Goal: Task Accomplishment & Management: Manage account settings

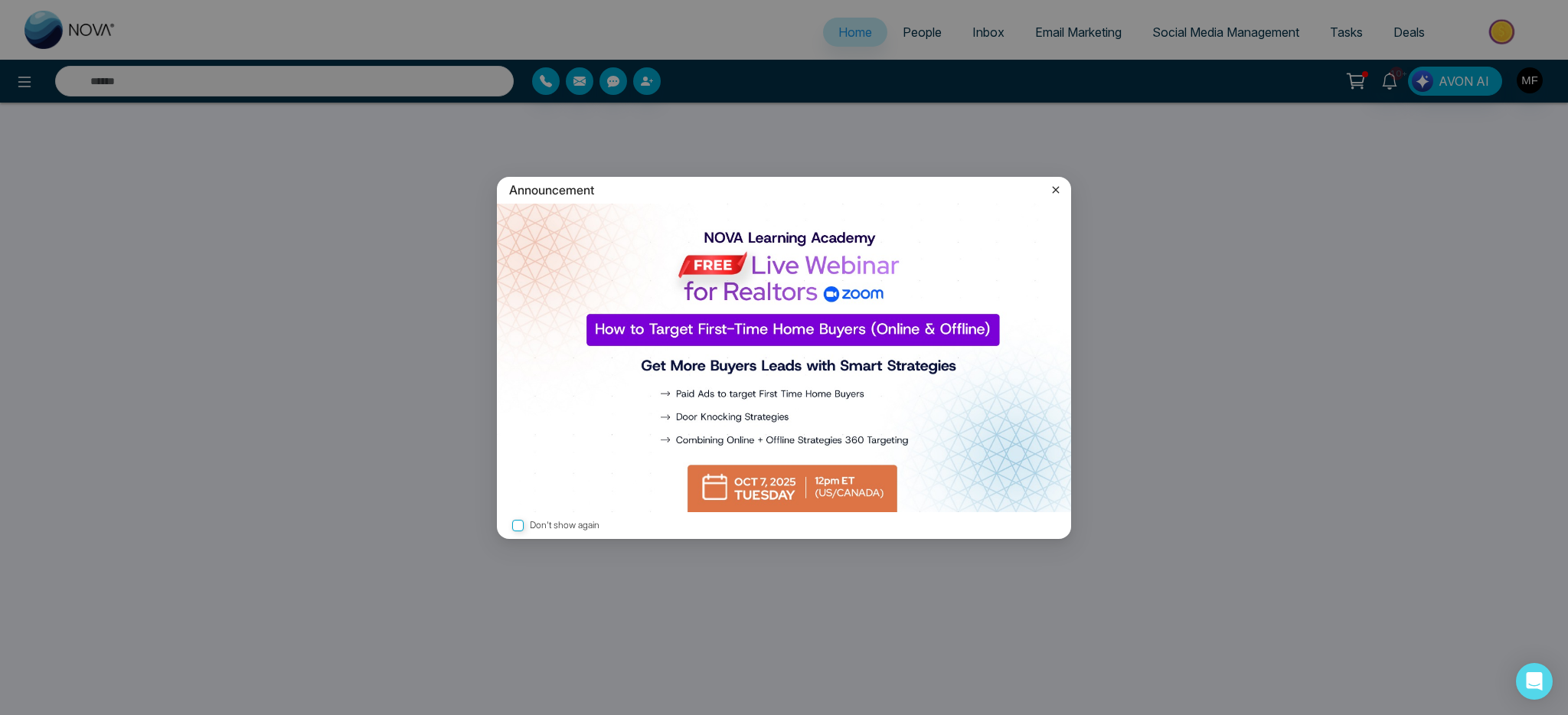
select select "*"
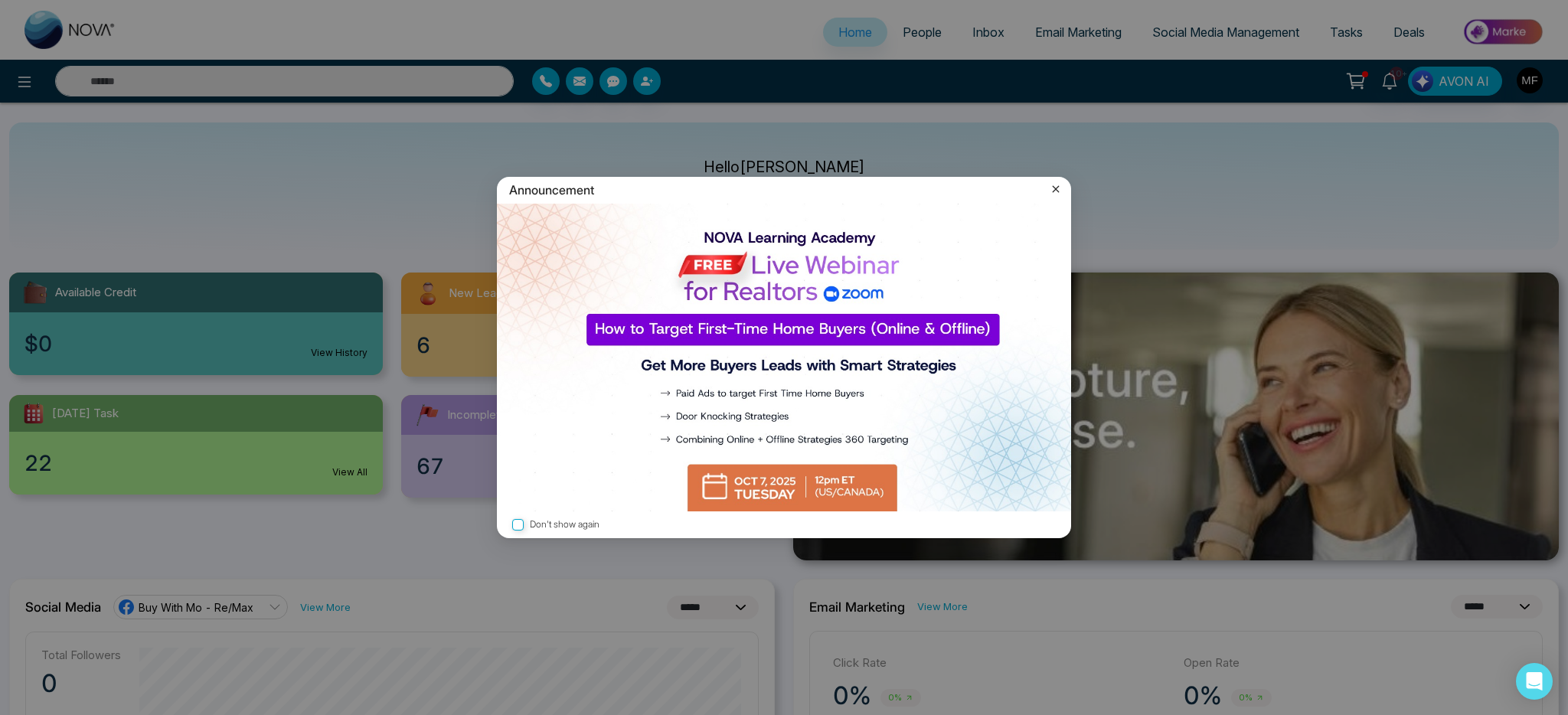
click at [1055, 186] on icon at bounding box center [1056, 189] width 15 height 15
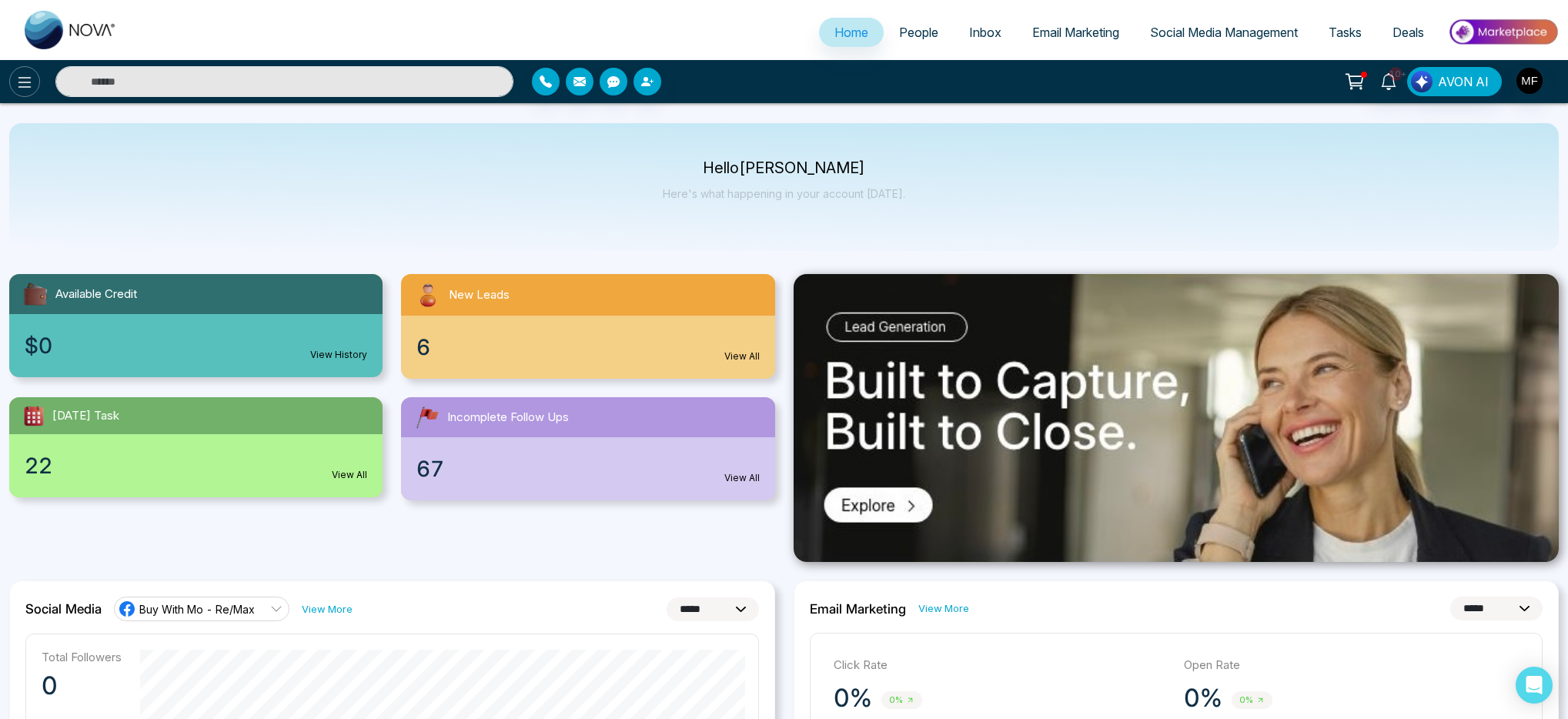
click at [30, 81] on icon at bounding box center [25, 82] width 13 height 11
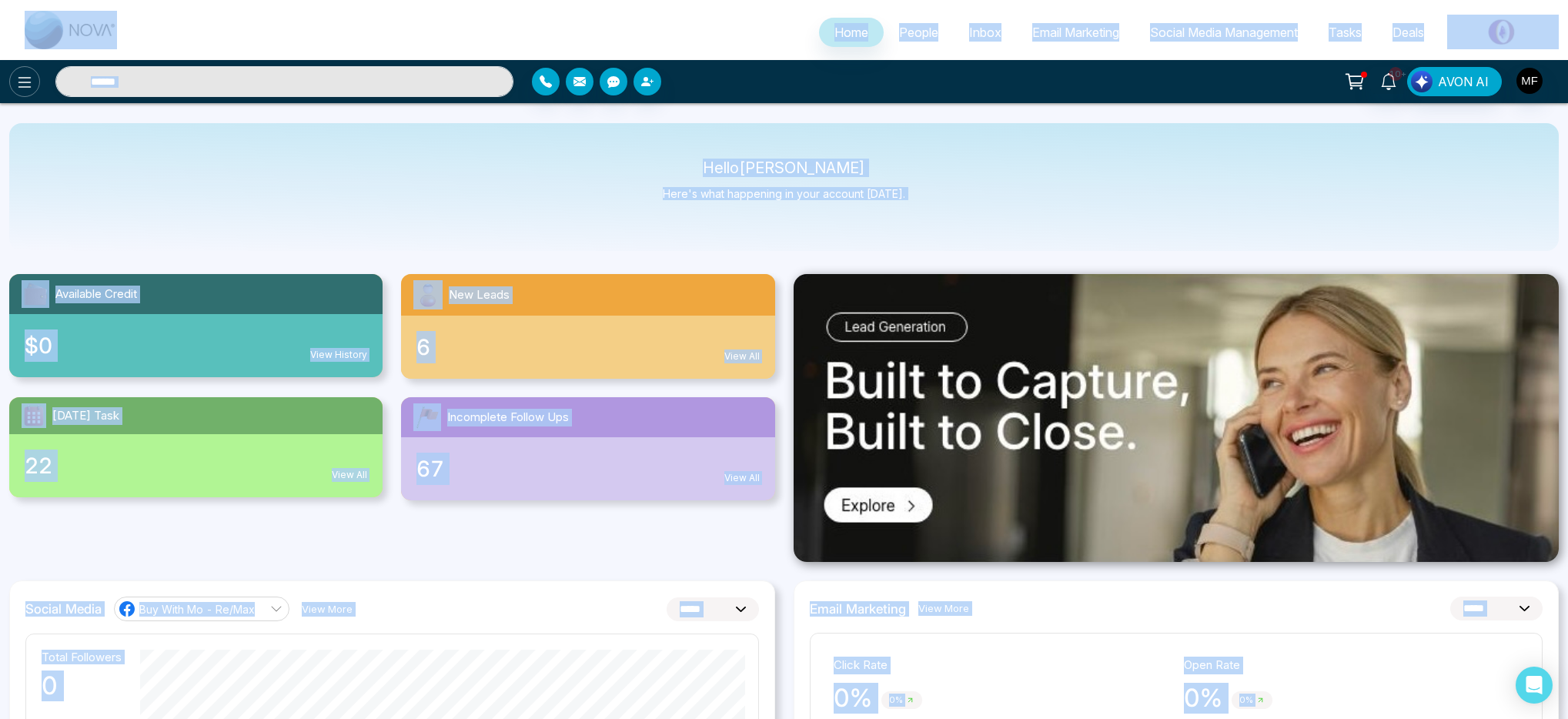
click at [27, 83] on icon at bounding box center [25, 82] width 19 height 19
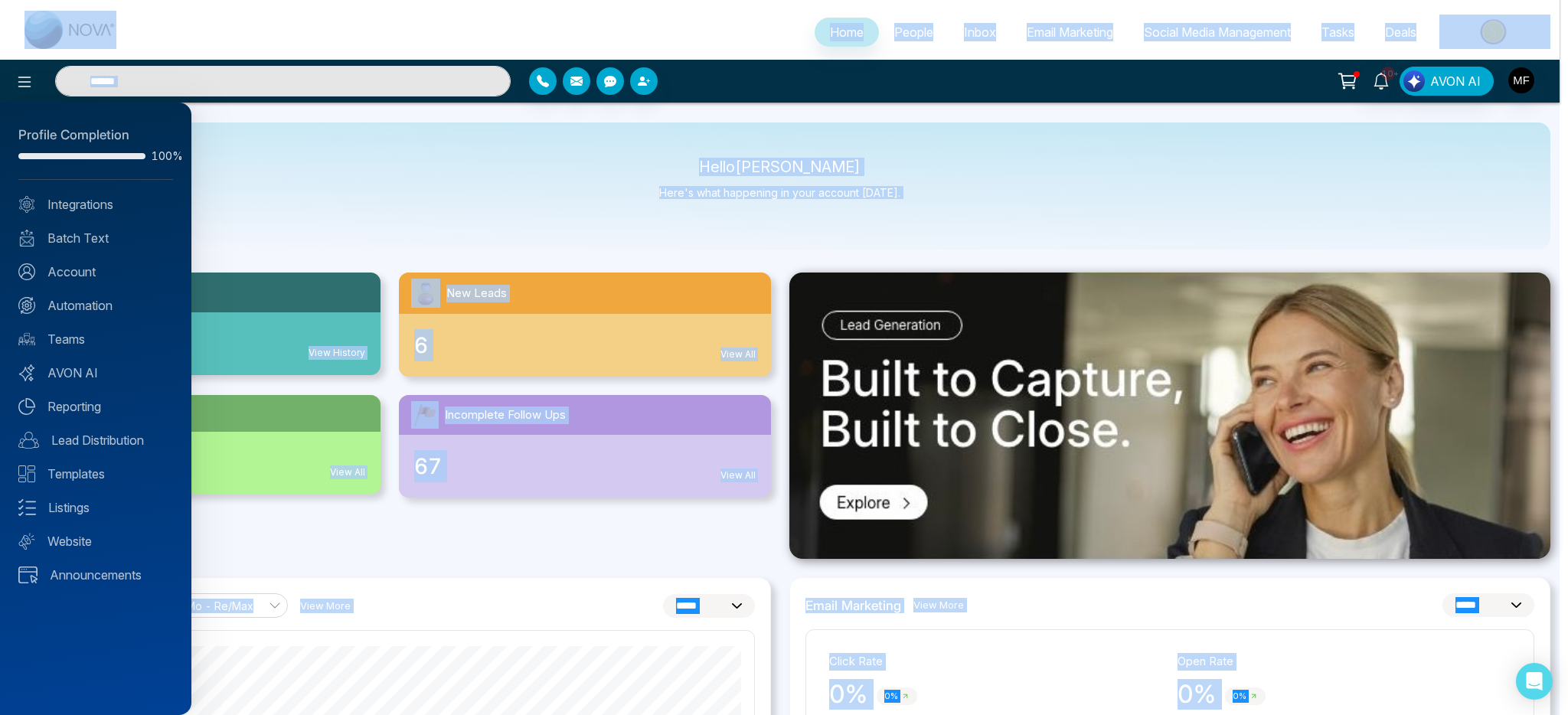
click at [842, 206] on div at bounding box center [784, 357] width 1568 height 715
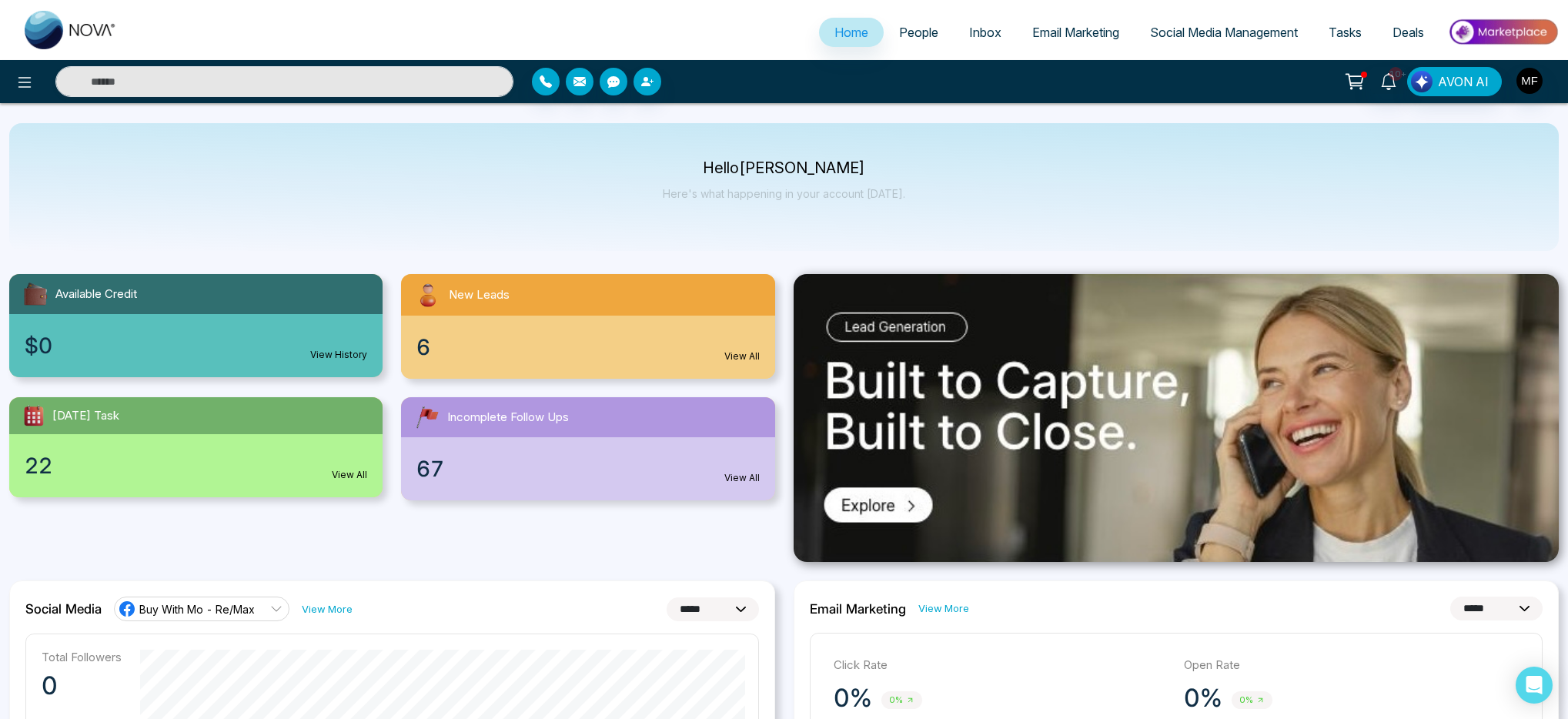
click at [899, 34] on span "People" at bounding box center [919, 33] width 39 height 15
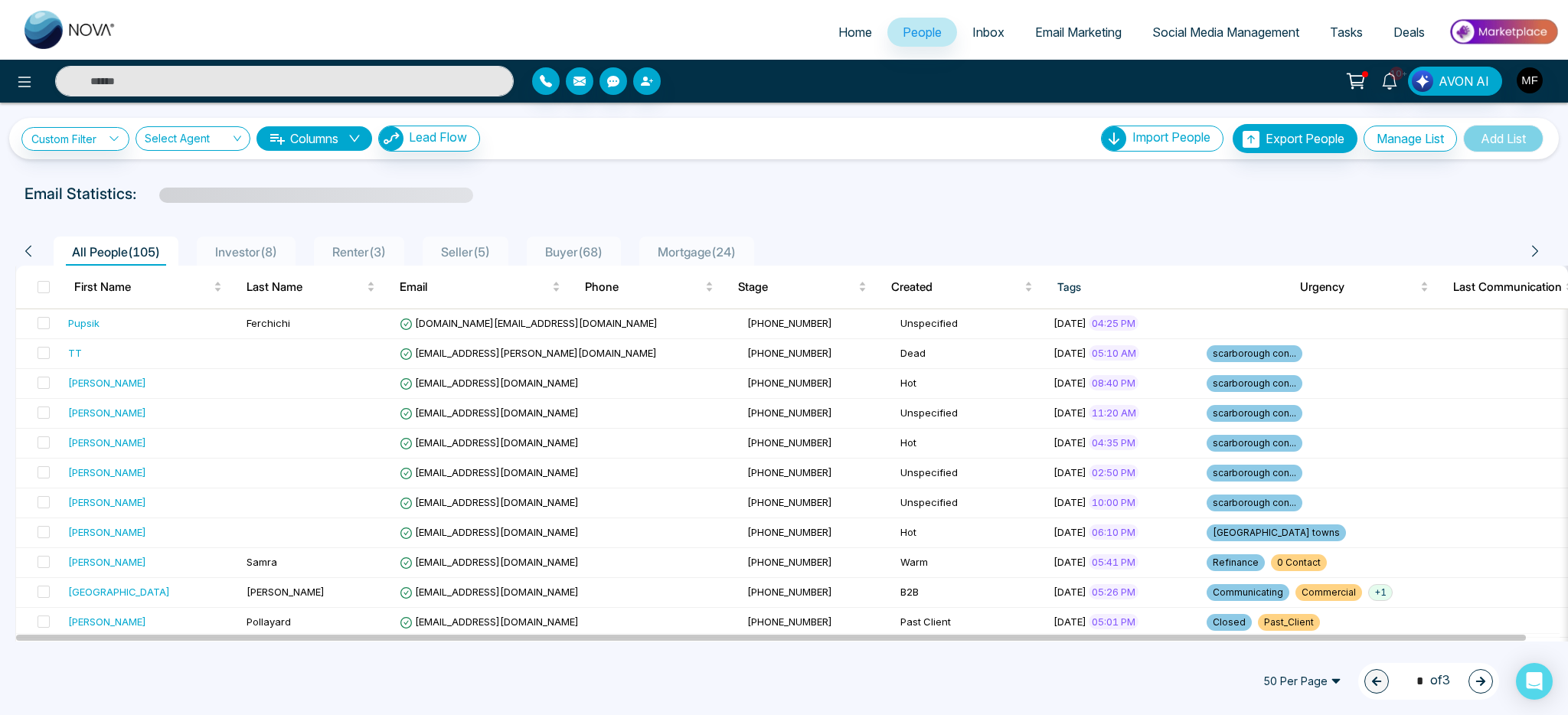
click at [972, 37] on span "Inbox" at bounding box center [988, 32] width 32 height 15
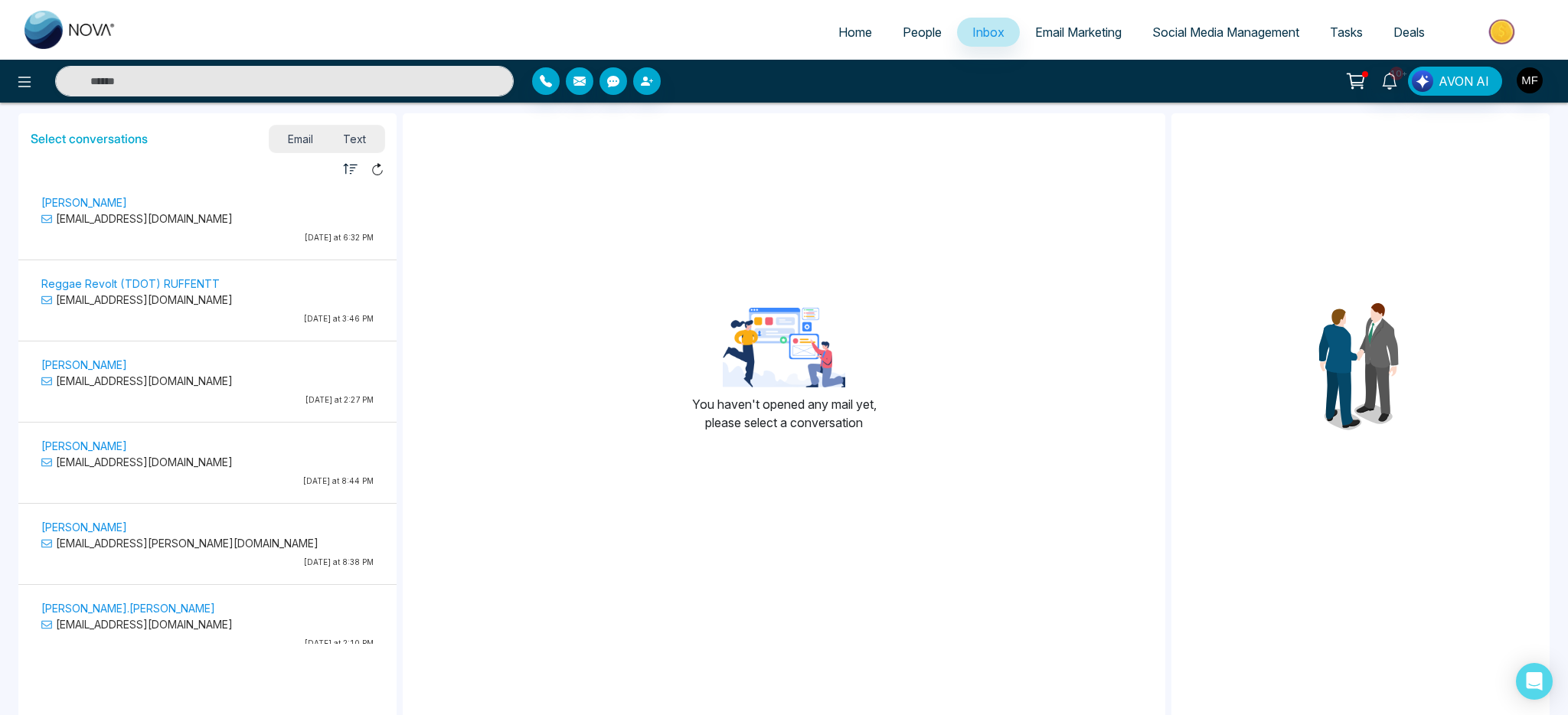
click at [911, 34] on span "People" at bounding box center [923, 32] width 39 height 15
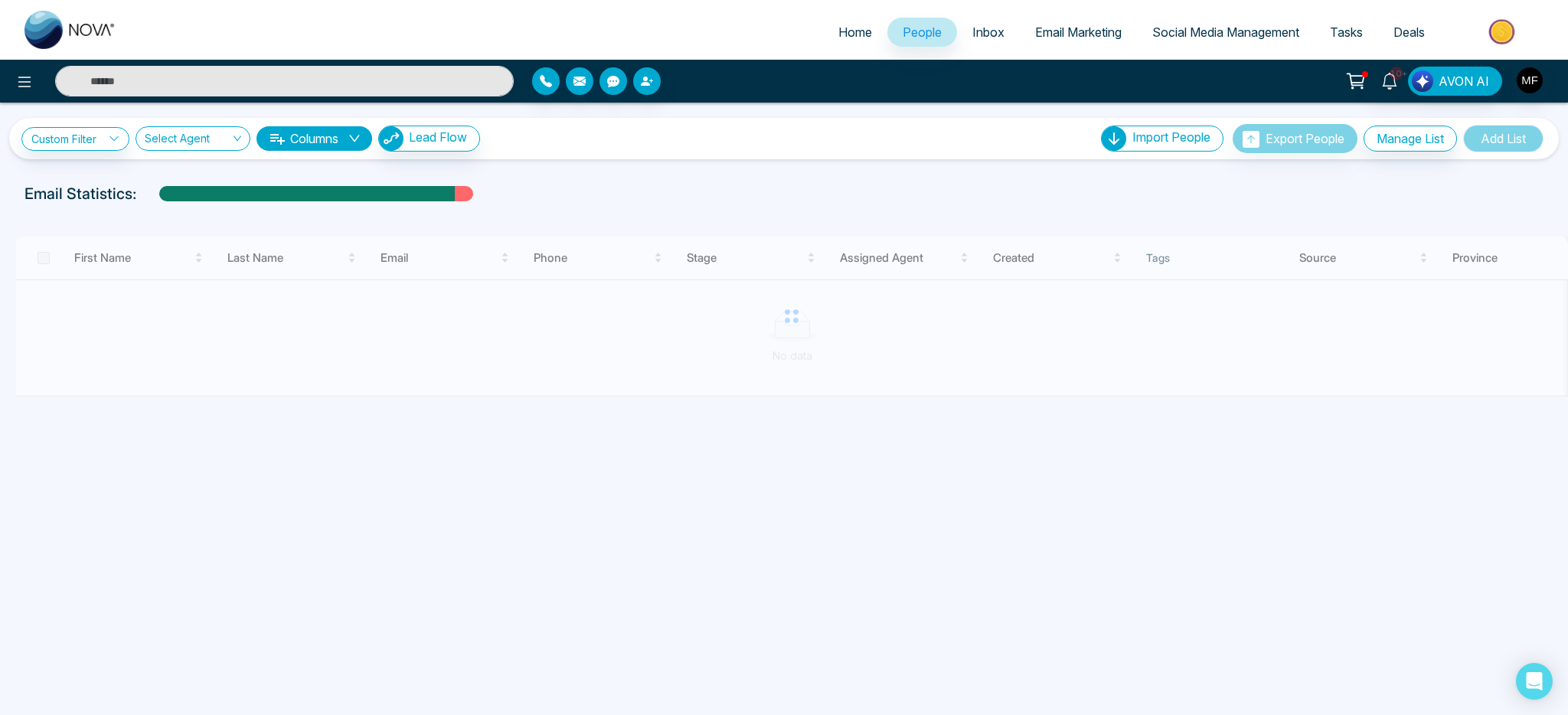
click at [847, 35] on span "Home" at bounding box center [855, 32] width 34 height 15
select select "*"
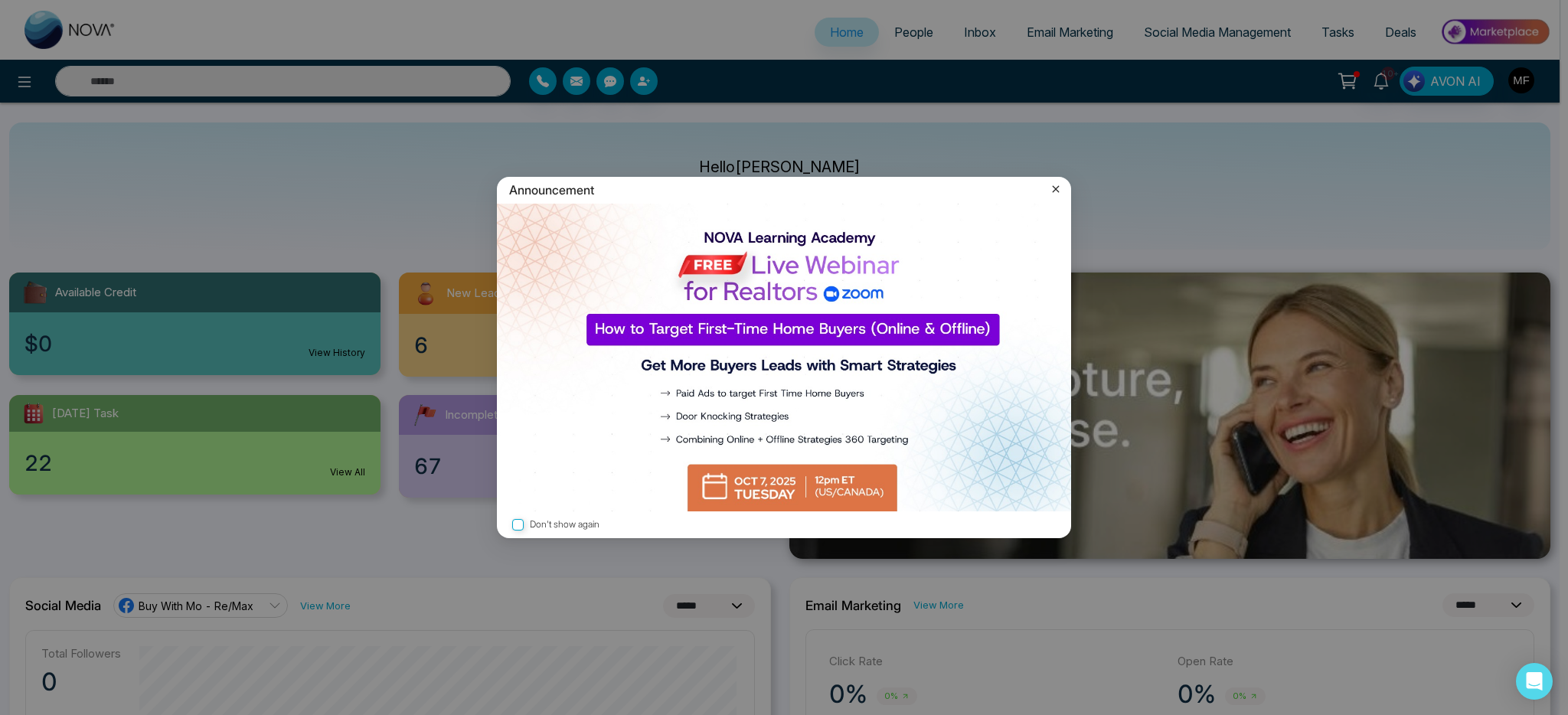
click at [1057, 189] on icon at bounding box center [1056, 189] width 15 height 15
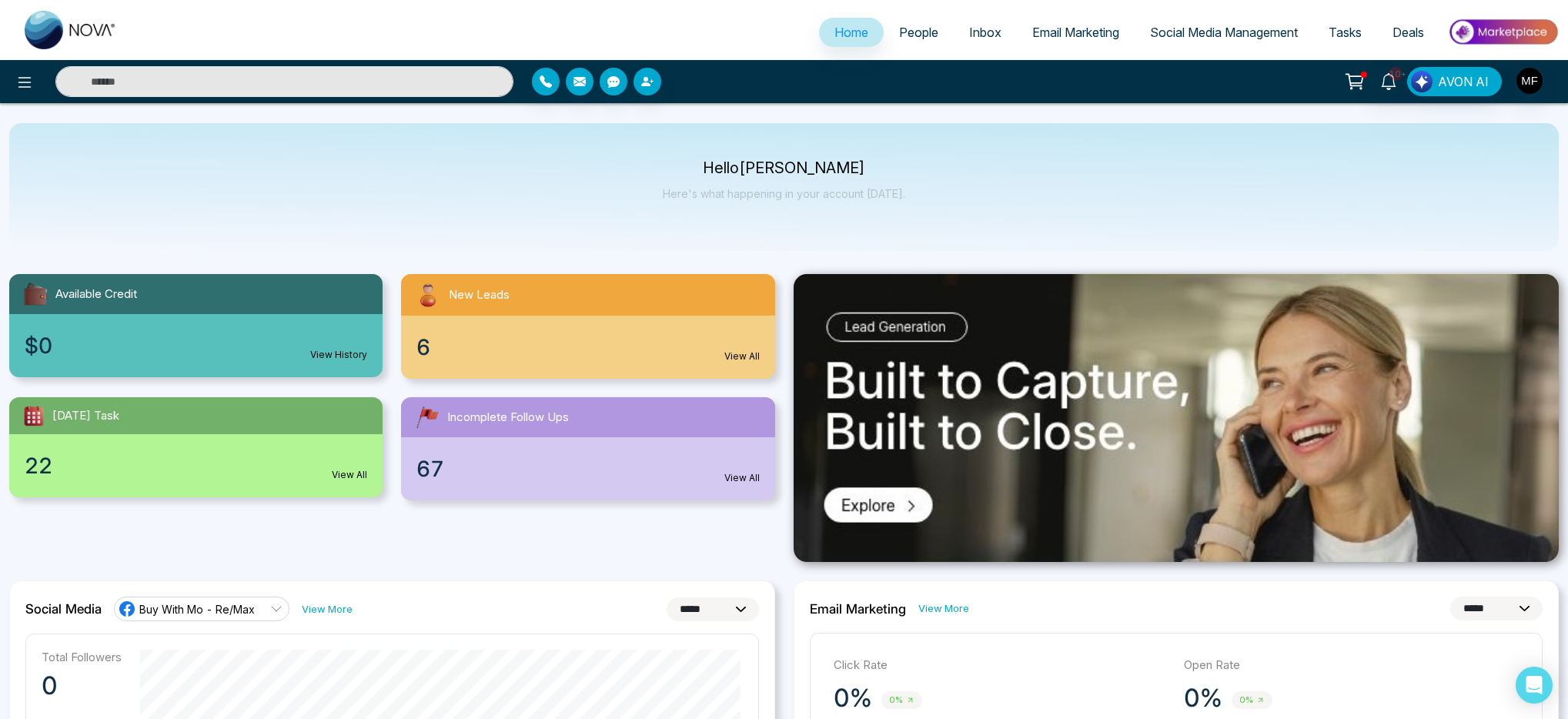
click at [909, 38] on span "People" at bounding box center [919, 33] width 39 height 15
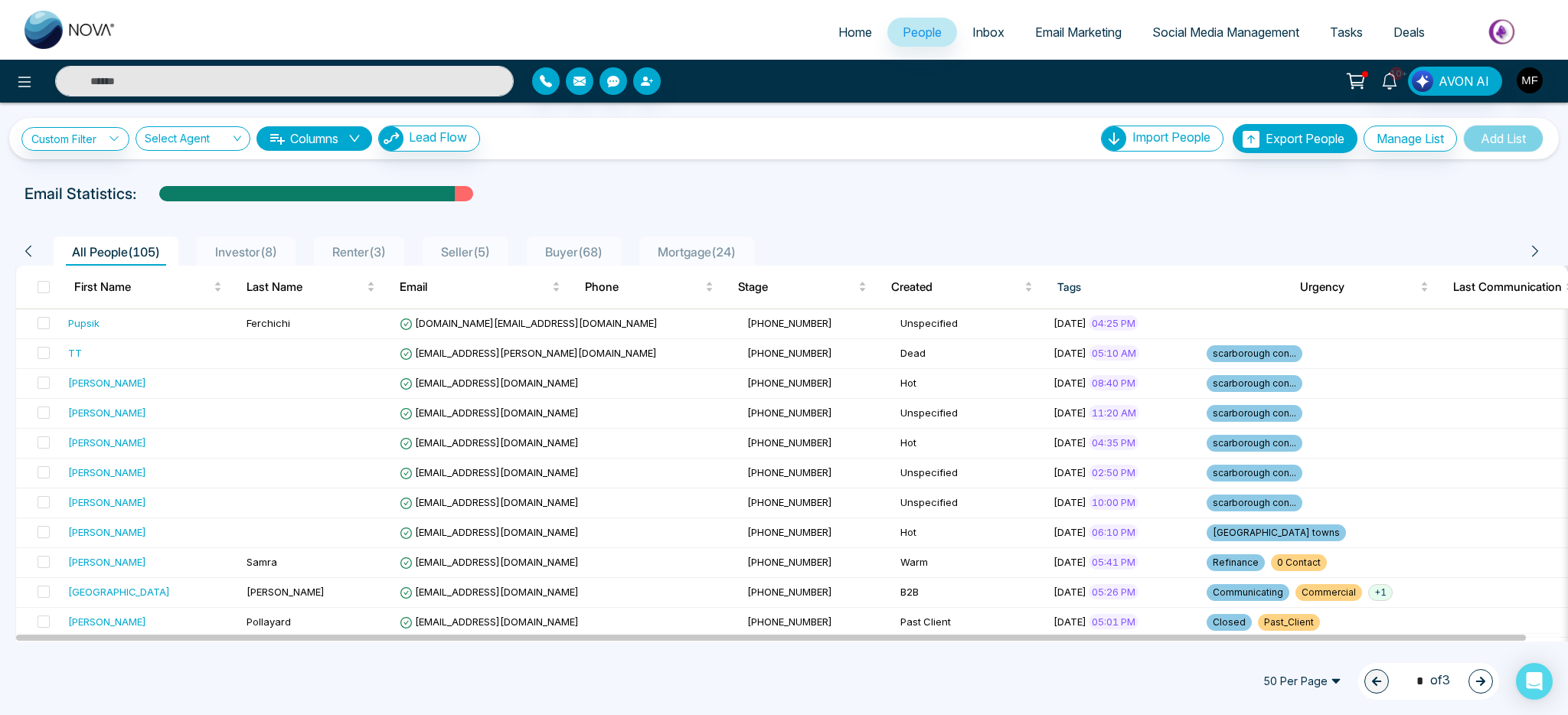
click at [1002, 32] on link "Inbox" at bounding box center [989, 32] width 63 height 29
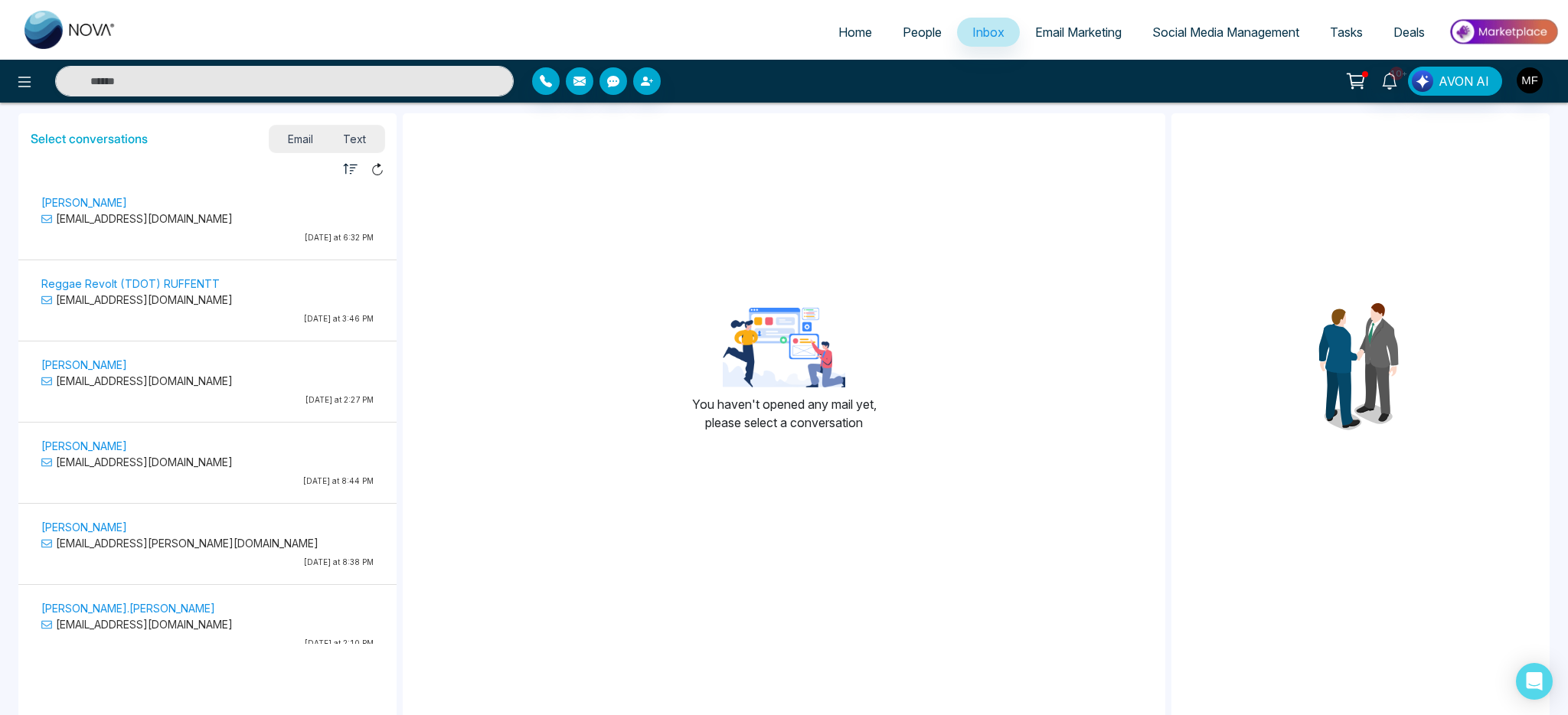
click at [1544, 84] on div "10+ AVON AI" at bounding box center [1241, 81] width 634 height 29
click at [1538, 86] on img "button" at bounding box center [1530, 80] width 26 height 26
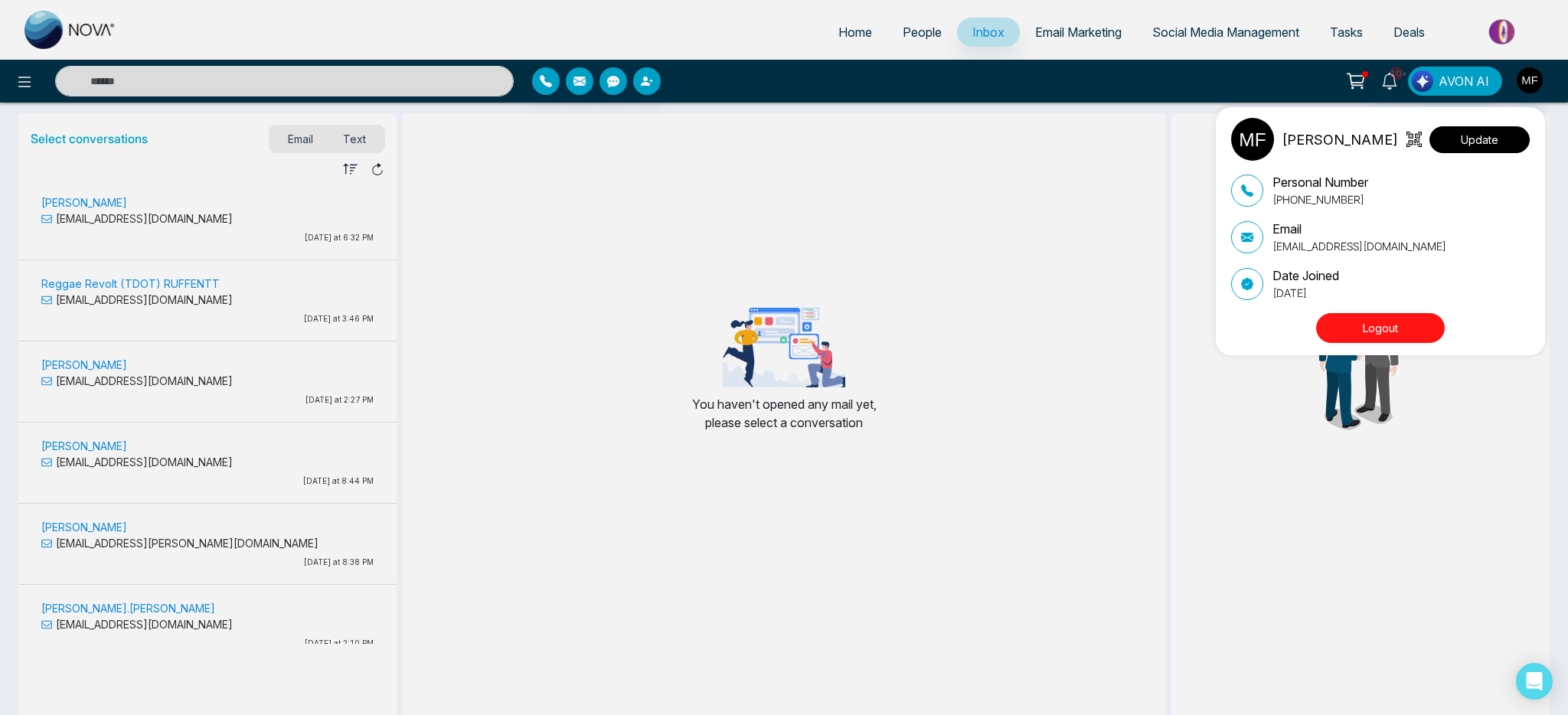
click at [1490, 141] on button "Update" at bounding box center [1480, 139] width 101 height 26
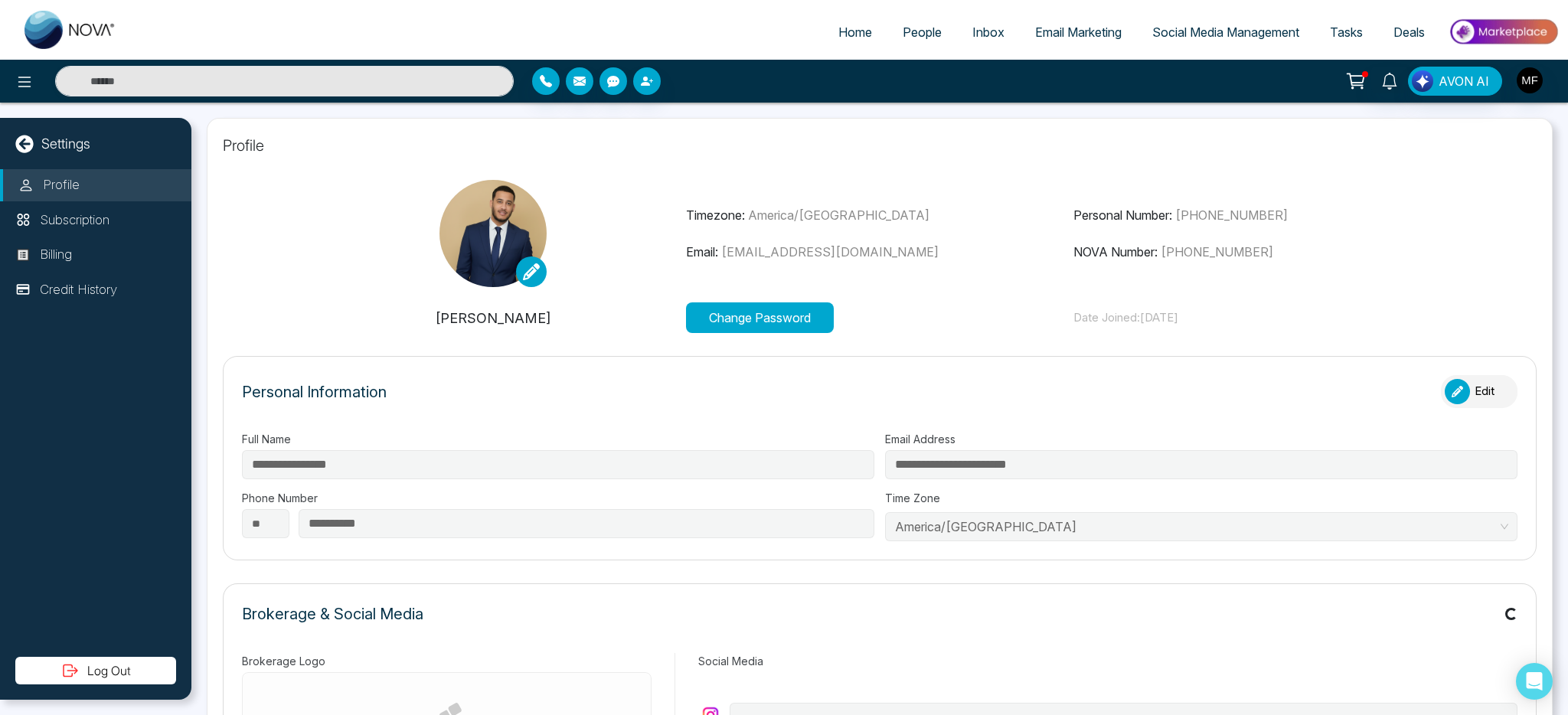
type input "**********"
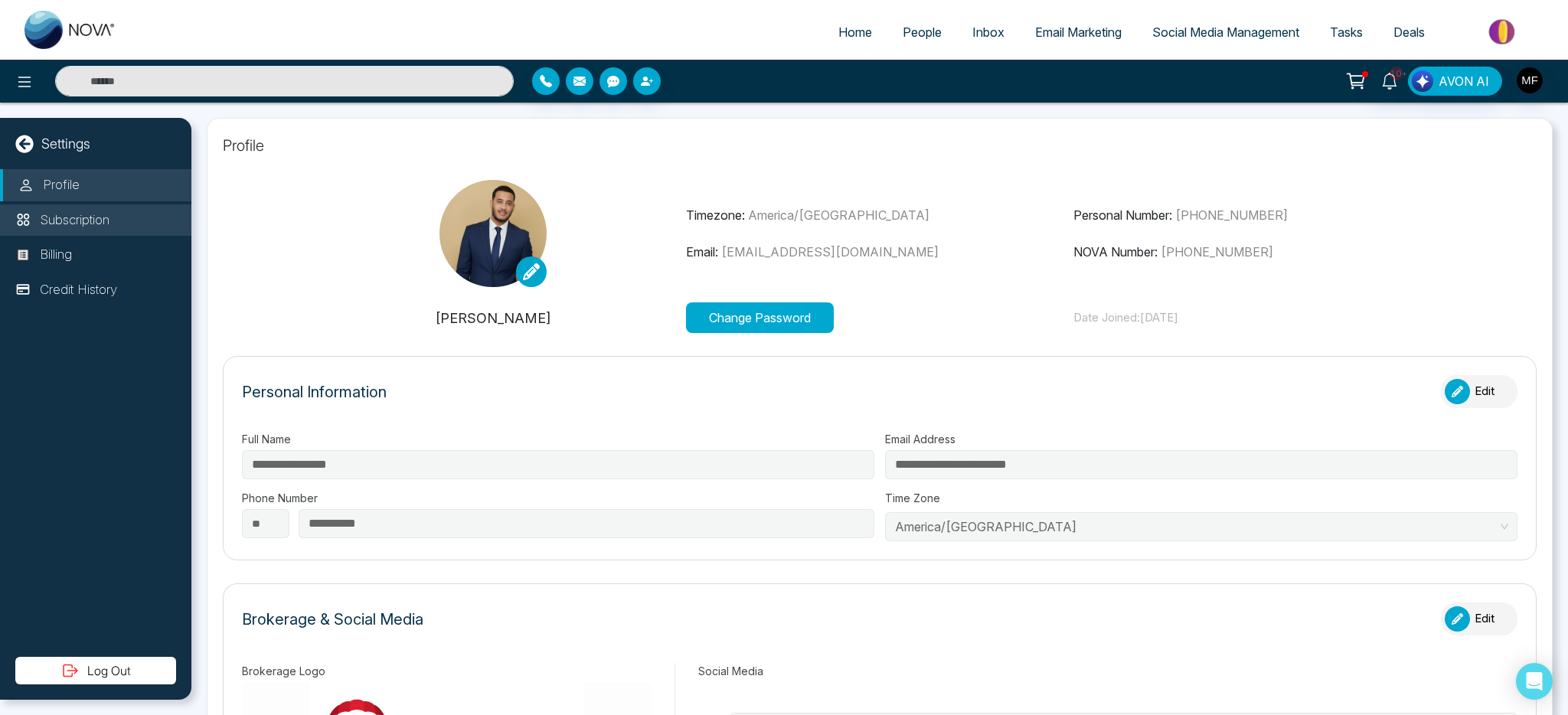
click at [76, 229] on li "Subscription" at bounding box center [95, 221] width 192 height 32
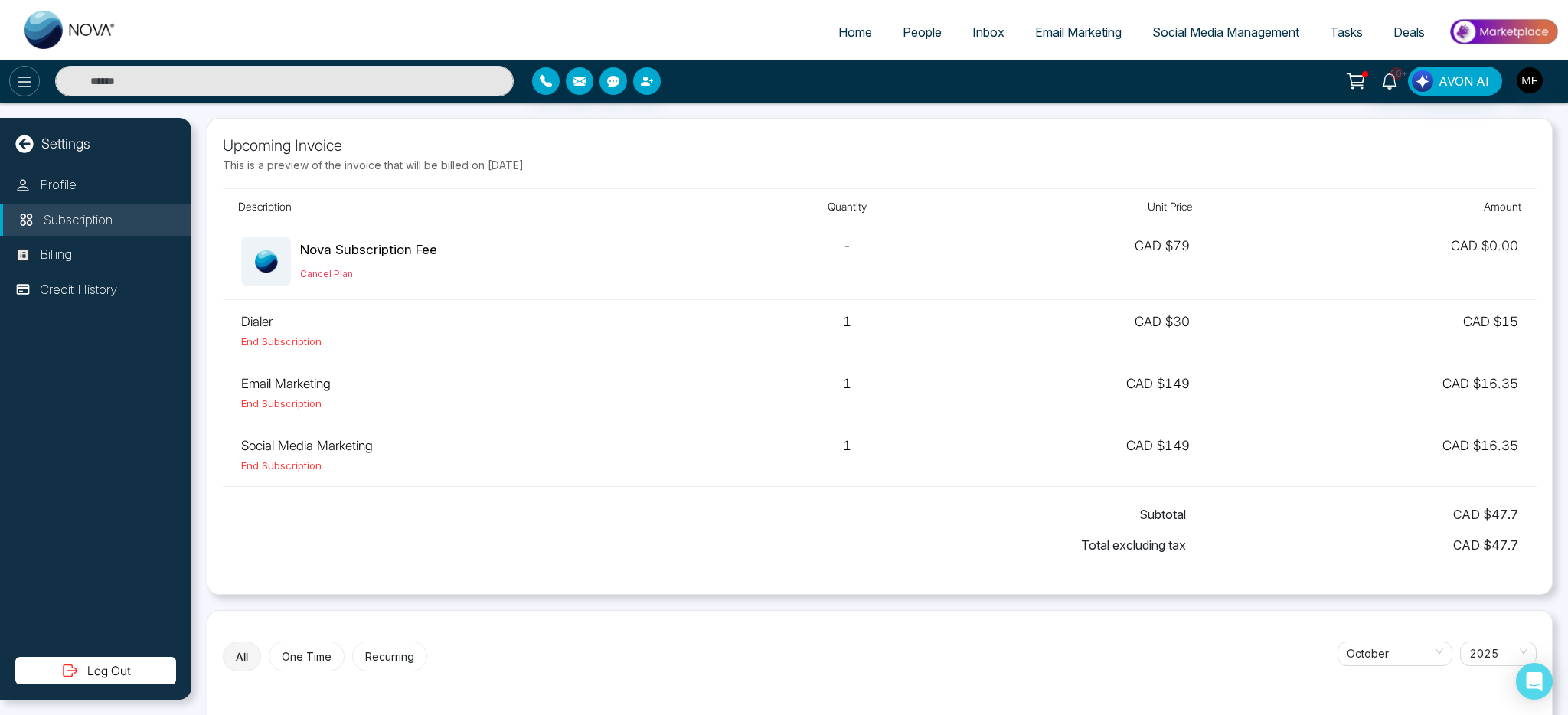
click at [19, 85] on icon at bounding box center [25, 82] width 19 height 19
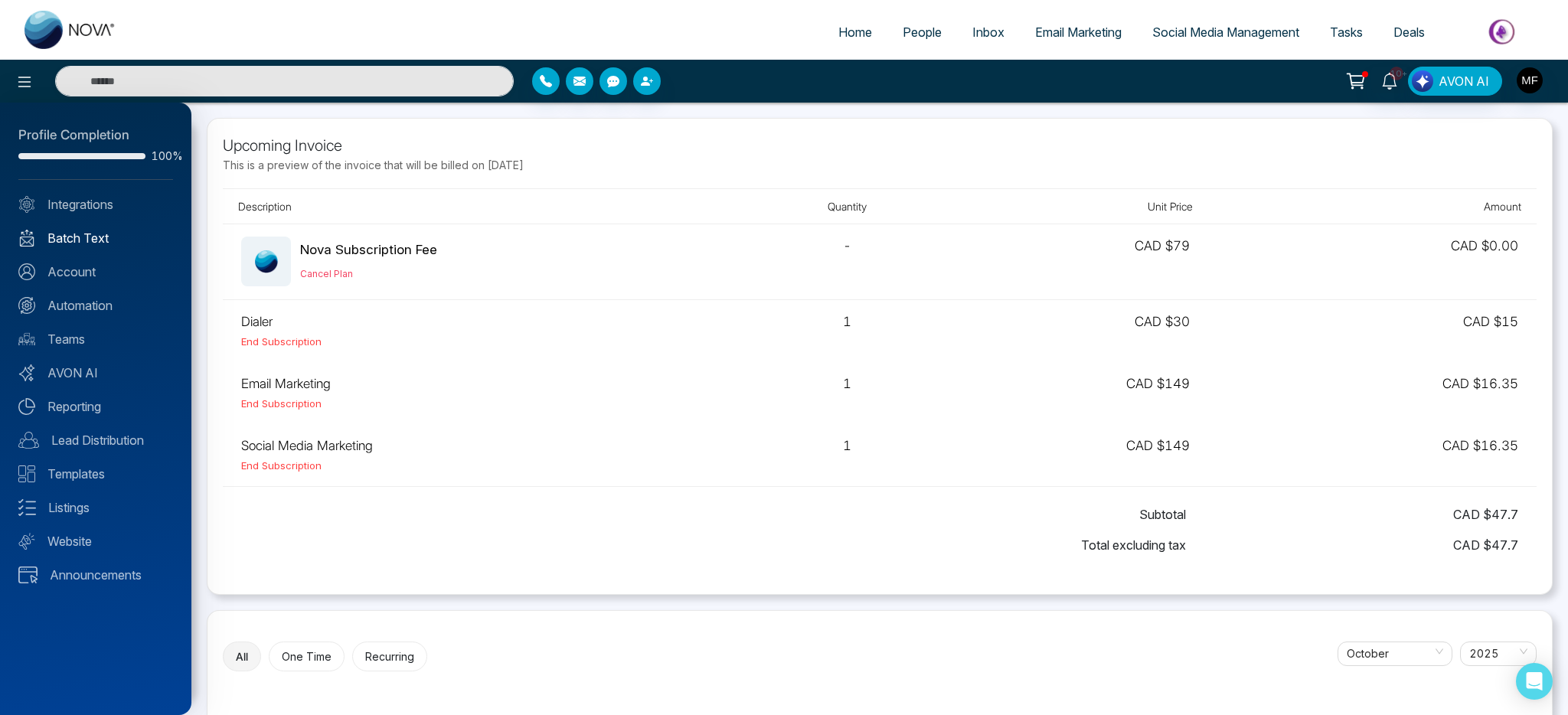
click at [117, 238] on link "Batch Text" at bounding box center [95, 239] width 154 height 19
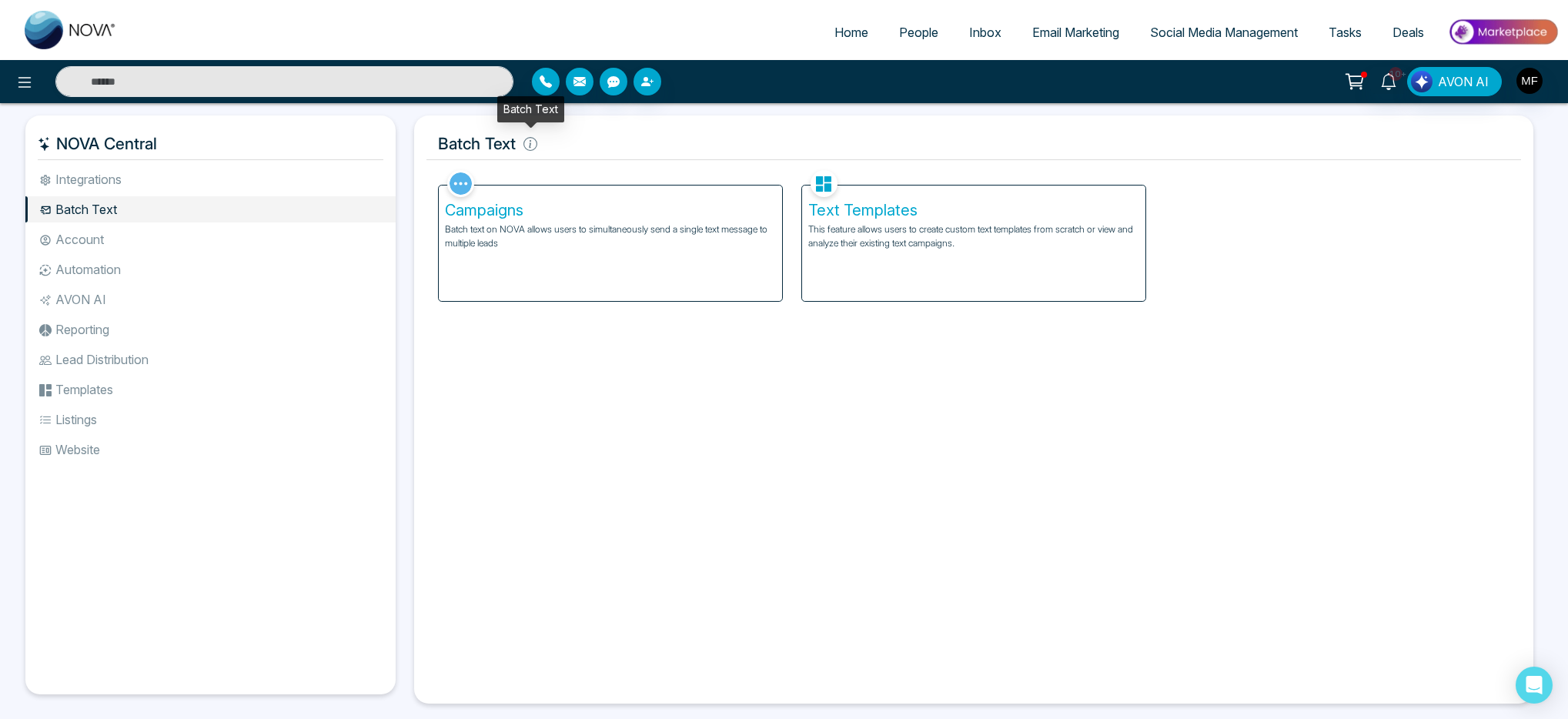
click at [526, 147] on icon at bounding box center [531, 144] width 14 height 14
click at [532, 146] on icon at bounding box center [531, 144] width 14 height 14
click at [480, 244] on p "Batch text on NOVA allows users to simultaneously send a single text message to…" at bounding box center [610, 237] width 331 height 27
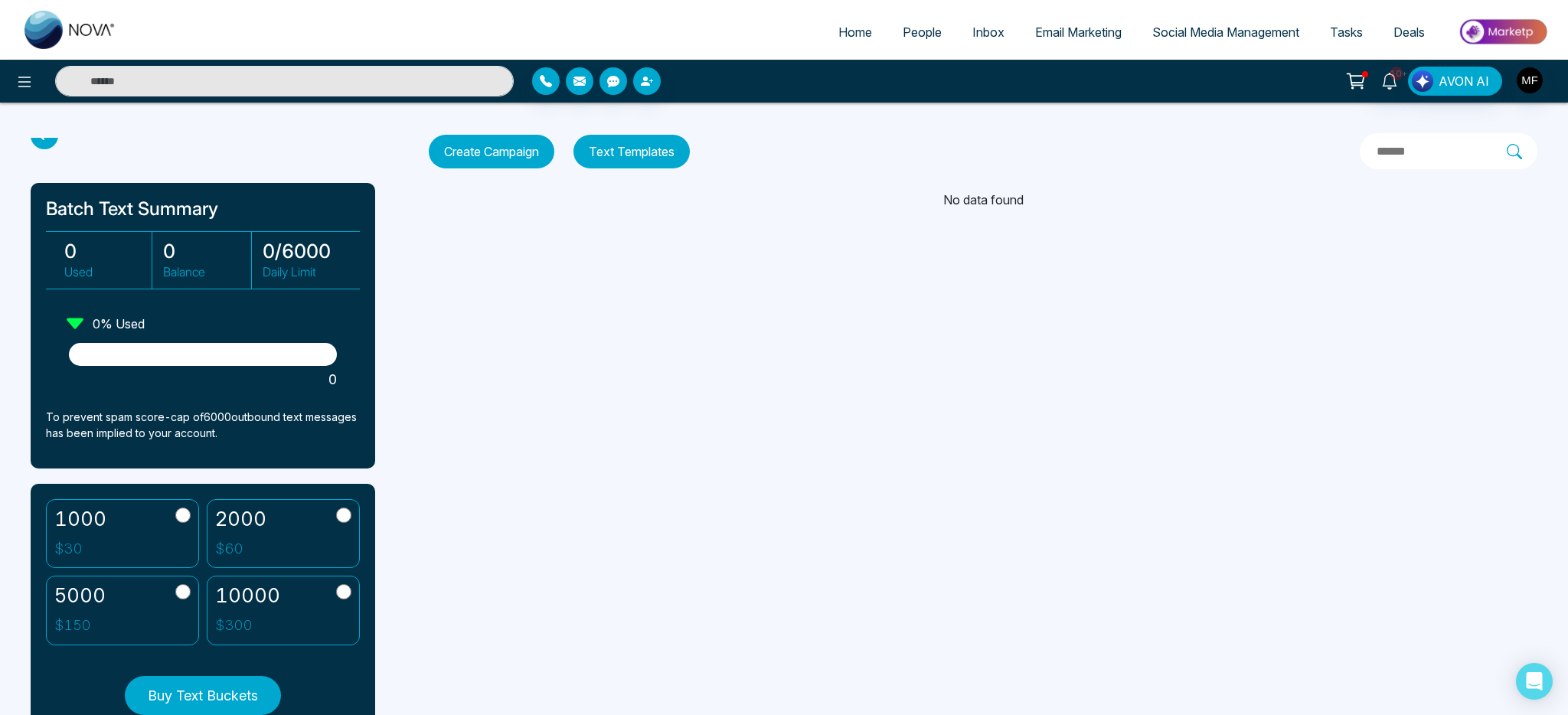
scroll to position [14, 0]
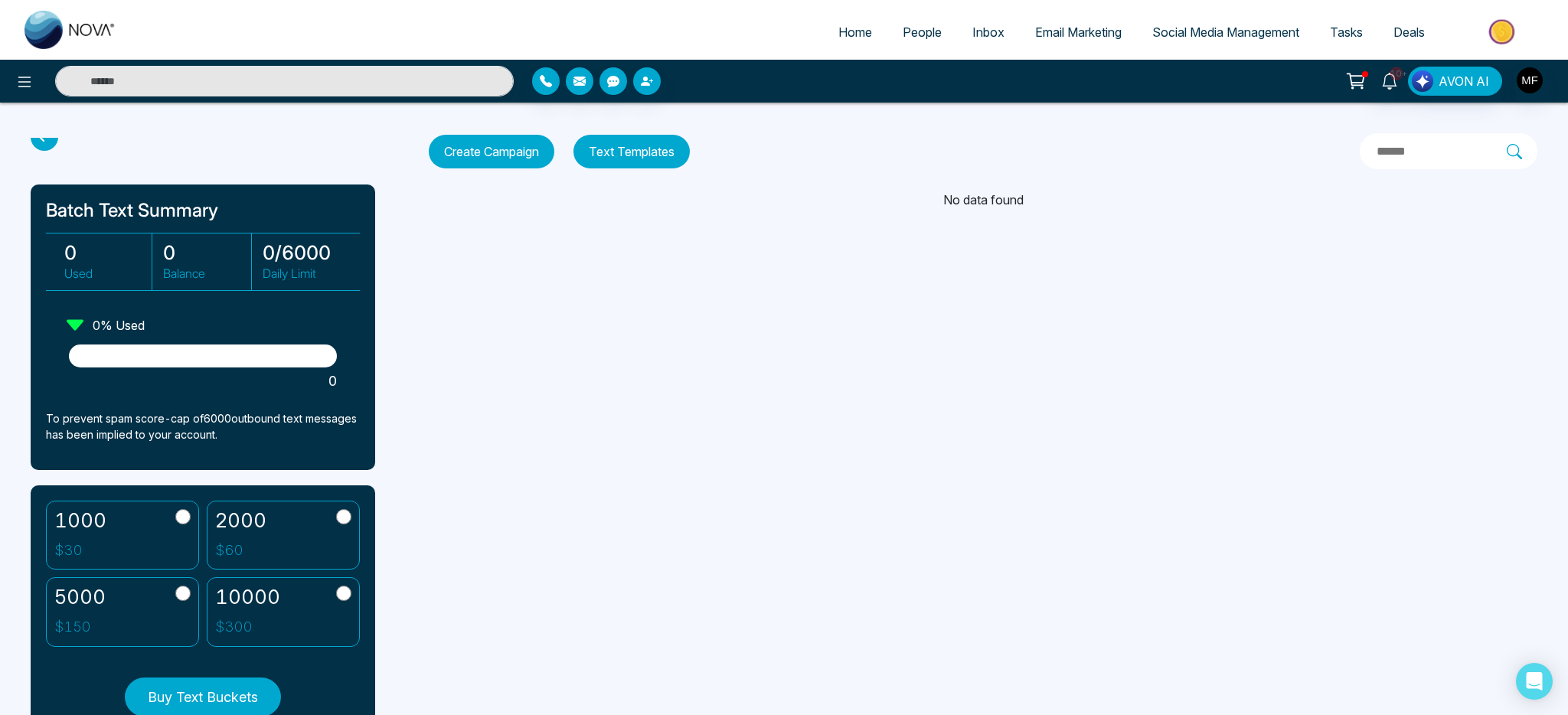
drag, startPoint x: 75, startPoint y: 325, endPoint x: 269, endPoint y: 325, distance: 194.0
click at [269, 325] on div "Batch Text Summary 0 Used 0 Balance 0 / 6000 Daily Limit 0 % Used 0 To prevent …" at bounding box center [203, 326] width 344 height 285
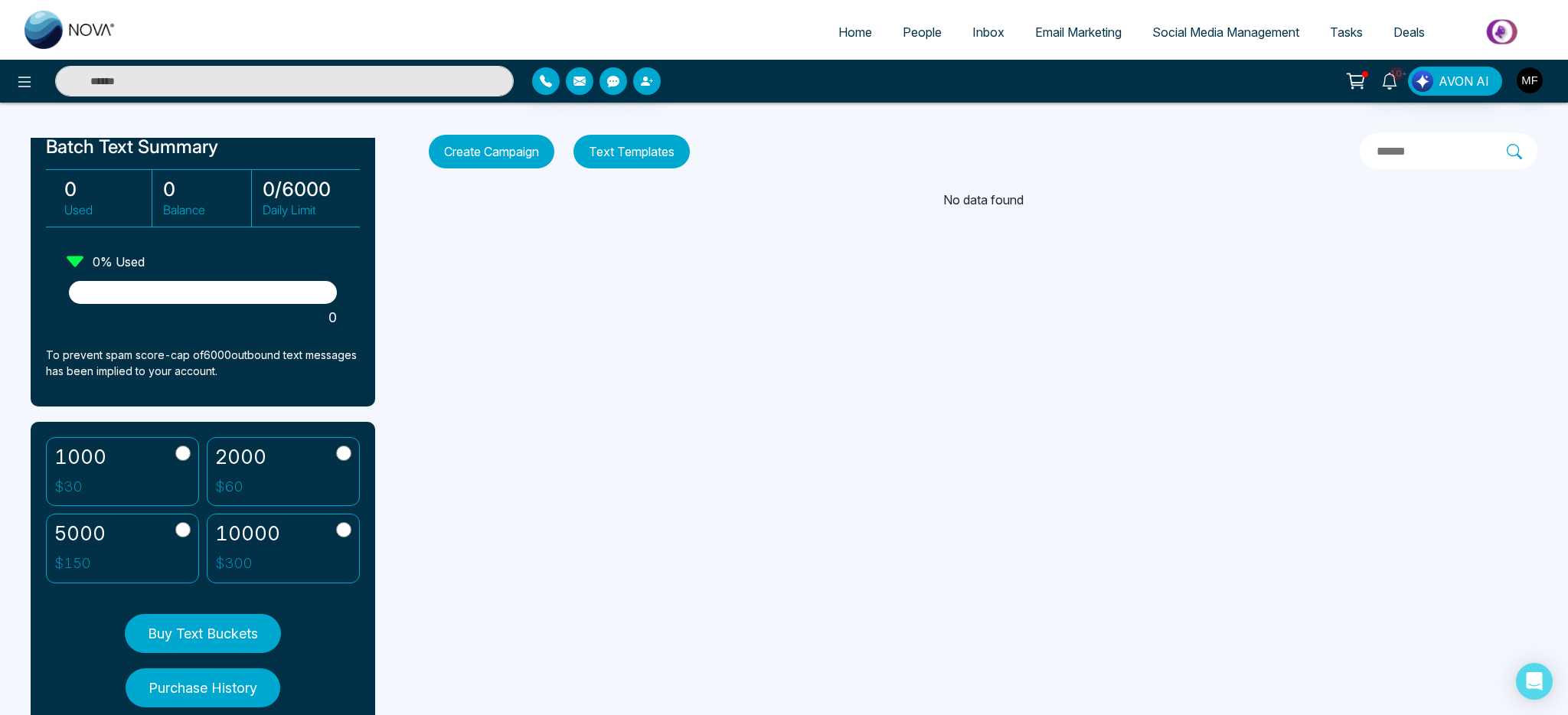
scroll to position [76, 0]
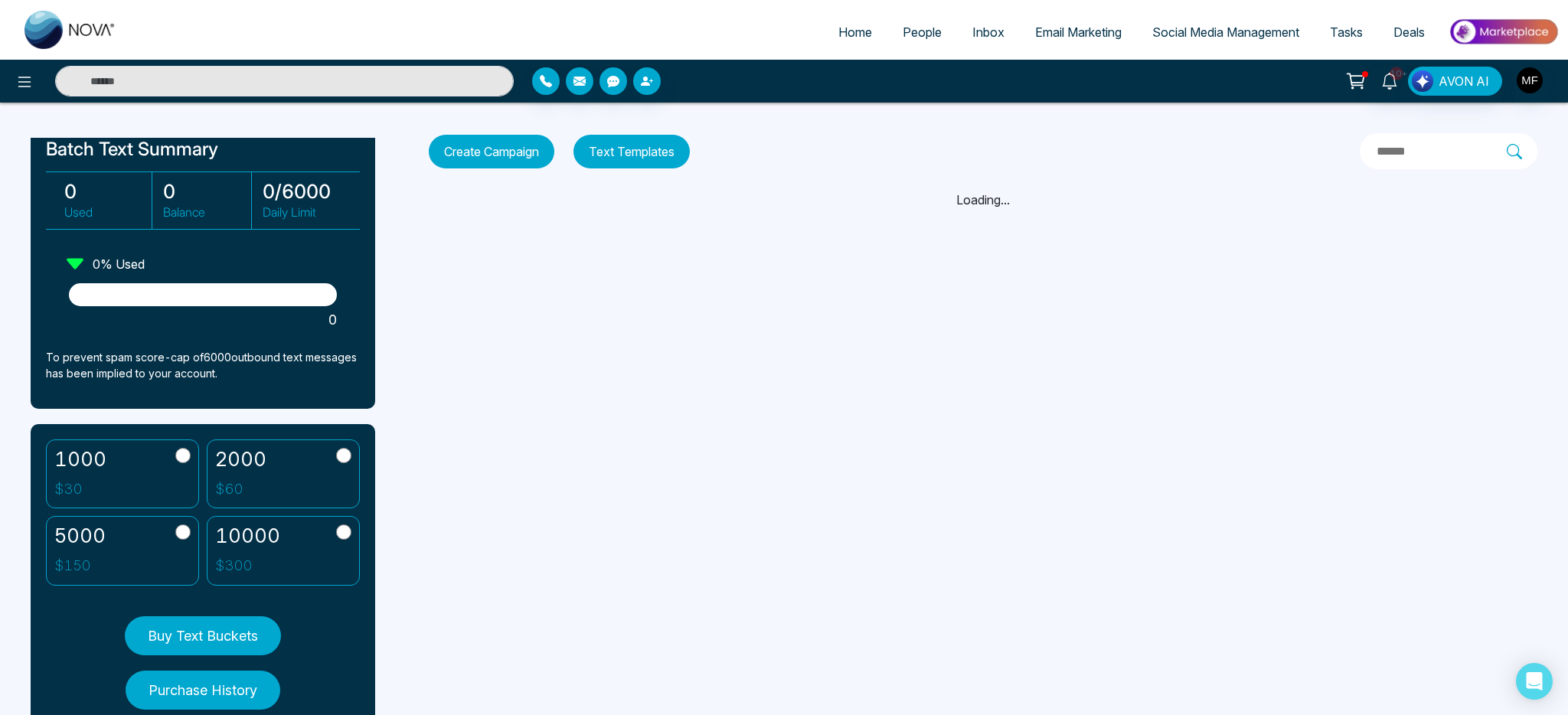
click at [215, 360] on p "To prevent spam score-cap of 6000 outbound text messages has been implied to yo…" at bounding box center [203, 365] width 314 height 32
click at [269, 356] on p "To prevent spam score-cap of 6000 outbound text messages has been implied to yo…" at bounding box center [203, 365] width 314 height 32
click at [285, 358] on p "To prevent spam score-cap of 6000 outbound text messages has been implied to yo…" at bounding box center [203, 365] width 314 height 32
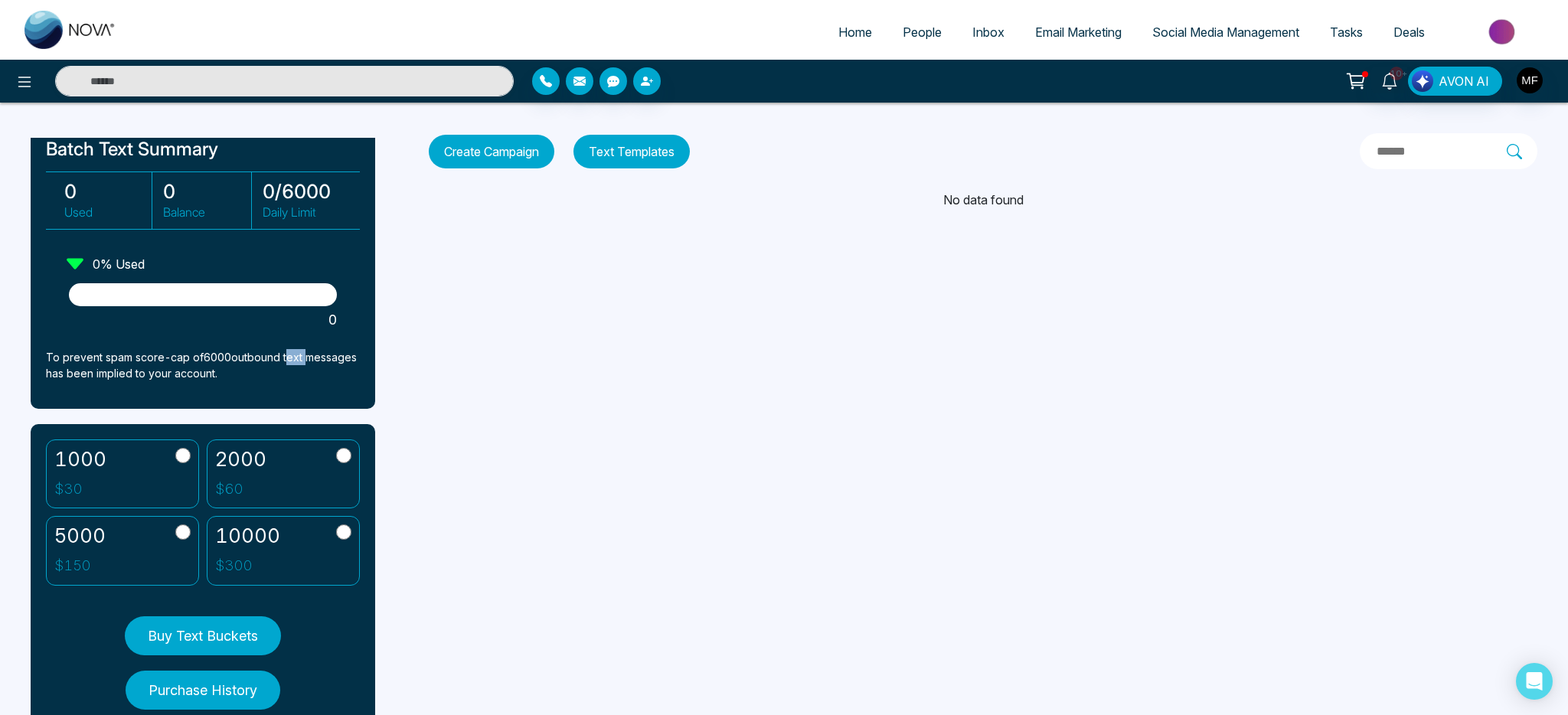
click at [285, 358] on p "To prevent spam score-cap of 6000 outbound text messages has been implied to yo…" at bounding box center [203, 365] width 314 height 32
click at [321, 359] on p "To prevent spam score-cap of 6000 outbound text messages has been implied to yo…" at bounding box center [203, 365] width 314 height 32
click at [192, 378] on p "To prevent spam score-cap of 6000 outbound text messages has been implied to yo…" at bounding box center [203, 365] width 314 height 32
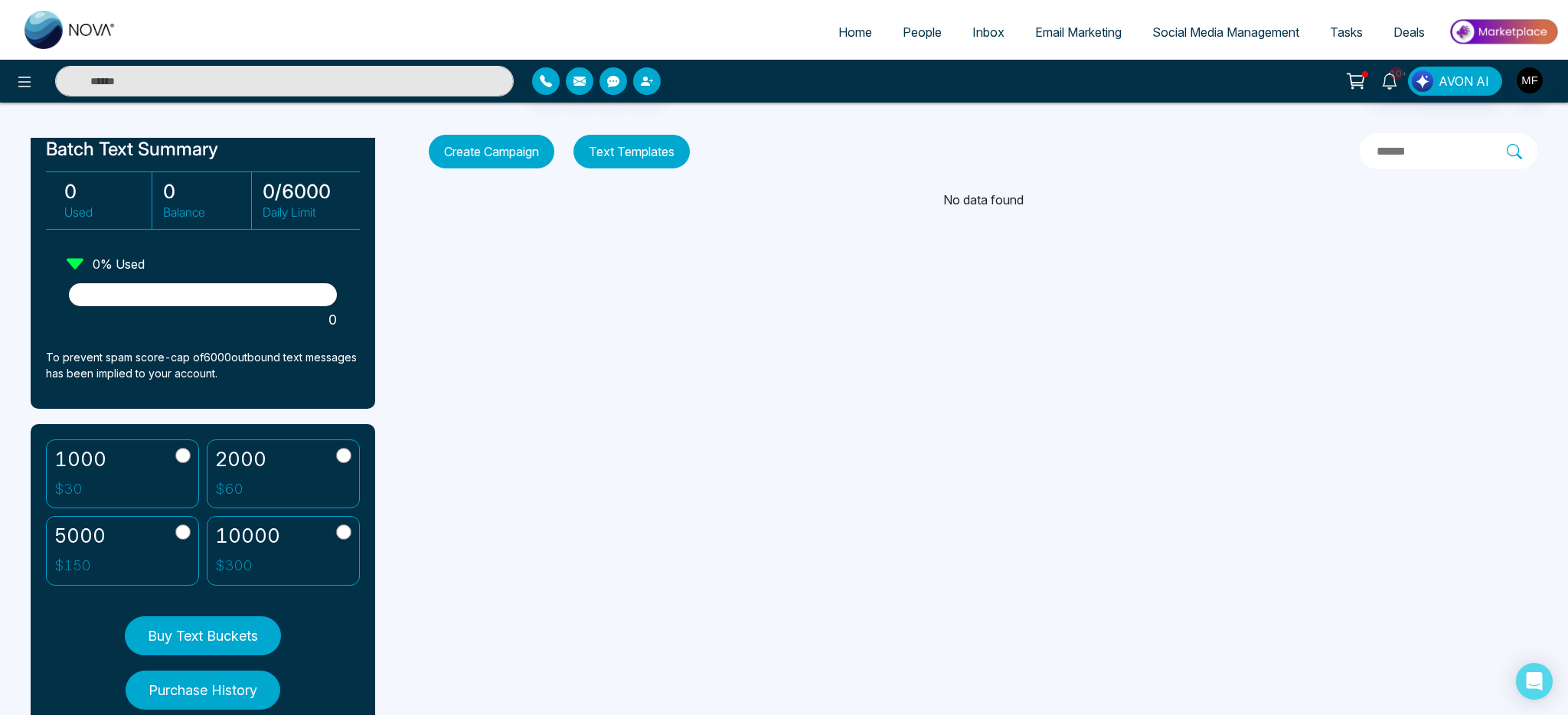
click at [148, 375] on p "To prevent spam score-cap of 6000 outbound text messages has been implied to yo…" at bounding box center [203, 365] width 314 height 32
click at [136, 377] on p "To prevent spam score-cap of 6000 outbound text messages has been implied to yo…" at bounding box center [203, 365] width 314 height 32
click at [101, 376] on p "To prevent spam score-cap of 6000 outbound text messages has been implied to yo…" at bounding box center [203, 365] width 314 height 32
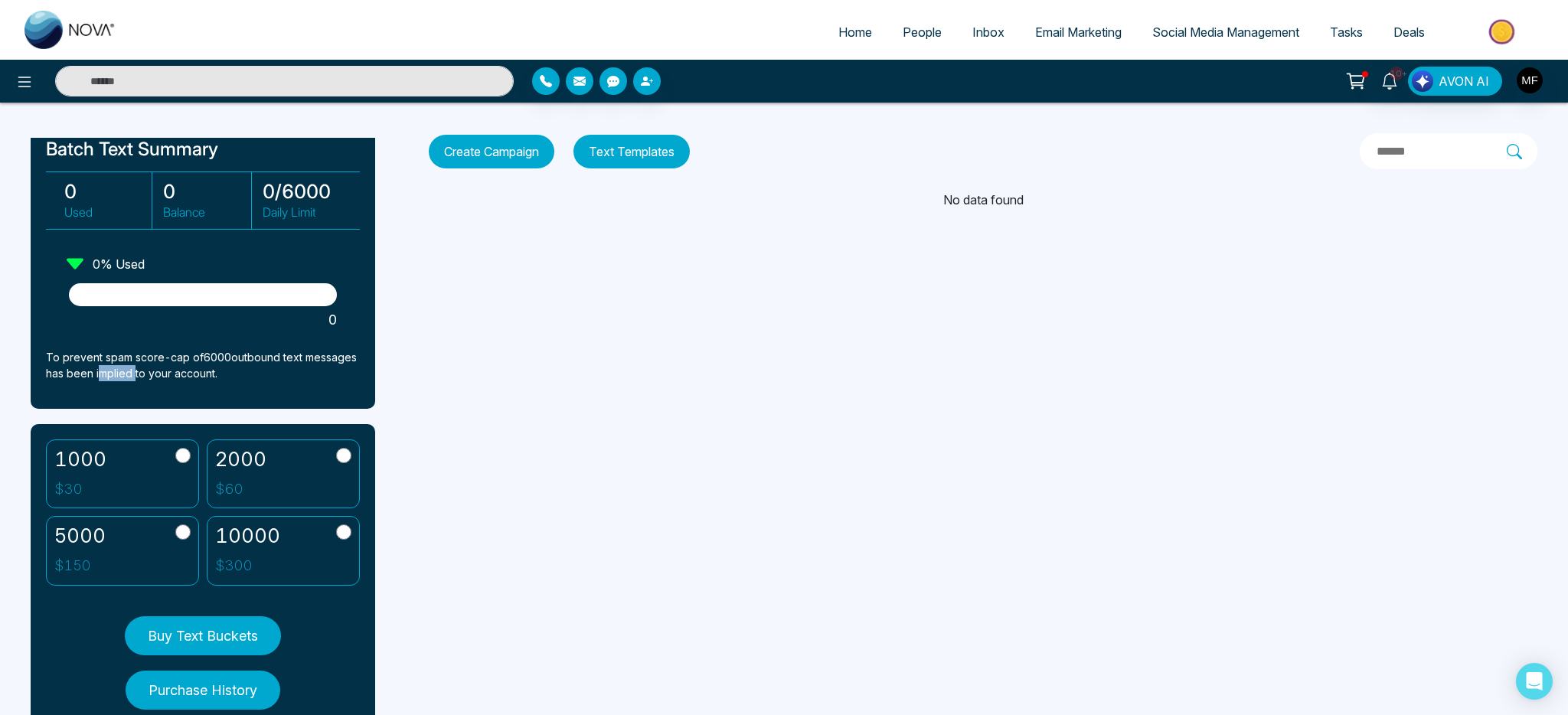
click at [101, 376] on p "To prevent spam score-cap of 6000 outbound text messages has been implied to yo…" at bounding box center [203, 365] width 314 height 32
click at [65, 375] on p "To prevent spam score-cap of 6000 outbound text messages has been implied to yo…" at bounding box center [203, 365] width 314 height 32
click at [39, 374] on div "Batch Text Summary 0 Used 0 Balance 0 / 6000 Daily Limit 0 % Used 0 To prevent …" at bounding box center [203, 266] width 344 height 285
click at [49, 373] on p "To prevent spam score-cap of 6000 outbound text messages has been implied to yo…" at bounding box center [203, 365] width 314 height 32
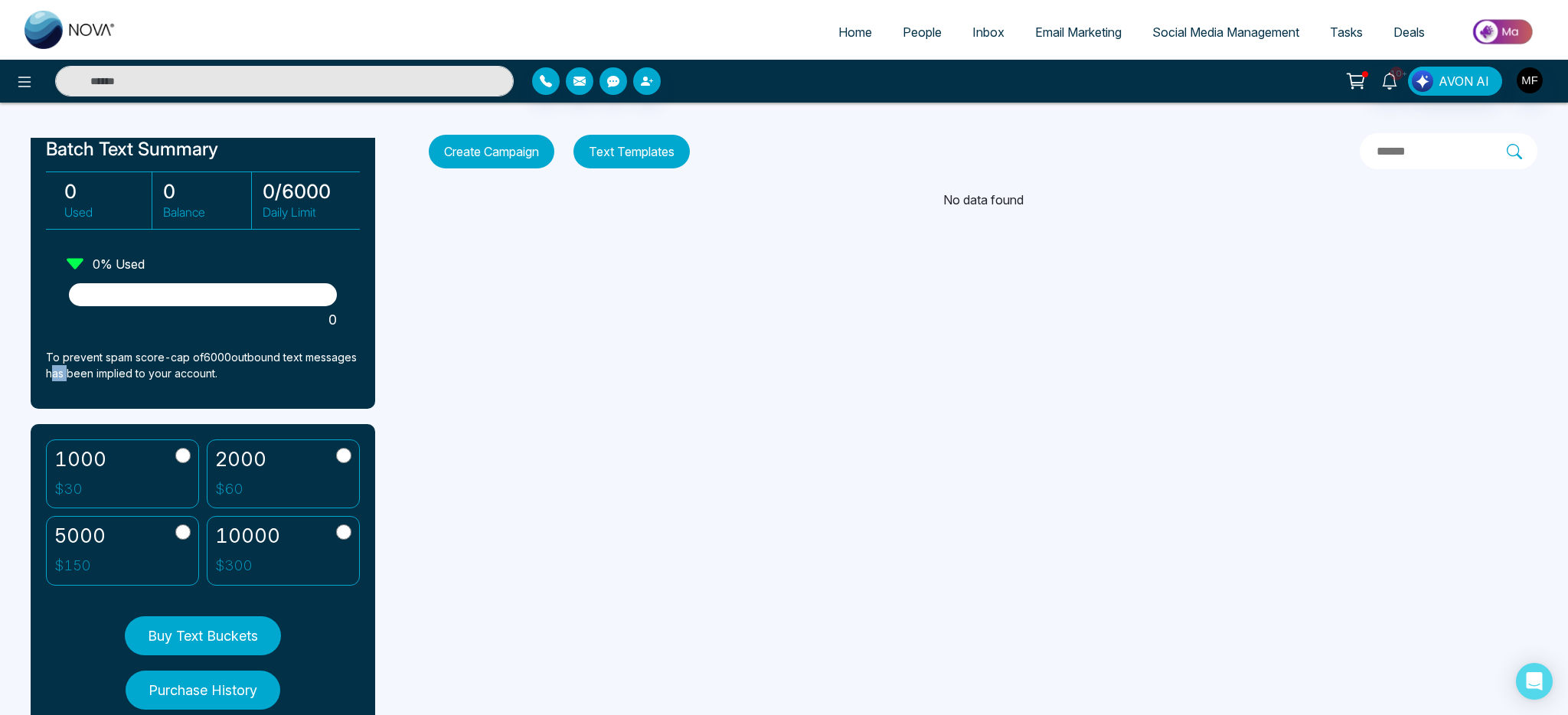
click at [49, 373] on p "To prevent spam score-cap of 6000 outbound text messages has been implied to yo…" at bounding box center [203, 365] width 314 height 32
click at [67, 377] on p "To prevent spam score-cap of 6000 outbound text messages has been implied to yo…" at bounding box center [203, 365] width 314 height 32
click at [77, 353] on p "To prevent spam score-cap of 6000 outbound text messages has been implied to yo…" at bounding box center [203, 365] width 314 height 32
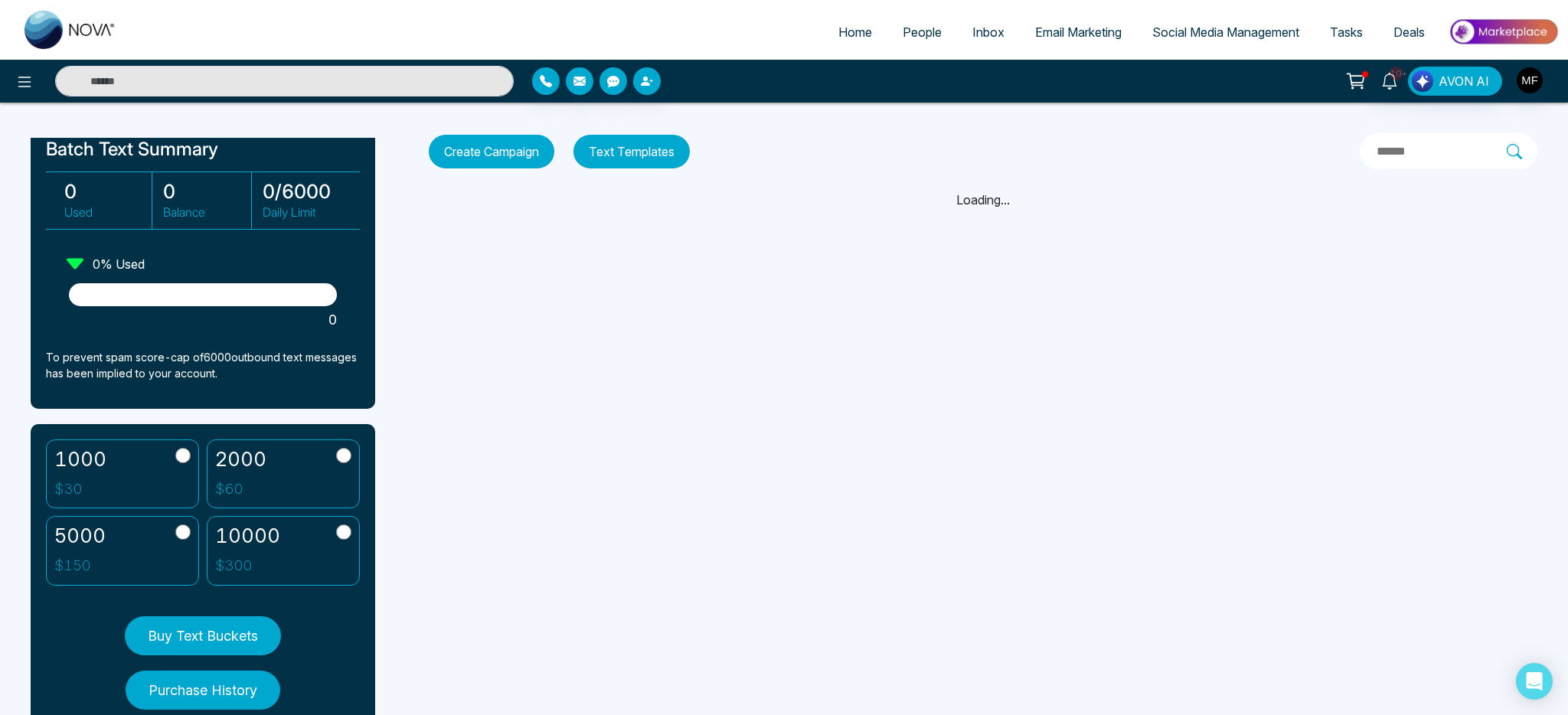
click at [52, 359] on p "To prevent spam score-cap of 6000 outbound text messages has been implied to yo…" at bounding box center [203, 365] width 314 height 32
click at [114, 359] on p "To prevent spam score-cap of 6000 outbound text messages has been implied to yo…" at bounding box center [203, 365] width 314 height 32
click at [148, 358] on p "To prevent spam score-cap of 6000 outbound text messages has been implied to yo…" at bounding box center [203, 365] width 314 height 32
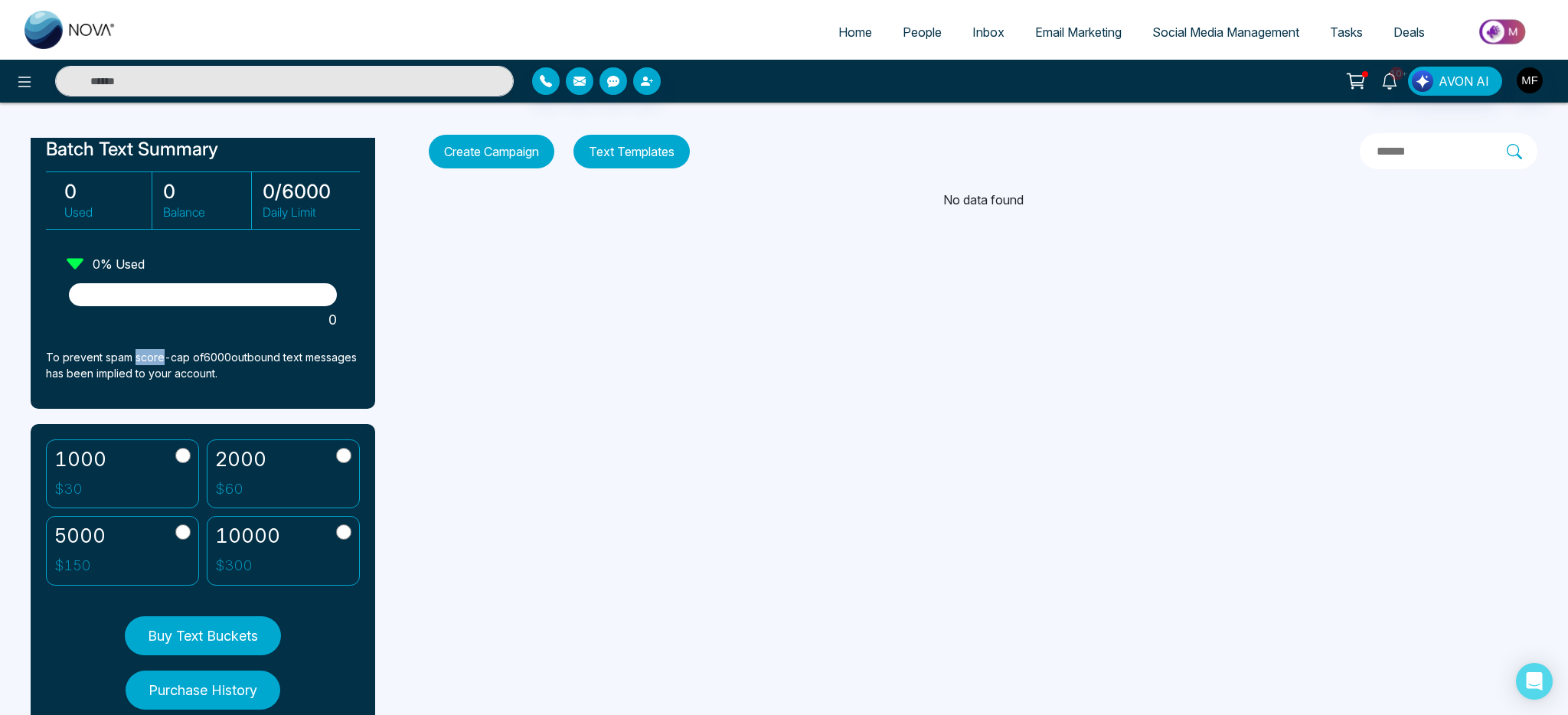
click at [148, 358] on p "To prevent spam score-cap of 6000 outbound text messages has been implied to yo…" at bounding box center [203, 365] width 314 height 32
click at [176, 360] on p "To prevent spam score-cap of 6000 outbound text messages has been implied to yo…" at bounding box center [203, 365] width 314 height 32
click at [166, 360] on p "To prevent spam score-cap of 6000 outbound text messages has been implied to yo…" at bounding box center [203, 365] width 314 height 32
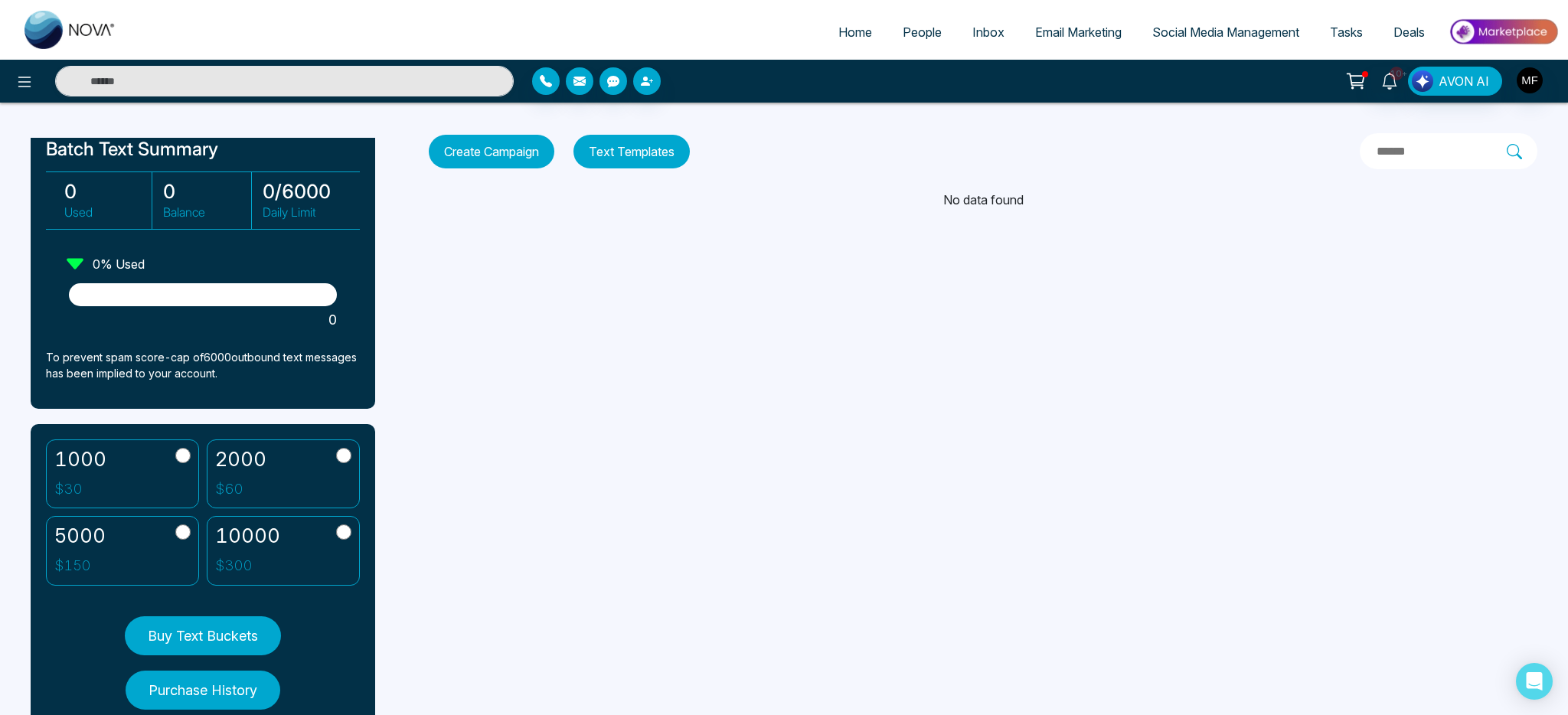
click at [299, 626] on div "1000 $ 30 2000 $ 60 5000 $ 150 10000 $ 300 Buy Text Buckets Purchase History" at bounding box center [203, 582] width 344 height 316
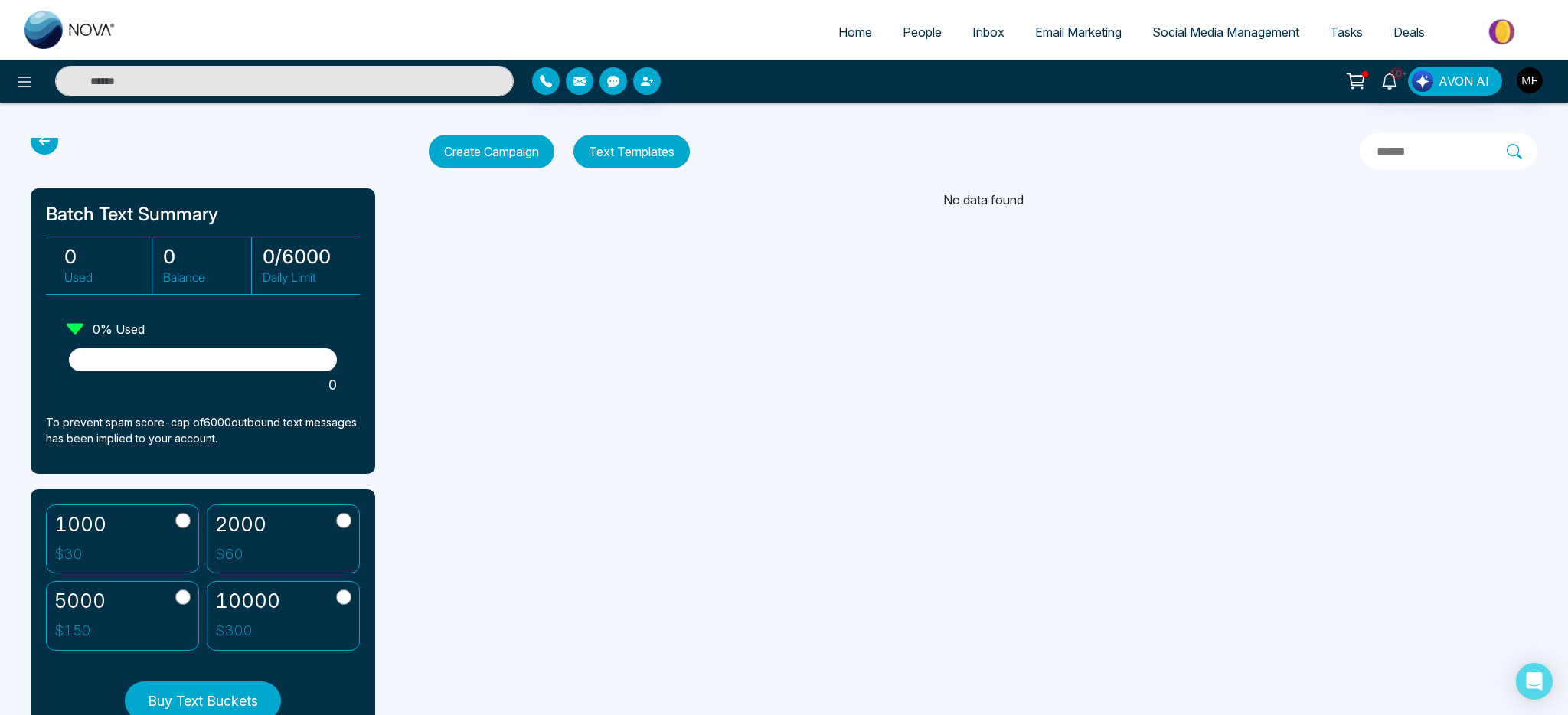
scroll to position [0, 0]
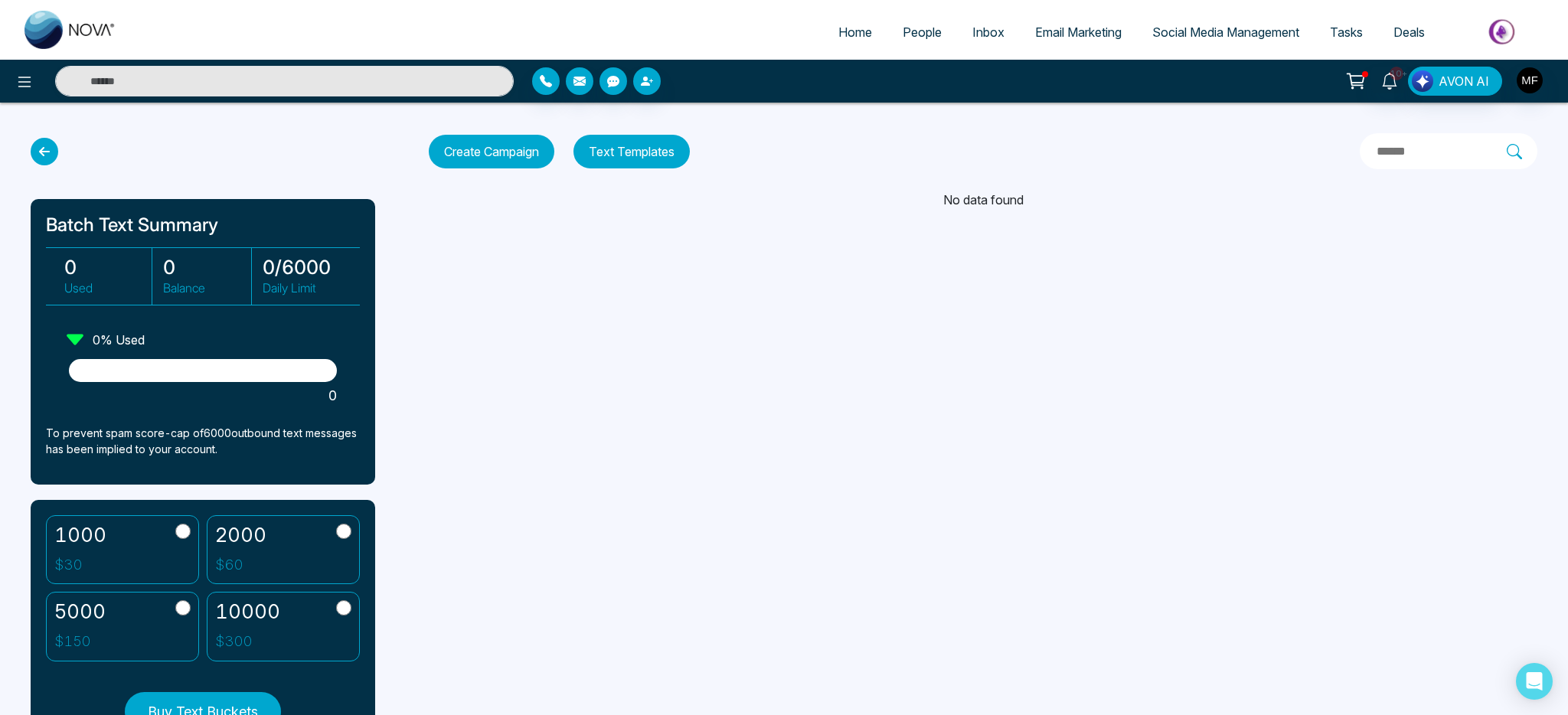
click at [1424, 155] on input "text" at bounding box center [1441, 151] width 131 height 20
click at [1386, 74] on icon at bounding box center [1390, 81] width 17 height 17
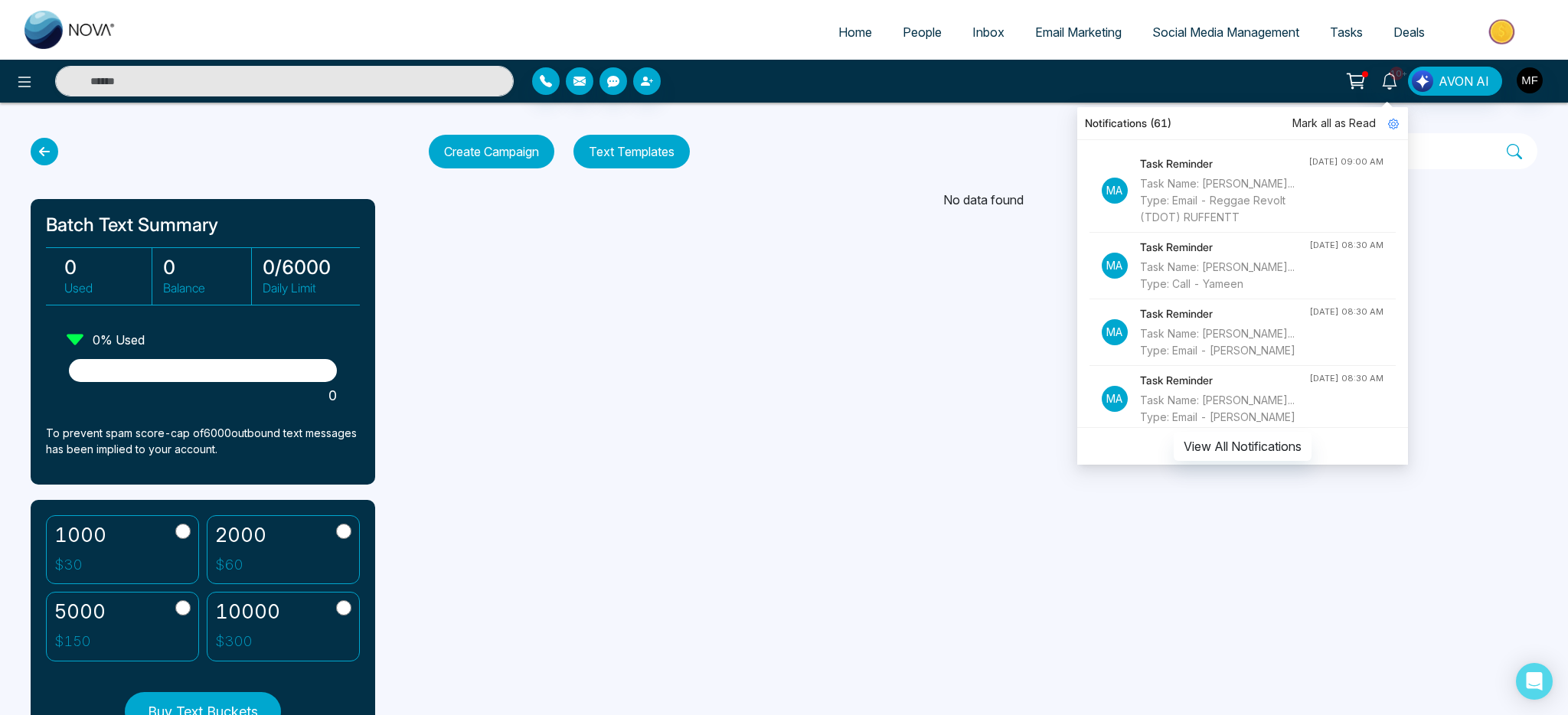
click at [796, 268] on div "Home People Inbox Email Marketing Social Media Management Tasks Deals 10+ Notif…" at bounding box center [784, 357] width 1568 height 715
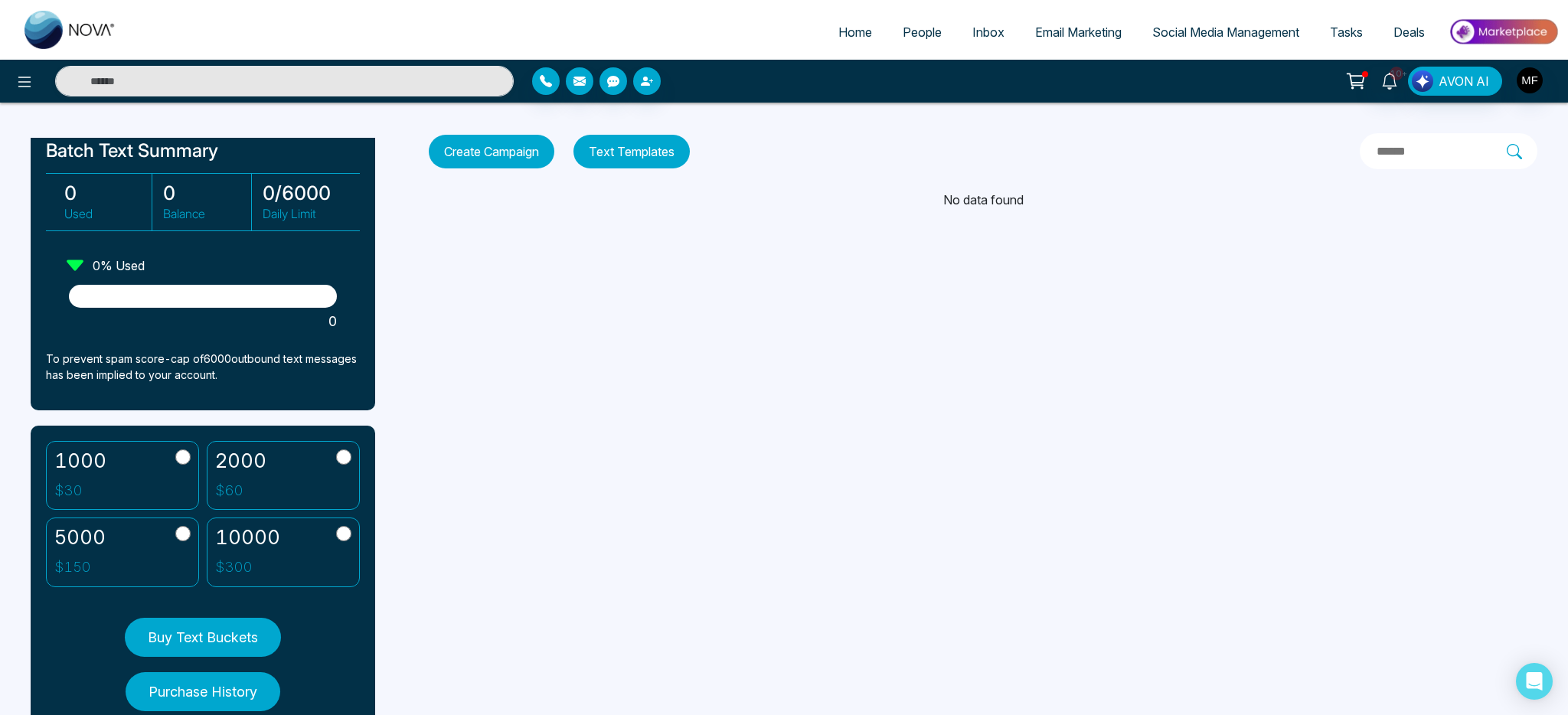
scroll to position [78, 0]
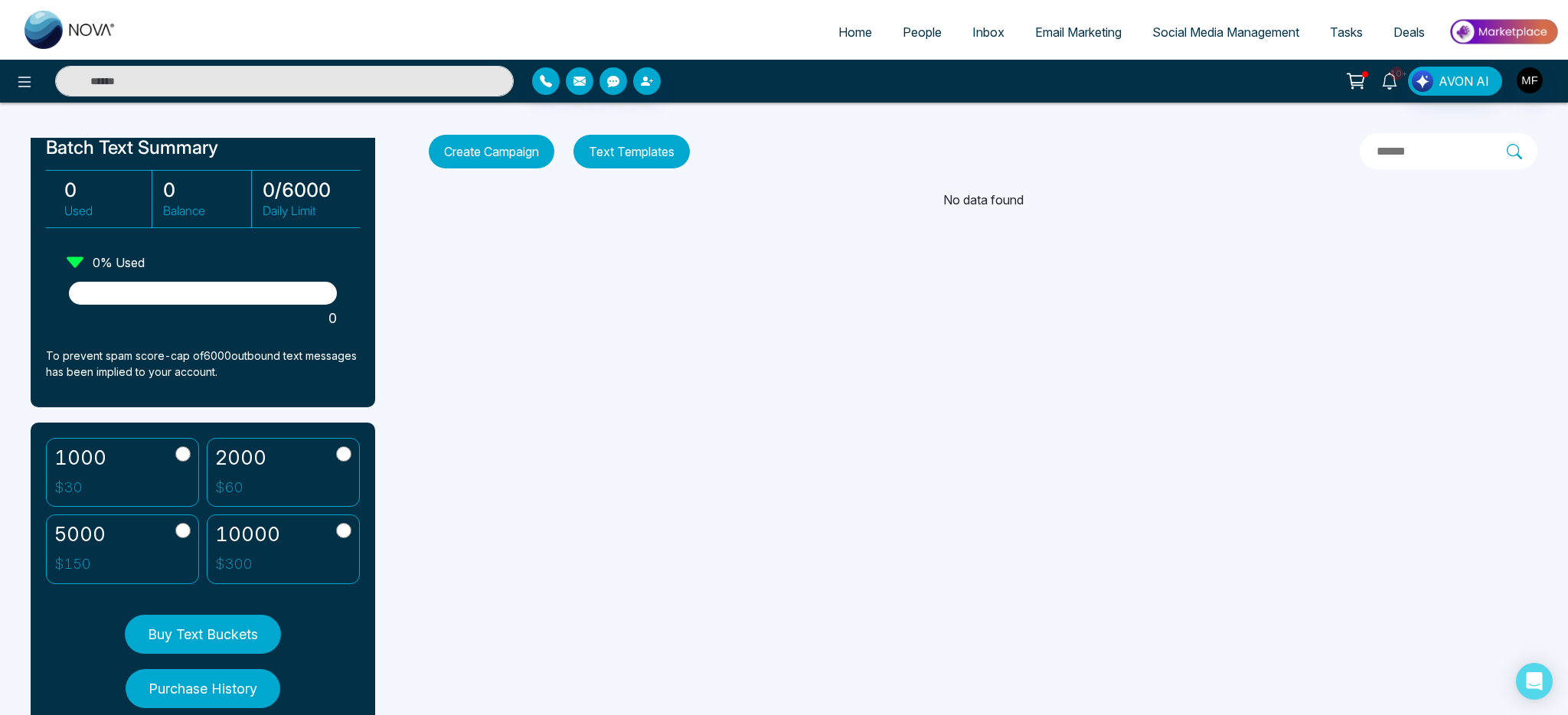
click at [1393, 87] on icon at bounding box center [1390, 81] width 17 height 17
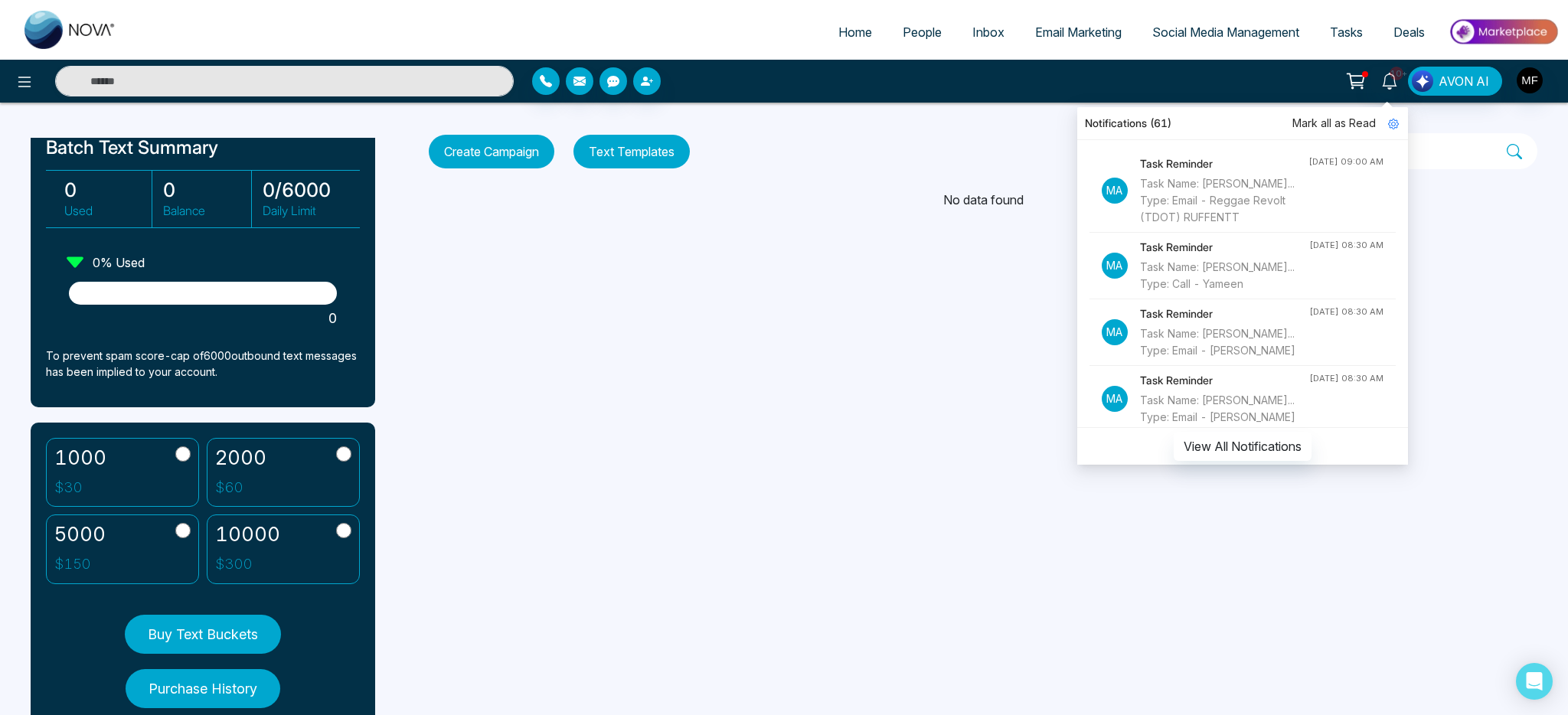
click at [967, 244] on div "Home People Inbox Email Marketing Social Media Management Tasks Deals 10+ Notif…" at bounding box center [784, 357] width 1568 height 715
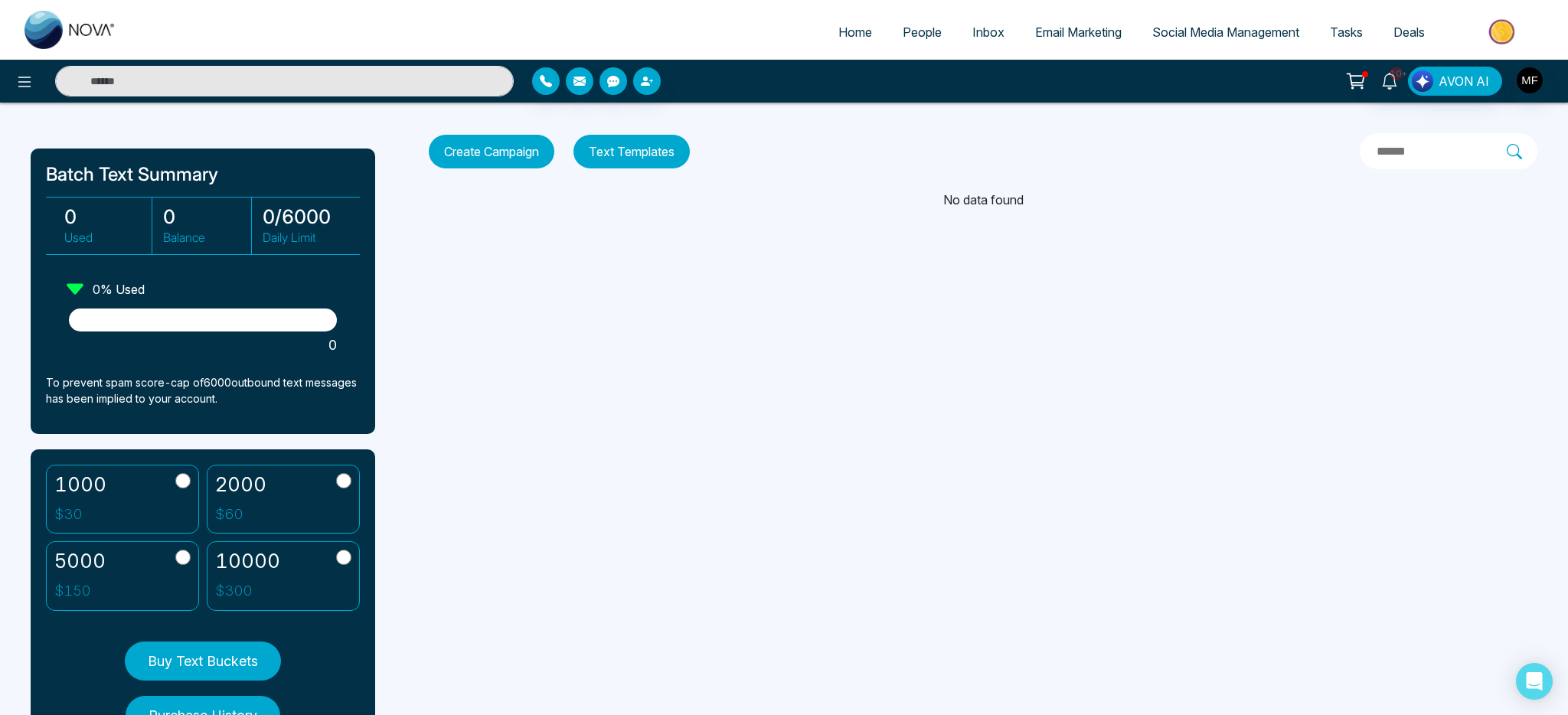
scroll to position [0, 0]
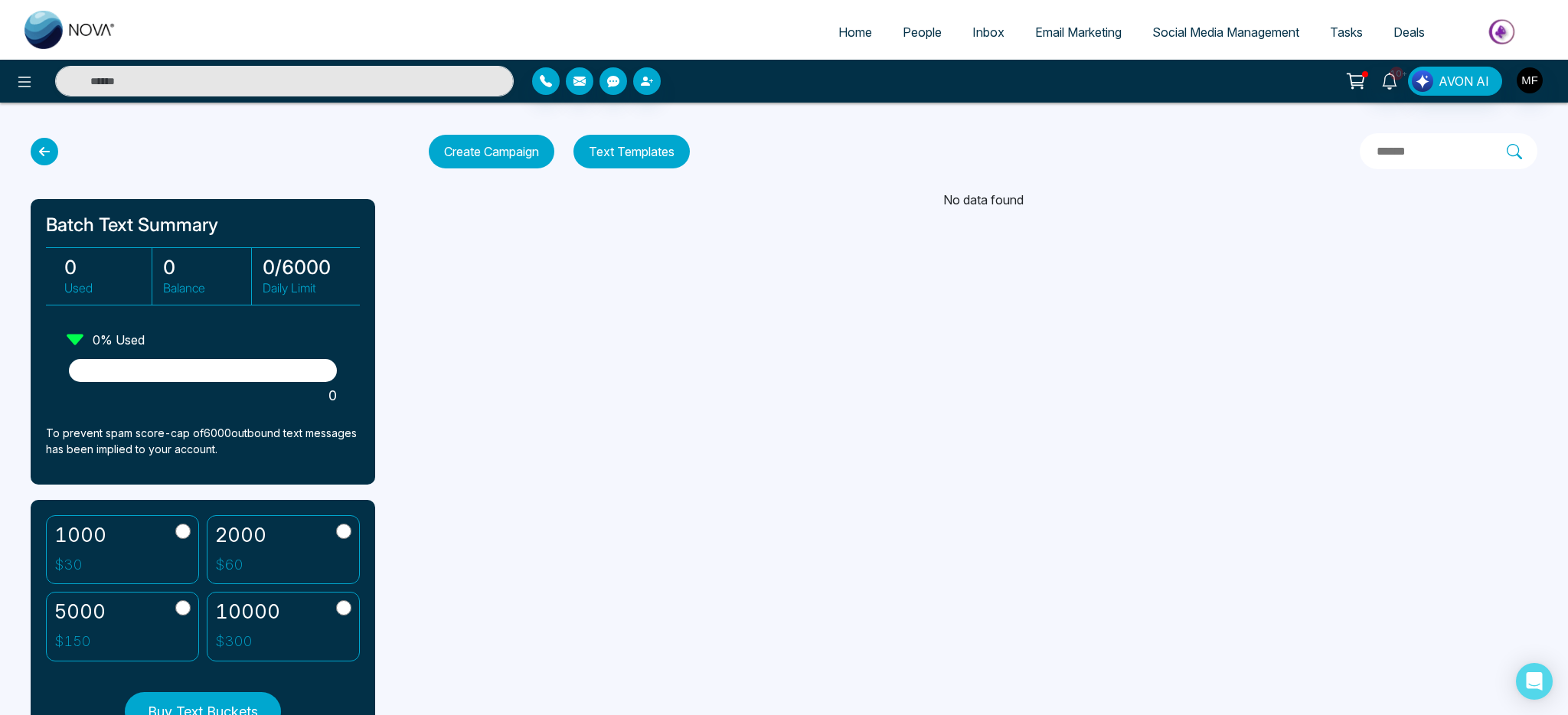
click at [924, 34] on span "People" at bounding box center [923, 32] width 39 height 15
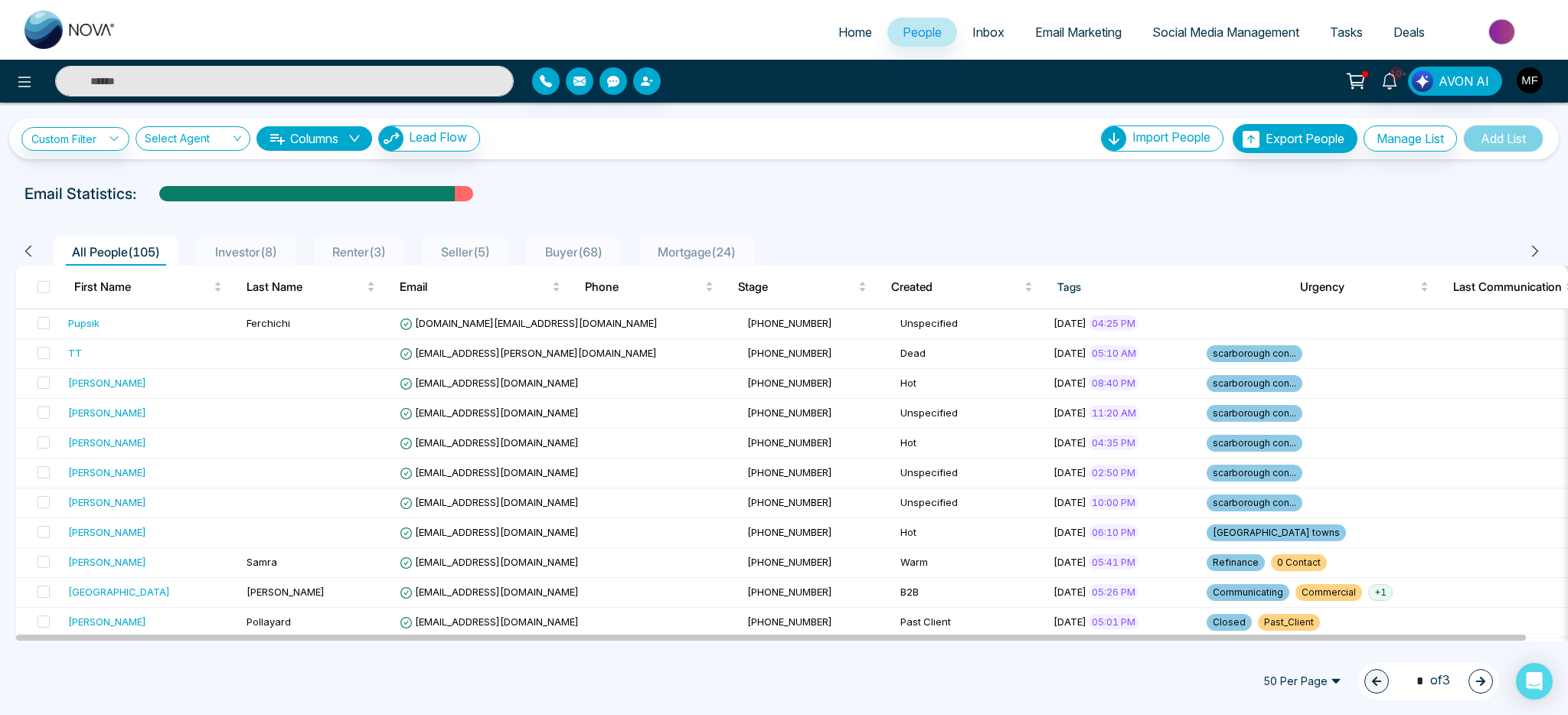
click at [987, 37] on span "Inbox" at bounding box center [988, 32] width 32 height 15
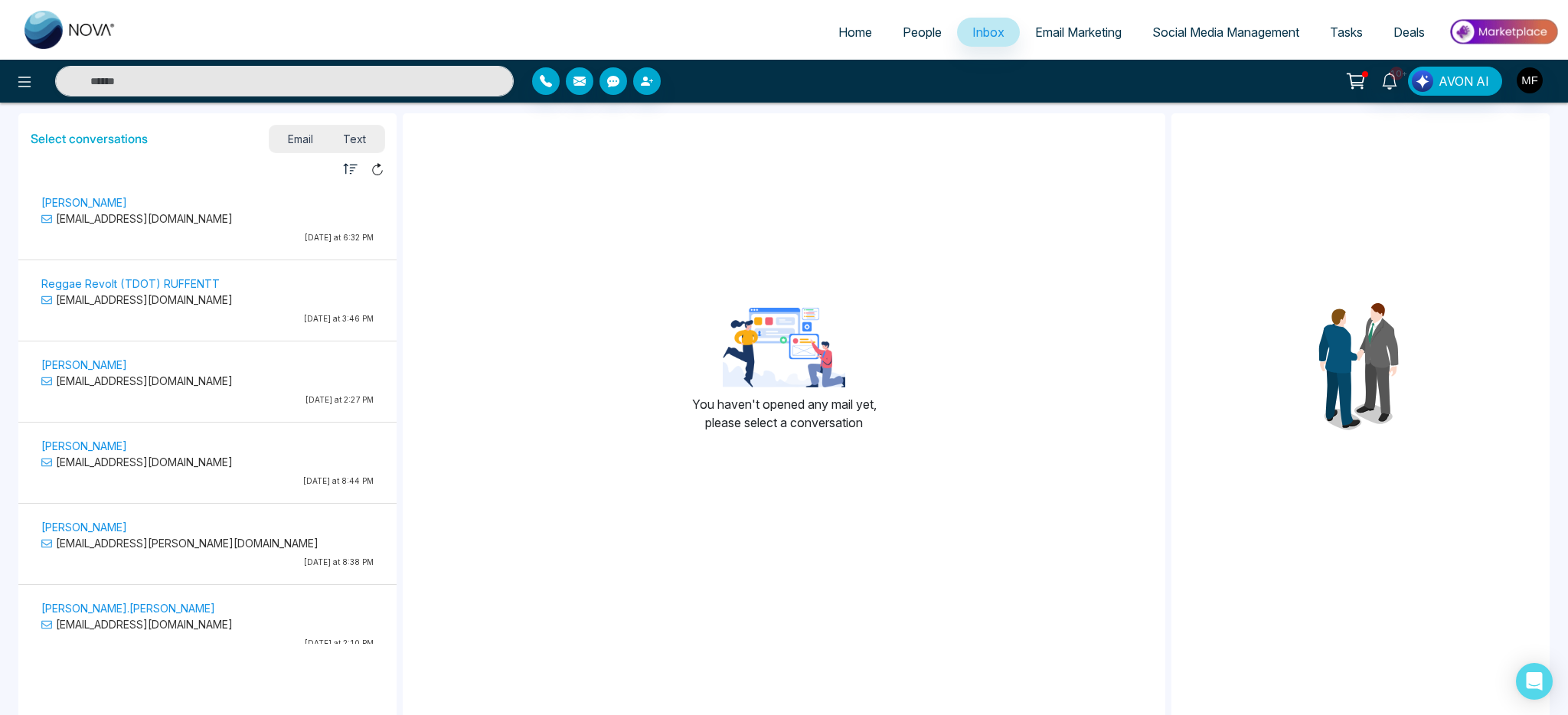
click at [1076, 40] on link "Email Marketing" at bounding box center [1078, 32] width 117 height 29
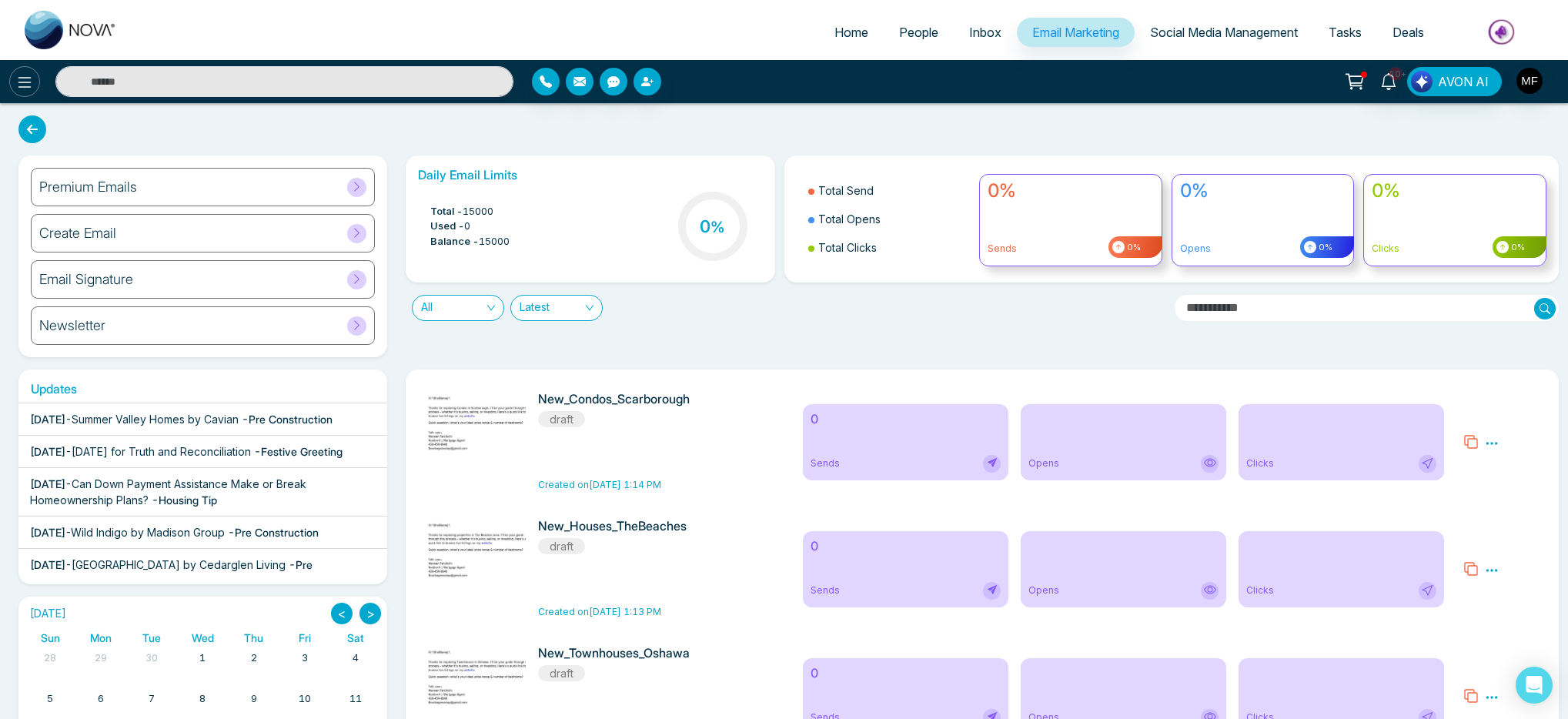
click at [31, 85] on icon at bounding box center [25, 82] width 19 height 19
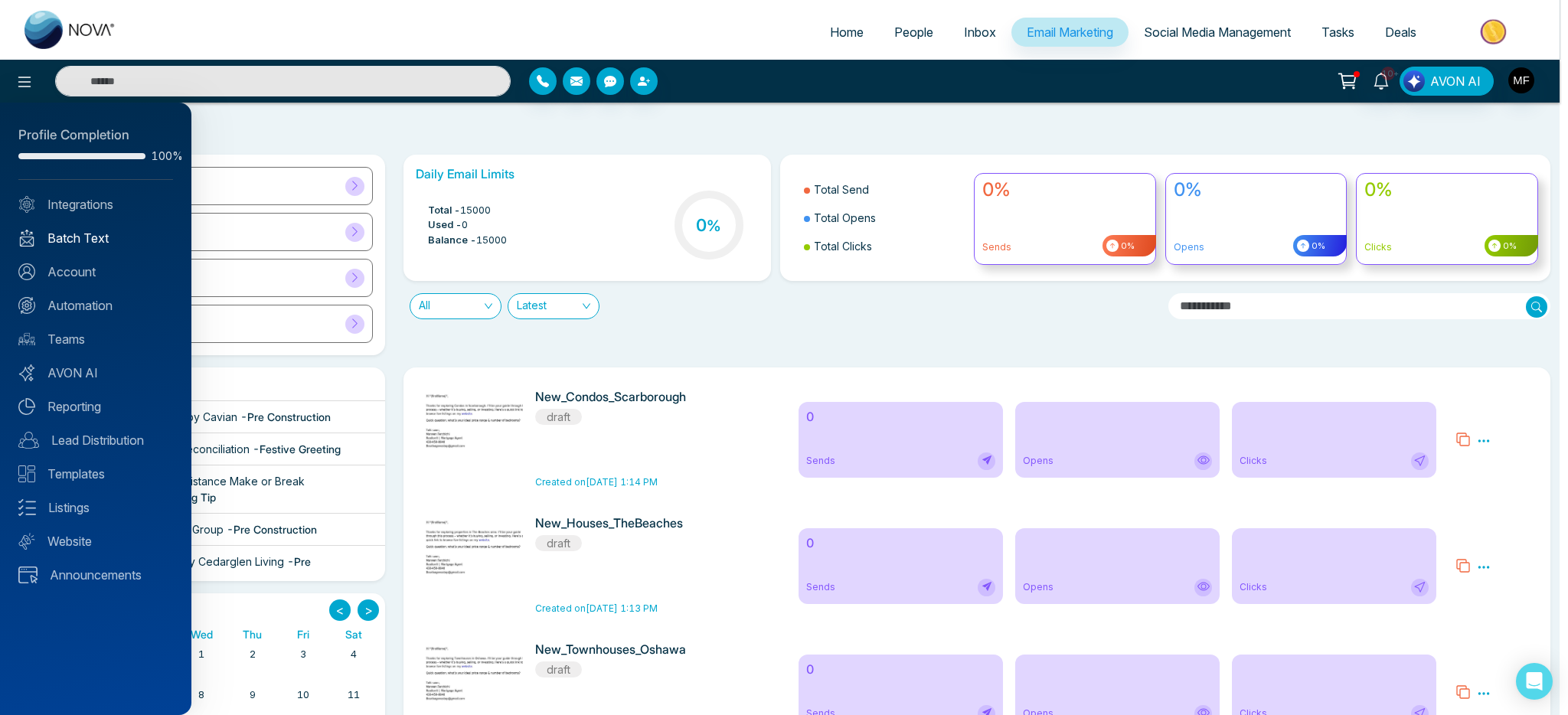
click at [59, 235] on link "Batch Text" at bounding box center [95, 239] width 154 height 19
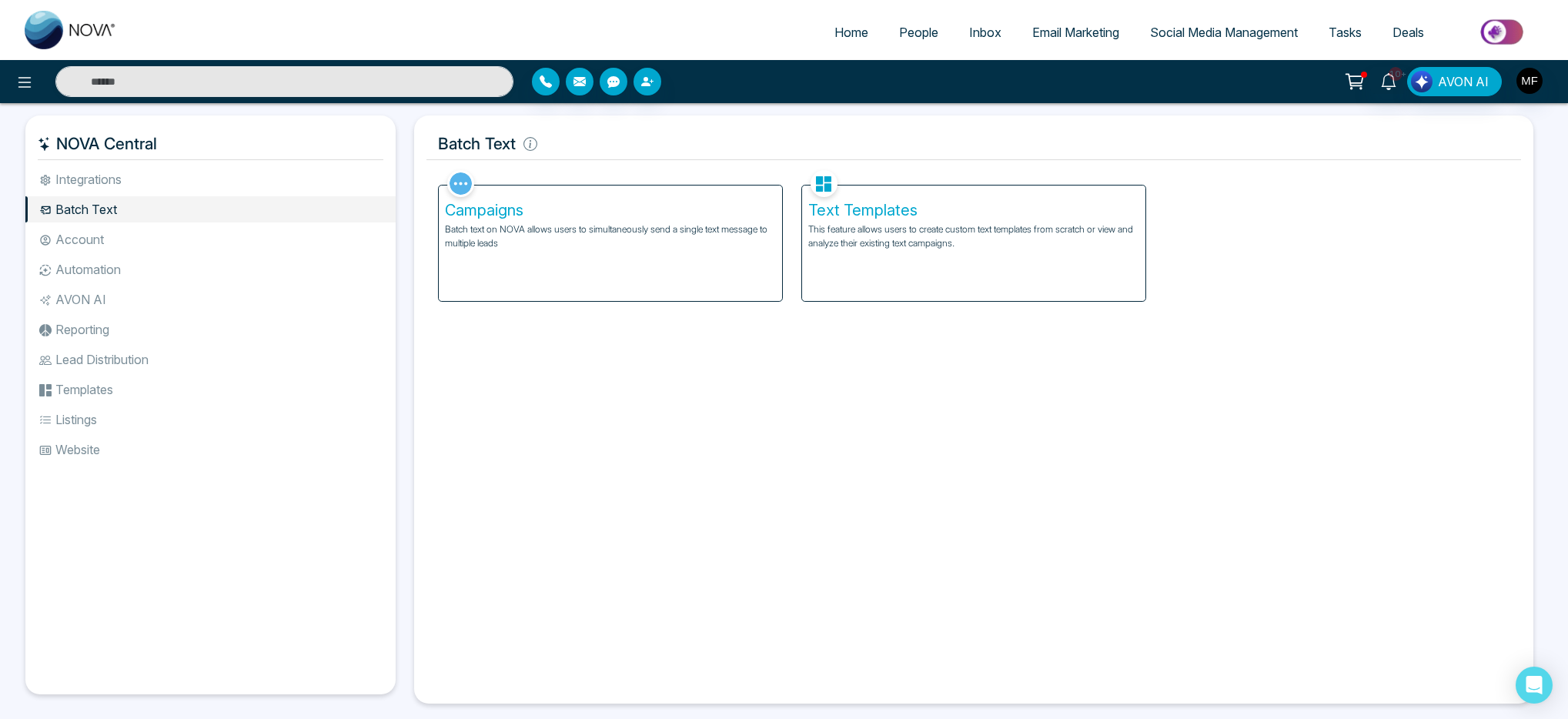
click at [69, 272] on li "Automation" at bounding box center [211, 269] width 370 height 27
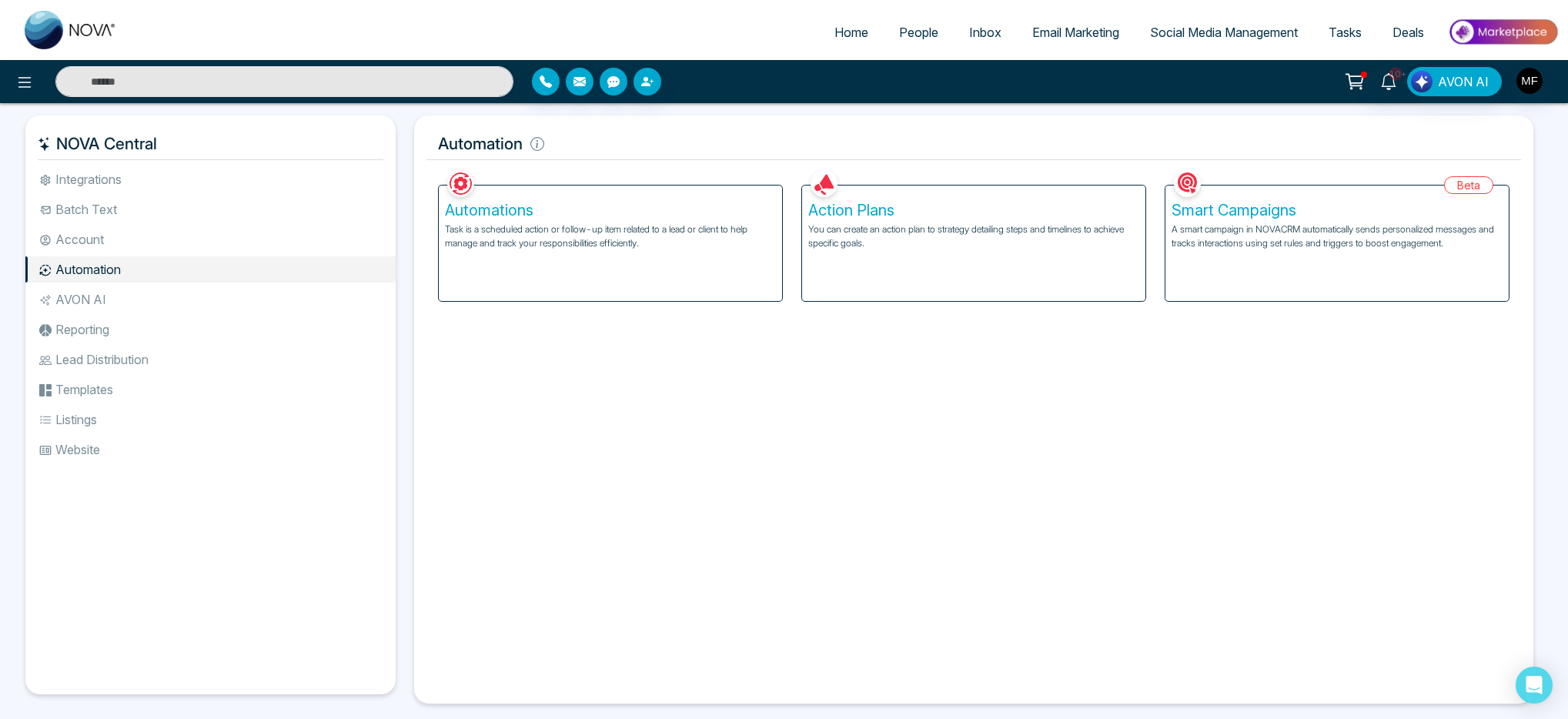
click at [1228, 226] on p "A smart campaign in NOVACRM automatically sends personalized messages and track…" at bounding box center [1337, 237] width 331 height 27
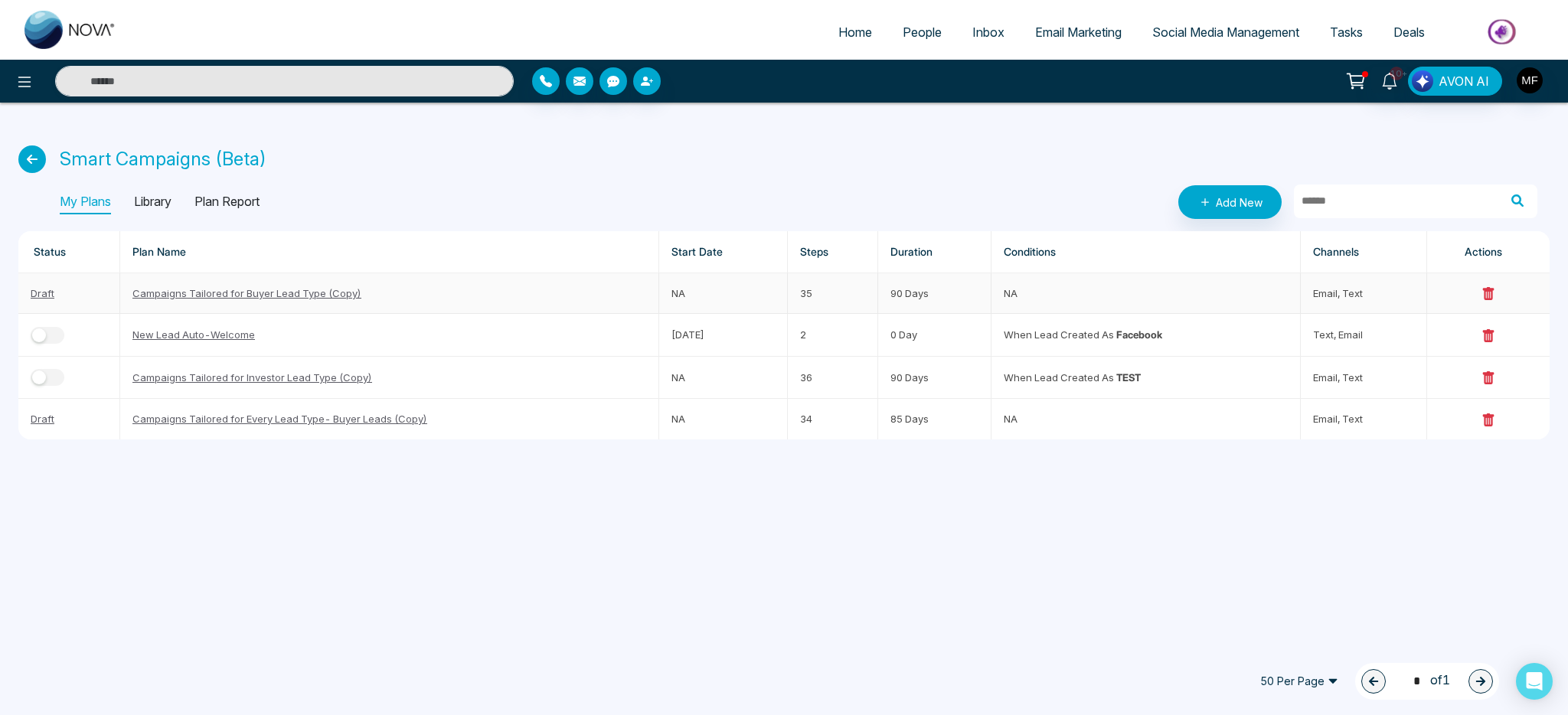
click at [289, 291] on link "Campaigns Tailored for Buyer Lead Type (Copy)" at bounding box center [246, 293] width 229 height 12
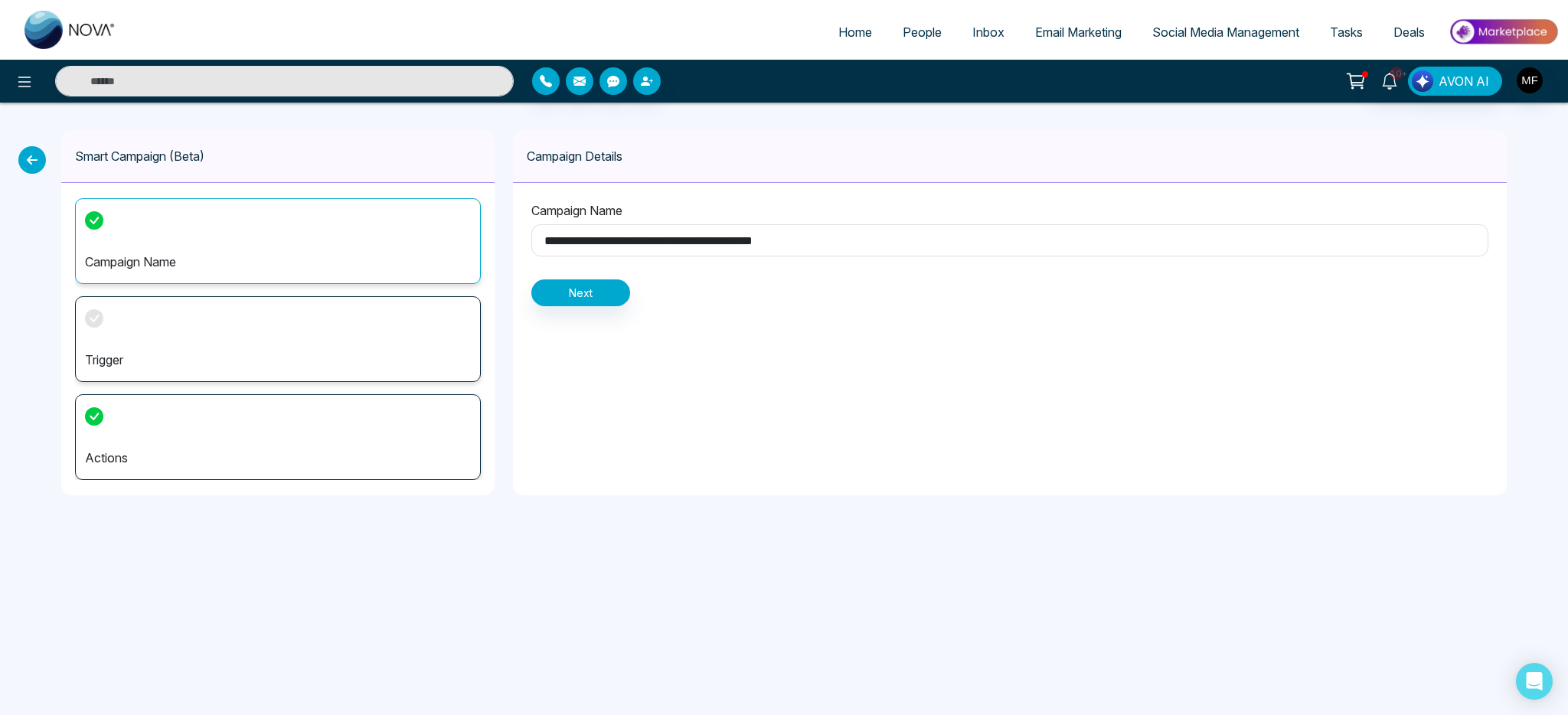
click at [880, 236] on input "**********" at bounding box center [1010, 240] width 958 height 32
type input "**********"
click at [602, 297] on button "Next" at bounding box center [581, 292] width 99 height 26
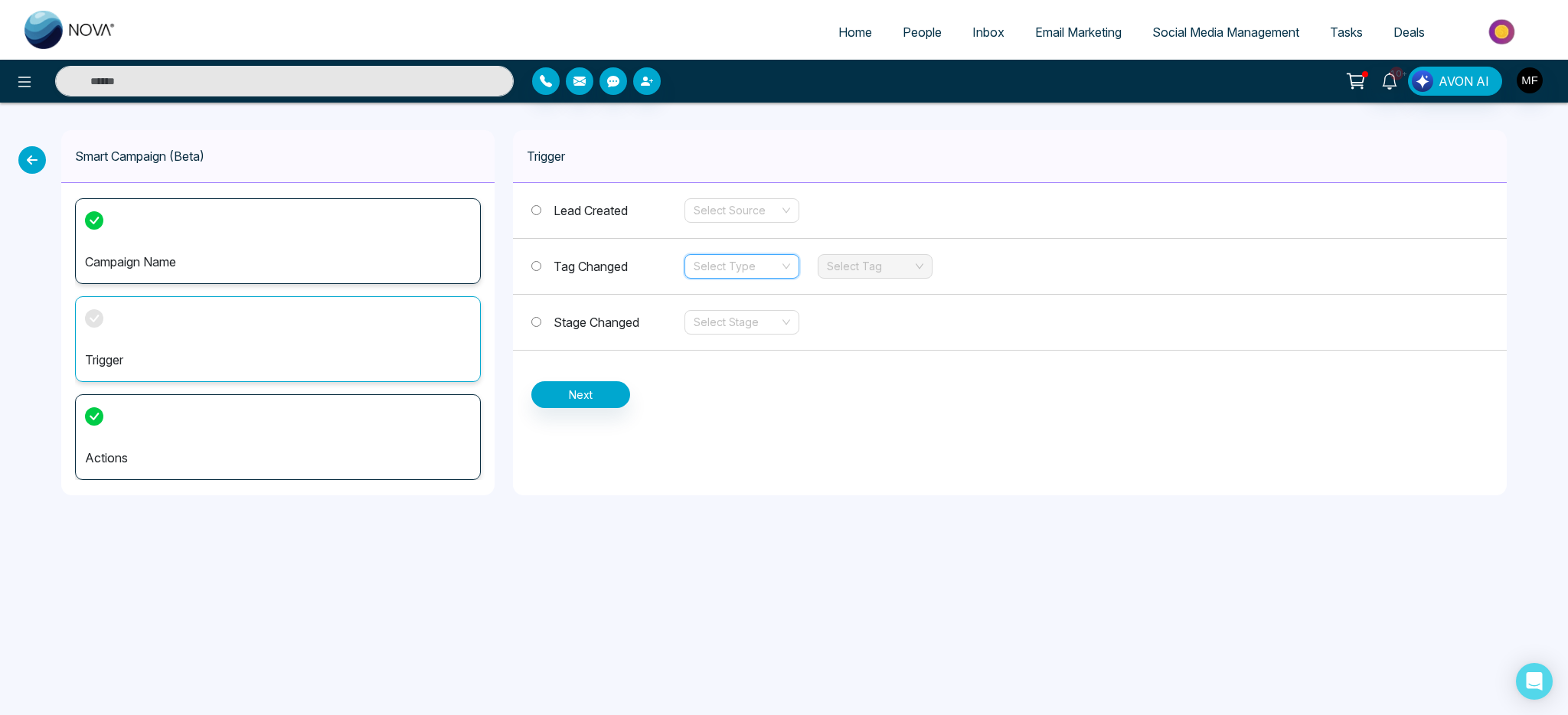
click at [742, 259] on input "search" at bounding box center [737, 266] width 86 height 23
click at [934, 395] on div "Lead Created Select Source Tag Changed Select Type Select Tag Stage Changed Sel…" at bounding box center [1010, 296] width 994 height 225
click at [786, 205] on div "Select Source" at bounding box center [742, 210] width 115 height 25
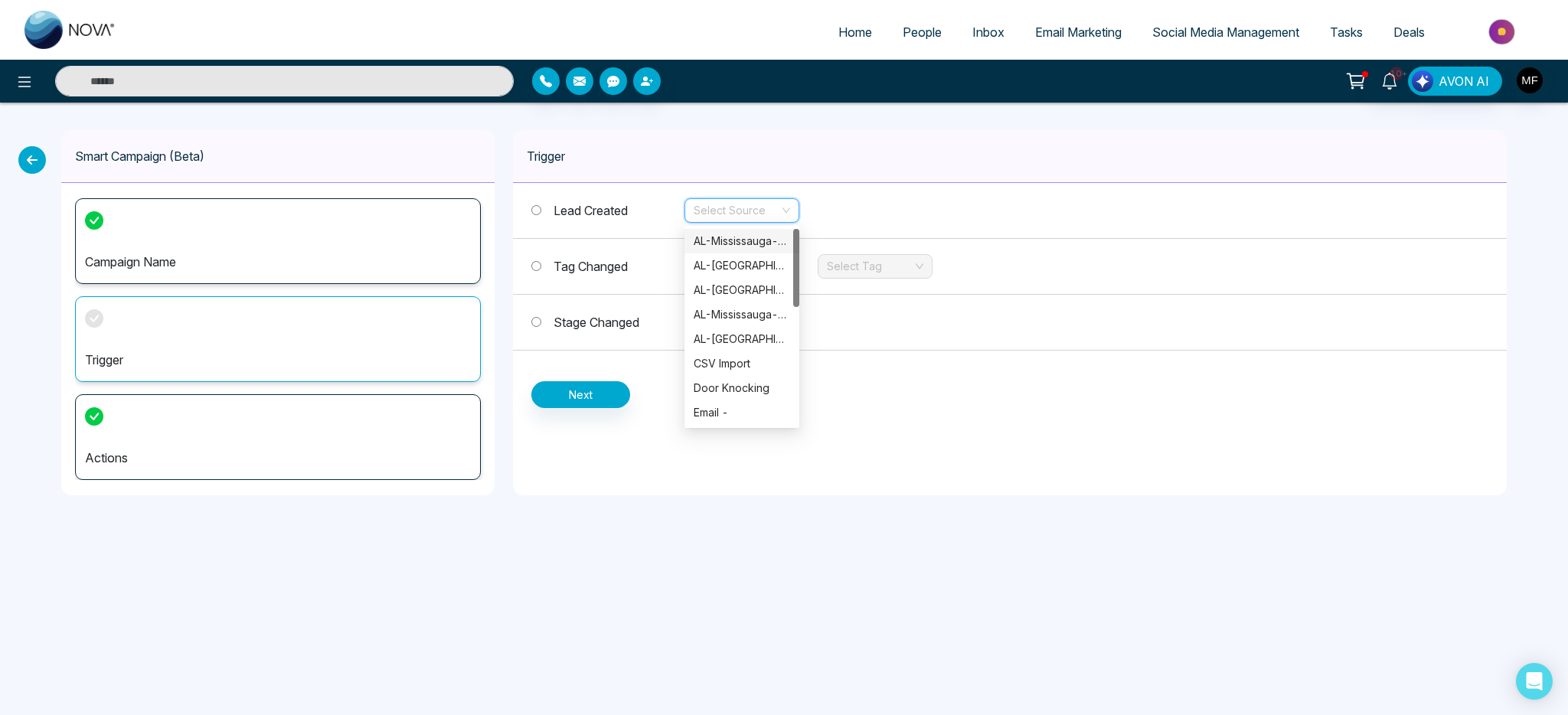
click at [786, 205] on div "Select Source" at bounding box center [742, 210] width 115 height 25
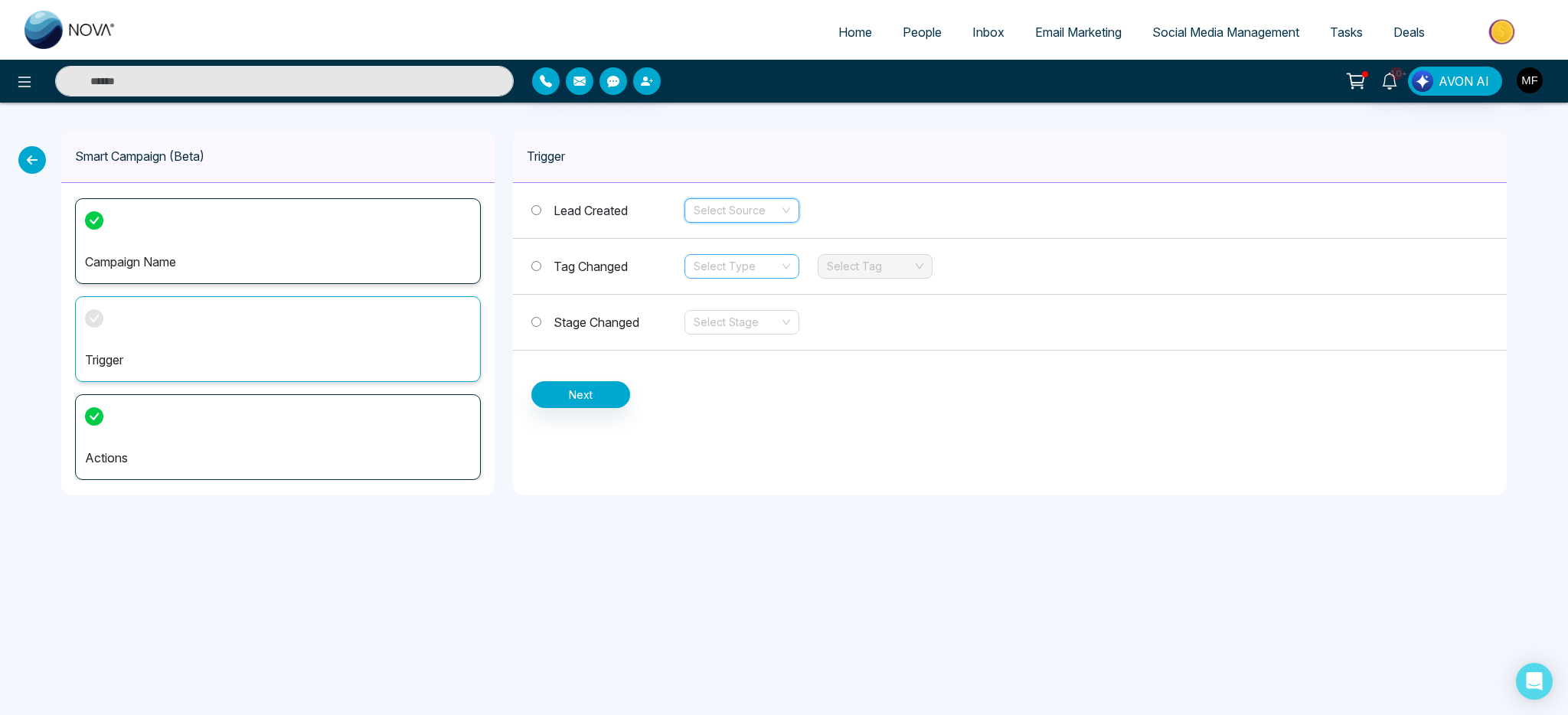
click at [729, 260] on input "search" at bounding box center [737, 266] width 86 height 23
click at [729, 297] on div "Add" at bounding box center [742, 297] width 96 height 17
click at [599, 314] on span "Stage Changed" at bounding box center [596, 322] width 86 height 15
click at [784, 330] on div "Select Stage" at bounding box center [742, 322] width 115 height 25
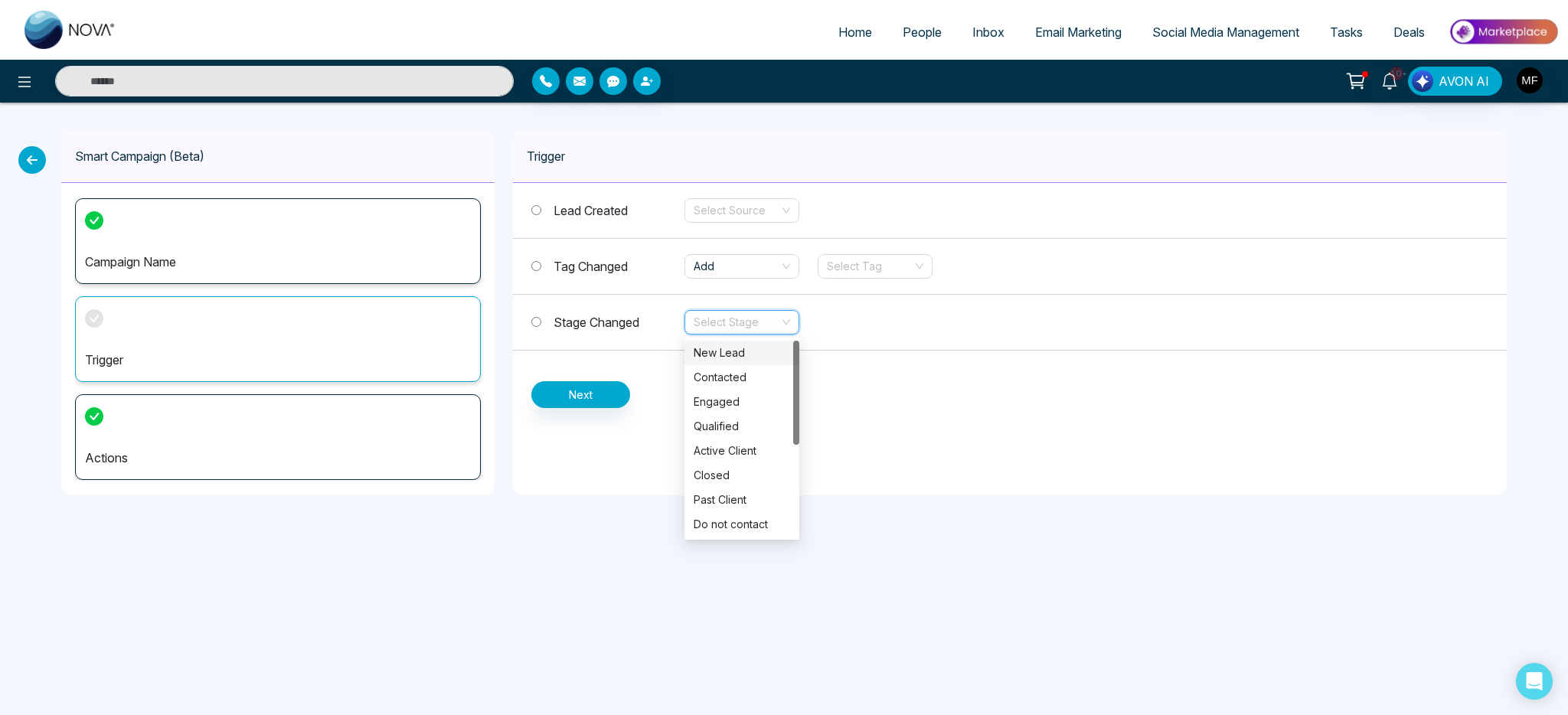
click at [579, 266] on span "Tag Changed" at bounding box center [590, 267] width 74 height 15
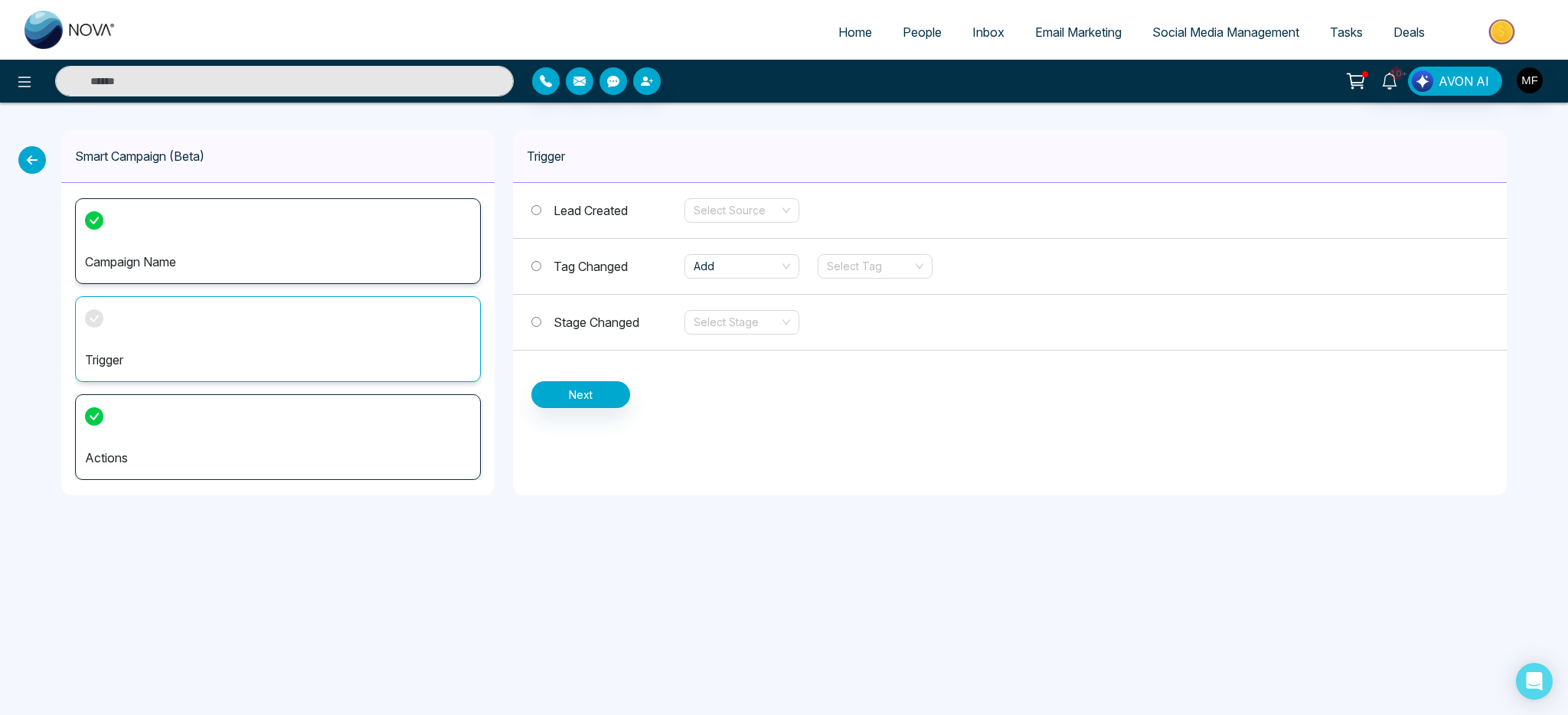
click at [611, 318] on span "Stage Changed" at bounding box center [596, 322] width 86 height 15
click at [733, 337] on div "Stage Changed Select Stage" at bounding box center [1010, 323] width 994 height 56
click at [749, 323] on input "search" at bounding box center [737, 322] width 86 height 23
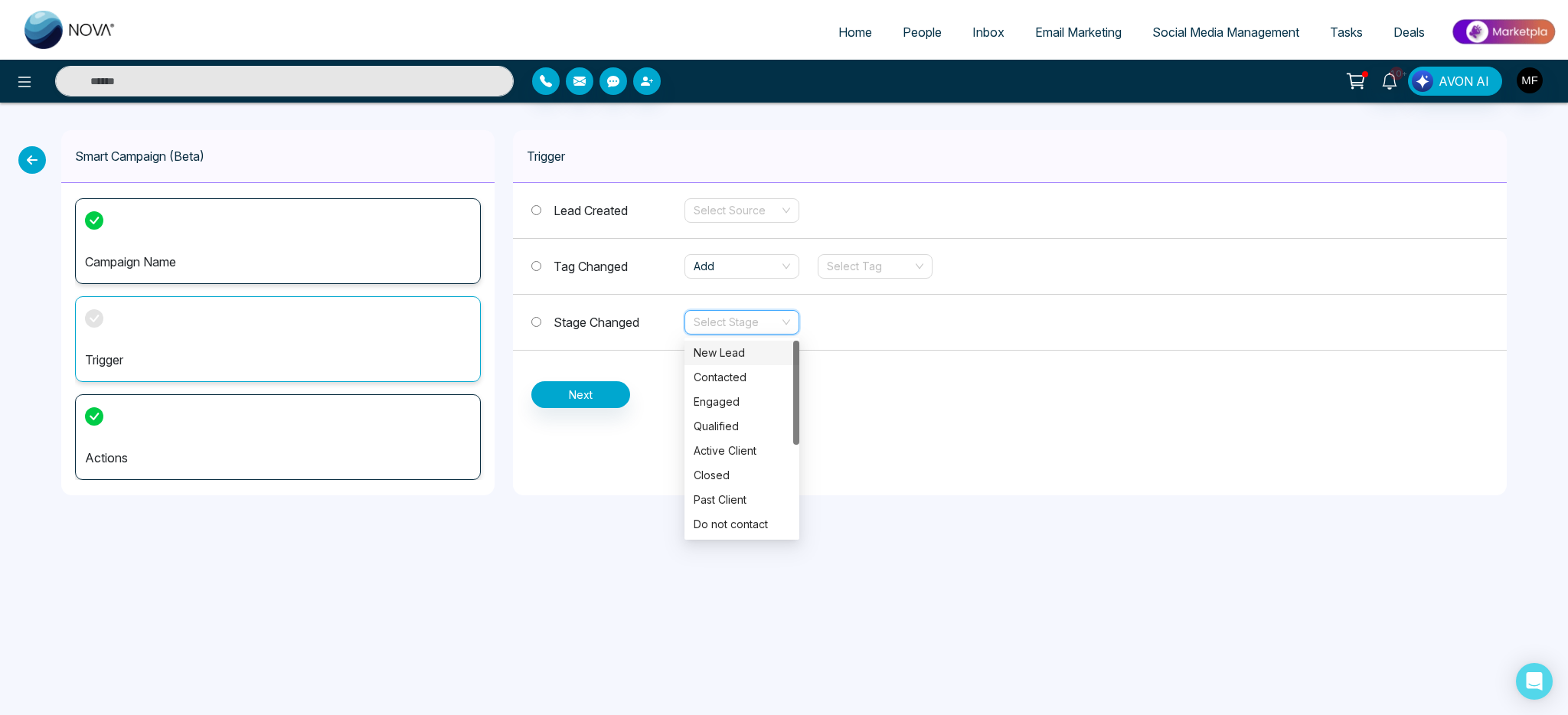
click at [745, 359] on div "New Lead" at bounding box center [742, 353] width 96 height 17
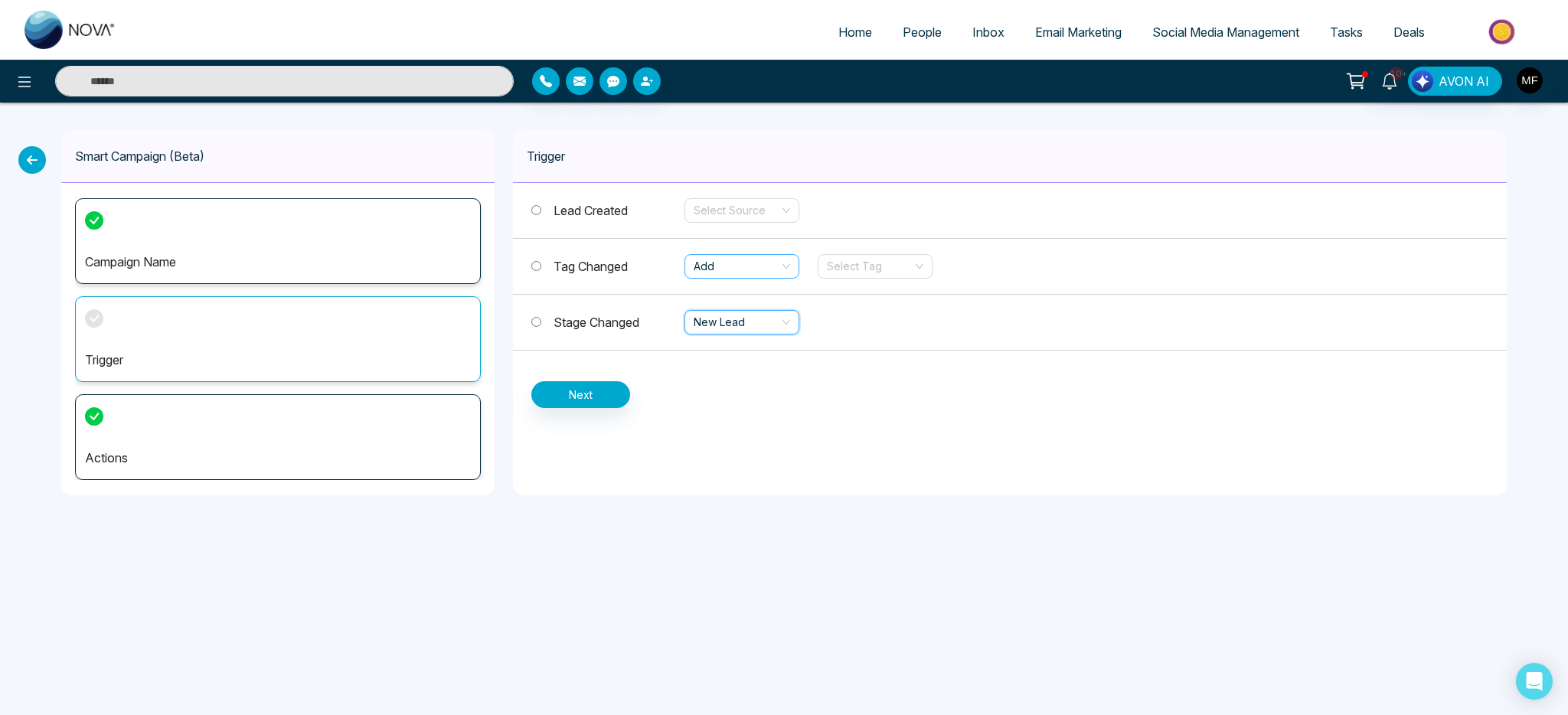
click at [779, 267] on span "Add" at bounding box center [742, 266] width 96 height 23
click at [773, 404] on div "Lead Created Select Source Tag Changed Add Select Tag Stage Changed New Lead Ne…" at bounding box center [1010, 296] width 994 height 225
click at [579, 390] on button "Next" at bounding box center [581, 394] width 99 height 26
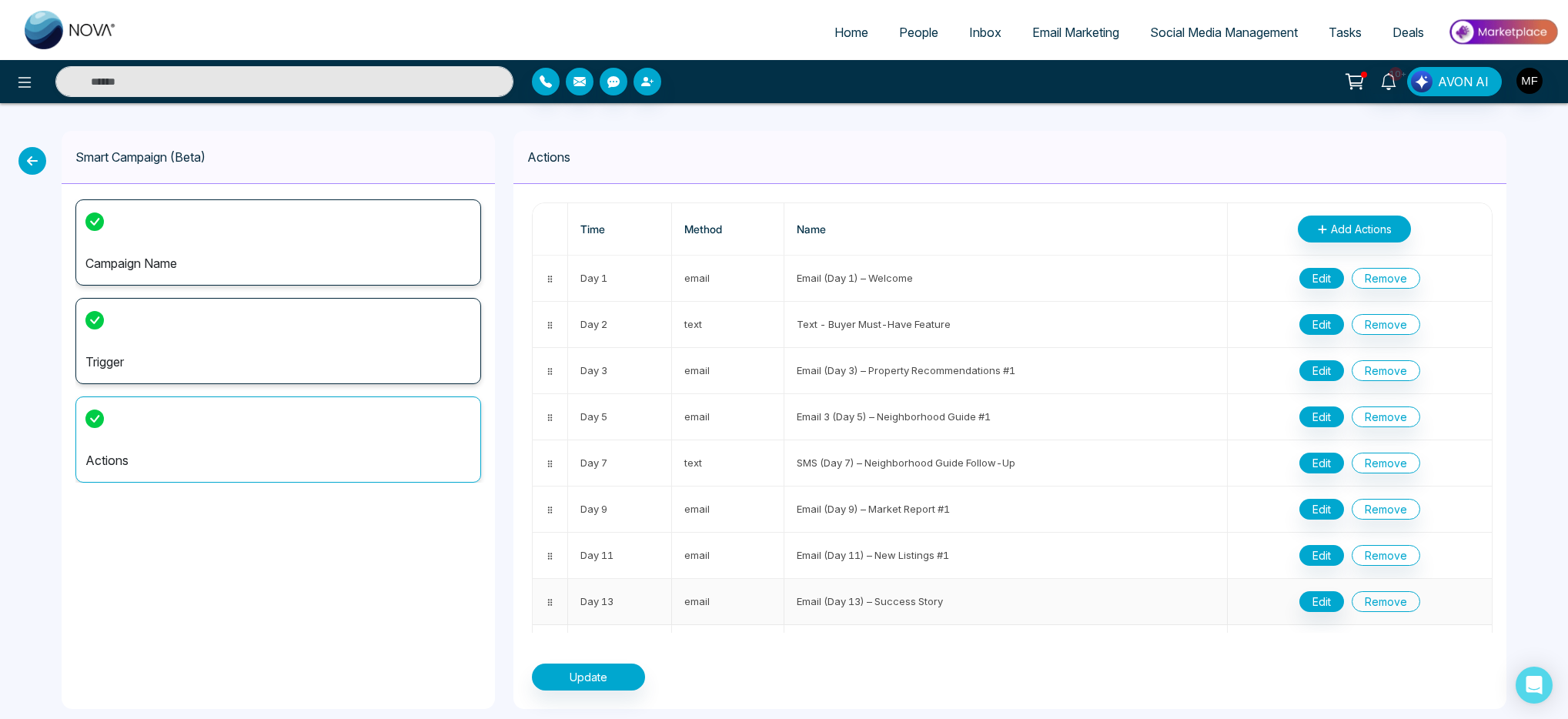
click at [1374, 606] on button "Remove" at bounding box center [1386, 602] width 69 height 21
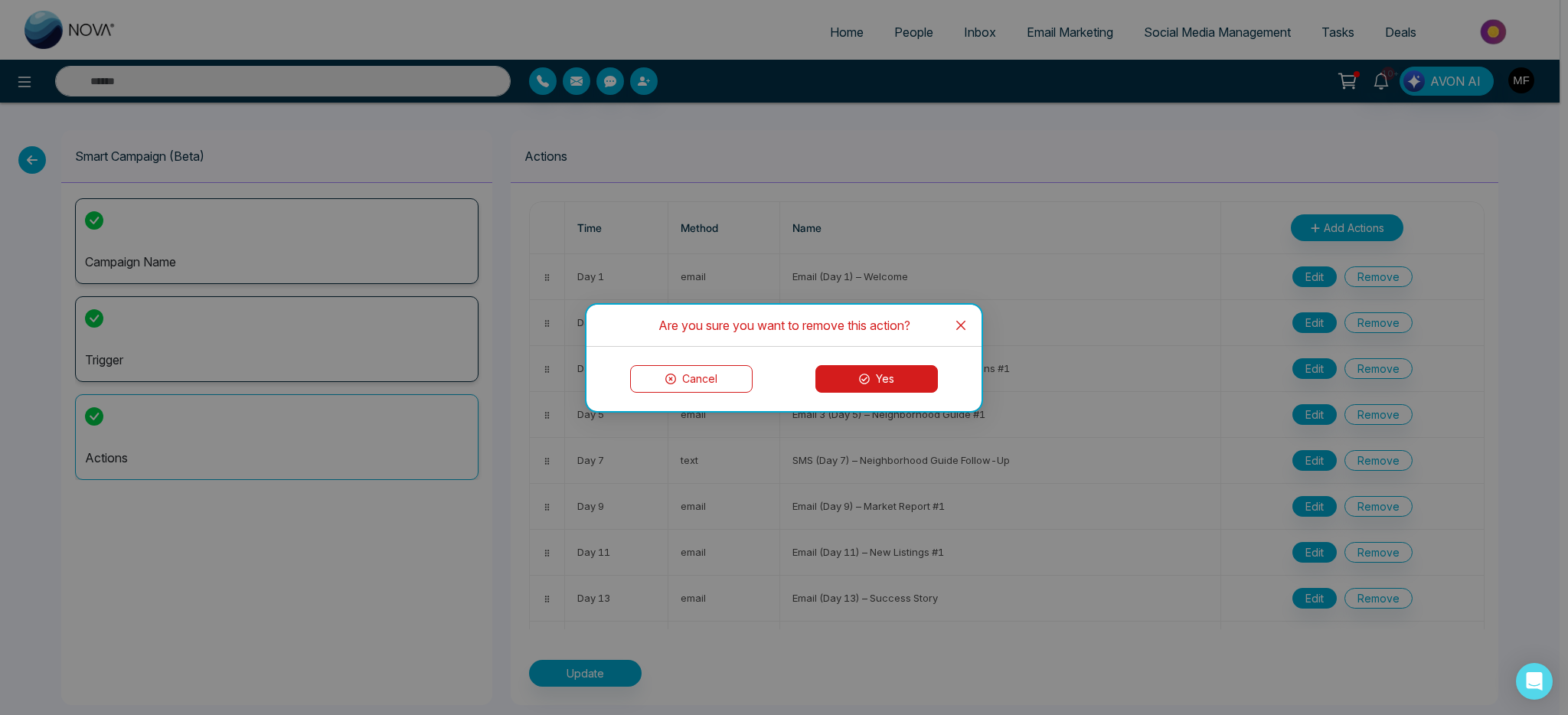
click at [871, 383] on button "Yes" at bounding box center [877, 378] width 123 height 27
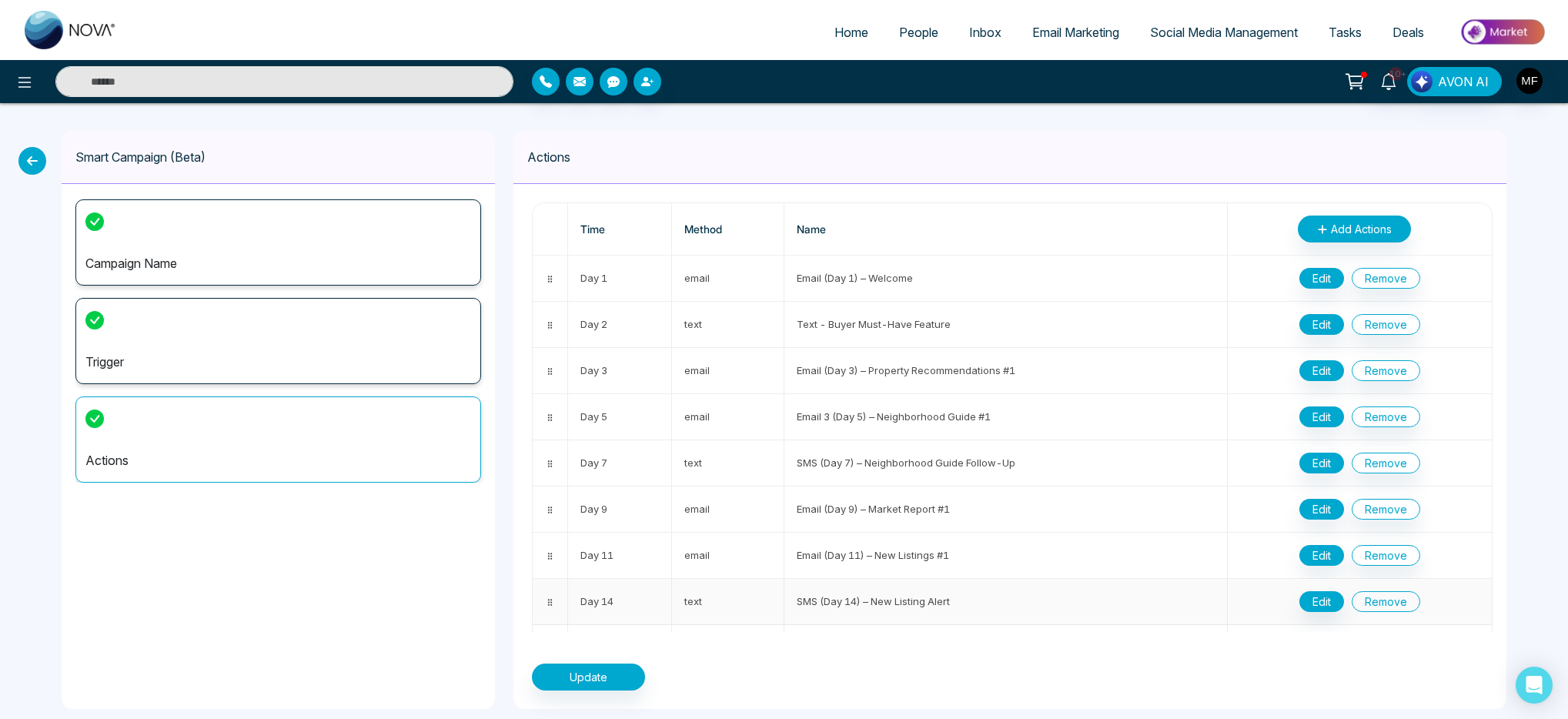
click at [1377, 603] on button "Remove" at bounding box center [1386, 602] width 69 height 21
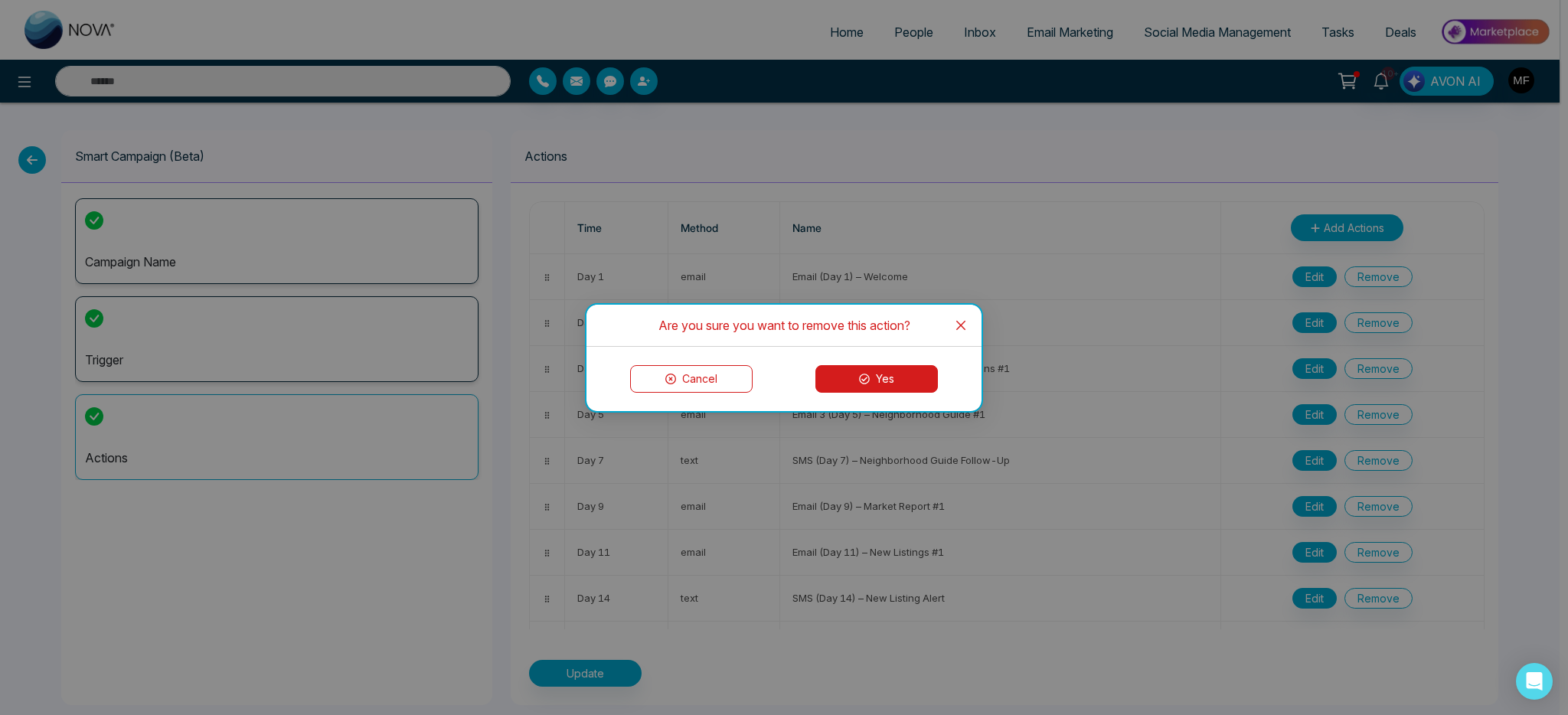
click at [908, 360] on div "Cancel Yes" at bounding box center [784, 378] width 395 height 64
click at [907, 381] on button "Yes" at bounding box center [877, 378] width 123 height 27
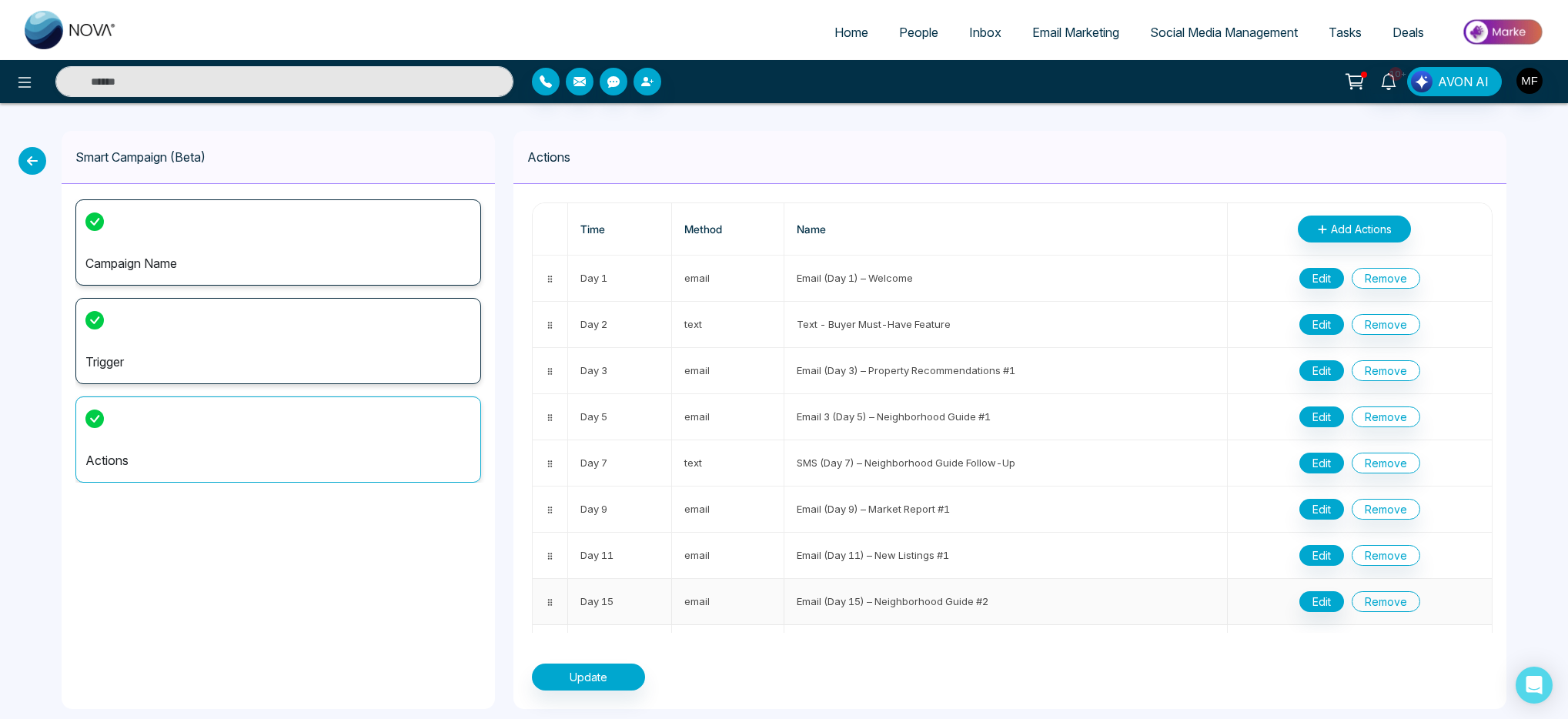
click at [1375, 600] on button "Remove" at bounding box center [1386, 602] width 69 height 21
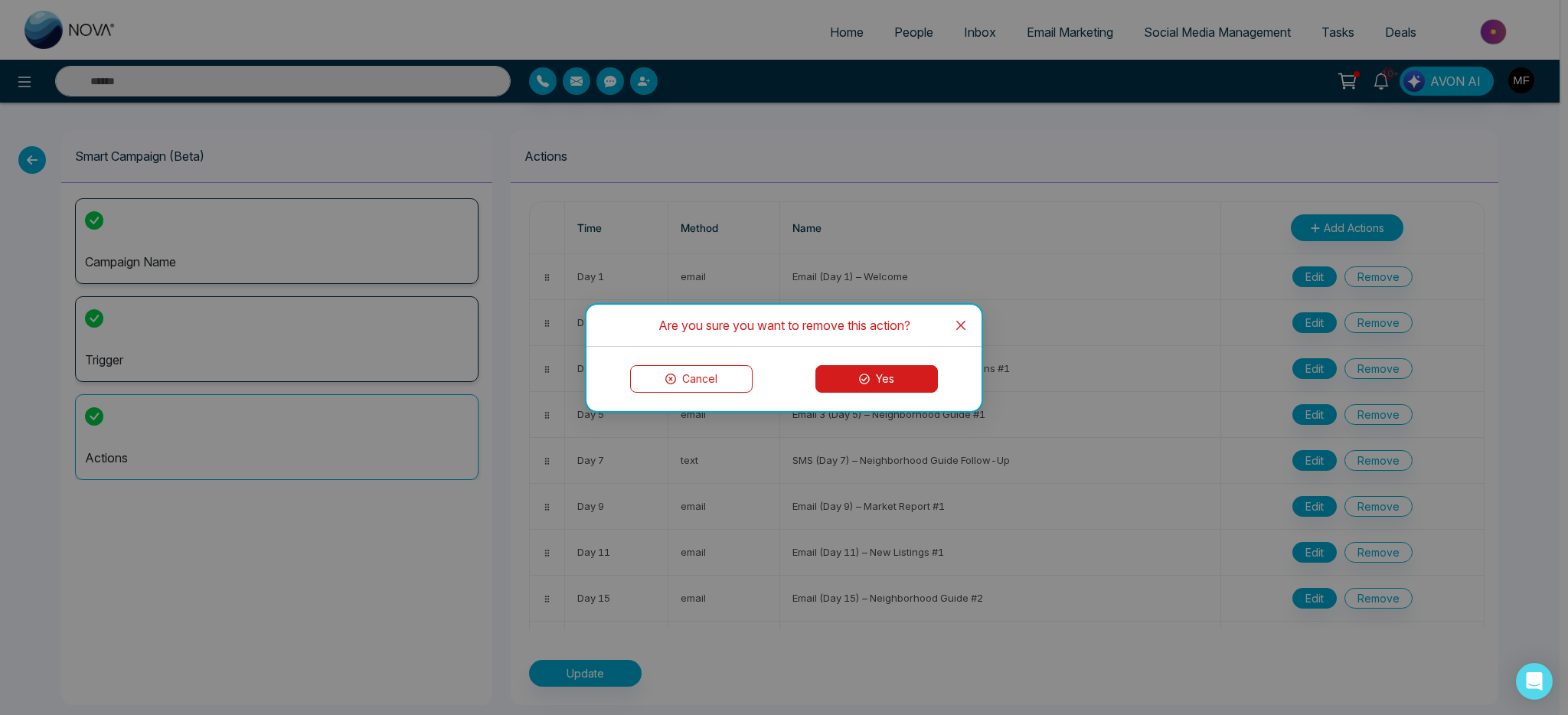
click at [880, 381] on button "Yes" at bounding box center [877, 378] width 123 height 27
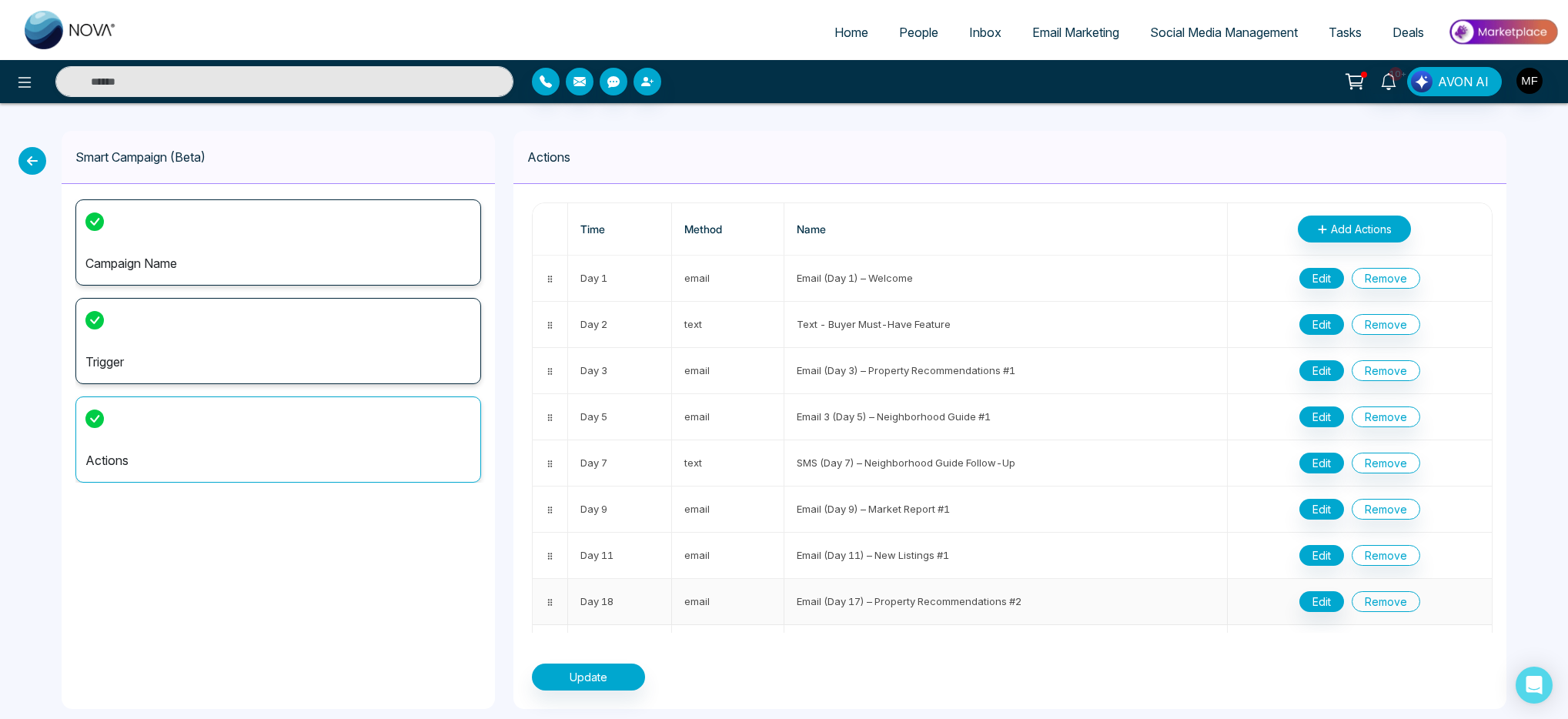
click at [1360, 600] on button "Remove" at bounding box center [1386, 602] width 69 height 21
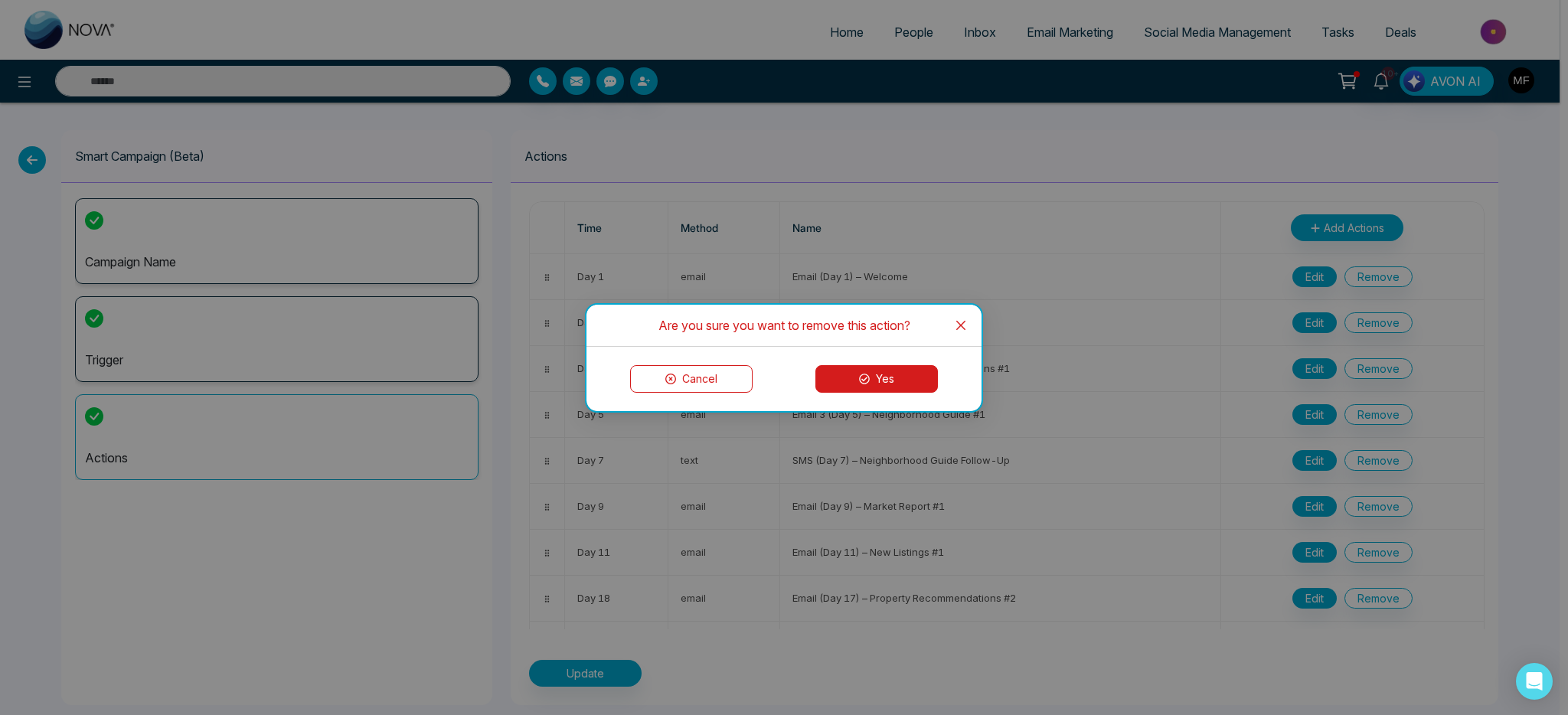
click at [917, 389] on button "Yes" at bounding box center [877, 378] width 123 height 27
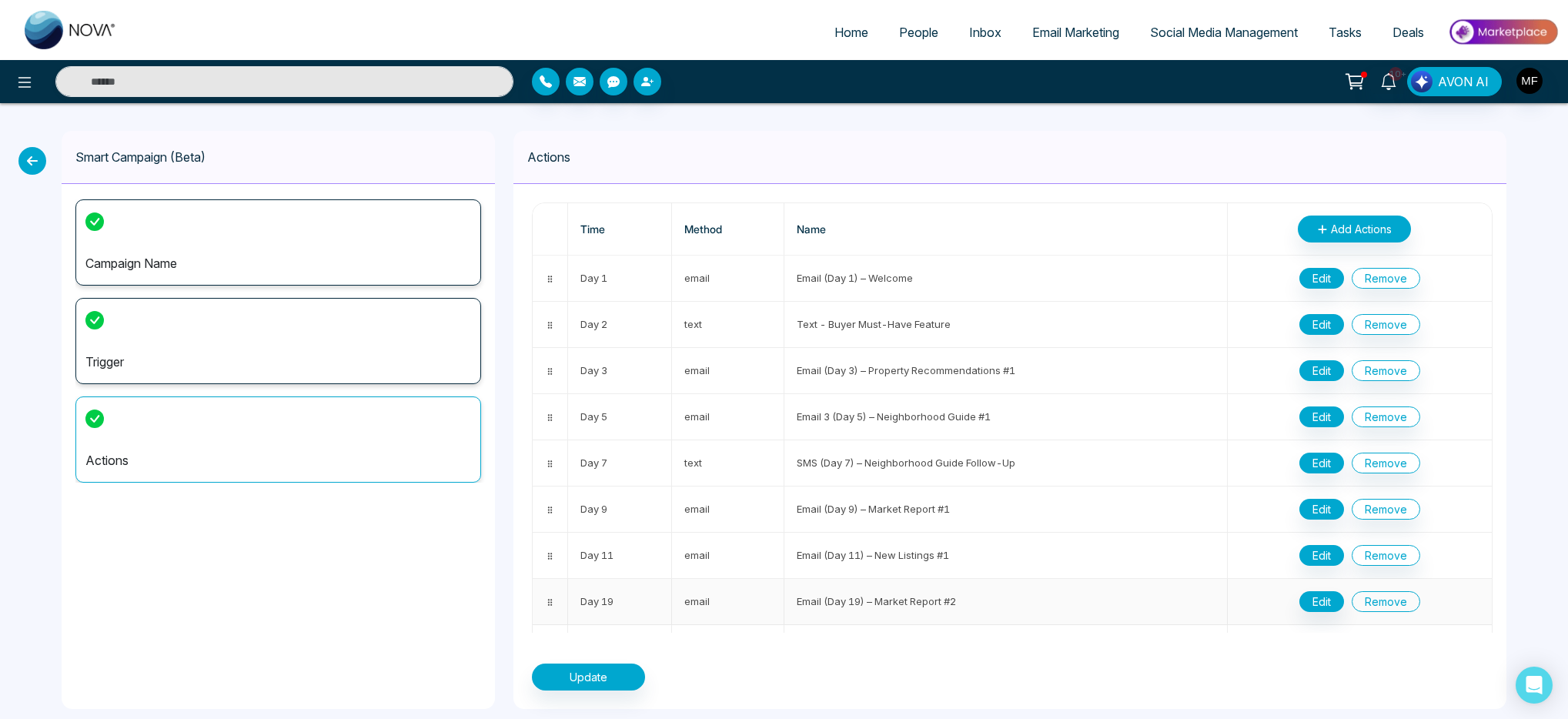
click at [1367, 601] on button "Remove" at bounding box center [1386, 602] width 69 height 21
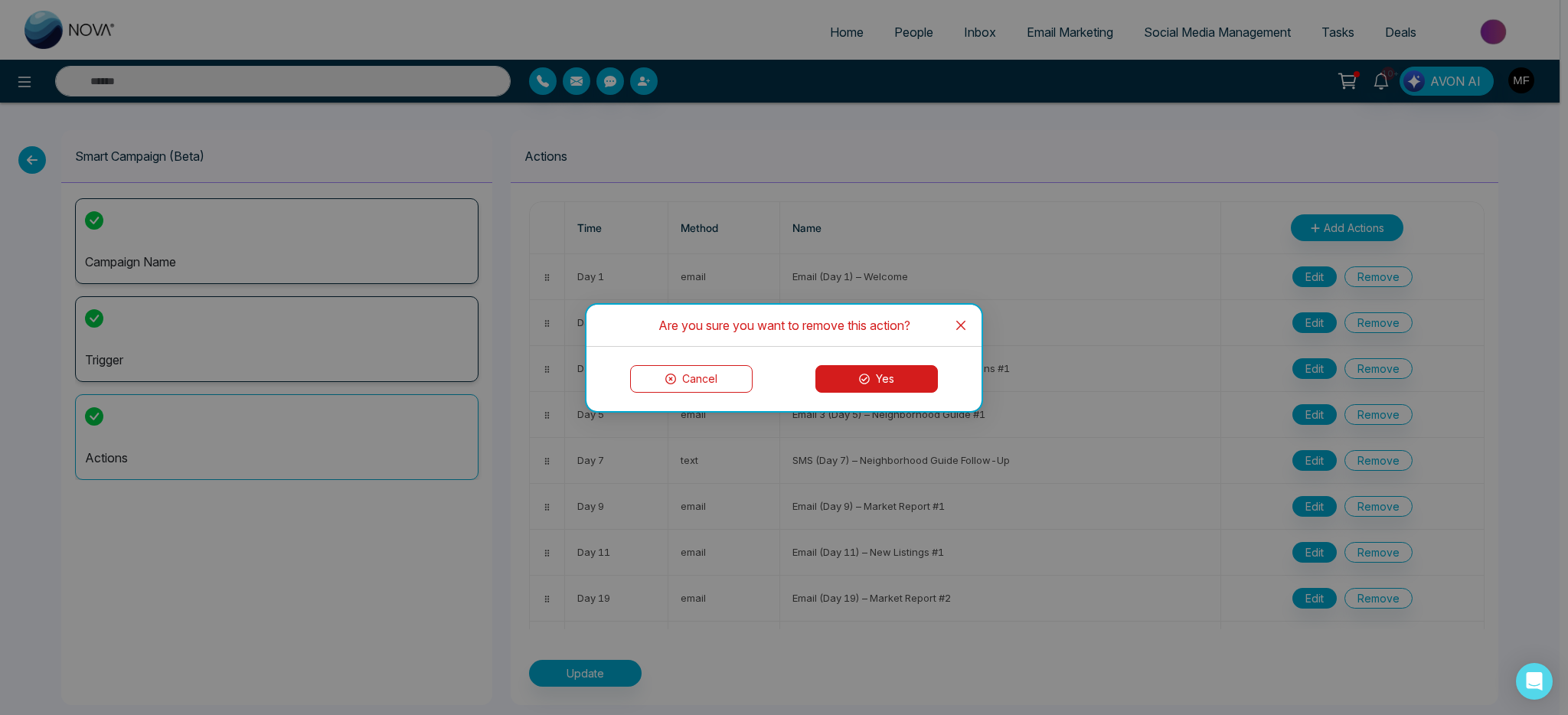
click at [888, 376] on button "Yes" at bounding box center [877, 378] width 123 height 27
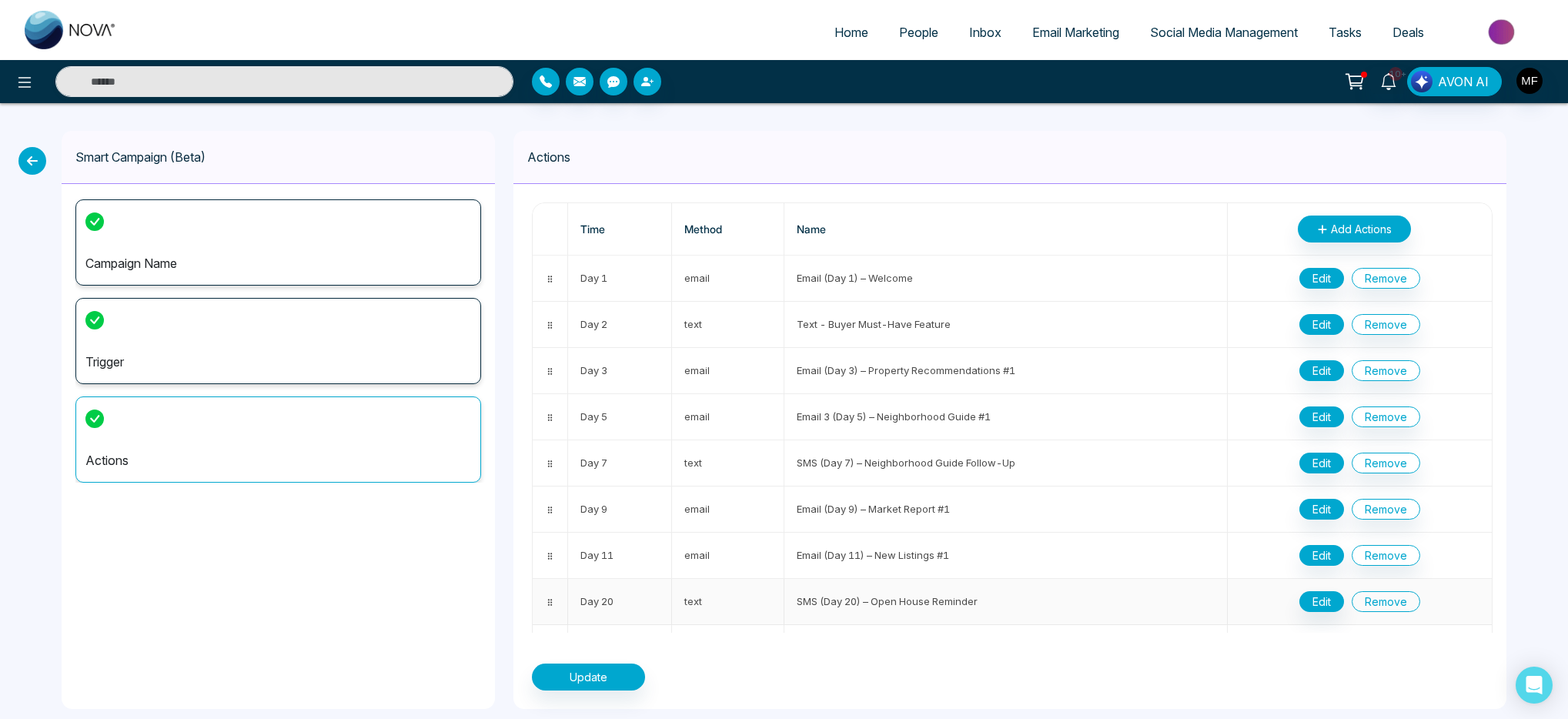
click at [1394, 603] on button "Remove" at bounding box center [1386, 602] width 69 height 21
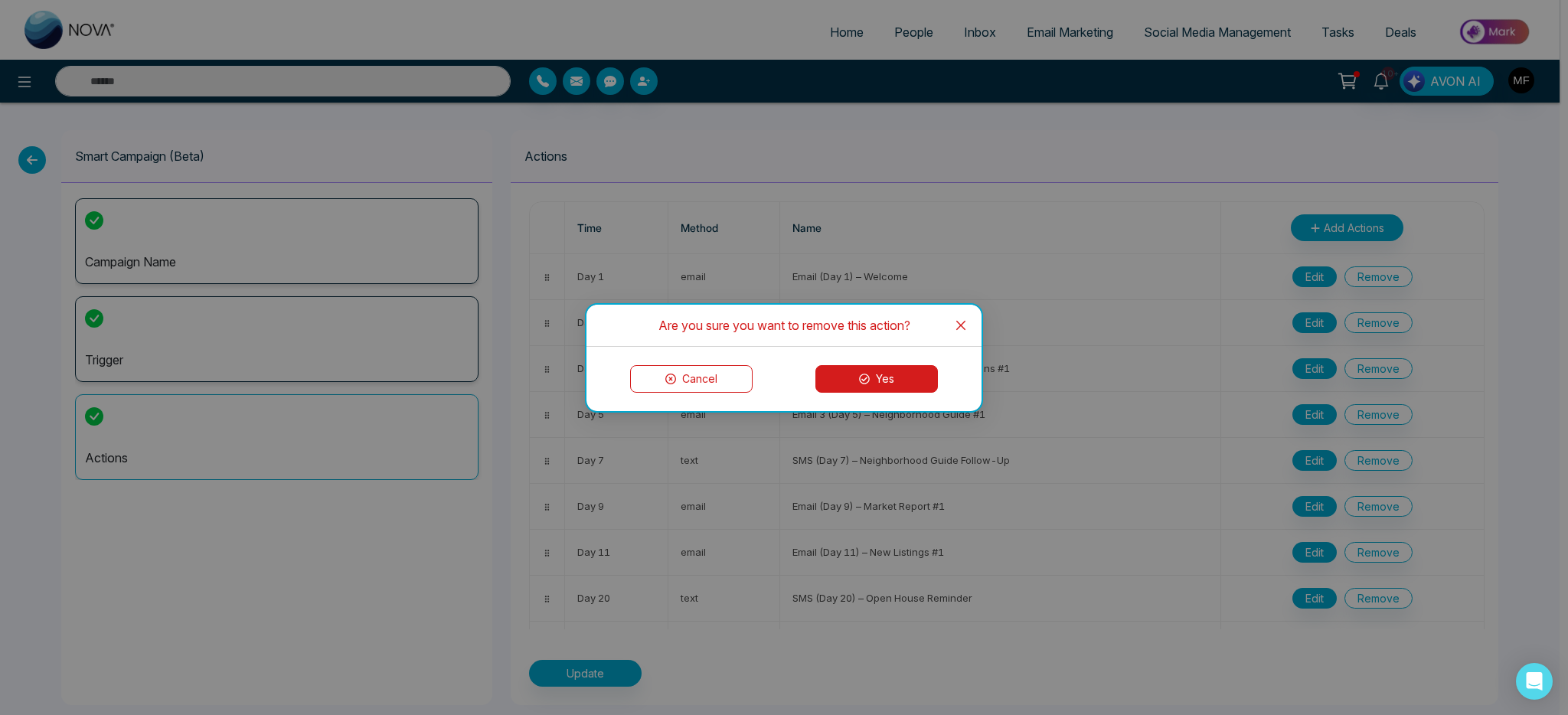
click at [868, 390] on button "Yes" at bounding box center [877, 378] width 123 height 27
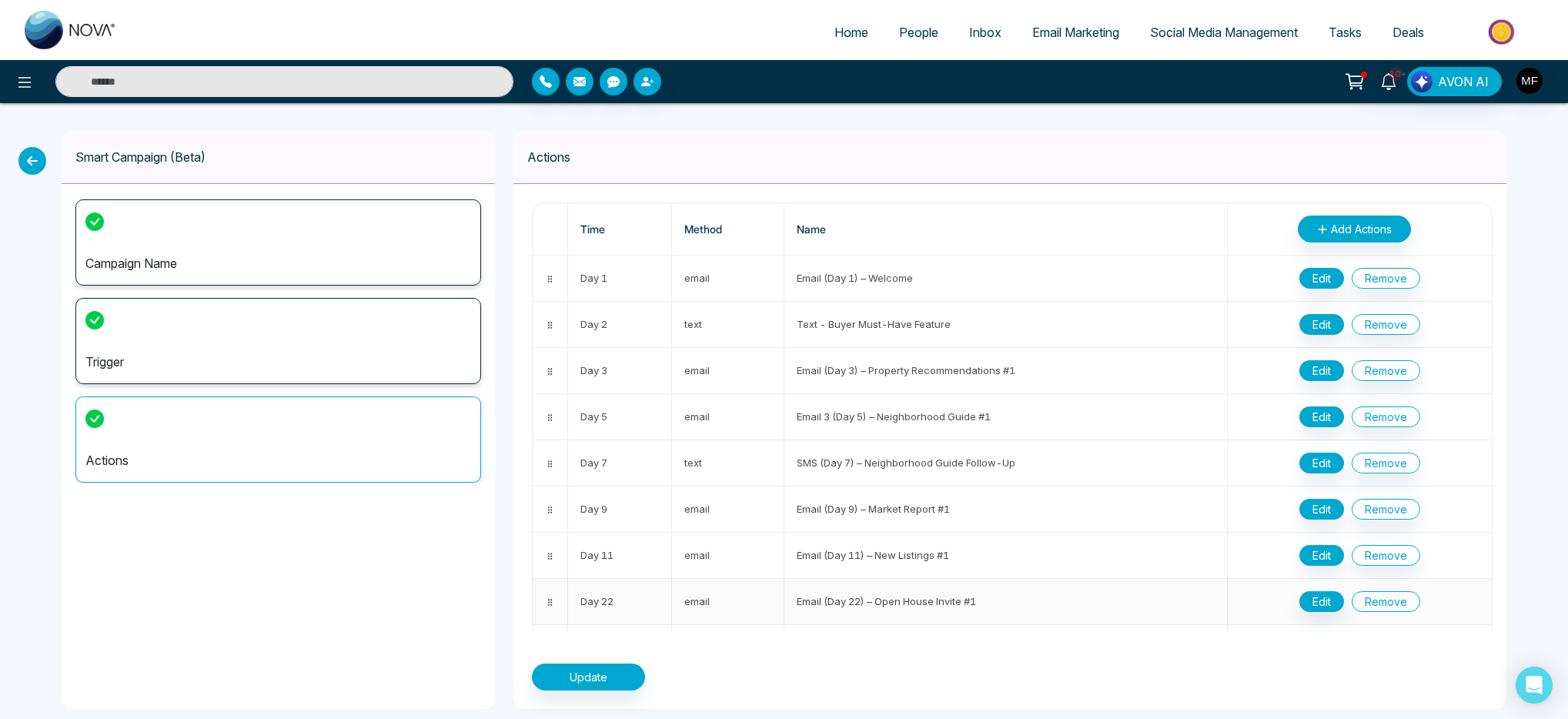
click at [1389, 596] on button "Remove" at bounding box center [1386, 602] width 69 height 21
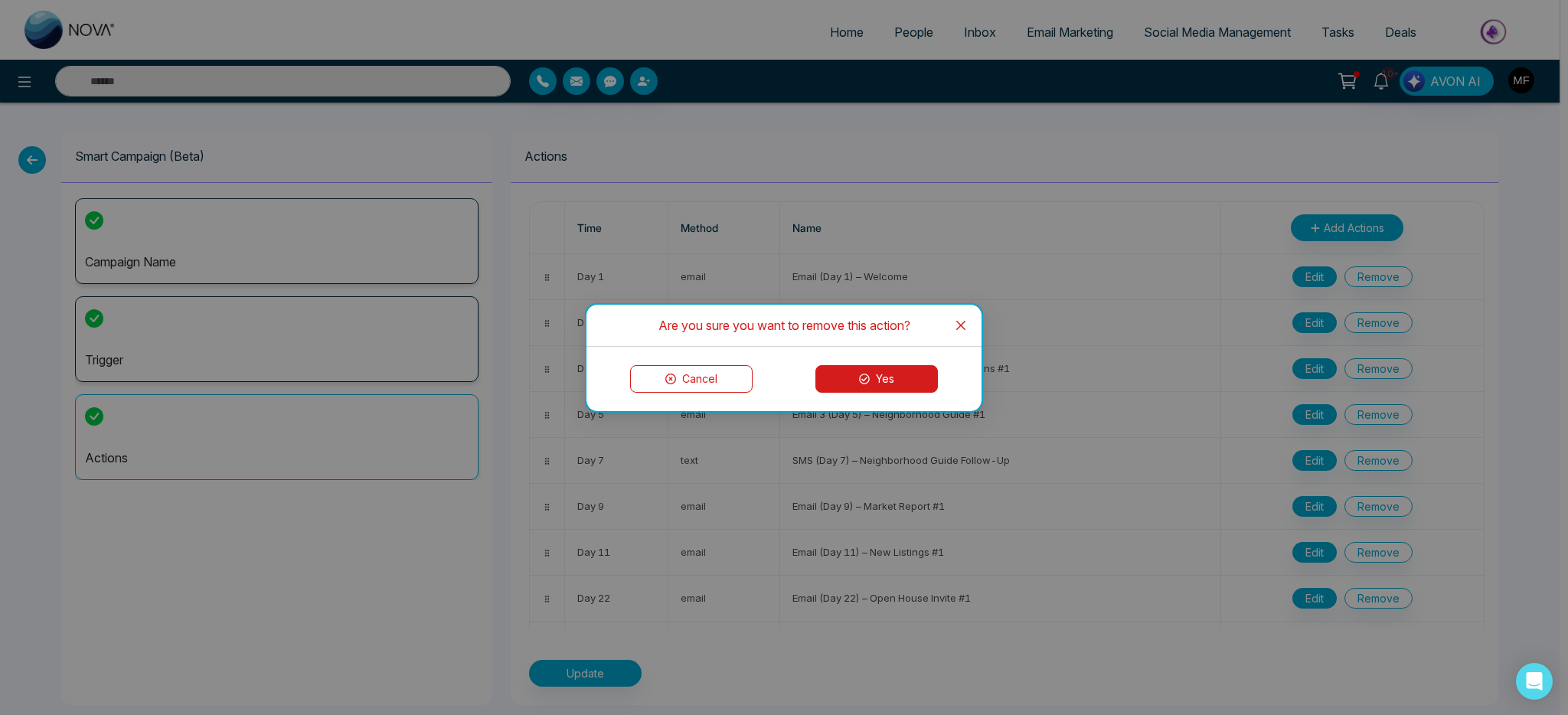
click at [878, 379] on button "Yes" at bounding box center [877, 378] width 123 height 27
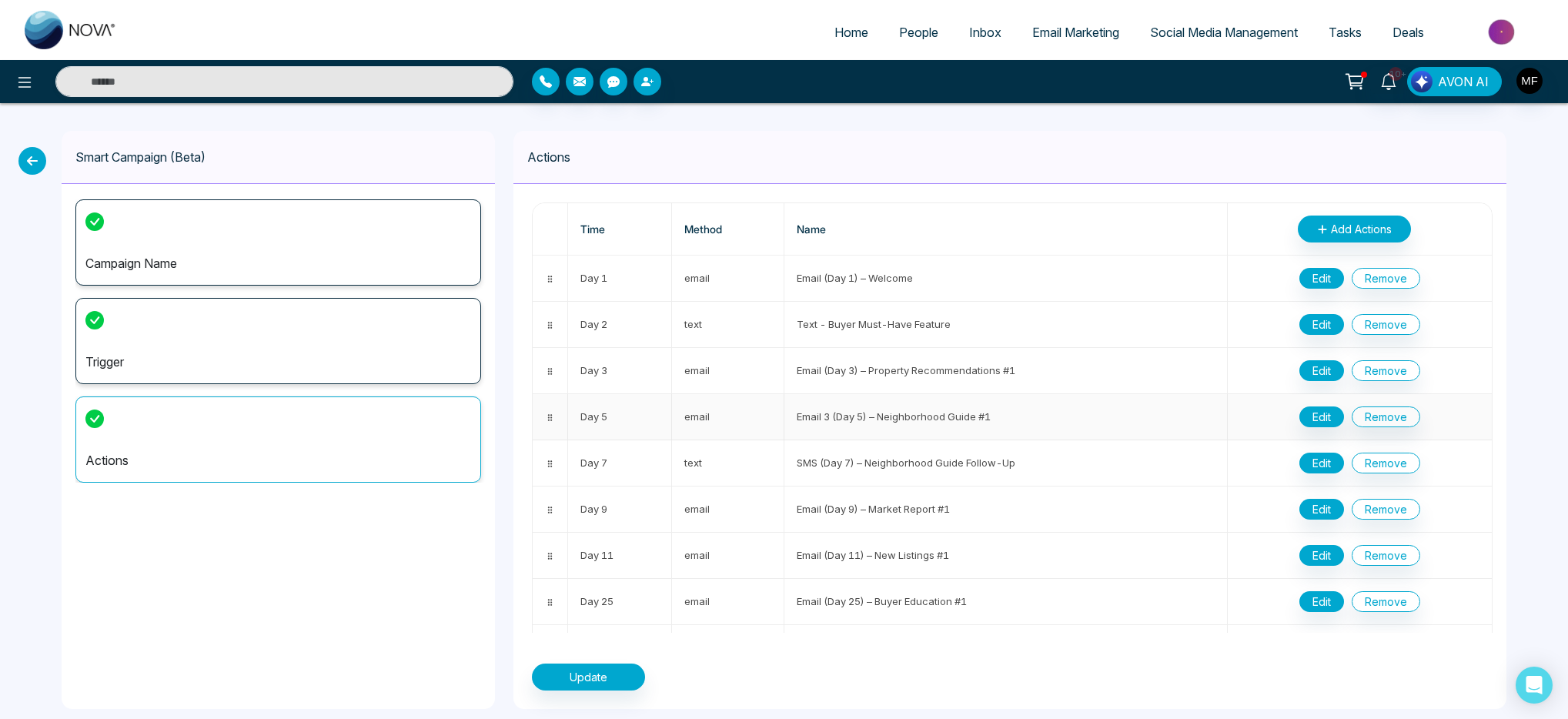
click at [625, 421] on td "Day 5" at bounding box center [620, 417] width 104 height 46
click at [602, 419] on td "Day 5" at bounding box center [620, 417] width 104 height 46
click at [1321, 414] on button "Edit" at bounding box center [1322, 416] width 45 height 21
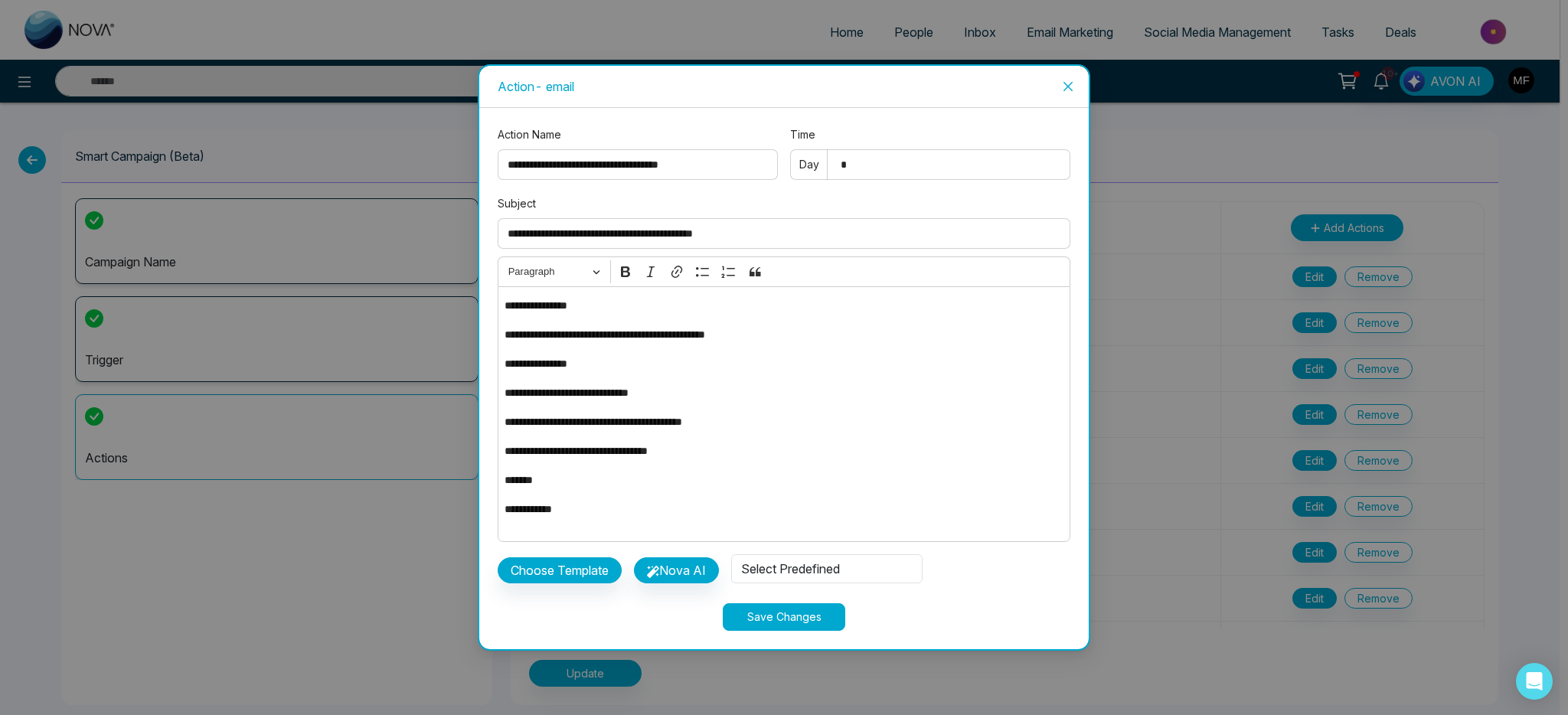
click at [876, 163] on input "*" at bounding box center [930, 164] width 281 height 31
type input "*"
click at [794, 621] on button "Save Changes" at bounding box center [784, 617] width 123 height 27
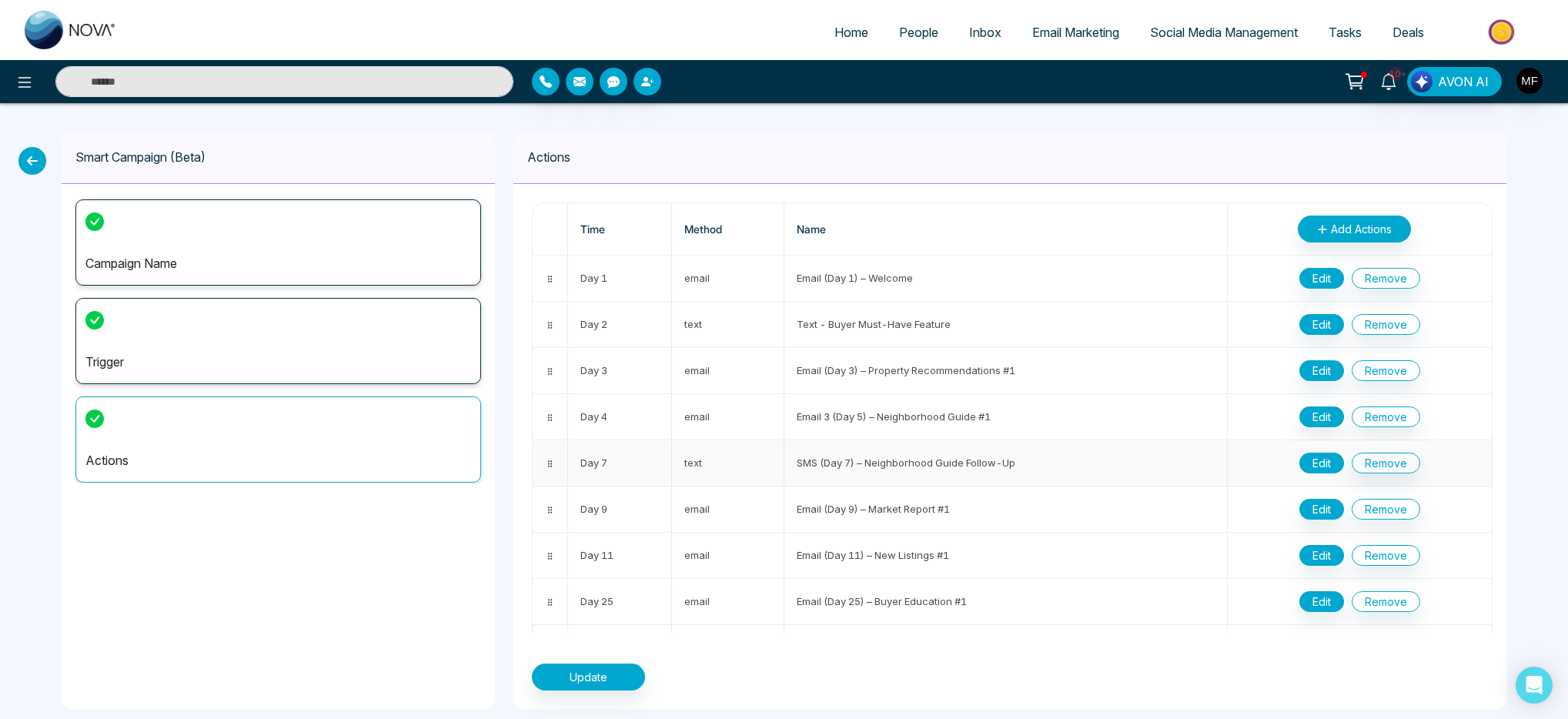
click at [1312, 463] on button "Edit" at bounding box center [1322, 463] width 45 height 21
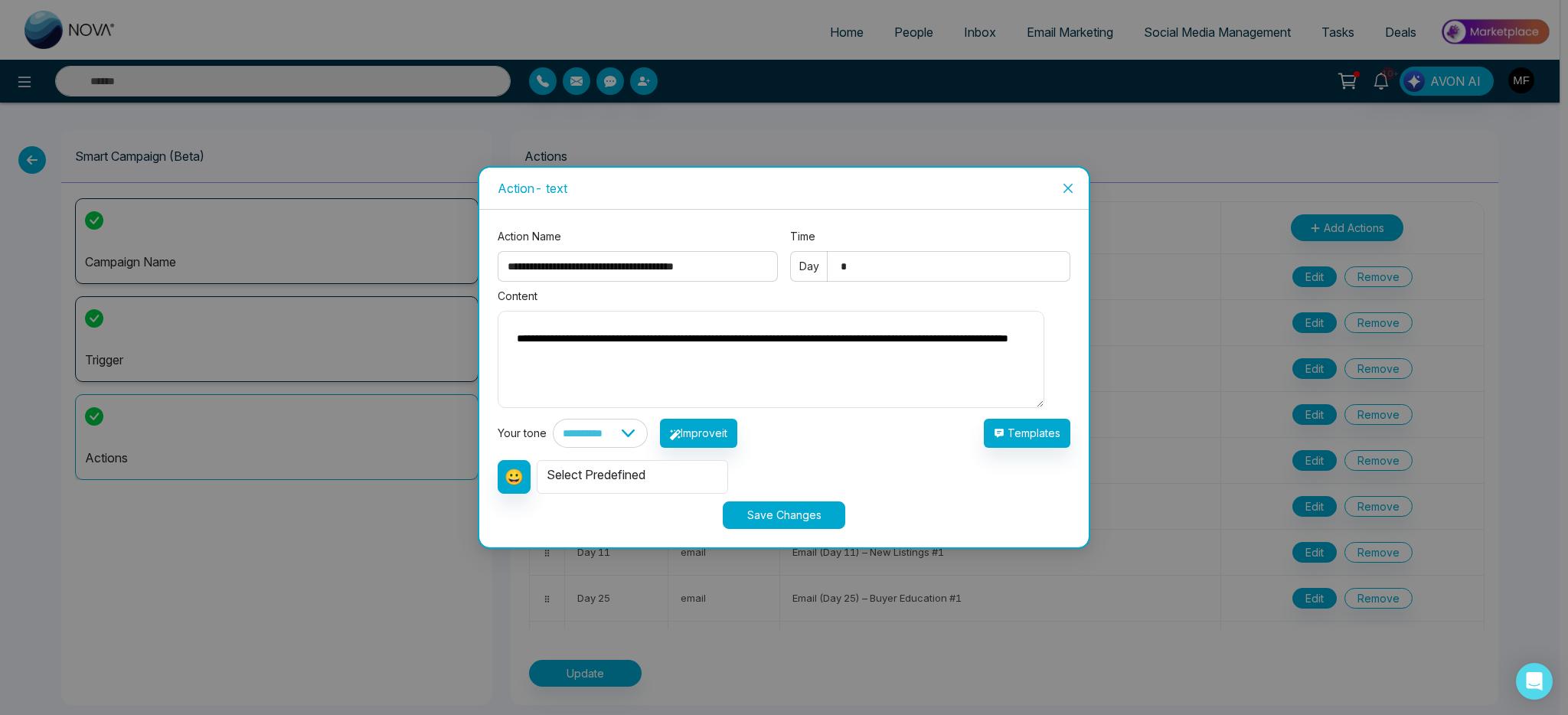
click at [976, 274] on input "*" at bounding box center [930, 267] width 281 height 31
type input "*"
click at [804, 508] on button "Save Changes" at bounding box center [784, 515] width 123 height 27
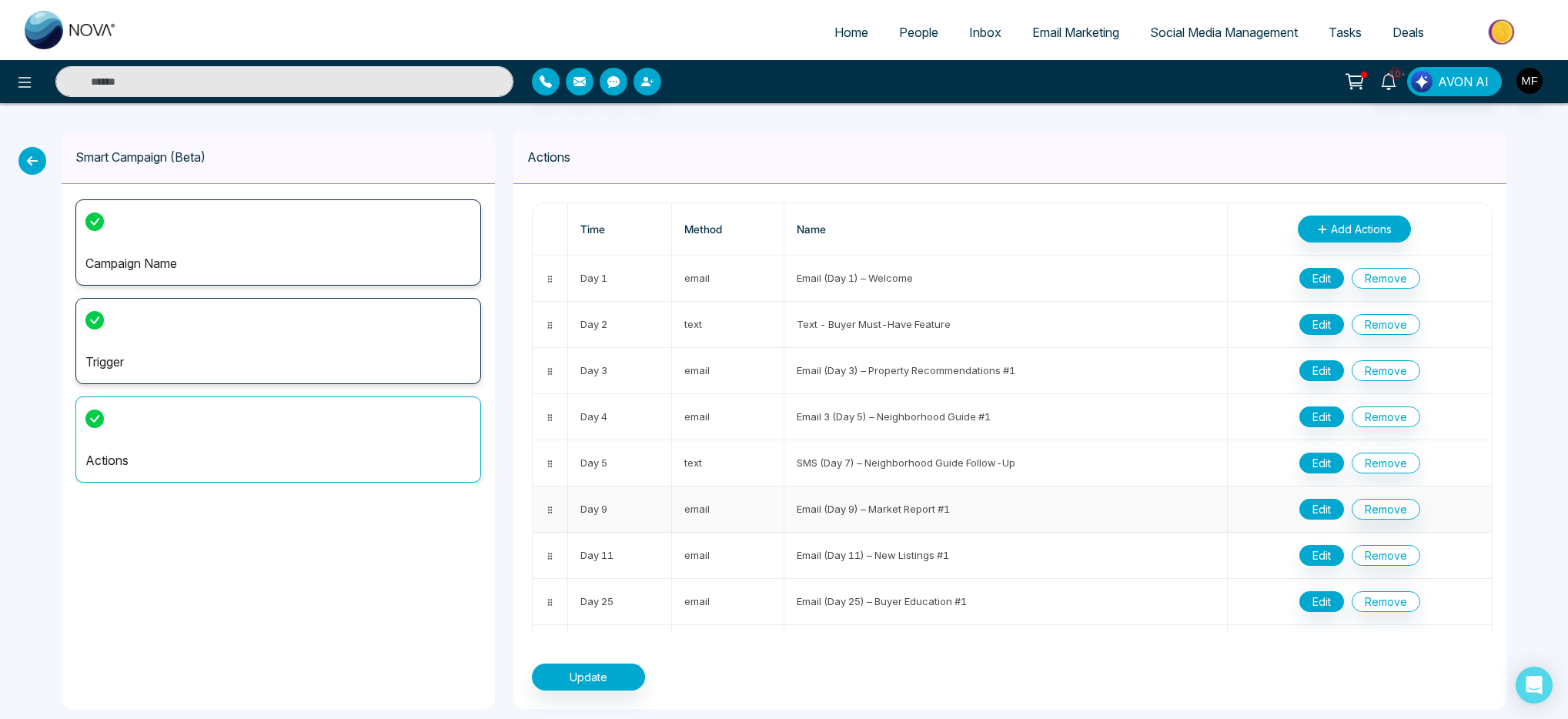
click at [1322, 515] on button "Edit" at bounding box center [1322, 509] width 45 height 21
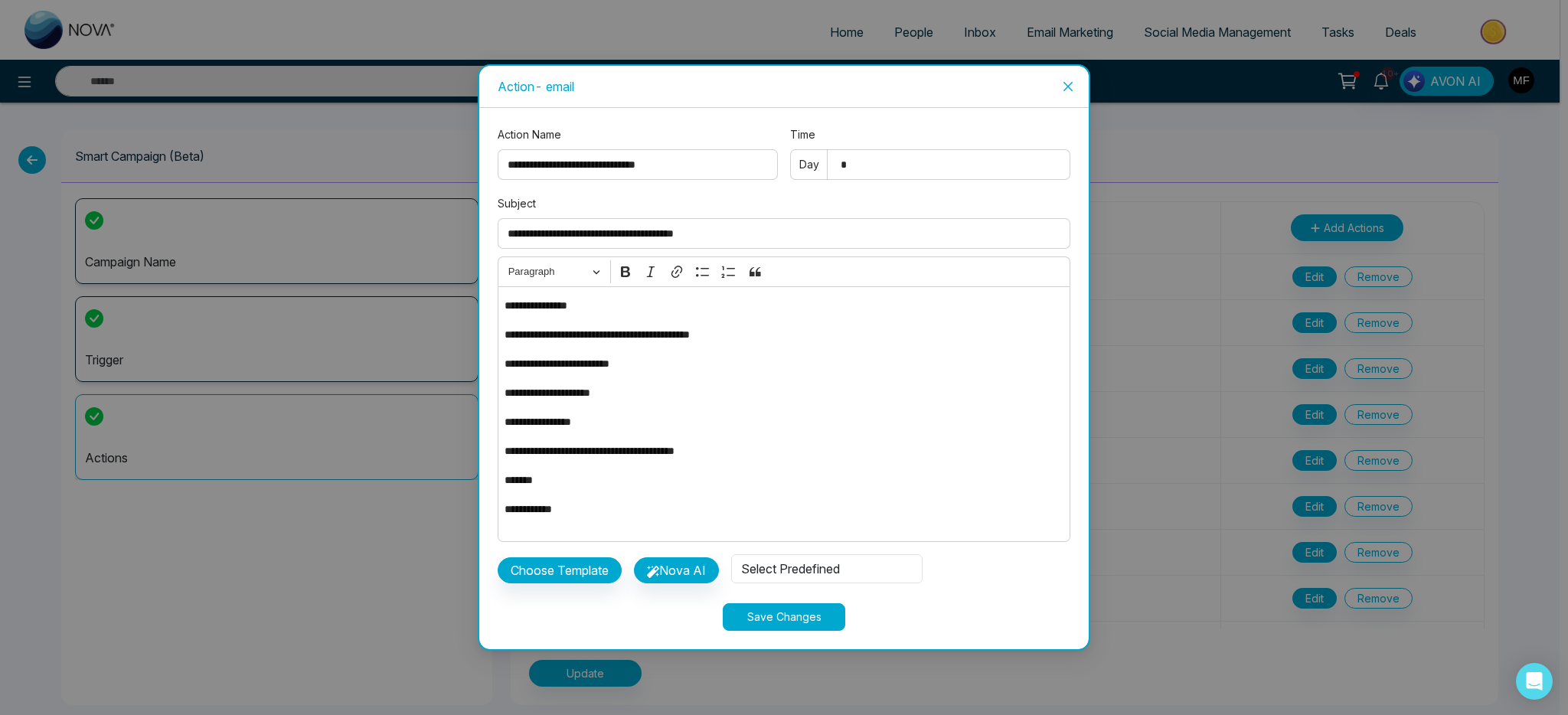
click at [884, 172] on input "*" at bounding box center [930, 164] width 281 height 31
type input "*"
click at [807, 616] on button "Save Changes" at bounding box center [784, 617] width 123 height 27
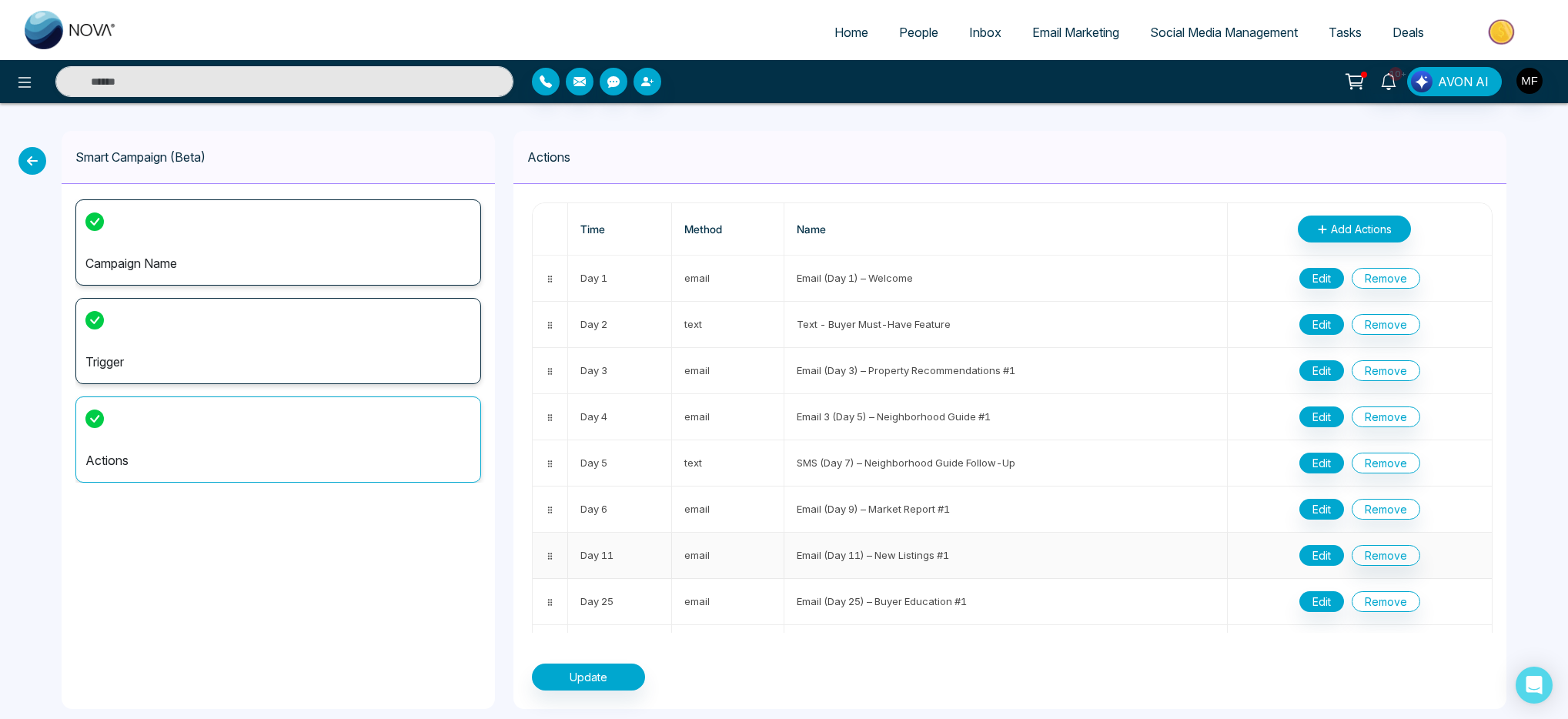
click at [1327, 555] on button "Edit" at bounding box center [1322, 555] width 45 height 21
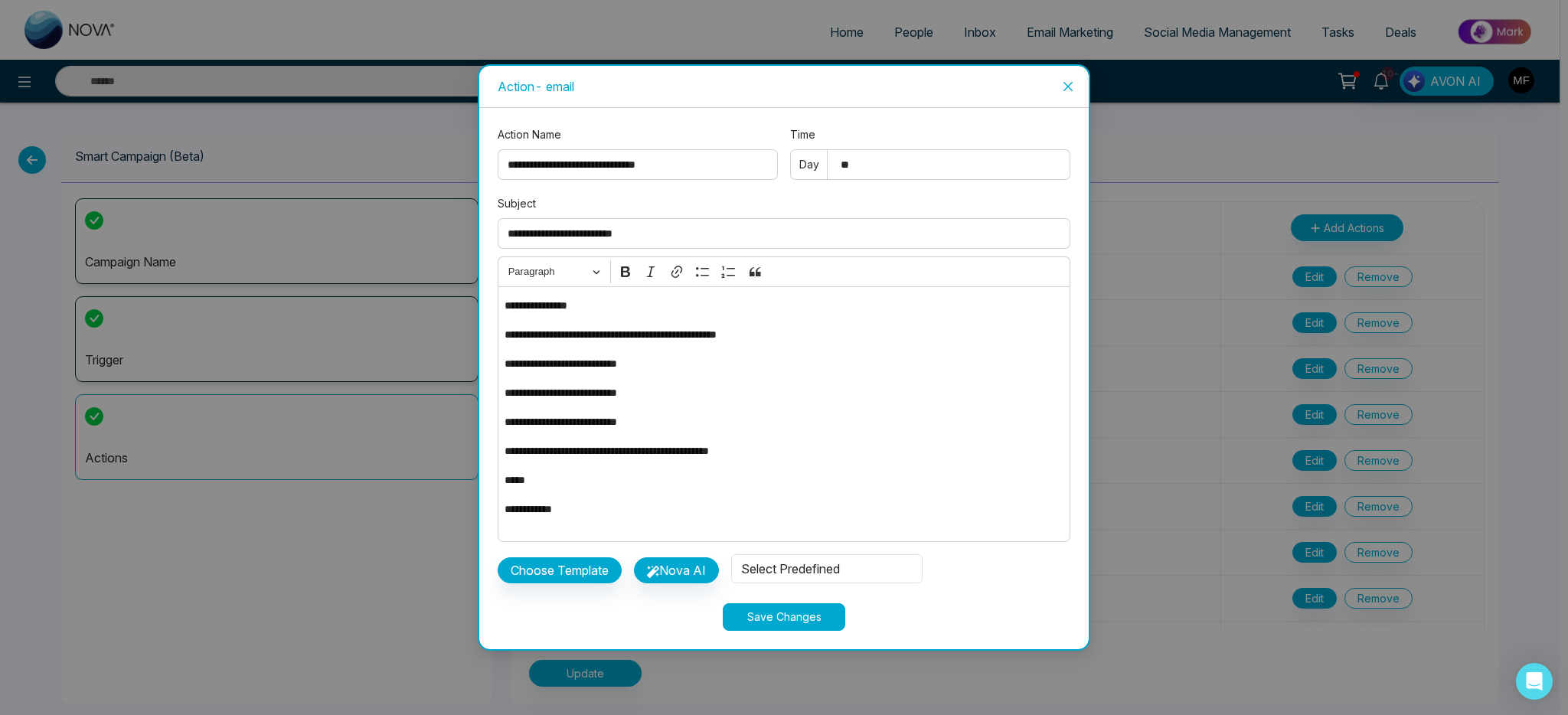
click at [911, 178] on input "**" at bounding box center [930, 164] width 281 height 31
type input "*"
click at [778, 626] on button "Save Changes" at bounding box center [784, 617] width 123 height 27
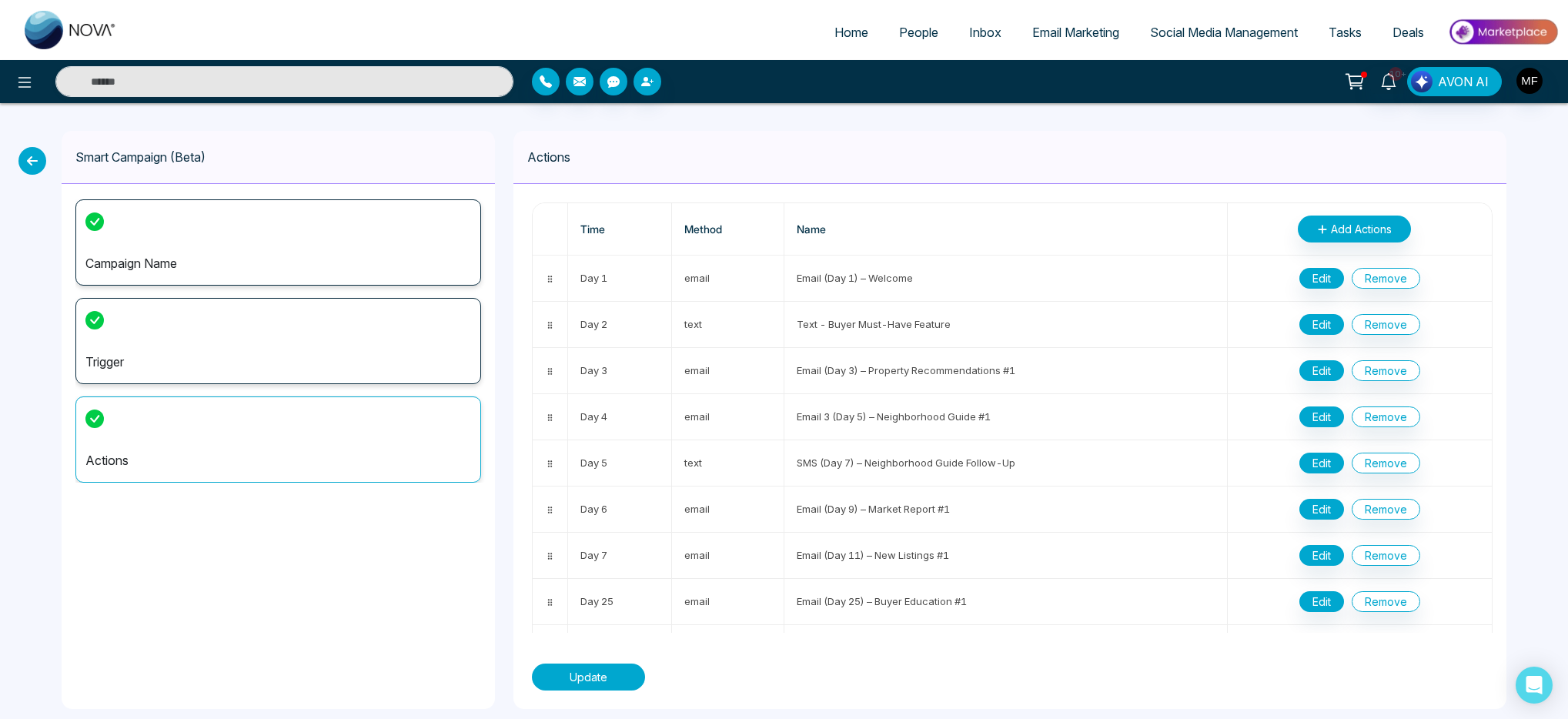
click at [595, 669] on button "Update" at bounding box center [589, 676] width 113 height 27
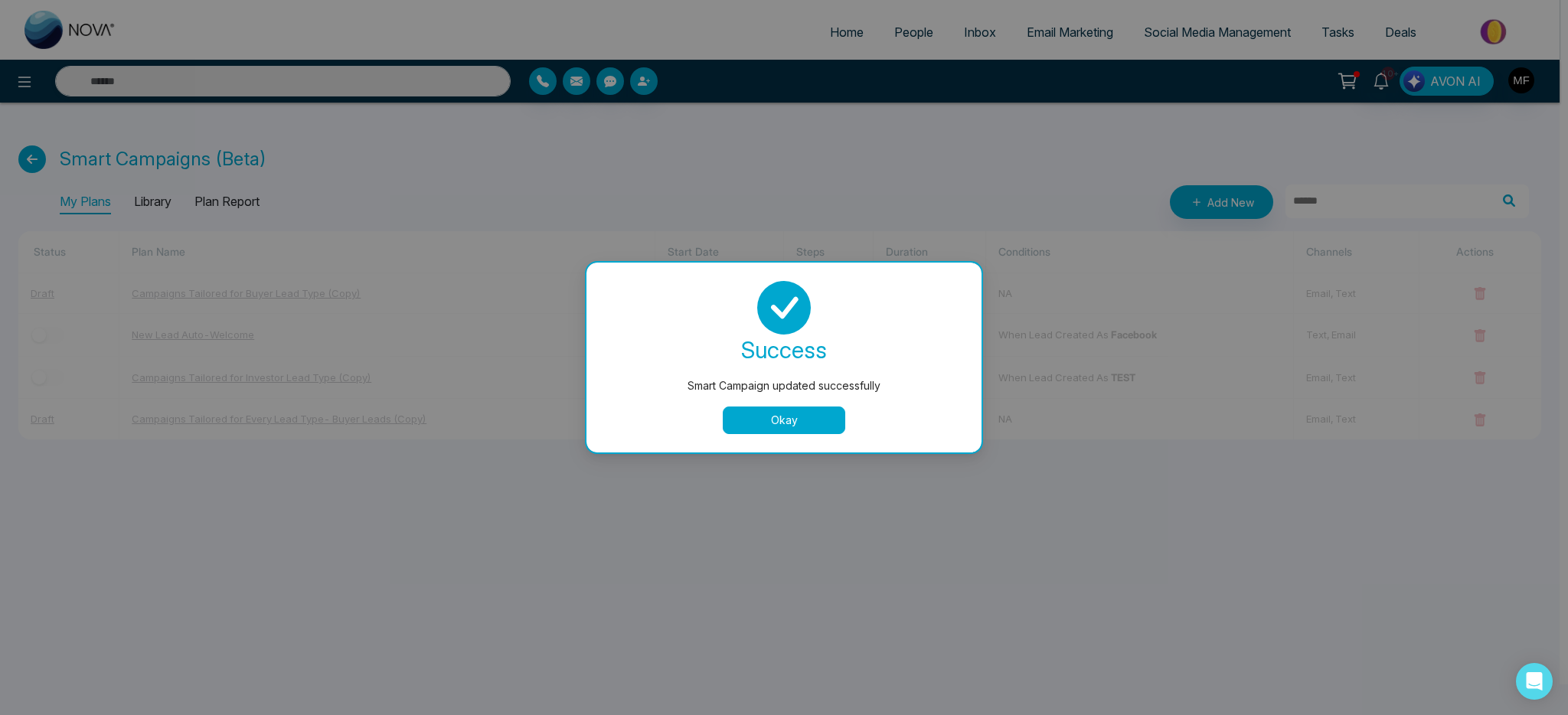
click at [798, 412] on button "Okay" at bounding box center [784, 420] width 123 height 27
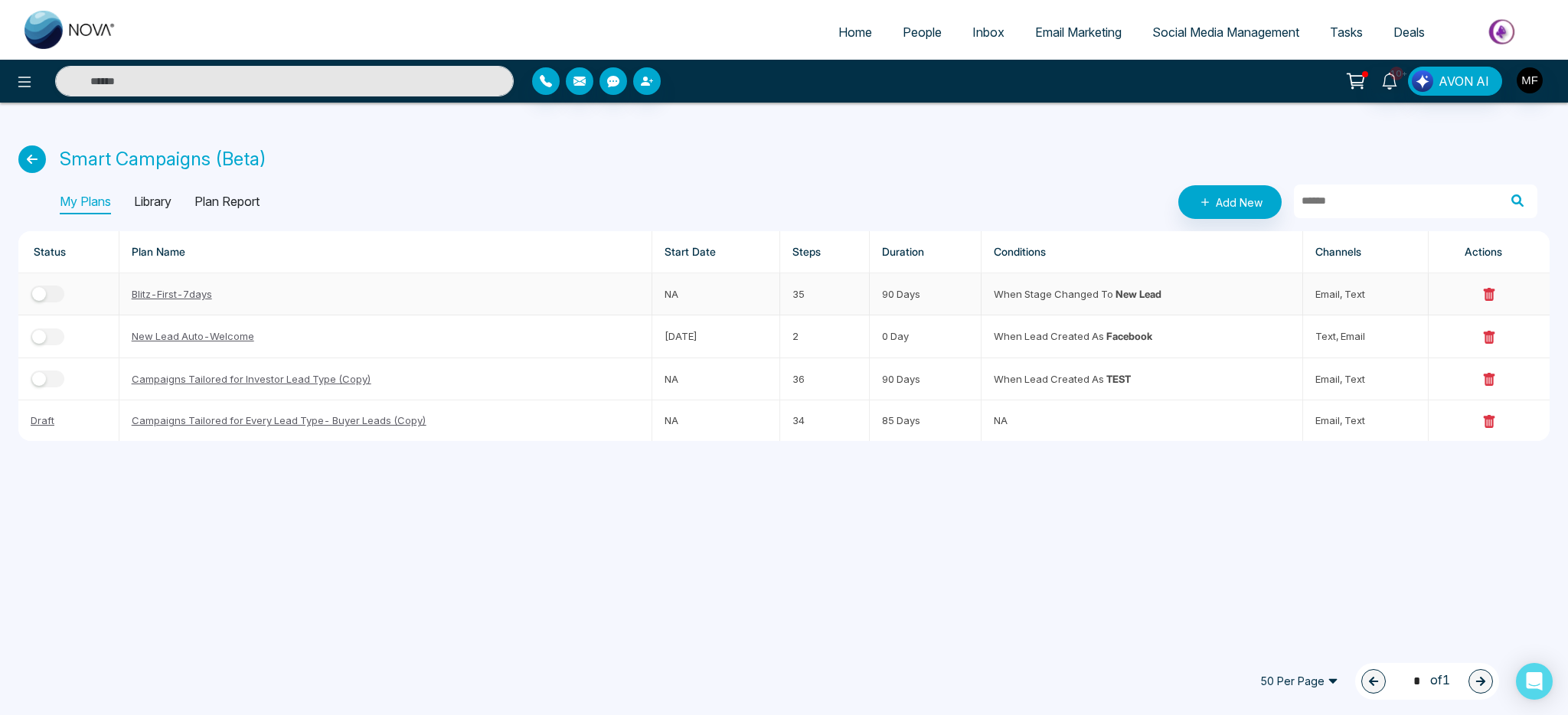
click at [188, 297] on link "Blitz-First-7days" at bounding box center [171, 294] width 80 height 12
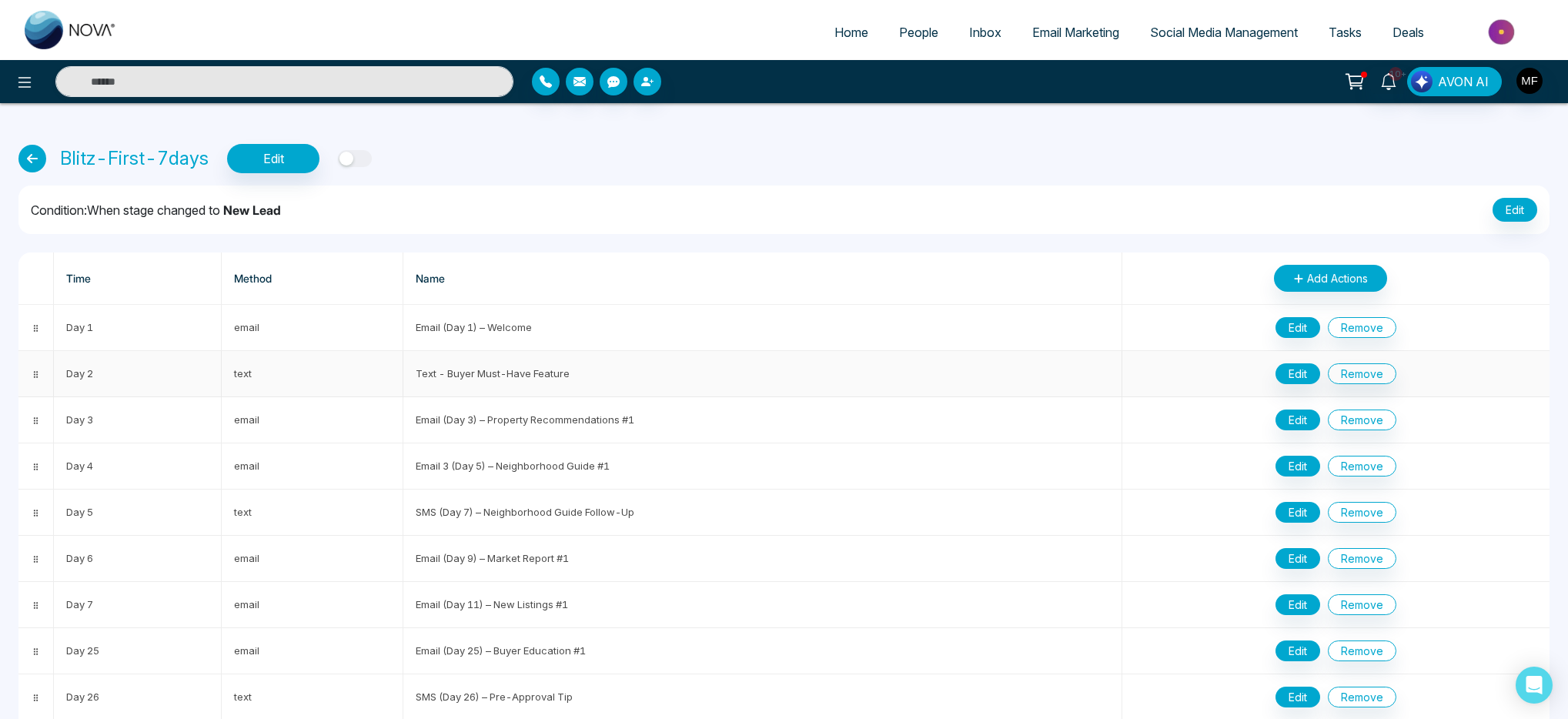
scroll to position [3, 0]
click at [27, 327] on td at bounding box center [36, 327] width 35 height 46
click at [72, 328] on td "Day 1" at bounding box center [138, 327] width 168 height 46
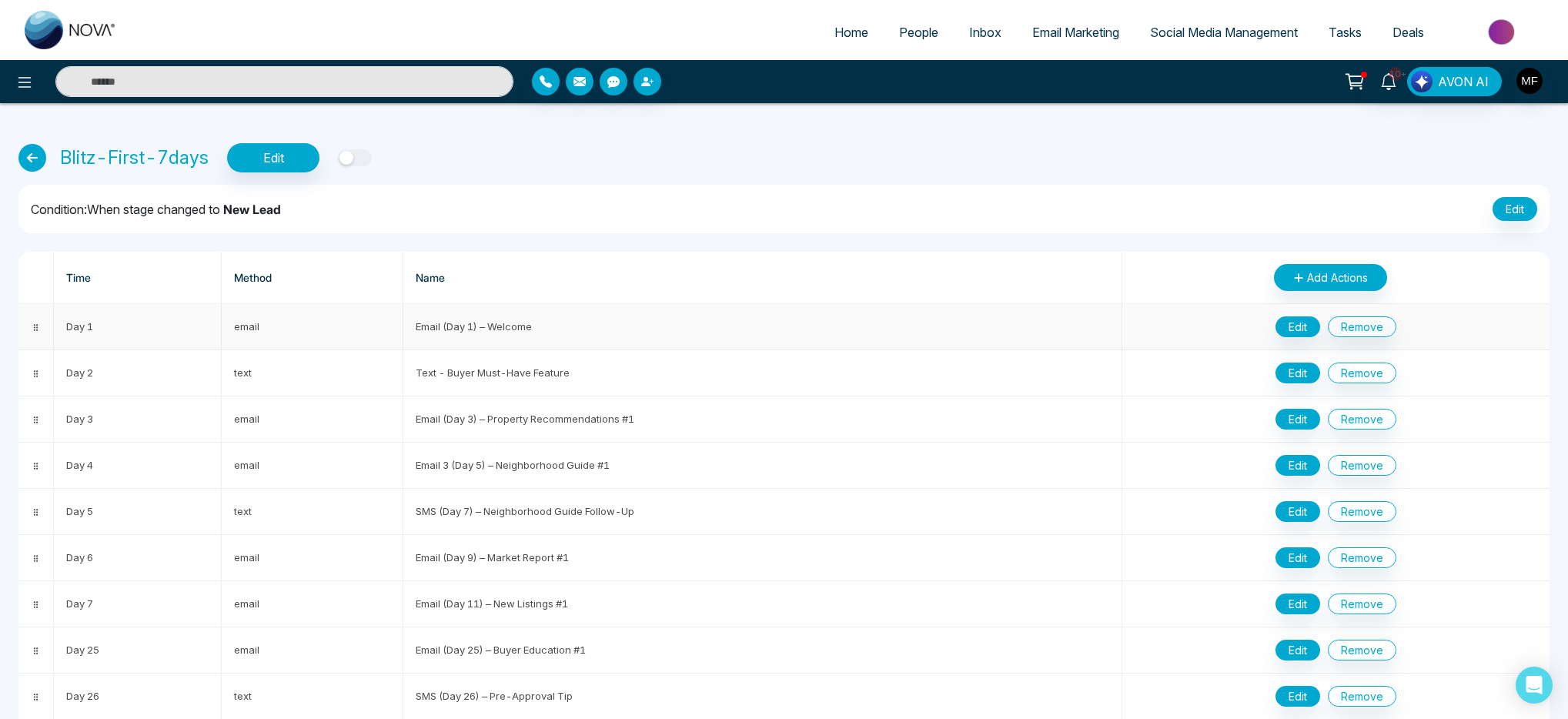
click at [208, 328] on td "Day 1" at bounding box center [138, 327] width 168 height 46
click at [257, 325] on td "email" at bounding box center [313, 327] width 182 height 46
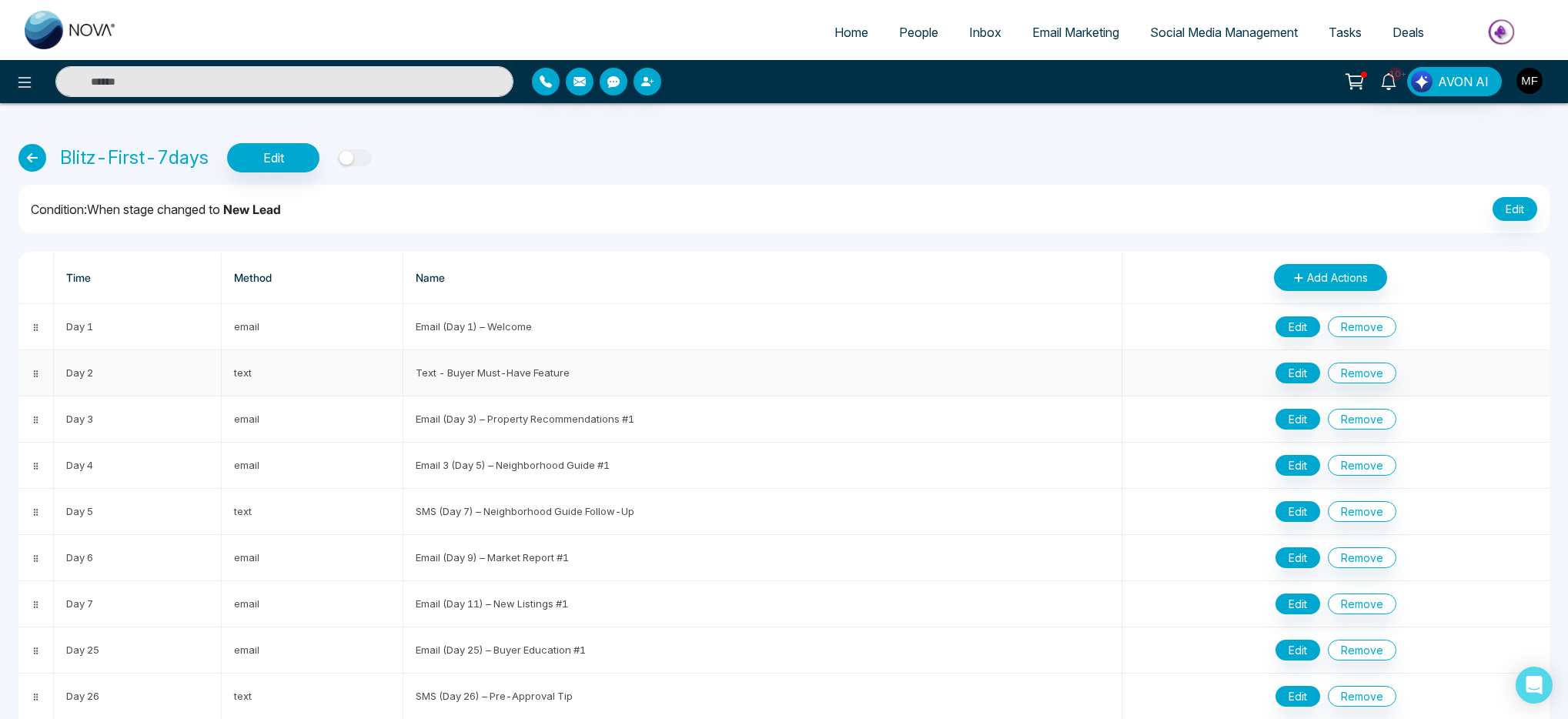
click at [117, 368] on td "Day 2" at bounding box center [138, 374] width 168 height 46
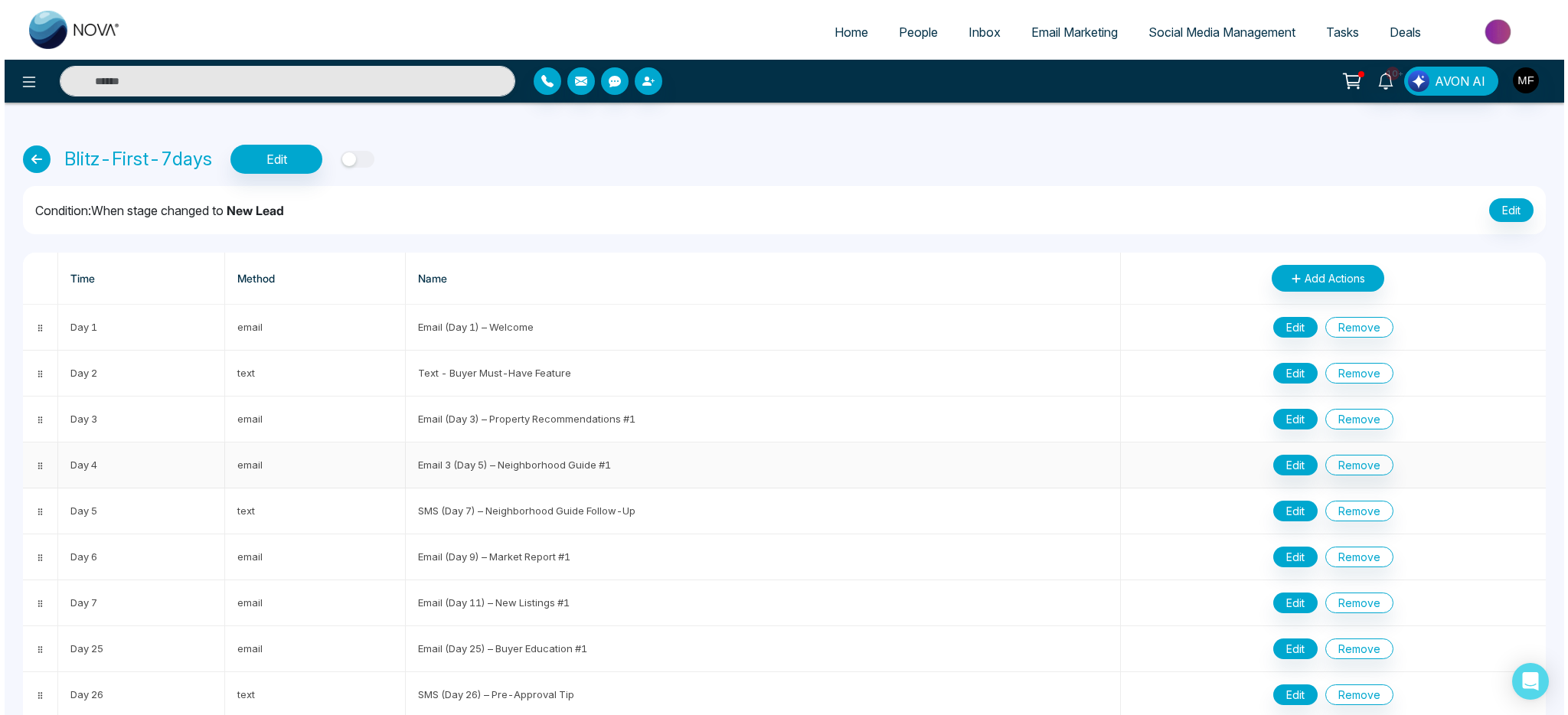
scroll to position [0, 0]
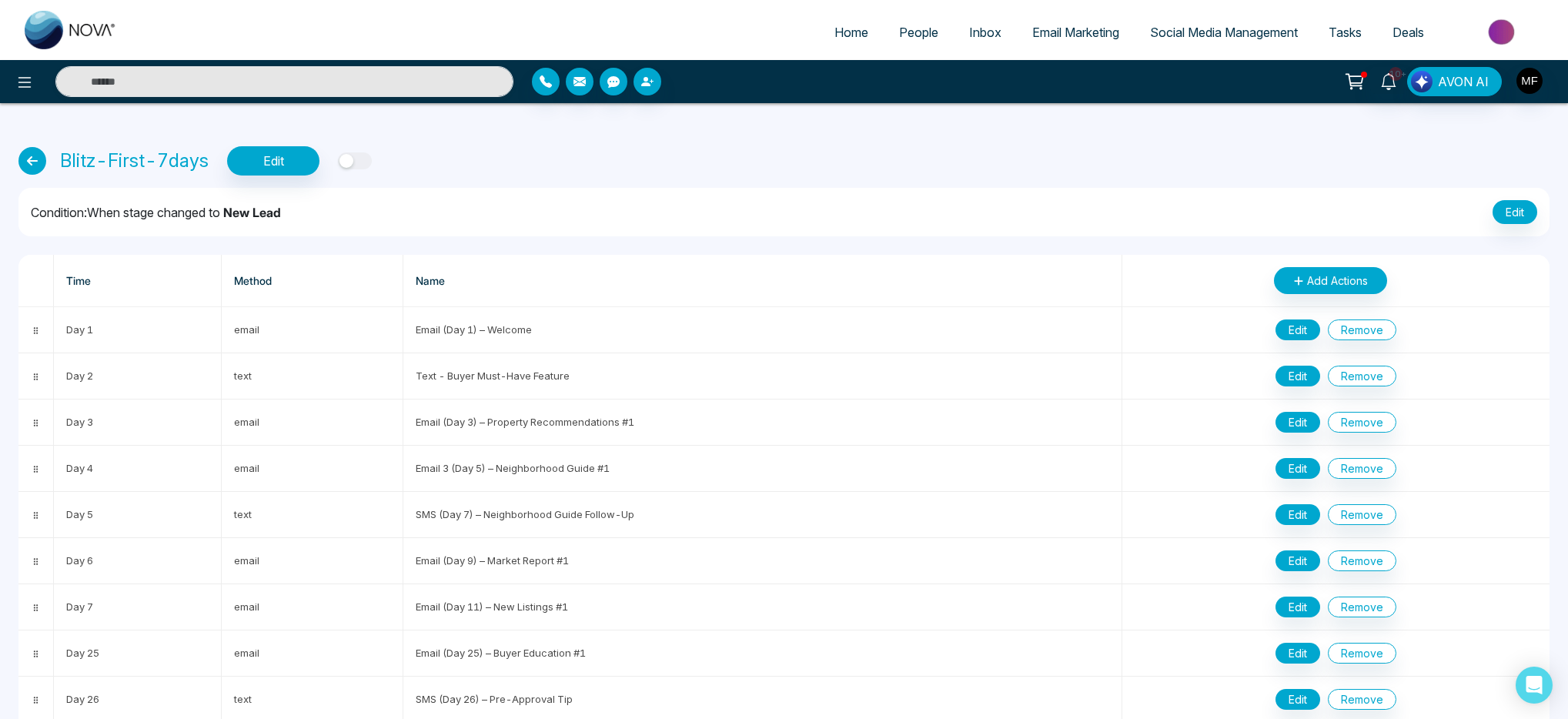
click at [34, 158] on icon at bounding box center [33, 161] width 27 height 27
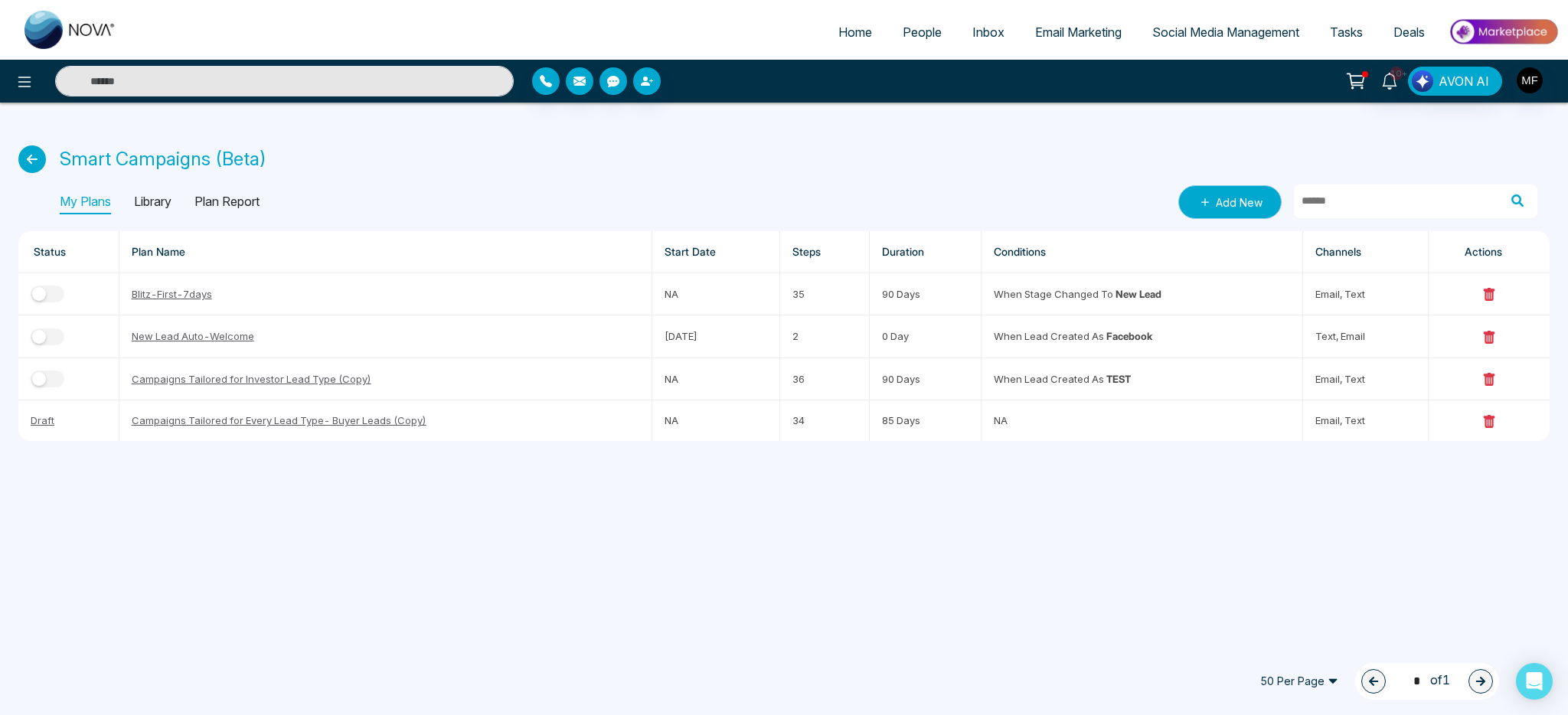
click at [1238, 213] on link "Add New" at bounding box center [1230, 202] width 103 height 34
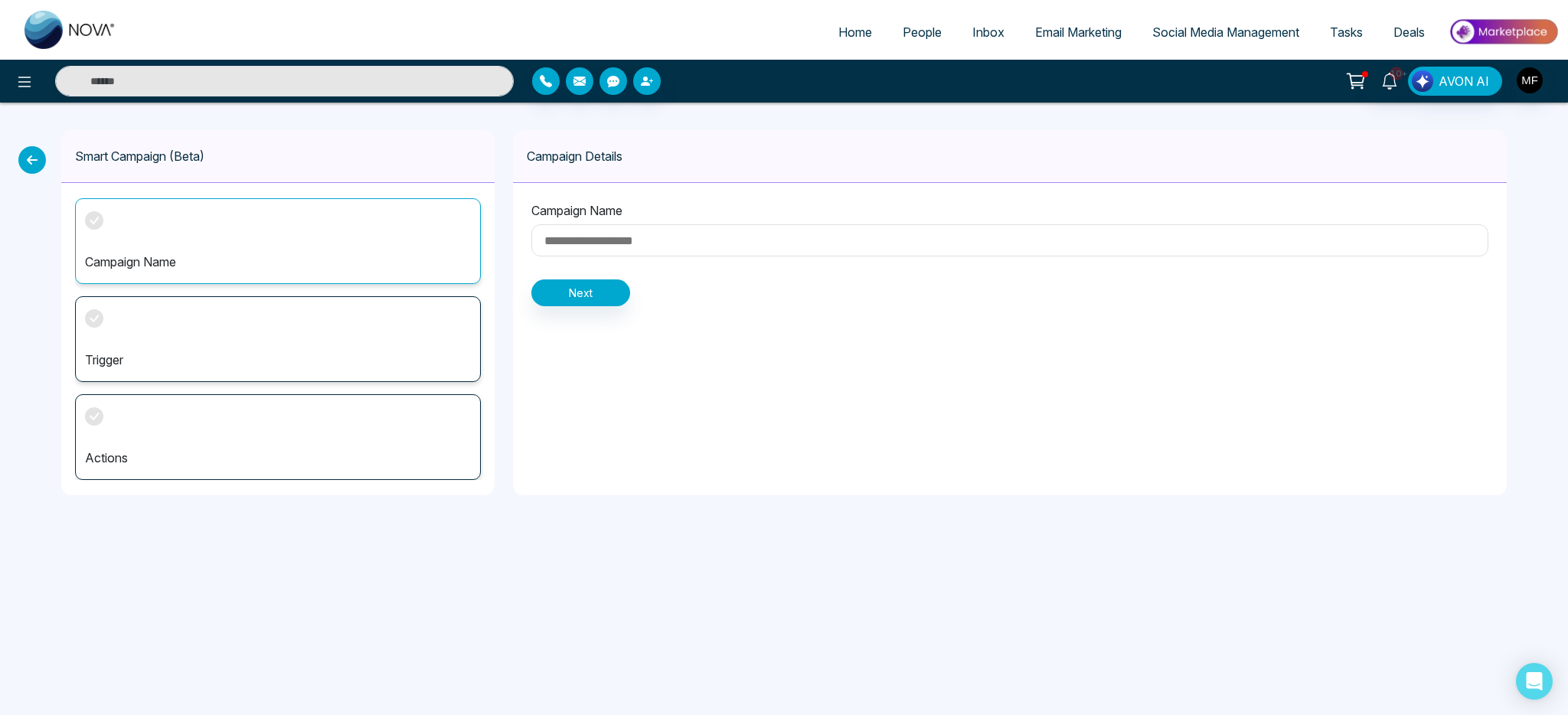
click at [38, 149] on icon at bounding box center [32, 160] width 27 height 27
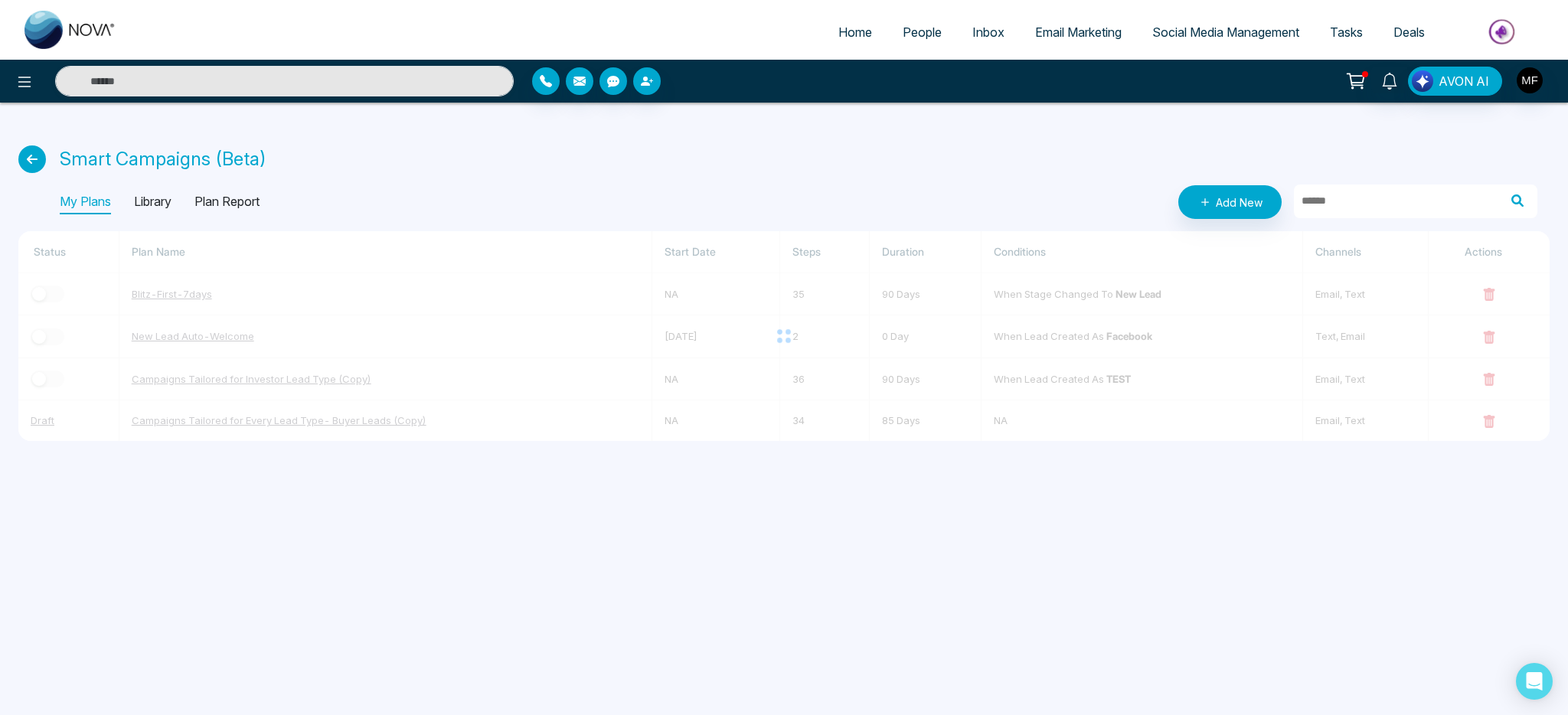
click at [171, 198] on p "Library" at bounding box center [153, 202] width 38 height 25
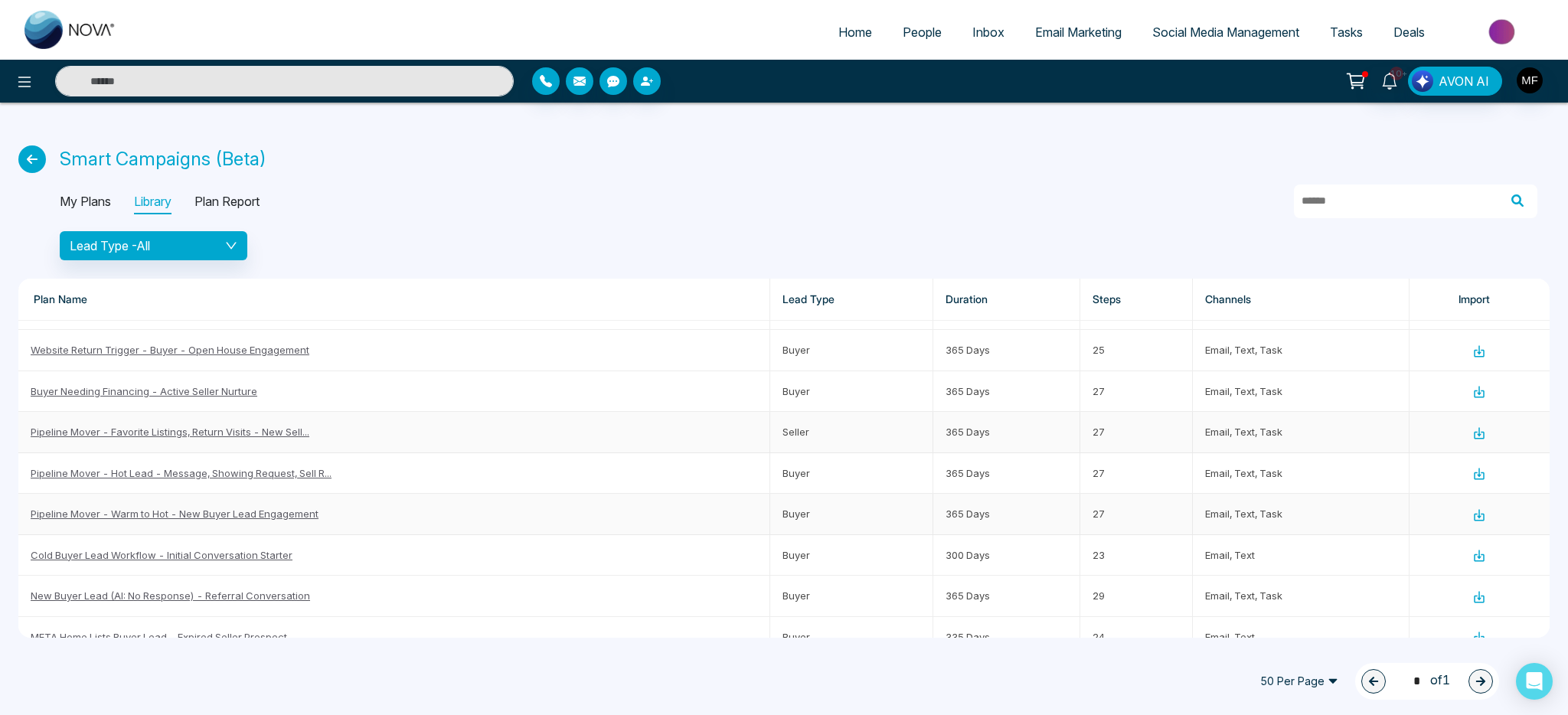
scroll to position [210, 0]
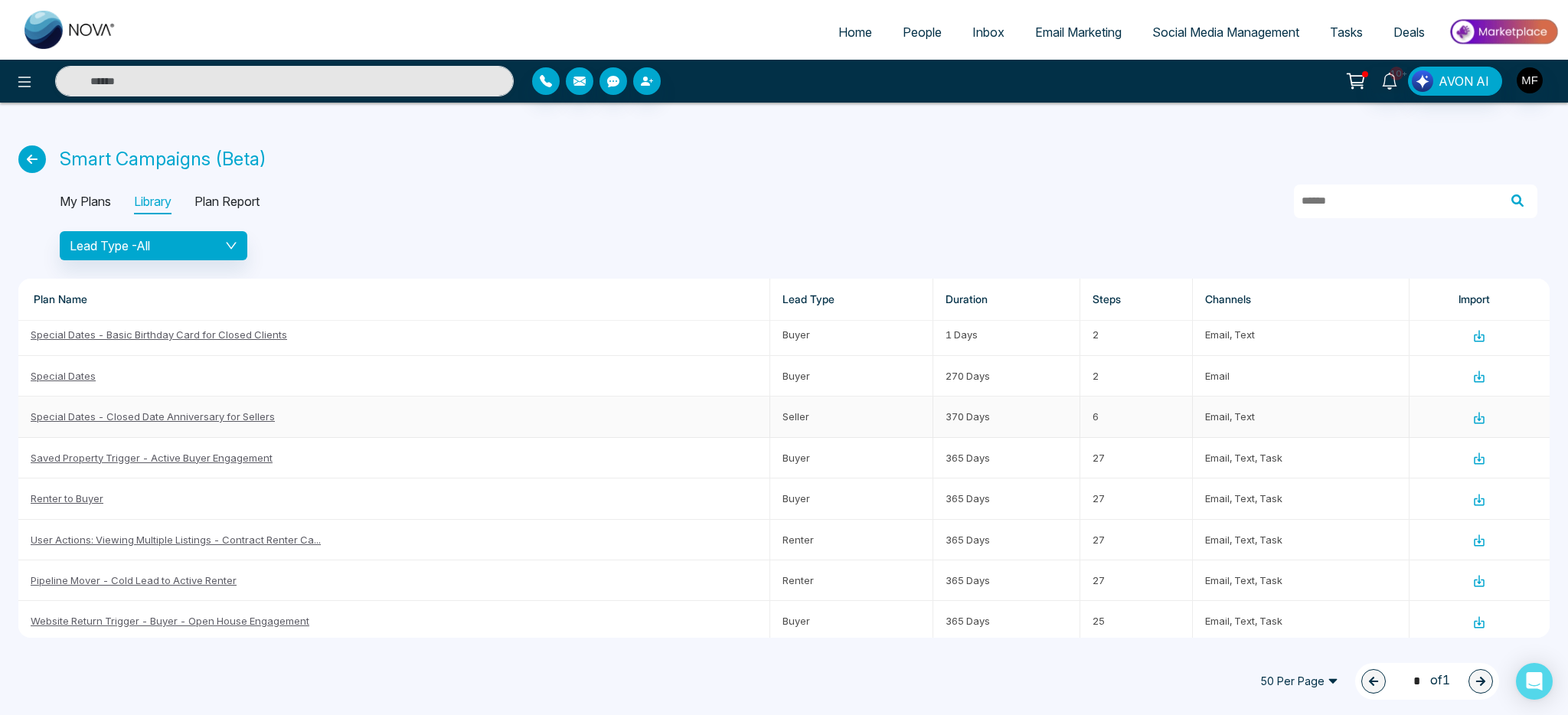
click at [133, 417] on link "Special Dates - Closed Date Anniversary for Sellers" at bounding box center [153, 416] width 244 height 12
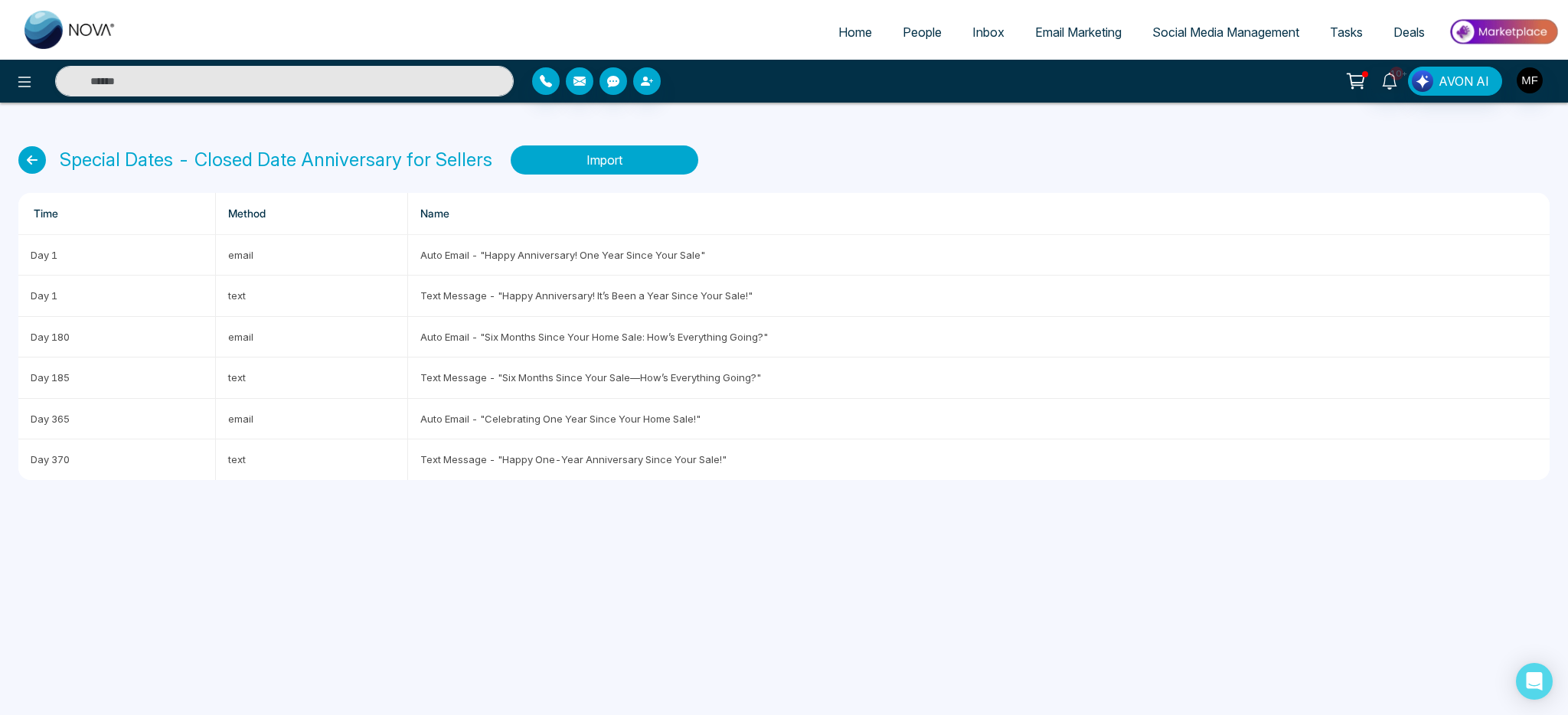
click at [597, 166] on button "Import" at bounding box center [605, 160] width 188 height 29
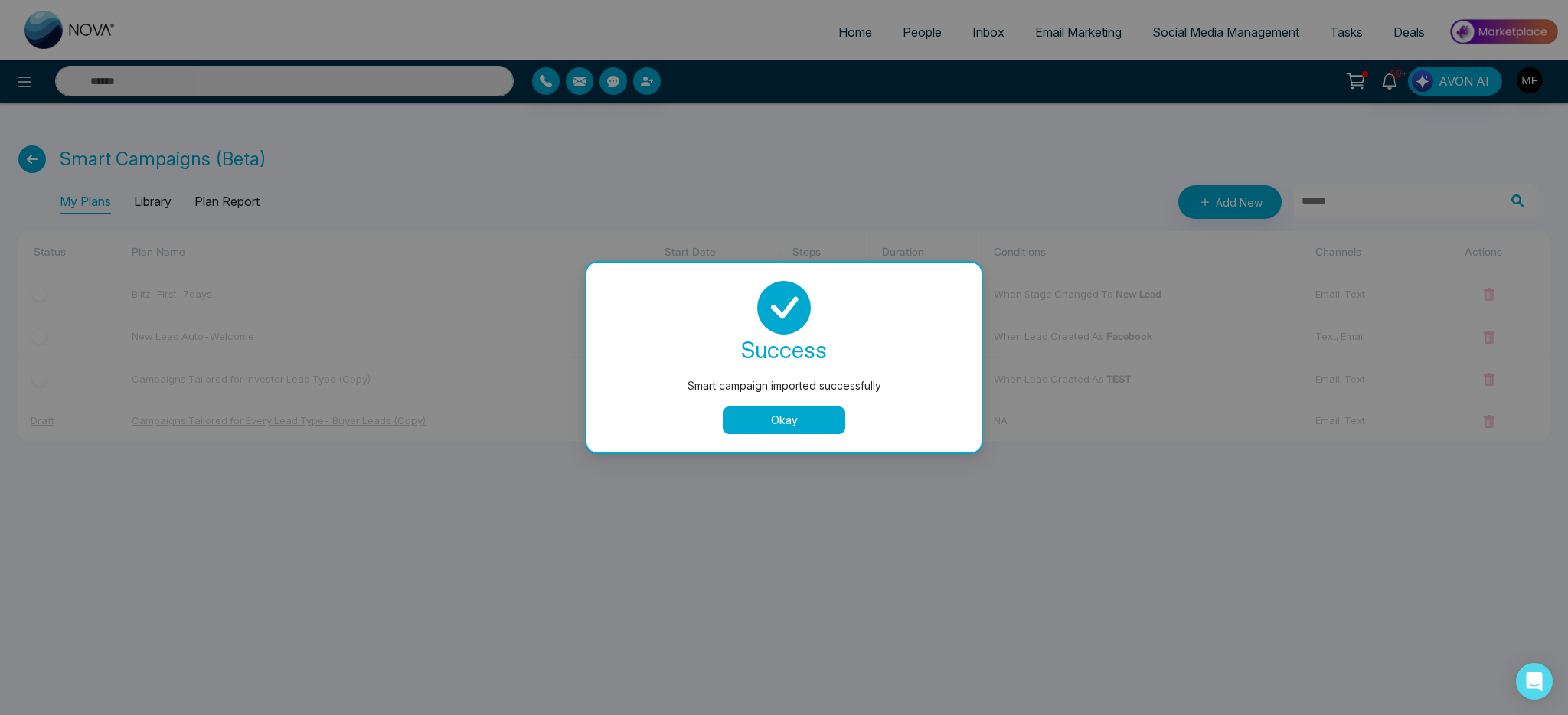
click at [784, 407] on button "Okay" at bounding box center [784, 420] width 123 height 27
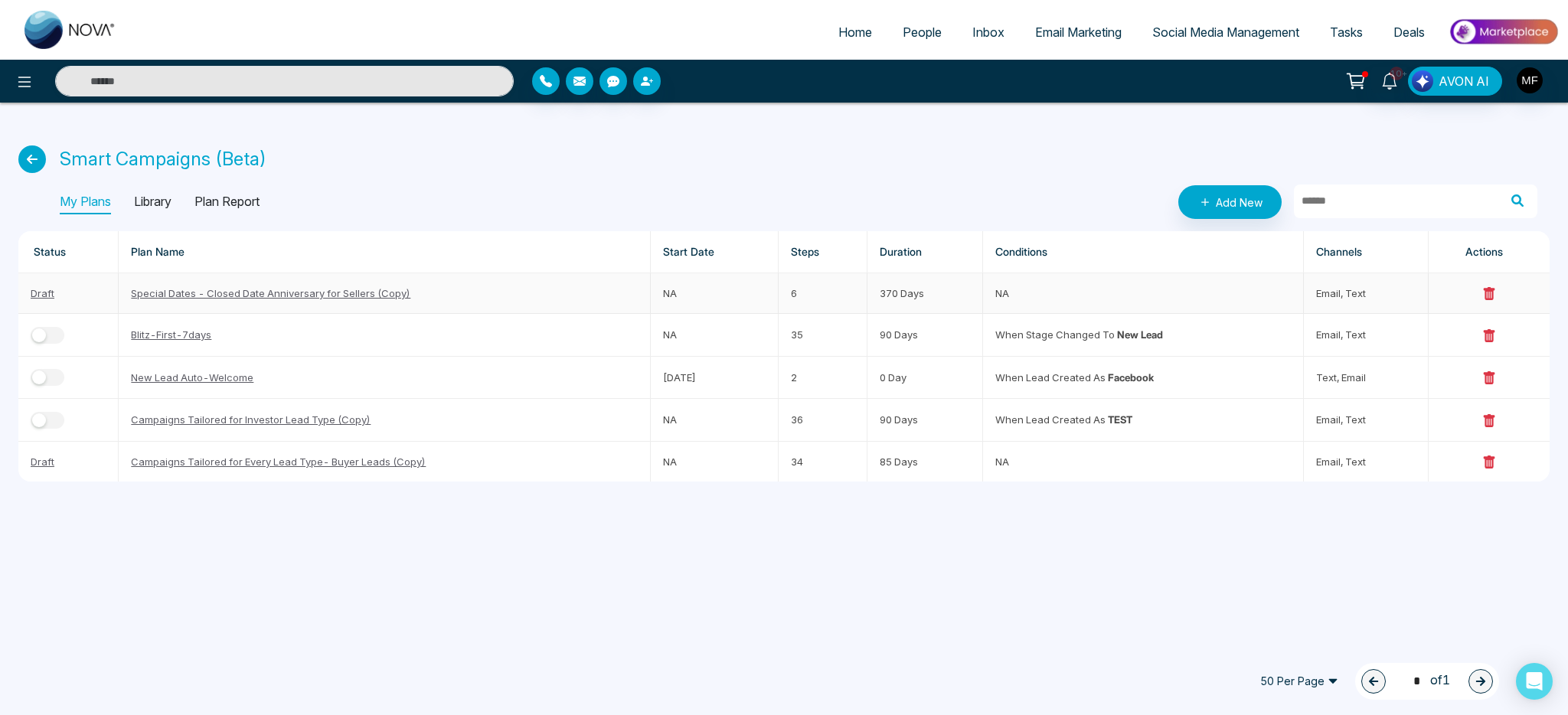
click at [343, 287] on link "Special Dates - Closed Date Anniversary for Sellers (Copy)" at bounding box center [271, 293] width 280 height 12
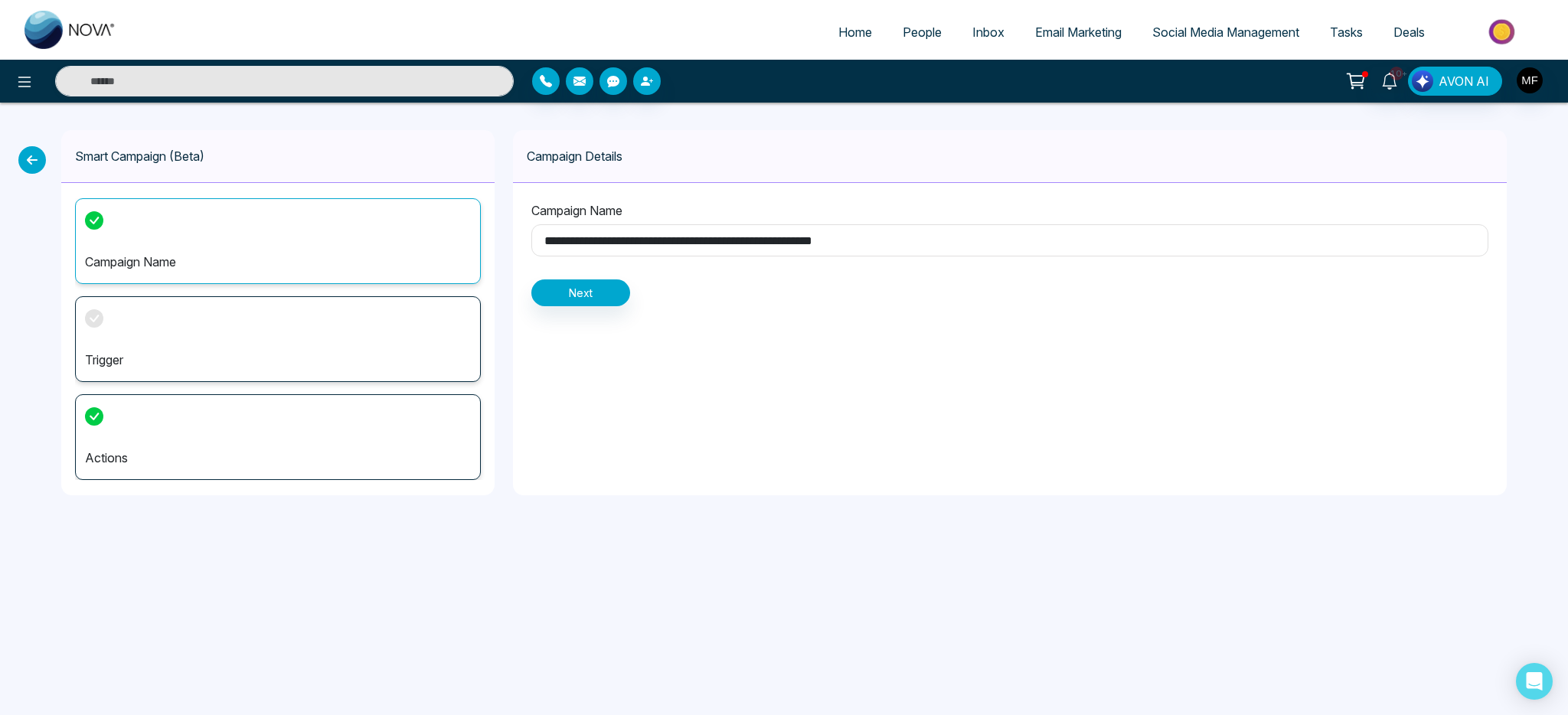
click at [663, 239] on input "**********" at bounding box center [1010, 240] width 958 height 32
type input "****"
click at [580, 292] on button "Next" at bounding box center [581, 292] width 99 height 26
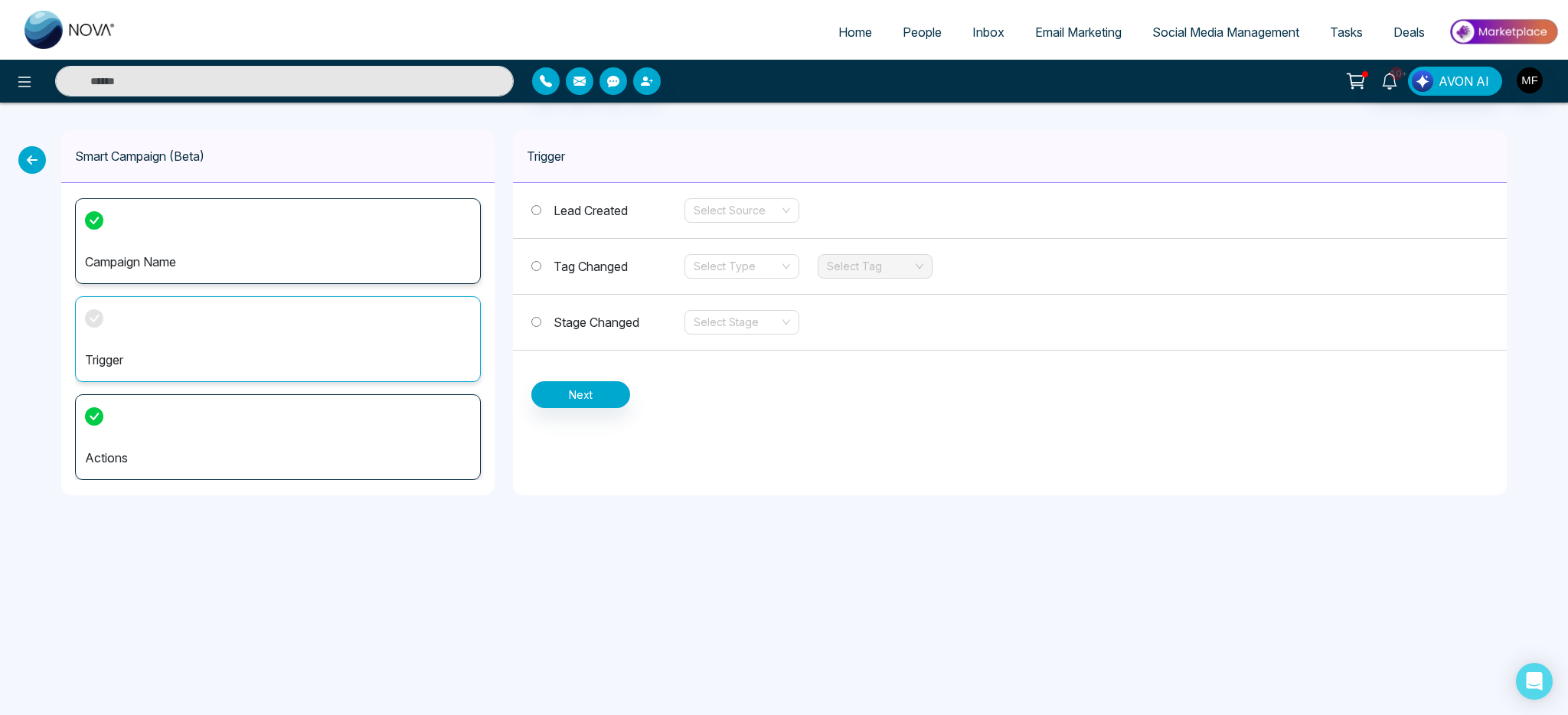
click at [587, 313] on label "Stage Changed" at bounding box center [608, 322] width 153 height 19
click at [734, 319] on input "search" at bounding box center [737, 322] width 86 height 23
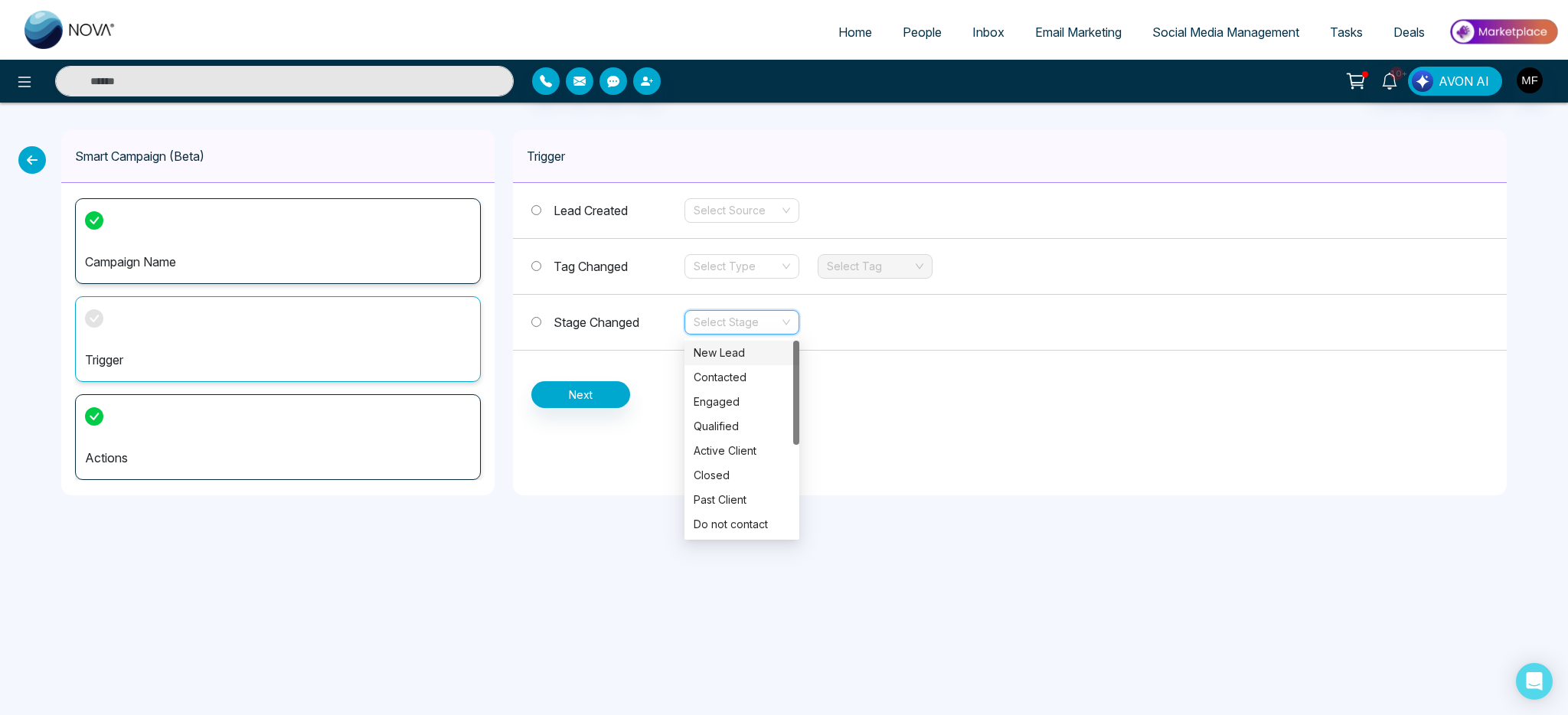
click at [737, 360] on div "New Lead" at bounding box center [742, 353] width 96 height 17
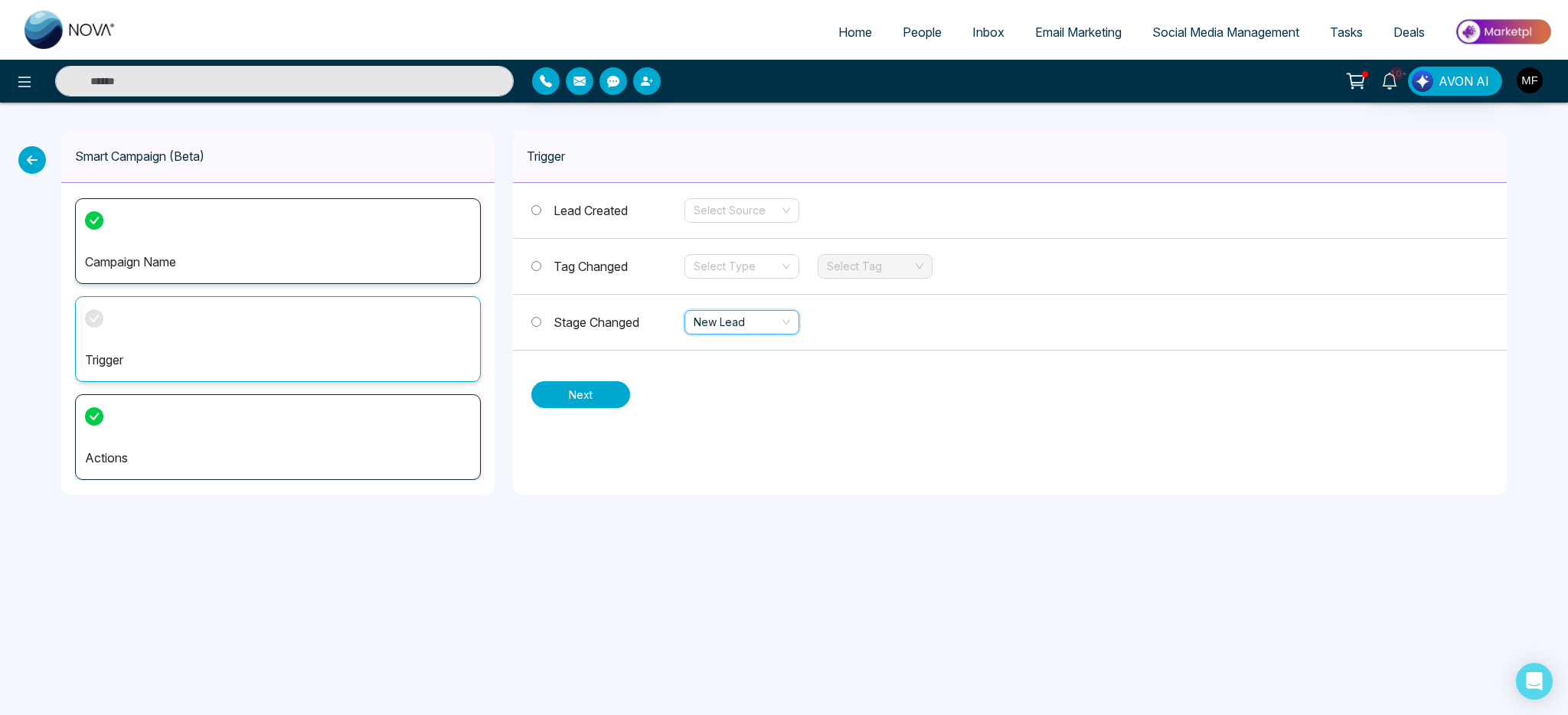
click at [545, 385] on button "Next" at bounding box center [581, 394] width 99 height 26
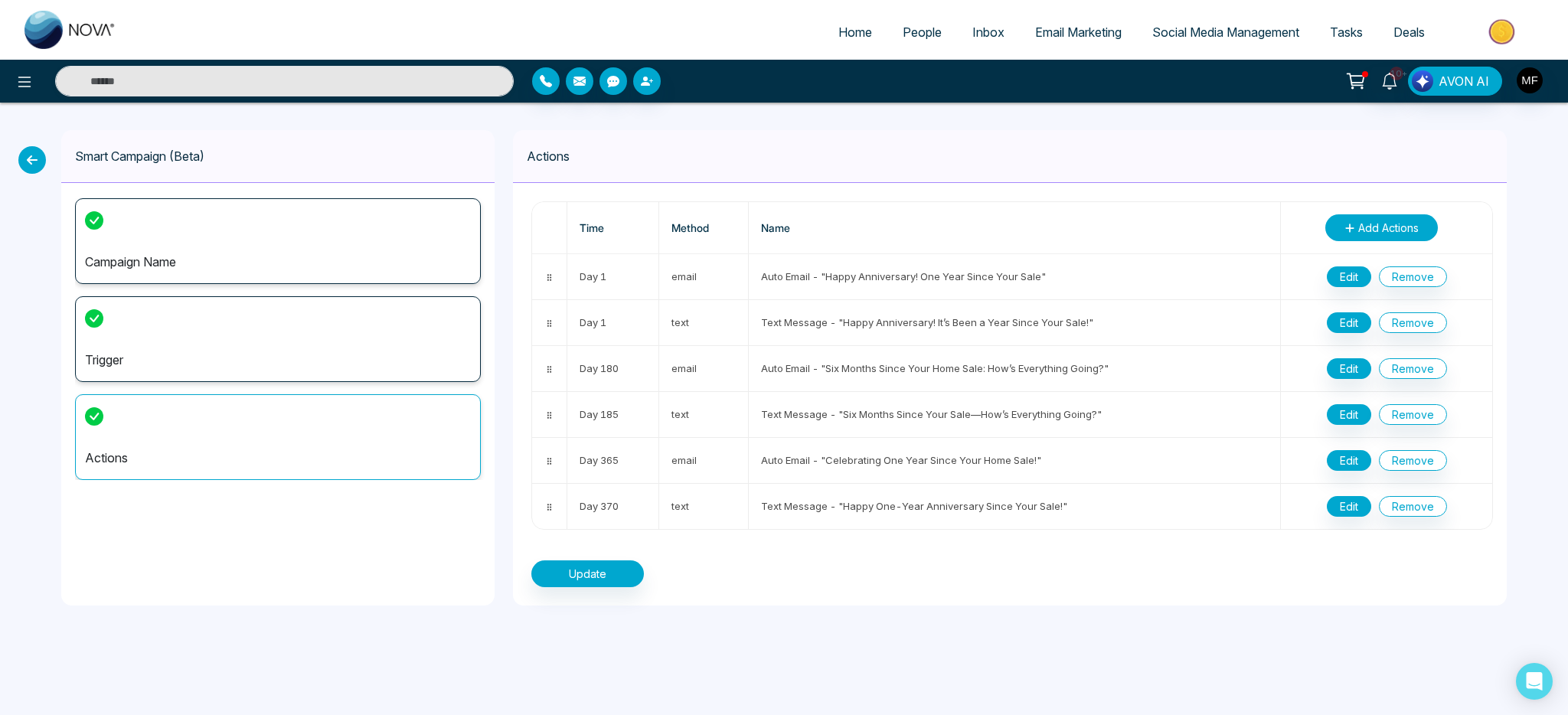
click at [1381, 234] on span "Add Actions" at bounding box center [1388, 228] width 61 height 16
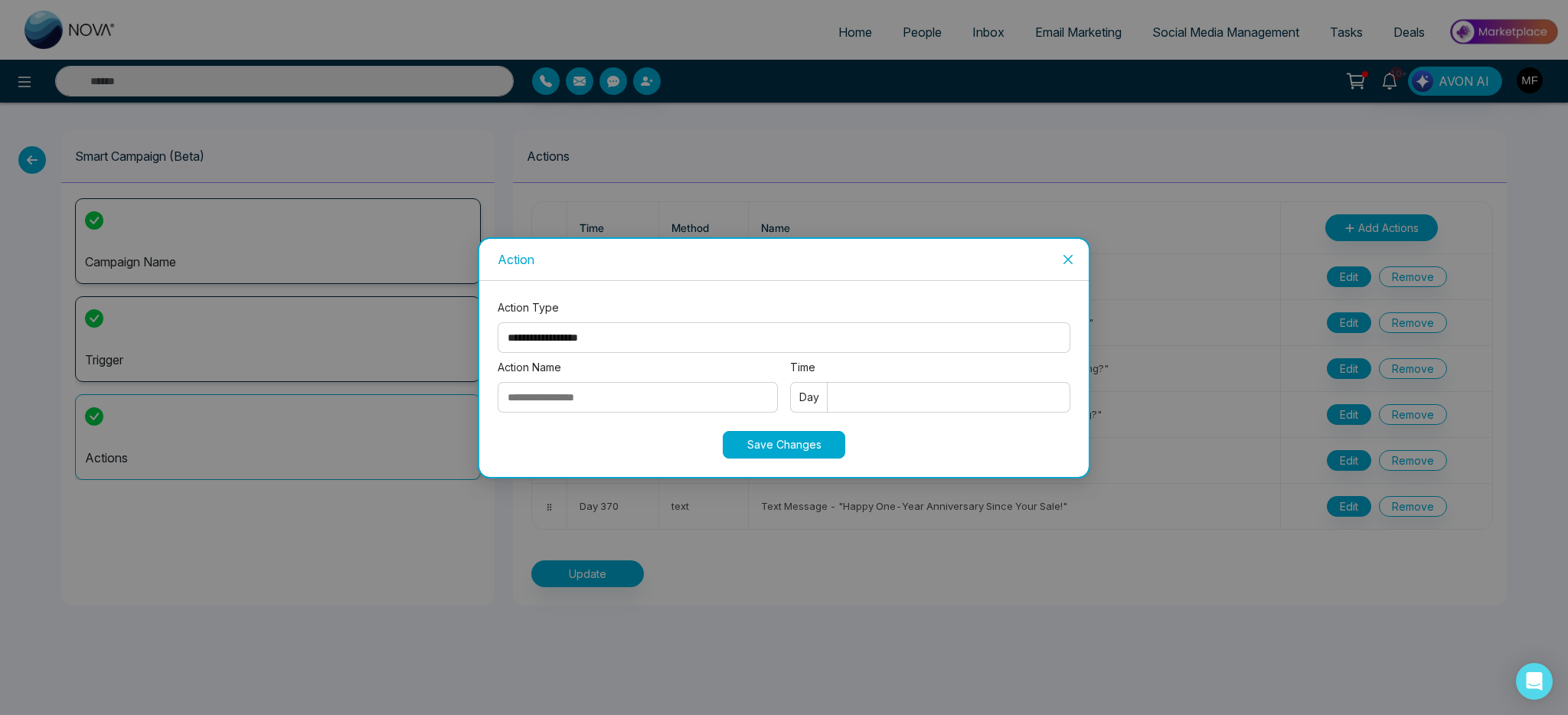
click at [613, 329] on select "**********" at bounding box center [784, 337] width 573 height 31
select select "****"
click at [498, 322] on select "**********" at bounding box center [784, 337] width 573 height 31
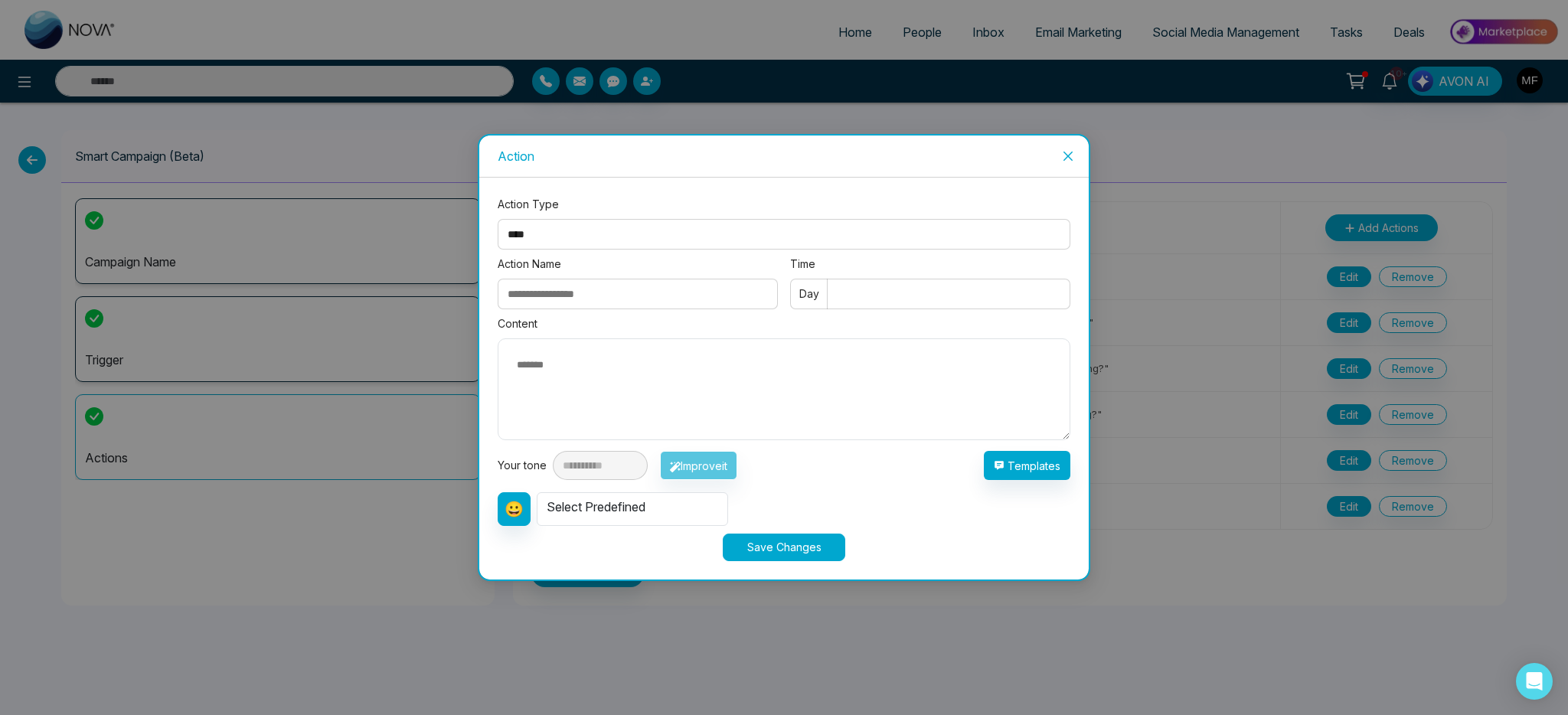
click at [587, 294] on input "Action Name" at bounding box center [638, 294] width 281 height 31
click at [613, 272] on div "Action Name" at bounding box center [638, 285] width 281 height 60
click at [611, 302] on input "Action Name" at bounding box center [638, 294] width 281 height 31
click at [639, 259] on label "Action Name" at bounding box center [638, 264] width 281 height 17
click at [639, 279] on input "Action Name" at bounding box center [638, 294] width 281 height 31
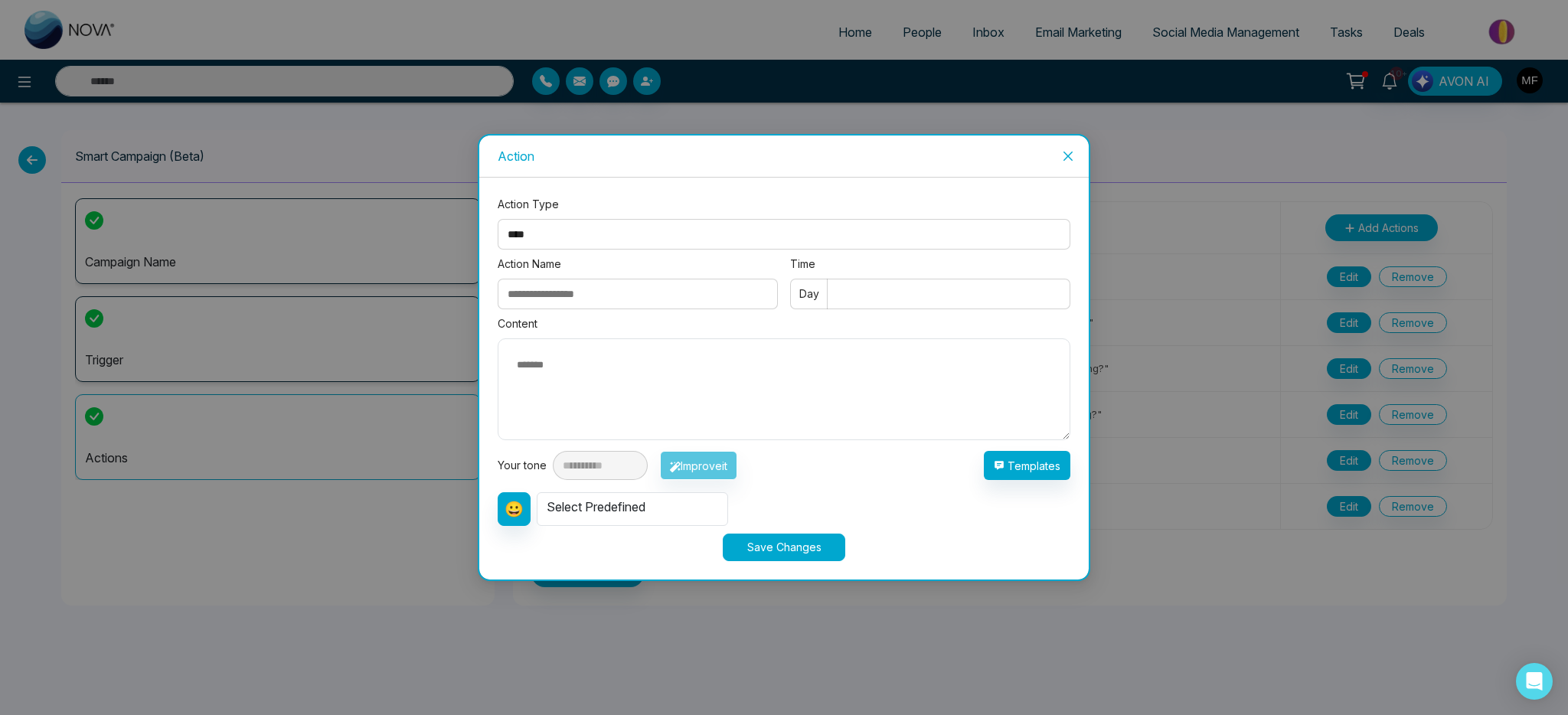
click at [972, 307] on input "Time" at bounding box center [930, 294] width 281 height 31
type input "*"
click at [718, 368] on textarea at bounding box center [784, 389] width 573 height 101
click at [636, 286] on input "Action Name" at bounding box center [638, 294] width 281 height 31
type input "*****"
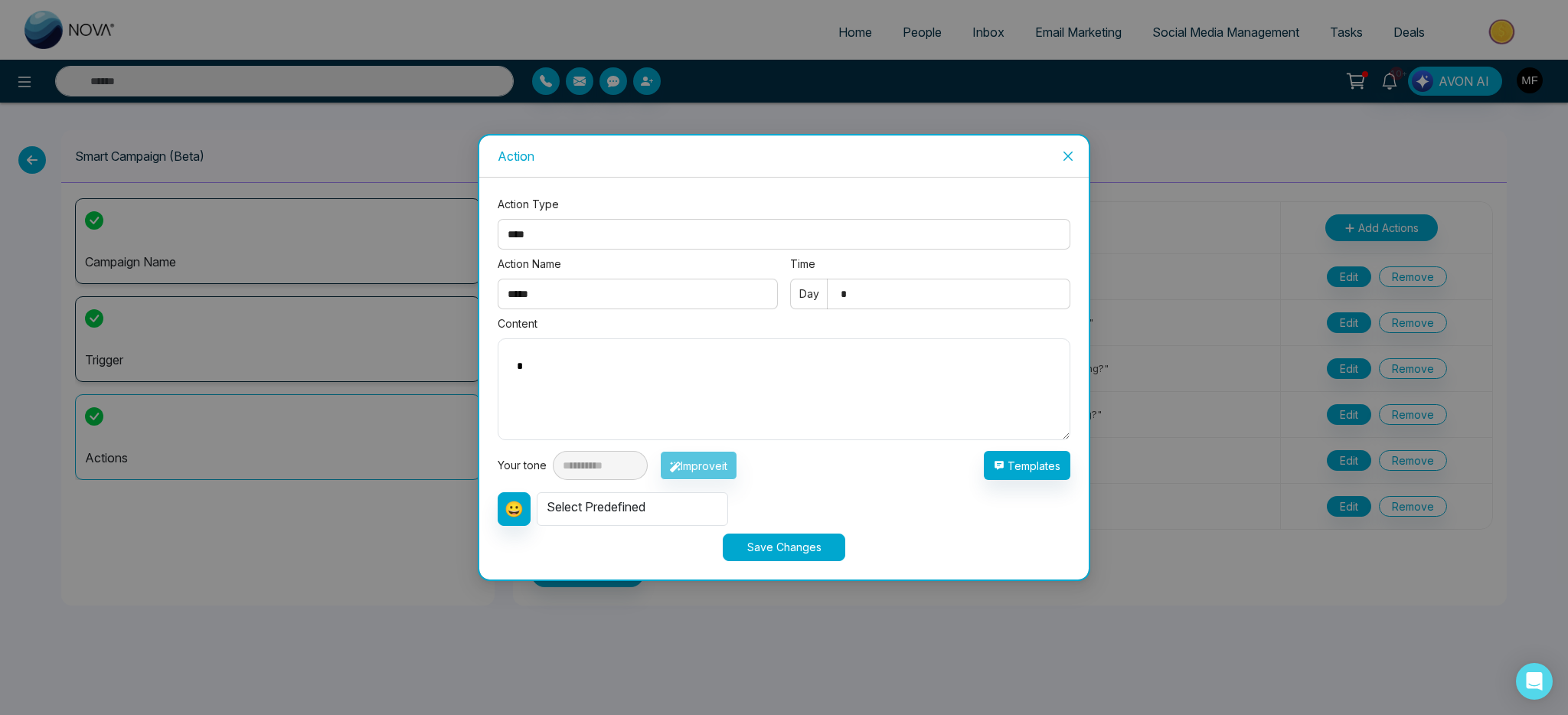
click at [619, 382] on textarea "*" at bounding box center [784, 389] width 573 height 101
type textarea "*******"
click at [807, 549] on button "Save Changes" at bounding box center [784, 547] width 123 height 27
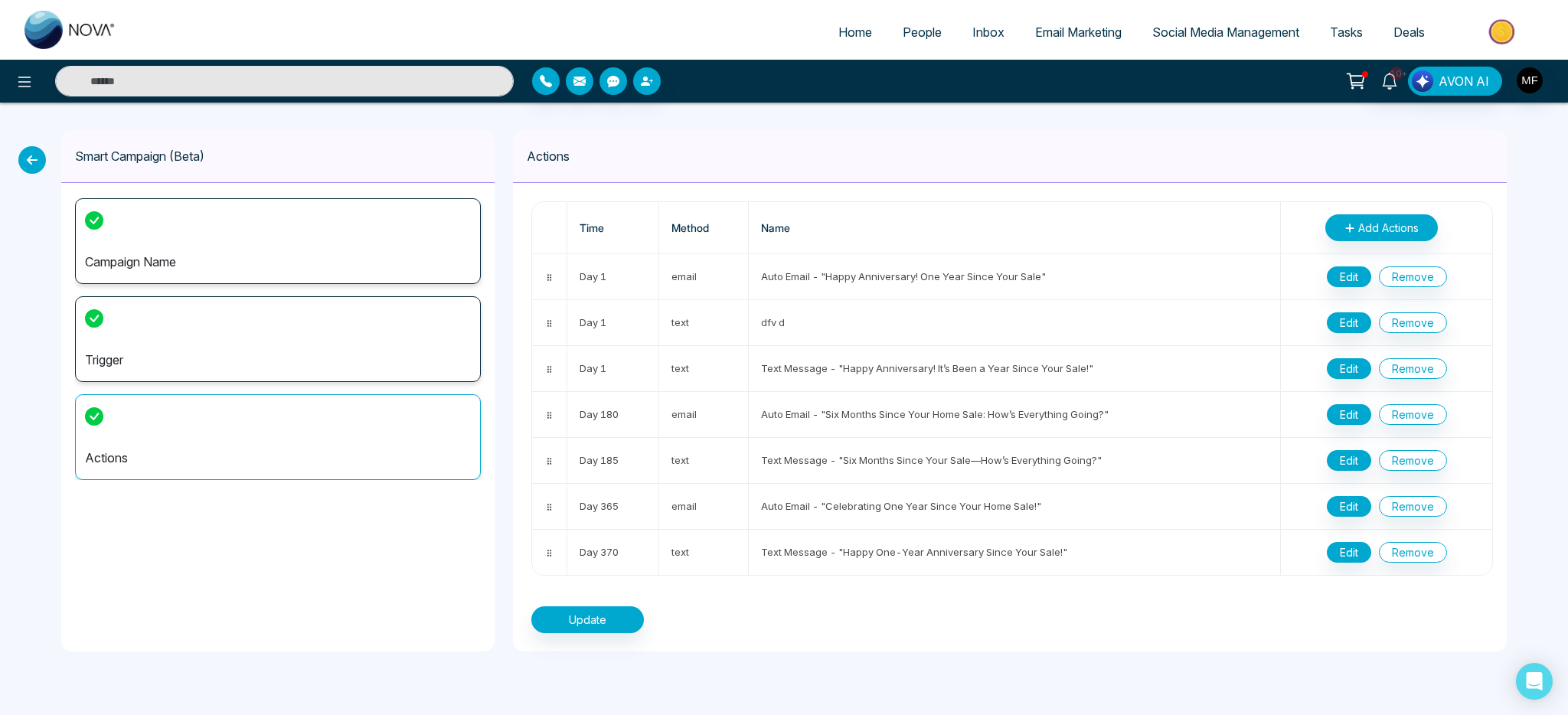
click at [34, 160] on icon at bounding box center [32, 160] width 27 height 27
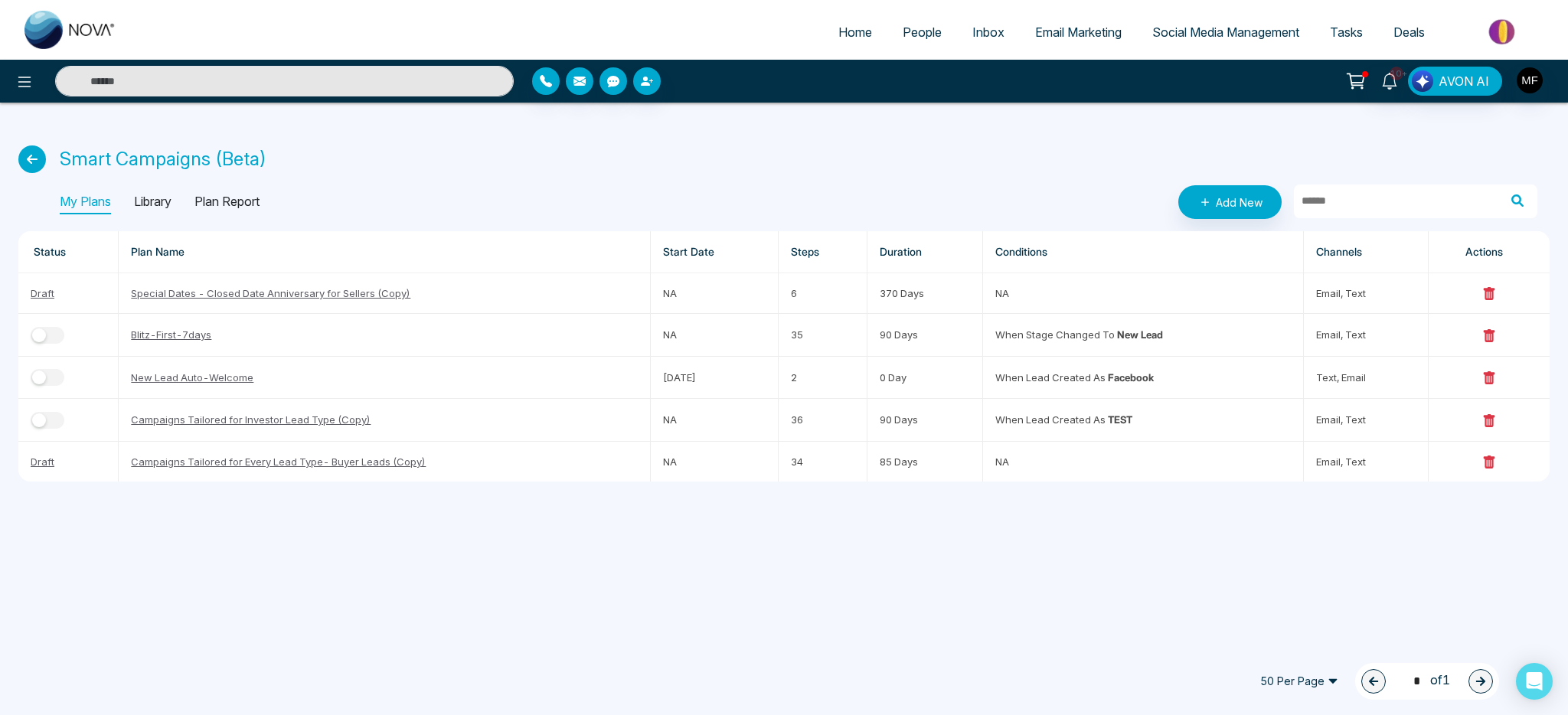
click at [167, 199] on p "Library" at bounding box center [153, 202] width 38 height 25
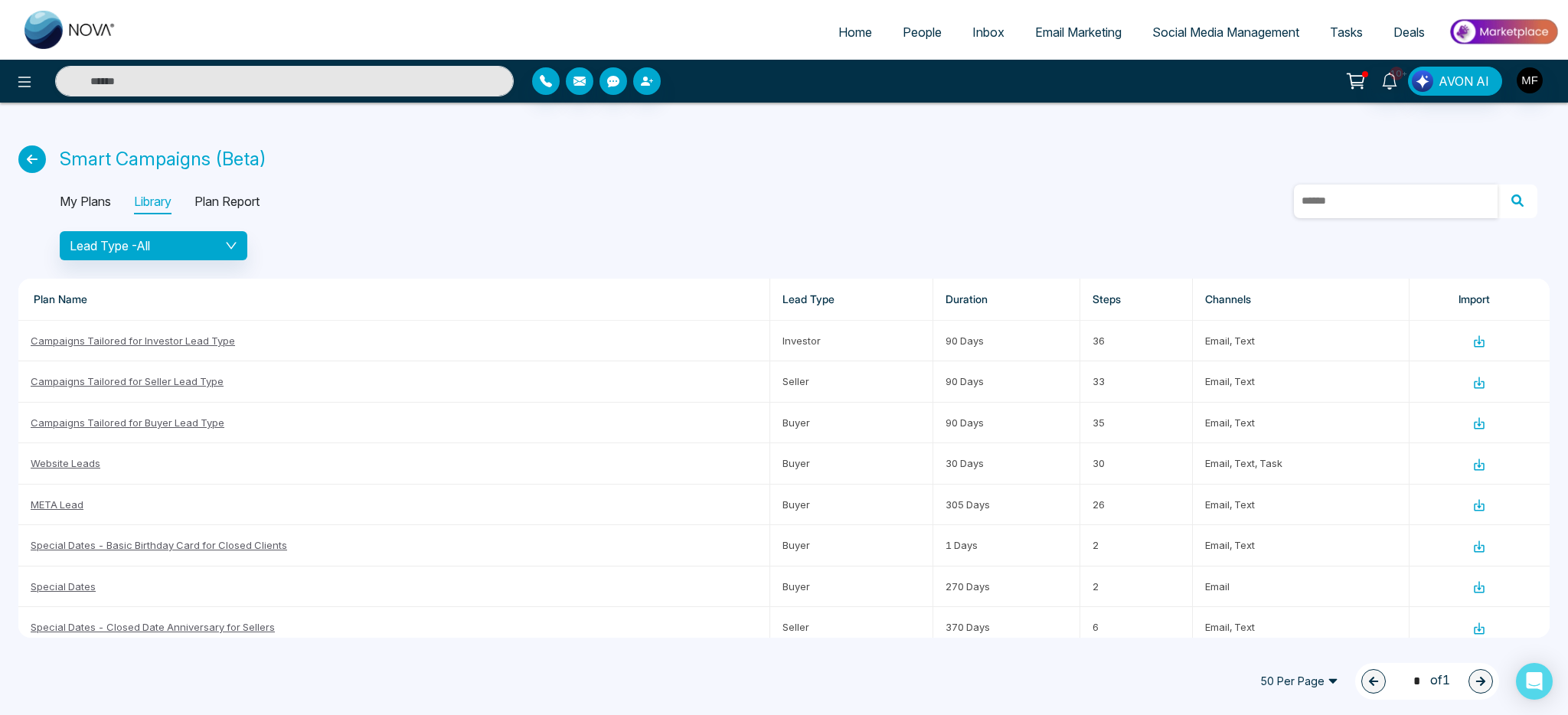
click at [1416, 199] on input "text" at bounding box center [1396, 201] width 204 height 34
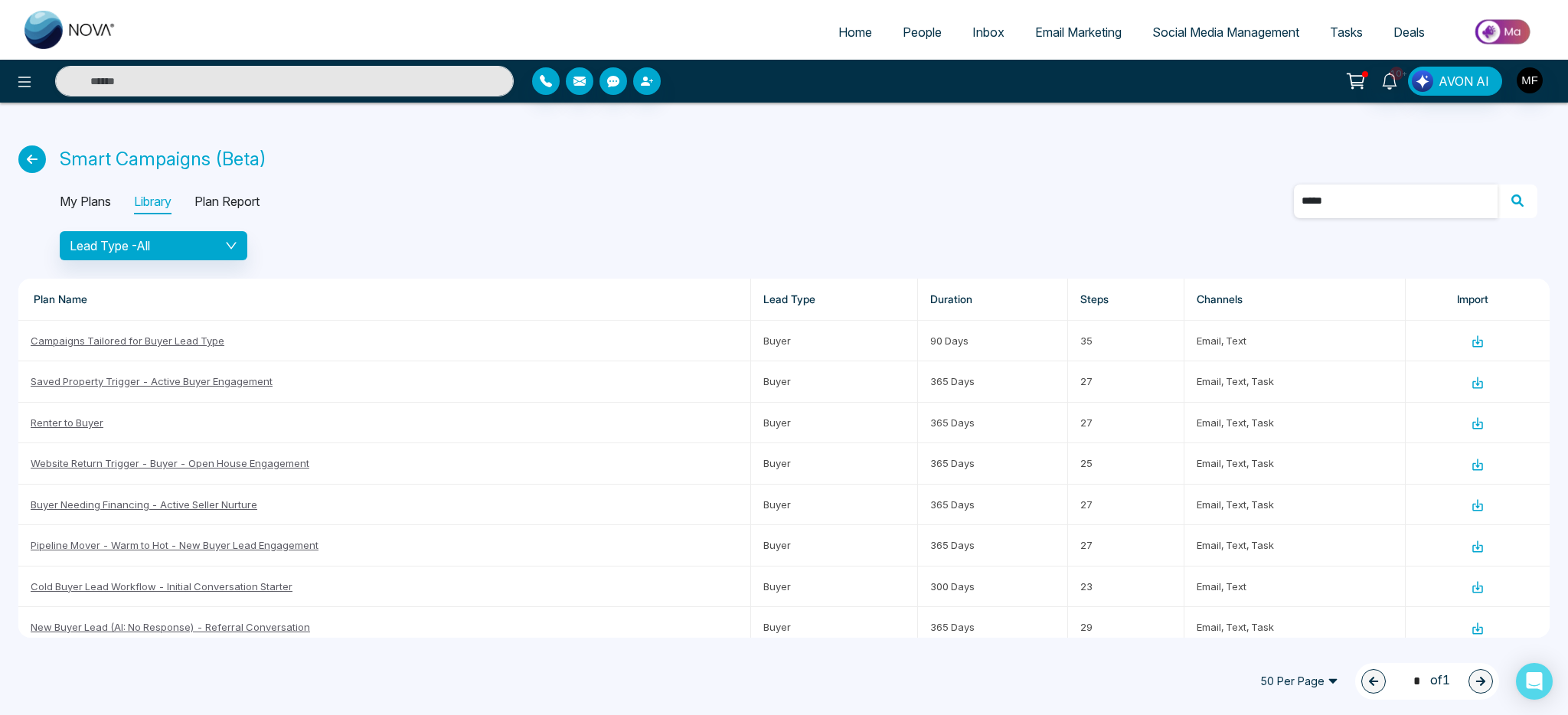
type input "*****"
click at [72, 199] on p "My Plans" at bounding box center [85, 202] width 51 height 25
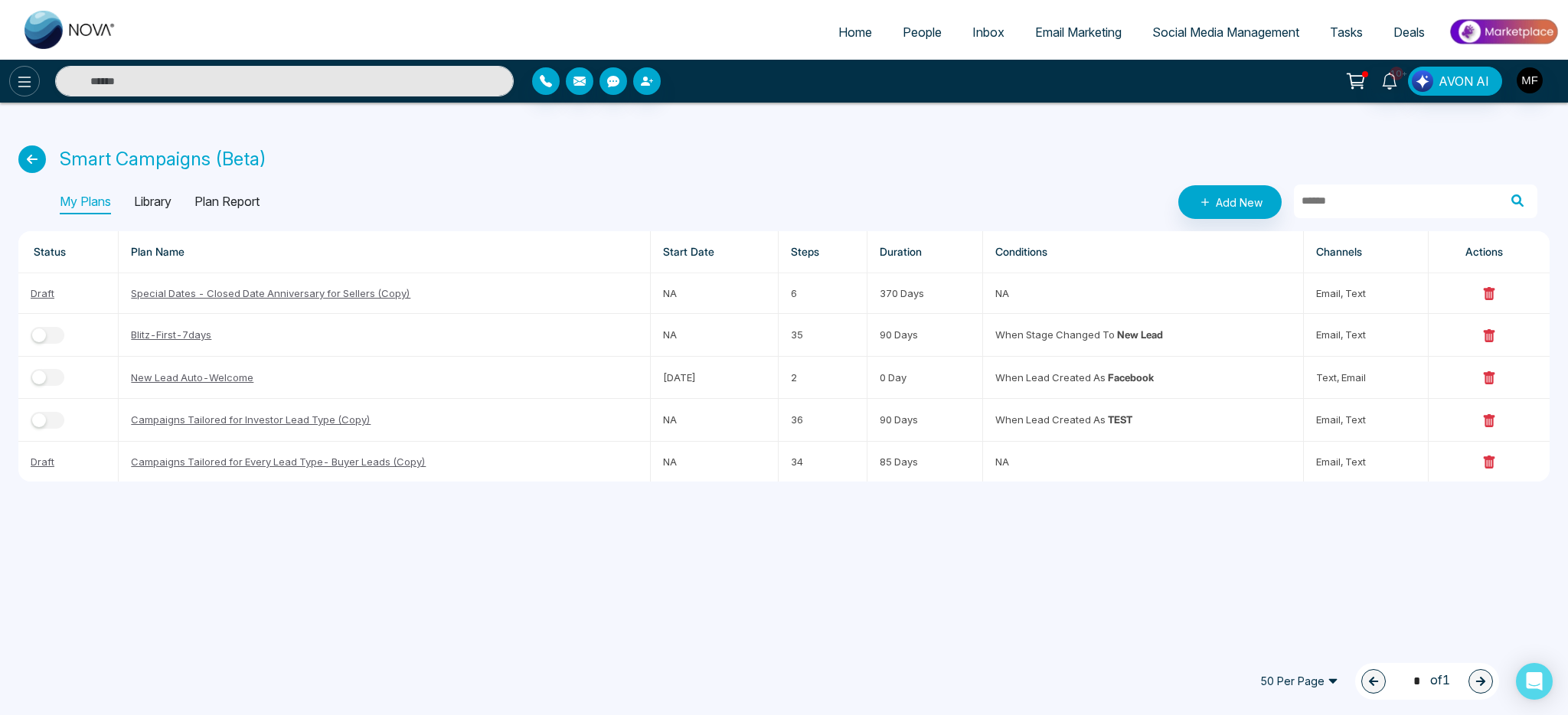
click at [18, 80] on icon at bounding box center [25, 82] width 19 height 19
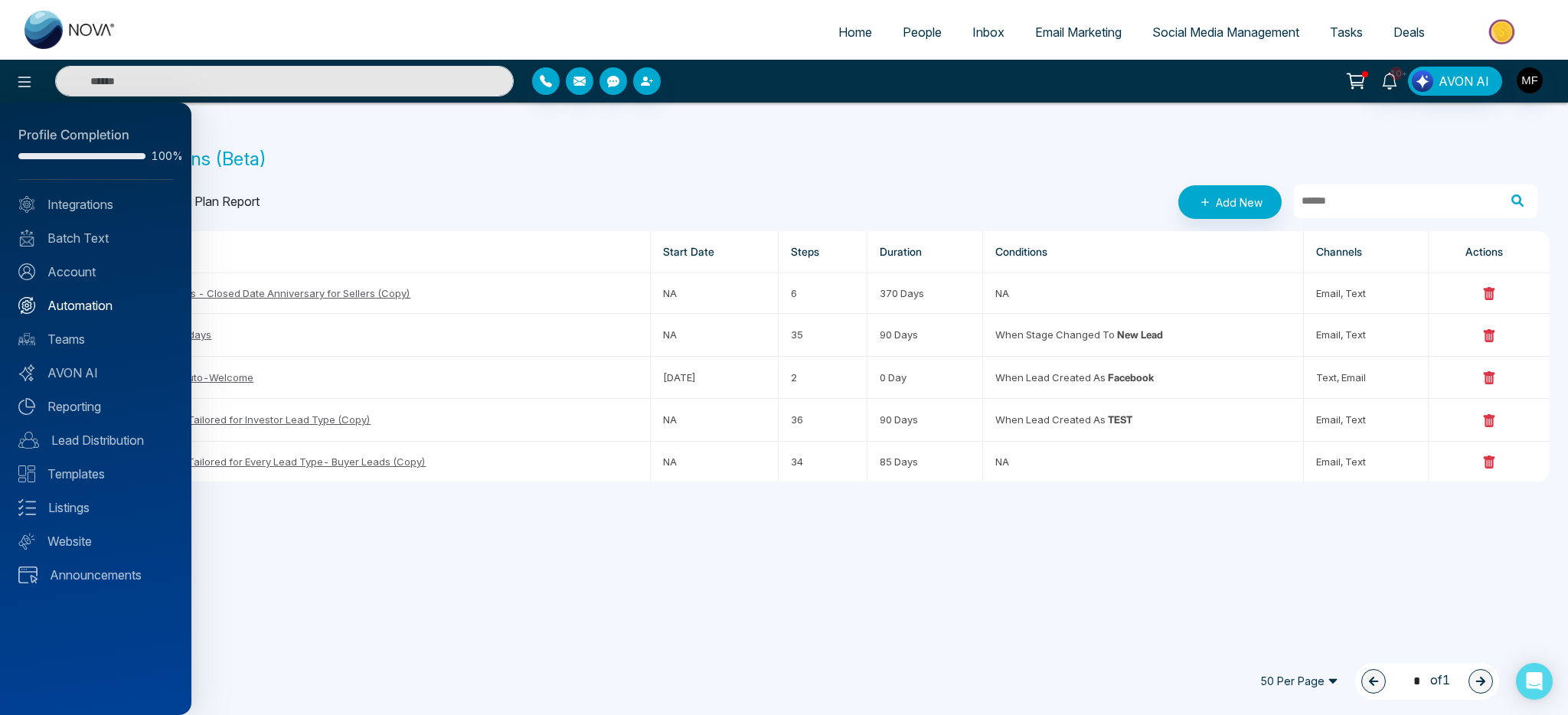
click at [76, 307] on link "Automation" at bounding box center [95, 306] width 154 height 19
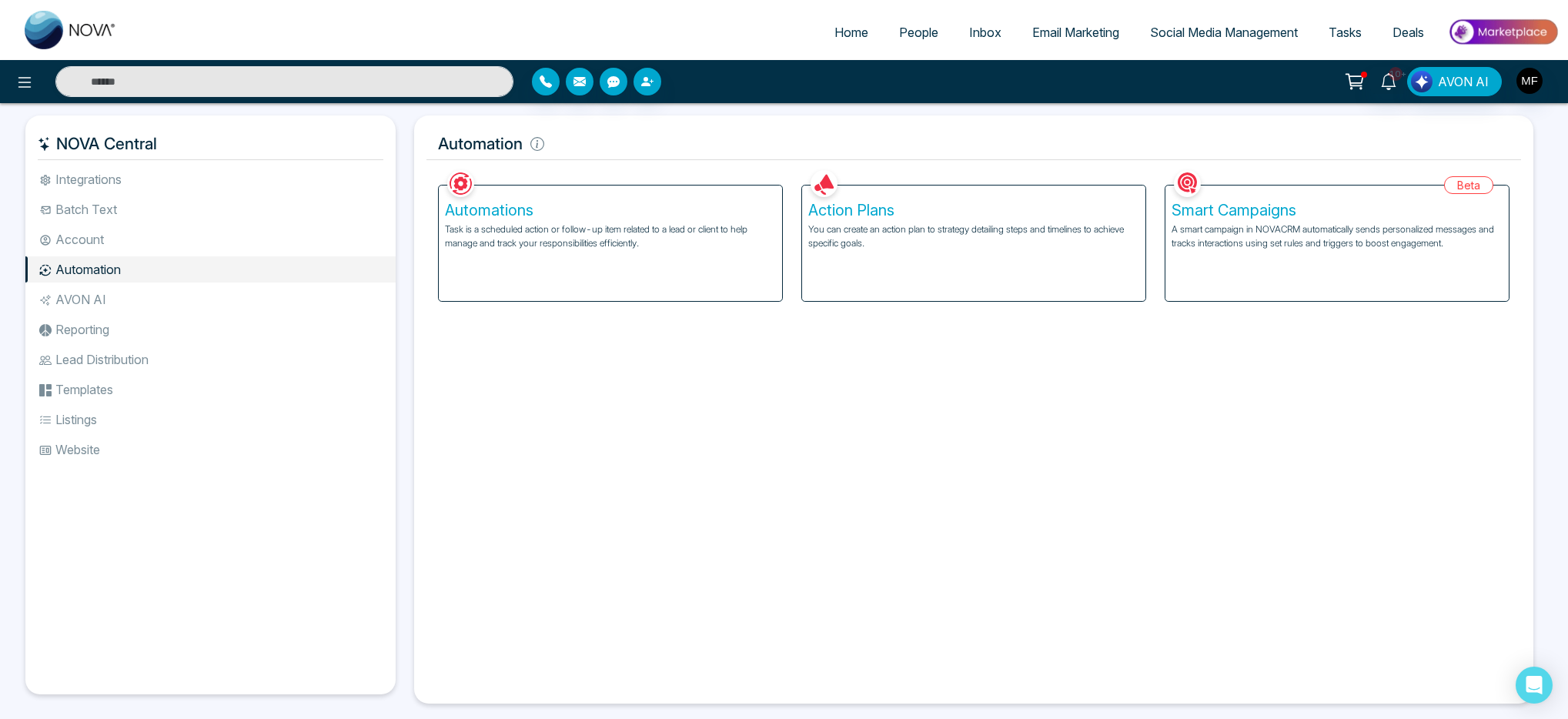
click at [513, 207] on h5 "Automations" at bounding box center [610, 210] width 331 height 19
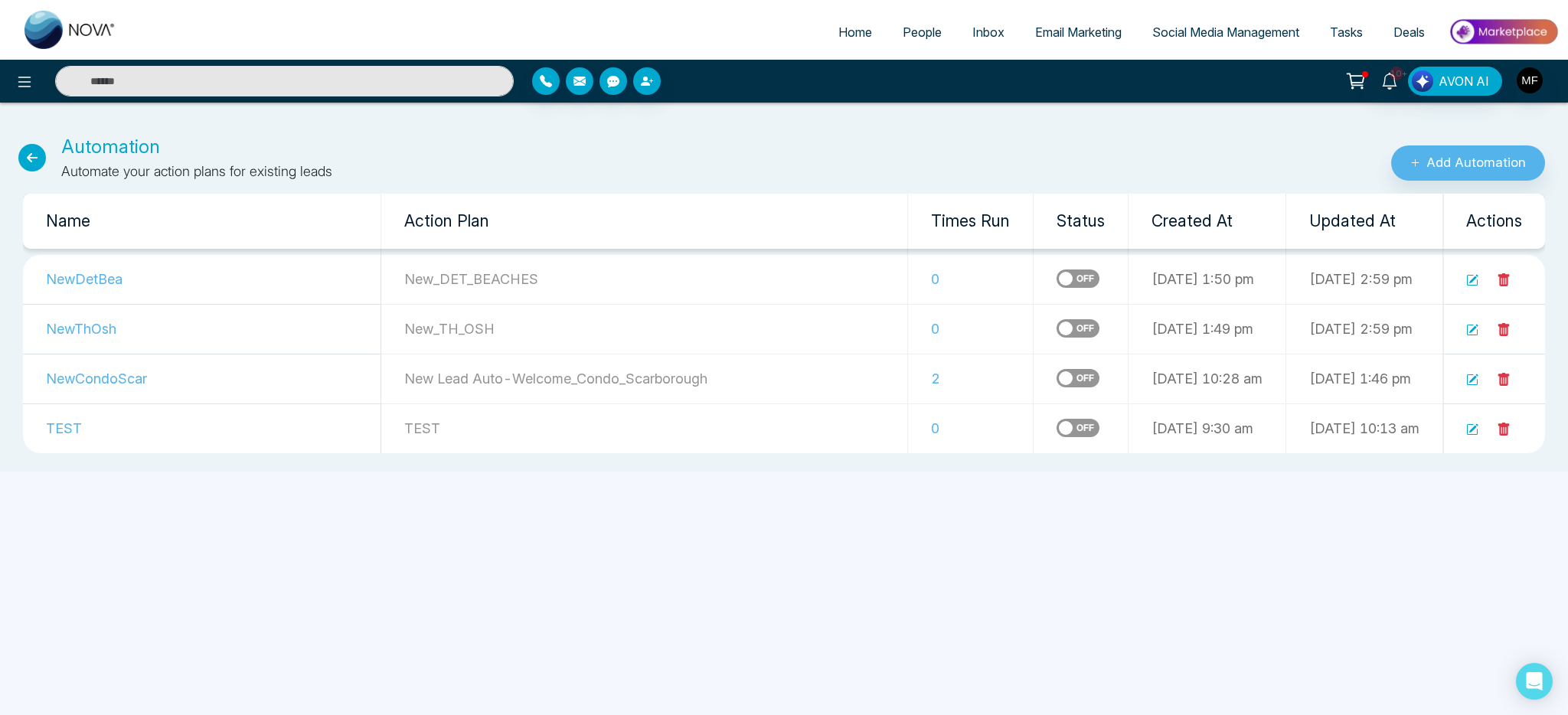
click at [29, 160] on icon at bounding box center [32, 158] width 27 height 27
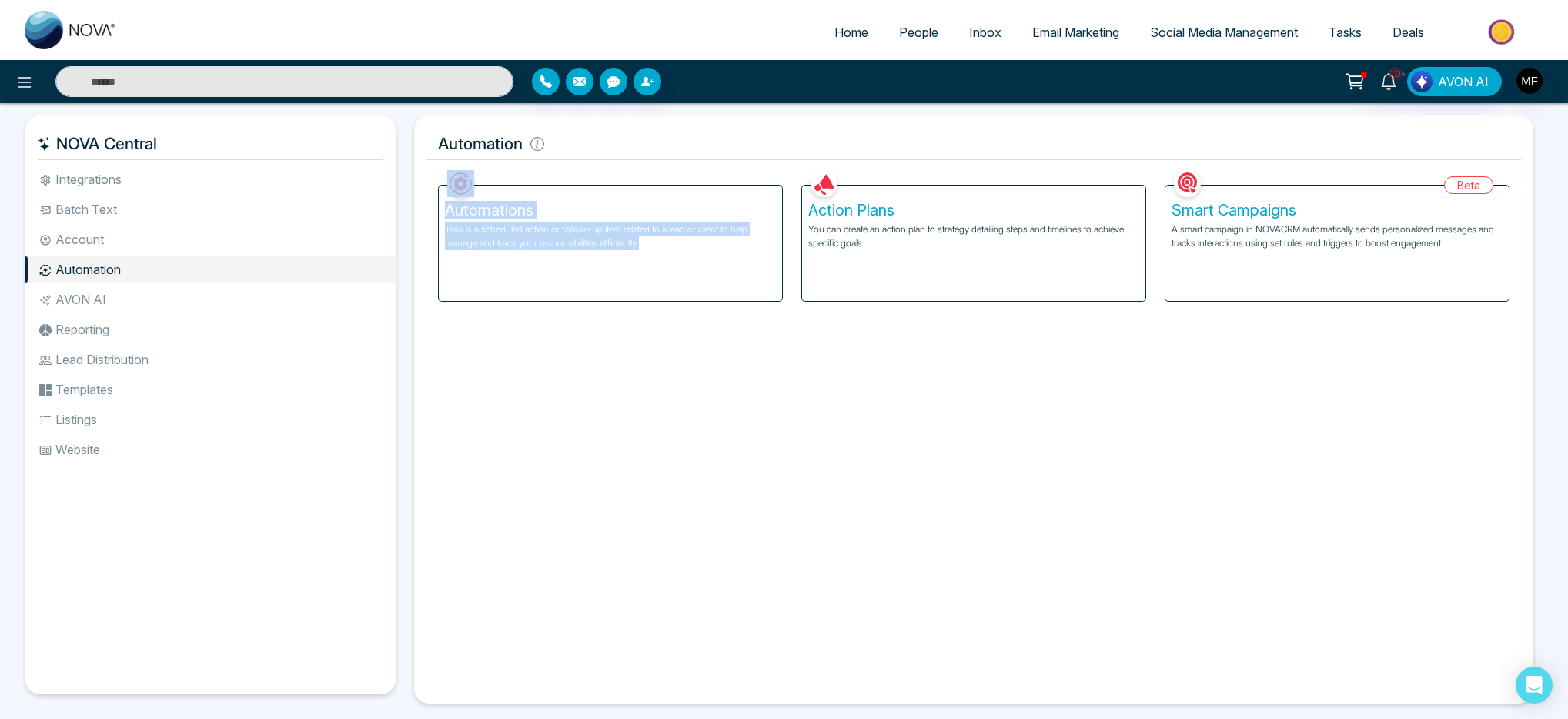
drag, startPoint x: 796, startPoint y: 151, endPoint x: 774, endPoint y: 305, distance: 155.6
click at [774, 305] on div "Automation Facebook NOVACRM enables users to connect to Facebook to schedule so…" at bounding box center [974, 410] width 1120 height 588
click at [743, 379] on div "Facebook NOVACRM enables users to connect to Facebook to schedule social media …" at bounding box center [974, 428] width 1095 height 524
click at [1224, 207] on h5 "Smart Campaigns" at bounding box center [1337, 210] width 331 height 19
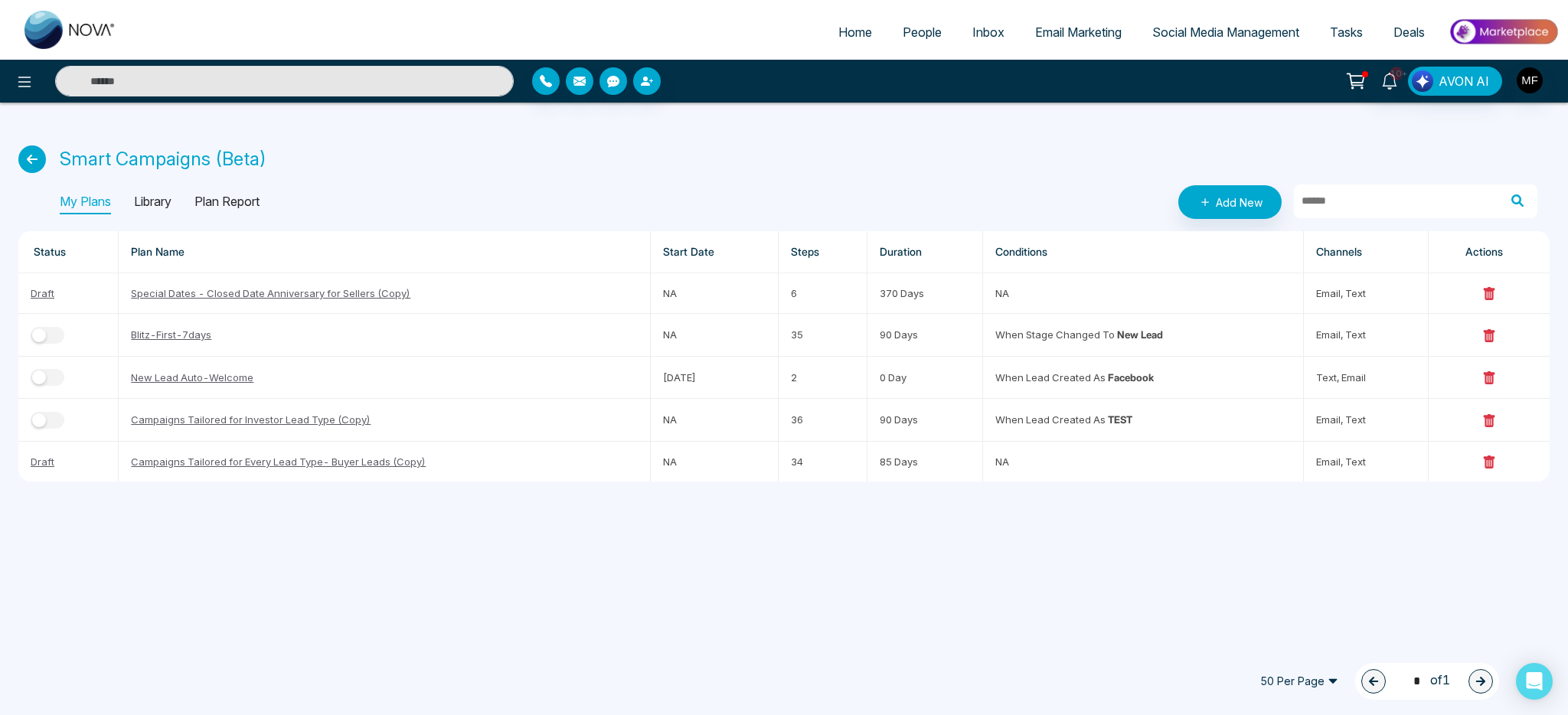
click at [27, 168] on icon at bounding box center [32, 159] width 27 height 27
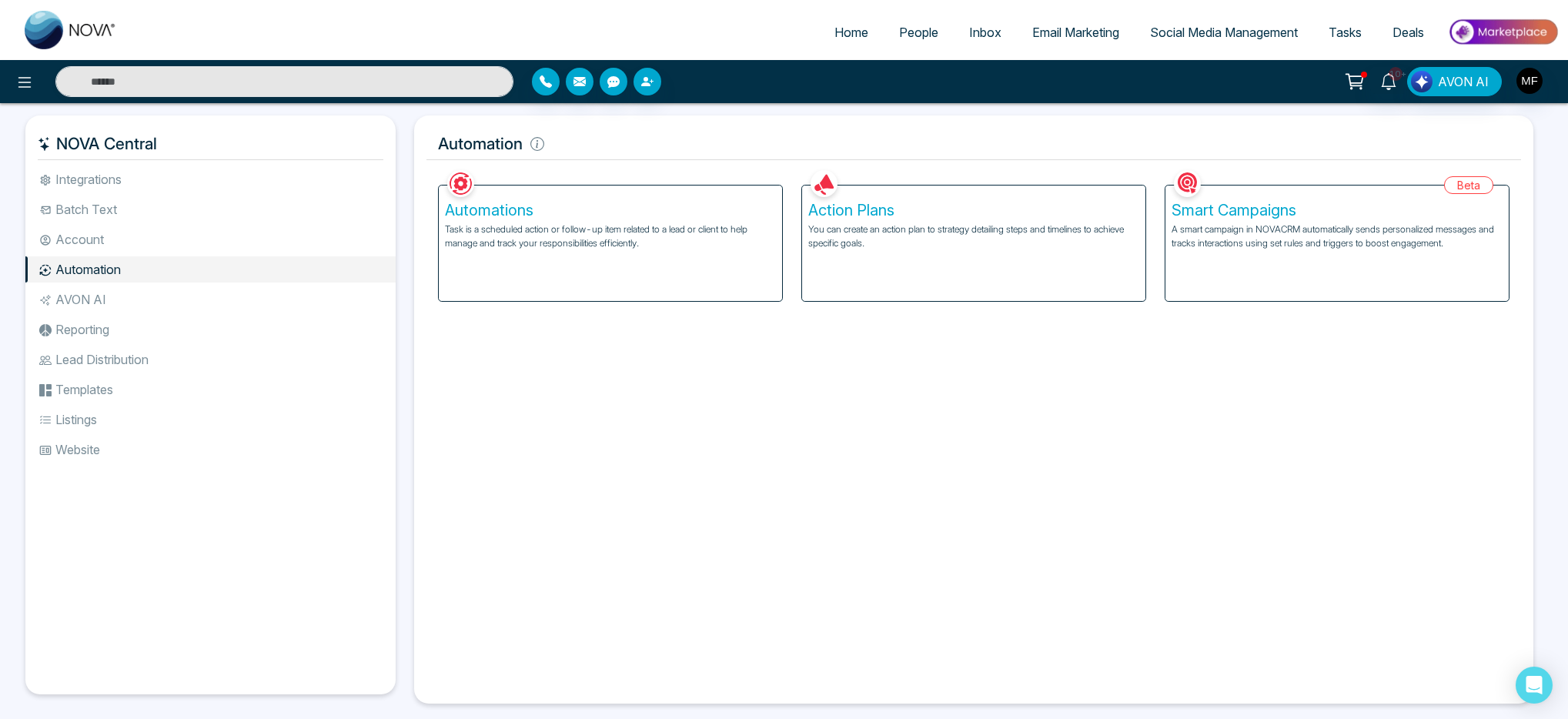
click at [620, 237] on p "Task is a scheduled action or follow-up item related to a lead or client to hel…" at bounding box center [610, 237] width 331 height 27
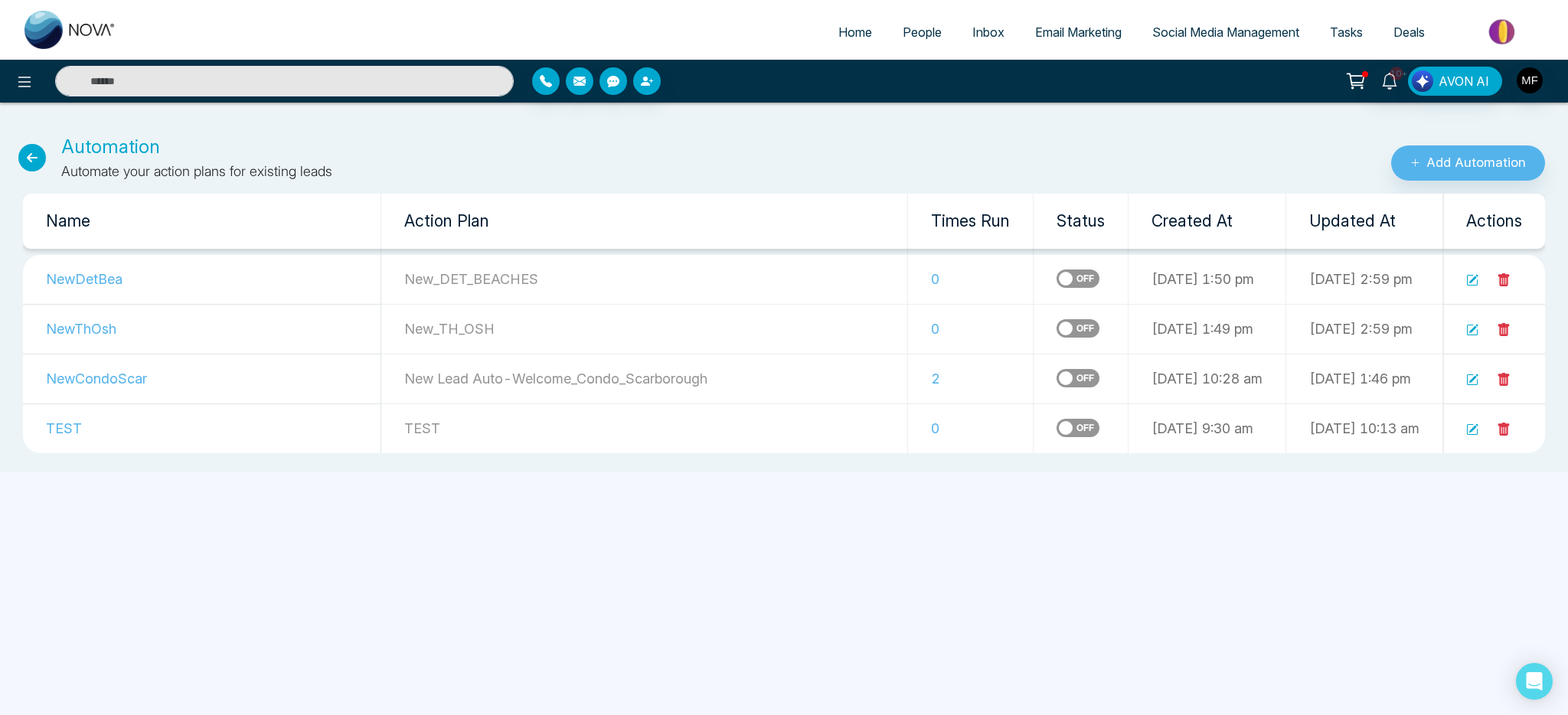
click at [100, 286] on td "NewDetBea" at bounding box center [202, 280] width 358 height 49
click at [101, 281] on td "NewDetBea" at bounding box center [202, 280] width 358 height 49
click at [1473, 279] on icon at bounding box center [1473, 279] width 9 height 9
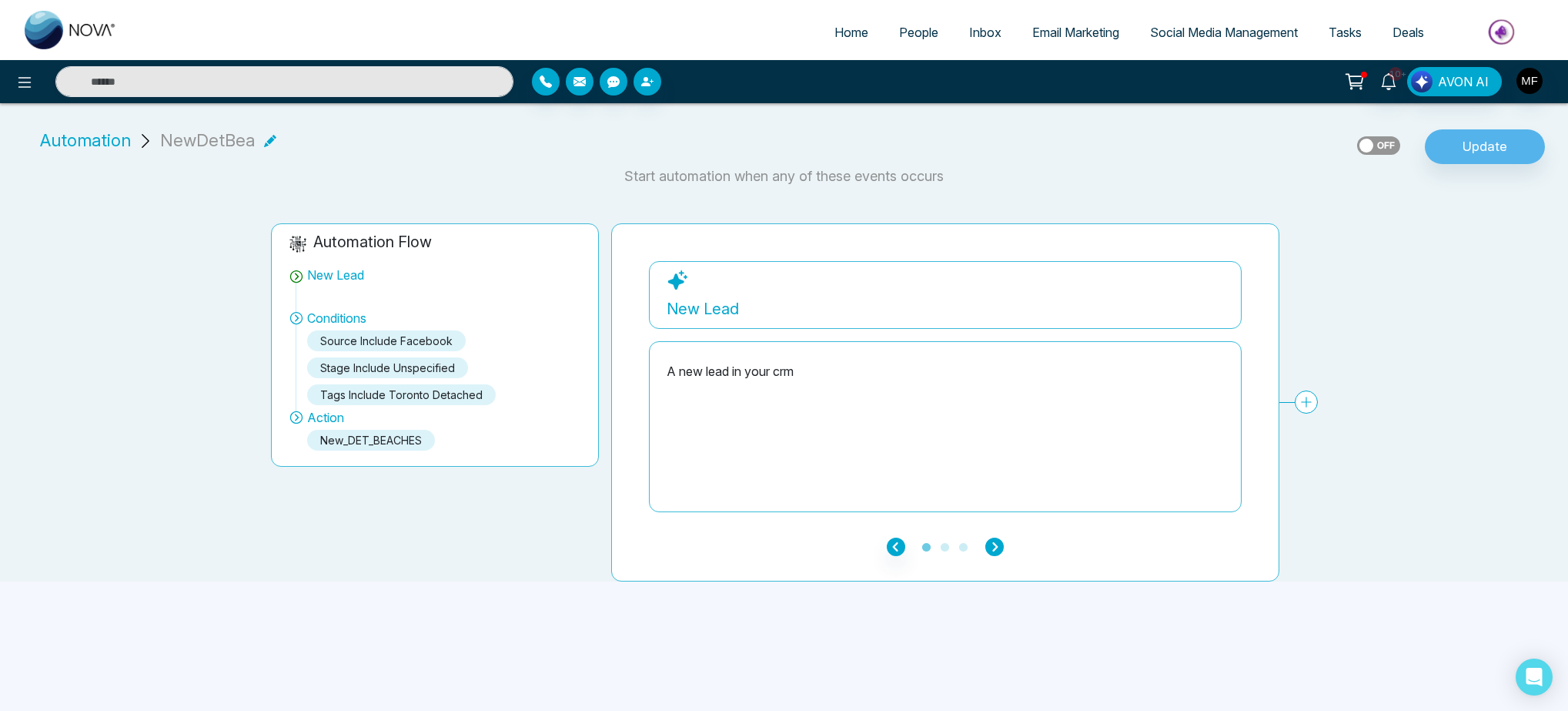
click at [996, 547] on icon "button" at bounding box center [994, 547] width 19 height 19
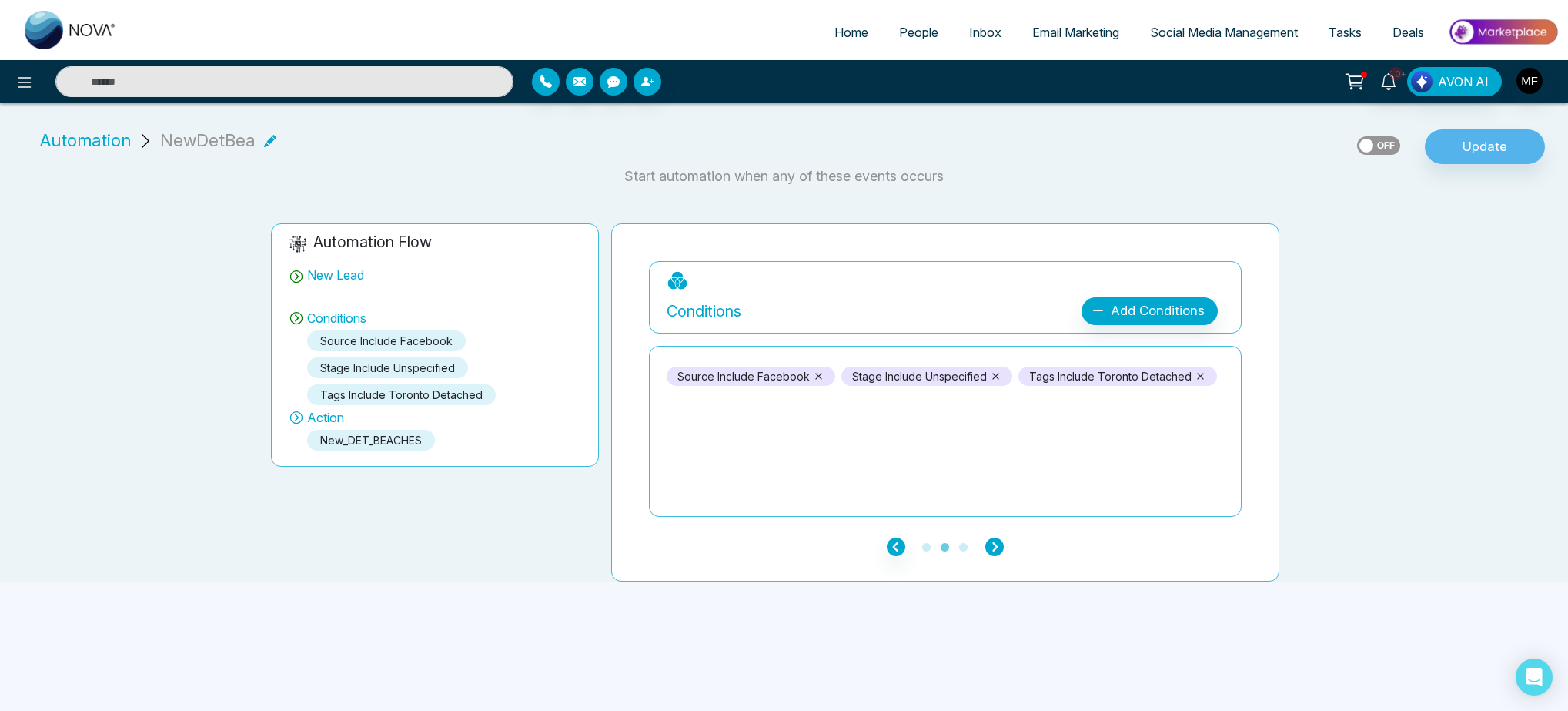
click at [996, 547] on icon "button" at bounding box center [994, 547] width 19 height 19
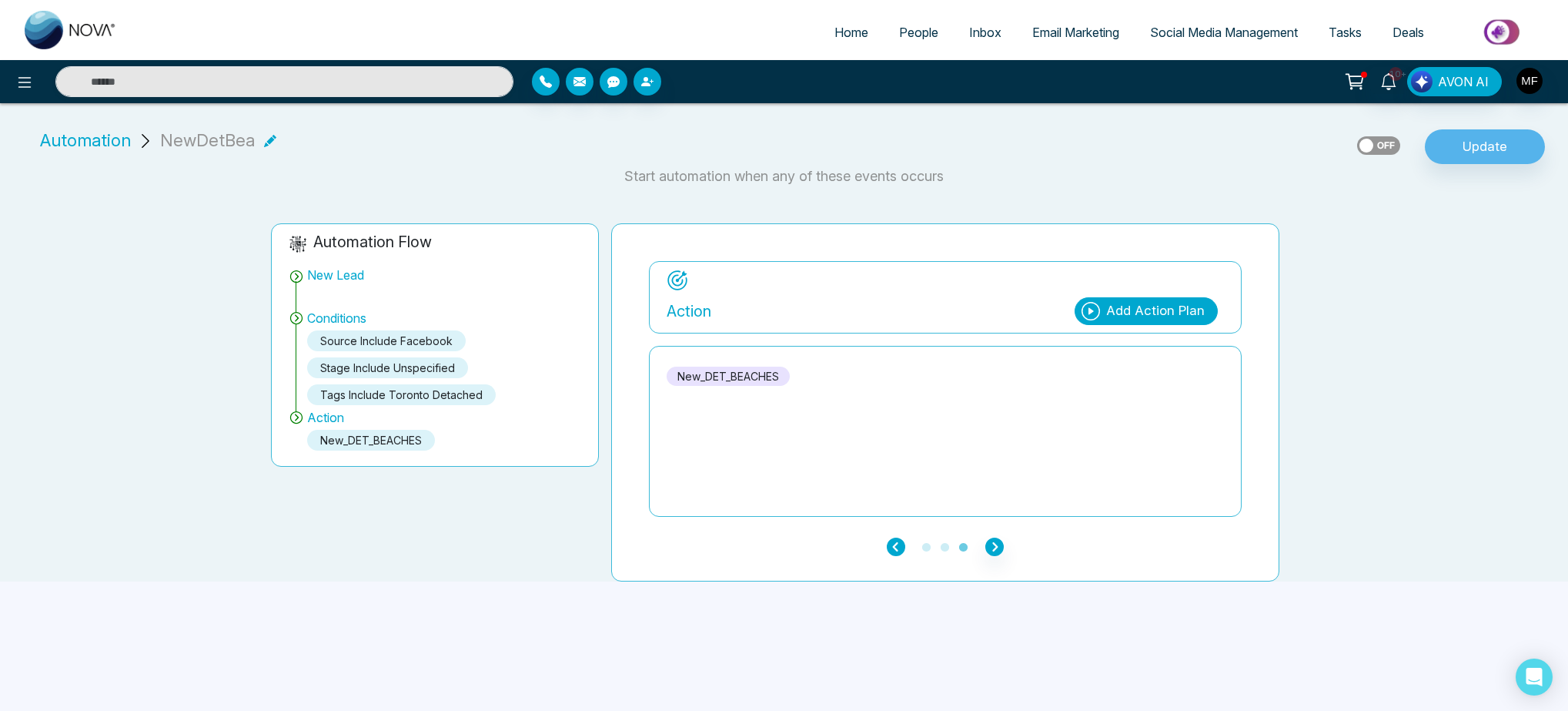
click at [892, 554] on icon "button" at bounding box center [897, 547] width 19 height 19
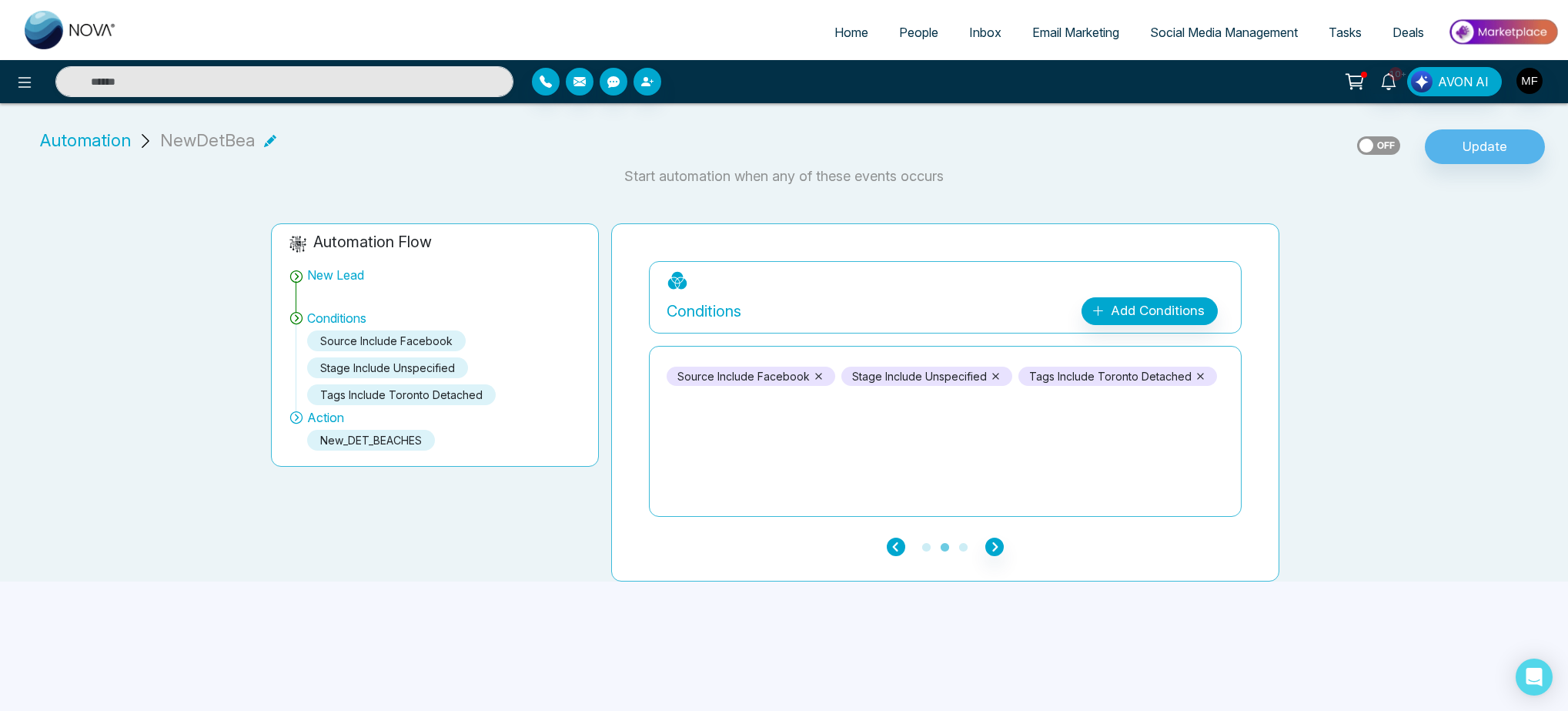
click at [894, 547] on icon "button" at bounding box center [897, 547] width 19 height 19
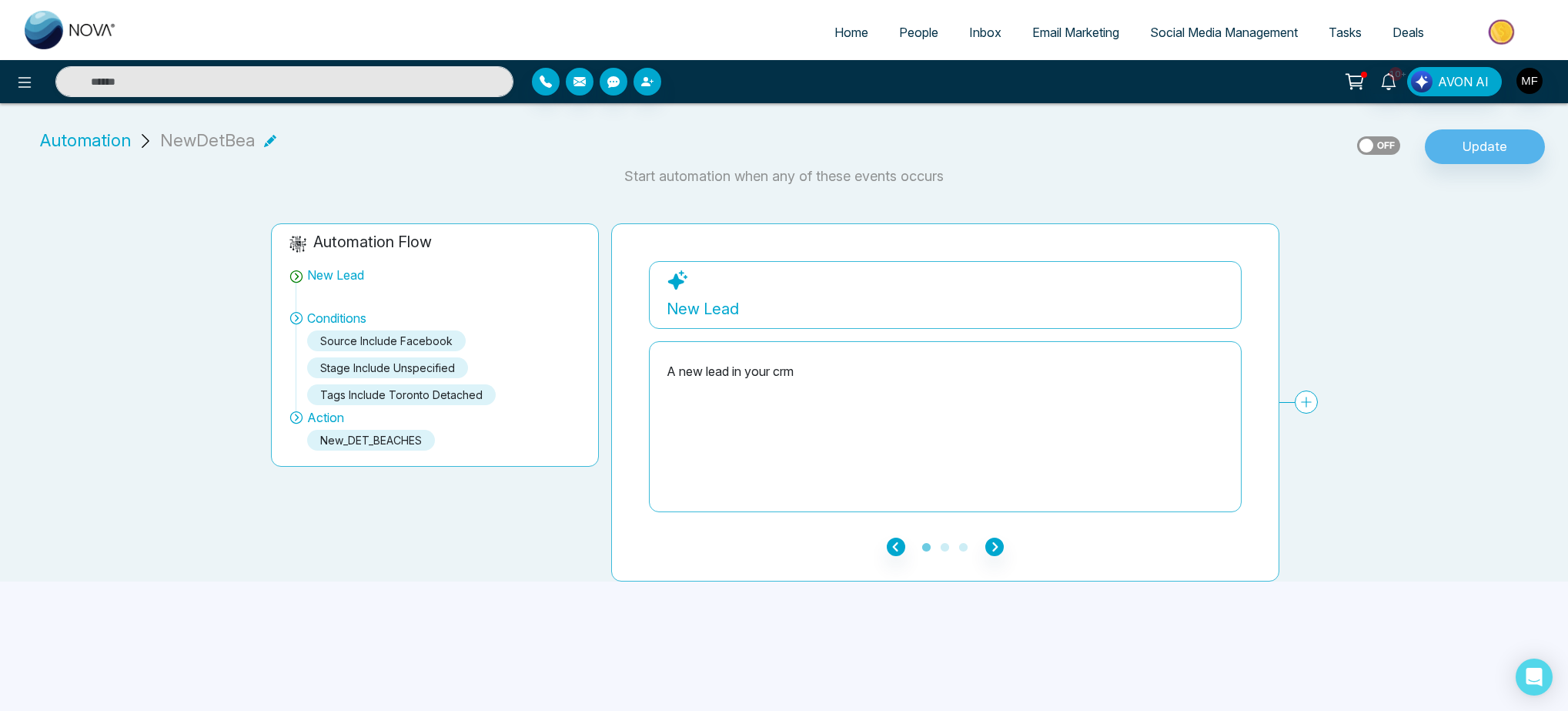
click at [1003, 547] on ul "1 2 3" at bounding box center [945, 546] width 592 height 19
click at [994, 547] on icon "button" at bounding box center [994, 547] width 19 height 19
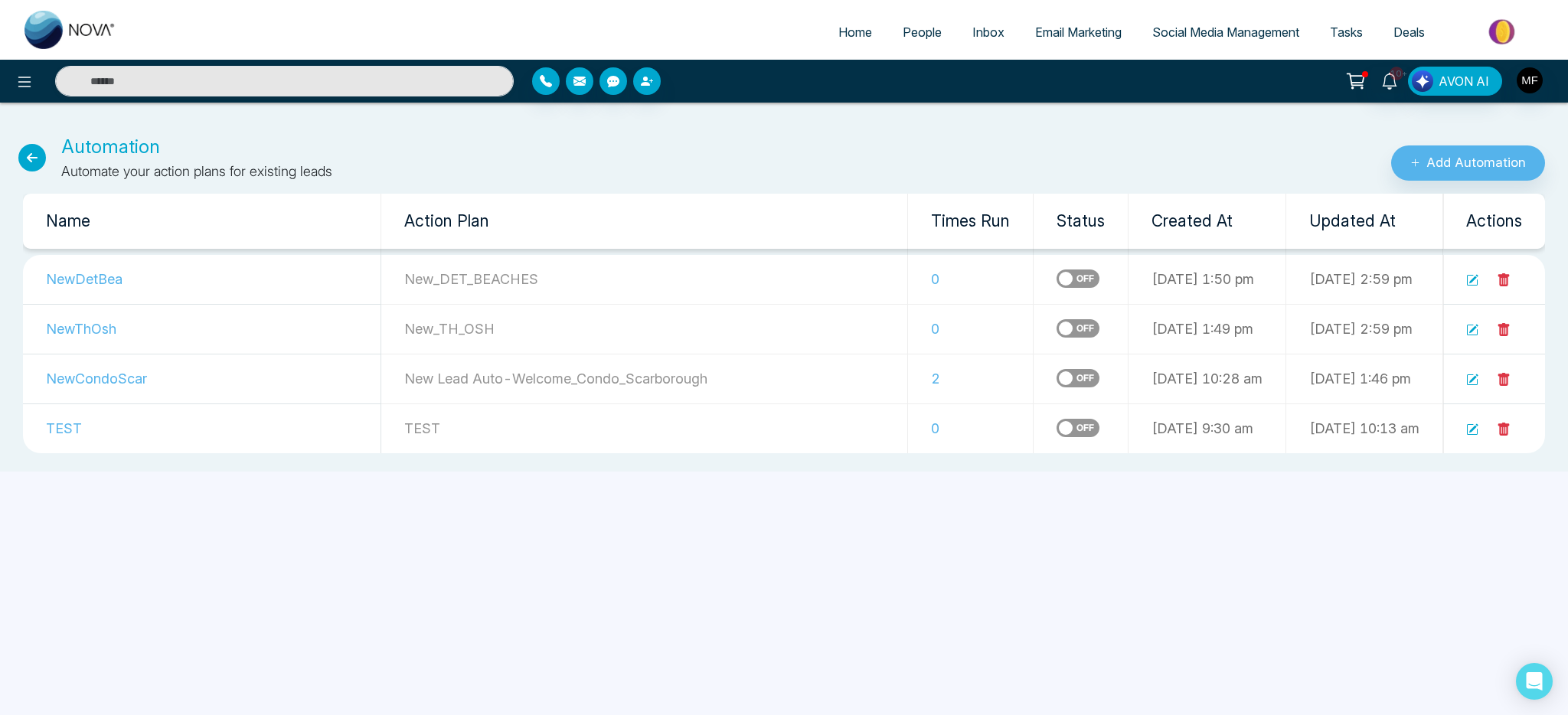
click at [23, 164] on icon at bounding box center [32, 158] width 27 height 27
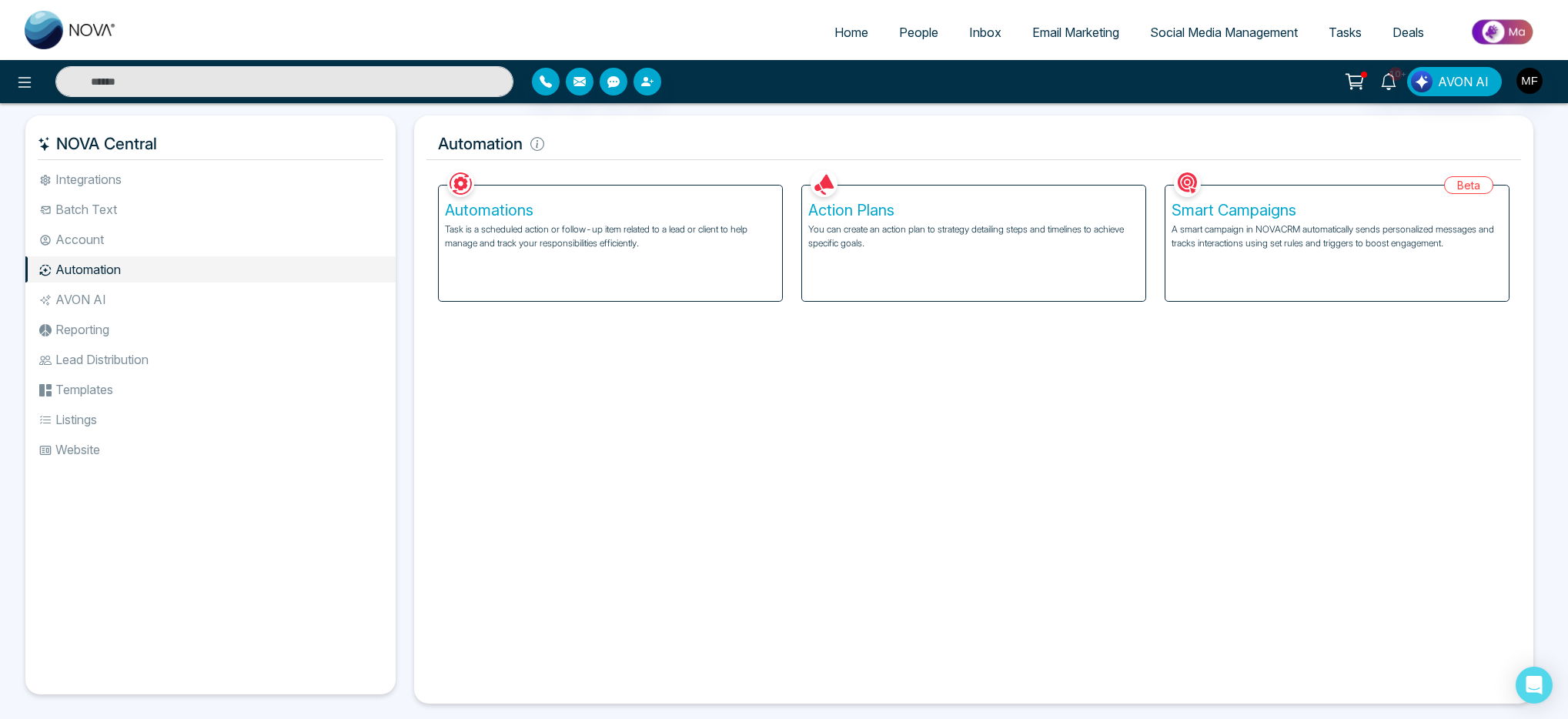
click at [1271, 218] on h5 "Smart Campaigns" at bounding box center [1337, 210] width 331 height 19
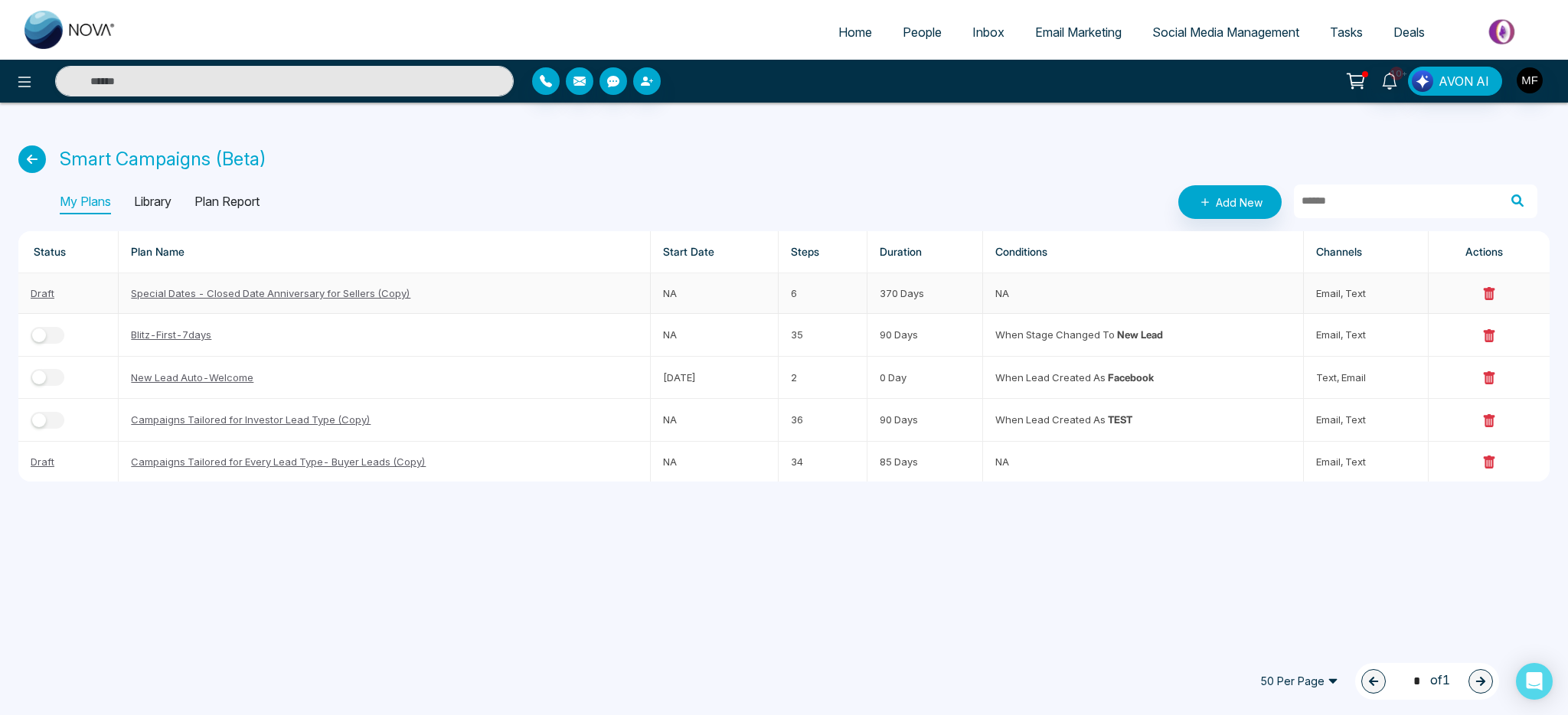
click at [187, 294] on link "Special Dates - Closed Date Anniversary for Sellers (Copy)" at bounding box center [271, 293] width 280 height 12
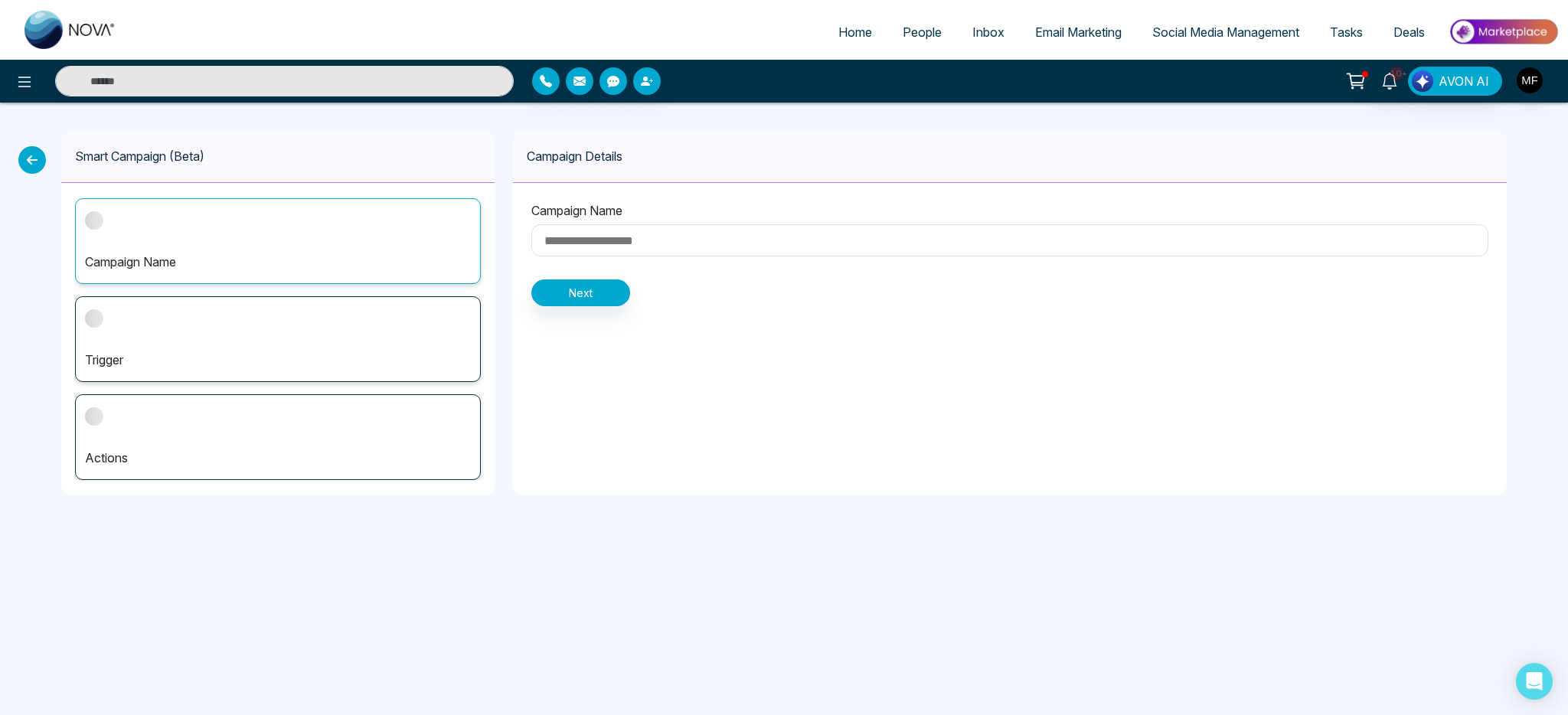
type input "**********"
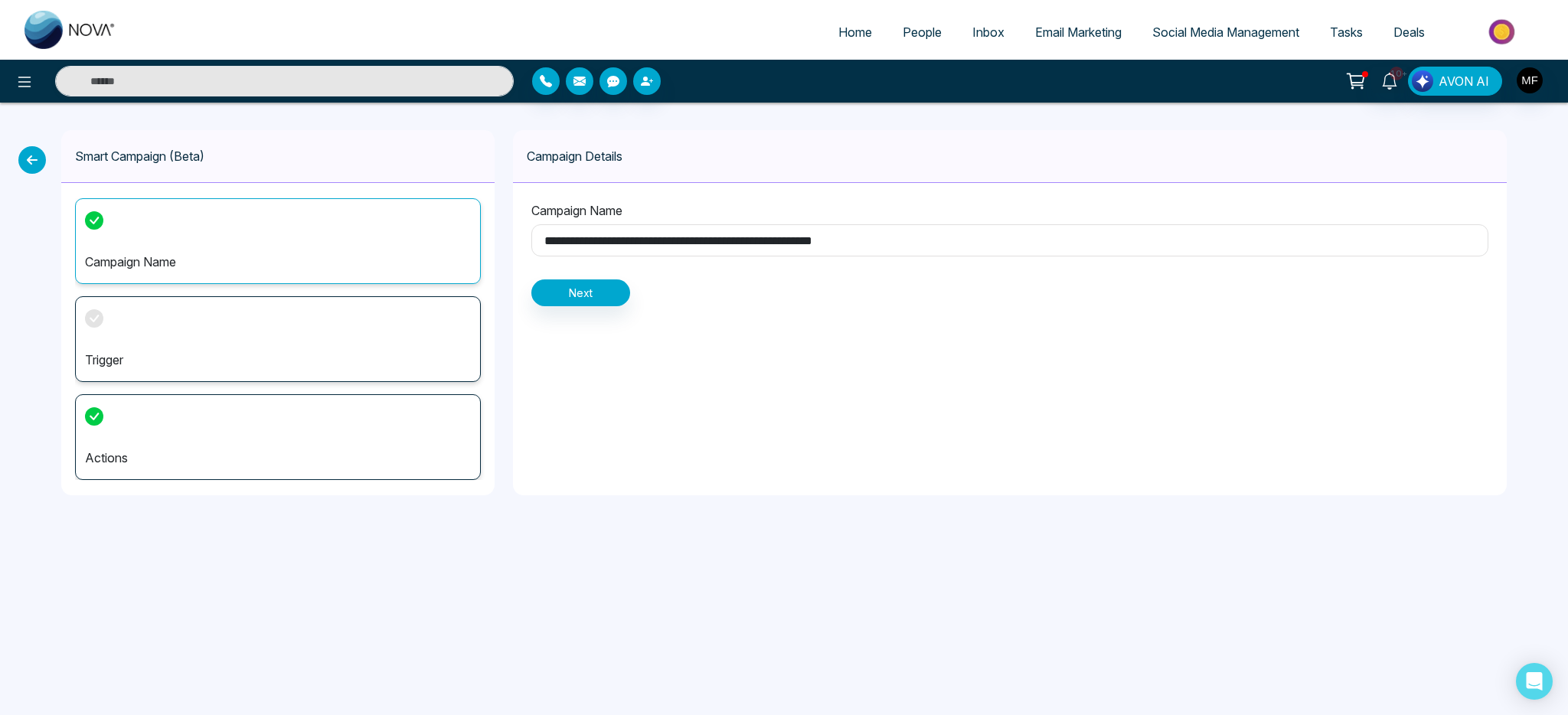
click at [248, 334] on div "Trigger" at bounding box center [278, 339] width 406 height 86
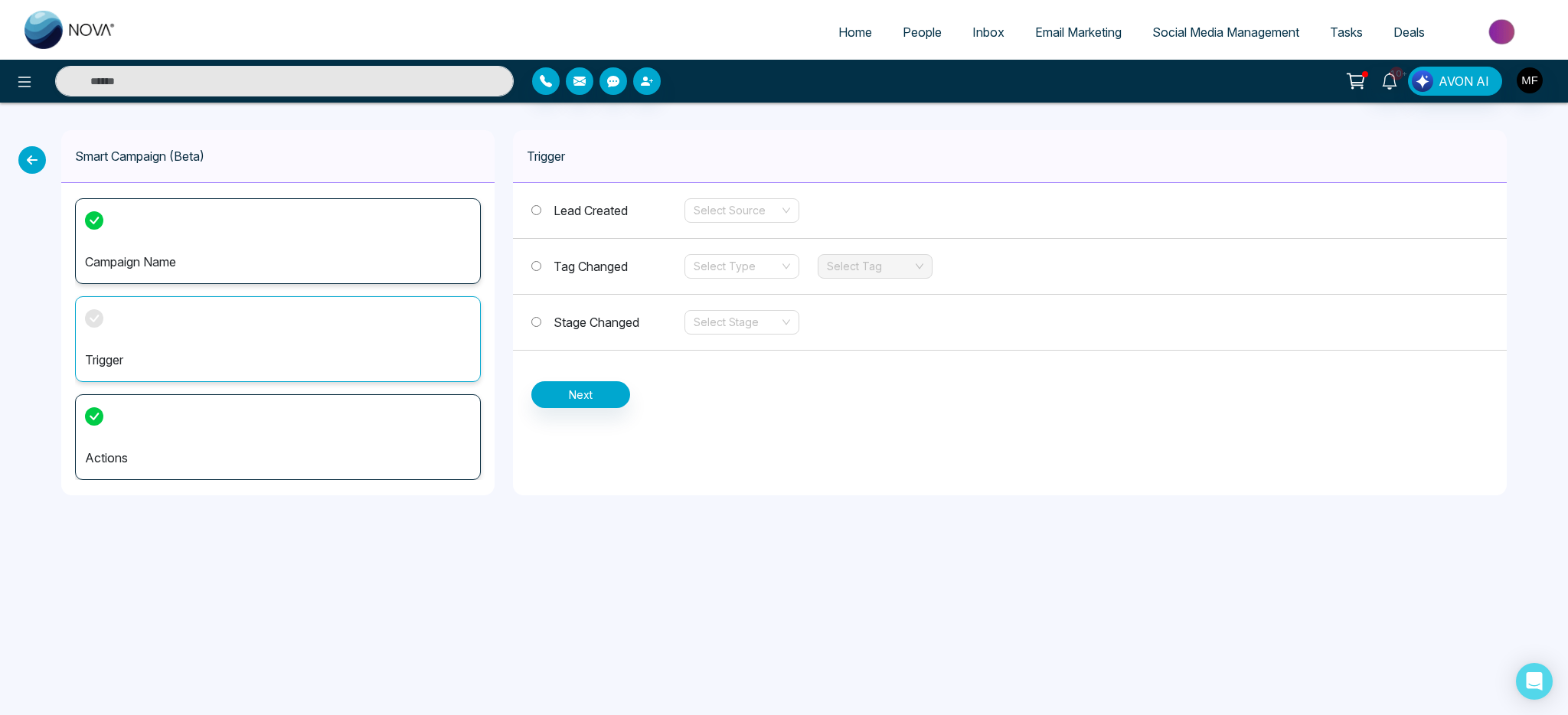
click at [576, 278] on div "Tag Changed Select Type Select Tag" at bounding box center [1010, 267] width 994 height 56
click at [747, 279] on div "Tag Changed Select Type Select Tag" at bounding box center [1010, 267] width 994 height 56
click at [751, 272] on input "search" at bounding box center [737, 266] width 86 height 23
click at [746, 470] on div "Trigger Lead Created Select Source Tag Changed Select Type Select Tag Stage Cha…" at bounding box center [1010, 313] width 994 height 365
click at [767, 274] on input "search" at bounding box center [737, 266] width 86 height 23
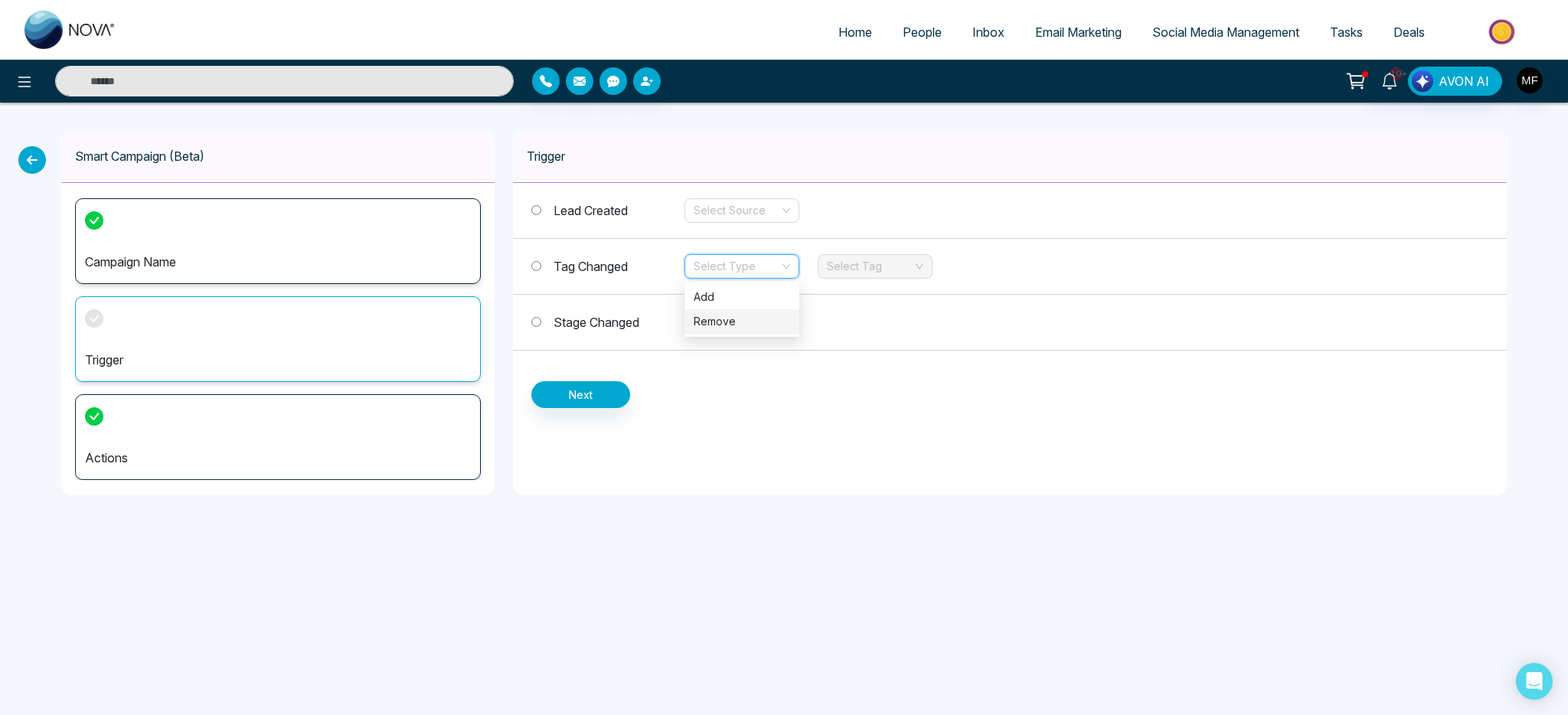
click at [762, 434] on div "Trigger Lead Created Select Source Tag Changed Select Type Select Tag Stage Cha…" at bounding box center [1010, 313] width 994 height 365
click at [789, 264] on div "Select Type" at bounding box center [742, 266] width 115 height 25
click at [826, 429] on div "Trigger Lead Created Select Source Tag Changed Select Type Select Tag Stage Cha…" at bounding box center [1010, 313] width 994 height 365
click at [913, 264] on div "Select Tag" at bounding box center [875, 266] width 115 height 25
click at [838, 372] on div "Lead Created Select Source Tag Changed Select Type Select Tag Stage Changed Sel…" at bounding box center [1010, 296] width 994 height 225
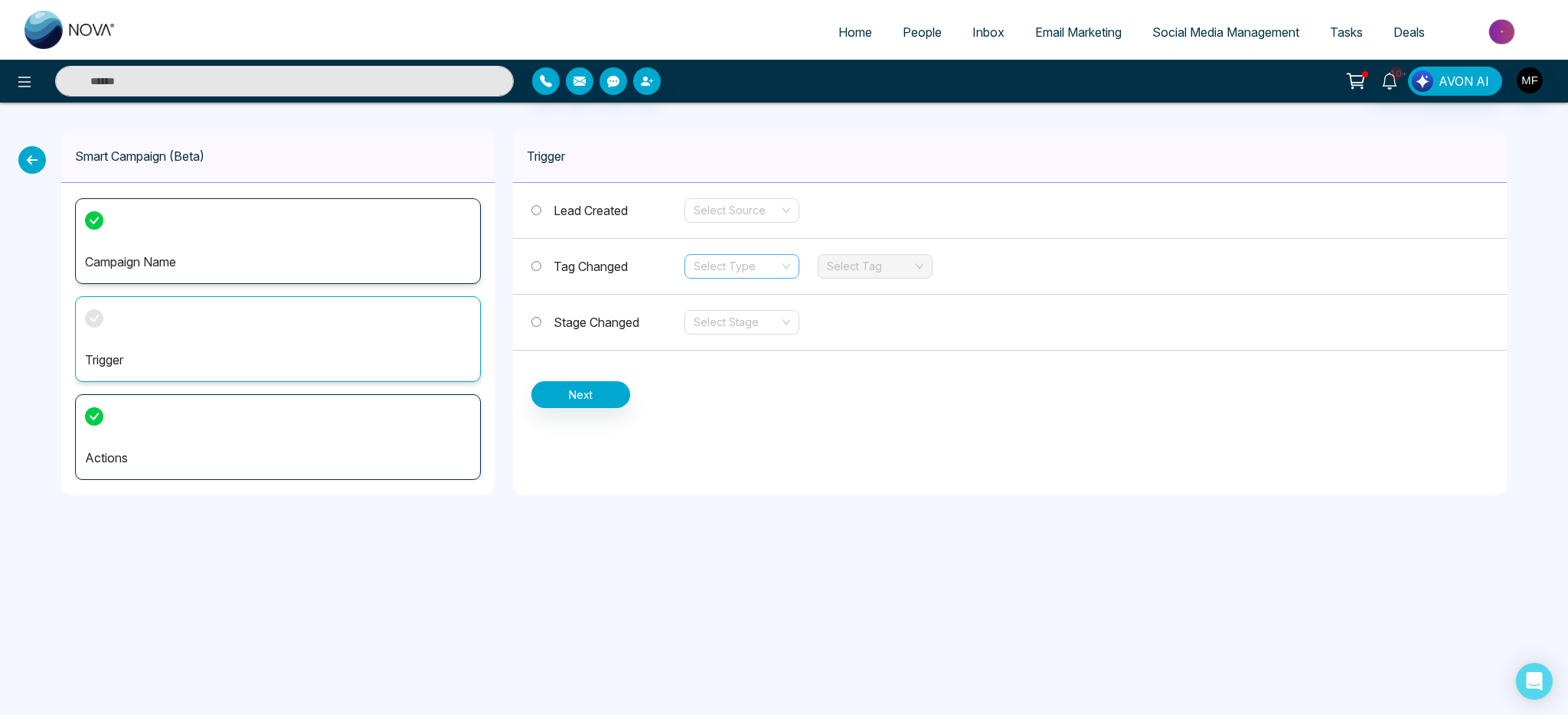
click at [787, 277] on div "Select Type" at bounding box center [742, 266] width 115 height 25
click at [772, 413] on div "Trigger Lead Created Select Source Tag Changed Select Type Select Tag Stage Cha…" at bounding box center [1010, 313] width 994 height 365
click at [125, 350] on p "Trigger" at bounding box center [278, 360] width 386 height 19
click at [784, 275] on div "Select Type" at bounding box center [742, 266] width 115 height 25
click at [650, 274] on label "Tag Changed" at bounding box center [608, 267] width 153 height 19
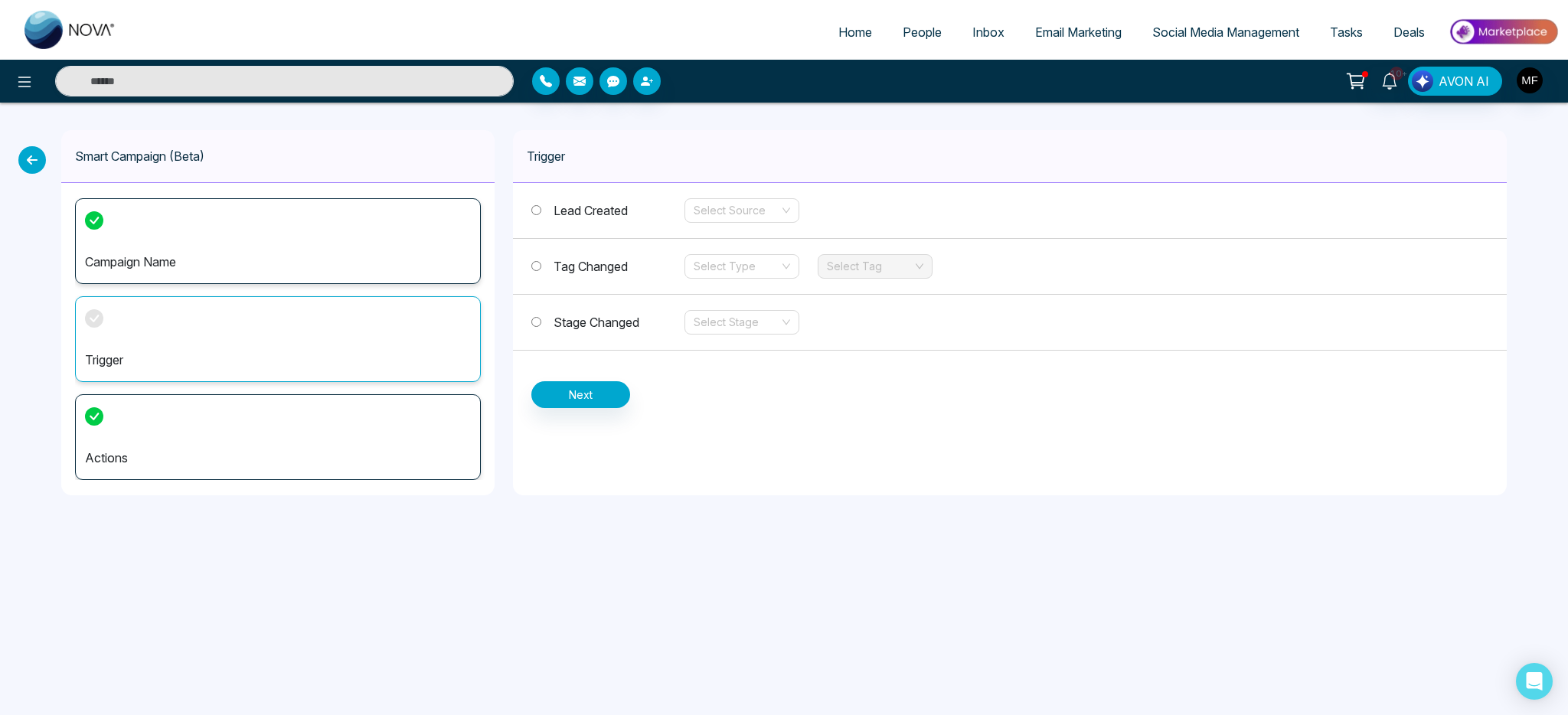
click at [650, 274] on label "Tag Changed" at bounding box center [608, 267] width 153 height 19
click at [859, 458] on div "Trigger Lead Created Select Source Tag Changed Select Type Select Tag Stage Cha…" at bounding box center [1010, 313] width 994 height 365
click at [783, 265] on div "Select Type" at bounding box center [742, 266] width 115 height 25
click at [780, 302] on div "Add" at bounding box center [742, 297] width 96 height 17
click at [779, 249] on div "Tag Changed Add Add Select Tag" at bounding box center [1010, 267] width 994 height 56
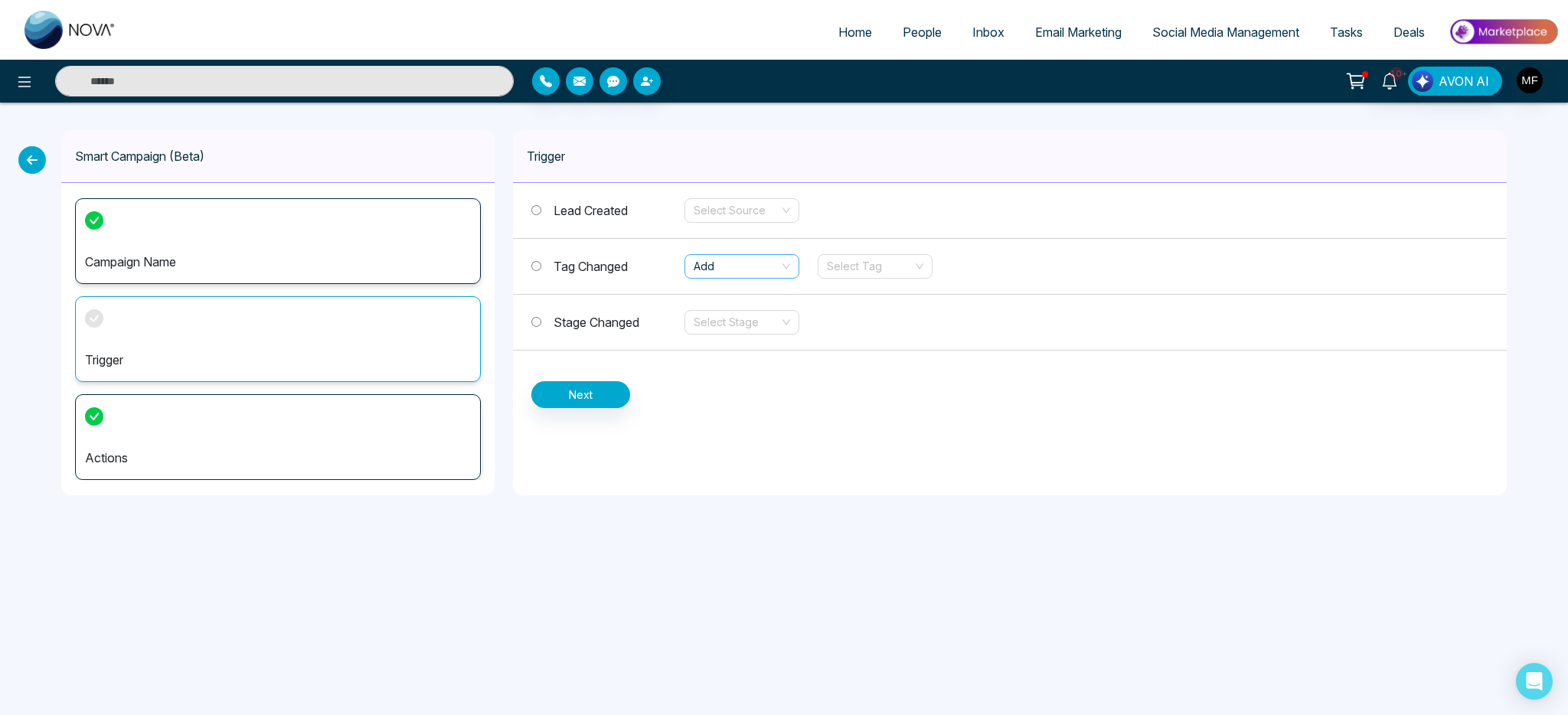
click at [777, 277] on span "Add" at bounding box center [742, 266] width 96 height 23
click at [774, 328] on div "Remove" at bounding box center [742, 321] width 96 height 17
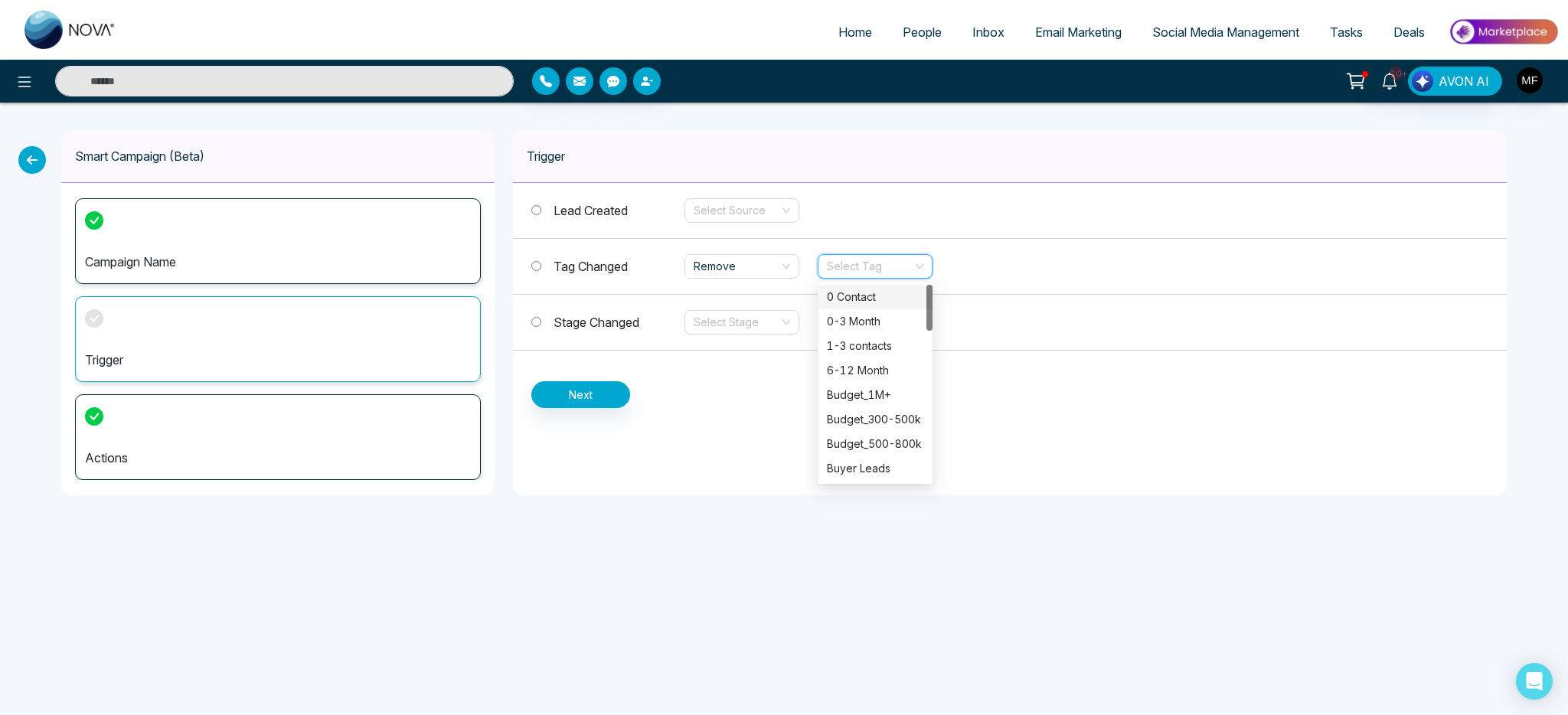
click at [889, 266] on input "search" at bounding box center [870, 266] width 86 height 23
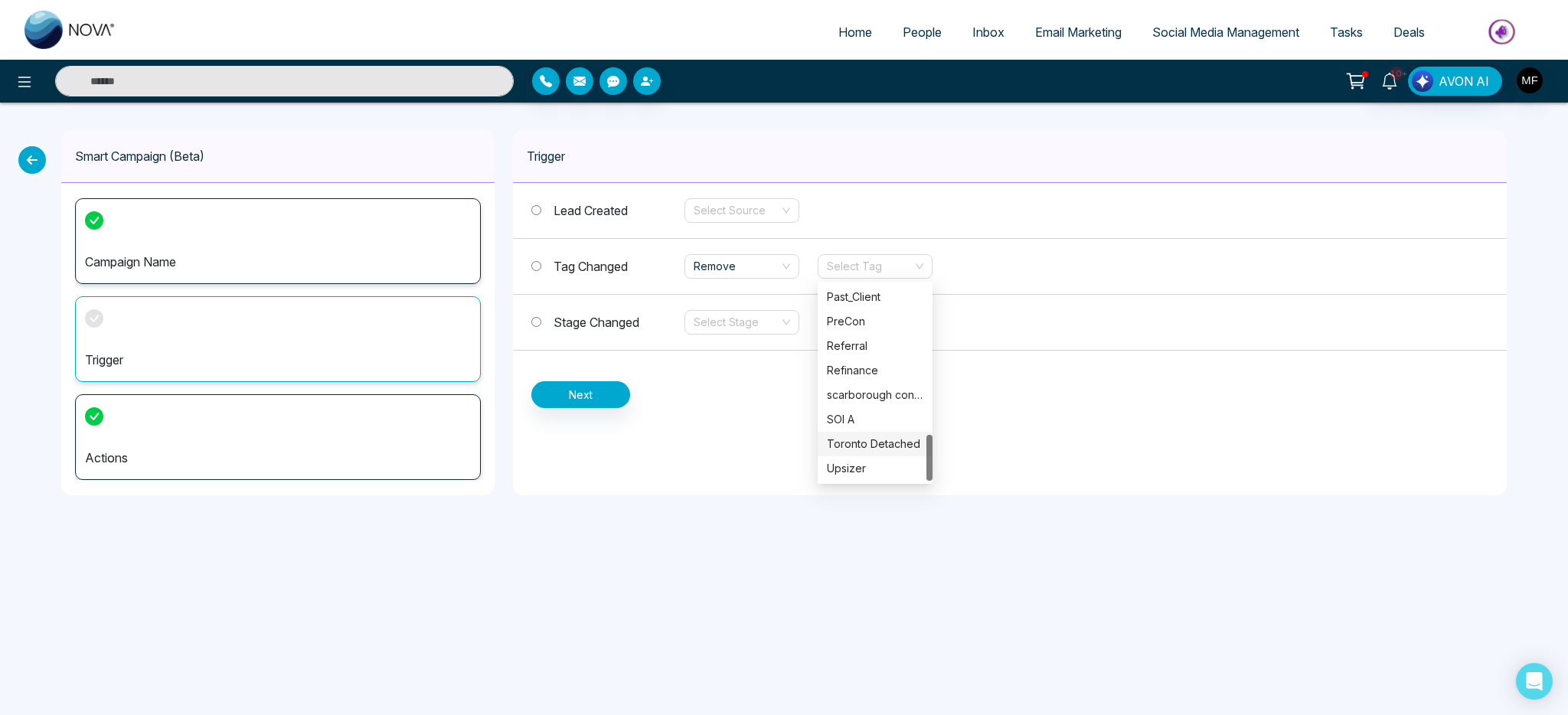
click at [1105, 424] on div "Trigger Lead Created Select Source Tag Changed Remove Select Tag Stage Changed …" at bounding box center [1010, 313] width 994 height 365
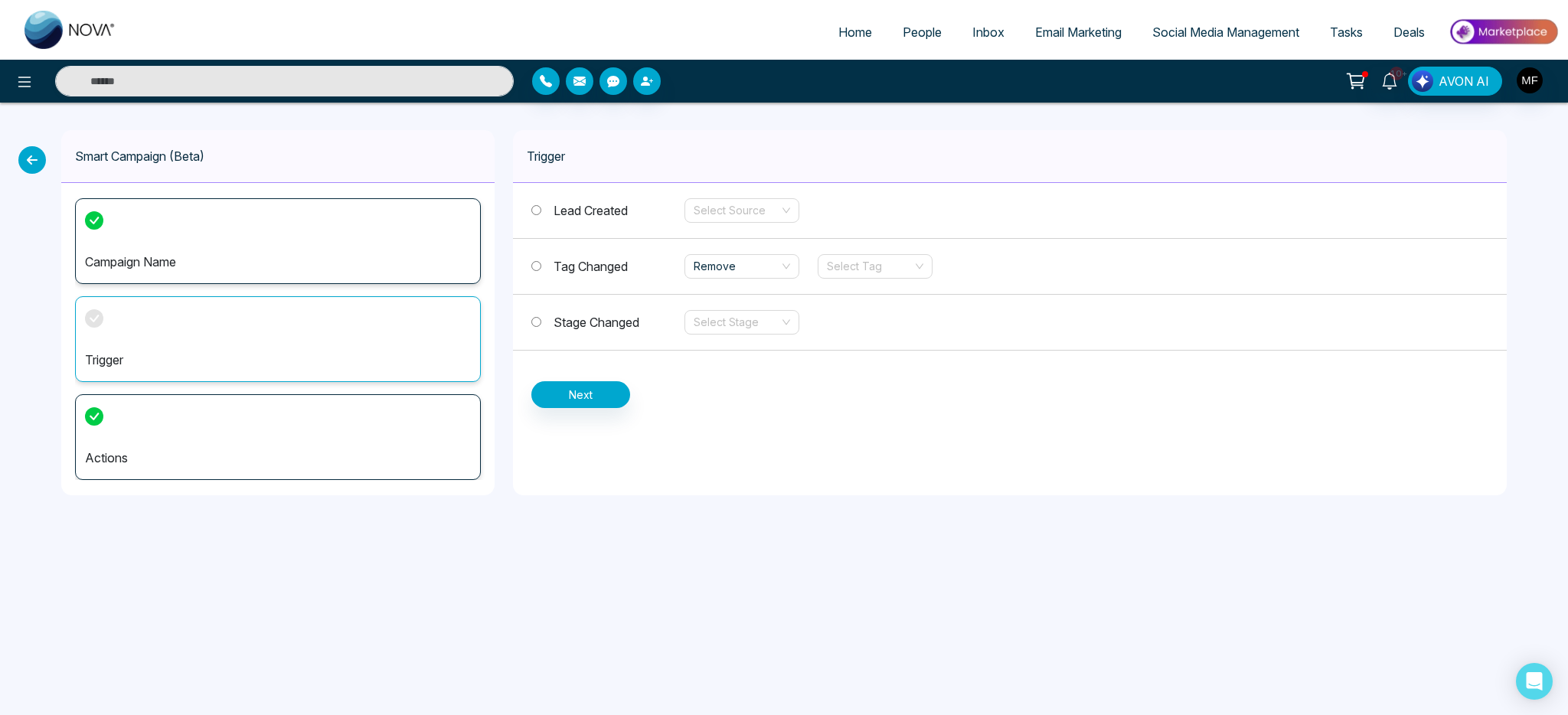
click at [581, 332] on div "Stage Changed Select Stage" at bounding box center [1010, 323] width 994 height 56
click at [582, 326] on span "Stage Changed" at bounding box center [596, 322] width 86 height 15
click at [761, 328] on input "search" at bounding box center [737, 322] width 86 height 23
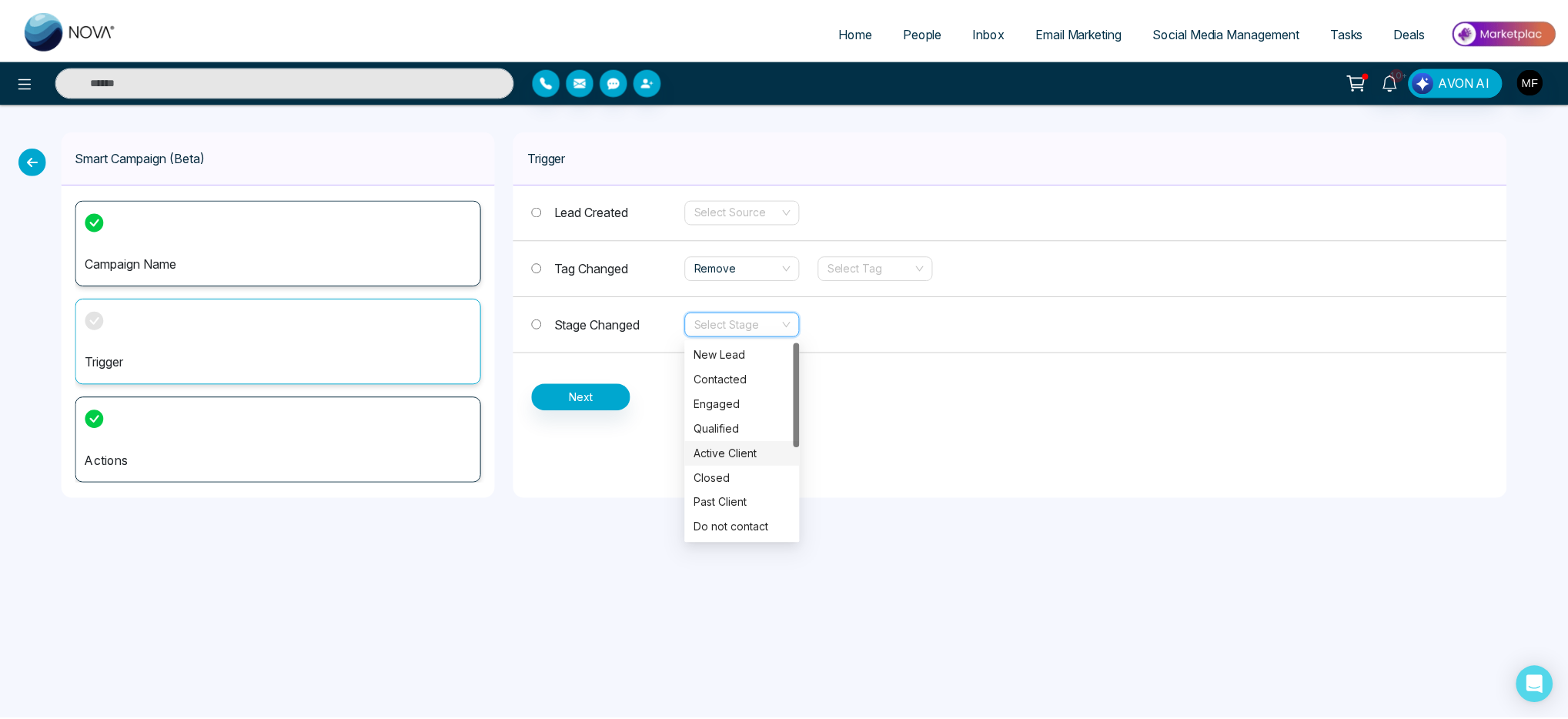
scroll to position [172, 0]
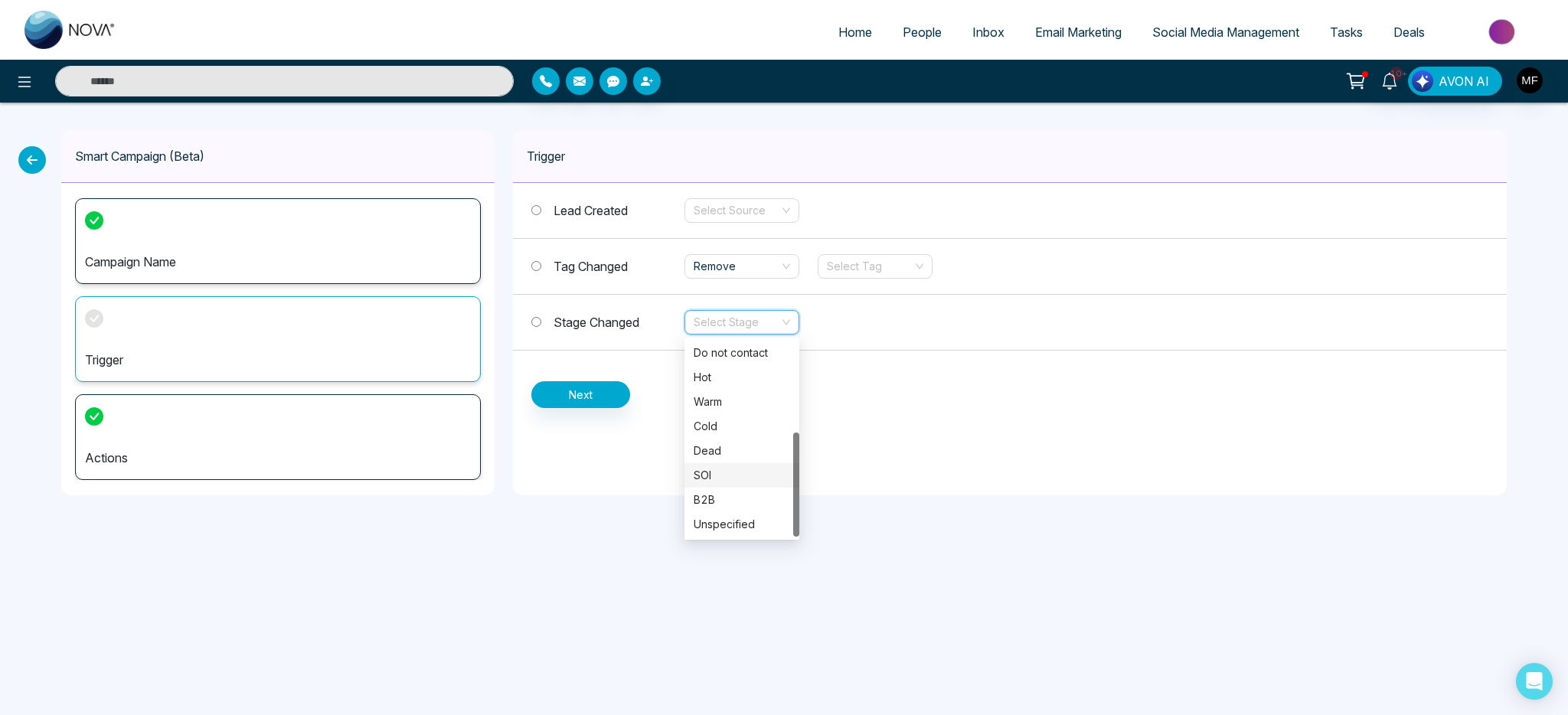
click at [897, 476] on div "Trigger Lead Created Select Source Tag Changed Remove Select Tag Stage Changed …" at bounding box center [1010, 313] width 994 height 365
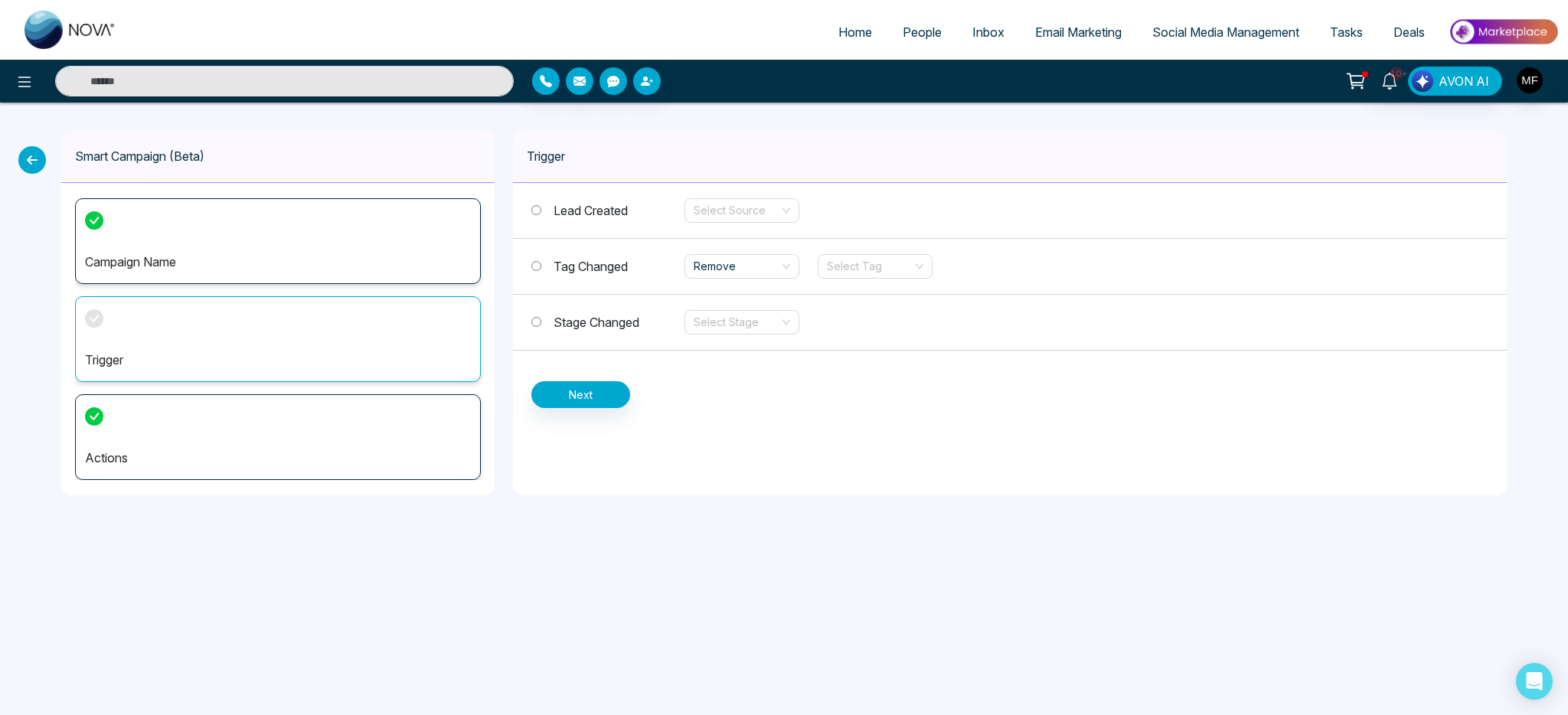
click at [107, 37] on img at bounding box center [71, 30] width 92 height 38
select select "*"
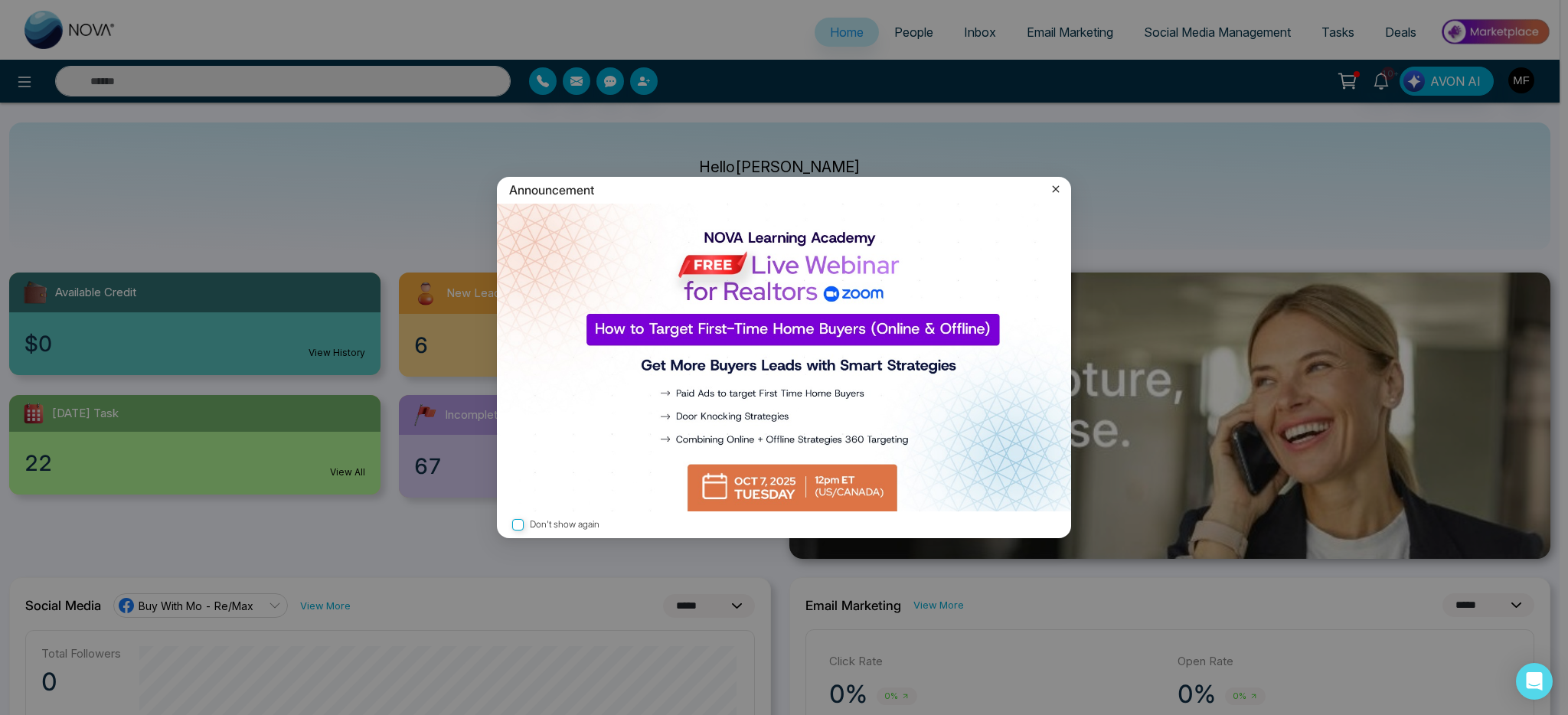
click at [1055, 190] on icon at bounding box center [1056, 189] width 7 height 7
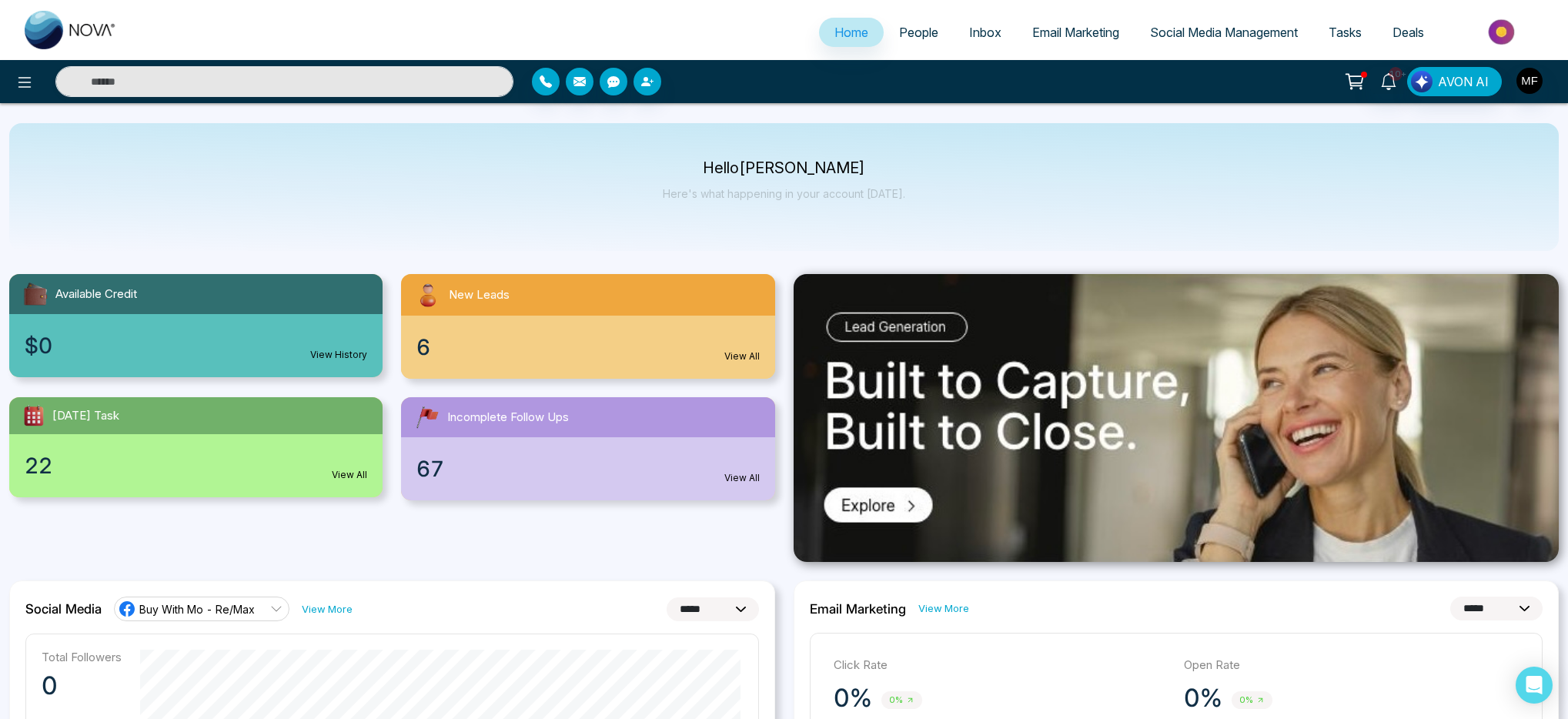
click at [922, 35] on span "People" at bounding box center [919, 33] width 39 height 15
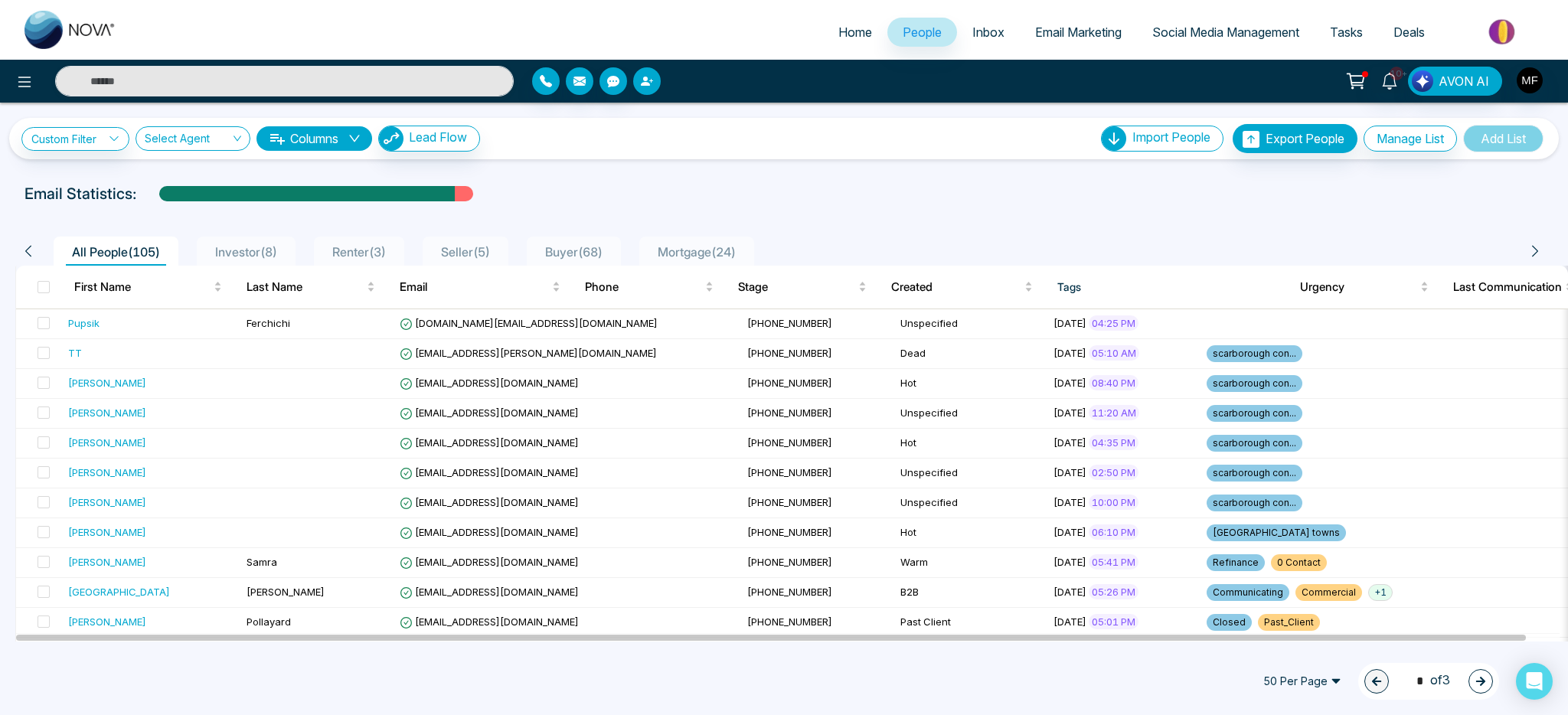
click at [650, 85] on icon "button" at bounding box center [645, 81] width 9 height 9
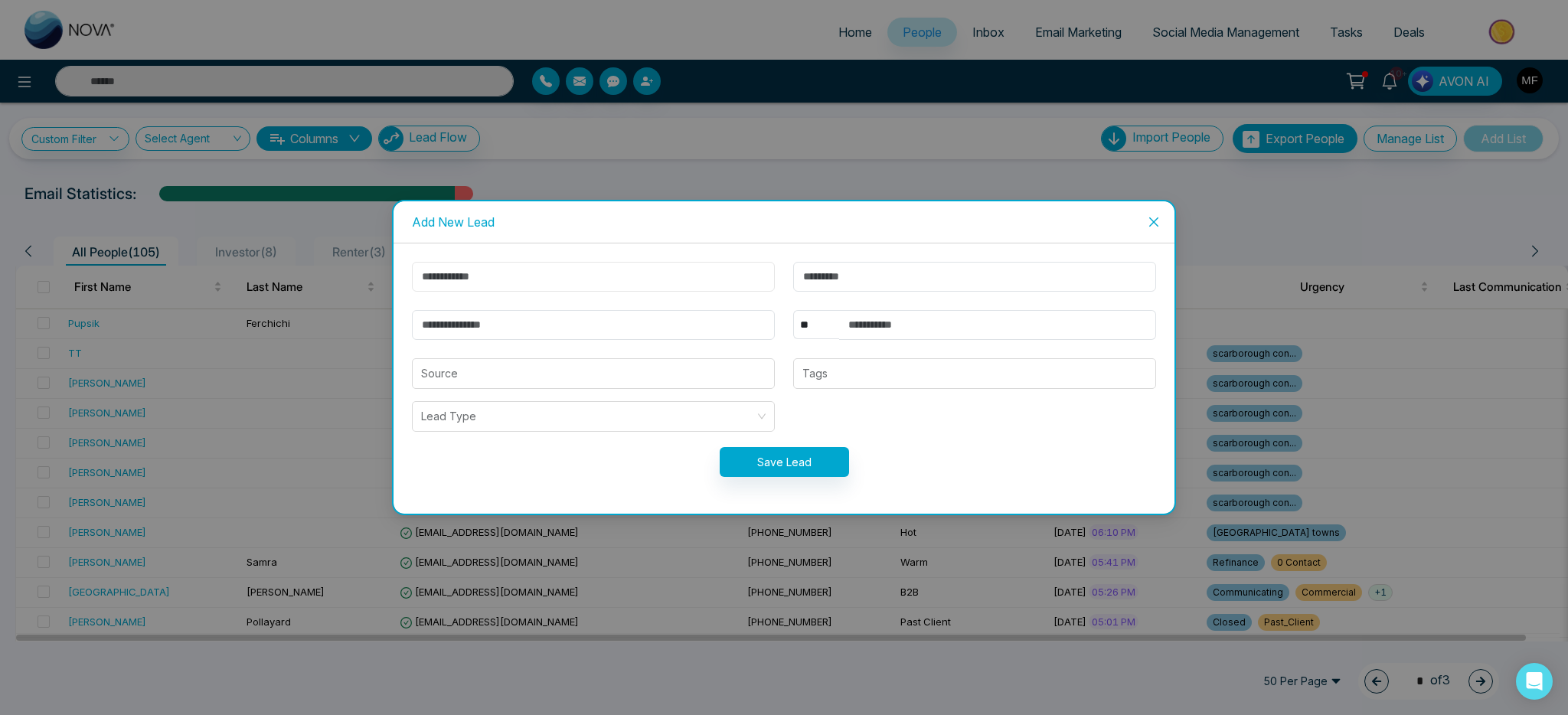
click at [695, 275] on input "text" at bounding box center [593, 276] width 363 height 30
type input "*****"
click at [915, 285] on input "text" at bounding box center [975, 276] width 363 height 30
type input "****"
click at [732, 327] on input "email" at bounding box center [593, 325] width 363 height 30
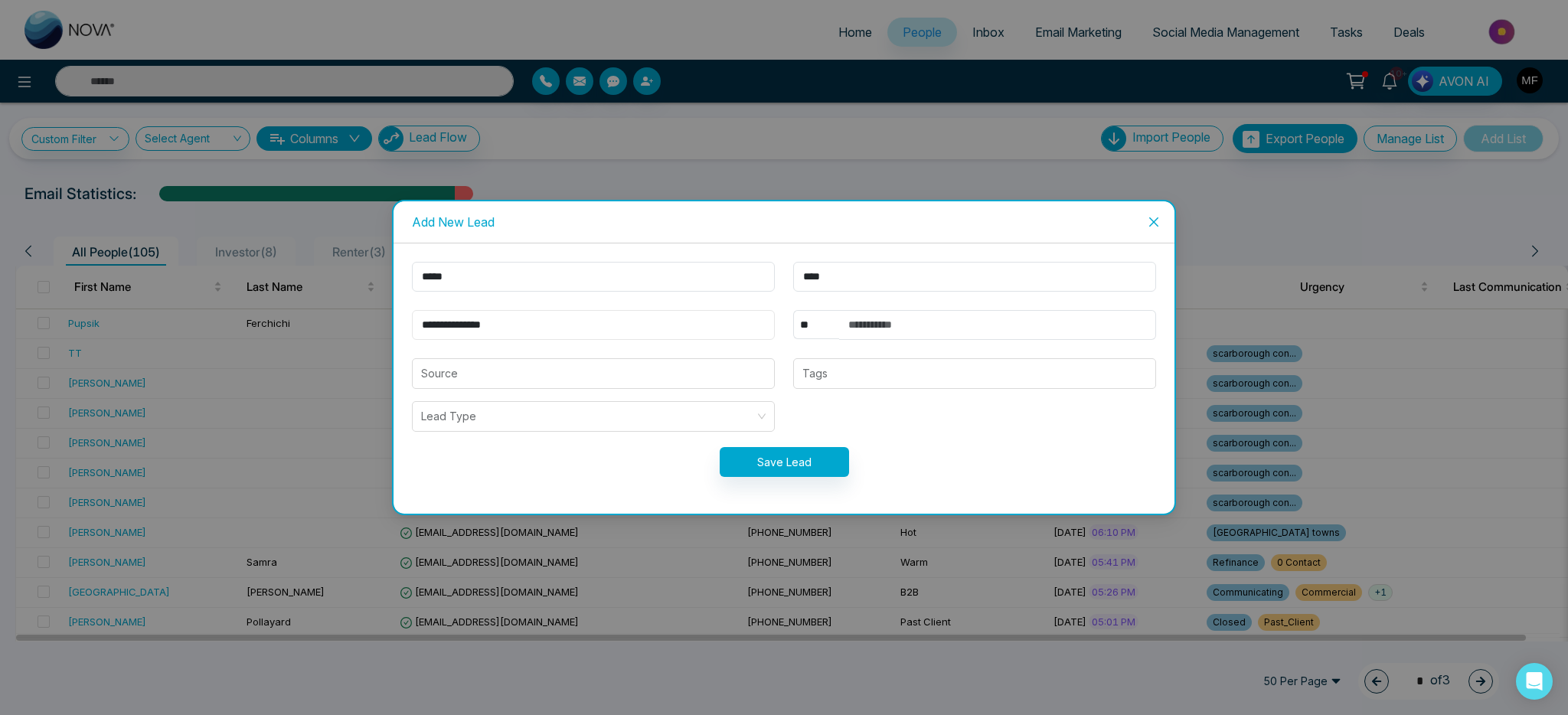
type input "**********"
click at [912, 326] on input "text" at bounding box center [998, 325] width 317 height 30
type input "**********"
click at [782, 458] on button "Save Lead" at bounding box center [784, 461] width 130 height 30
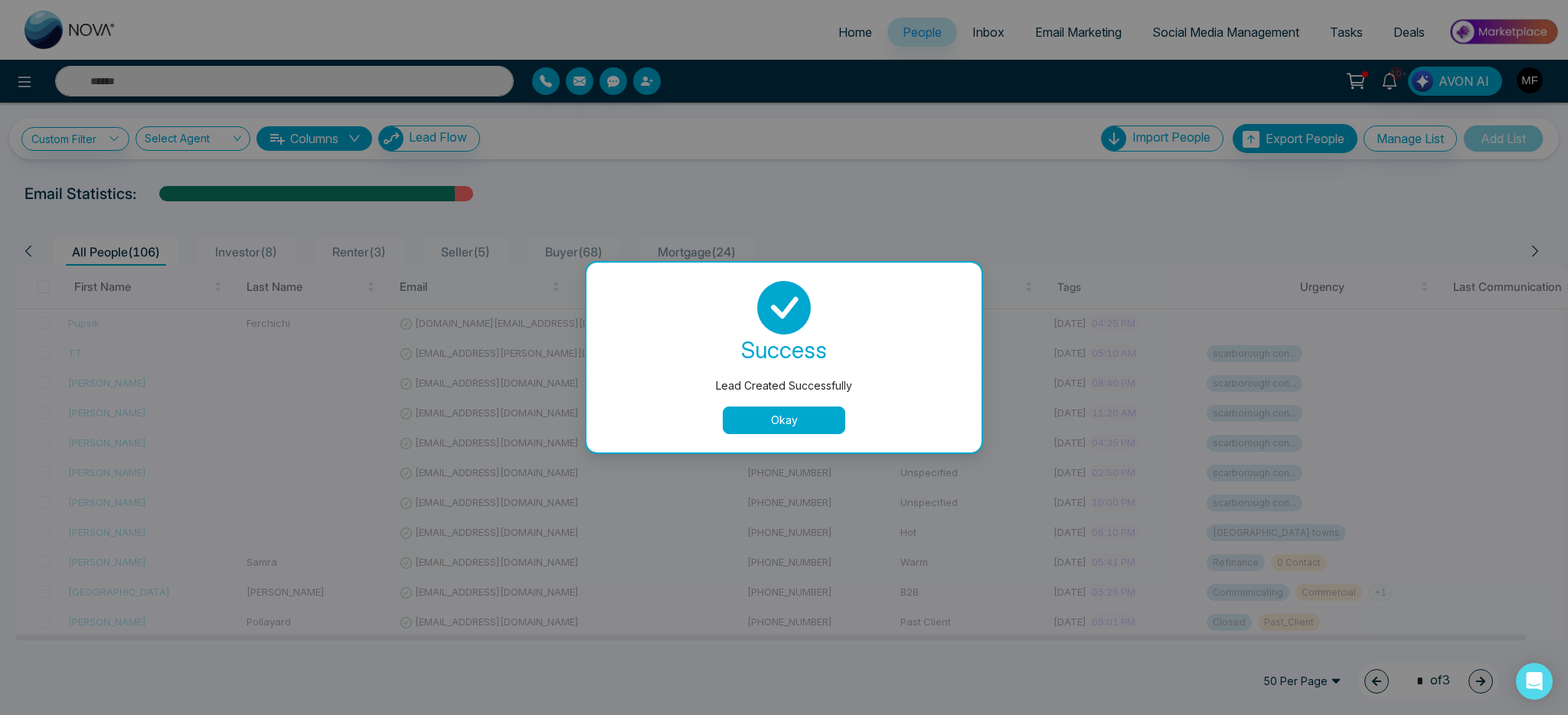
click at [775, 430] on button "Okay" at bounding box center [784, 420] width 123 height 27
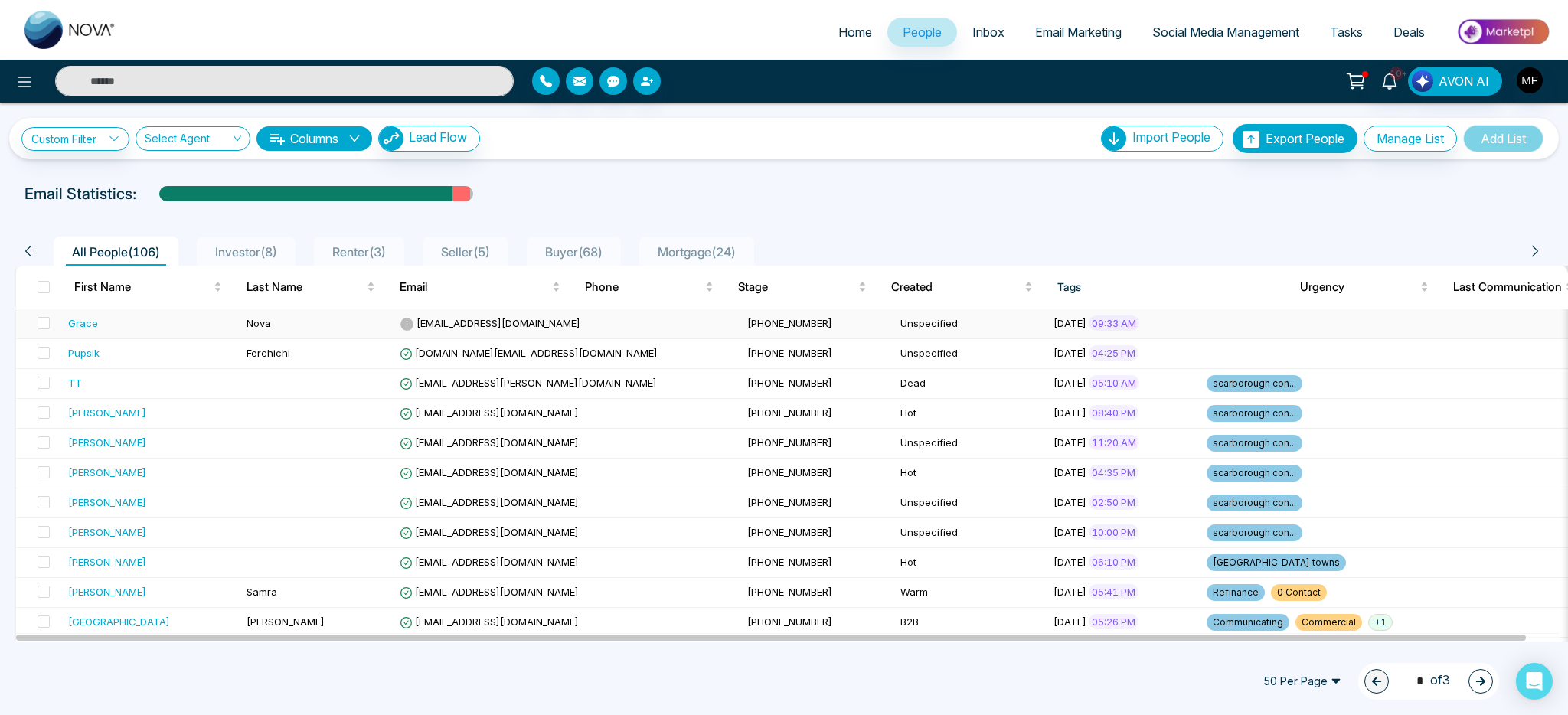
click at [315, 332] on td "Nova" at bounding box center [317, 324] width 153 height 30
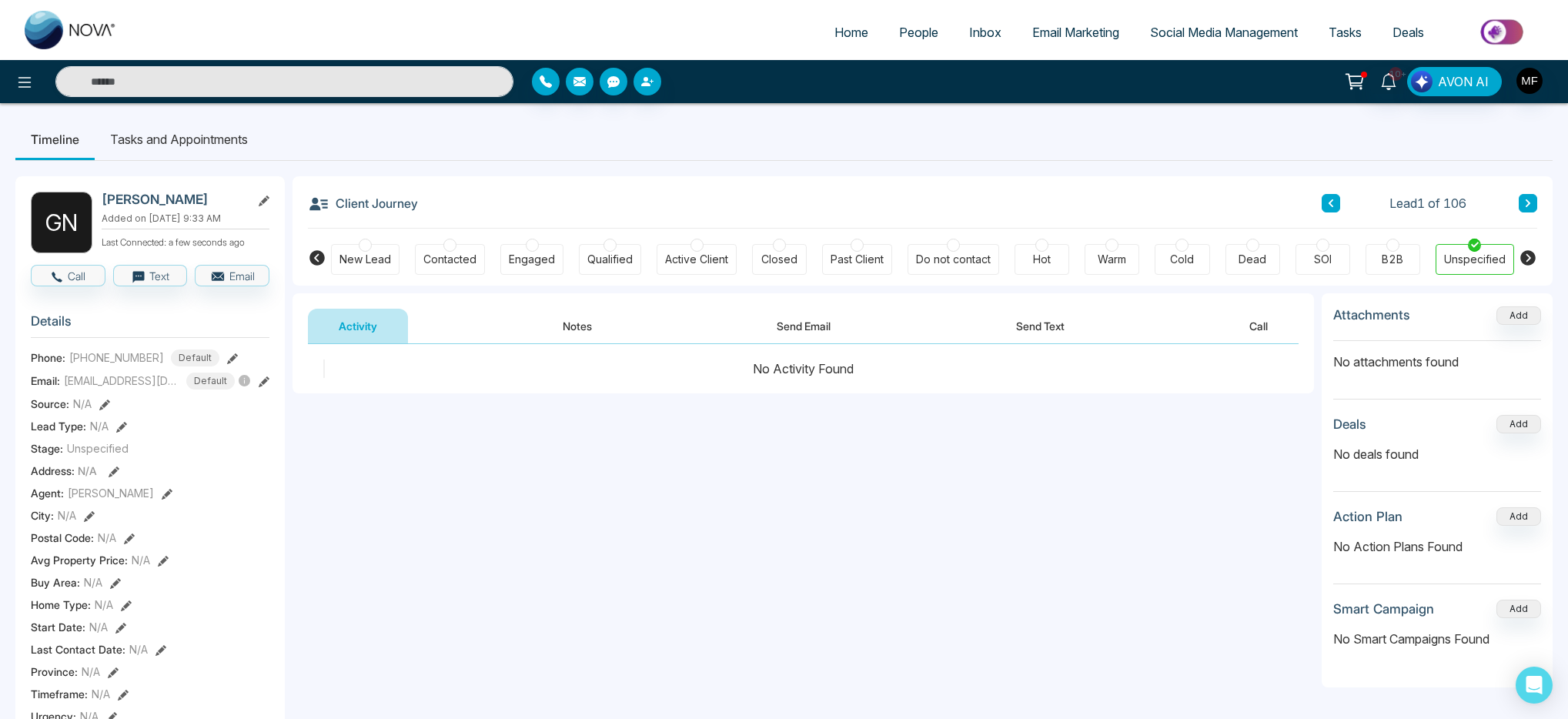
click at [1059, 326] on button "Send Text" at bounding box center [1040, 326] width 110 height 34
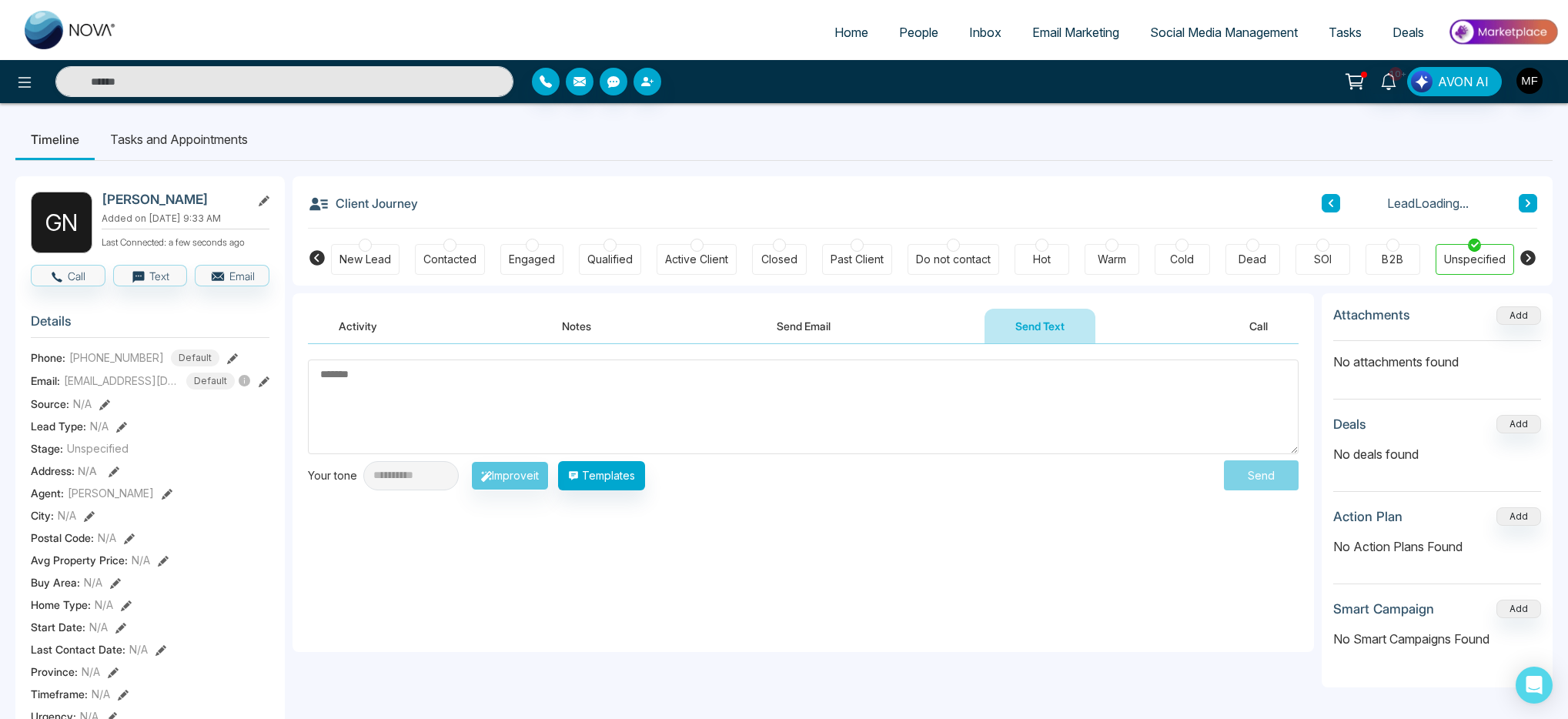
click at [721, 395] on textarea at bounding box center [803, 406] width 991 height 94
type textarea "**"
click at [1261, 477] on button "Send" at bounding box center [1266, 475] width 65 height 28
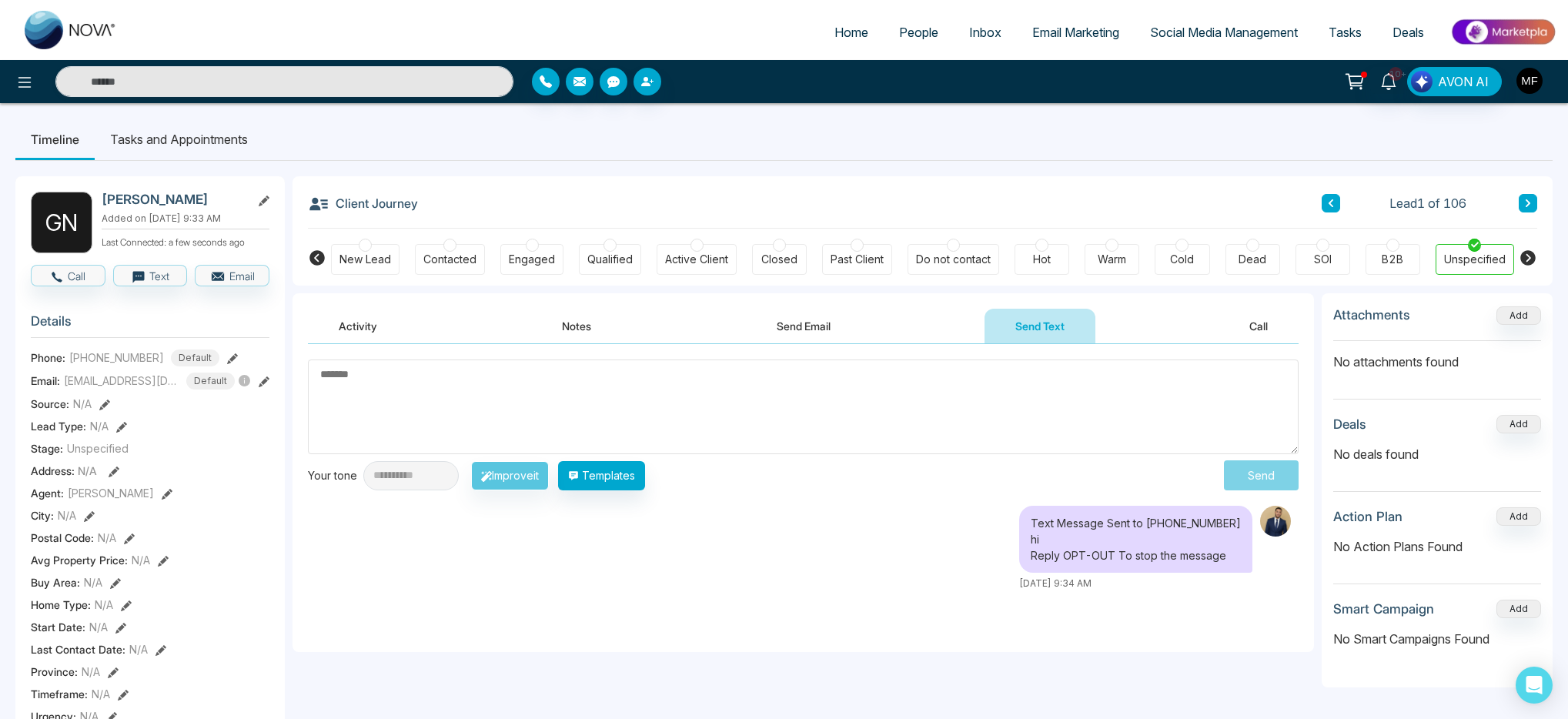
click at [1530, 77] on img "button" at bounding box center [1529, 81] width 27 height 27
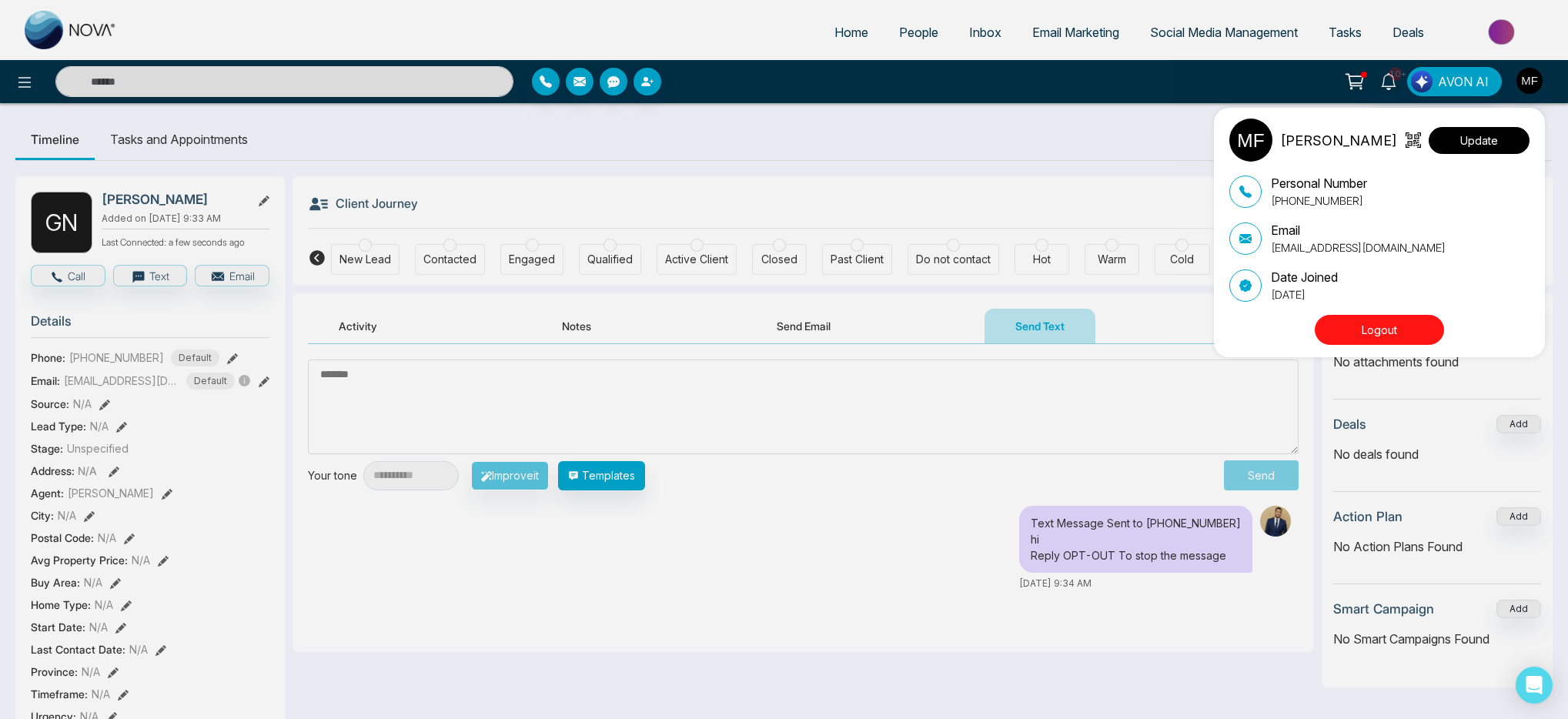
click at [1508, 147] on button "Update" at bounding box center [1480, 140] width 101 height 27
select select
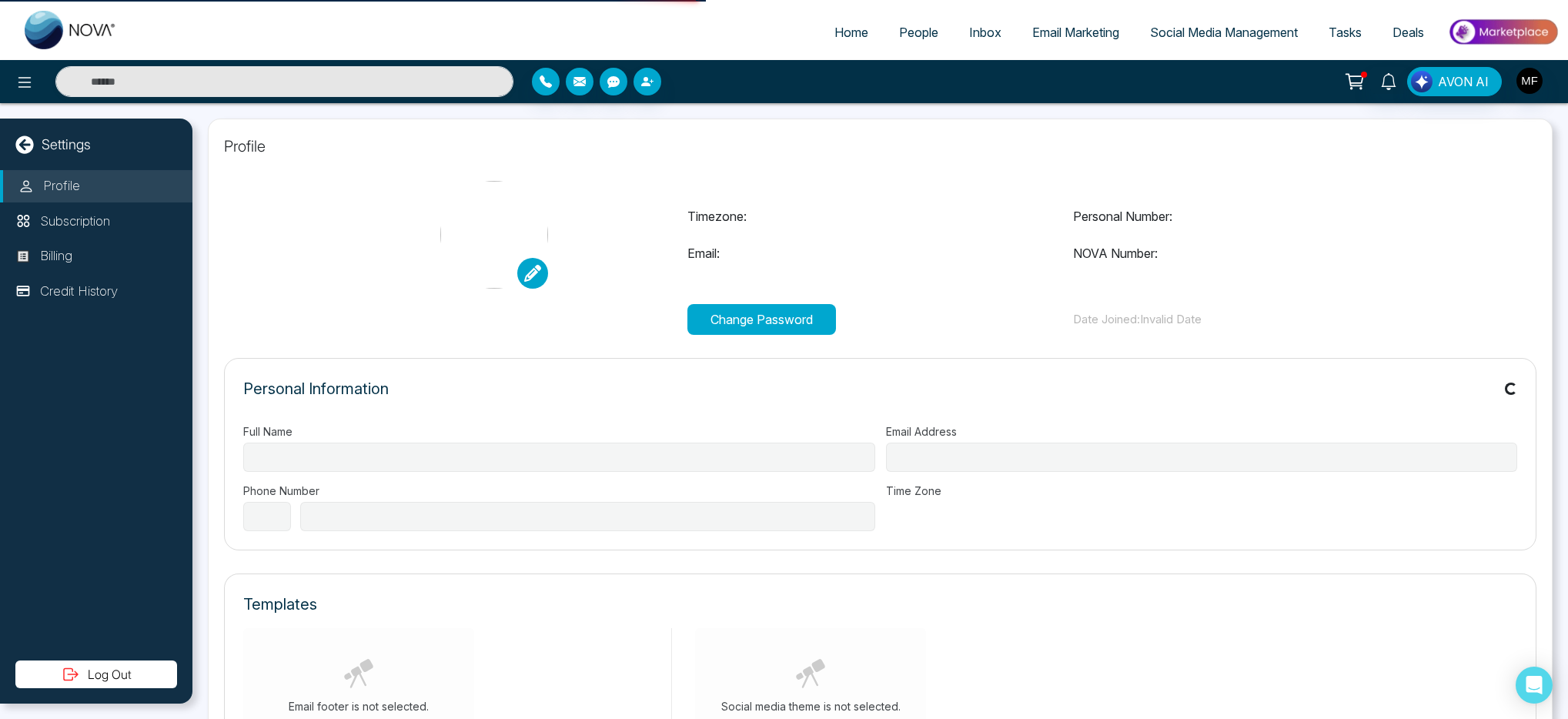
type input "**********"
select select "**"
type input "**********"
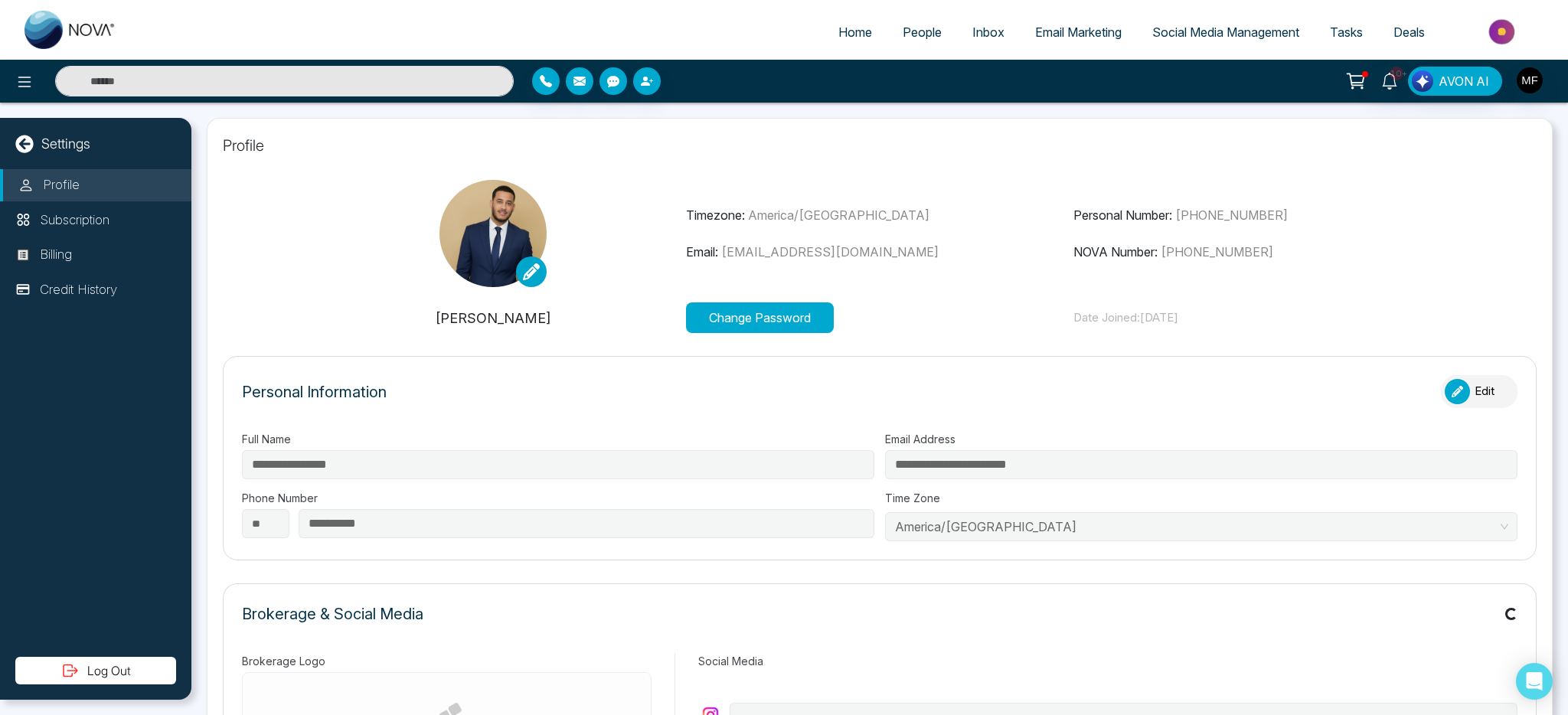
type input "**********"
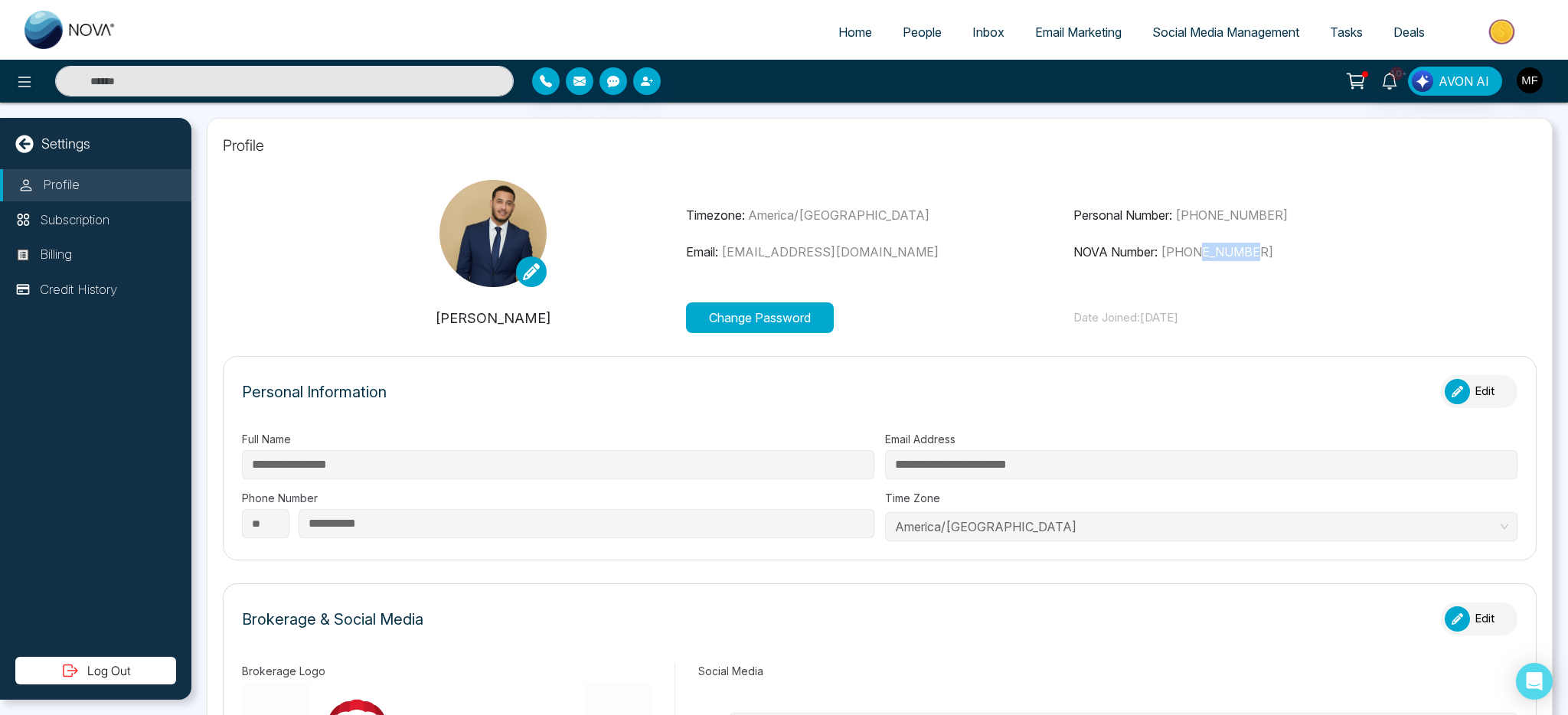
drag, startPoint x: 1202, startPoint y: 251, endPoint x: 1258, endPoint y: 255, distance: 56.1
click at [1258, 255] on p "NOVA Number: +16479300245" at bounding box center [1266, 252] width 386 height 19
click at [1237, 281] on div "Timezone: America/Toronto Email: bourbagonestop@gmail.com Personal Number: +143…" at bounding box center [879, 234] width 1160 height 107
click at [903, 34] on span "People" at bounding box center [923, 32] width 39 height 15
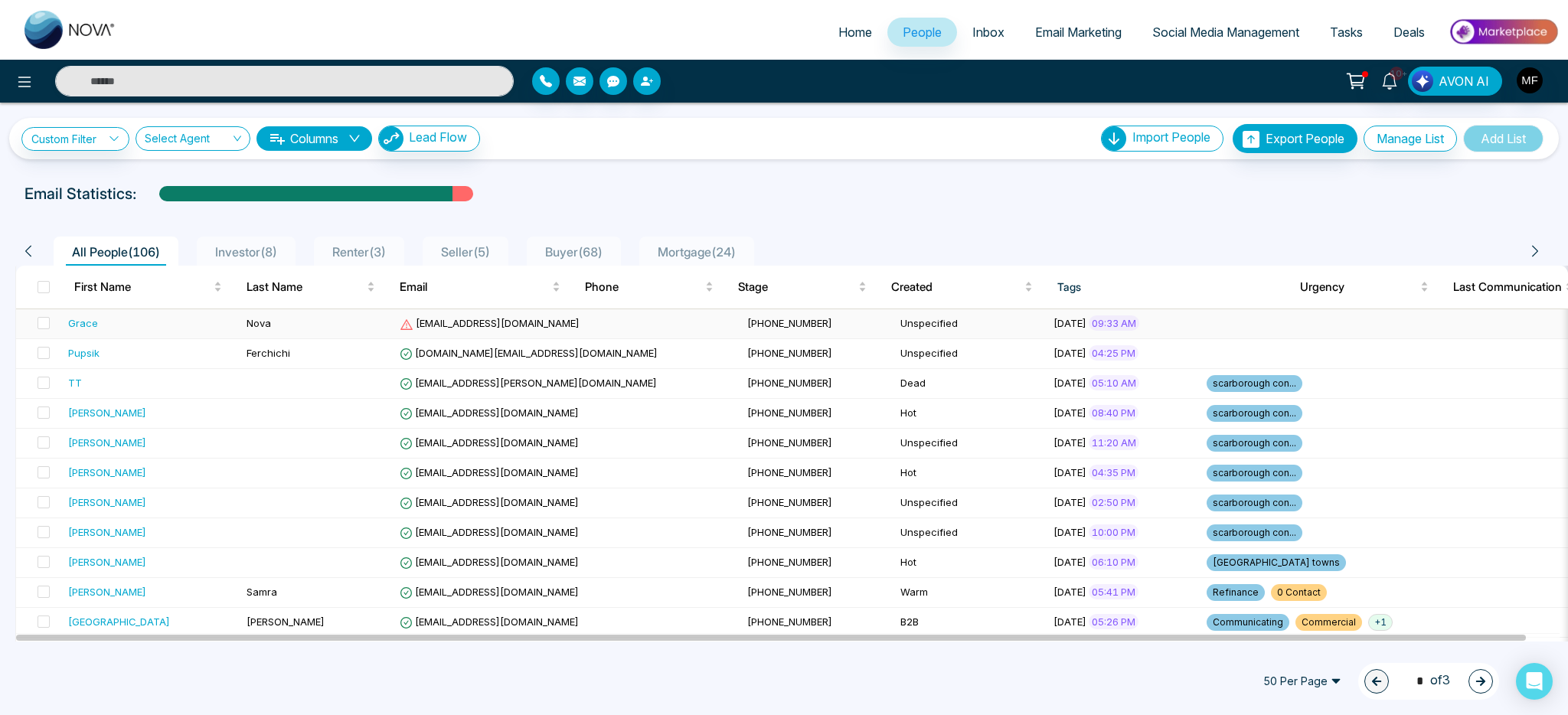
click at [188, 314] on td "Grace" at bounding box center [151, 324] width 178 height 30
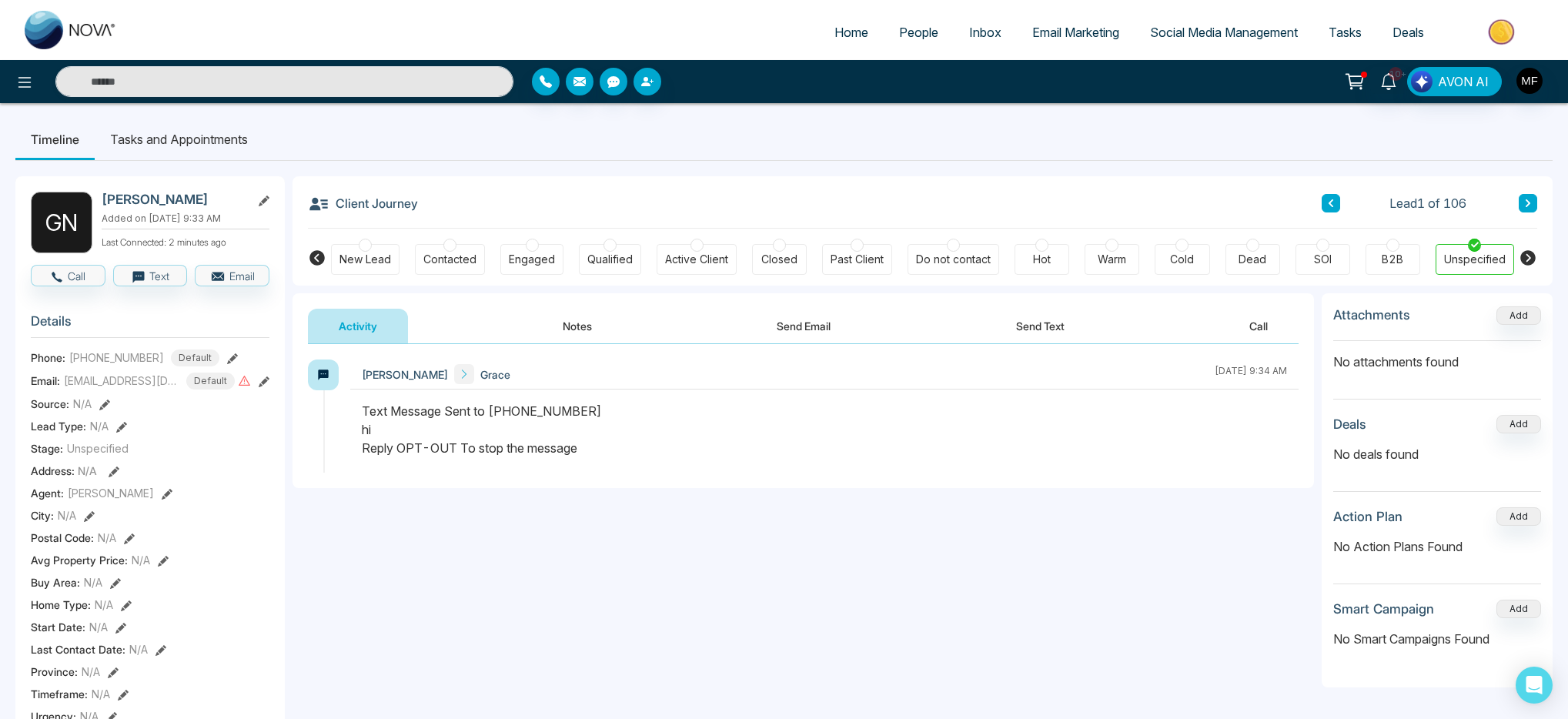
click at [227, 357] on icon at bounding box center [232, 358] width 11 height 11
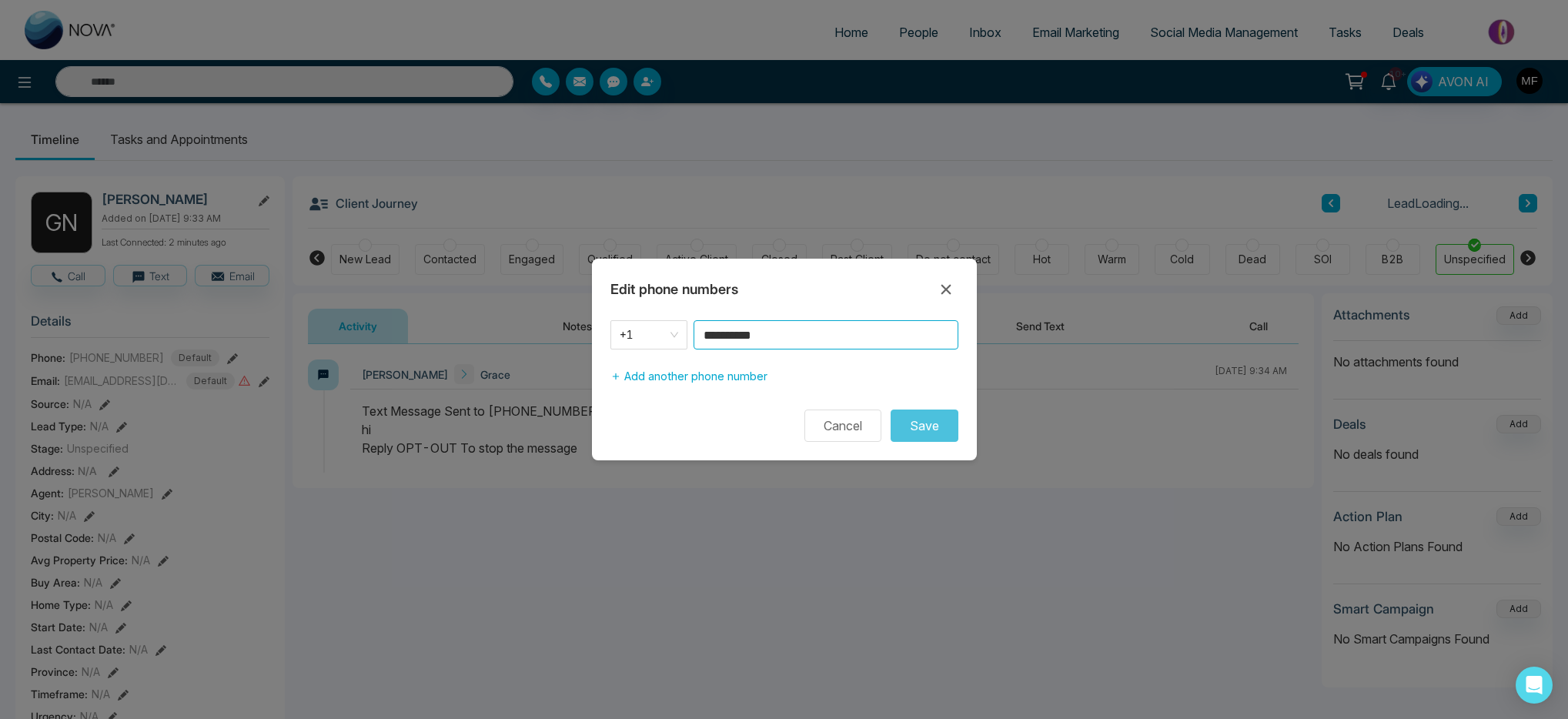
click at [809, 333] on input "**********" at bounding box center [826, 335] width 265 height 29
type input "*"
type input "**********"
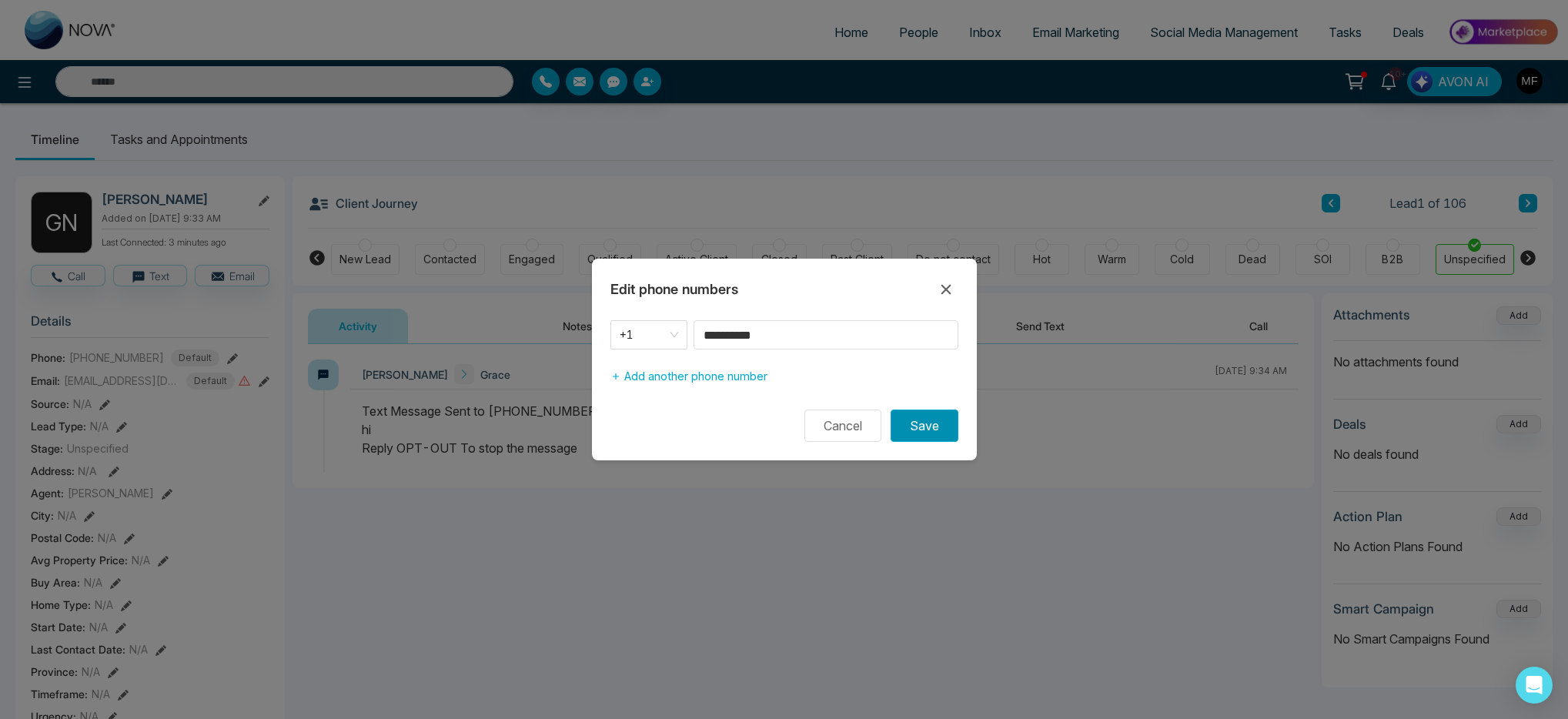
click at [939, 428] on button "Save" at bounding box center [924, 426] width 68 height 33
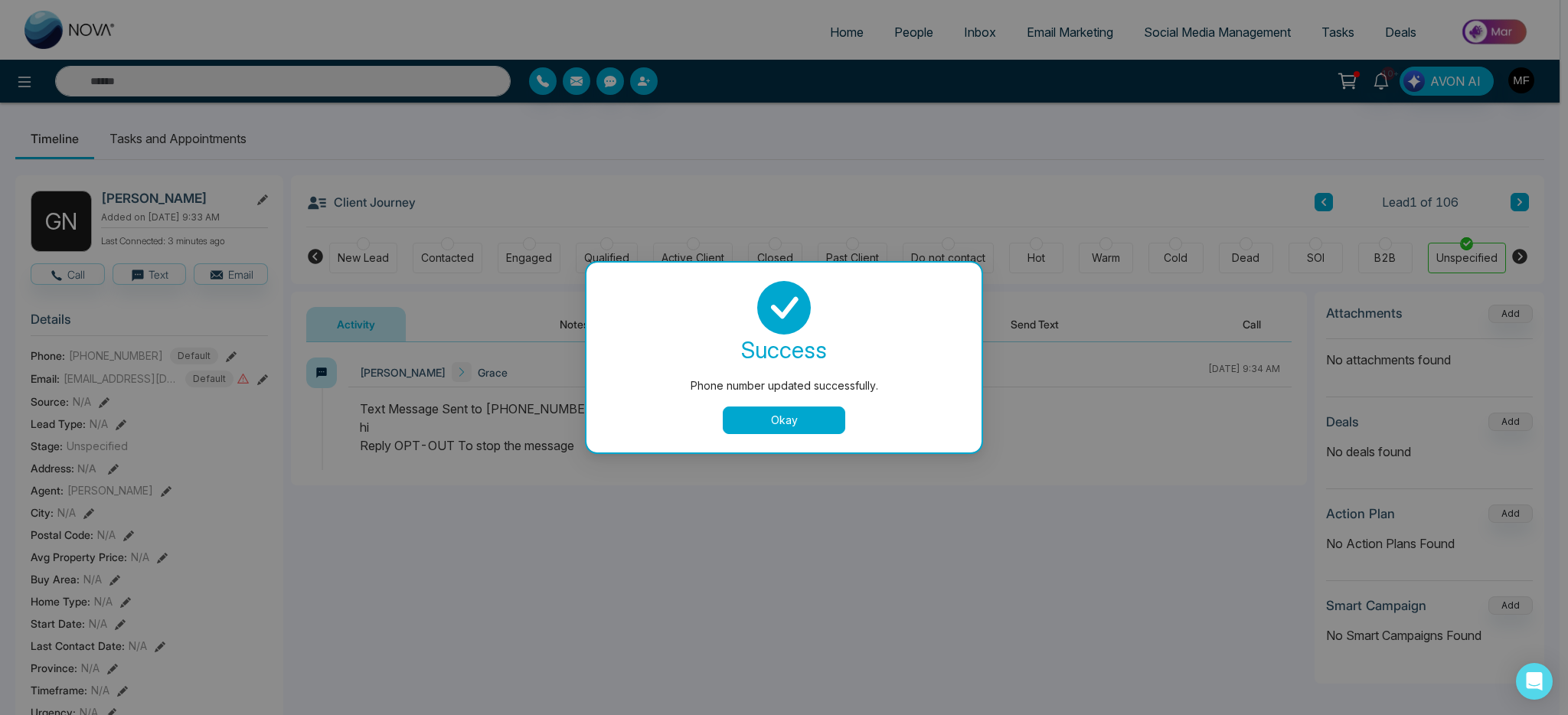
click at [801, 419] on button "Okay" at bounding box center [784, 420] width 123 height 27
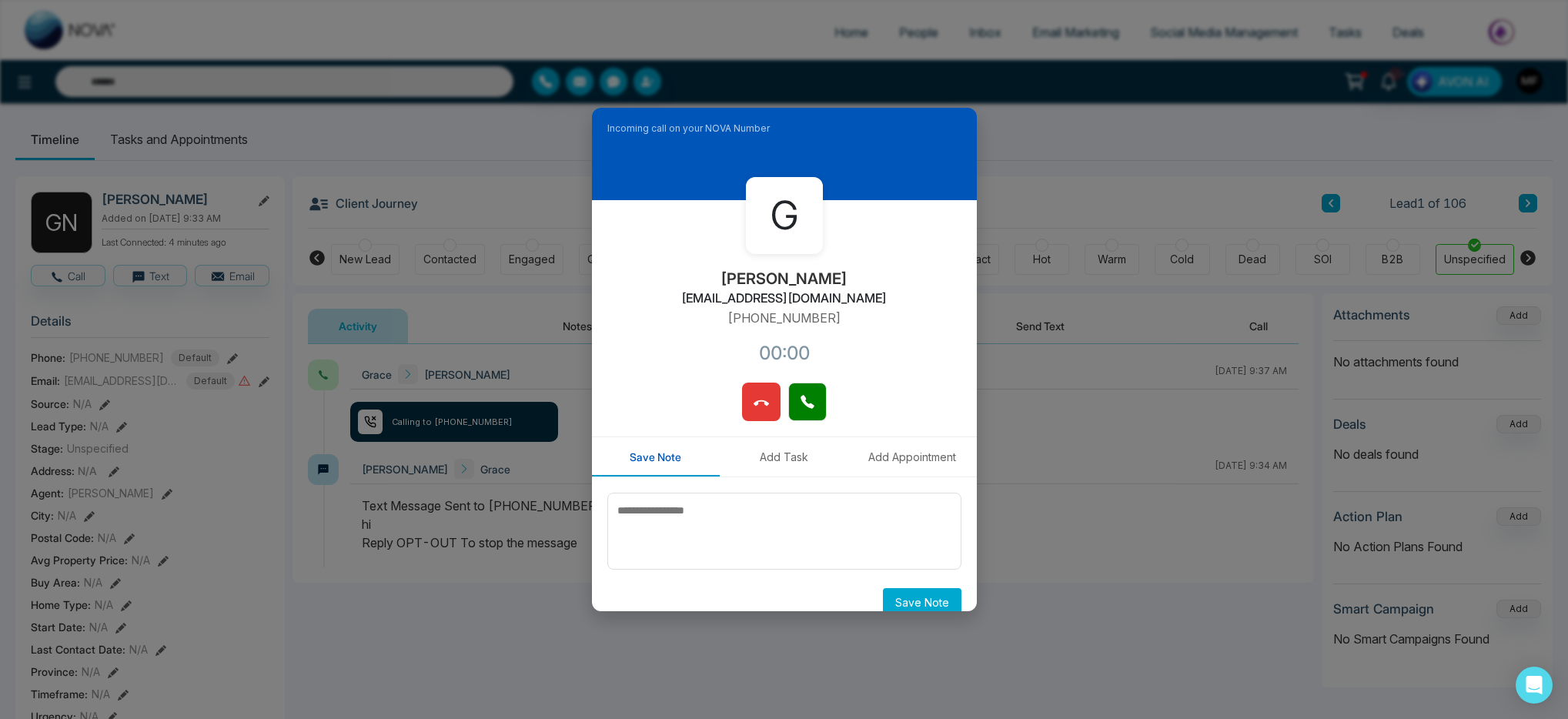
click at [773, 410] on button at bounding box center [761, 401] width 39 height 39
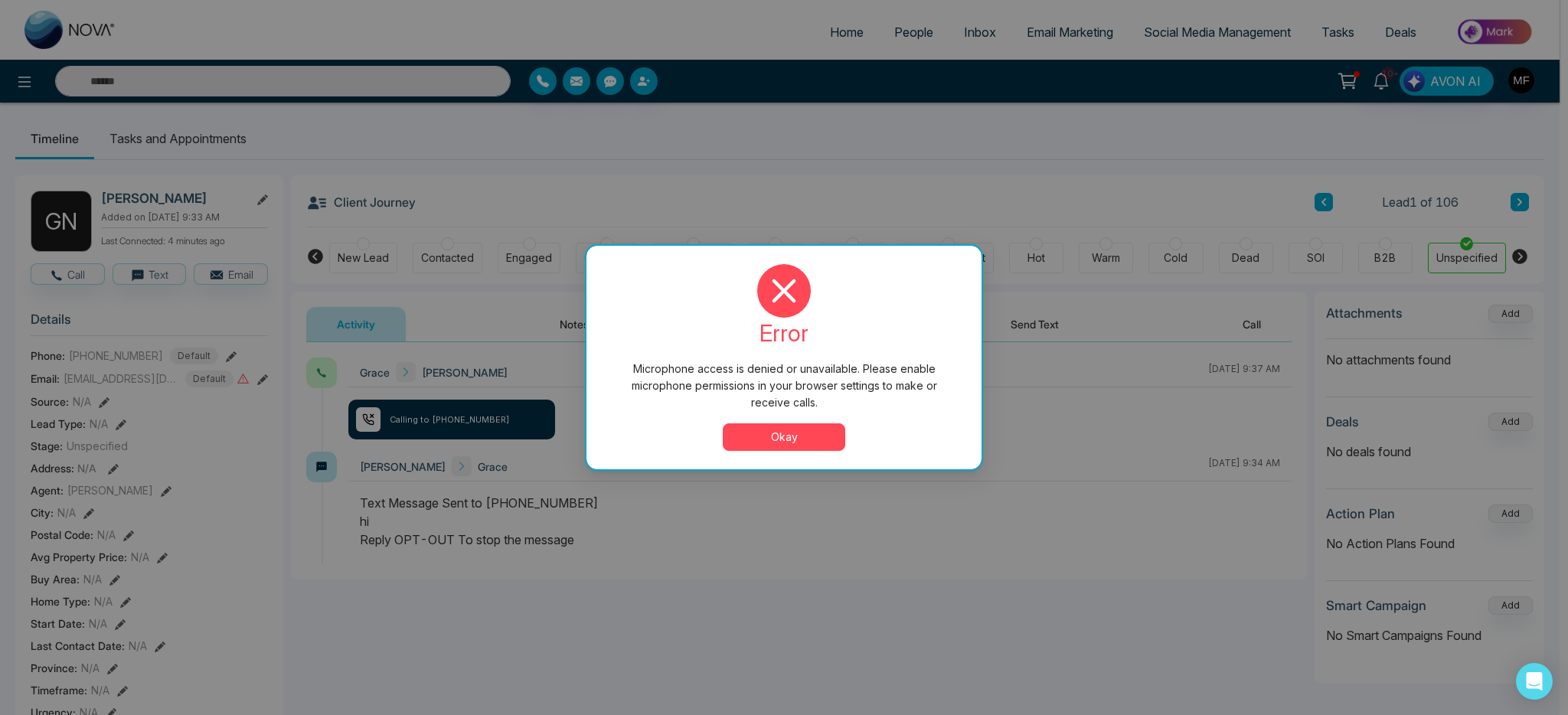
click at [807, 453] on div "error Microphone access is denied or unavailable. Please enable microphone perm…" at bounding box center [784, 357] width 395 height 223
click at [807, 439] on button "Okay" at bounding box center [784, 437] width 123 height 27
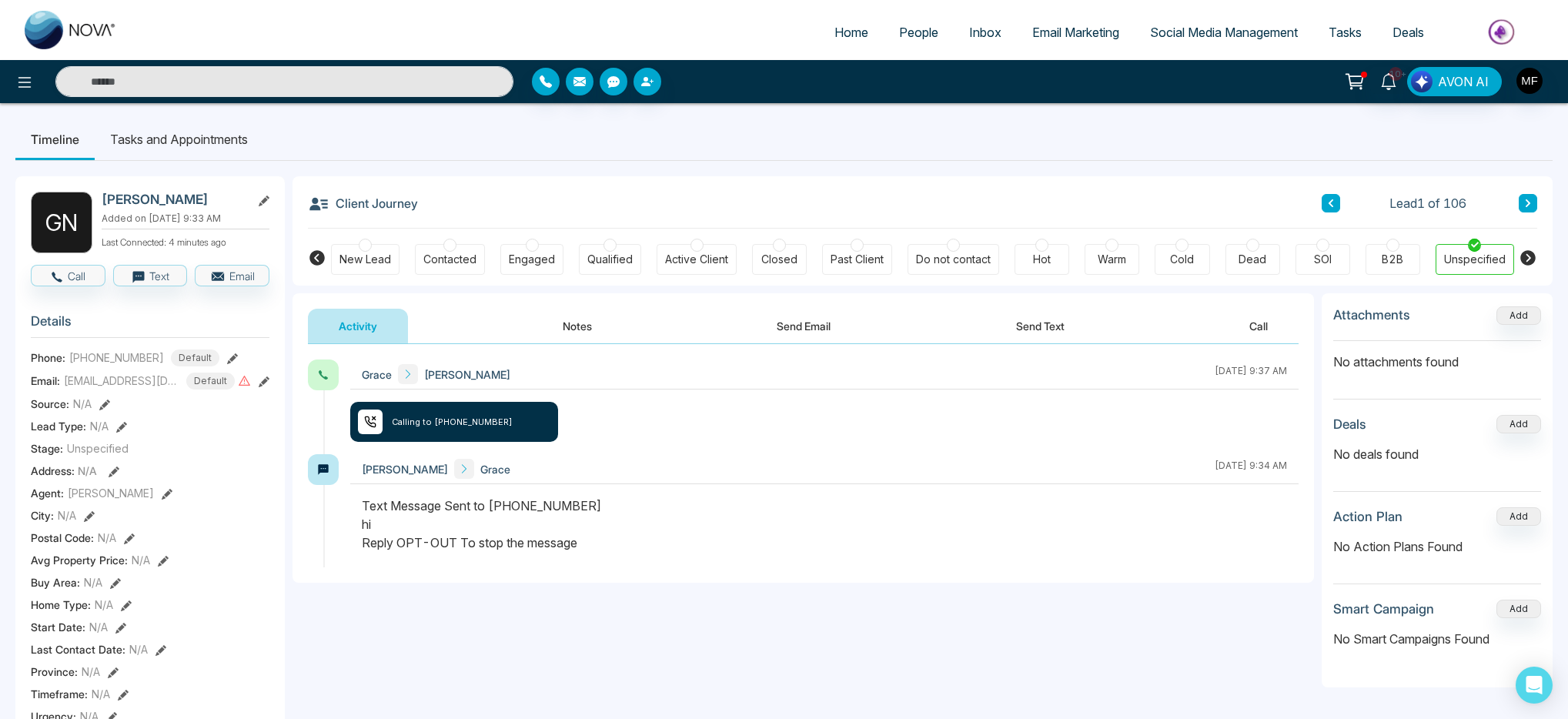
click at [835, 216] on div "Client Journey Lead 1 of 106" at bounding box center [922, 202] width 1229 height 52
click at [1539, 81] on img "button" at bounding box center [1529, 81] width 27 height 27
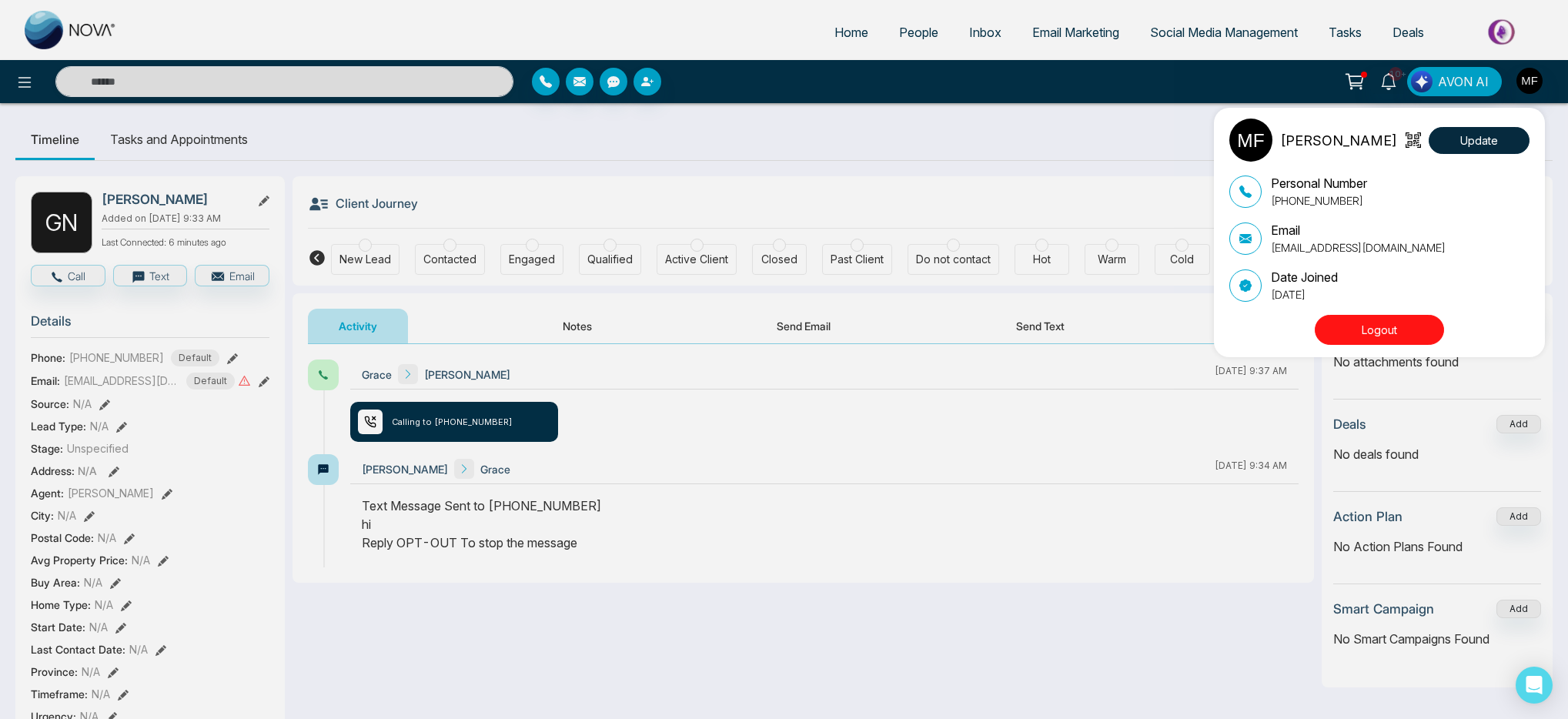
click at [1394, 339] on button "Logout" at bounding box center [1379, 329] width 129 height 30
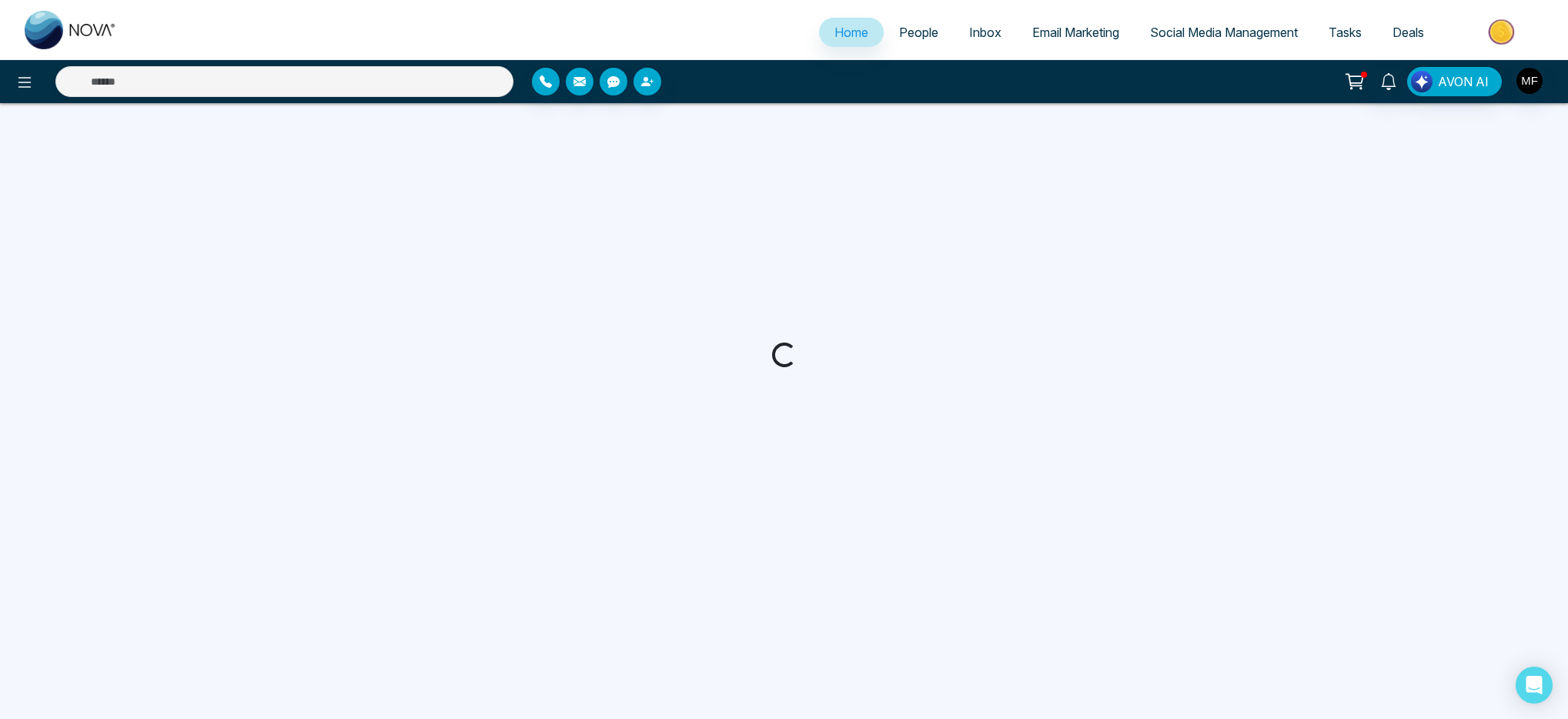
select select "*"
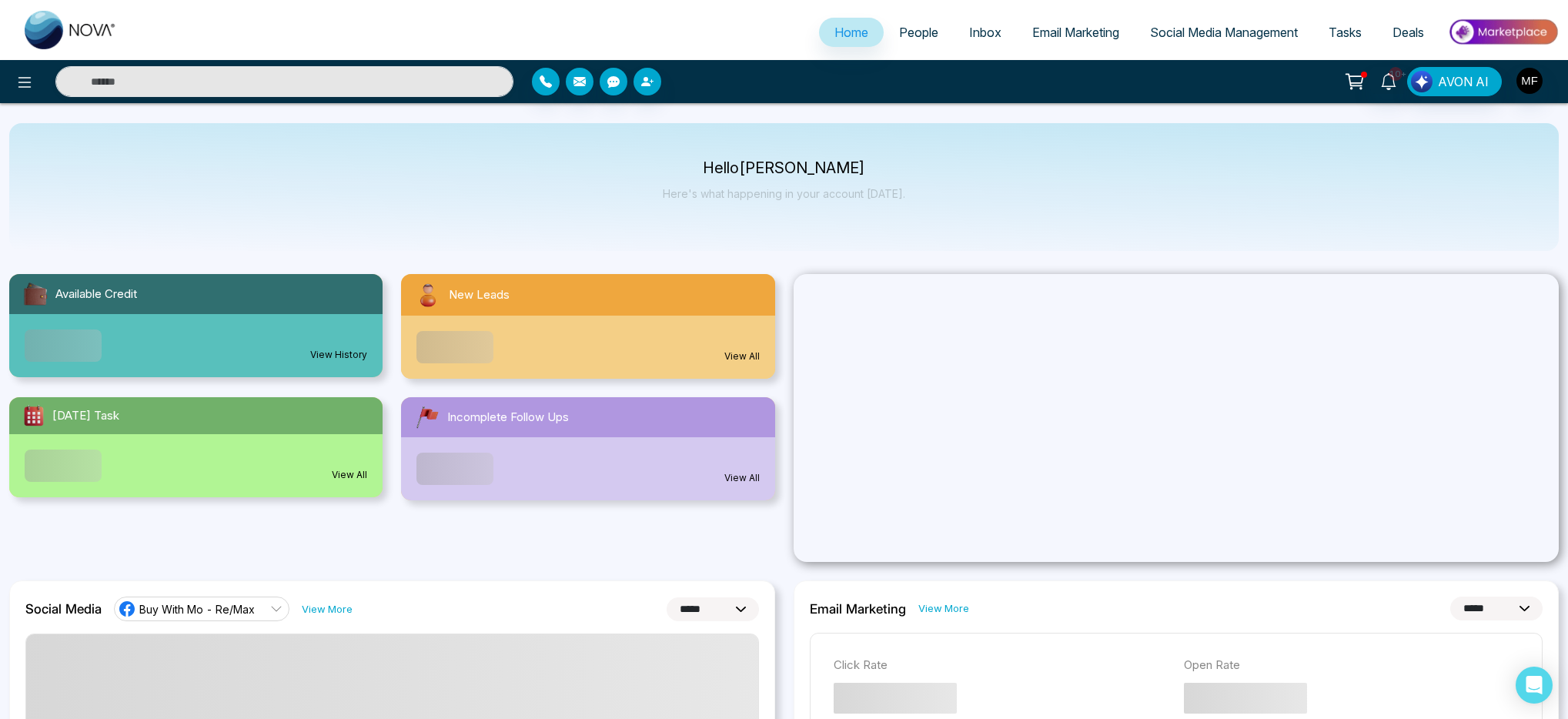
click at [915, 31] on body "**********" at bounding box center [784, 359] width 1568 height 719
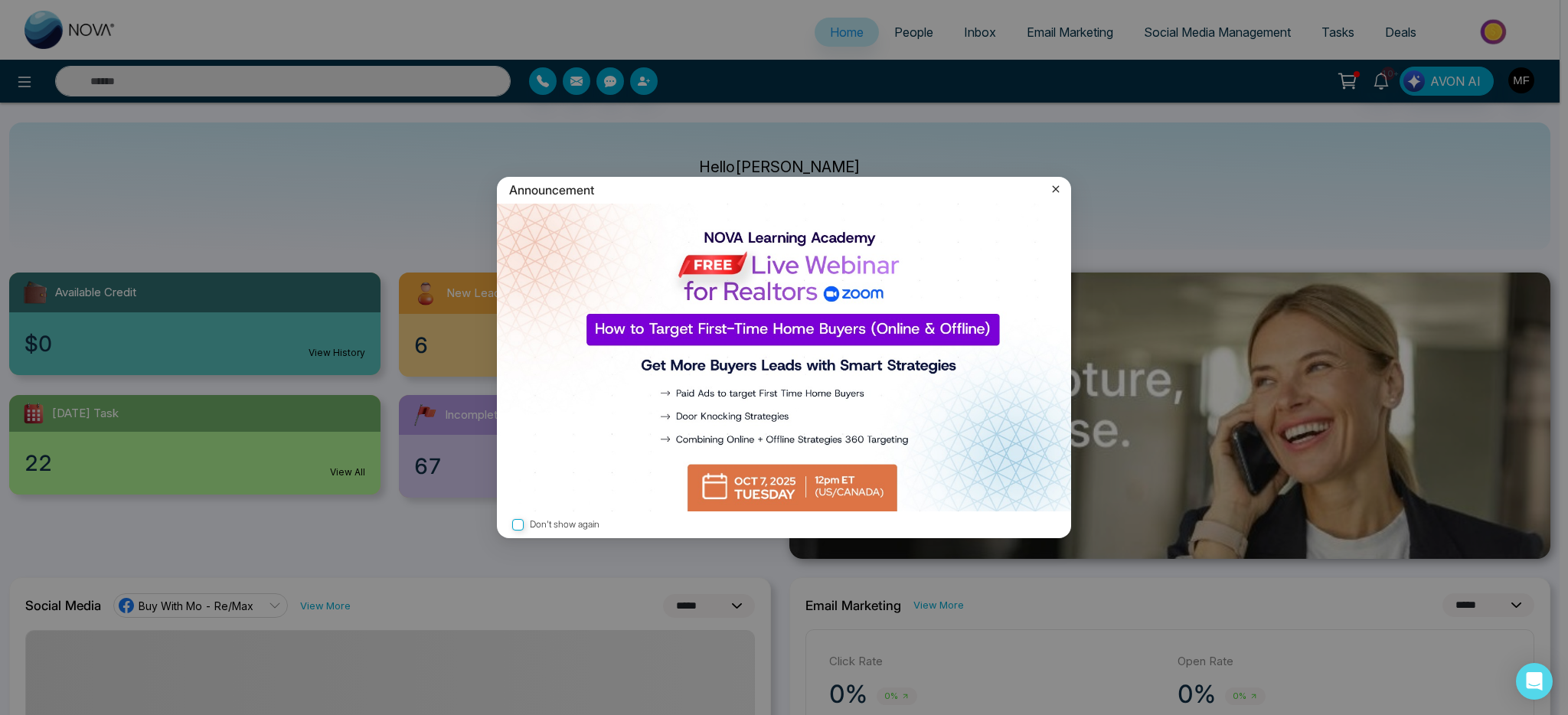
click at [1052, 188] on icon at bounding box center [1056, 189] width 15 height 15
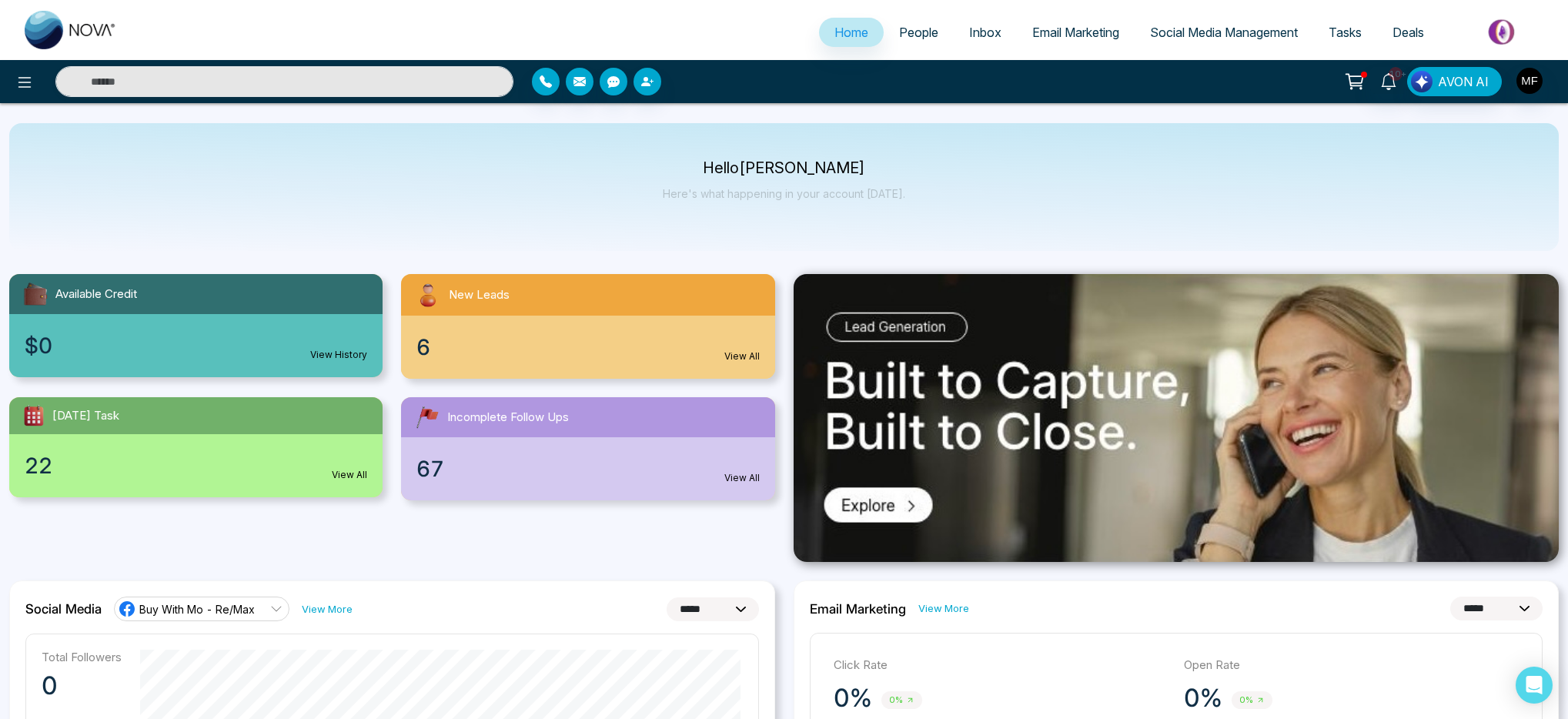
click at [900, 41] on link "People" at bounding box center [919, 33] width 70 height 29
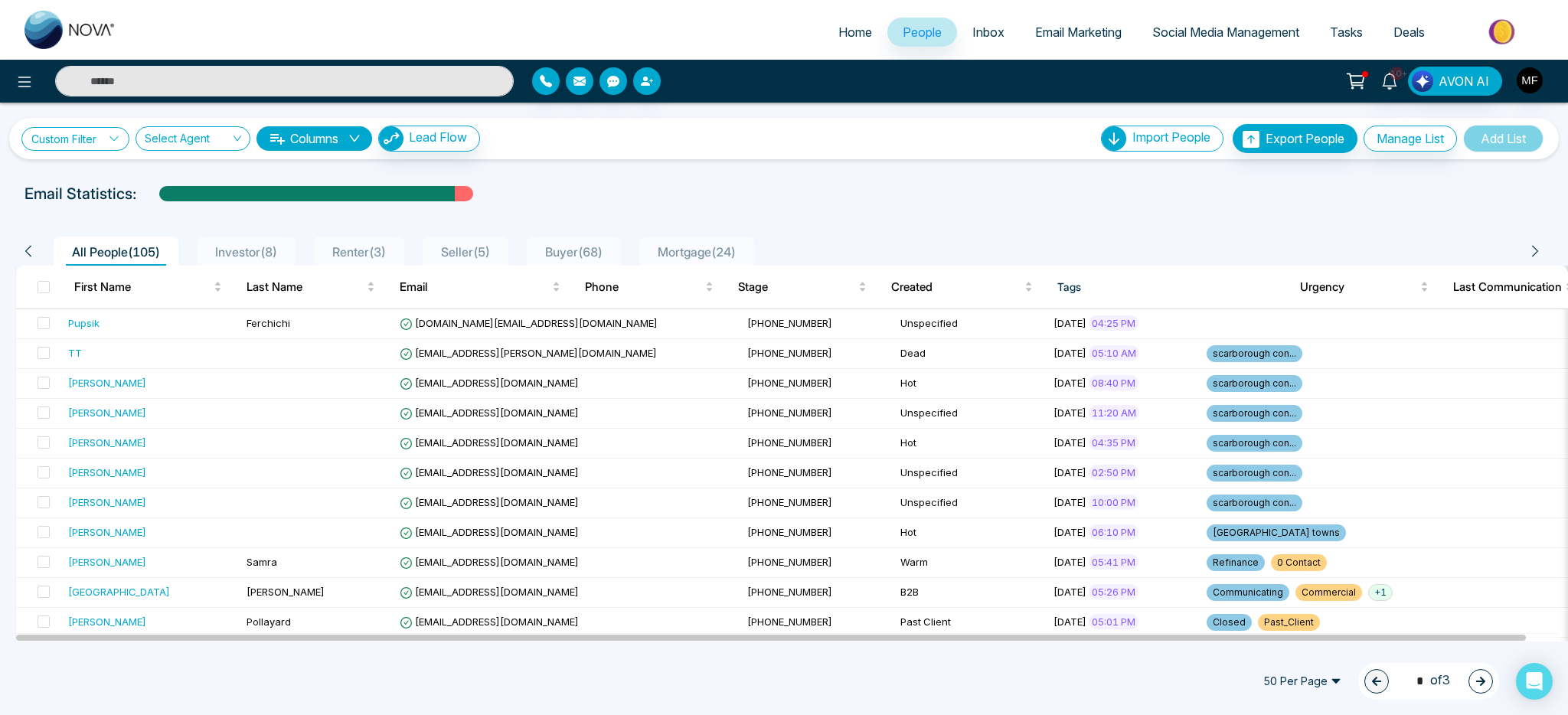
click at [90, 146] on link "Custom Filter" at bounding box center [75, 139] width 108 height 24
click at [101, 187] on span at bounding box center [106, 176] width 124 height 27
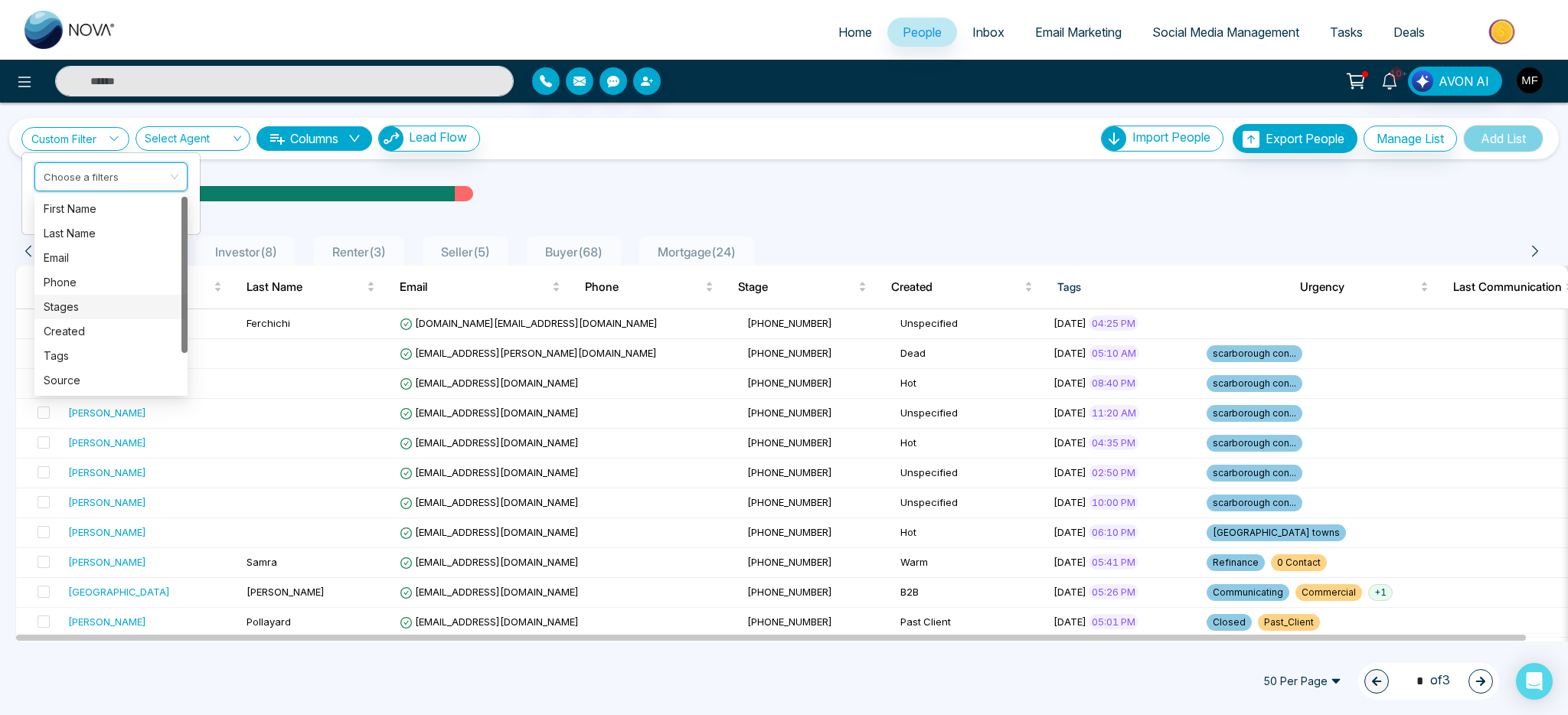
click at [90, 311] on div "Stages" at bounding box center [111, 307] width 135 height 17
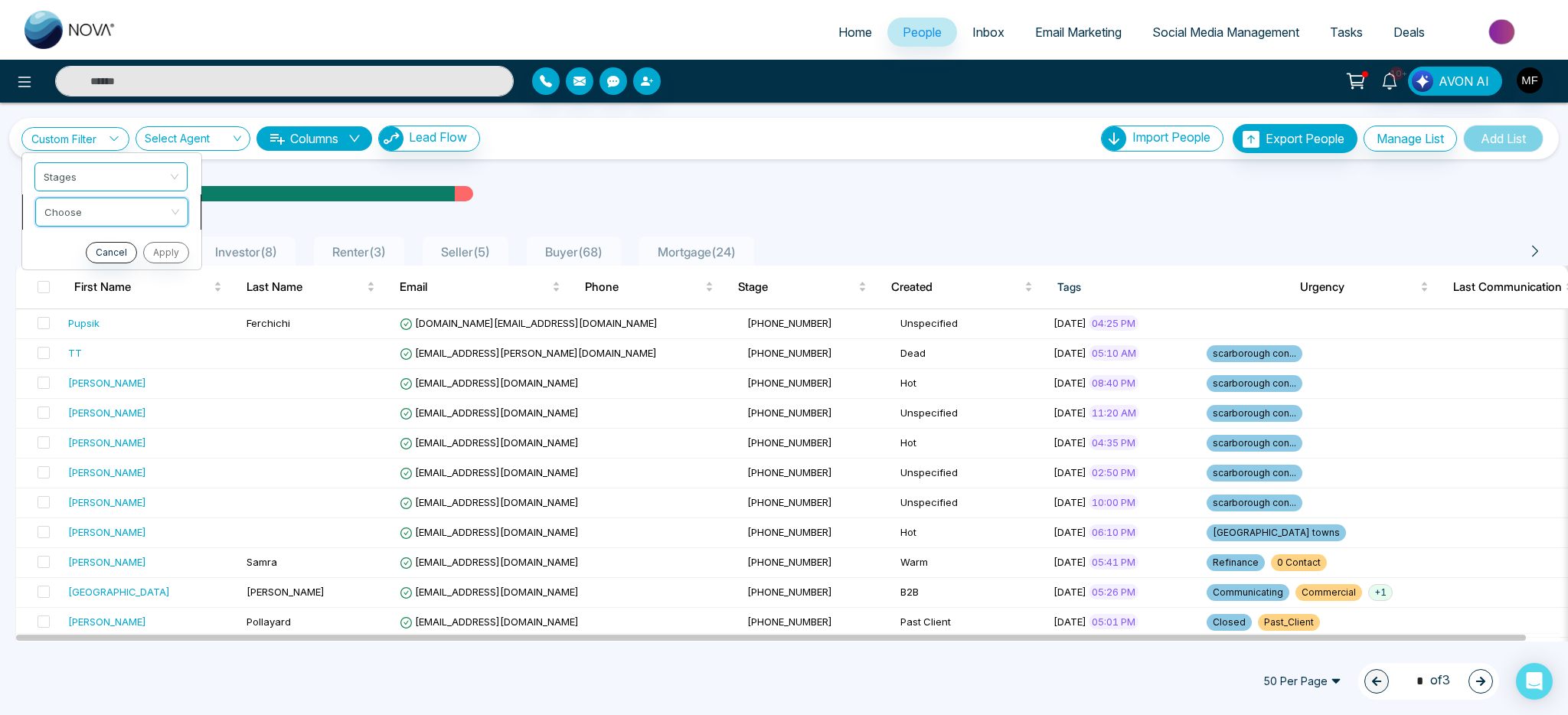
click at [144, 212] on input "search" at bounding box center [106, 210] width 124 height 23
click at [132, 245] on div "include" at bounding box center [112, 245] width 135 height 17
click at [130, 238] on input "search" at bounding box center [106, 245] width 124 height 23
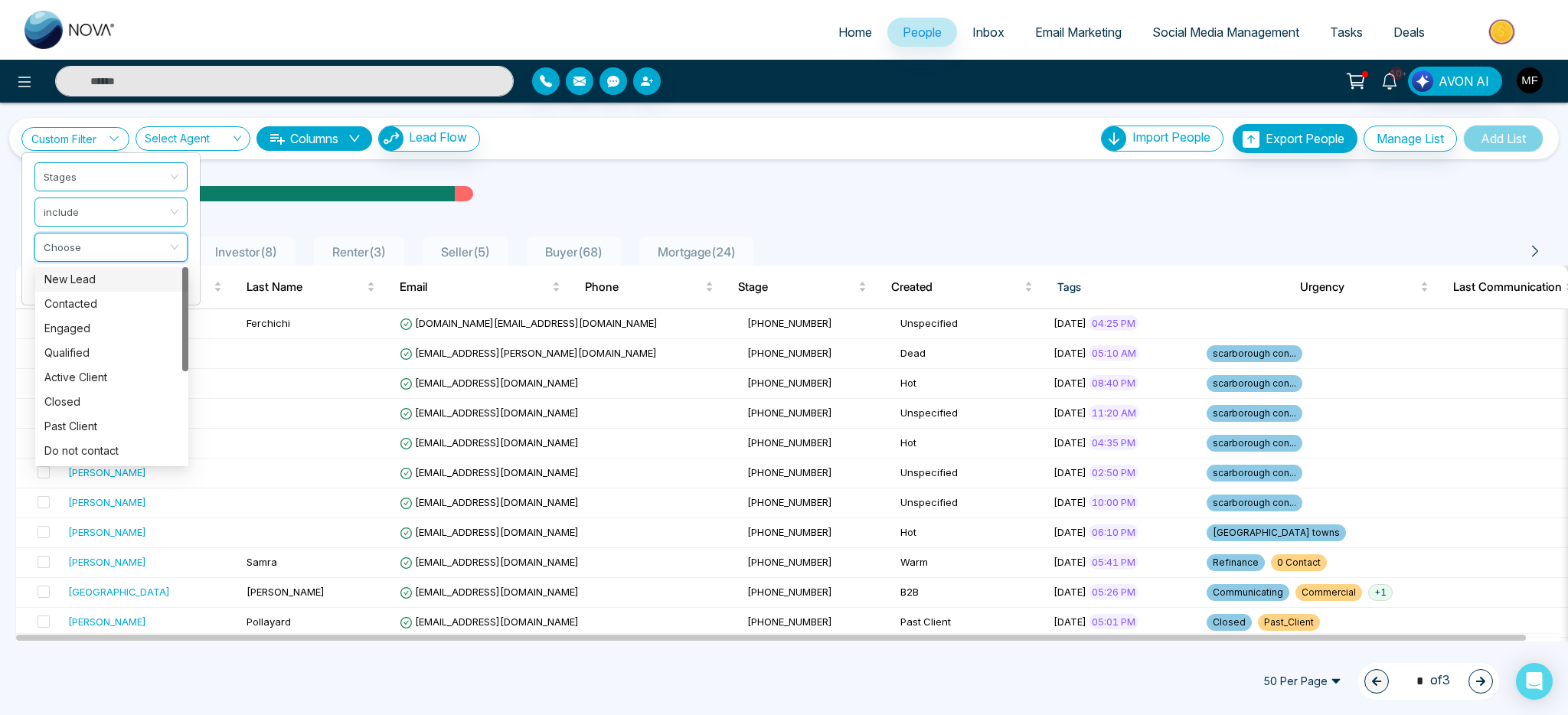
click at [123, 274] on div "New Lead" at bounding box center [112, 280] width 135 height 17
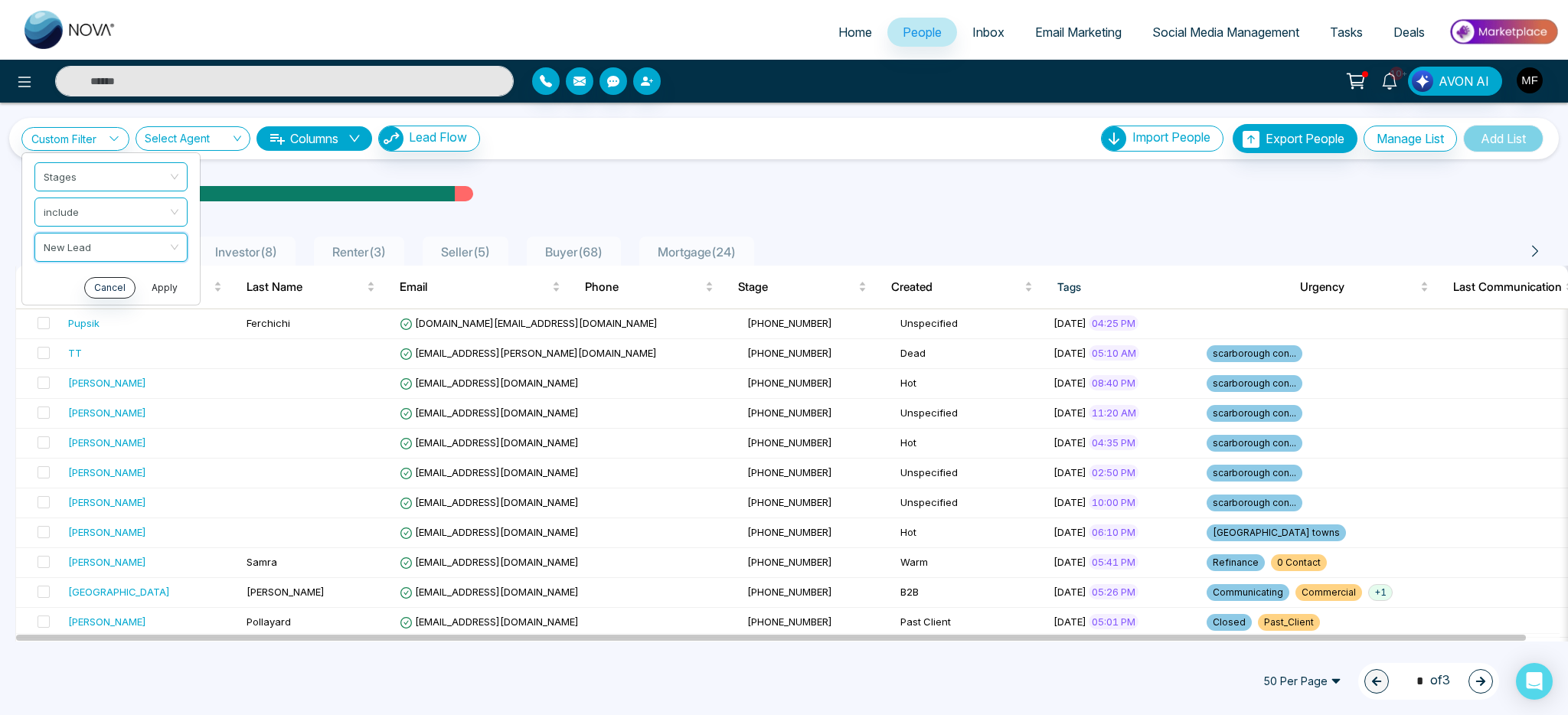
click at [181, 284] on button "Apply" at bounding box center [165, 287] width 46 height 21
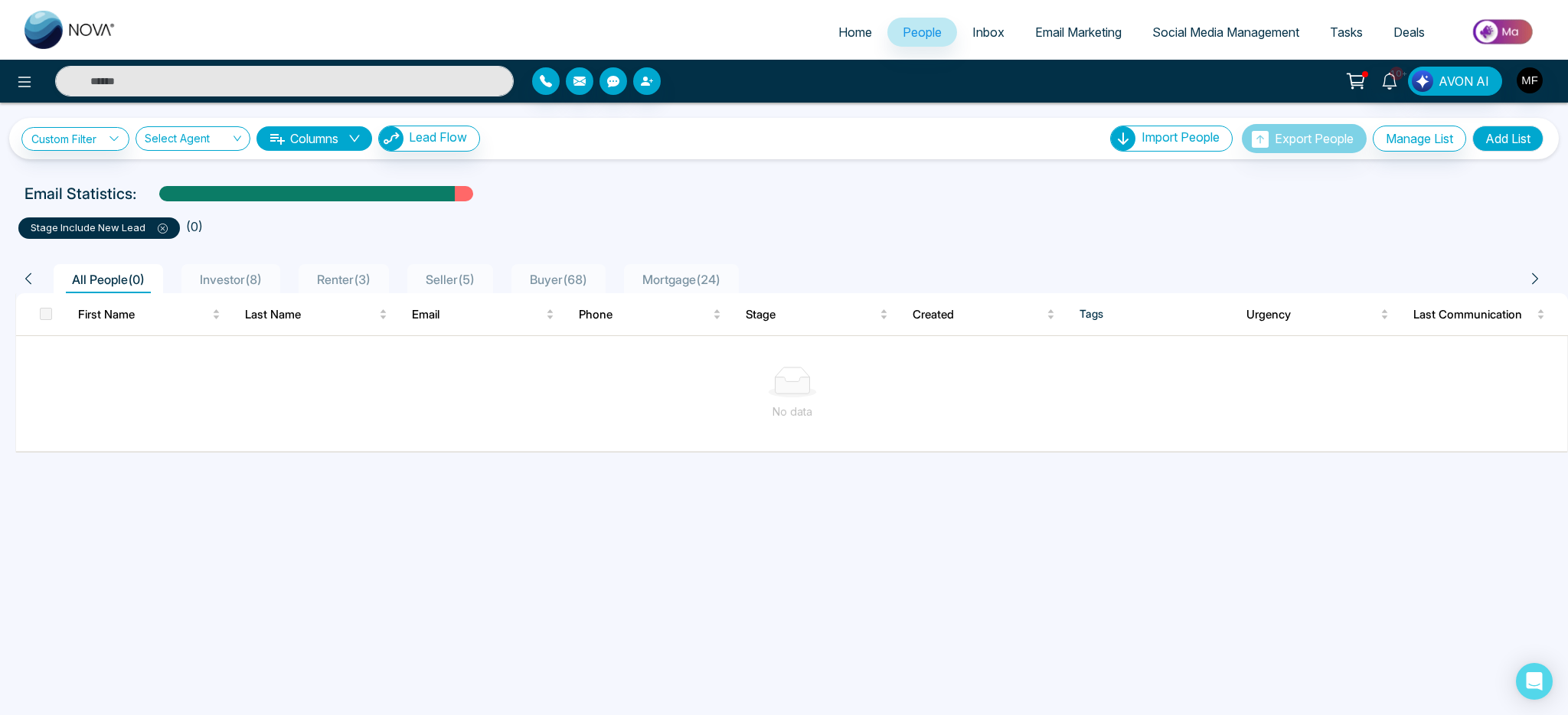
click at [164, 230] on icon at bounding box center [163, 228] width 10 height 10
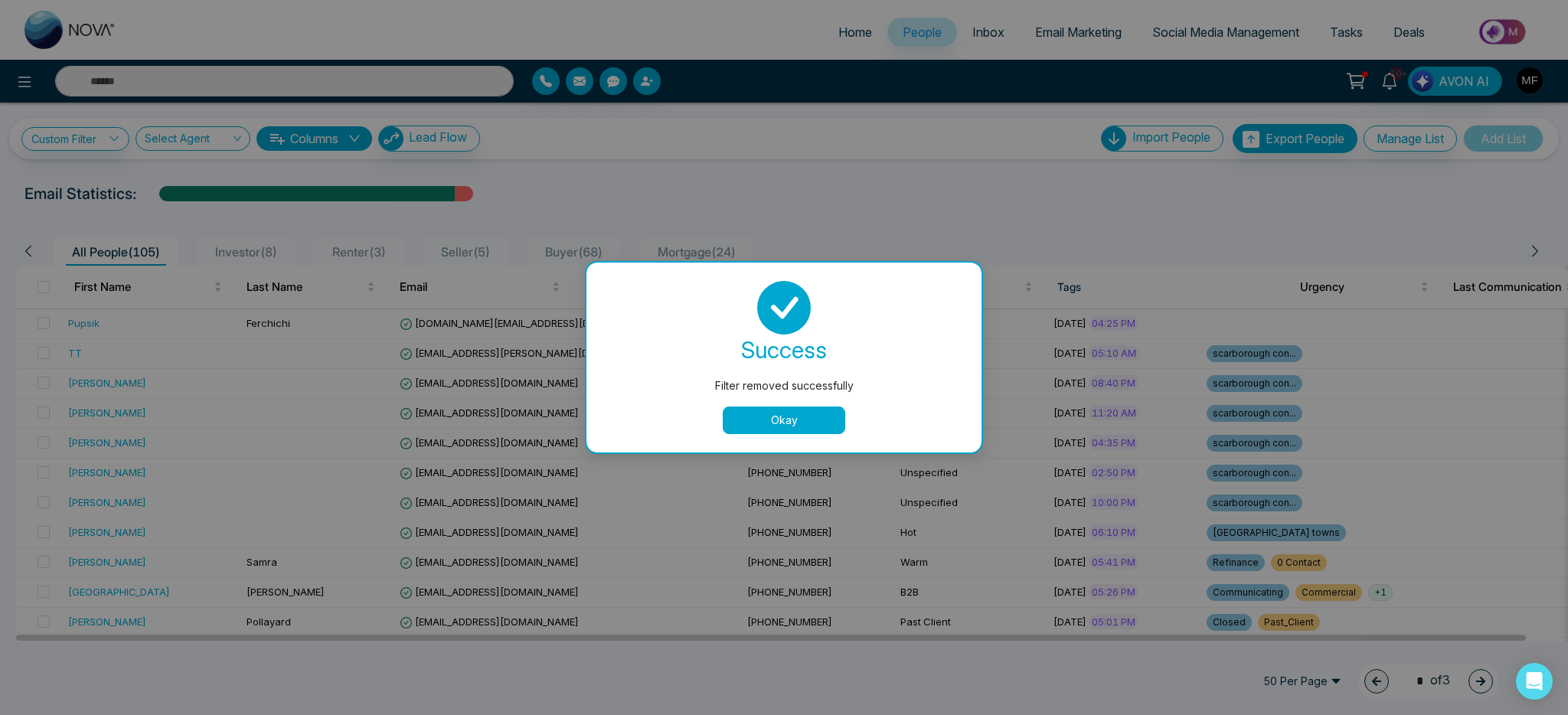
click at [752, 407] on button "Okay" at bounding box center [784, 420] width 123 height 27
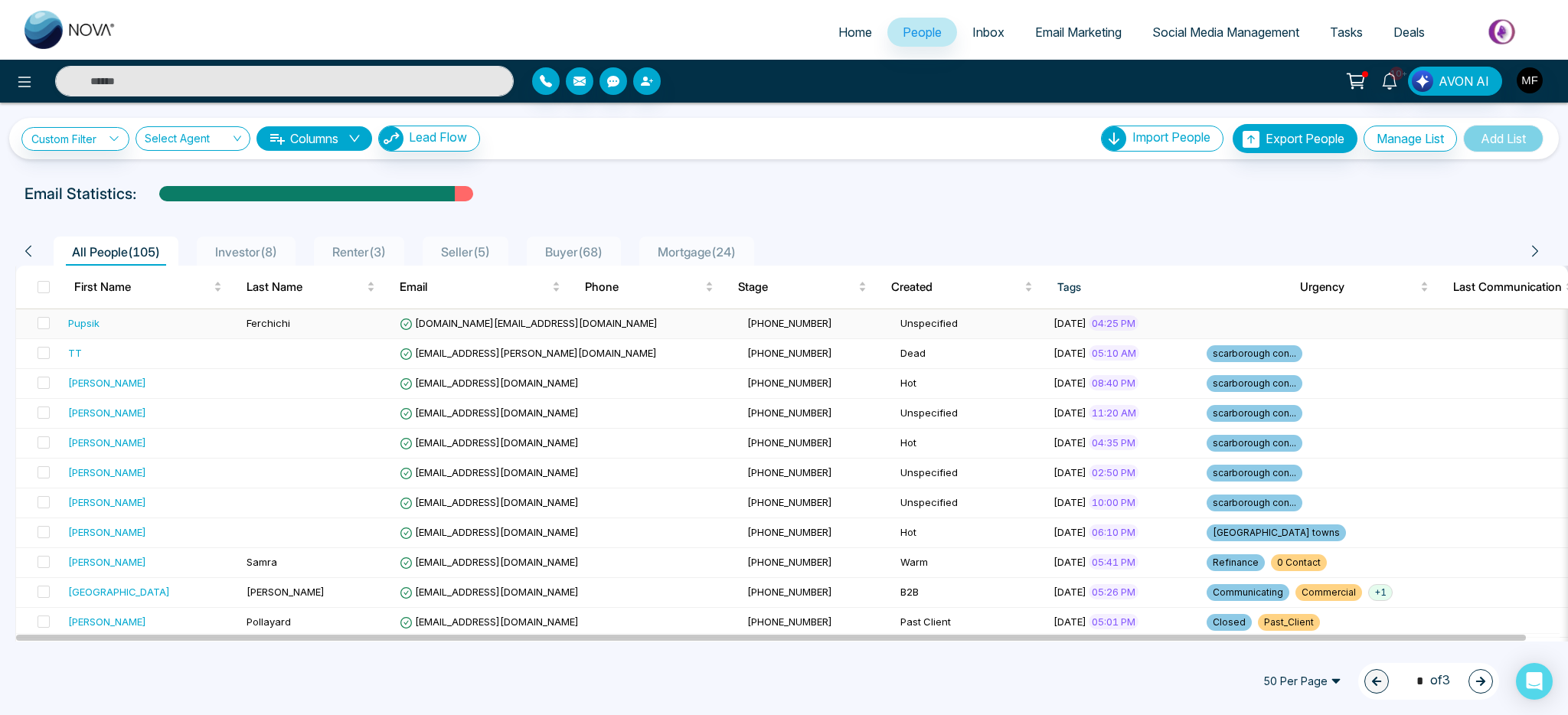
click at [176, 315] on div "Pupsik" at bounding box center [151, 323] width 166 height 15
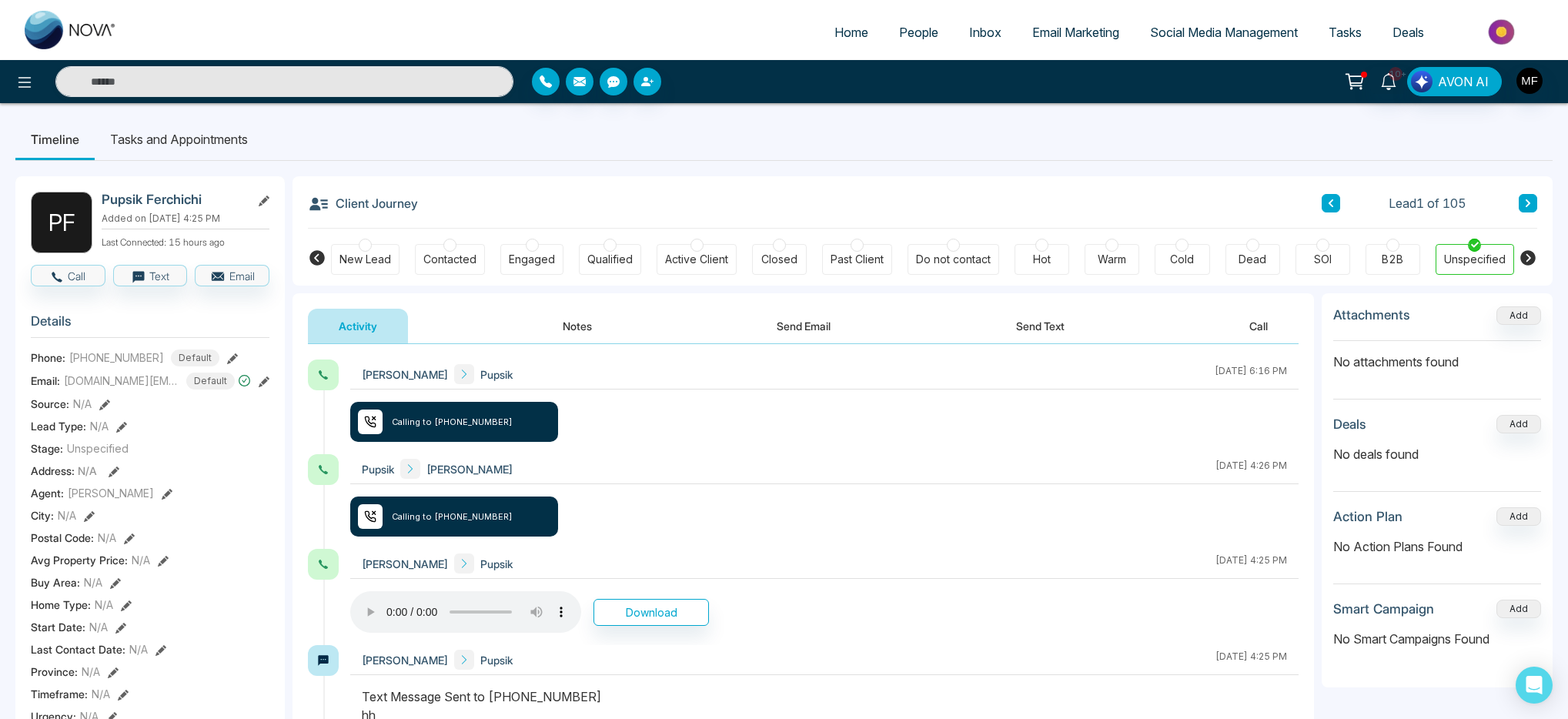
click at [1053, 333] on button "Send Text" at bounding box center [1040, 326] width 110 height 34
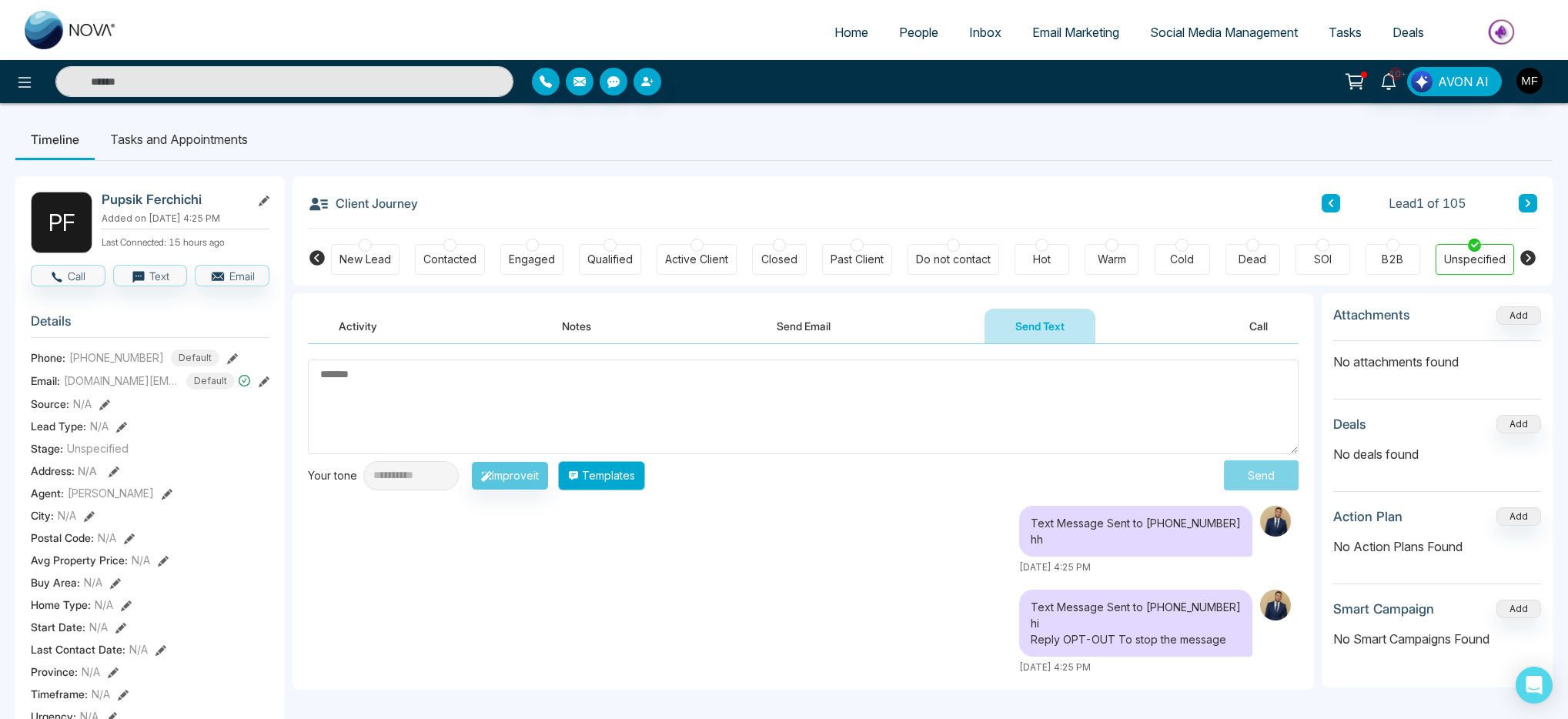
click at [646, 484] on button "Templates" at bounding box center [601, 476] width 87 height 29
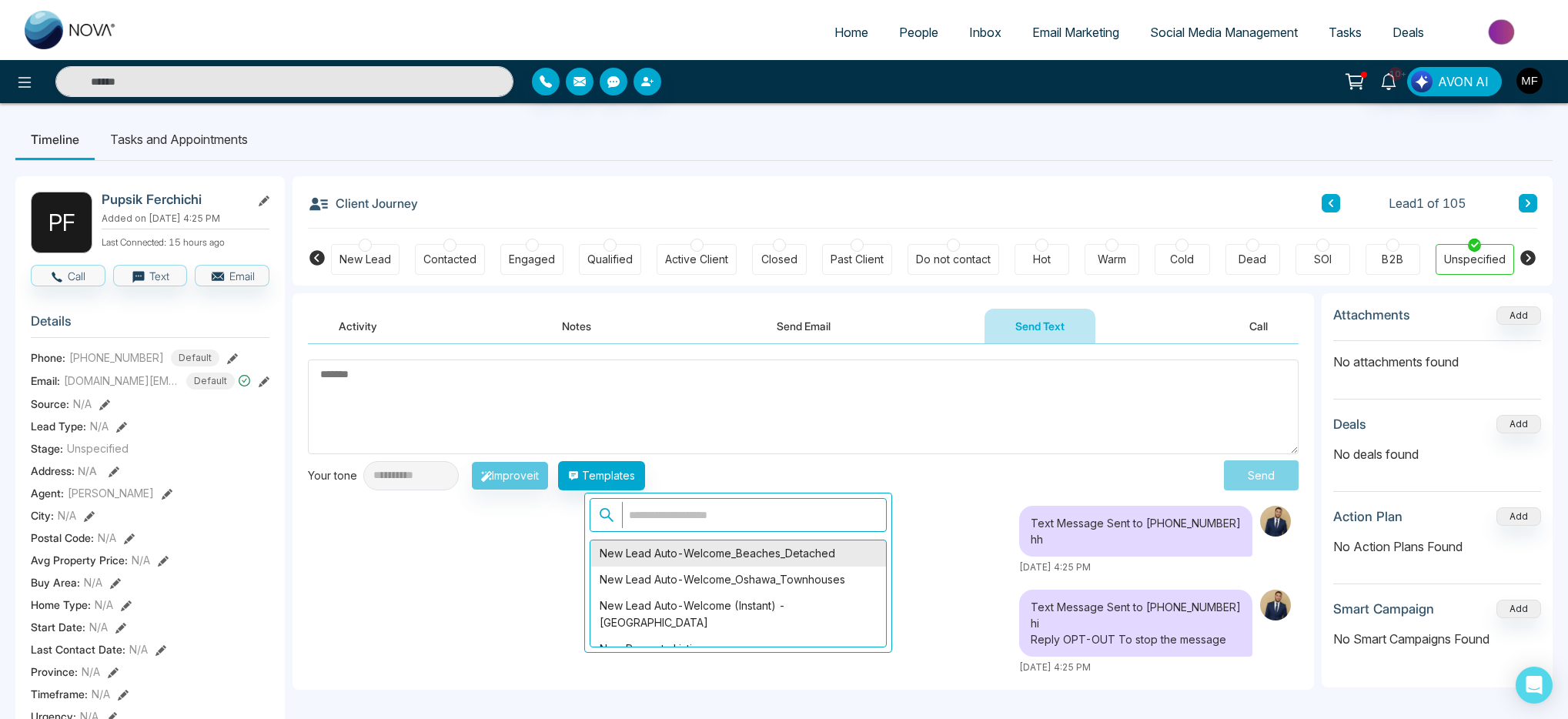
click at [770, 556] on div "New Lead Auto-Welcome_Beaches_Detached" at bounding box center [738, 553] width 296 height 27
type textarea "**********"
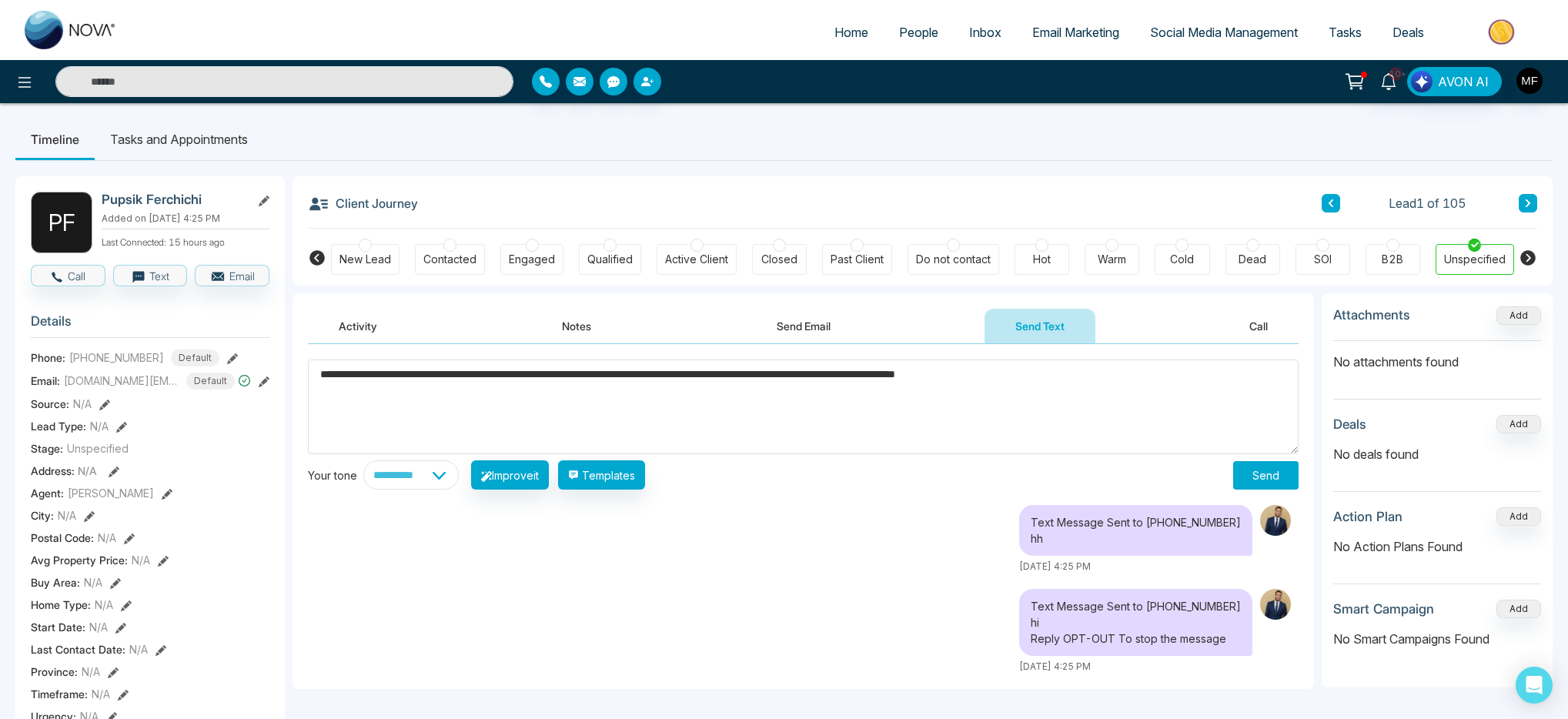
click at [391, 374] on textarea "**********" at bounding box center [803, 406] width 991 height 94
click at [420, 373] on textarea "**********" at bounding box center [803, 406] width 991 height 94
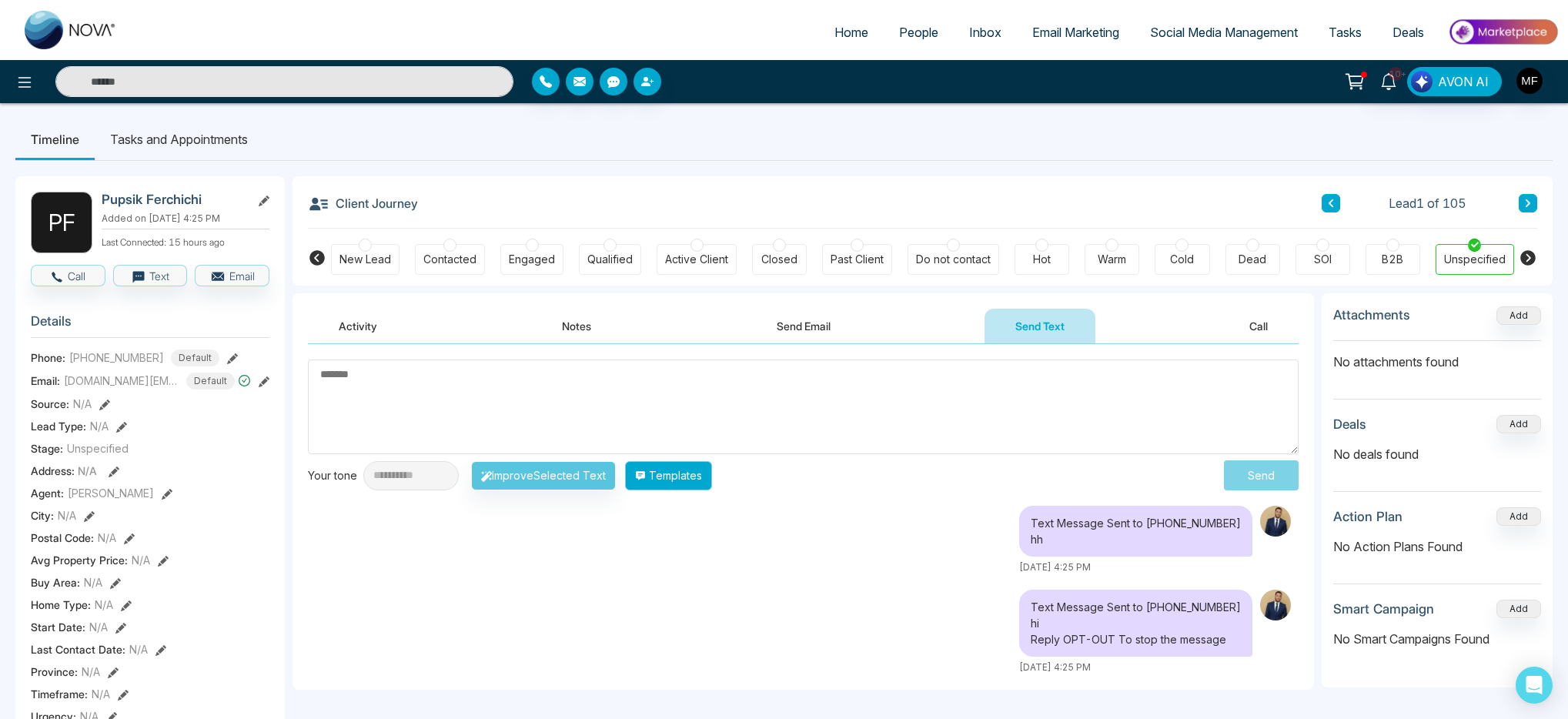
click at [679, 482] on button "Templates" at bounding box center [668, 476] width 87 height 29
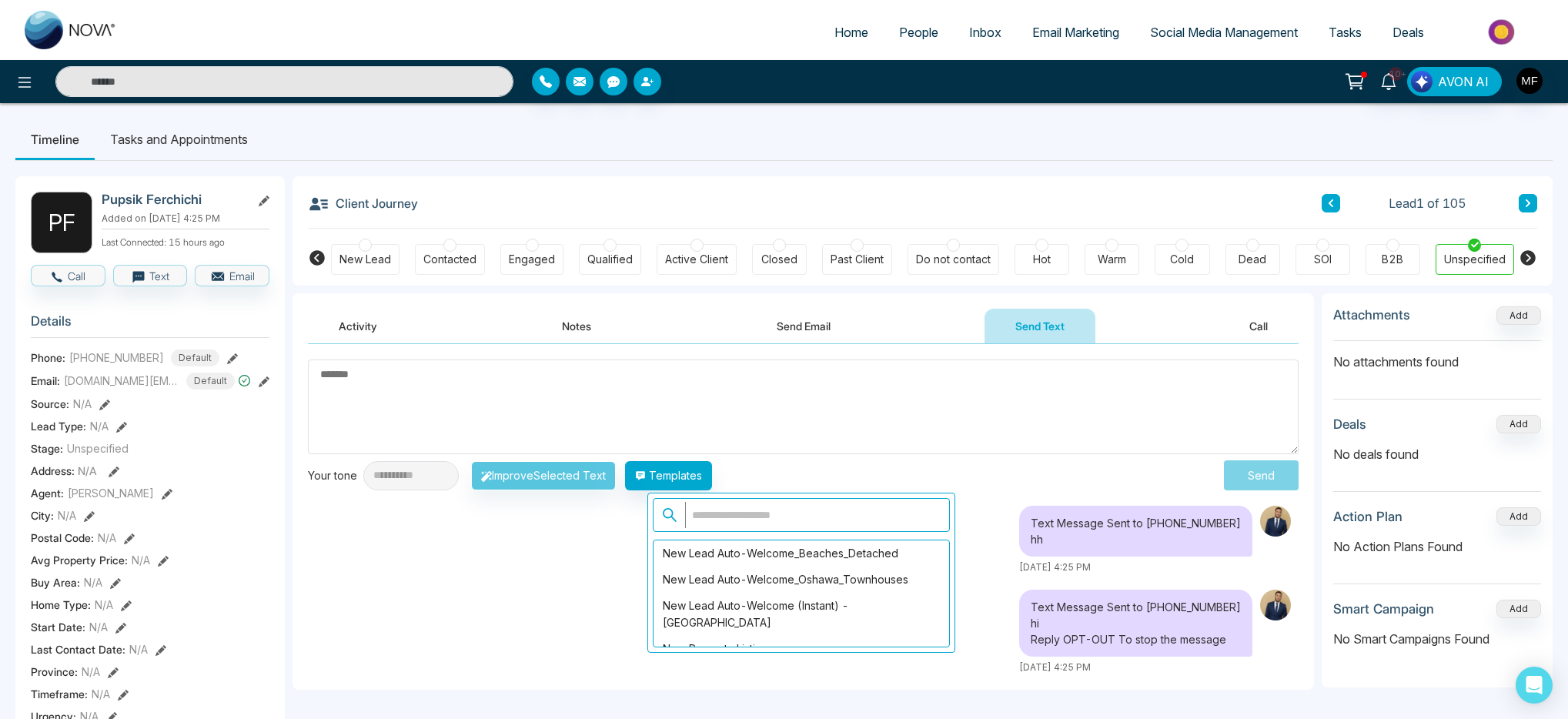
click at [562, 563] on div "Text Message Sent to +14163193515 hh October 6 2025 | 4:25 PM" at bounding box center [803, 540] width 991 height 69
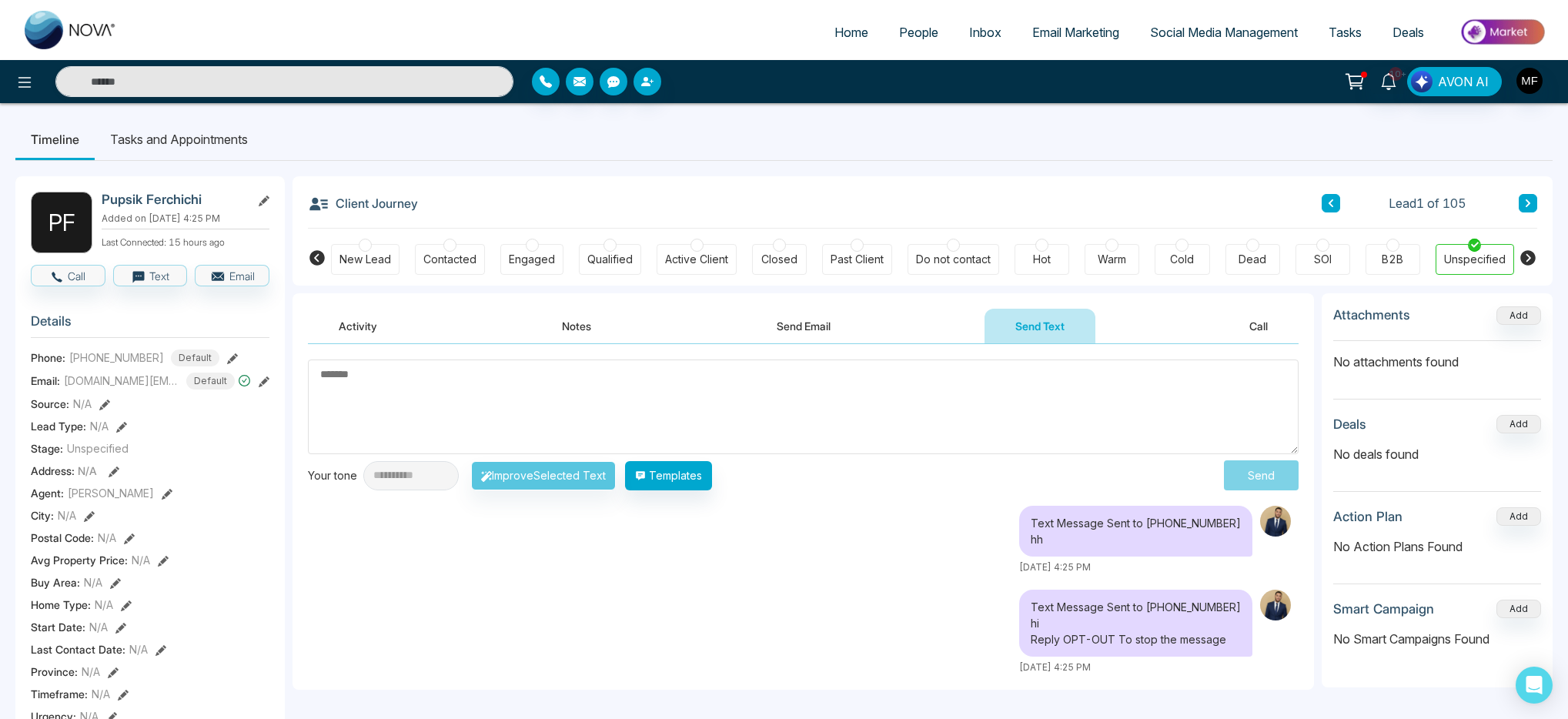
click at [815, 326] on button "Send Email" at bounding box center [803, 326] width 116 height 34
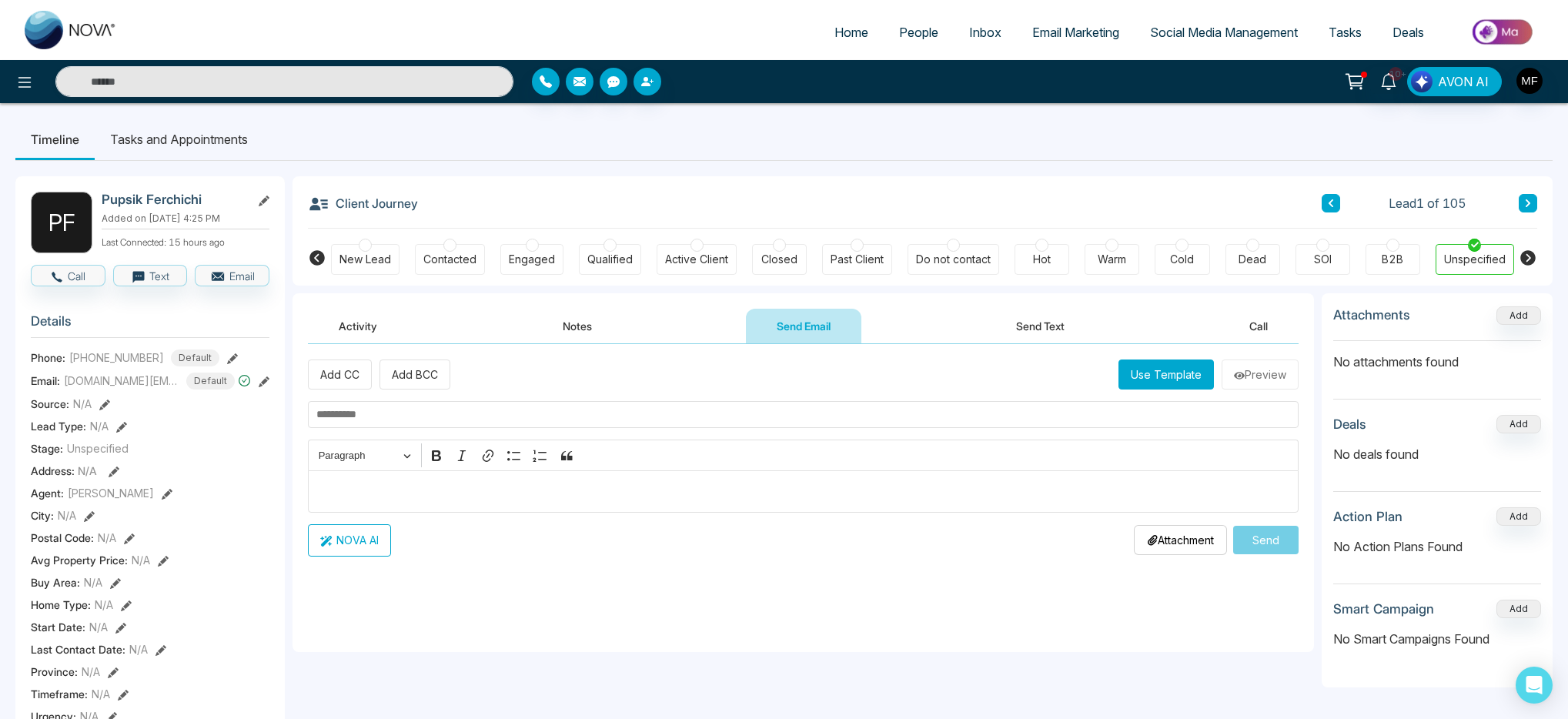
click at [526, 496] on p "Editor editing area: main" at bounding box center [803, 491] width 975 height 19
drag, startPoint x: 358, startPoint y: 554, endPoint x: 662, endPoint y: 634, distance: 314.4
click at [643, 645] on div "**********" at bounding box center [803, 497] width 1022 height 308
click at [771, 494] on p "Editor editing area: main" at bounding box center [803, 491] width 975 height 19
click at [1138, 386] on button "Use Template" at bounding box center [1166, 374] width 95 height 30
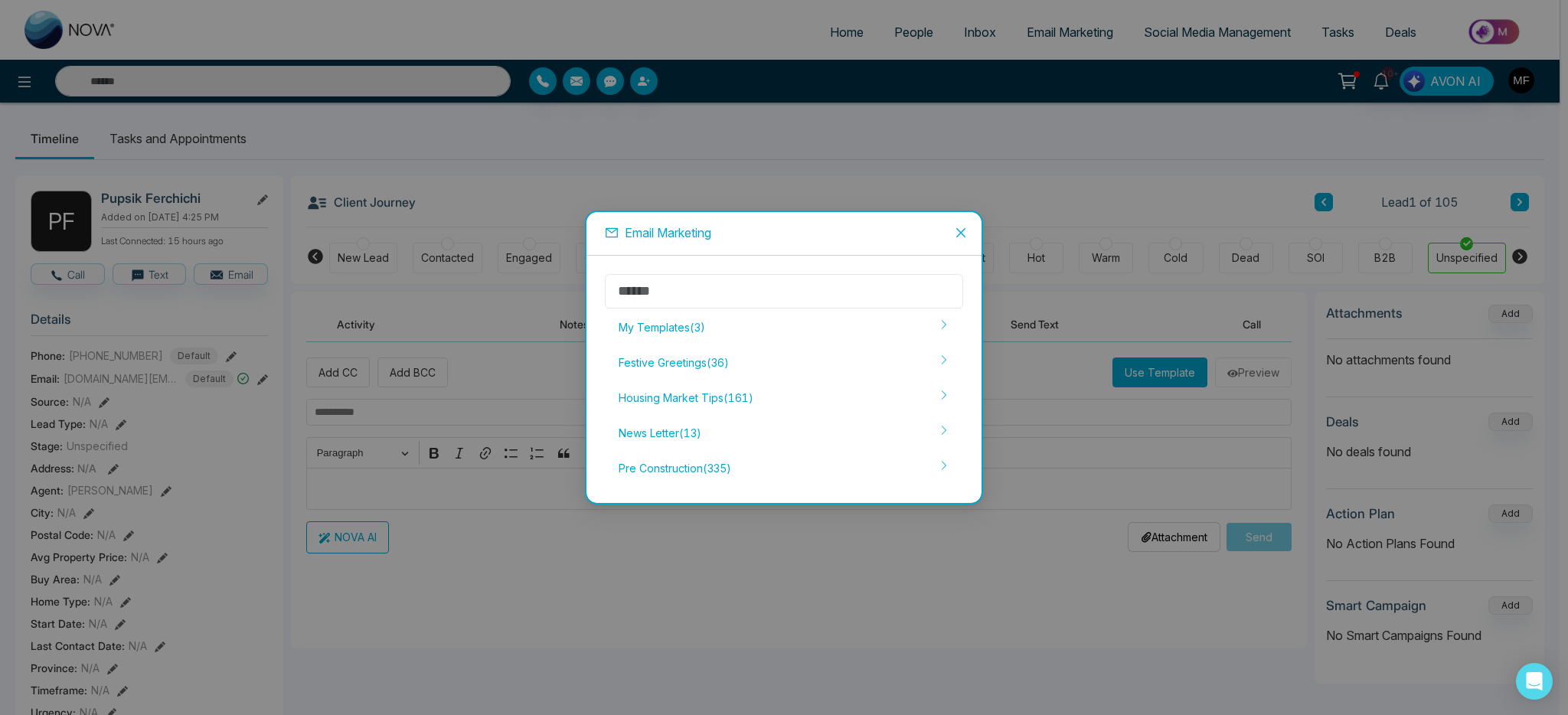
click at [813, 296] on input "text" at bounding box center [784, 291] width 358 height 34
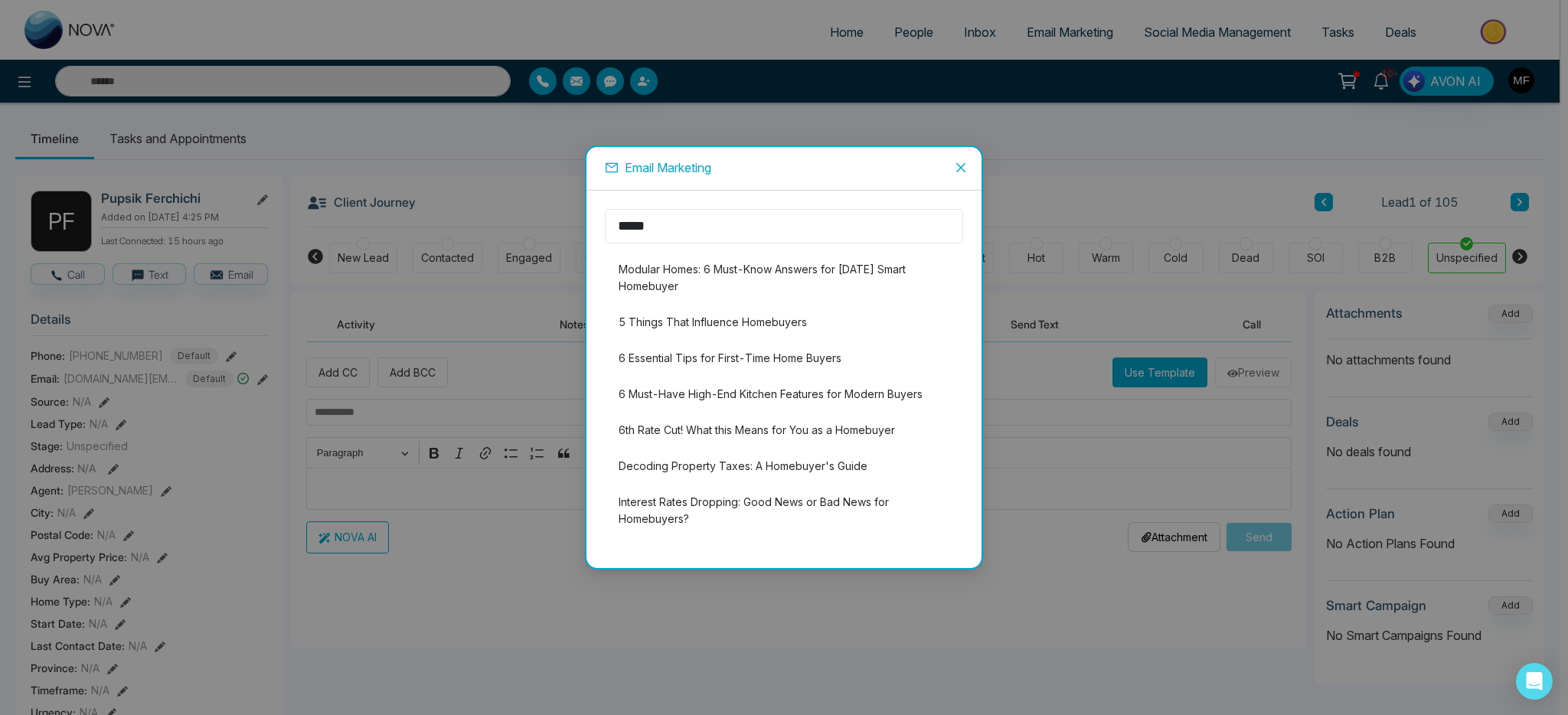
scroll to position [330, 0]
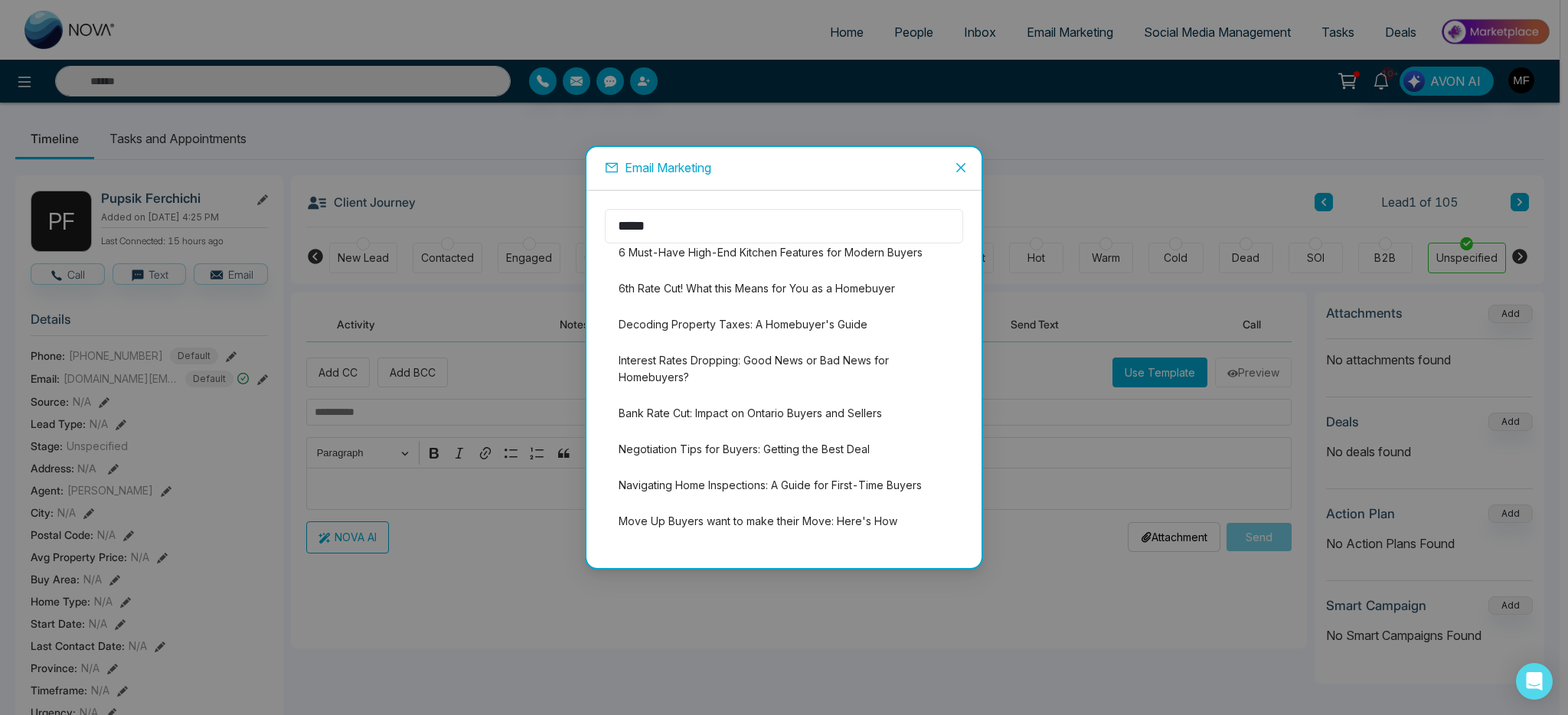
type input "*****"
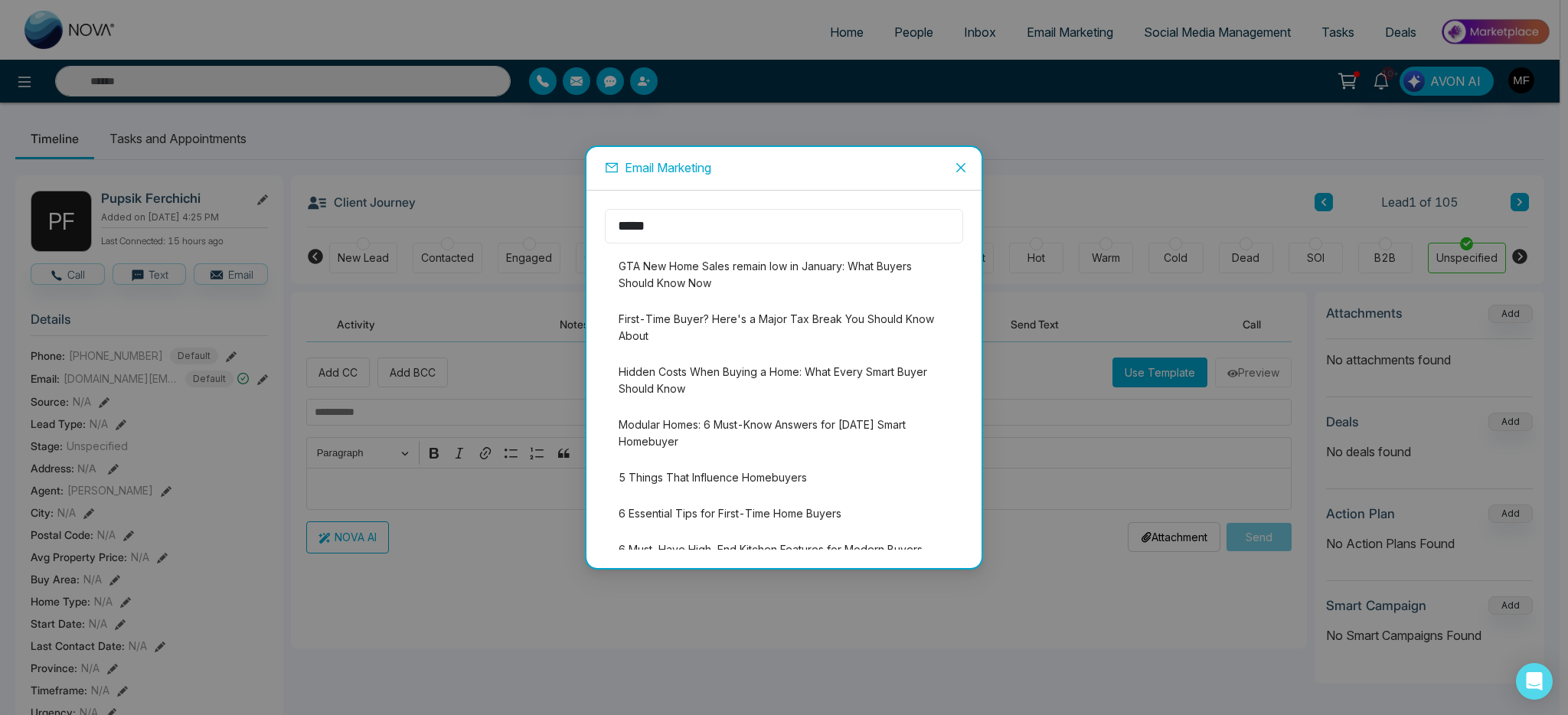
scroll to position [0, 0]
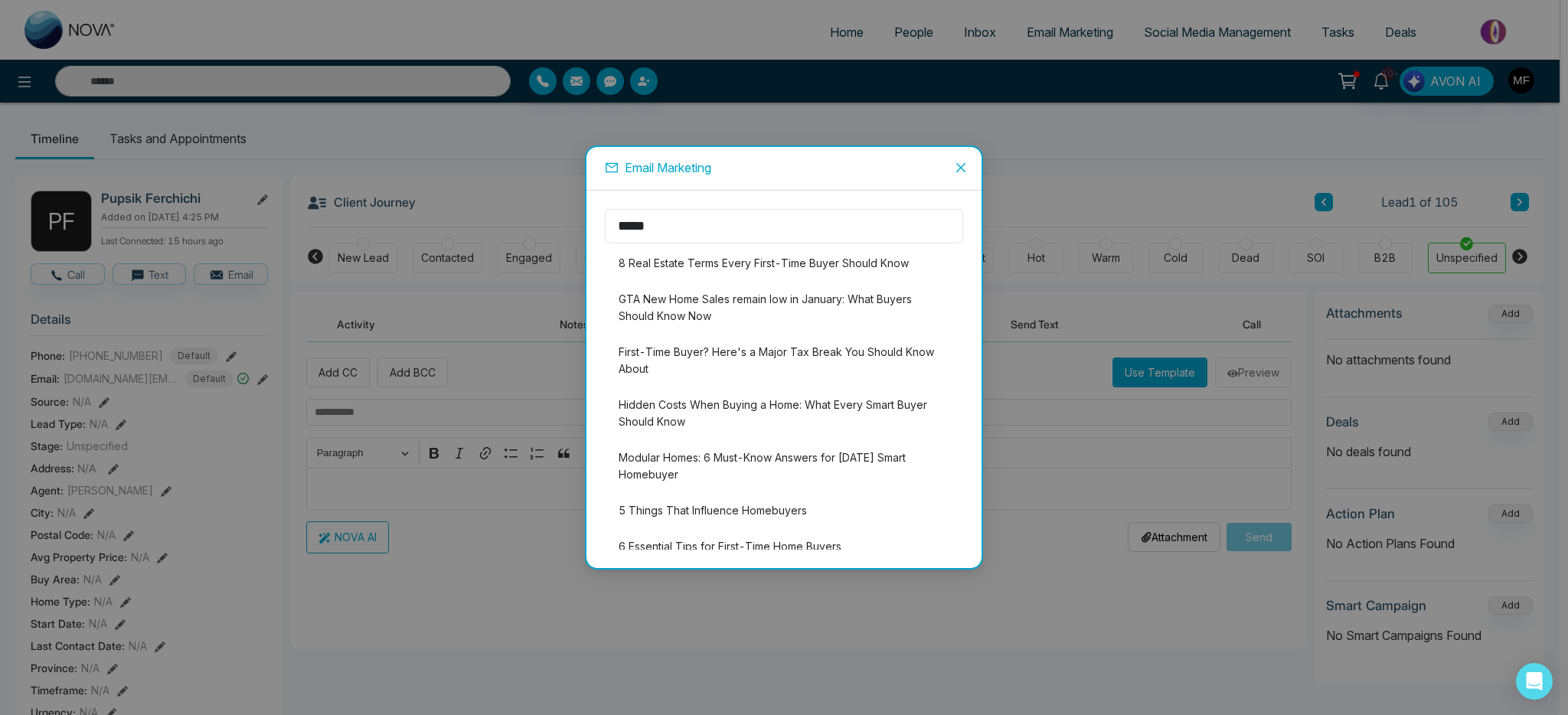
click at [867, 229] on input "*****" at bounding box center [784, 226] width 358 height 34
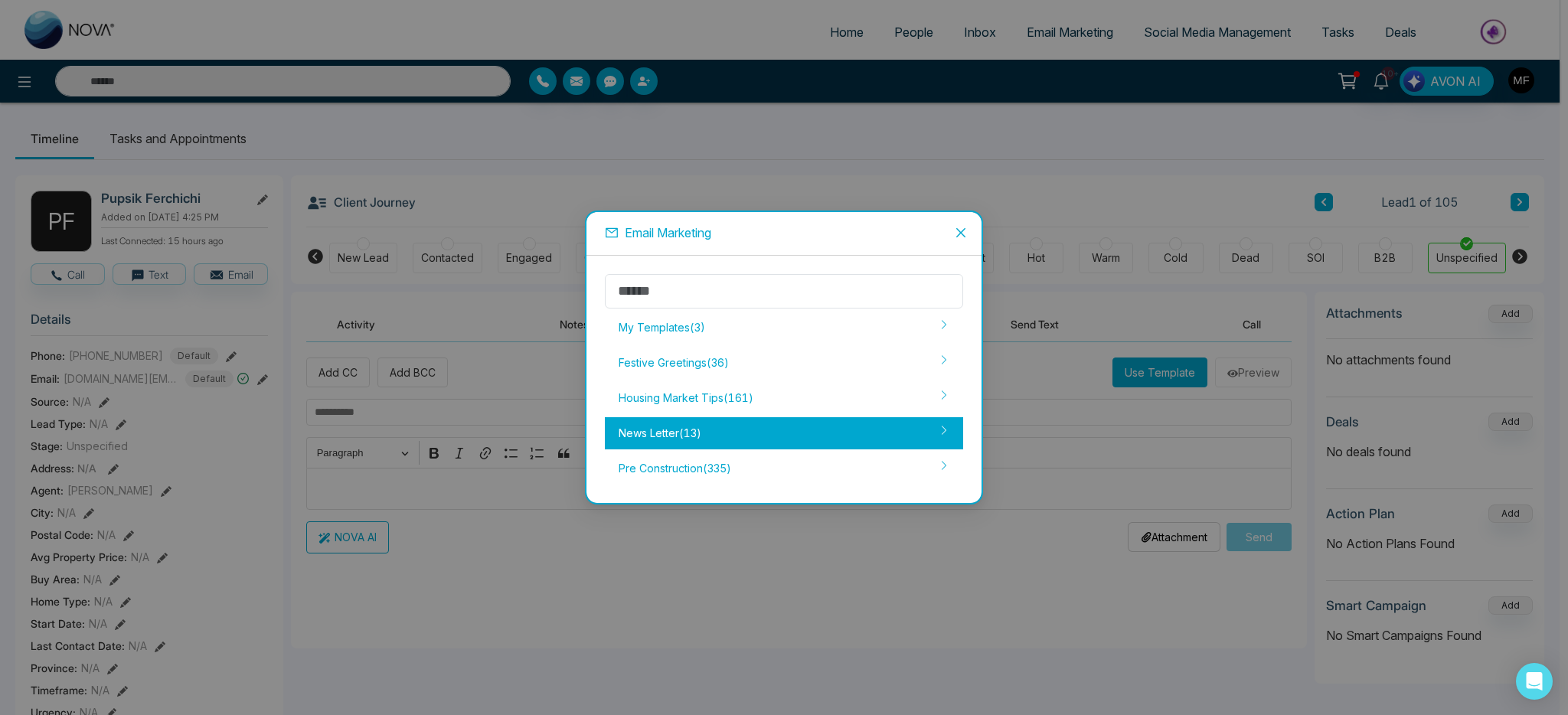
click at [731, 447] on div "News Letter ( 13 )" at bounding box center [784, 433] width 358 height 32
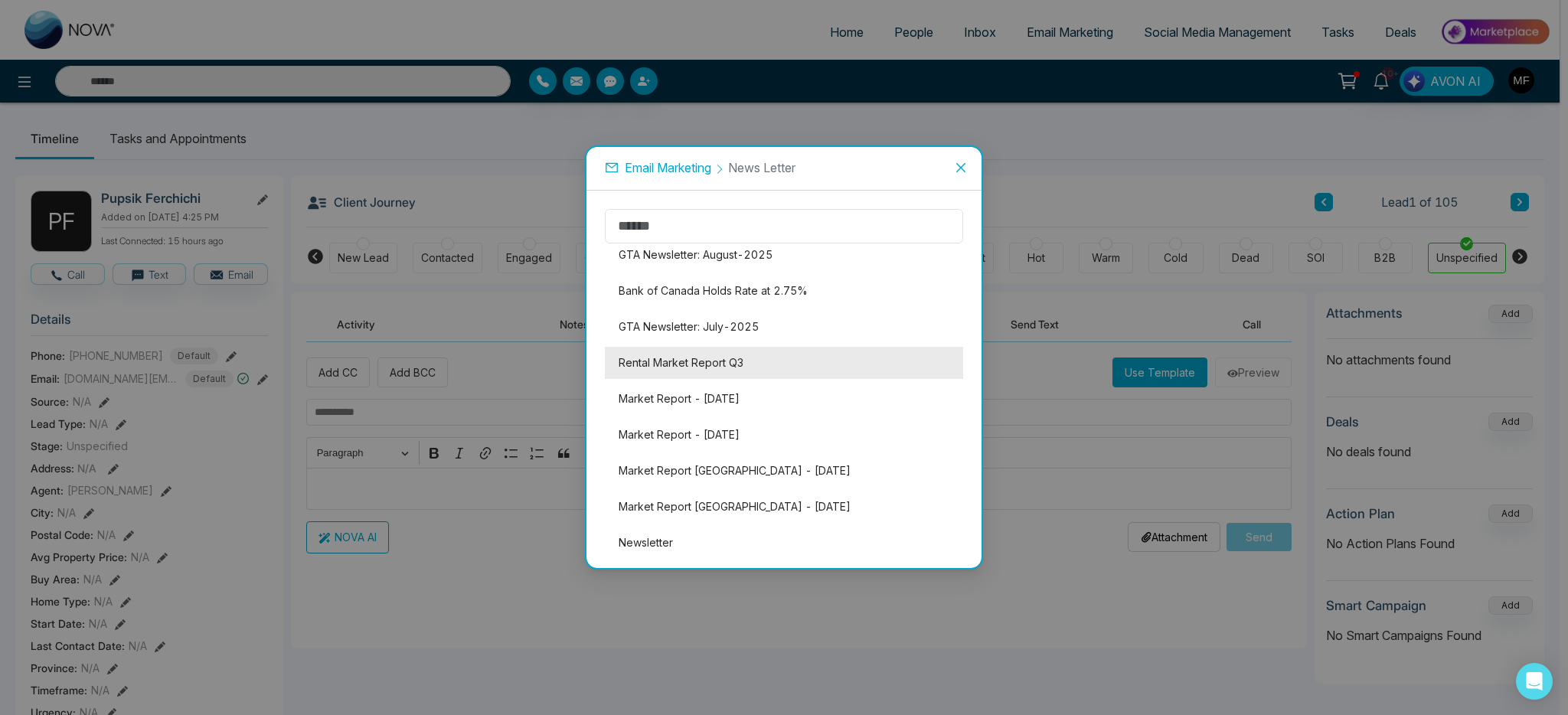
scroll to position [174, 0]
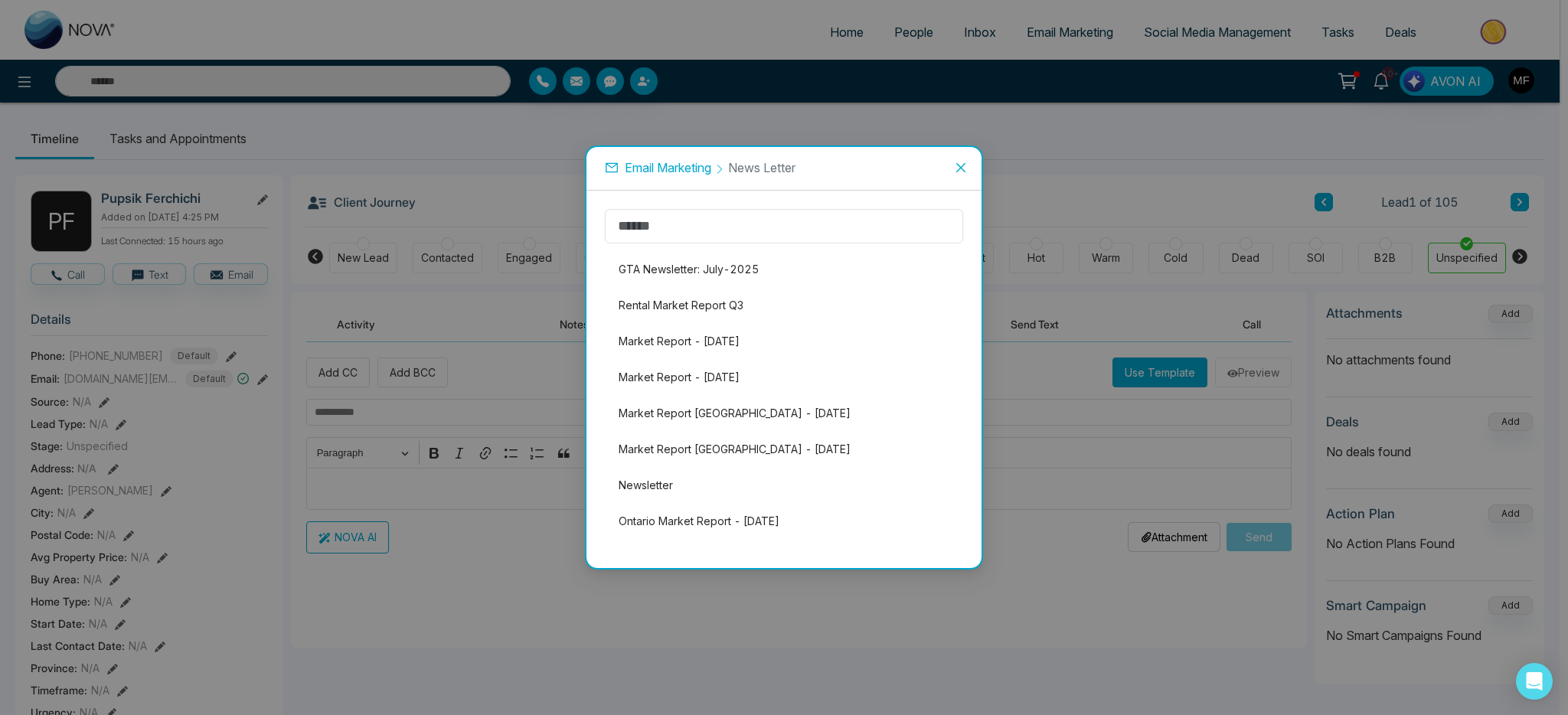
click at [963, 170] on icon "close" at bounding box center [961, 167] width 12 height 12
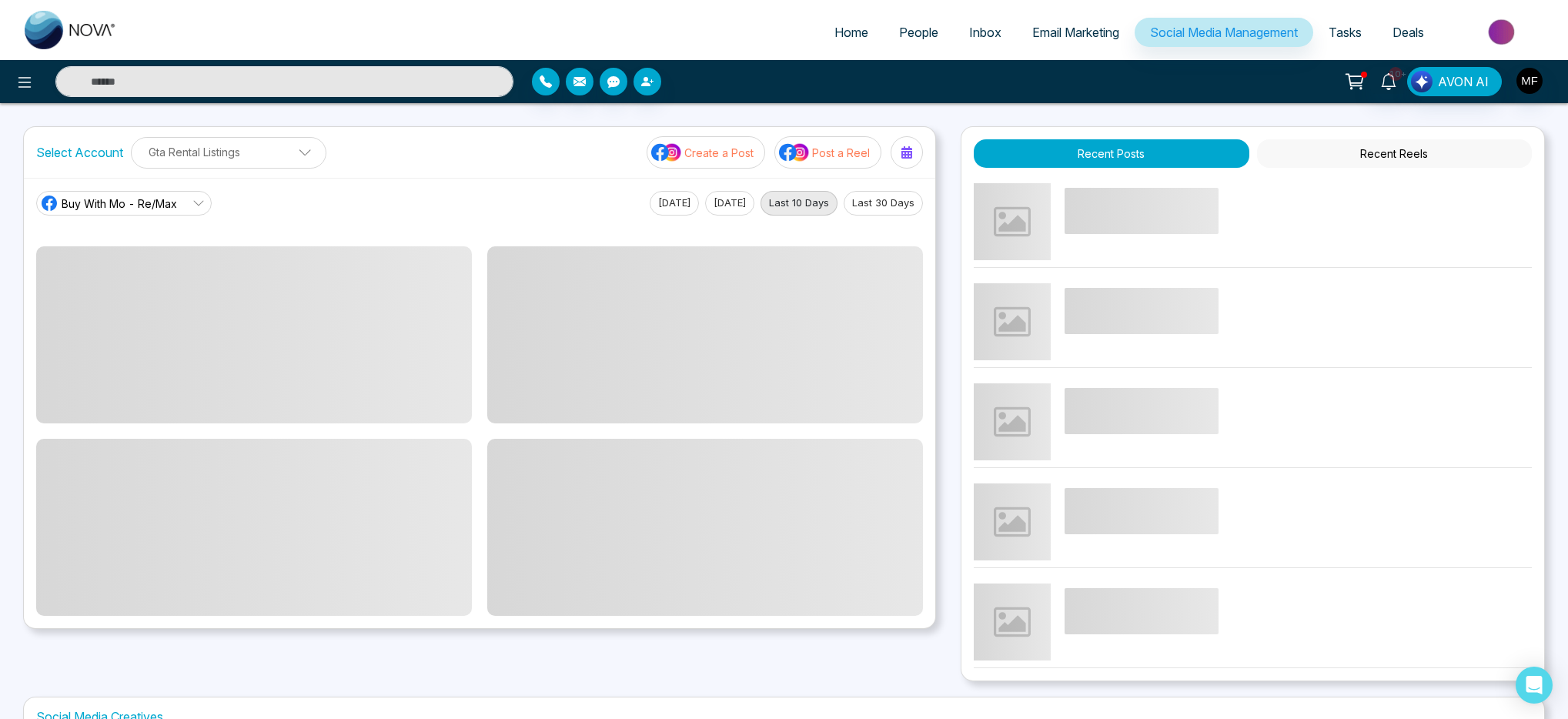
click at [1032, 27] on span "Email Marketing" at bounding box center [1075, 33] width 87 height 15
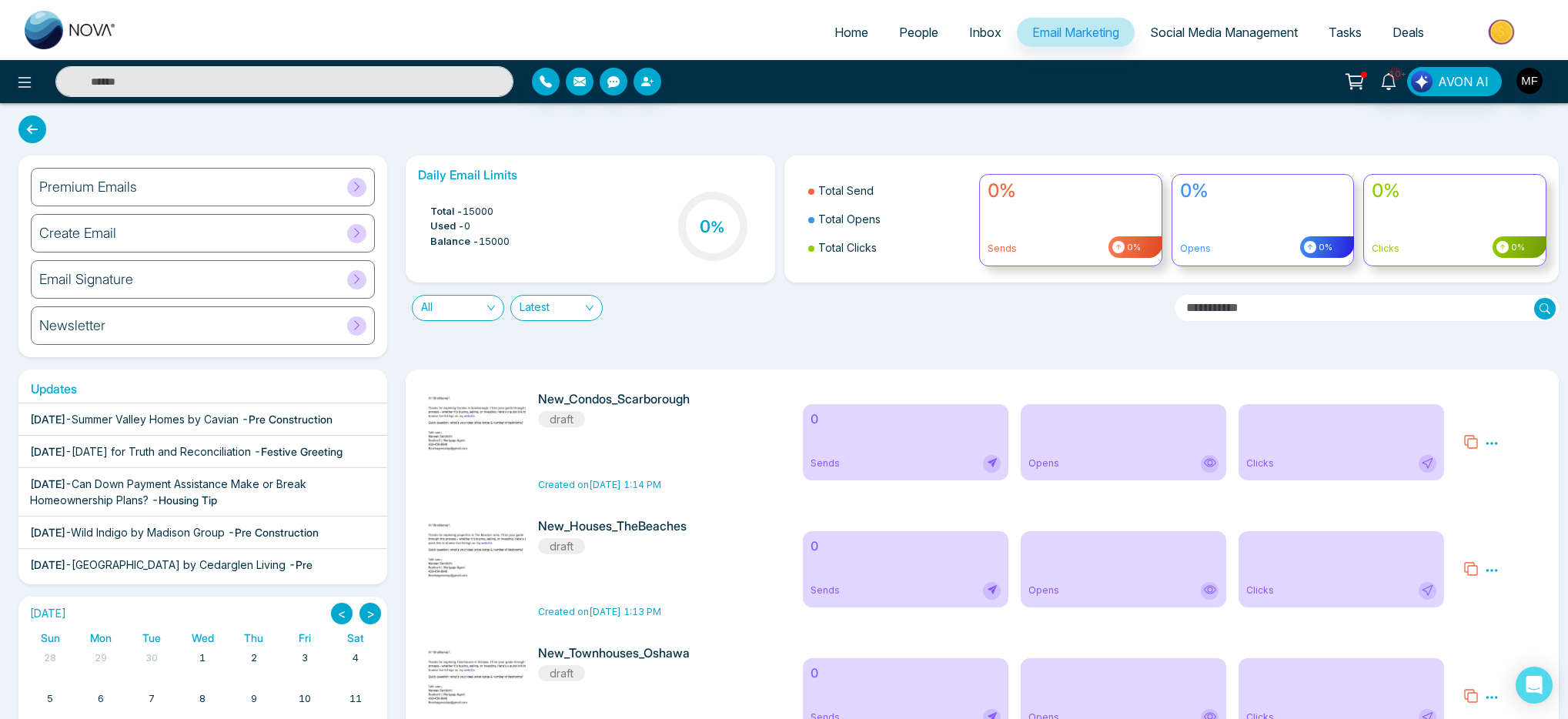
click at [207, 191] on div "Premium Emails" at bounding box center [202, 187] width 344 height 39
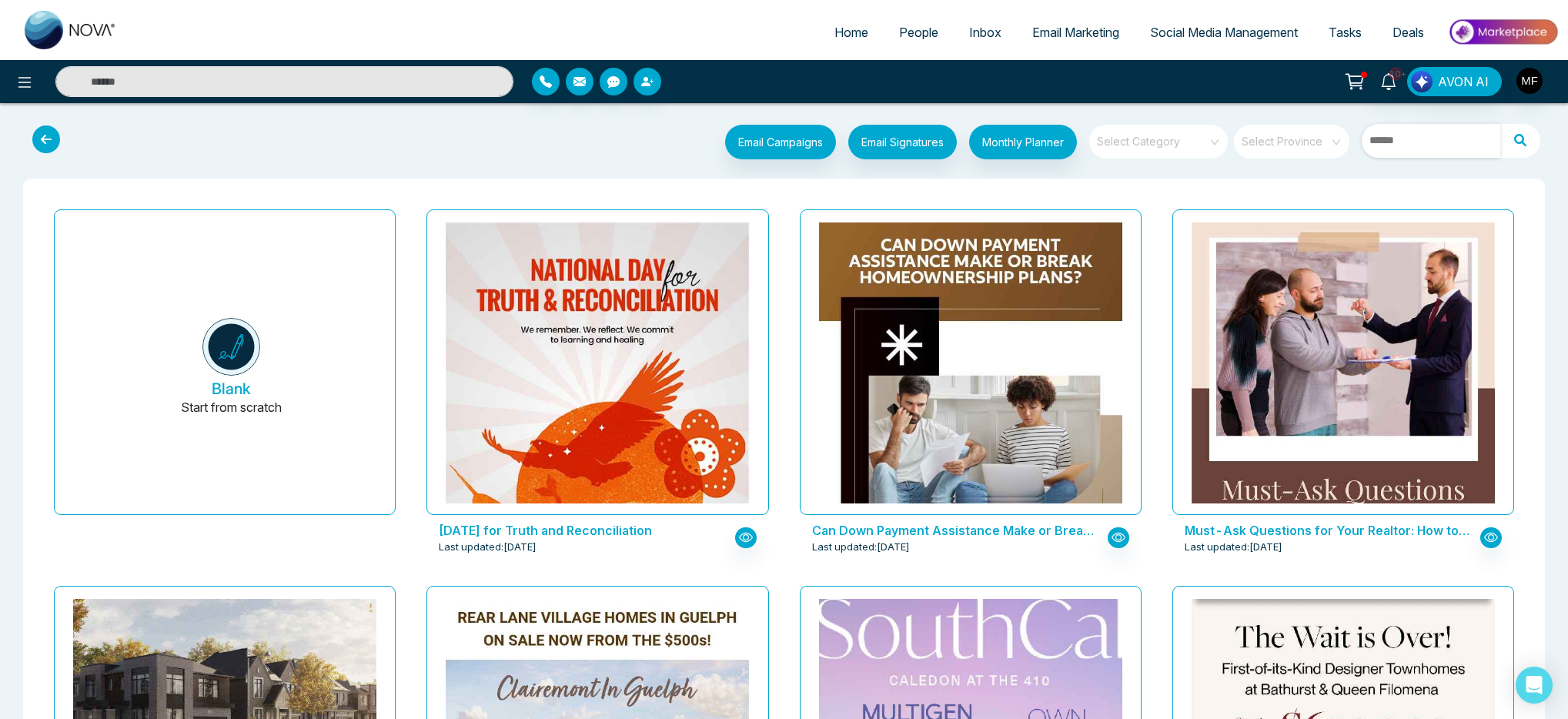
click at [1391, 141] on input "text" at bounding box center [1432, 141] width 139 height 34
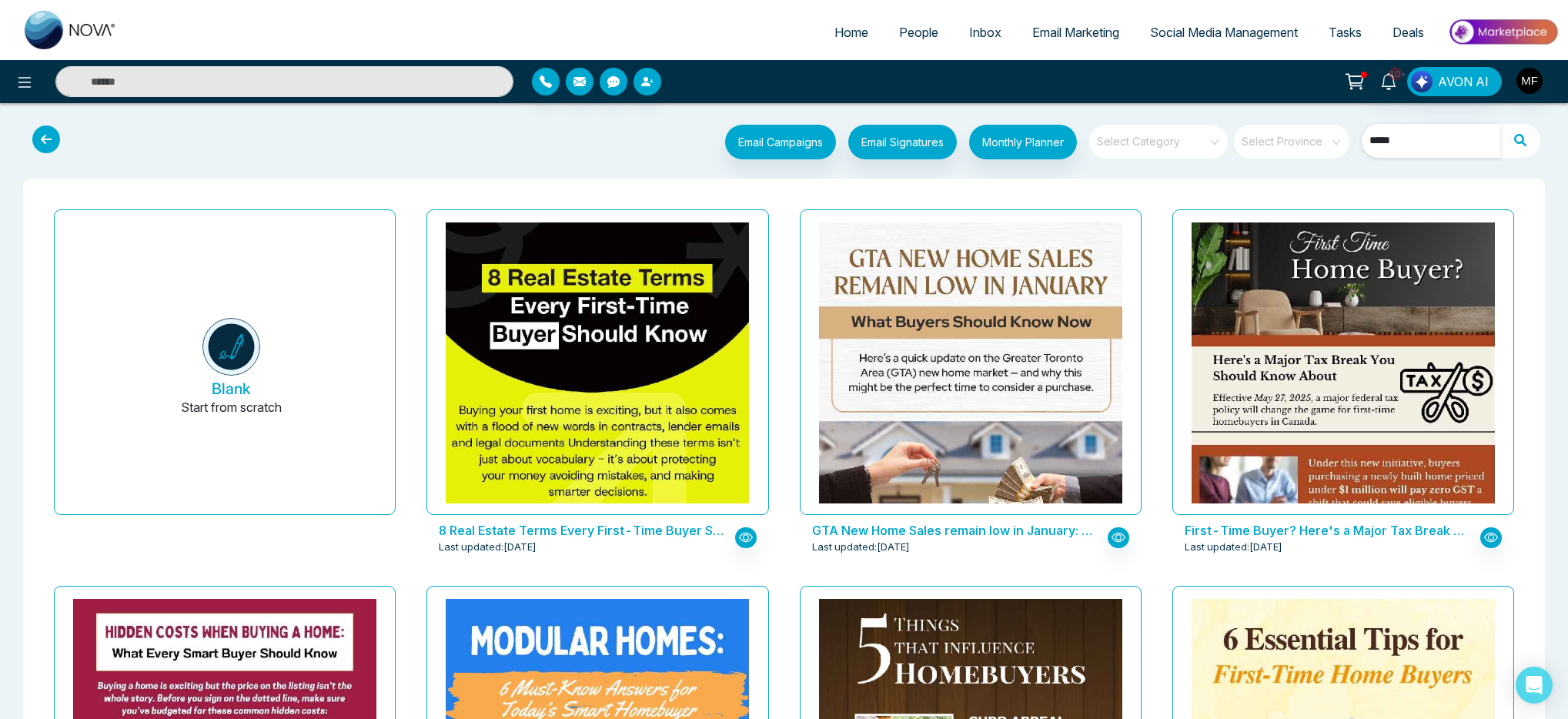
type input "*****"
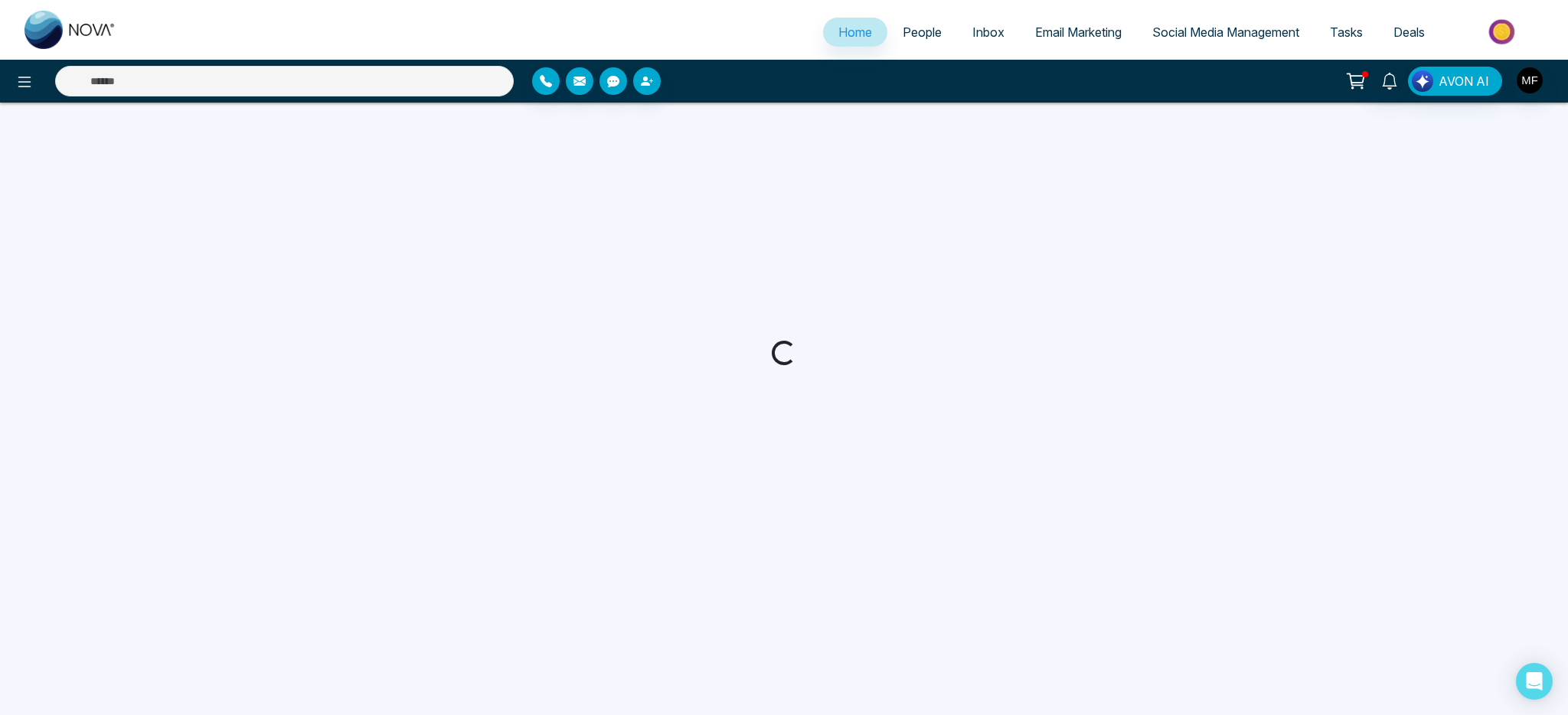
select select "*"
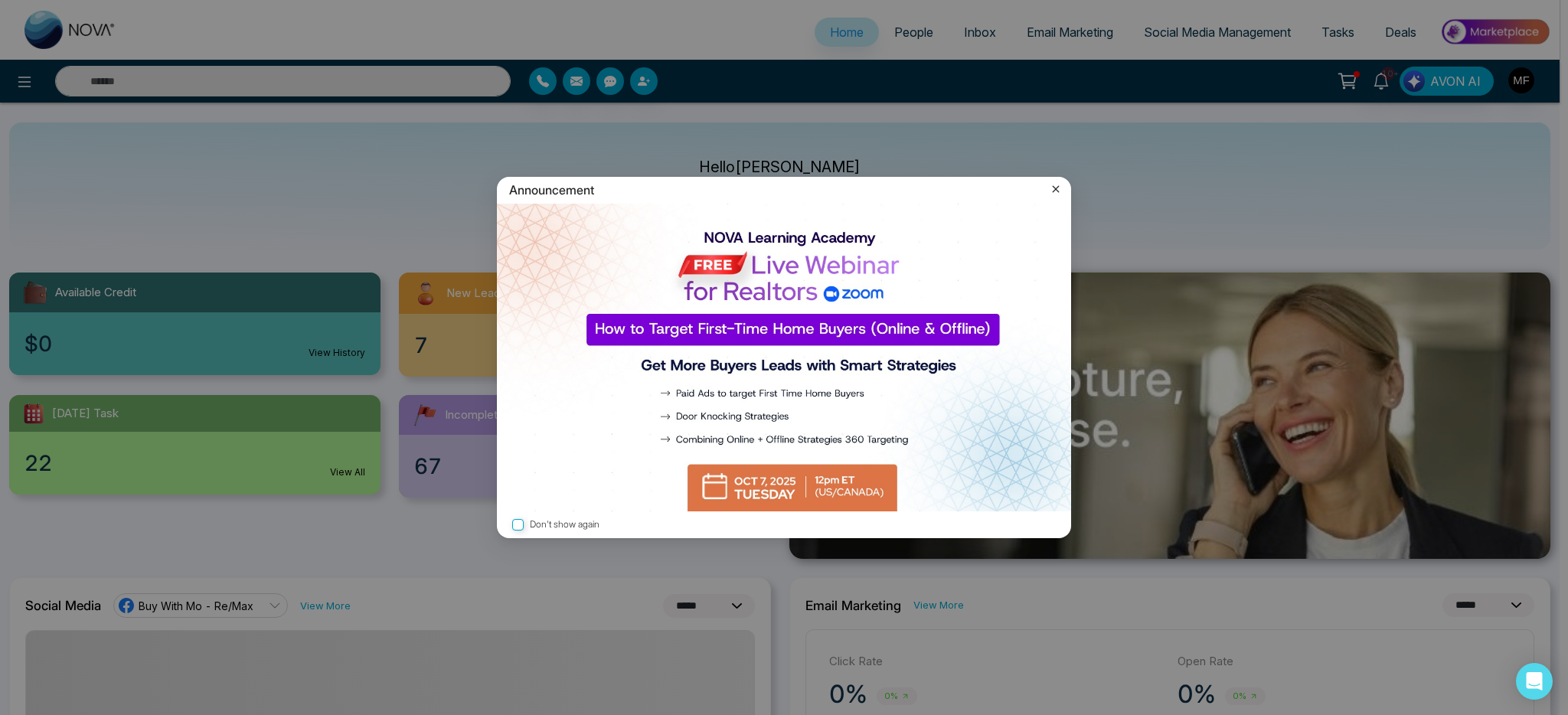
click at [1053, 188] on icon at bounding box center [1056, 189] width 15 height 15
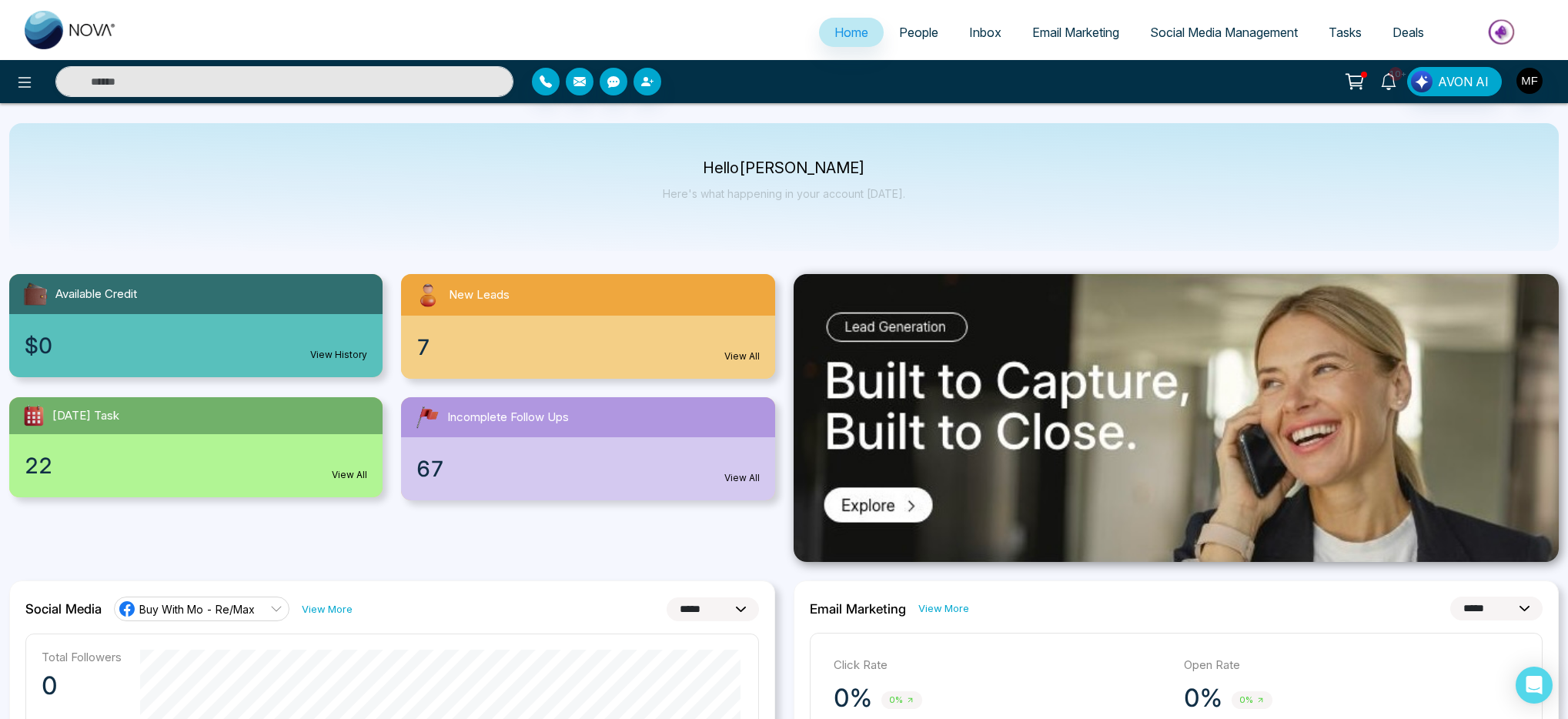
click at [1393, 83] on icon at bounding box center [1389, 81] width 17 height 17
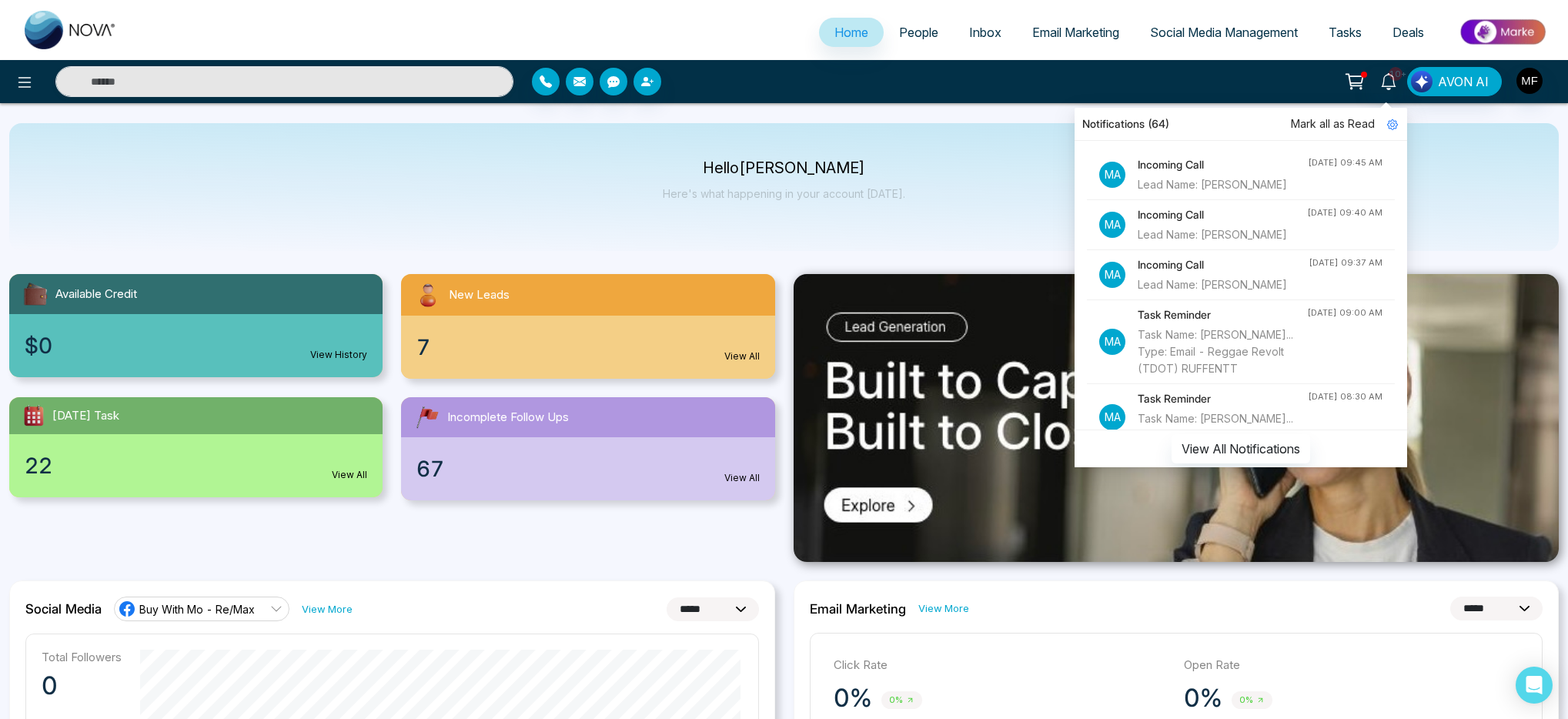
click at [1400, 124] on div "Notifications (64)" at bounding box center [1241, 124] width 333 height 33
click at [1398, 124] on icon at bounding box center [1392, 124] width 11 height 11
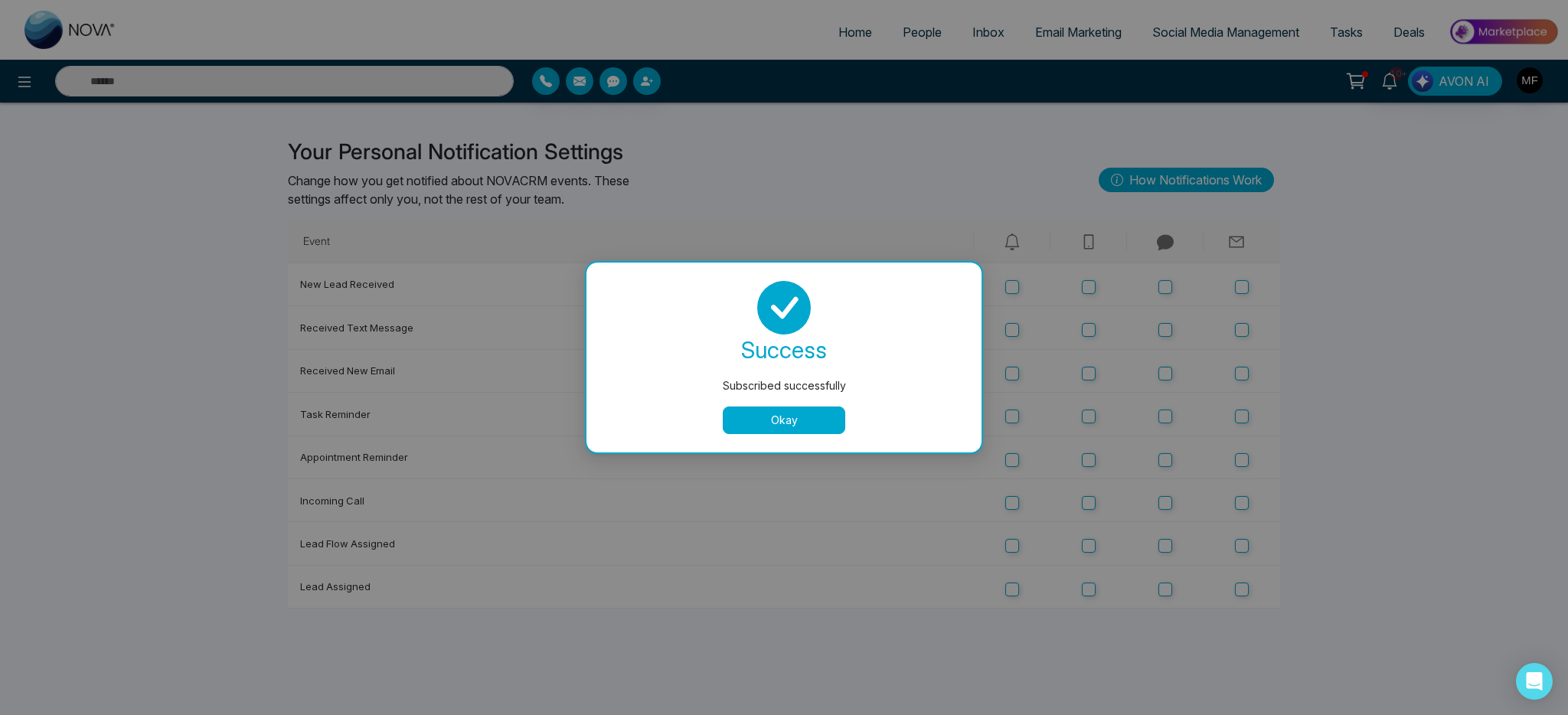
click at [1091, 333] on div "Subscribed successfully success Subscribed successfully Okay" at bounding box center [784, 357] width 1568 height 715
click at [1086, 379] on div "Subscribed successfully success Subscribed successfully Okay" at bounding box center [784, 357] width 1568 height 715
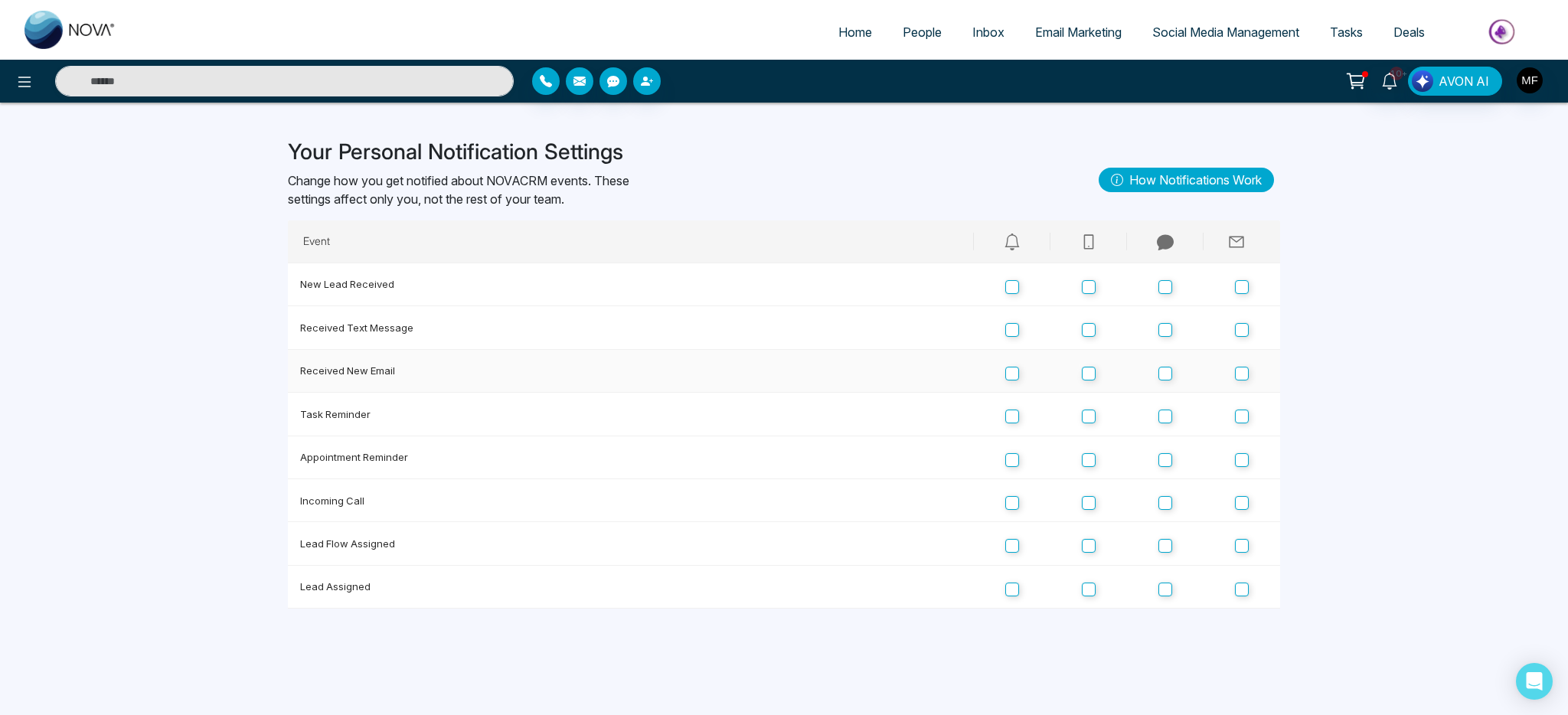
click at [1086, 379] on td at bounding box center [1089, 371] width 77 height 43
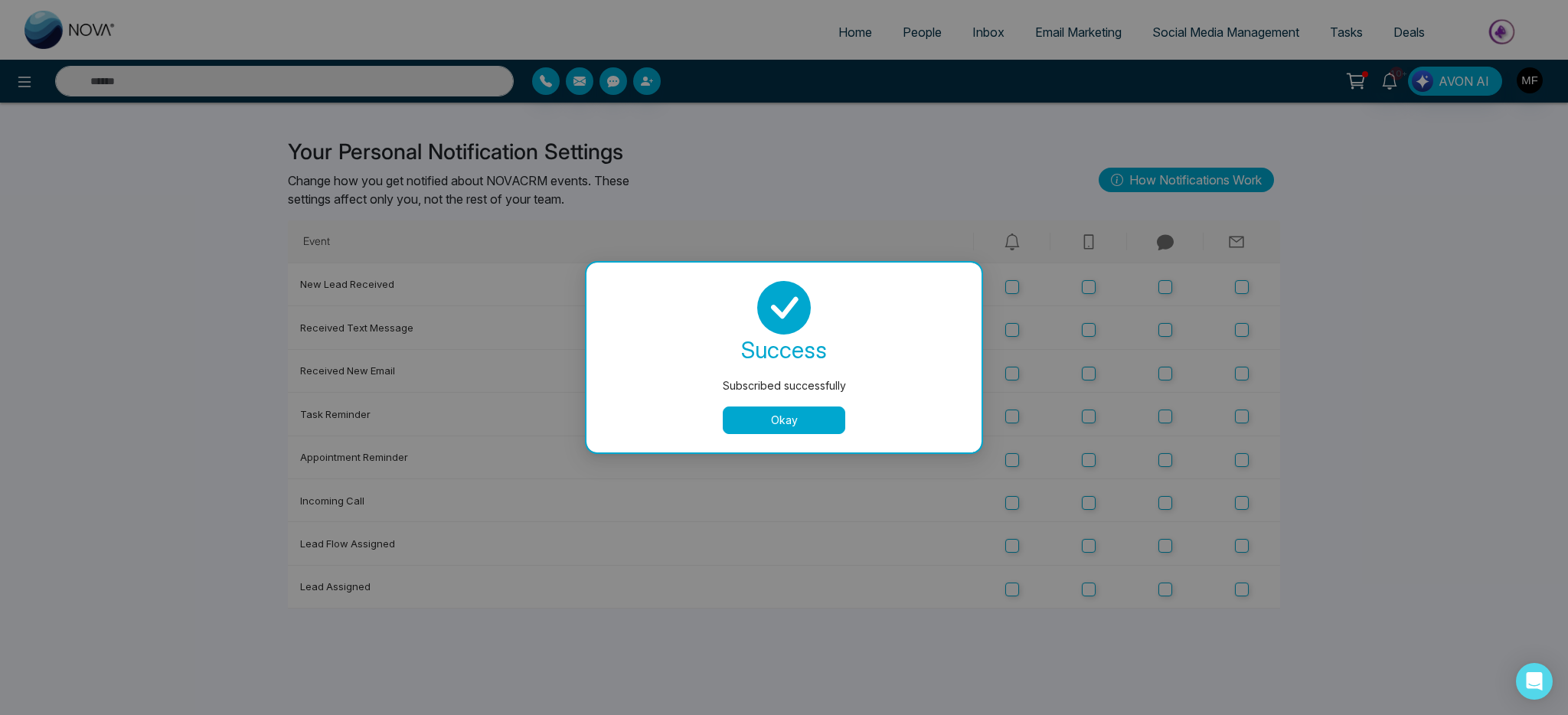
click at [1086, 417] on div "Subscribed successfully success Subscribed successfully Okay" at bounding box center [784, 357] width 1568 height 715
click at [1091, 458] on div "Subscribed successfully success Subscribed successfully Okay" at bounding box center [784, 357] width 1568 height 715
click at [1087, 509] on div "Subscribed successfully success Subscribed successfully Okay" at bounding box center [784, 357] width 1568 height 715
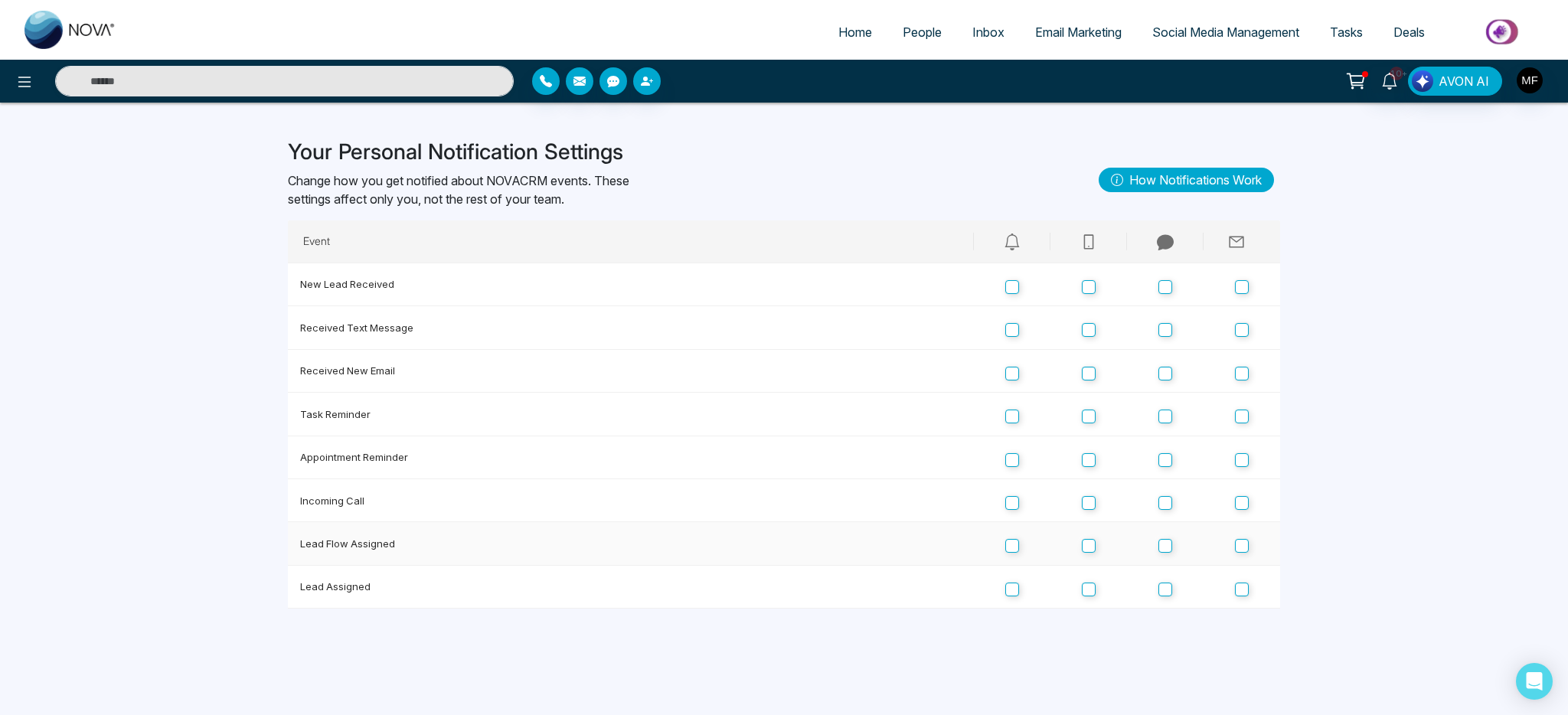
click at [1089, 529] on td at bounding box center [1089, 543] width 77 height 43
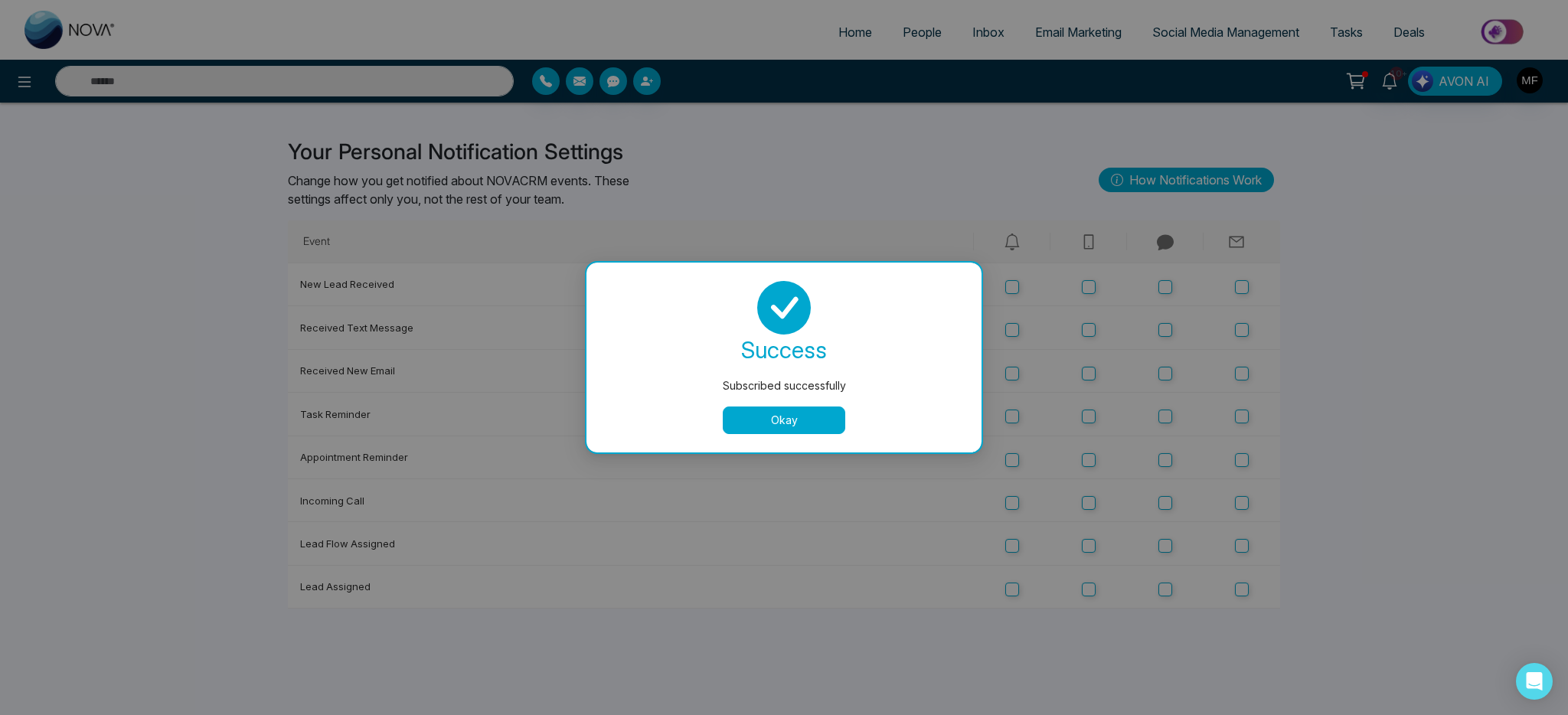
click at [1089, 545] on div "Subscribed successfully success Subscribed successfully Okay" at bounding box center [784, 357] width 1568 height 715
click at [1101, 557] on div "Subscribed successfully success Subscribed successfully Okay" at bounding box center [784, 357] width 1568 height 715
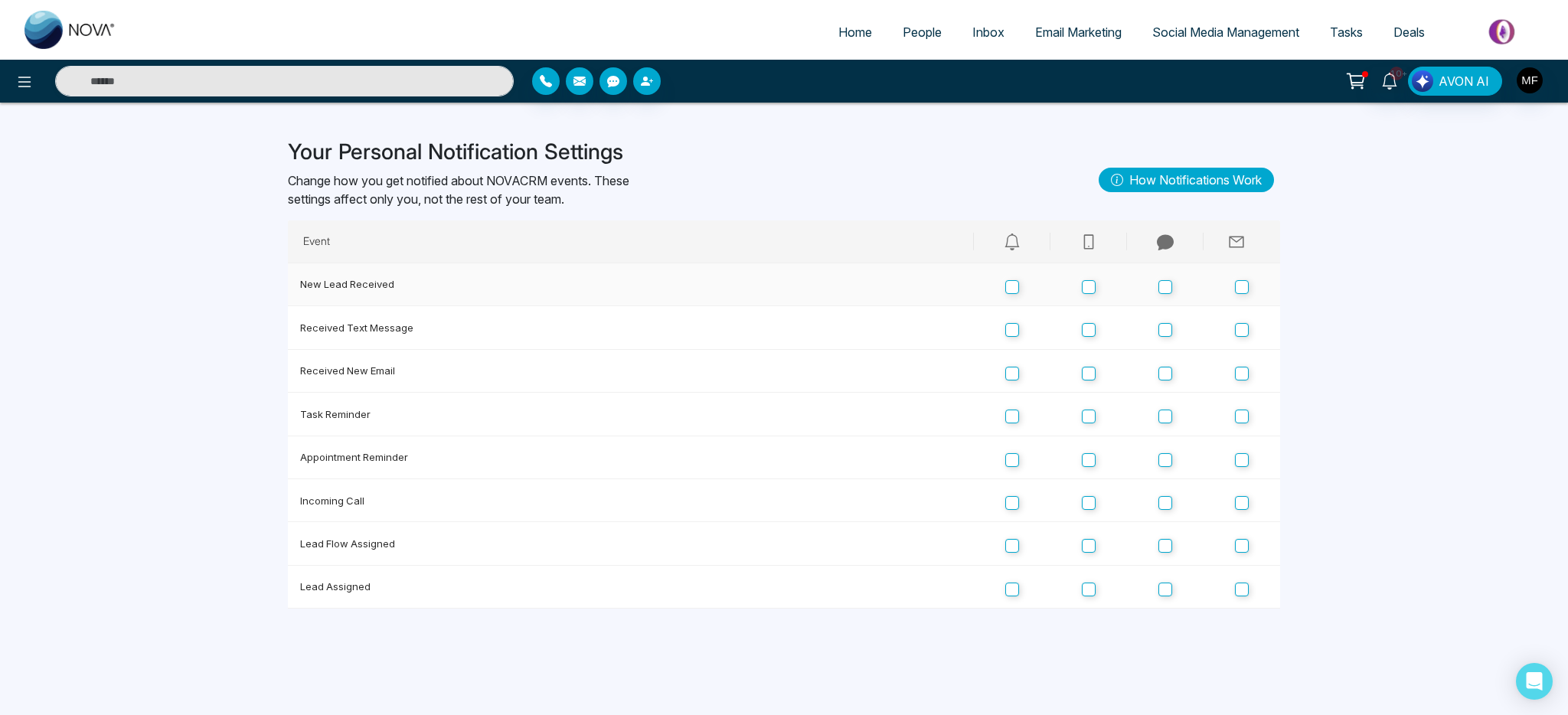
click at [1249, 288] on td at bounding box center [1242, 285] width 77 height 43
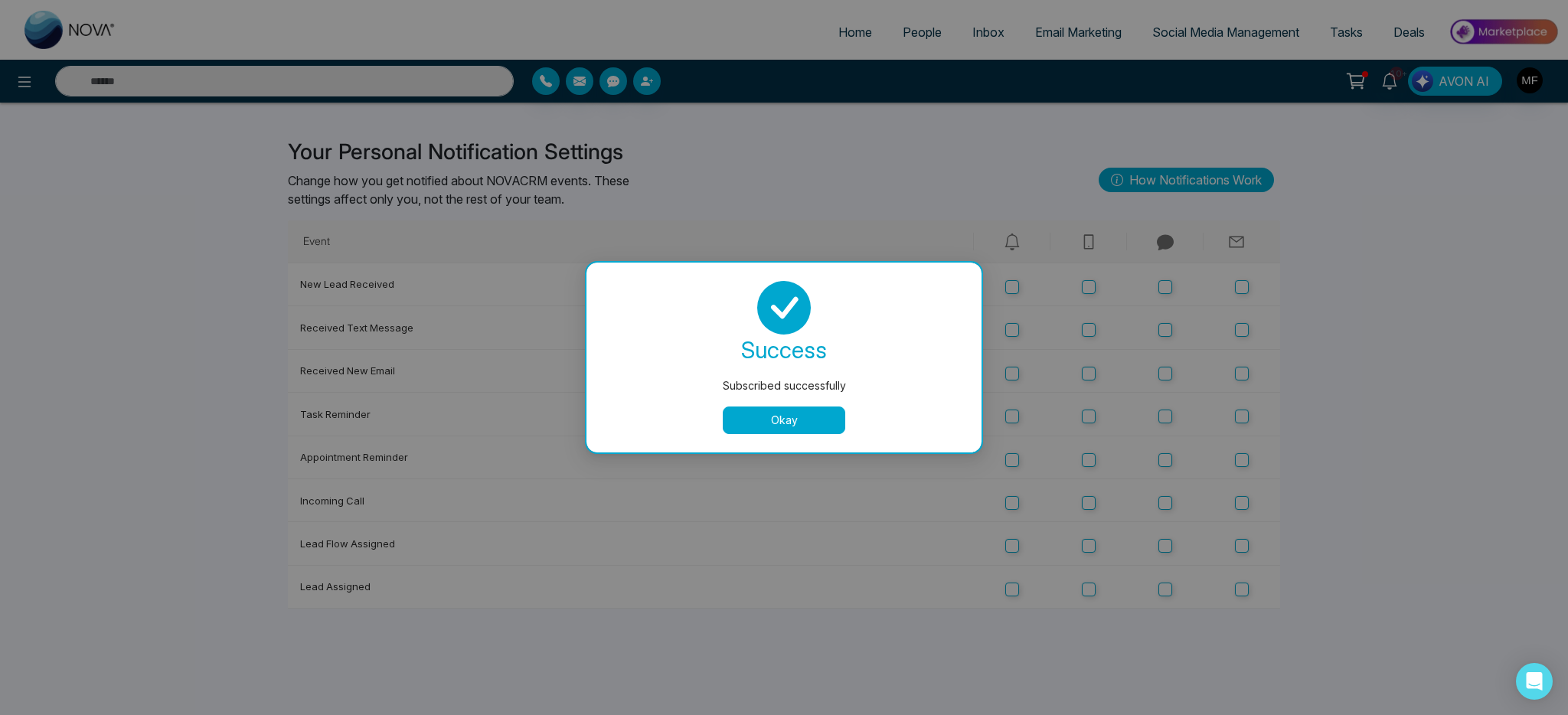
click at [760, 434] on div "success Subscribed successfully Okay" at bounding box center [784, 357] width 395 height 190
click at [780, 418] on button "Okay" at bounding box center [784, 420] width 123 height 27
click at [1244, 382] on div "Subscribed successfully success Subscribed successfully Okay" at bounding box center [784, 357] width 1568 height 715
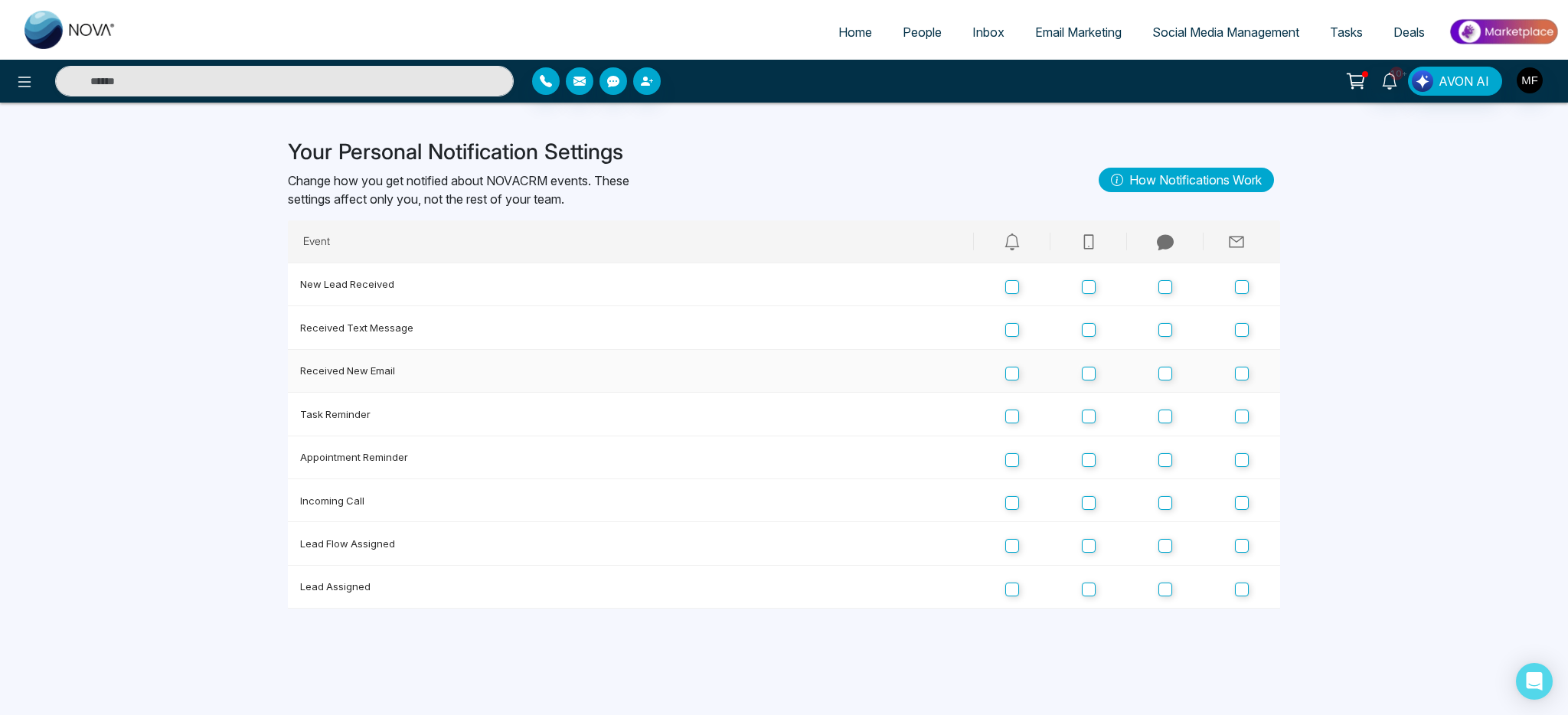
click at [1249, 377] on td at bounding box center [1242, 371] width 77 height 43
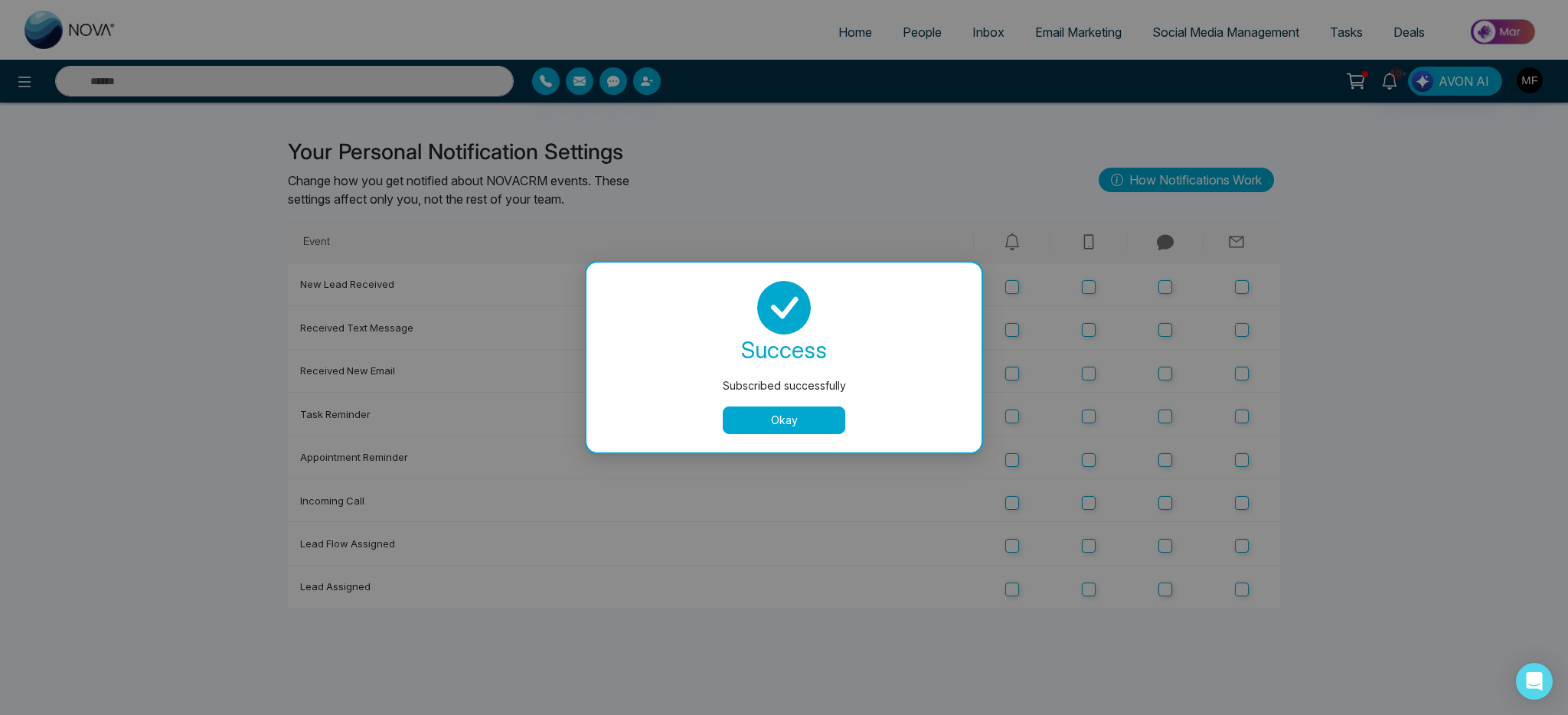
click at [1241, 419] on div "Subscribed successfully success Subscribed successfully Okay" at bounding box center [784, 357] width 1568 height 715
click at [1240, 452] on div "Subscribed successfully success Subscribed successfully Okay" at bounding box center [784, 357] width 1568 height 715
click at [1241, 508] on div "Subscribed successfully success Subscribed successfully Okay" at bounding box center [784, 357] width 1568 height 715
click at [1245, 539] on div "Subscribed successfully success Subscribed successfully Okay" at bounding box center [784, 357] width 1568 height 715
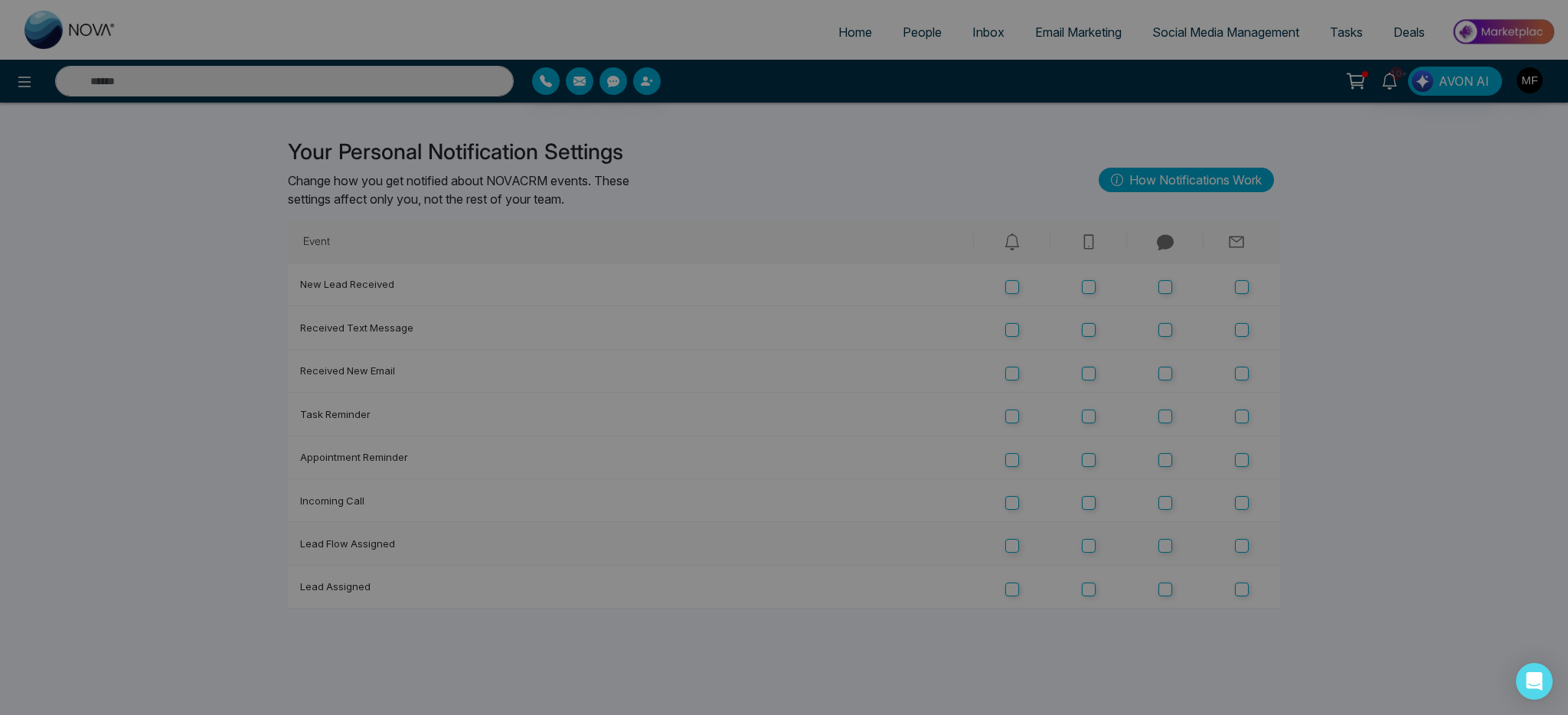
click at [1246, 545] on div "Subscribed successfully success Subscribed successfully Okay" at bounding box center [784, 357] width 1568 height 715
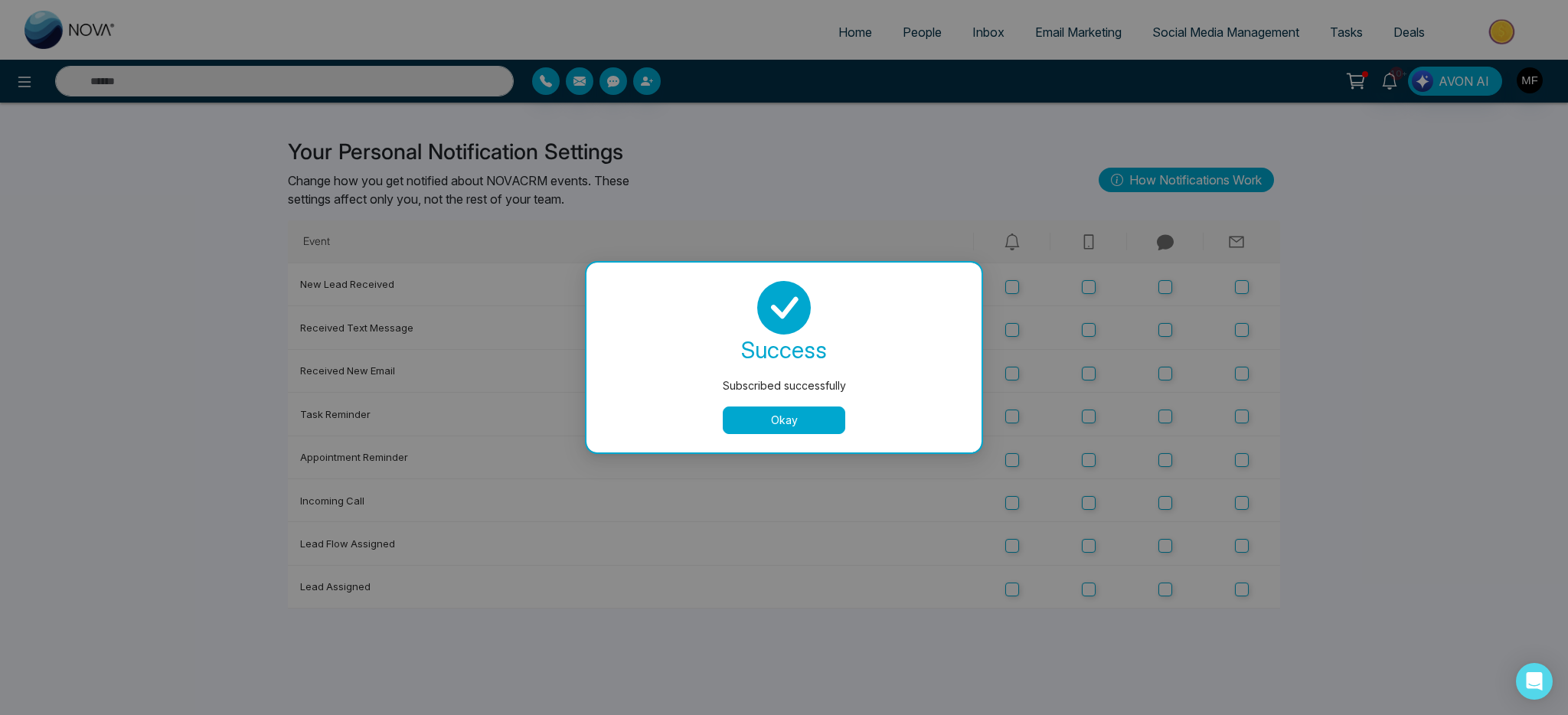
click at [1274, 587] on div "Subscribed successfully success Subscribed successfully Okay" at bounding box center [784, 357] width 1568 height 715
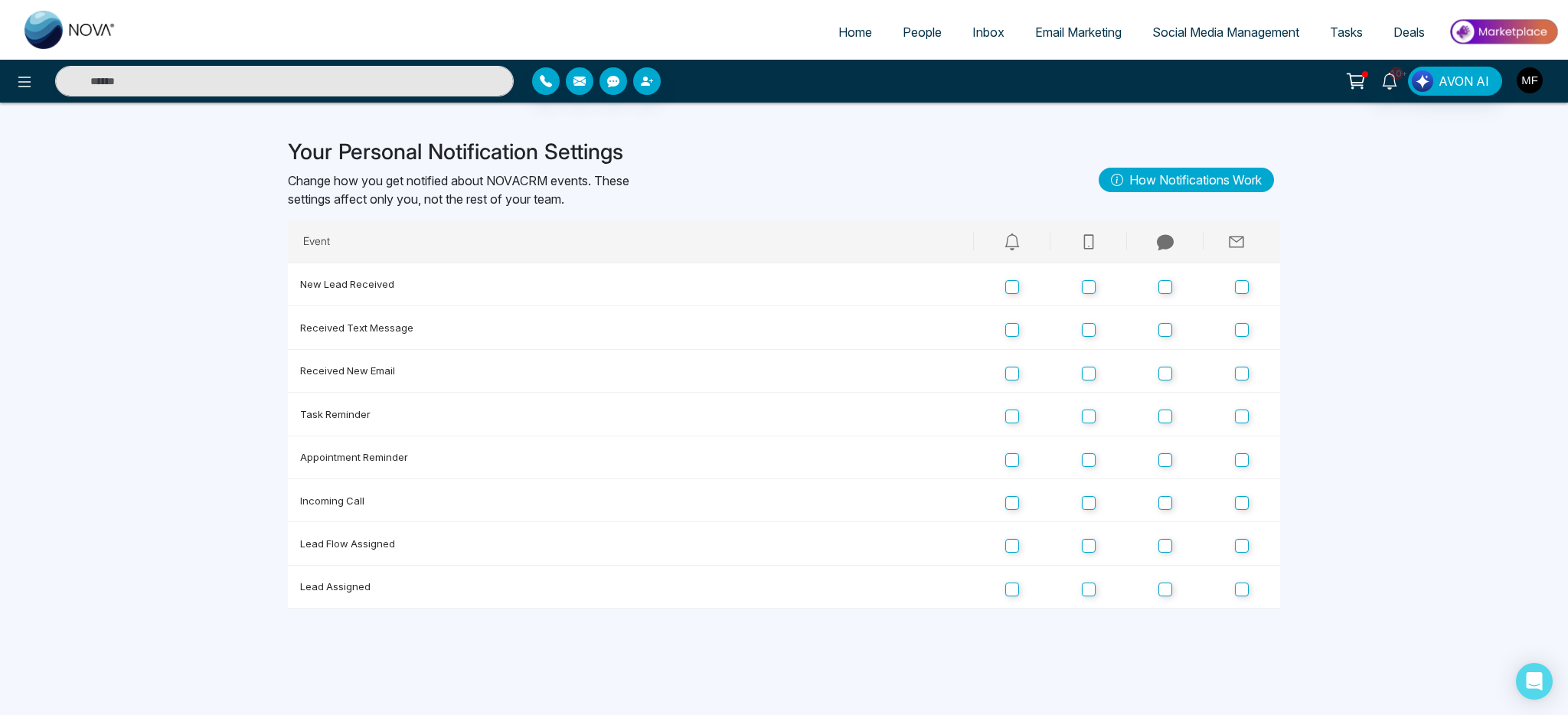
click at [1536, 82] on img "button" at bounding box center [1530, 80] width 26 height 26
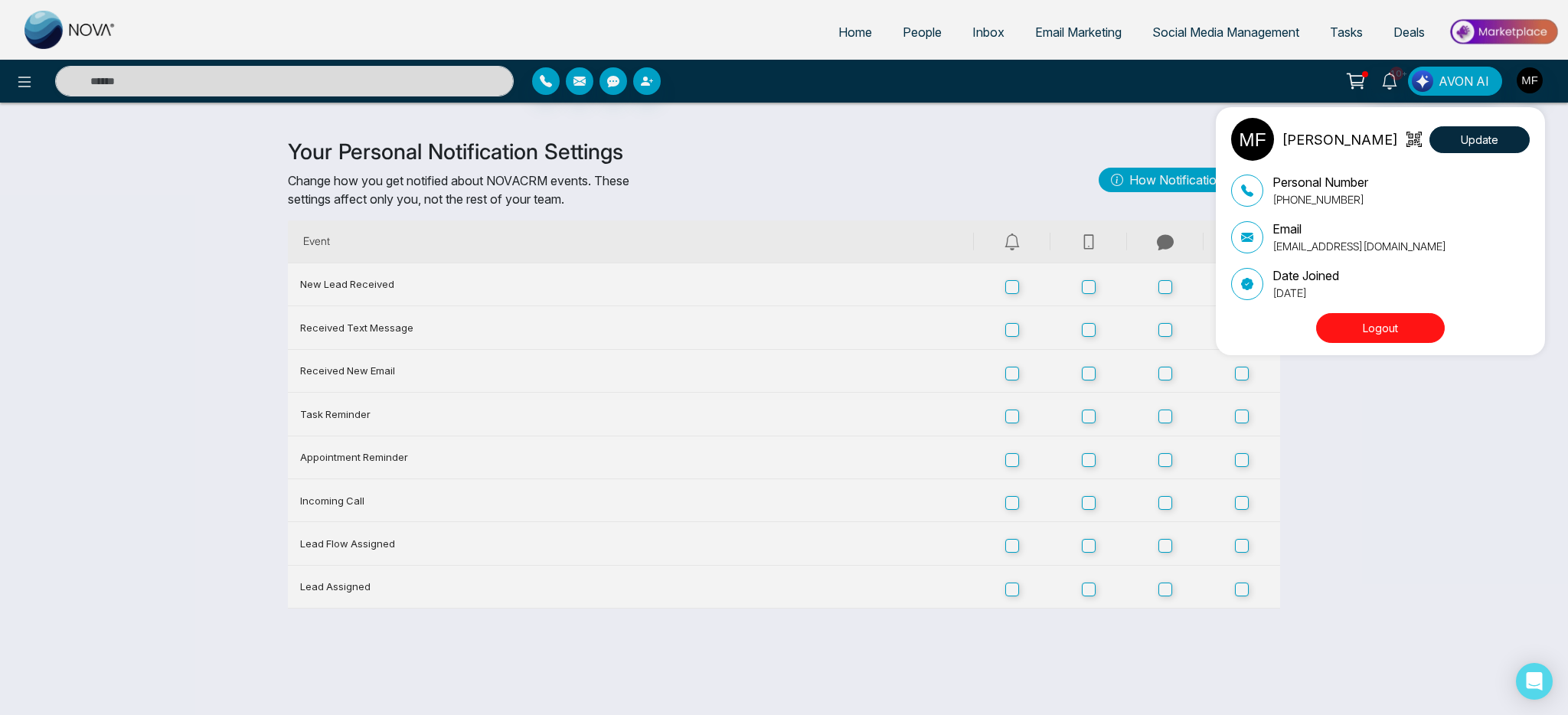
click at [1351, 310] on div "Marwen Ferchichi Update Personal Number +14384598840 Email bourbagonestop@gmail…" at bounding box center [1384, 231] width 306 height 227
click at [1355, 324] on button "Logout" at bounding box center [1380, 327] width 129 height 30
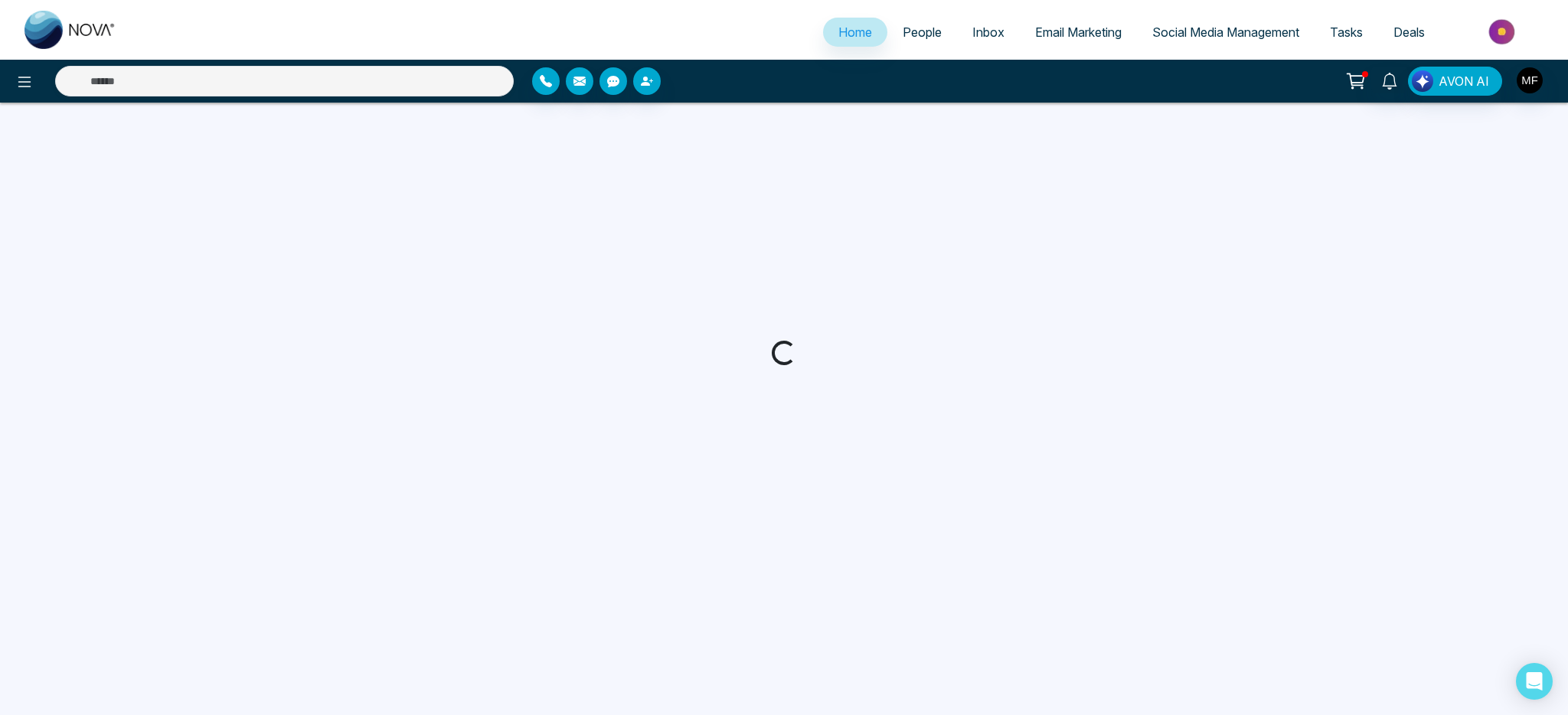
select select "*"
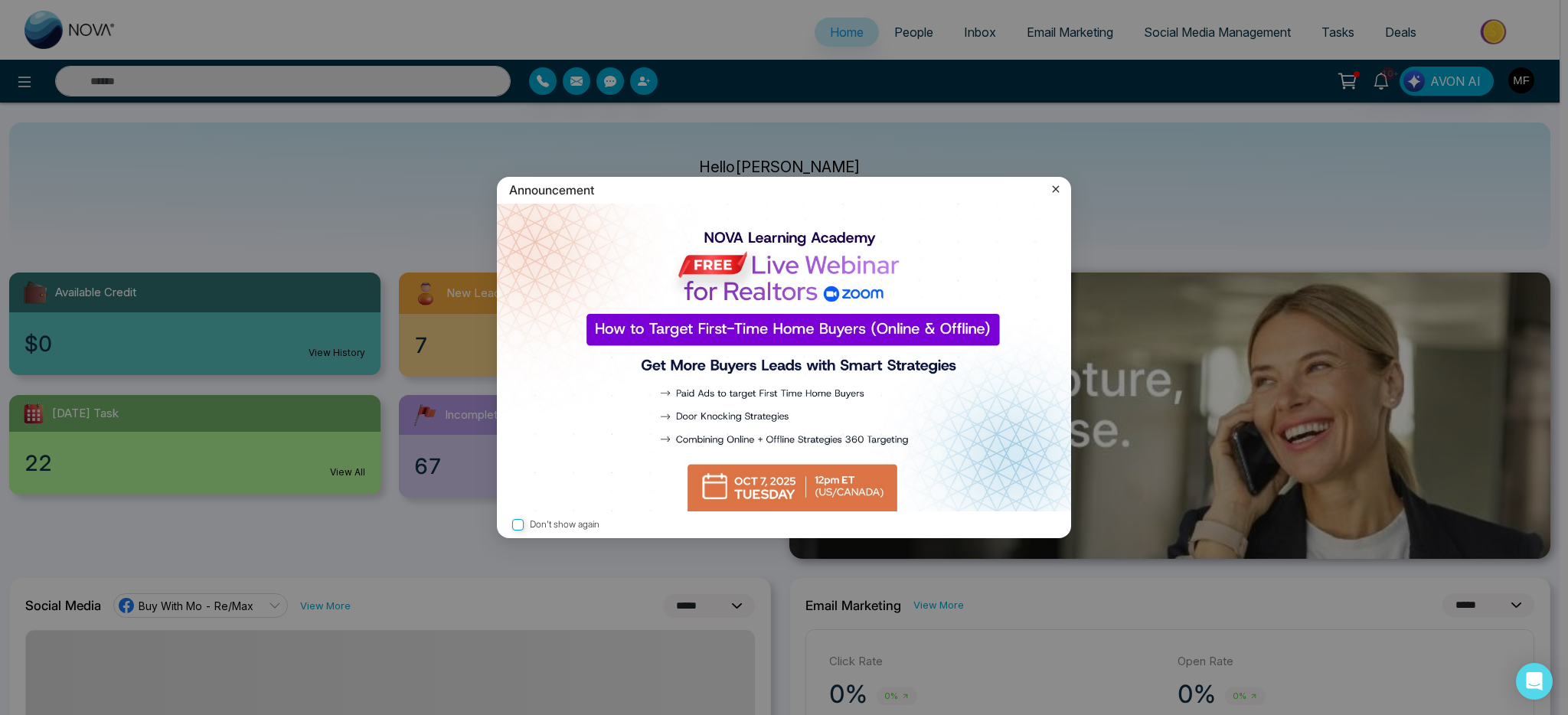
click at [1056, 188] on icon at bounding box center [1056, 189] width 7 height 7
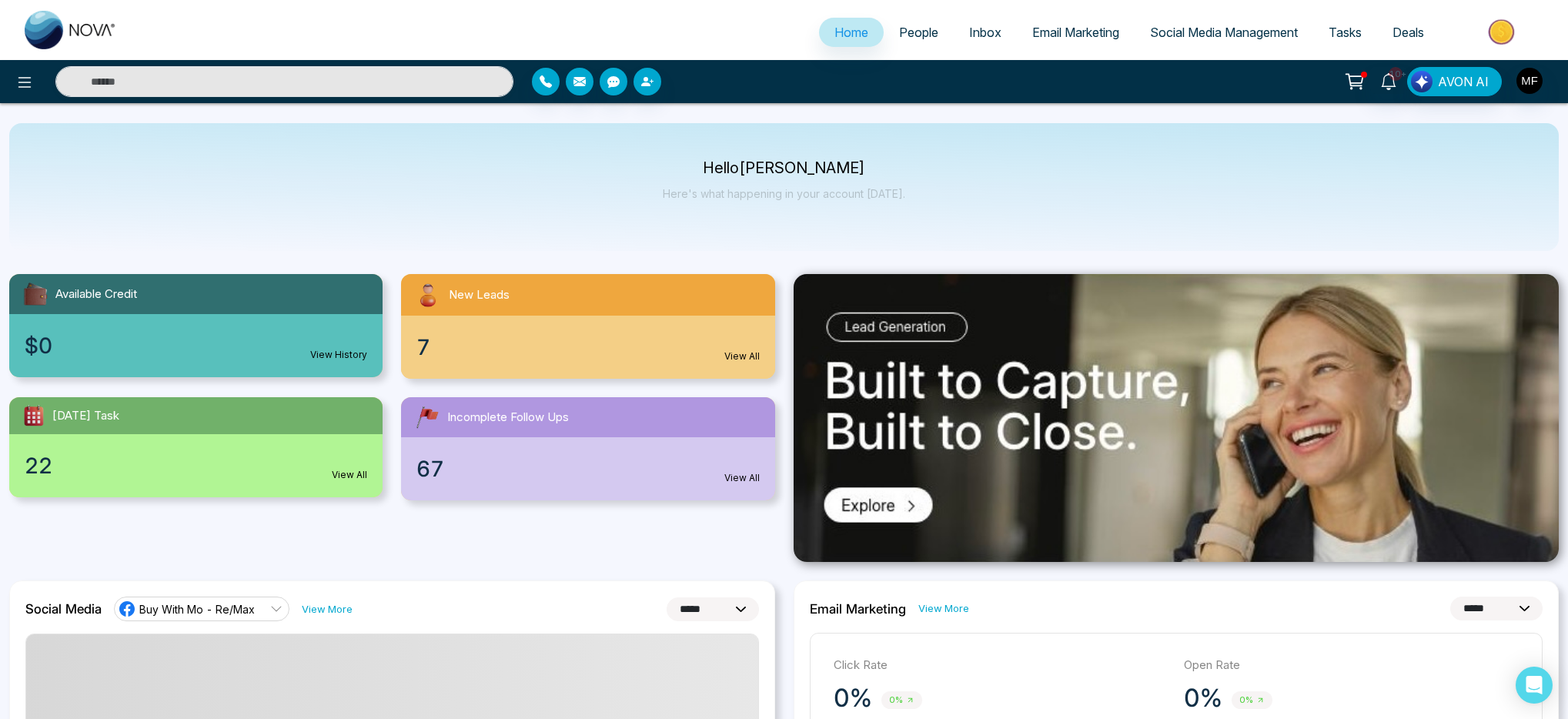
click at [730, 200] on div "Hello [PERSON_NAME] Here's what happening in your account [DATE]." at bounding box center [784, 187] width 243 height 51
click at [771, 177] on div "Hello [PERSON_NAME] Here's what happening in your account [DATE]." at bounding box center [784, 187] width 243 height 51
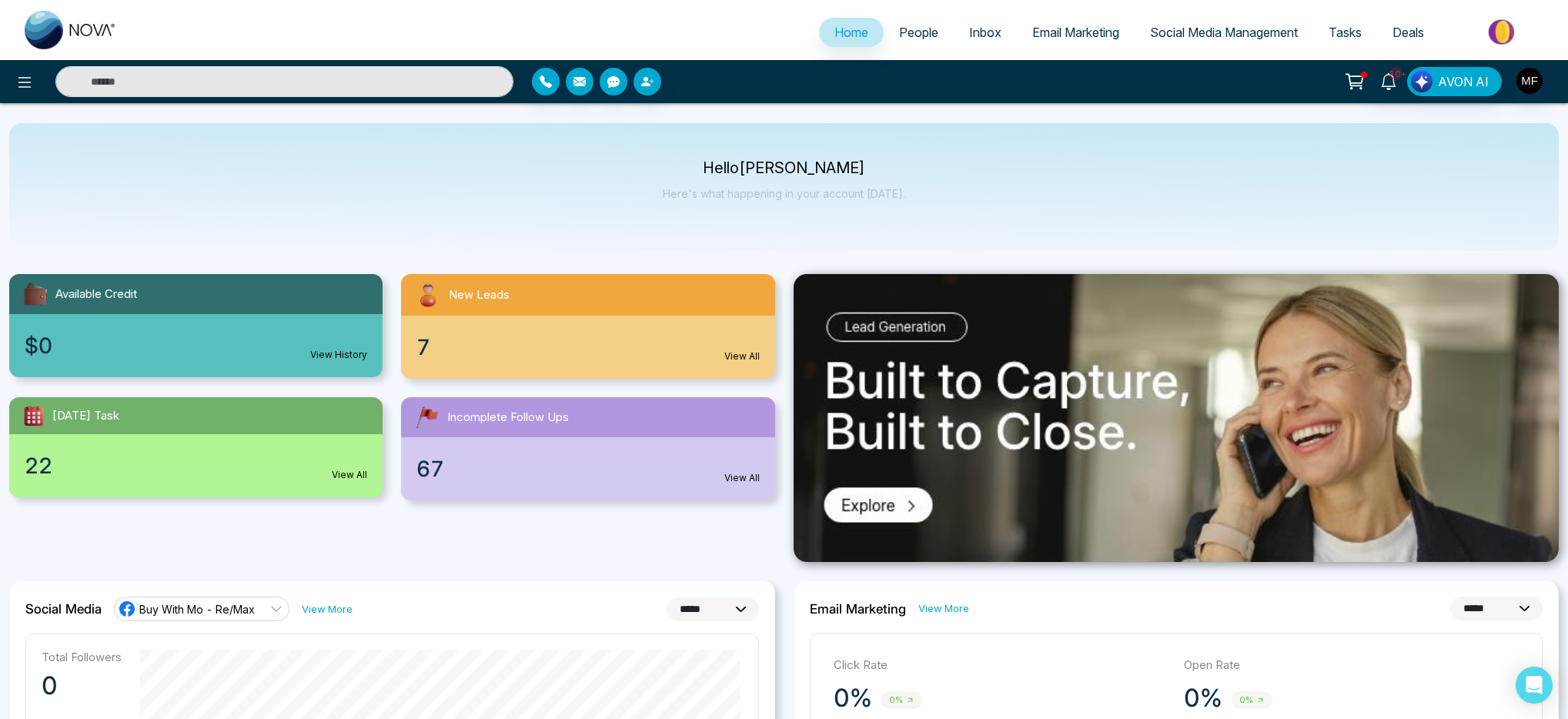
click at [765, 174] on p "Hello [PERSON_NAME]" at bounding box center [784, 168] width 243 height 13
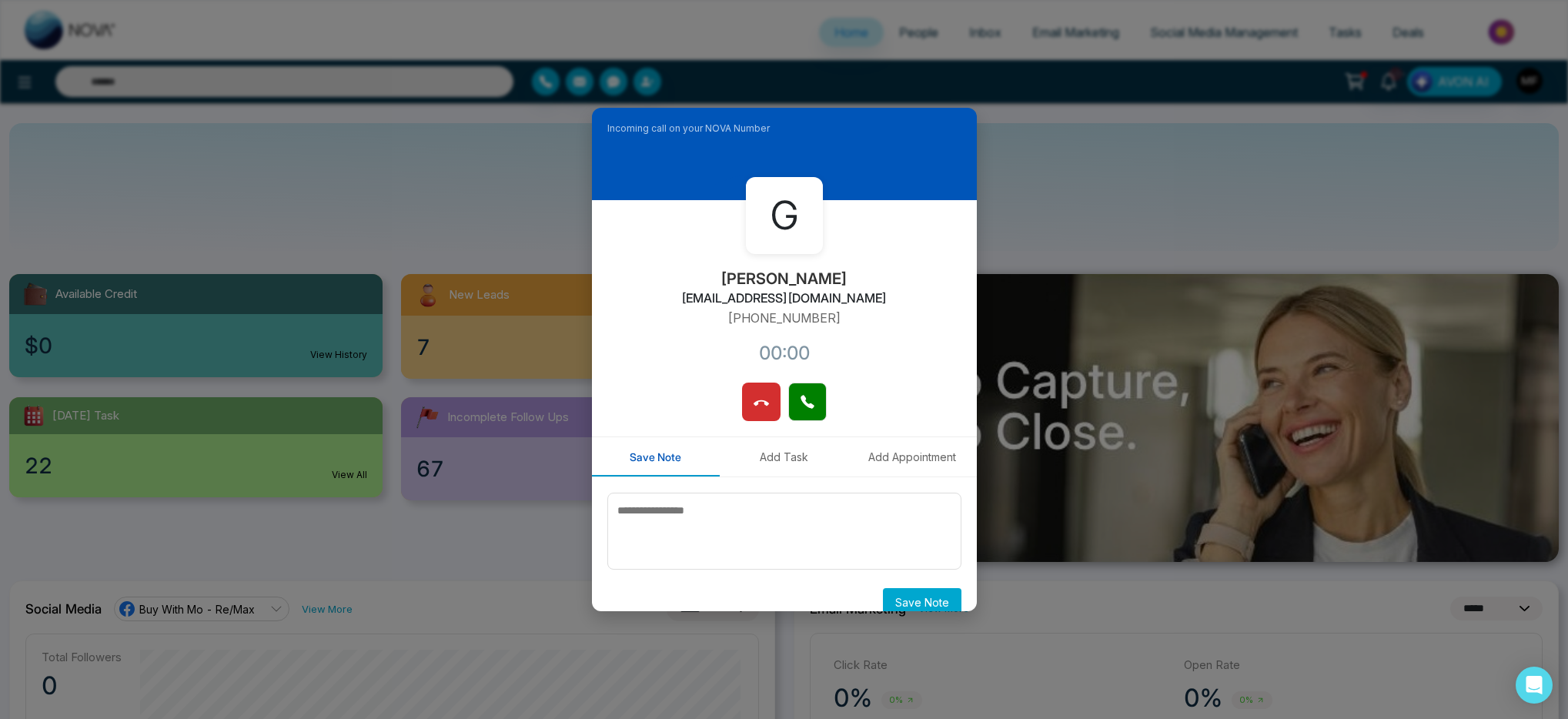
click at [751, 379] on div "G Grace Nova [EMAIL_ADDRESS][DOMAIN_NAME] [PHONE_NUMBER]:00" at bounding box center [784, 291] width 385 height 183
click at [749, 386] on button at bounding box center [761, 401] width 39 height 39
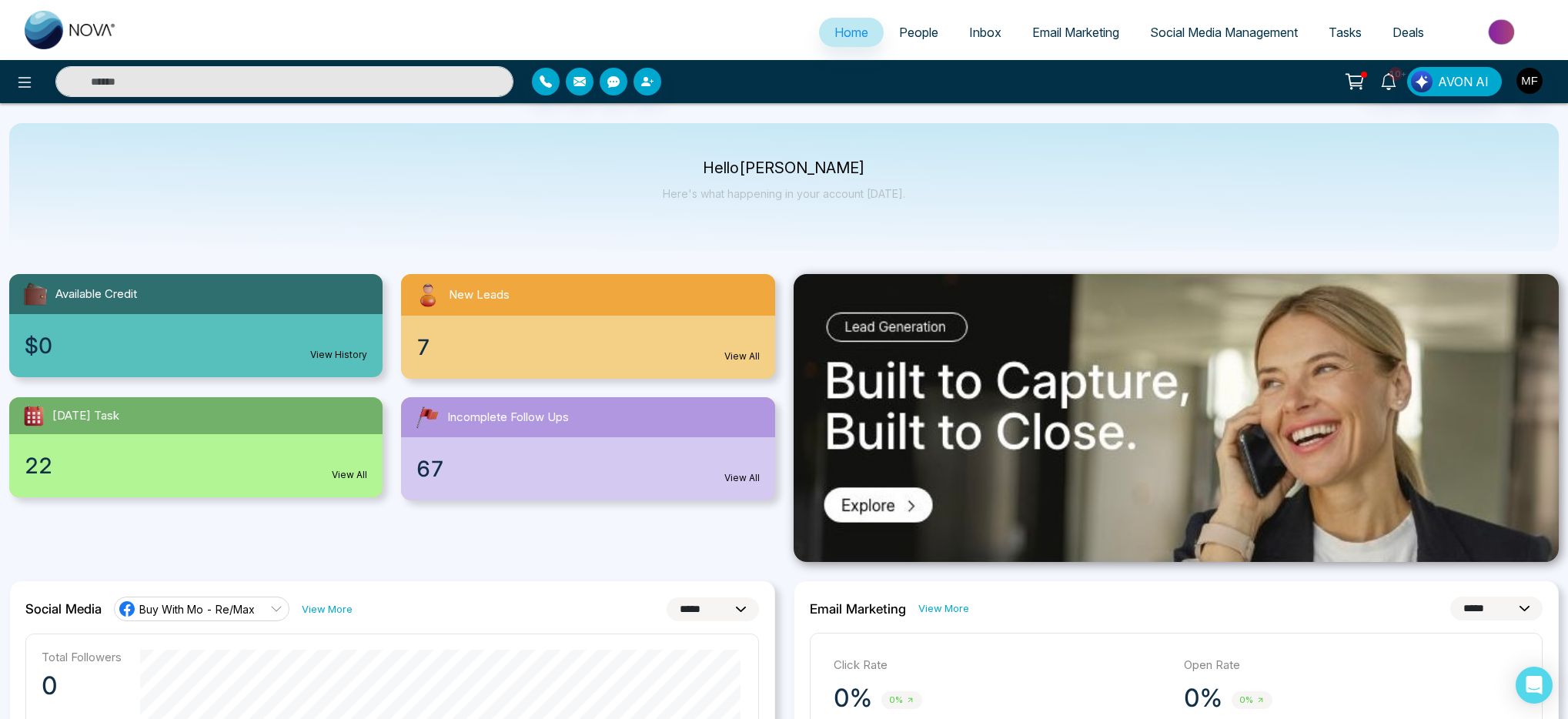
click at [790, 164] on p "Hello [PERSON_NAME]" at bounding box center [784, 168] width 243 height 13
click at [895, 170] on p "Hello [PERSON_NAME]" at bounding box center [784, 168] width 243 height 13
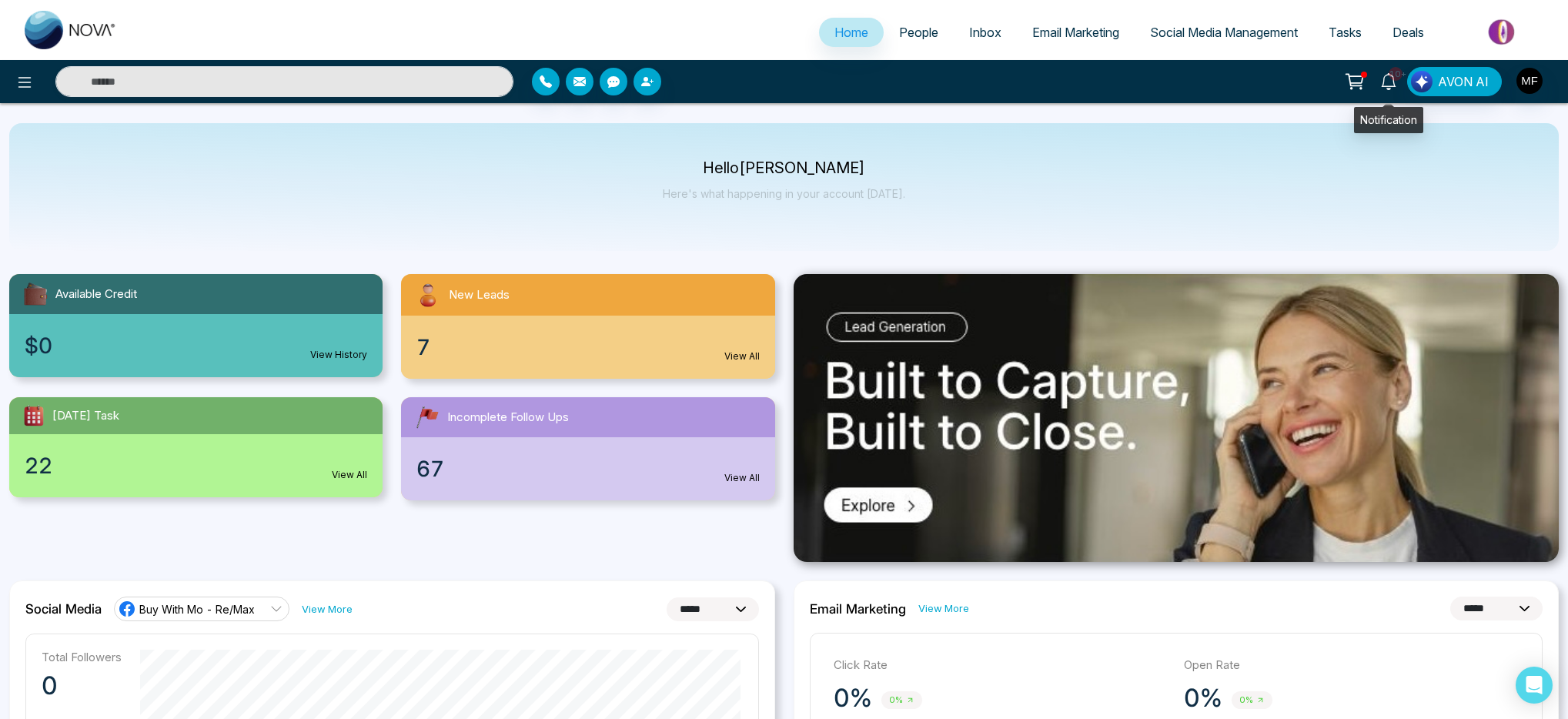
click at [1391, 79] on span "10+" at bounding box center [1396, 74] width 14 height 14
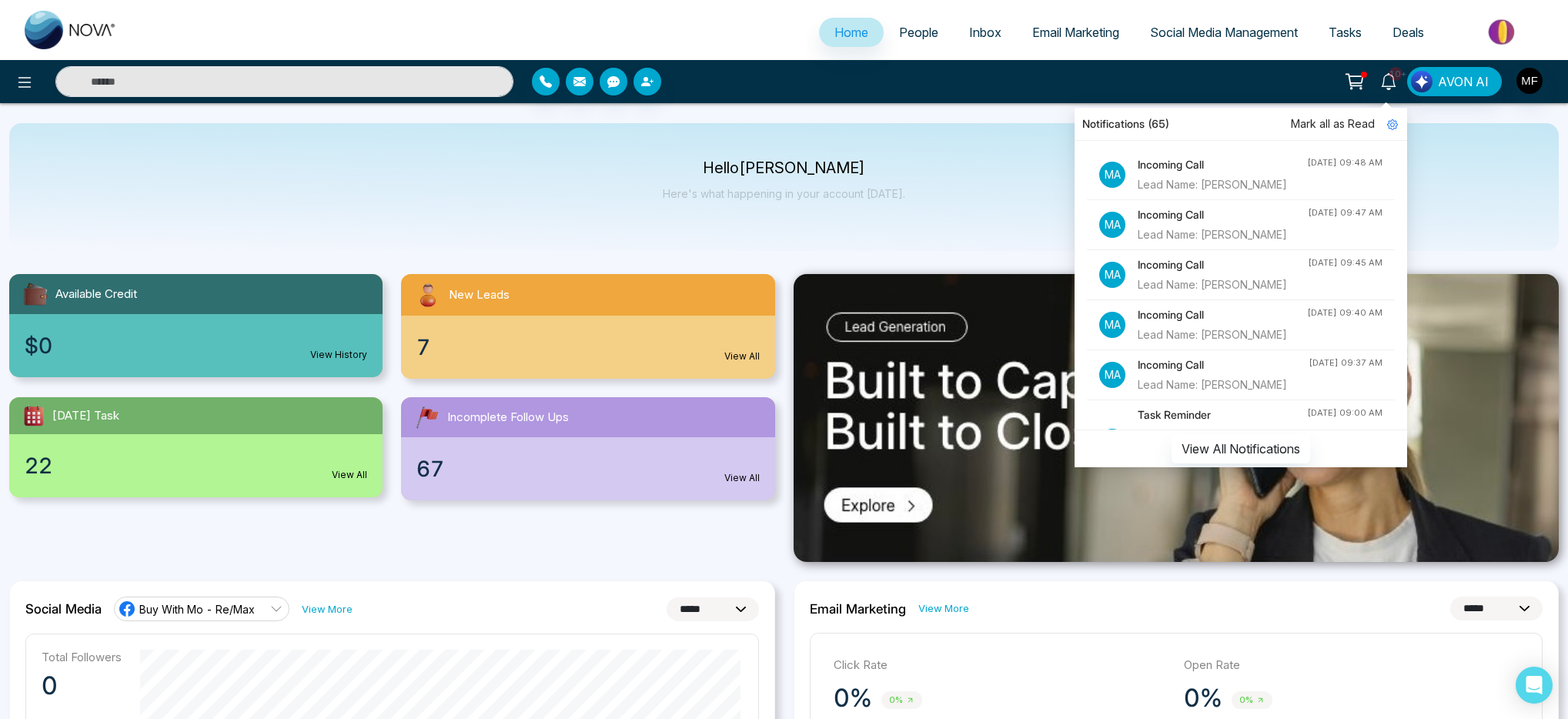
click at [934, 165] on div "Hello [PERSON_NAME] Here's what happening in your account [DATE]." at bounding box center [784, 187] width 1550 height 128
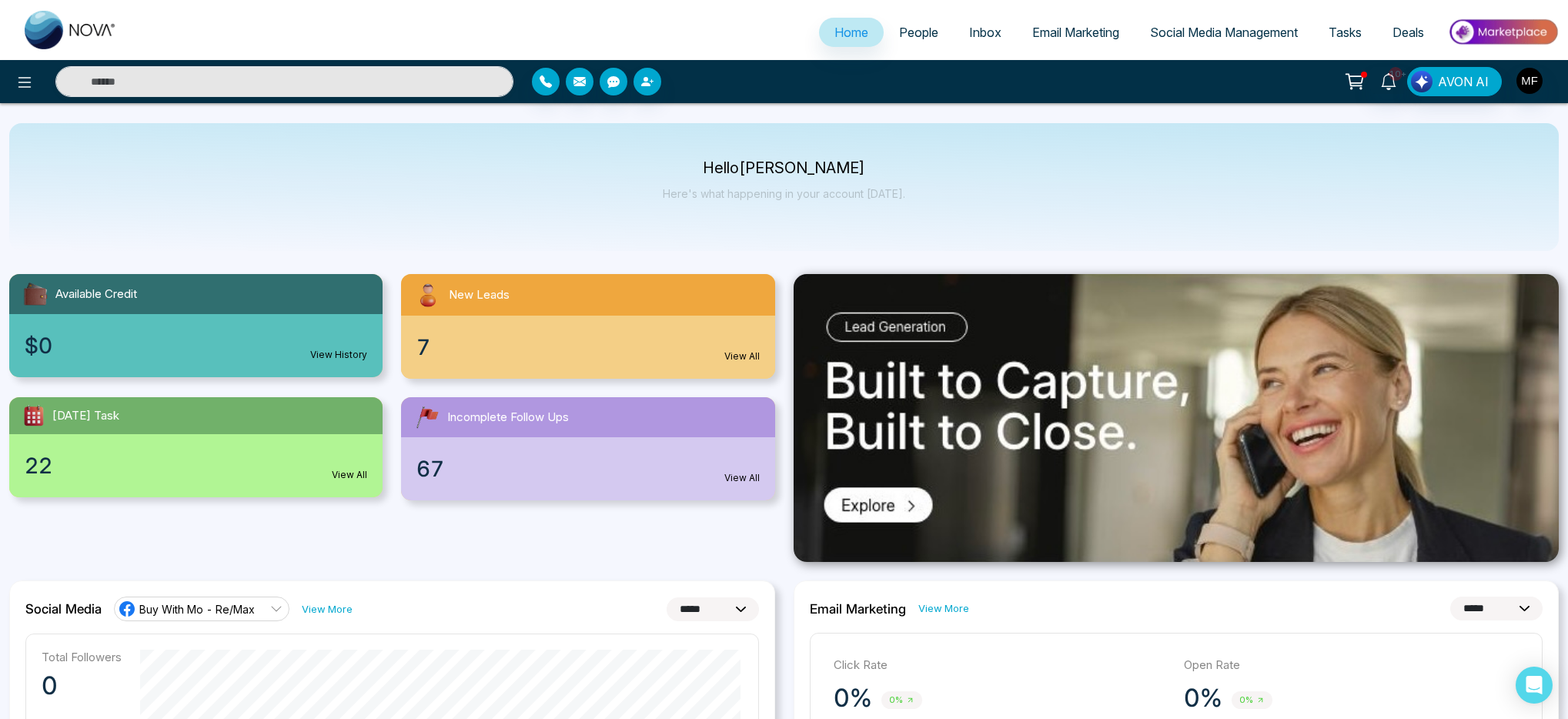
click at [56, 28] on img at bounding box center [71, 30] width 93 height 39
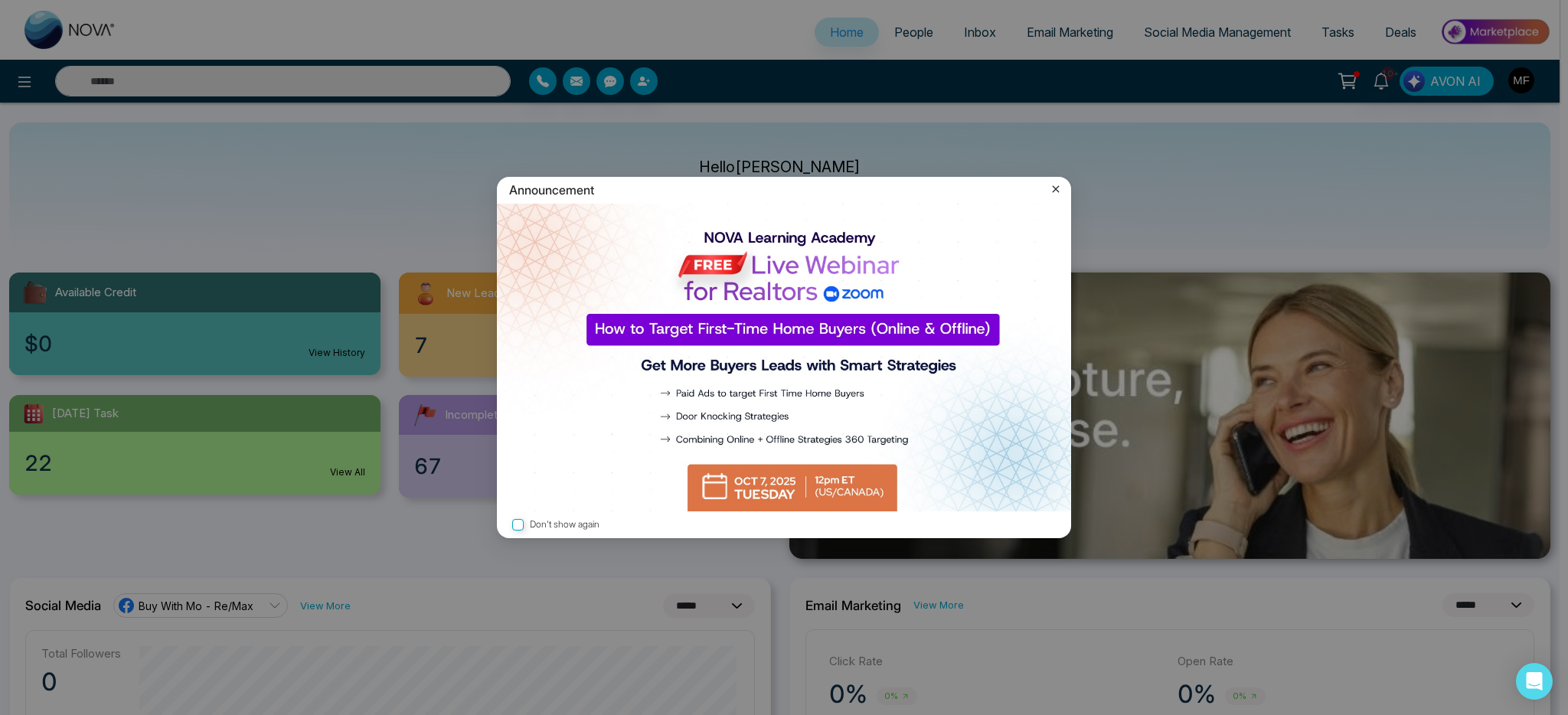
click at [1065, 191] on div "Announcement" at bounding box center [784, 189] width 575 height 26
click at [1056, 192] on icon at bounding box center [1056, 189] width 7 height 7
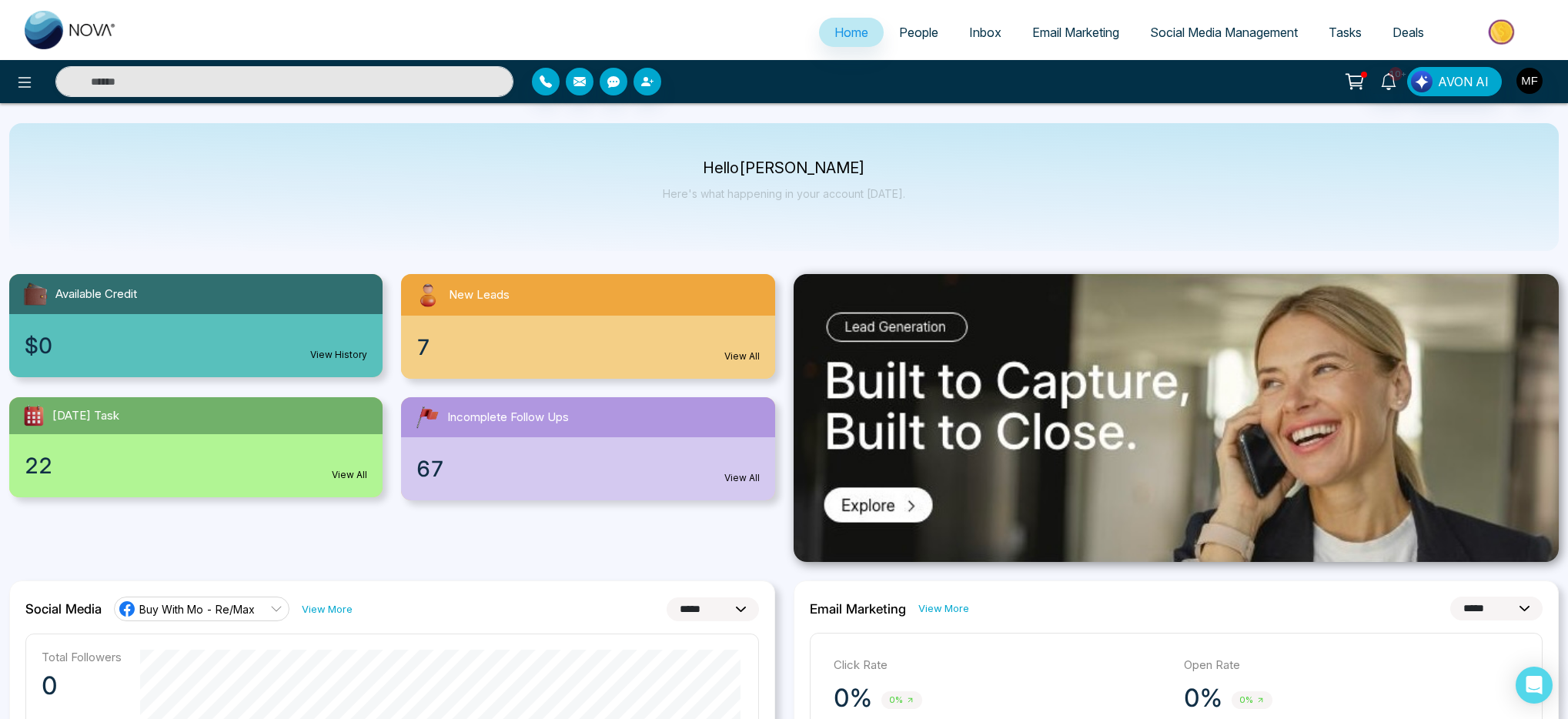
click at [78, 27] on img at bounding box center [71, 30] width 93 height 39
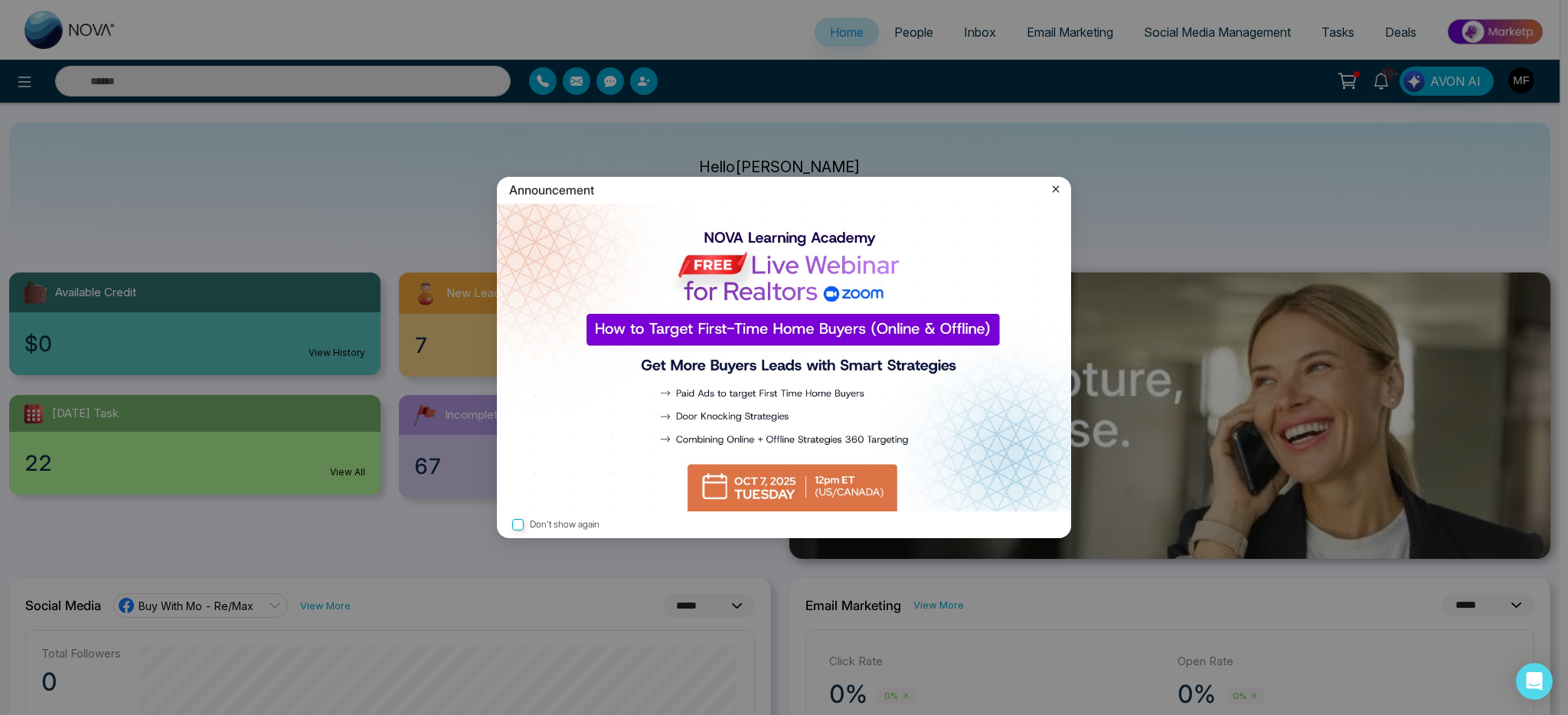
click at [1056, 190] on icon at bounding box center [1056, 189] width 15 height 15
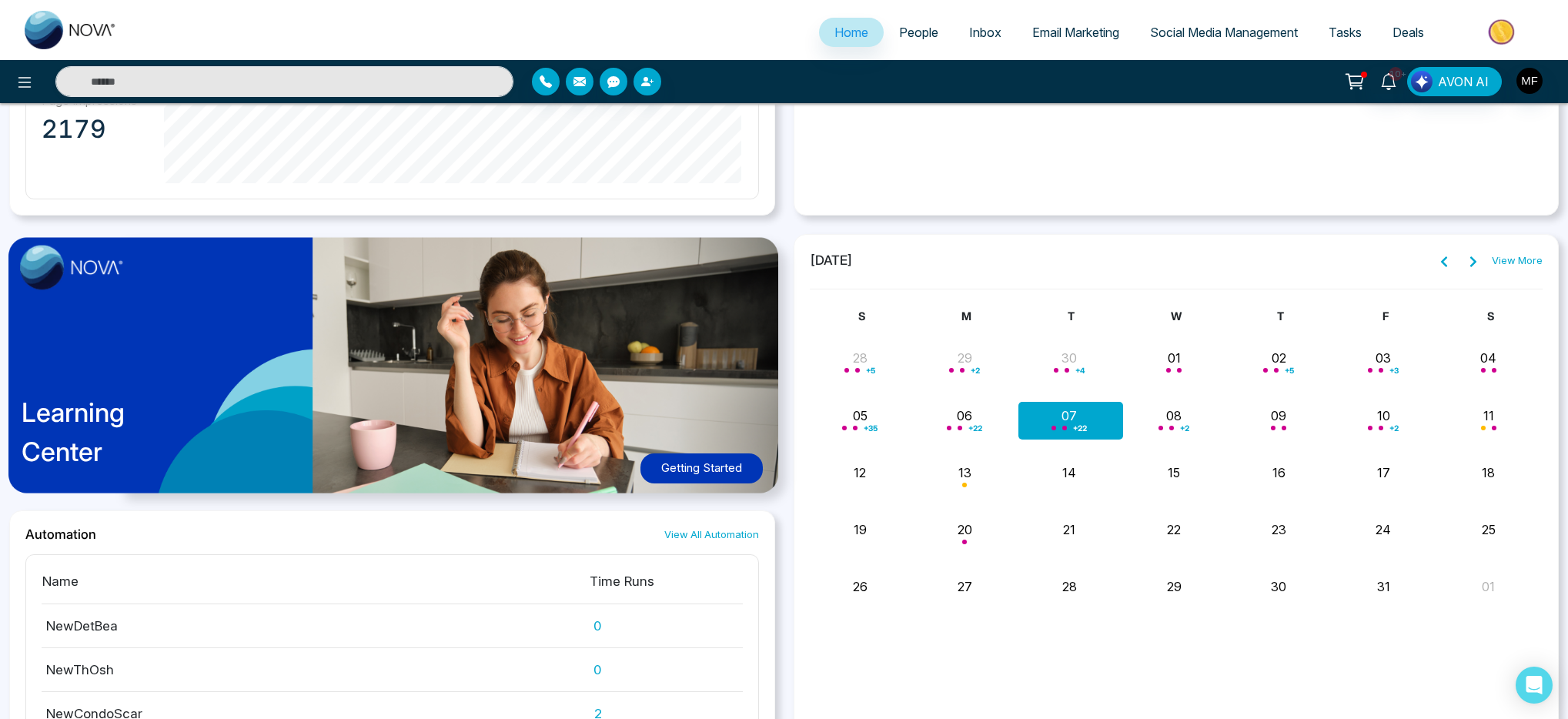
scroll to position [1194, 0]
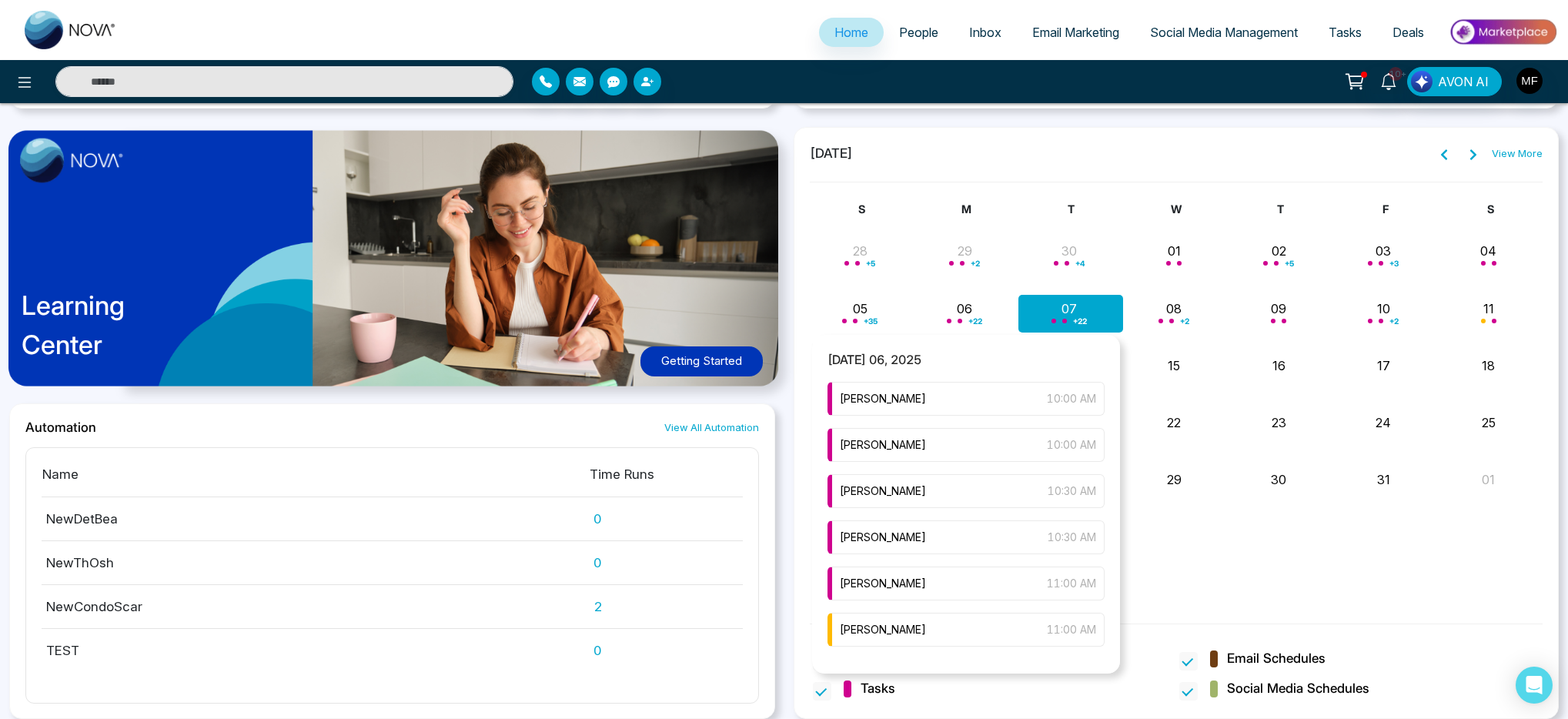
click at [977, 309] on div "+ 22" at bounding box center [967, 313] width 105 height 37
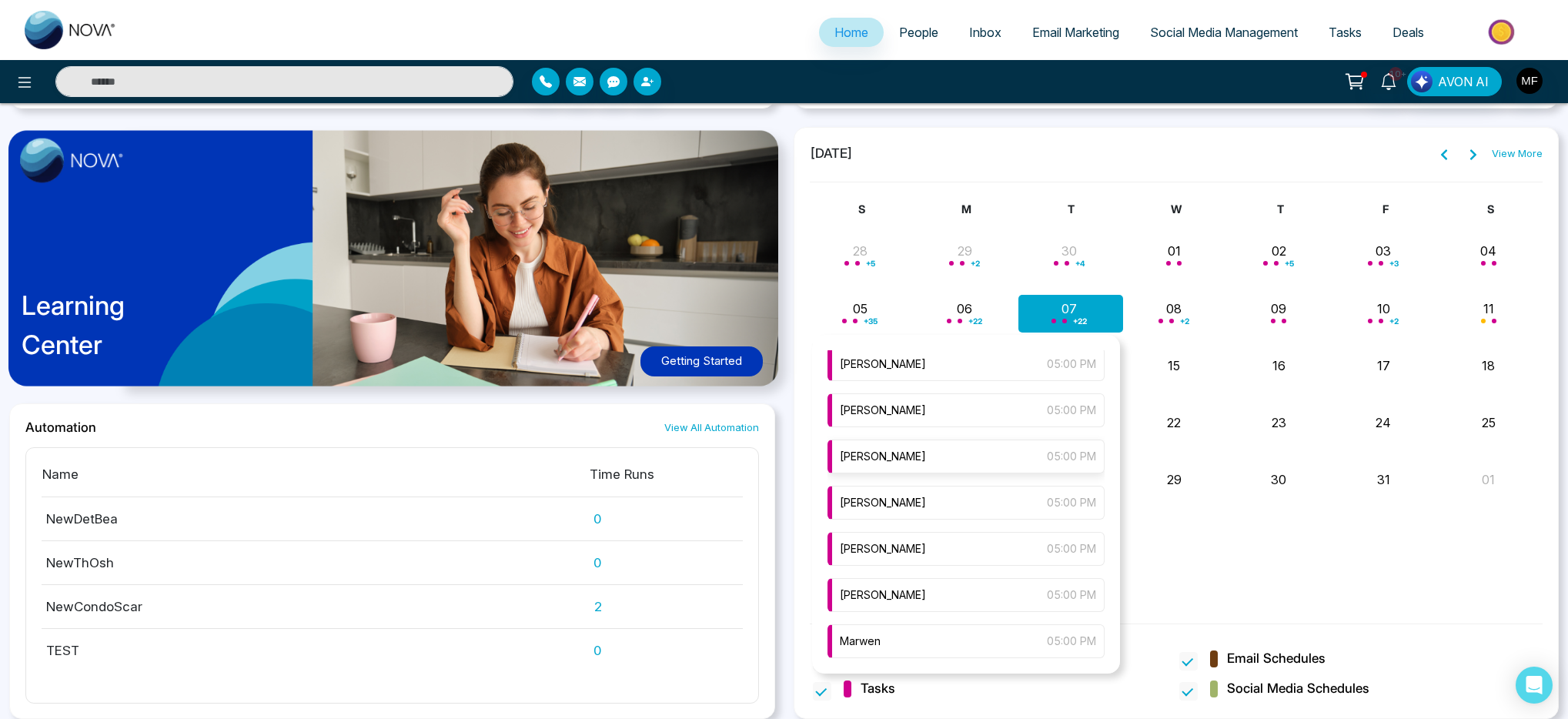
scroll to position [493, 0]
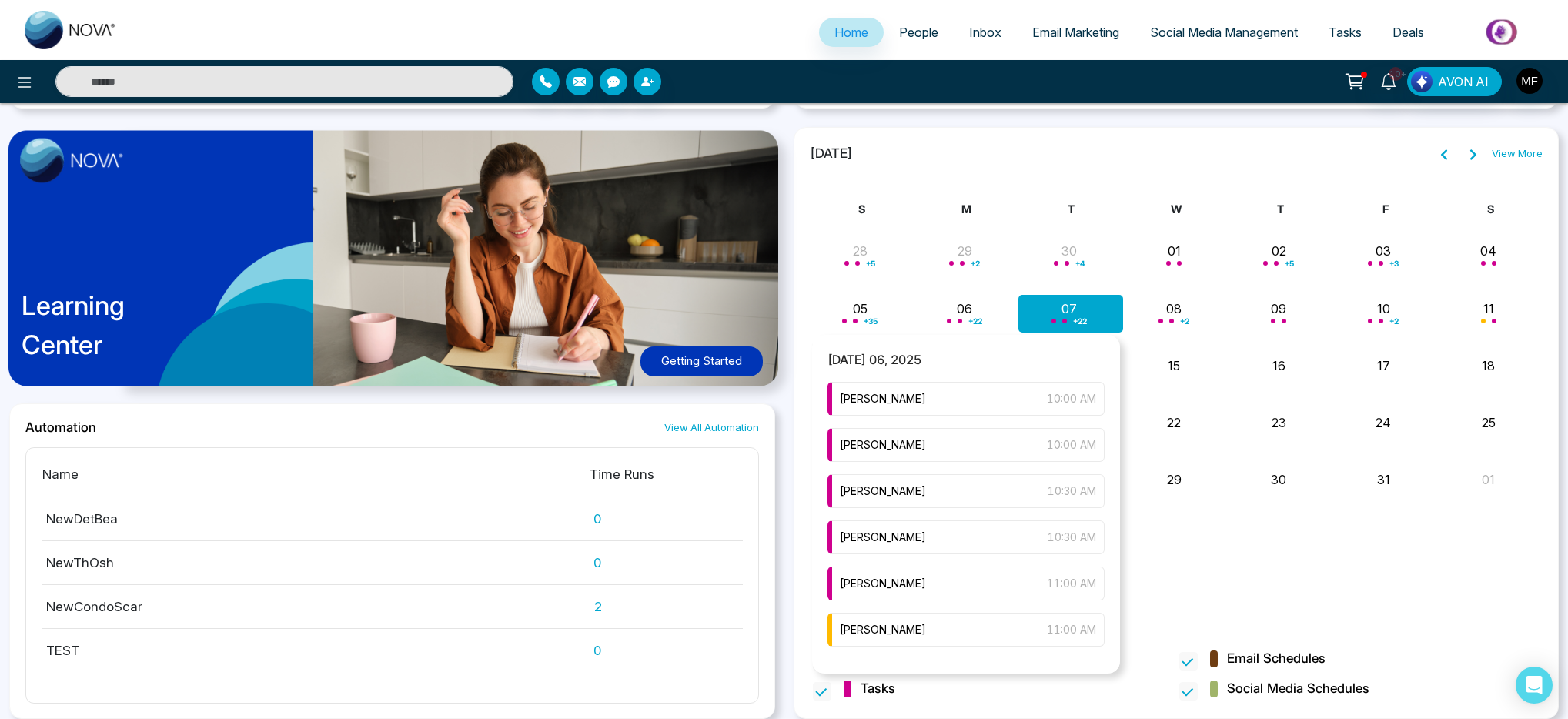
click at [952, 304] on div "+ 22" at bounding box center [967, 313] width 105 height 37
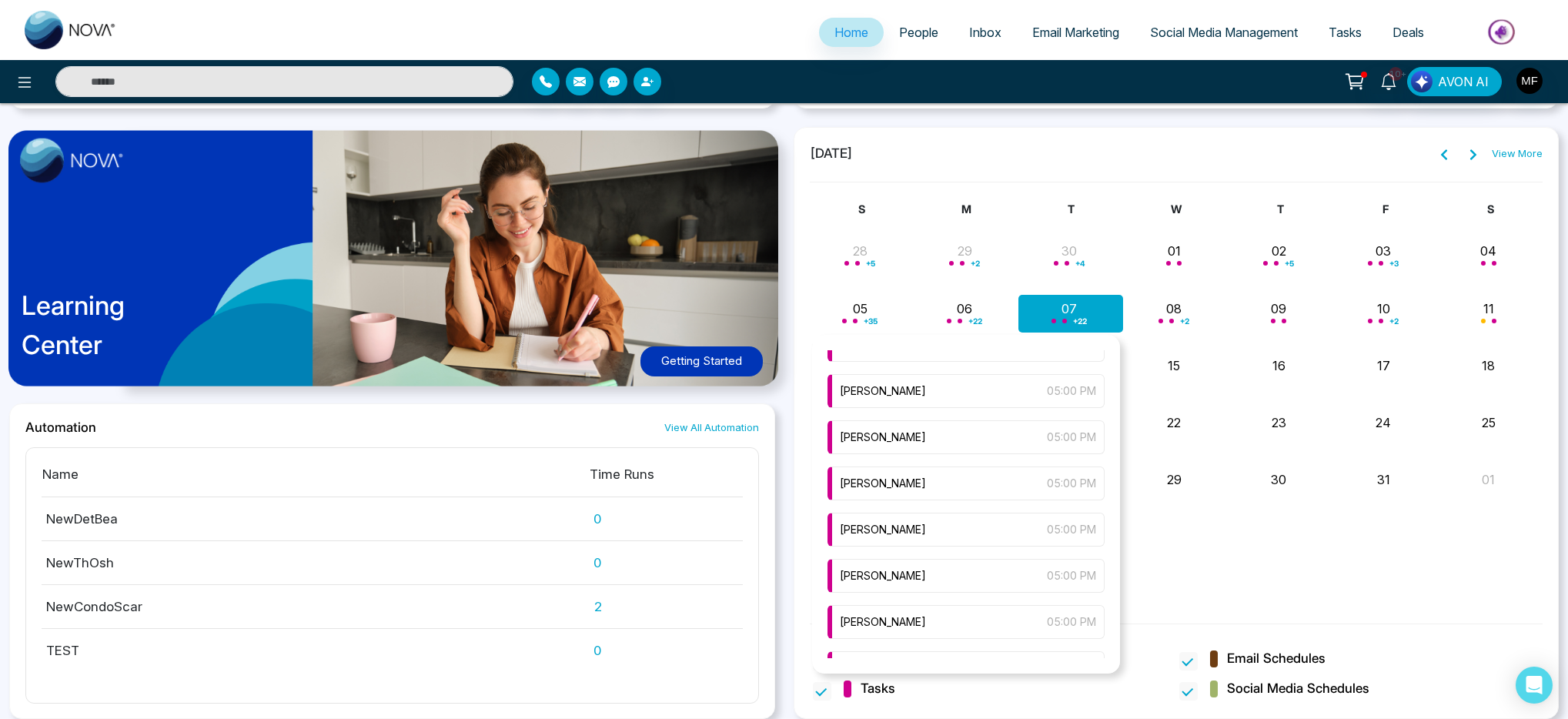
scroll to position [819, 0]
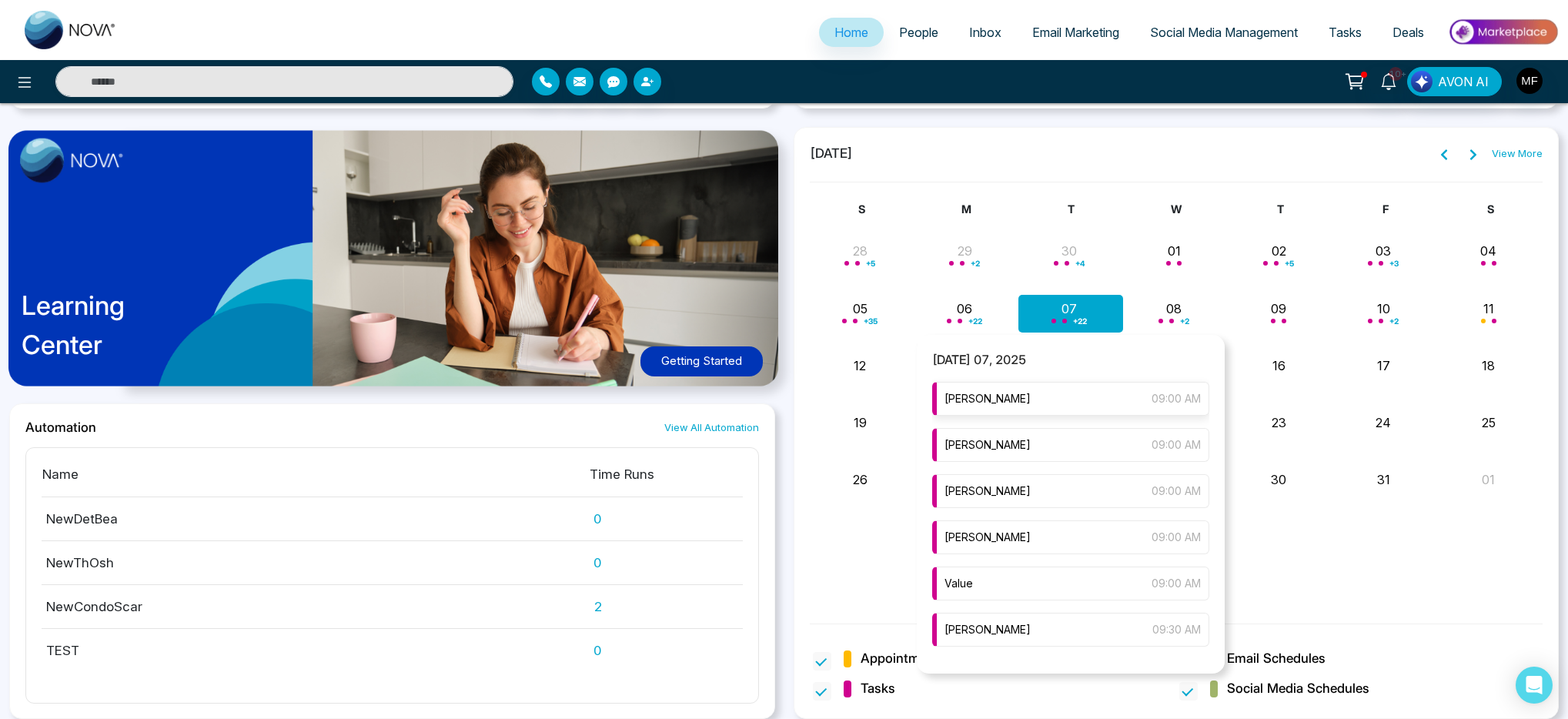
click at [1030, 397] on span "[PERSON_NAME]" at bounding box center [988, 398] width 87 height 17
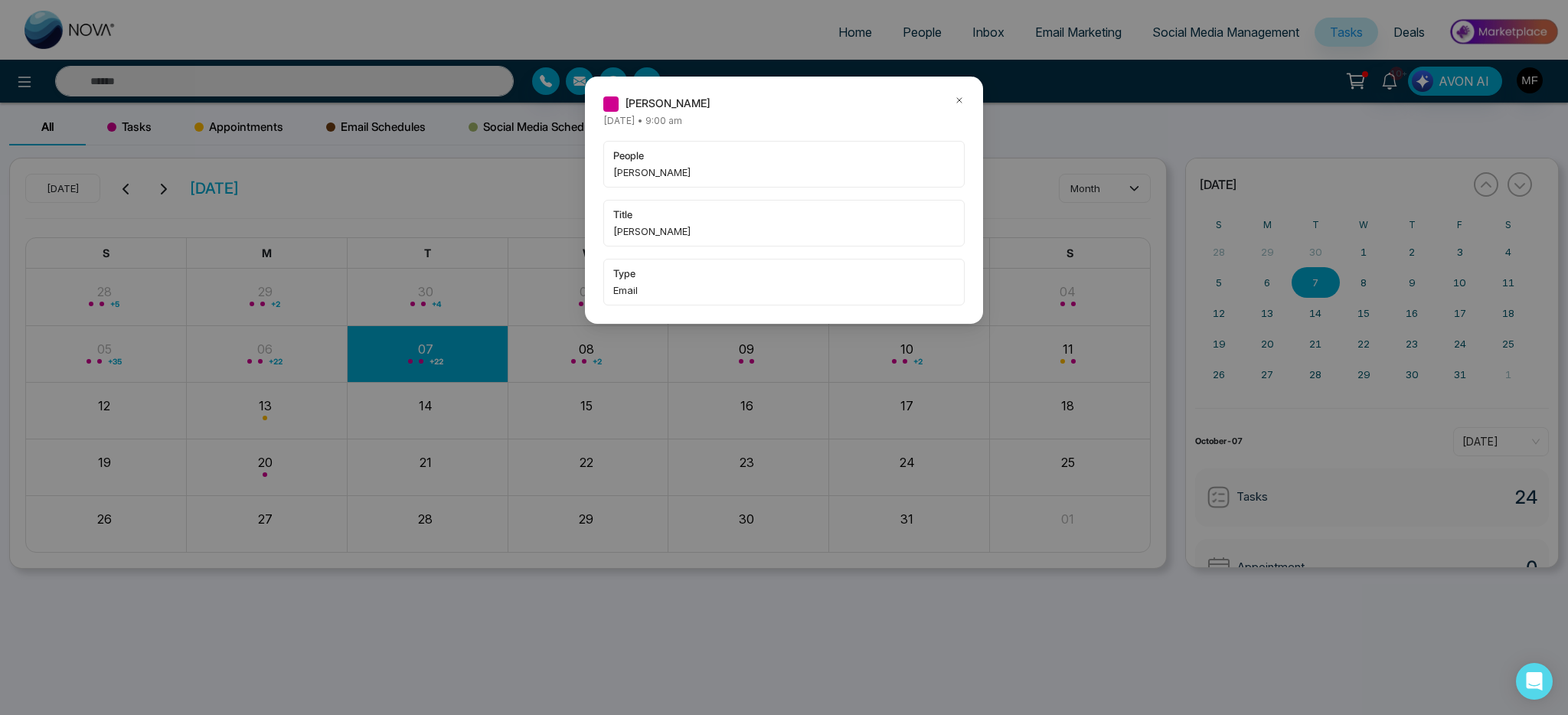
click at [962, 101] on icon at bounding box center [959, 100] width 11 height 11
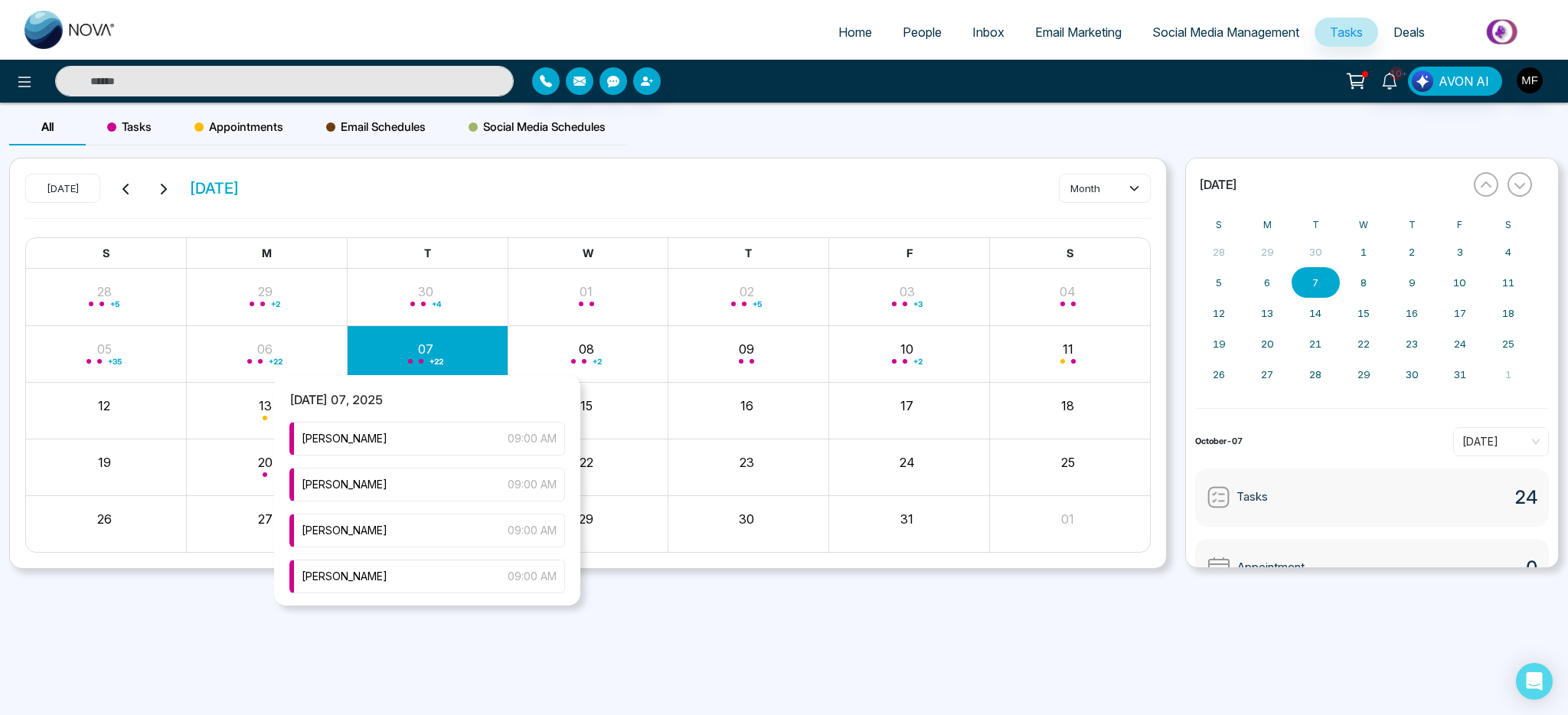
click at [448, 354] on div "+ 22" at bounding box center [427, 353] width 161 height 37
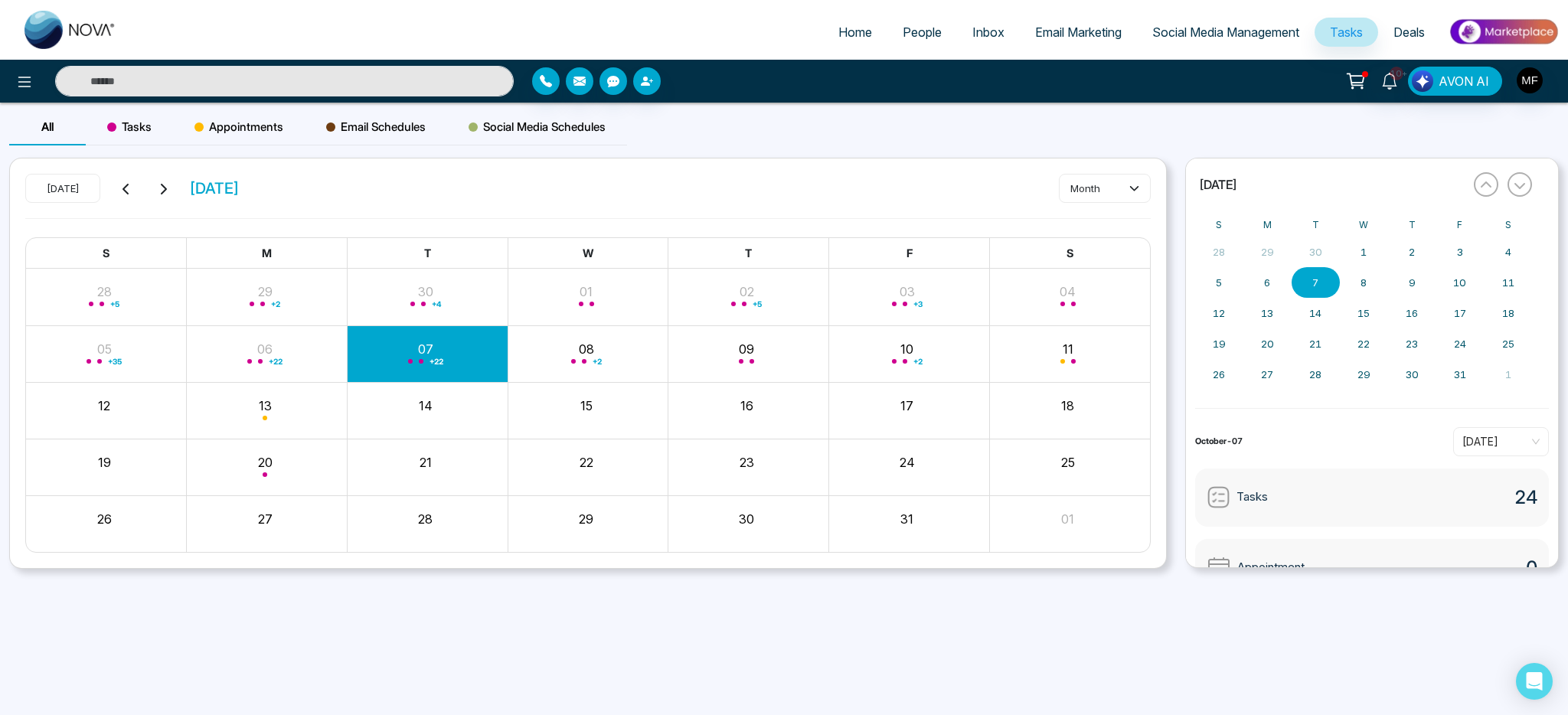
click at [638, 612] on div "All Tasks Appointments Email Schedules Social Media Schedules [DATE] [DATE] mon…" at bounding box center [784, 363] width 1568 height 522
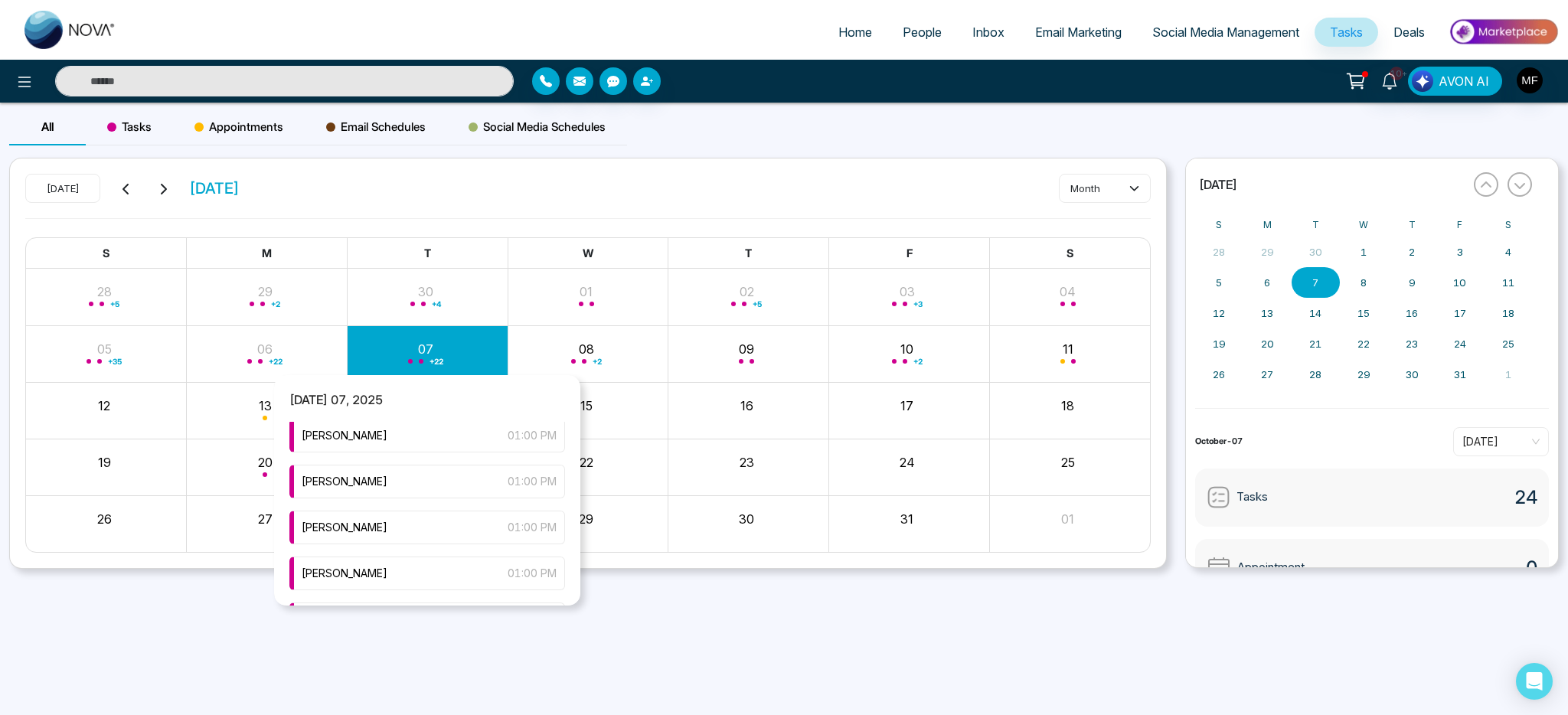
click at [417, 350] on div "+ 22" at bounding box center [427, 353] width 161 height 37
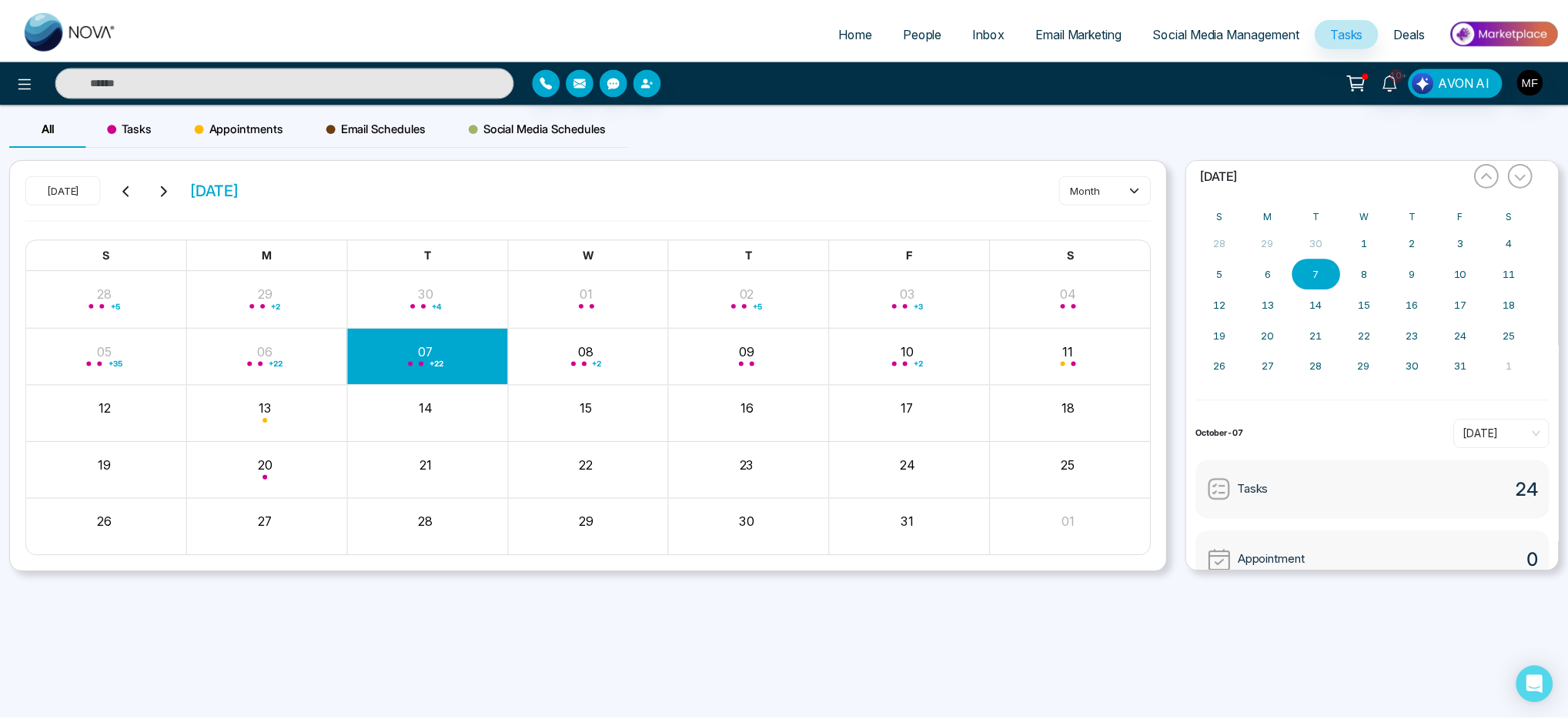
scroll to position [0, 0]
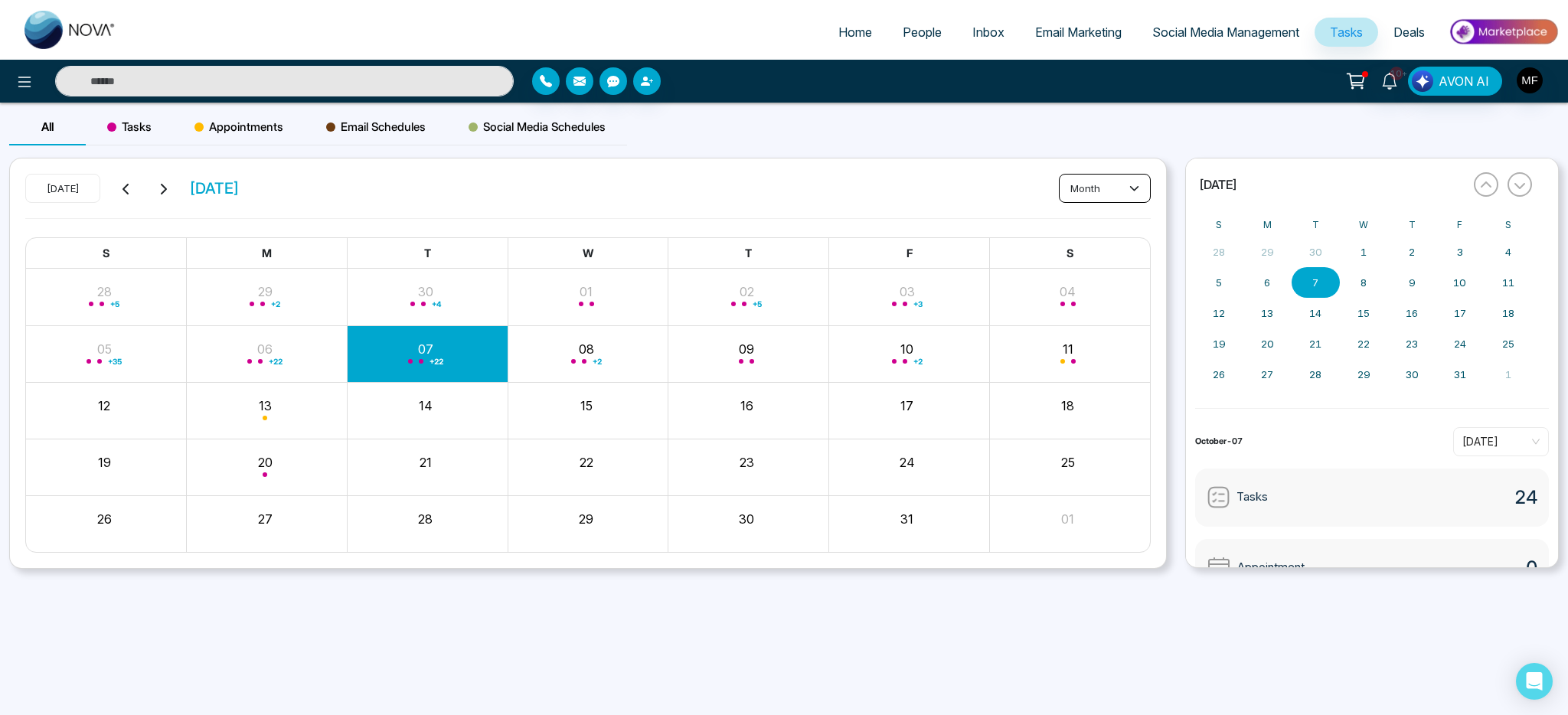
click at [1080, 196] on button "month" at bounding box center [1105, 188] width 92 height 29
click at [1081, 216] on span "day" at bounding box center [1105, 222] width 72 height 17
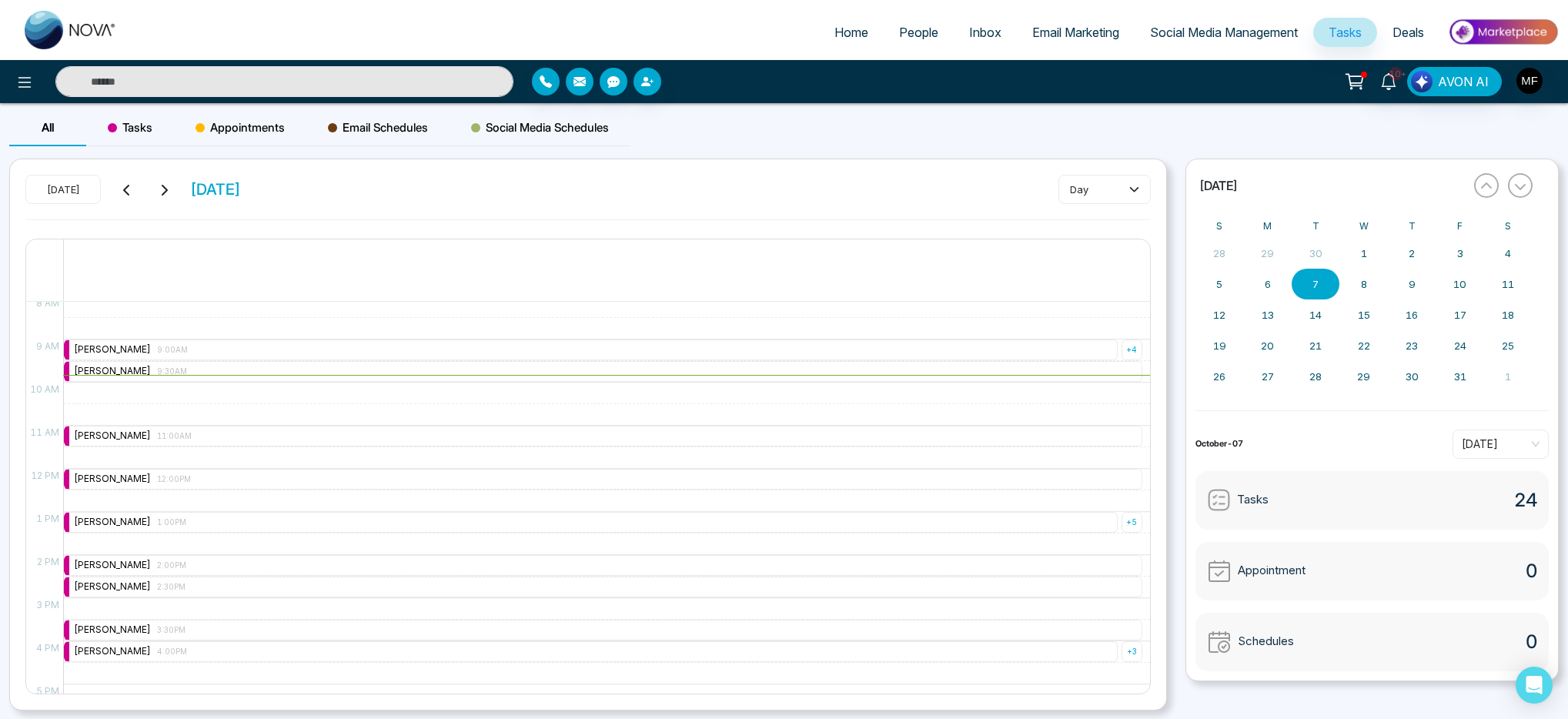
scroll to position [194, 0]
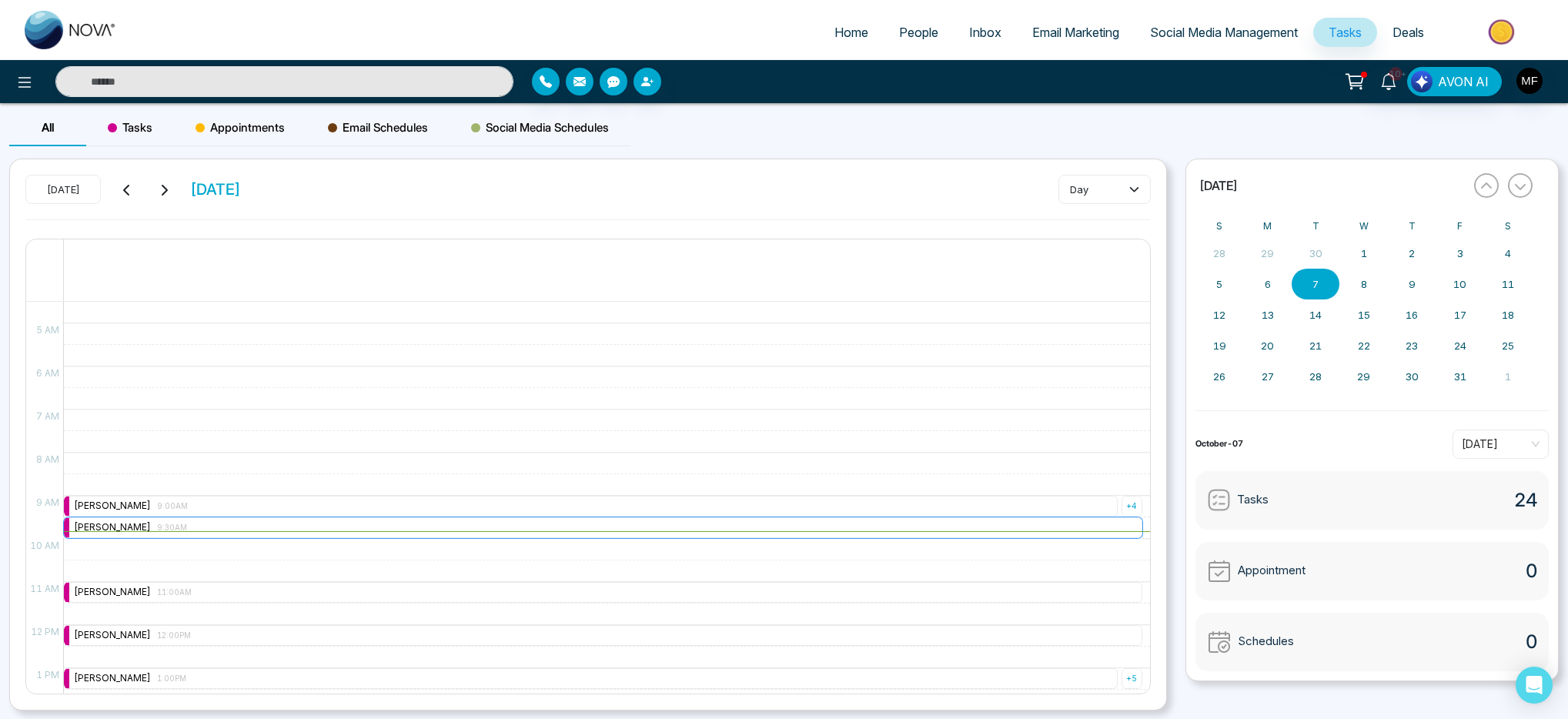
click at [147, 524] on div "[PERSON_NAME] 9:30AM" at bounding box center [130, 527] width 113 height 15
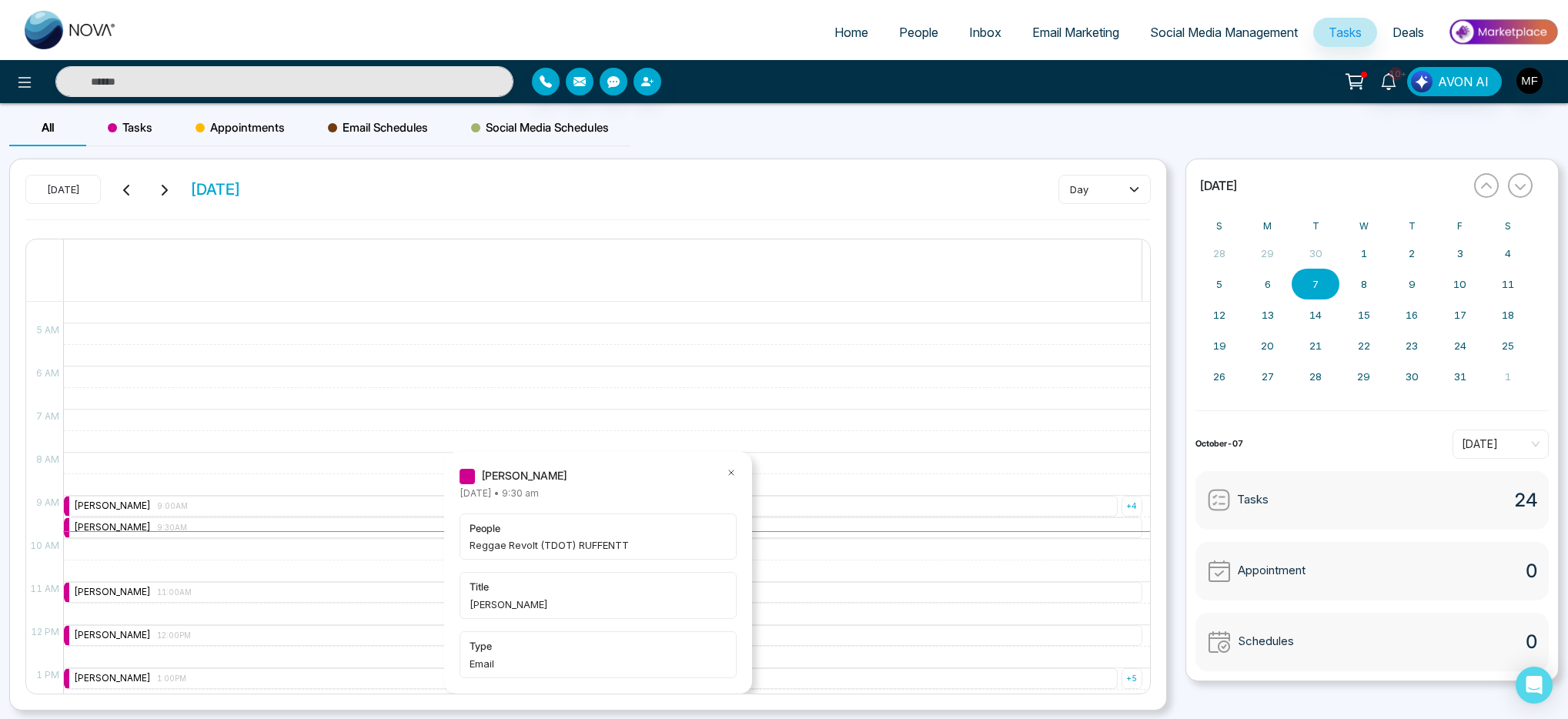
click at [223, 456] on div "9:00 AM – 9:00 AM [PERSON_NAME] 9:00AM + 4 9:30 AM – 9:30 AM [PERSON_NAME] 9:30…" at bounding box center [603, 625] width 1079 height 1034
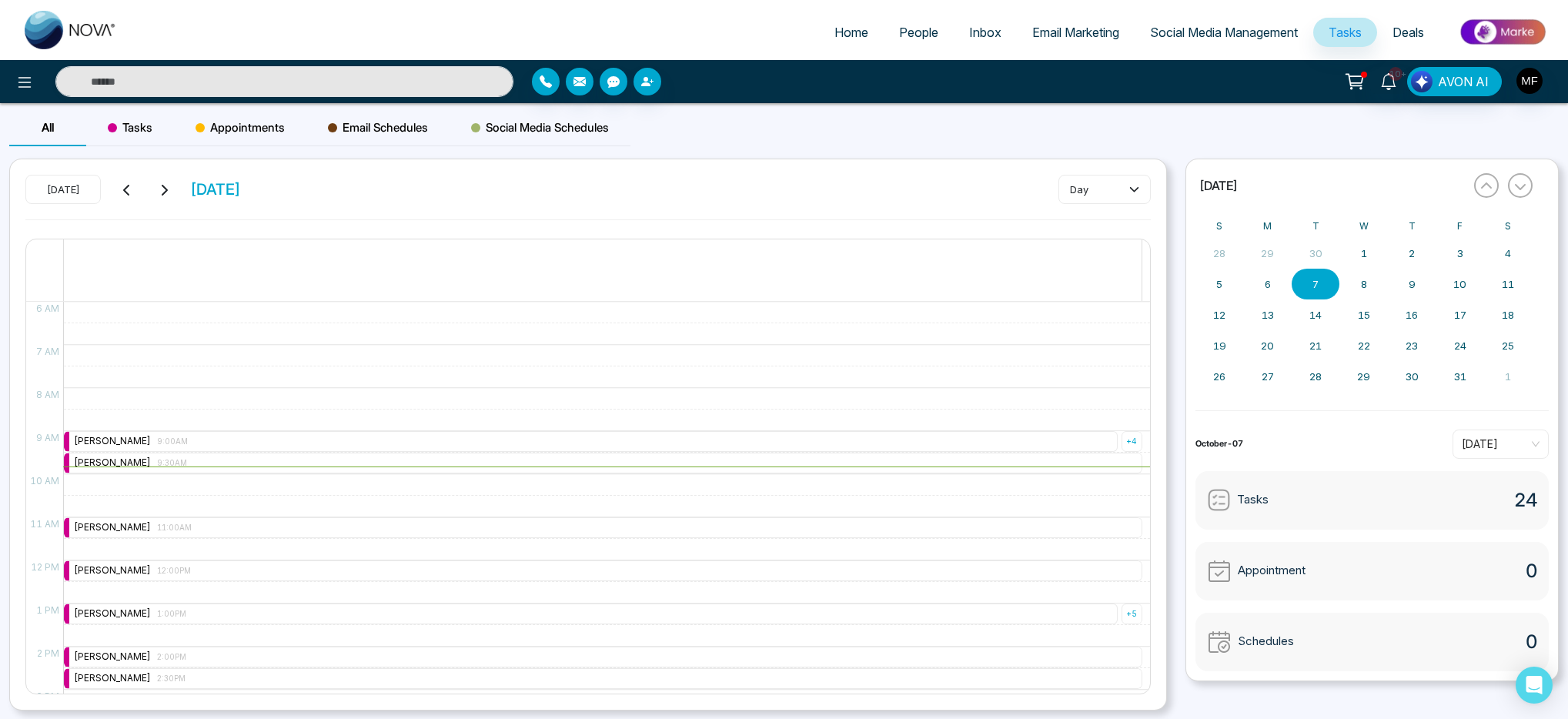
scroll to position [249, 0]
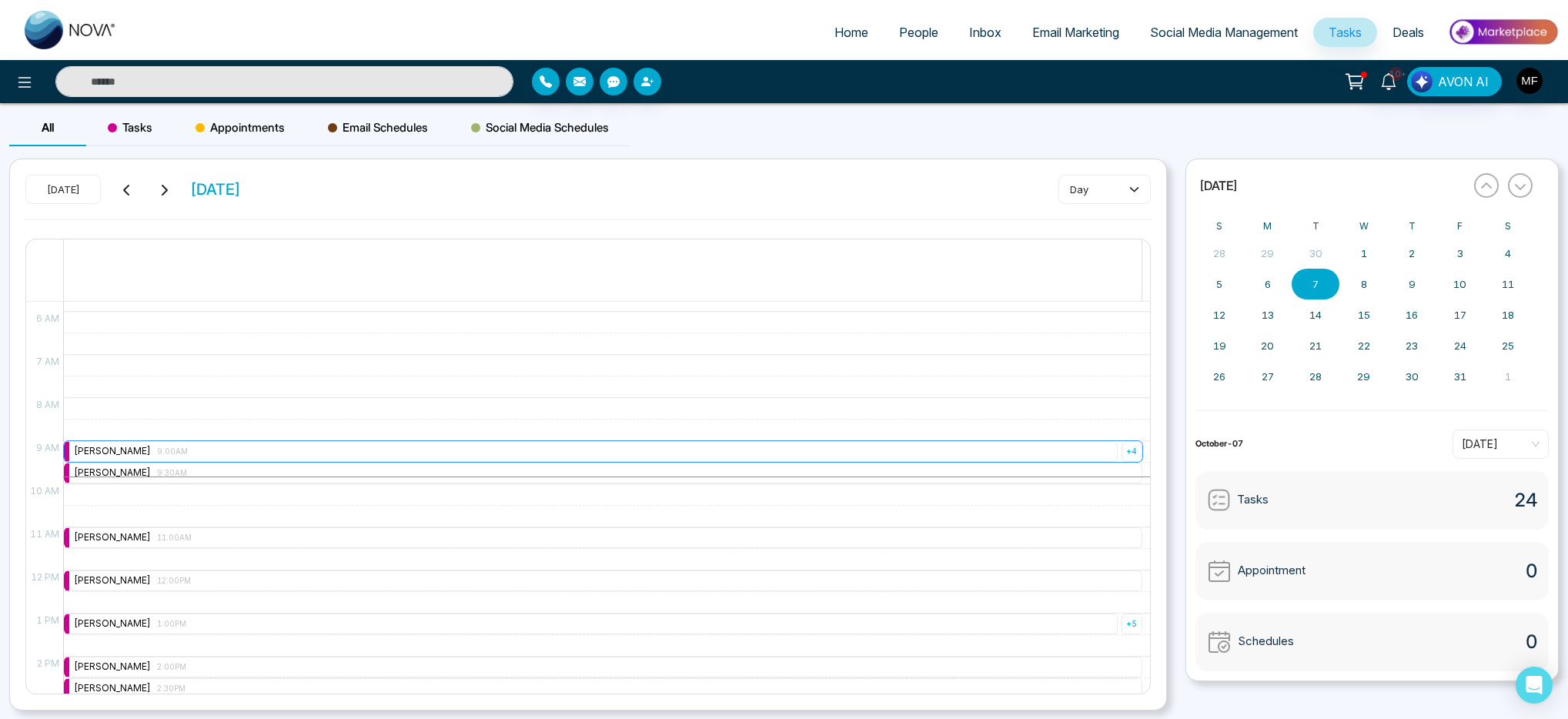
click at [112, 451] on div "[PERSON_NAME] 9:00AM" at bounding box center [130, 451] width 114 height 15
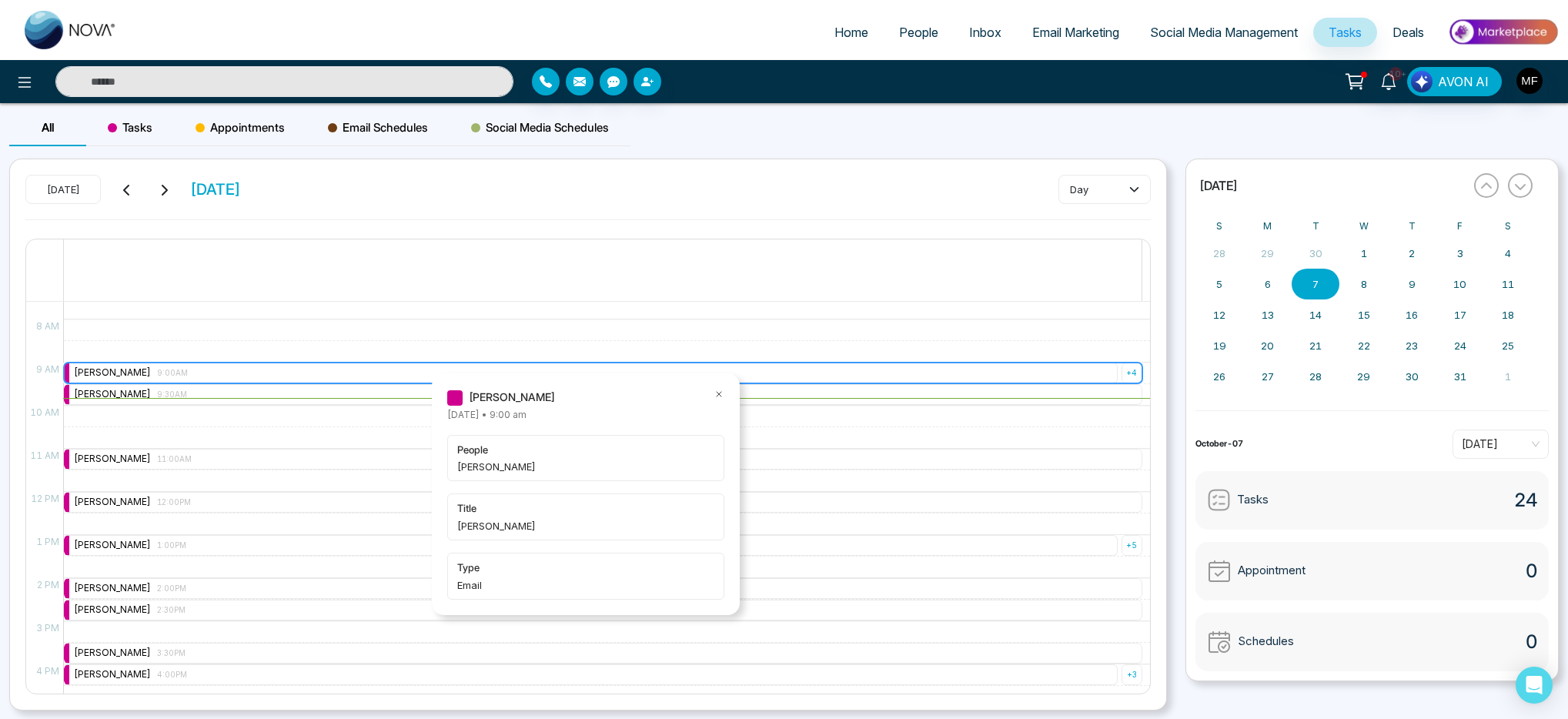
scroll to position [328, 0]
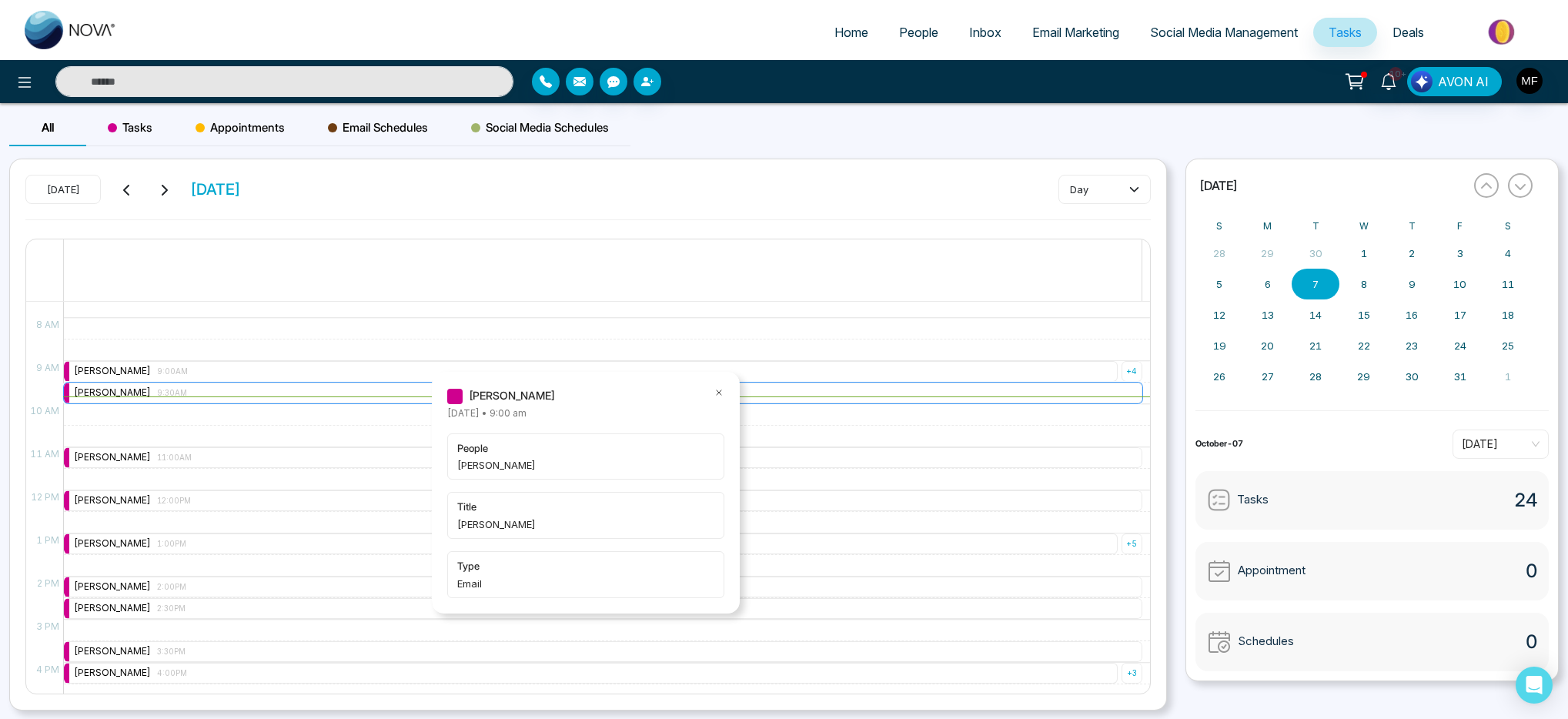
click at [87, 392] on div "[PERSON_NAME] 9:30AM" at bounding box center [130, 392] width 113 height 15
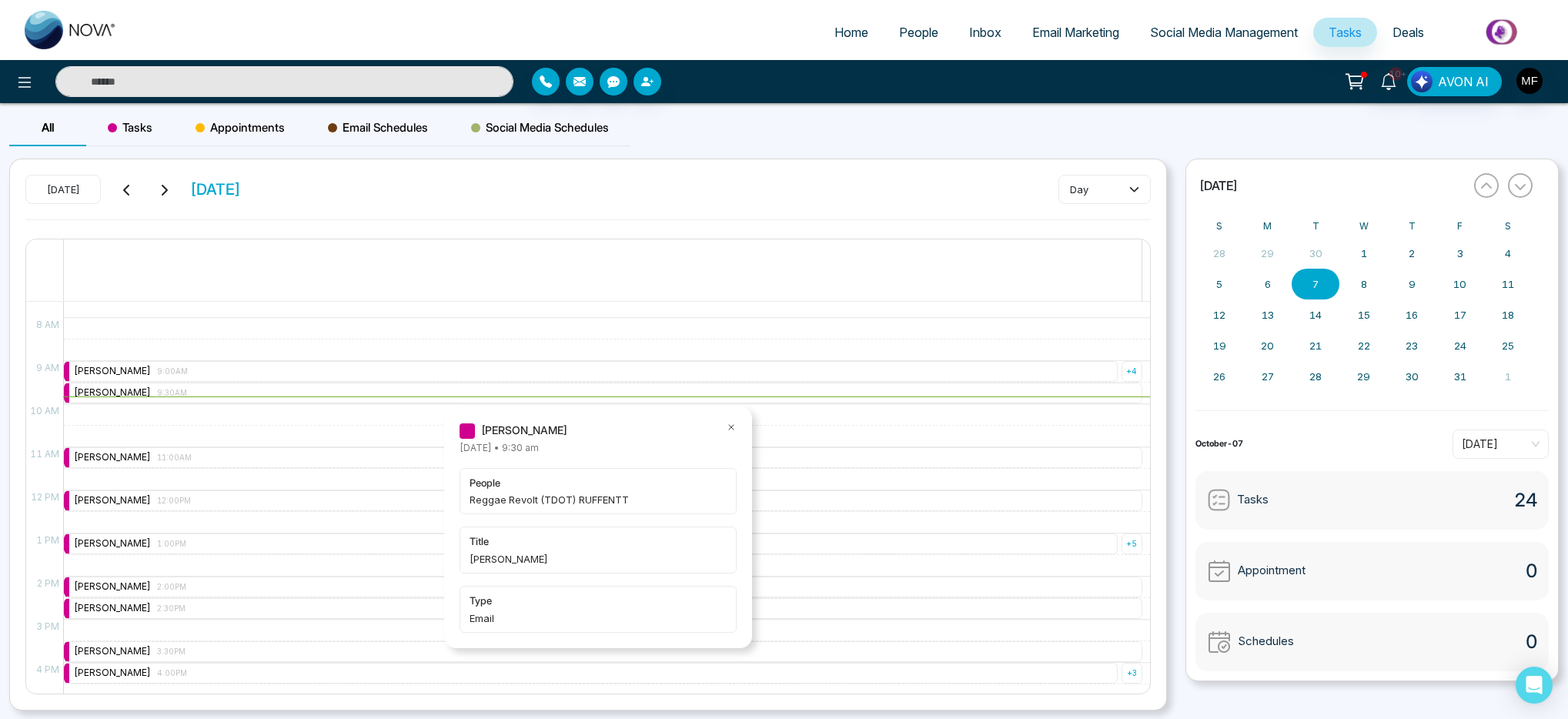
click at [86, 411] on div "9:00 AM – 9:00 AM [PERSON_NAME] 9:00AM + 4 9:30 AM – 9:30 AM [PERSON_NAME] 9:30…" at bounding box center [603, 490] width 1079 height 1034
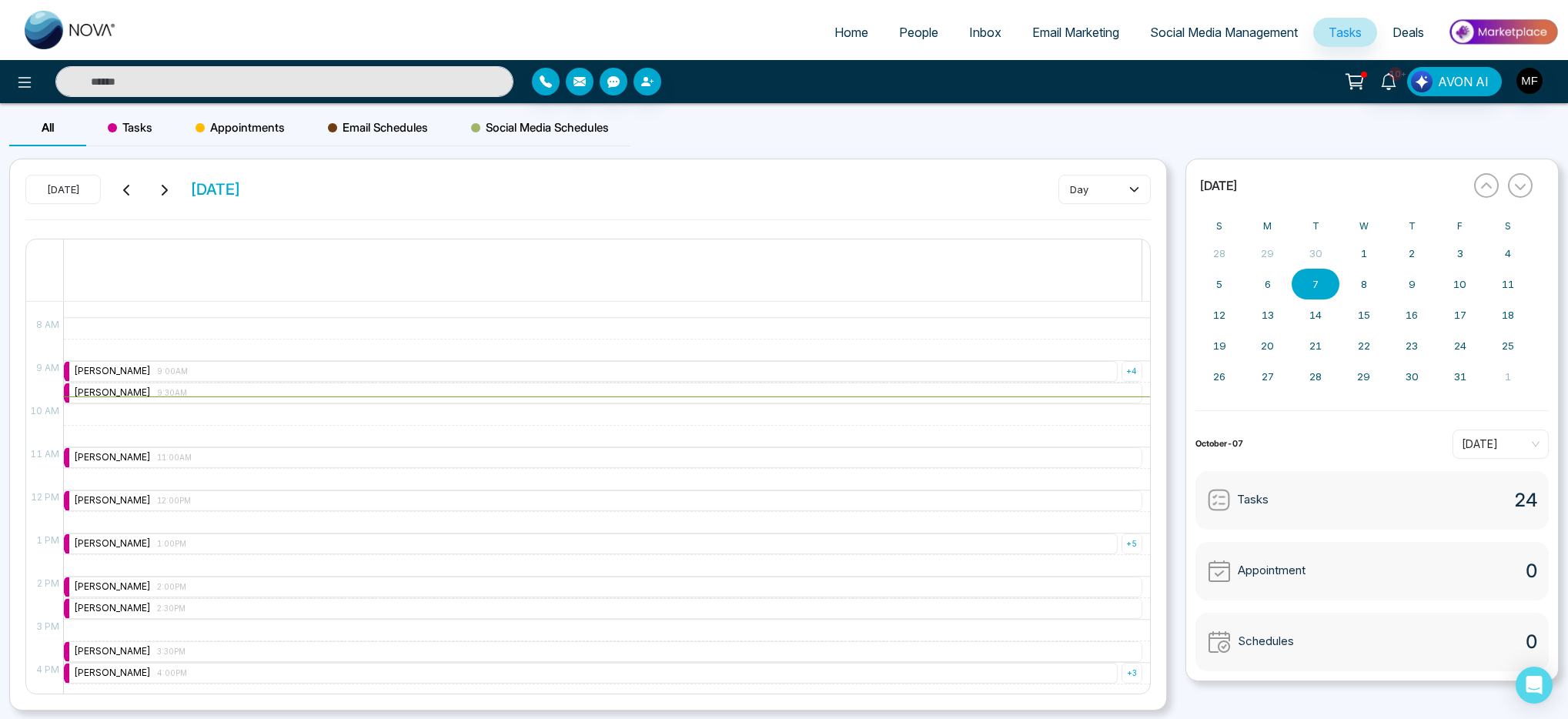
click at [138, 191] on div "[DATE] [DATE]" at bounding box center [133, 189] width 215 height 29
click at [131, 190] on icon at bounding box center [127, 190] width 12 height 12
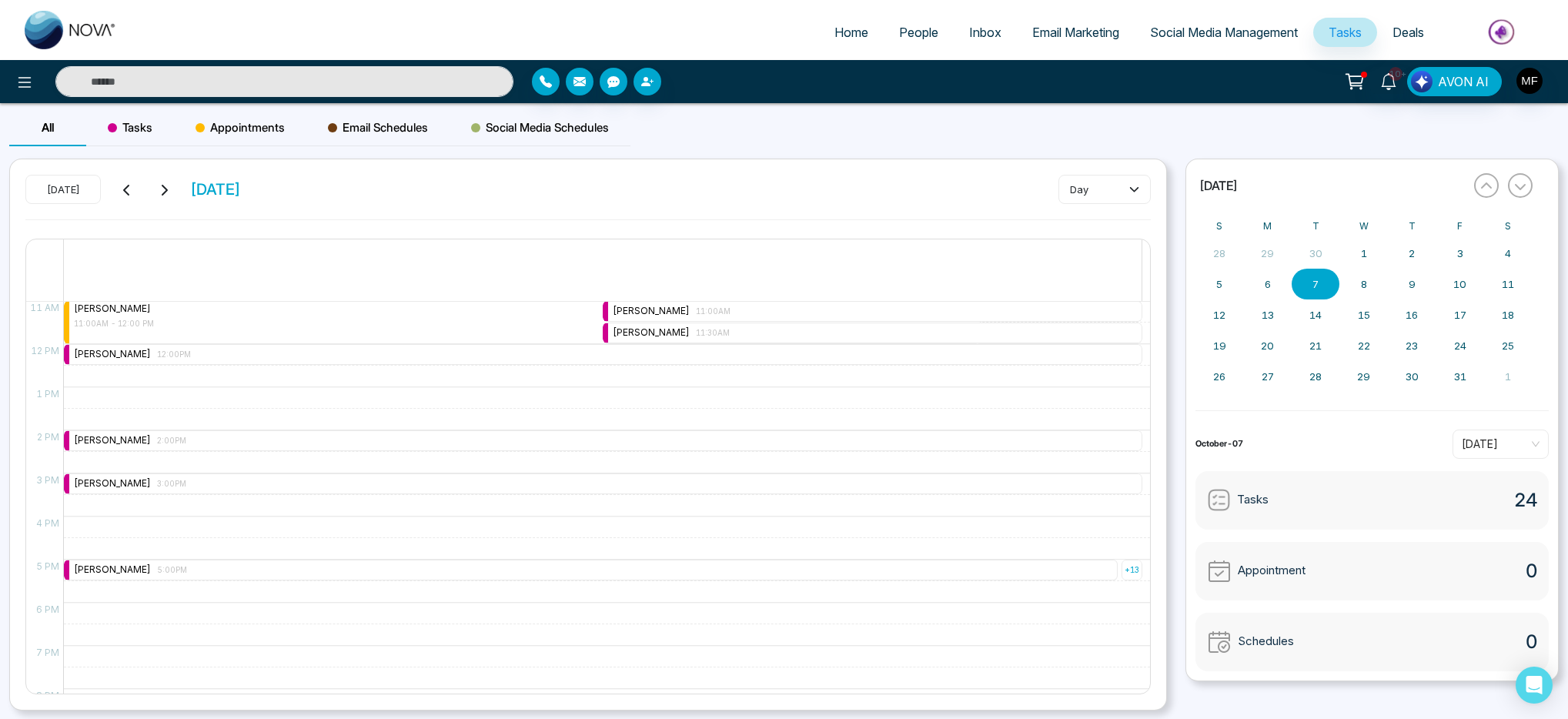
scroll to position [476, 0]
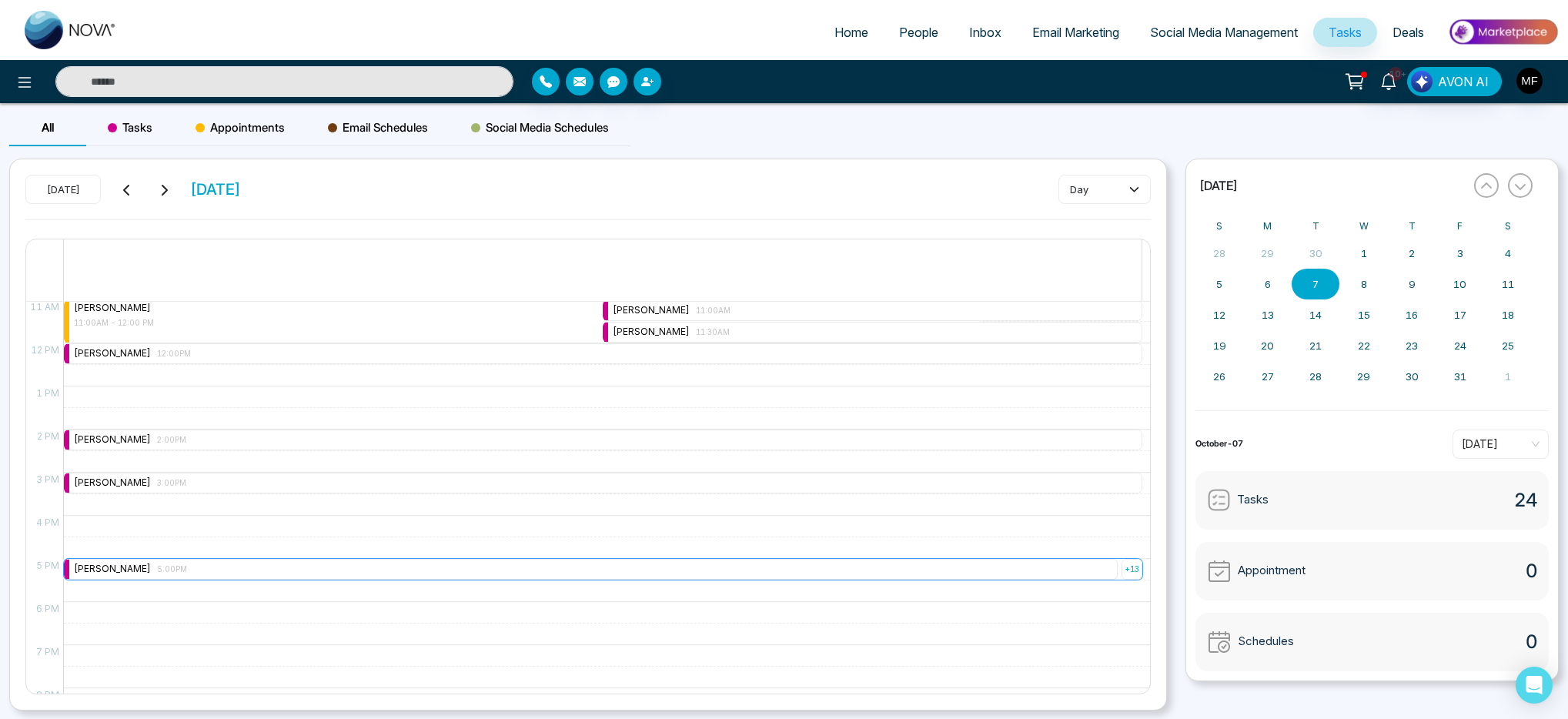
click at [102, 564] on div "[PERSON_NAME] 5:00PM" at bounding box center [130, 569] width 113 height 15
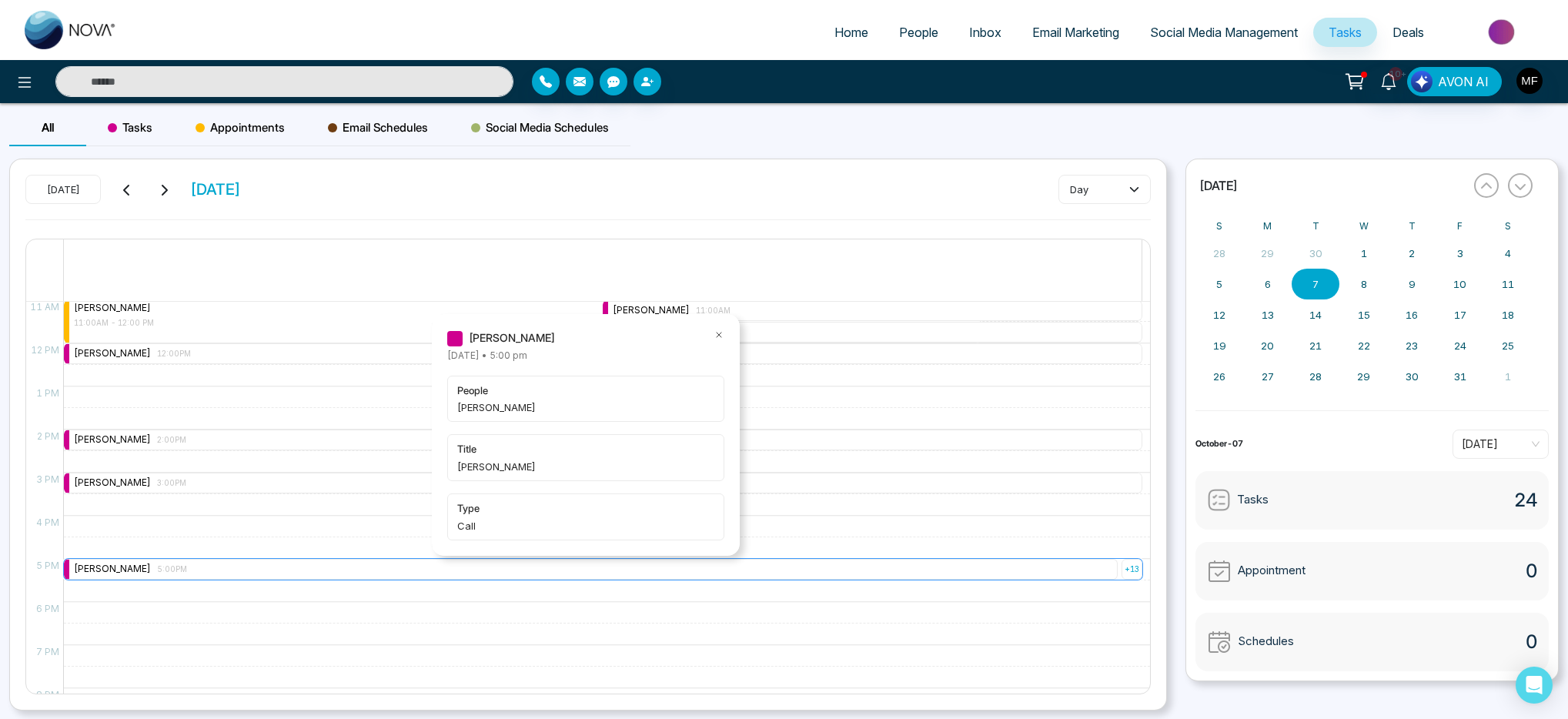
click at [1125, 571] on div "+ 13" at bounding box center [1132, 569] width 21 height 21
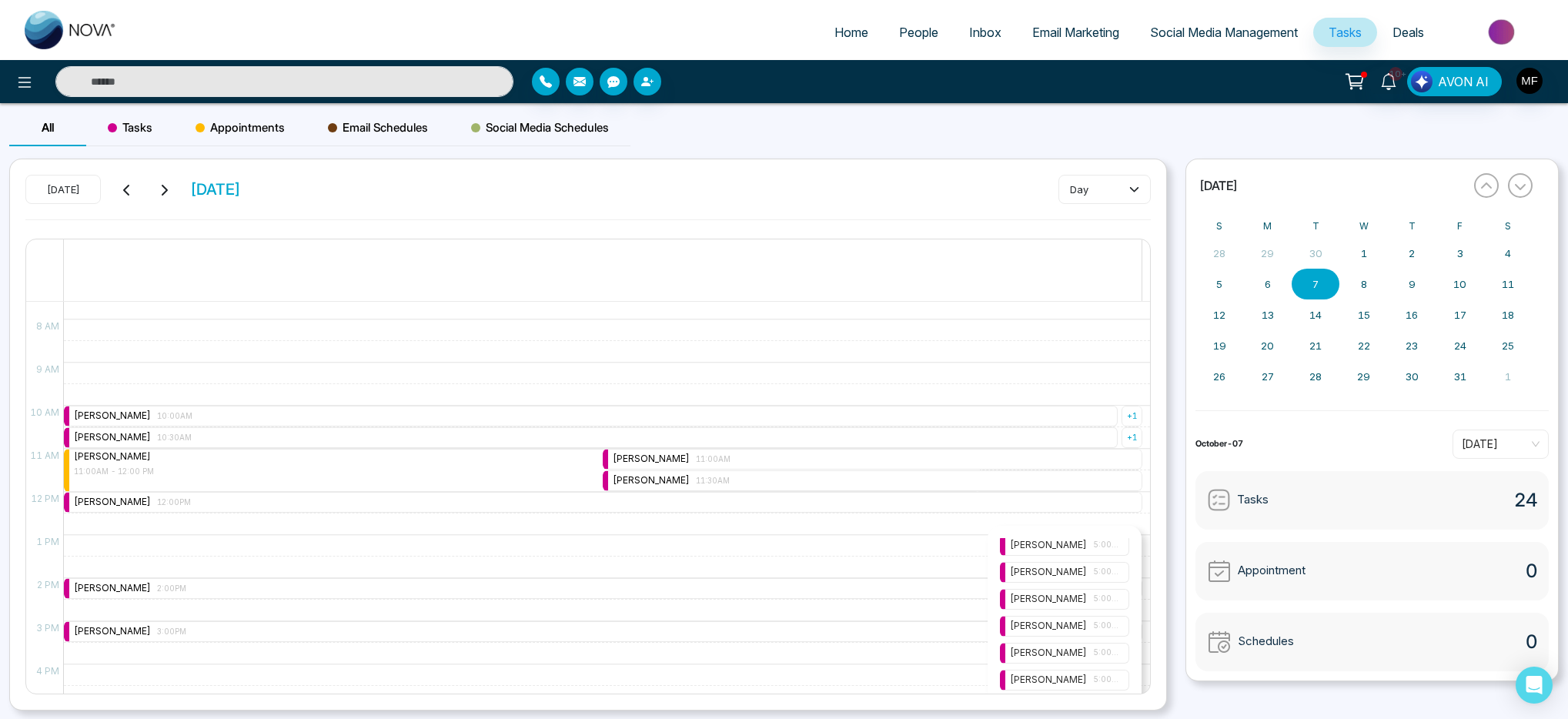
scroll to position [0, 0]
click at [1088, 546] on div "[PERSON_NAME] 5:00PM" at bounding box center [1065, 548] width 110 height 15
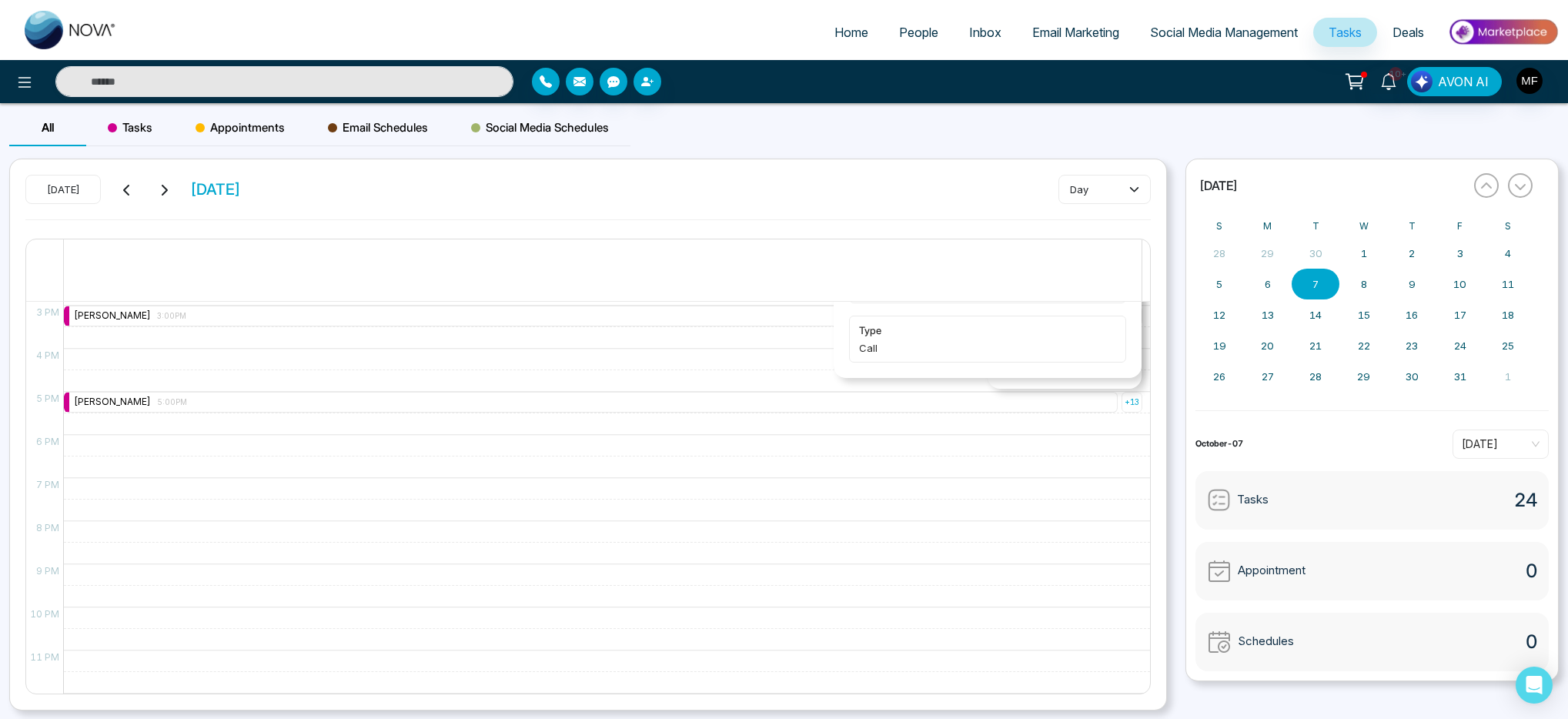
scroll to position [341, 0]
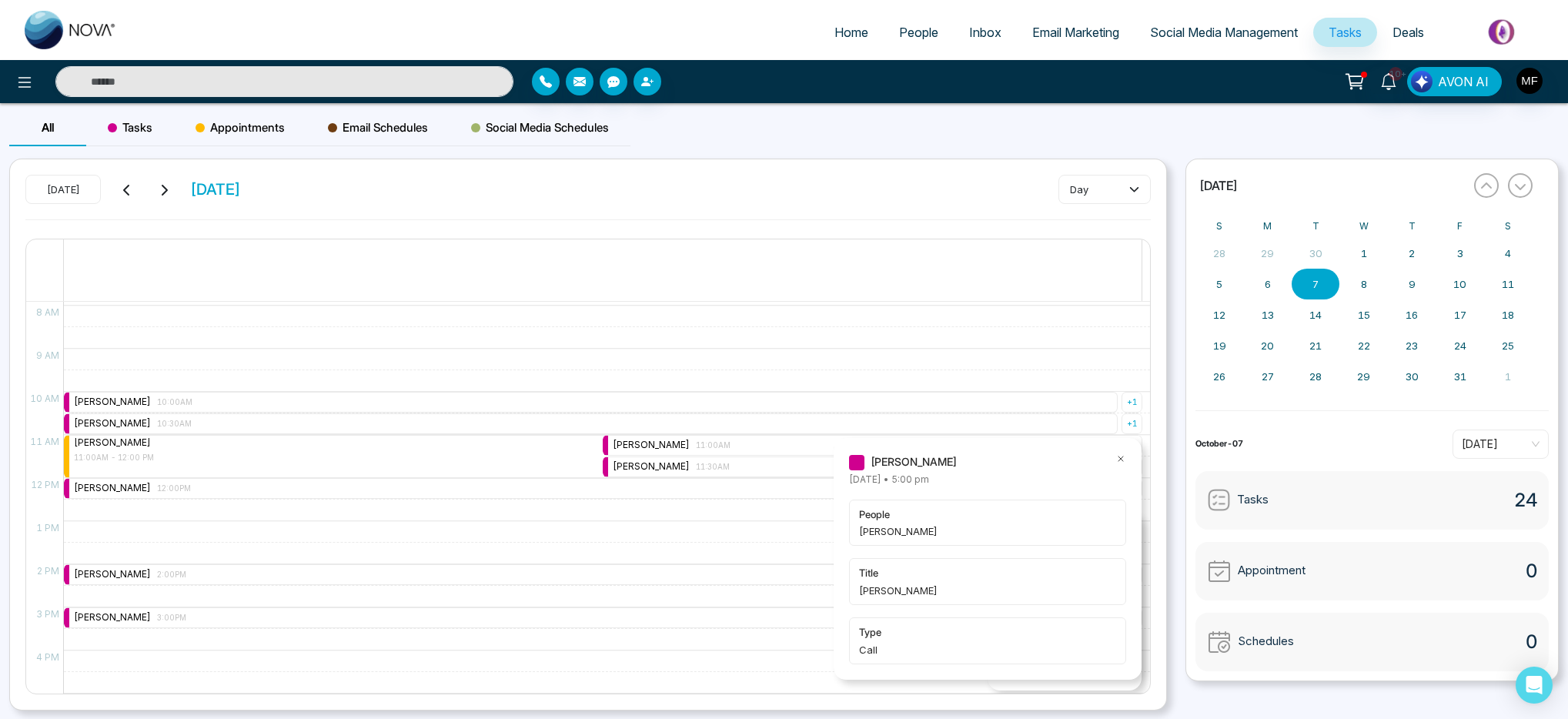
click at [1122, 457] on icon at bounding box center [1120, 458] width 11 height 11
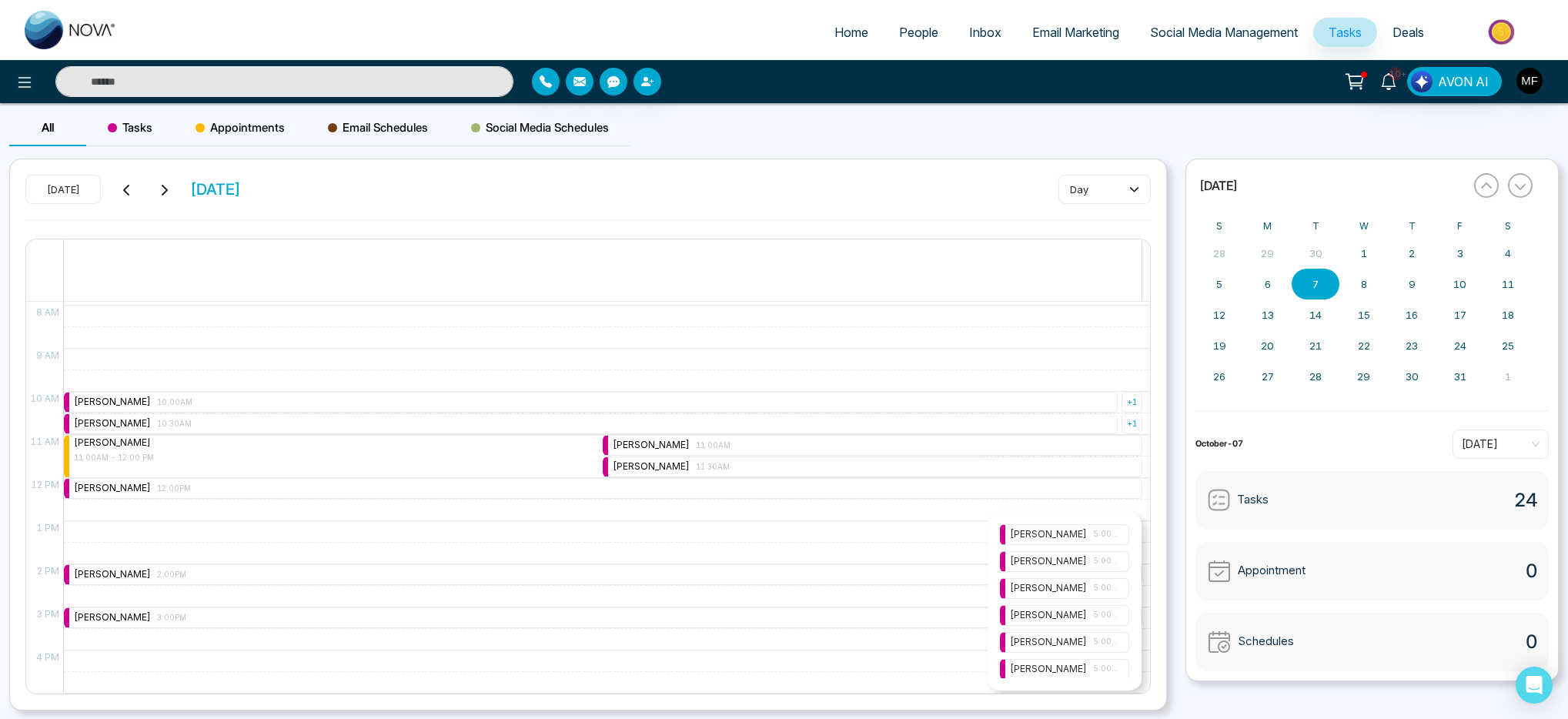
click at [1059, 559] on div "[PERSON_NAME] 5:00PM" at bounding box center [1065, 561] width 110 height 15
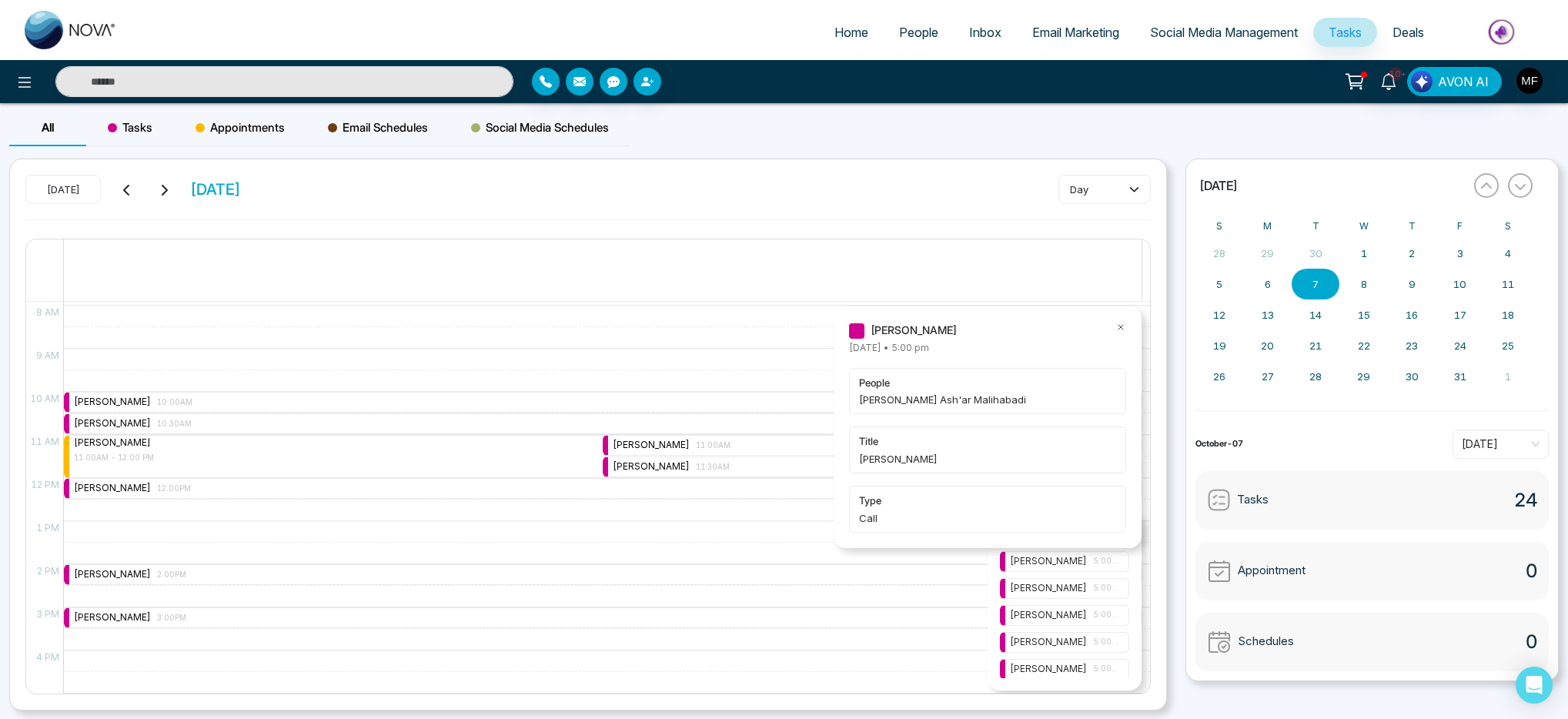
click at [1120, 323] on icon at bounding box center [1120, 327] width 11 height 11
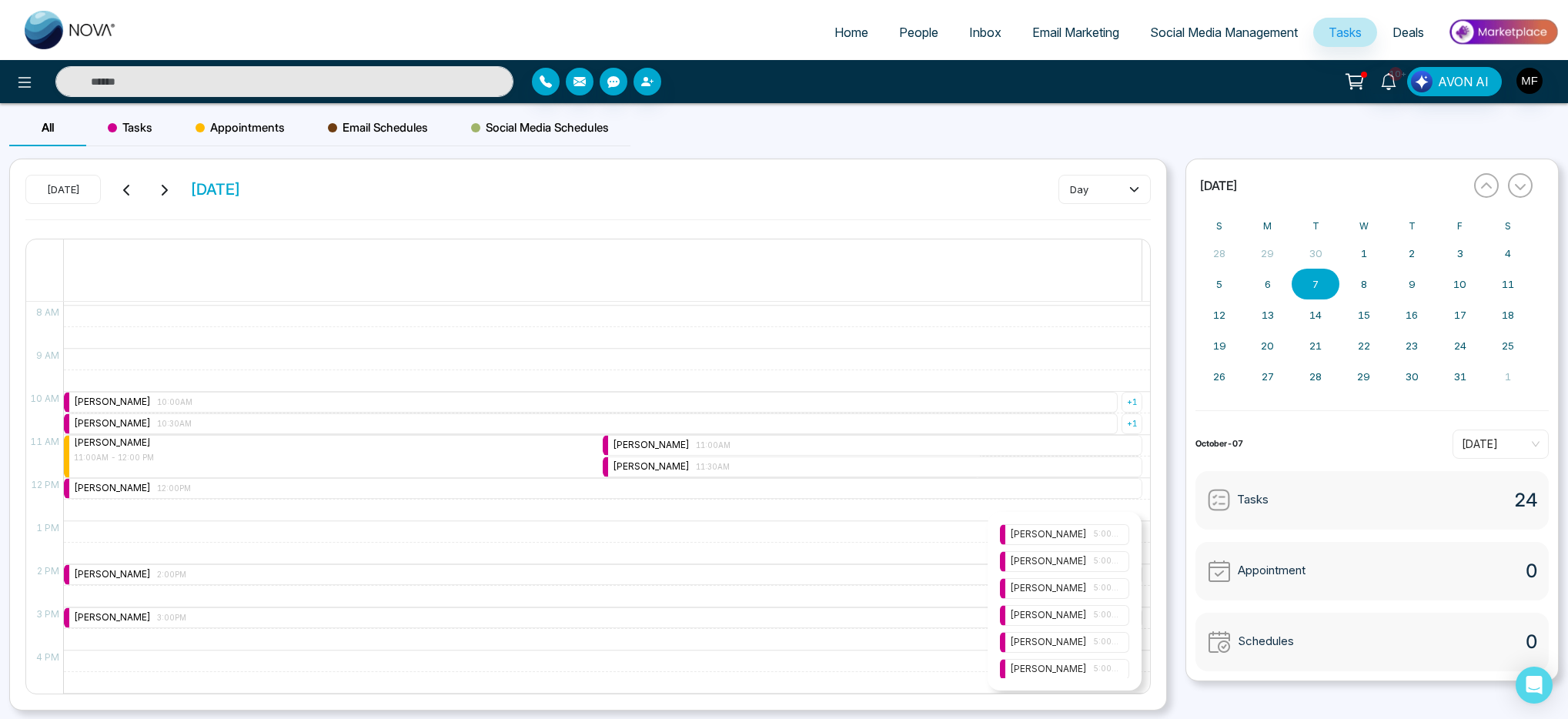
click at [1073, 584] on div "[PERSON_NAME] 5:00PM" at bounding box center [1065, 588] width 110 height 15
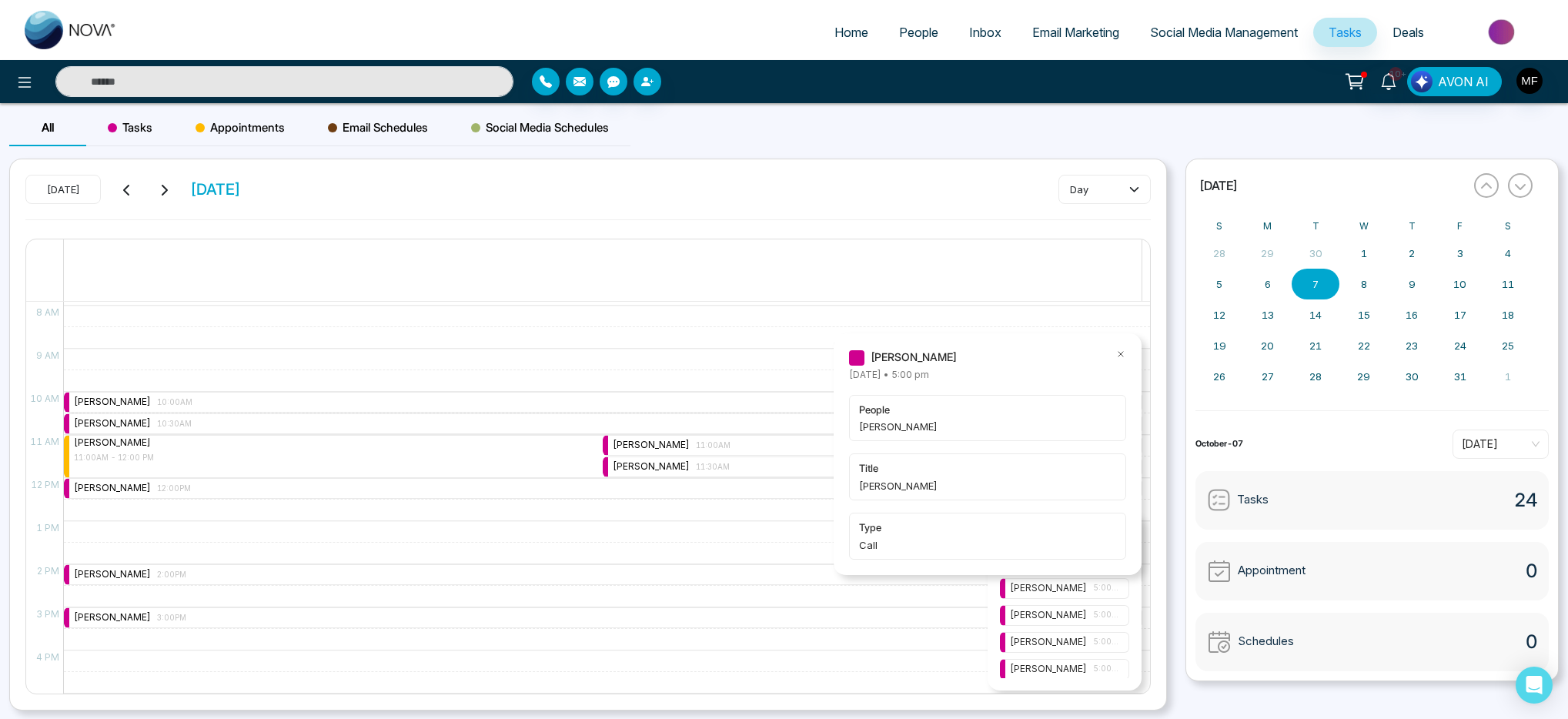
click at [1123, 353] on icon at bounding box center [1120, 354] width 11 height 11
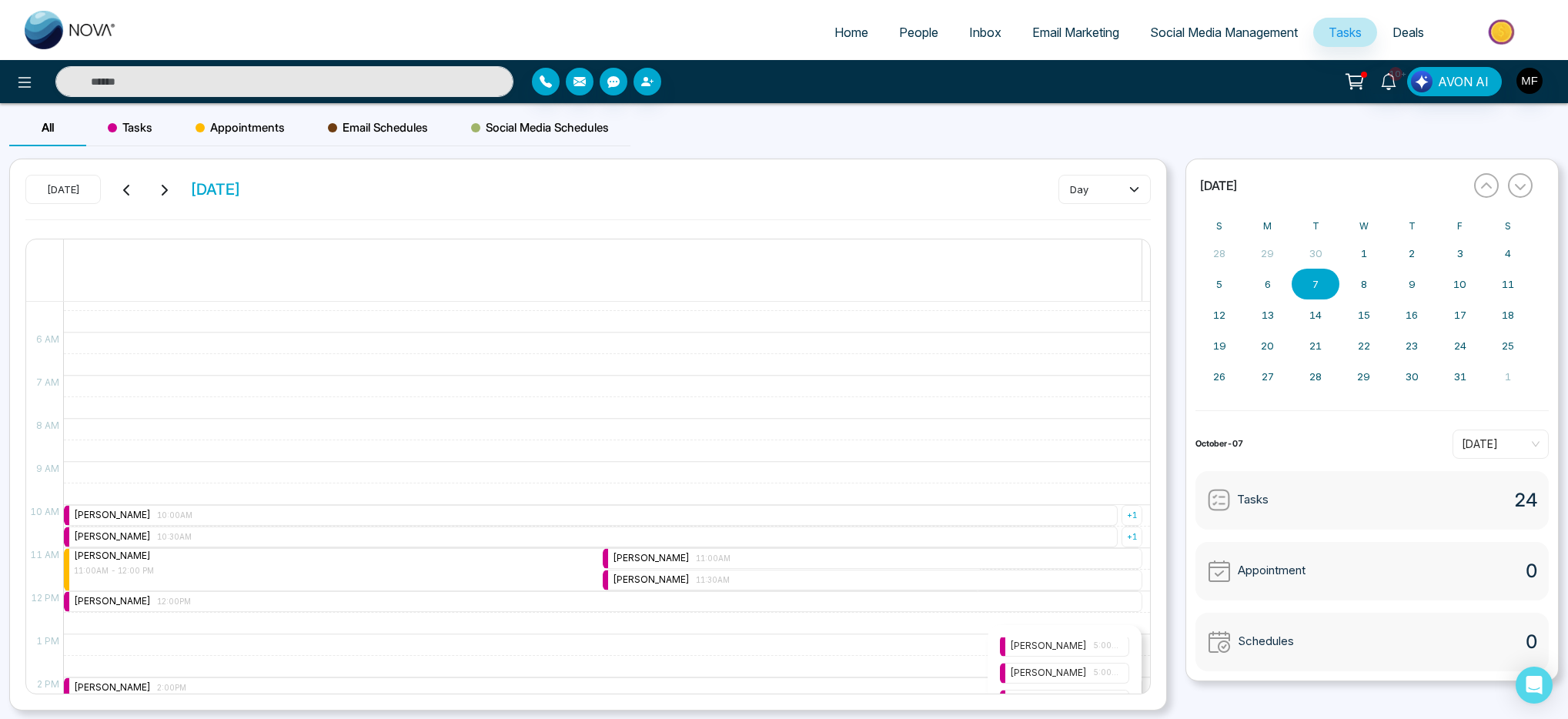
scroll to position [99, 0]
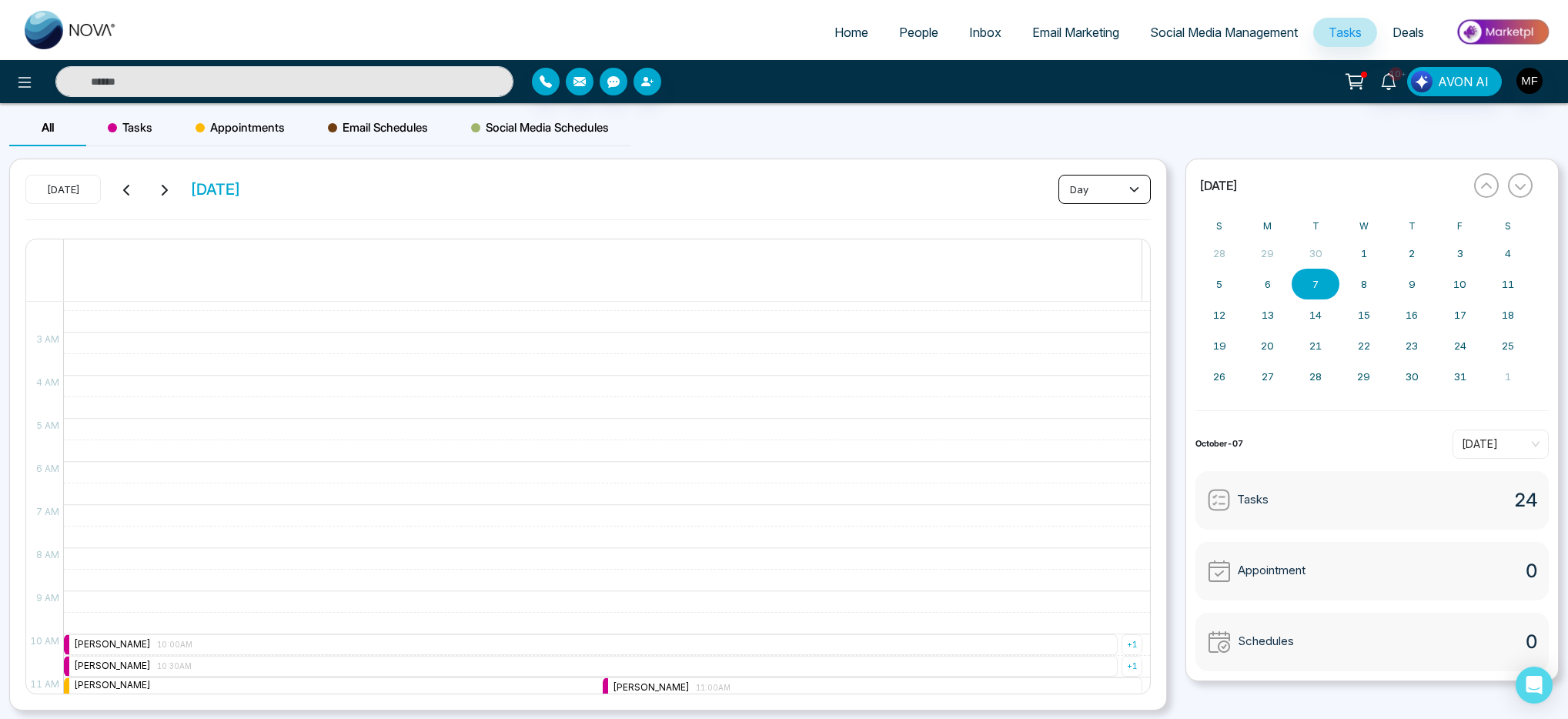
click at [1136, 187] on icon at bounding box center [1134, 189] width 10 height 10
click at [877, 303] on div "10:00 AM – 10:00 AM [PERSON_NAME] 10:00AM + 1 10:30 AM – 10:30 AM [PERSON_NAME]…" at bounding box center [603, 720] width 1079 height 1034
click at [1476, 534] on div "Tasks 24 Appointment 0 Schedules 0" at bounding box center [1373, 571] width 353 height 200
click at [1435, 479] on div "Tasks 24" at bounding box center [1373, 500] width 353 height 58
click at [899, 32] on span "People" at bounding box center [919, 33] width 39 height 15
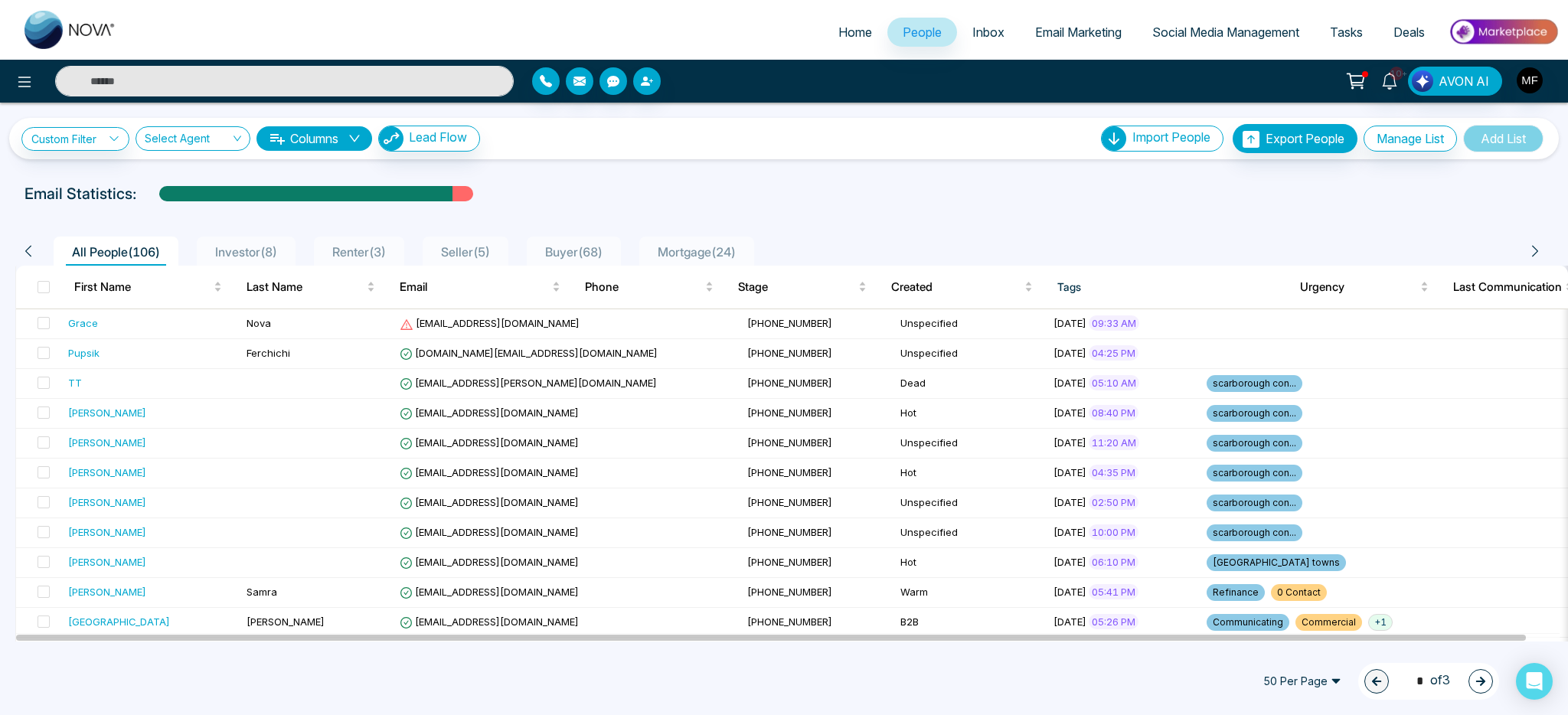
click at [345, 79] on input "text" at bounding box center [285, 81] width 459 height 31
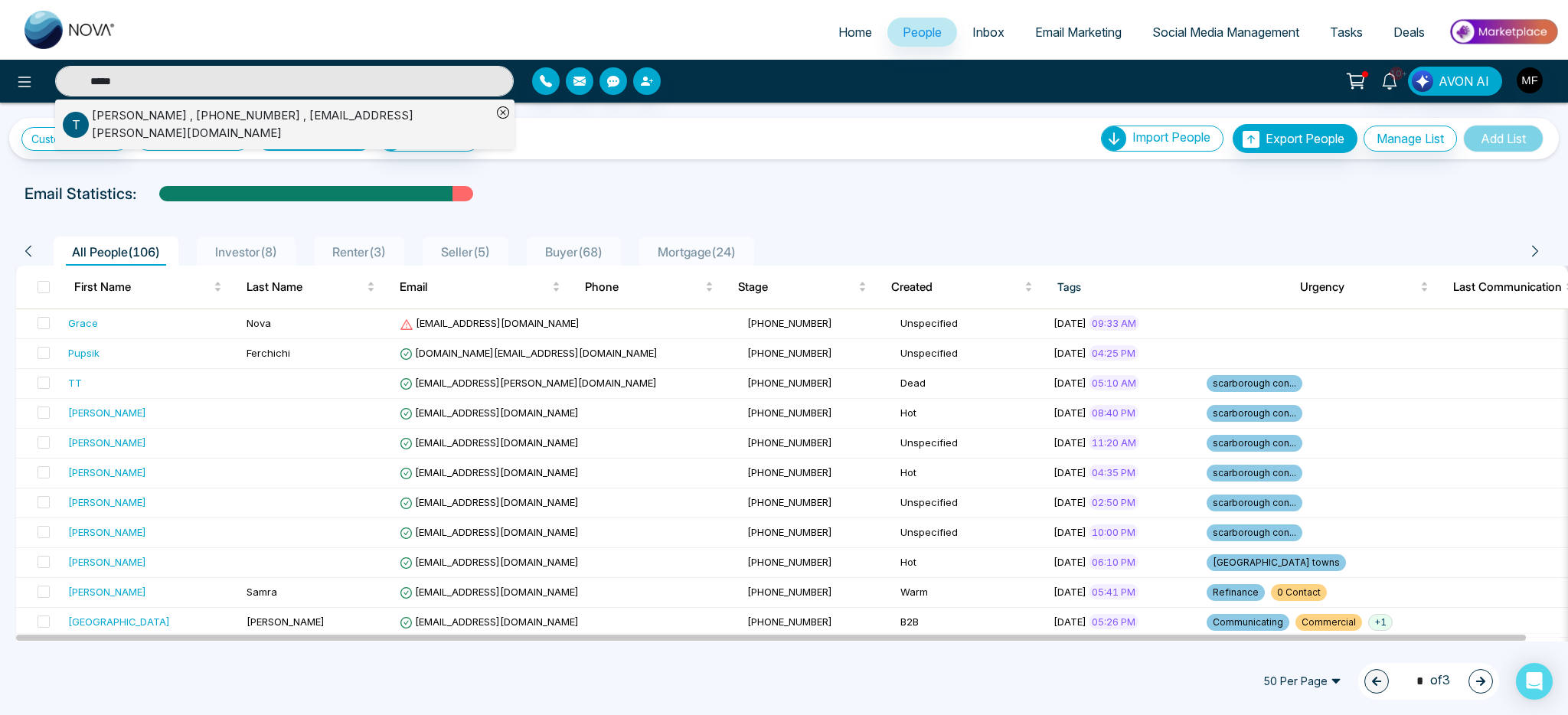
type input "*****"
click at [303, 123] on div "[PERSON_NAME] , [PHONE_NUMBER] , [EMAIL_ADDRESS][PERSON_NAME][DOMAIN_NAME]" at bounding box center [292, 124] width 400 height 34
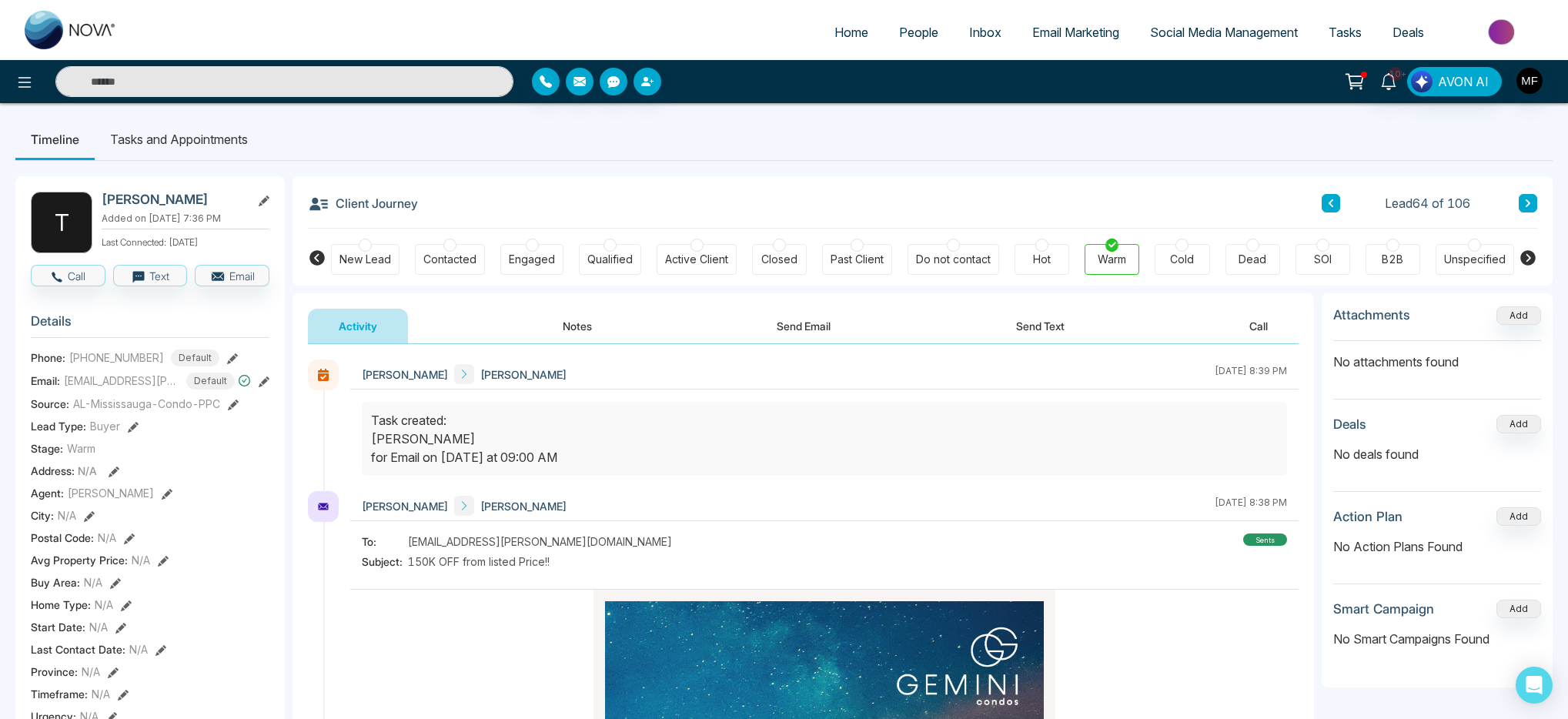
click at [1030, 333] on button "Send Text" at bounding box center [1040, 326] width 110 height 34
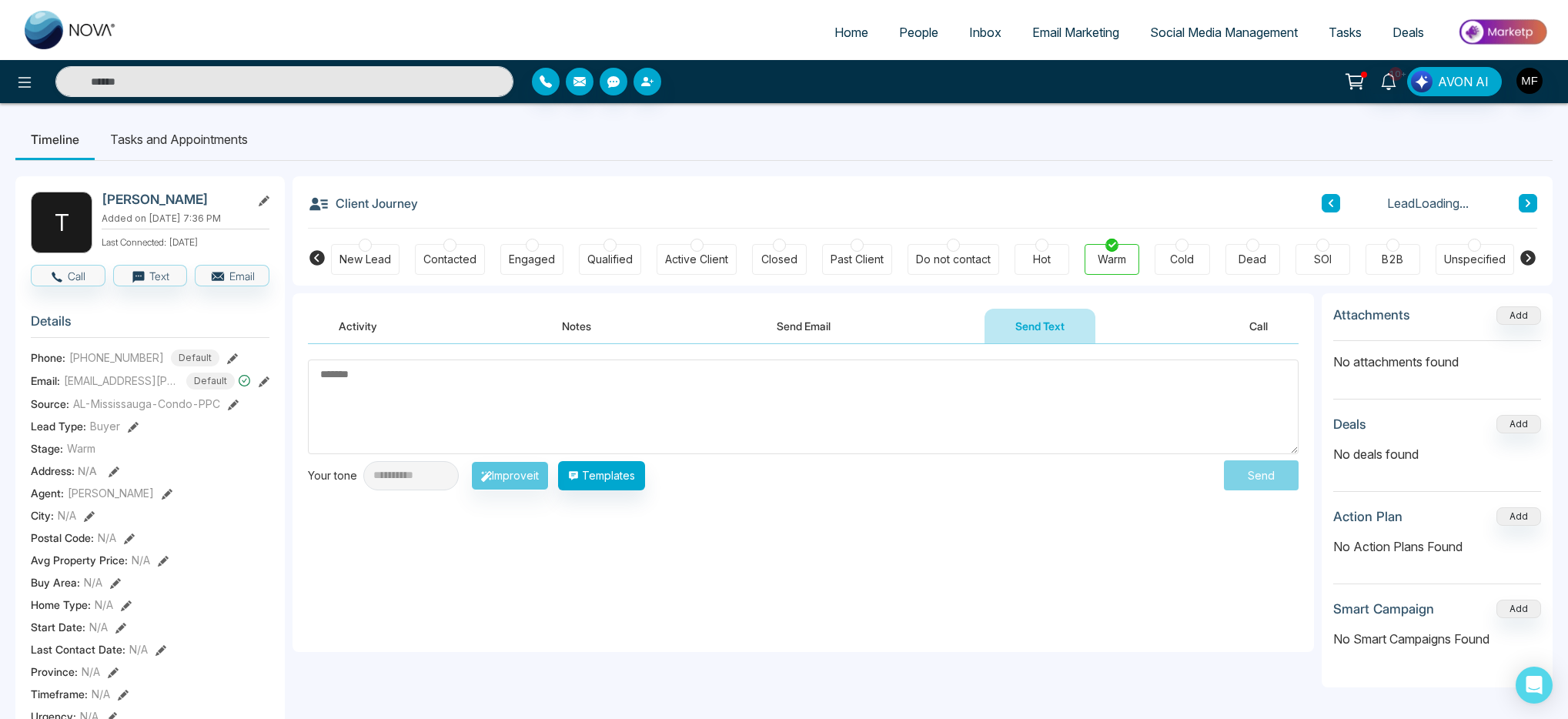
click at [853, 335] on button "Send Email" at bounding box center [803, 326] width 116 height 34
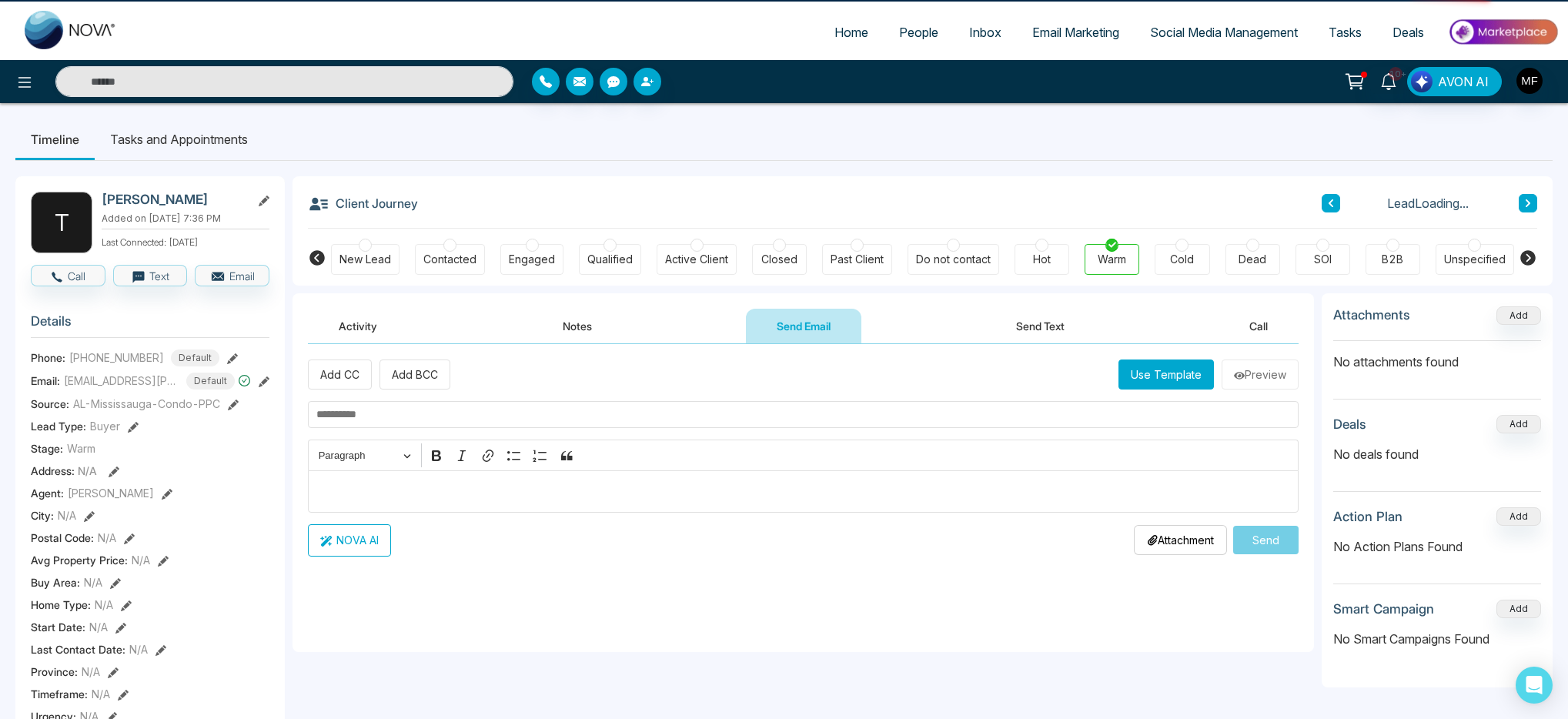
click at [789, 337] on button "Send Email" at bounding box center [803, 326] width 116 height 34
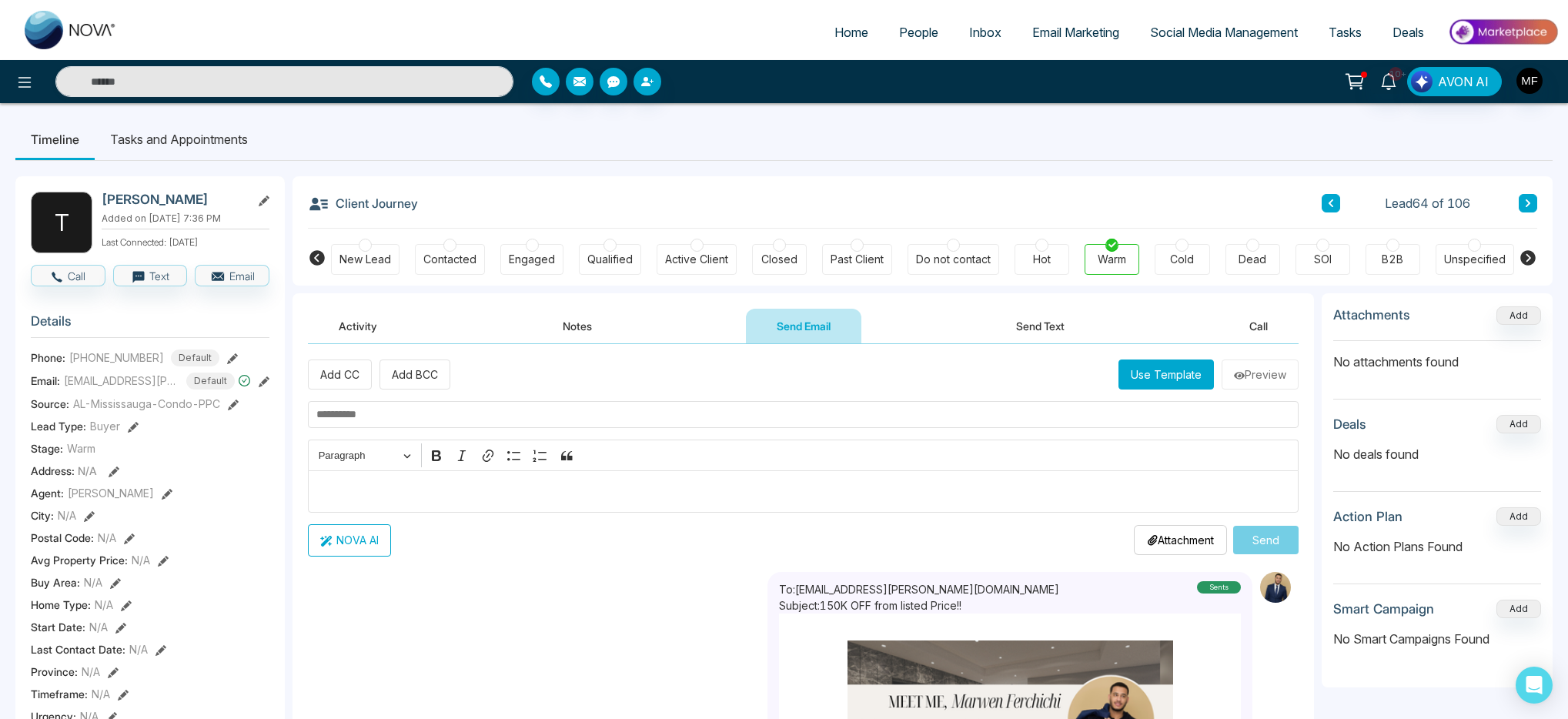
click at [532, 399] on div "Add CC Add BCC Use Template Preview Rich Text Editor Paragraph Bold Italic Link…" at bounding box center [803, 457] width 991 height 196
click at [531, 405] on input "text" at bounding box center [803, 414] width 991 height 27
type input "**********"
click at [491, 482] on p "Editor editing area: main" at bounding box center [803, 491] width 975 height 19
click at [361, 532] on button "NOVA AI" at bounding box center [349, 541] width 83 height 33
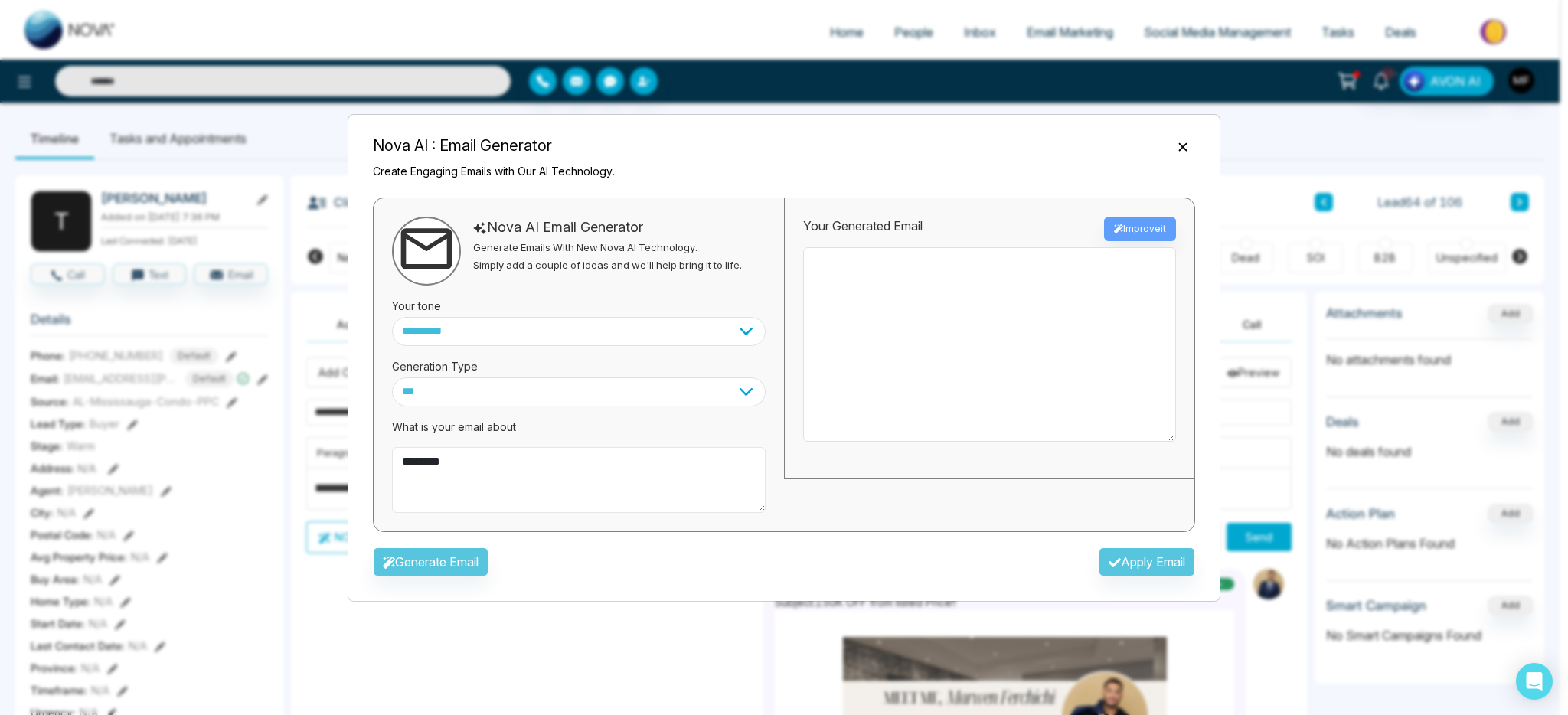
click at [546, 486] on textarea "********" at bounding box center [579, 479] width 373 height 66
type textarea "*"
click at [1177, 149] on icon "Close" at bounding box center [1183, 147] width 15 height 15
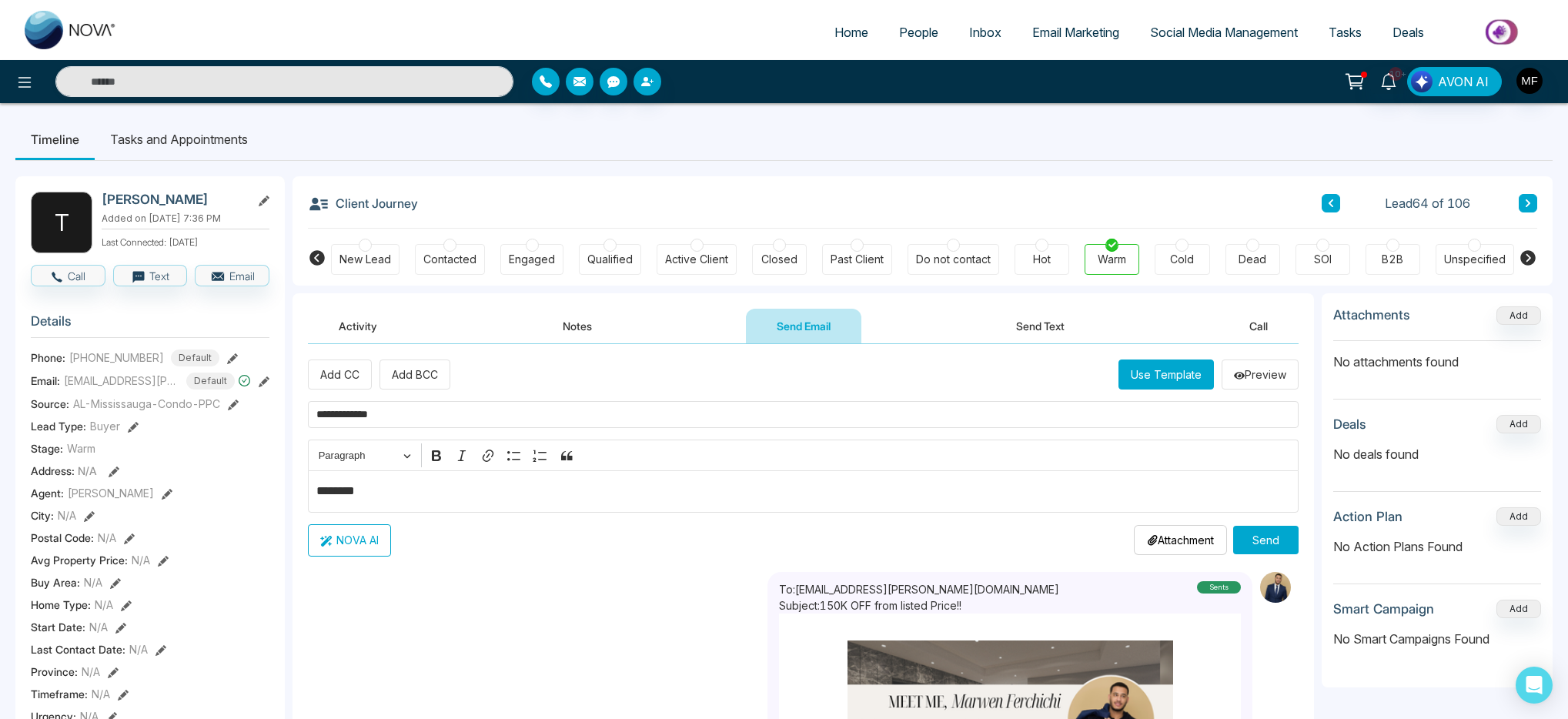
click at [363, 536] on button "NOVA AI" at bounding box center [349, 541] width 83 height 33
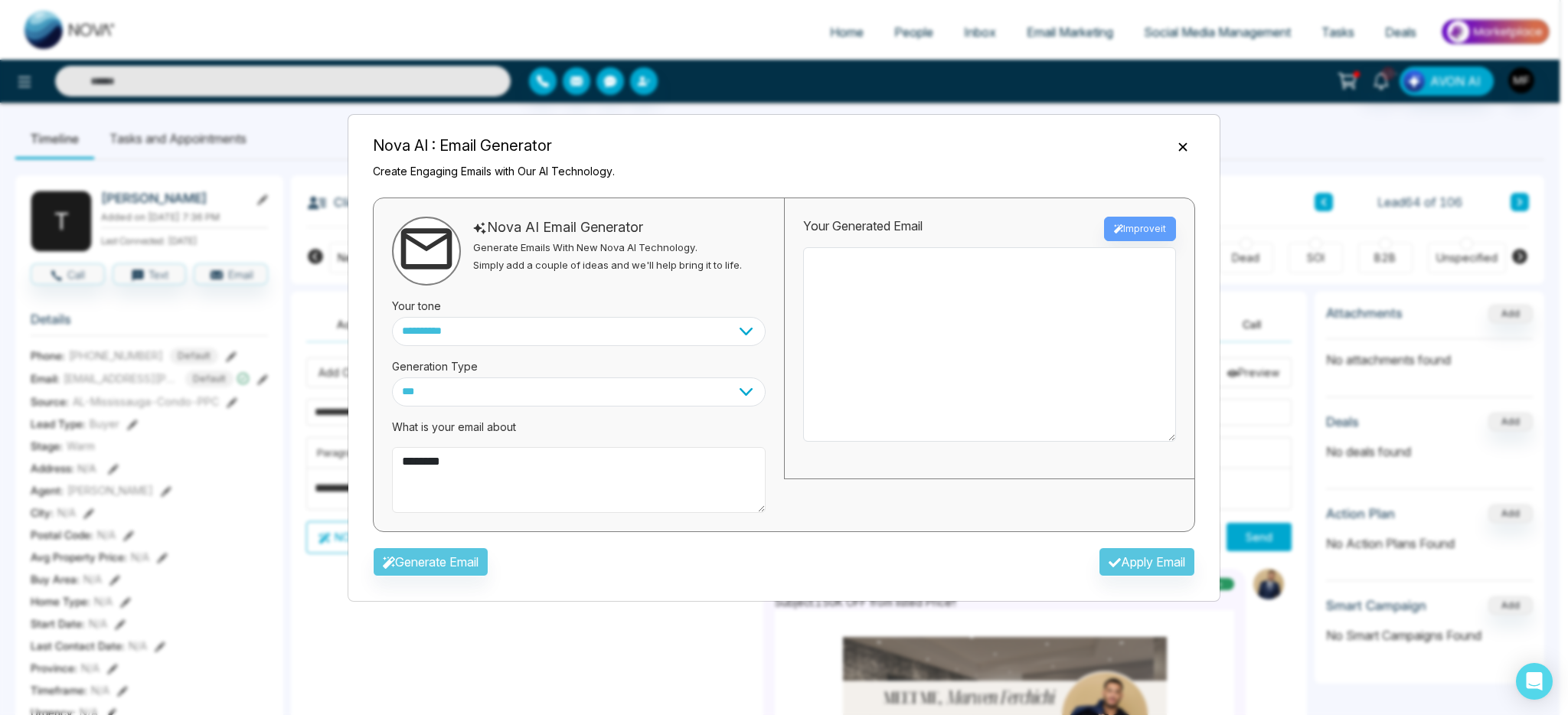
click at [486, 472] on textarea "********" at bounding box center [579, 479] width 373 height 66
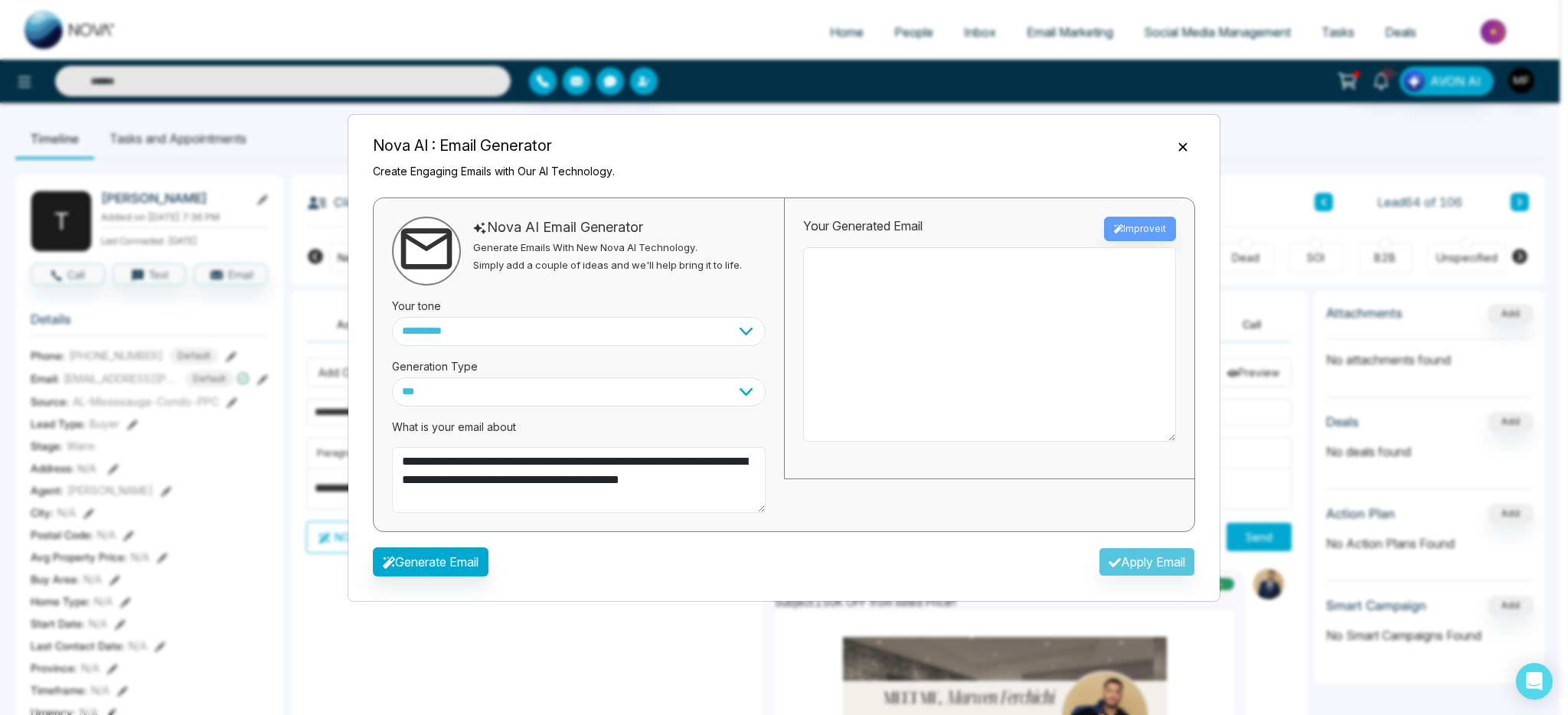
type textarea "**********"
click at [664, 395] on select "*** ***** ******* ******* ********" at bounding box center [579, 392] width 373 height 29
click at [635, 393] on select "*** ***** ******* ******* ********" at bounding box center [579, 392] width 373 height 29
click at [664, 334] on select "**********" at bounding box center [579, 332] width 373 height 29
select select "**********"
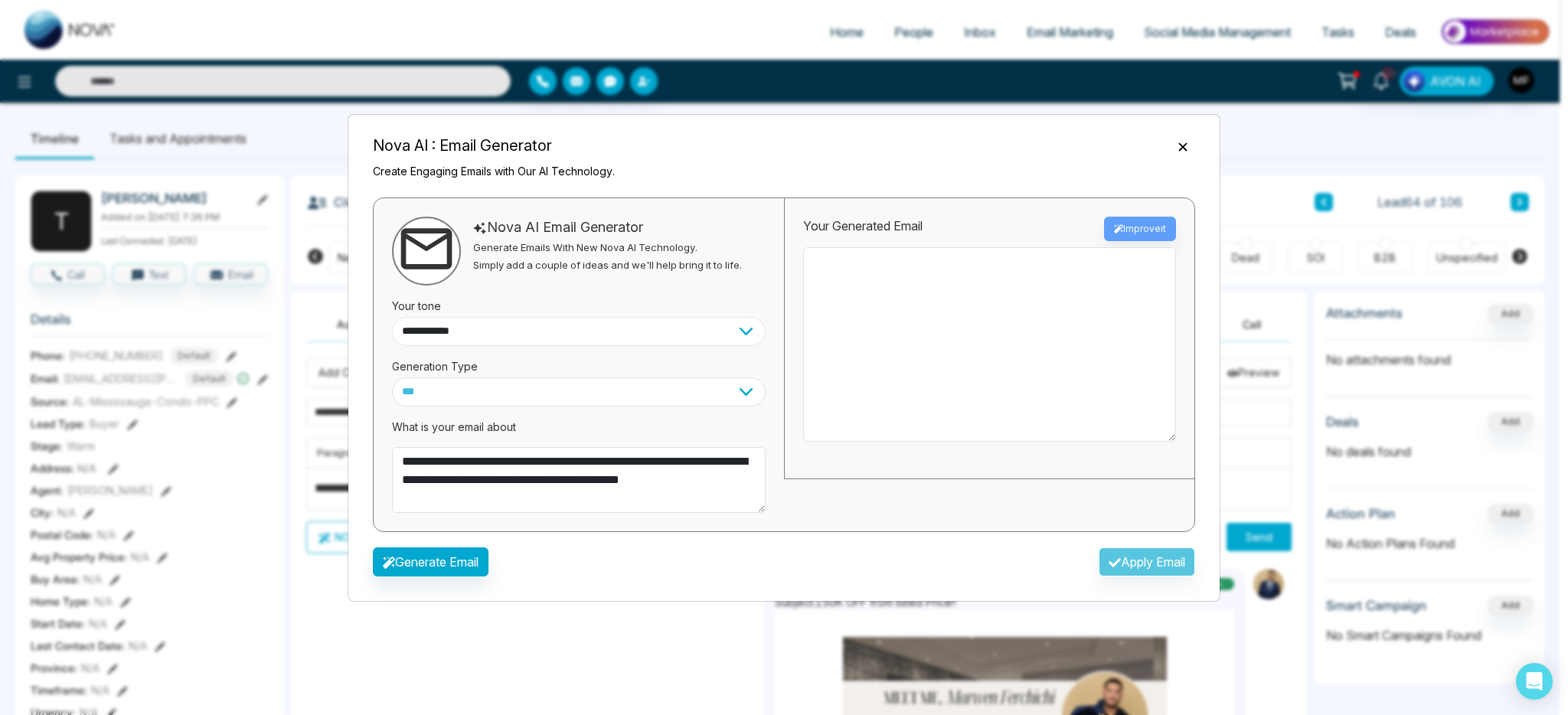
click at [392, 317] on select "**********" at bounding box center [579, 332] width 373 height 29
click at [461, 572] on button "Generate Email" at bounding box center [431, 562] width 116 height 29
type textarea "**********"
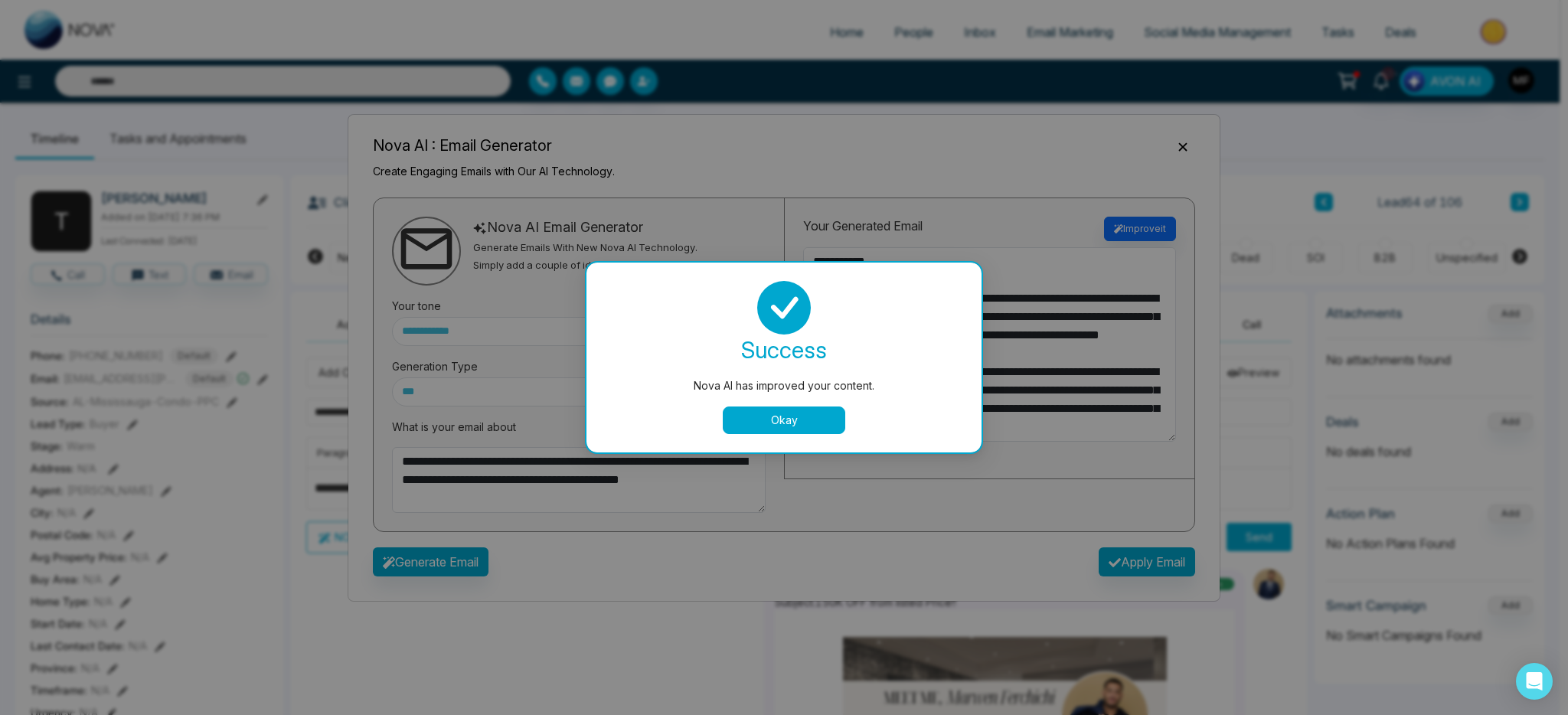
click at [800, 432] on button "Okay" at bounding box center [784, 420] width 123 height 27
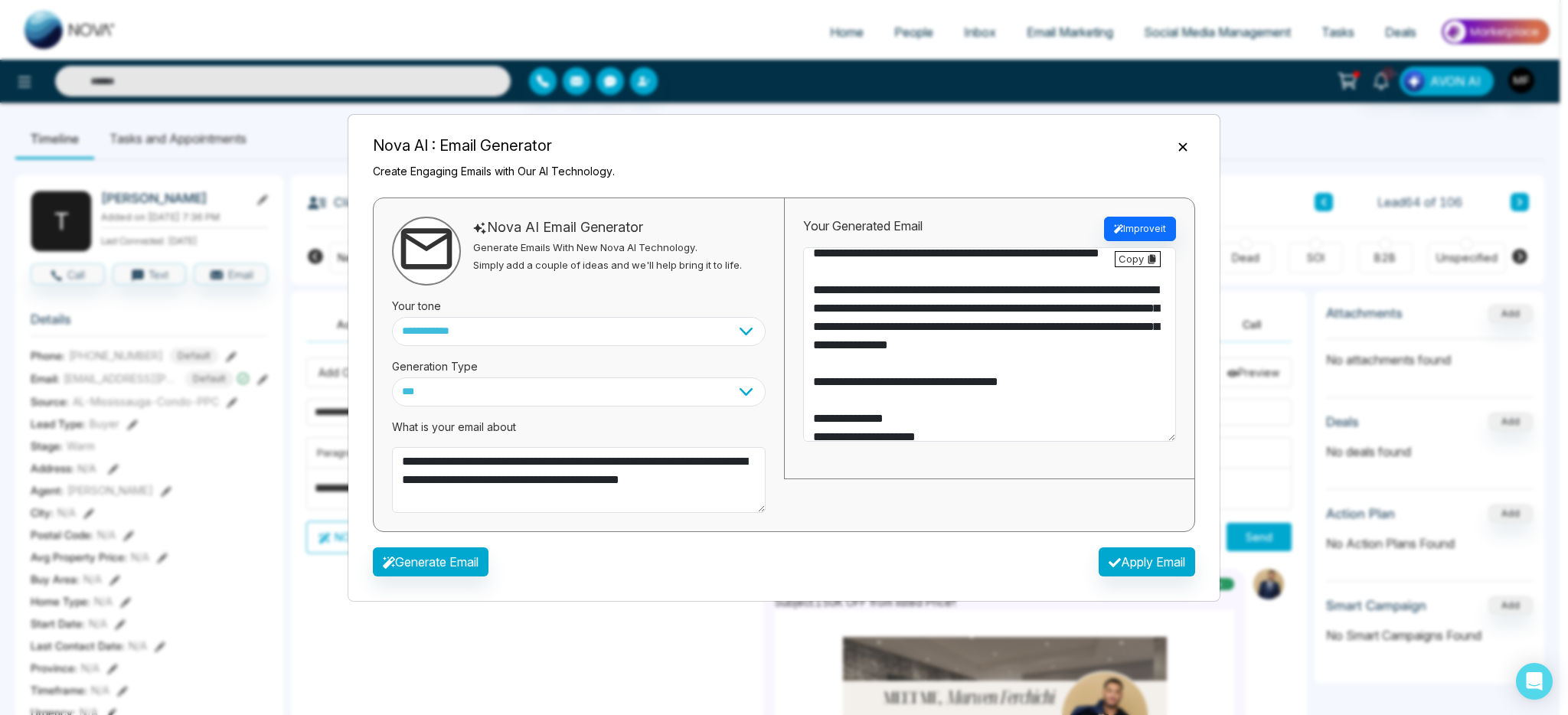
scroll to position [84, 0]
click at [990, 326] on textarea "**********" at bounding box center [989, 344] width 373 height 194
click at [1065, 324] on textarea "**********" at bounding box center [989, 344] width 373 height 194
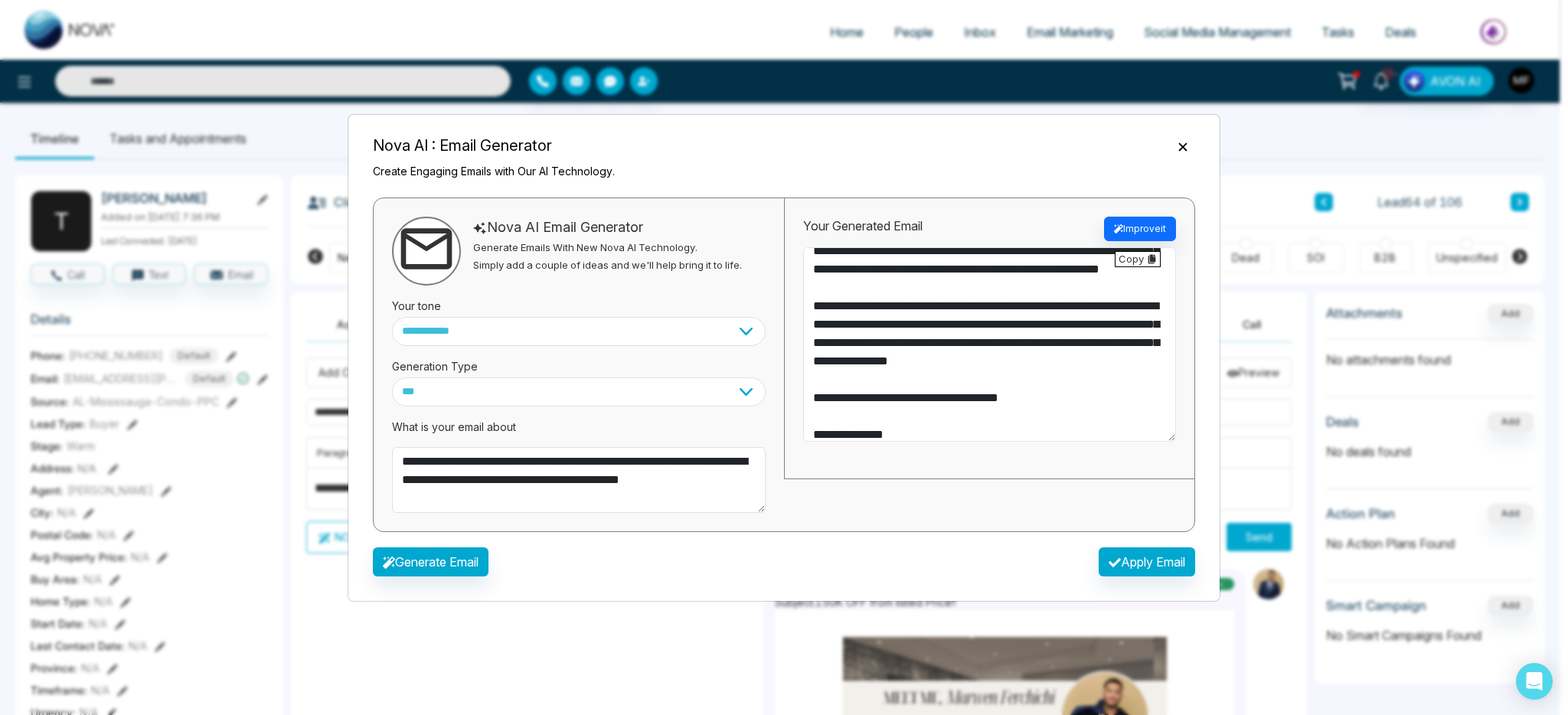
scroll to position [63, 0]
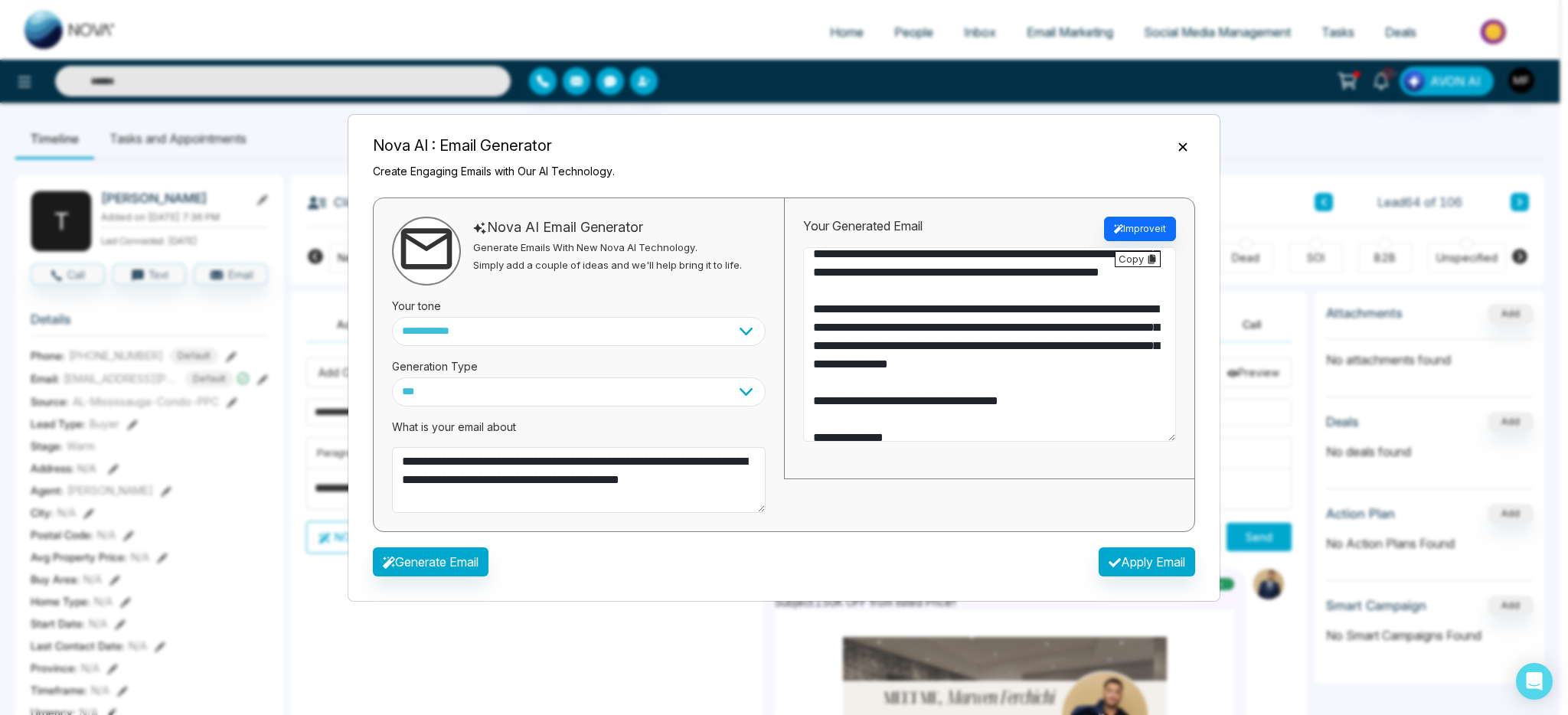
click at [1003, 346] on textarea "**********" at bounding box center [989, 344] width 373 height 194
click at [623, 499] on textarea "**********" at bounding box center [579, 479] width 373 height 66
drag, startPoint x: 1063, startPoint y: 347, endPoint x: 972, endPoint y: 350, distance: 91.0
click at [972, 350] on textarea "**********" at bounding box center [989, 344] width 373 height 194
click at [997, 359] on textarea "**********" at bounding box center [989, 344] width 373 height 194
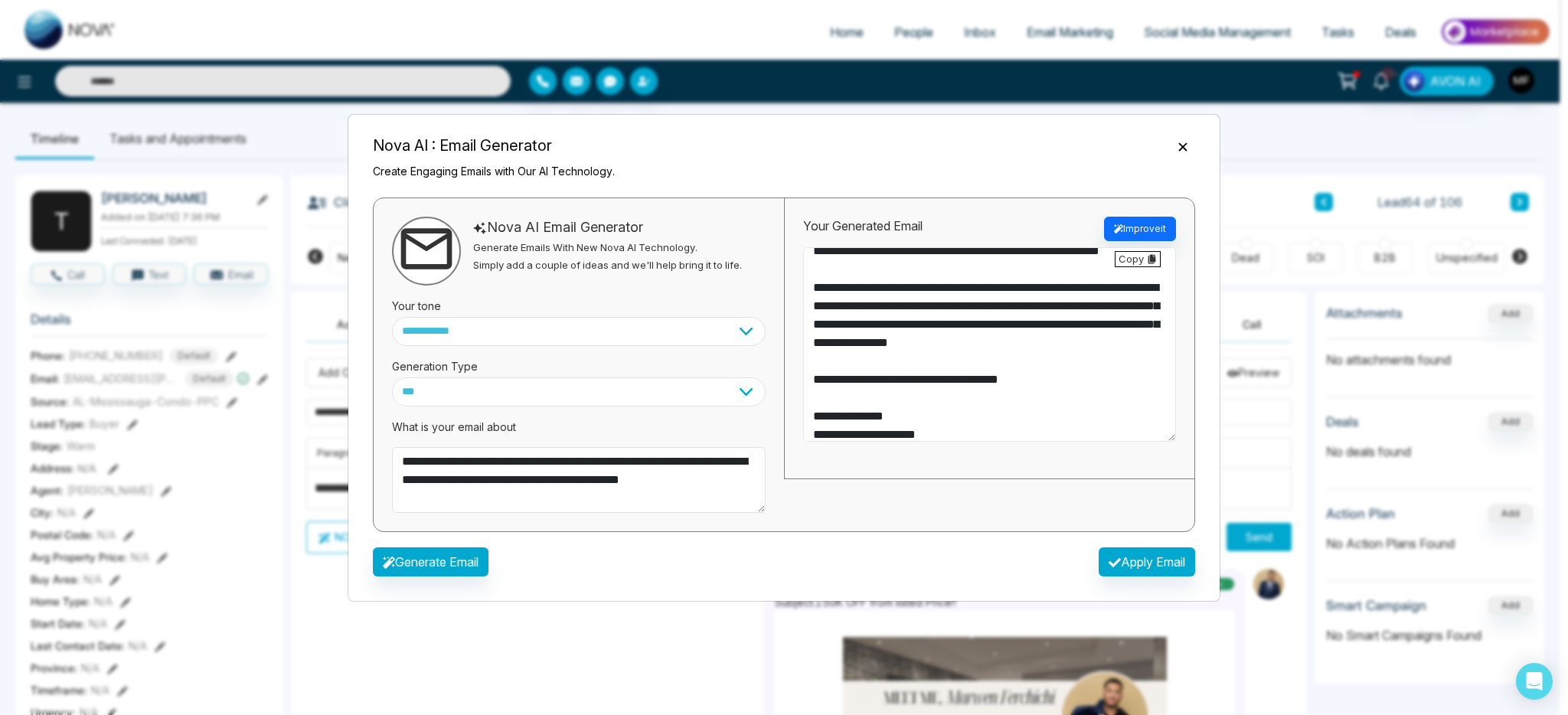
scroll to position [165, 0]
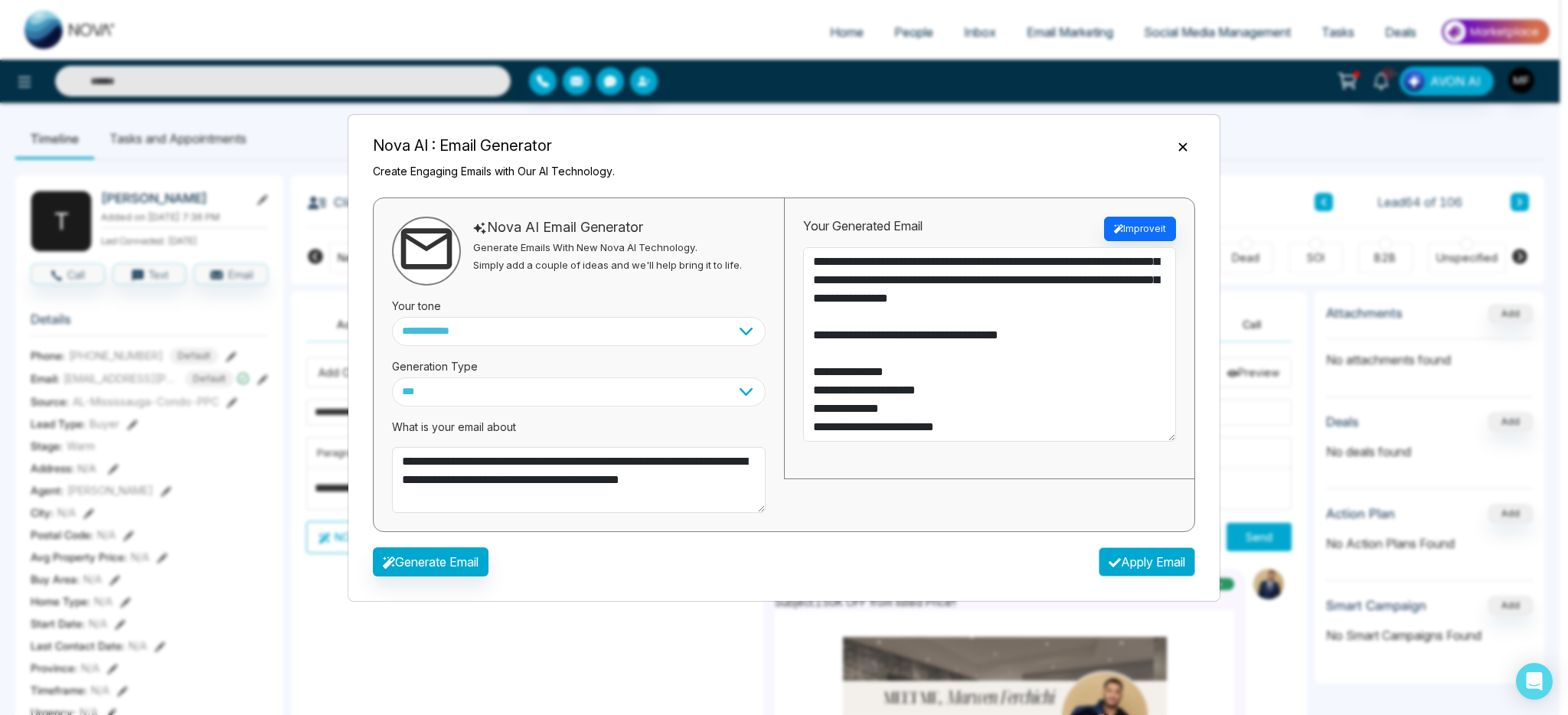
click at [1158, 557] on button "Apply Email" at bounding box center [1147, 562] width 96 height 29
type textarea "**********"
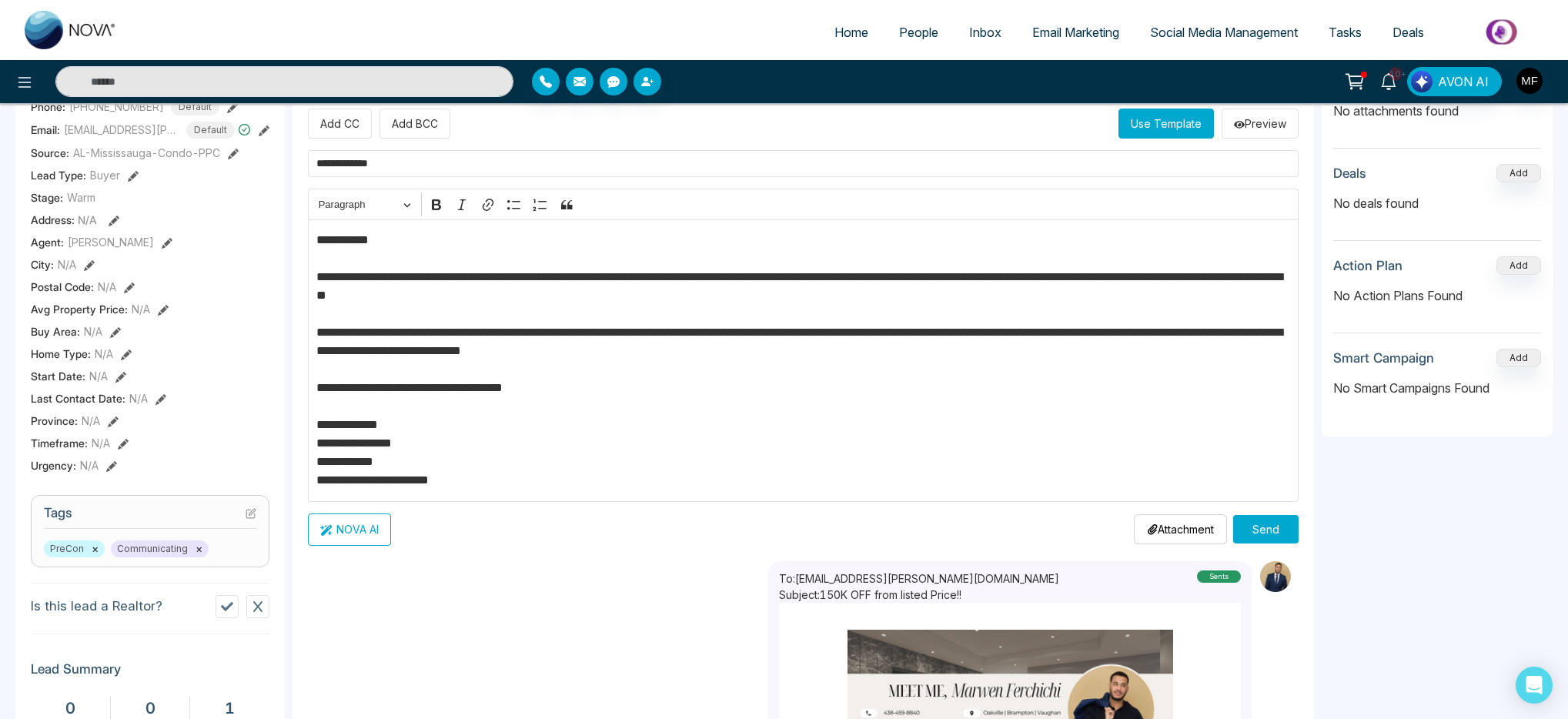
scroll to position [151, 0]
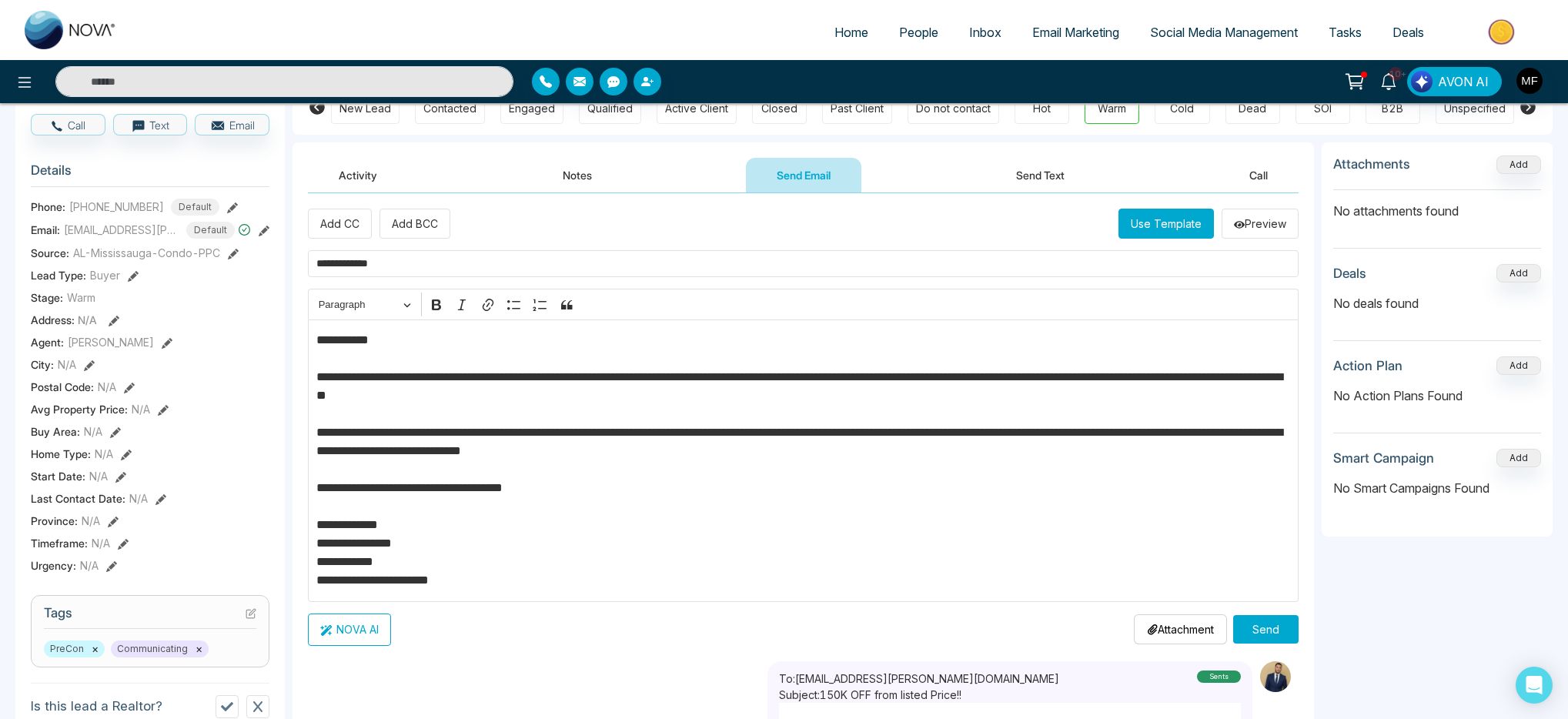
click at [508, 268] on input "**********" at bounding box center [803, 263] width 991 height 27
click at [375, 265] on input "**********" at bounding box center [803, 263] width 991 height 27
click at [388, 267] on input "**********" at bounding box center [803, 263] width 991 height 27
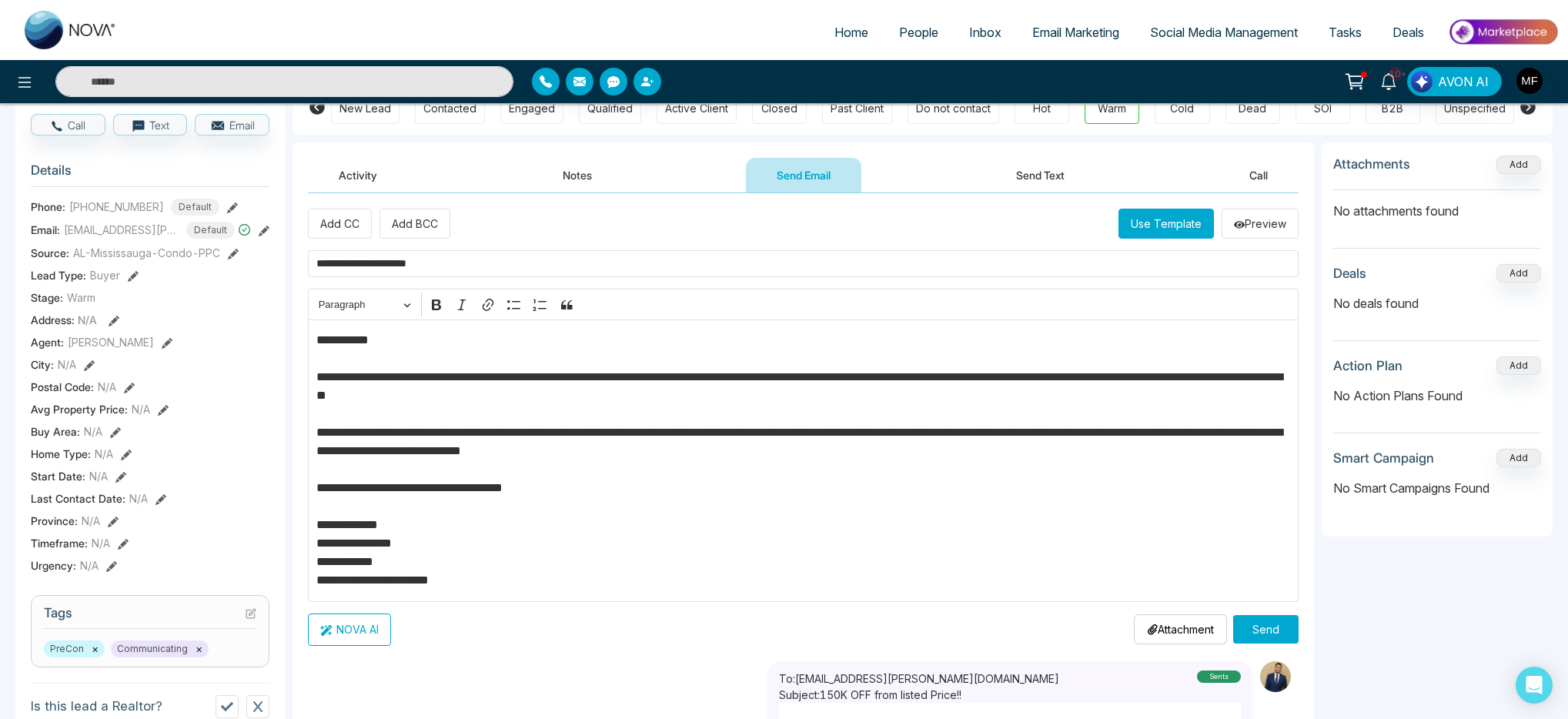
click at [612, 268] on input "**********" at bounding box center [803, 263] width 991 height 27
type input "**********"
click at [1271, 625] on button "Send" at bounding box center [1266, 629] width 65 height 28
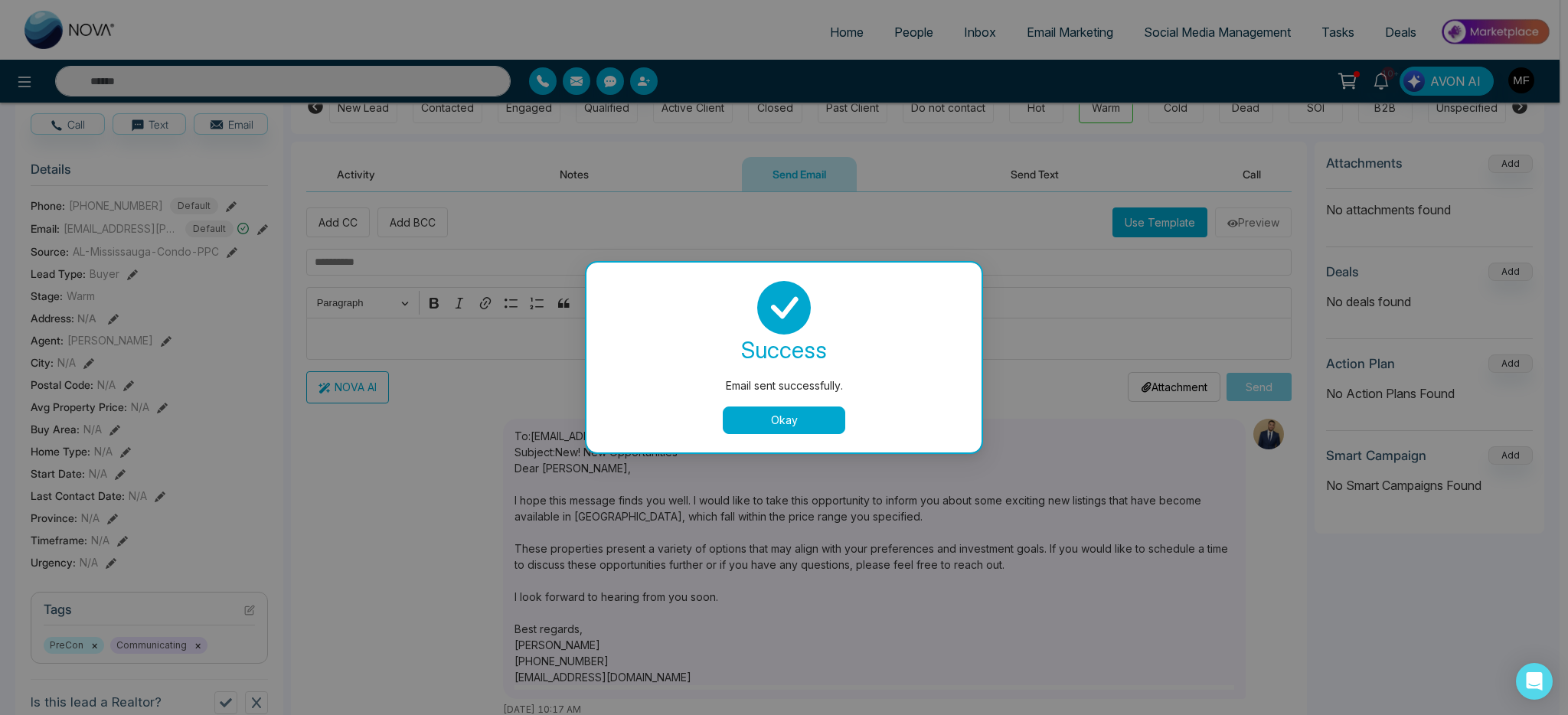
click at [772, 395] on div "success Email sent successfully. Okay" at bounding box center [784, 358] width 358 height 153
click at [774, 413] on button "Okay" at bounding box center [784, 420] width 123 height 27
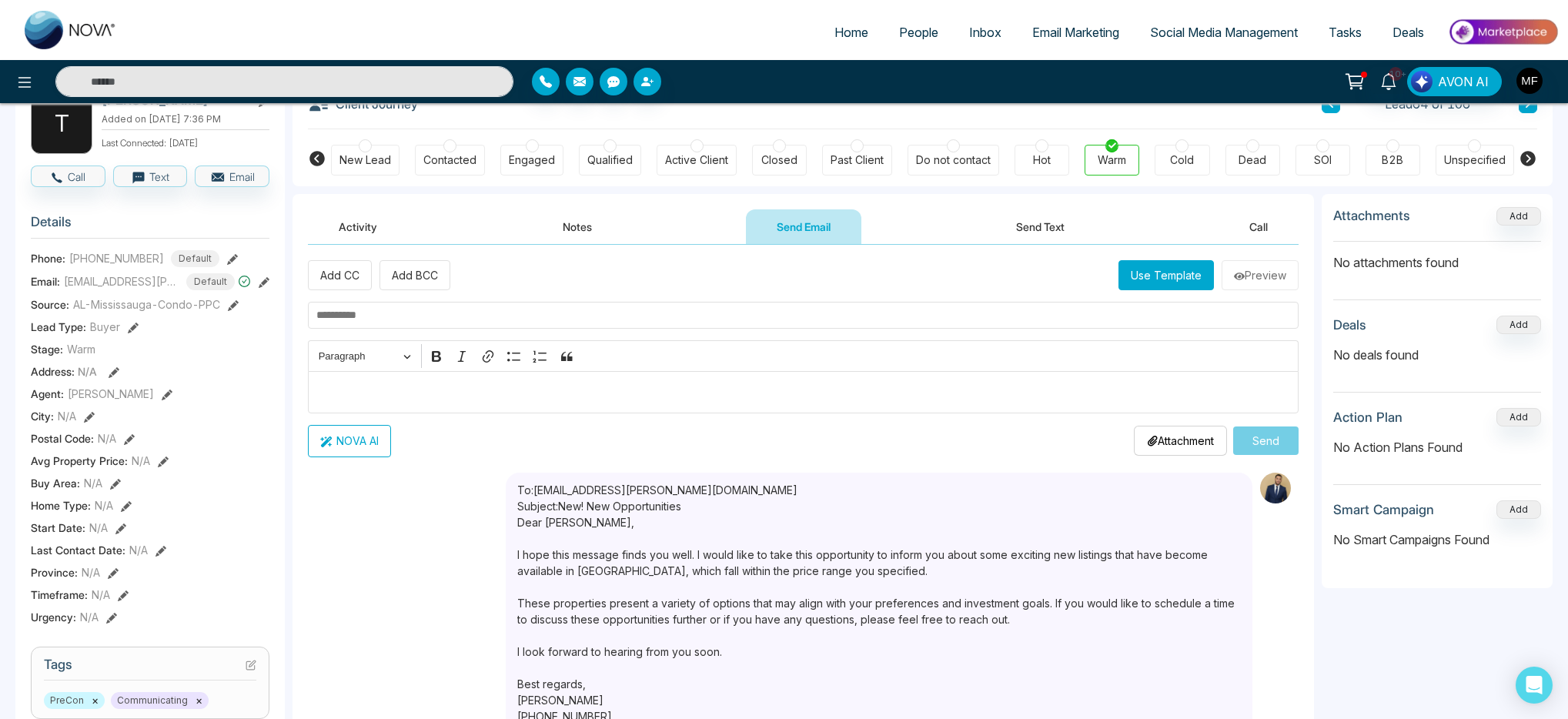
scroll to position [0, 0]
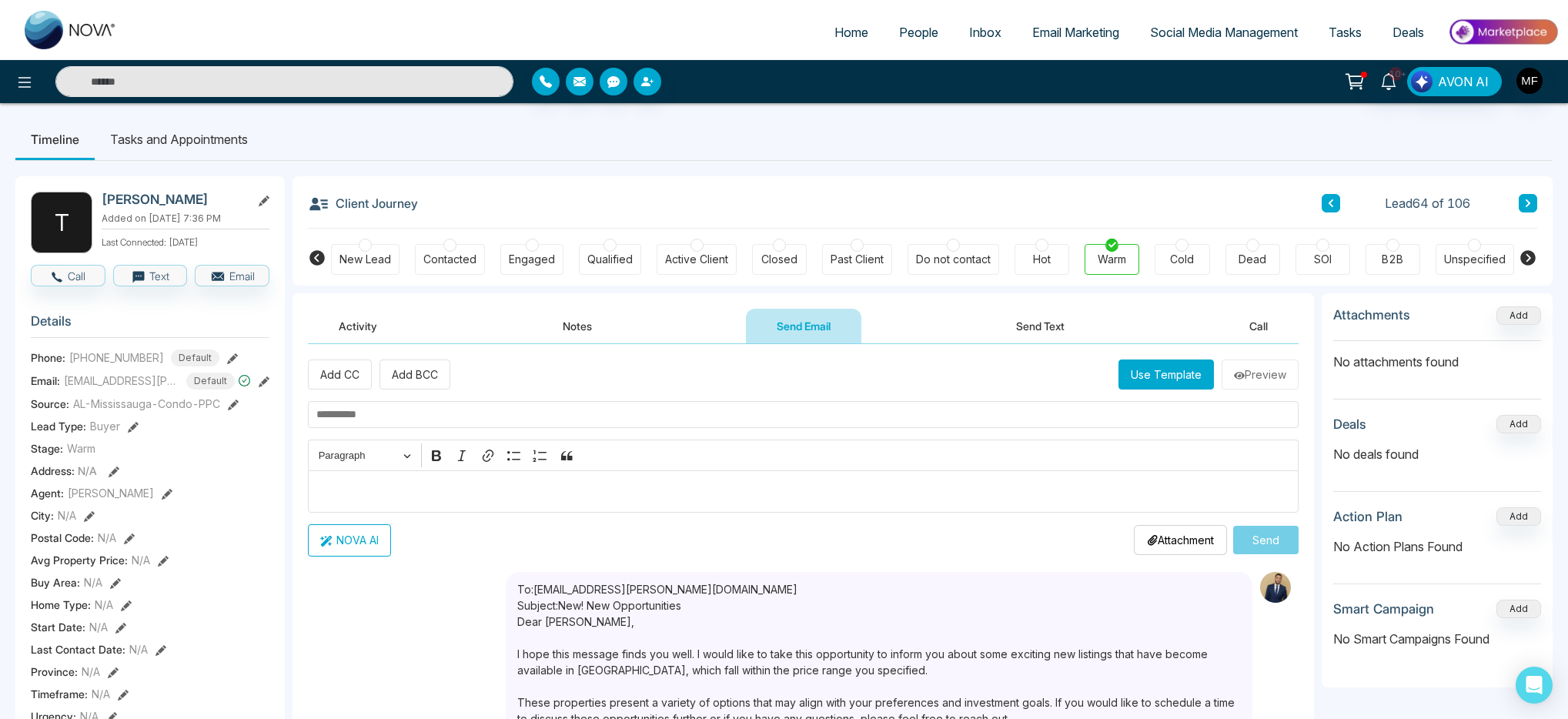
click at [312, 75] on input "text" at bounding box center [285, 81] width 458 height 31
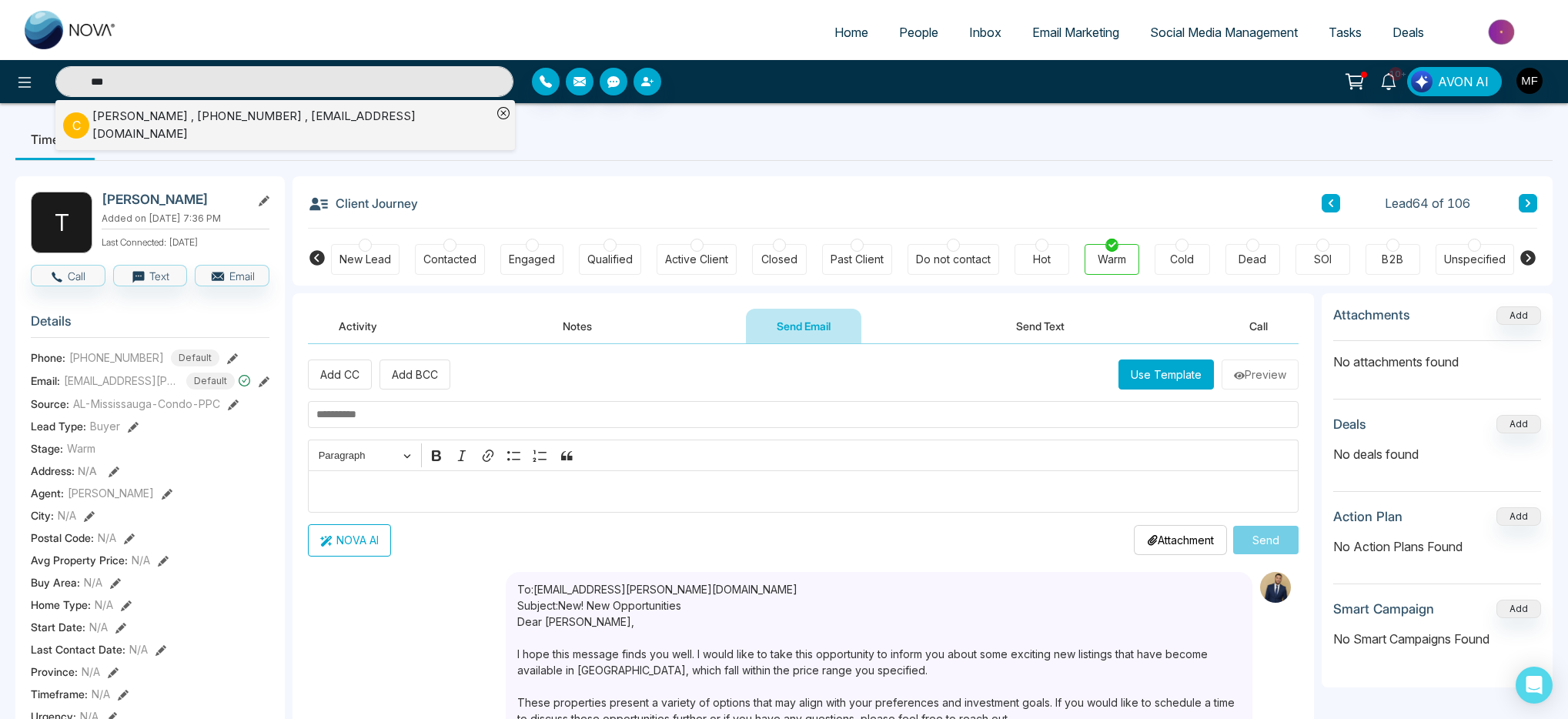
type input "***"
click at [181, 116] on div "Chrisoula Kiriakou , +14164383363 , chriskiriakou1234@gmail.com" at bounding box center [292, 125] width 400 height 34
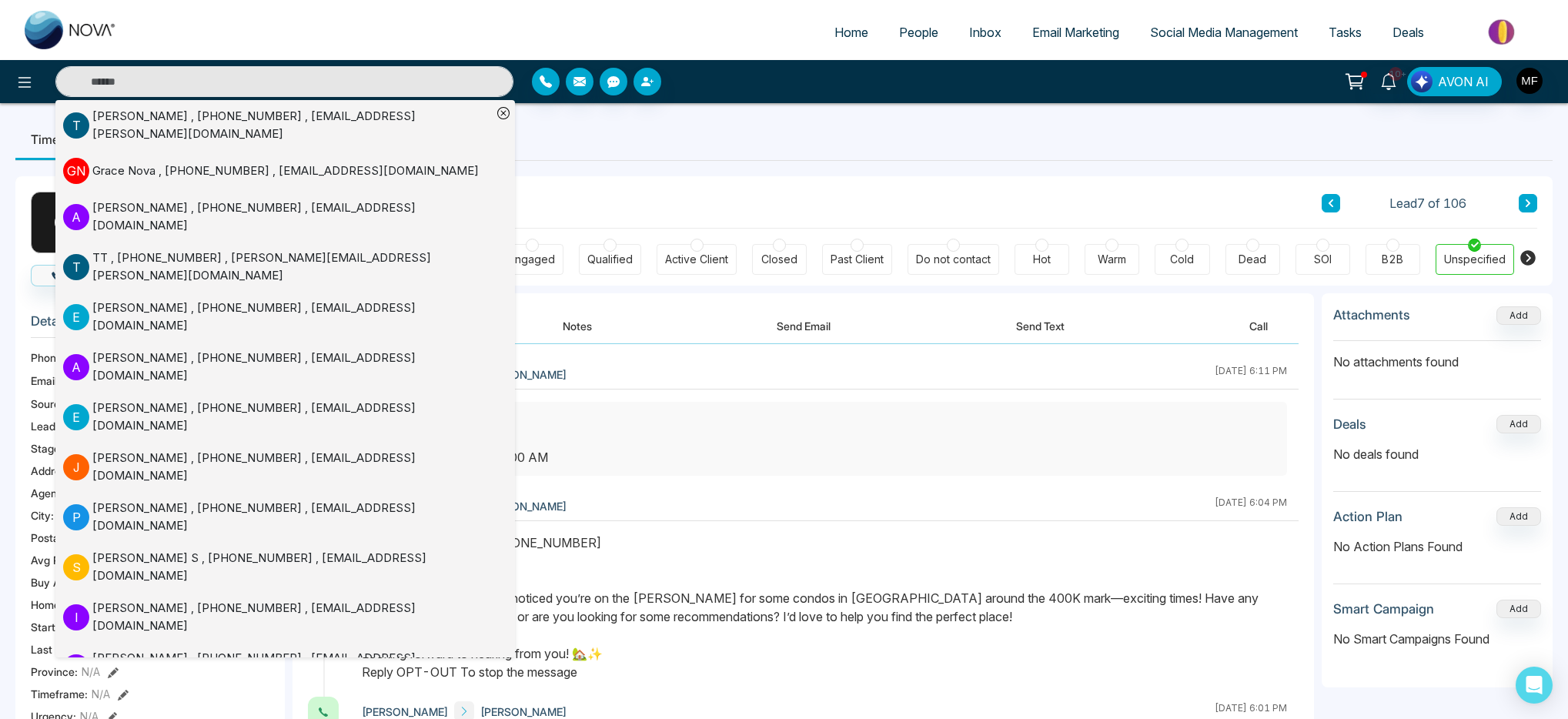
click at [747, 149] on ul "Timeline Tasks and Appointments" at bounding box center [784, 139] width 1537 height 41
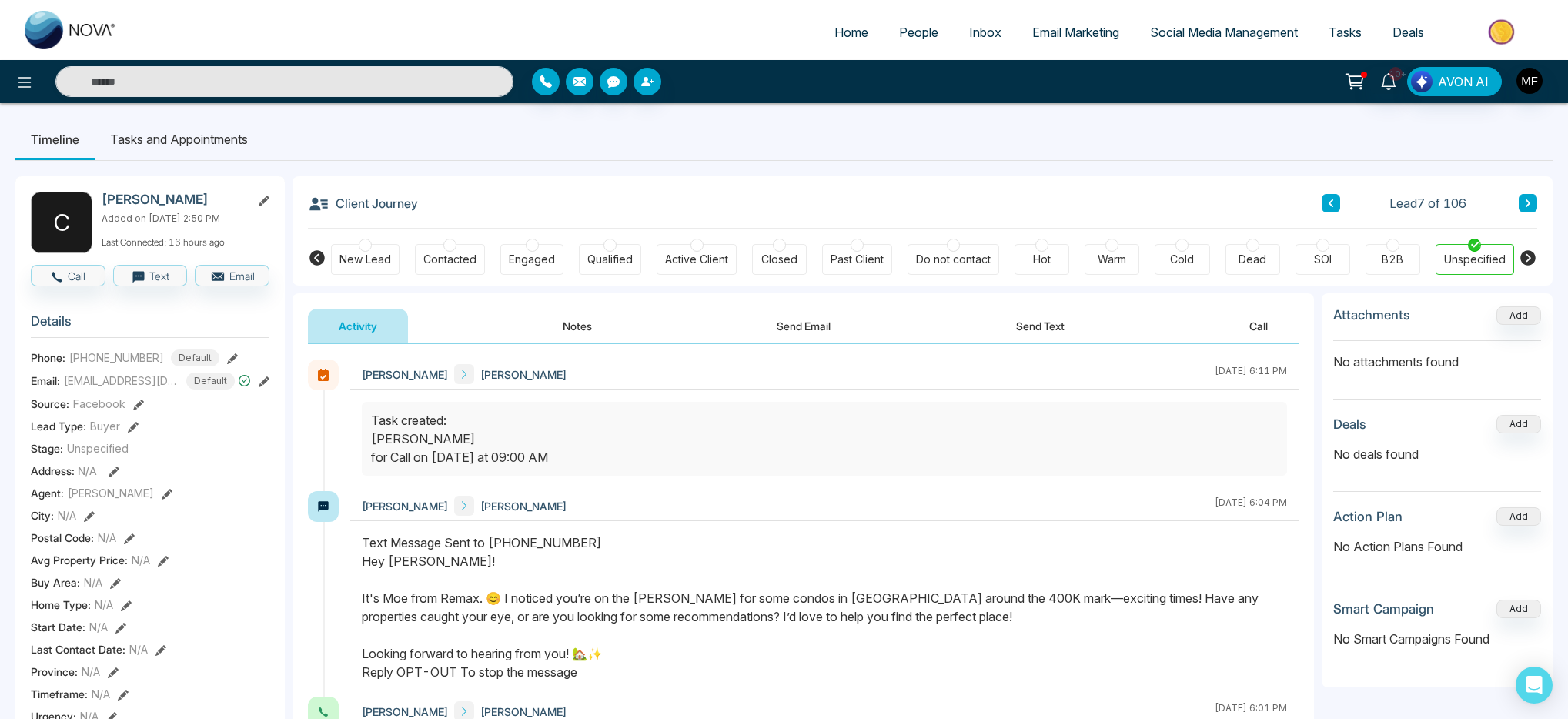
click at [1005, 328] on button "Send Text" at bounding box center [1040, 326] width 110 height 34
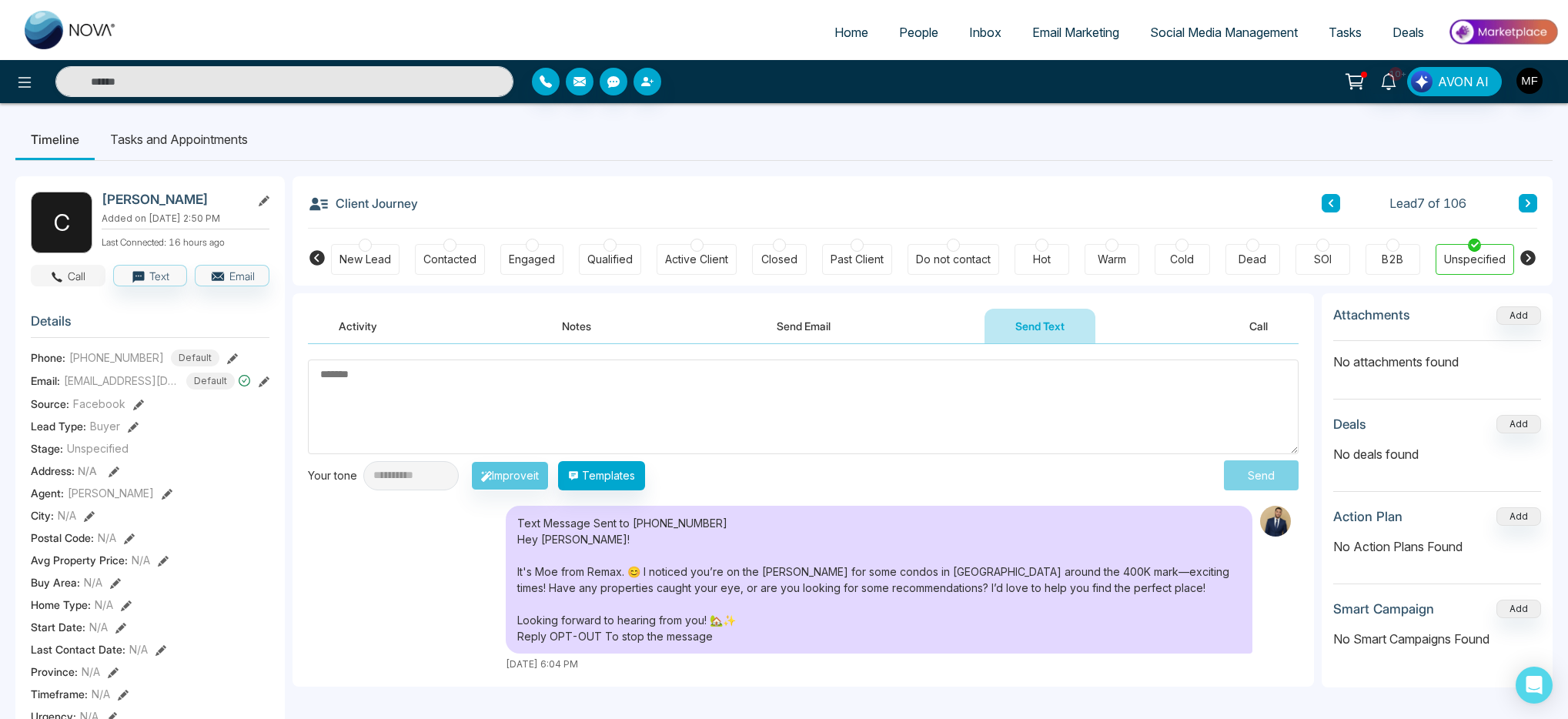
click at [86, 279] on button "Call" at bounding box center [68, 275] width 75 height 21
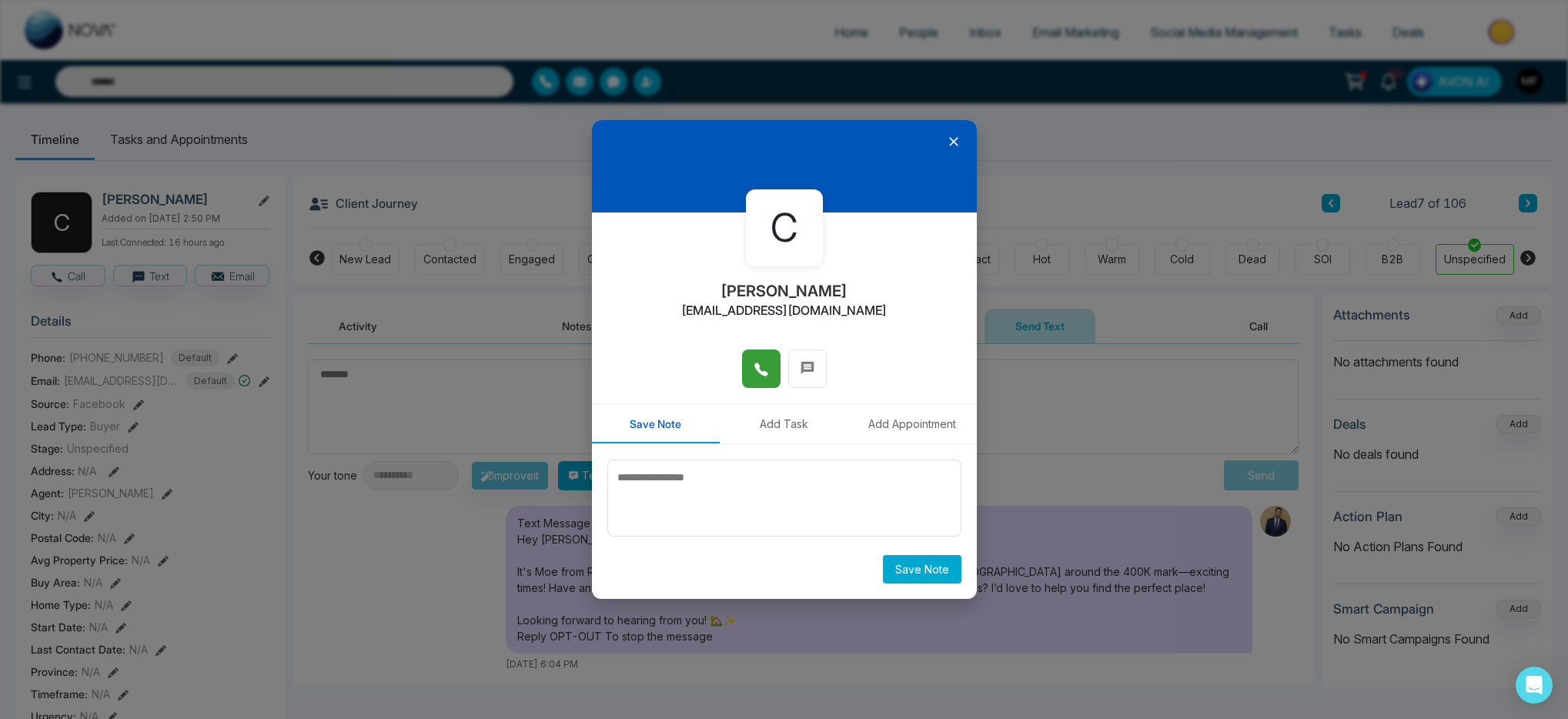
click at [751, 362] on button at bounding box center [761, 368] width 39 height 39
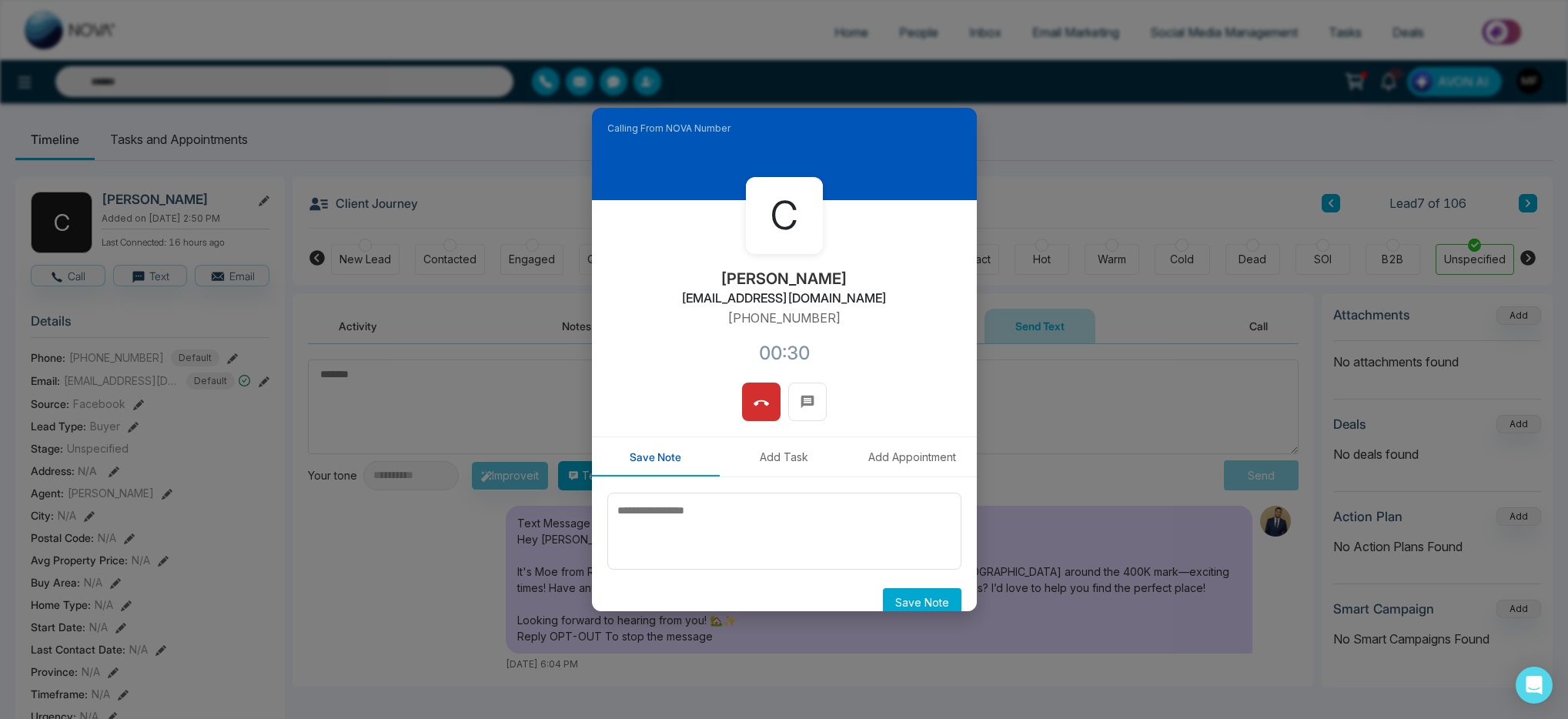
click at [778, 465] on button "Add Task" at bounding box center [784, 457] width 129 height 39
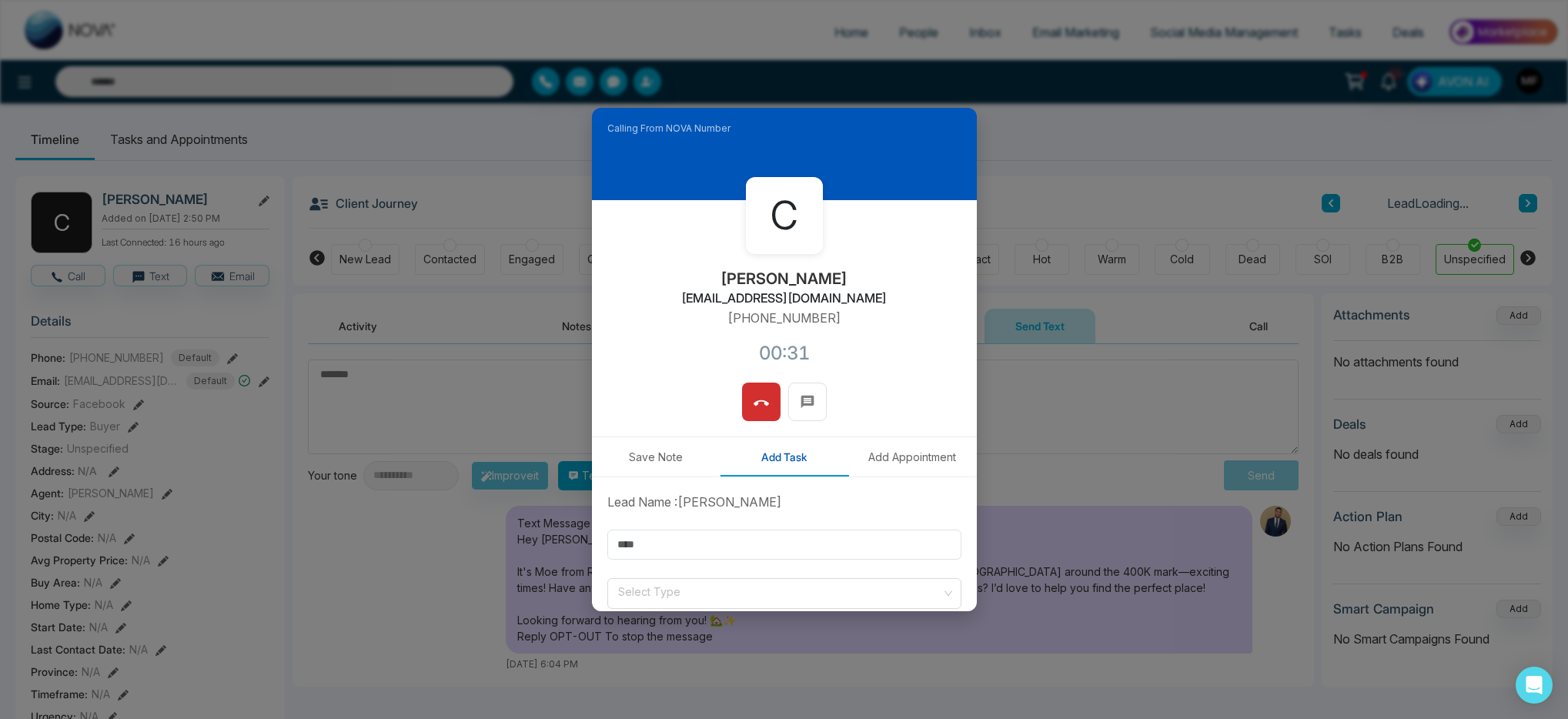
click at [898, 451] on button "Add Appointment" at bounding box center [913, 457] width 129 height 39
click at [766, 410] on button at bounding box center [761, 401] width 39 height 39
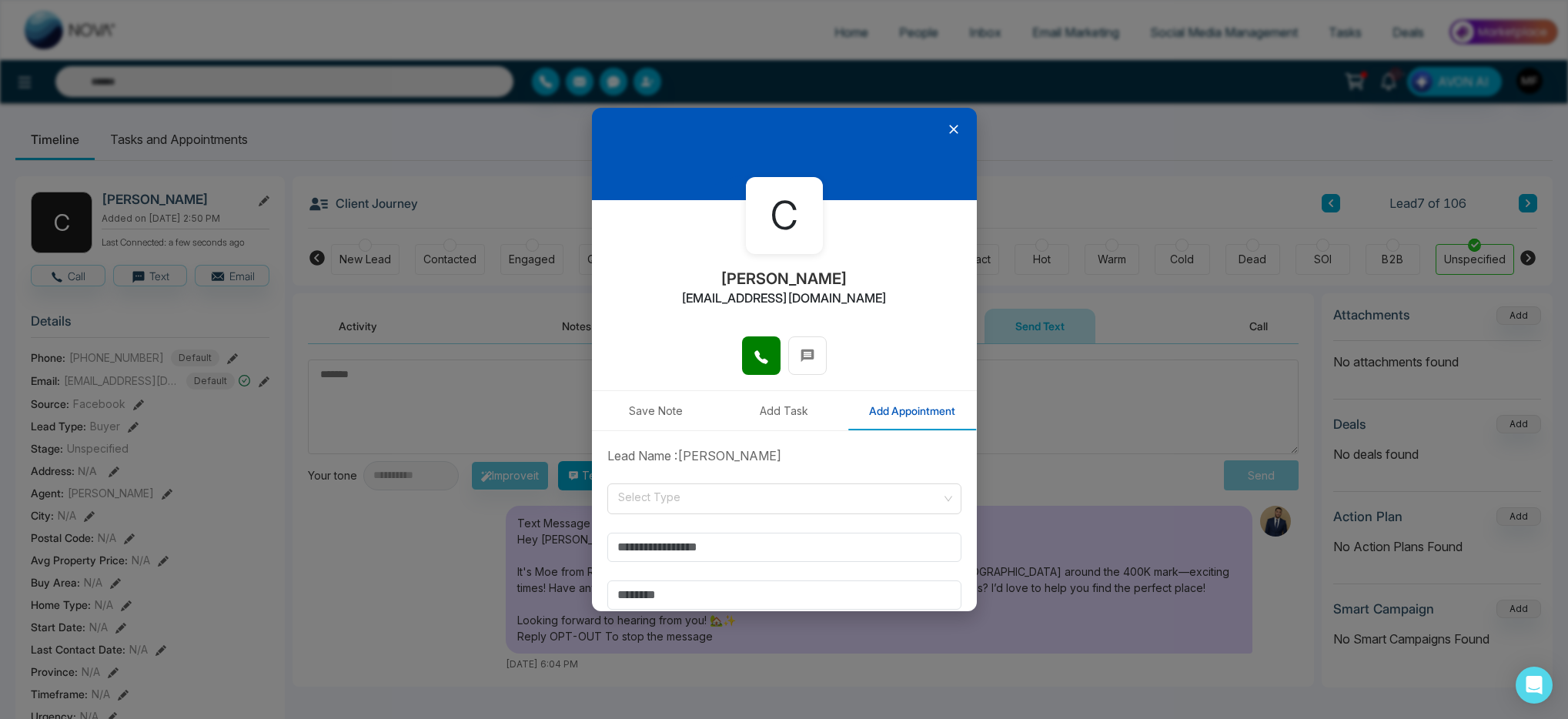
click at [954, 128] on div at bounding box center [784, 154] width 385 height 93
click at [947, 135] on icon at bounding box center [954, 129] width 15 height 15
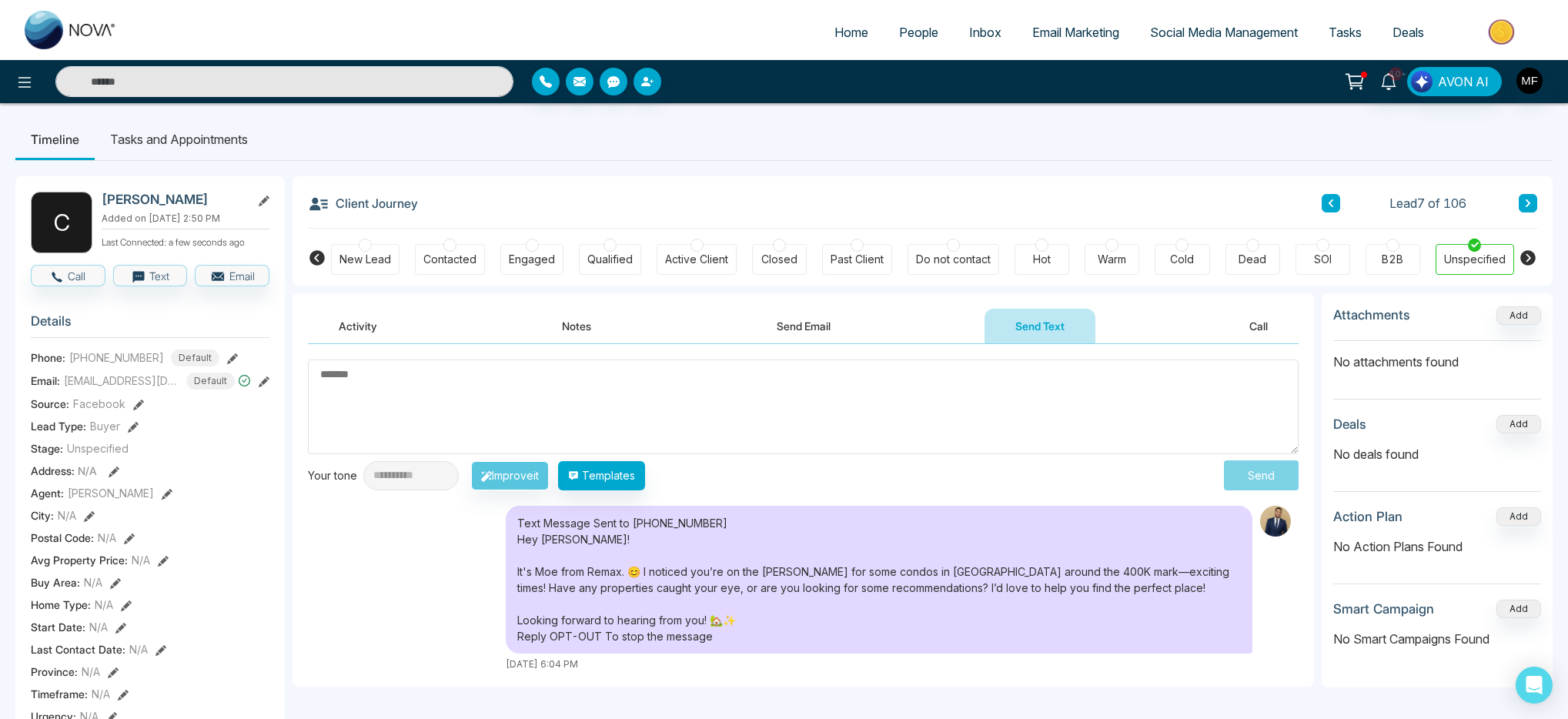
click at [223, 144] on li "Tasks and Appointments" at bounding box center [178, 139] width 169 height 41
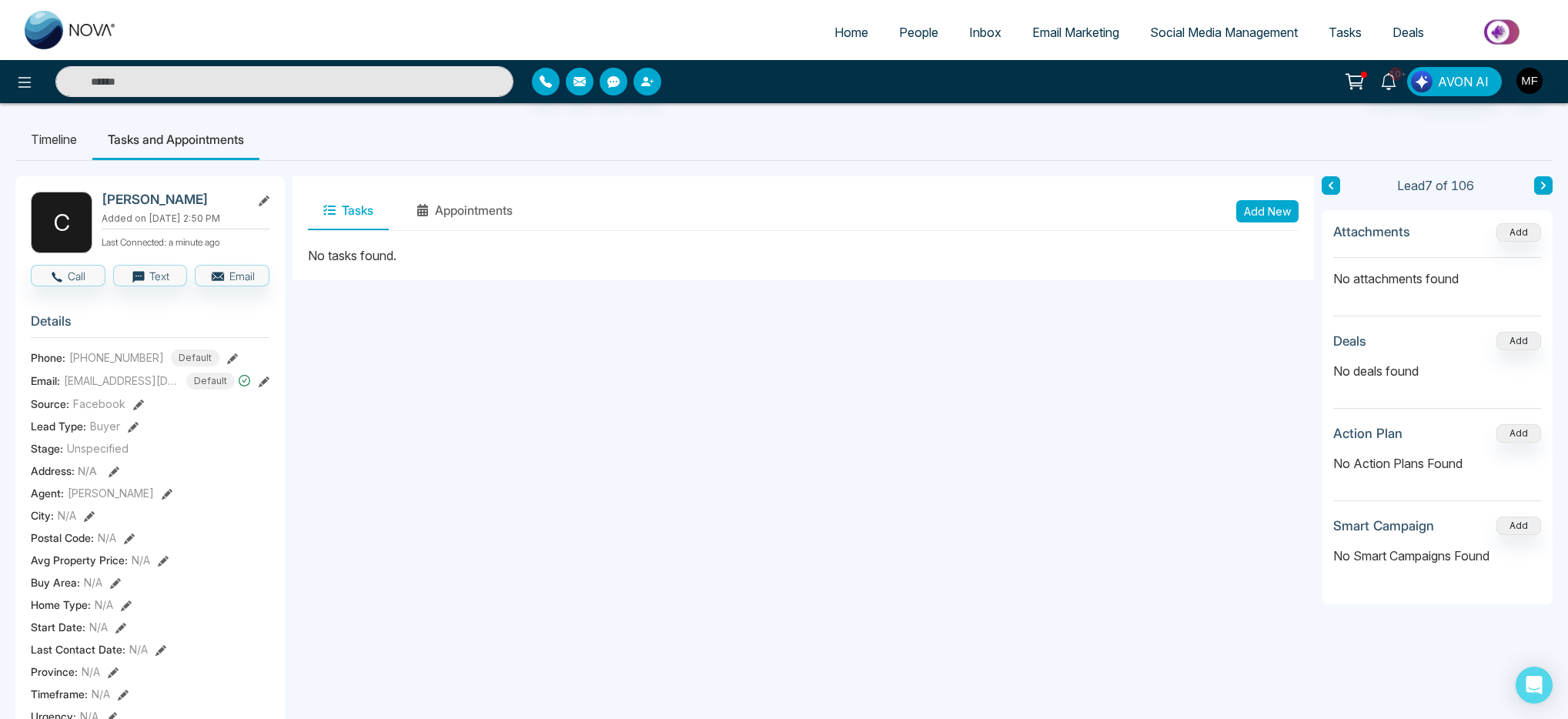
click at [1290, 217] on button "Add New" at bounding box center [1267, 211] width 63 height 22
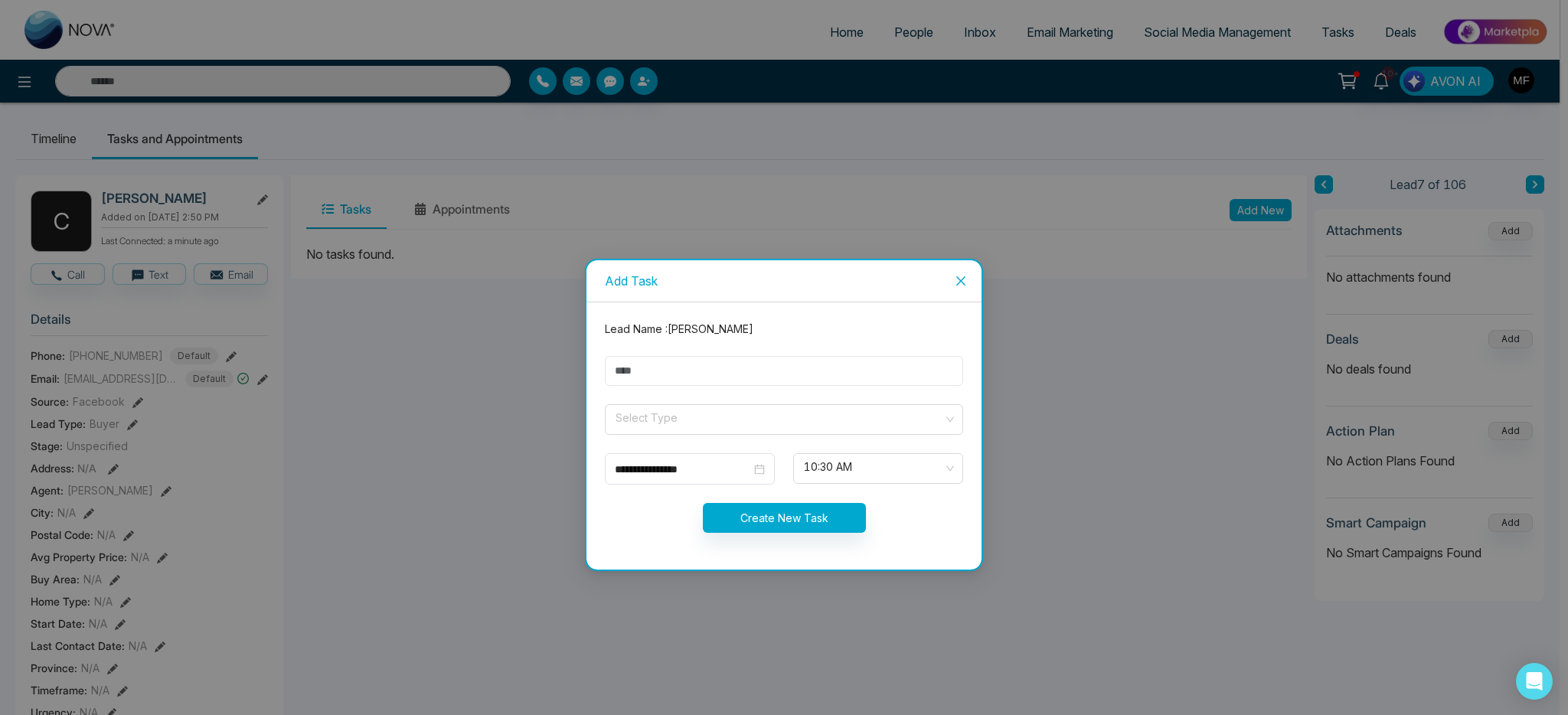
click at [751, 372] on input "text" at bounding box center [784, 371] width 358 height 30
type input "**********"
click at [677, 410] on input "search" at bounding box center [778, 416] width 329 height 23
click at [830, 311] on div "**********" at bounding box center [784, 435] width 395 height 267
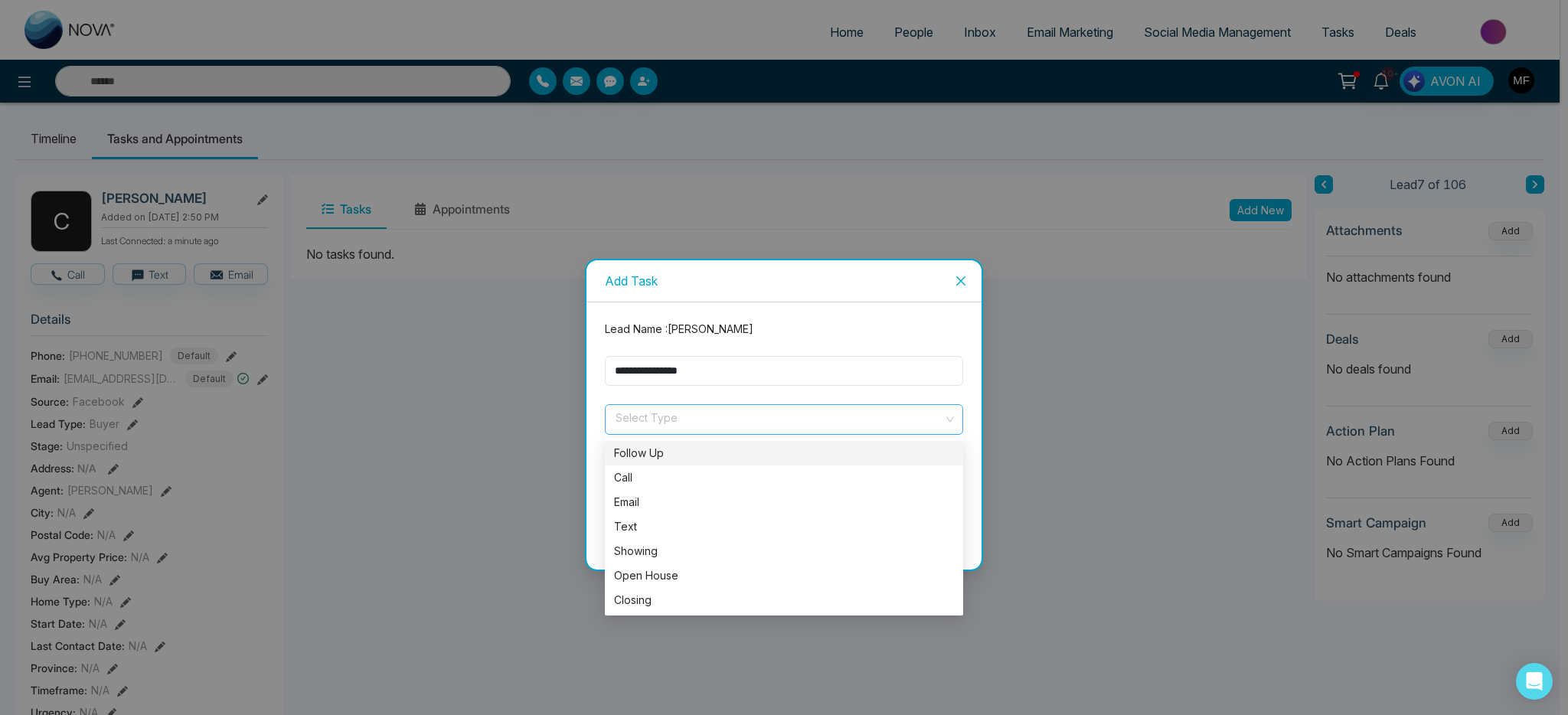
click at [709, 433] on span at bounding box center [778, 419] width 329 height 29
click at [671, 502] on div "Email" at bounding box center [784, 502] width 340 height 17
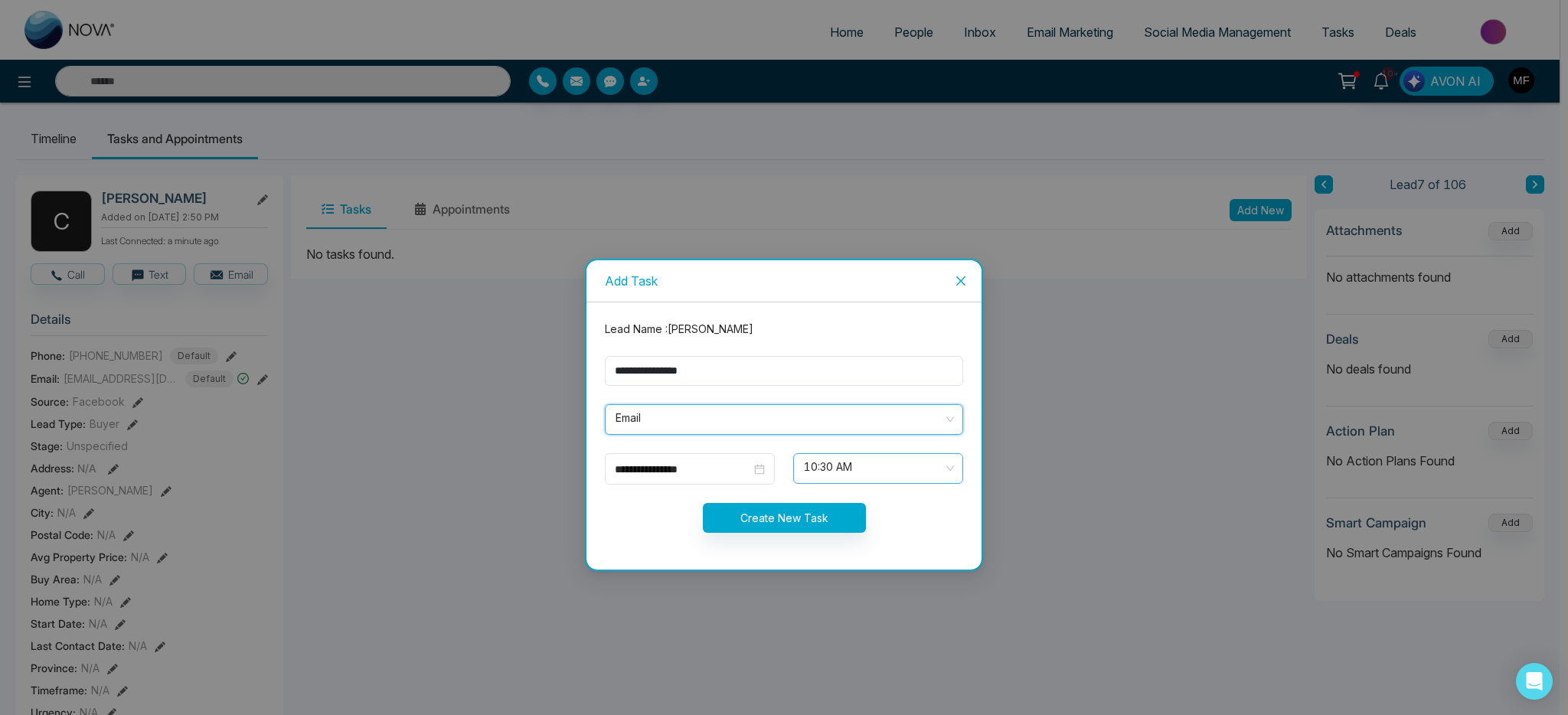
click at [855, 471] on span "10:30 AM" at bounding box center [878, 468] width 148 height 26
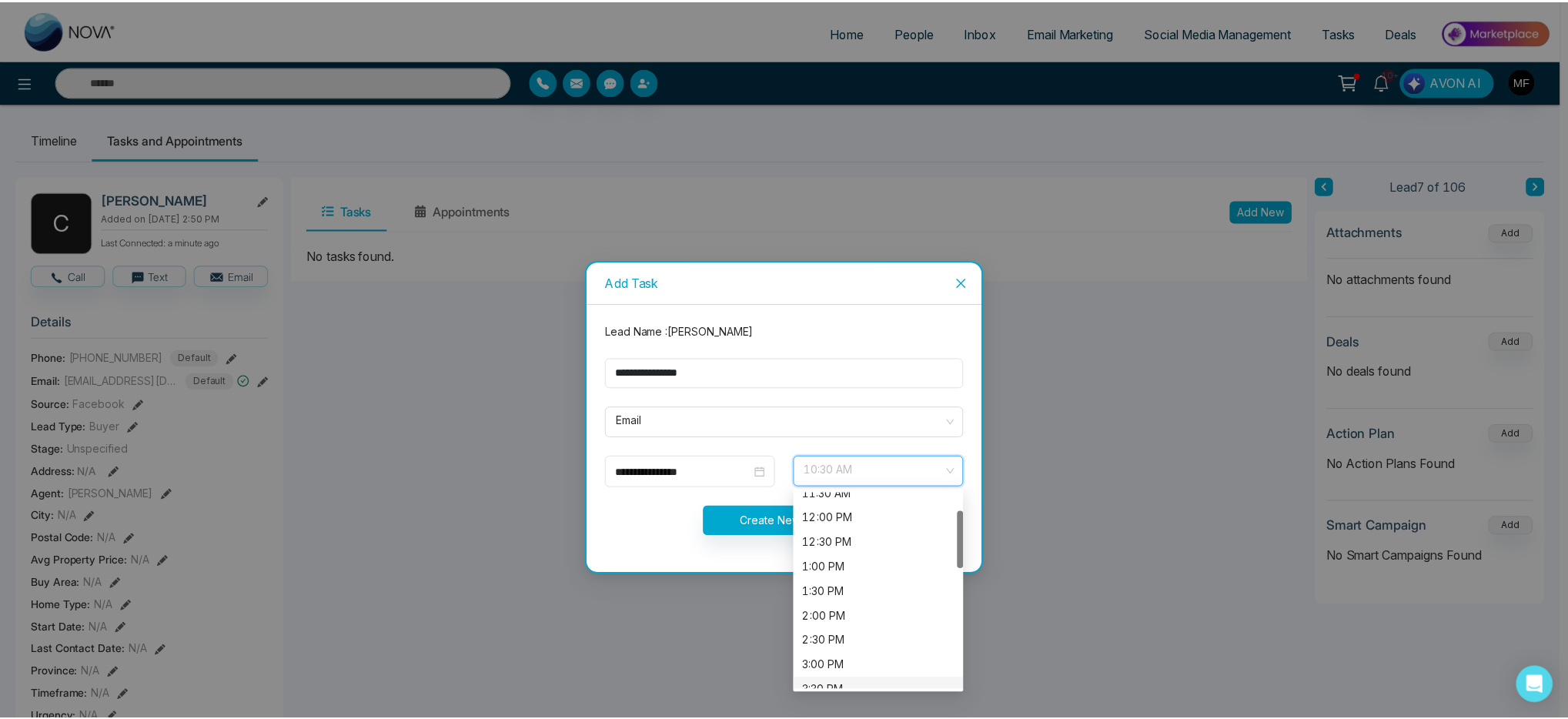
scroll to position [185, 0]
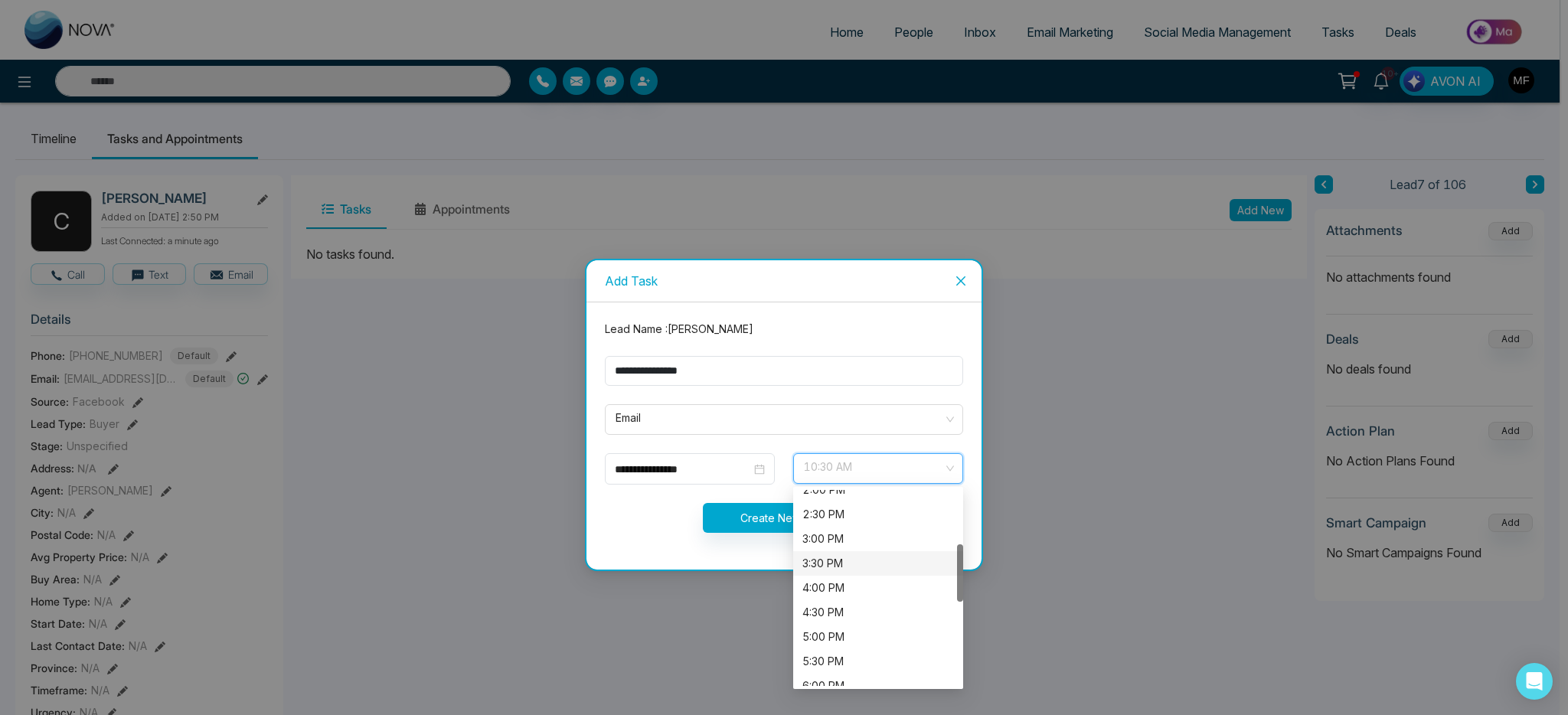
click at [857, 559] on div "3:30 PM" at bounding box center [878, 563] width 152 height 17
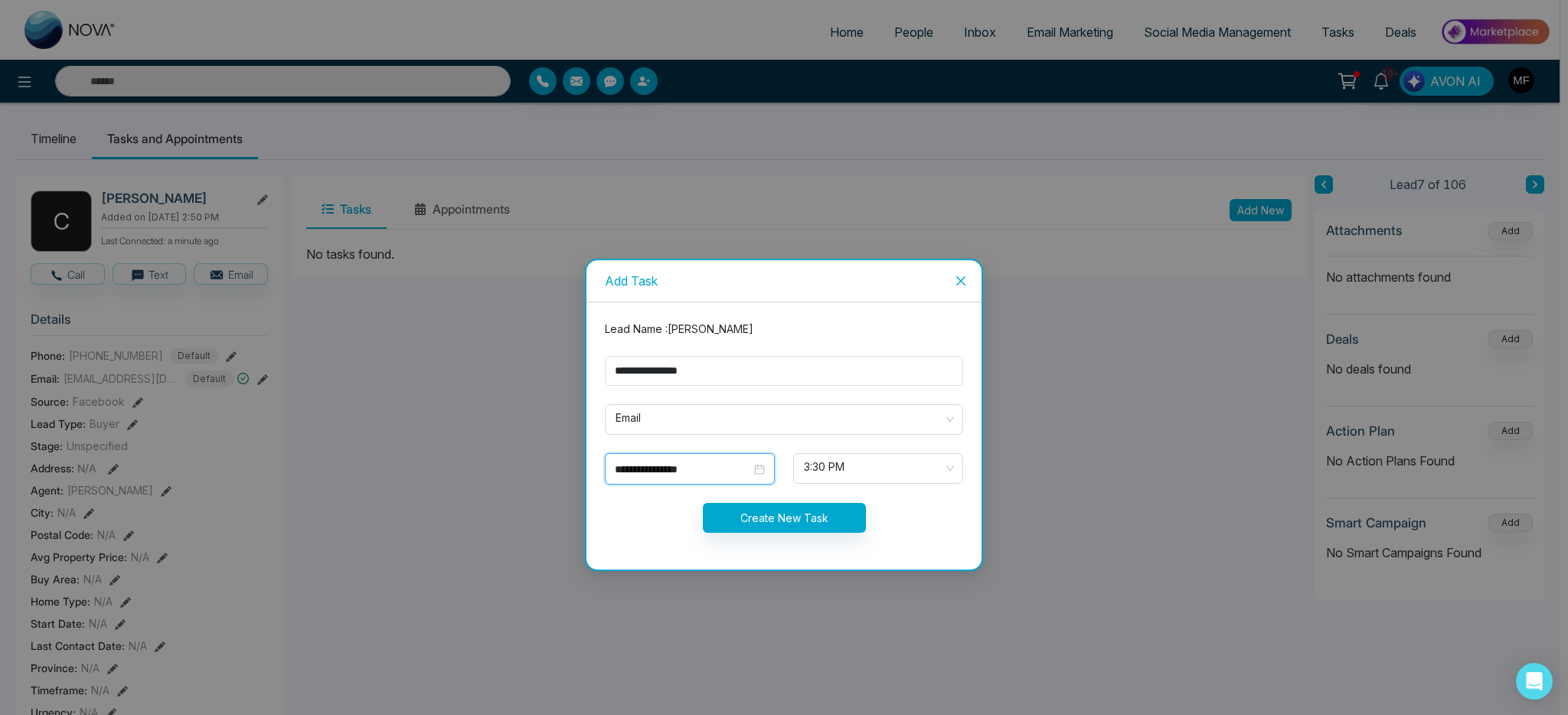
click at [711, 476] on input "**********" at bounding box center [683, 470] width 136 height 17
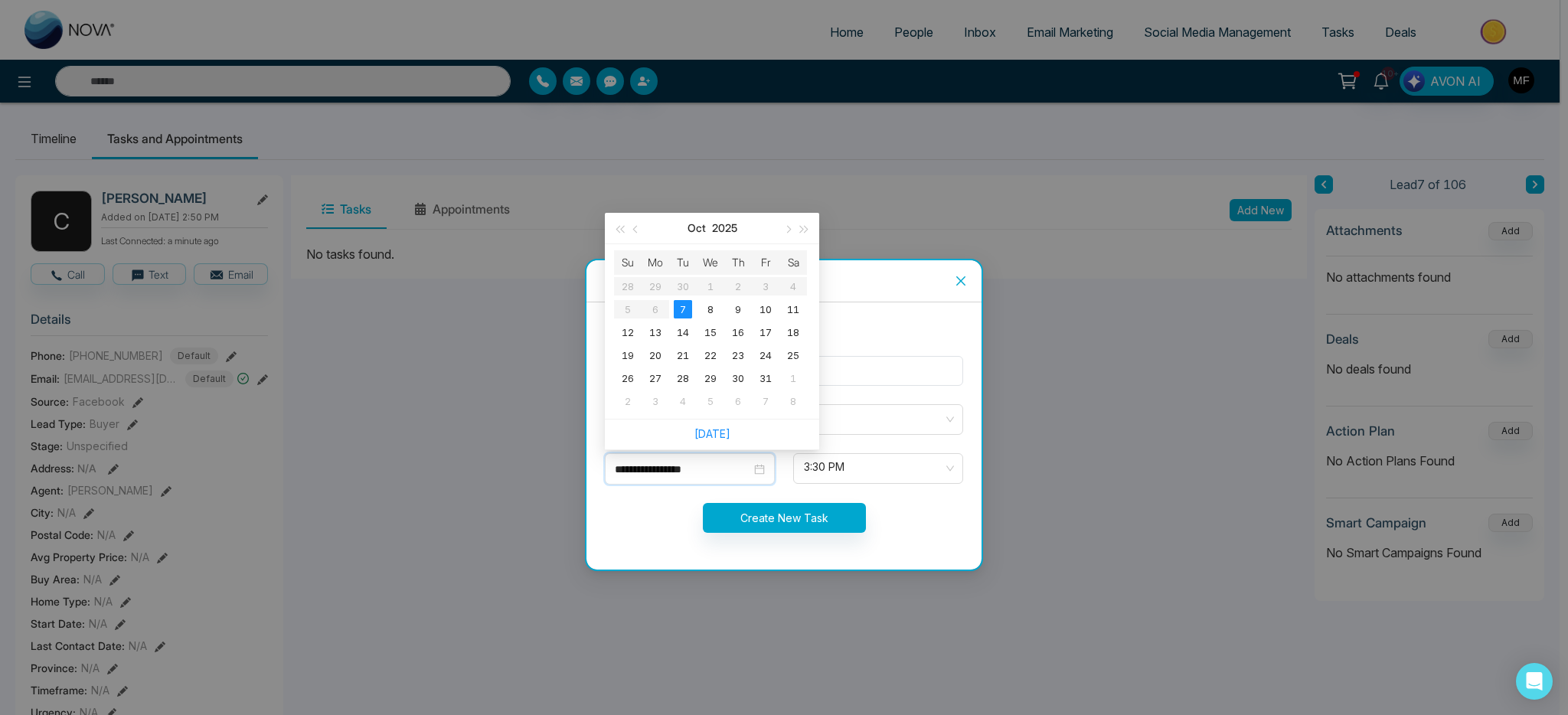
type input "**********"
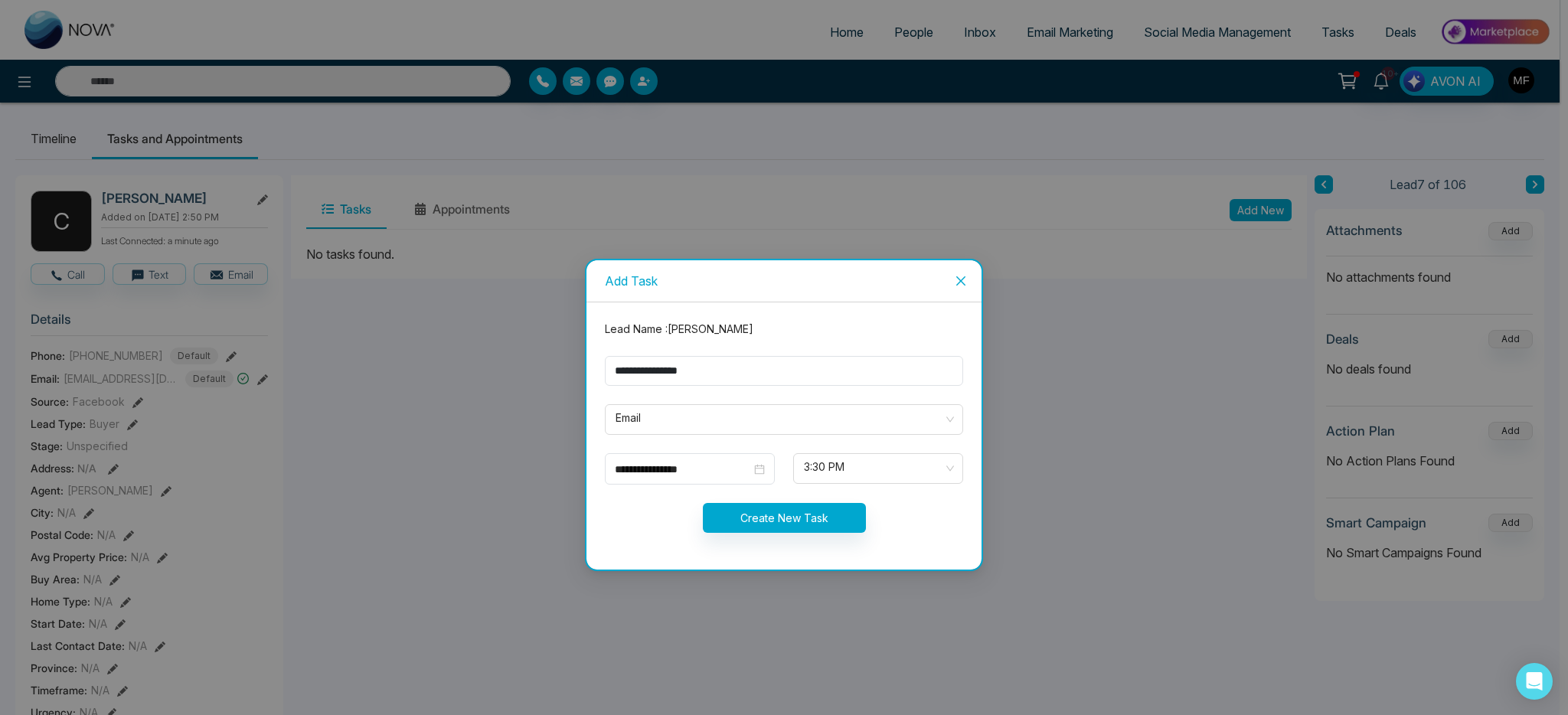
click at [673, 515] on div "Create New Task" at bounding box center [784, 517] width 377 height 30
click at [796, 517] on button "Create New Task" at bounding box center [784, 517] width 163 height 30
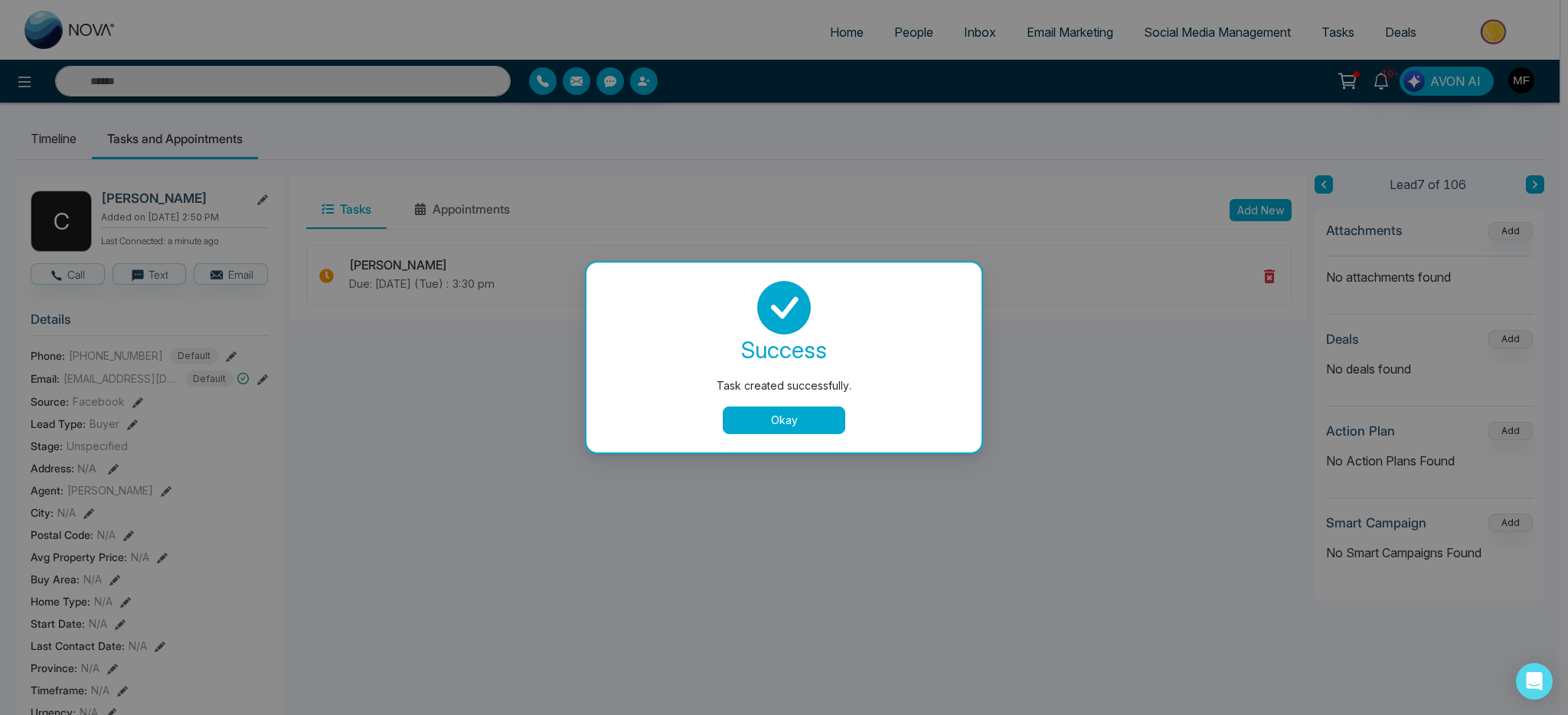
click at [811, 429] on button "Okay" at bounding box center [784, 420] width 123 height 27
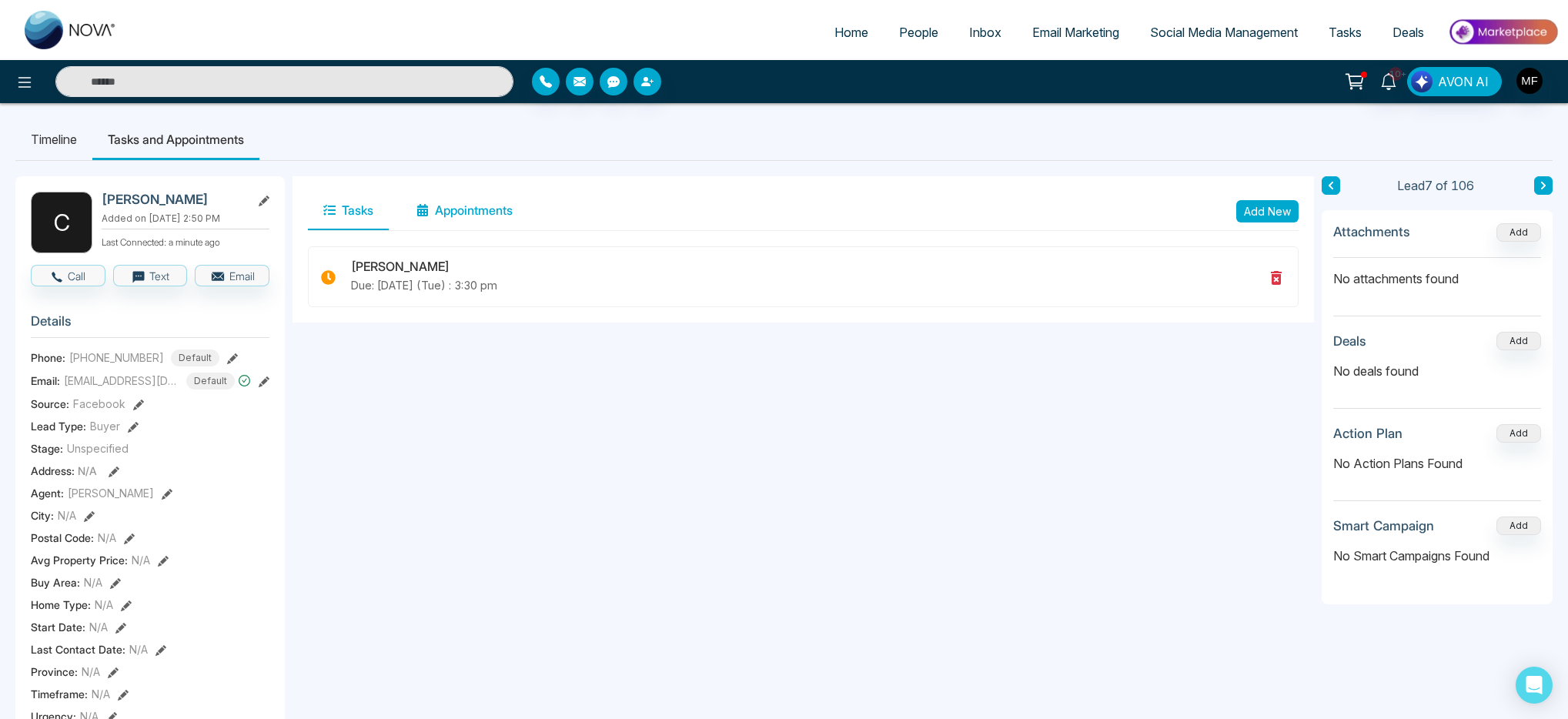
click at [495, 211] on button "Appointments" at bounding box center [465, 211] width 127 height 39
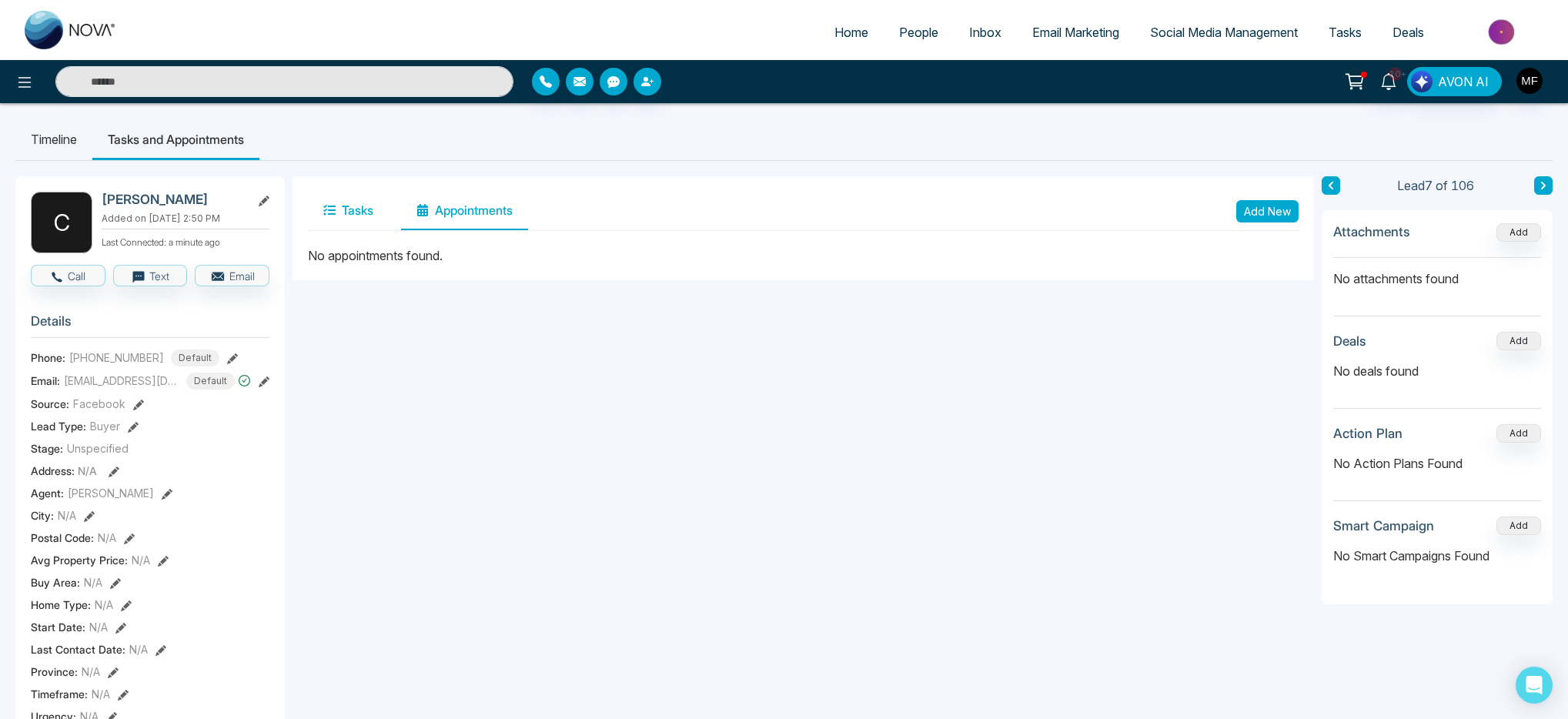
click at [332, 213] on icon at bounding box center [329, 210] width 12 height 12
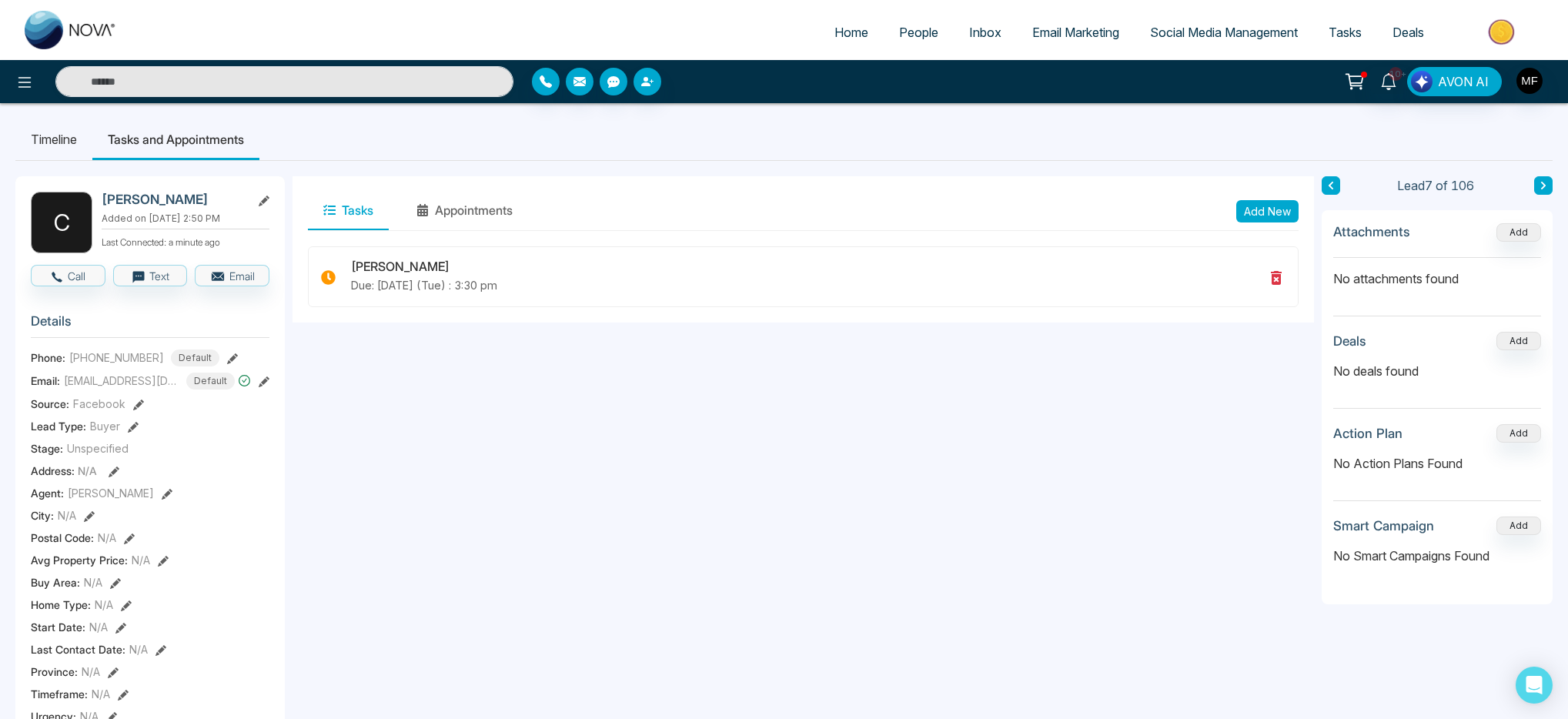
click at [70, 144] on li "Timeline" at bounding box center [54, 139] width 77 height 41
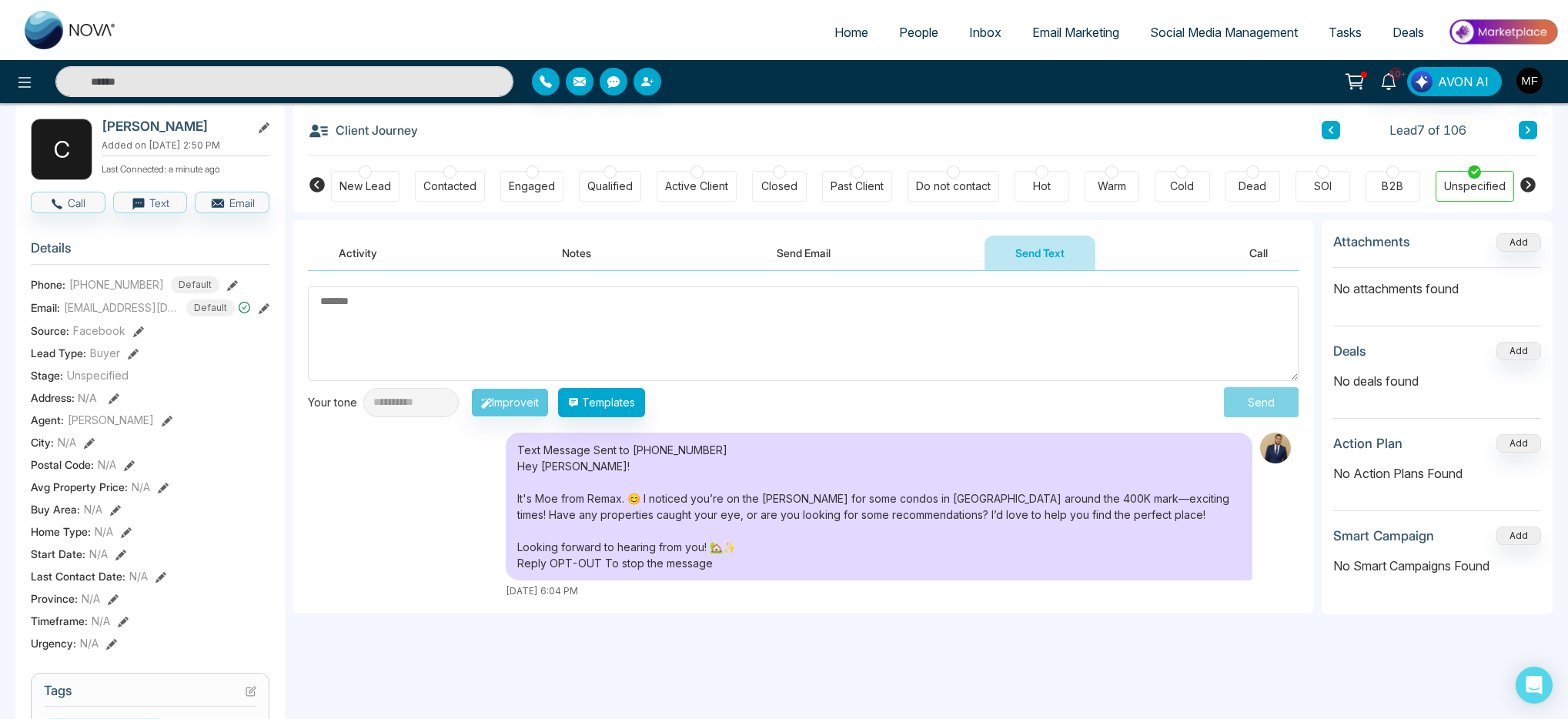
scroll to position [72, 0]
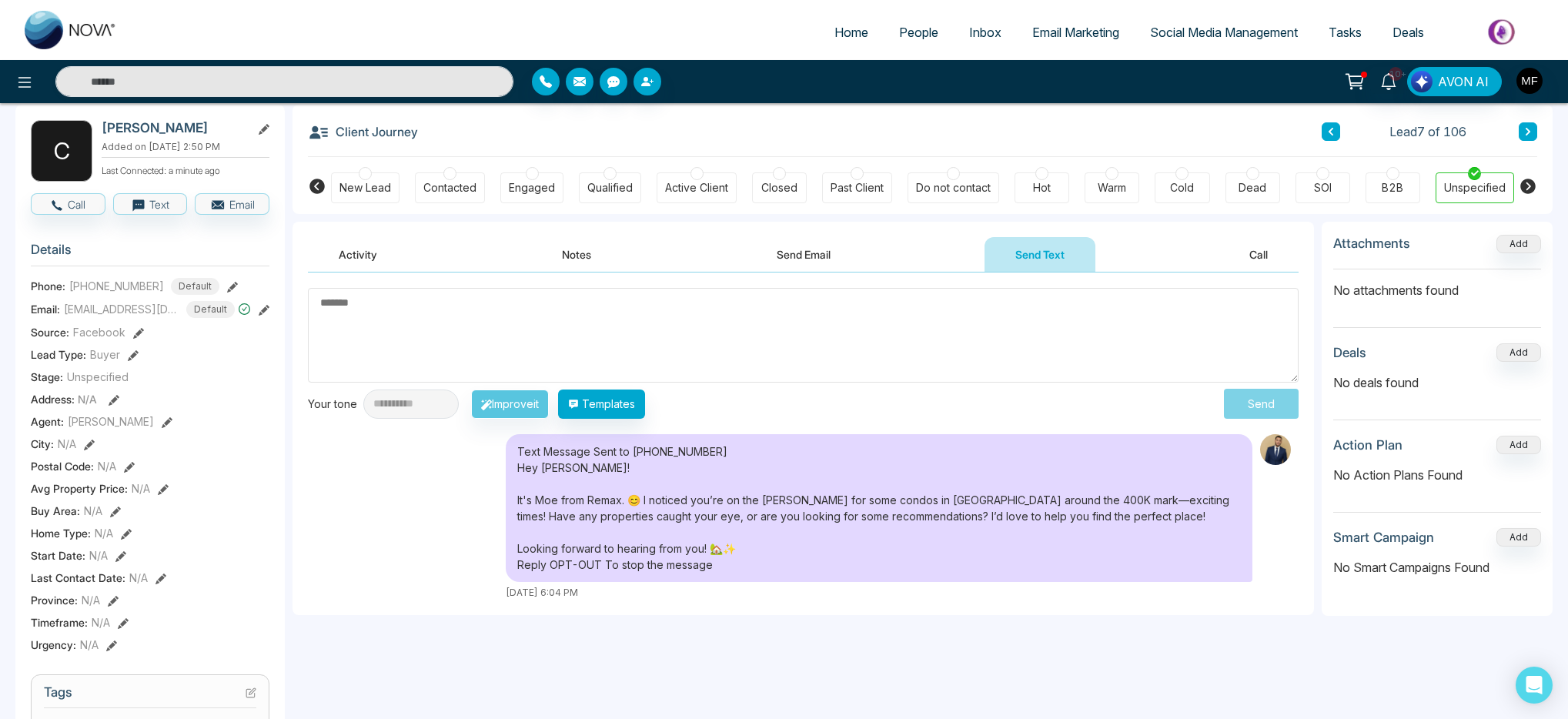
click at [657, 336] on textarea at bounding box center [803, 335] width 991 height 94
click at [646, 411] on button "Templates" at bounding box center [601, 404] width 87 height 29
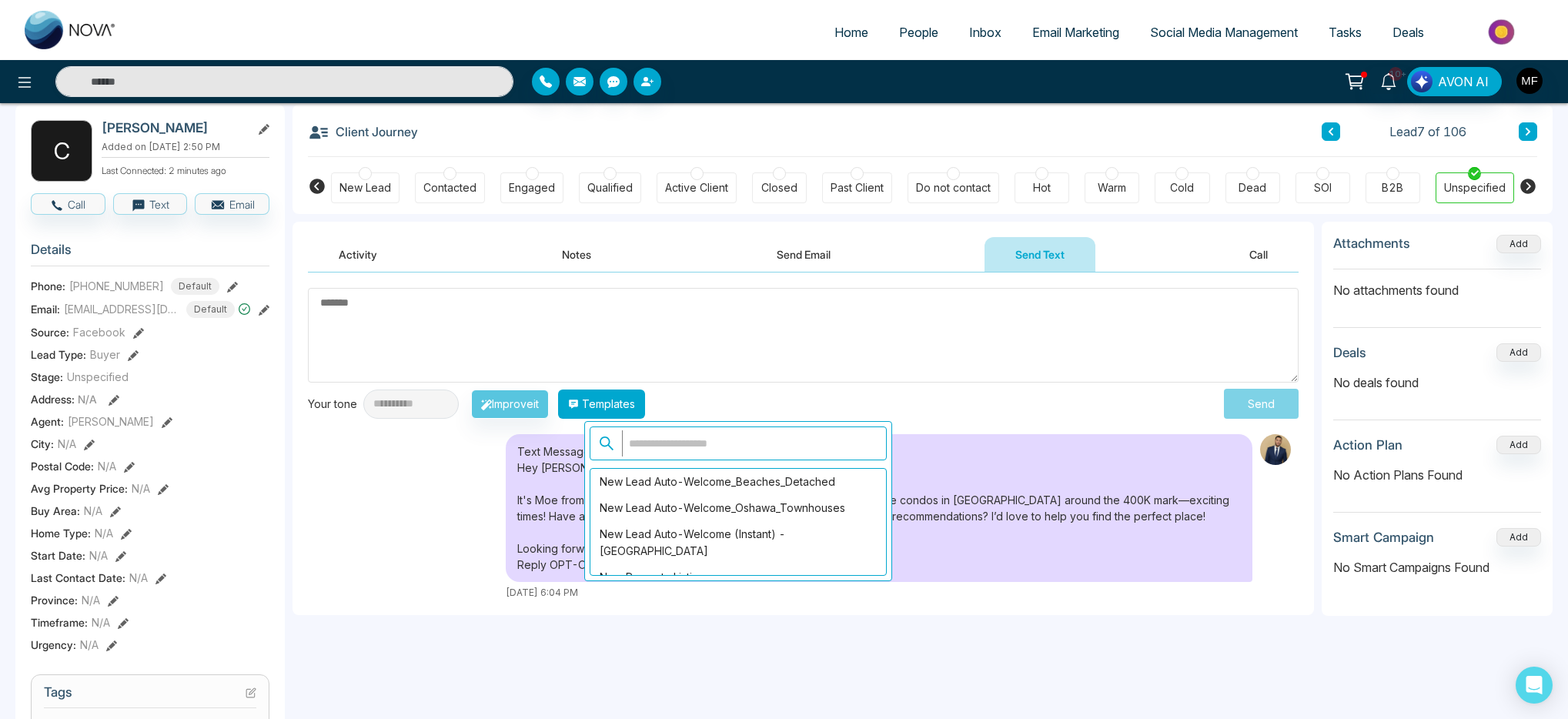
click at [558, 389] on button "Templates" at bounding box center [601, 404] width 87 height 29
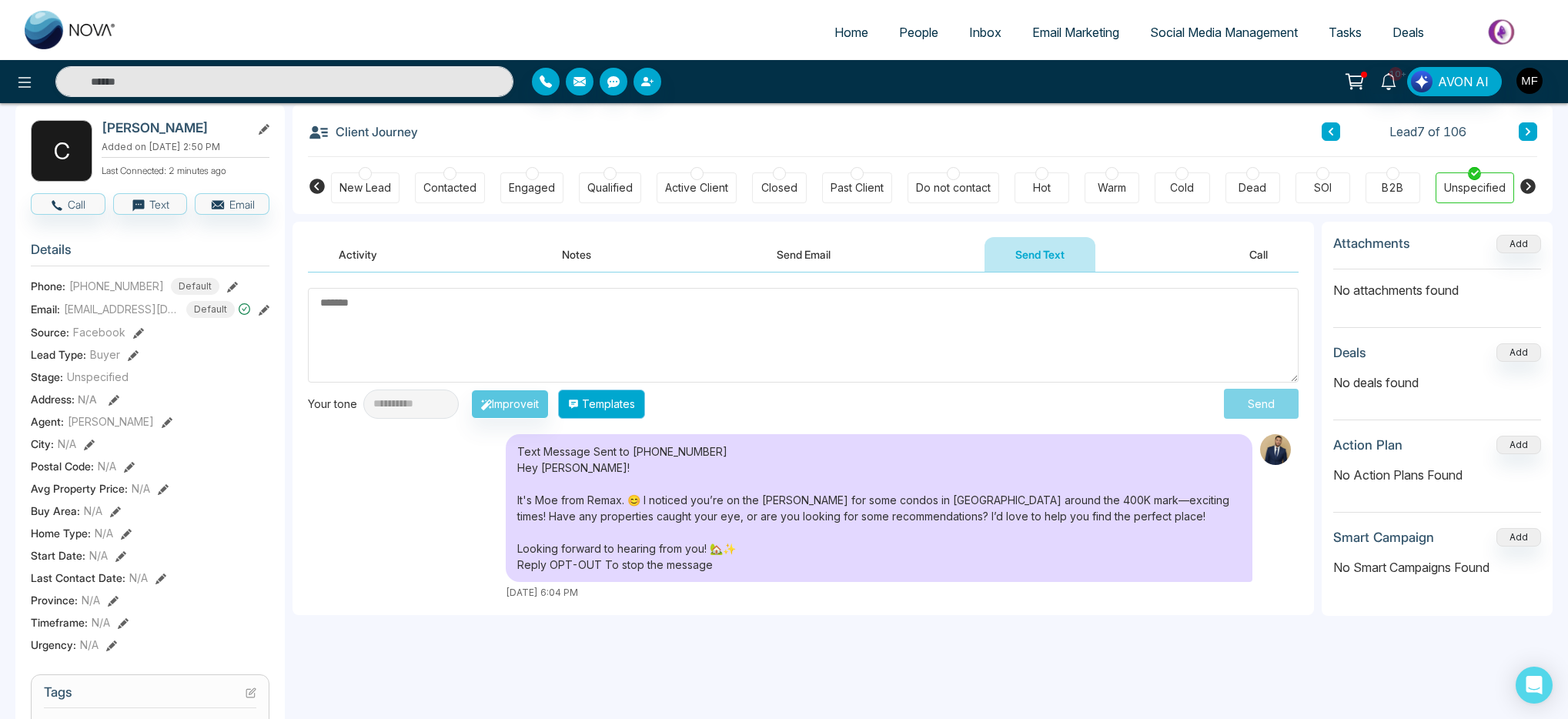
click at [640, 398] on button "Templates" at bounding box center [601, 404] width 87 height 29
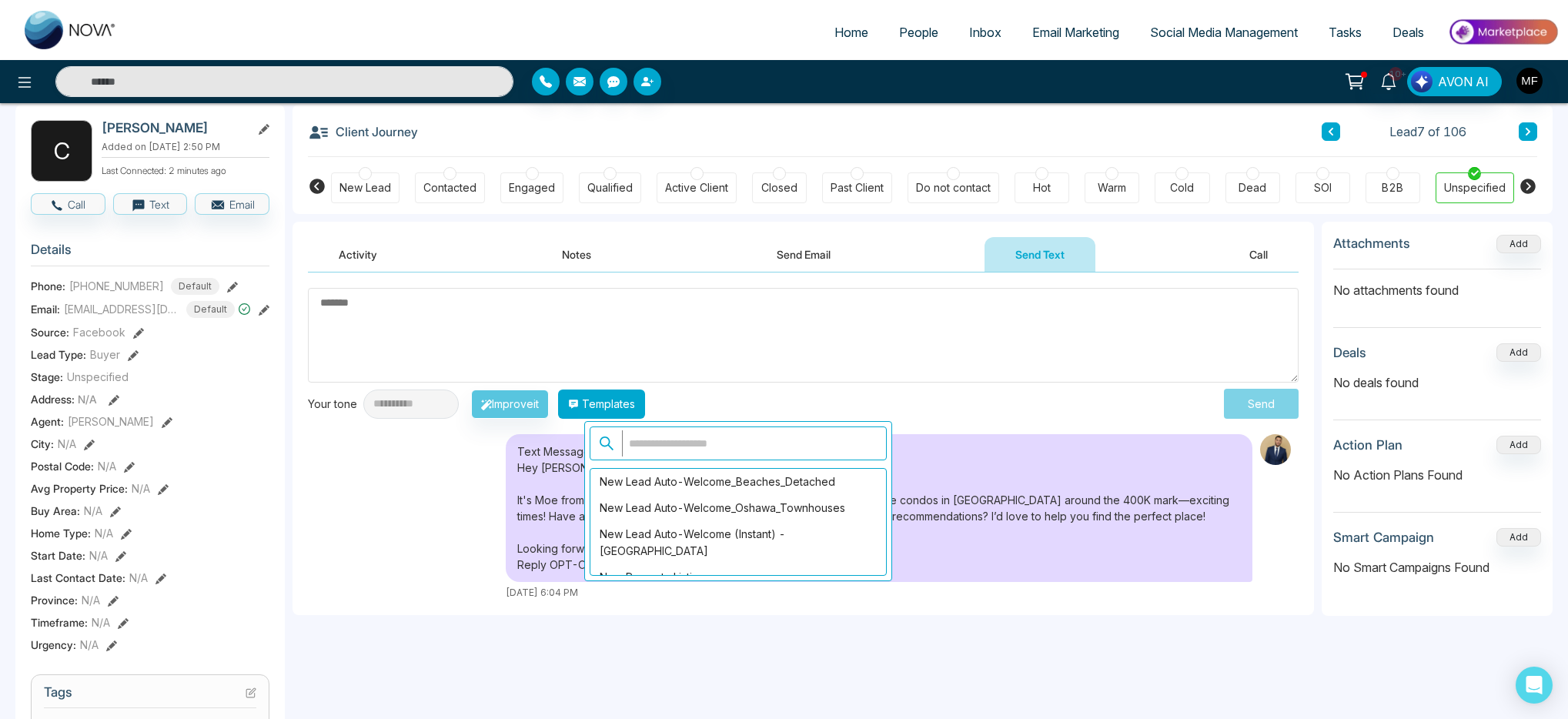
click at [558, 389] on button "Templates" at bounding box center [601, 404] width 87 height 29
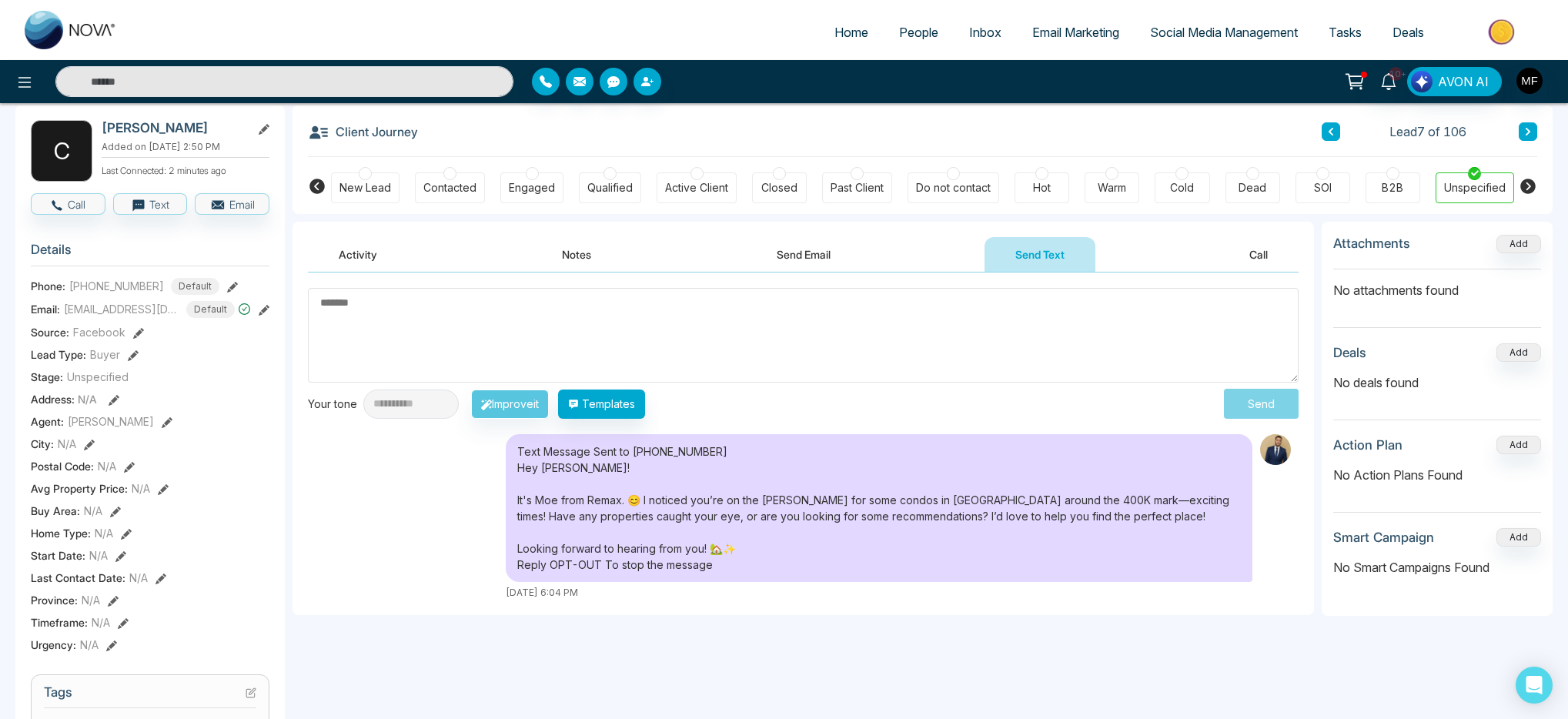
click at [629, 423] on div "**********" at bounding box center [803, 444] width 1022 height 343
click at [632, 405] on button "Templates" at bounding box center [601, 404] width 87 height 29
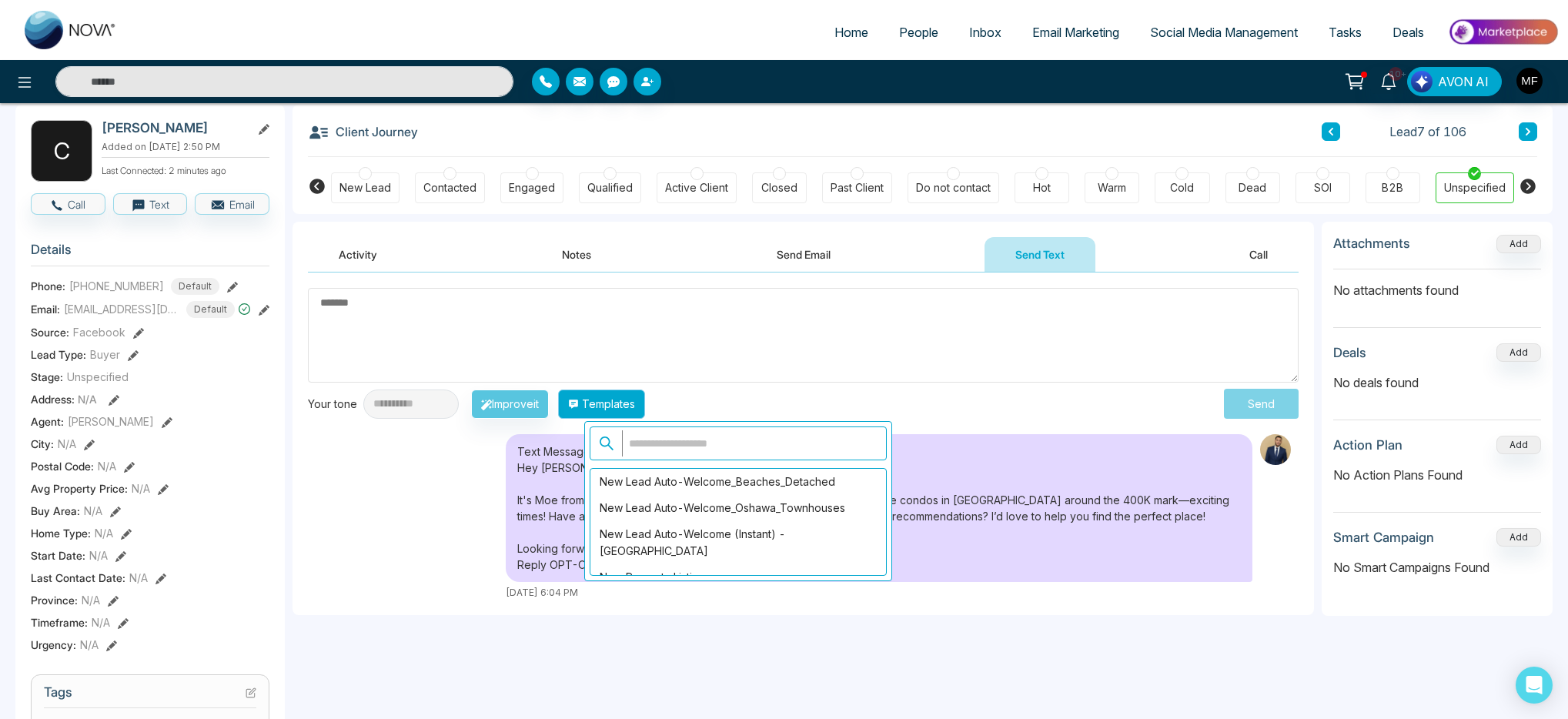
click at [632, 405] on button "Templates" at bounding box center [601, 404] width 87 height 29
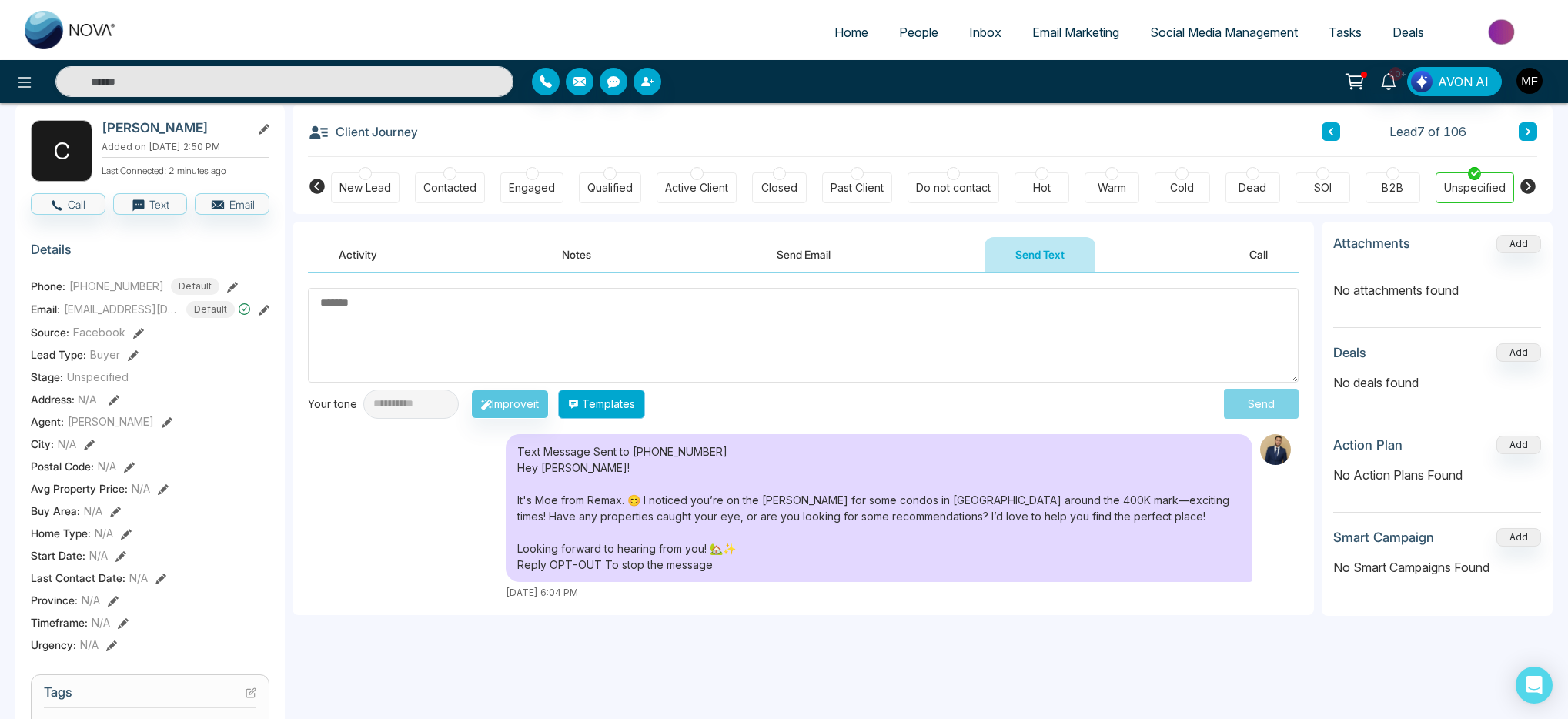
click at [646, 401] on button "Templates" at bounding box center [601, 404] width 87 height 29
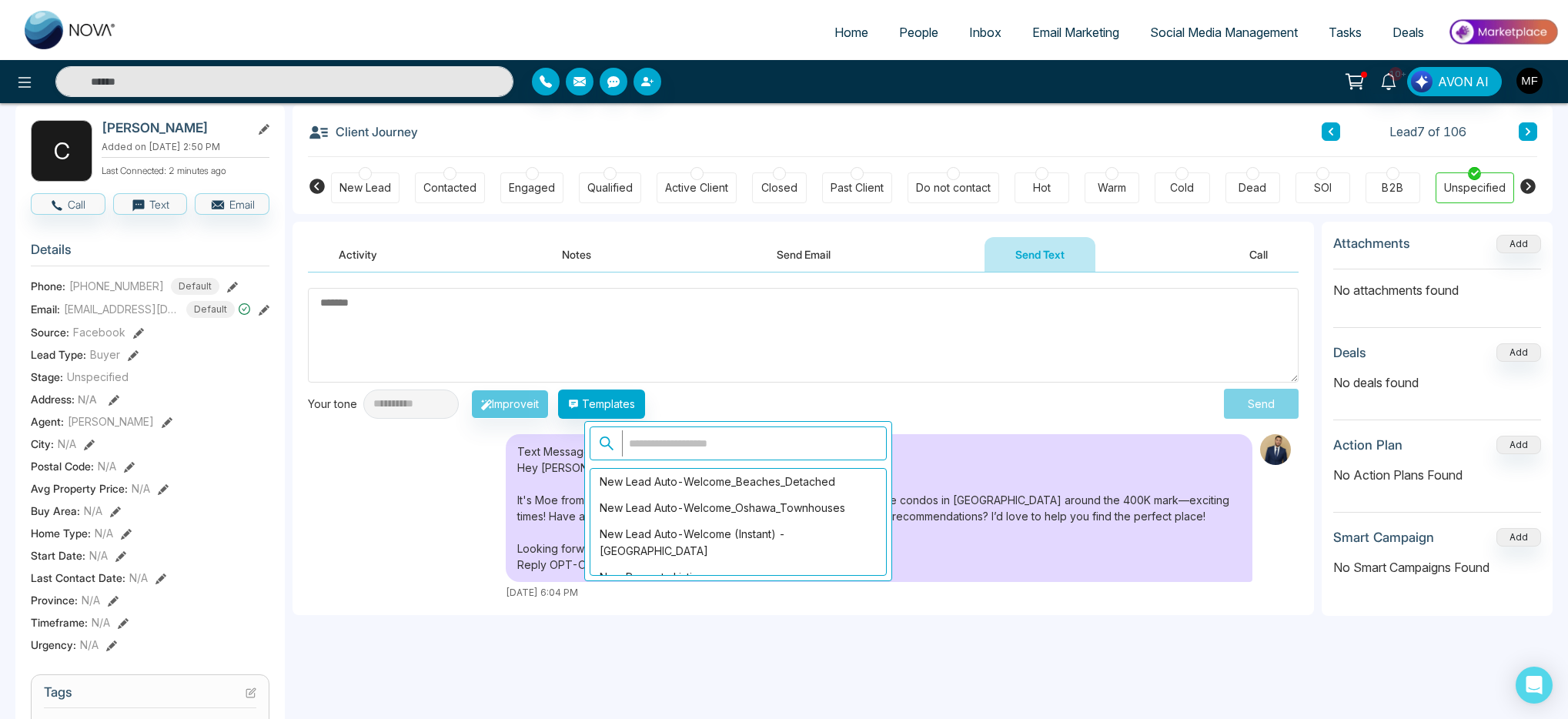
click at [678, 433] on input "text" at bounding box center [750, 443] width 255 height 27
click at [679, 435] on input "text" at bounding box center [750, 443] width 255 height 27
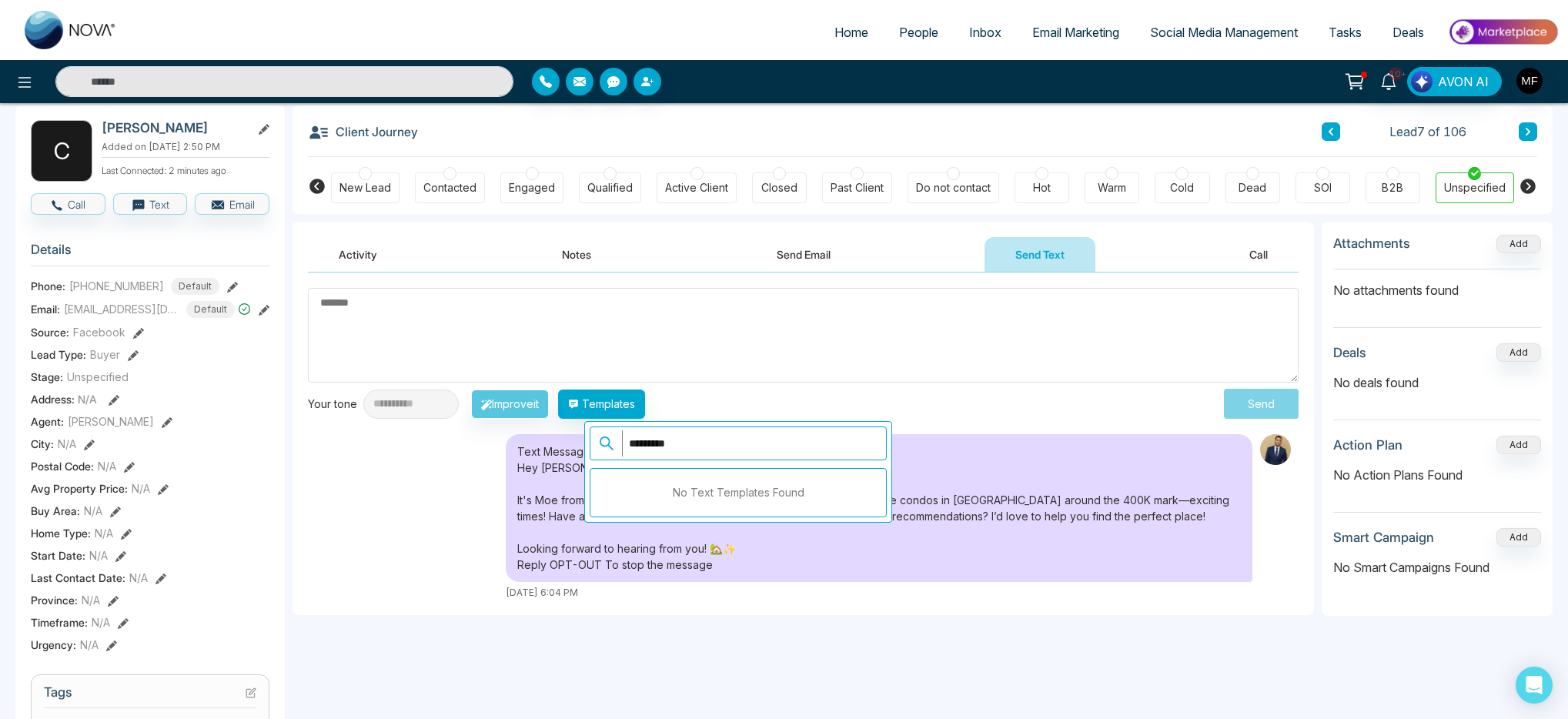
click at [785, 444] on input "*********" at bounding box center [750, 443] width 255 height 27
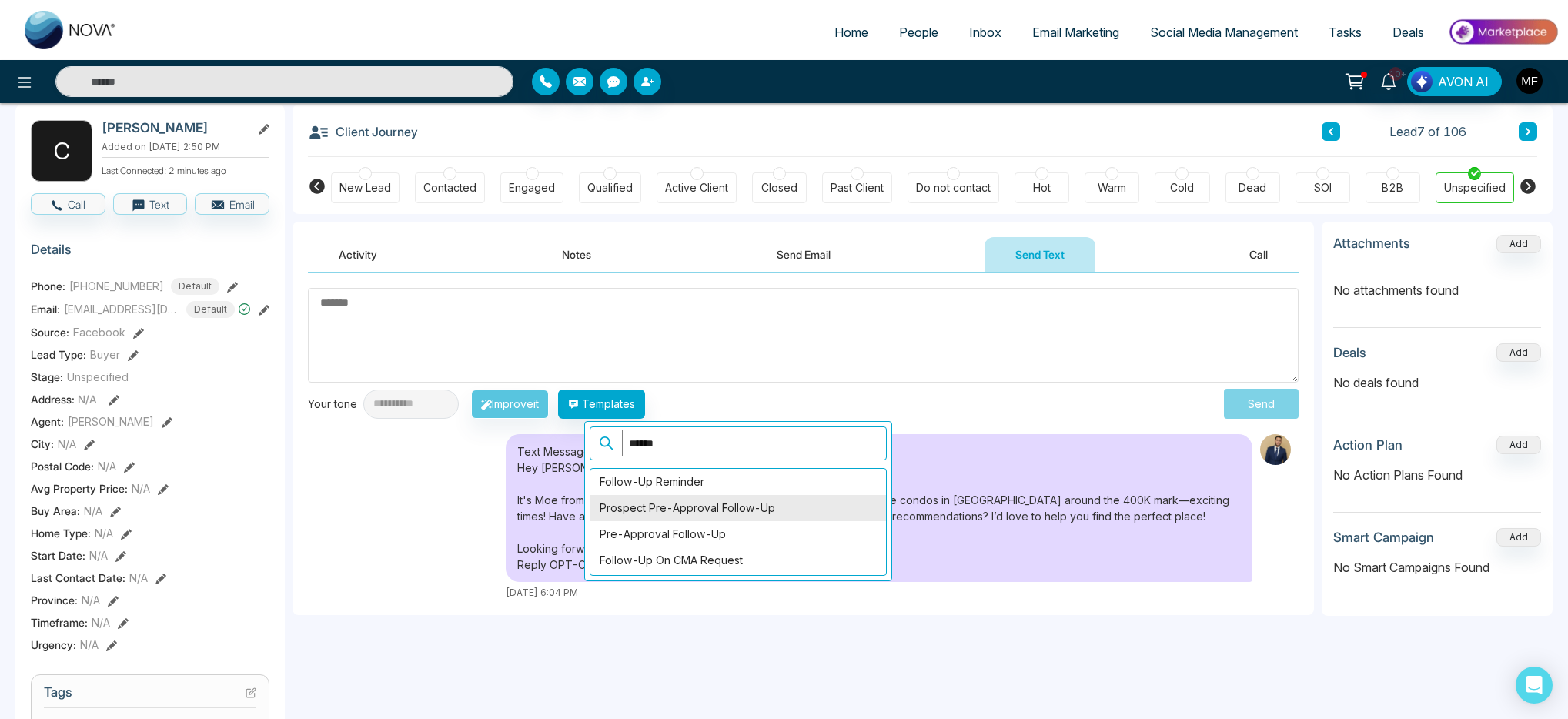
type input "******"
click at [808, 514] on div "Prospect Pre-Approval Follow-Up" at bounding box center [738, 507] width 296 height 27
type textarea "**********"
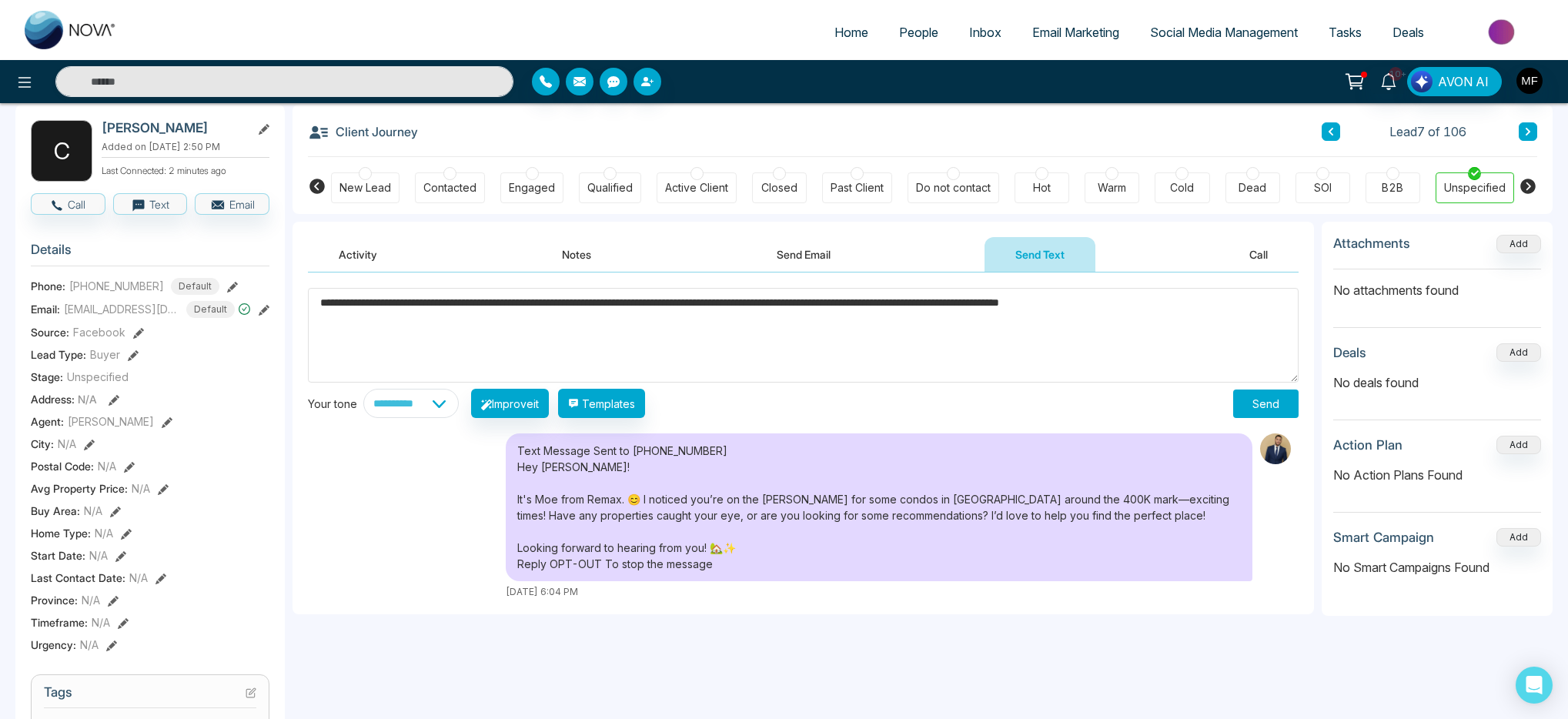
drag, startPoint x: 923, startPoint y: 303, endPoint x: 1227, endPoint y: 309, distance: 304.1
click at [1227, 309] on textarea "**********" at bounding box center [803, 335] width 991 height 94
click at [1217, 325] on textarea "**********" at bounding box center [803, 335] width 991 height 94
click at [1275, 401] on button "Send" at bounding box center [1266, 403] width 65 height 28
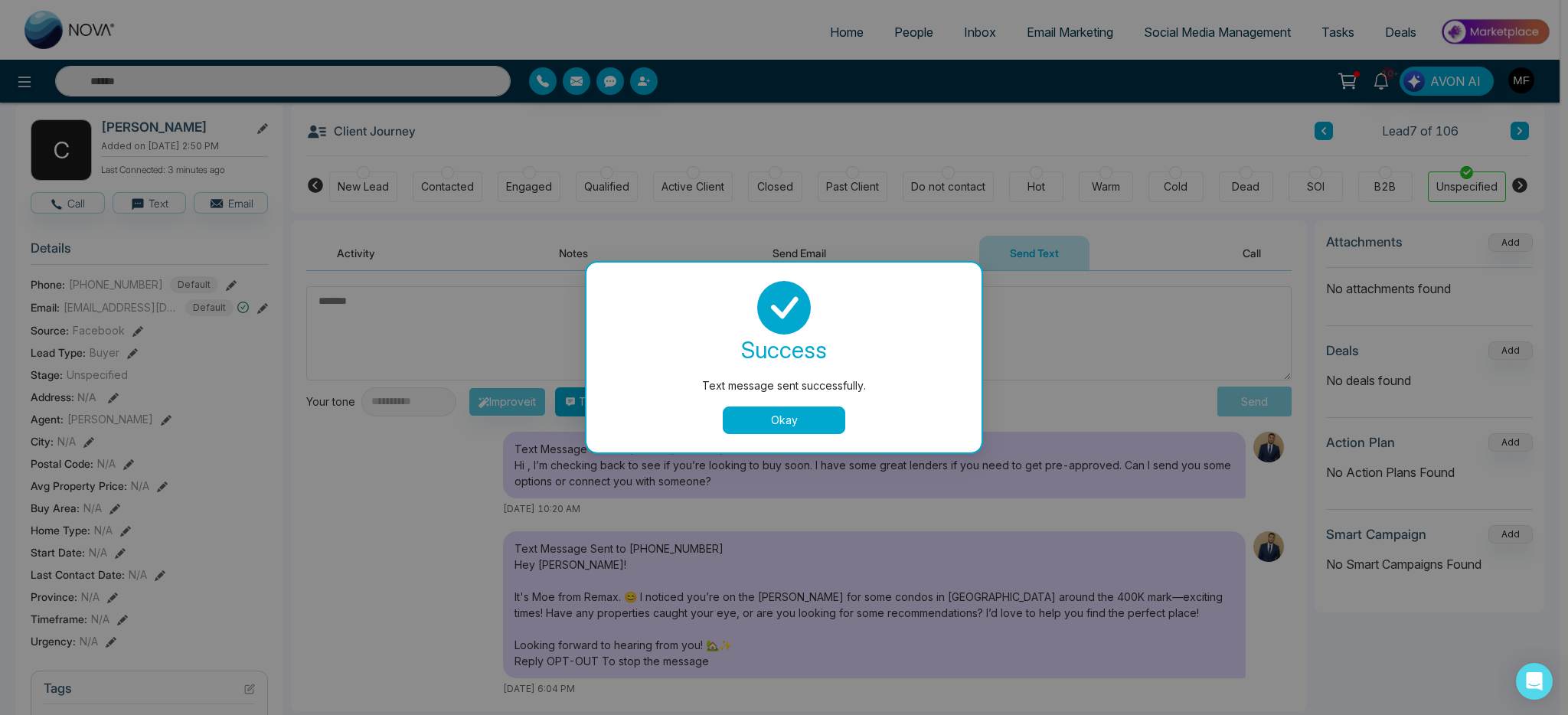
click at [809, 426] on button "Okay" at bounding box center [784, 420] width 123 height 27
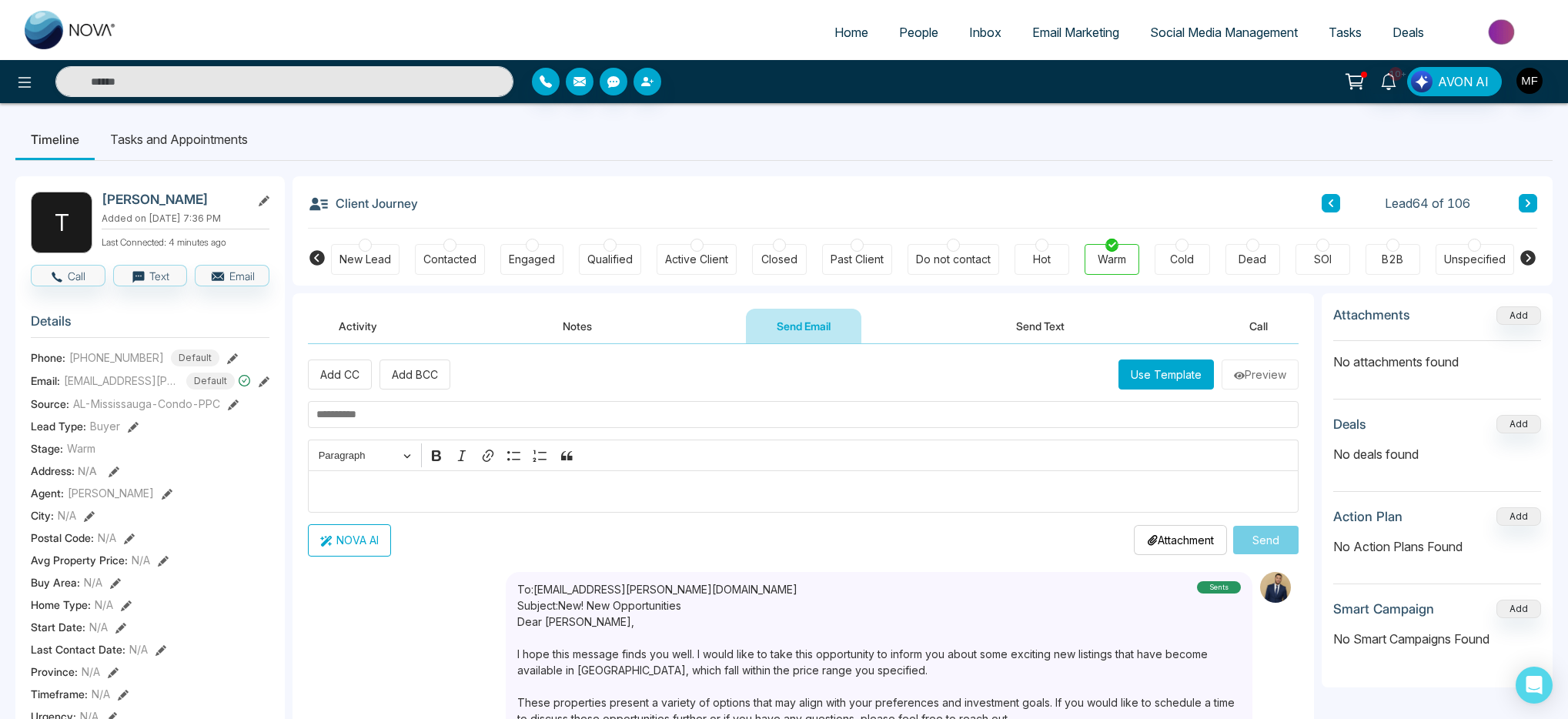
click at [184, 147] on li "Tasks and Appointments" at bounding box center [178, 139] width 169 height 41
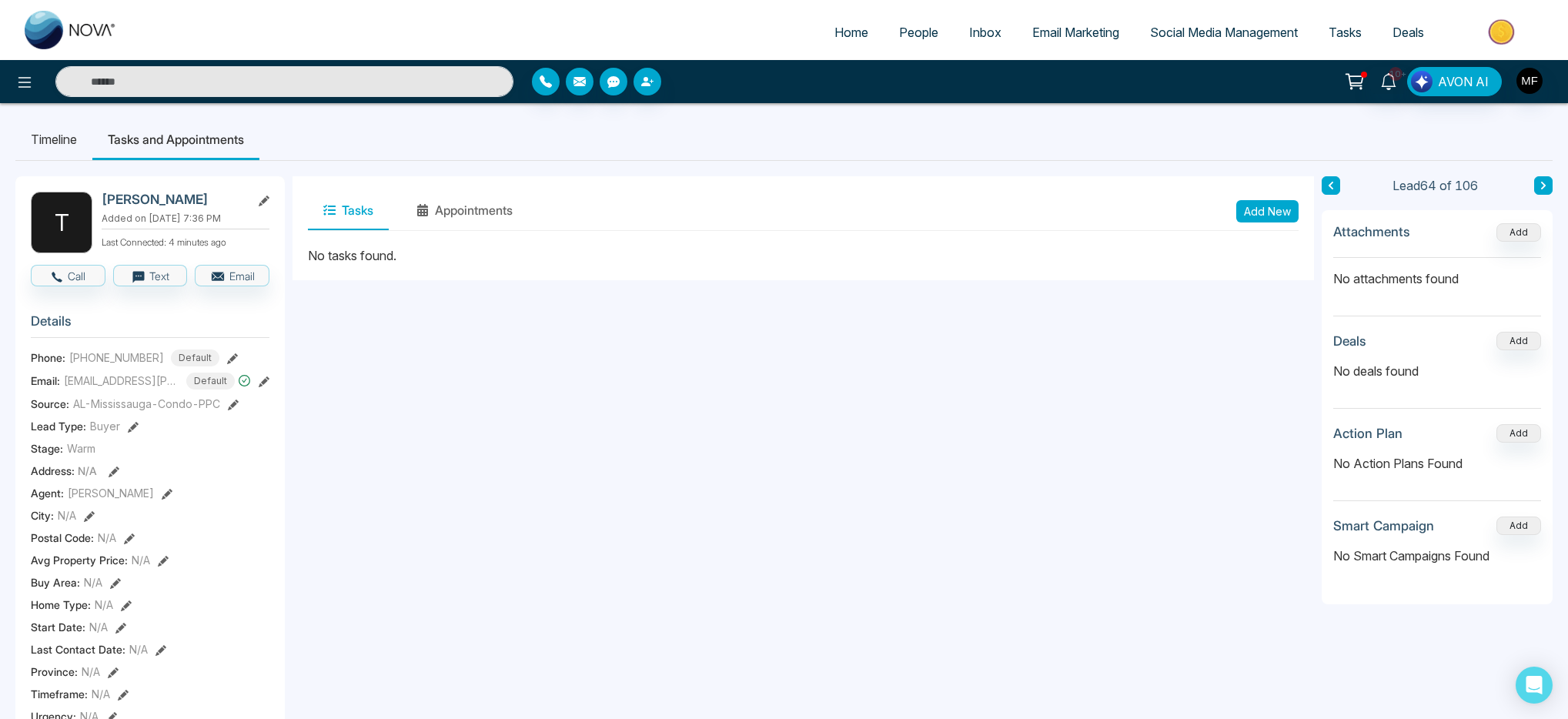
click at [1277, 214] on button "Add New" at bounding box center [1267, 211] width 63 height 22
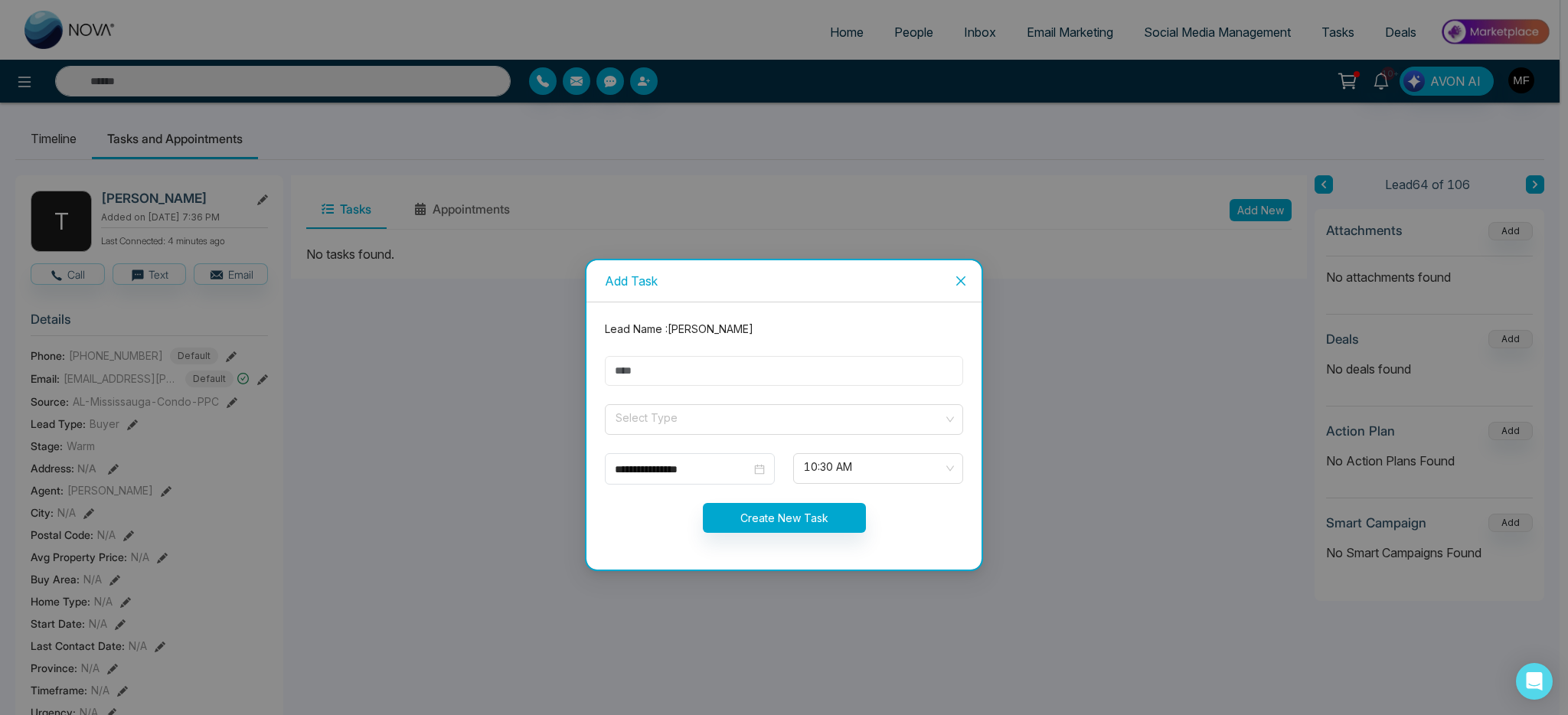
click at [806, 375] on input "text" at bounding box center [784, 371] width 358 height 30
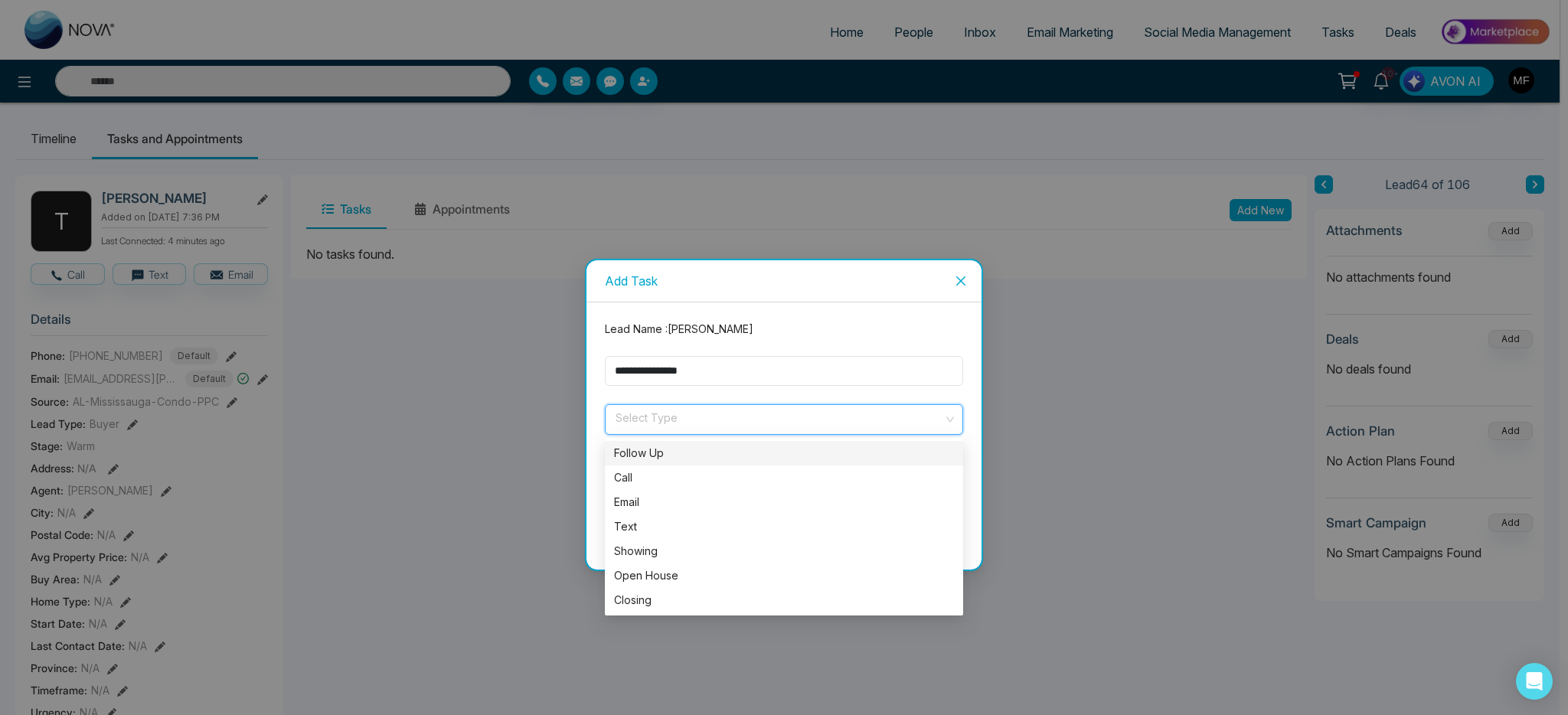
click at [715, 424] on input "search" at bounding box center [778, 416] width 329 height 23
click at [677, 457] on div "Follow Up" at bounding box center [784, 453] width 340 height 17
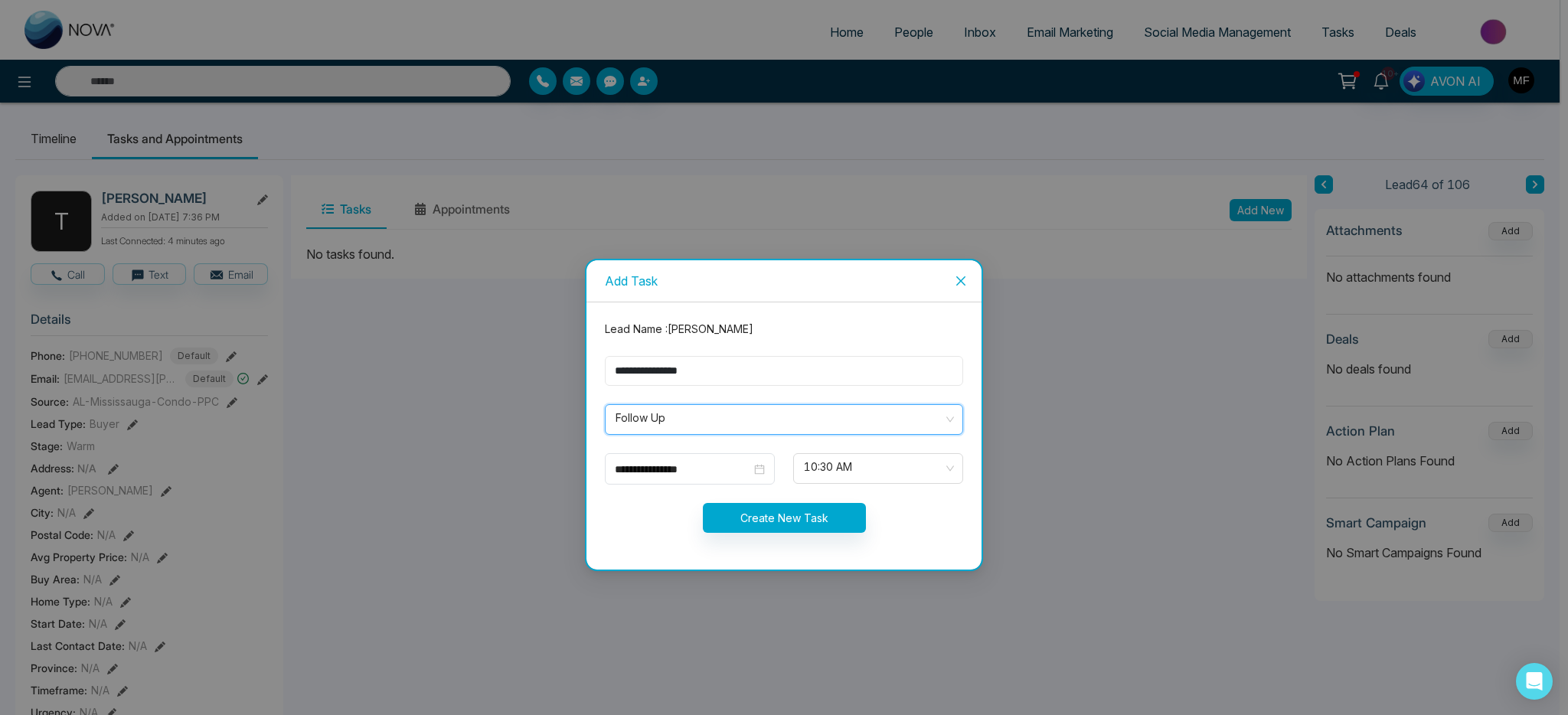
click at [809, 360] on input "**********" at bounding box center [784, 371] width 358 height 30
click at [777, 365] on input "**********" at bounding box center [784, 371] width 358 height 30
type input "**********"
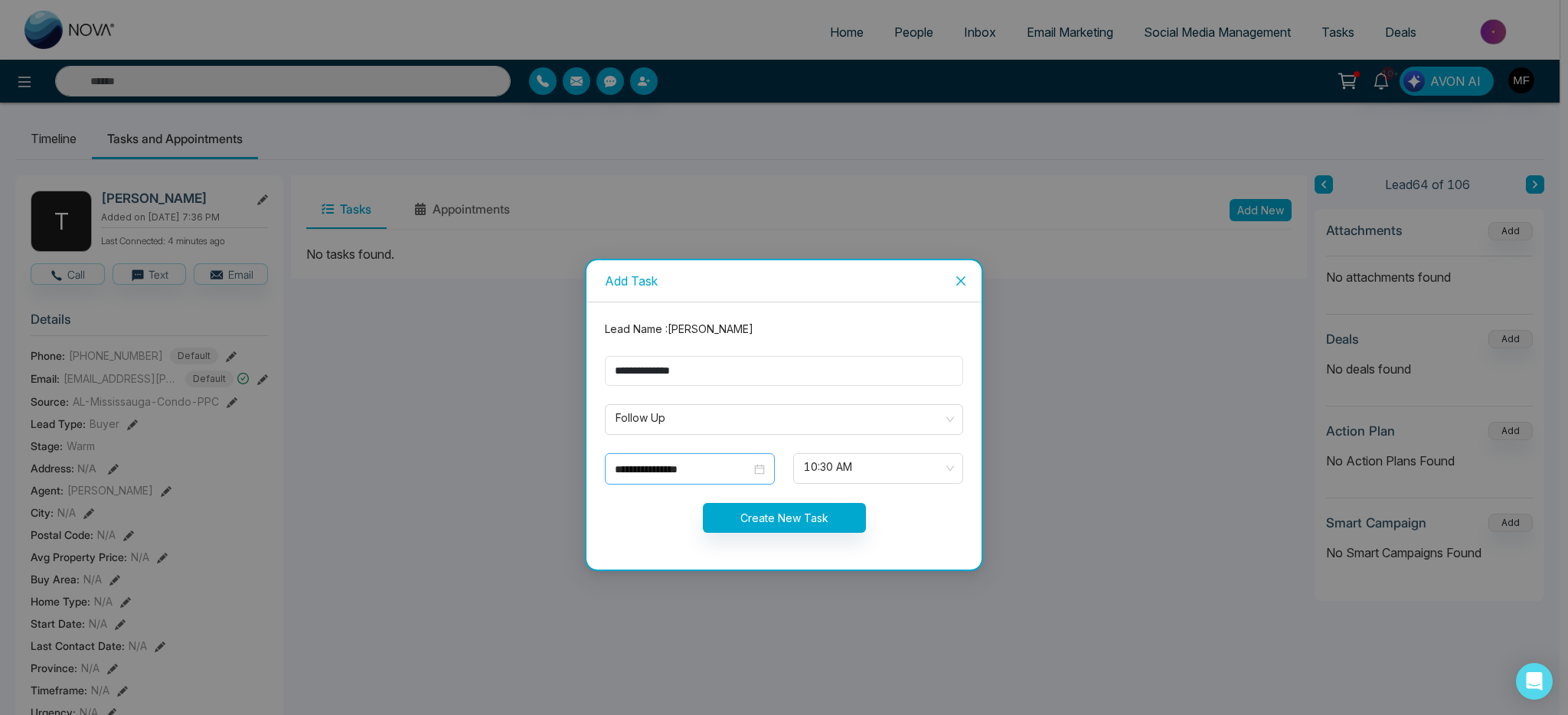
click at [755, 466] on div "**********" at bounding box center [690, 470] width 150 height 17
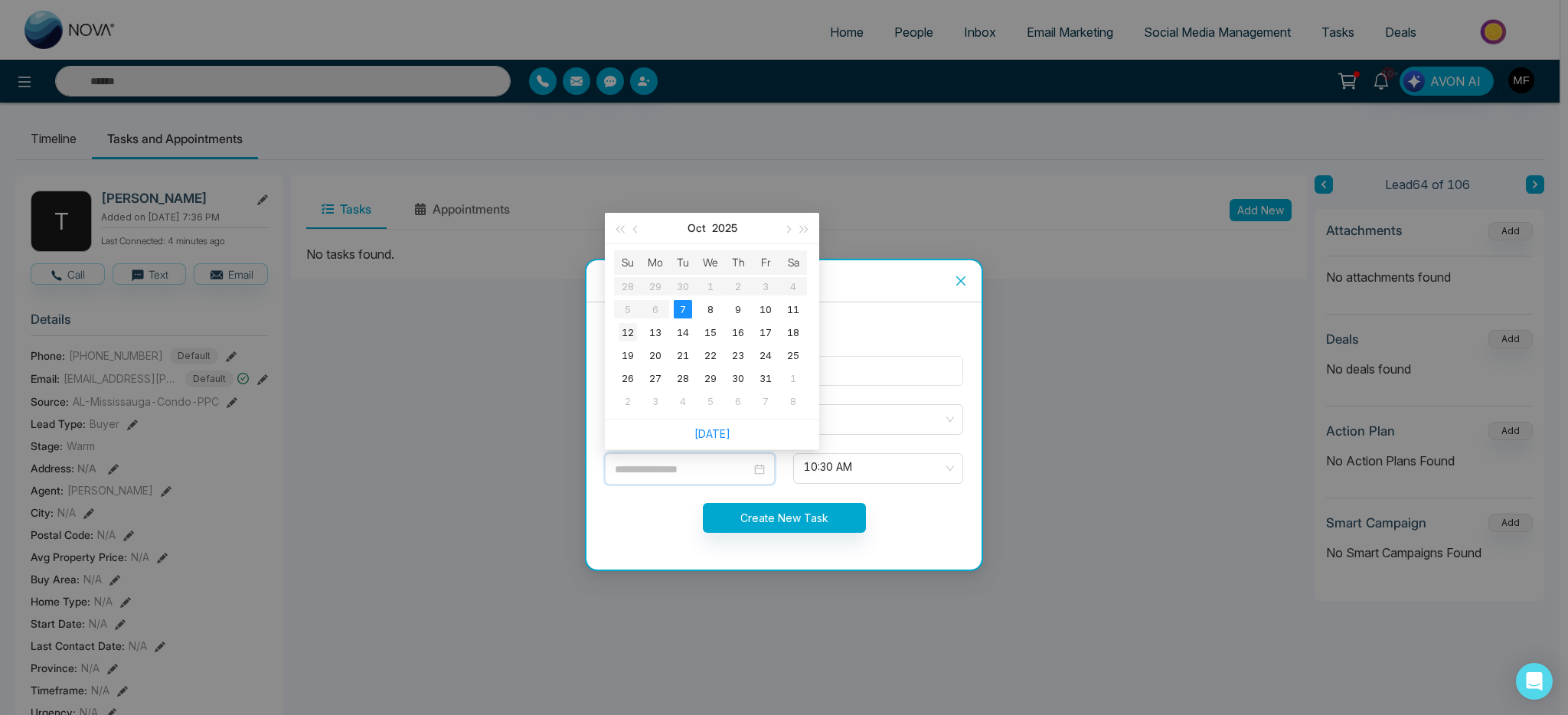
type input "**********"
click at [630, 336] on div "12" at bounding box center [628, 332] width 19 height 19
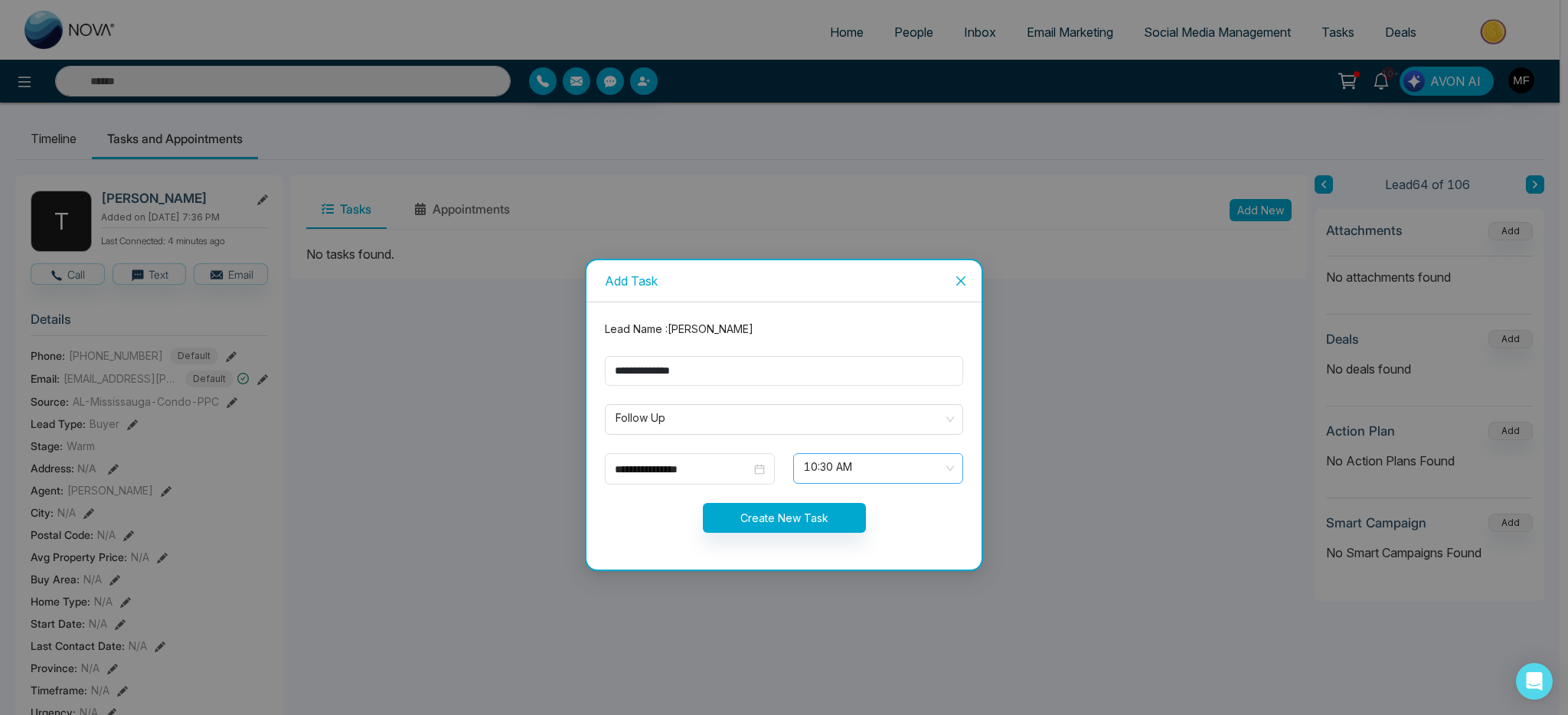
click at [903, 471] on span "10:30 AM" at bounding box center [878, 468] width 148 height 26
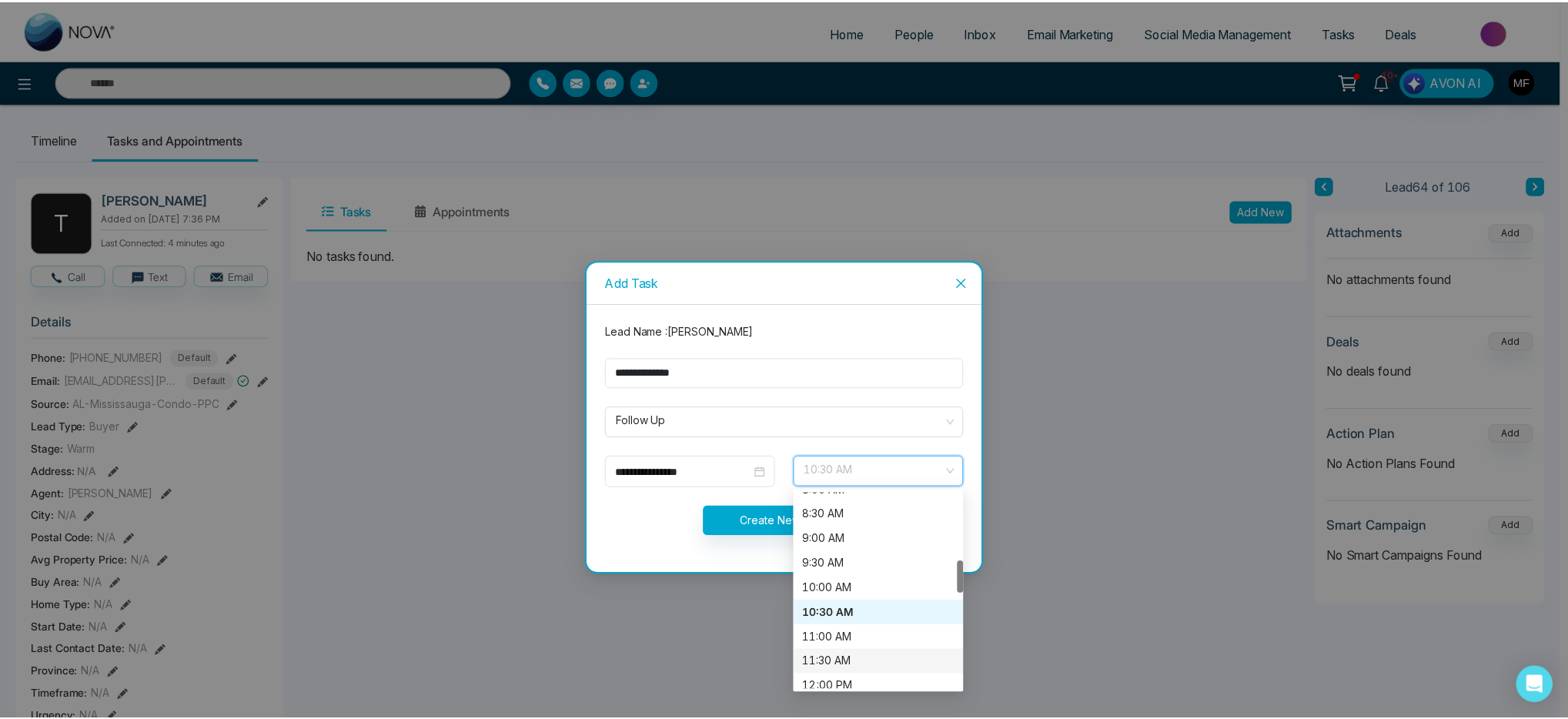
scroll to position [490, 0]
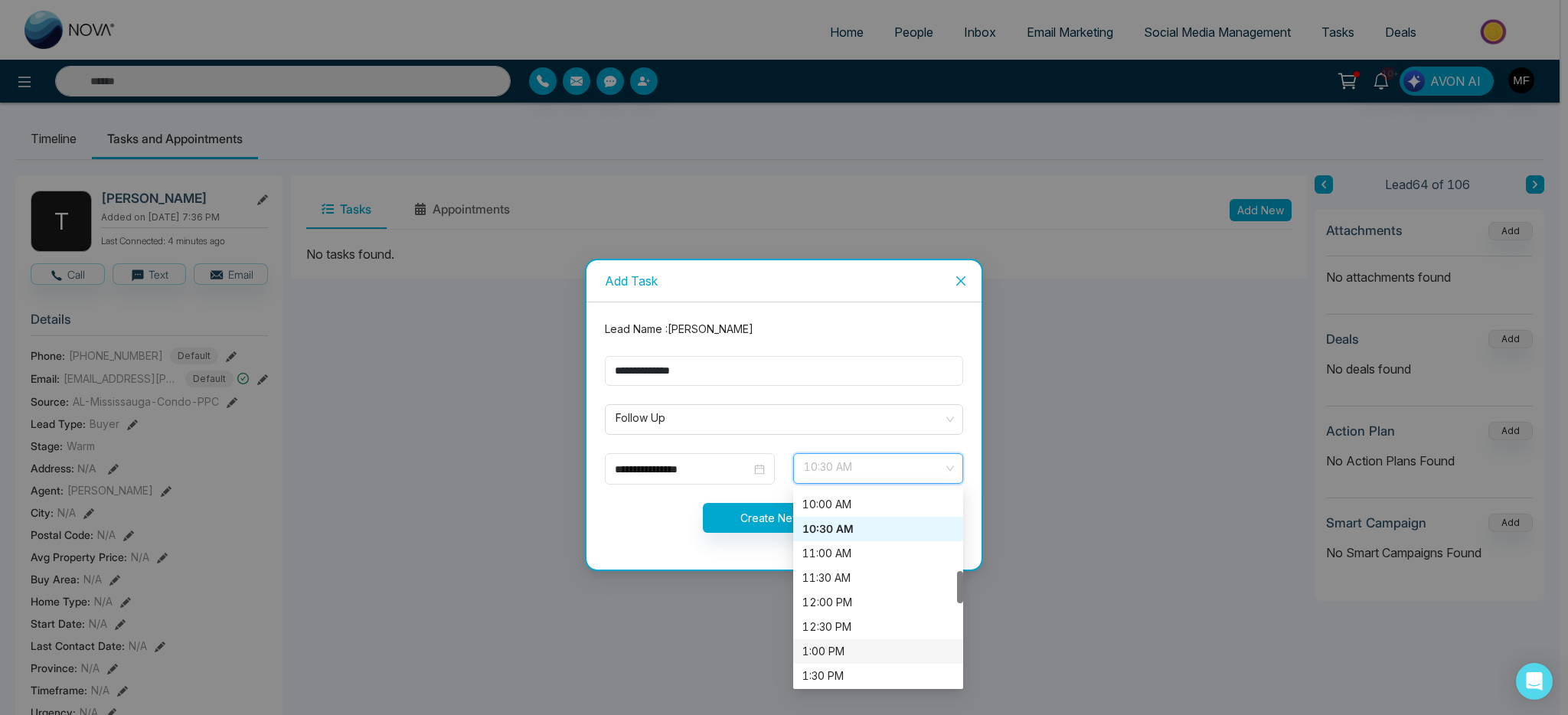
click at [865, 646] on div "1:00 PM" at bounding box center [878, 651] width 152 height 17
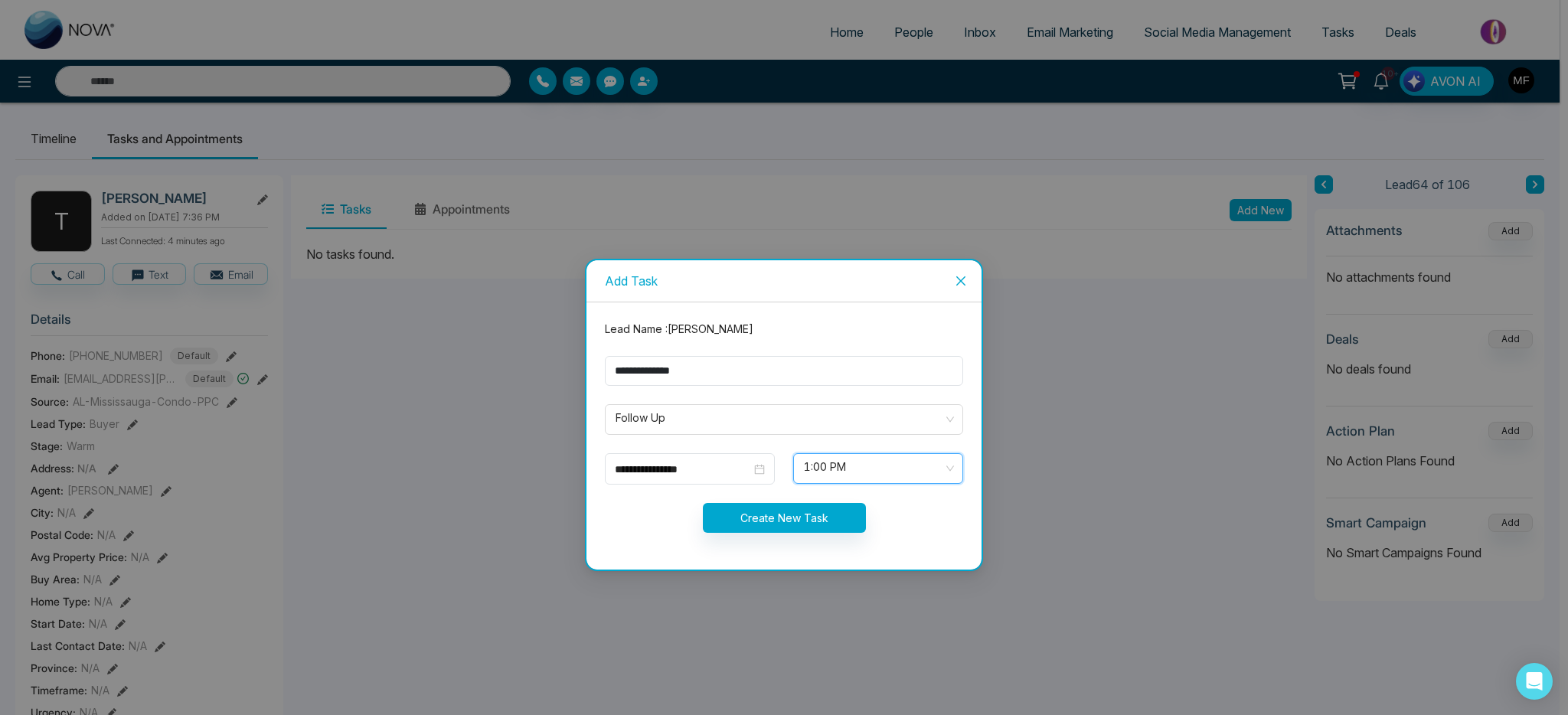
click at [772, 499] on form "**********" at bounding box center [784, 435] width 377 height 230
click at [772, 516] on button "Create New Task" at bounding box center [784, 517] width 163 height 30
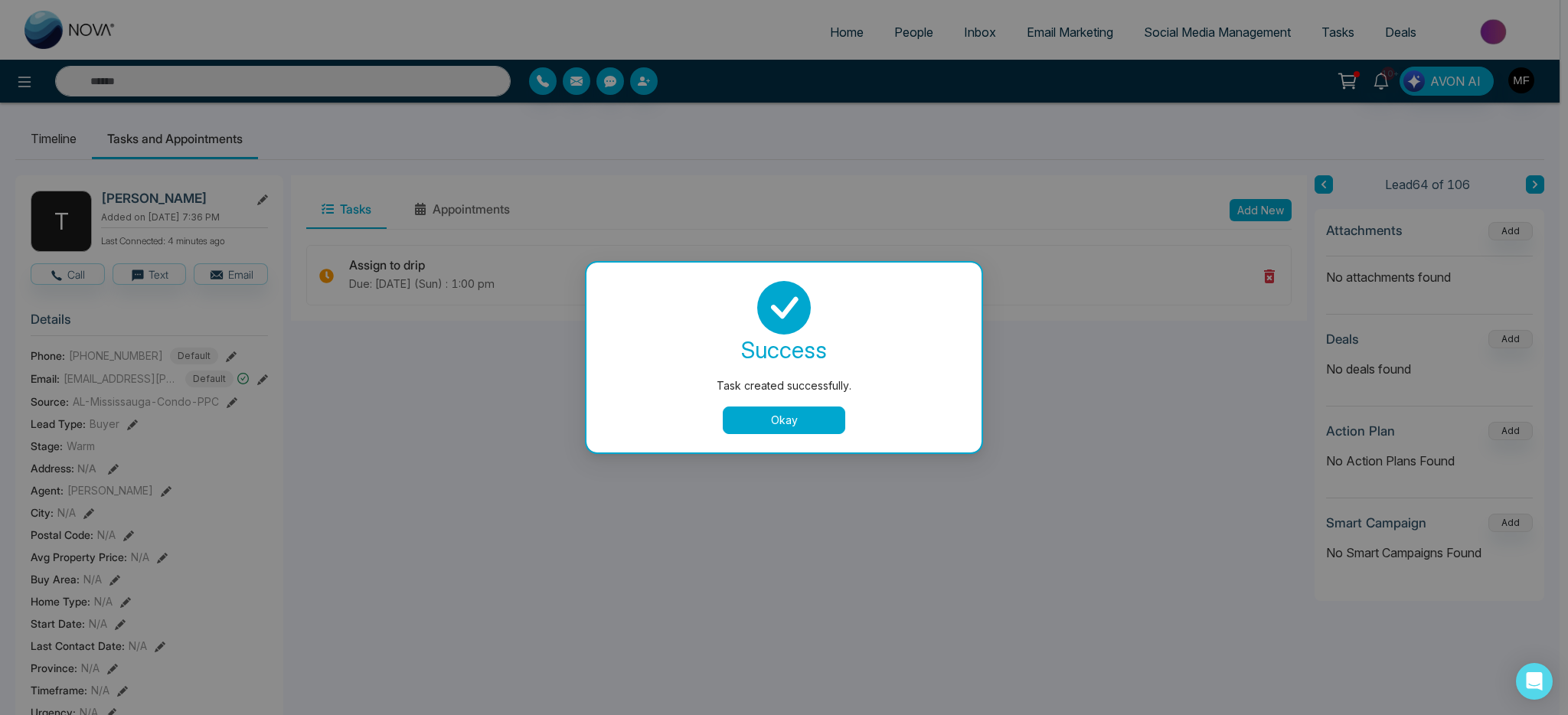
click at [790, 414] on button "Okay" at bounding box center [784, 420] width 123 height 27
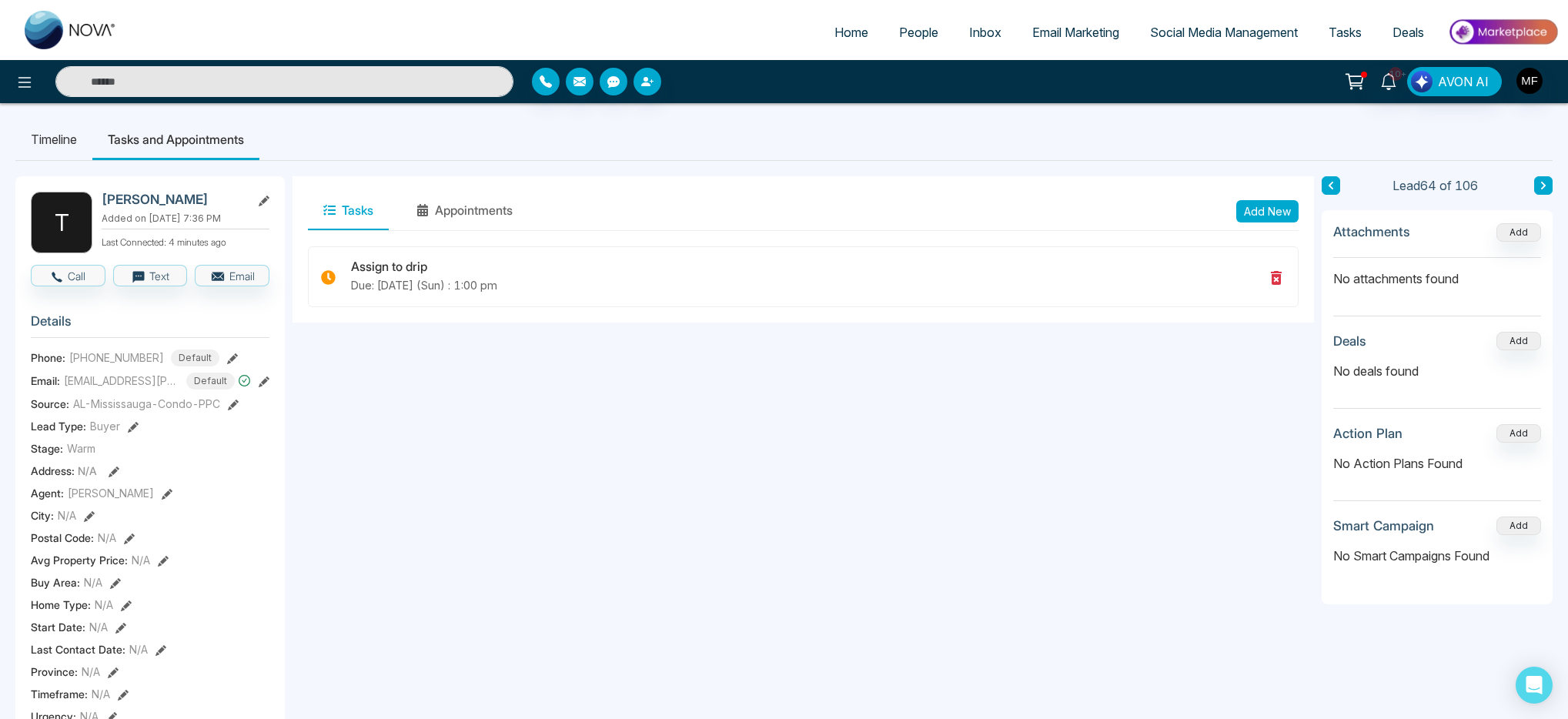
click at [424, 88] on input "text" at bounding box center [285, 81] width 458 height 31
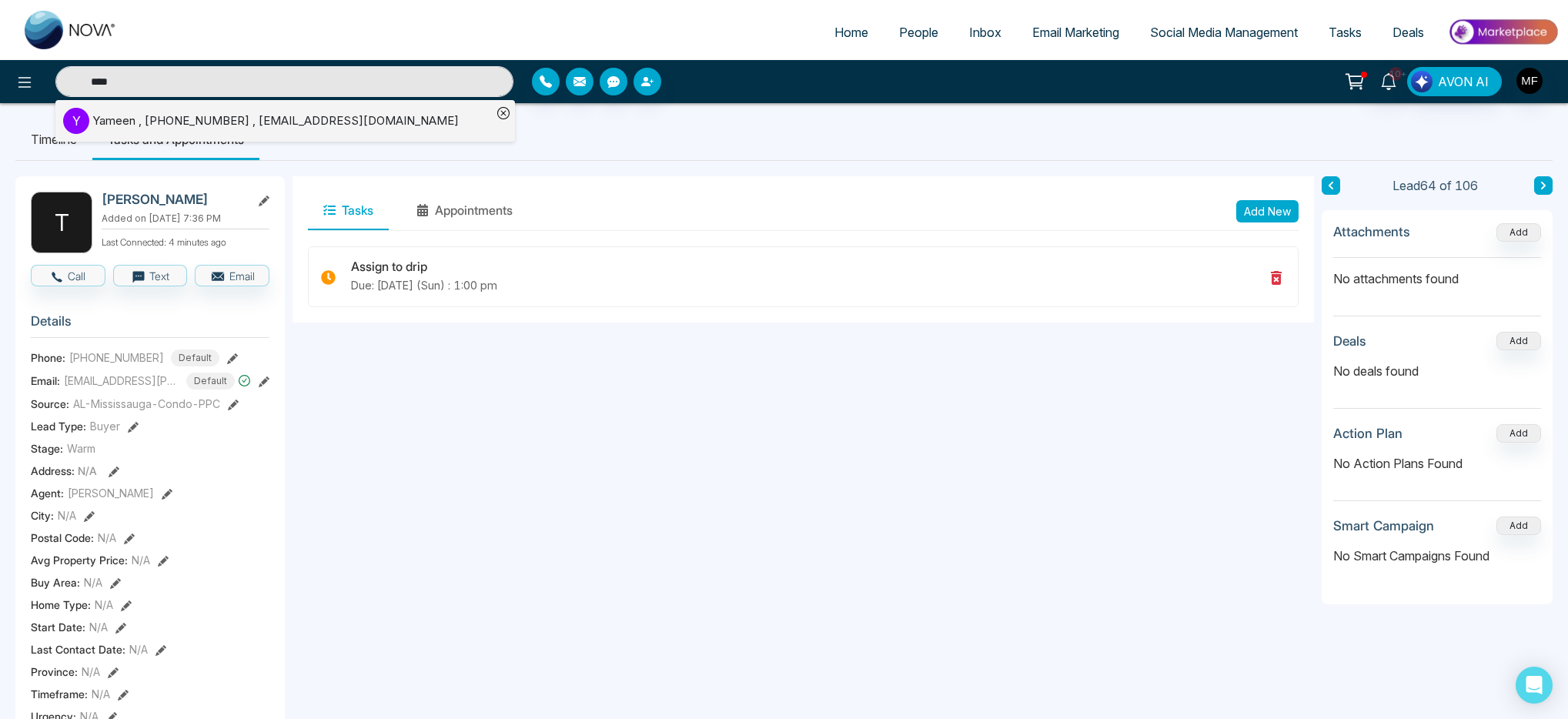
type input "****"
click at [387, 124] on div "Y Yameen , +6479178672 , yamin.xlnc@gmail.com" at bounding box center [278, 121] width 429 height 27
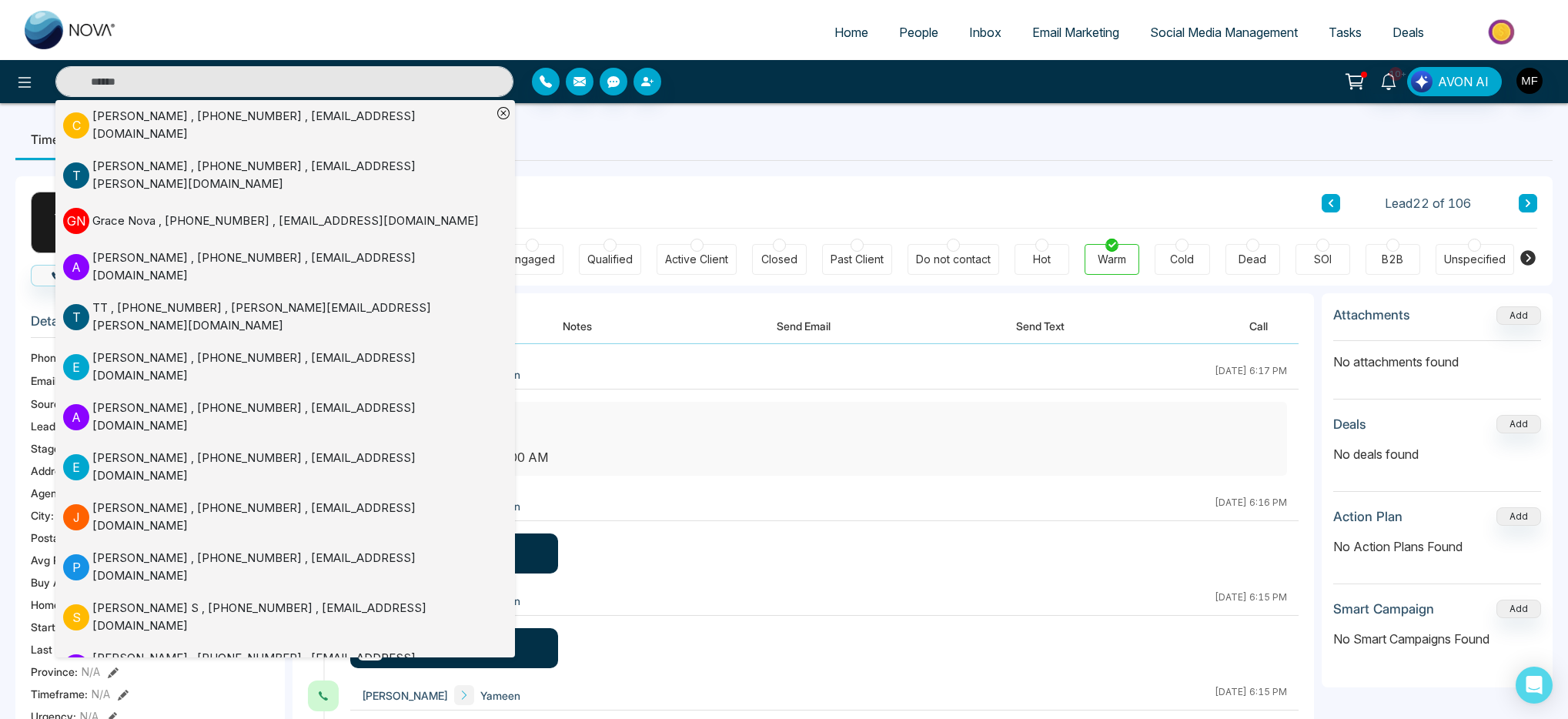
click at [682, 185] on div "Client Journey Lead 22 of 106" at bounding box center [922, 202] width 1229 height 52
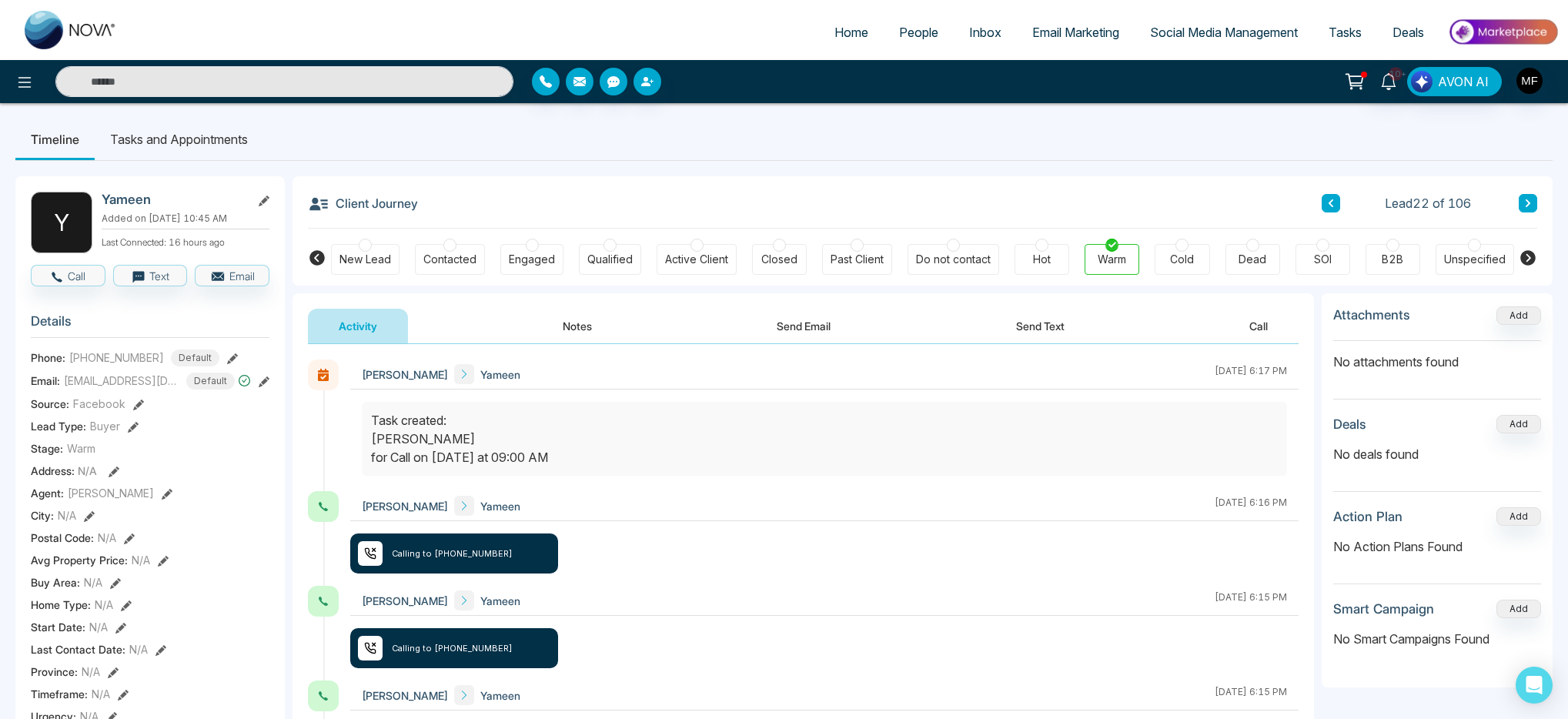
click at [808, 319] on button "Send Email" at bounding box center [803, 326] width 116 height 34
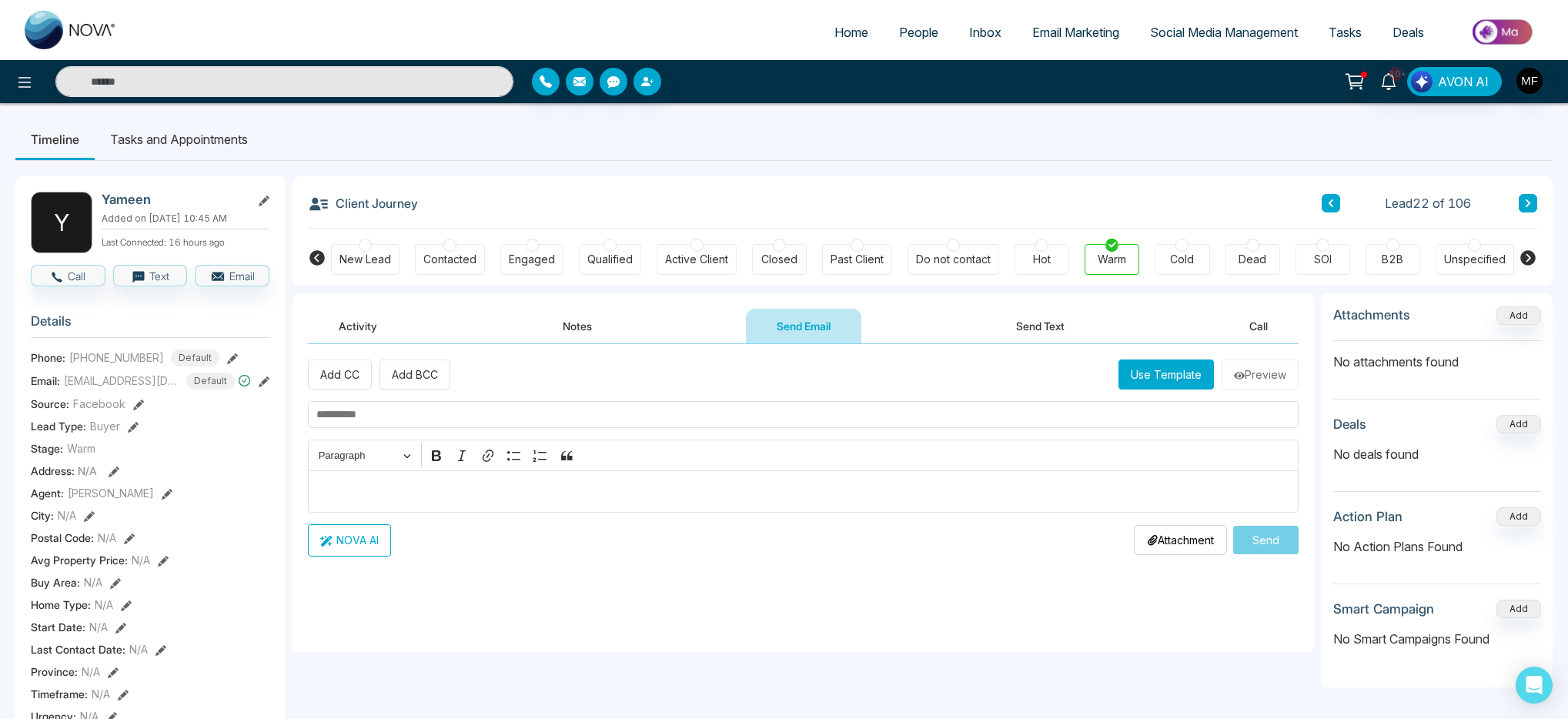
click at [617, 316] on button "Notes" at bounding box center [578, 326] width 91 height 34
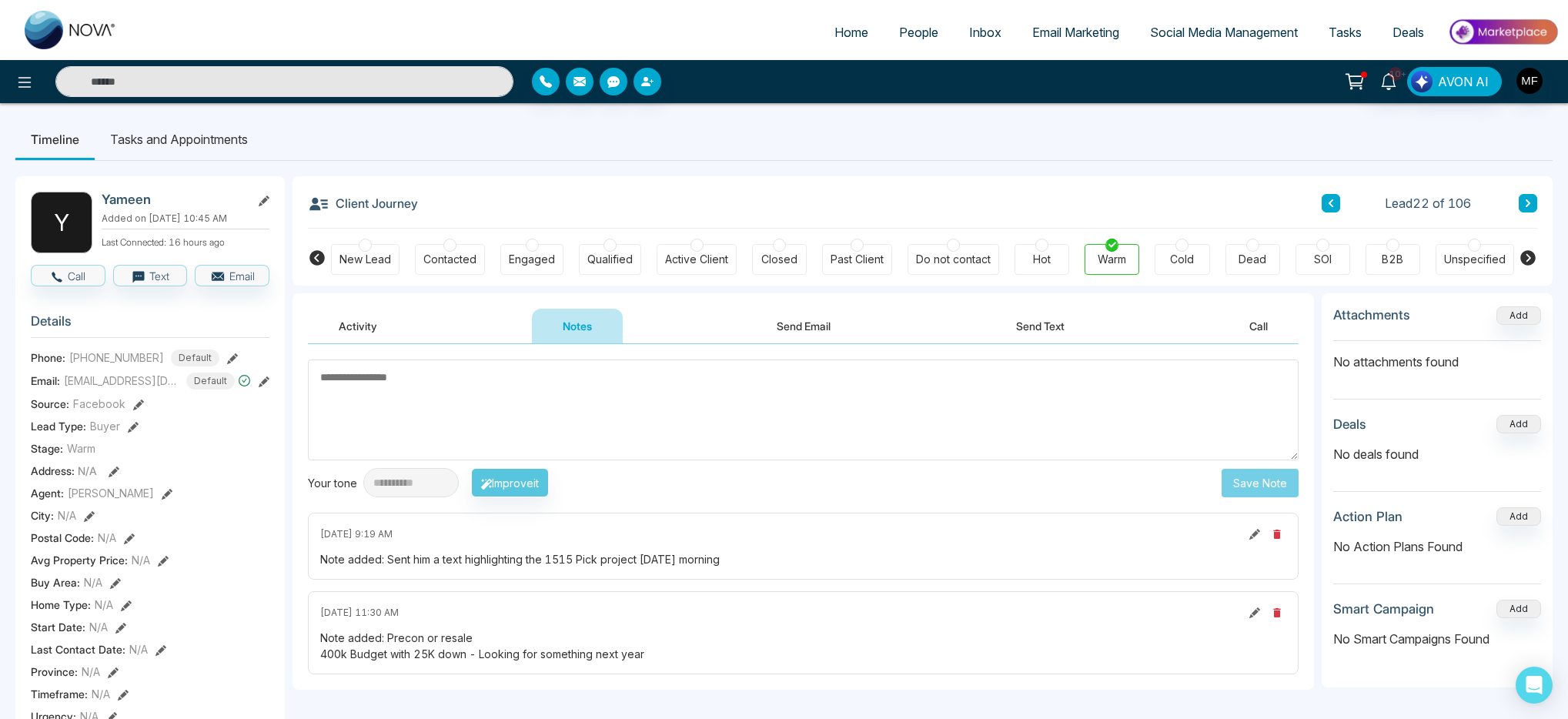
click at [1047, 335] on button "Send Text" at bounding box center [1040, 326] width 110 height 34
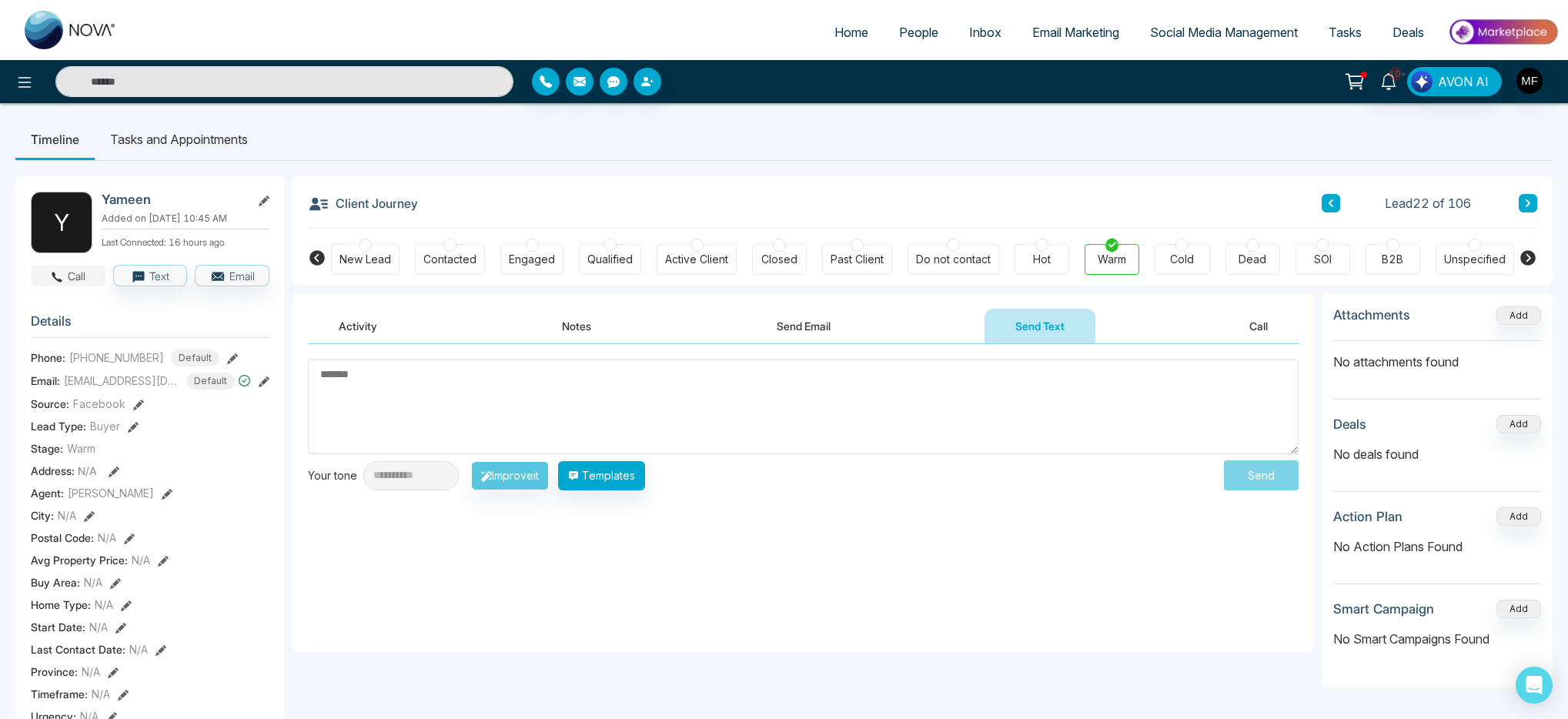
click at [86, 286] on button "Call" at bounding box center [68, 275] width 75 height 21
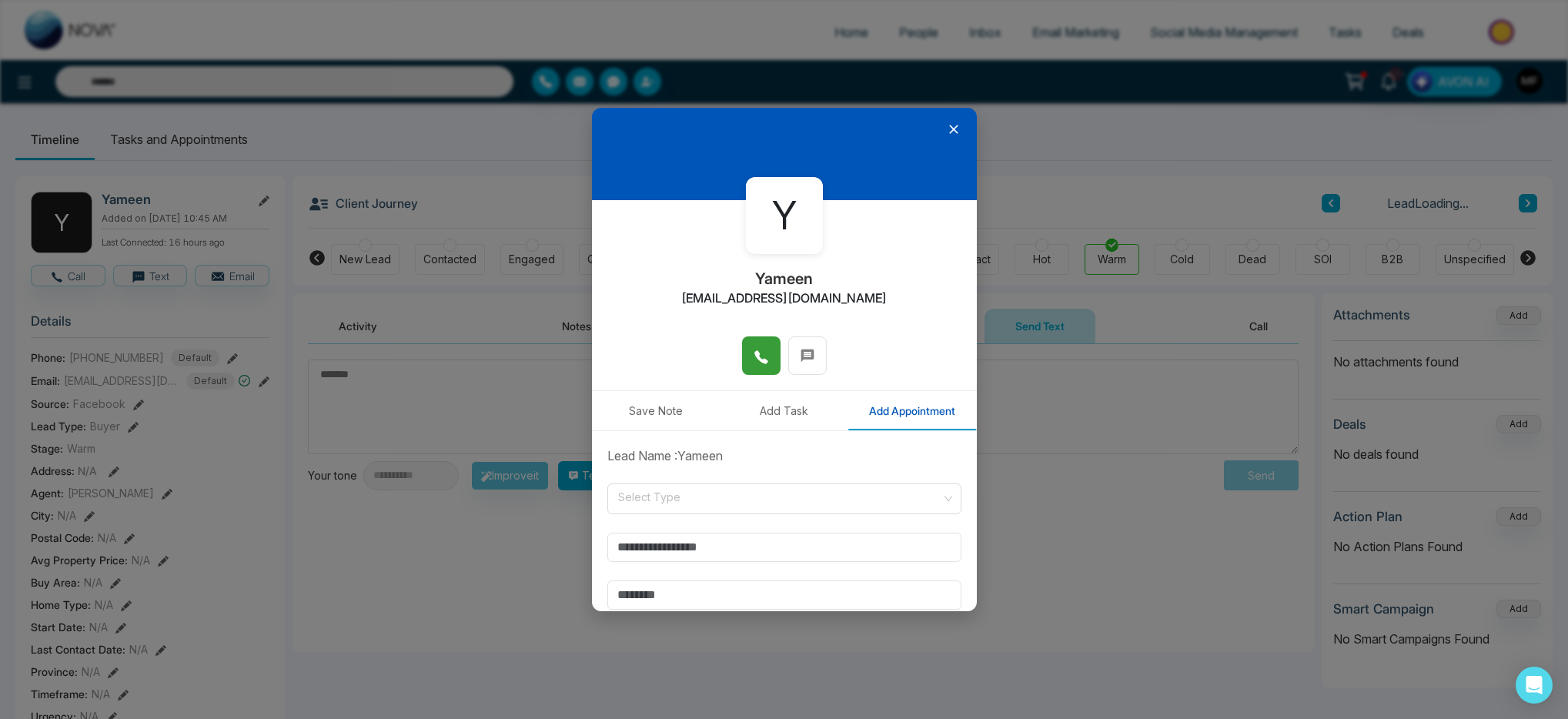
click at [754, 358] on icon at bounding box center [760, 357] width 13 height 13
click at [946, 131] on icon at bounding box center [954, 129] width 15 height 15
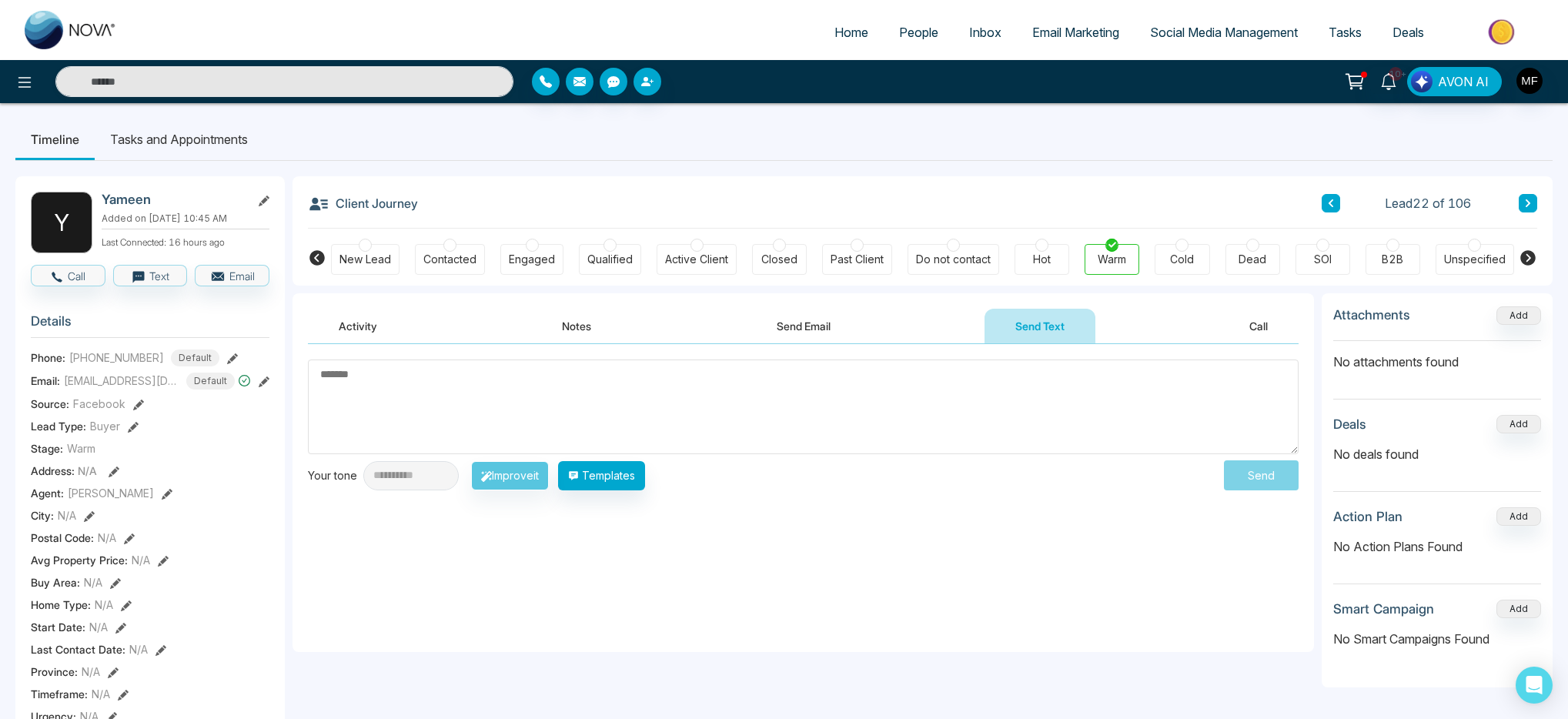
click at [808, 387] on textarea at bounding box center [803, 406] width 991 height 94
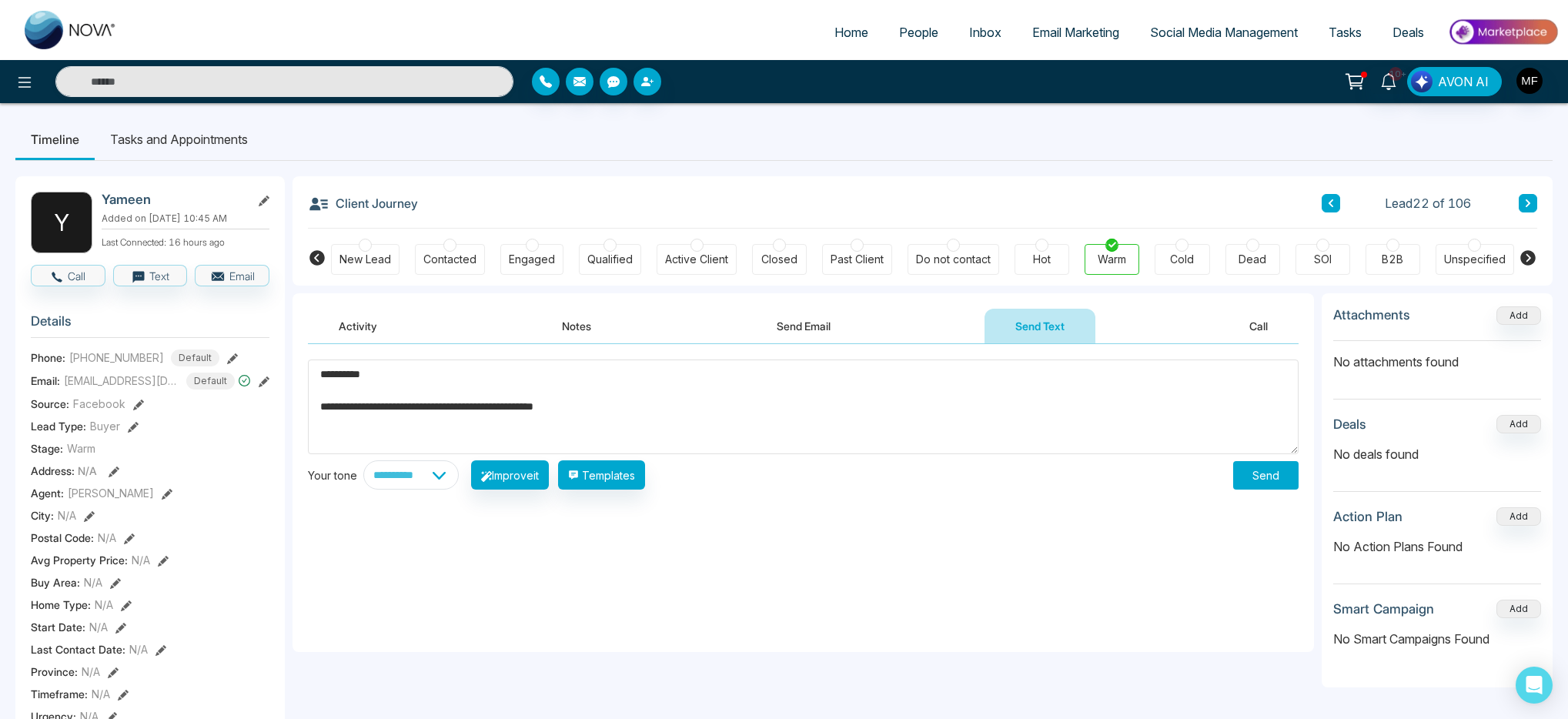
type textarea "**********"
click at [459, 464] on select "**********" at bounding box center [411, 475] width 95 height 29
select select "********"
click at [363, 460] on select "**********" at bounding box center [411, 475] width 95 height 29
click at [525, 480] on button "Improve it" at bounding box center [510, 475] width 78 height 29
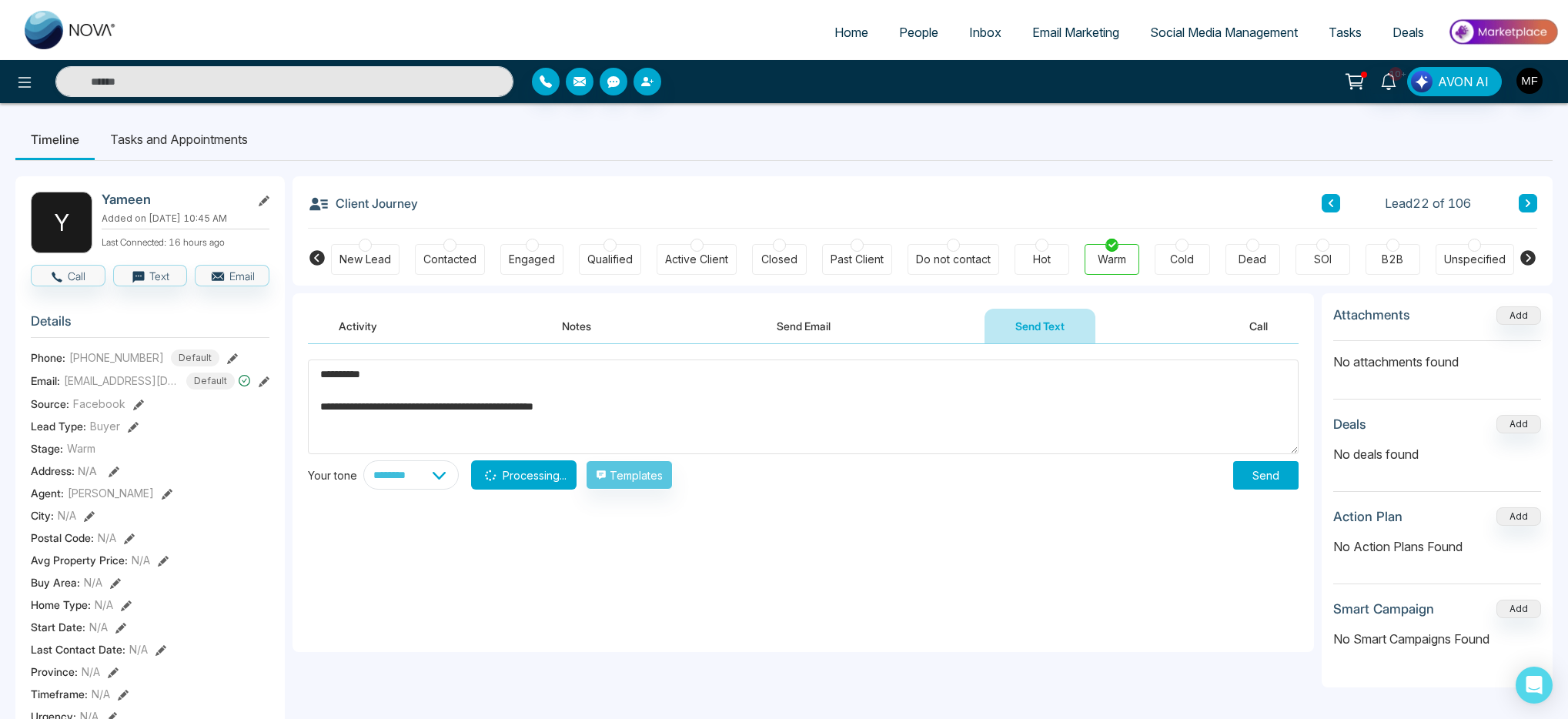
type textarea "**********"
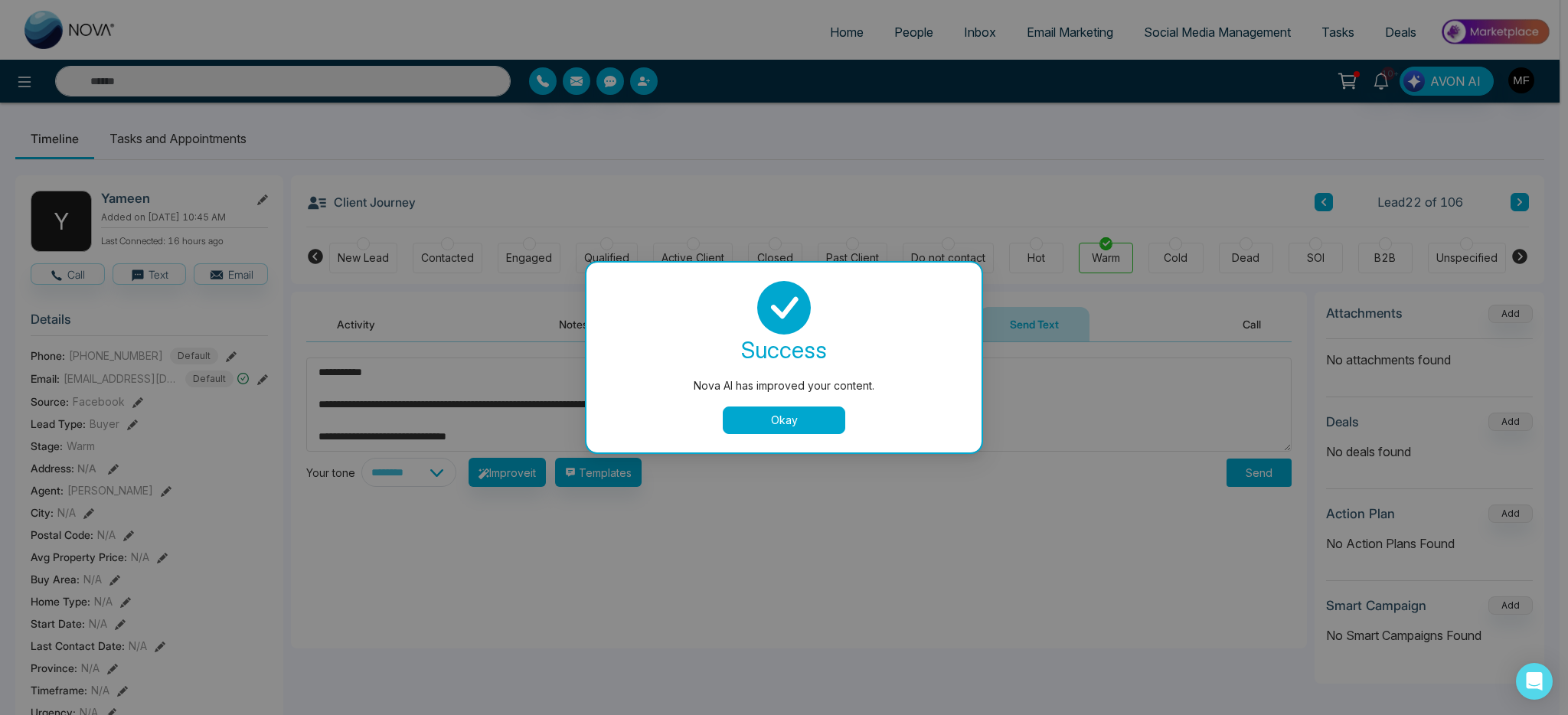
click at [778, 427] on button "Okay" at bounding box center [784, 420] width 123 height 27
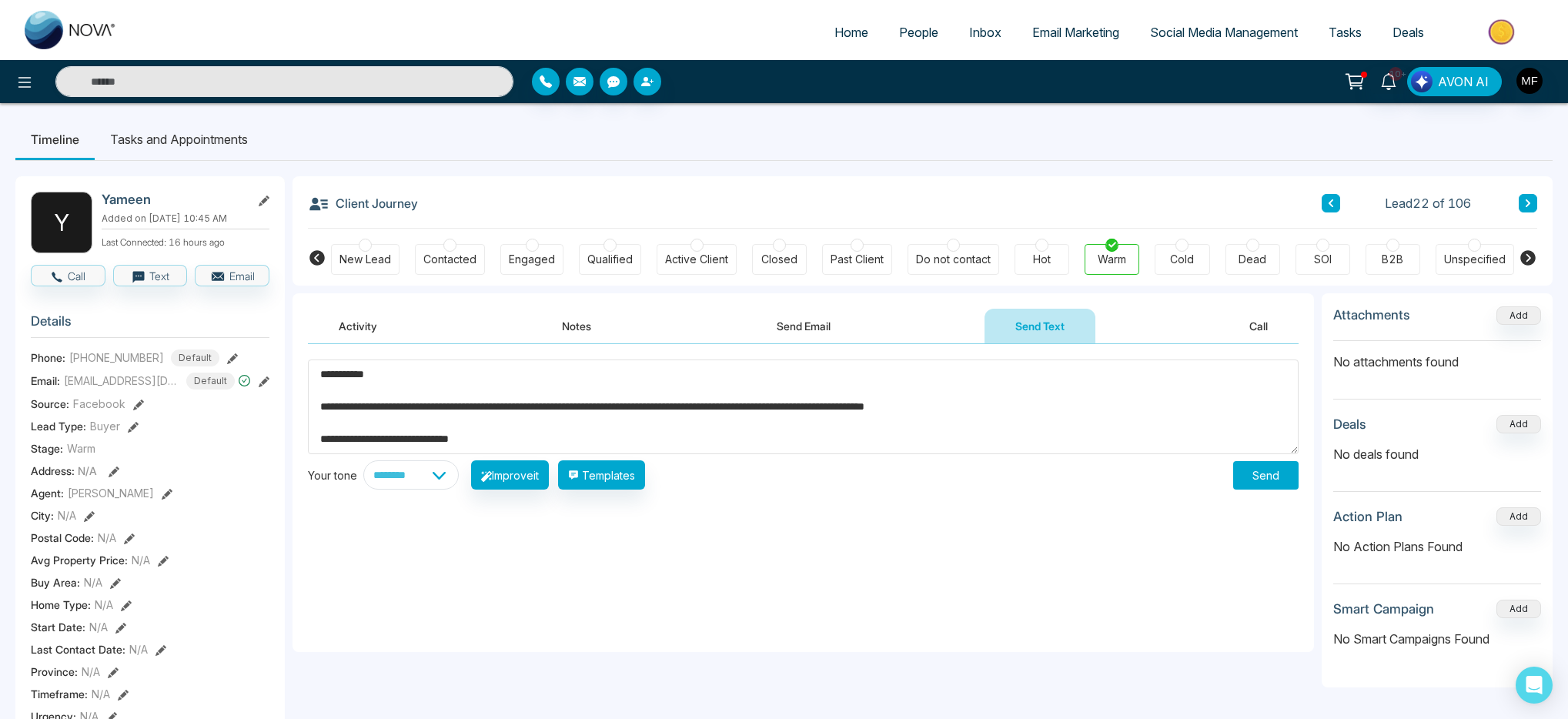
click at [1279, 479] on button "Send" at bounding box center [1266, 475] width 65 height 28
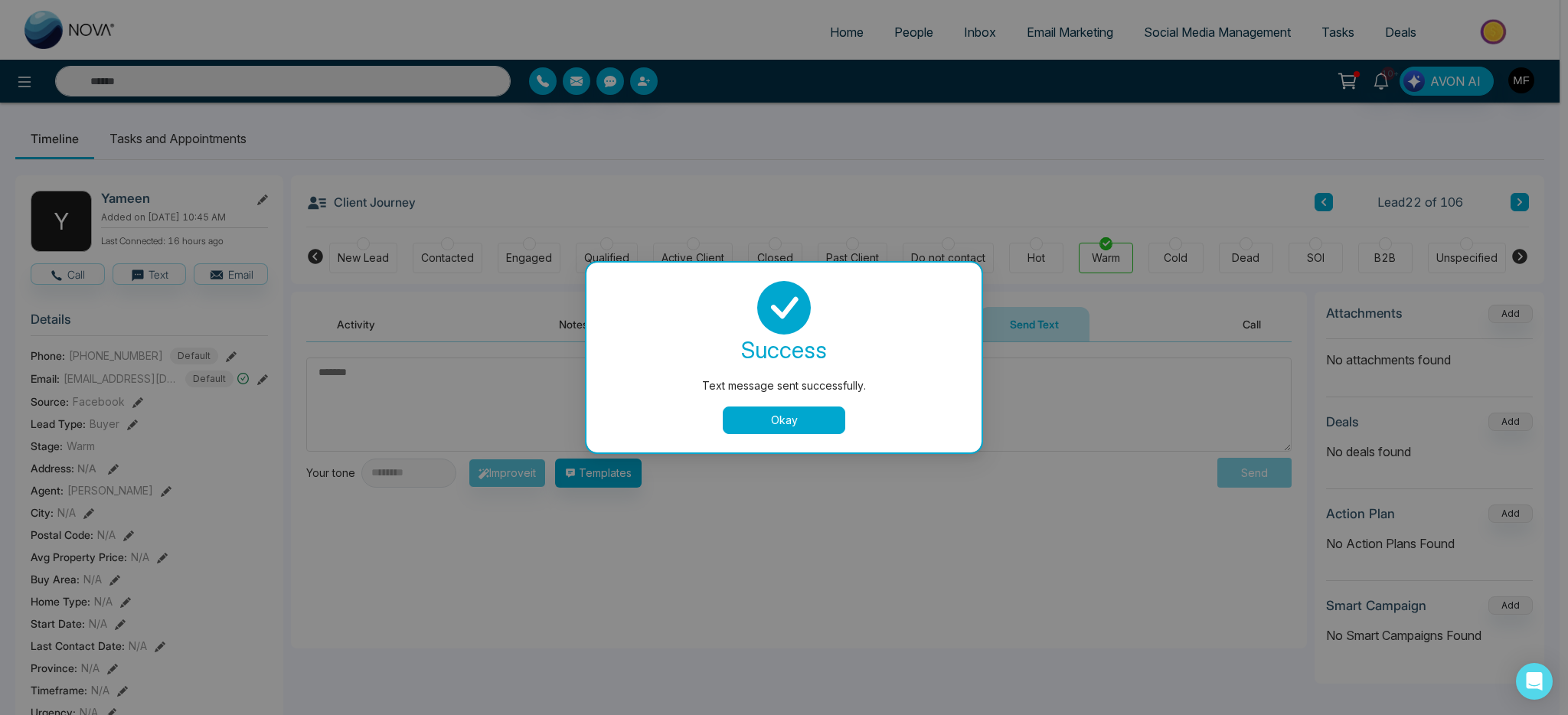
click at [749, 425] on button "Okay" at bounding box center [784, 420] width 123 height 27
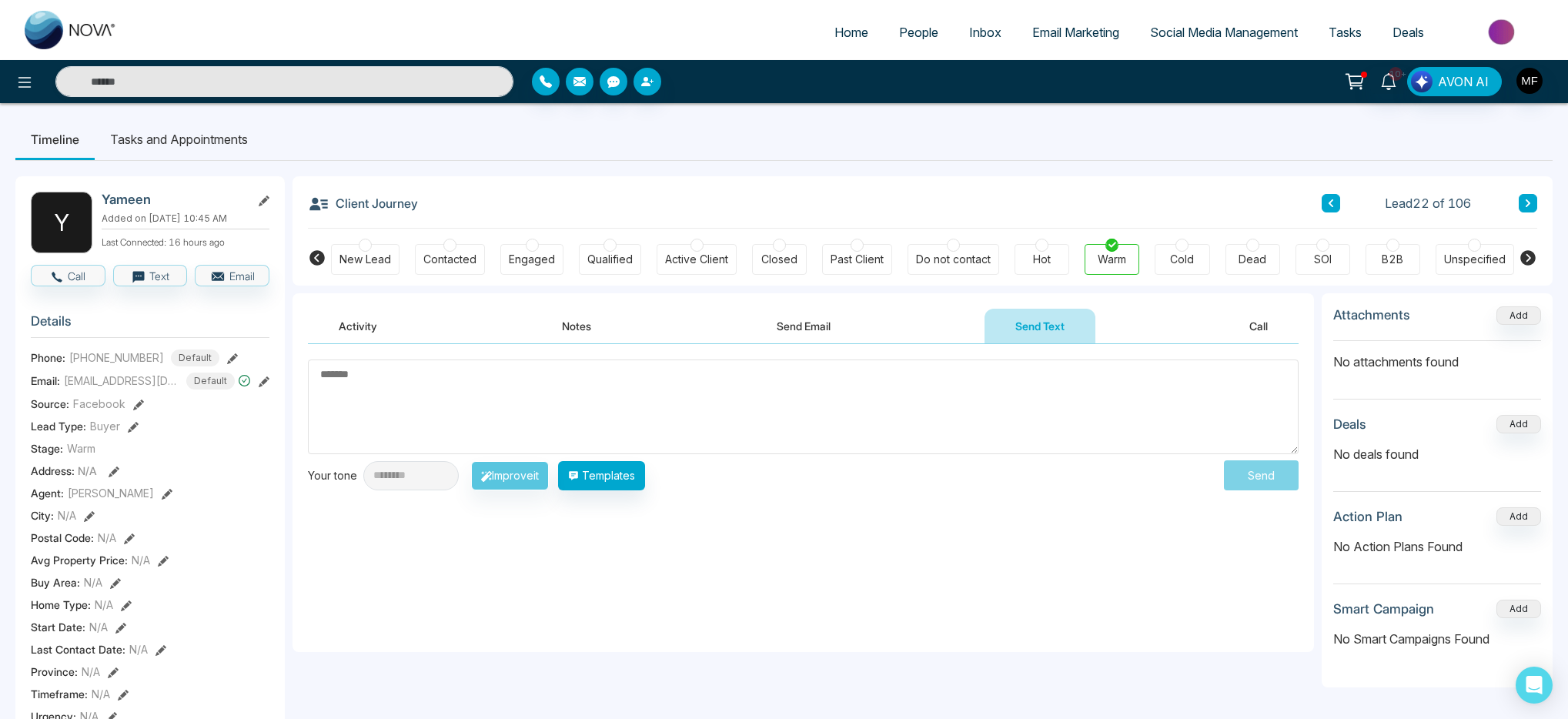
click at [813, 303] on div "Activity Notes Send Email Send Text Call" at bounding box center [803, 318] width 1022 height 51
click at [808, 322] on button "Send Email" at bounding box center [803, 326] width 116 height 34
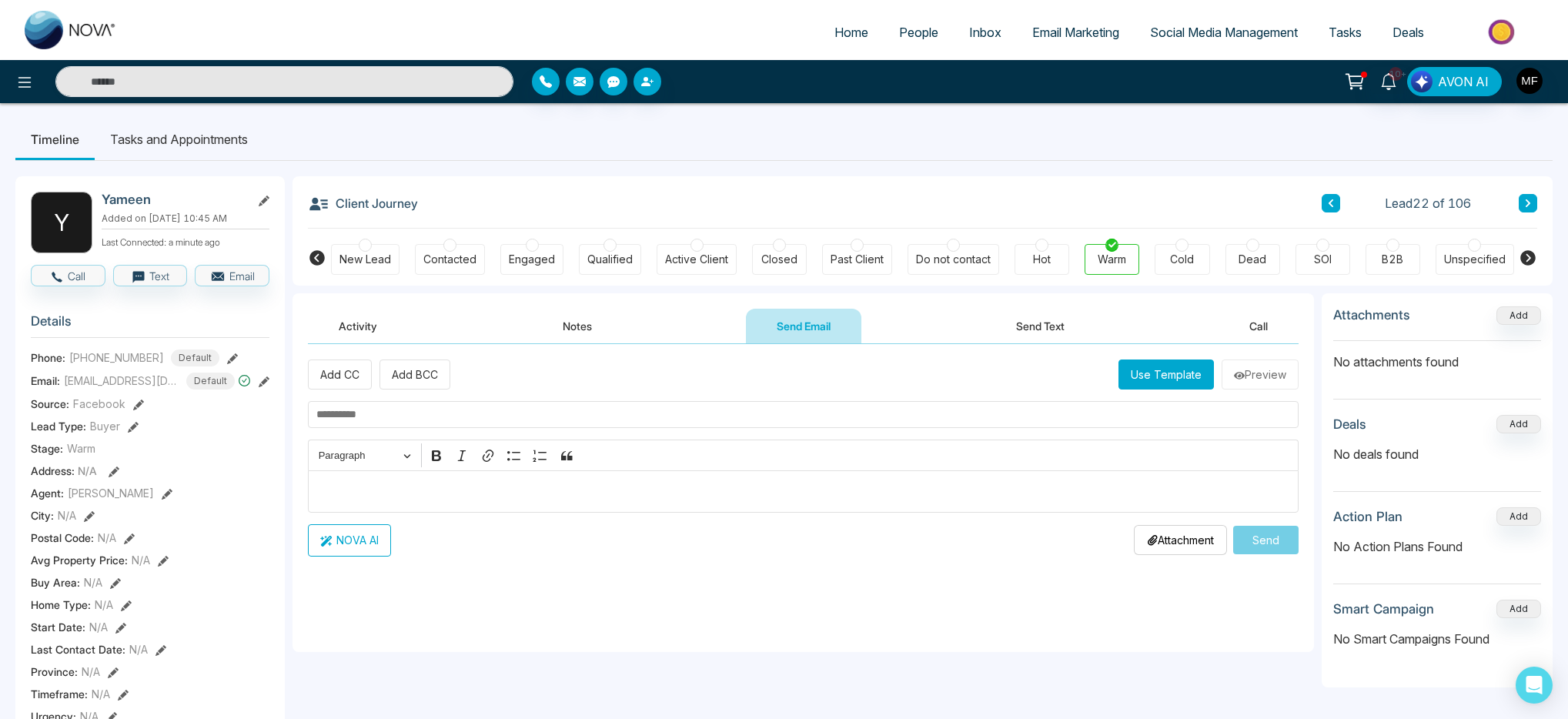
click at [616, 418] on input "text" at bounding box center [803, 414] width 991 height 27
click at [247, 156] on li "Tasks and Appointments" at bounding box center [178, 139] width 169 height 41
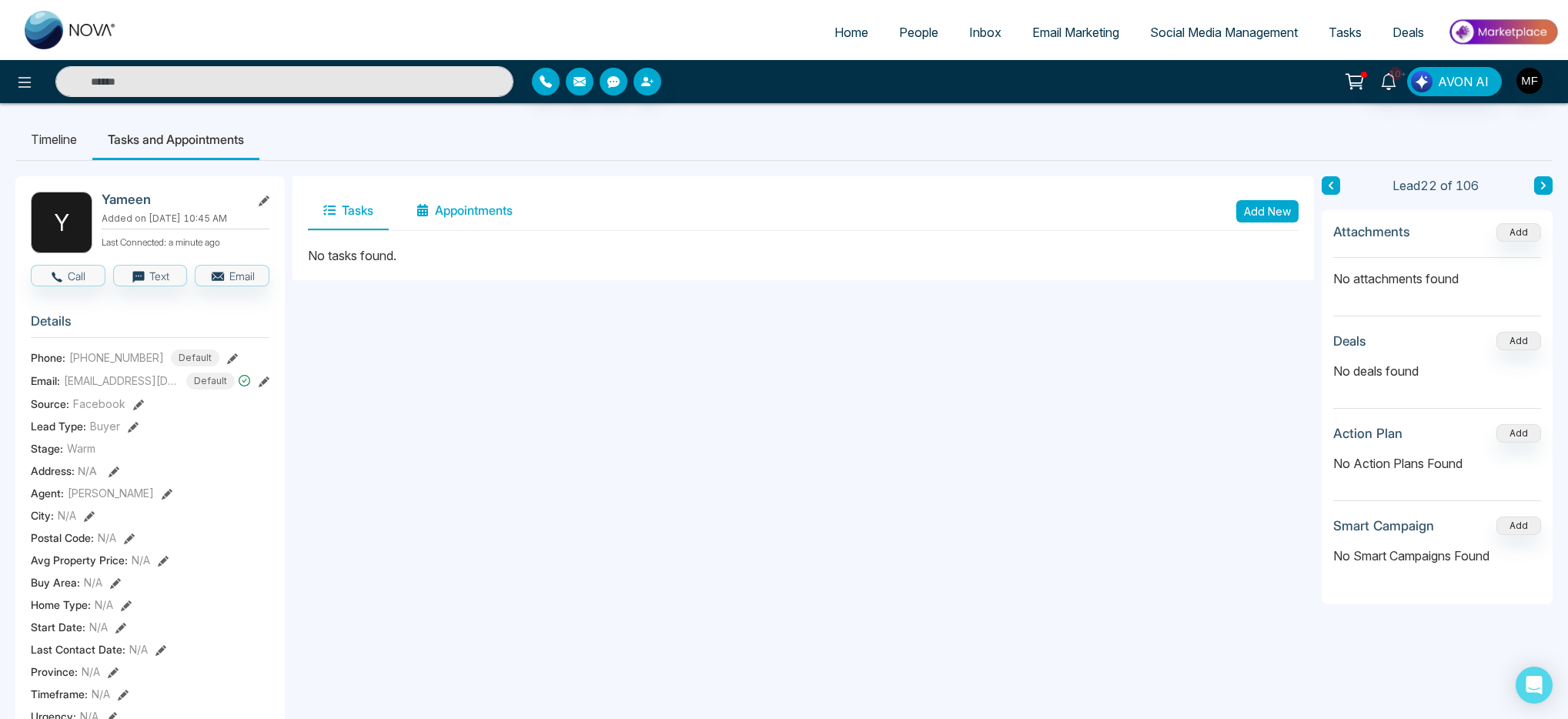
click at [508, 215] on button "Appointments" at bounding box center [465, 211] width 127 height 39
click at [348, 215] on button "Tasks" at bounding box center [348, 211] width 81 height 39
click at [1254, 213] on button "Add New" at bounding box center [1267, 211] width 63 height 22
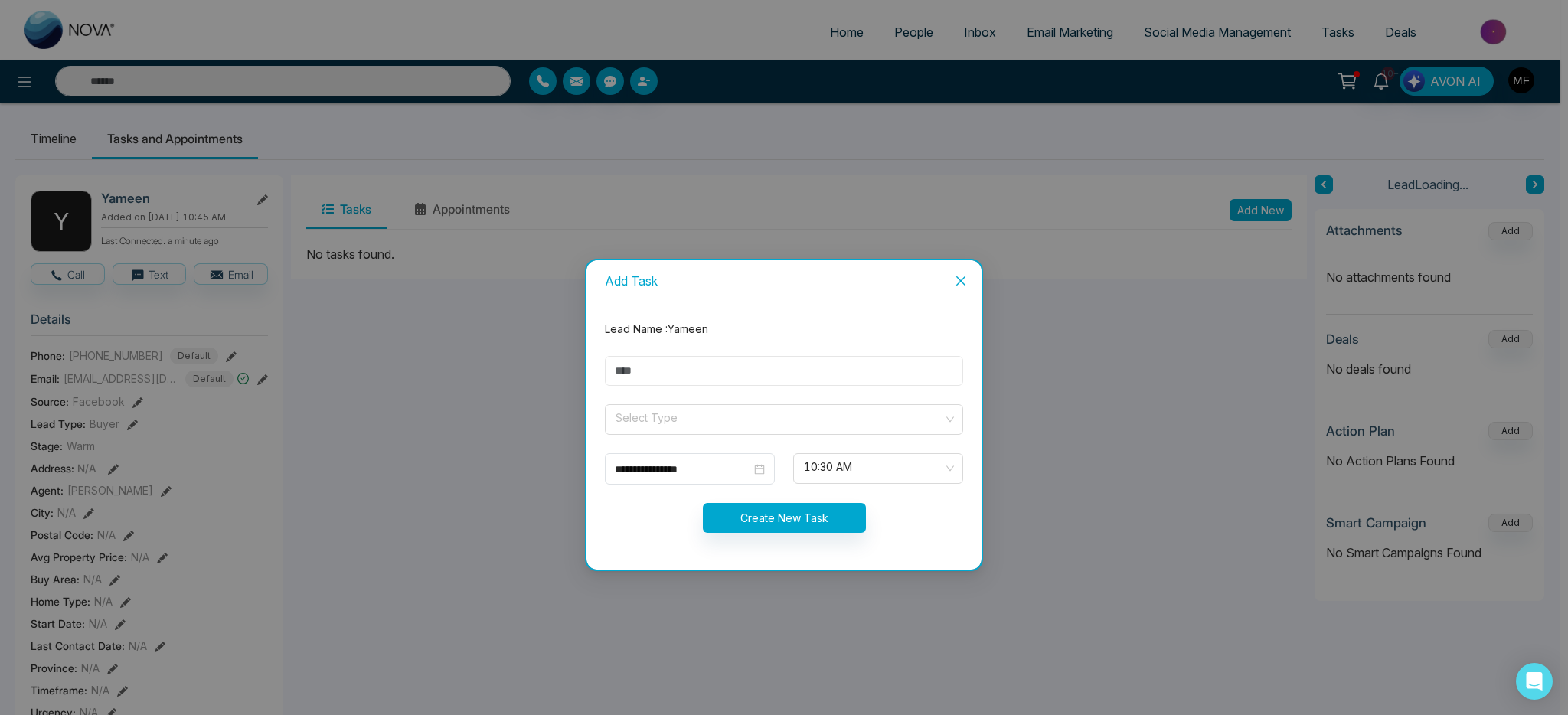
click at [784, 360] on input "text" at bounding box center [784, 371] width 358 height 30
type input "**********"
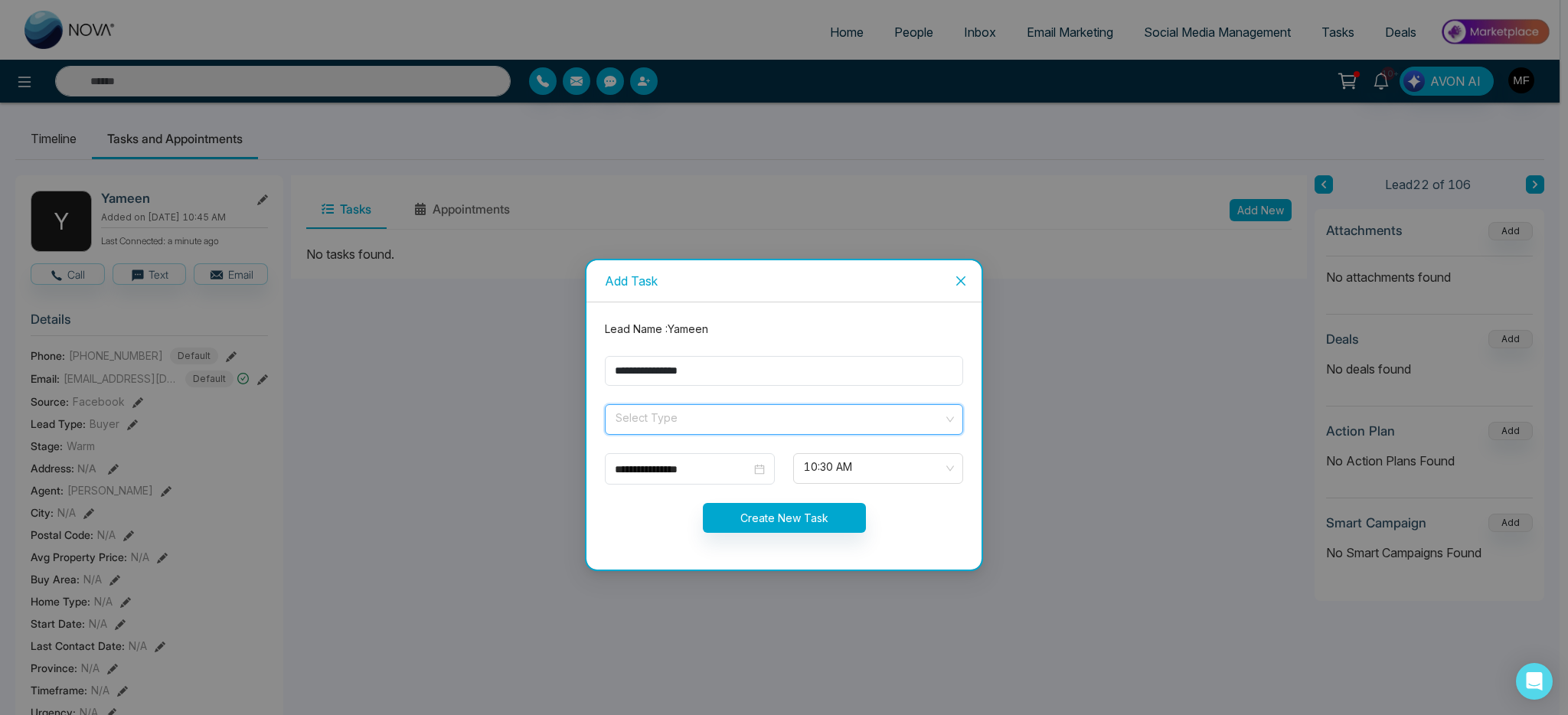
click at [704, 423] on input "search" at bounding box center [778, 416] width 329 height 23
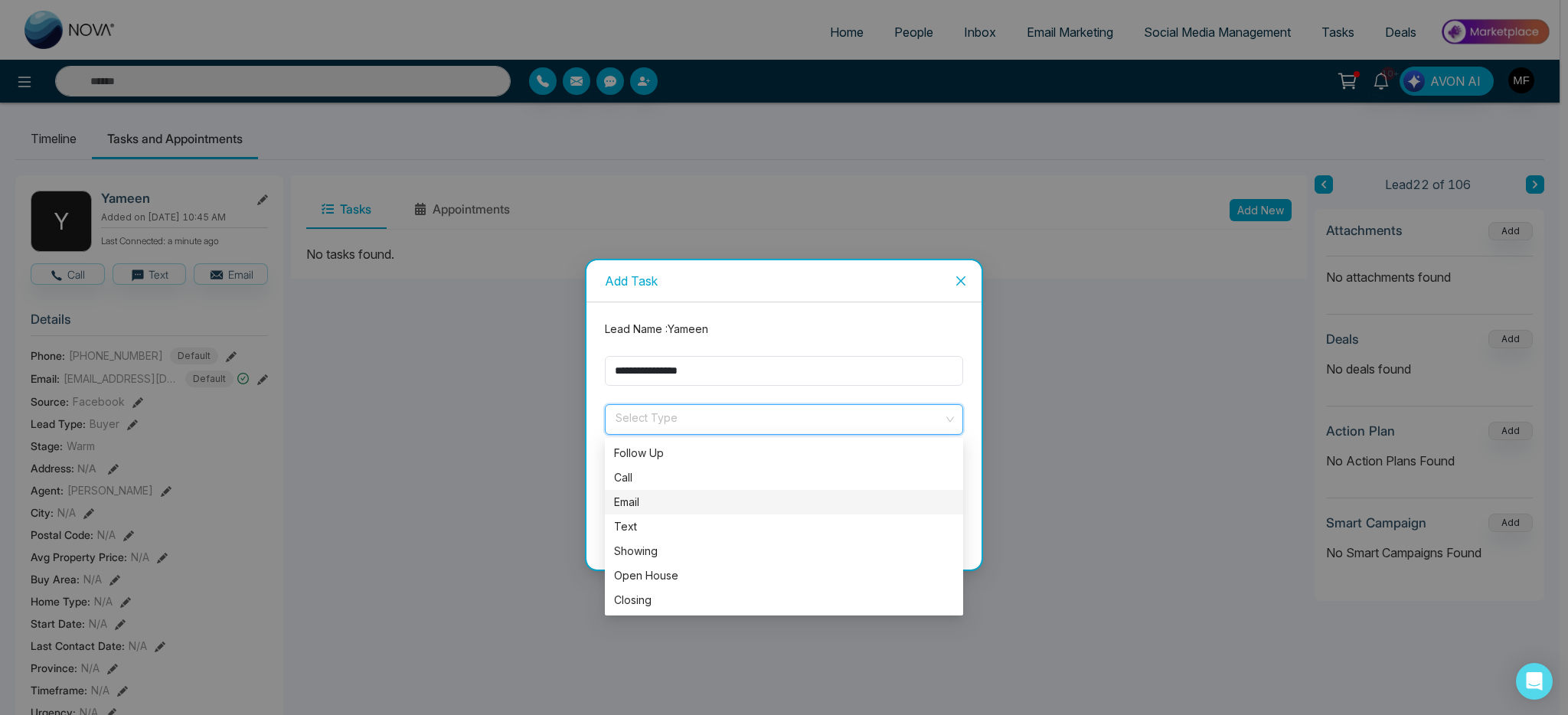
click at [666, 501] on div "Email" at bounding box center [784, 502] width 340 height 17
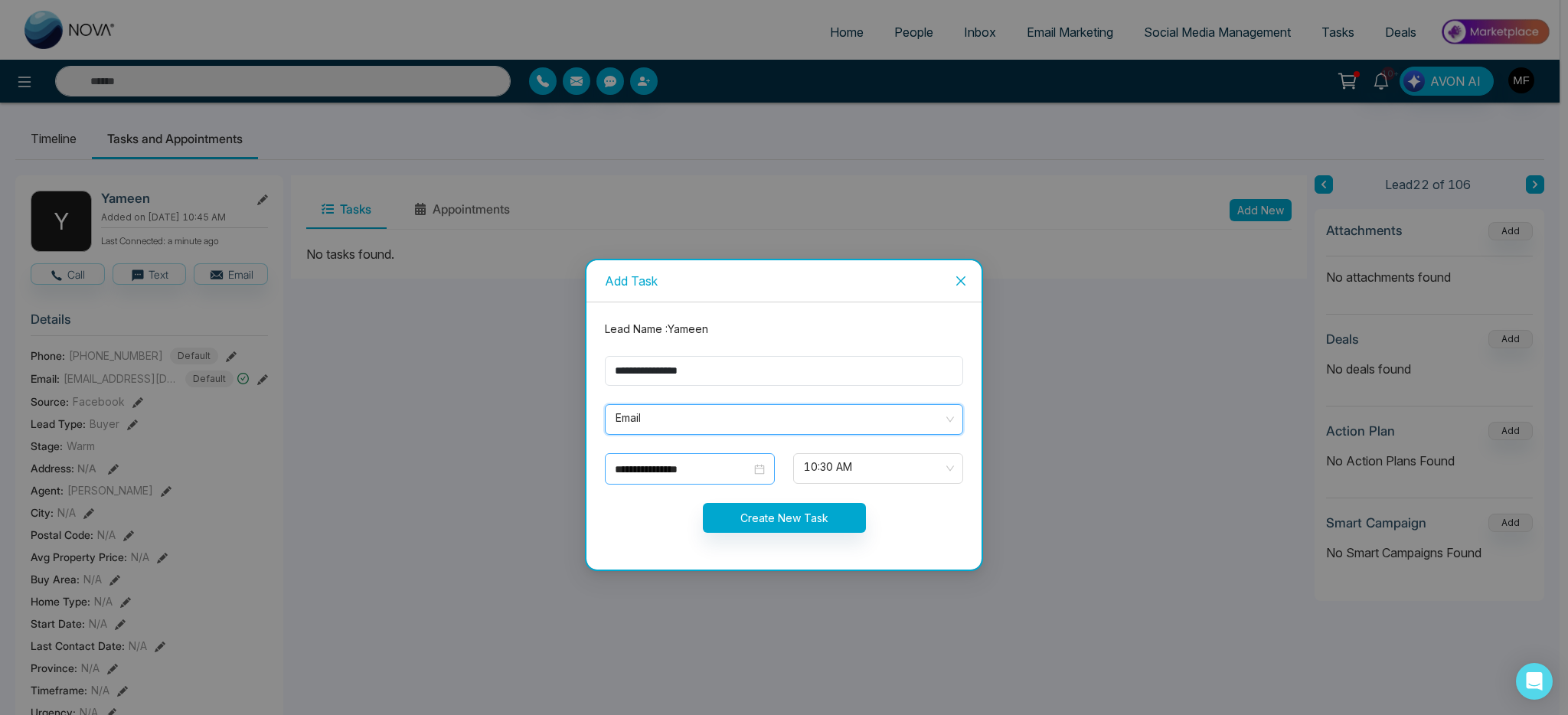
click at [708, 470] on input "**********" at bounding box center [683, 470] width 136 height 17
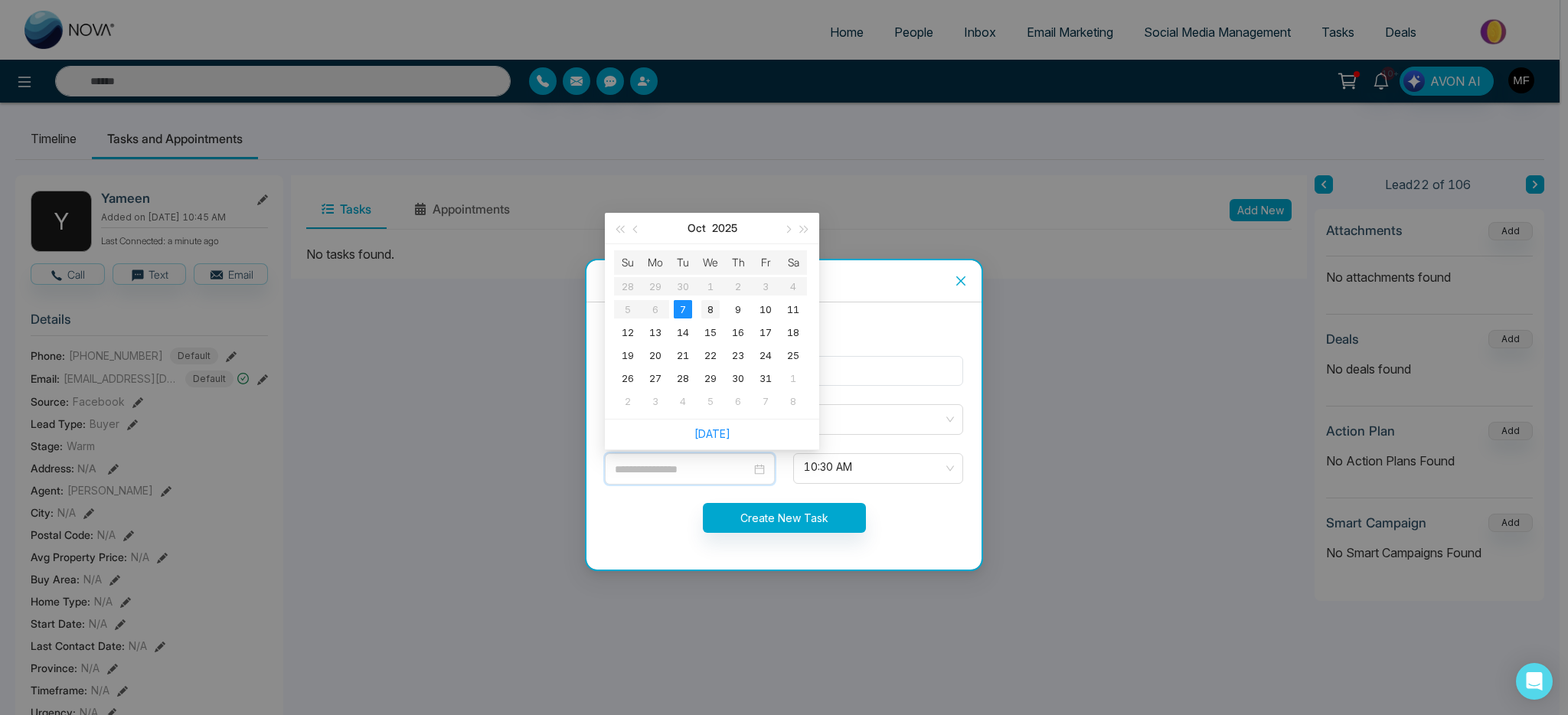
type input "**********"
click at [710, 312] on div "8" at bounding box center [711, 309] width 19 height 19
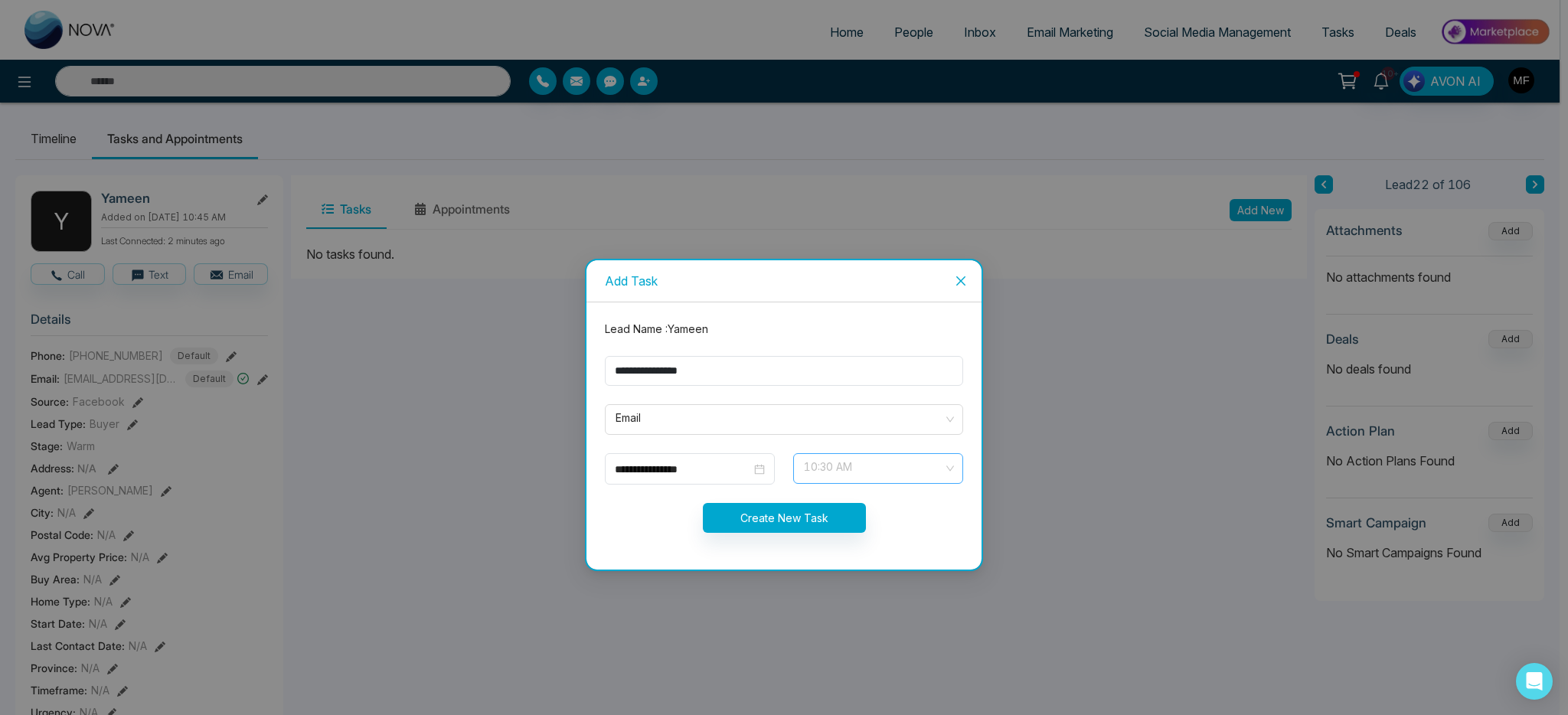
click at [878, 470] on span "10:30 AM" at bounding box center [878, 468] width 148 height 26
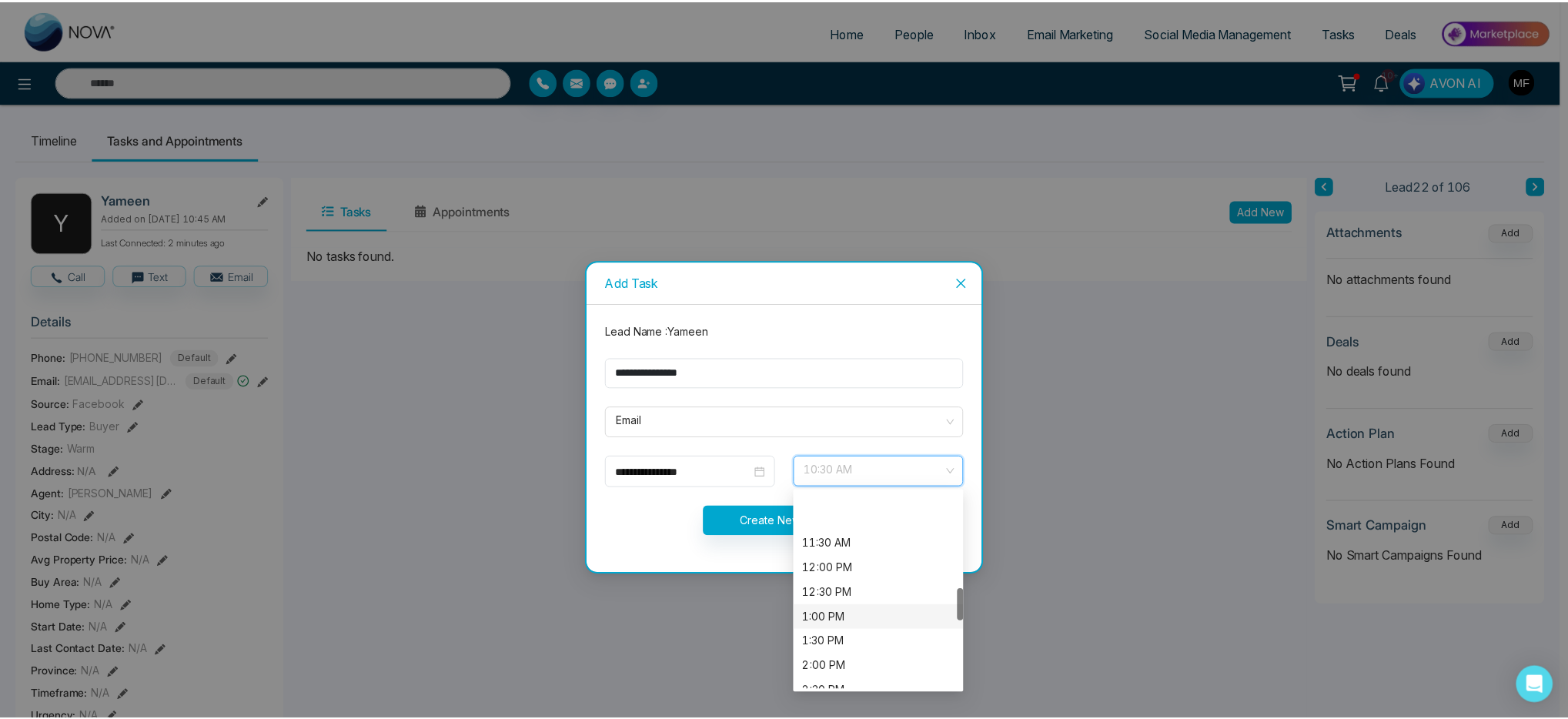
scroll to position [576, 0]
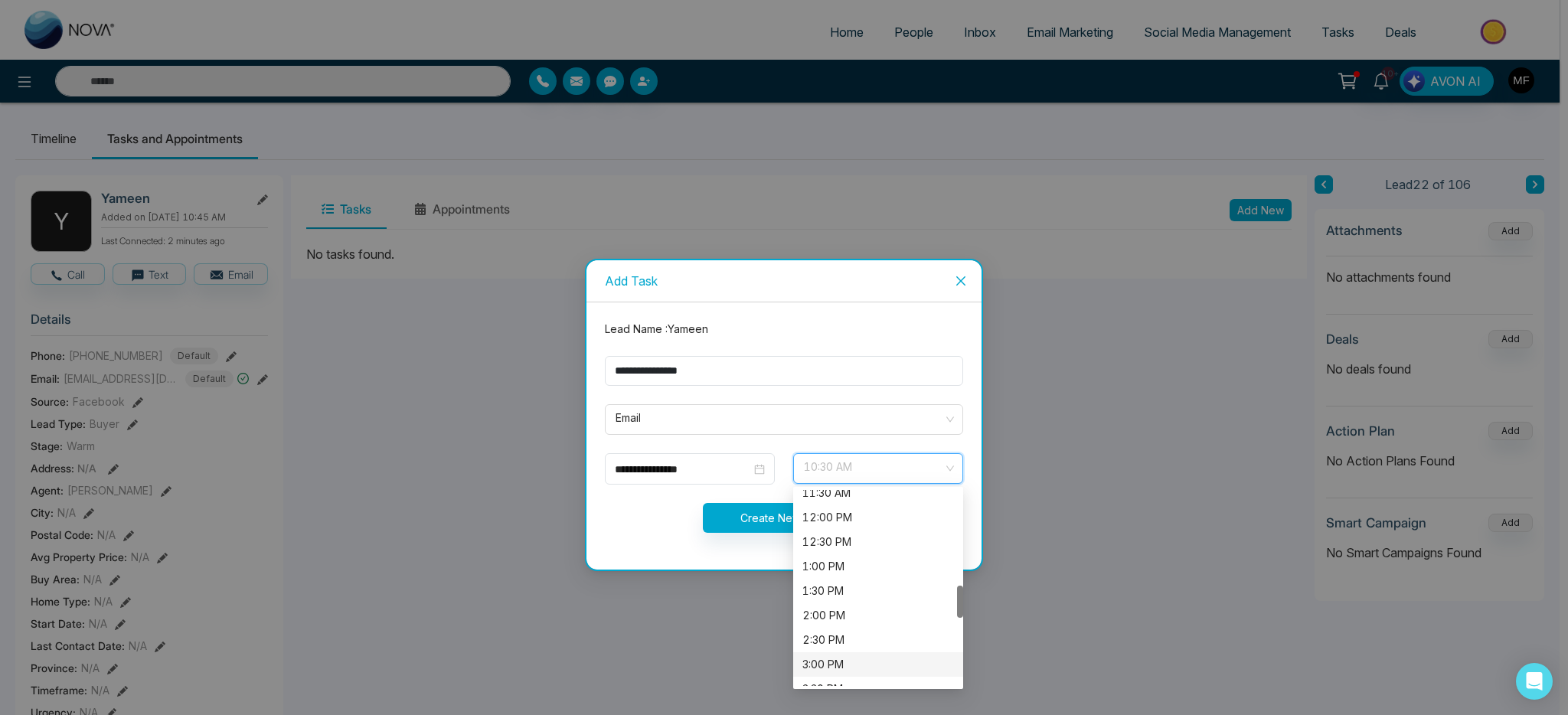
click at [838, 660] on div "3:00 PM" at bounding box center [878, 665] width 152 height 17
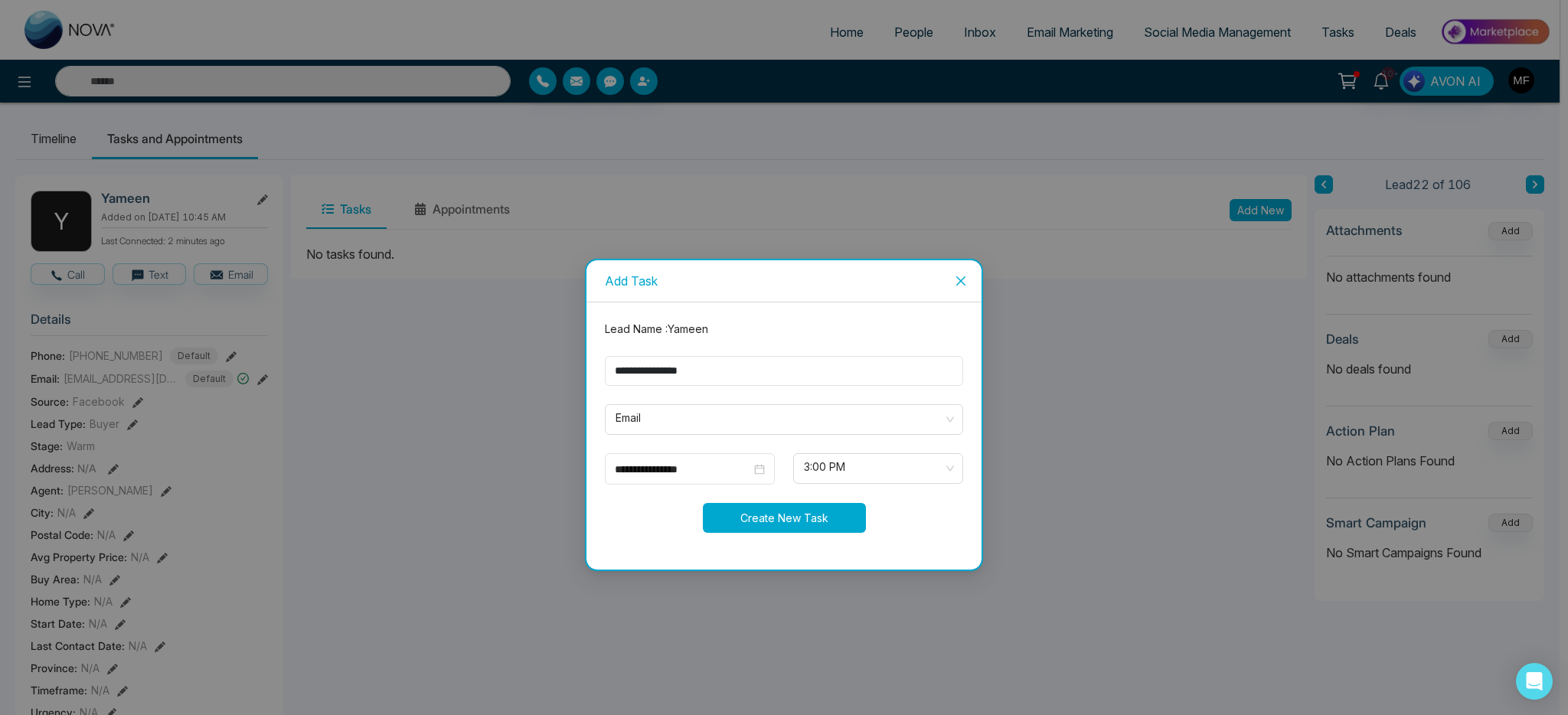
click at [758, 531] on button "Create New Task" at bounding box center [784, 517] width 163 height 30
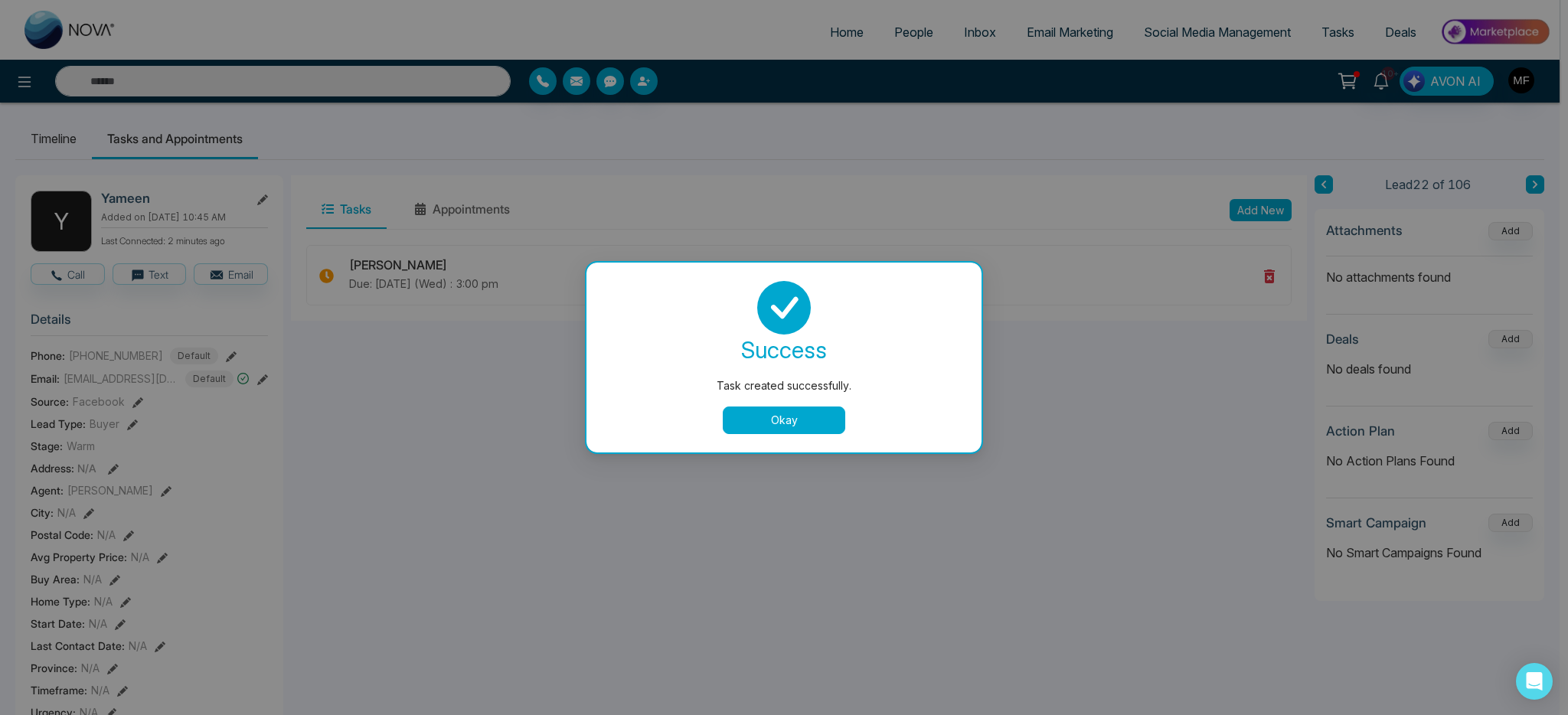
click at [800, 431] on button "Okay" at bounding box center [784, 420] width 123 height 27
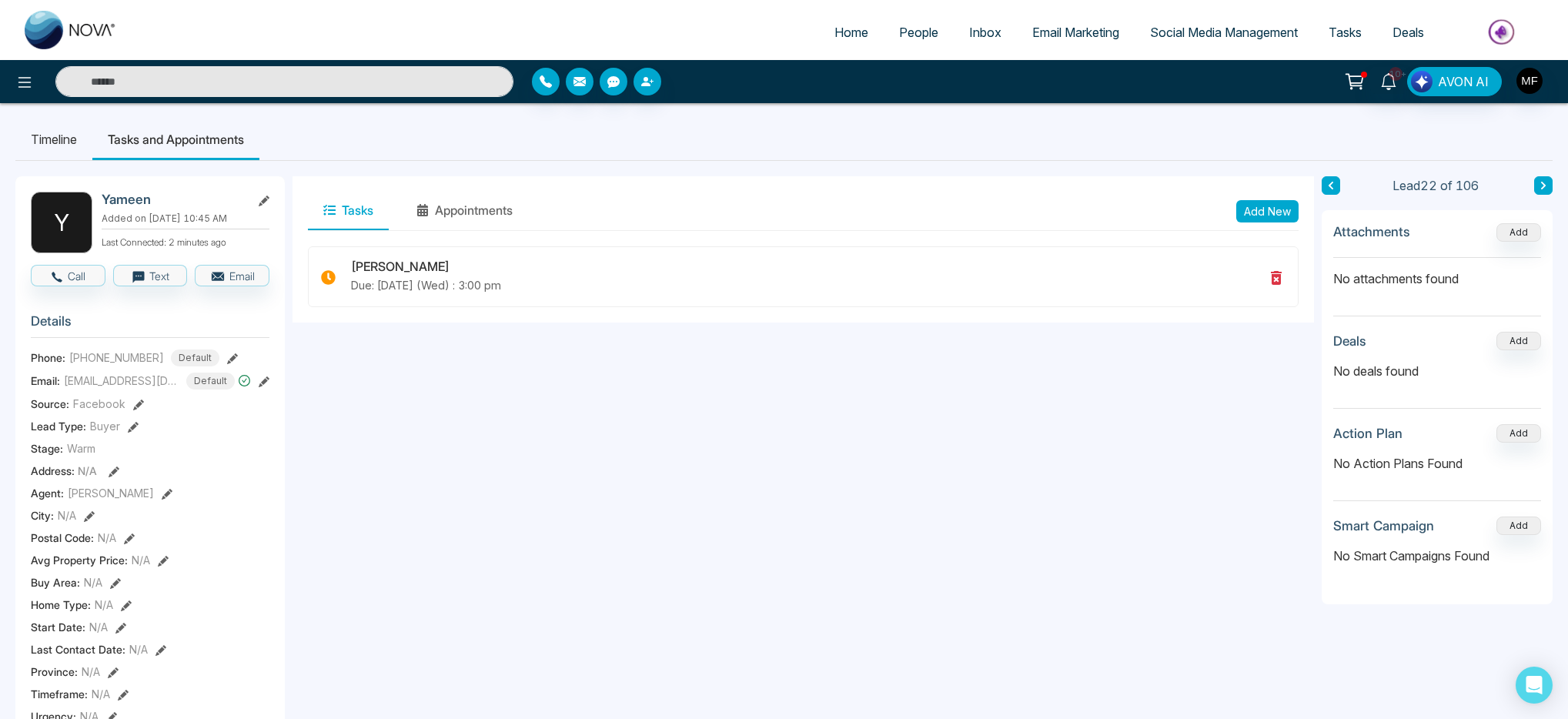
click at [352, 83] on input "text" at bounding box center [285, 81] width 458 height 31
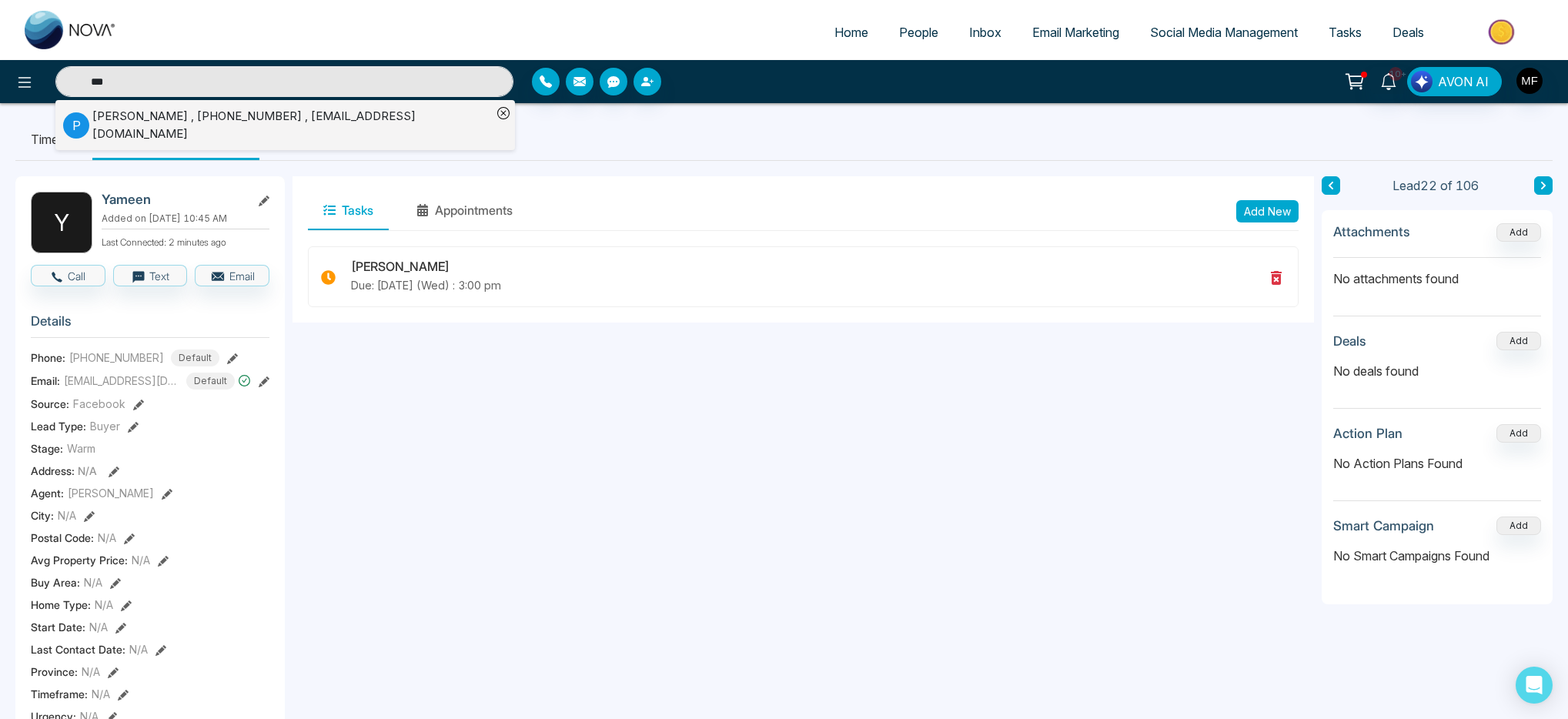
type input "***"
click at [228, 125] on div "Peerzade Taj , +16472223333 , crazytaj79@yahoo.co.uk" at bounding box center [292, 125] width 400 height 34
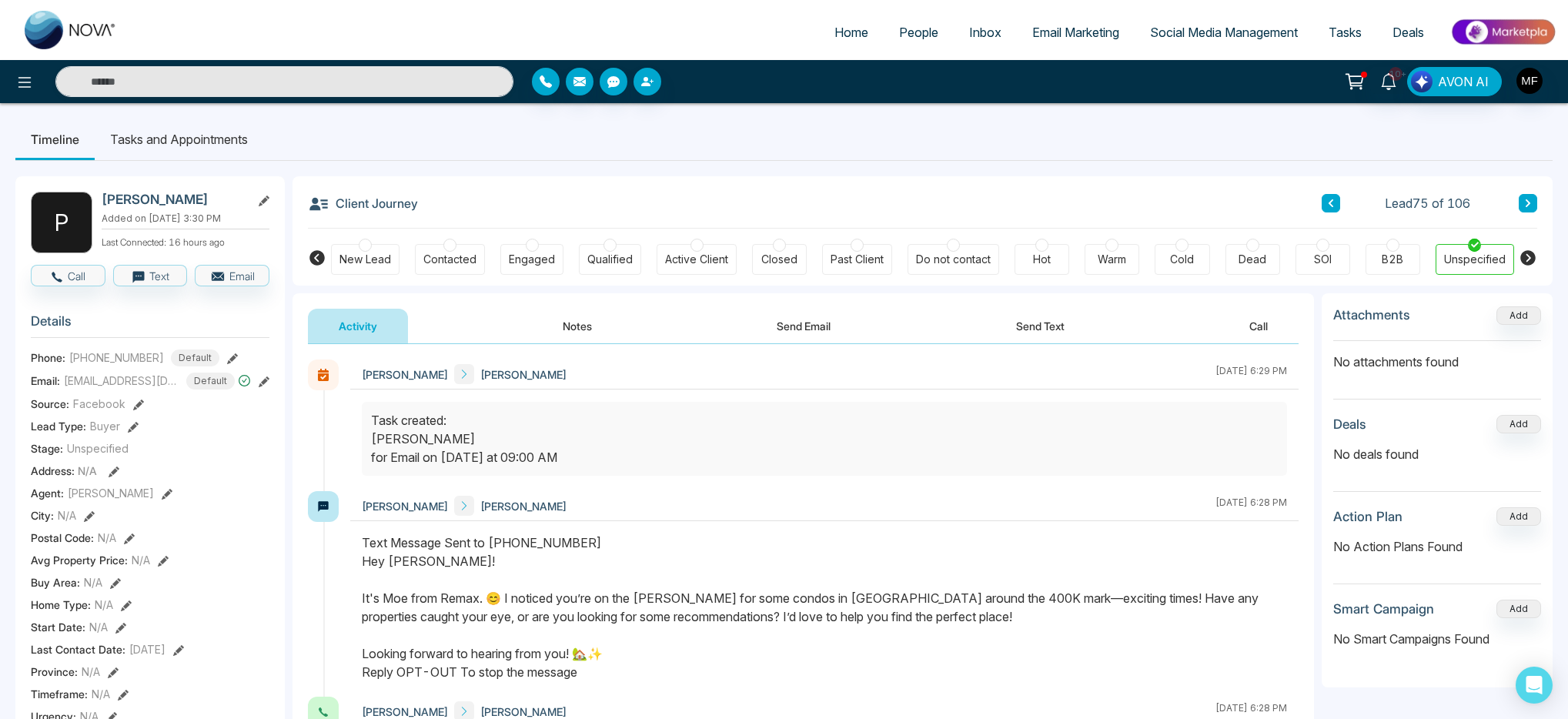
click at [600, 332] on button "Notes" at bounding box center [578, 326] width 91 height 34
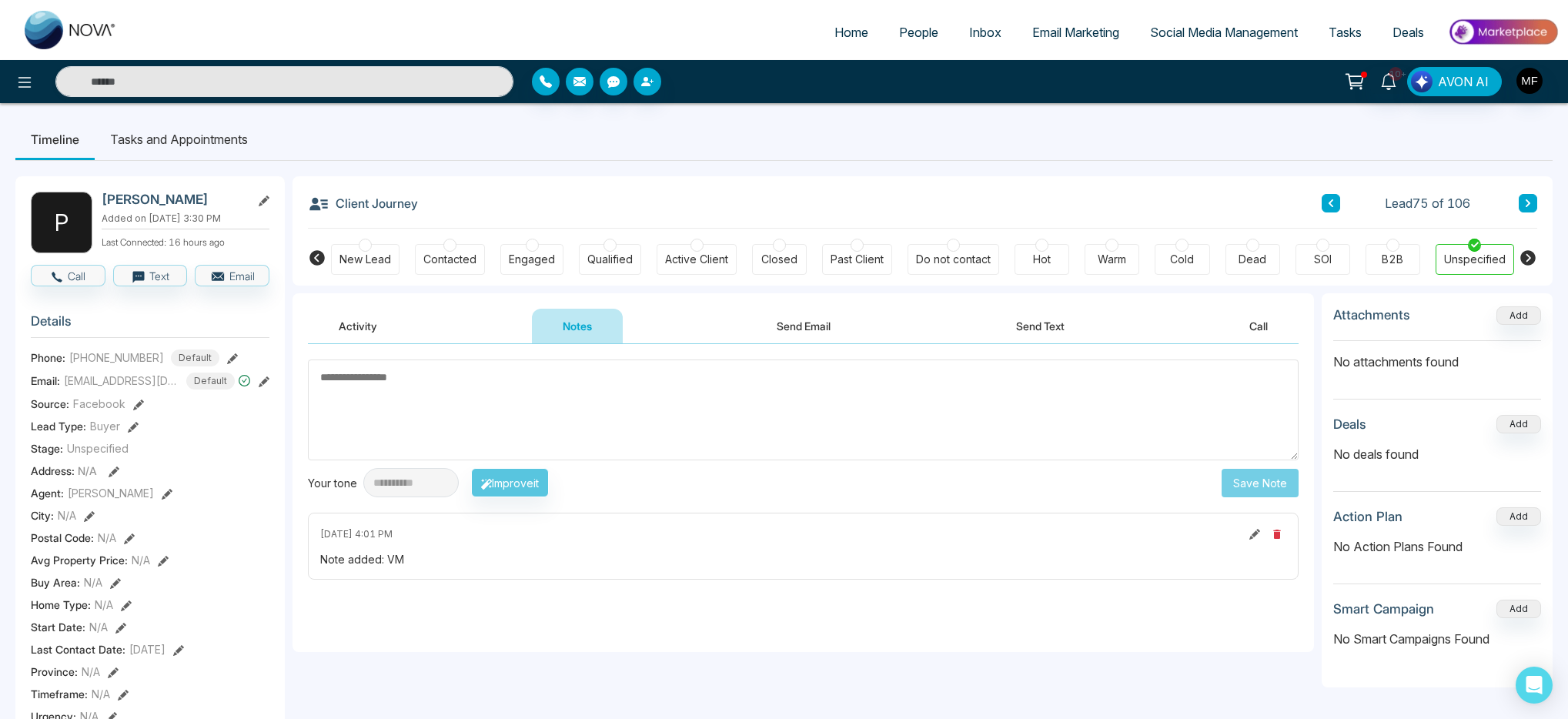
click at [813, 330] on button "Send Email" at bounding box center [803, 326] width 116 height 34
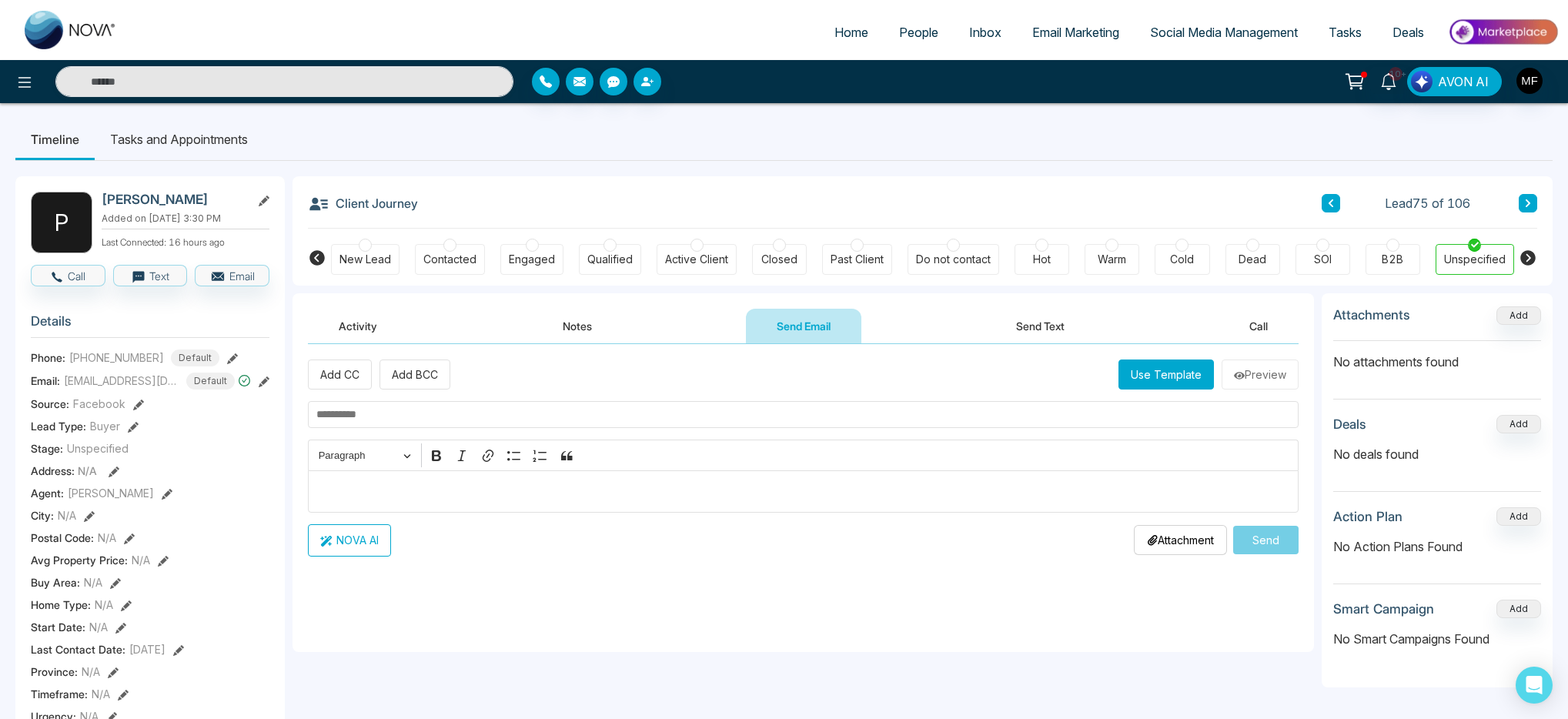
click at [416, 418] on input "text" at bounding box center [803, 414] width 991 height 27
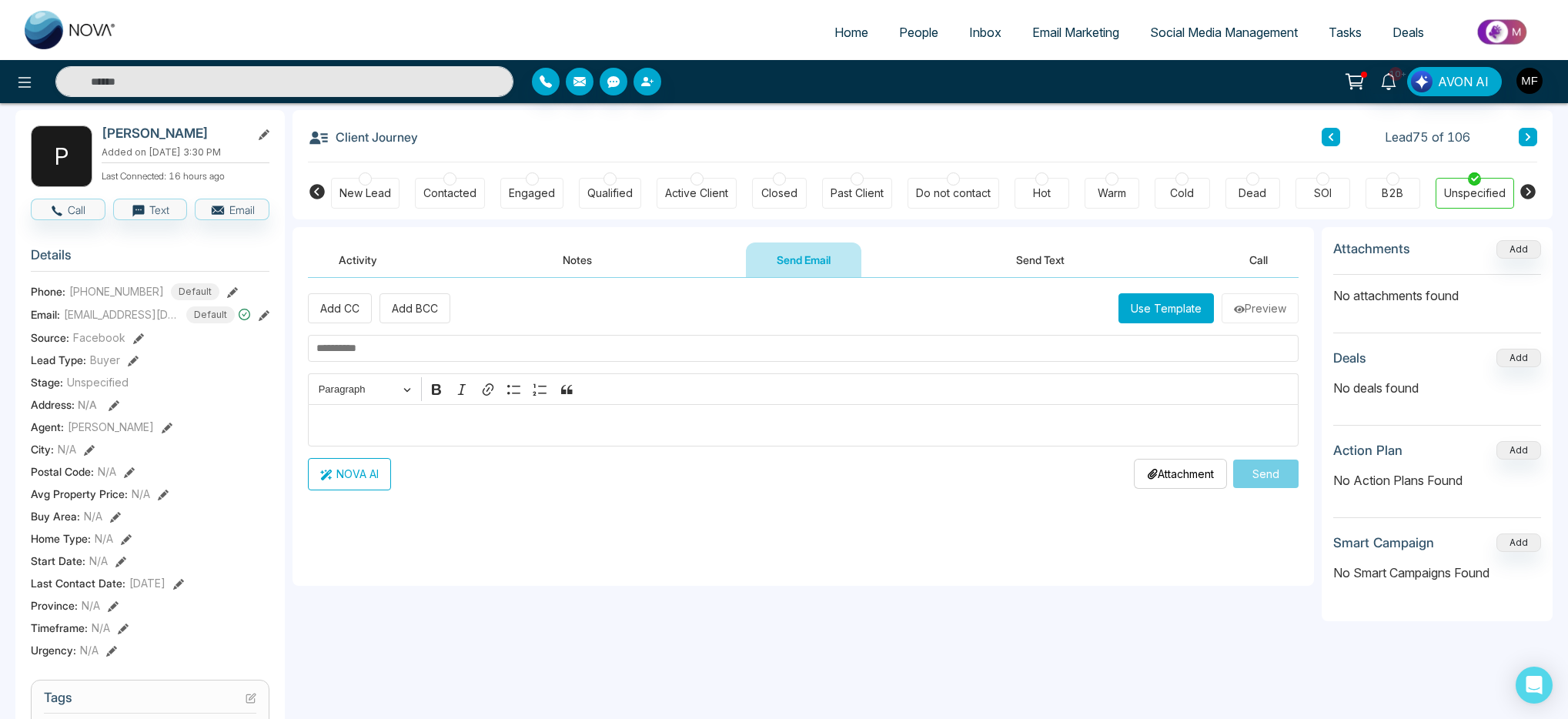
scroll to position [61, 0]
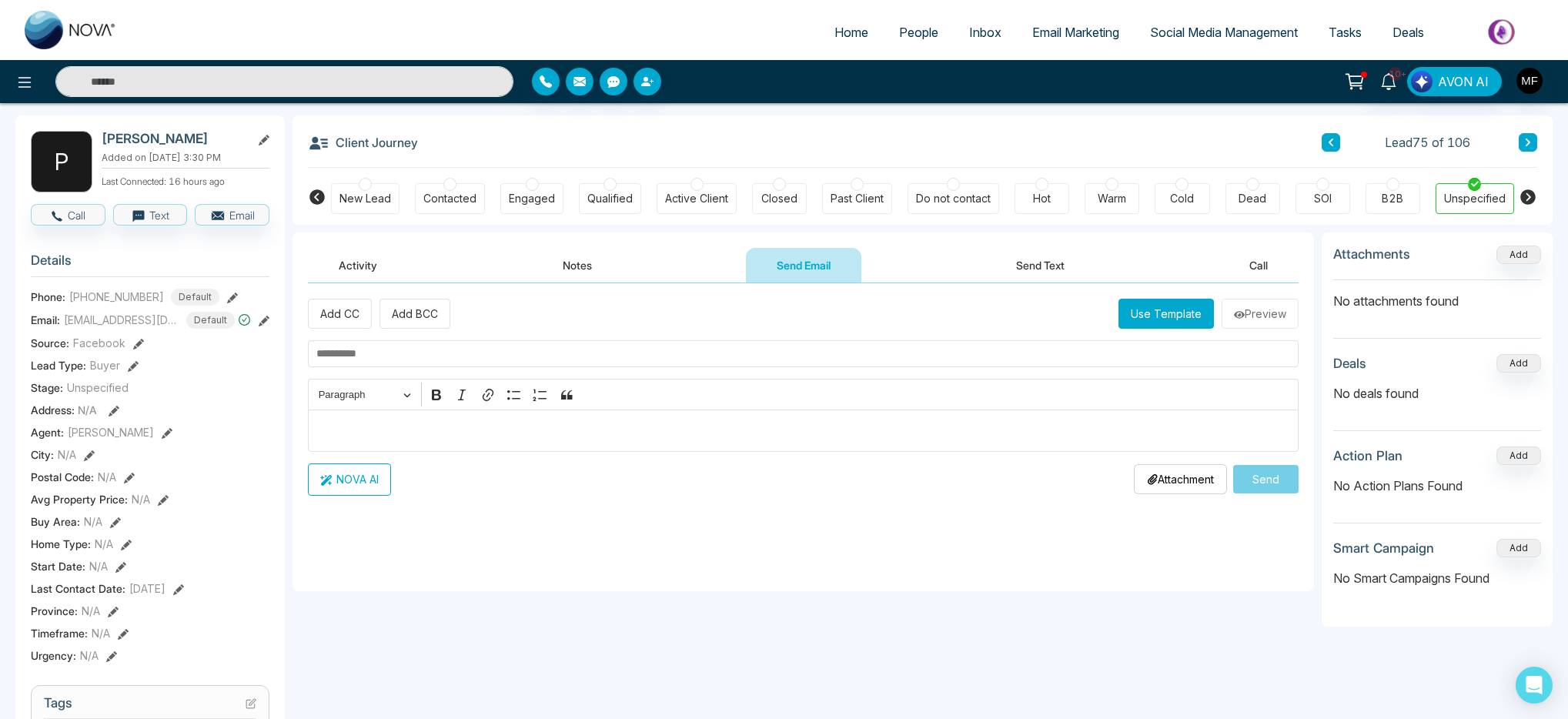
click at [552, 351] on input "text" at bounding box center [803, 353] width 991 height 27
click at [532, 351] on input "text" at bounding box center [803, 353] width 991 height 27
click at [537, 432] on p "Editor editing area: main" at bounding box center [803, 430] width 975 height 19
click at [1172, 306] on button "Use Template" at bounding box center [1166, 313] width 95 height 30
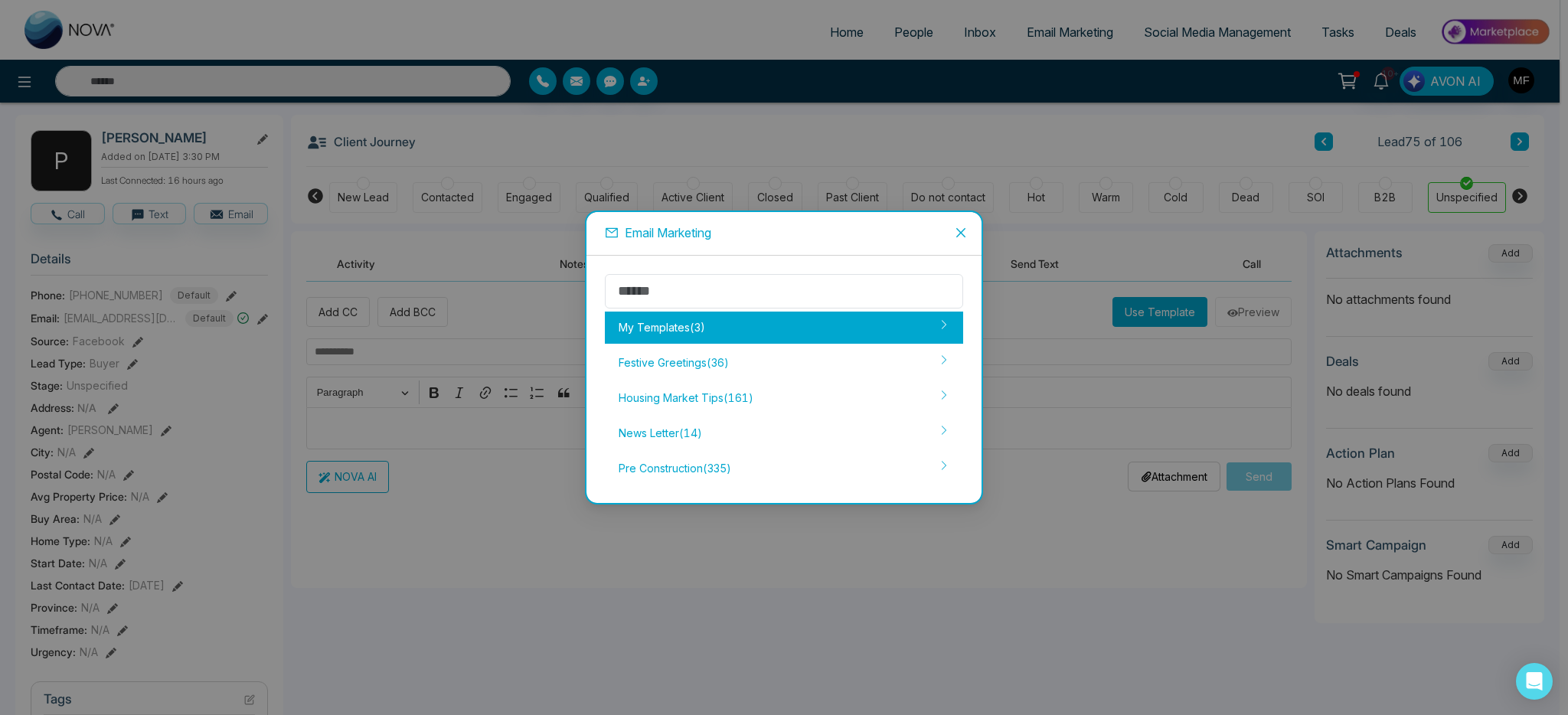
click at [813, 327] on div "My Templates ( 3 )" at bounding box center [784, 327] width 358 height 32
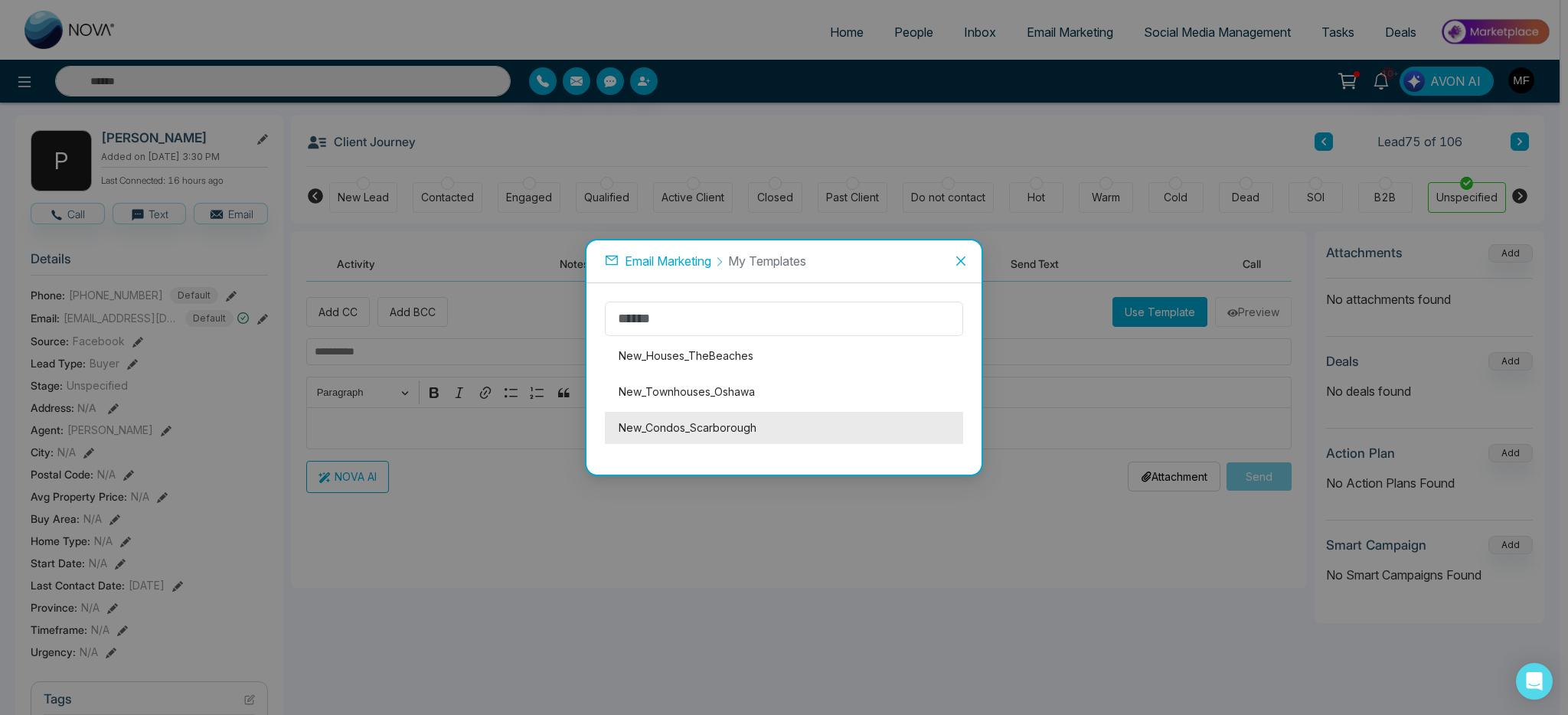
click at [782, 418] on li "New_Condos_Scarborough" at bounding box center [784, 428] width 358 height 32
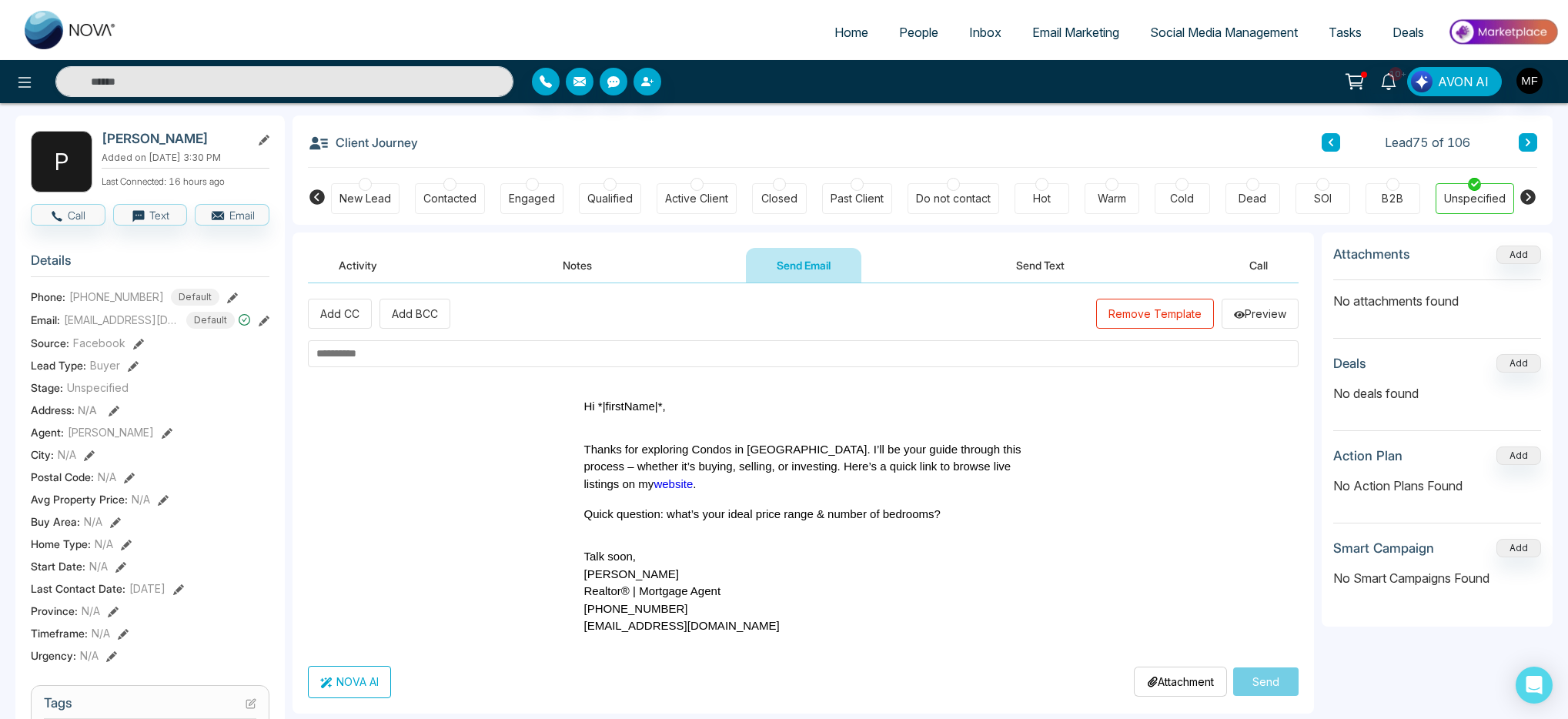
click at [664, 399] on span "Hi *|firstName|*," at bounding box center [625, 405] width 81 height 13
drag, startPoint x: 662, startPoint y: 403, endPoint x: 651, endPoint y: 404, distance: 11.0
click at [651, 404] on span "Hi *|firstName|*," at bounding box center [625, 405] width 81 height 13
click at [652, 406] on span "Hi *|firstName|*," at bounding box center [625, 405] width 81 height 13
drag, startPoint x: 570, startPoint y: 408, endPoint x: 856, endPoint y: 625, distance: 359.0
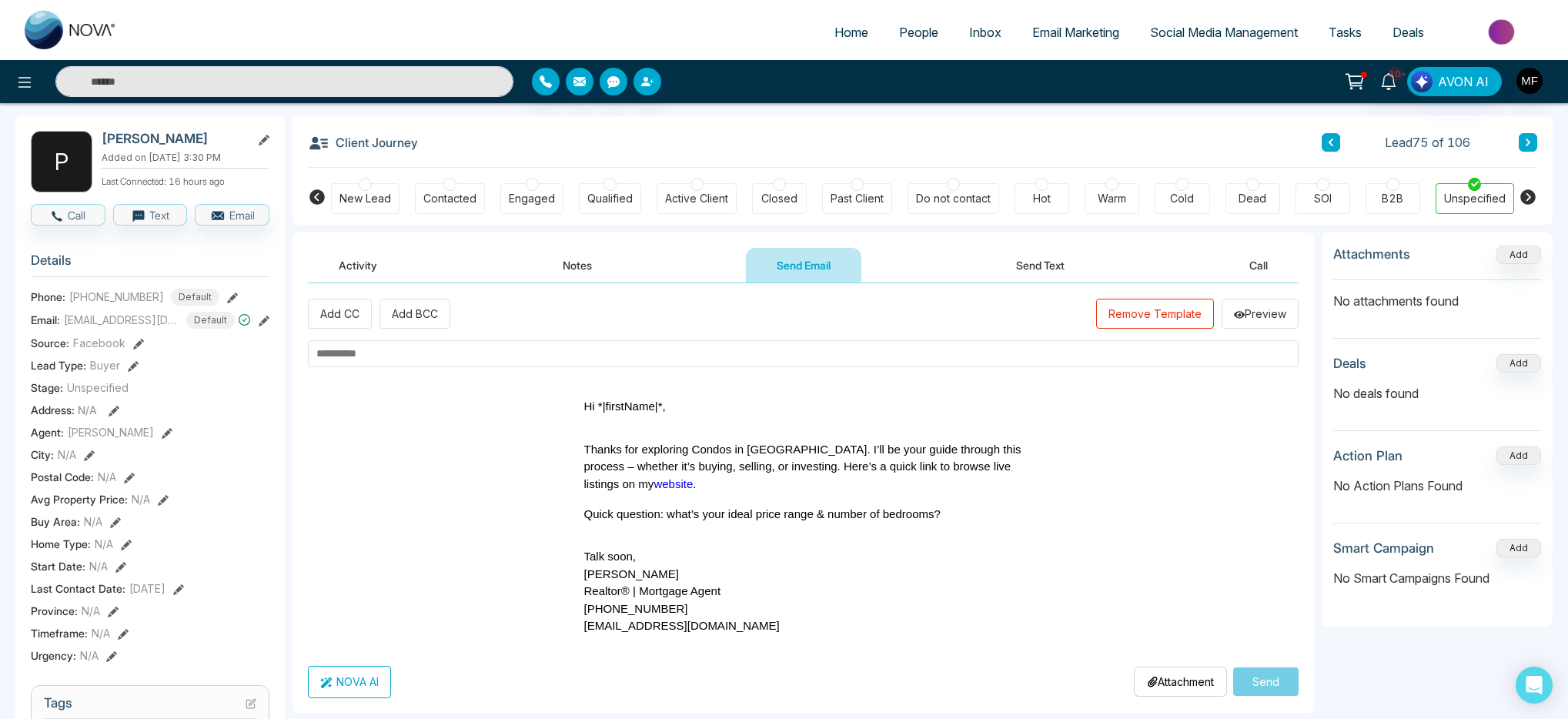
click at [856, 625] on div "Hi *|firstName|*, Thanks for exploring Condos in Scarborough. I’ll be your guid…" at bounding box center [803, 516] width 991 height 275
click at [1159, 317] on button "Remove Template" at bounding box center [1155, 313] width 117 height 30
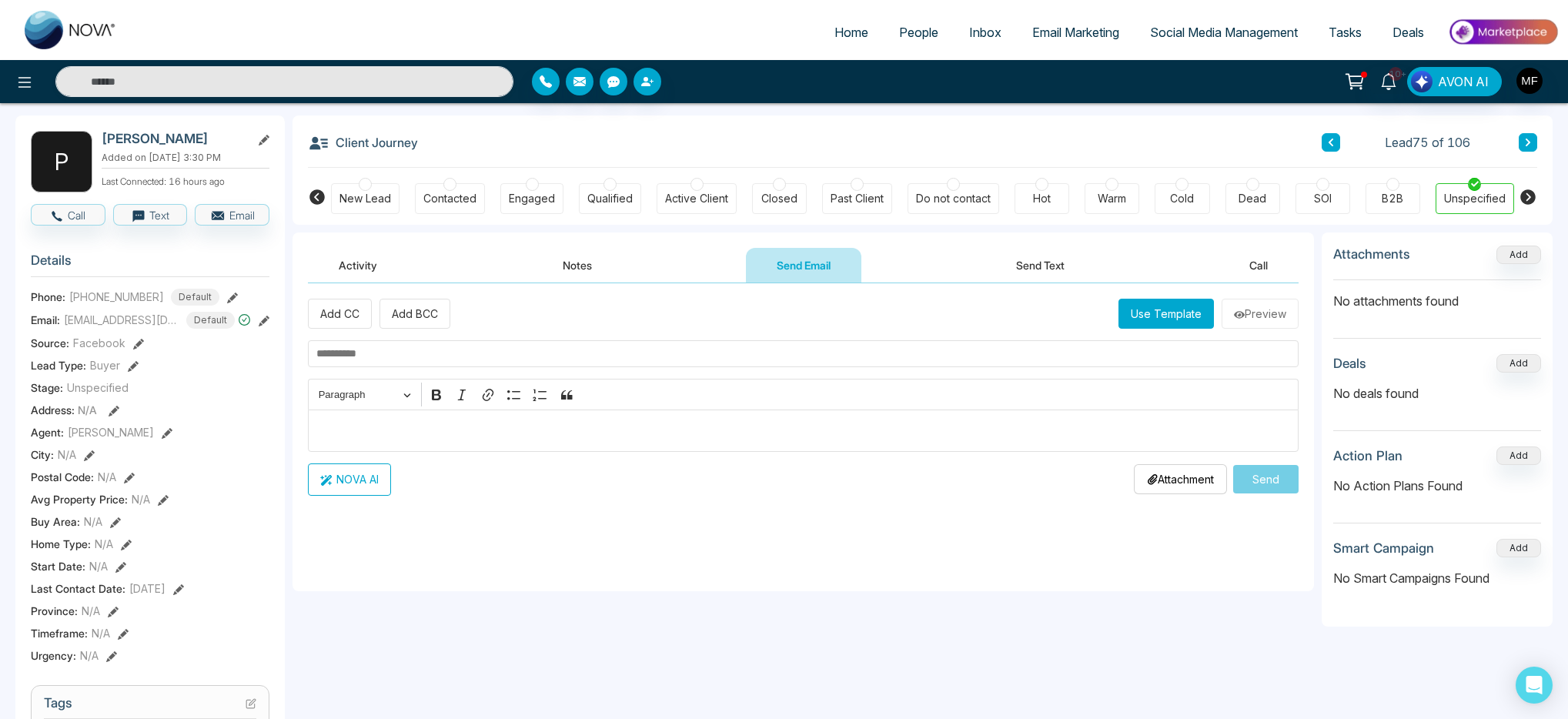
click at [457, 433] on p "Editor editing area: main" at bounding box center [803, 430] width 975 height 19
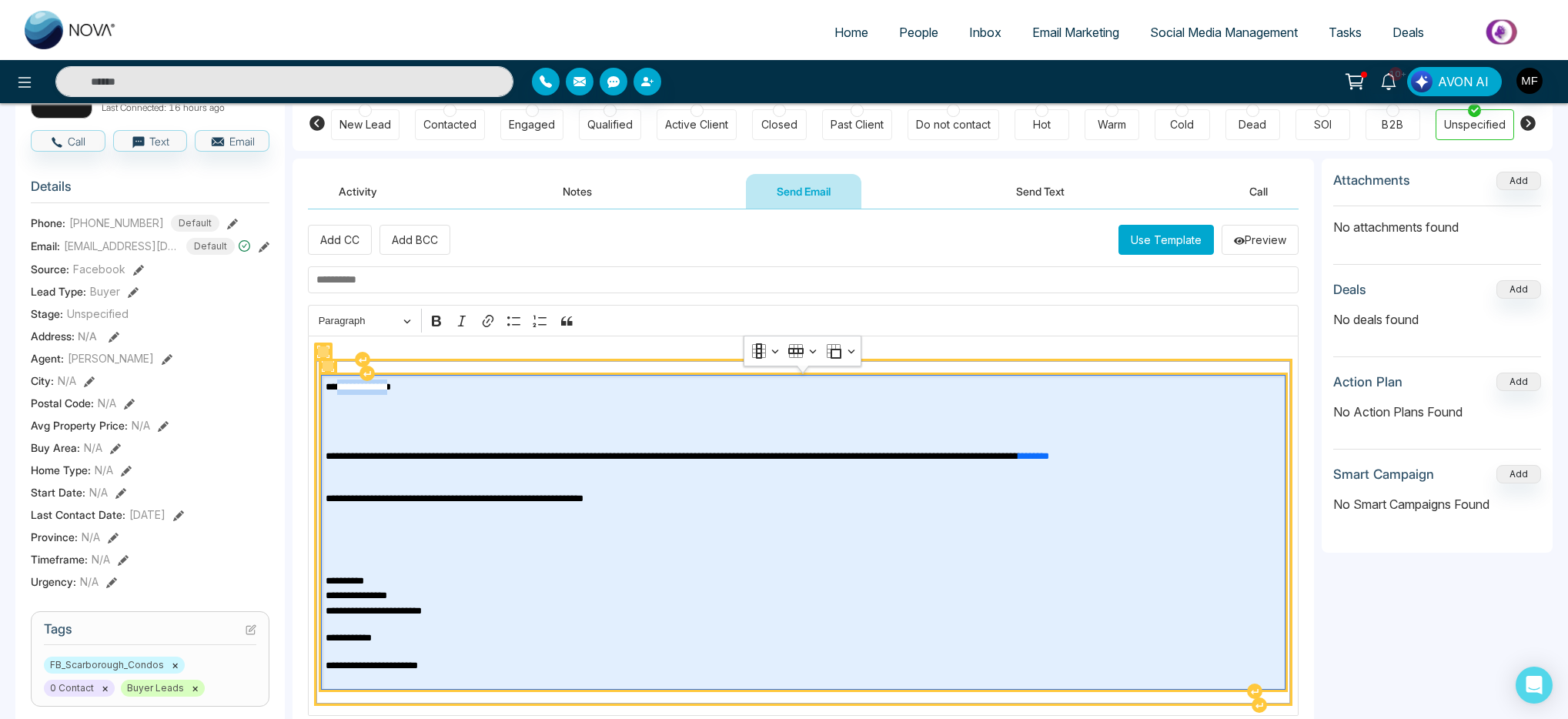
drag, startPoint x: 404, startPoint y: 386, endPoint x: 338, endPoint y: 389, distance: 66.1
click at [338, 389] on p "**********" at bounding box center [803, 387] width 955 height 15
click at [553, 588] on p "**********" at bounding box center [803, 596] width 955 height 45
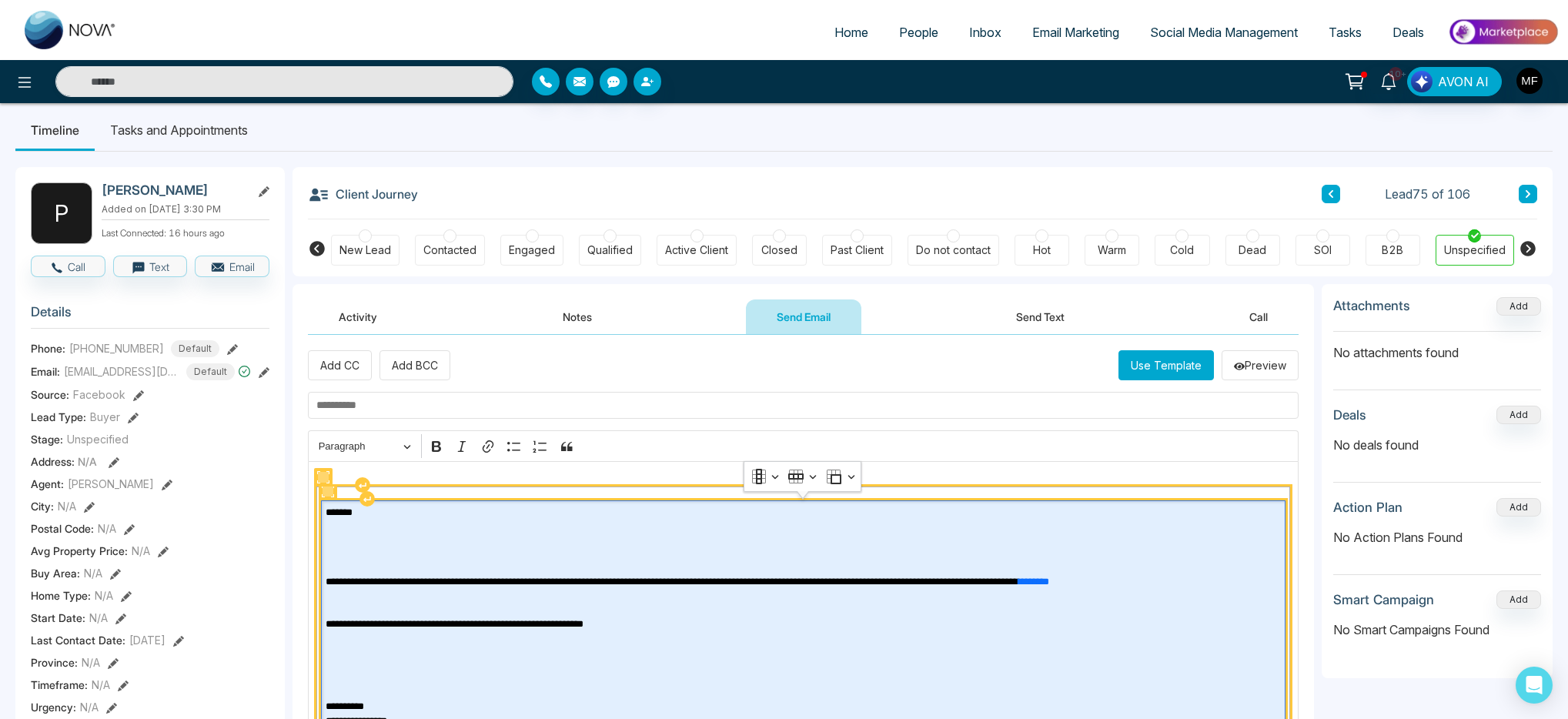
scroll to position [0, 0]
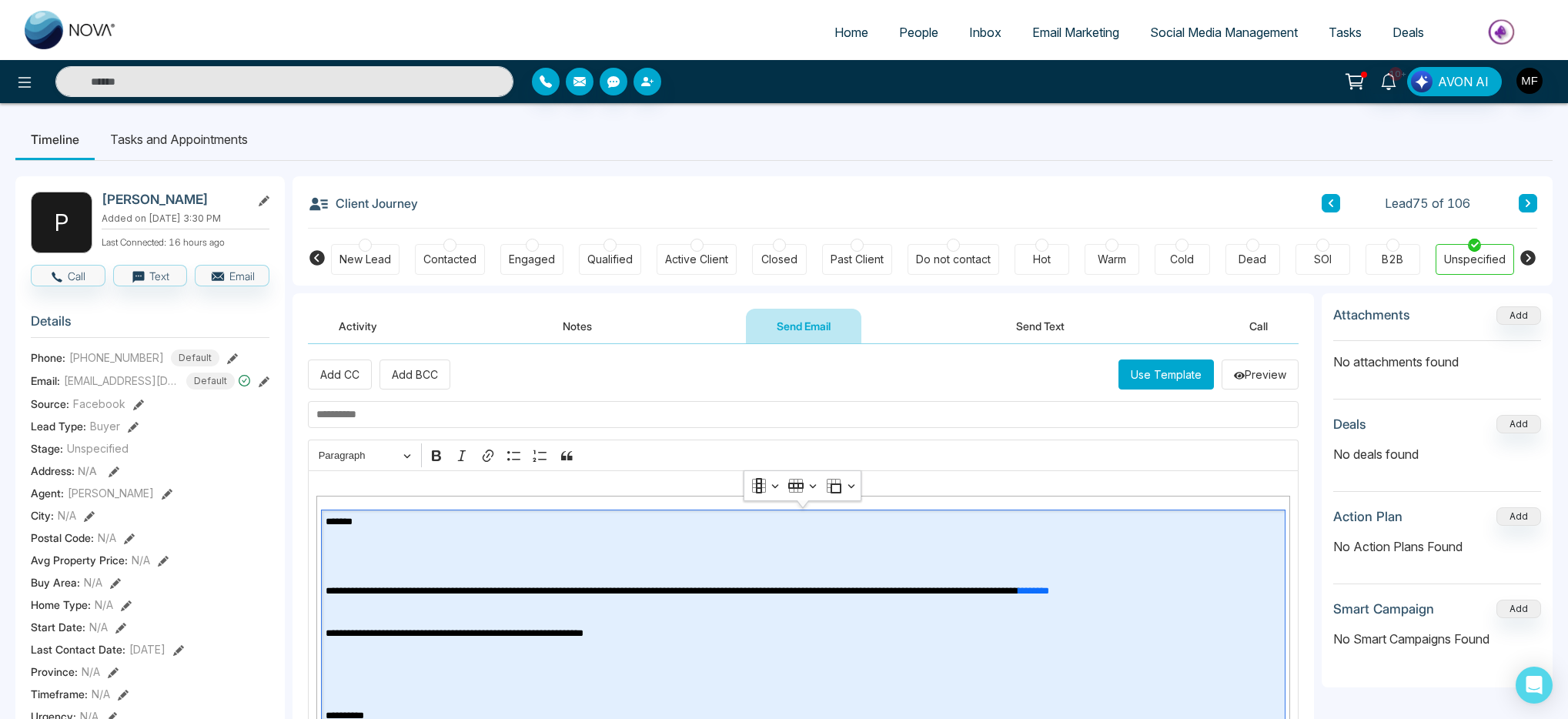
click at [501, 422] on input "text" at bounding box center [803, 414] width 991 height 27
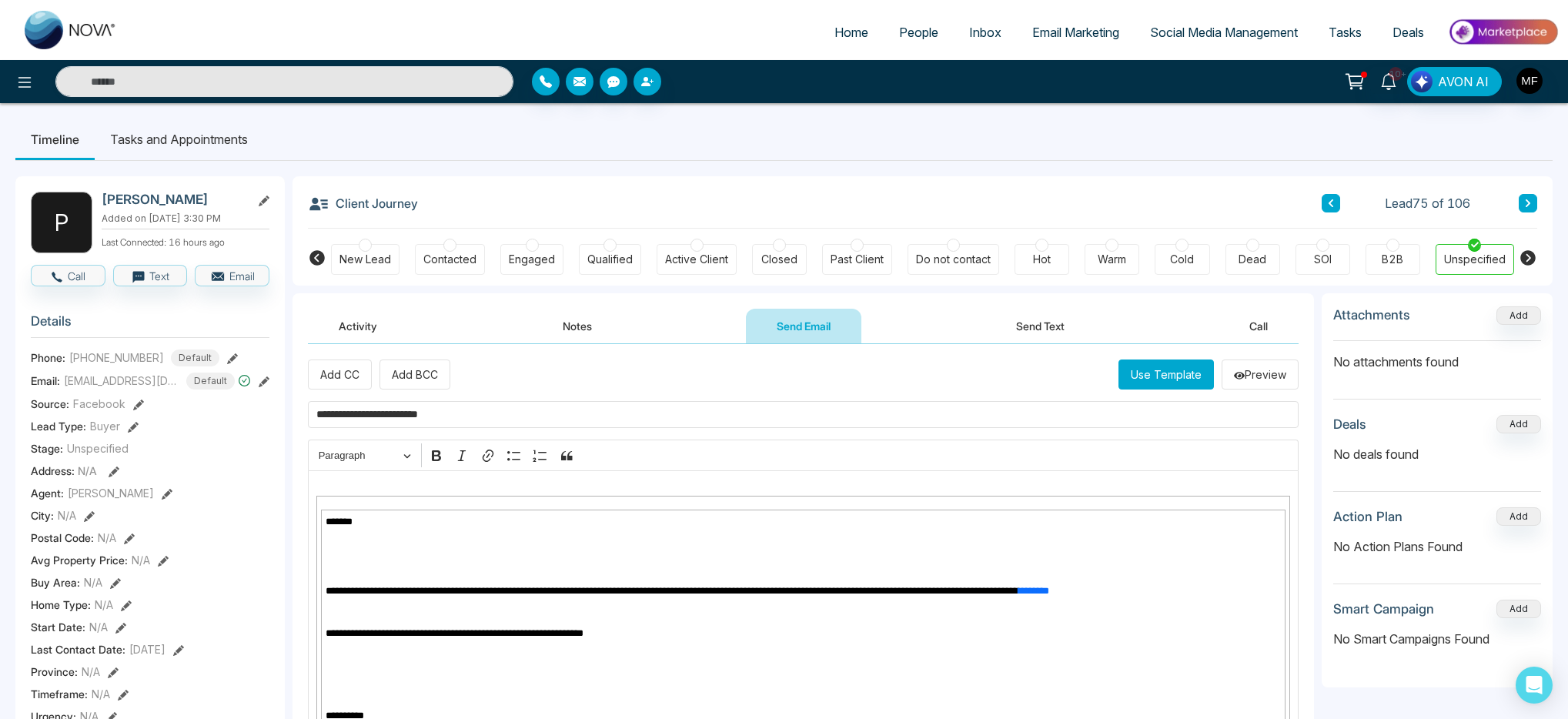
click at [378, 414] on input "**********" at bounding box center [803, 414] width 991 height 27
click at [438, 415] on input "**********" at bounding box center [803, 414] width 991 height 27
click at [471, 415] on input "**********" at bounding box center [803, 414] width 991 height 27
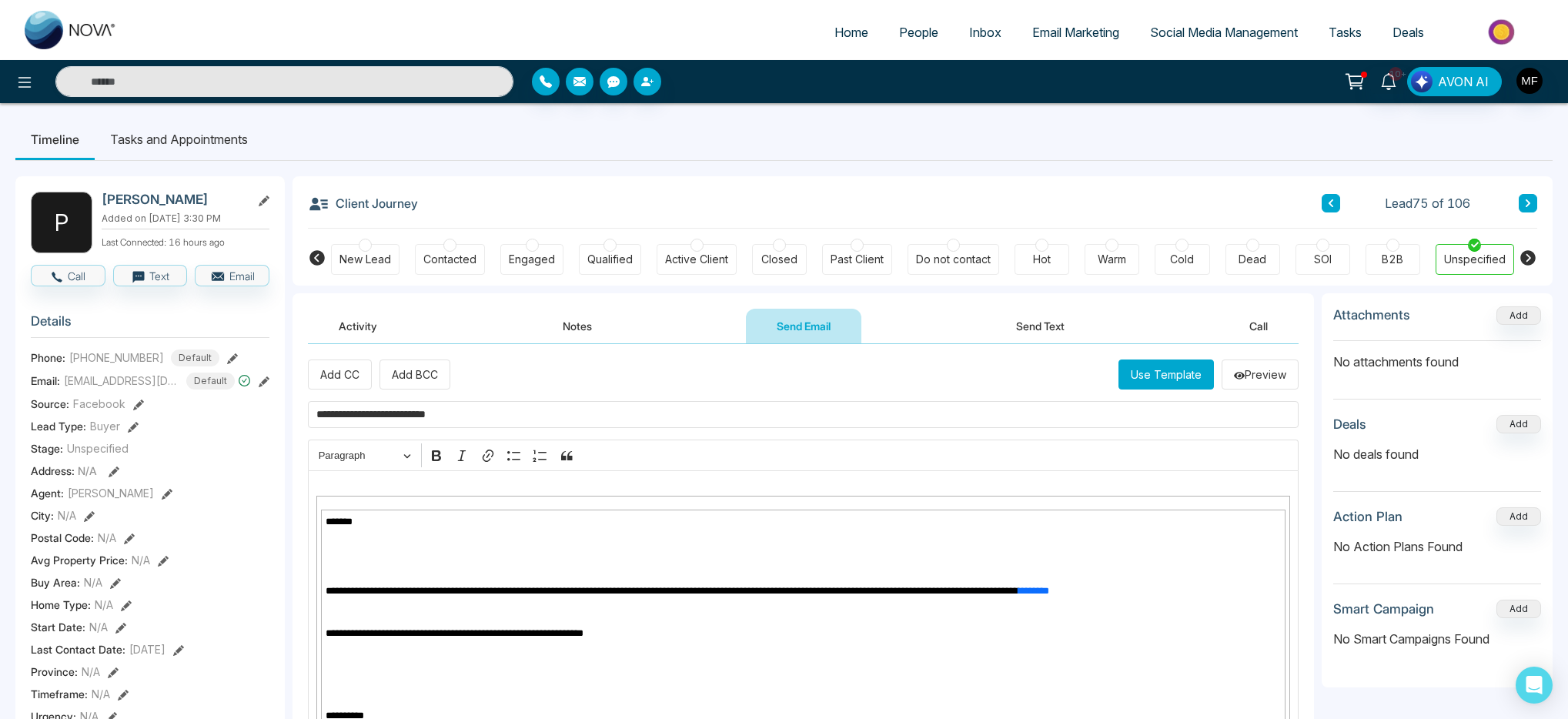
click at [503, 415] on input "**********" at bounding box center [803, 414] width 991 height 27
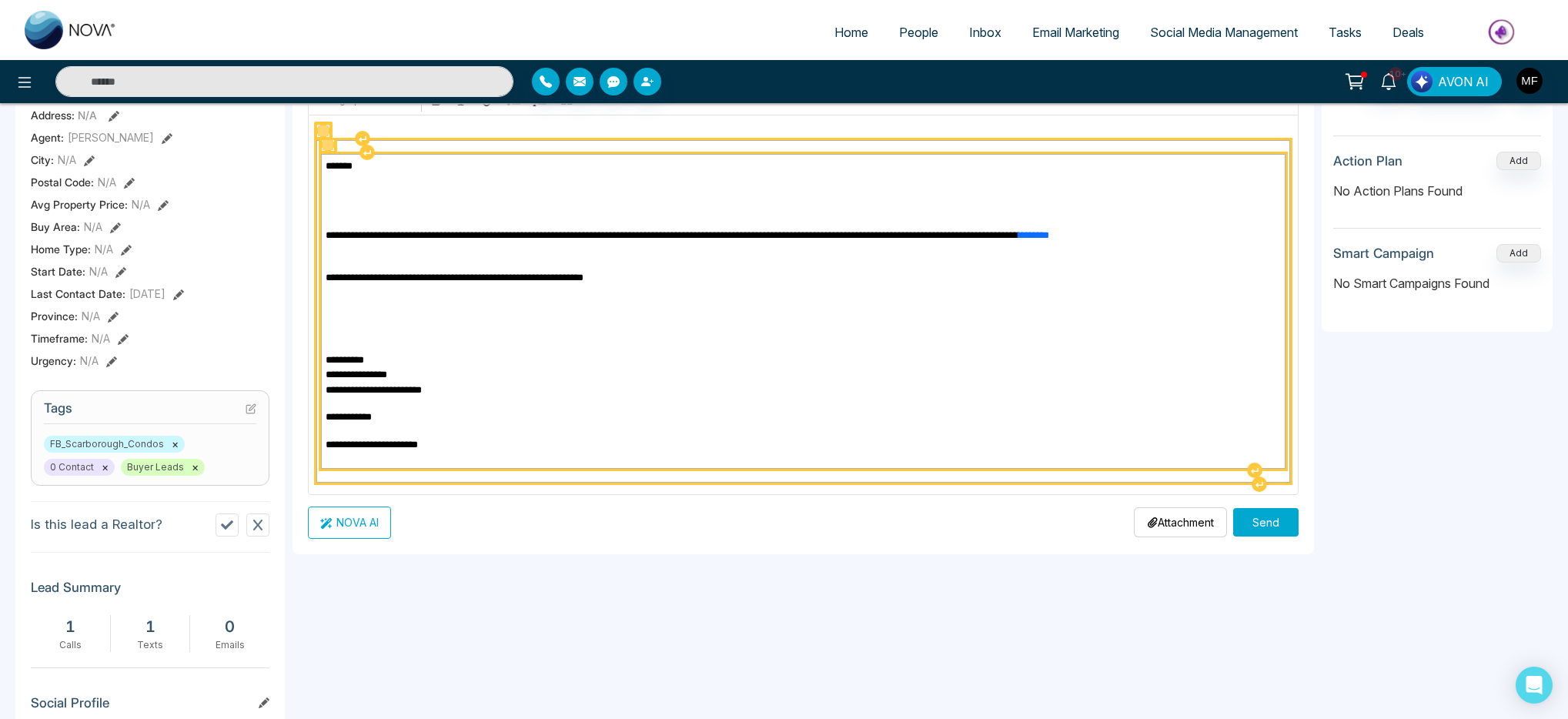
scroll to position [630, 0]
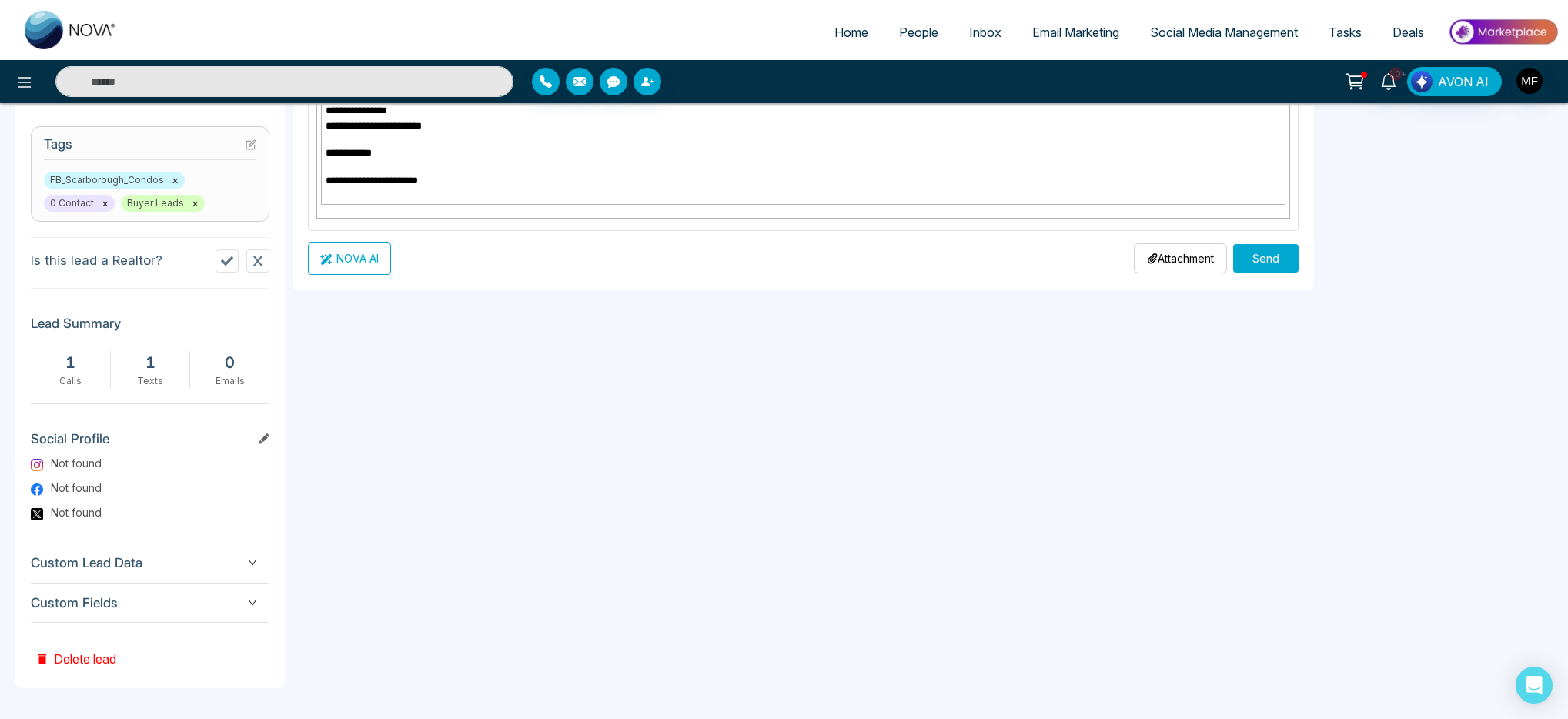
type input "**********"
click at [1264, 251] on button "Send" at bounding box center [1266, 258] width 65 height 28
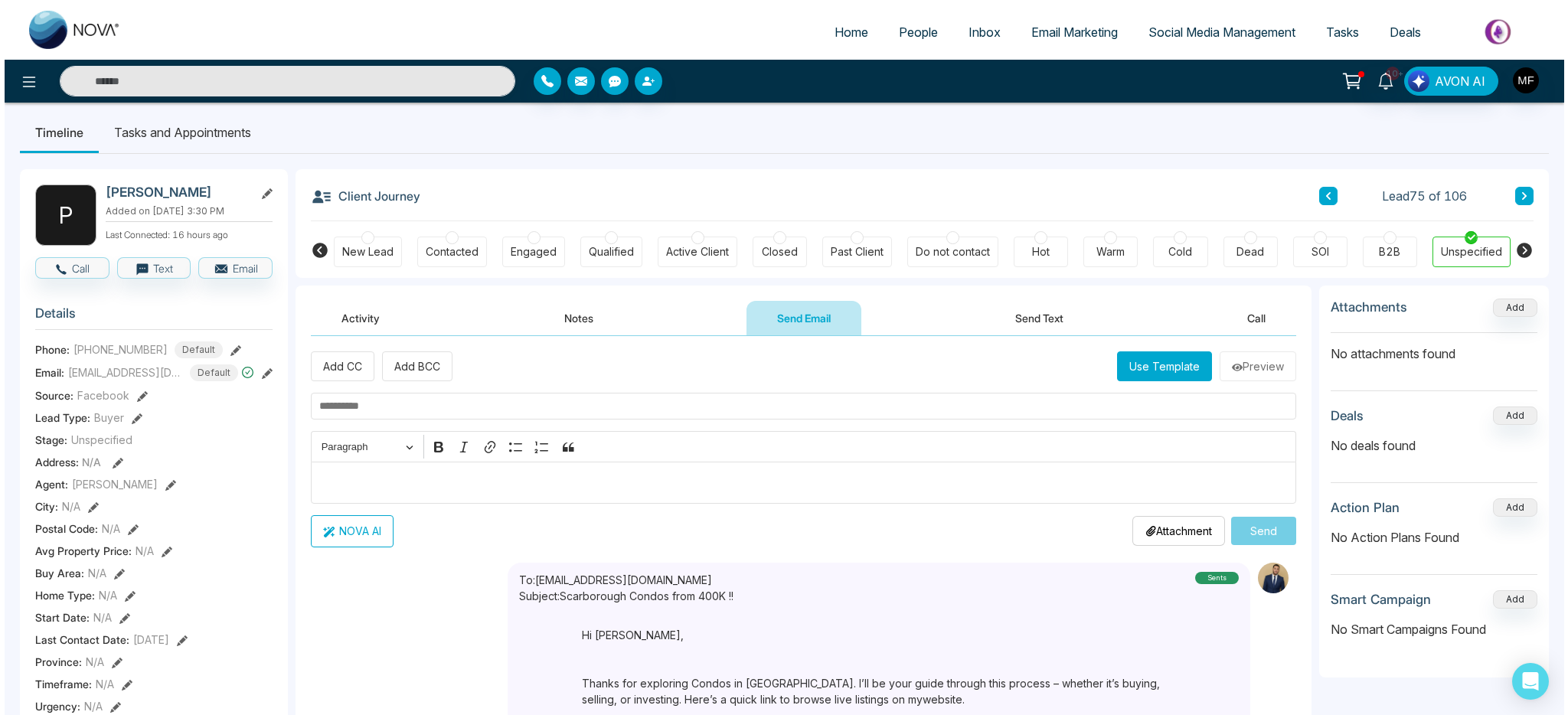
scroll to position [0, 0]
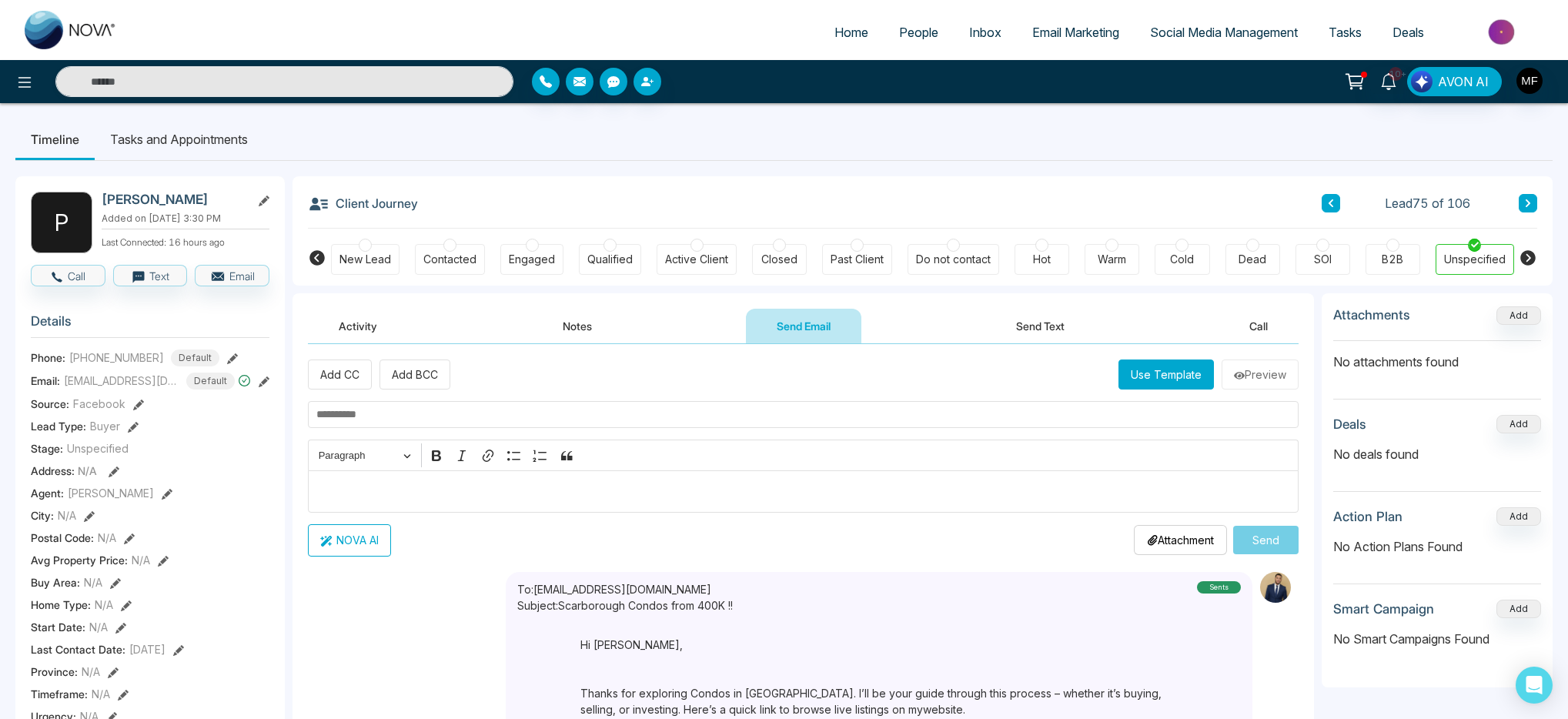
click at [209, 140] on li "Tasks and Appointments" at bounding box center [178, 139] width 169 height 41
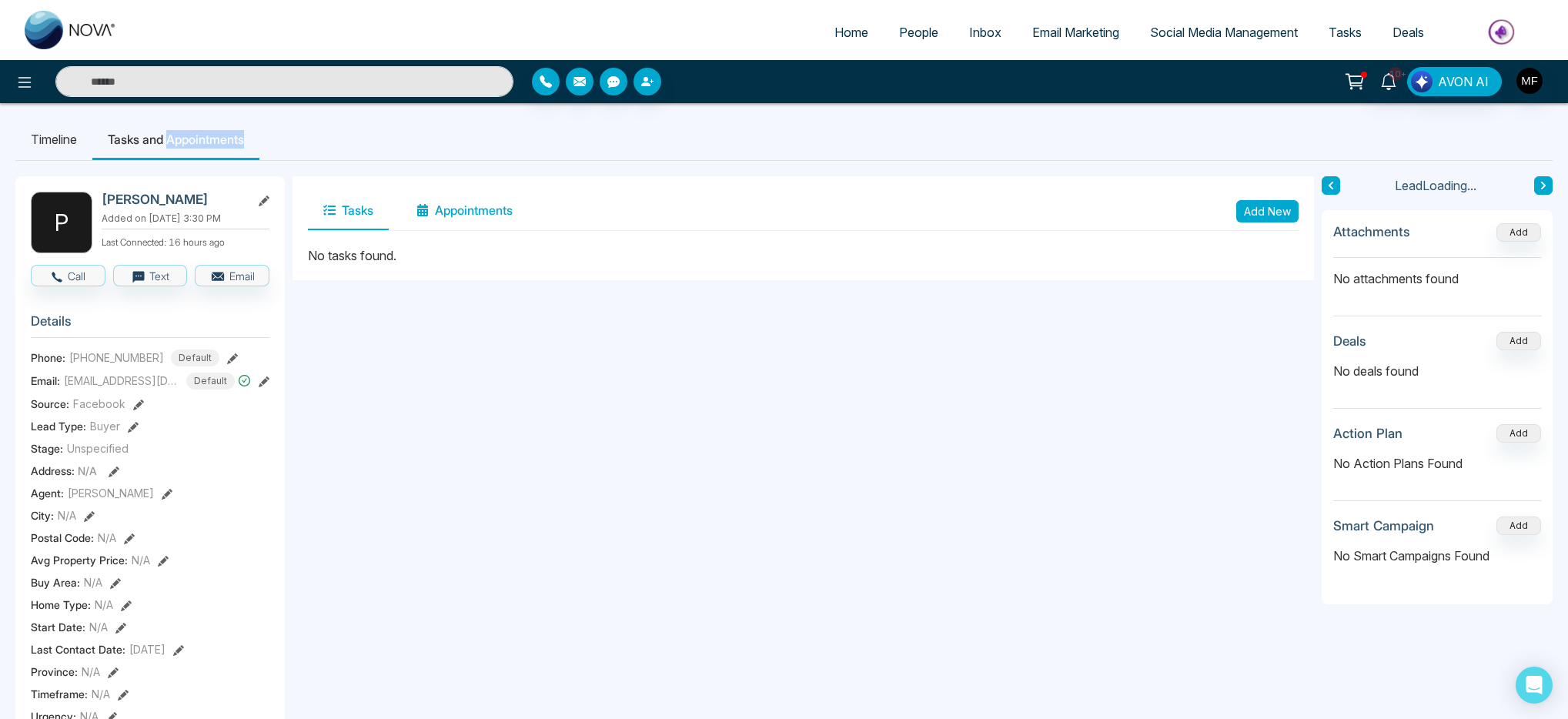
click at [475, 219] on button "Appointments" at bounding box center [465, 211] width 127 height 39
click at [345, 215] on button "Tasks" at bounding box center [348, 211] width 81 height 39
click at [1272, 215] on button "Add New" at bounding box center [1267, 211] width 63 height 22
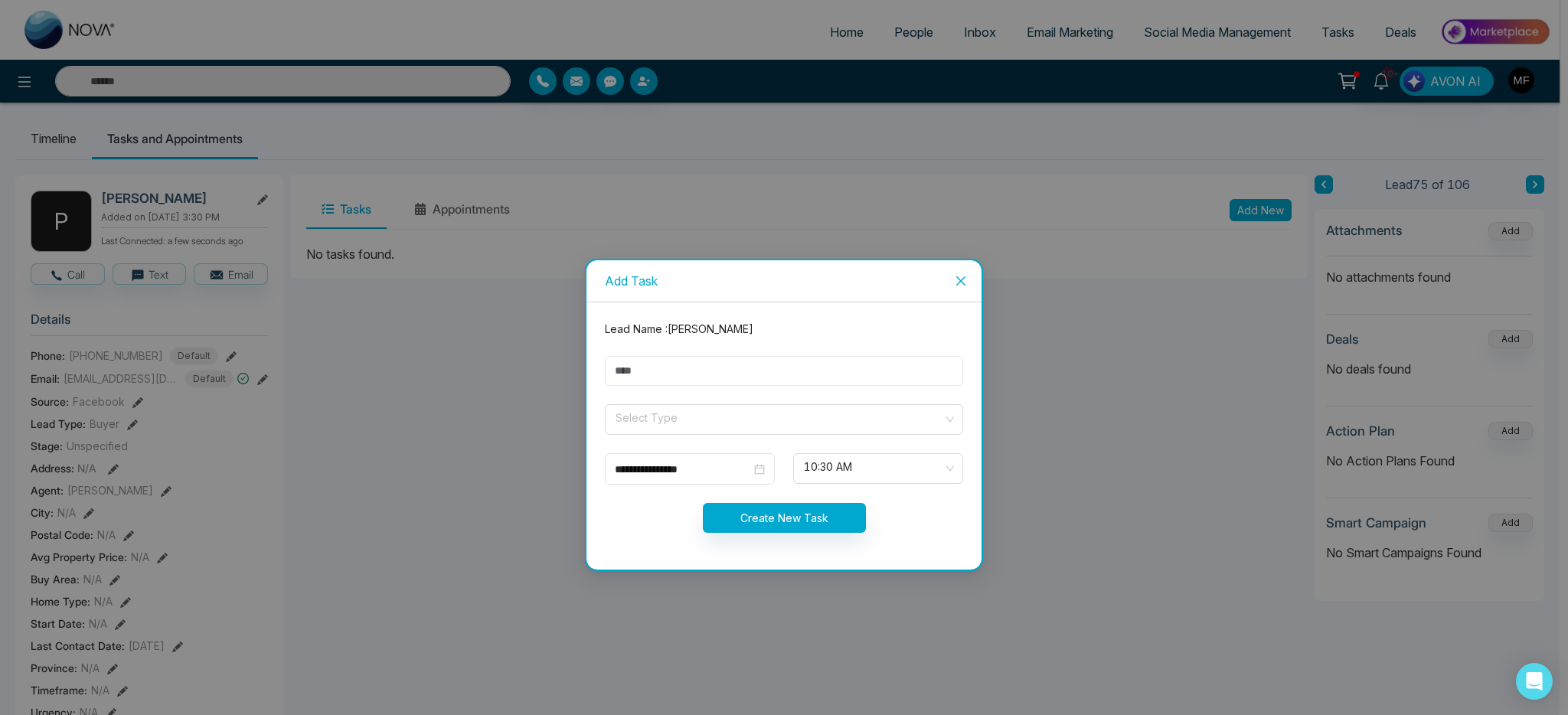
click at [723, 369] on input "text" at bounding box center [784, 371] width 358 height 30
type input "**********"
click at [711, 409] on input "search" at bounding box center [778, 416] width 329 height 23
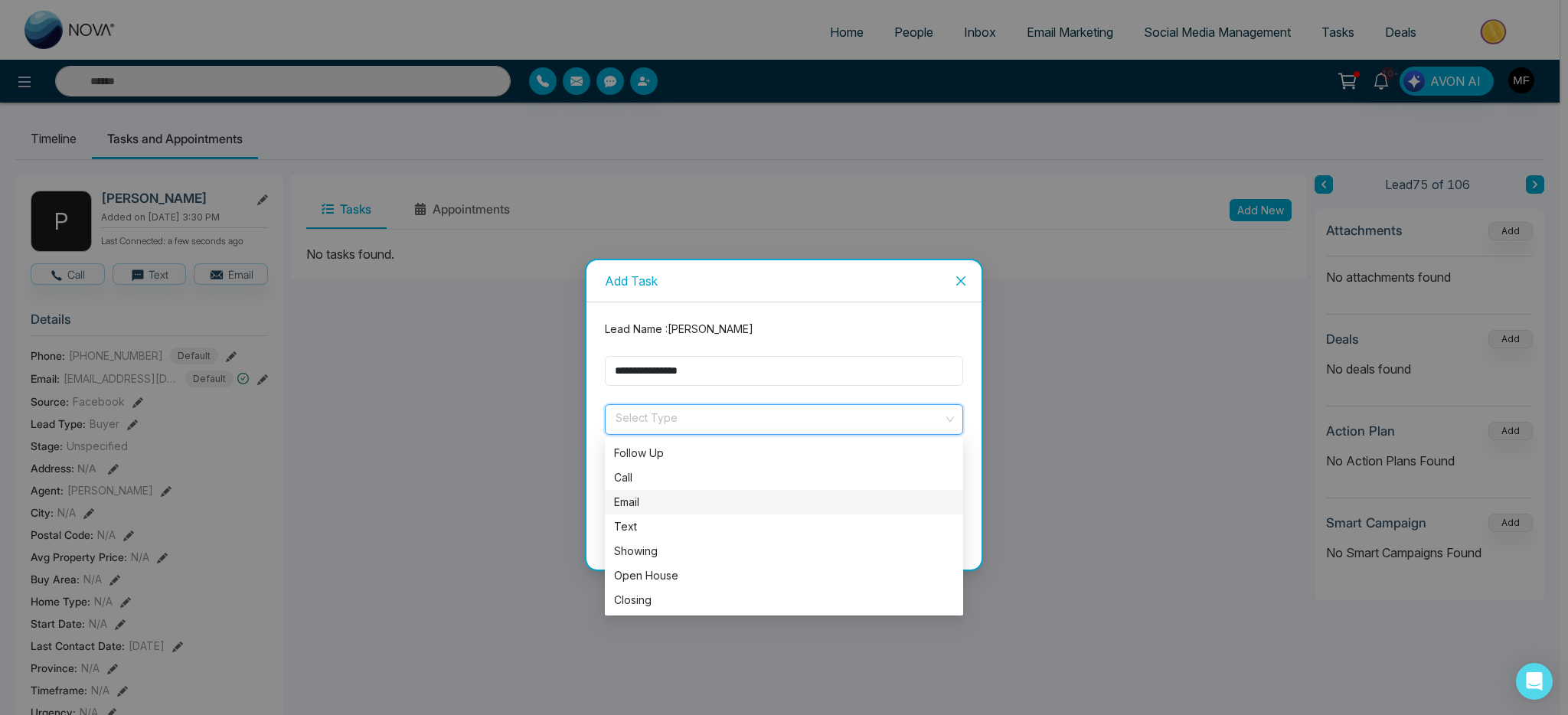
click at [662, 495] on div "Email" at bounding box center [784, 502] width 340 height 17
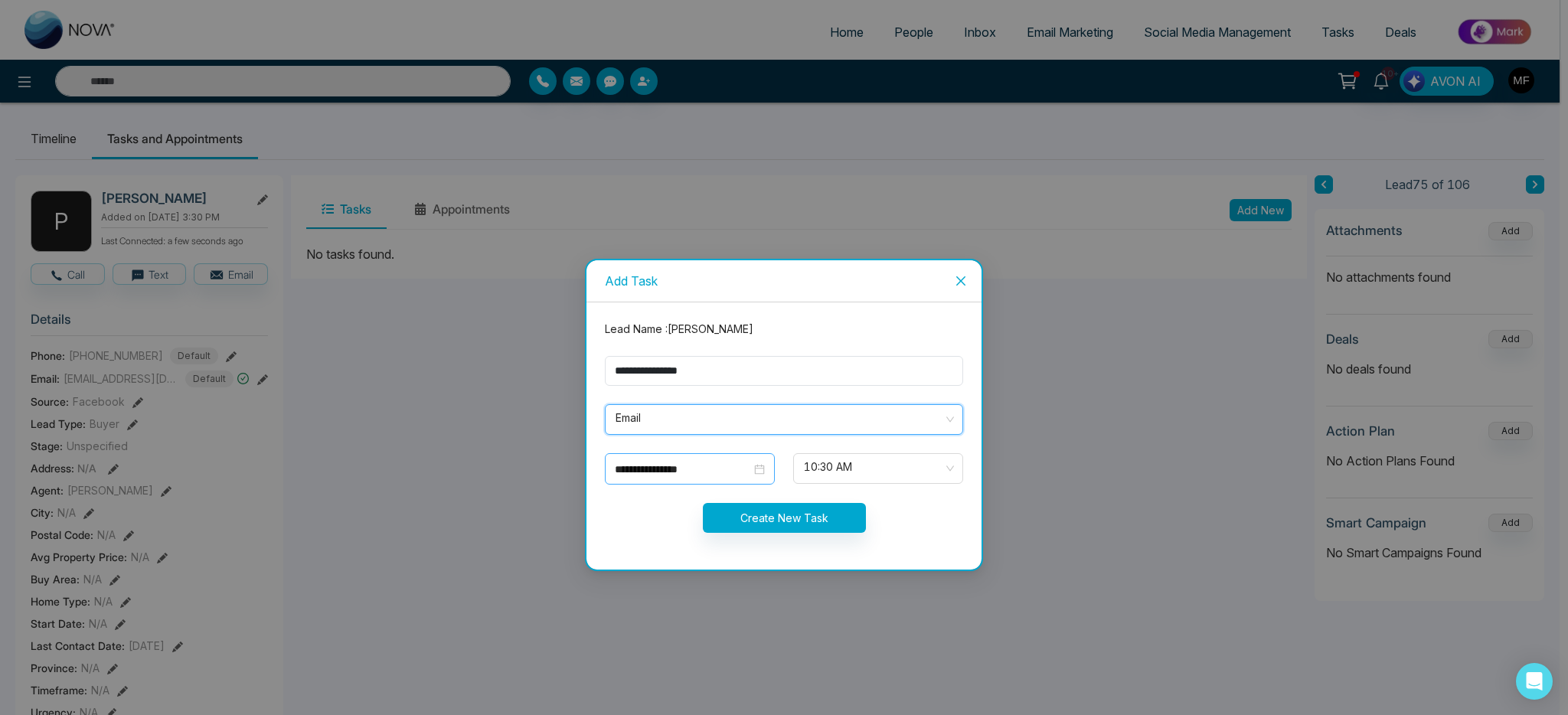
click at [743, 471] on input "**********" at bounding box center [683, 470] width 136 height 17
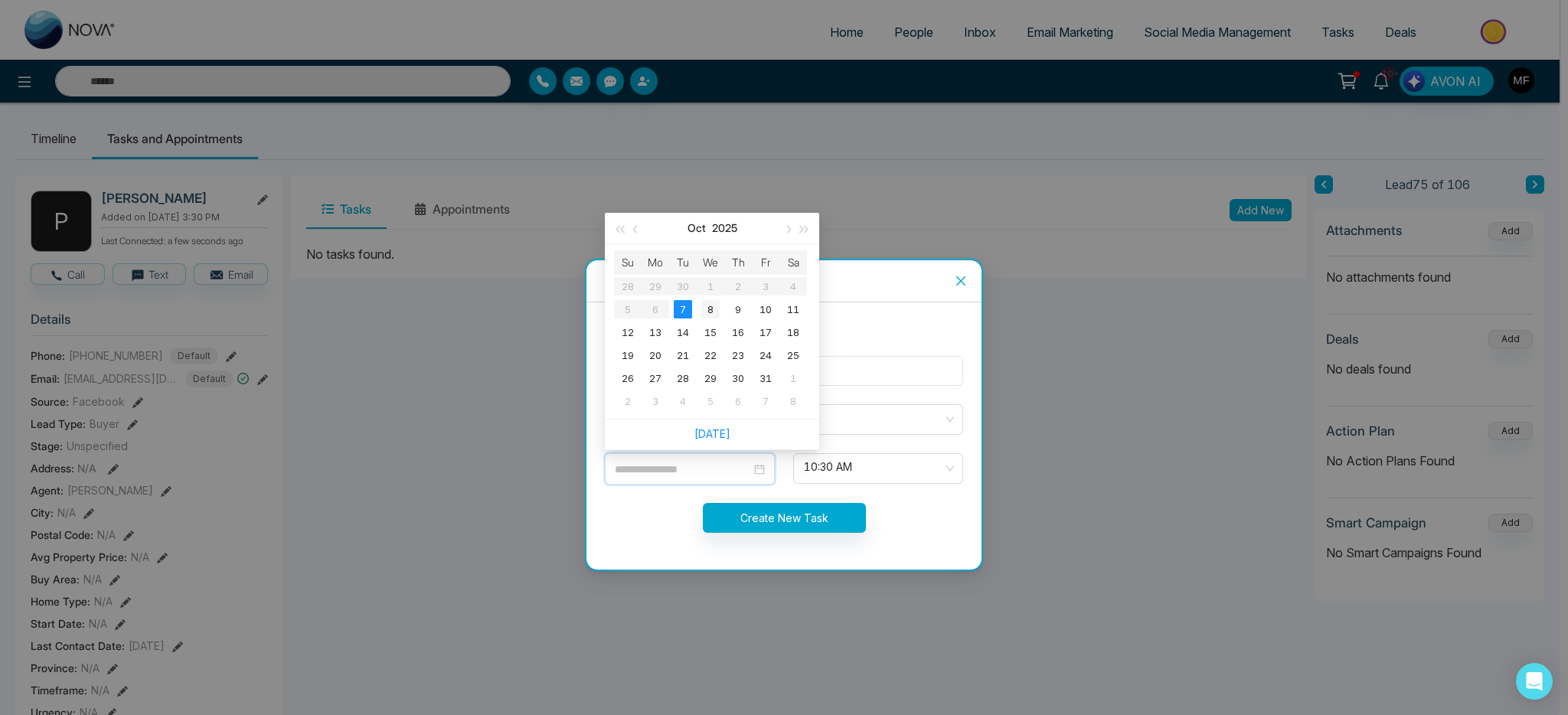
type input "**********"
click at [714, 310] on div "8" at bounding box center [711, 309] width 19 height 19
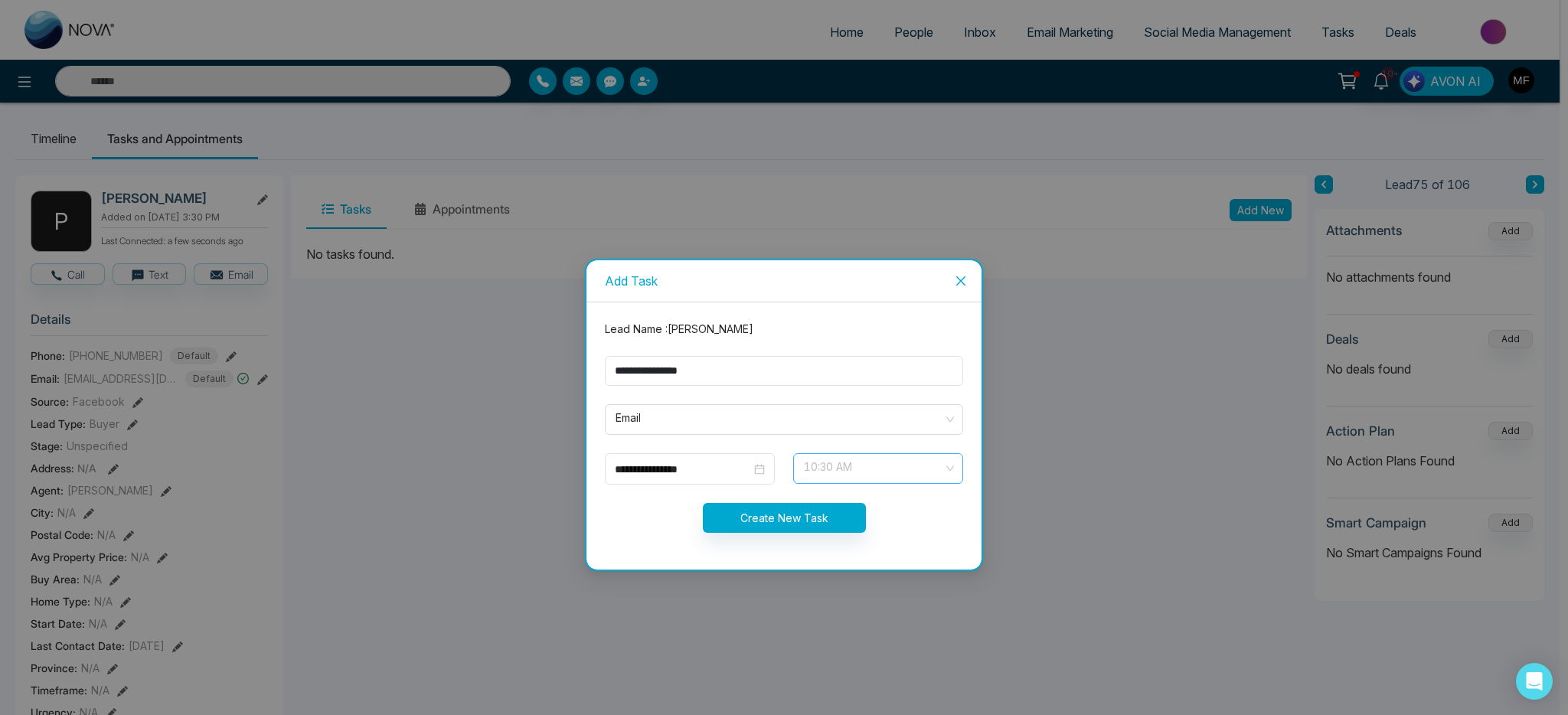
click at [850, 471] on span "10:30 AM" at bounding box center [878, 468] width 148 height 26
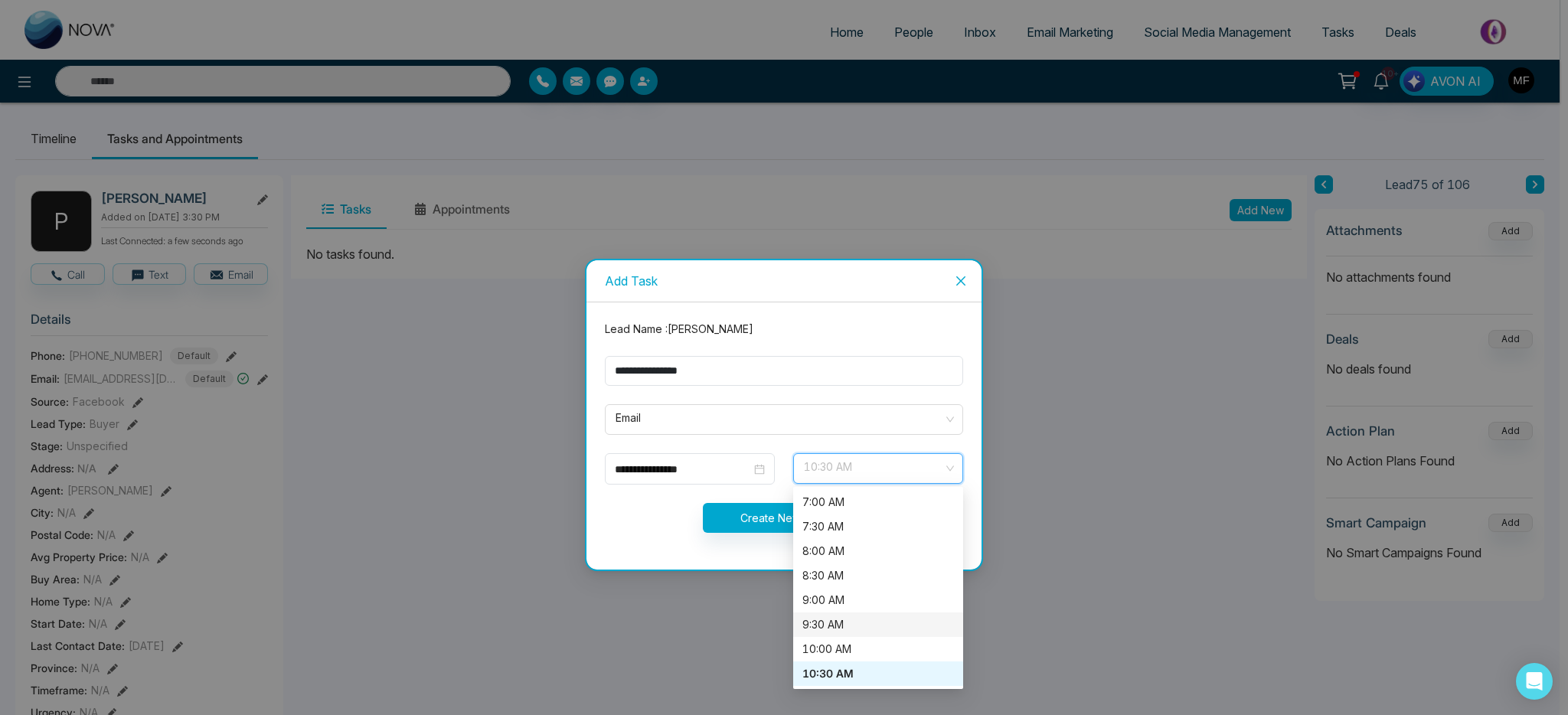
click at [857, 621] on div "9:30 AM" at bounding box center [878, 625] width 152 height 17
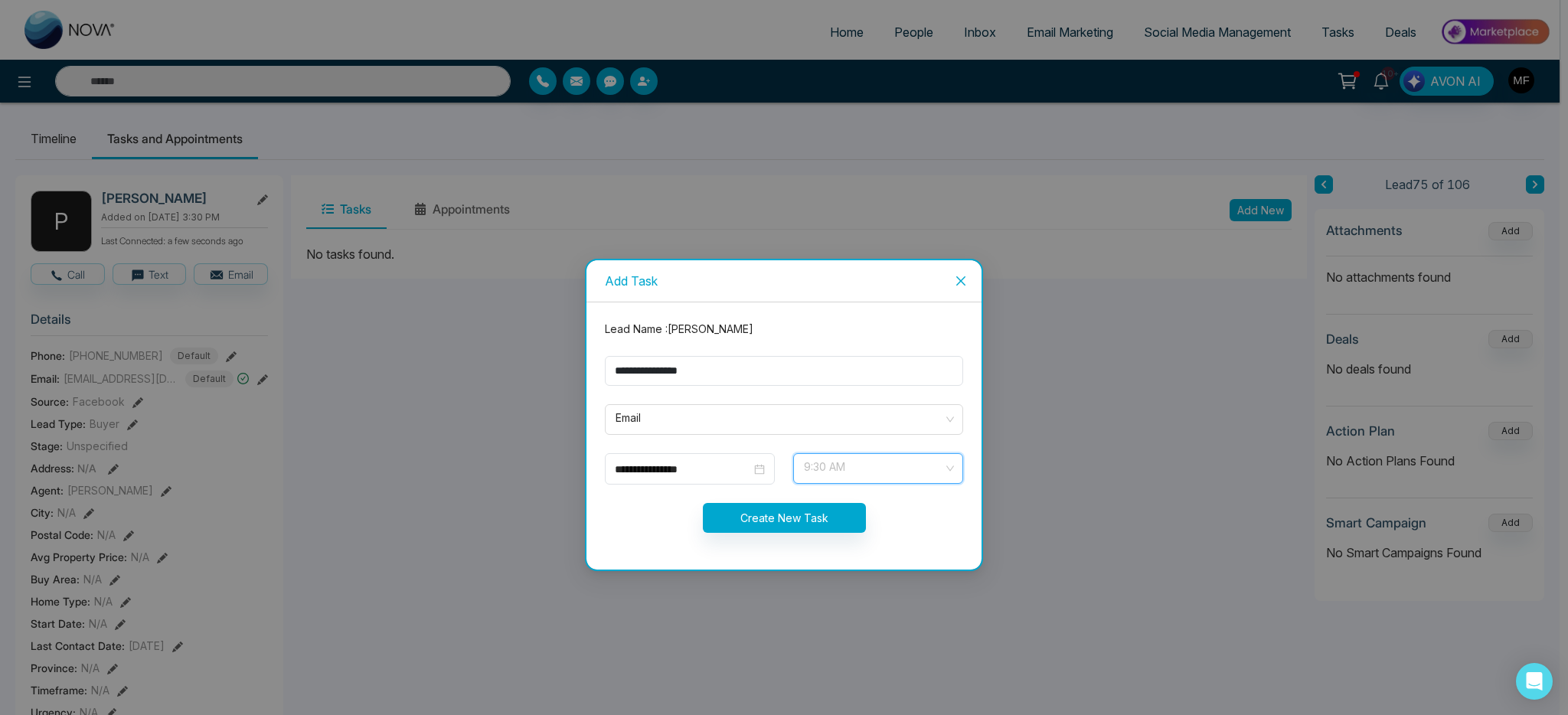
click at [840, 484] on div "9:30 AM" at bounding box center [877, 469] width 170 height 31
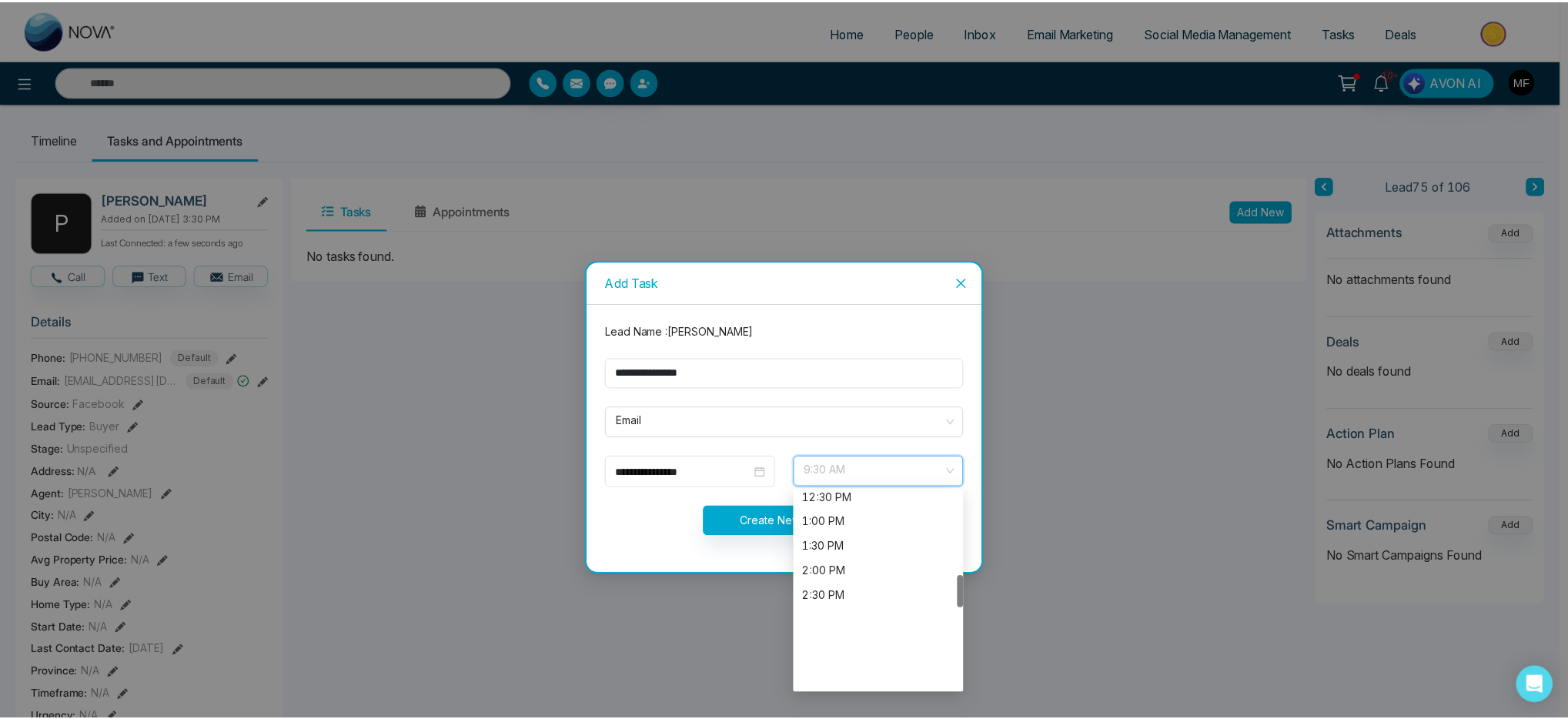
scroll to position [742, 0]
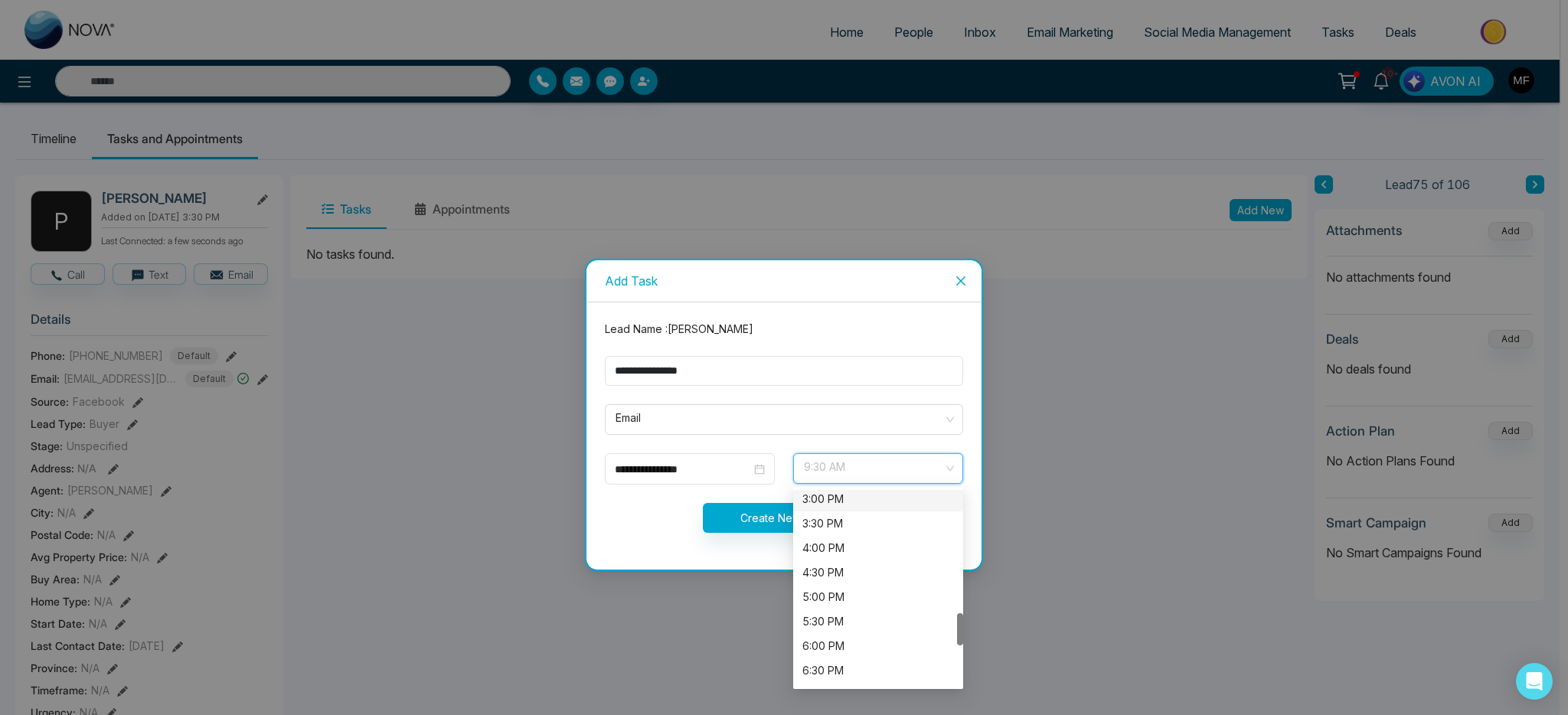
click at [859, 503] on div "3:00 PM" at bounding box center [878, 499] width 152 height 17
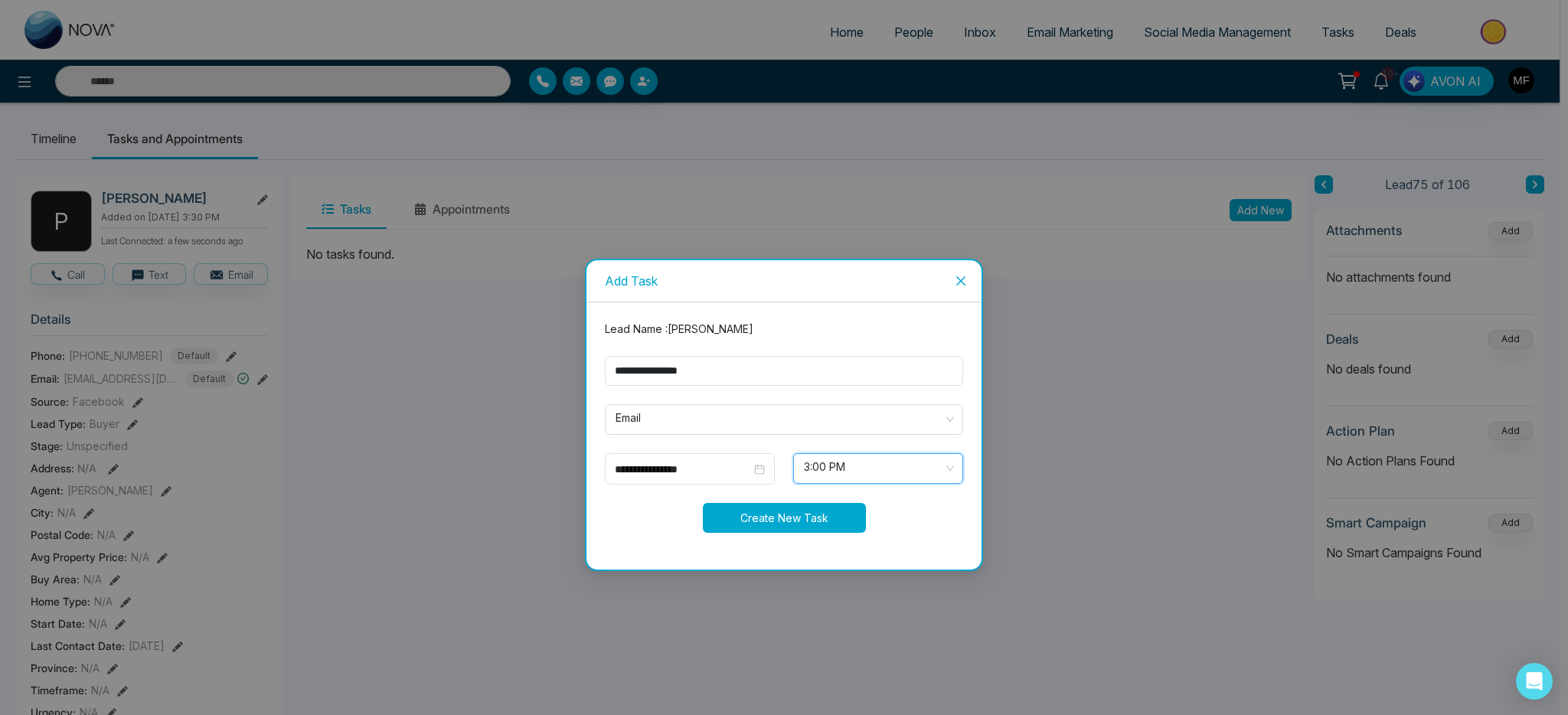
click at [805, 506] on button "Create New Task" at bounding box center [784, 517] width 163 height 30
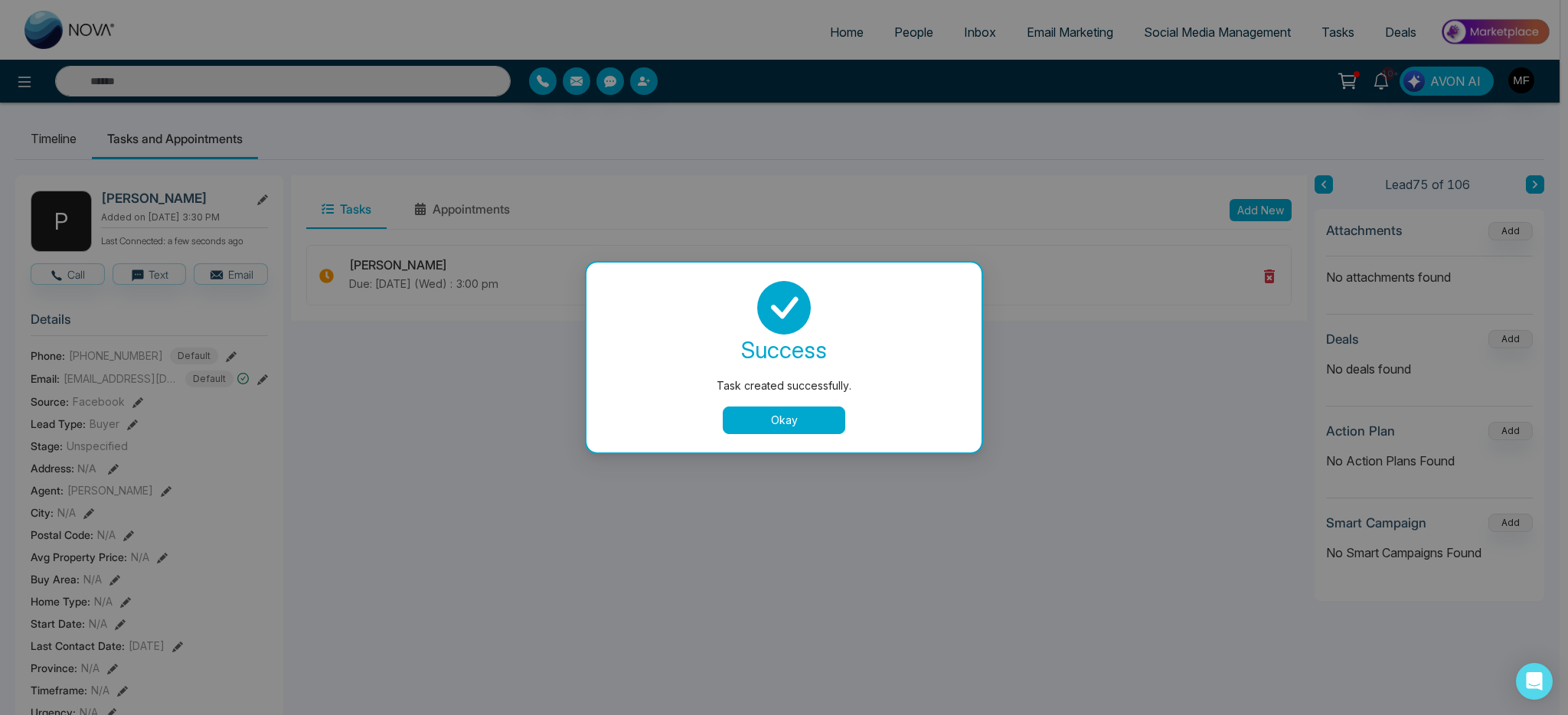
click at [832, 413] on button "Okay" at bounding box center [784, 420] width 123 height 27
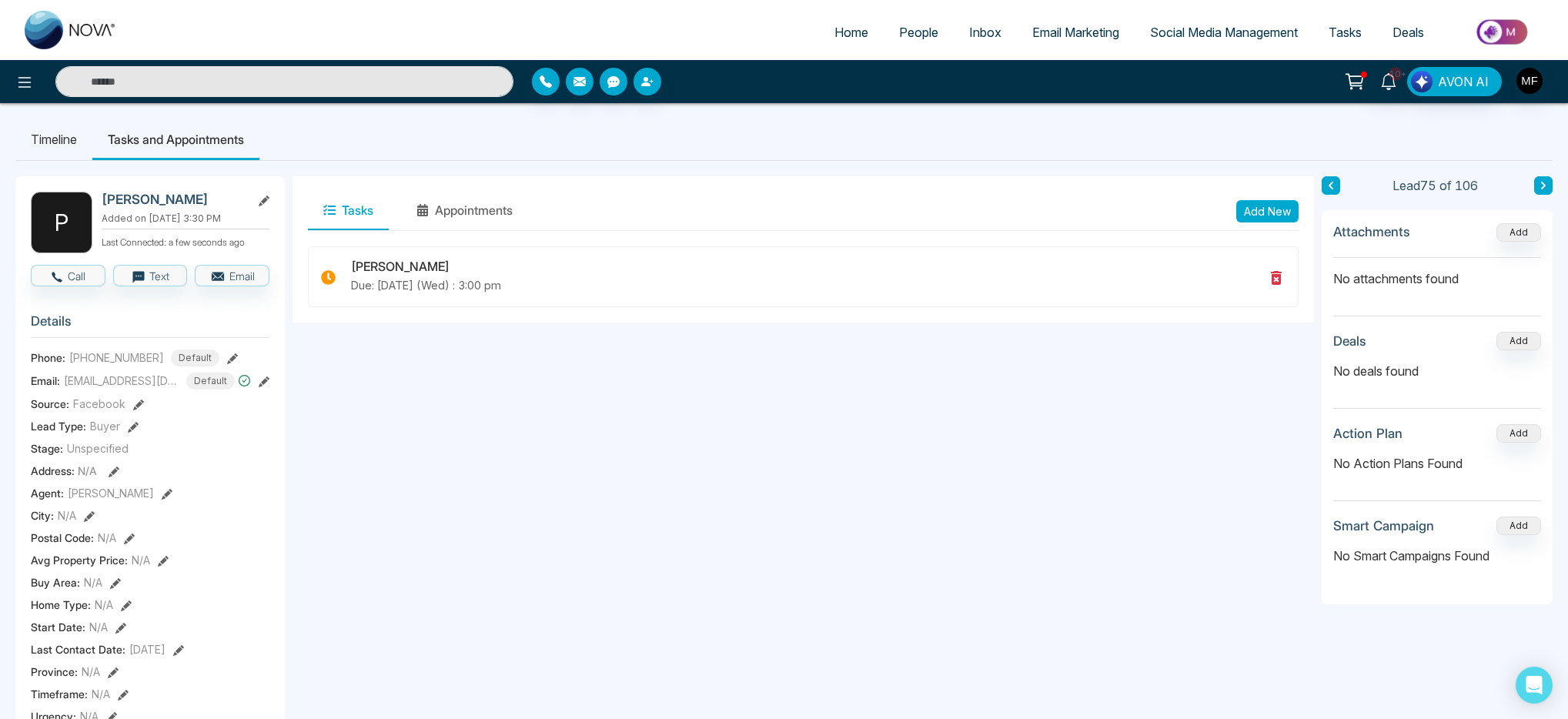
click at [214, 85] on input "text" at bounding box center [285, 81] width 458 height 31
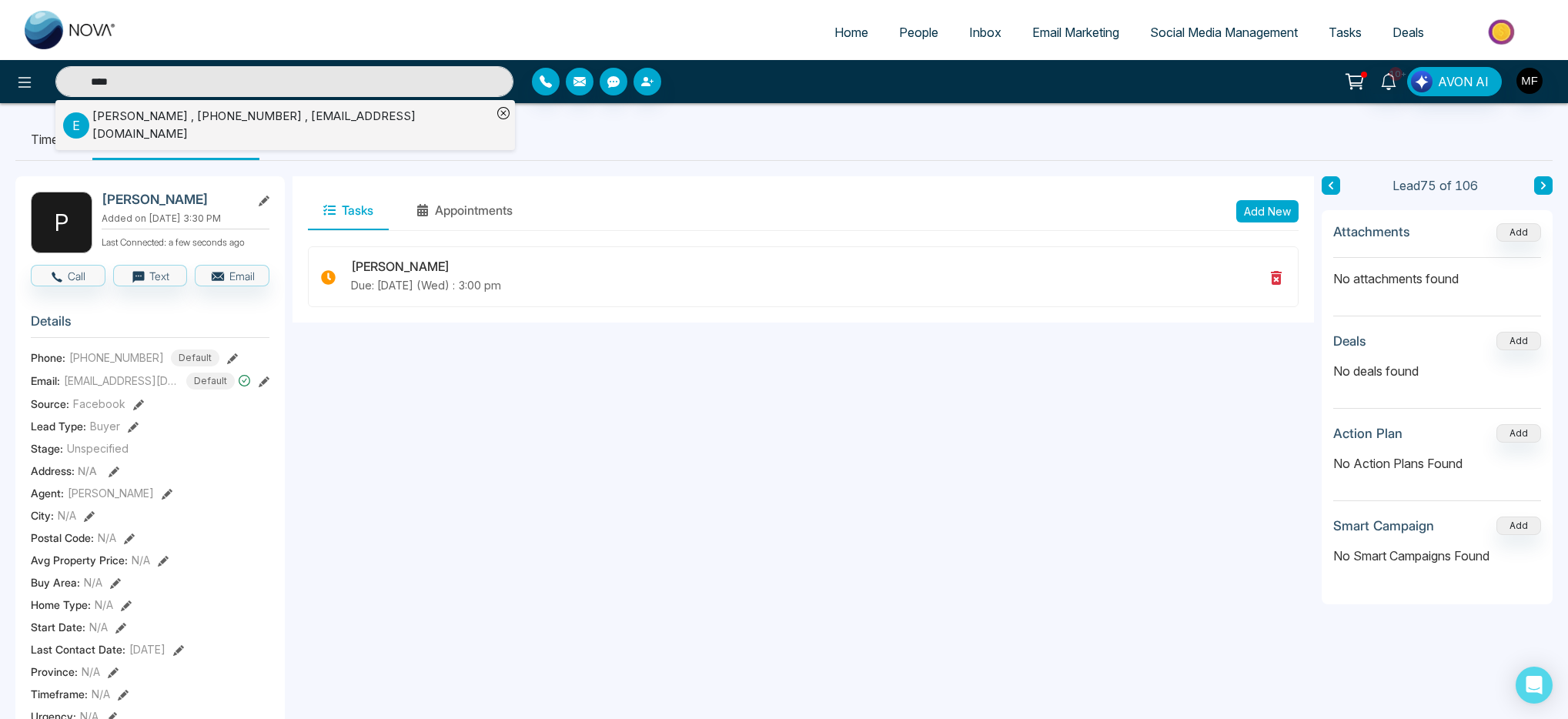
type input "****"
click at [215, 125] on div "Evet Wilson , +16478573668 , evetwilson@sympatico.ca" at bounding box center [292, 125] width 400 height 34
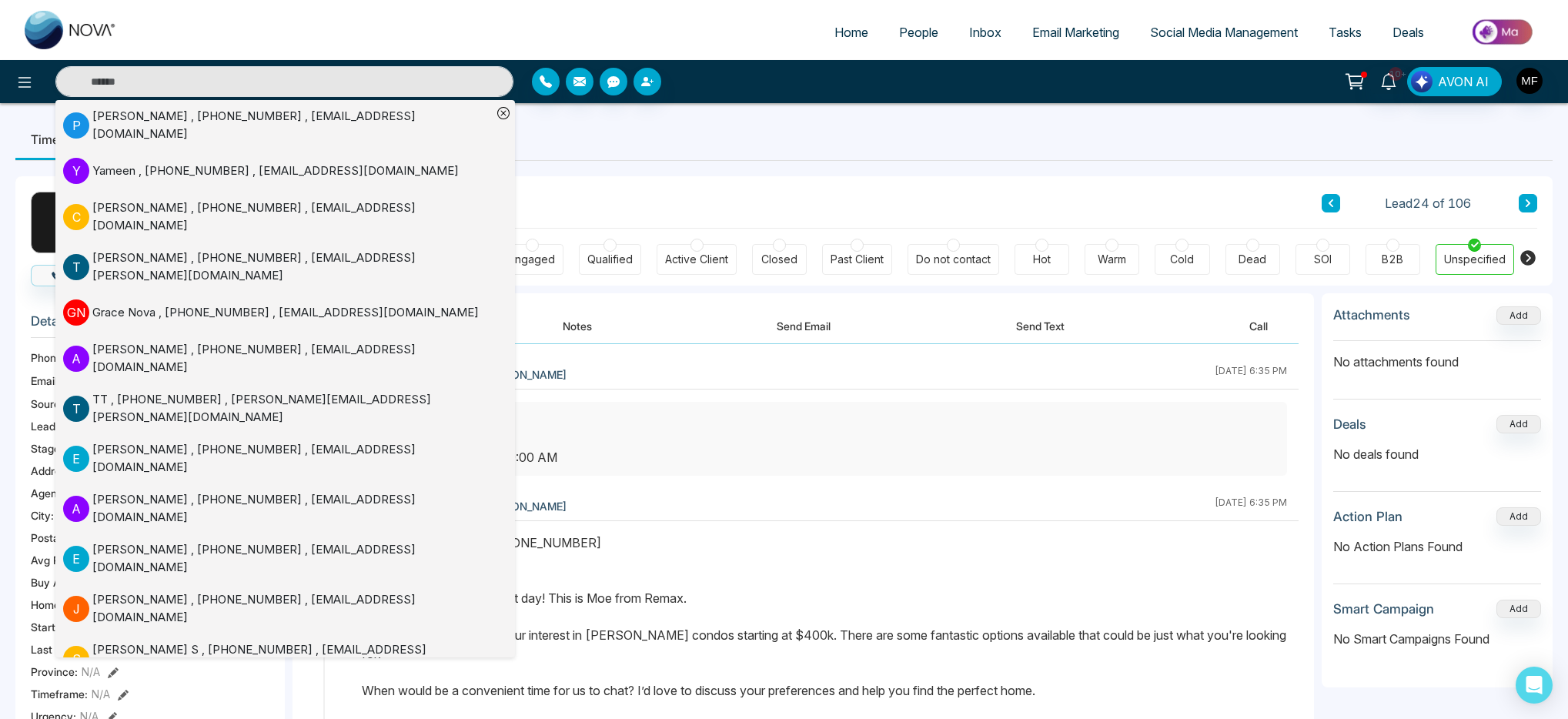
click at [766, 189] on div "Client Journey Lead 24 of 106" at bounding box center [922, 202] width 1229 height 52
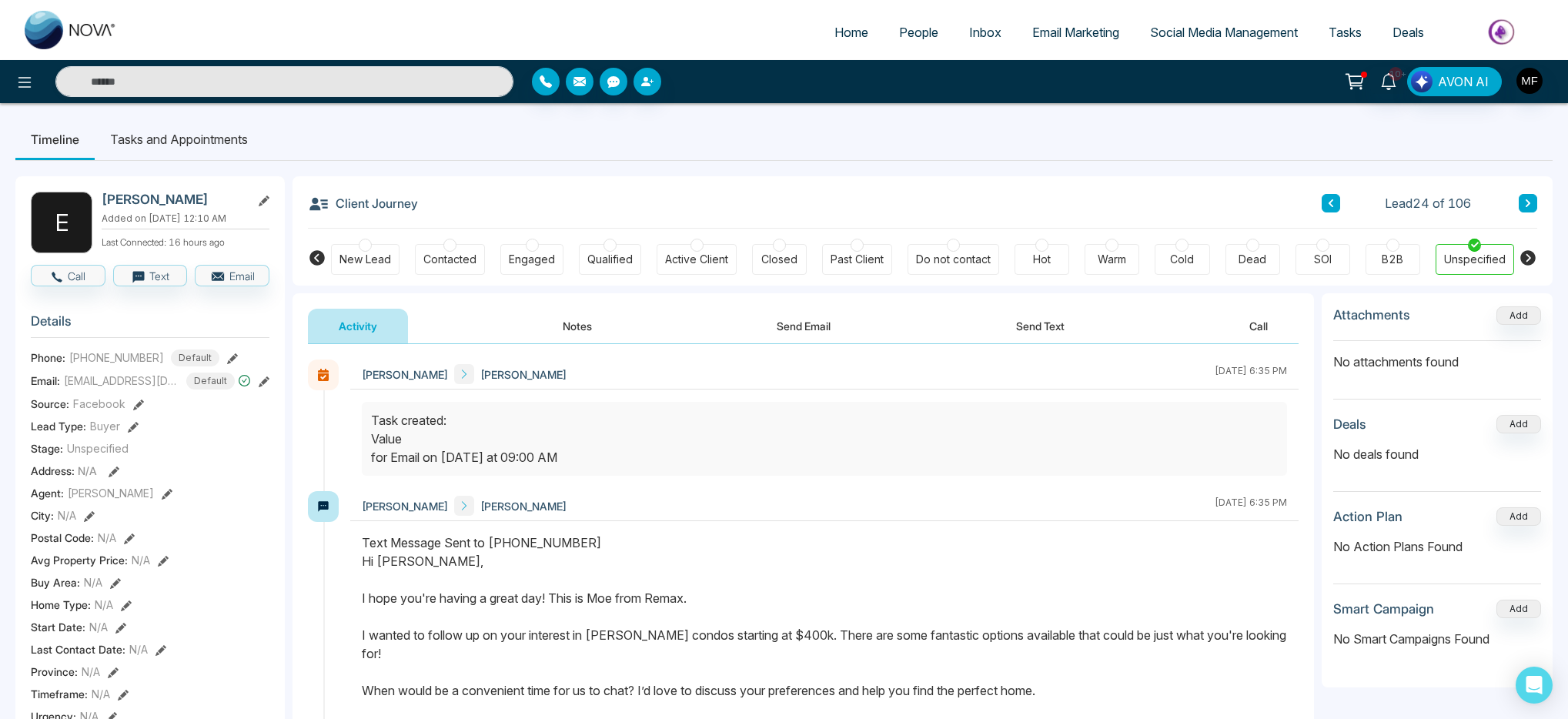
click at [572, 327] on button "Notes" at bounding box center [578, 326] width 91 height 34
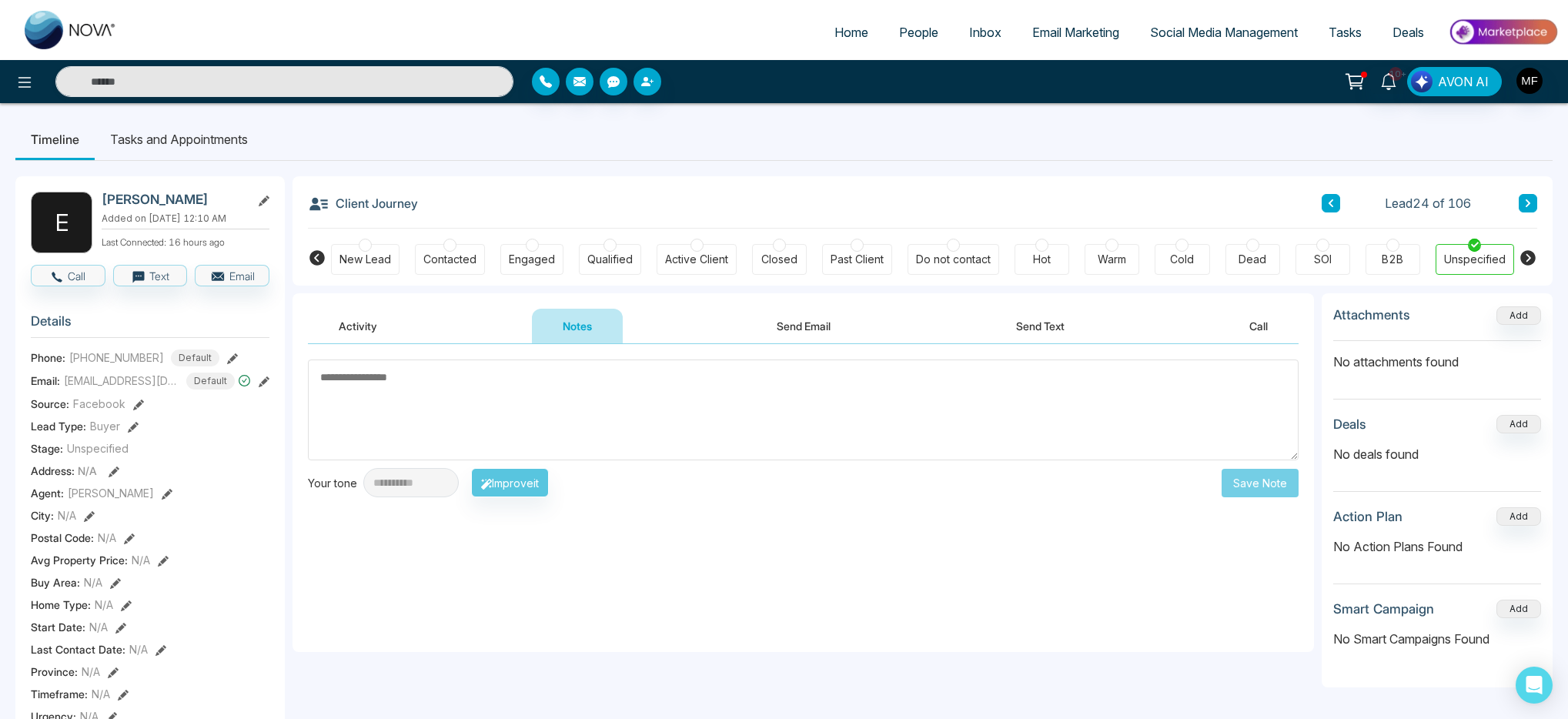
click at [789, 324] on button "Send Email" at bounding box center [803, 326] width 116 height 34
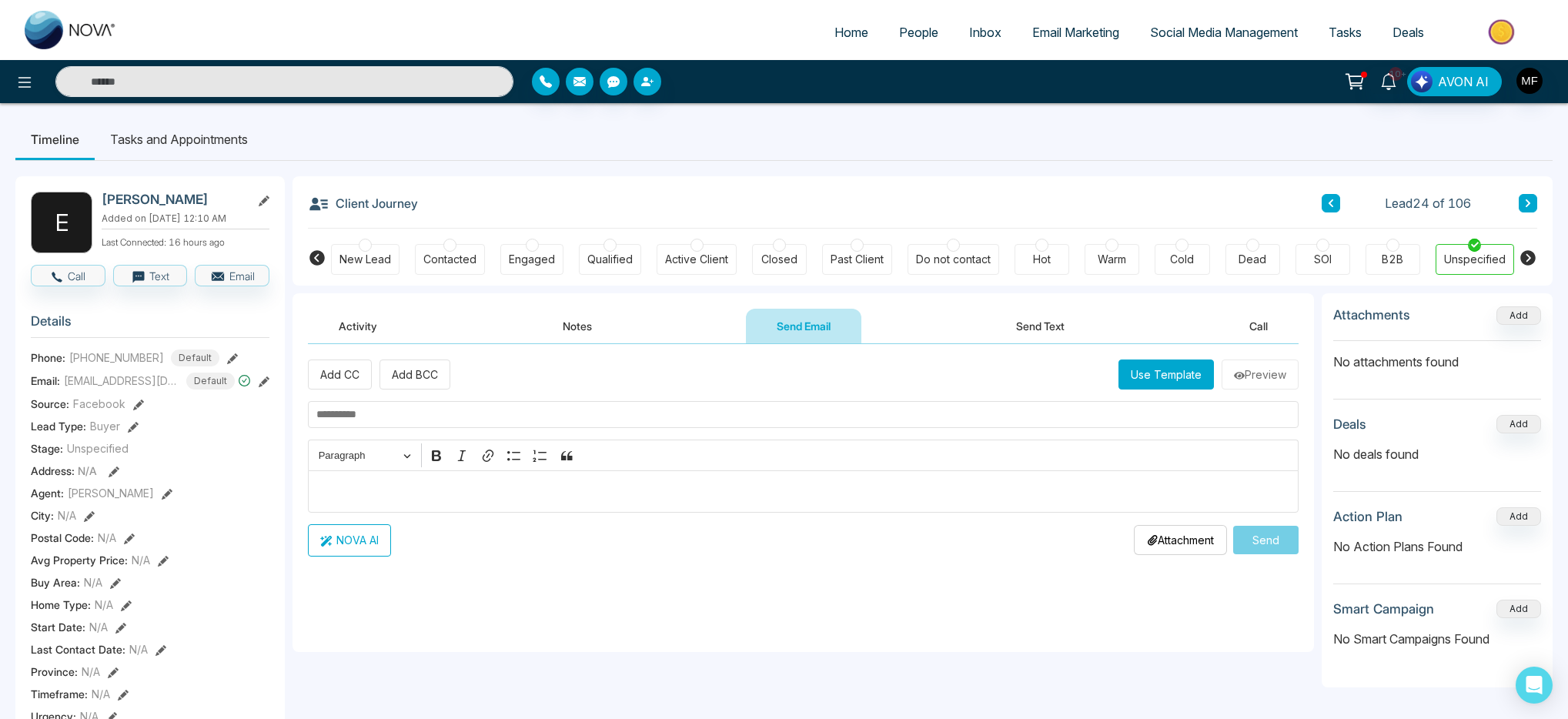
click at [562, 333] on button "Notes" at bounding box center [578, 326] width 91 height 34
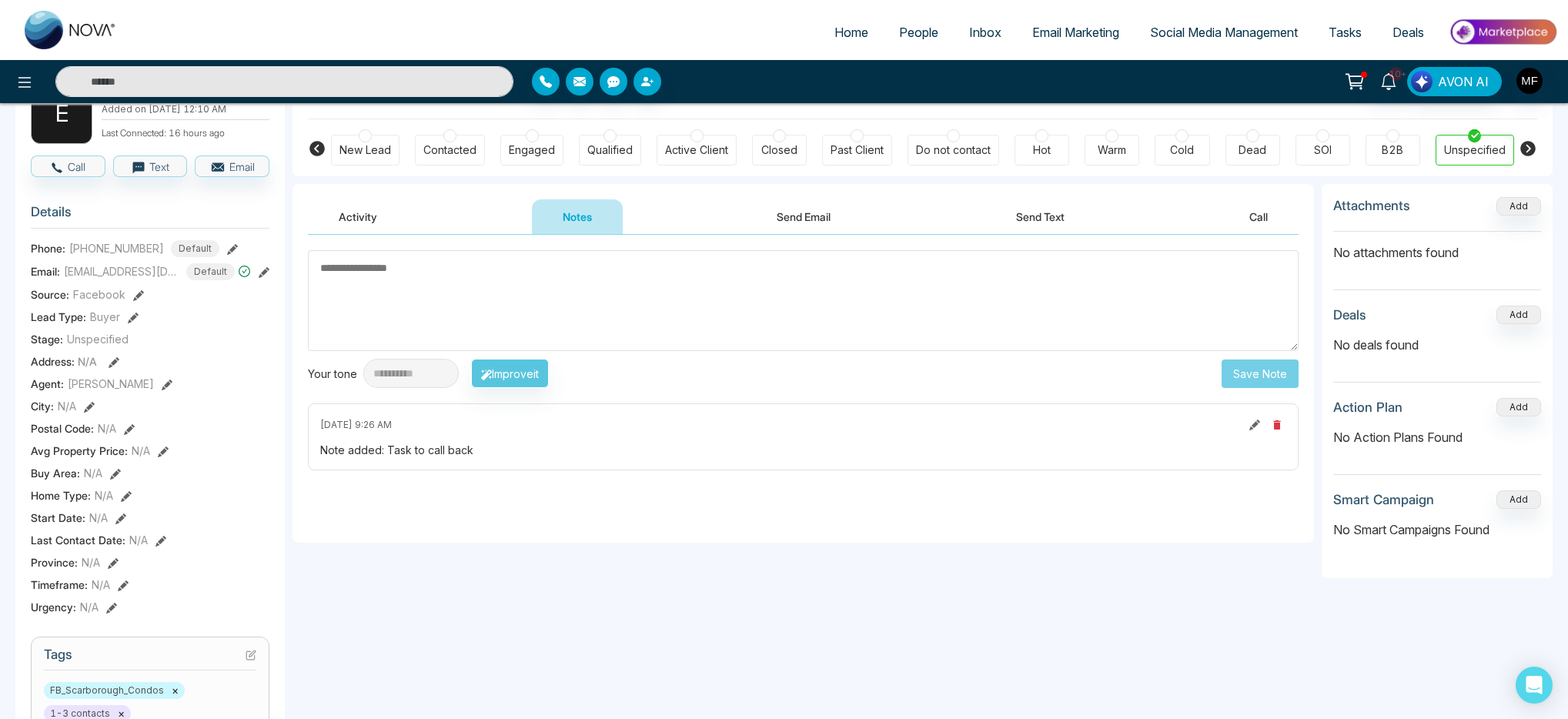
scroll to position [110, 0]
click at [416, 453] on div "Note added: Task to call back" at bounding box center [803, 449] width 966 height 16
click at [462, 513] on div "**********" at bounding box center [803, 387] width 1022 height 308
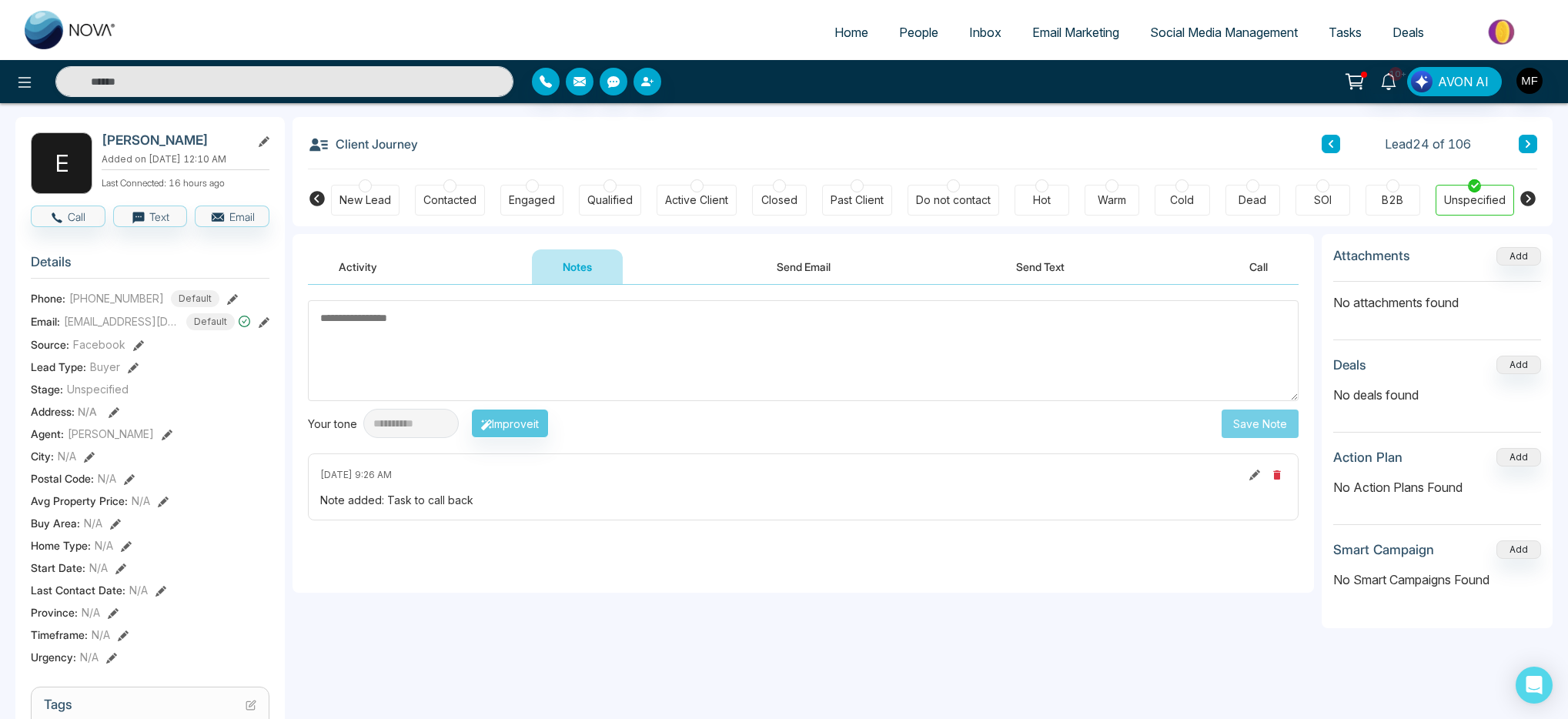
scroll to position [51, 0]
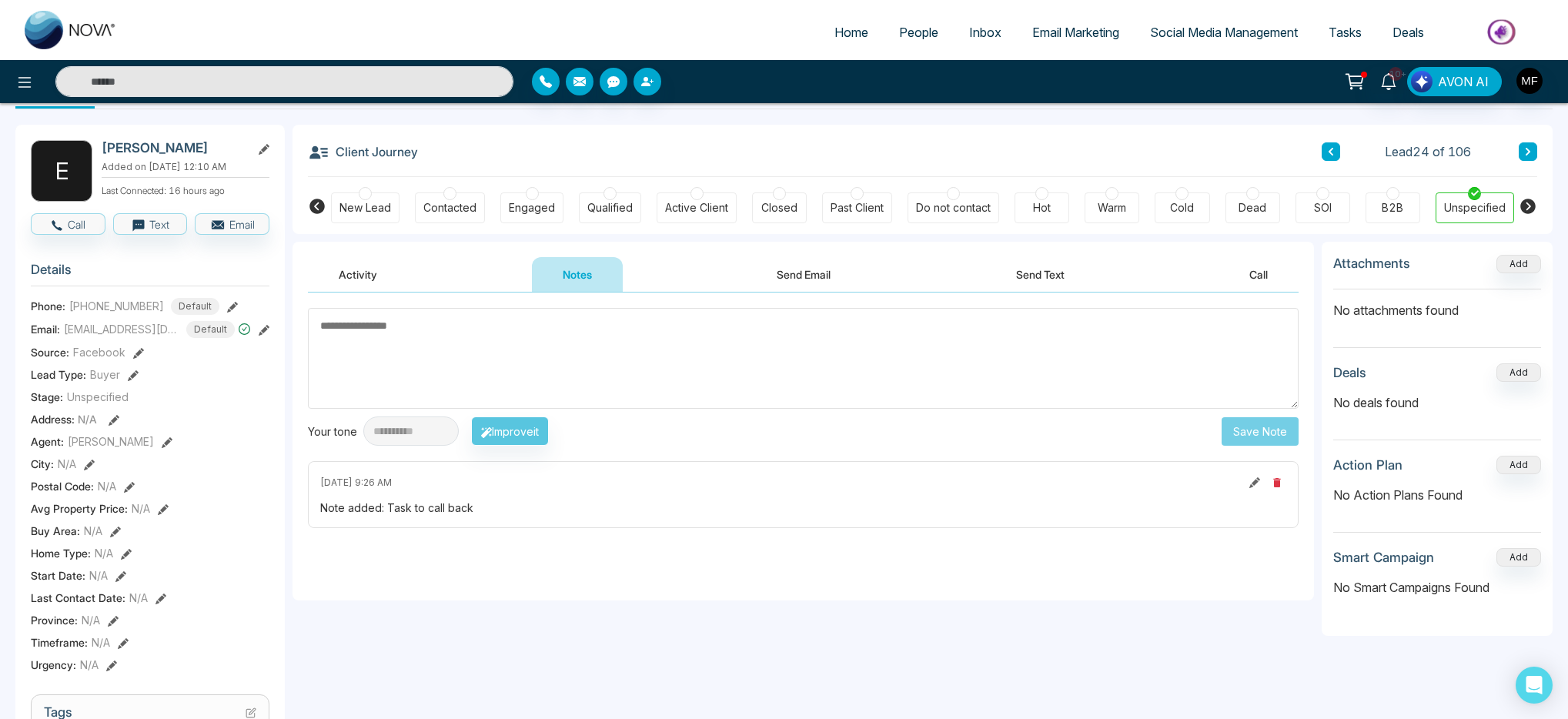
click at [819, 275] on button "Send Email" at bounding box center [803, 274] width 116 height 34
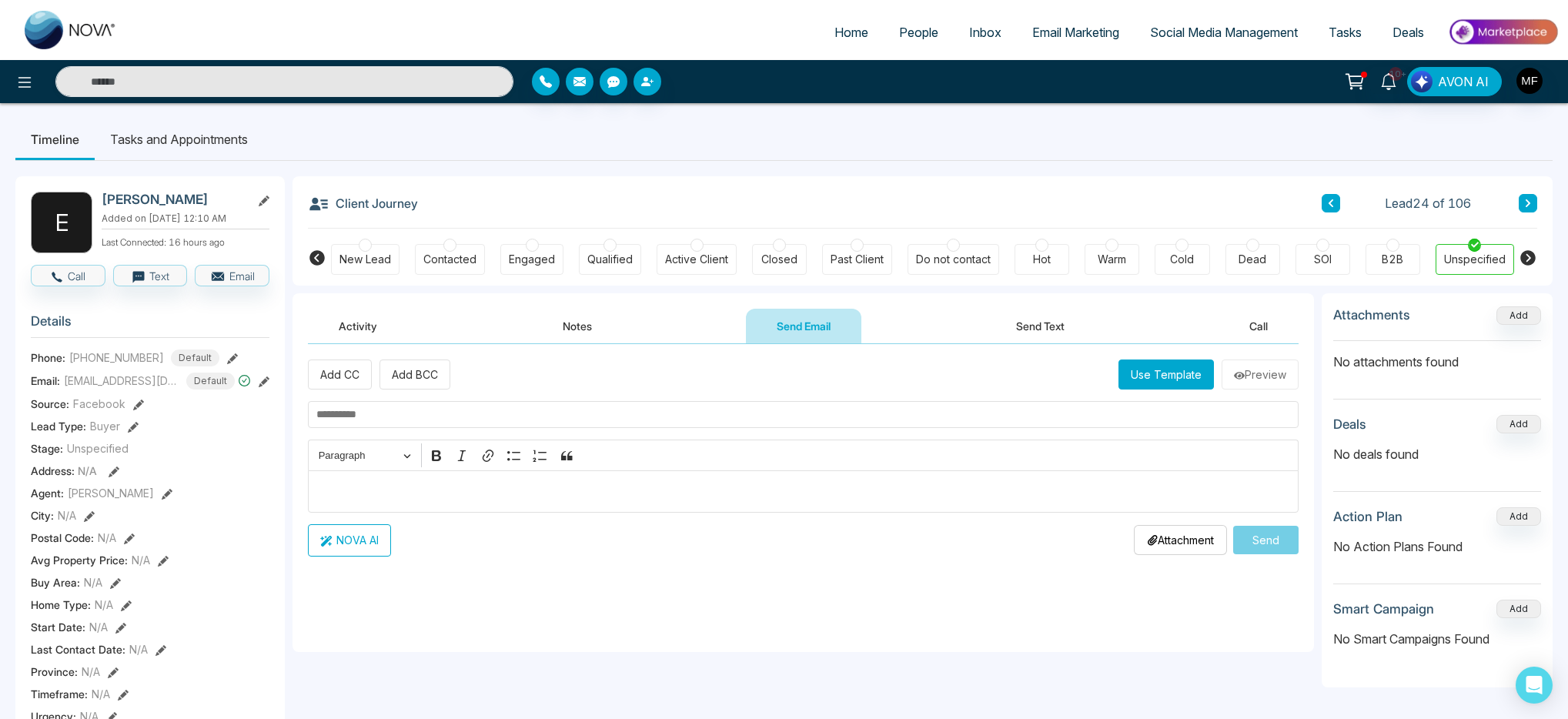
click at [374, 492] on p "Editor editing area: main" at bounding box center [803, 491] width 975 height 19
click at [449, 503] on div "Editor editing area: main" at bounding box center [803, 491] width 991 height 42
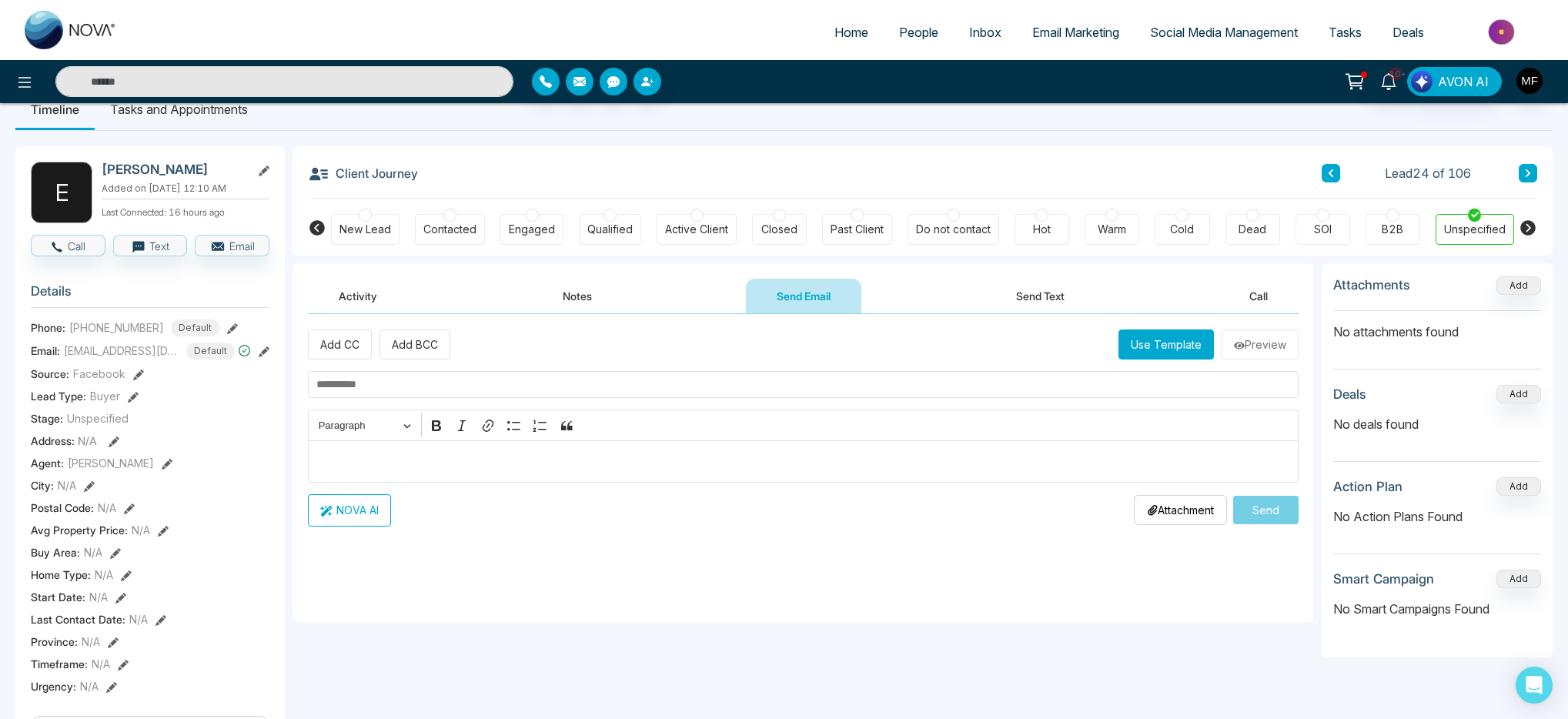
scroll to position [20, 0]
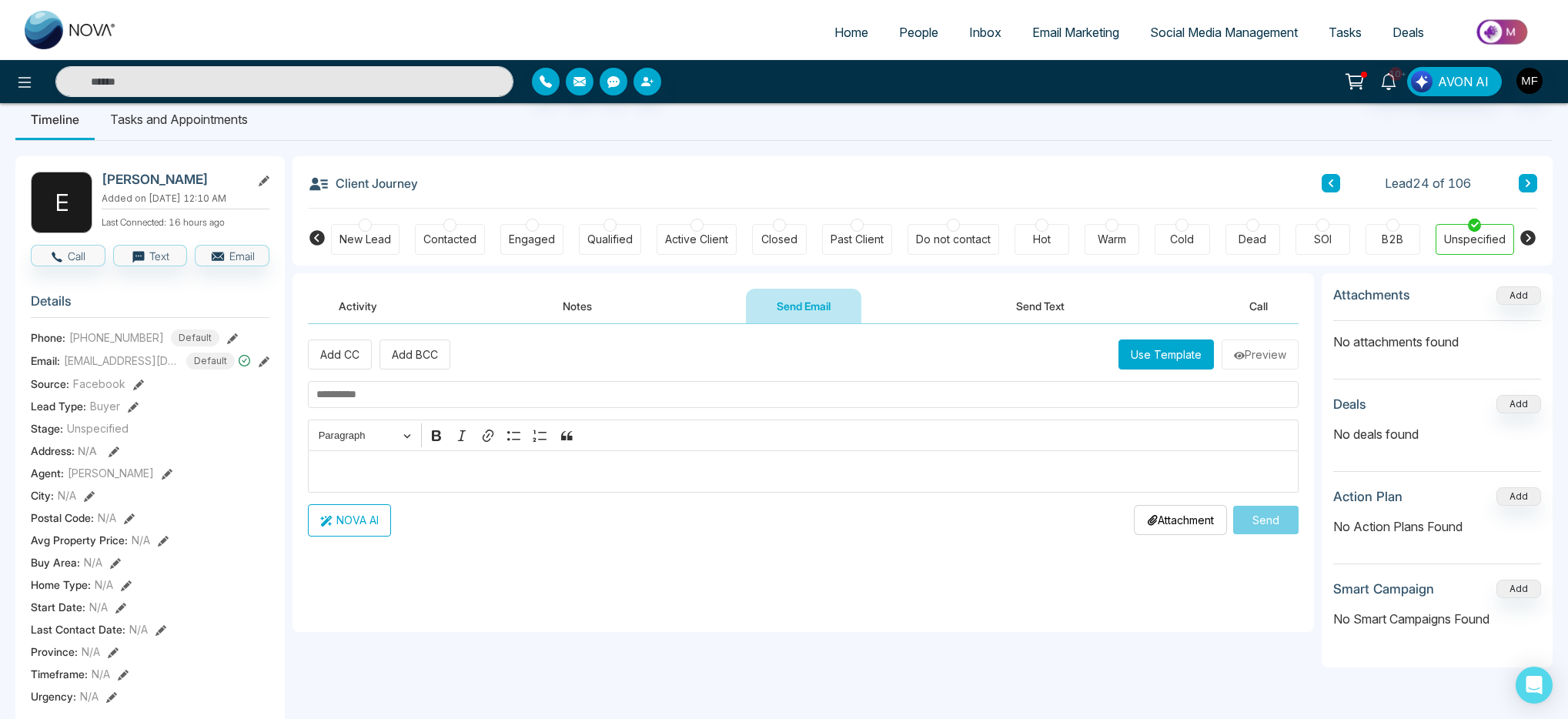
click at [494, 397] on input "text" at bounding box center [803, 394] width 991 height 27
paste input "**********"
type input "**********"
click at [480, 463] on p "Editor editing area: main" at bounding box center [803, 471] width 975 height 19
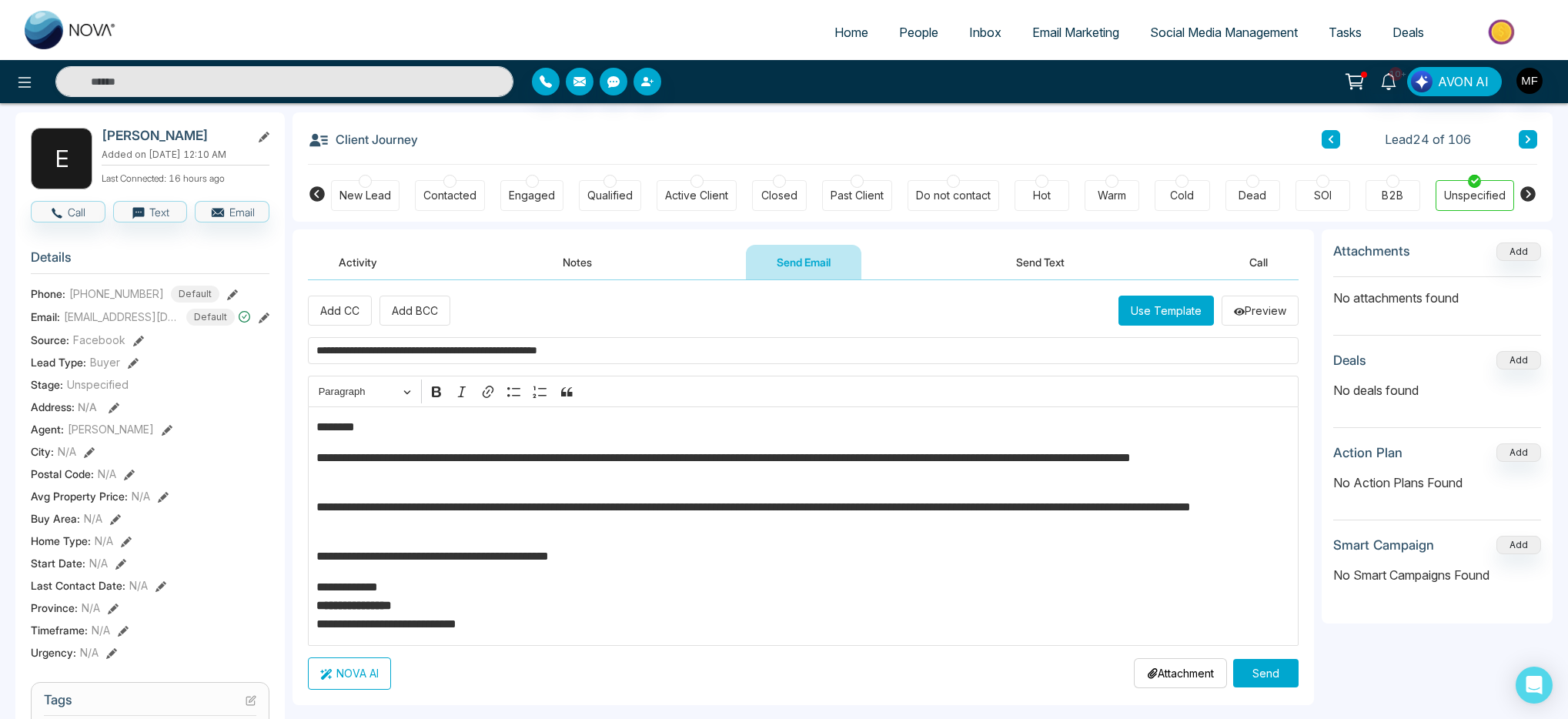
scroll to position [94, 0]
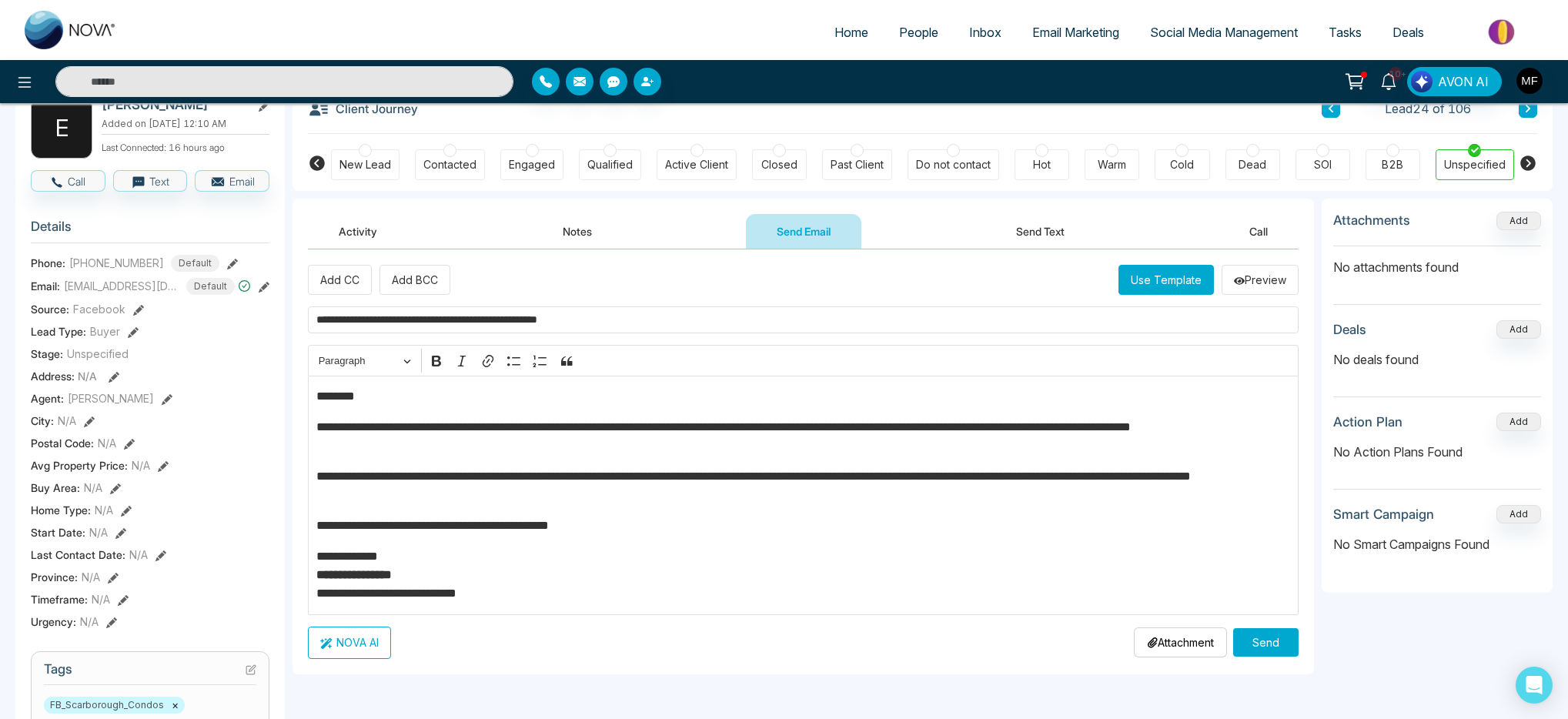
click at [1257, 648] on button "Send" at bounding box center [1266, 642] width 65 height 28
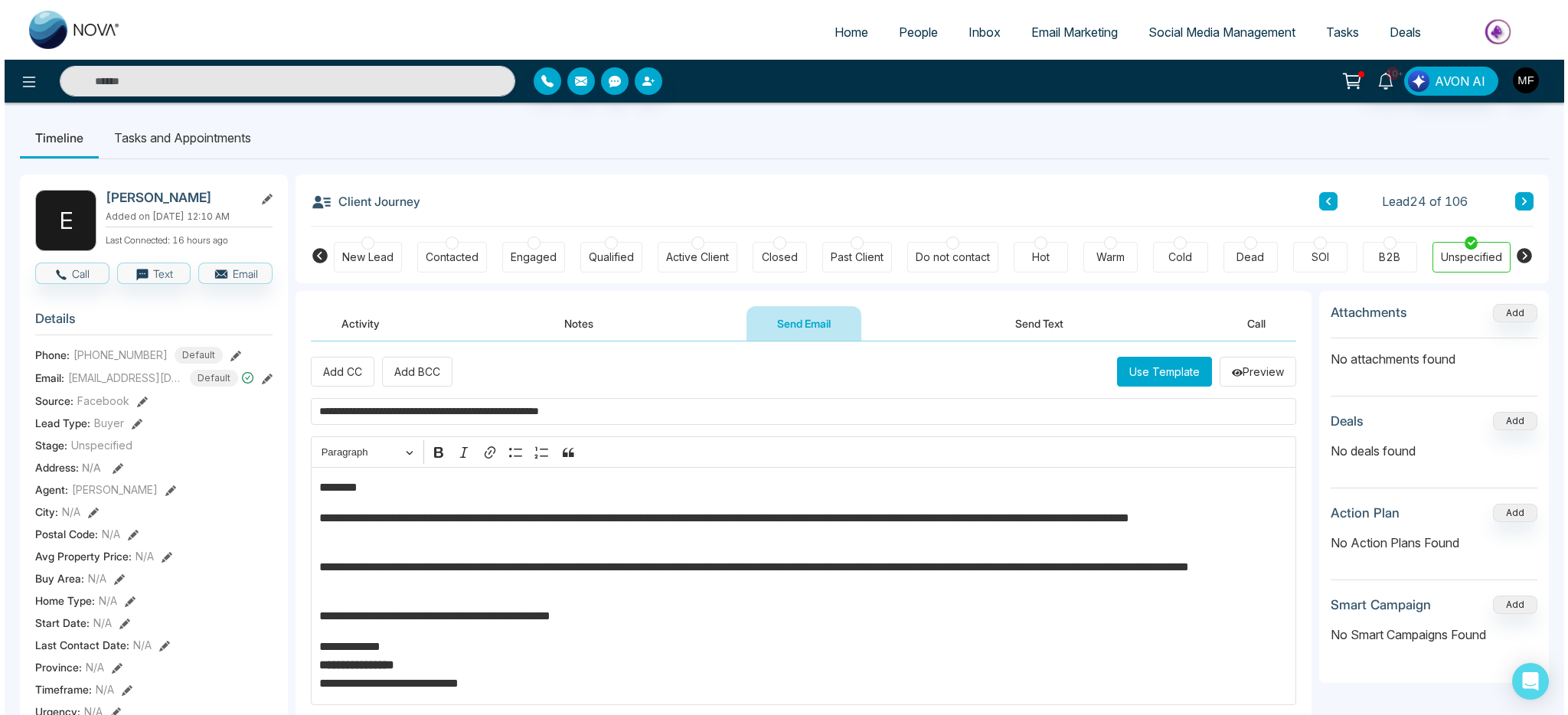
scroll to position [0, 0]
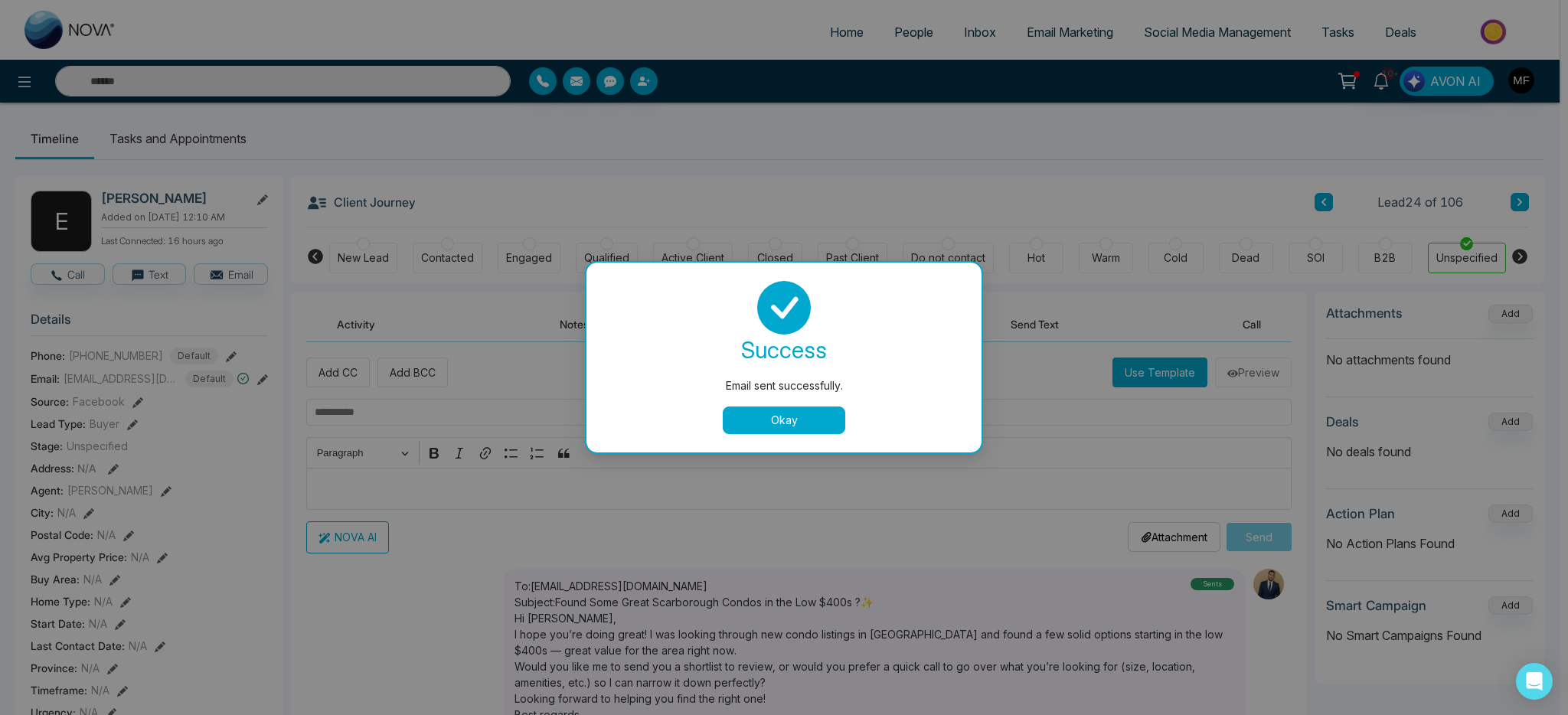
click at [760, 419] on button "Okay" at bounding box center [784, 420] width 123 height 27
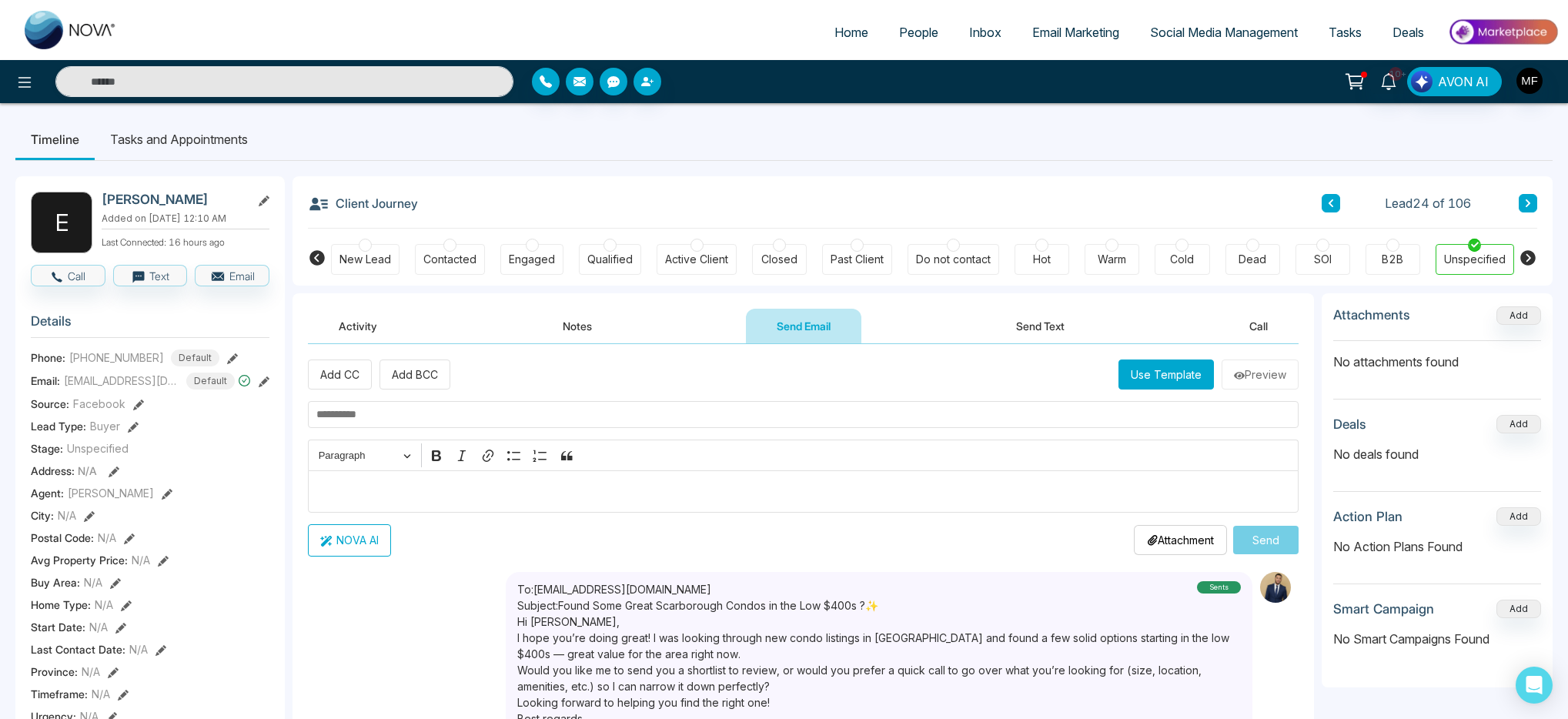
click at [185, 152] on li "Tasks and Appointments" at bounding box center [178, 139] width 169 height 41
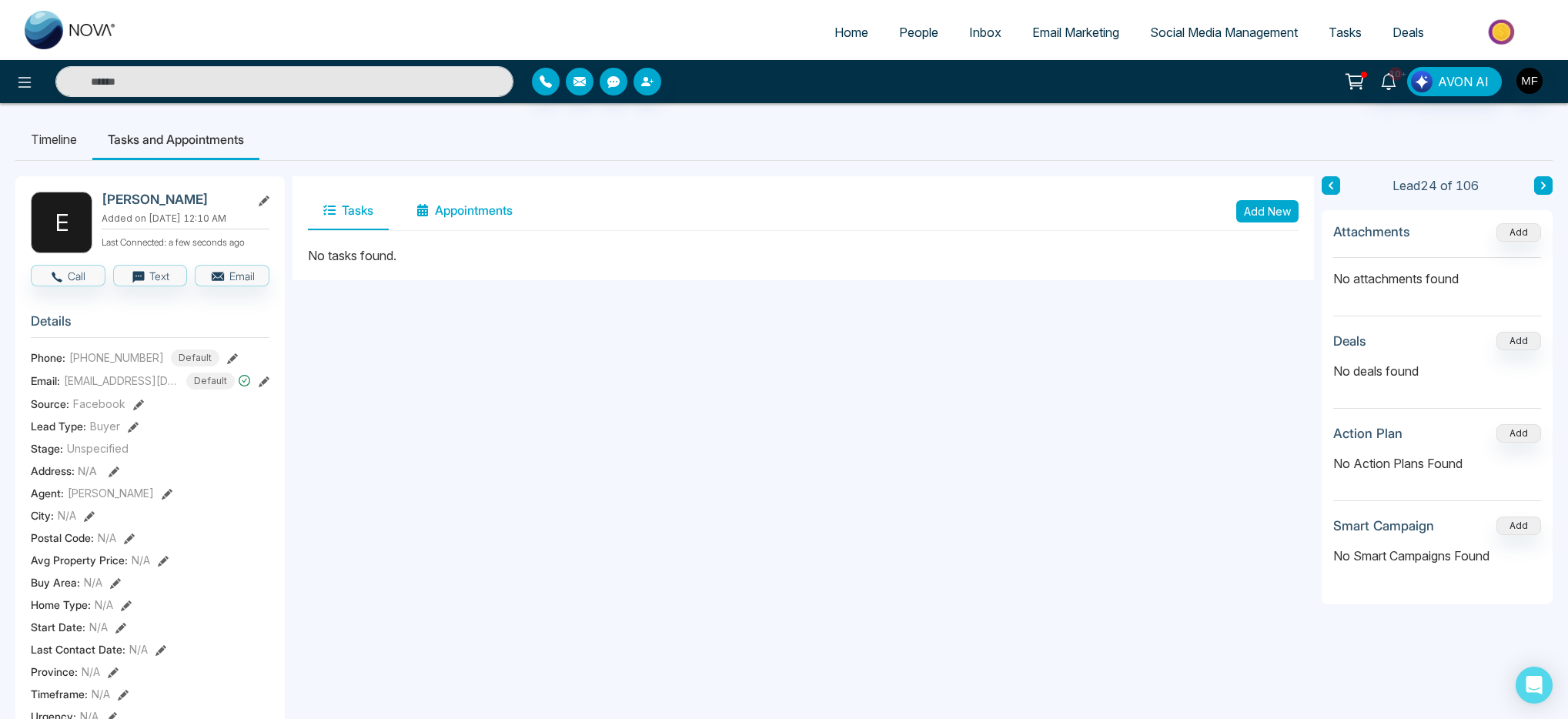
click at [479, 219] on button "Appointments" at bounding box center [465, 211] width 127 height 39
click at [348, 222] on button "Tasks" at bounding box center [348, 211] width 81 height 39
click at [1271, 218] on button "Add New" at bounding box center [1267, 211] width 63 height 22
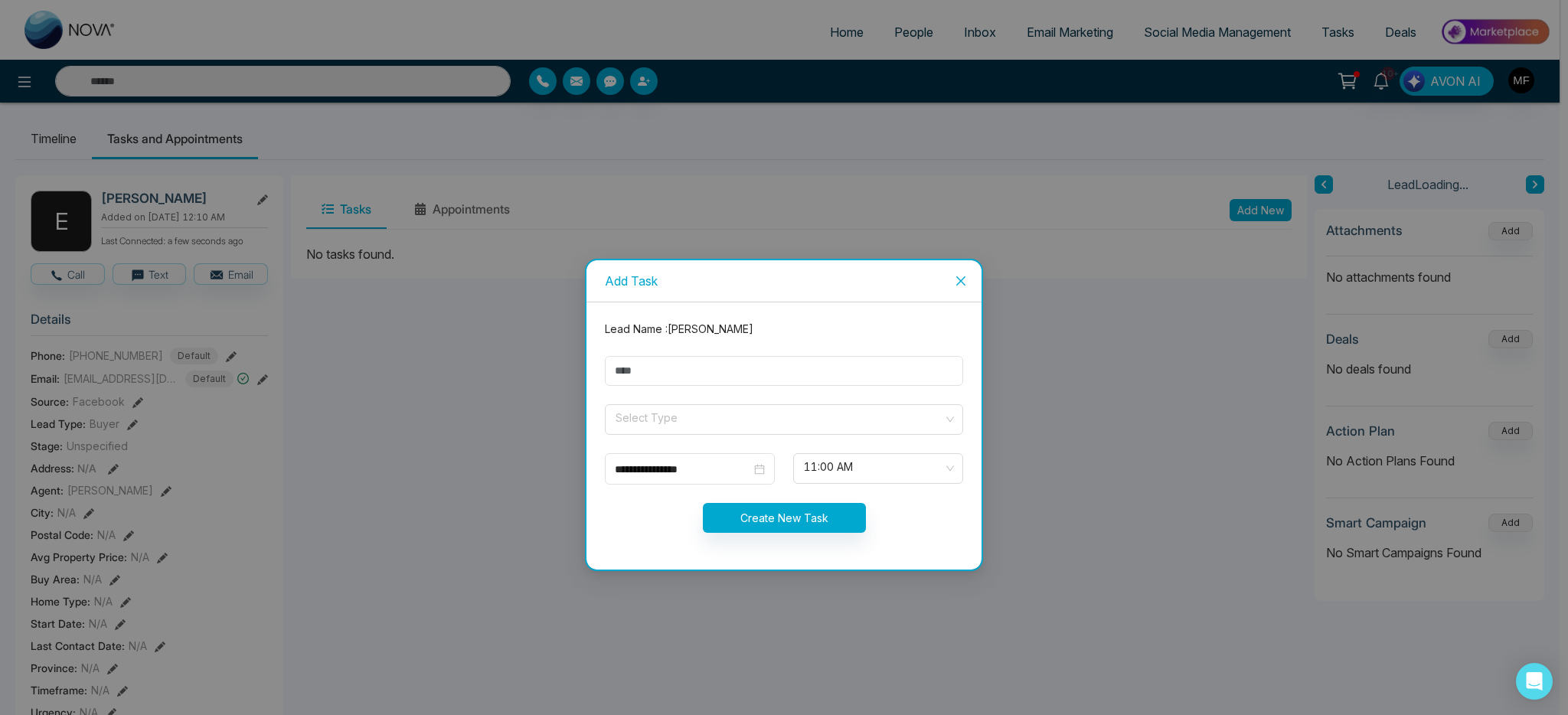
click at [767, 355] on form "**********" at bounding box center [784, 435] width 377 height 230
click at [766, 374] on input "text" at bounding box center [784, 371] width 358 height 30
type input "**********"
click at [702, 427] on input "search" at bounding box center [778, 416] width 329 height 23
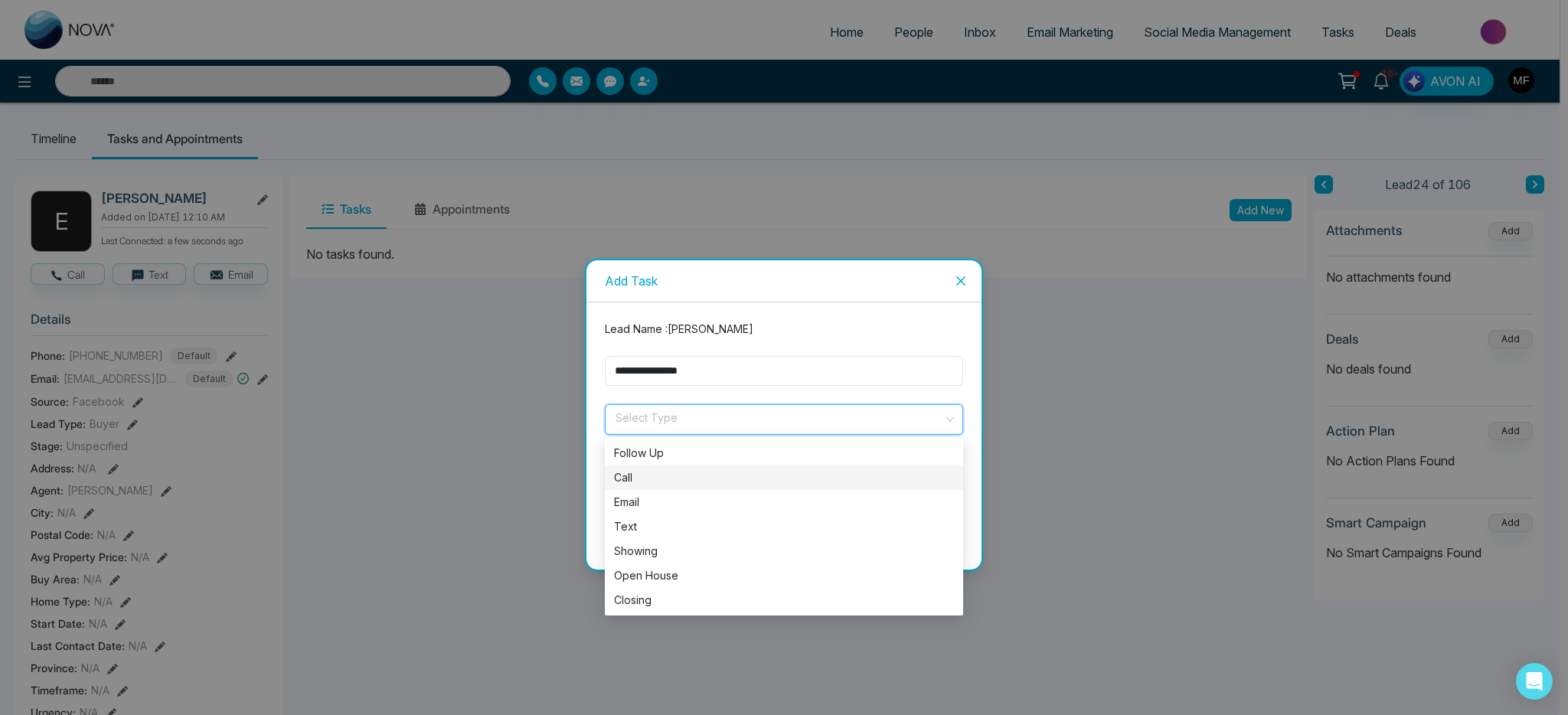
click at [684, 476] on div "Call" at bounding box center [784, 477] width 340 height 17
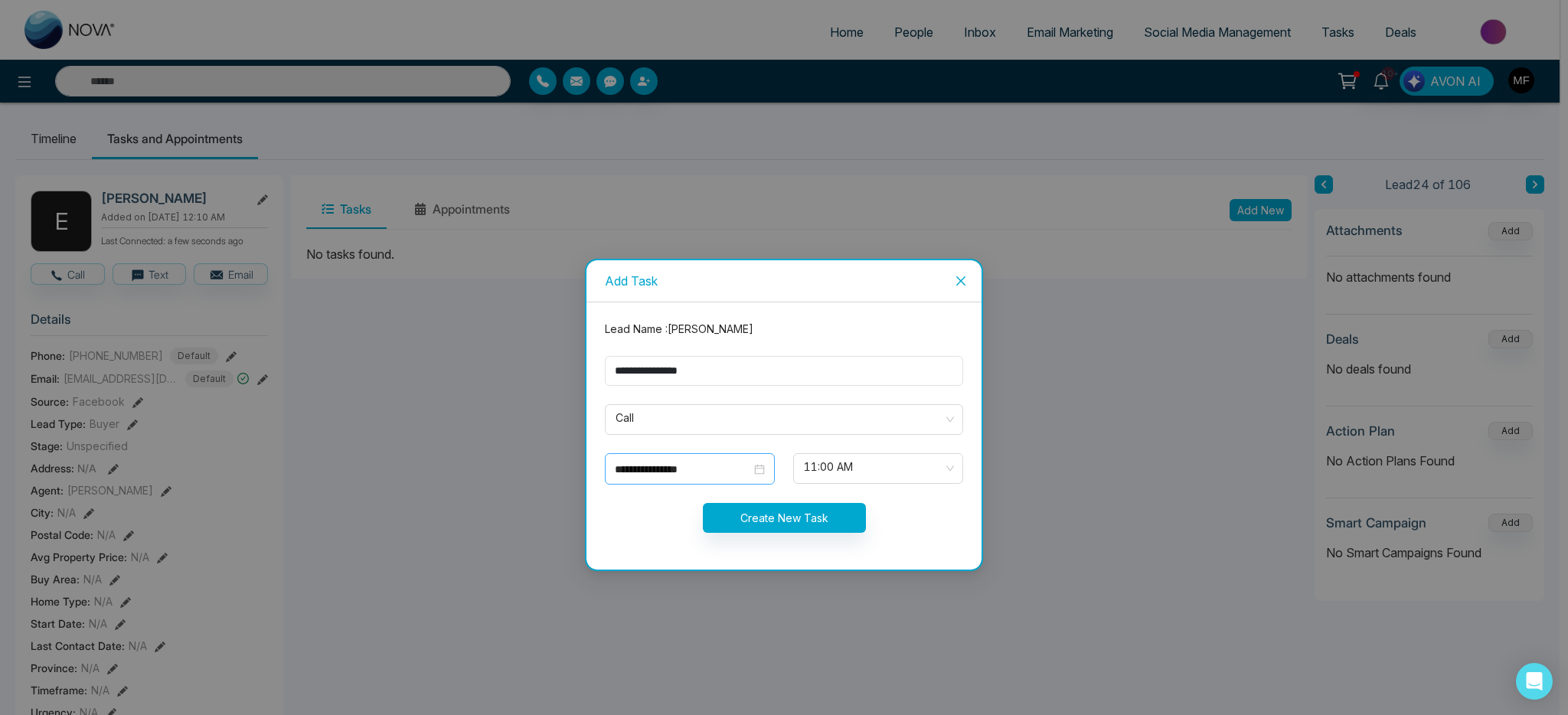
click at [755, 469] on div "**********" at bounding box center [690, 470] width 150 height 17
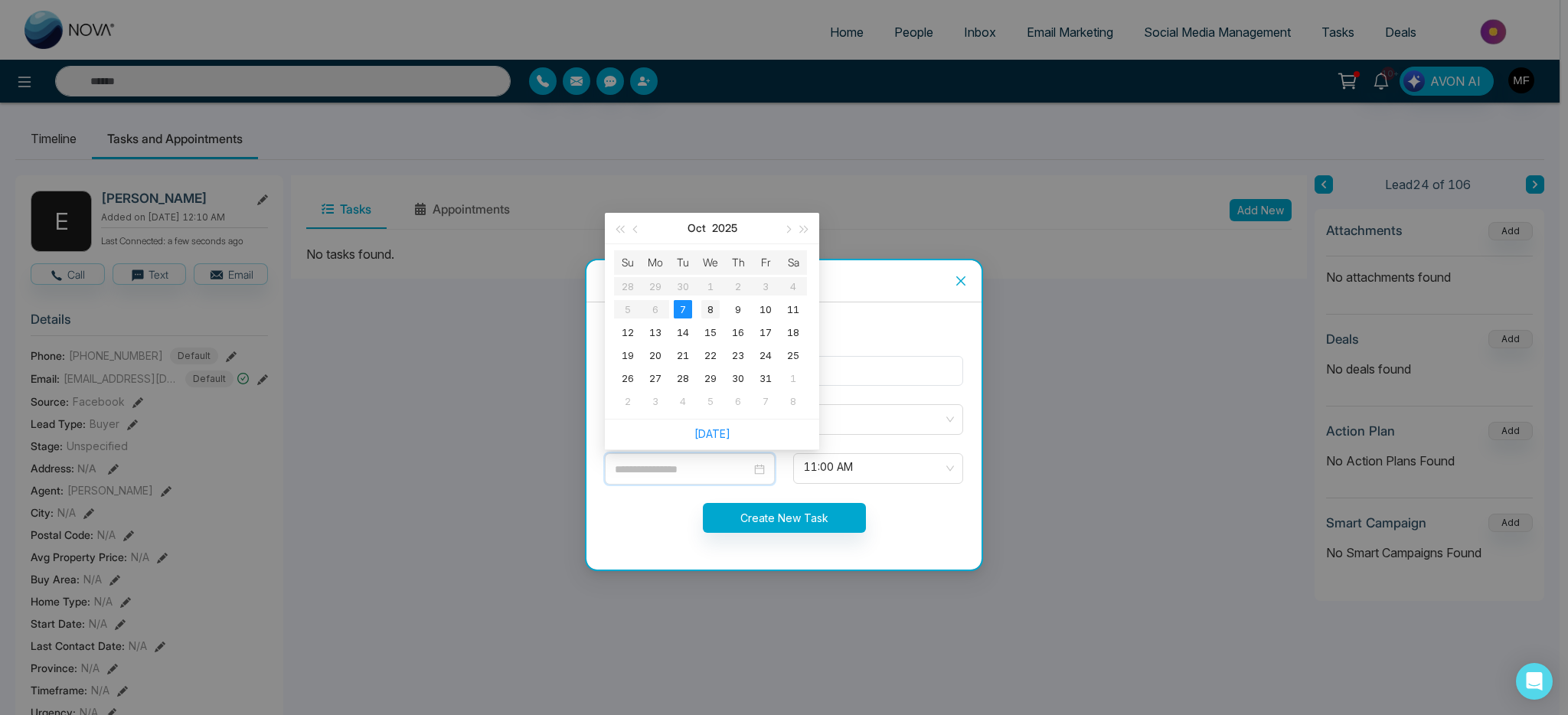
type input "**********"
click at [713, 311] on div "8" at bounding box center [711, 309] width 19 height 19
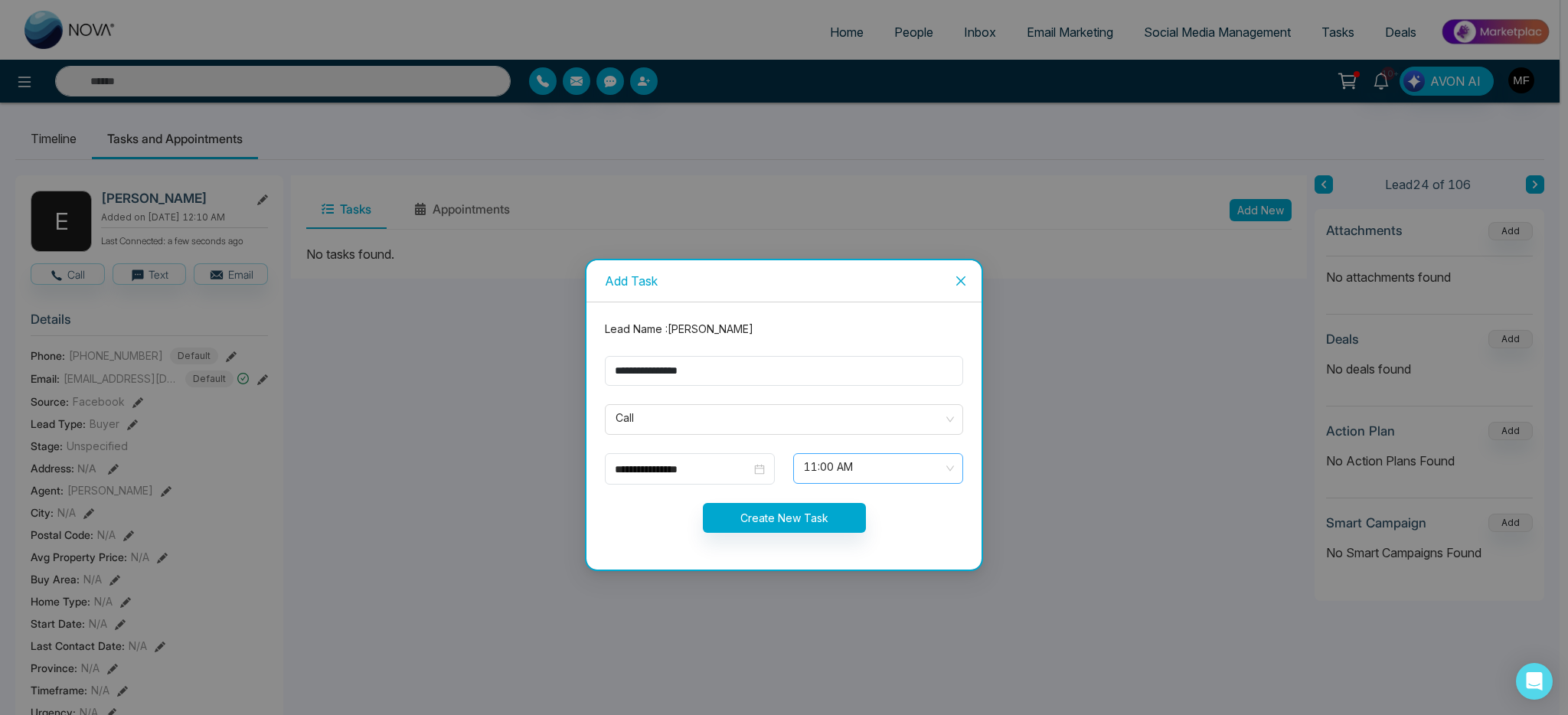
click at [885, 469] on span "11:00 AM" at bounding box center [878, 468] width 148 height 26
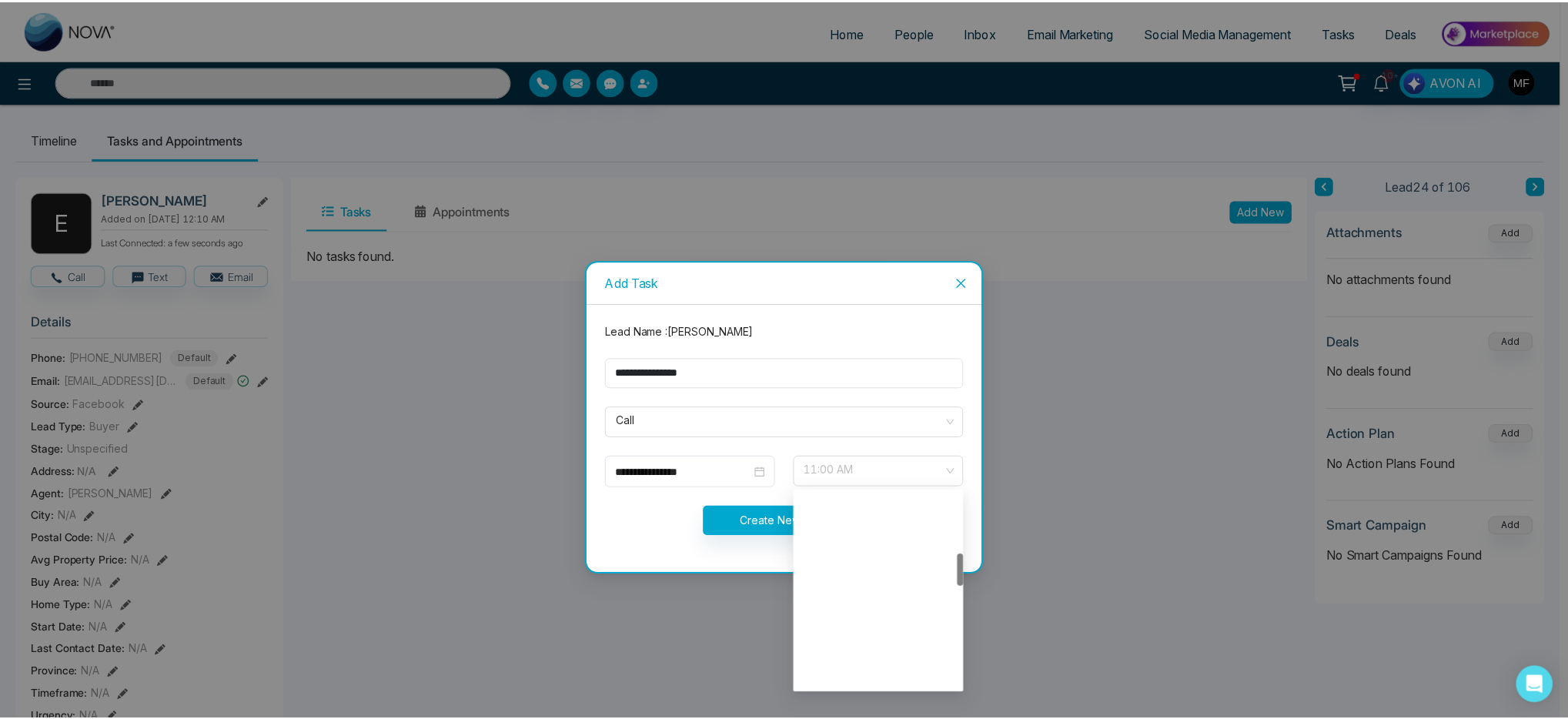
scroll to position [369, 0]
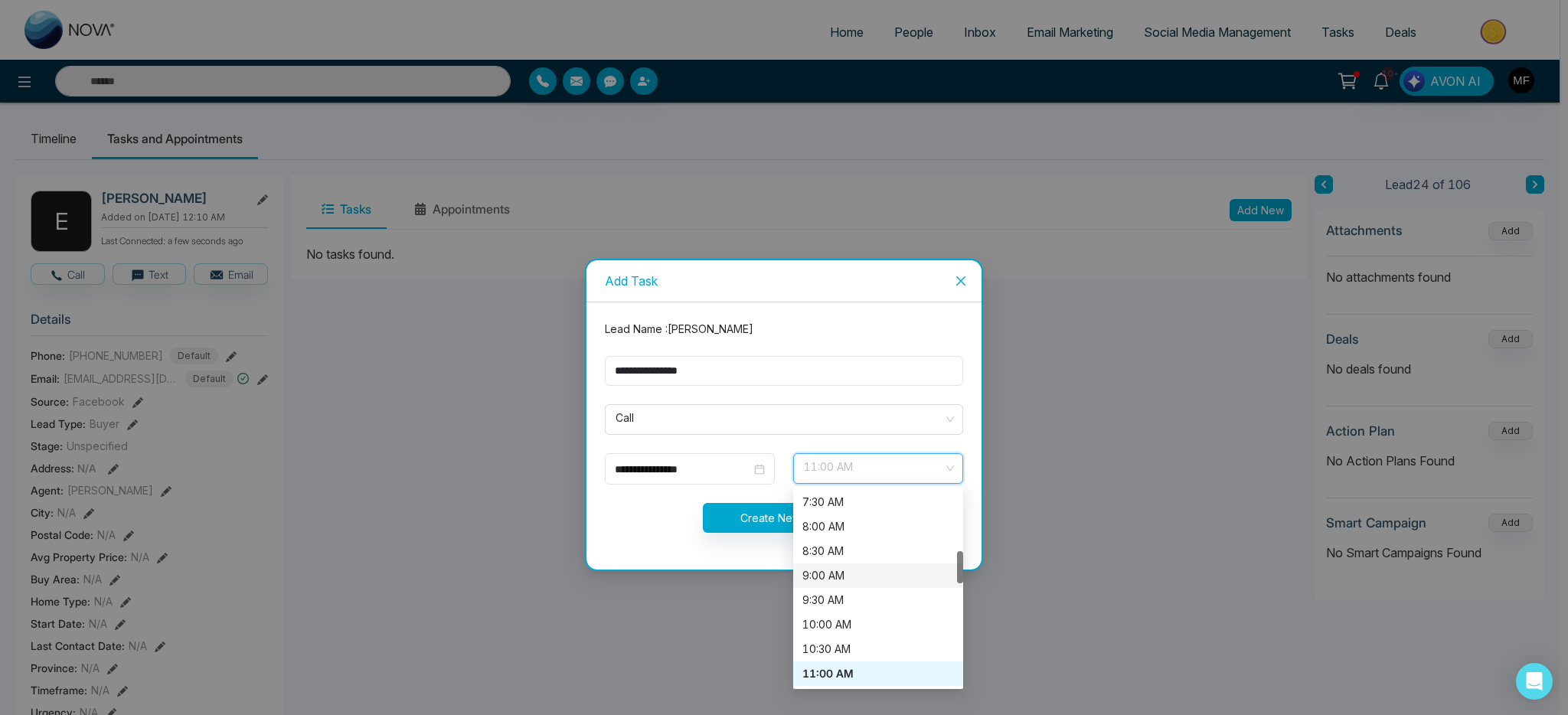
click at [852, 576] on div "9:00 AM" at bounding box center [878, 575] width 152 height 17
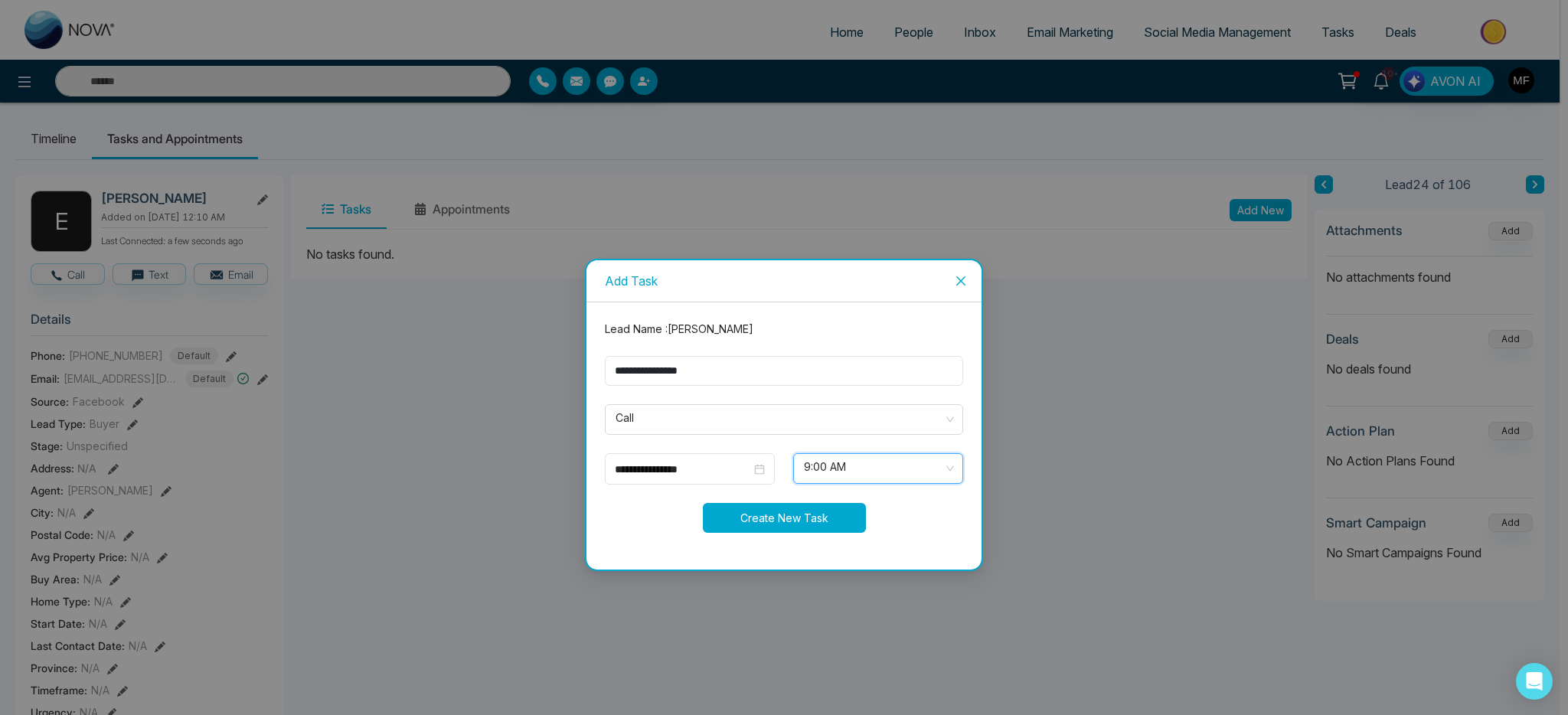
click at [773, 515] on button "Create New Task" at bounding box center [784, 517] width 163 height 30
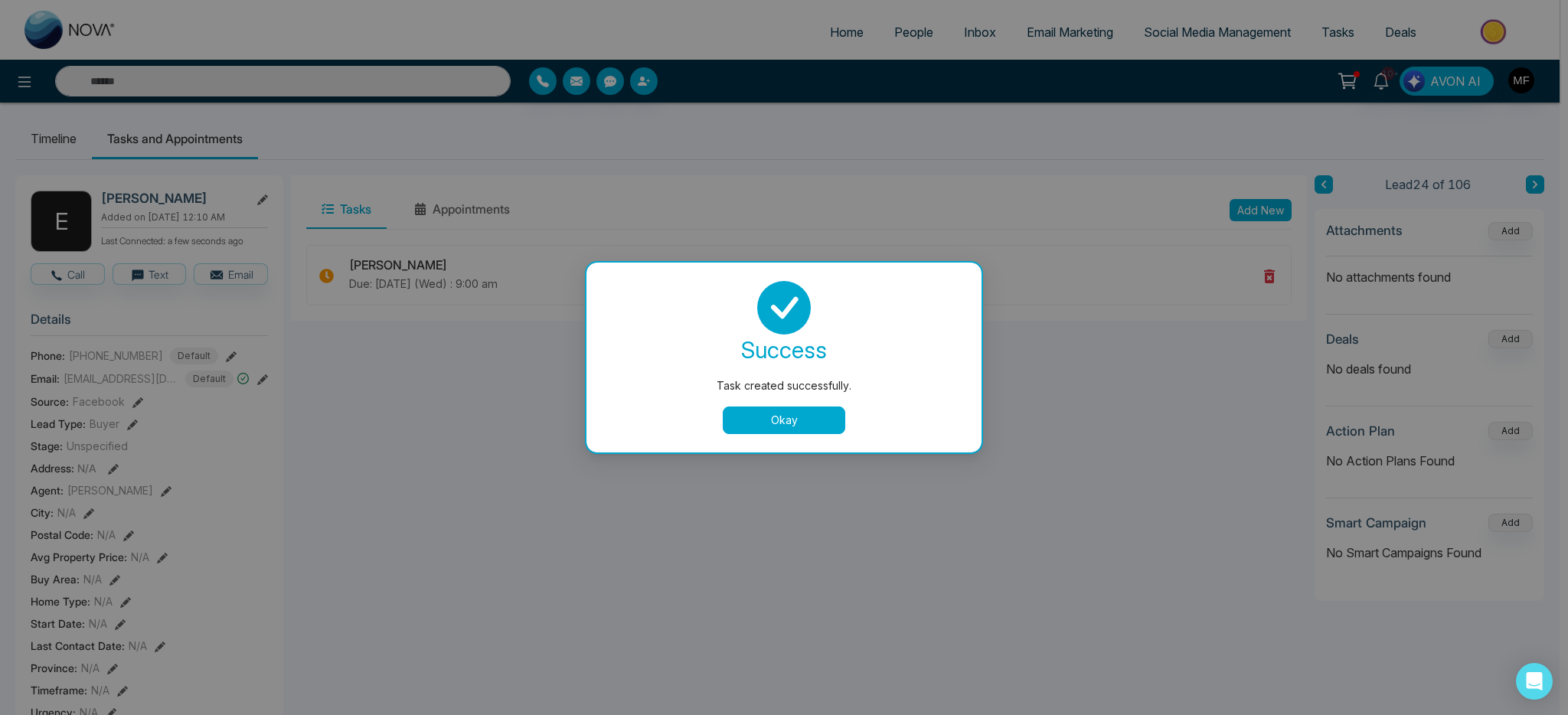
click at [788, 412] on button "Okay" at bounding box center [784, 420] width 123 height 27
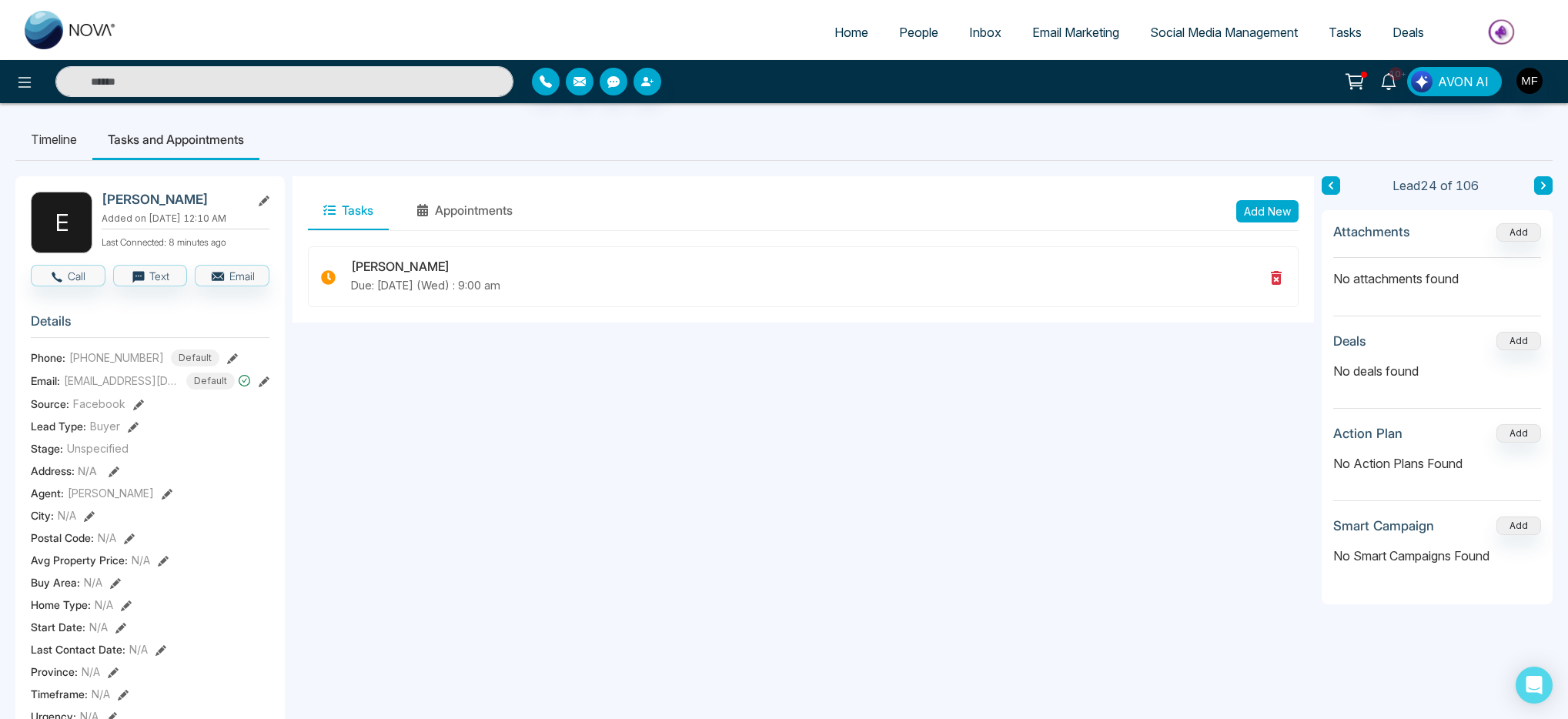
click at [61, 7] on link at bounding box center [71, 29] width 123 height 49
select select "*"
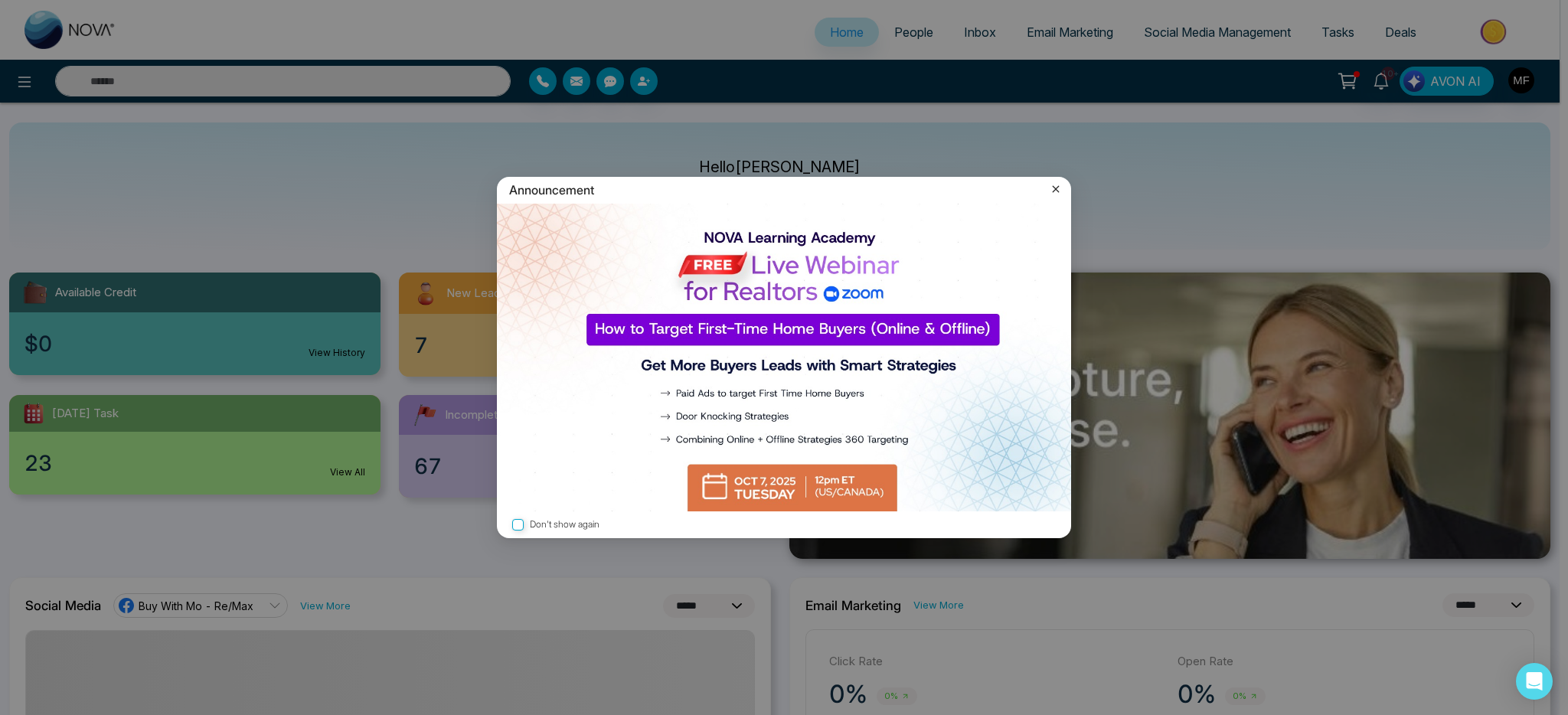
click at [1055, 186] on icon at bounding box center [1056, 189] width 15 height 15
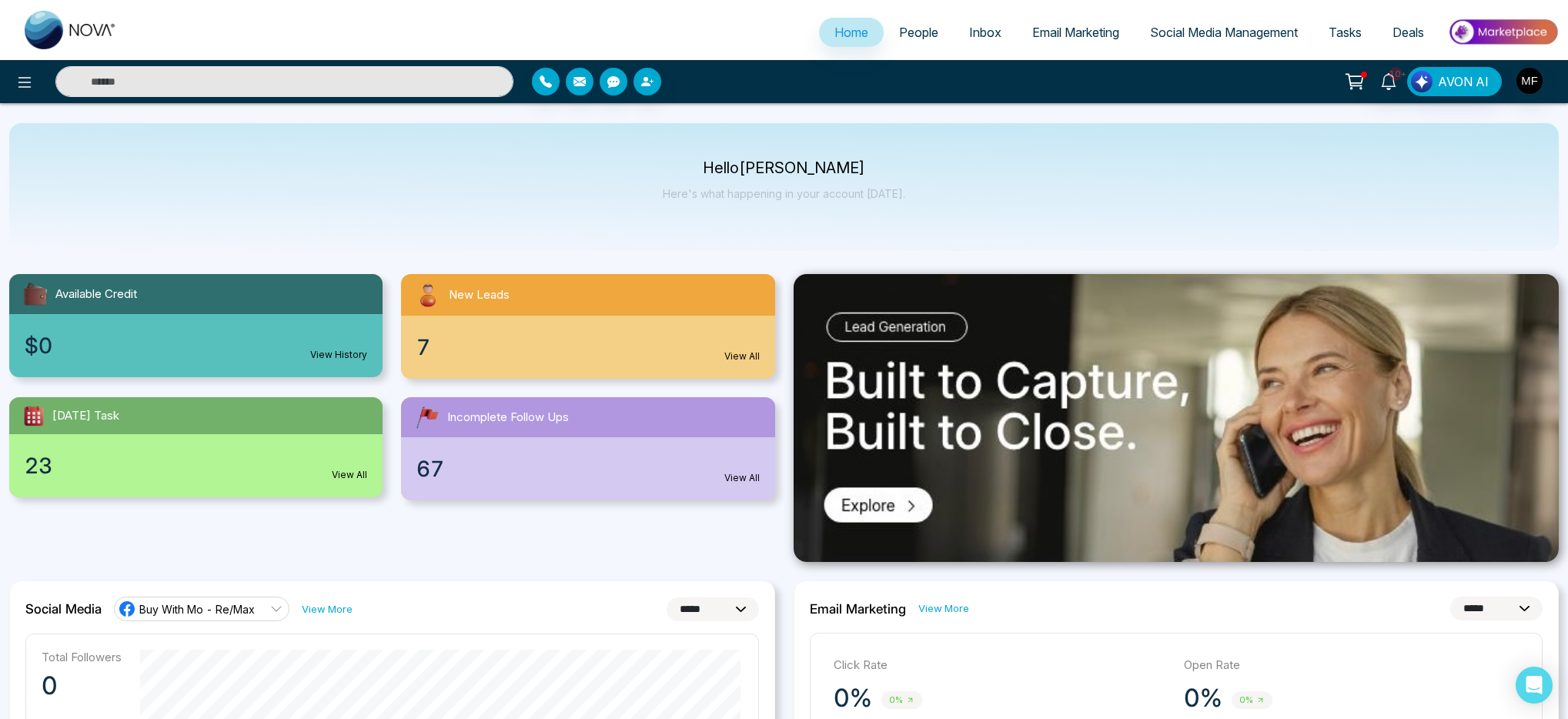
click at [346, 87] on input "text" at bounding box center [285, 81] width 458 height 31
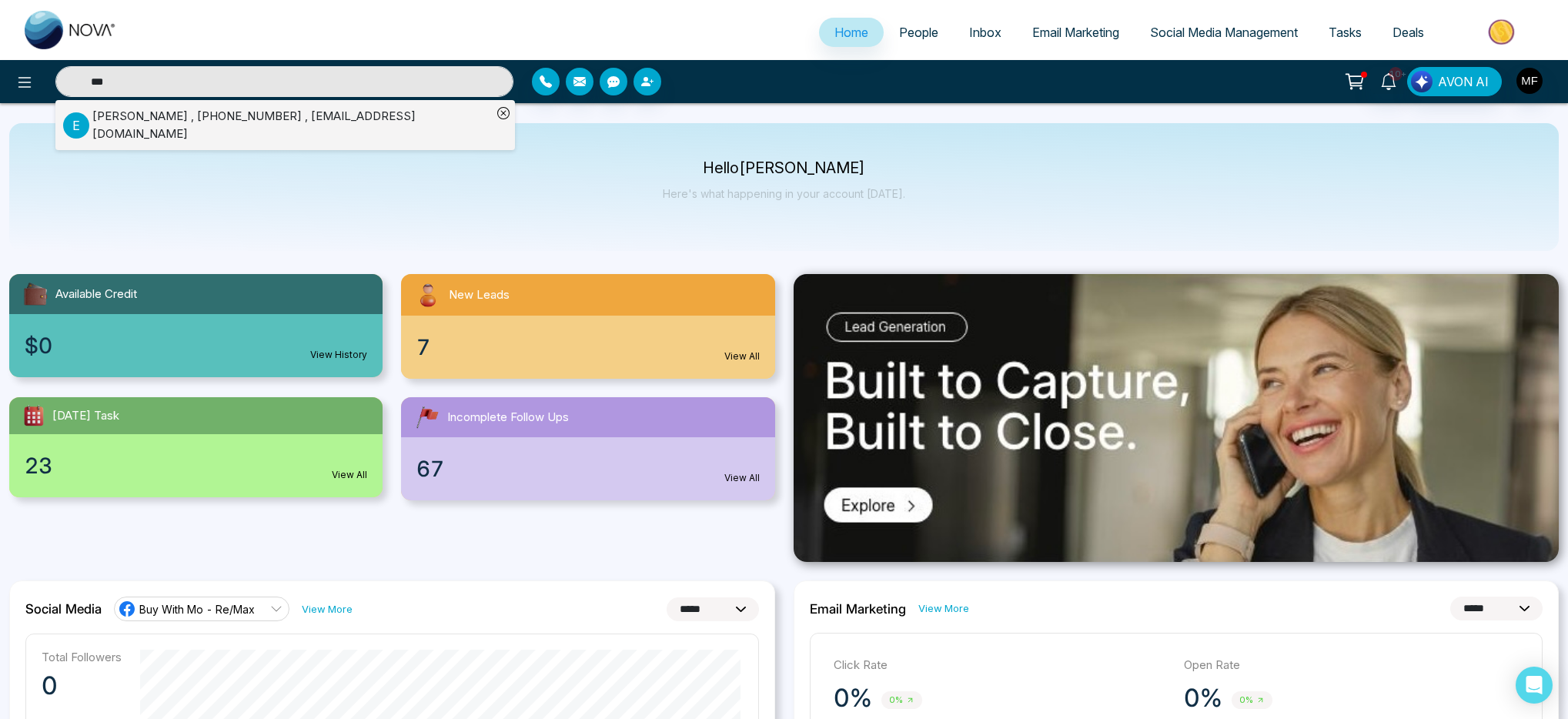
type input "***"
click at [153, 117] on div "Evet Wilson , +16478573668 , evetwilson@sympatico.ca" at bounding box center [292, 125] width 400 height 34
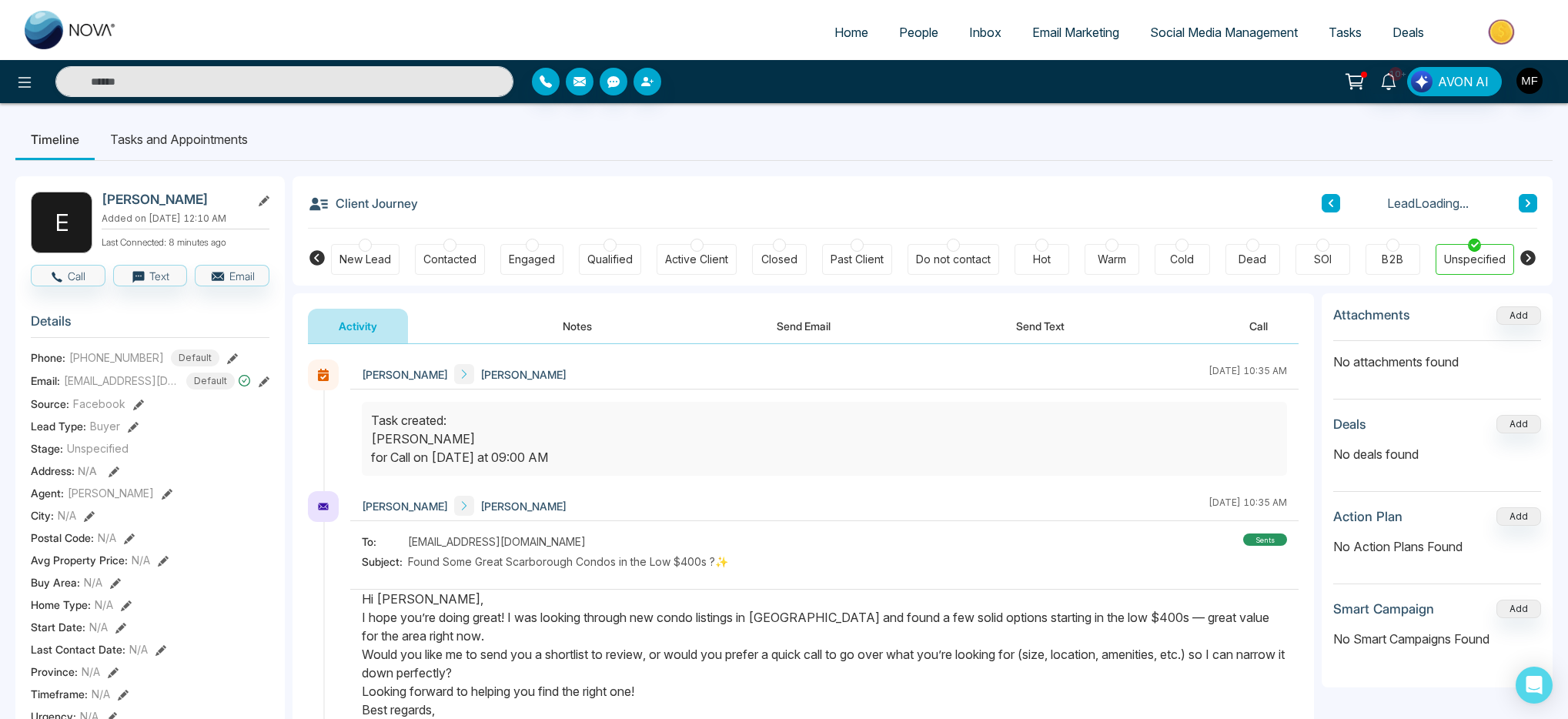
click at [1029, 324] on button "Send Text" at bounding box center [1040, 326] width 110 height 34
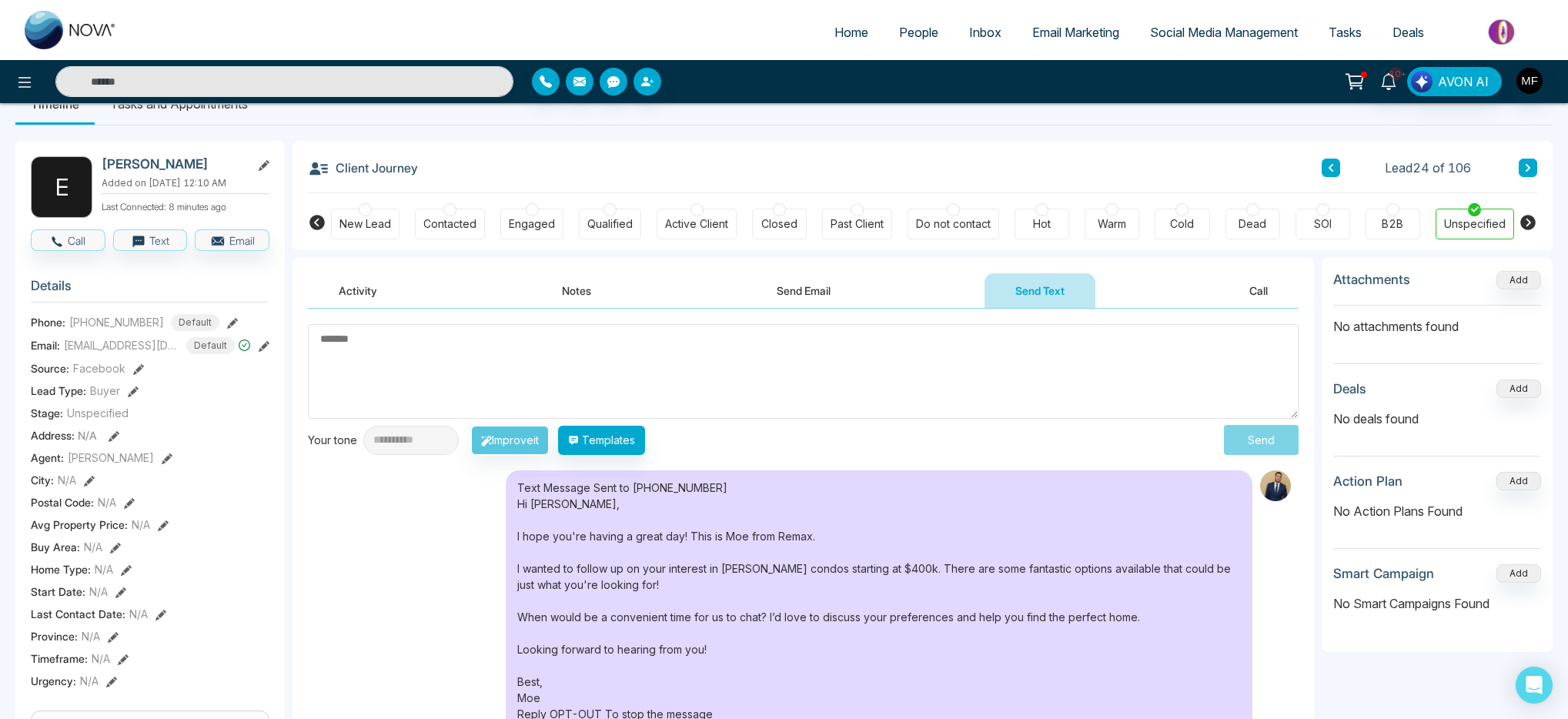
scroll to position [34, 0]
click at [57, 41] on img at bounding box center [71, 30] width 93 height 39
select select "*"
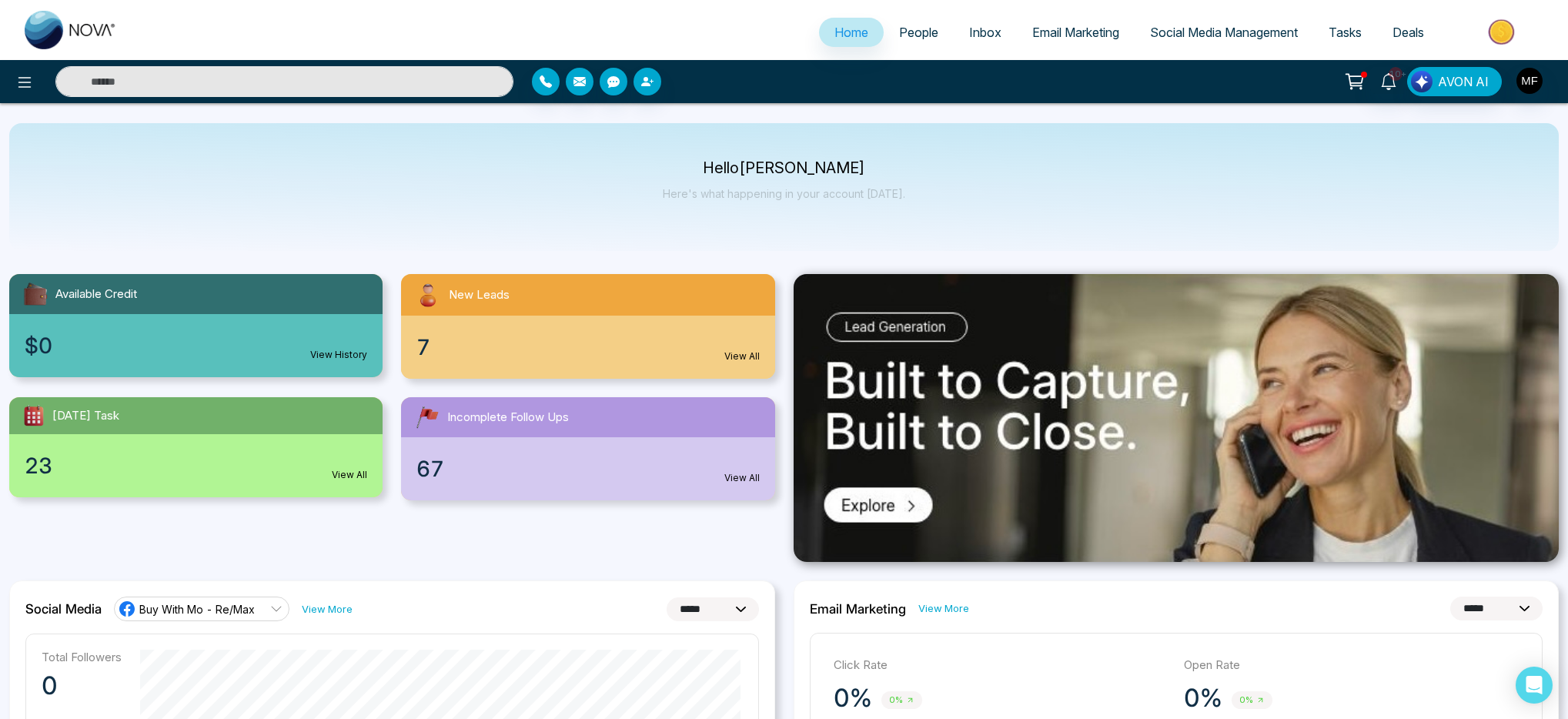
click at [381, 87] on input "text" at bounding box center [285, 81] width 458 height 31
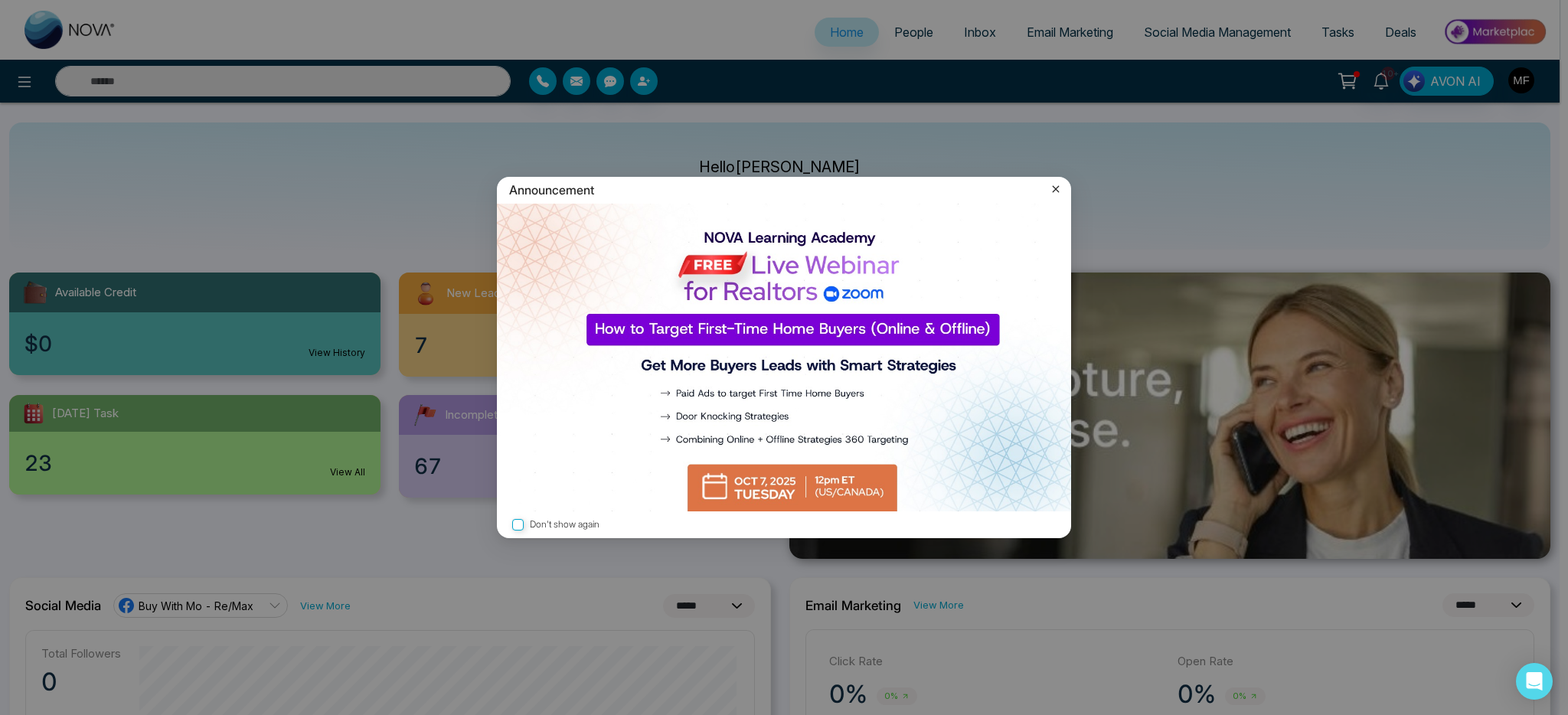
click at [1060, 185] on icon at bounding box center [1056, 189] width 15 height 15
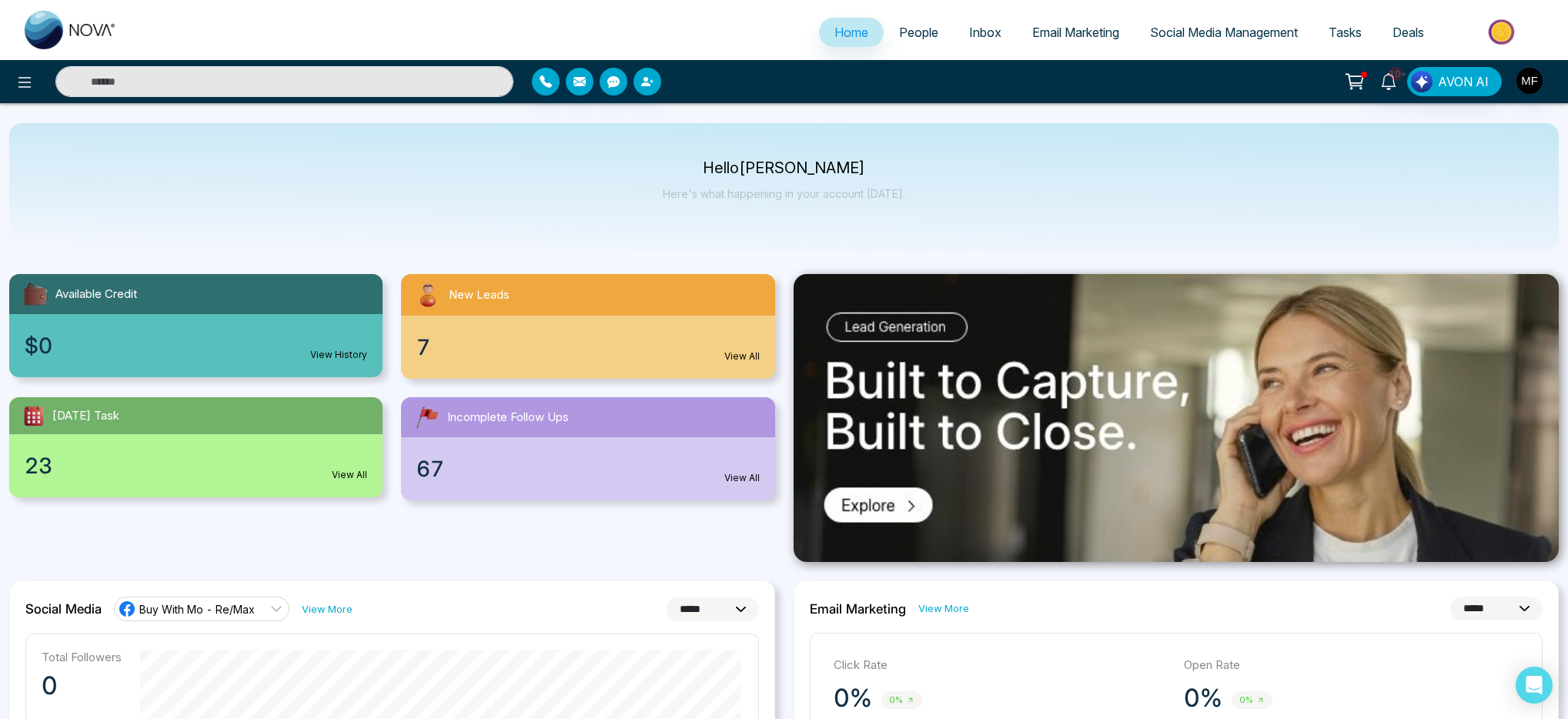
click at [270, 82] on input "text" at bounding box center [285, 81] width 458 height 31
type input "**"
click at [291, 88] on input "**" at bounding box center [285, 81] width 458 height 31
click at [291, 88] on input "text" at bounding box center [285, 81] width 458 height 31
click at [919, 36] on span "People" at bounding box center [919, 33] width 39 height 15
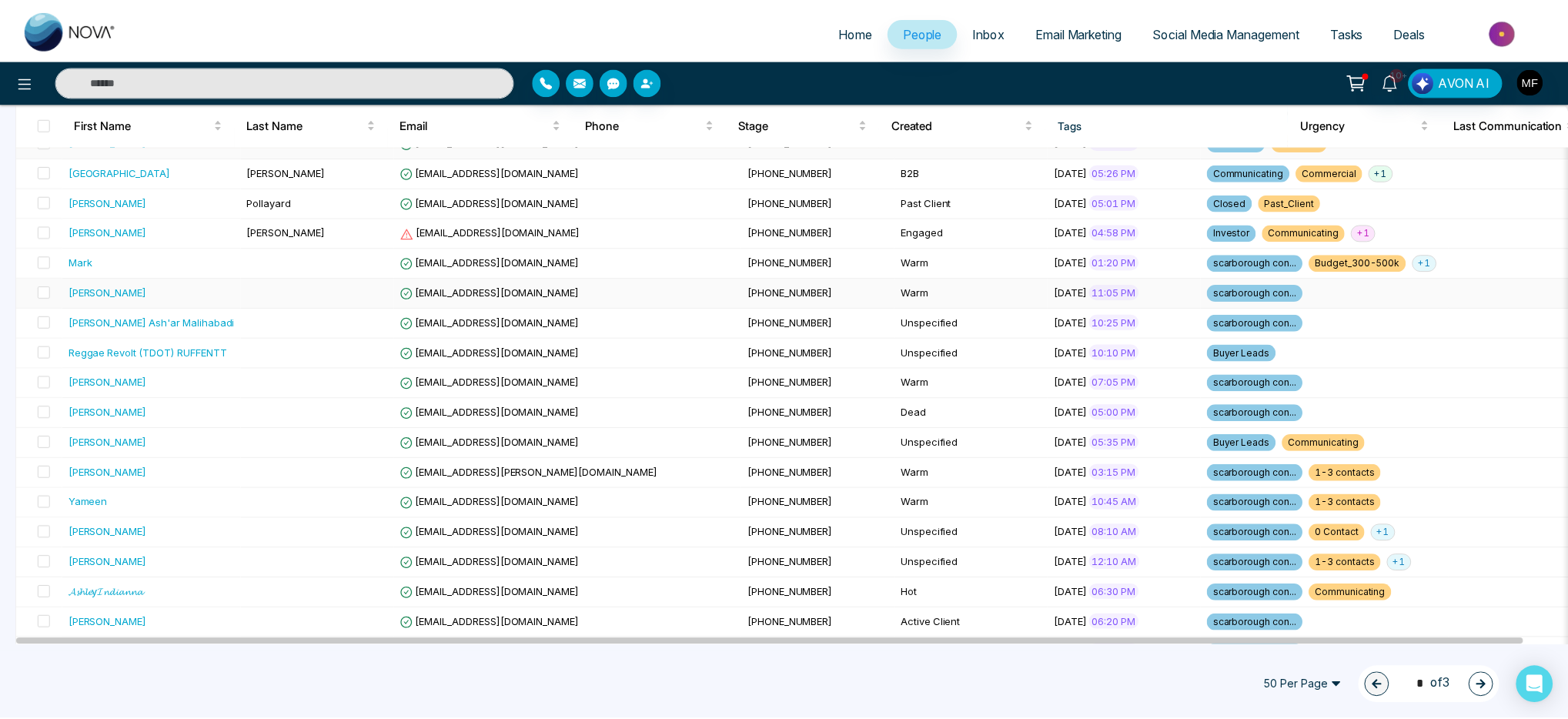
scroll to position [463, 0]
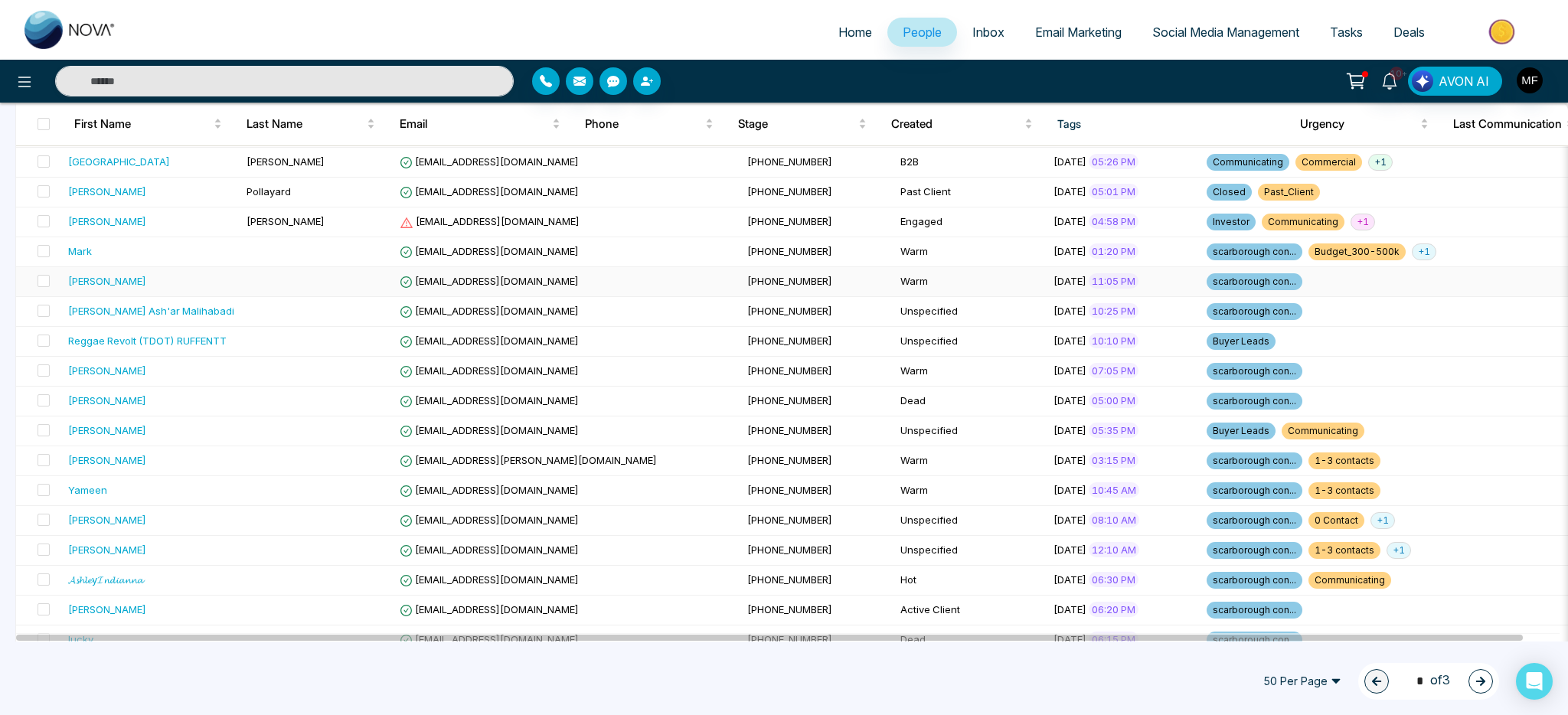
click at [310, 287] on td at bounding box center [317, 281] width 153 height 30
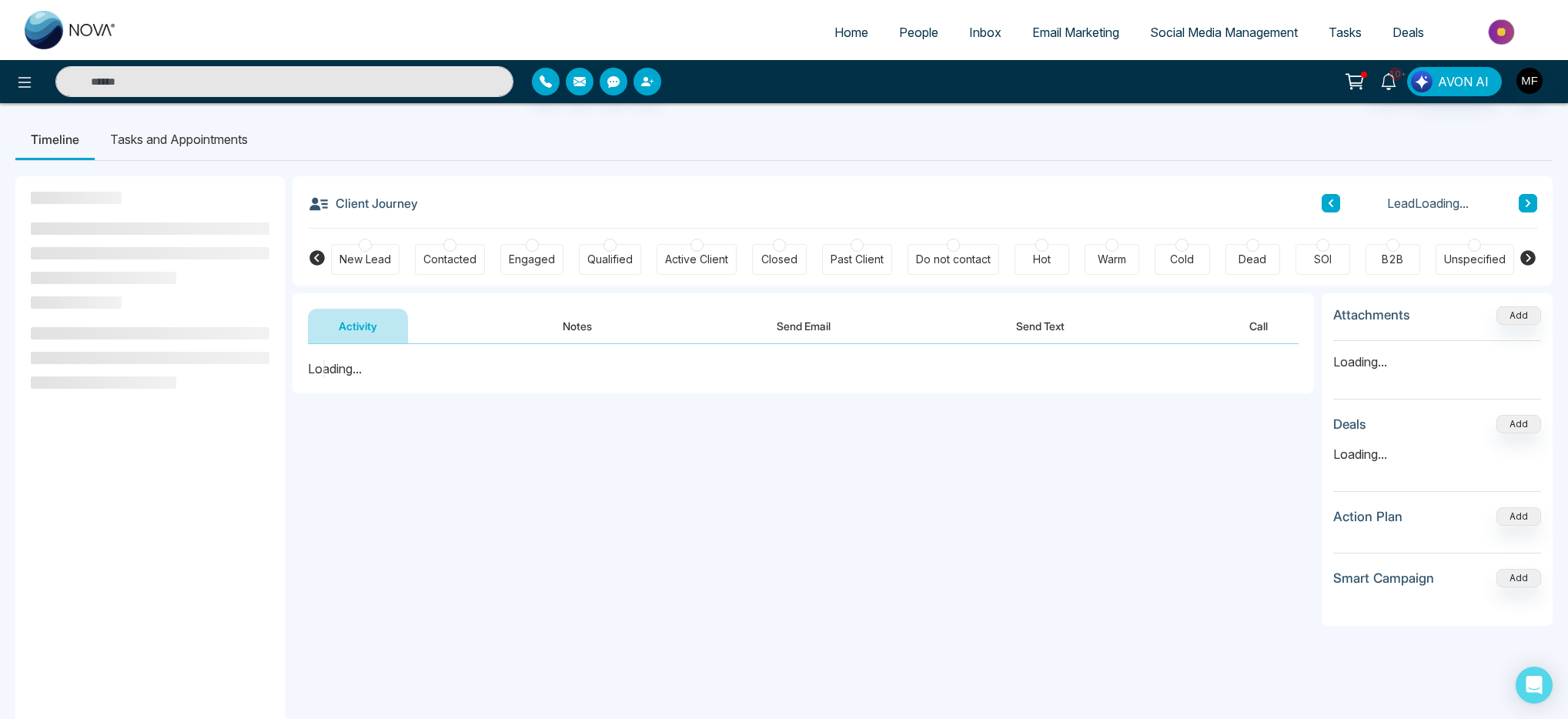
click at [825, 336] on button "Send Email" at bounding box center [803, 326] width 116 height 34
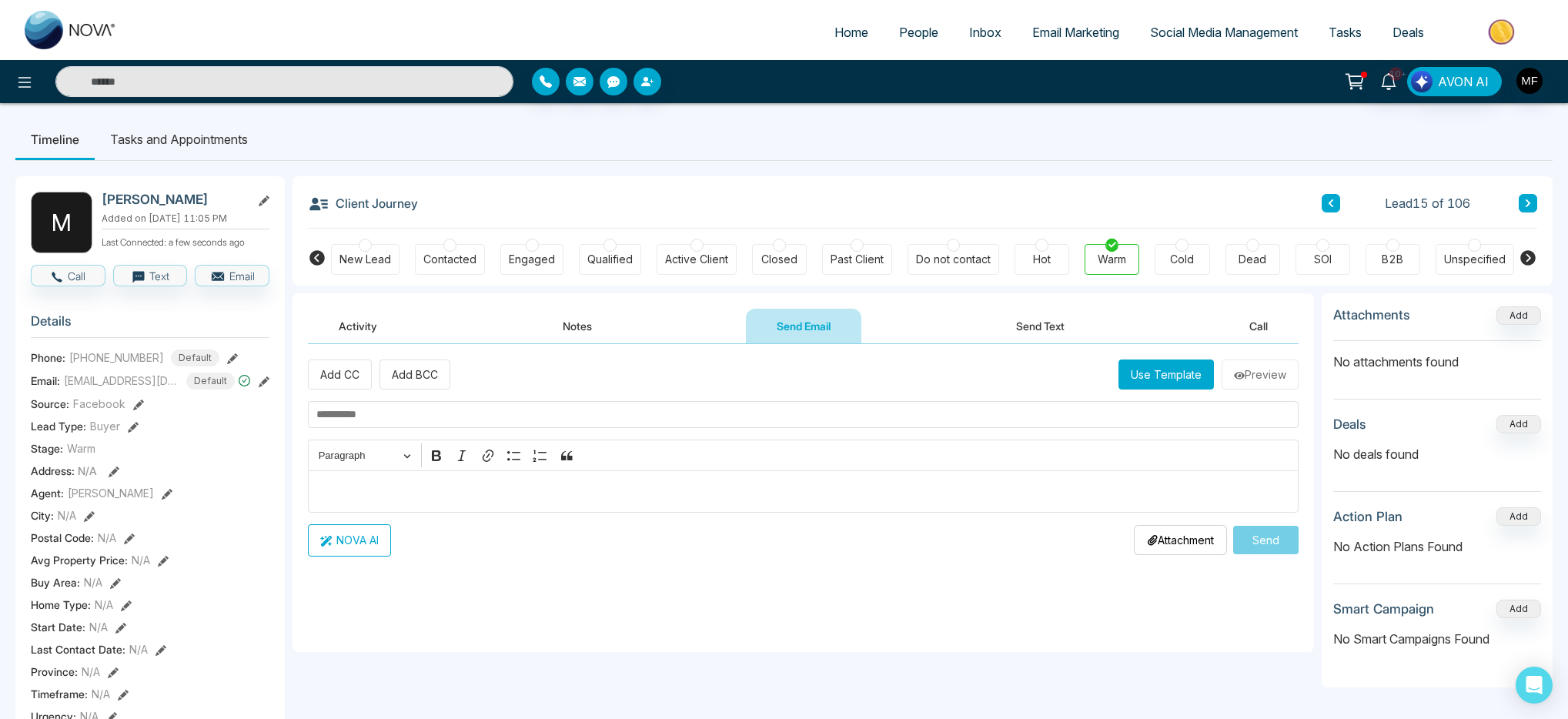
click at [214, 133] on li "Tasks and Appointments" at bounding box center [178, 139] width 169 height 41
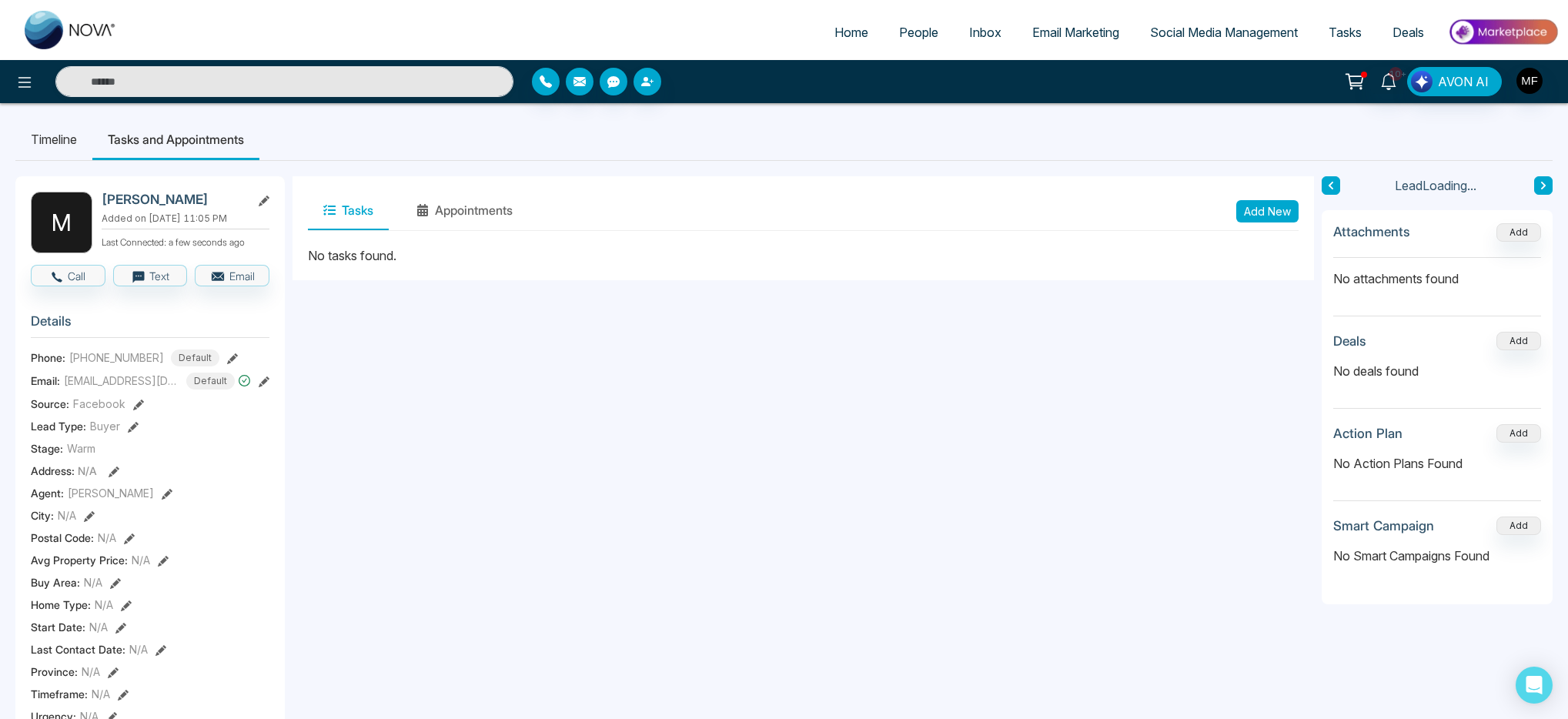
click at [69, 144] on li "Timeline" at bounding box center [54, 139] width 77 height 41
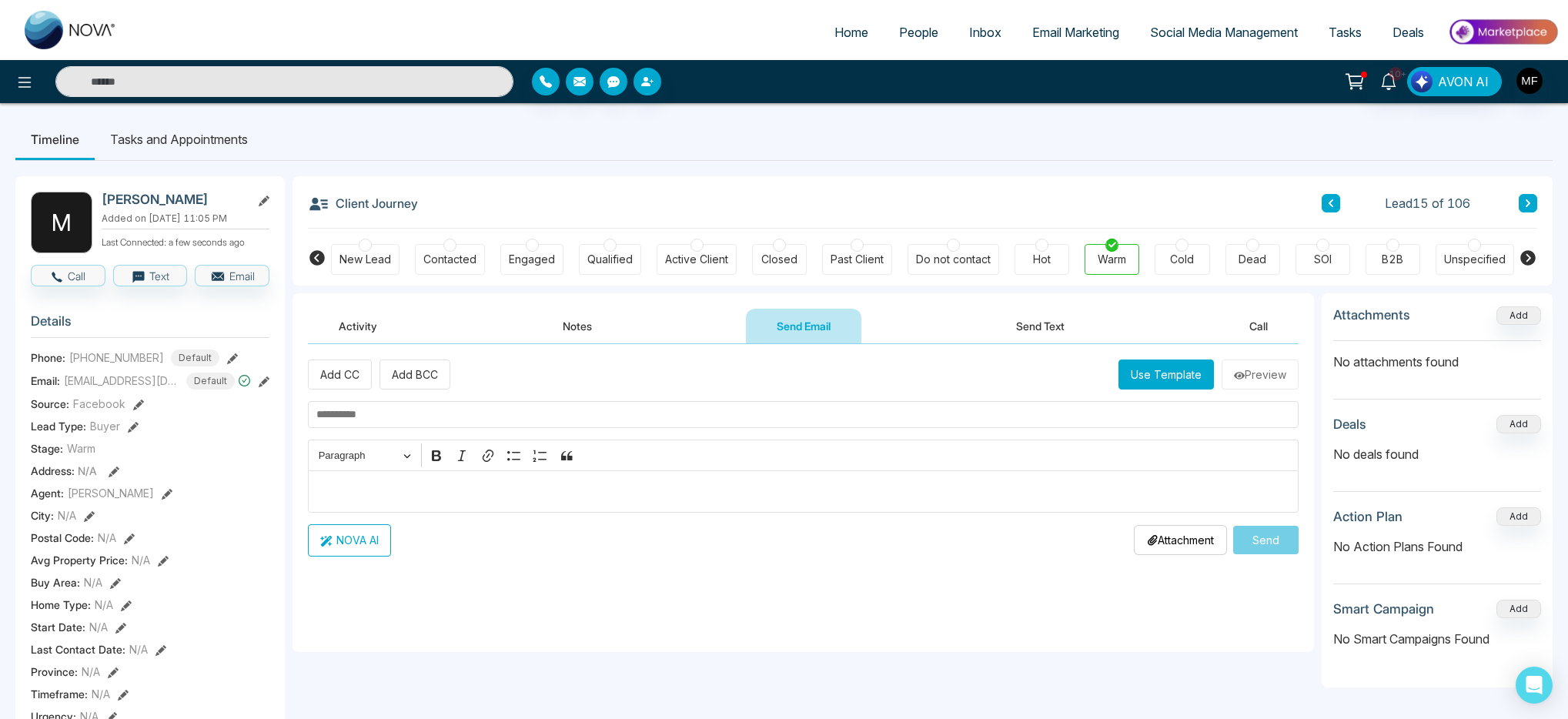
click at [925, 27] on span "People" at bounding box center [919, 33] width 39 height 15
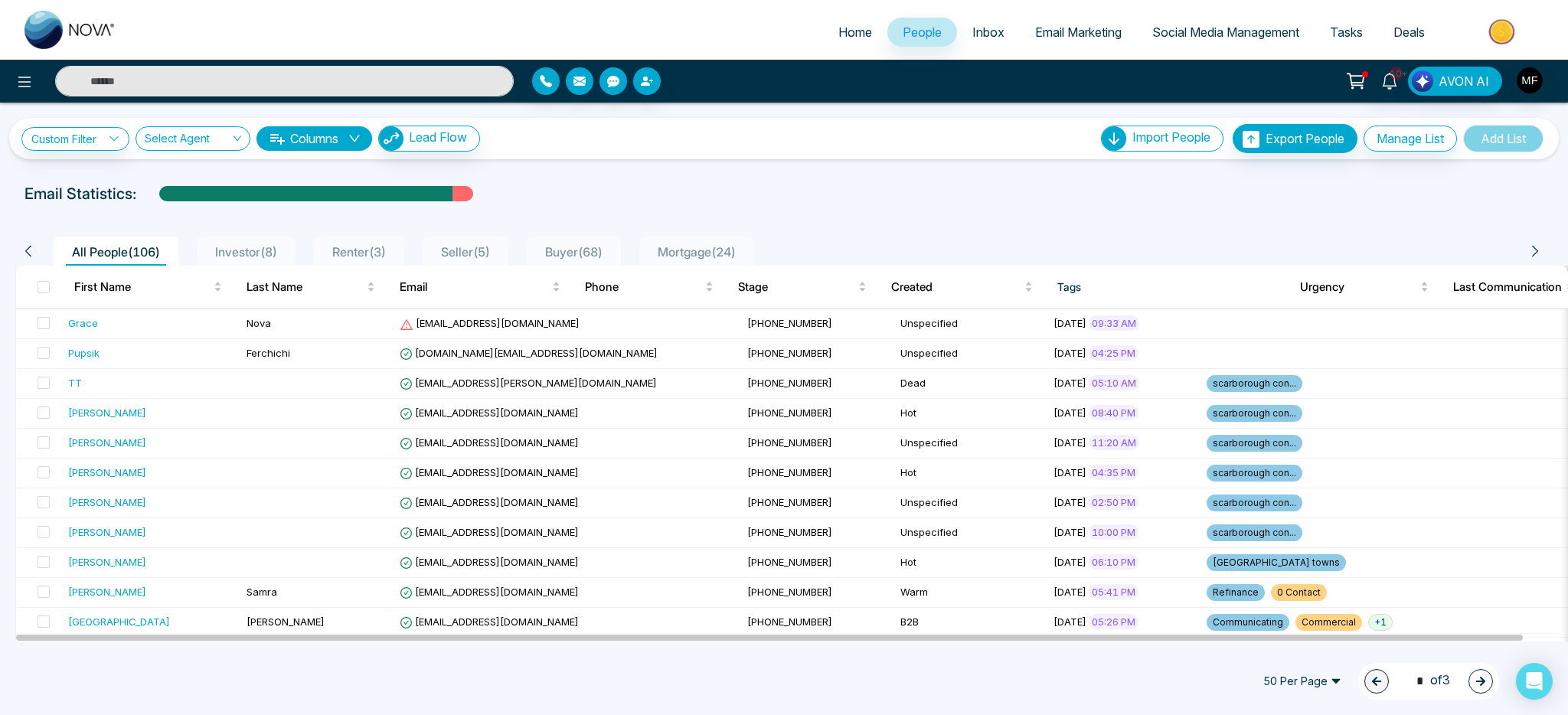
click at [273, 257] on span "Investor ( 8 )" at bounding box center [246, 251] width 74 height 15
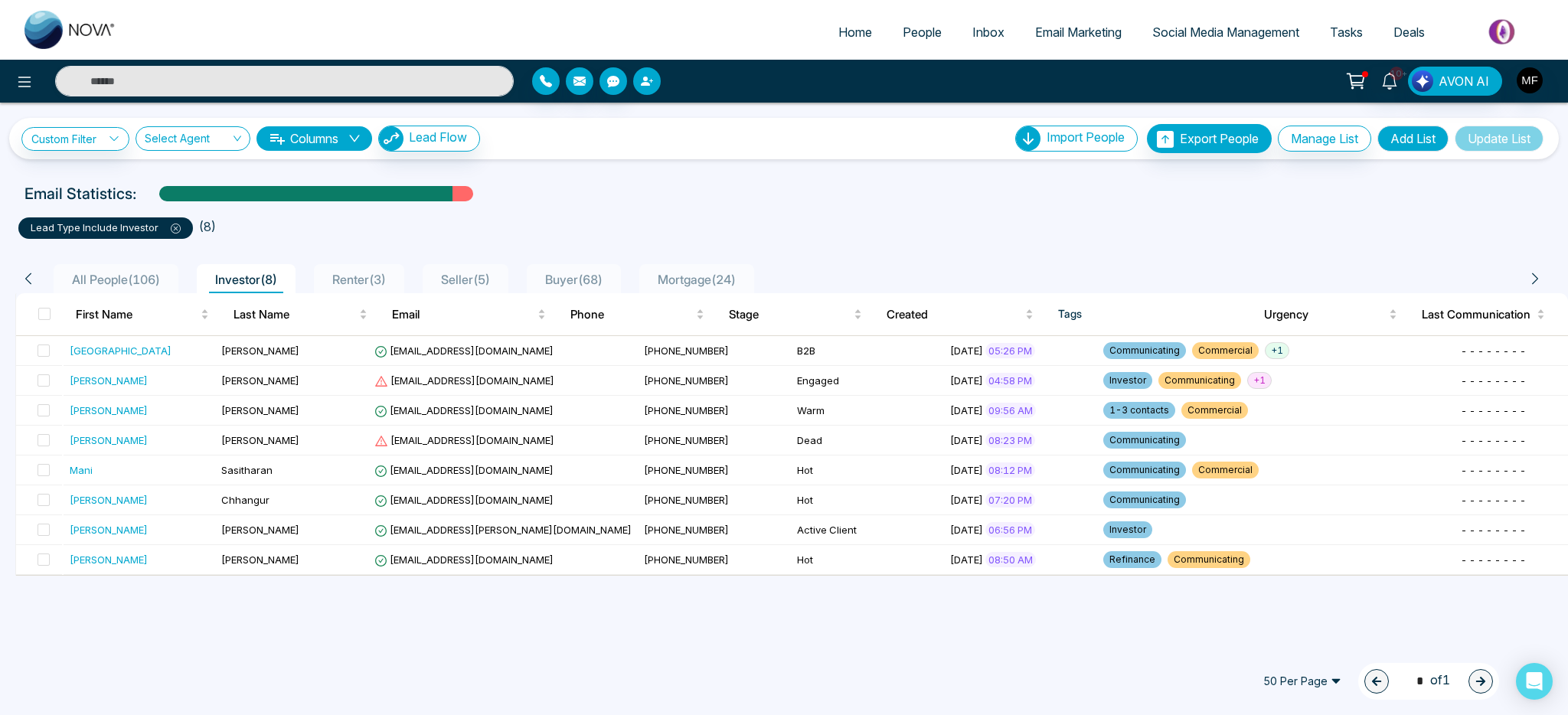
click at [658, 84] on button "button" at bounding box center [647, 81] width 27 height 27
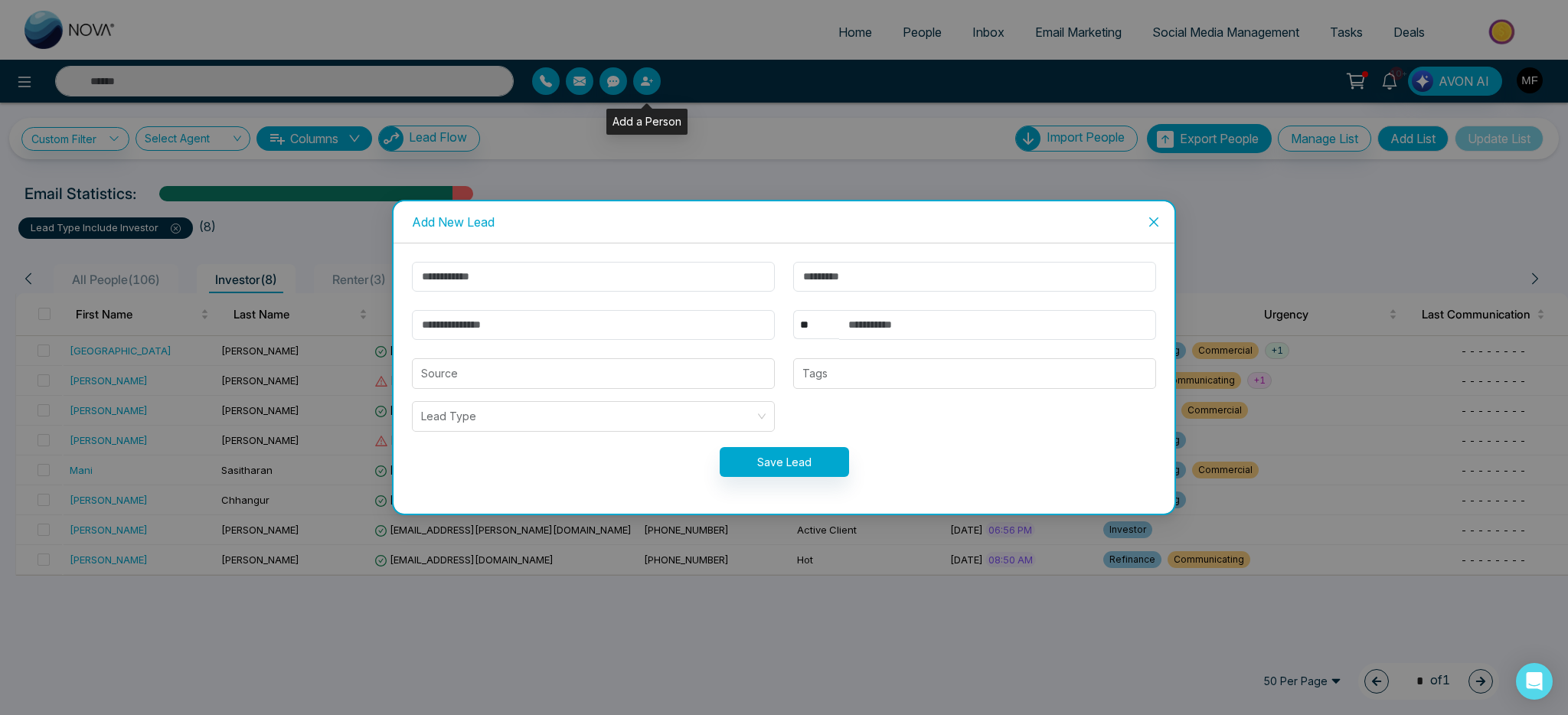
click at [647, 84] on div "Add New Lead ** **** *** *** *** **** *** Source Tags Lead Type Save Lead" at bounding box center [784, 357] width 1568 height 715
click at [559, 280] on input "text" at bounding box center [593, 276] width 363 height 30
click at [679, 268] on input "text" at bounding box center [593, 276] width 363 height 30
paste input "**********"
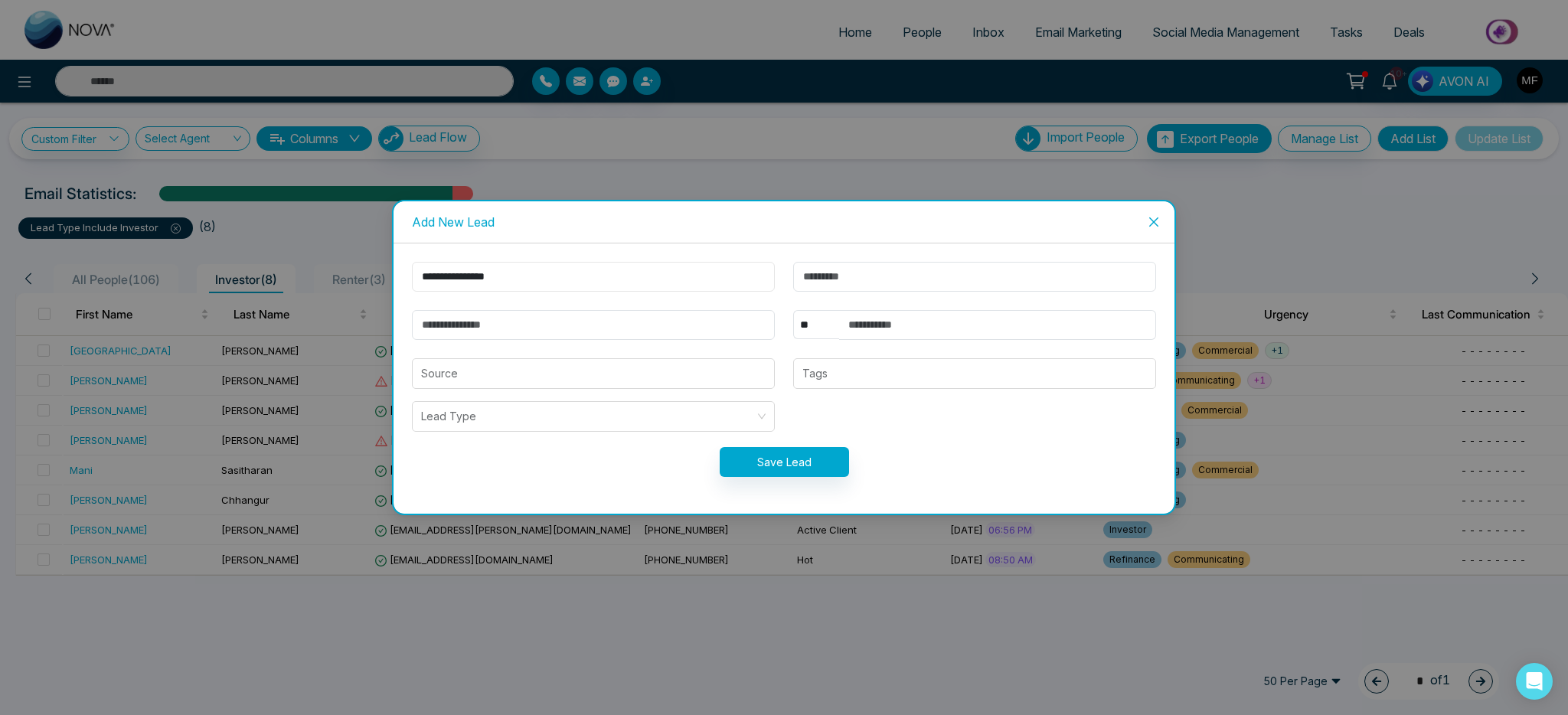
click at [475, 276] on input "**********" at bounding box center [593, 276] width 363 height 30
type input "********"
click at [875, 274] on input "text" at bounding box center [975, 276] width 363 height 30
paste input "*******"
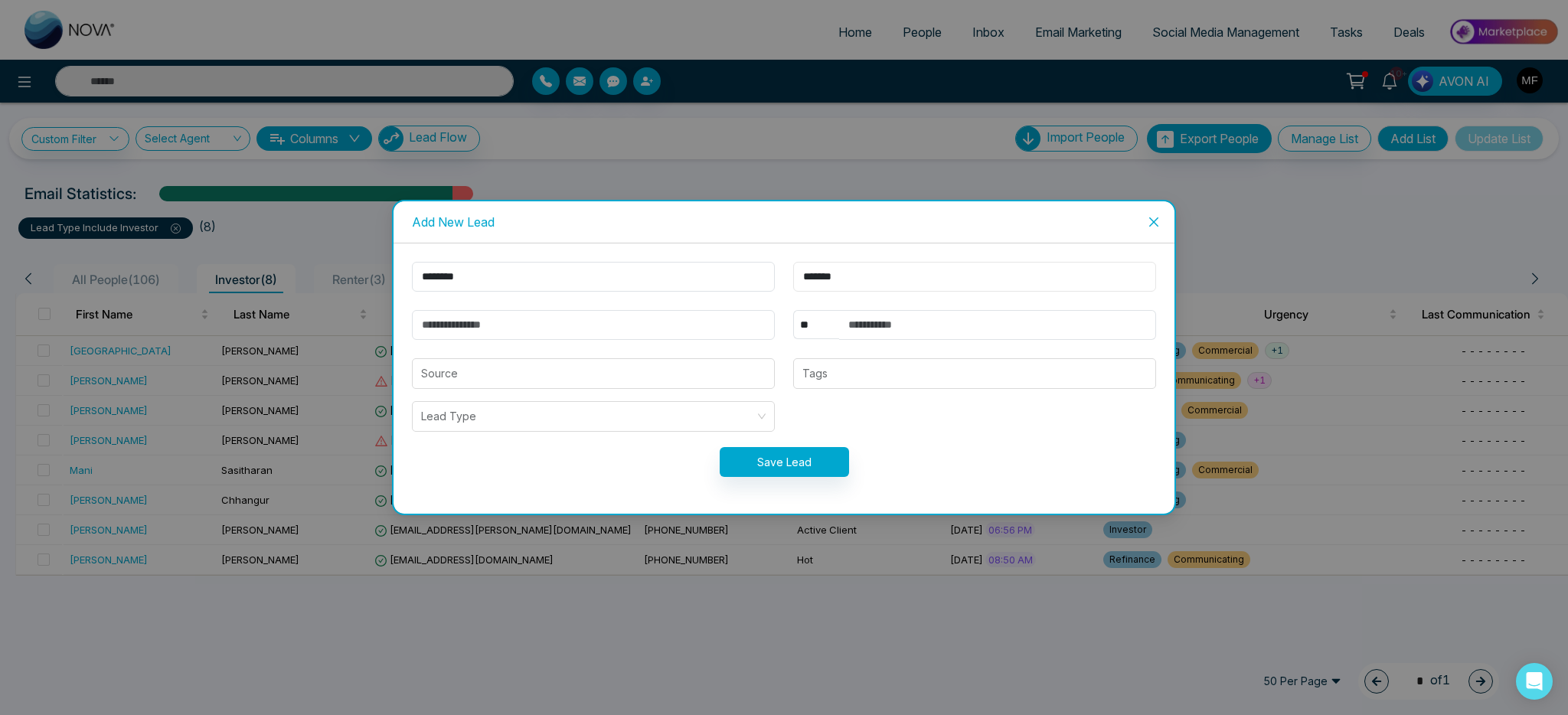
type input "*******"
click at [469, 323] on input "email" at bounding box center [593, 325] width 363 height 30
click at [559, 320] on input "email" at bounding box center [593, 325] width 363 height 30
paste input "**********"
drag, startPoint x: 456, startPoint y: 326, endPoint x: 362, endPoint y: 324, distance: 94.0
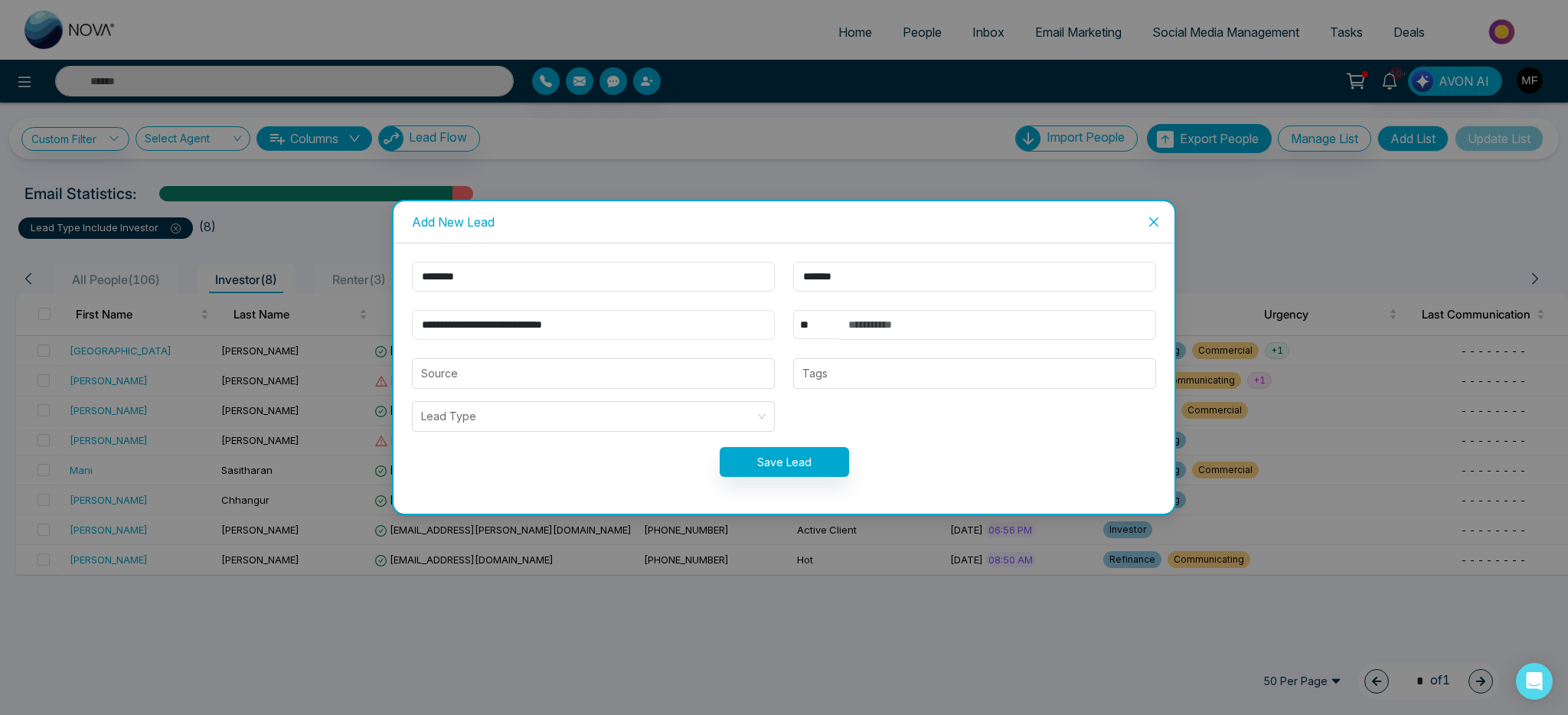
click at [362, 324] on div "**********" at bounding box center [784, 357] width 1568 height 715
type input "**********"
click at [902, 322] on input "text" at bounding box center [998, 325] width 317 height 30
paste input "**********"
type input "**********"
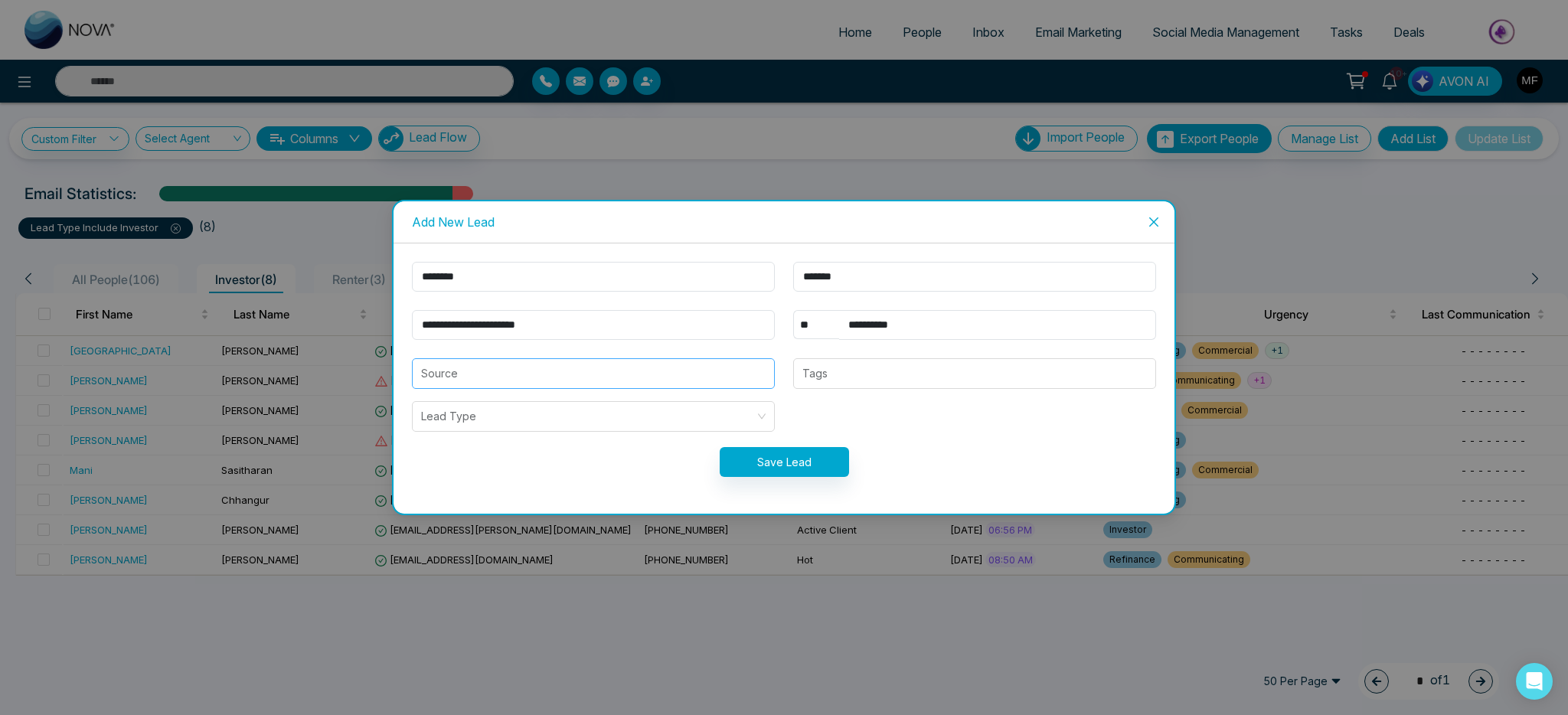
click at [460, 384] on input "search" at bounding box center [593, 373] width 344 height 29
drag, startPoint x: 470, startPoint y: 412, endPoint x: 709, endPoint y: 399, distance: 239.4
click at [470, 412] on div "JMD" at bounding box center [593, 407] width 344 height 17
click at [841, 379] on div at bounding box center [975, 373] width 354 height 19
type input "***"
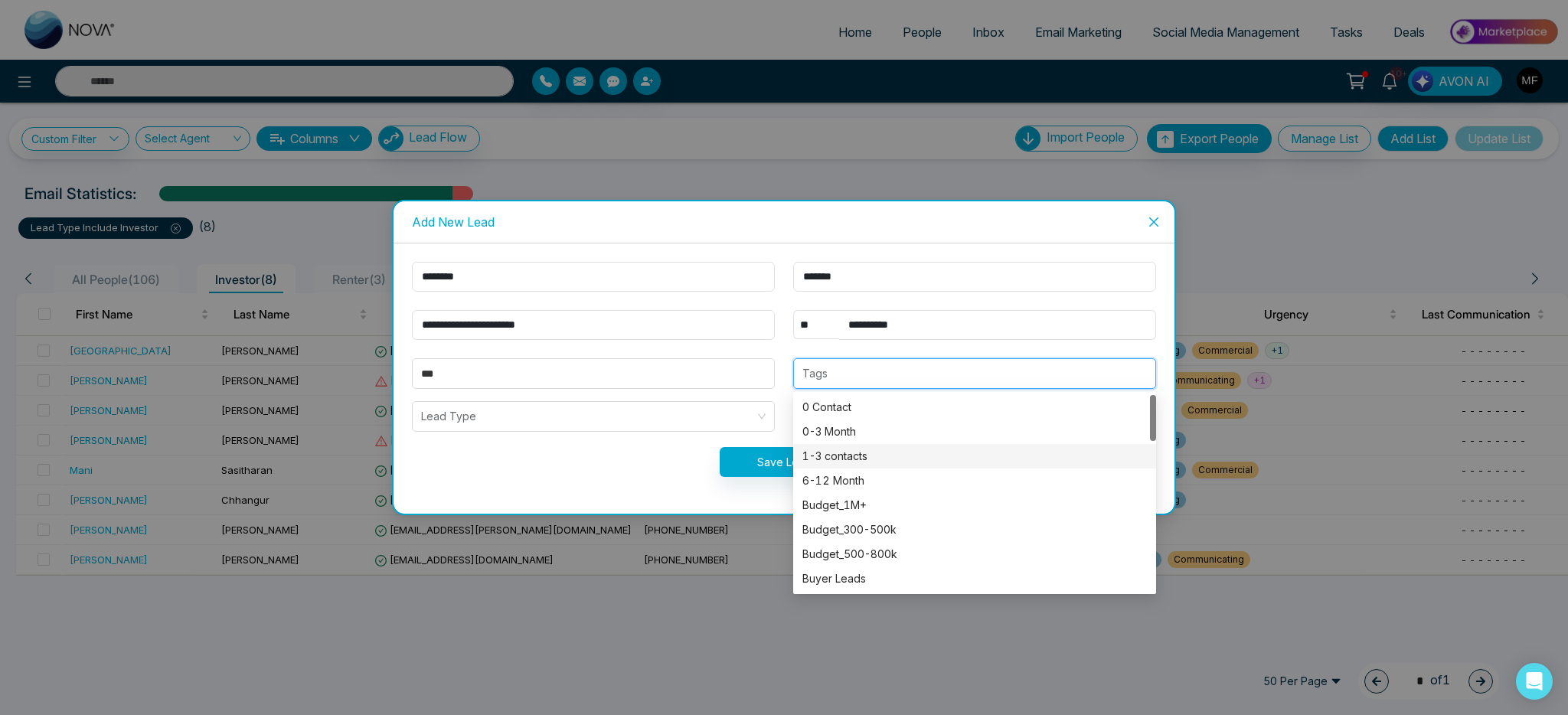
click at [859, 455] on div "1-3 contacts" at bounding box center [975, 456] width 344 height 17
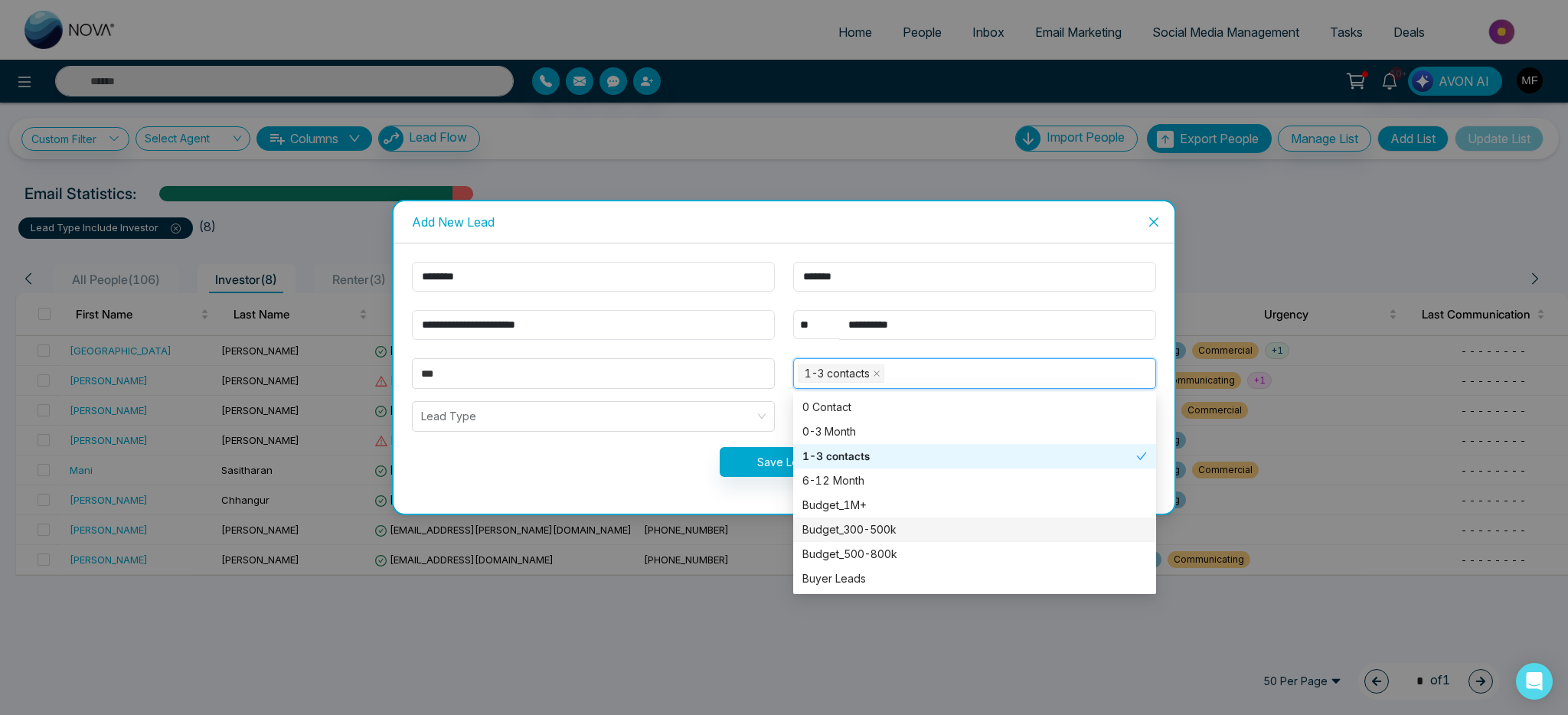
type input "*"
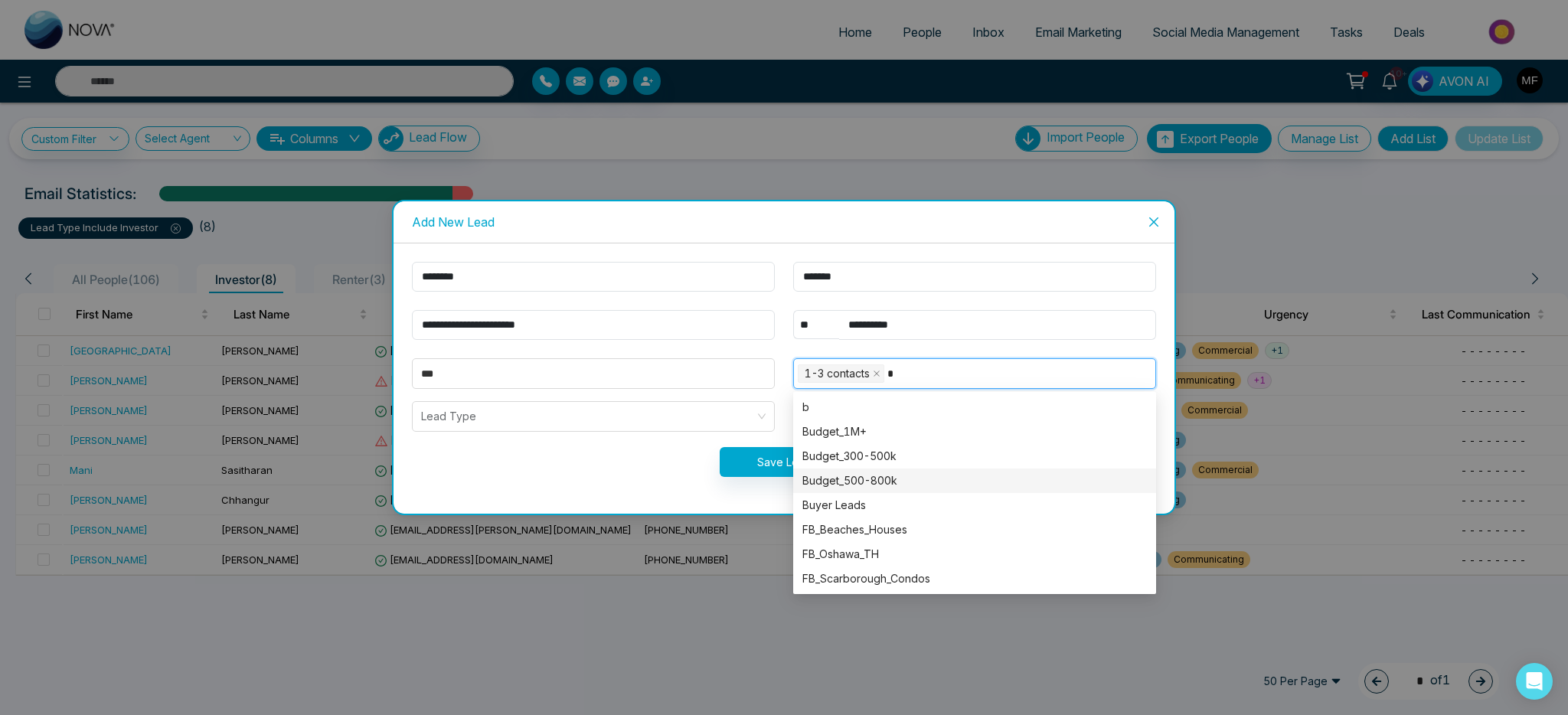
click at [909, 479] on div "Budget_500-800k" at bounding box center [975, 481] width 344 height 17
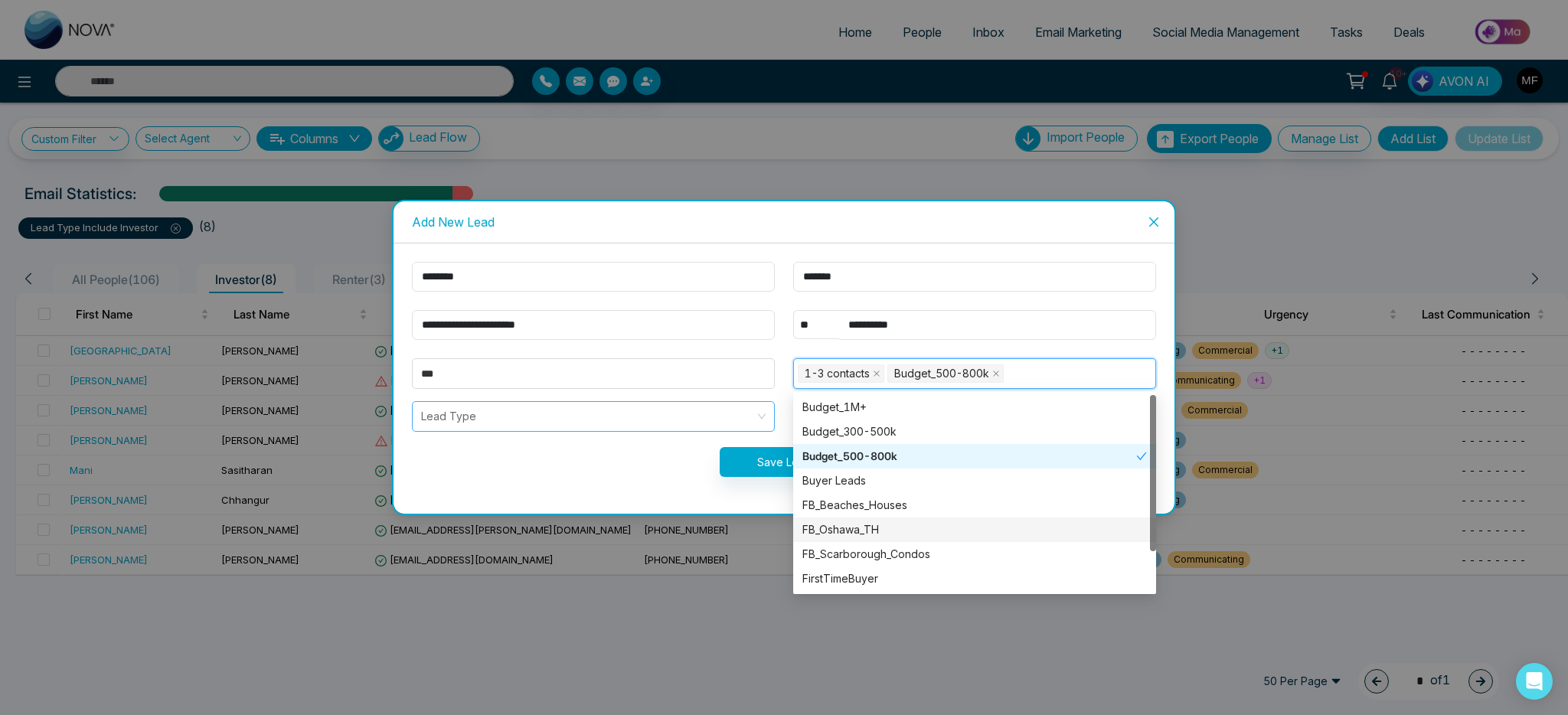
click at [509, 409] on input "search" at bounding box center [588, 416] width 334 height 29
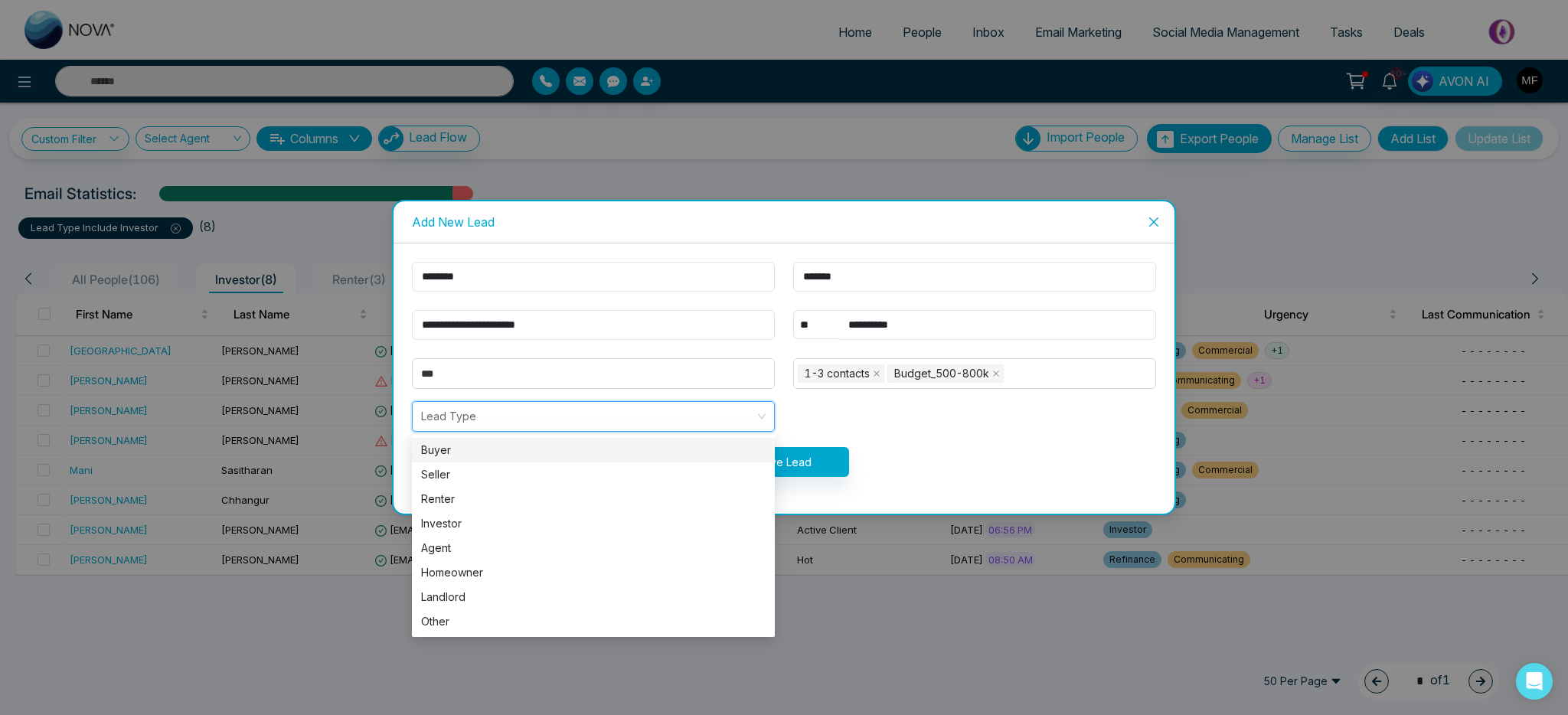
click at [463, 458] on div "Buyer" at bounding box center [593, 450] width 344 height 17
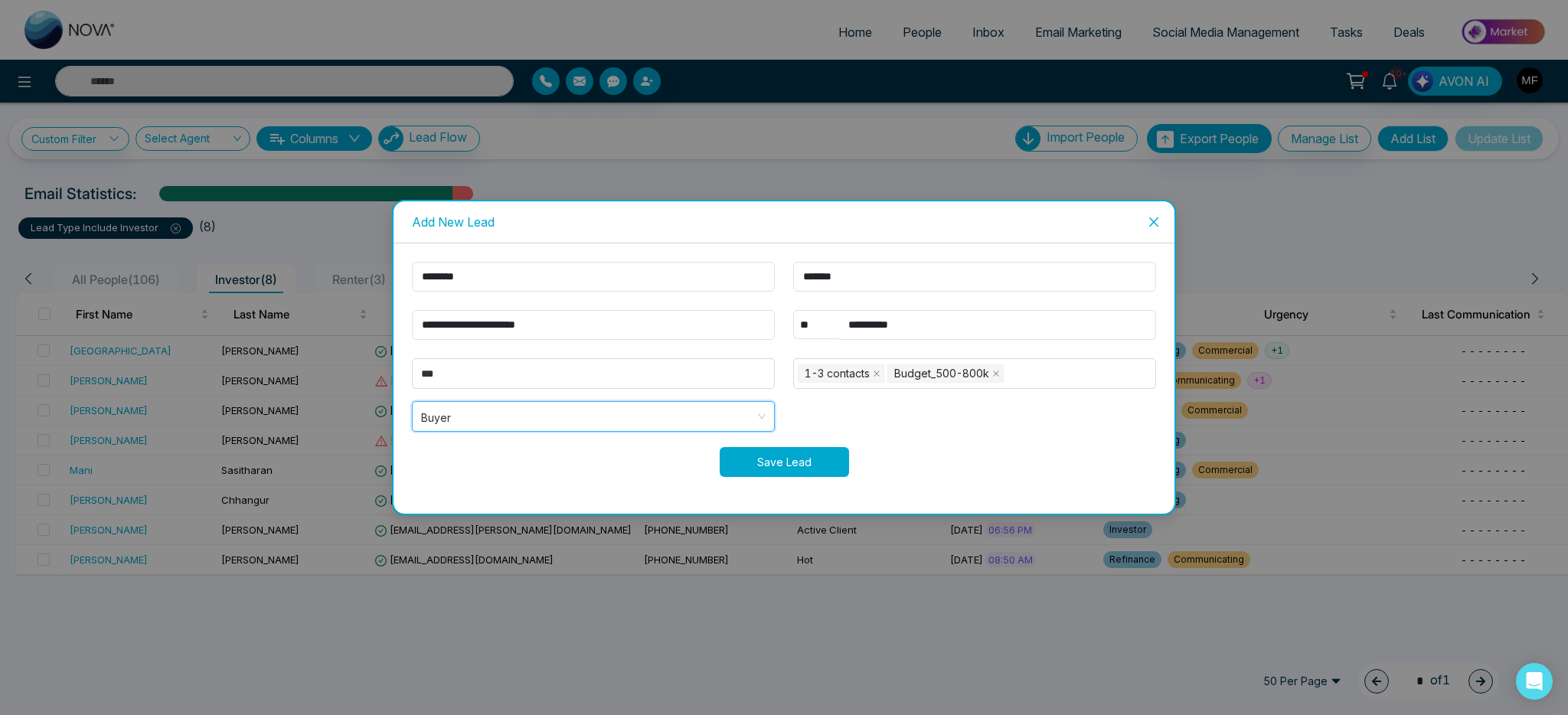
click at [761, 462] on button "Save Lead" at bounding box center [784, 461] width 130 height 30
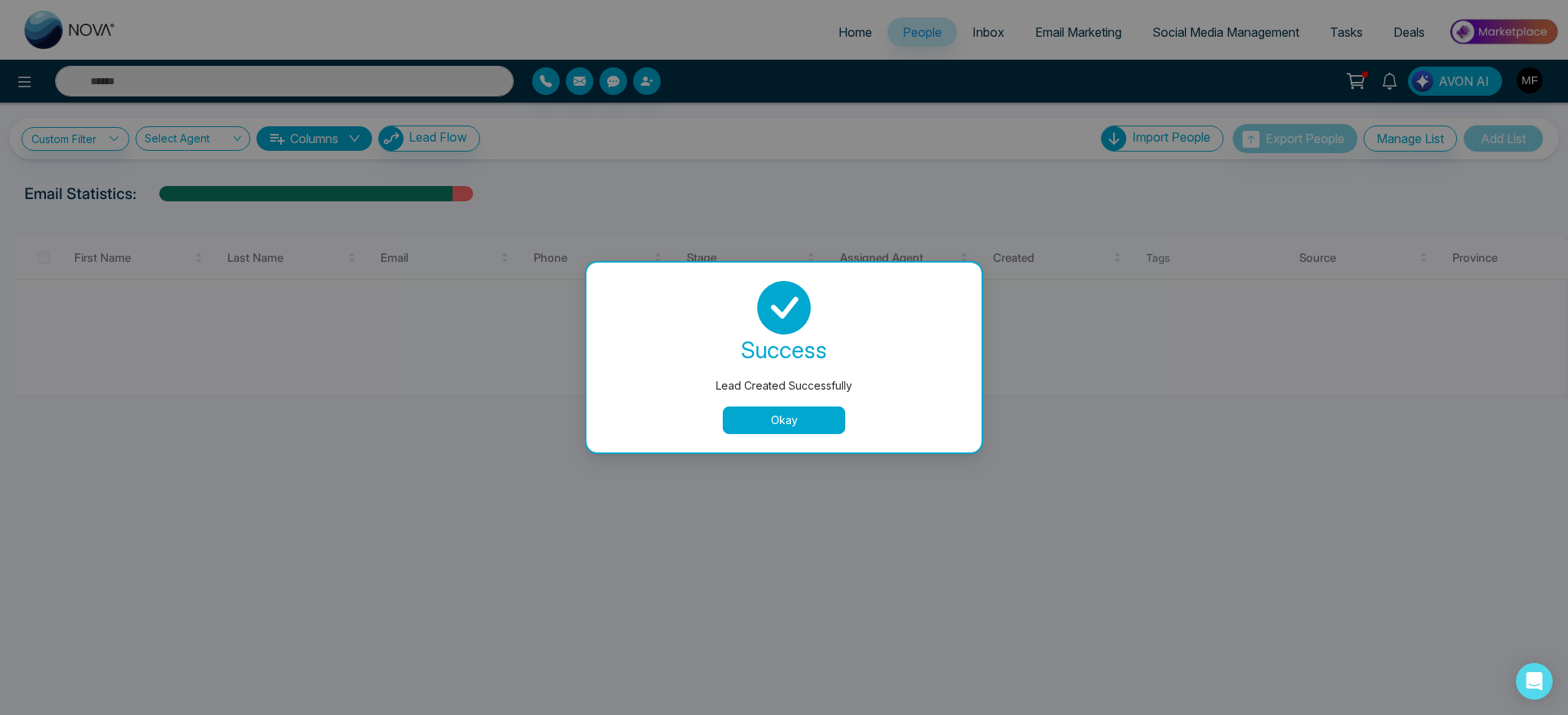
click at [774, 413] on button "Okay" at bounding box center [784, 420] width 123 height 27
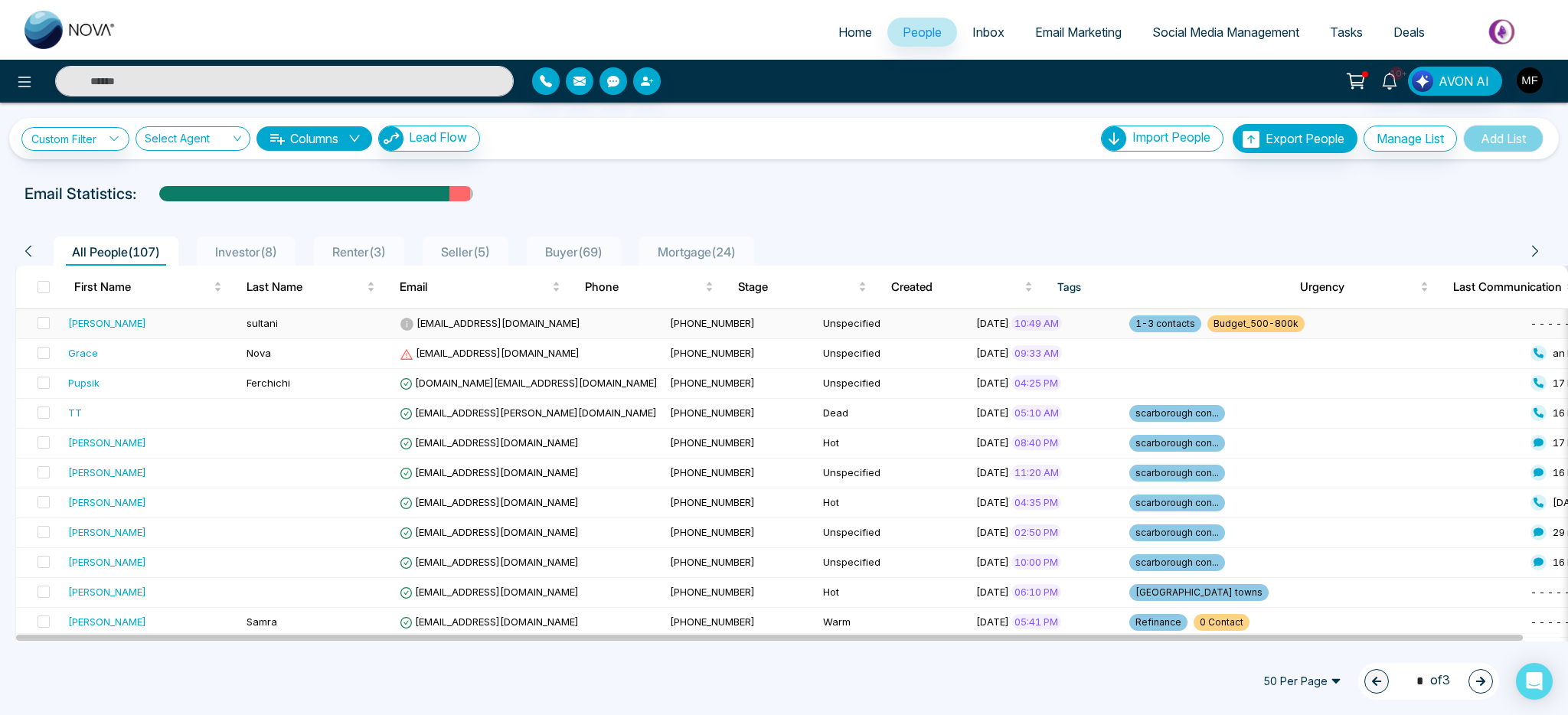
click at [135, 313] on td "[PERSON_NAME]" at bounding box center [151, 324] width 178 height 30
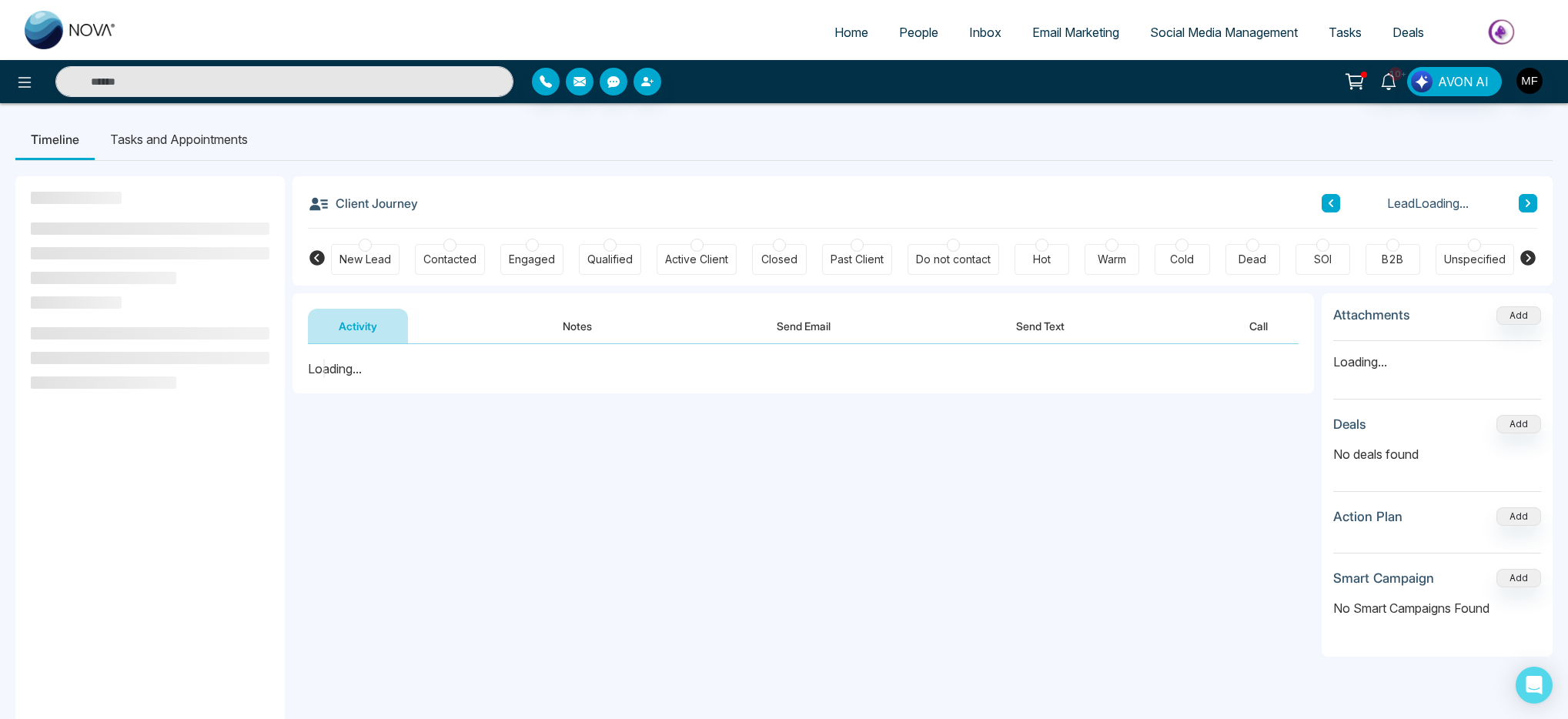
click at [1111, 249] on div at bounding box center [1112, 244] width 13 height 13
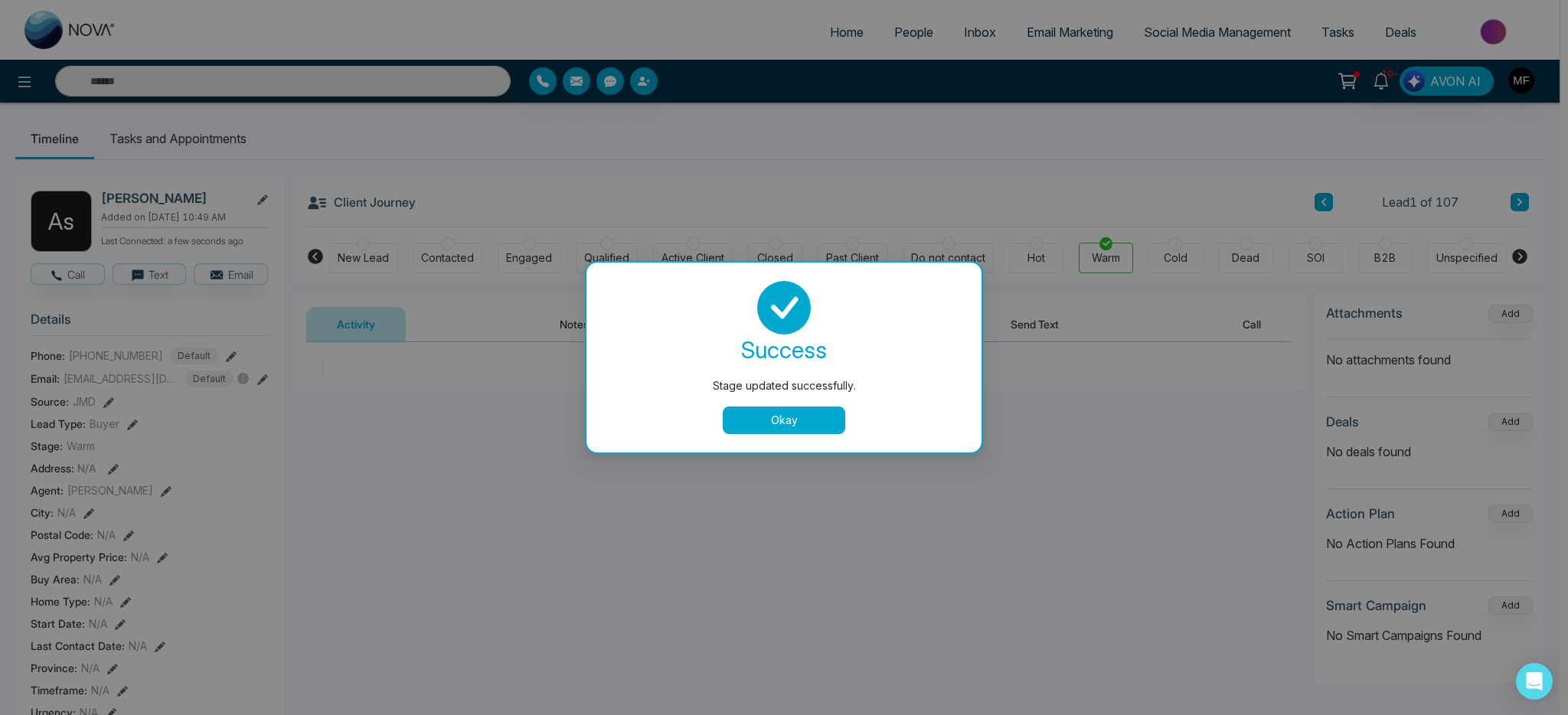
click at [761, 422] on button "Okay" at bounding box center [784, 420] width 123 height 27
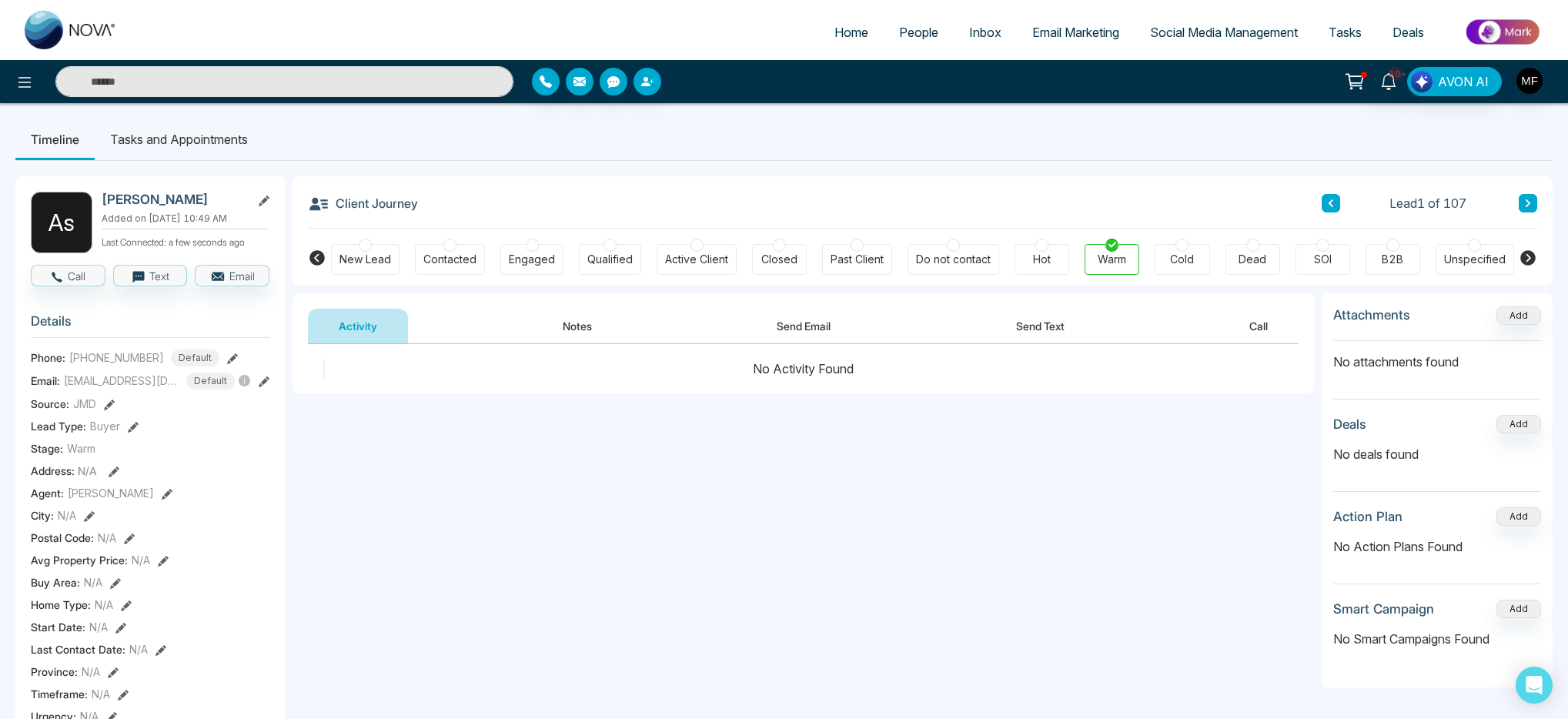
click at [570, 321] on button "Notes" at bounding box center [578, 326] width 91 height 34
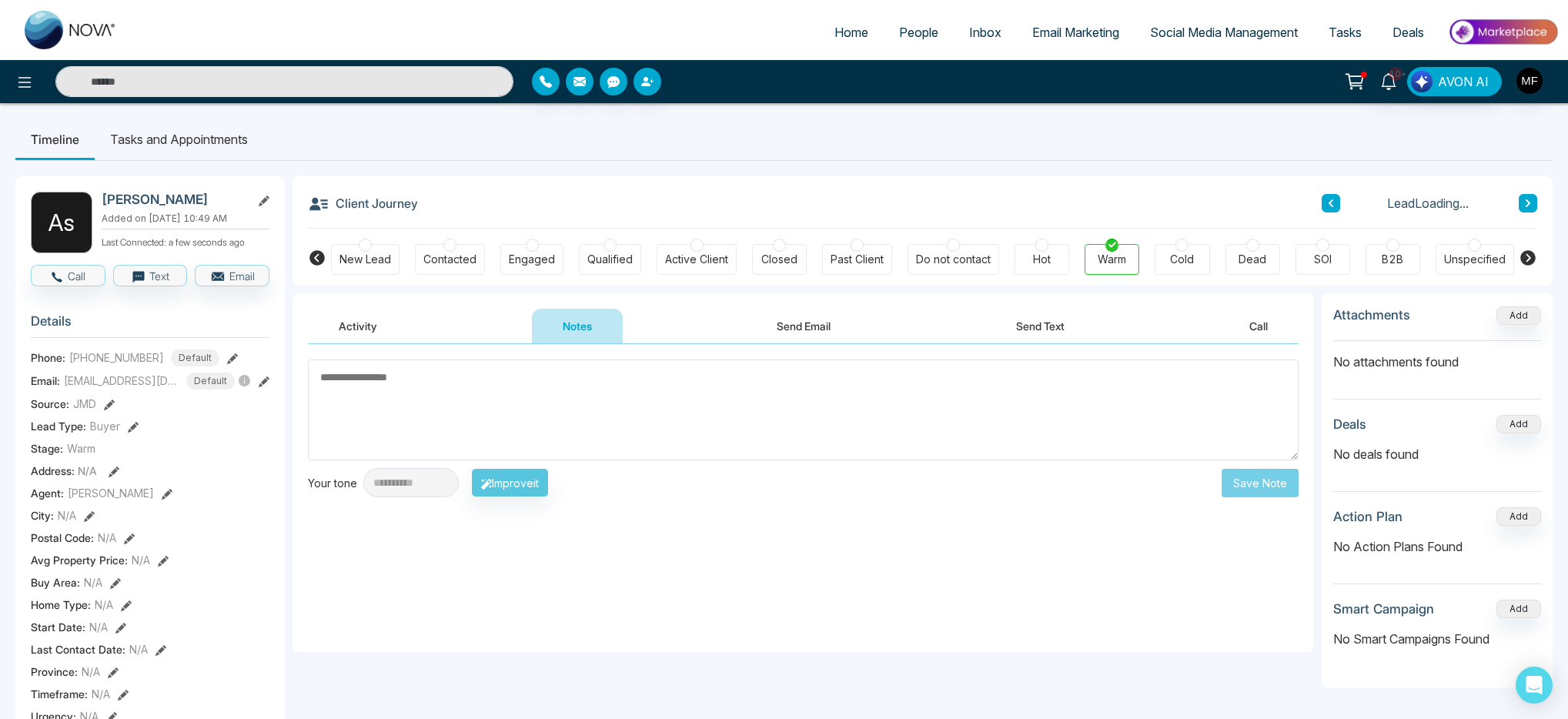
click at [596, 380] on textarea at bounding box center [803, 410] width 991 height 101
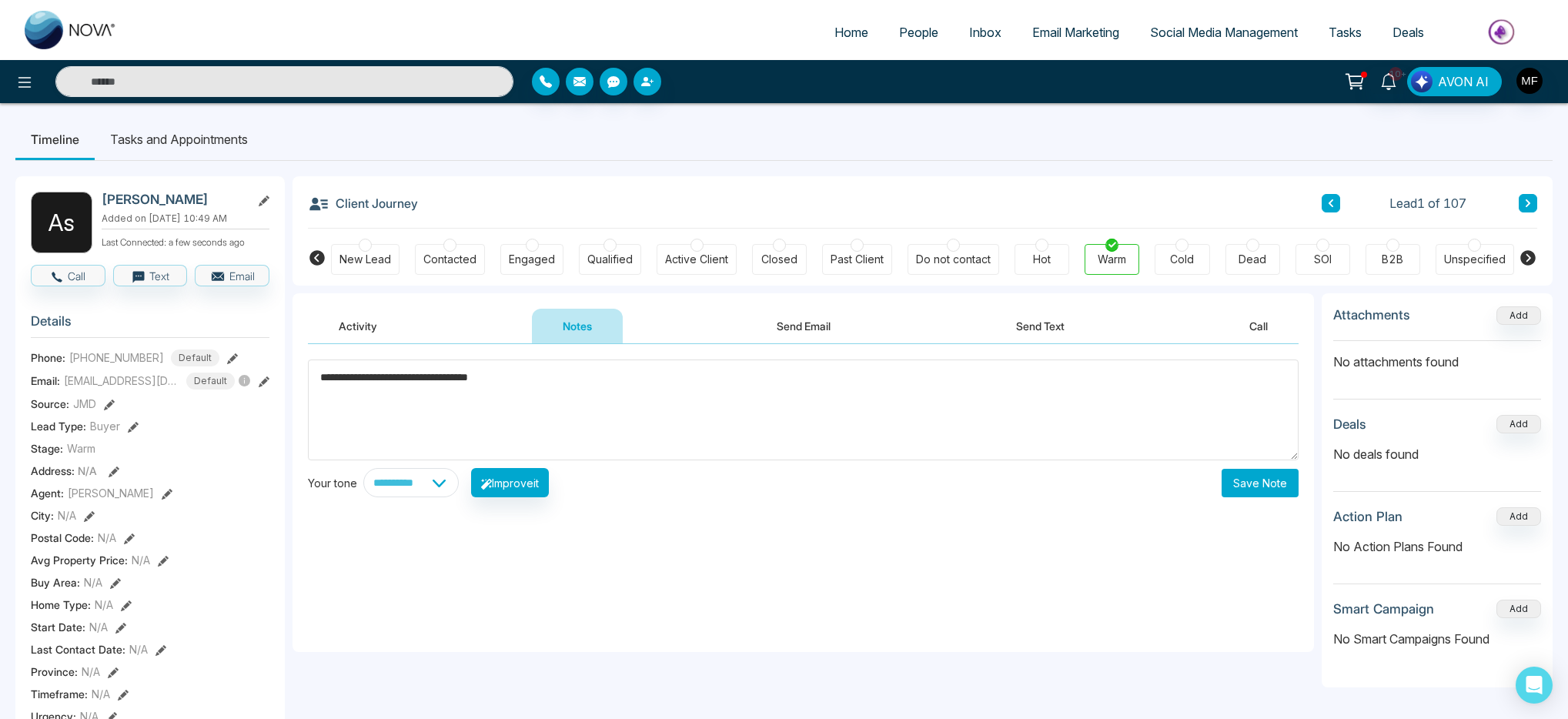
paste textarea "**********"
click at [358, 414] on textarea "**********" at bounding box center [803, 410] width 991 height 101
paste textarea "**********"
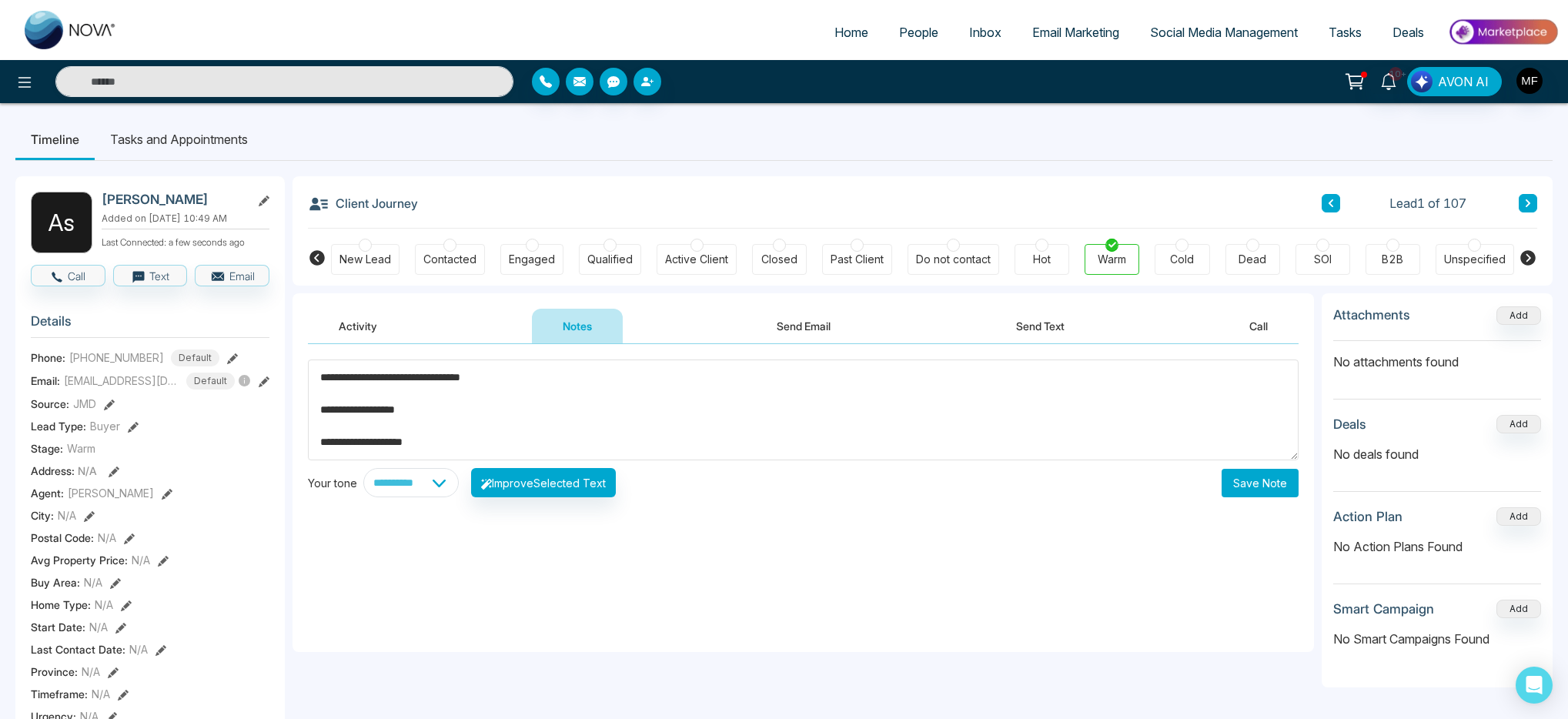
click at [467, 441] on textarea "**********" at bounding box center [803, 410] width 991 height 101
paste textarea "**********"
click at [432, 419] on textarea "**********" at bounding box center [803, 410] width 991 height 101
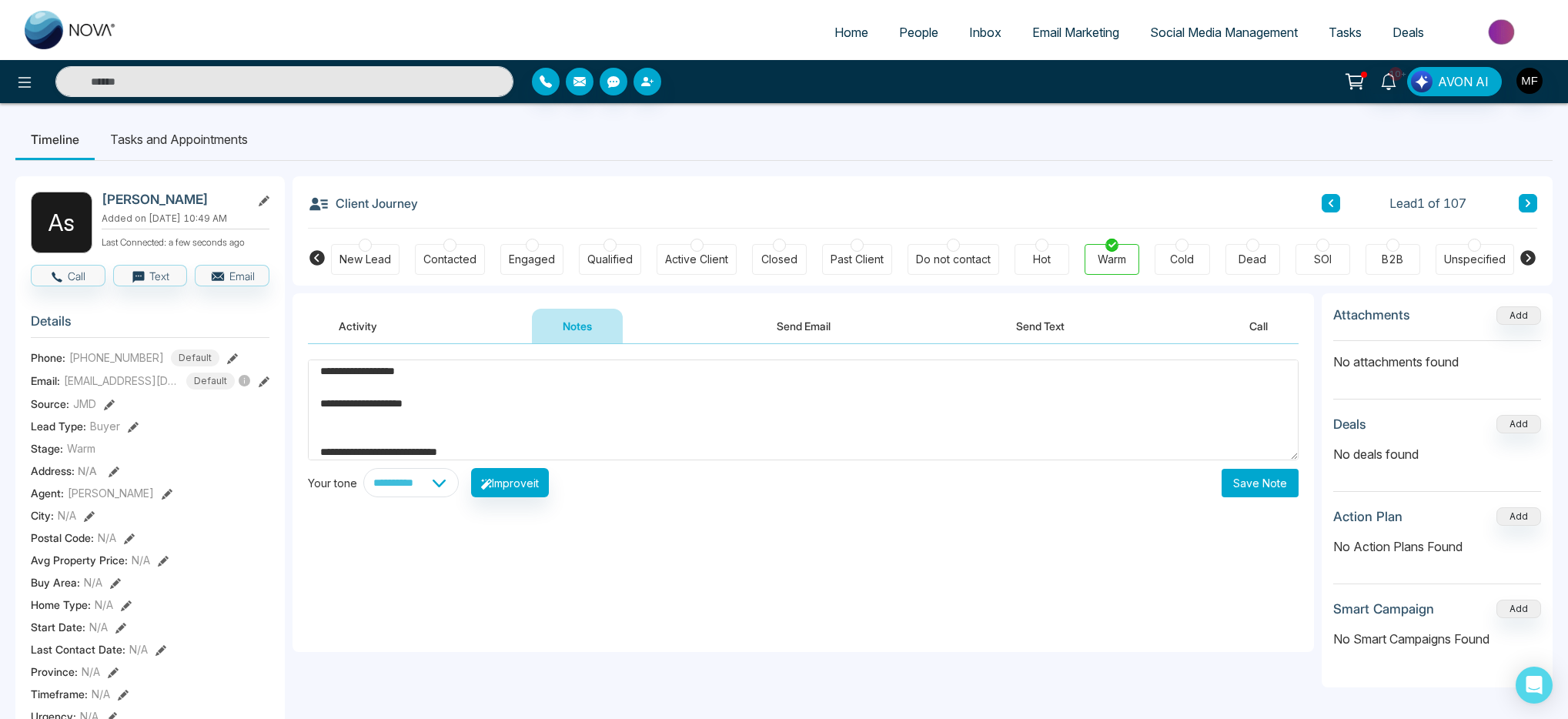
click at [490, 437] on textarea "**********" at bounding box center [803, 410] width 991 height 101
click at [454, 425] on textarea "**********" at bounding box center [803, 410] width 991 height 101
paste textarea "**********"
click at [430, 433] on textarea "**********" at bounding box center [803, 410] width 991 height 101
click at [521, 431] on textarea "**********" at bounding box center [803, 410] width 991 height 101
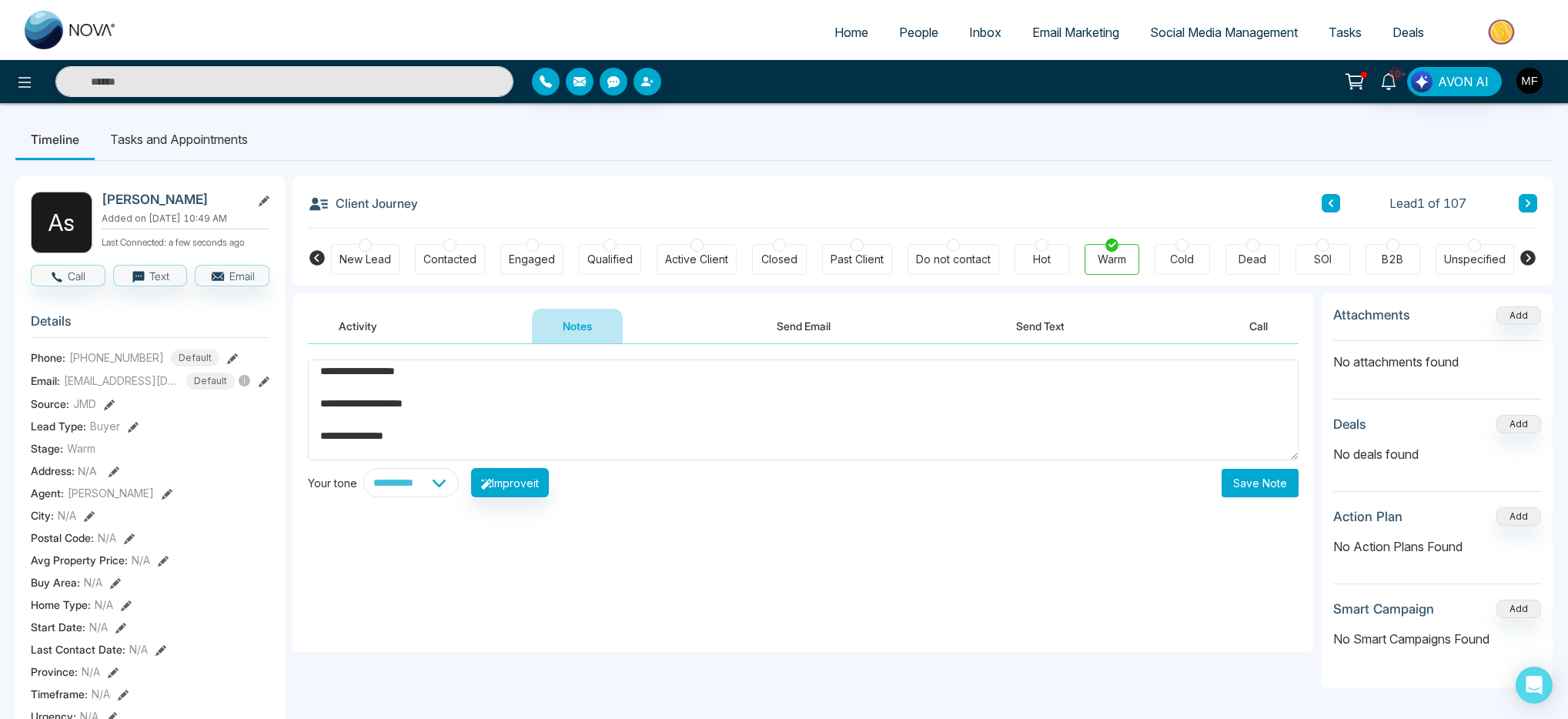
scroll to position [81, 0]
click at [503, 434] on textarea "**********" at bounding box center [803, 410] width 991 height 101
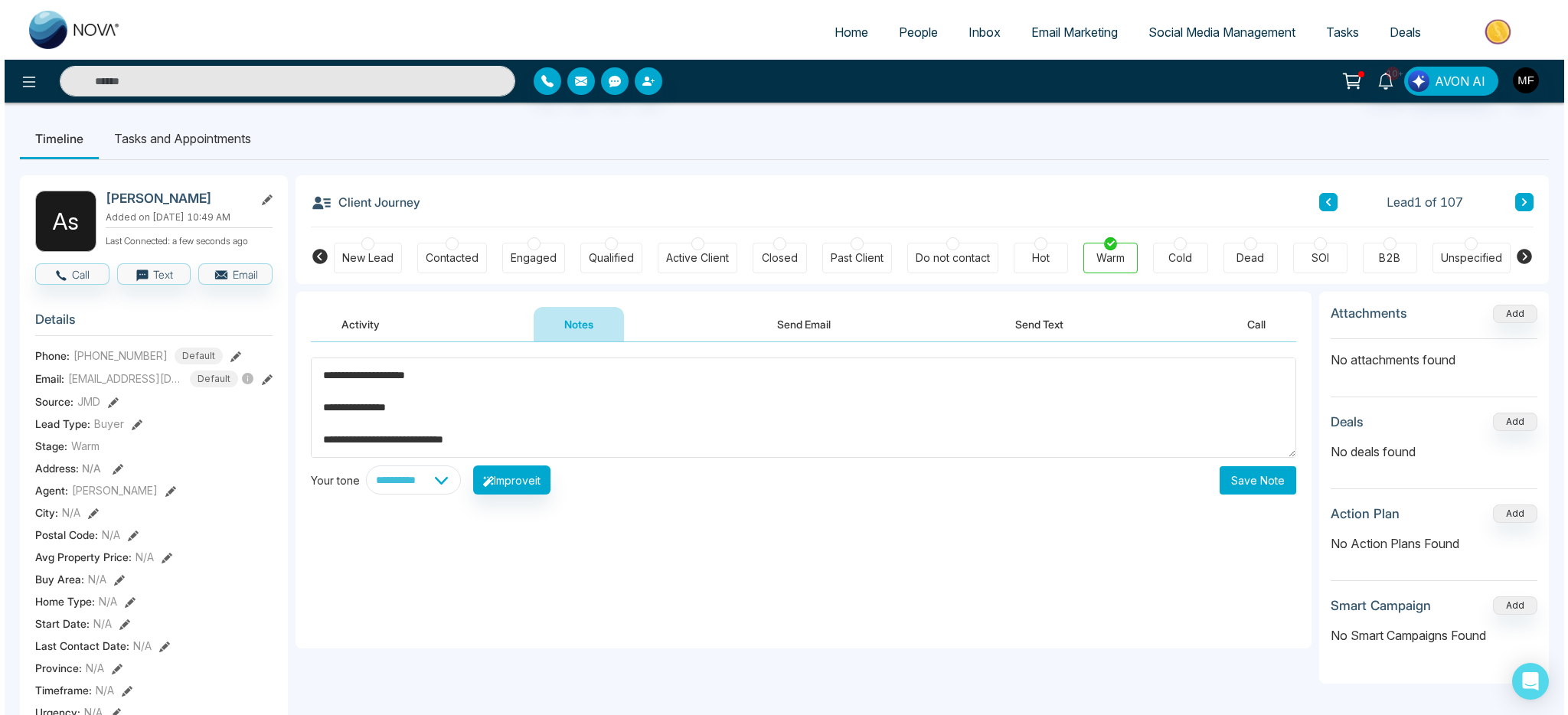
scroll to position [86, 0]
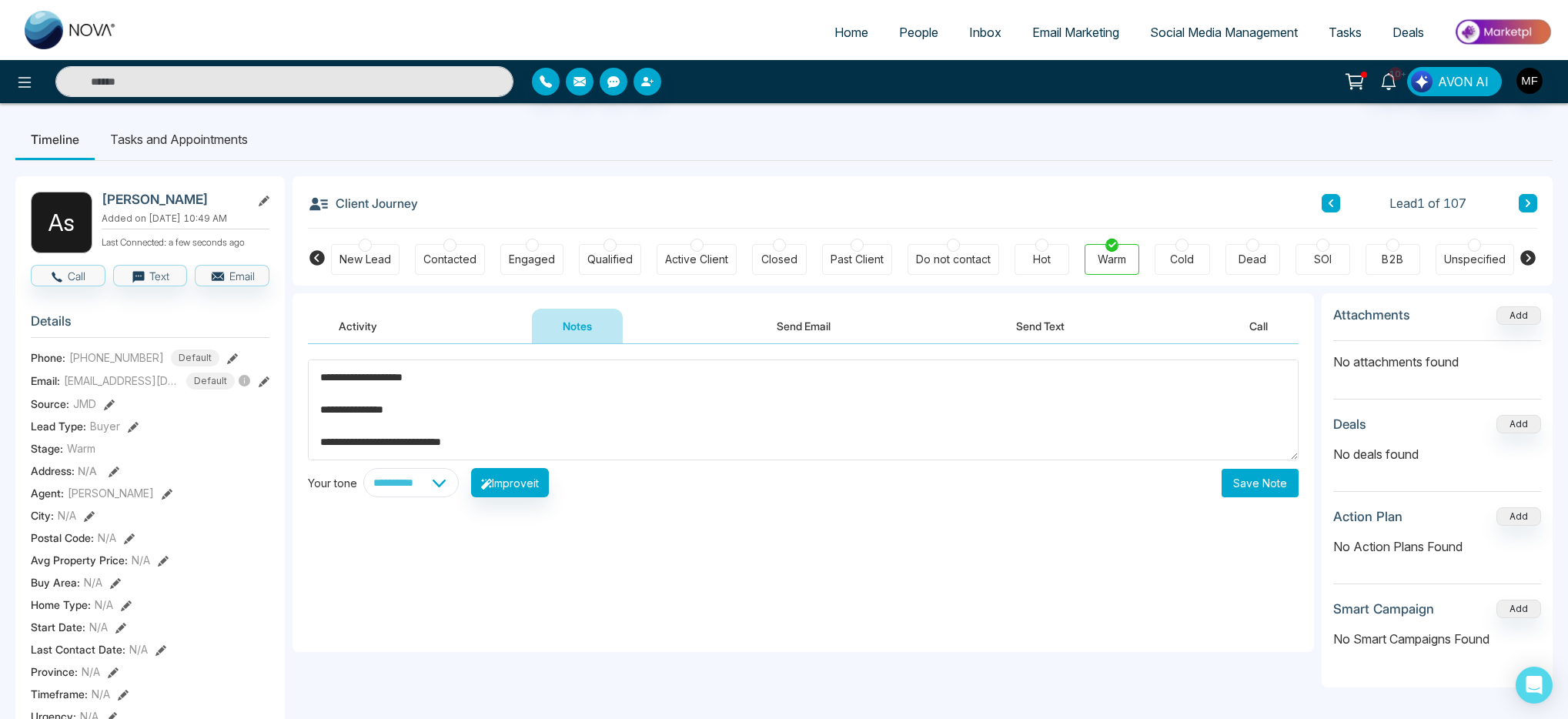
type textarea "**********"
click at [219, 144] on li "Tasks and Appointments" at bounding box center [178, 139] width 169 height 41
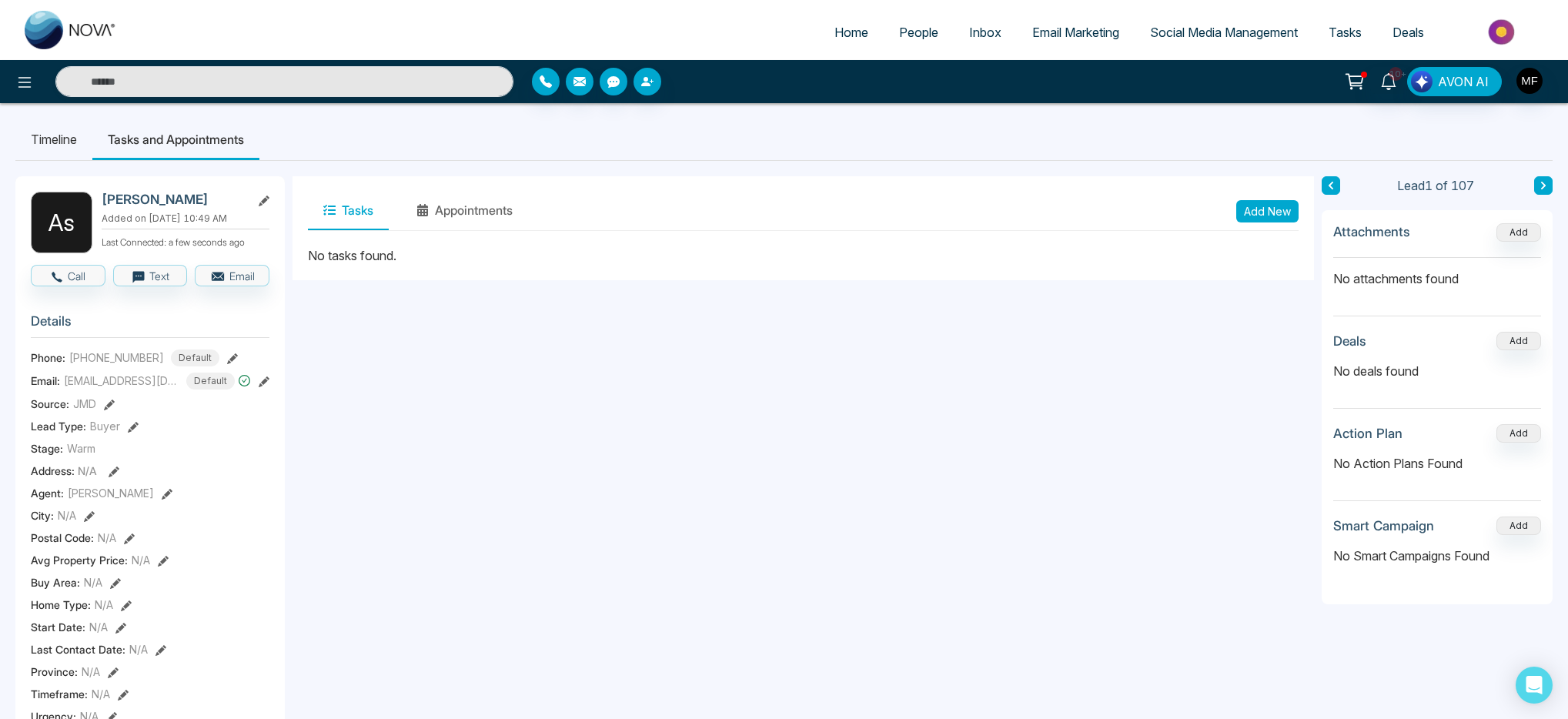
click at [68, 135] on li "Timeline" at bounding box center [54, 139] width 77 height 41
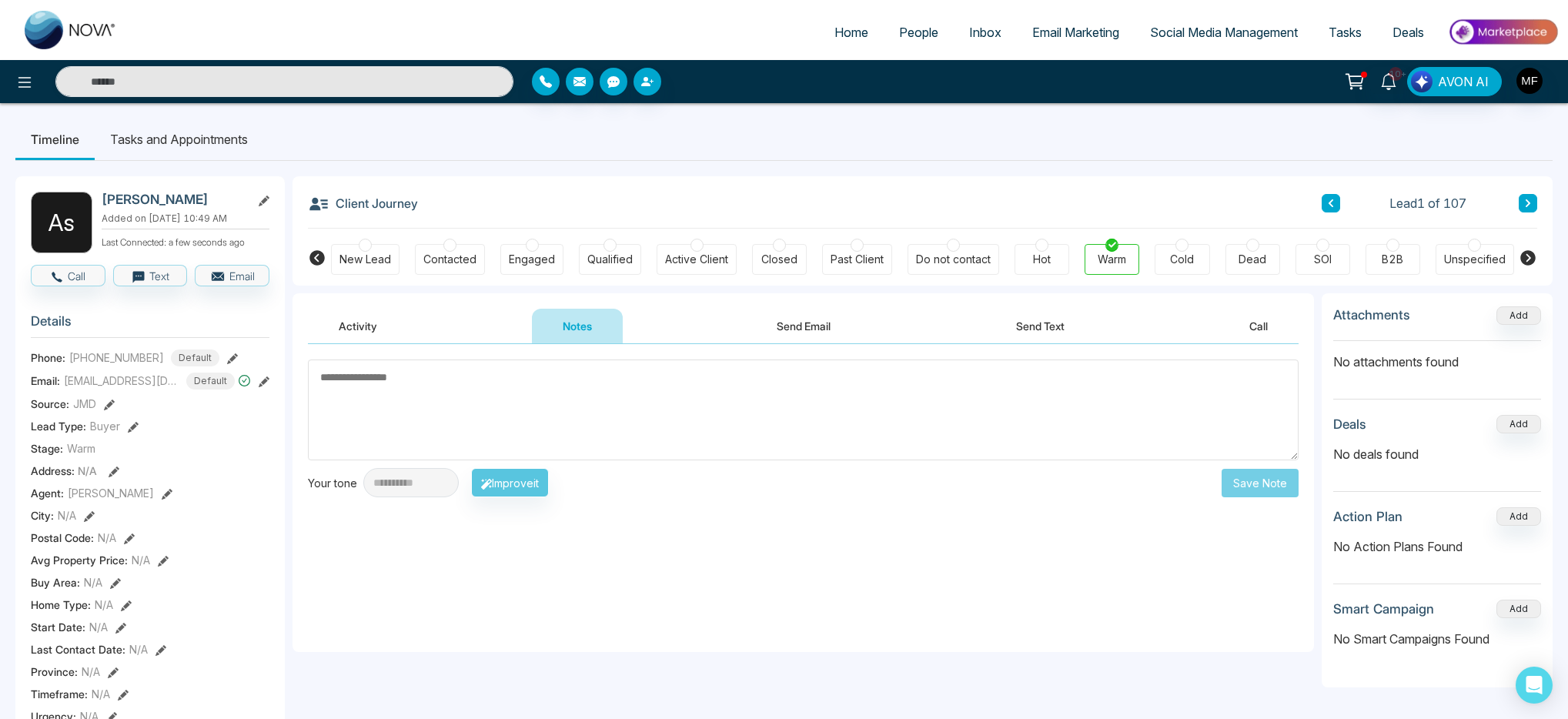
click at [899, 33] on span "People" at bounding box center [919, 33] width 39 height 15
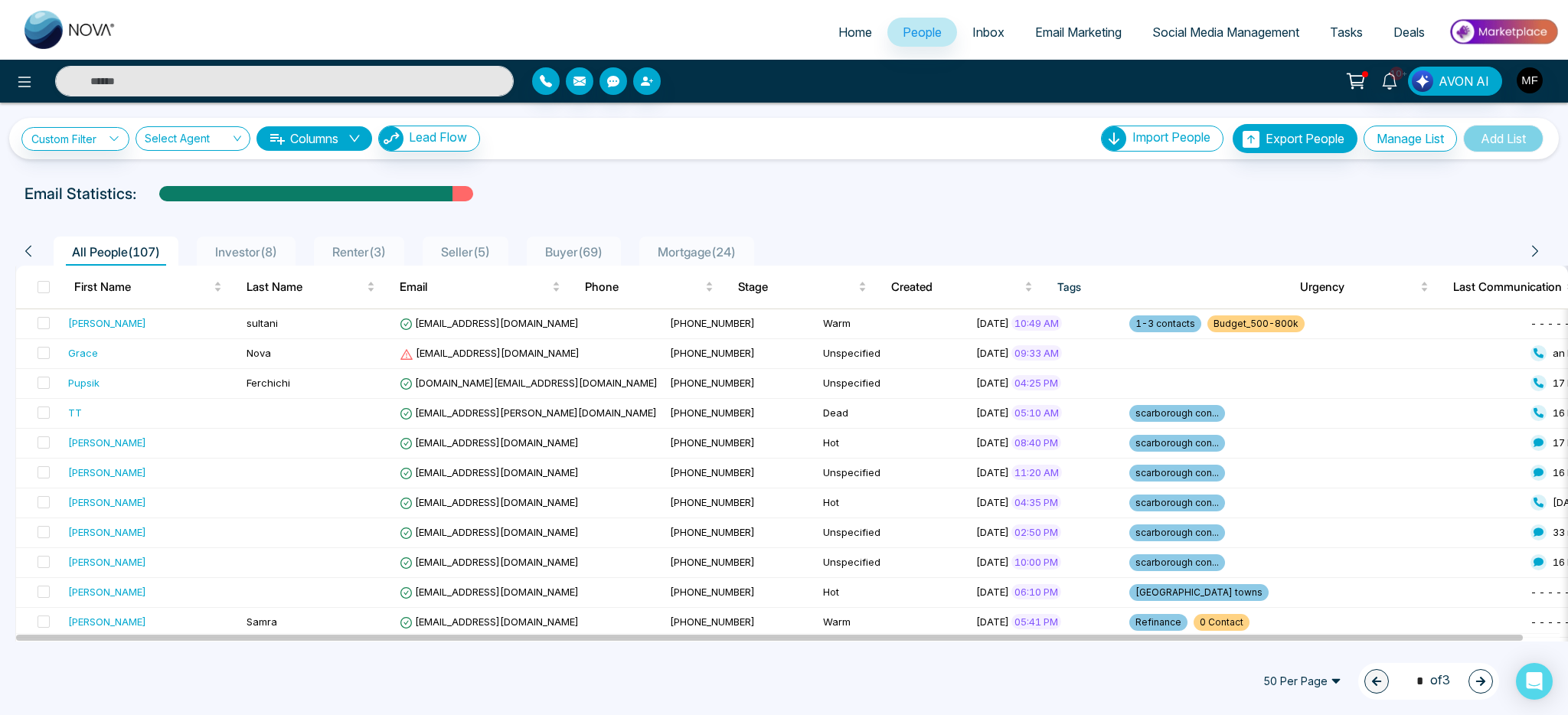
click at [262, 251] on span "Investor ( 8 )" at bounding box center [246, 251] width 74 height 15
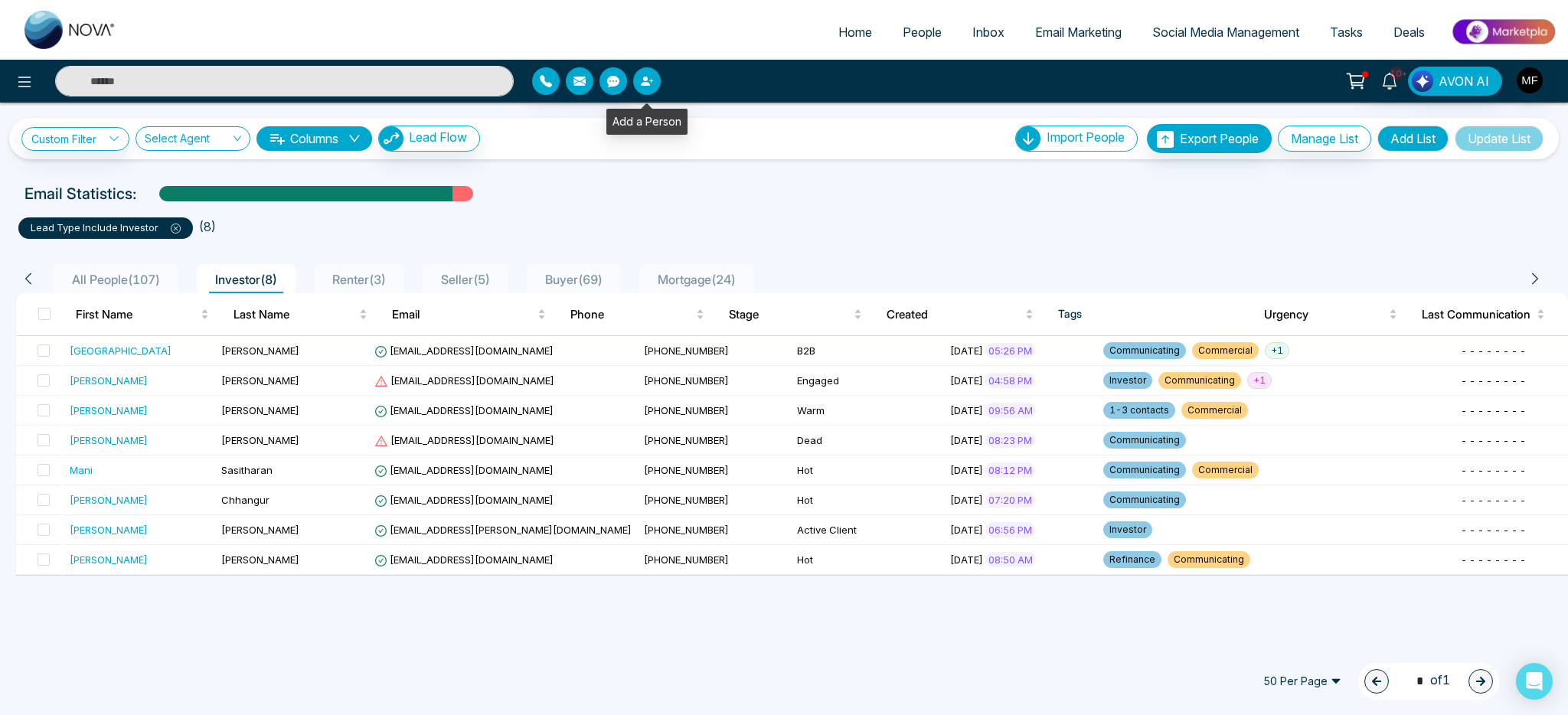
click at [653, 84] on button "button" at bounding box center [647, 81] width 27 height 27
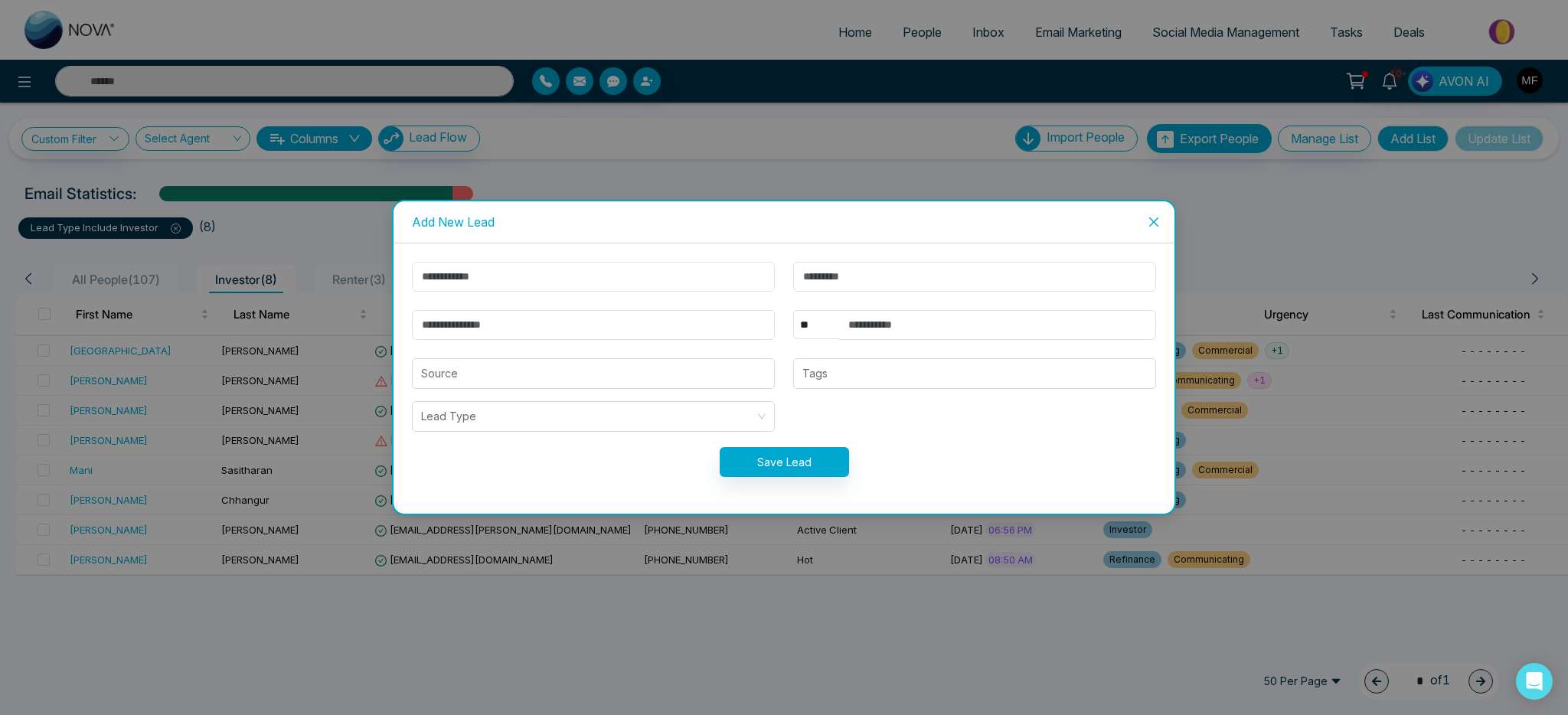
click at [628, 278] on input "text" at bounding box center [593, 276] width 363 height 30
click at [542, 281] on input "text" at bounding box center [593, 276] width 363 height 30
type input "****"
click at [985, 280] on input "text" at bounding box center [975, 276] width 363 height 30
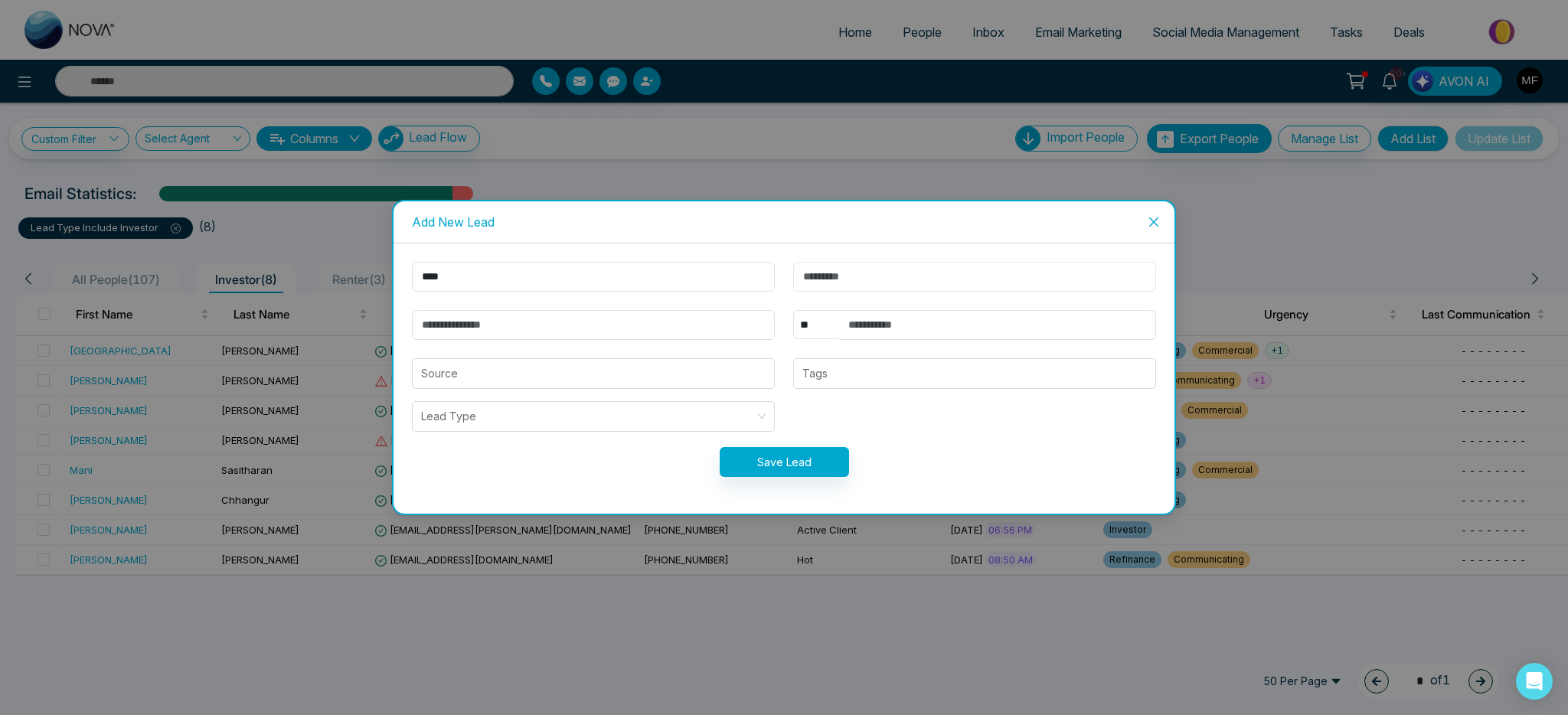
click at [985, 280] on input "text" at bounding box center [975, 276] width 363 height 30
paste input "****"
type input "****"
click at [619, 297] on form "**** **** ** **** *** *** *** **** *** Source Tags Lead Type Save Lead" at bounding box center [784, 378] width 762 height 234
click at [607, 318] on input "email" at bounding box center [593, 325] width 363 height 30
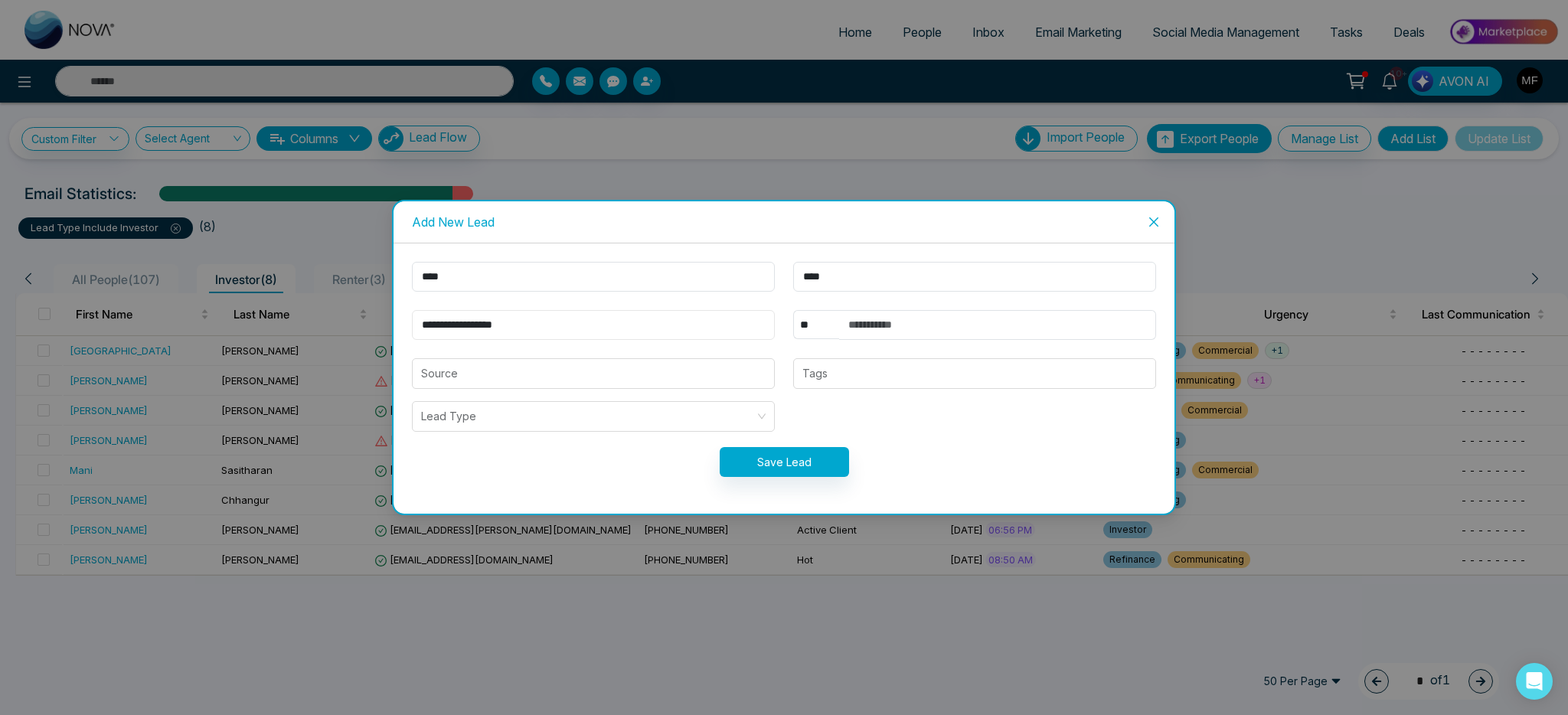
type input "**********"
click at [1028, 318] on input "text" at bounding box center [998, 325] width 317 height 30
click at [900, 321] on input "text" at bounding box center [998, 325] width 317 height 30
paste input "**********"
type input "**********"
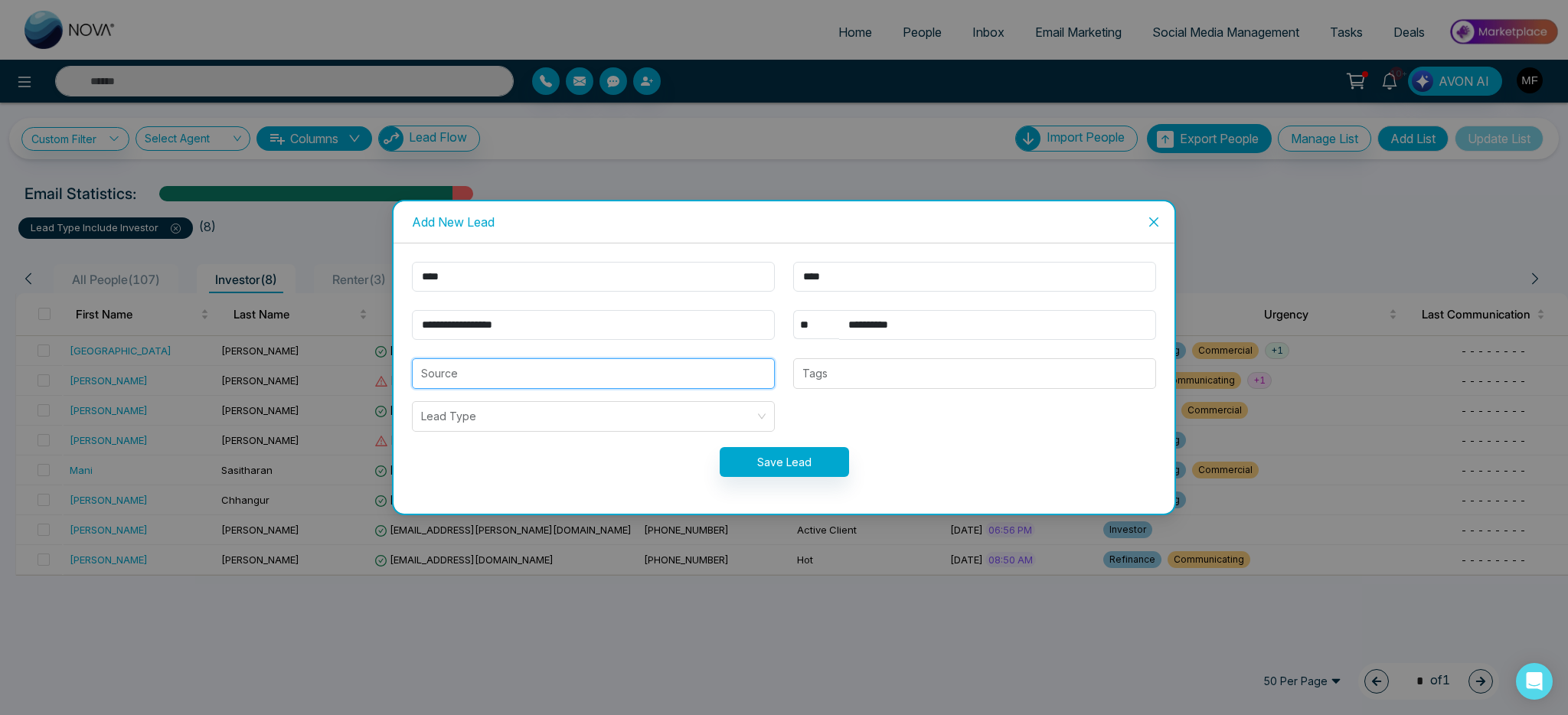
click at [595, 378] on input "search" at bounding box center [593, 373] width 344 height 29
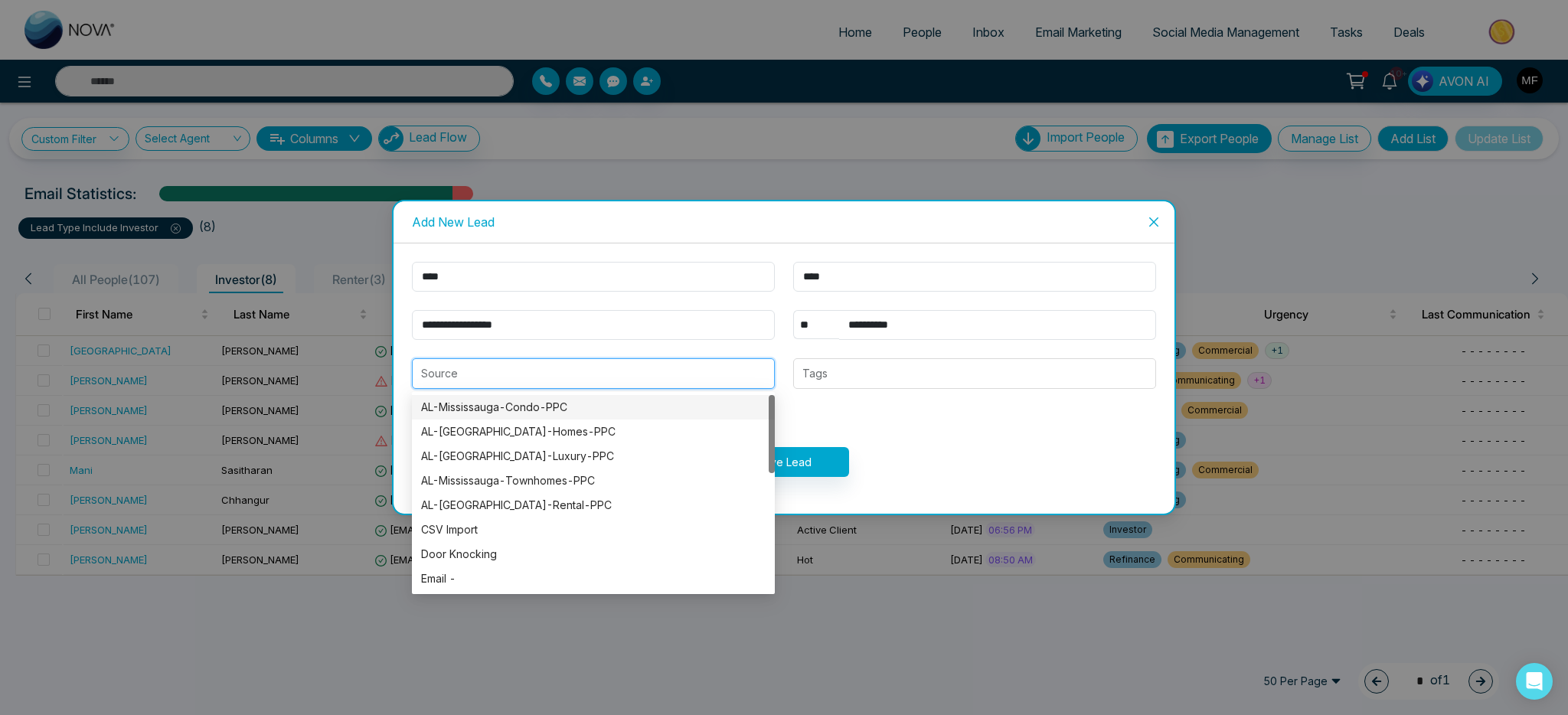
click at [520, 378] on input "search" at bounding box center [593, 373] width 344 height 29
click at [503, 371] on input "search" at bounding box center [593, 373] width 344 height 29
click at [672, 363] on input "search" at bounding box center [593, 373] width 344 height 29
click at [591, 377] on input "search" at bounding box center [593, 373] width 344 height 29
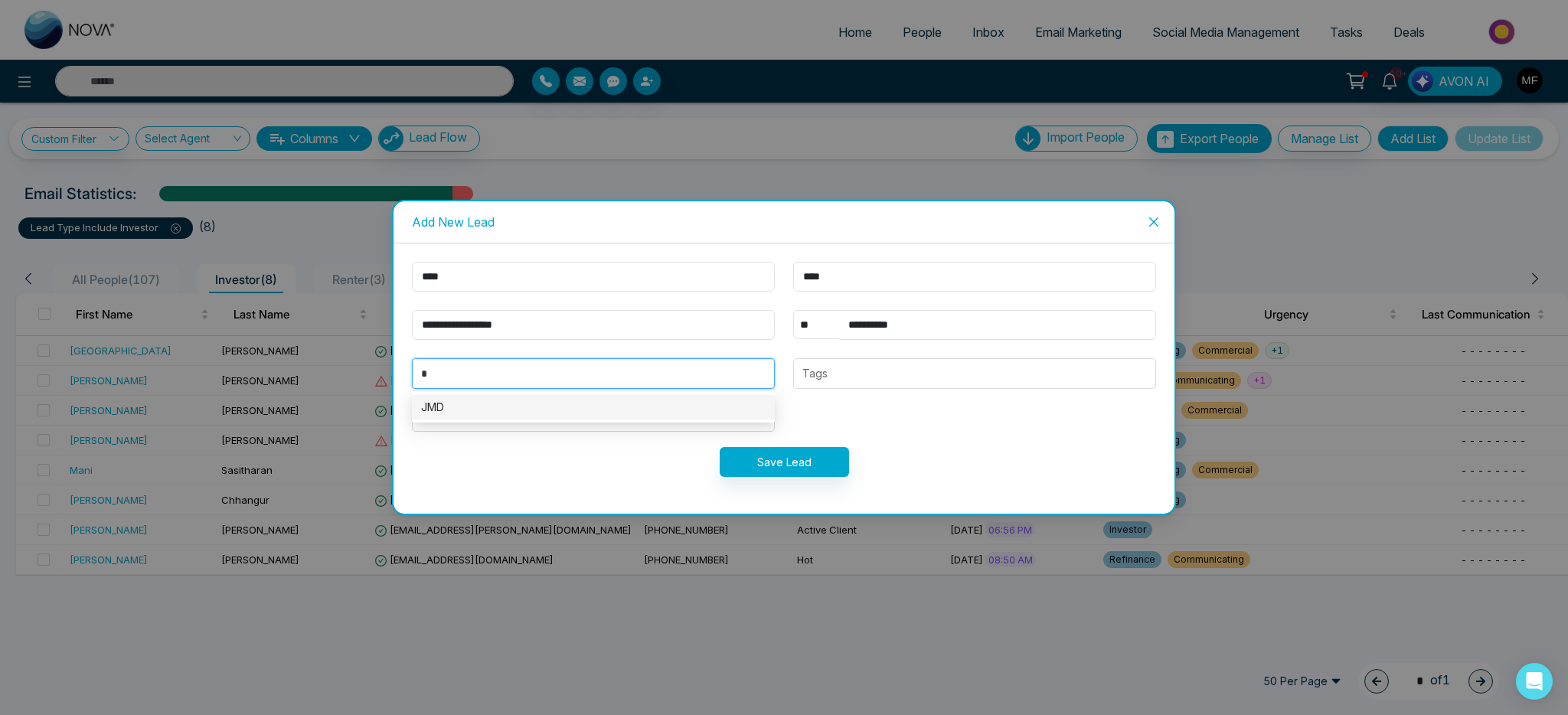
click at [588, 408] on div "JMD" at bounding box center [593, 407] width 344 height 17
click at [831, 381] on div at bounding box center [975, 373] width 354 height 19
type input "***"
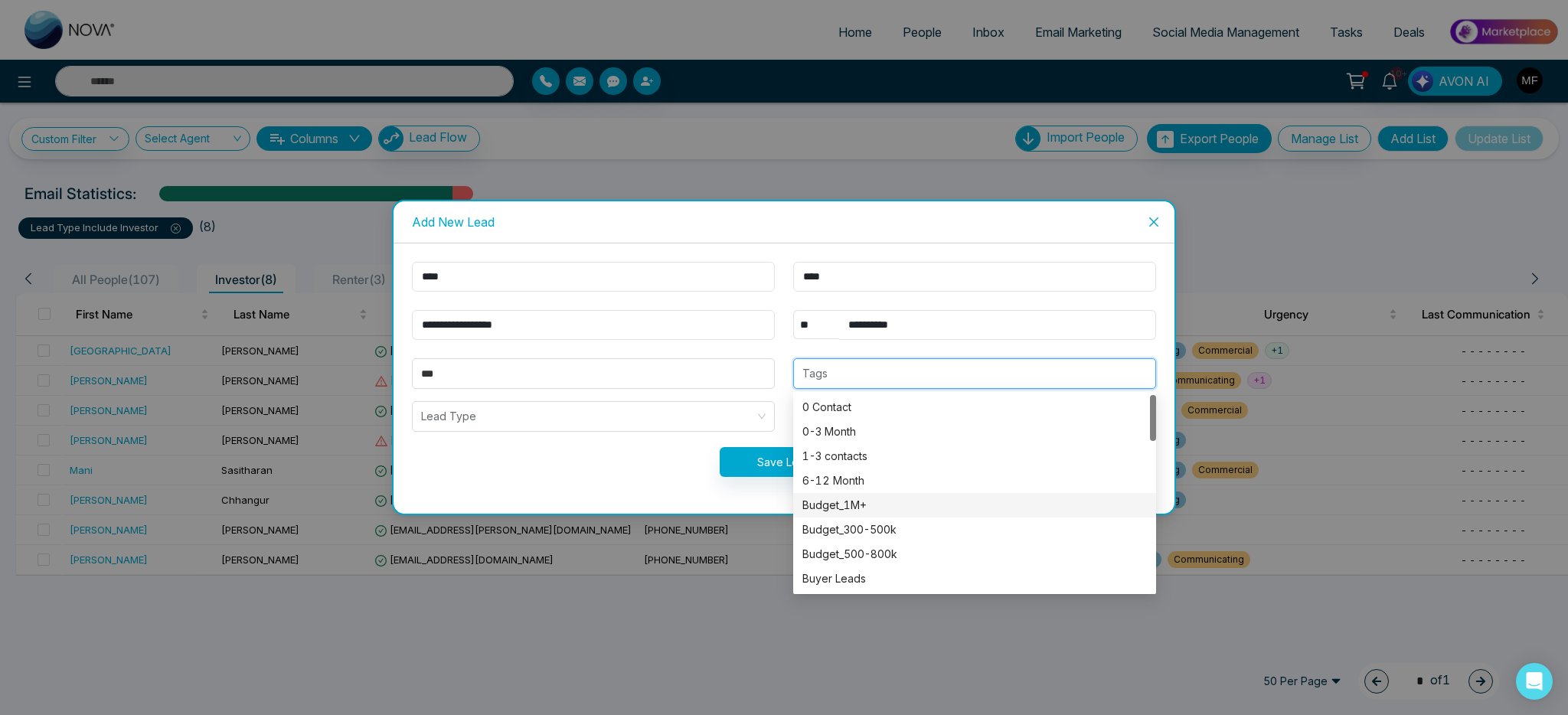
click at [874, 502] on div "Budget_1M+" at bounding box center [975, 505] width 344 height 17
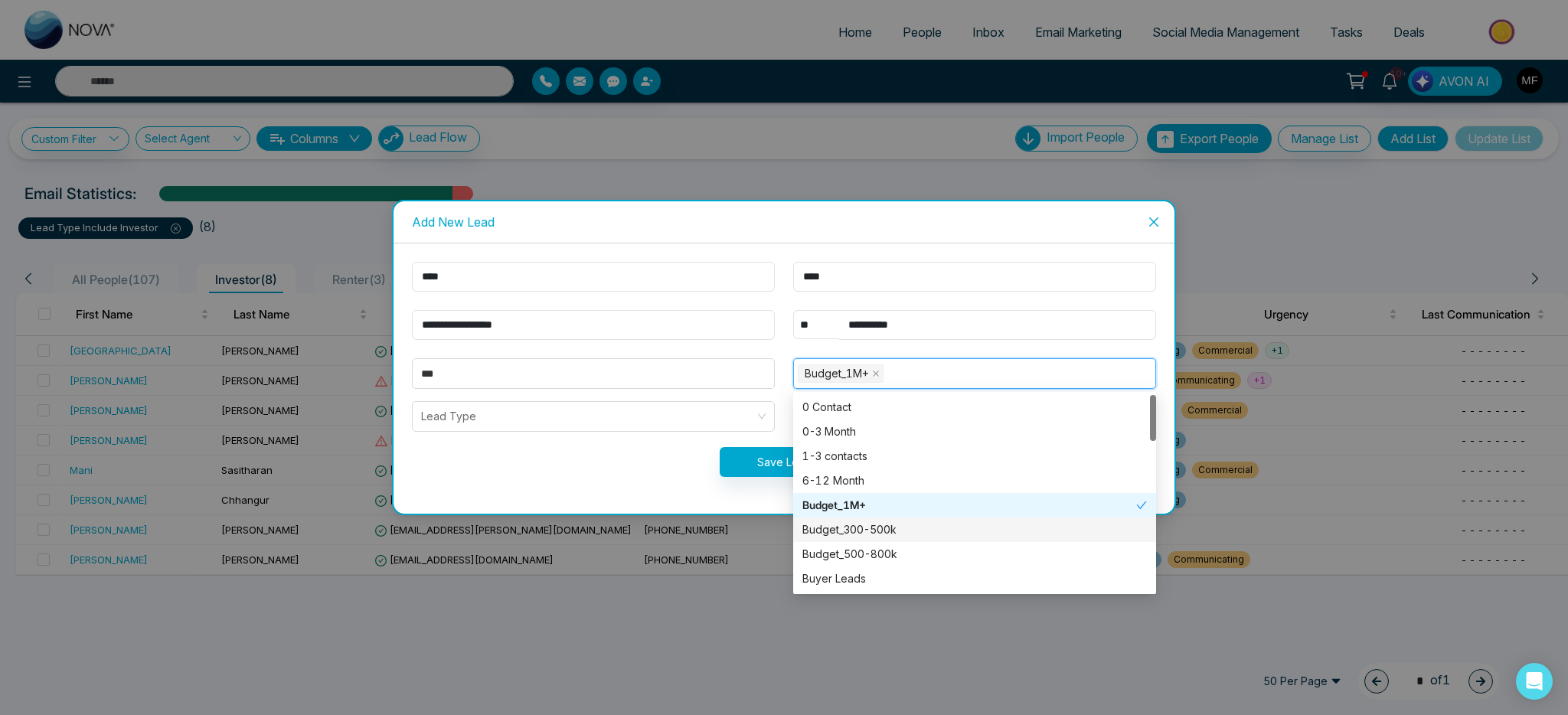
scroll to position [124, 0]
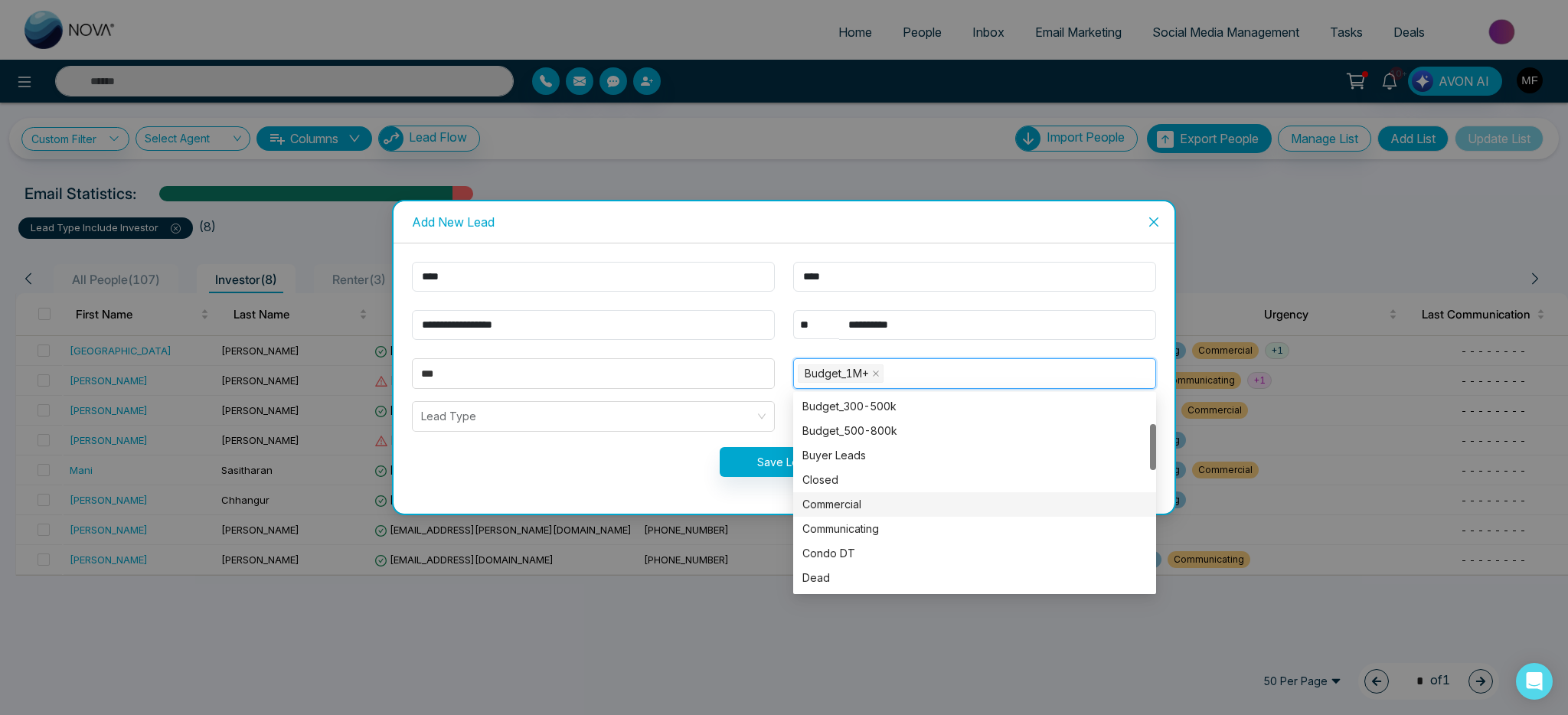
click at [883, 500] on div "Commercial" at bounding box center [975, 505] width 344 height 17
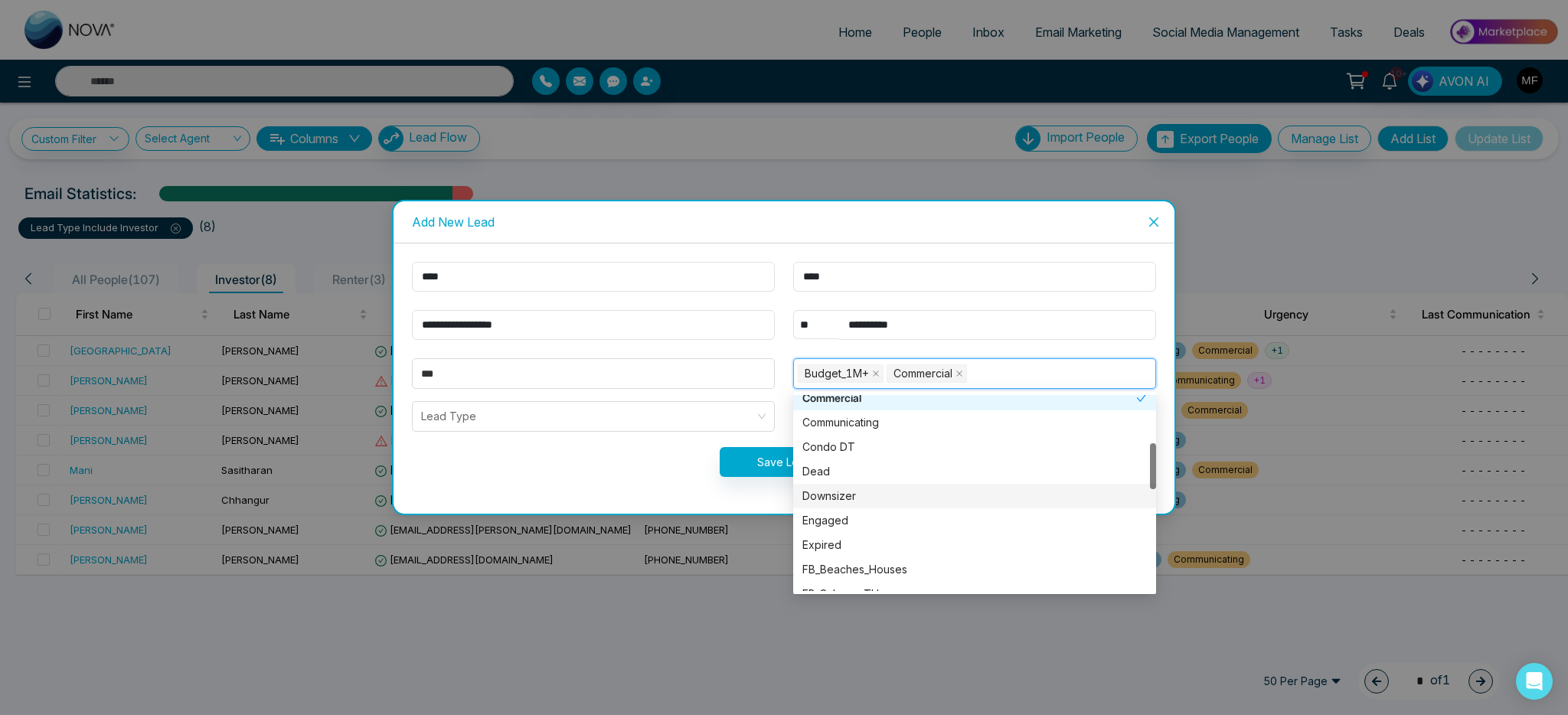
scroll to position [229, 0]
click at [876, 525] on div "Engaged" at bounding box center [975, 521] width 344 height 17
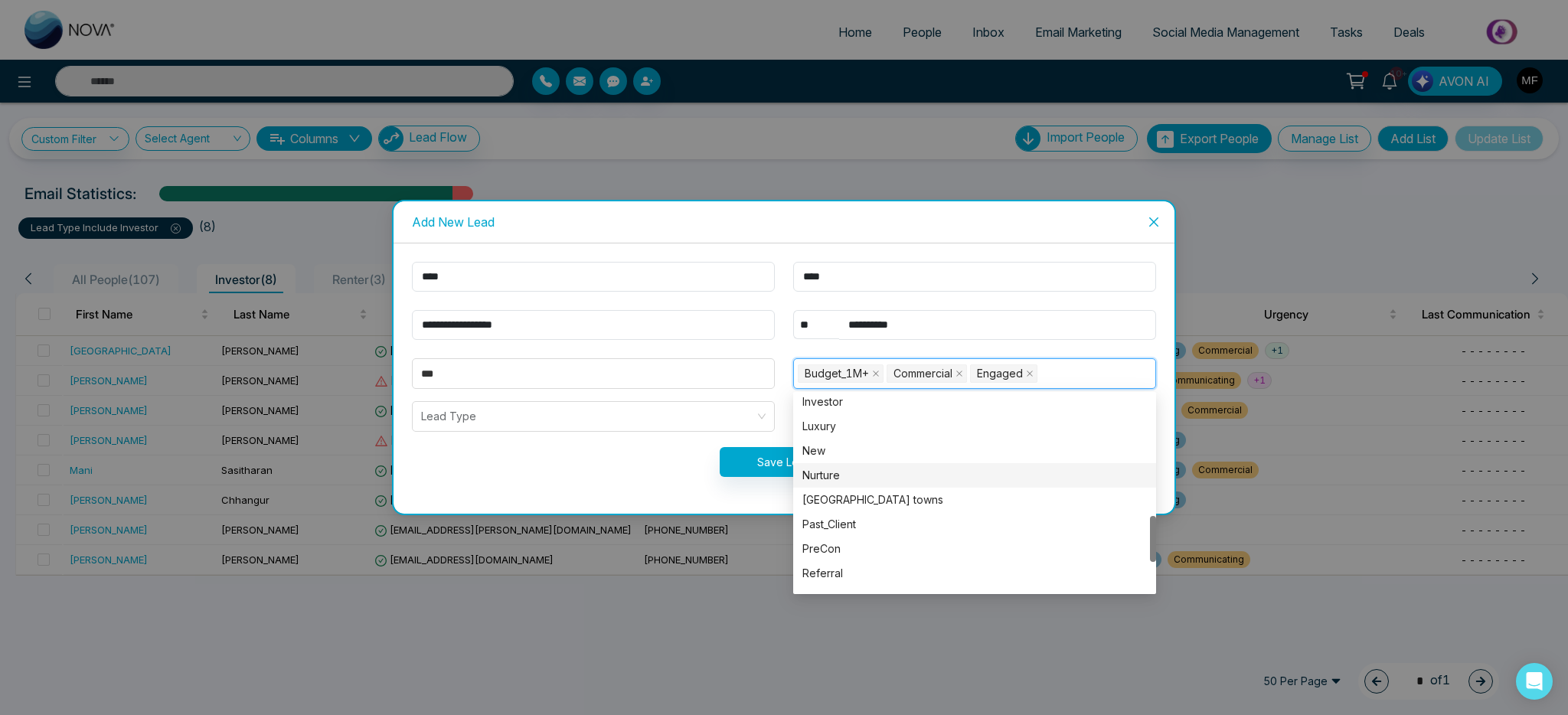
scroll to position [514, 0]
click at [859, 411] on div "Investor" at bounding box center [975, 408] width 344 height 17
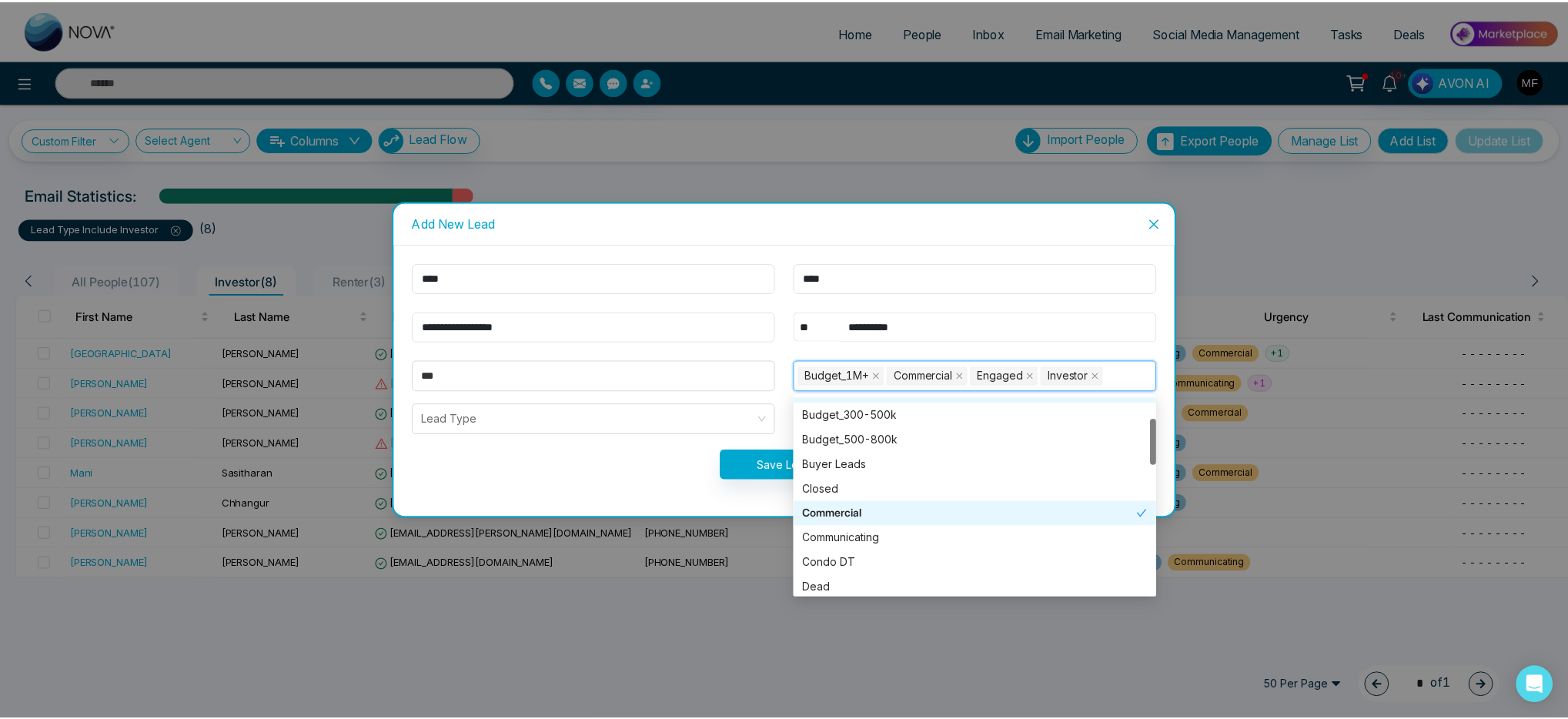
scroll to position [0, 0]
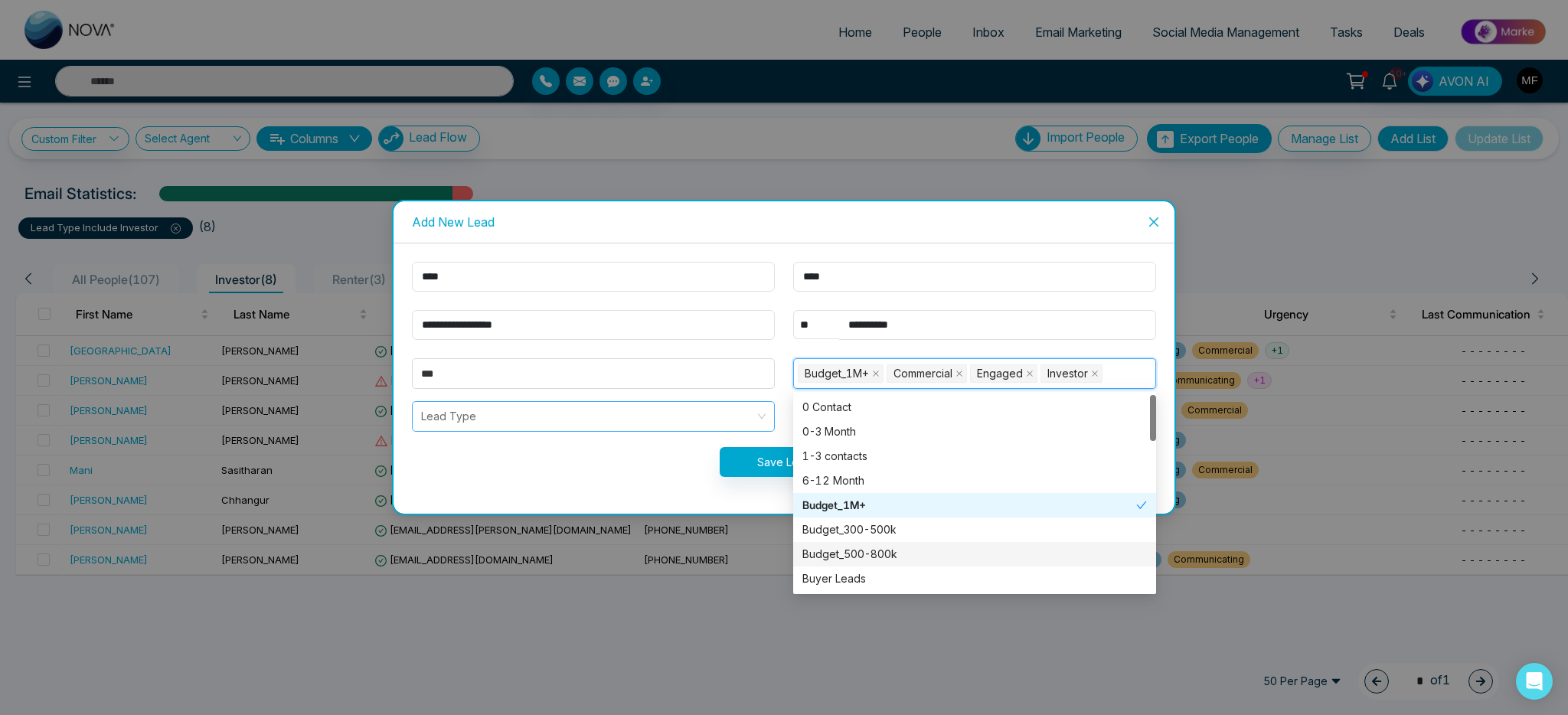
click at [583, 420] on input "search" at bounding box center [588, 416] width 334 height 29
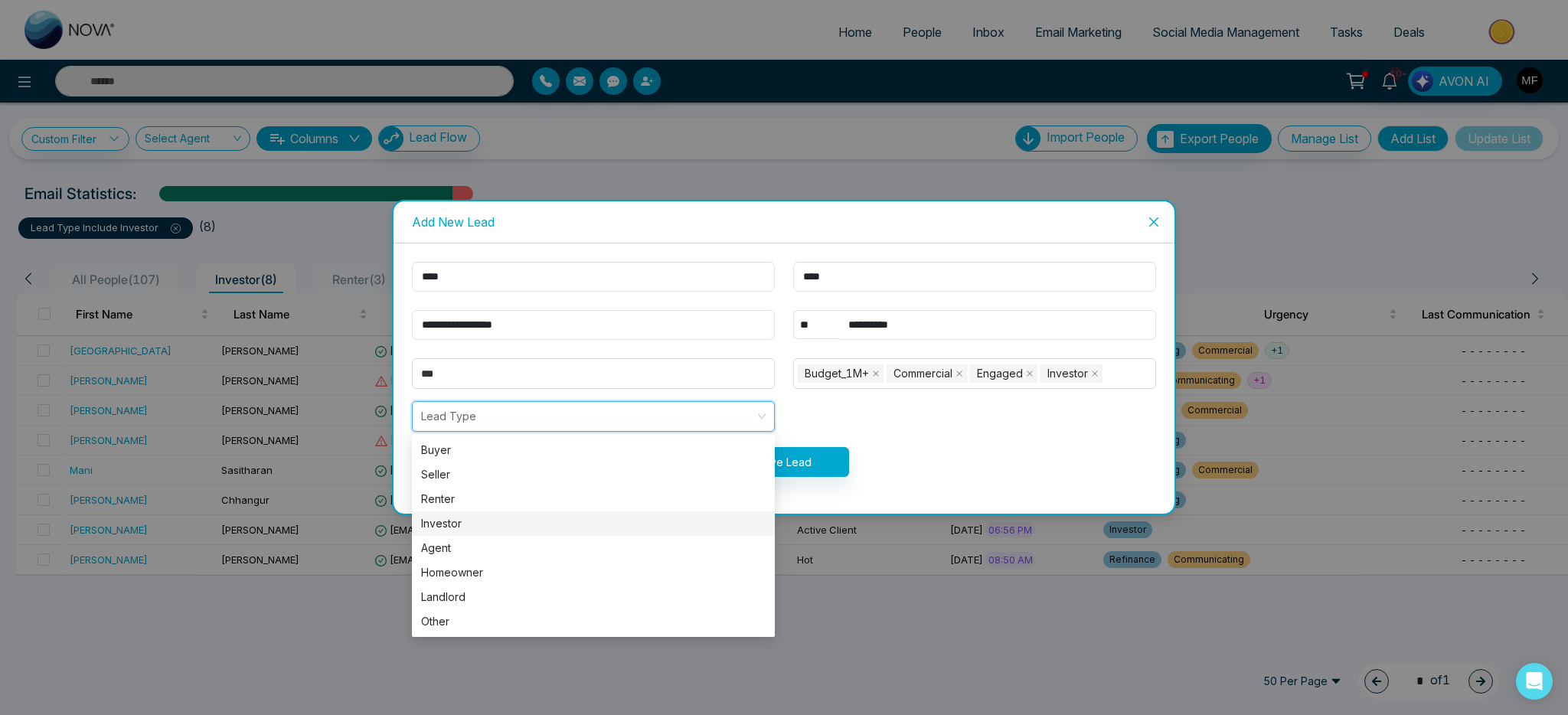
click at [454, 529] on div "Investor" at bounding box center [593, 523] width 344 height 17
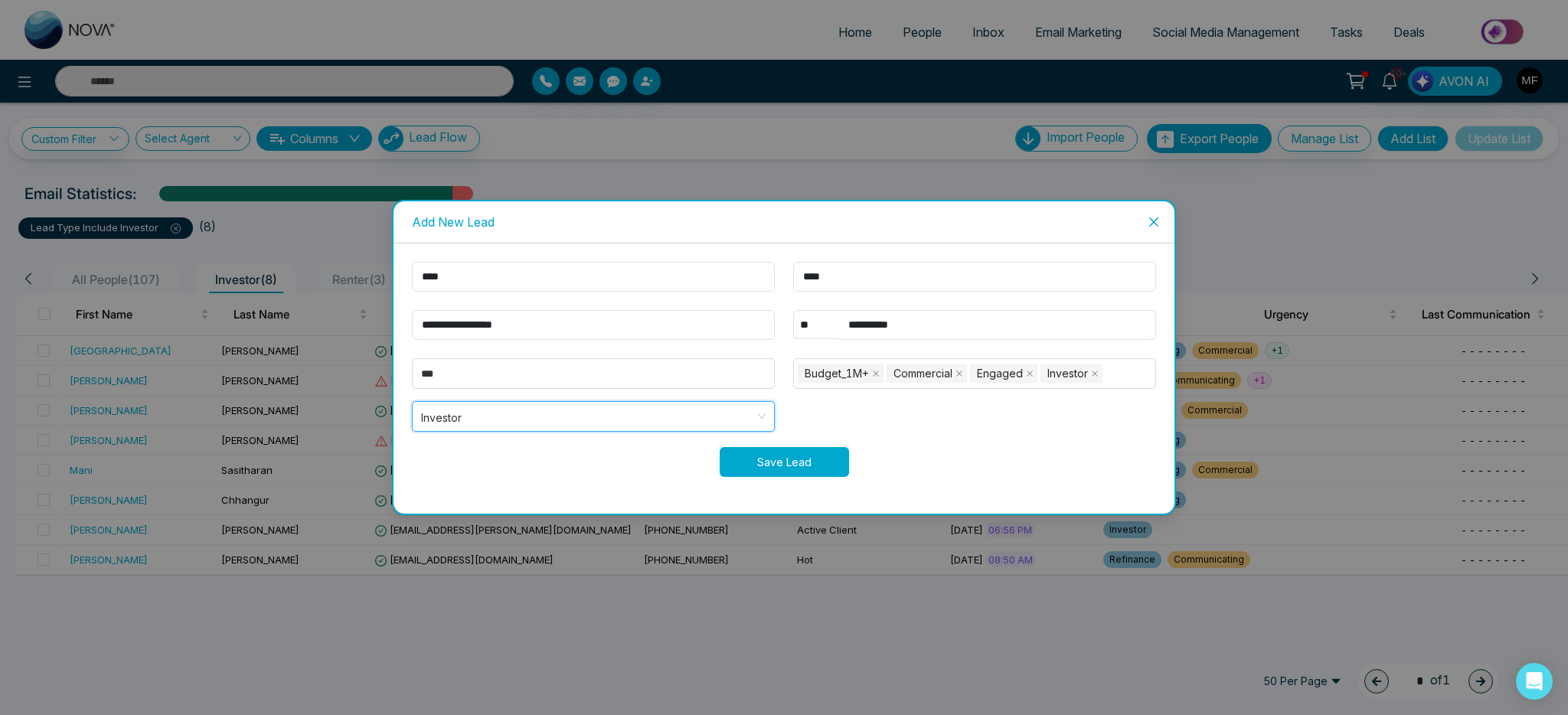
click at [824, 469] on button "Save Lead" at bounding box center [784, 461] width 130 height 30
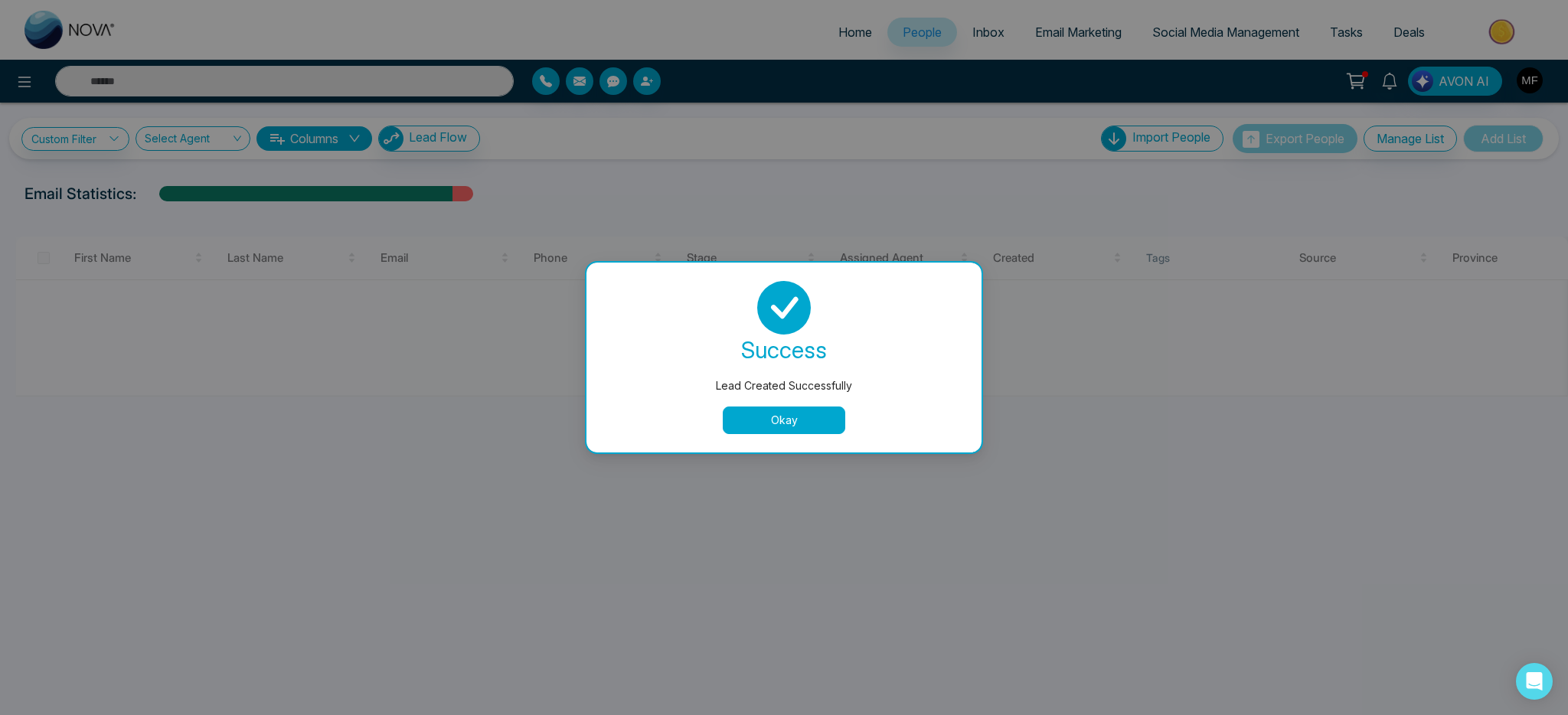
click at [818, 433] on button "Okay" at bounding box center [784, 420] width 123 height 27
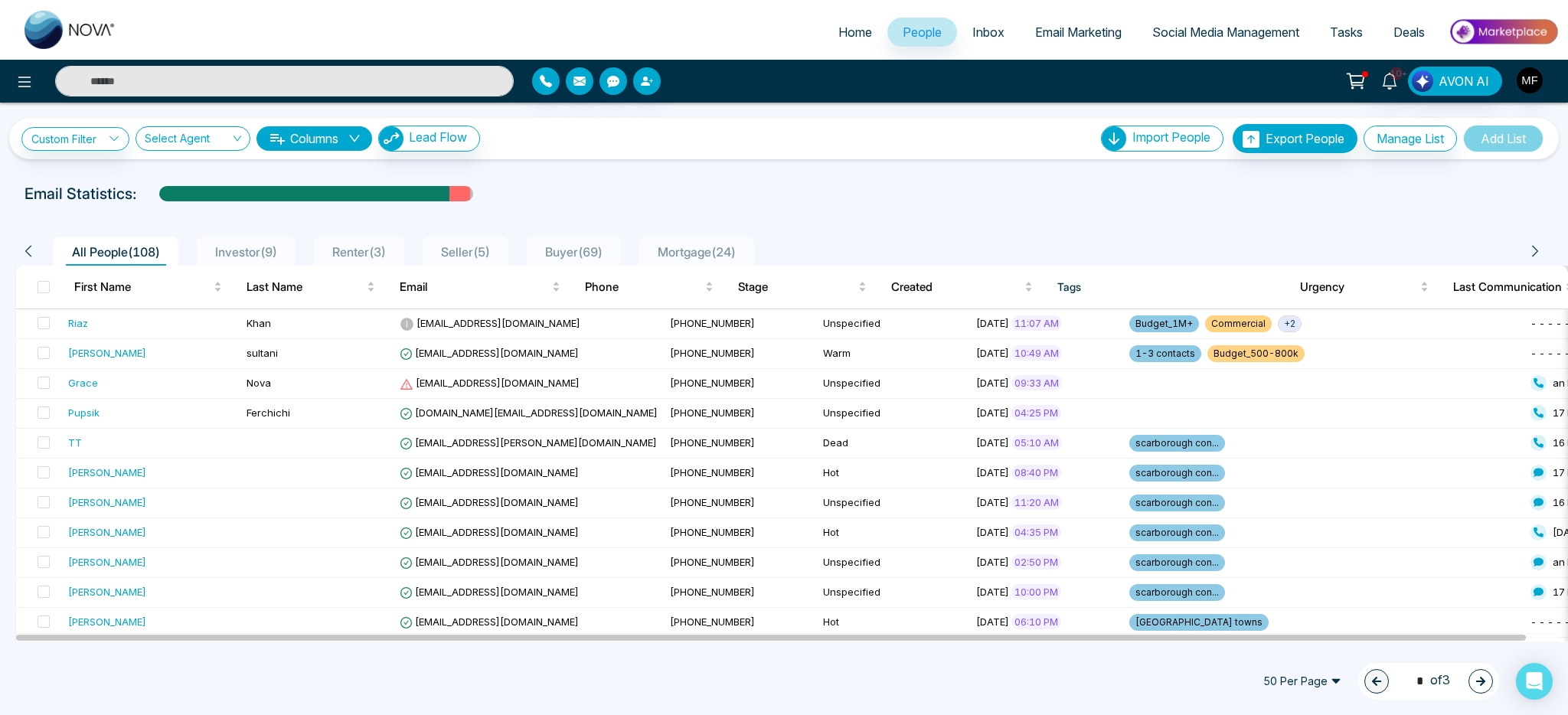
click at [264, 247] on span "Investor ( 9 )" at bounding box center [246, 251] width 74 height 15
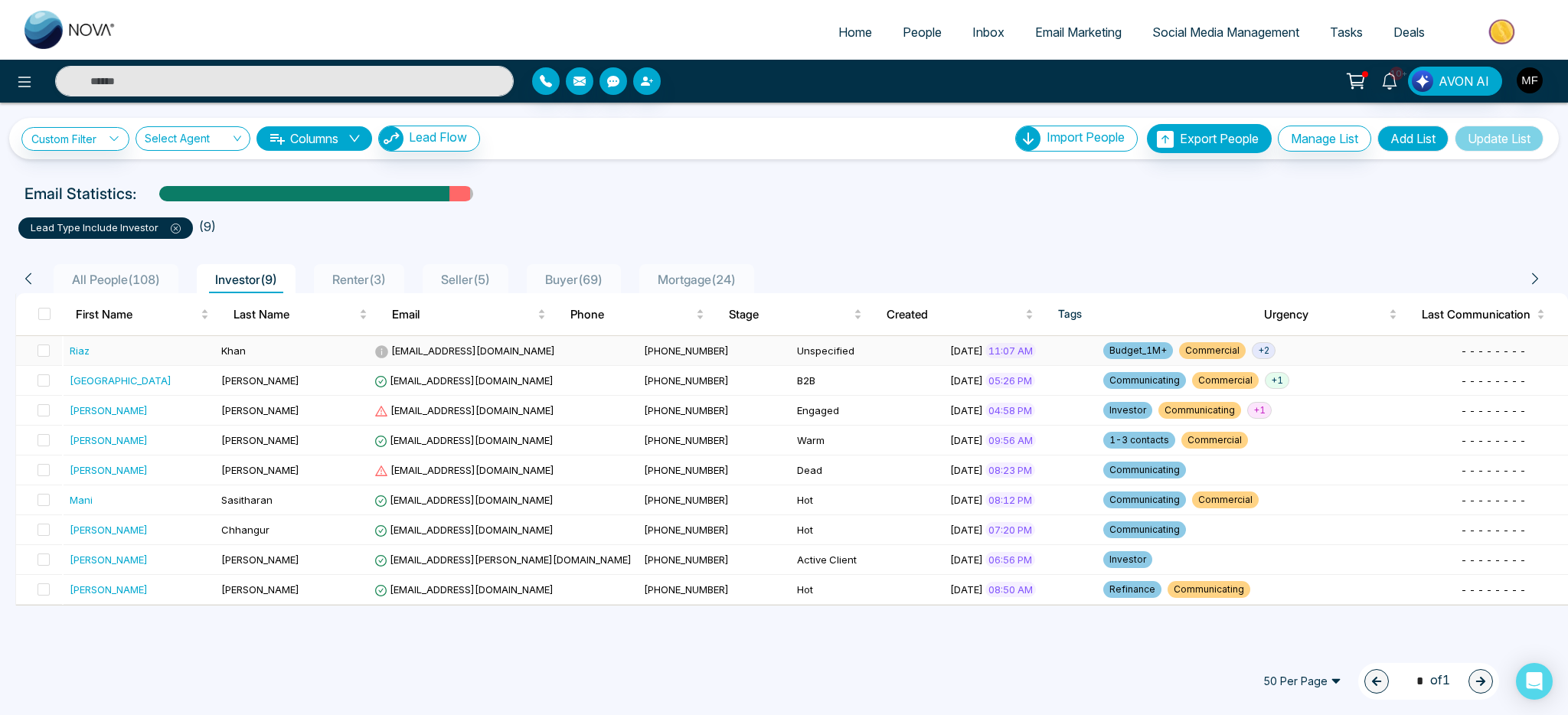
click at [808, 364] on td "Unspecified" at bounding box center [868, 350] width 153 height 30
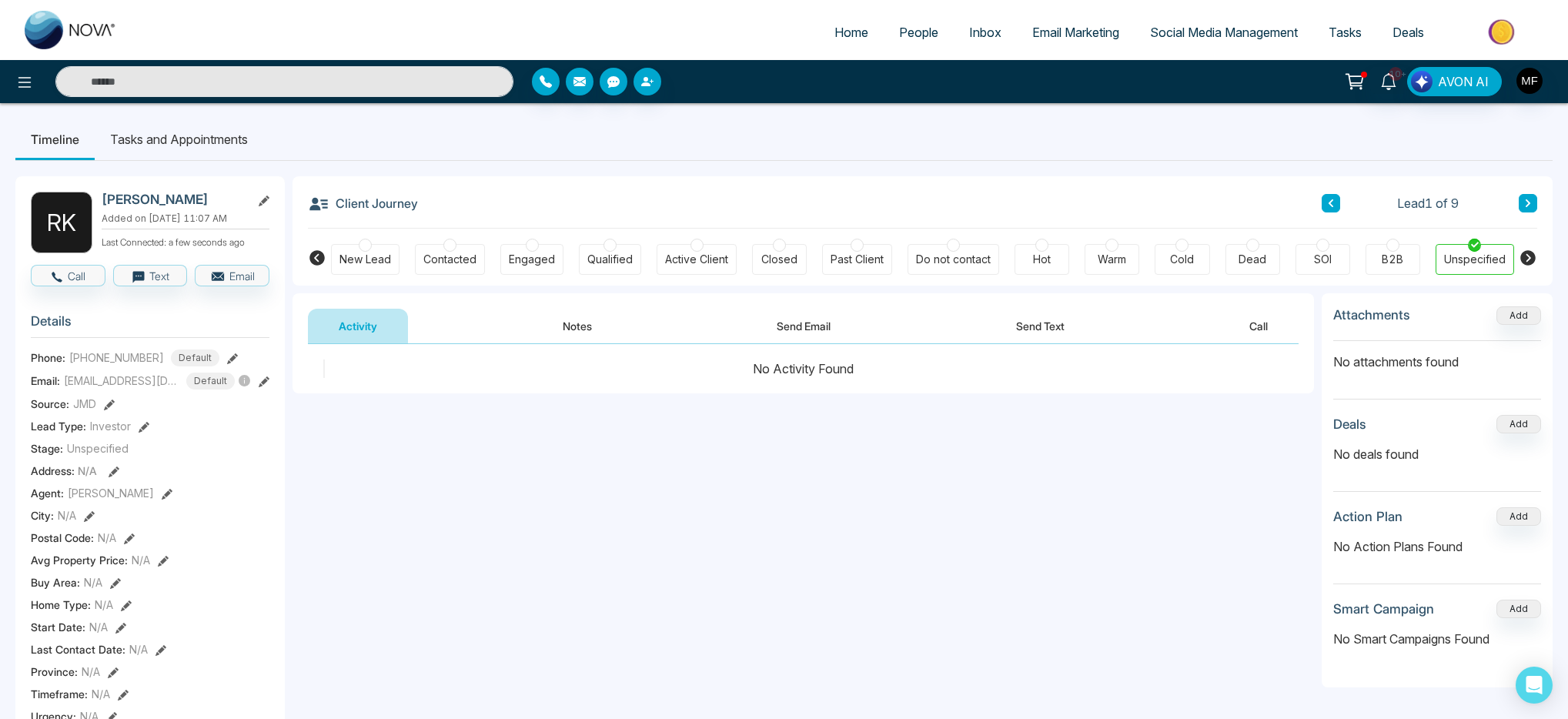
click at [521, 265] on div "Engaged" at bounding box center [532, 260] width 46 height 15
click at [434, 256] on div "Contacted" at bounding box center [450, 260] width 53 height 15
click at [445, 258] on div "Contacted" at bounding box center [450, 260] width 53 height 15
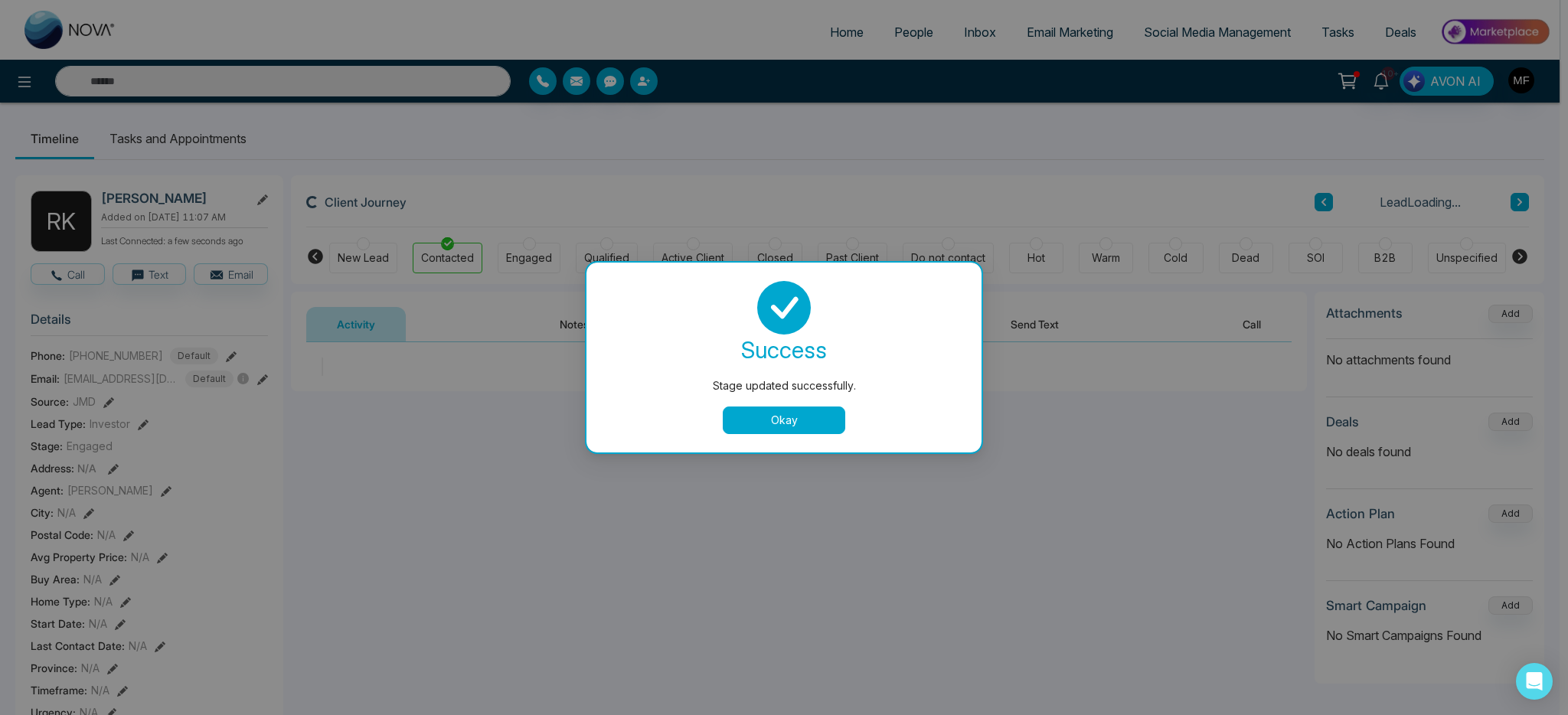
click at [770, 418] on button "Okay" at bounding box center [784, 420] width 123 height 27
click at [187, 147] on div "Stage updated successfully. success Stage updated successfully. Okay" at bounding box center [784, 357] width 1568 height 715
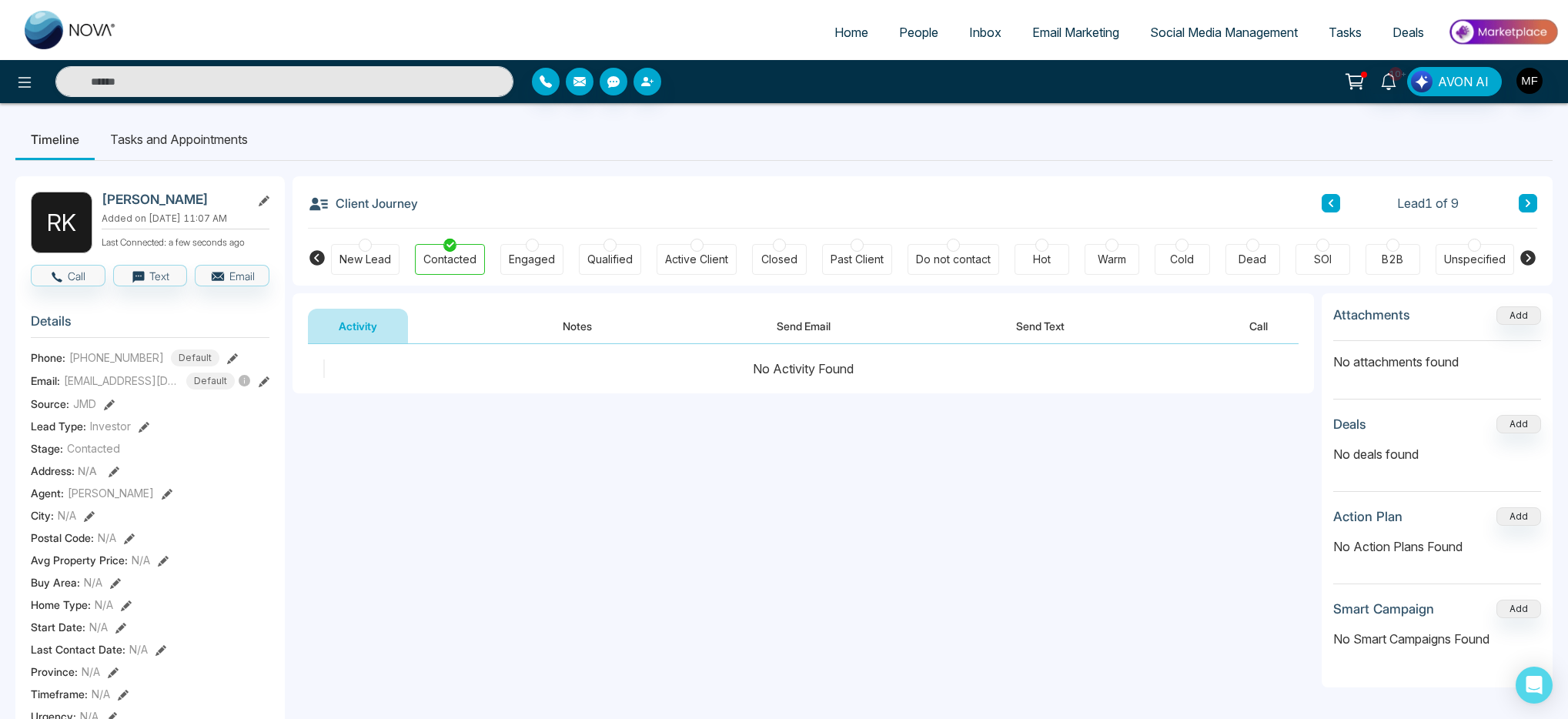
click at [191, 149] on li "Tasks and Appointments" at bounding box center [178, 139] width 169 height 41
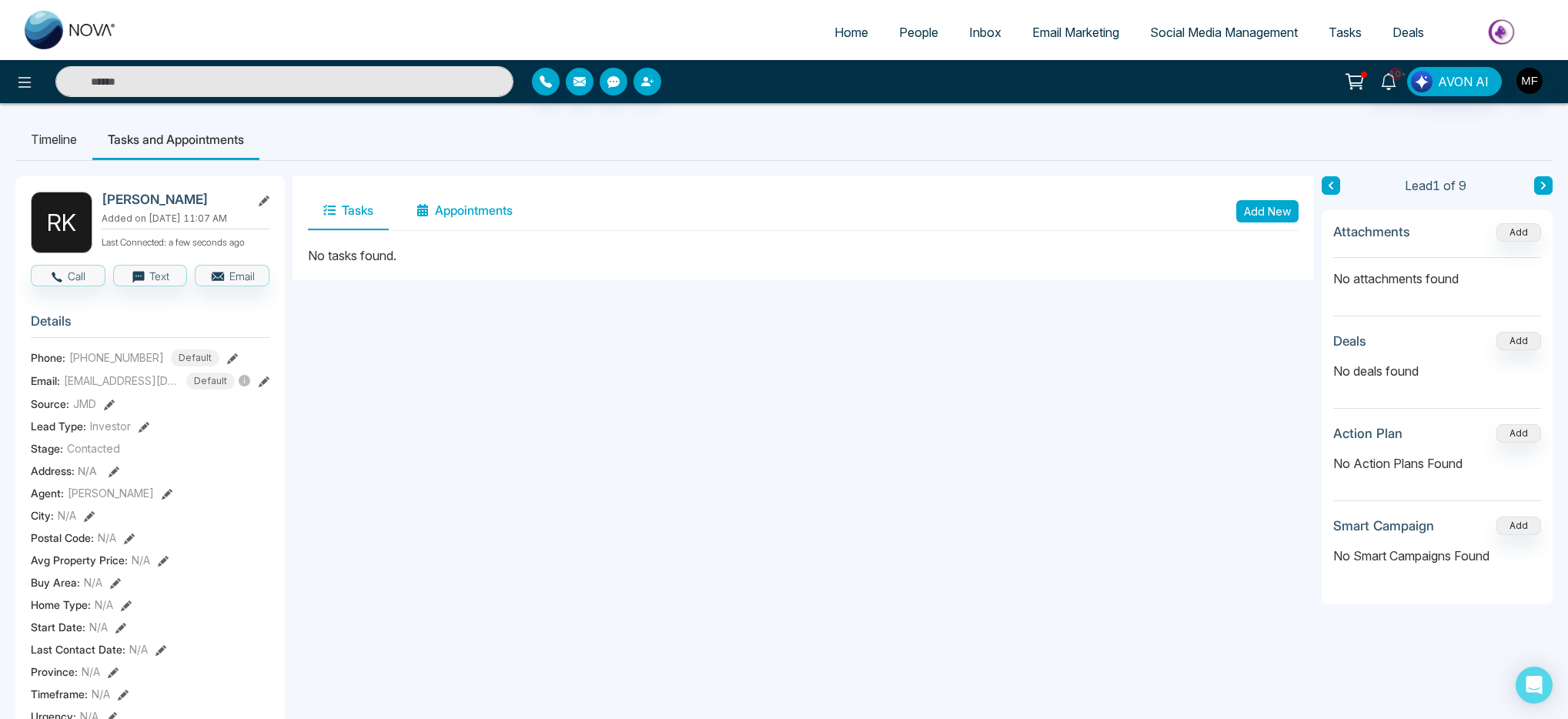
click at [478, 215] on button "Appointments" at bounding box center [465, 211] width 127 height 39
click at [1275, 213] on button "Add New" at bounding box center [1267, 211] width 63 height 22
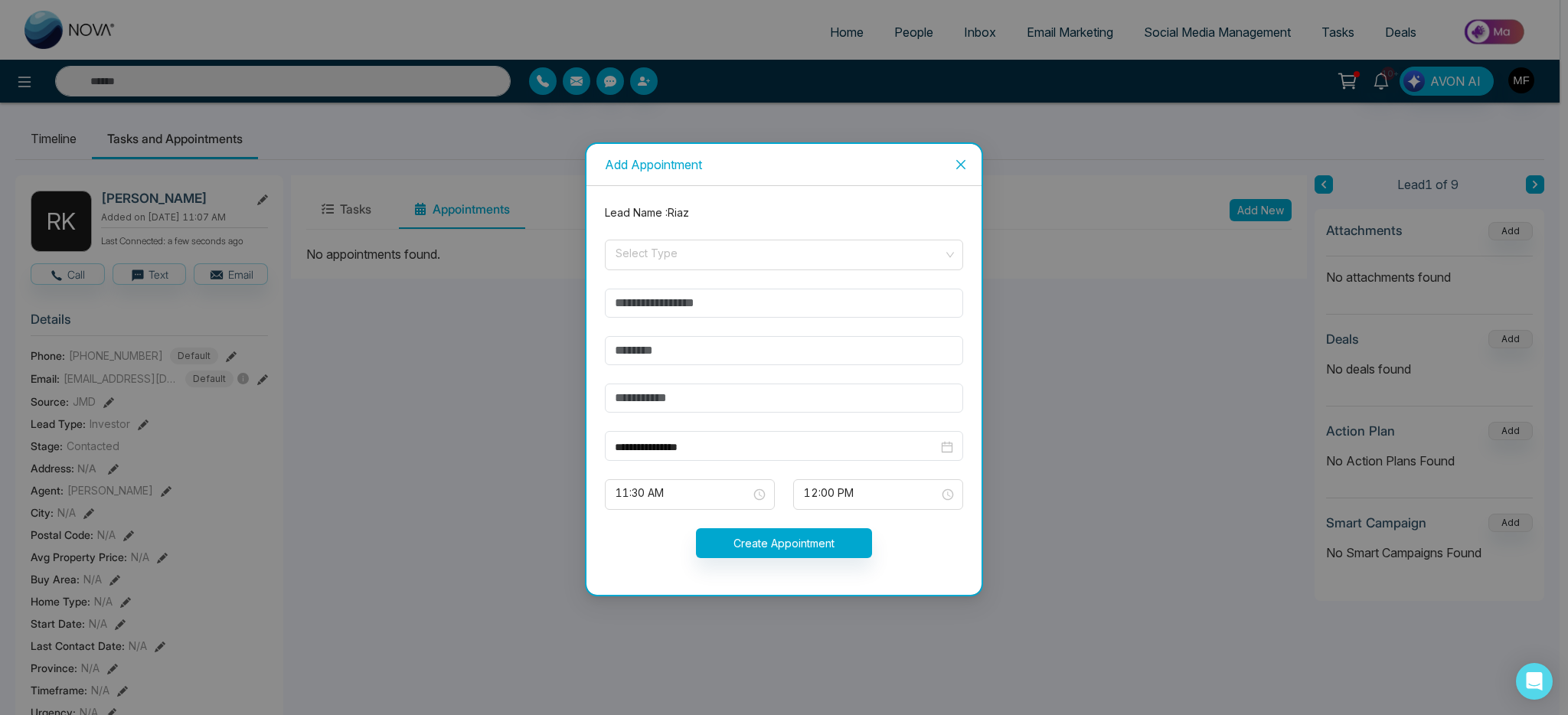
click at [955, 164] on icon "close" at bounding box center [961, 164] width 12 height 12
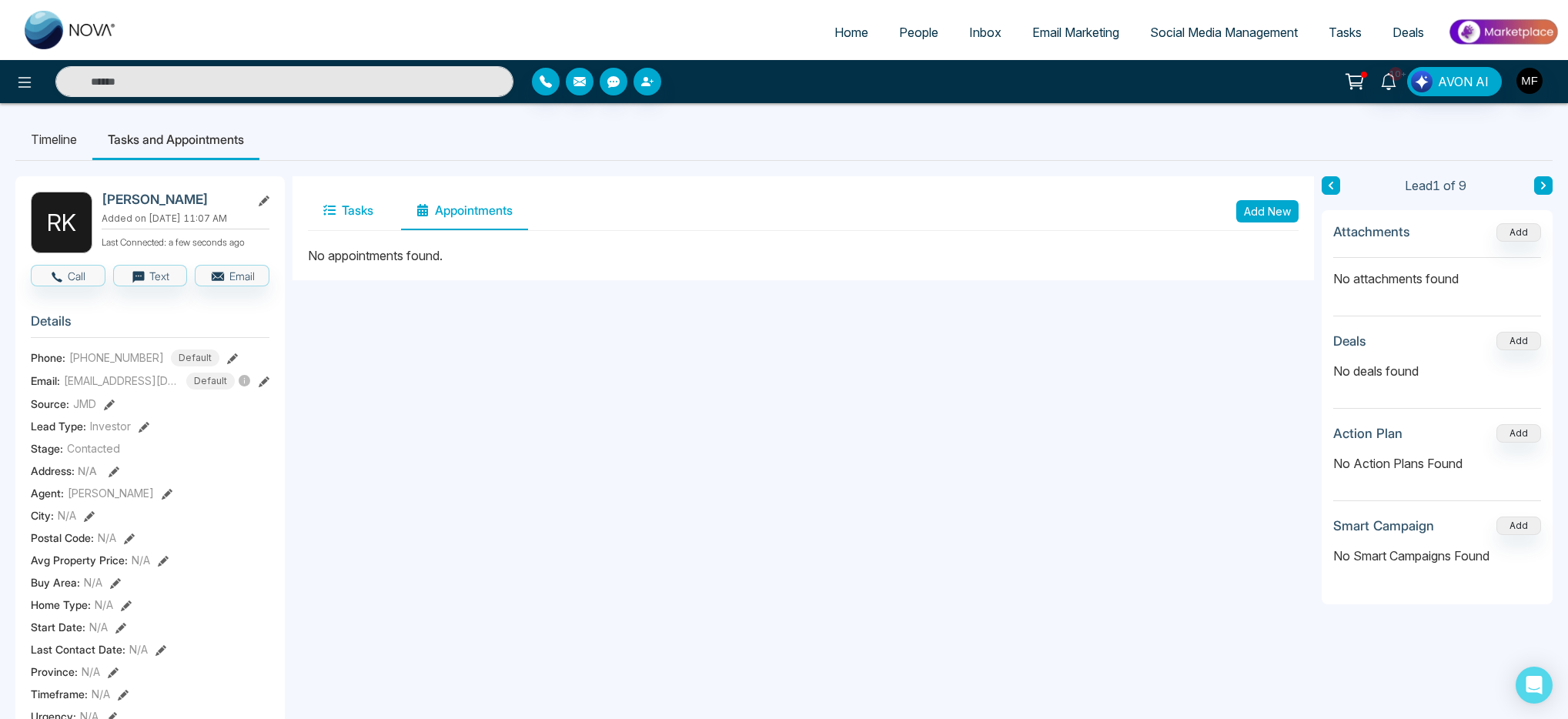
click at [369, 213] on button "Tasks" at bounding box center [348, 211] width 81 height 39
click at [1241, 211] on button "Add New" at bounding box center [1267, 211] width 63 height 22
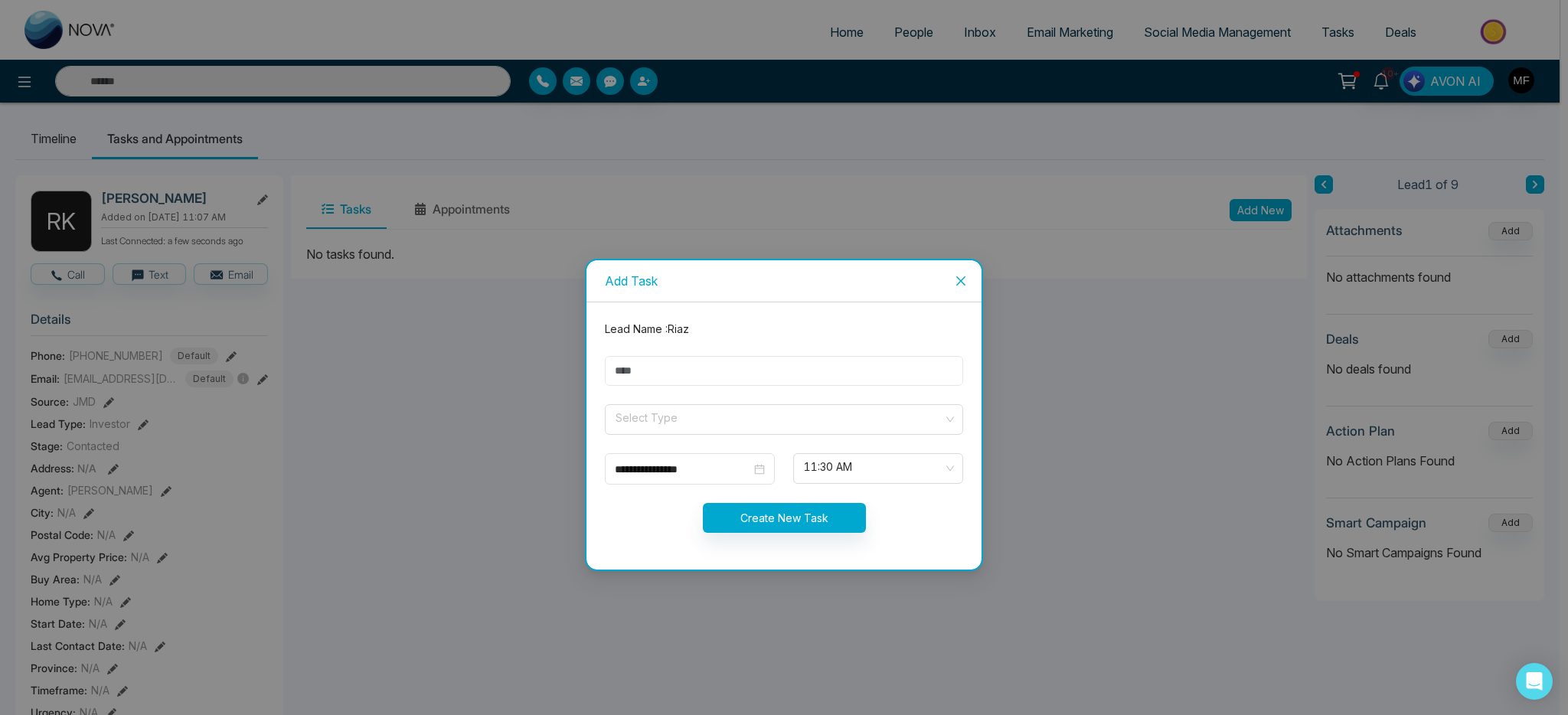
click at [717, 382] on input "text" at bounding box center [784, 371] width 358 height 30
click at [656, 372] on input "text" at bounding box center [784, 371] width 358 height 30
click at [965, 281] on icon "close" at bounding box center [961, 280] width 12 height 12
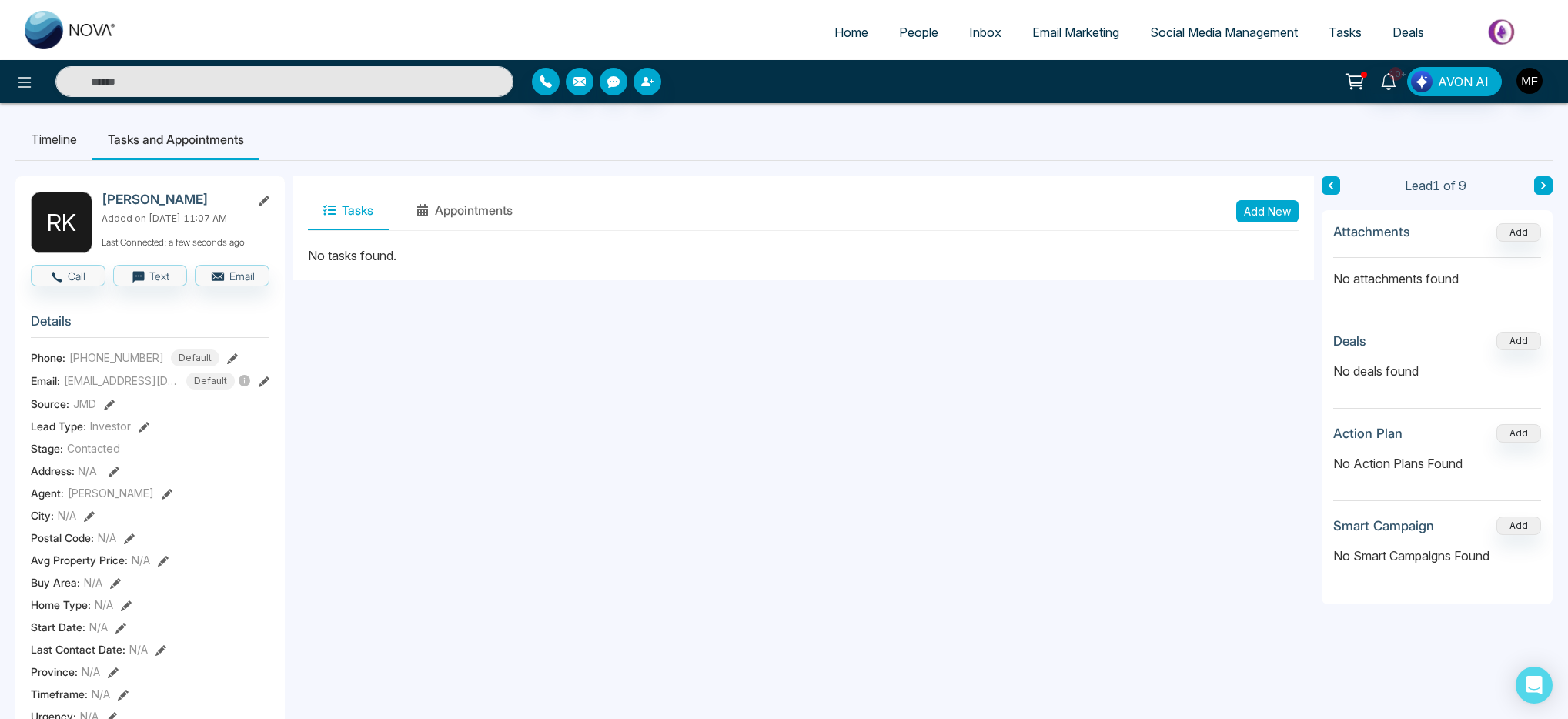
click at [87, 140] on li "Timeline" at bounding box center [54, 139] width 77 height 41
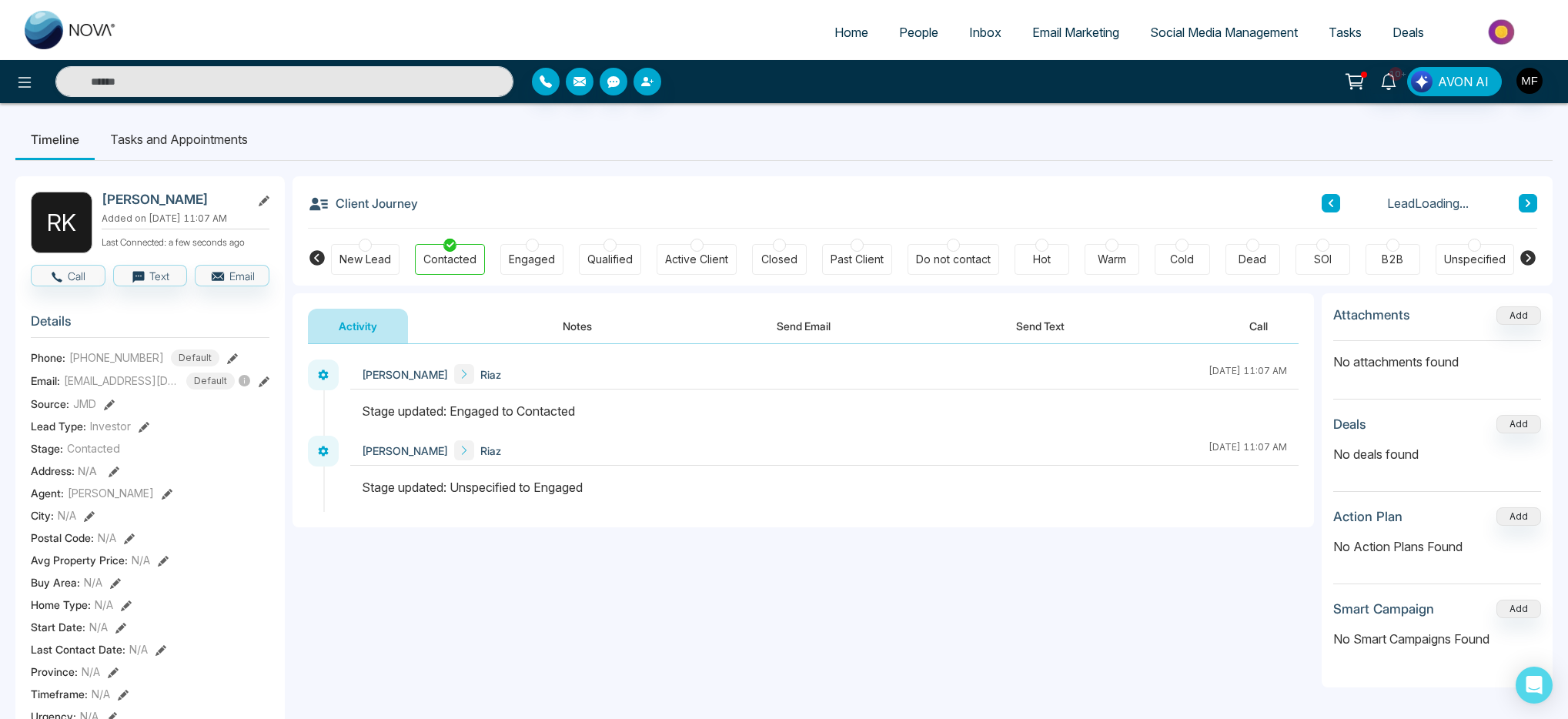
click at [597, 319] on button "Notes" at bounding box center [578, 326] width 91 height 34
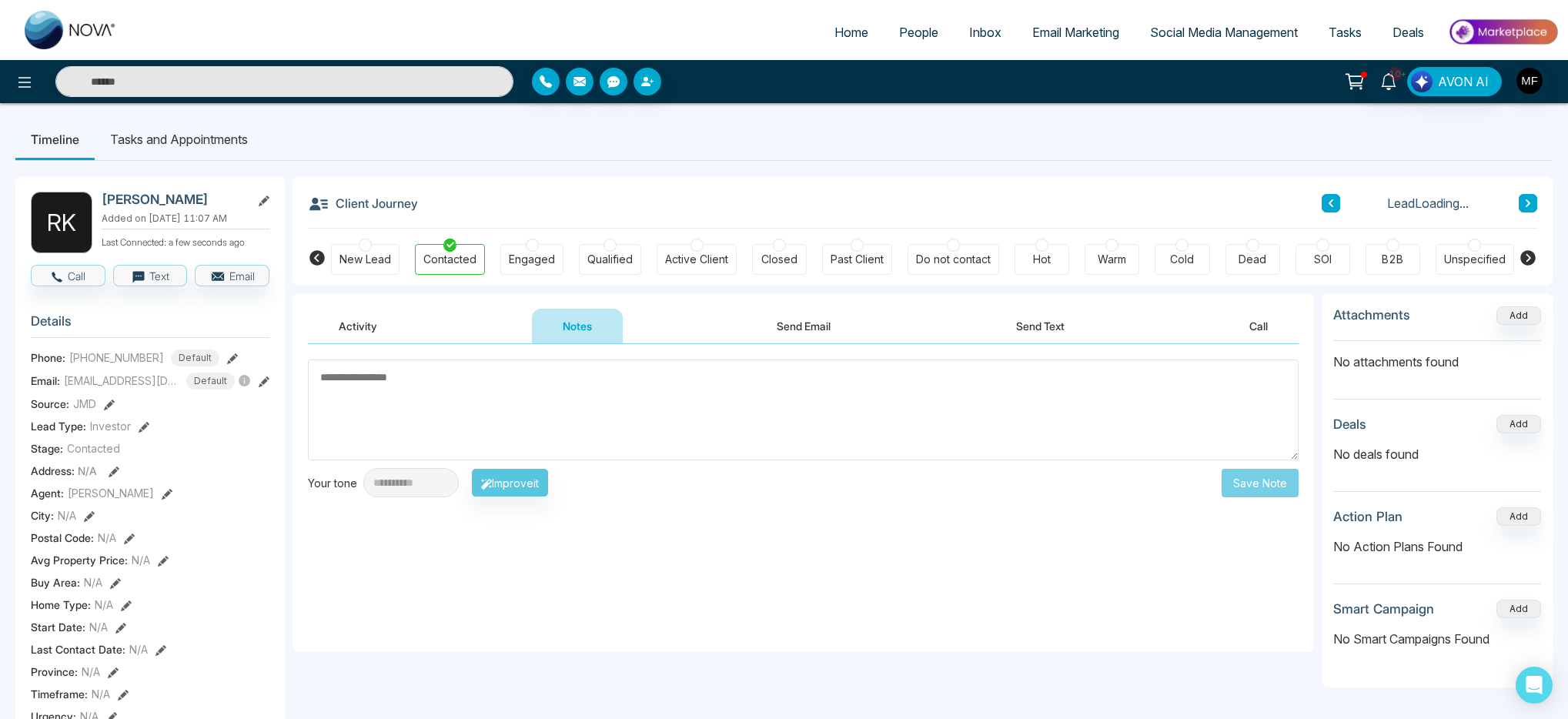
click at [611, 399] on textarea at bounding box center [803, 410] width 991 height 101
click at [522, 403] on textarea at bounding box center [803, 410] width 991 height 101
paste textarea "**********"
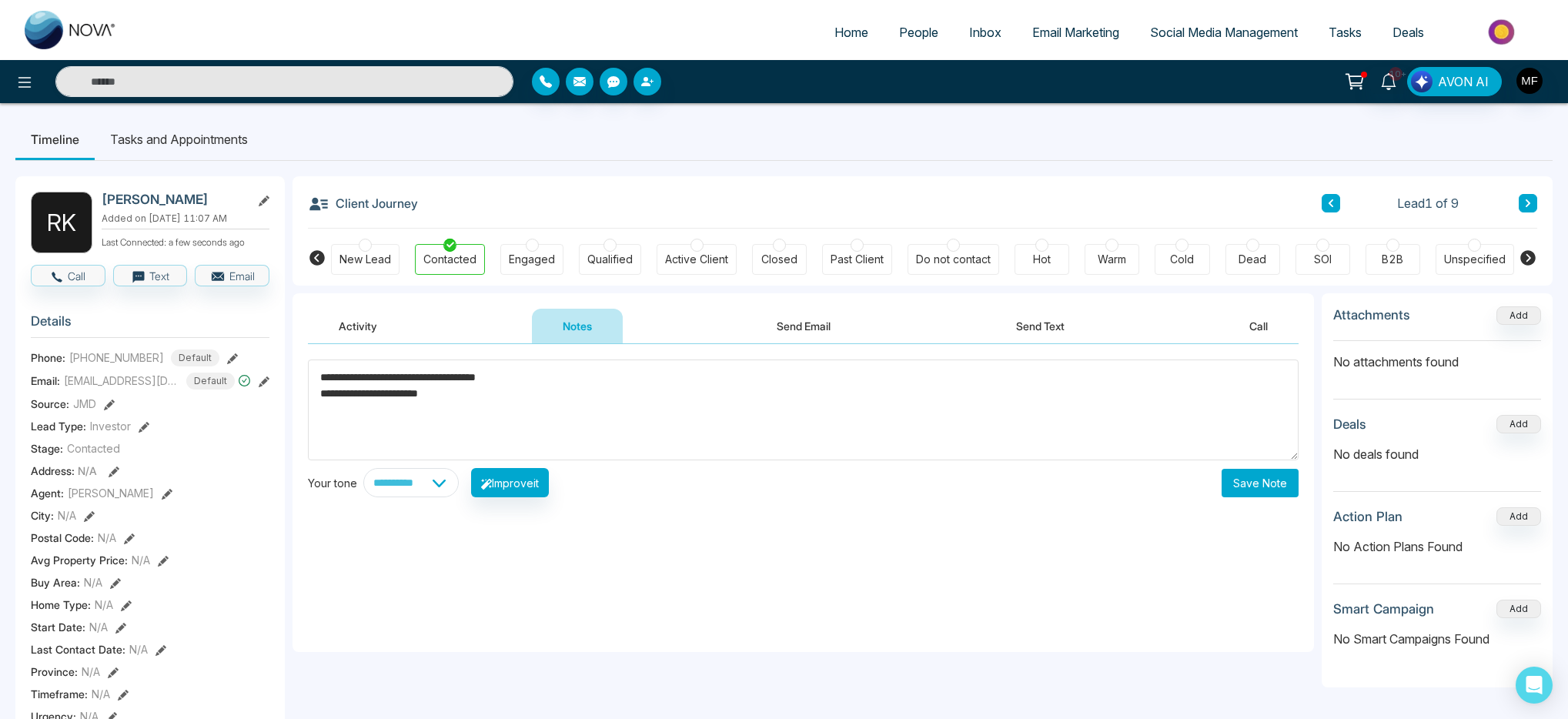
click at [506, 403] on textarea "**********" at bounding box center [803, 410] width 991 height 101
click at [506, 398] on textarea "**********" at bounding box center [803, 410] width 991 height 101
click at [462, 417] on textarea "**********" at bounding box center [803, 410] width 991 height 101
click at [548, 425] on textarea "**********" at bounding box center [803, 410] width 991 height 101
click at [646, 427] on textarea "**********" at bounding box center [803, 410] width 991 height 101
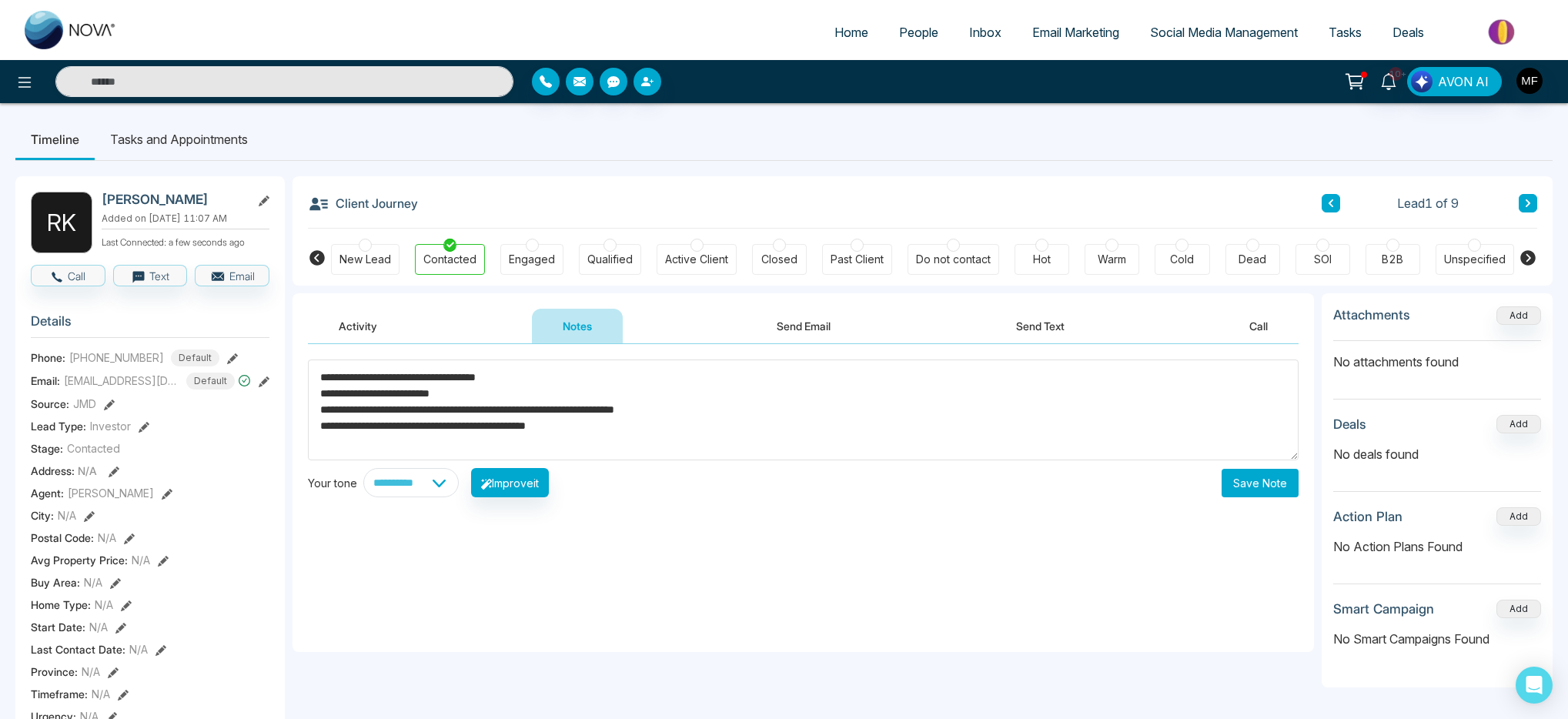
click at [736, 412] on textarea "**********" at bounding box center [803, 410] width 991 height 101
click at [793, 411] on textarea "**********" at bounding box center [803, 410] width 991 height 101
type textarea "**********"
click at [1277, 482] on button "Save Note" at bounding box center [1260, 482] width 77 height 28
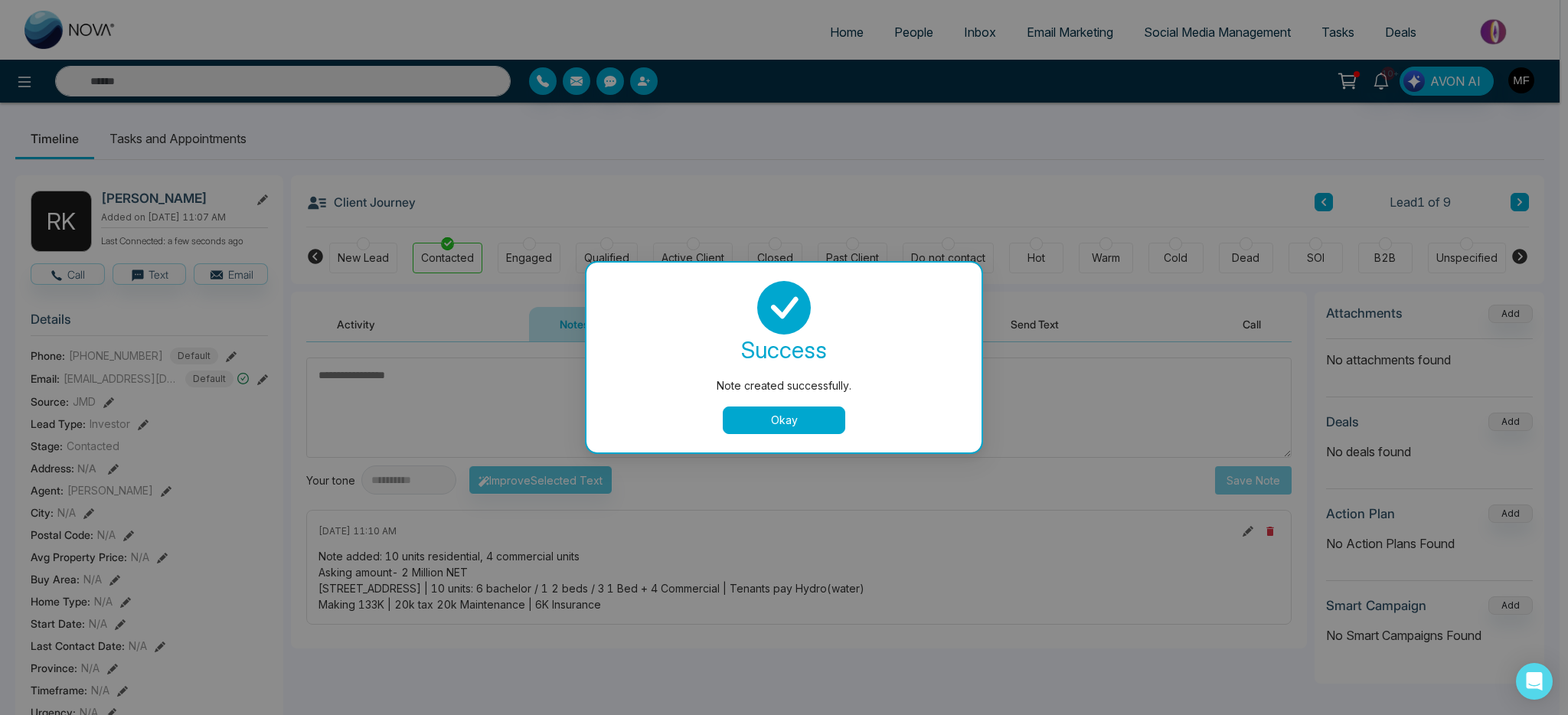
click at [761, 425] on button "Okay" at bounding box center [784, 420] width 123 height 27
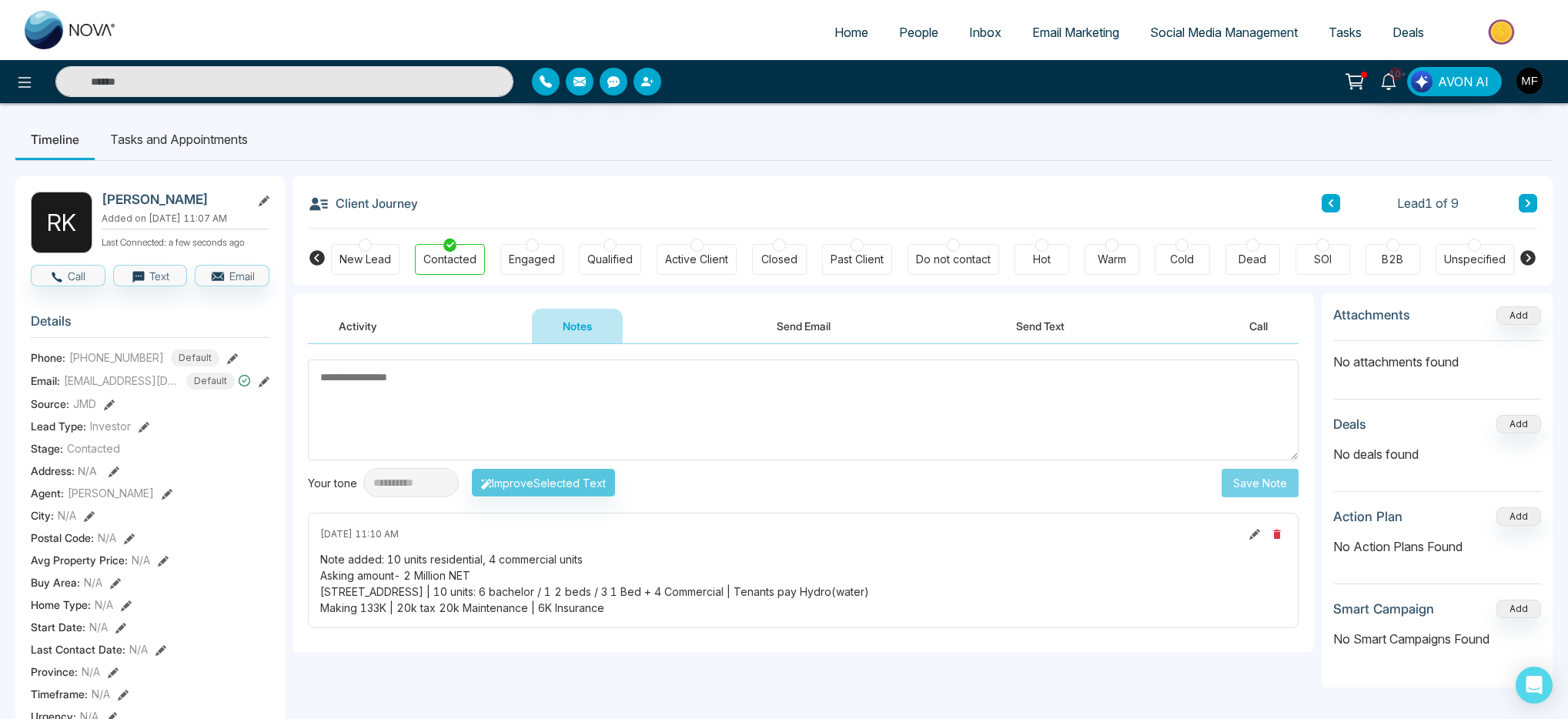
click at [1310, 360] on div "**********" at bounding box center [803, 497] width 1022 height 308
click at [229, 76] on input "text" at bounding box center [285, 81] width 458 height 31
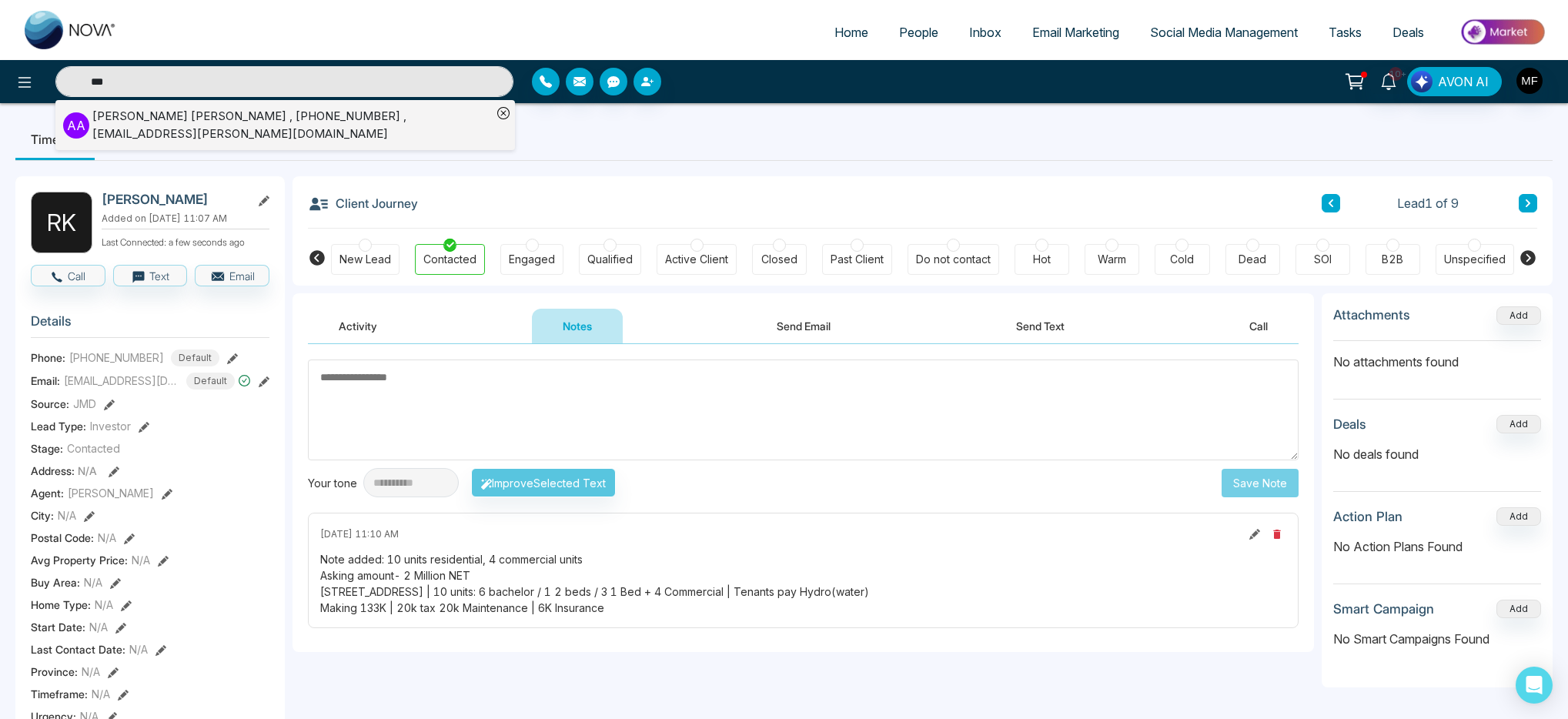
type input "***"
click at [250, 124] on div "Abdul Awad , +16138660950 , abdul.awad@gmail.com" at bounding box center [292, 125] width 400 height 34
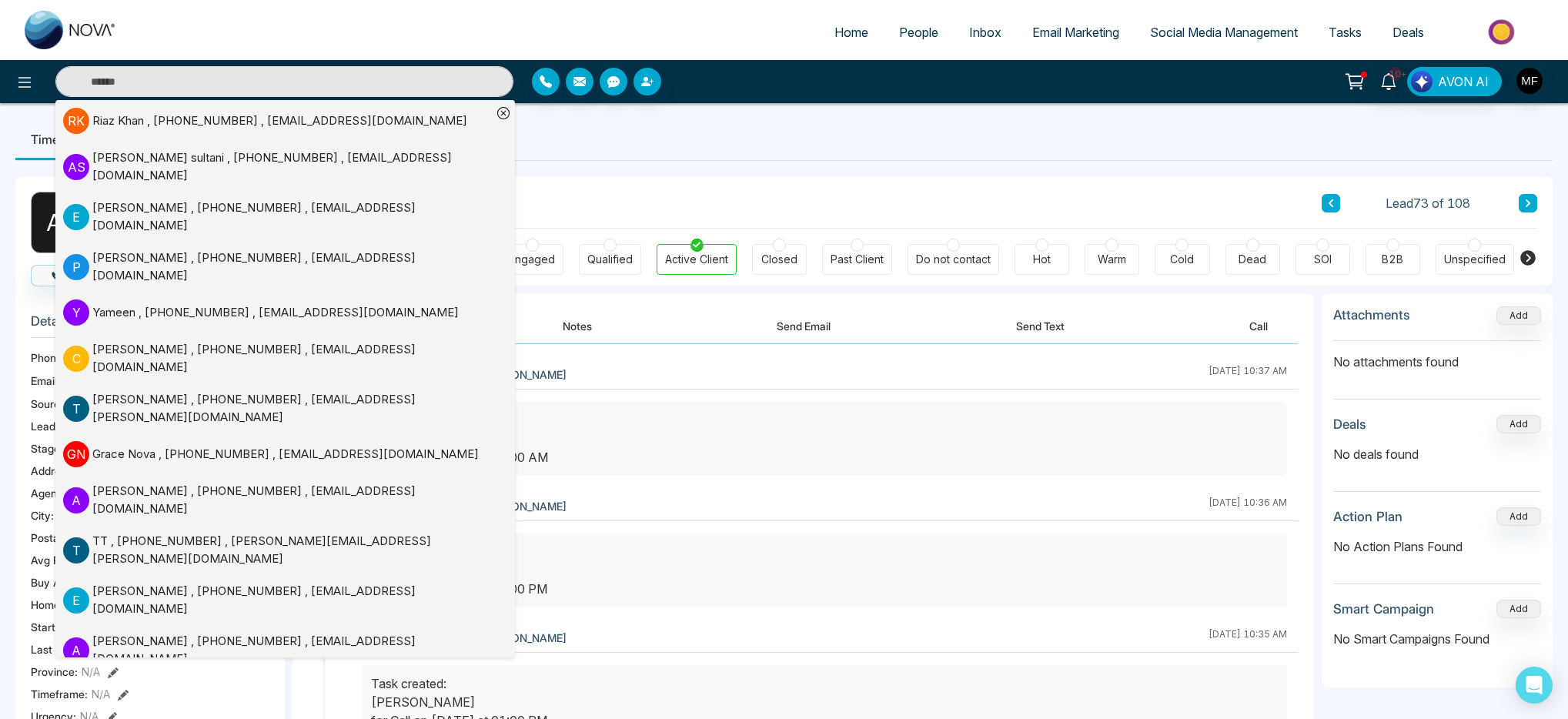
click at [809, 165] on div "A A Abdul Awad Added on September 26 2025 | 6:56 PM Last Connected: a few secon…" at bounding box center [784, 716] width 1537 height 1110
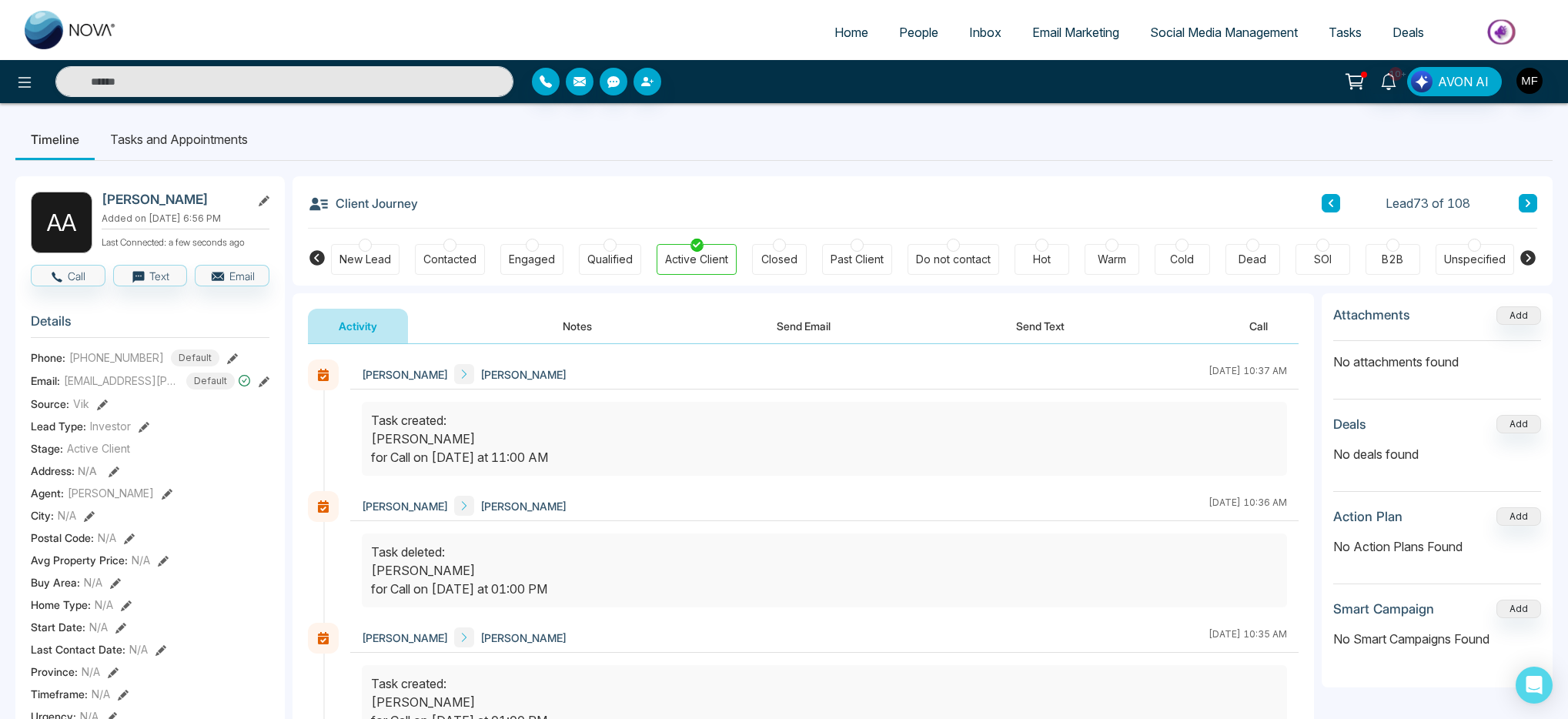
click at [577, 331] on button "Notes" at bounding box center [578, 326] width 91 height 34
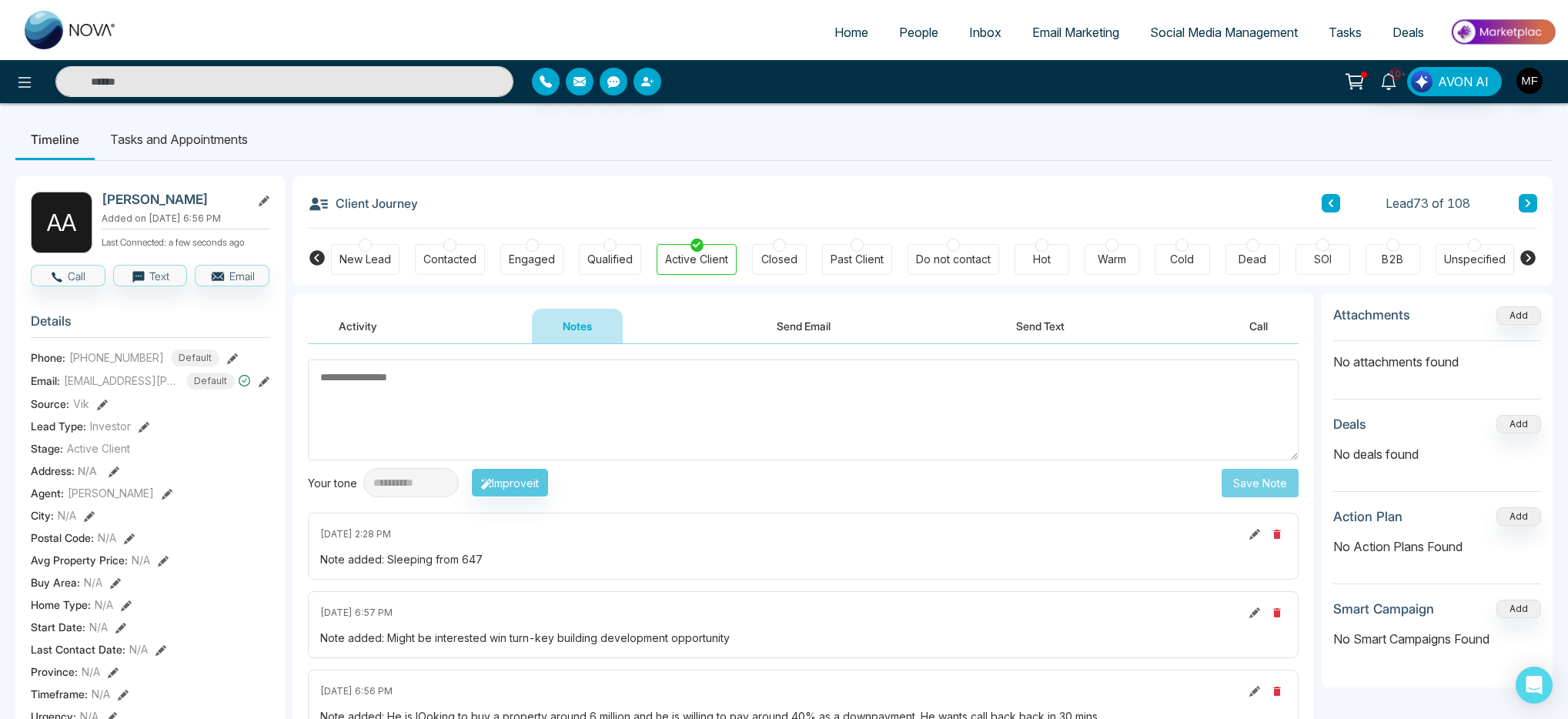
click at [189, 159] on li "Tasks and Appointments" at bounding box center [178, 139] width 169 height 41
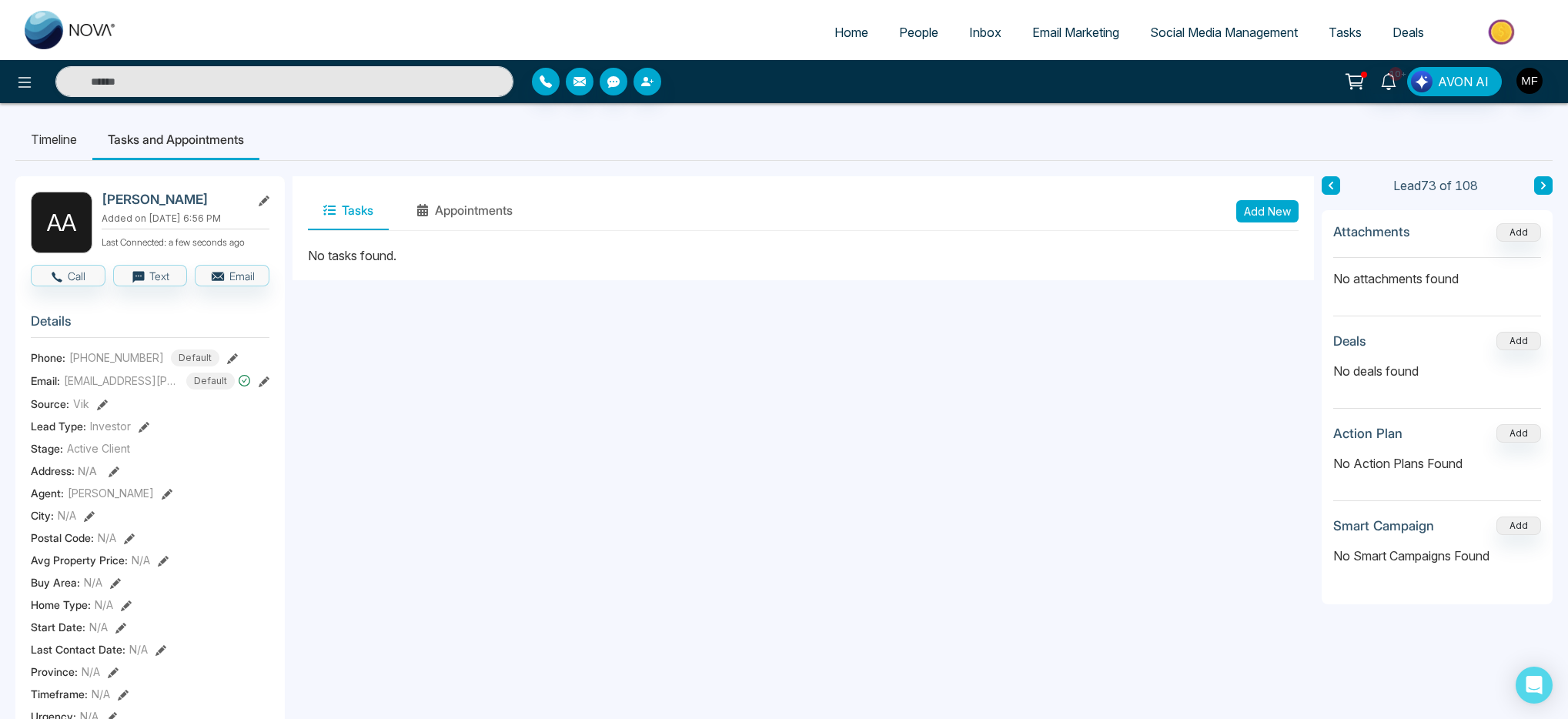
click at [1280, 218] on button "Add New" at bounding box center [1267, 211] width 63 height 22
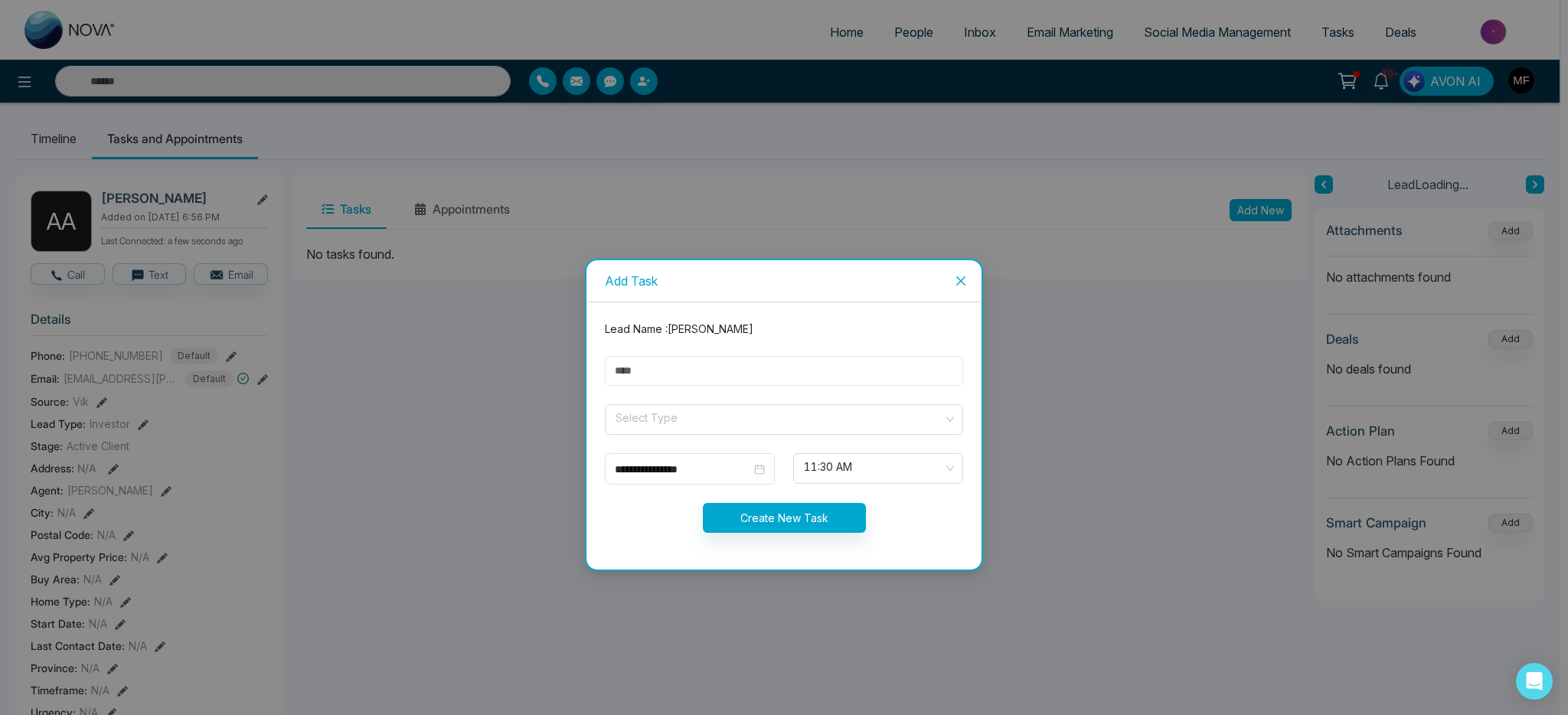
click at [720, 372] on input "text" at bounding box center [784, 371] width 358 height 30
type input "**********"
click at [694, 419] on input "search" at bounding box center [778, 416] width 329 height 23
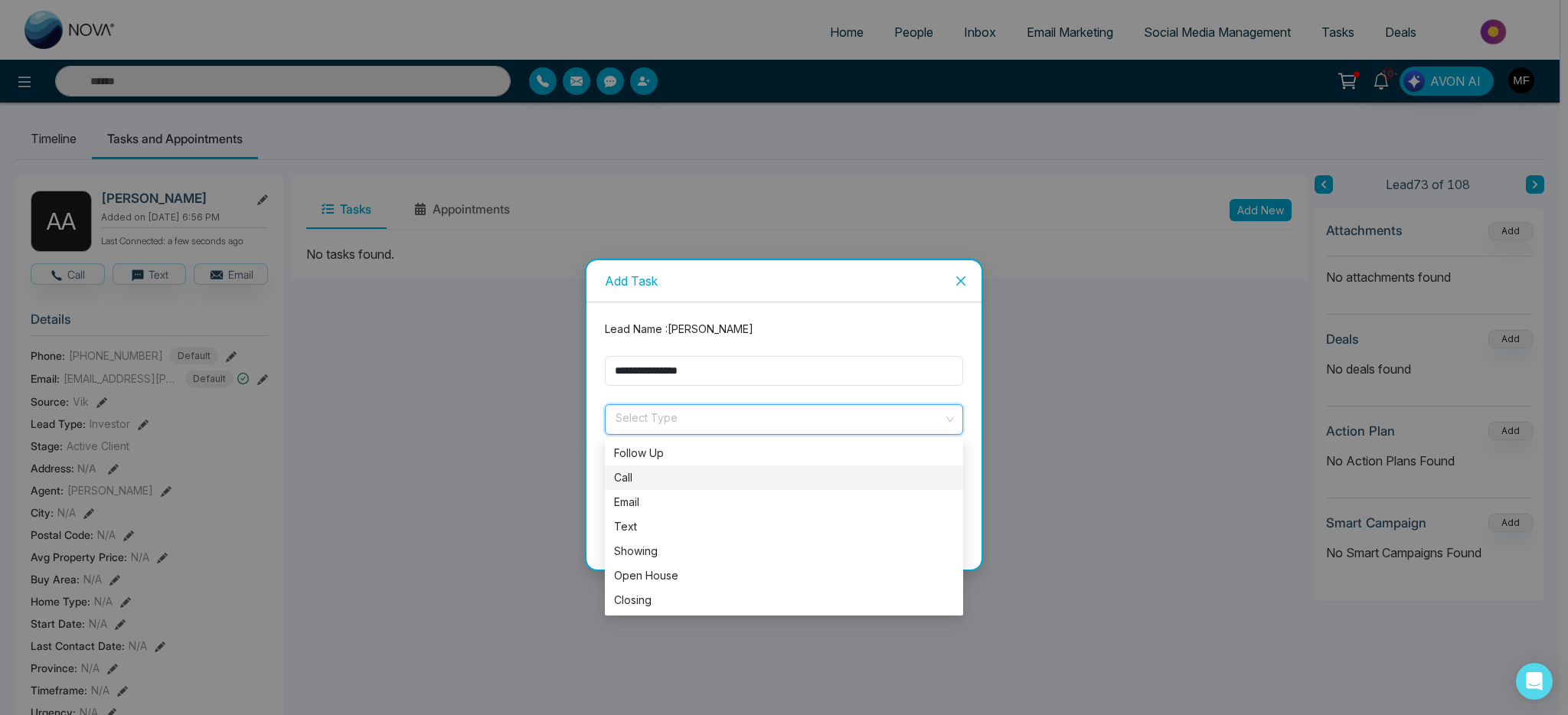
click at [613, 487] on div "Call" at bounding box center [784, 477] width 358 height 25
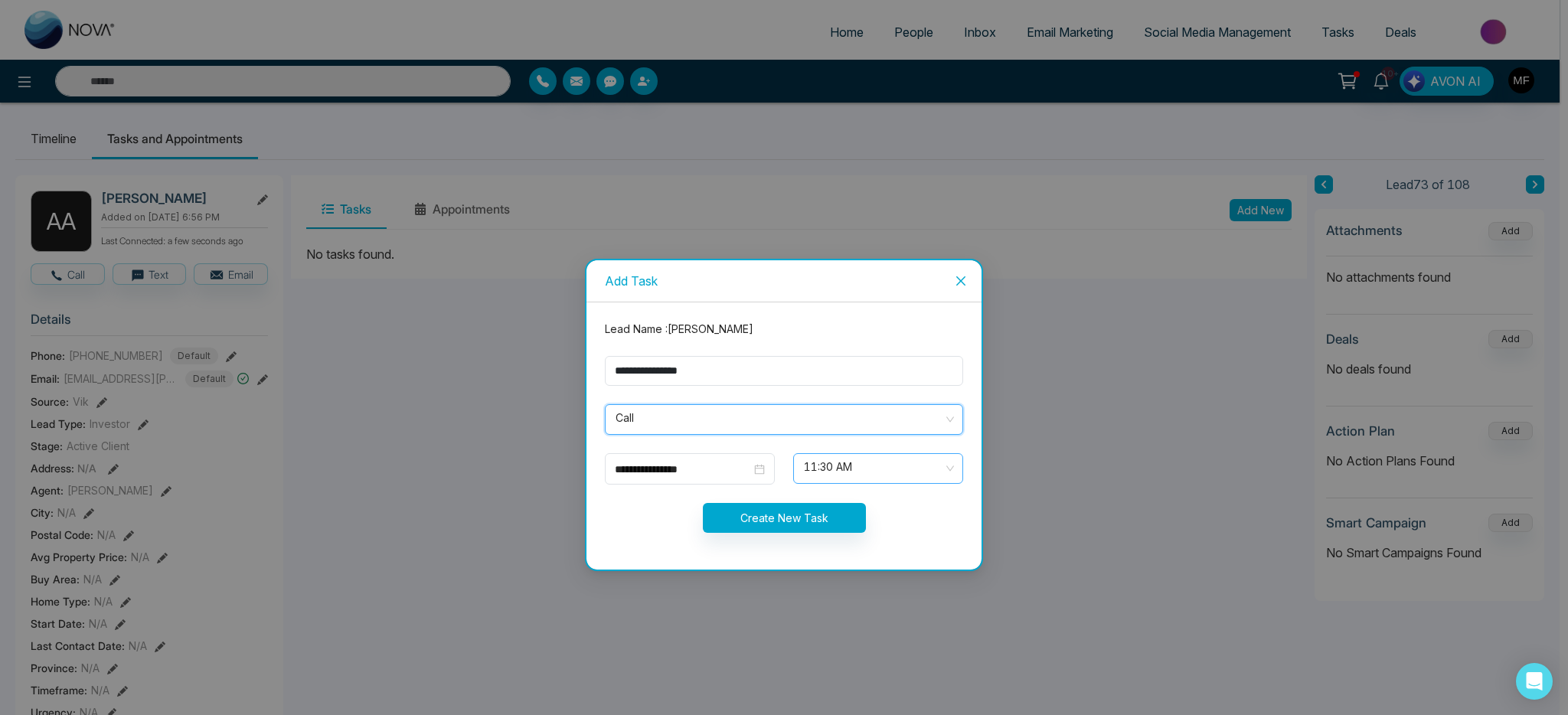
click at [850, 473] on span "11:30 AM" at bounding box center [878, 468] width 148 height 26
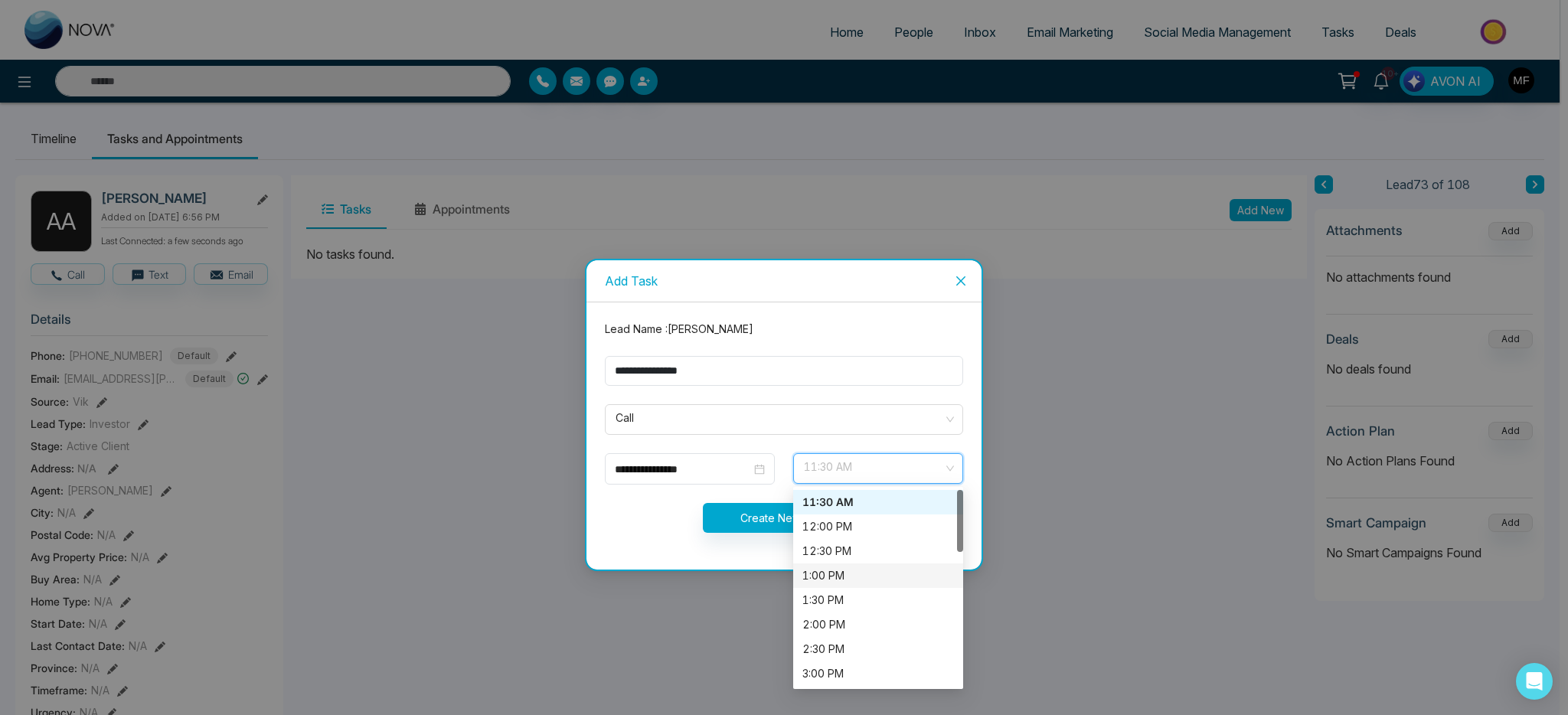
click at [835, 569] on div "1:00 PM" at bounding box center [878, 575] width 152 height 17
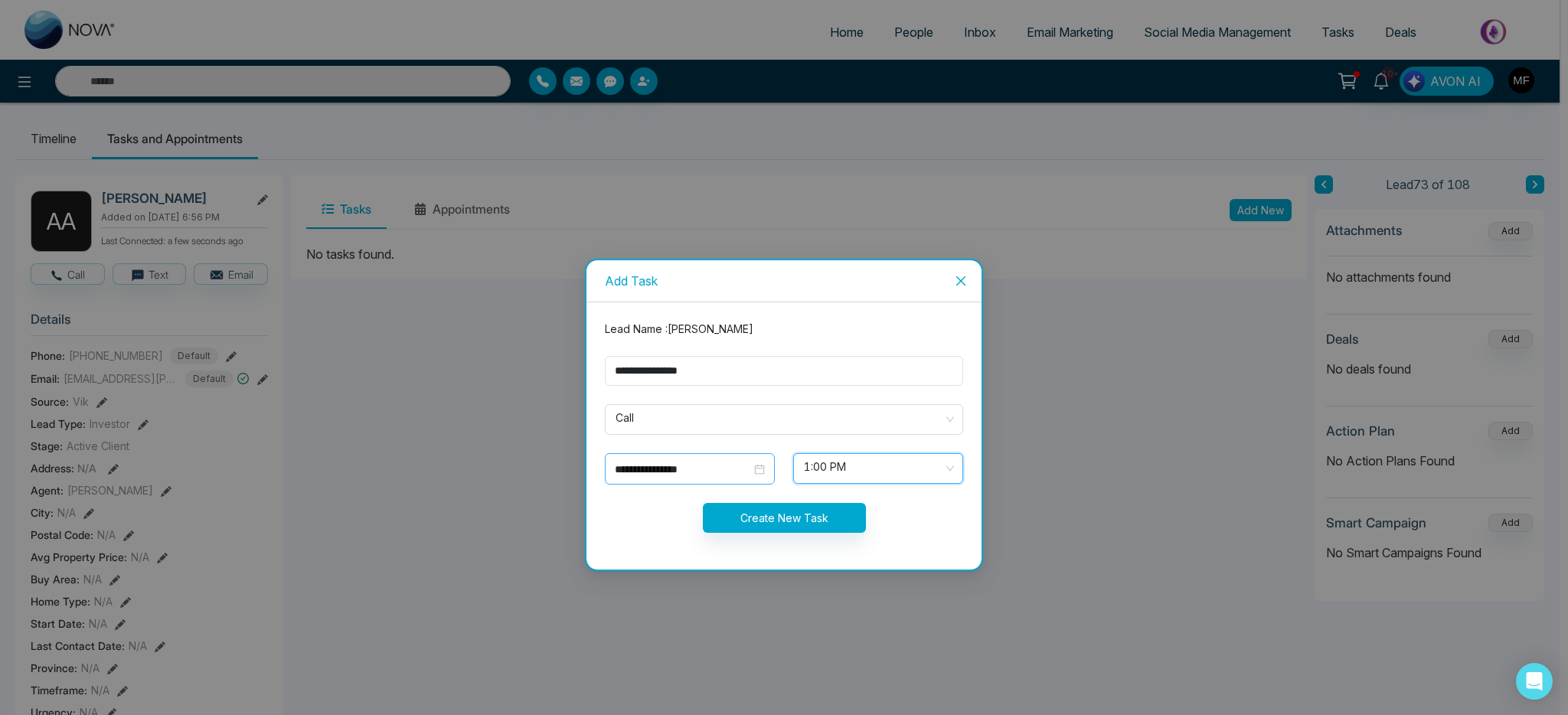
click at [733, 477] on div "**********" at bounding box center [689, 469] width 170 height 32
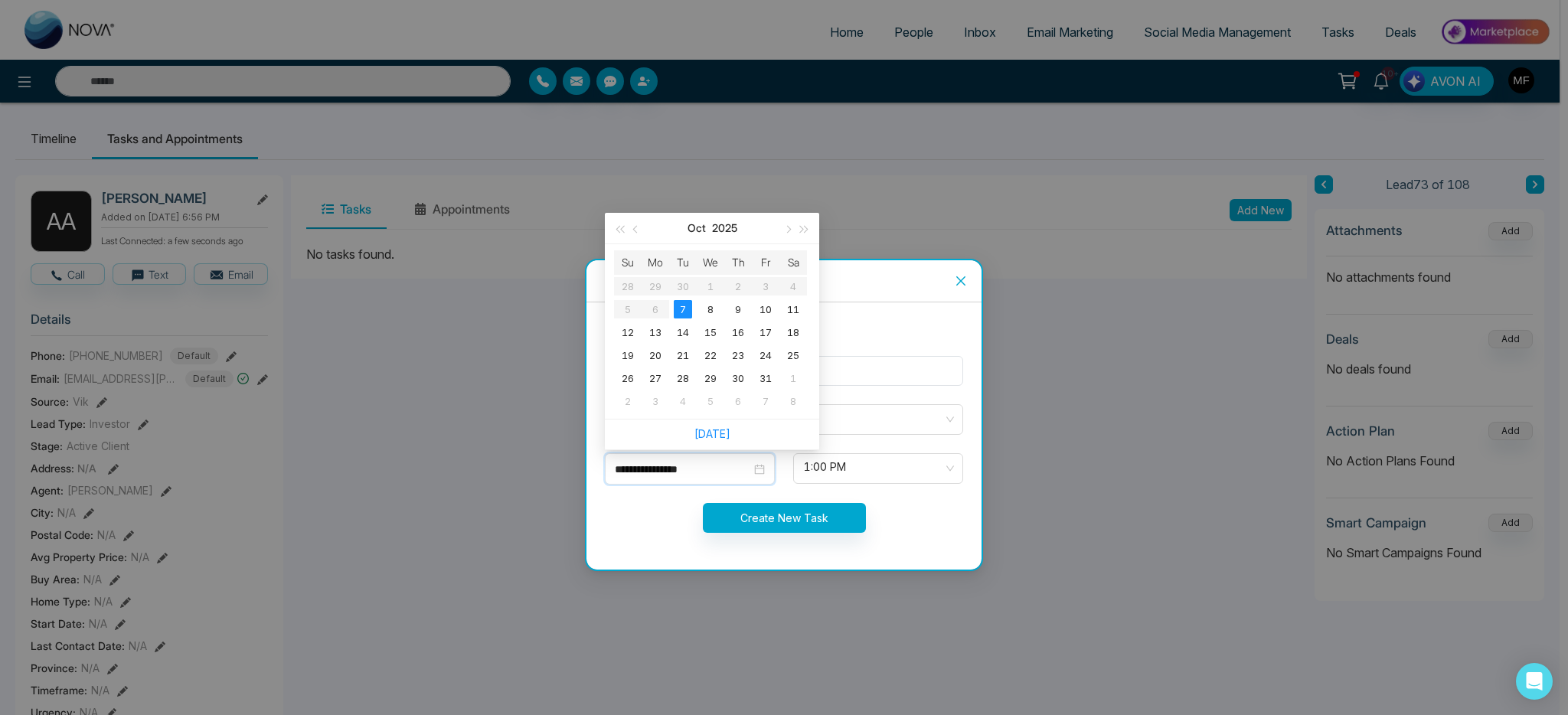
click at [627, 537] on form "**********" at bounding box center [784, 435] width 377 height 230
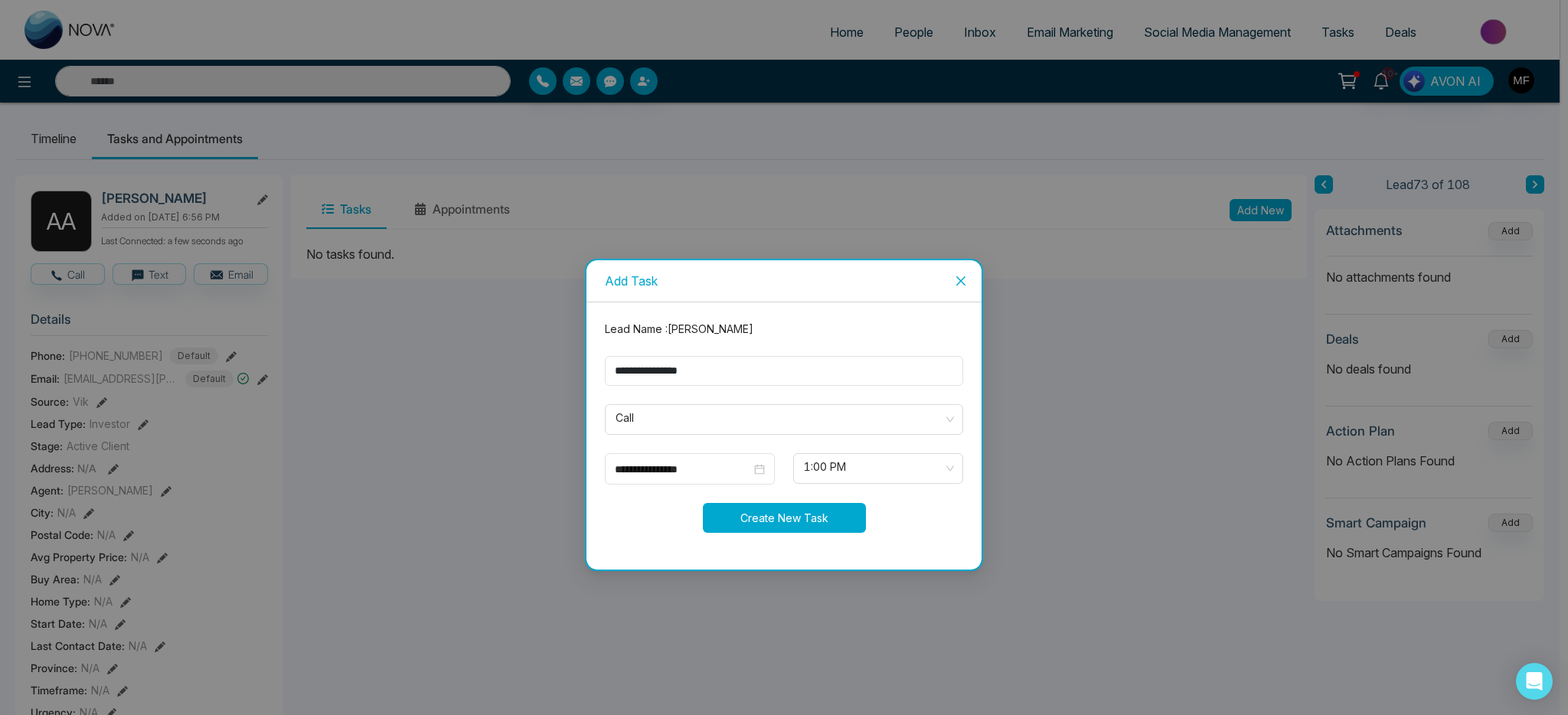
click at [799, 525] on button "Create New Task" at bounding box center [784, 517] width 163 height 30
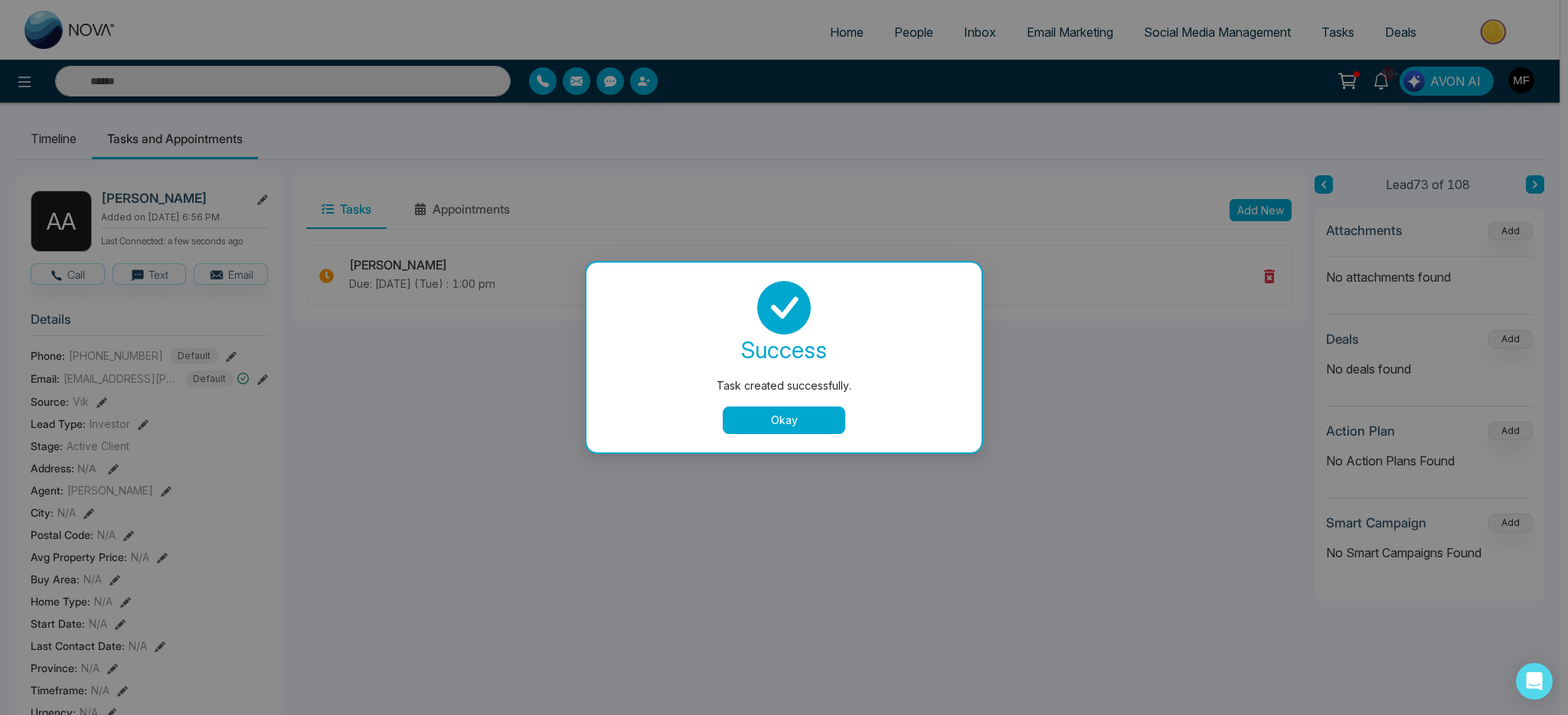
click at [783, 419] on button "Okay" at bounding box center [784, 420] width 123 height 27
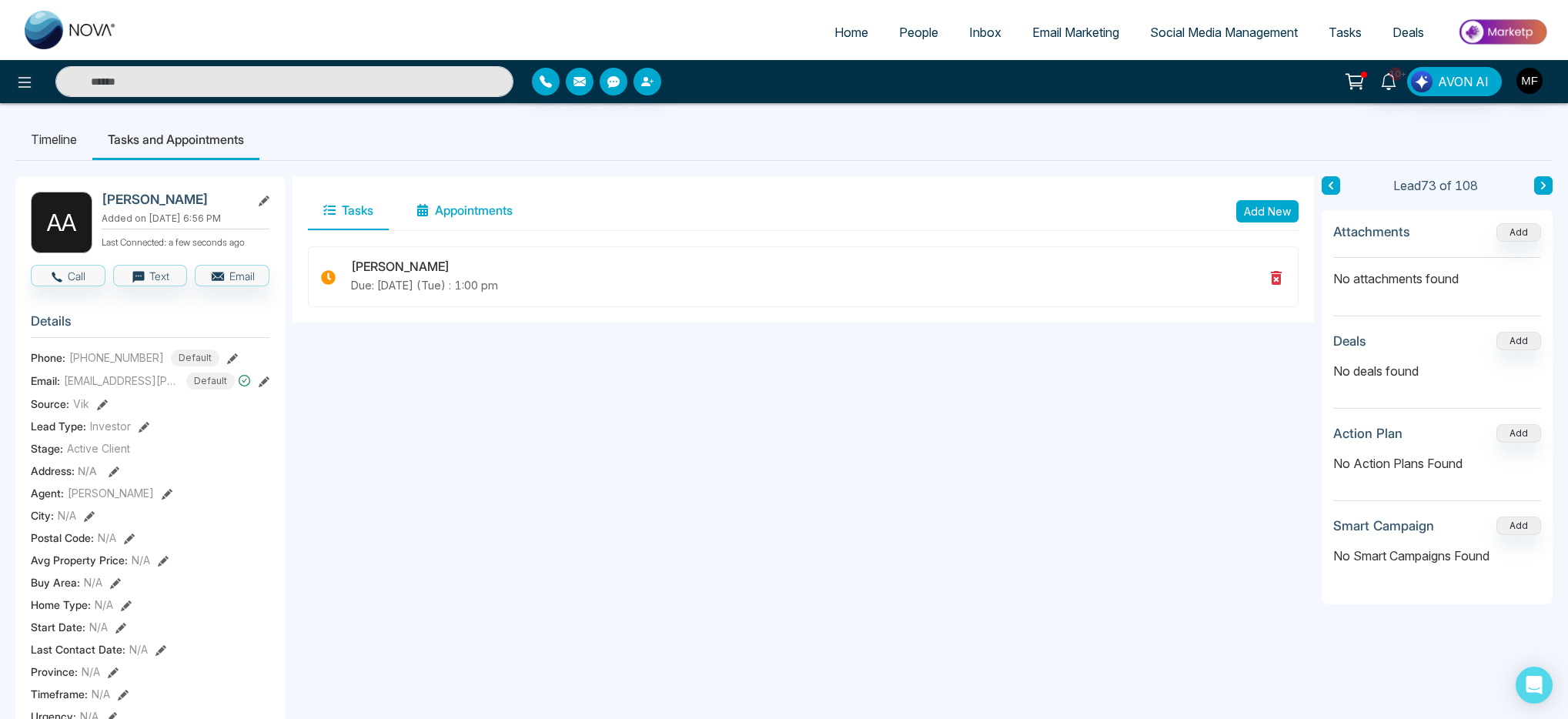
click at [465, 213] on button "Appointments" at bounding box center [465, 211] width 127 height 39
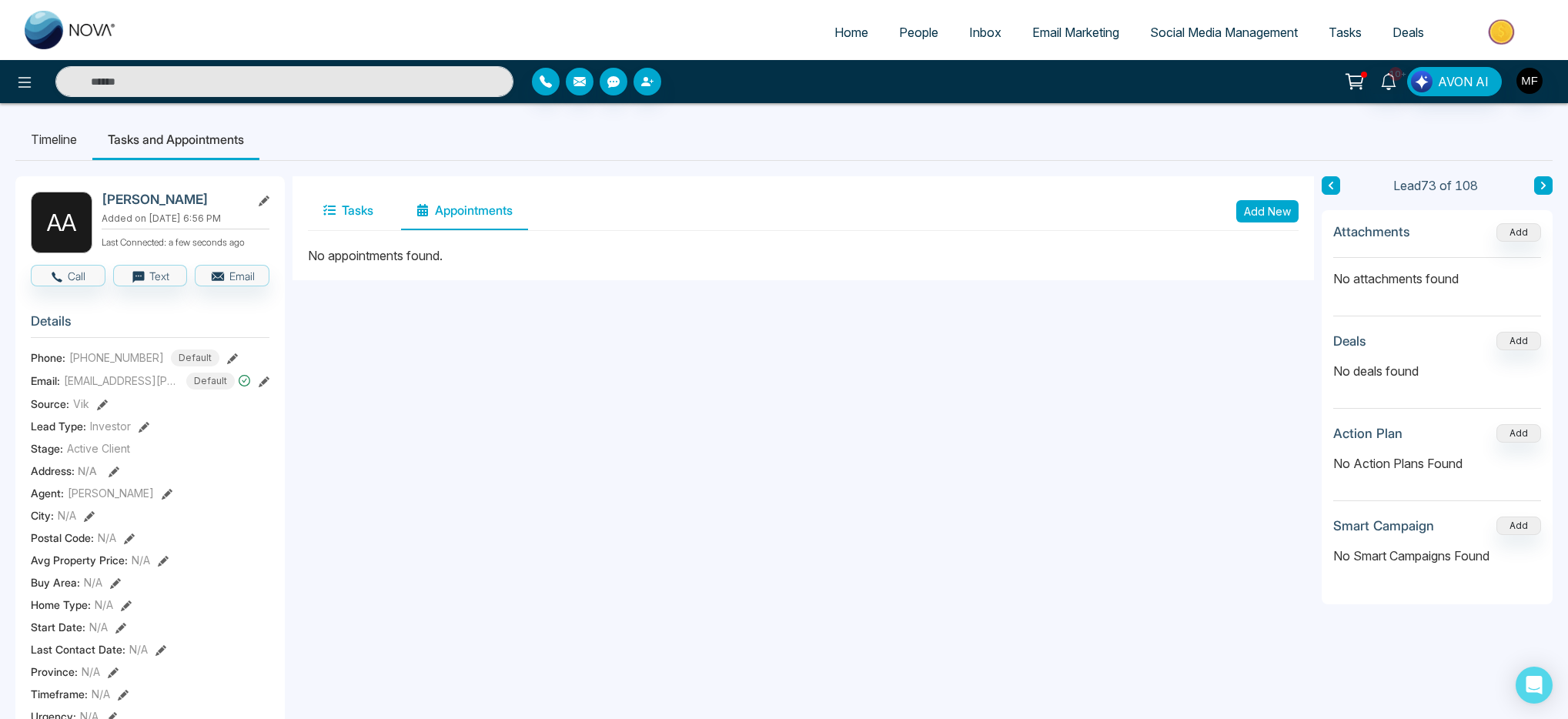
click at [350, 224] on button "Tasks" at bounding box center [348, 211] width 81 height 39
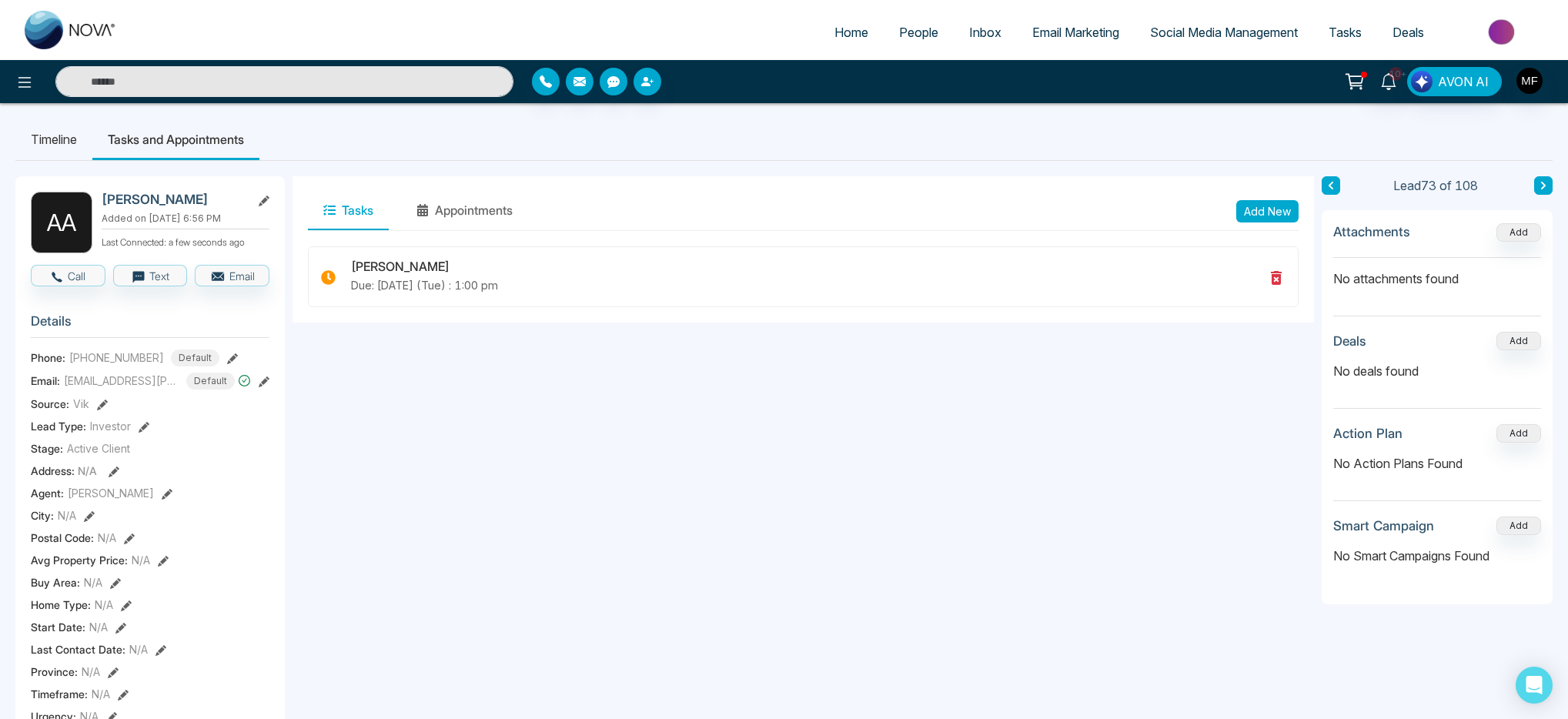
click at [108, 137] on li "Tasks and Appointments" at bounding box center [176, 139] width 167 height 41
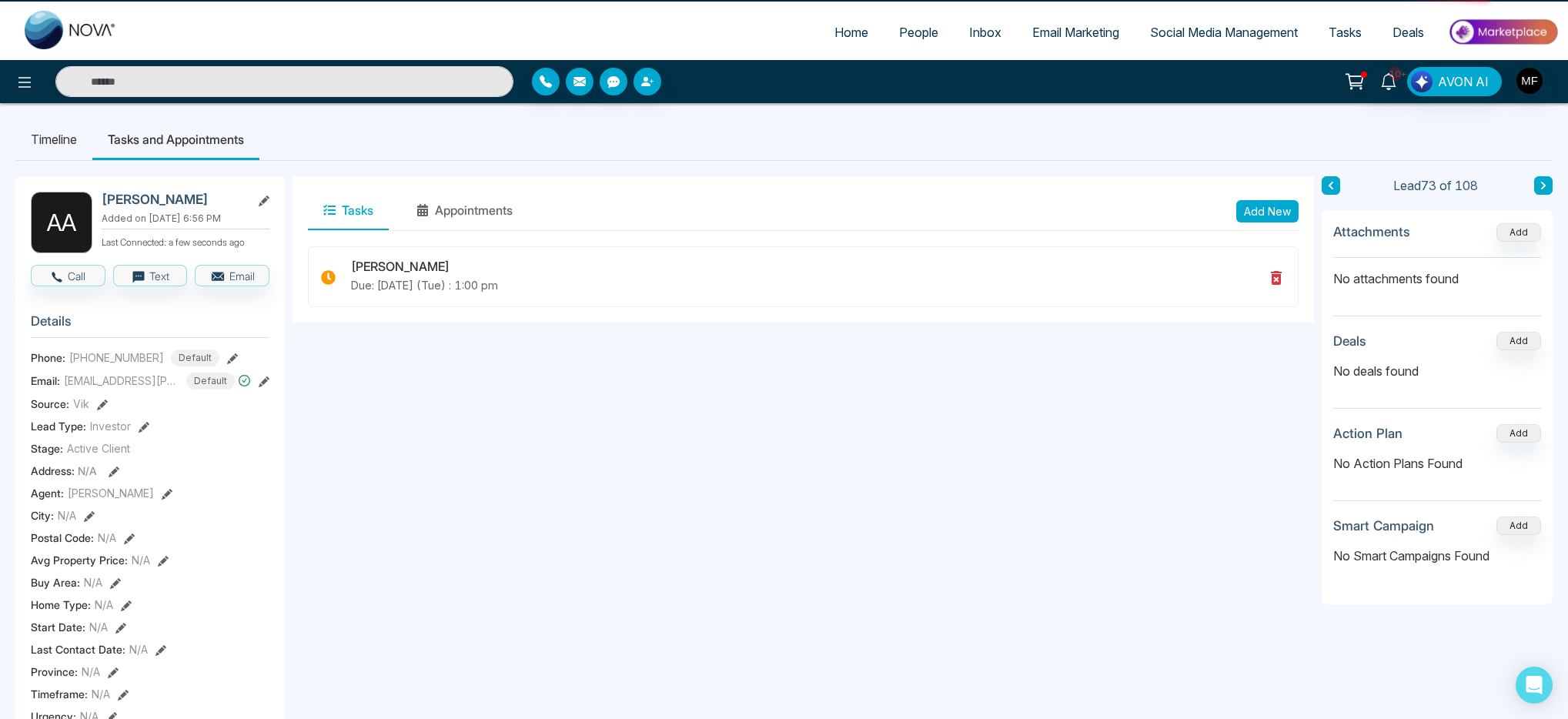
click at [50, 143] on li "Timeline" at bounding box center [54, 139] width 77 height 41
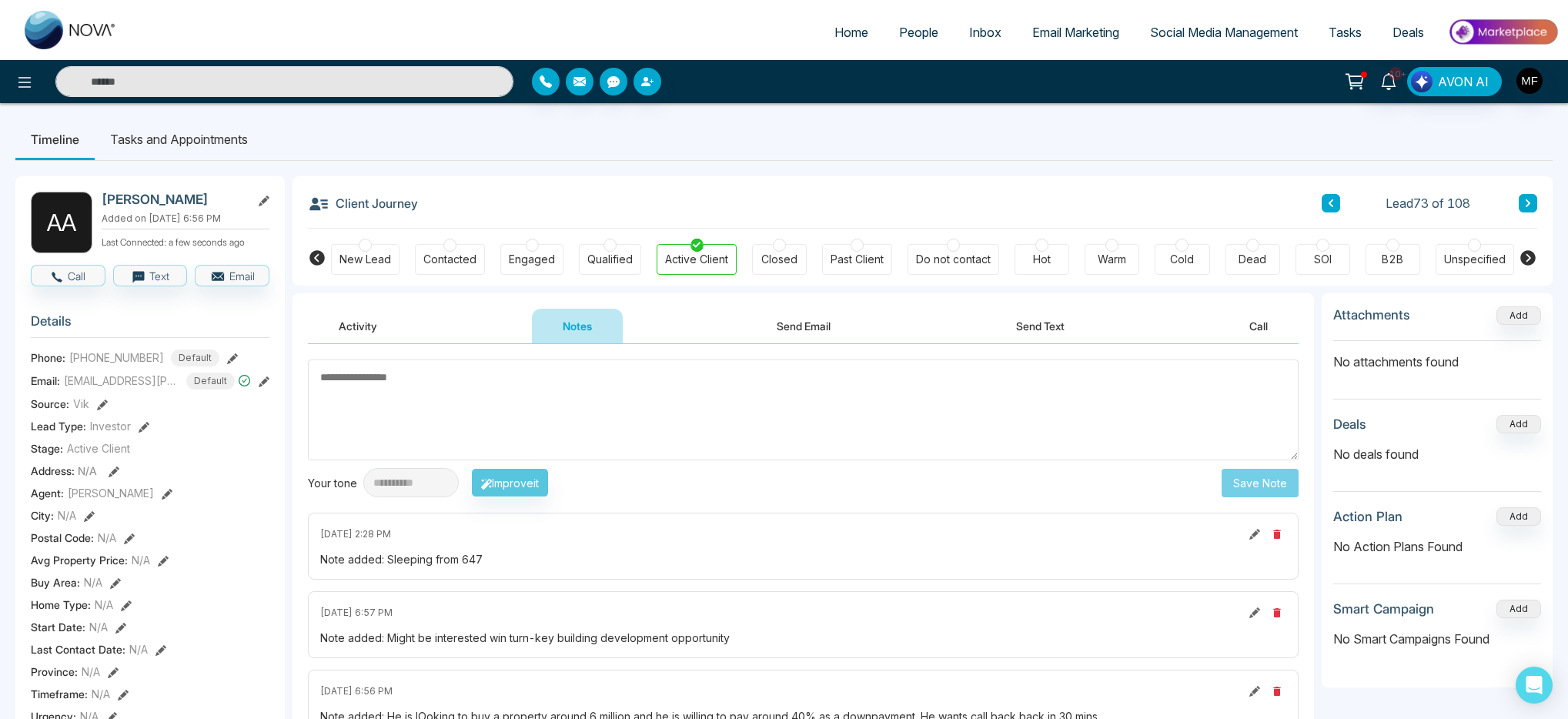
click at [442, 409] on textarea at bounding box center [803, 410] width 991 height 101
click at [803, 183] on div "Client Journey Lead 73 of 108" at bounding box center [922, 202] width 1229 height 52
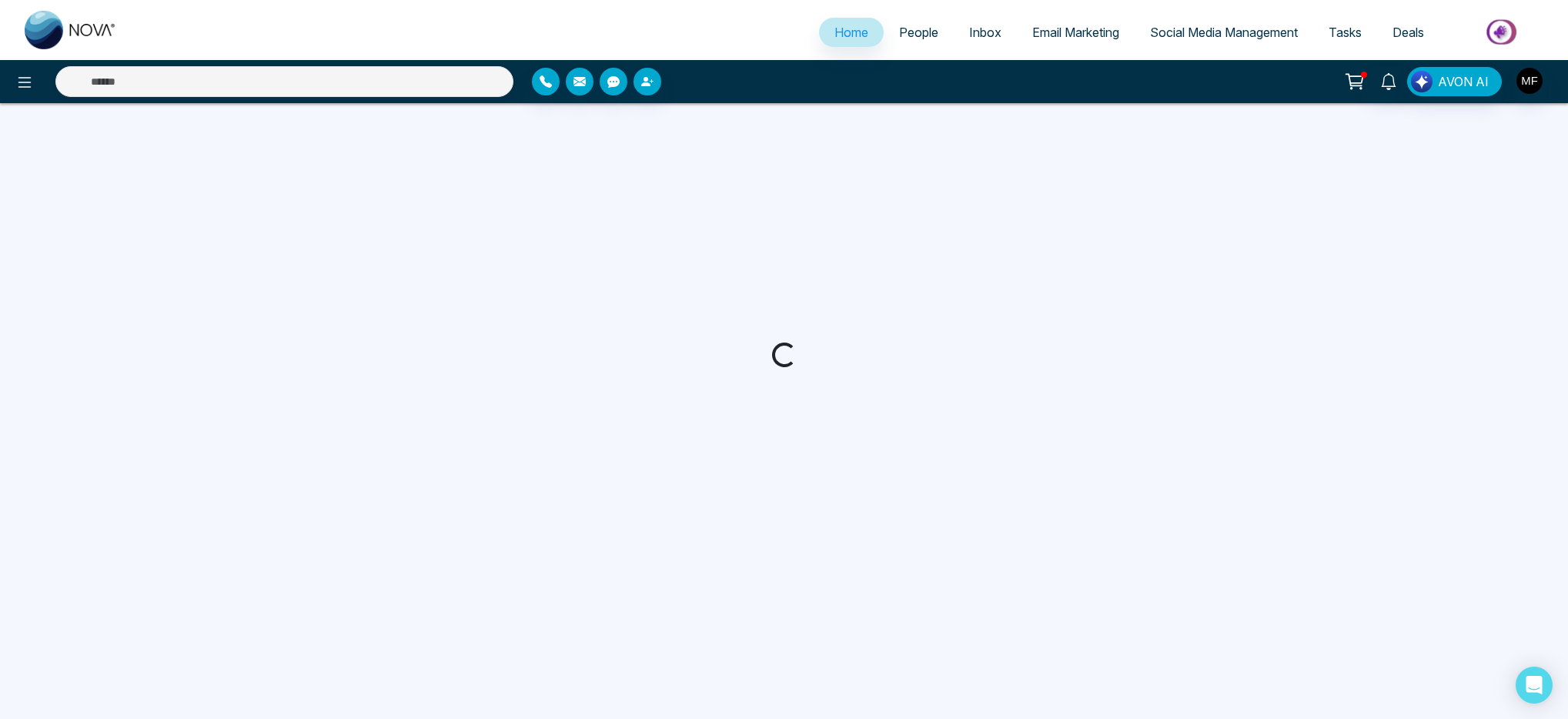
select select "*"
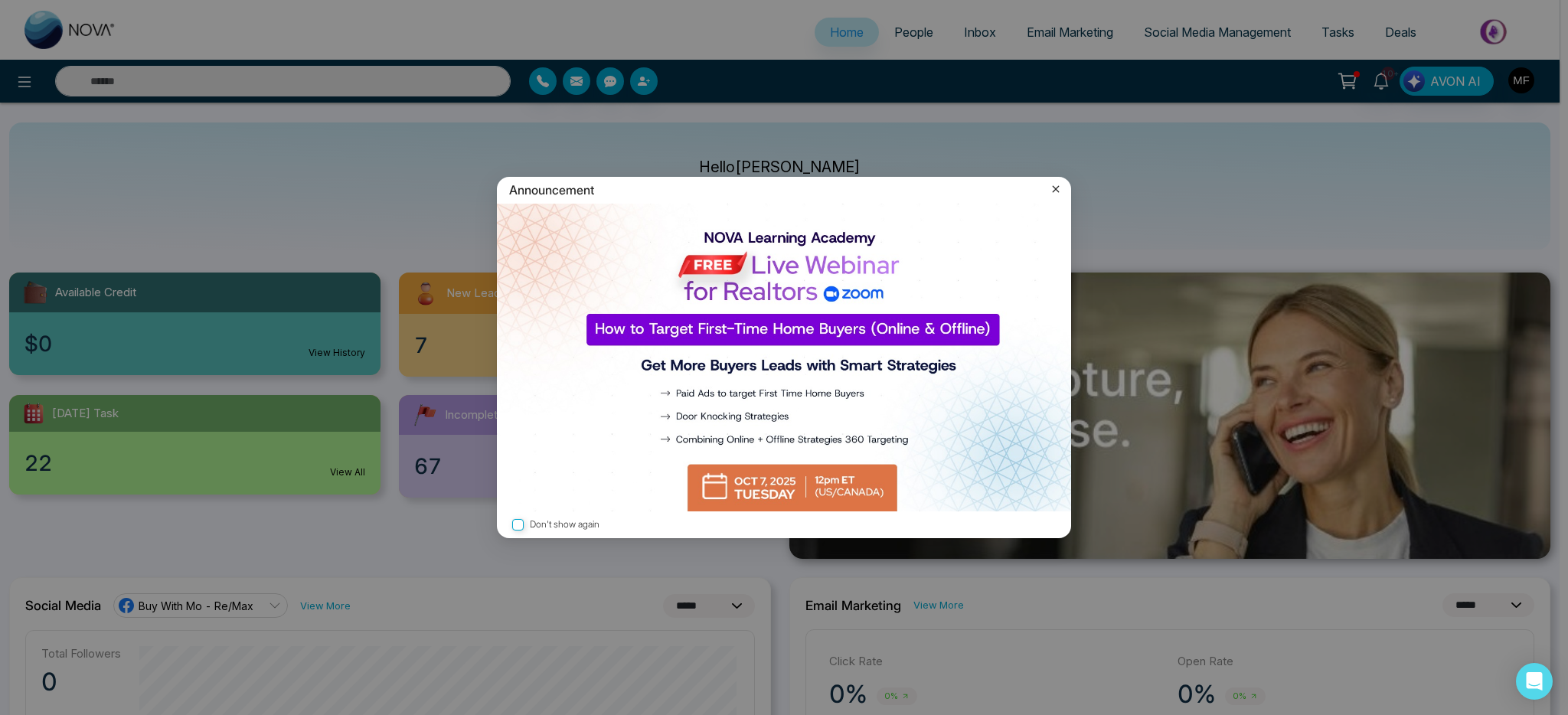
click at [1056, 192] on icon at bounding box center [1056, 189] width 15 height 15
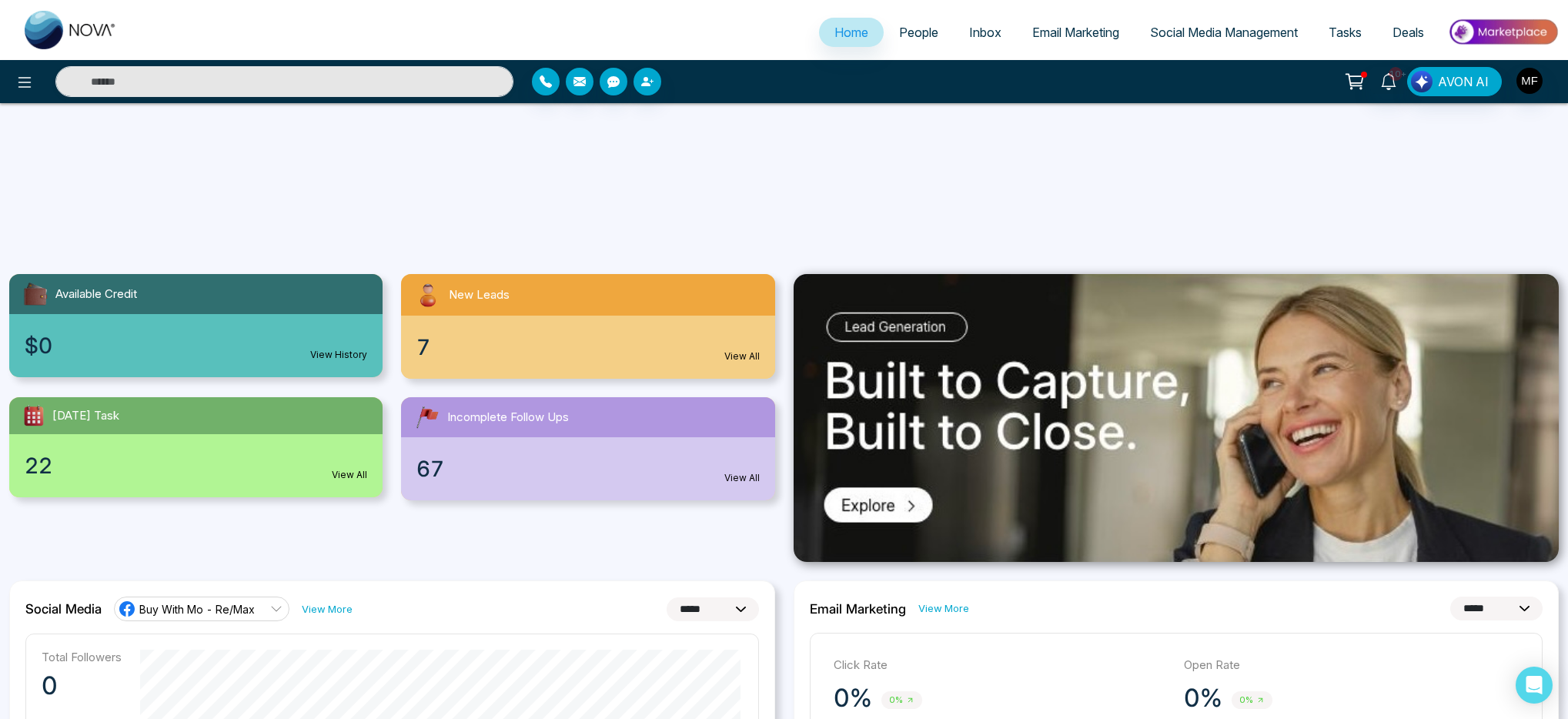
scroll to position [1013, 0]
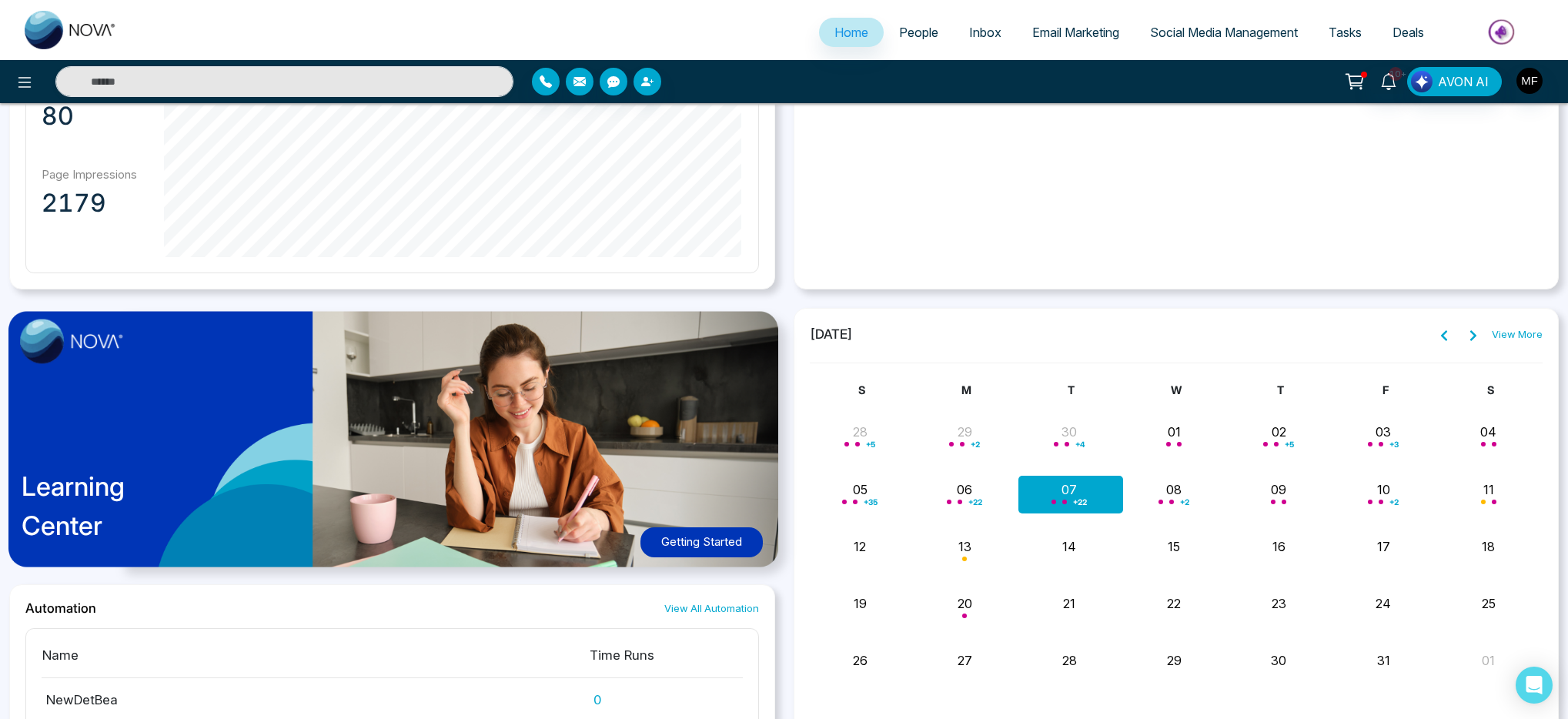
click at [1075, 495] on div "+ 22" at bounding box center [1072, 494] width 105 height 37
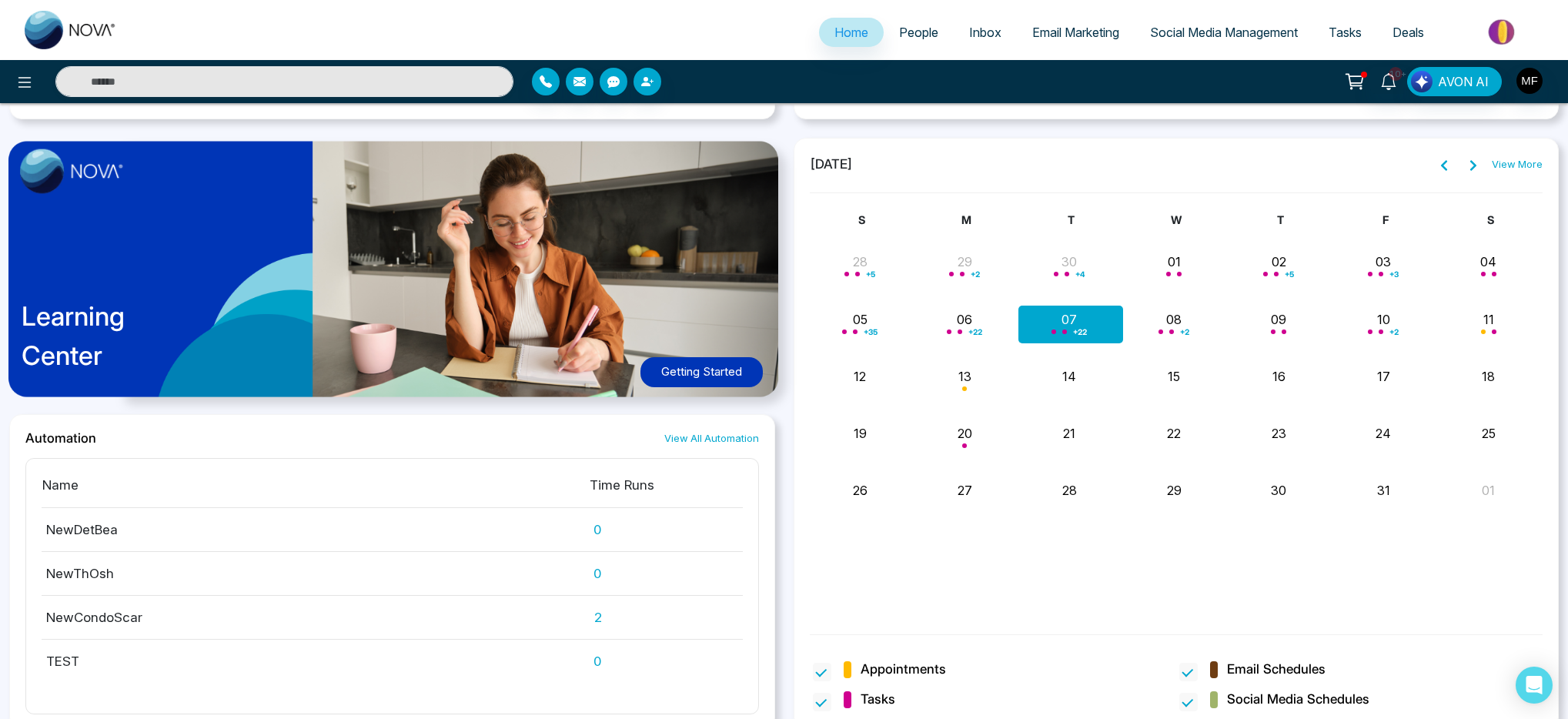
scroll to position [1194, 0]
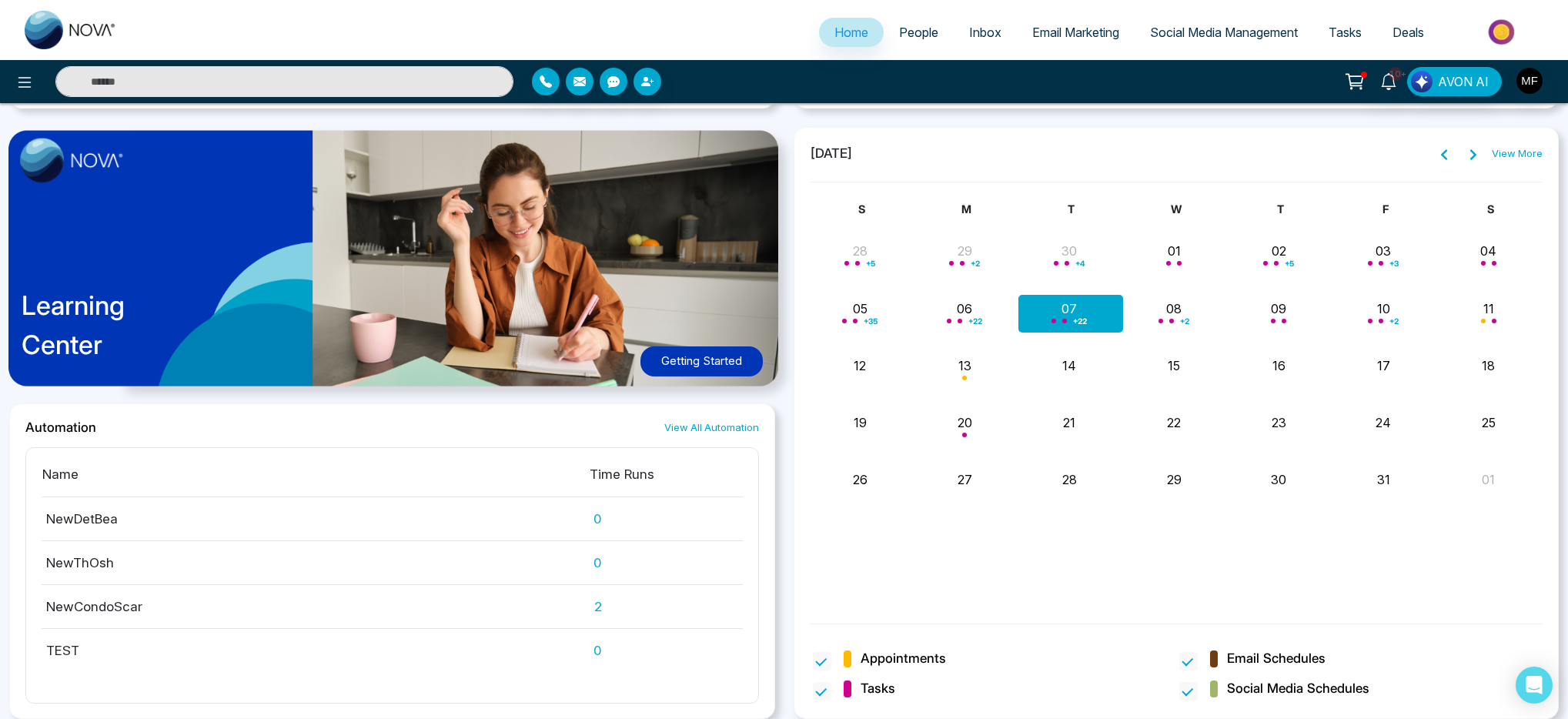
click at [1506, 152] on link "View More" at bounding box center [1517, 154] width 51 height 15
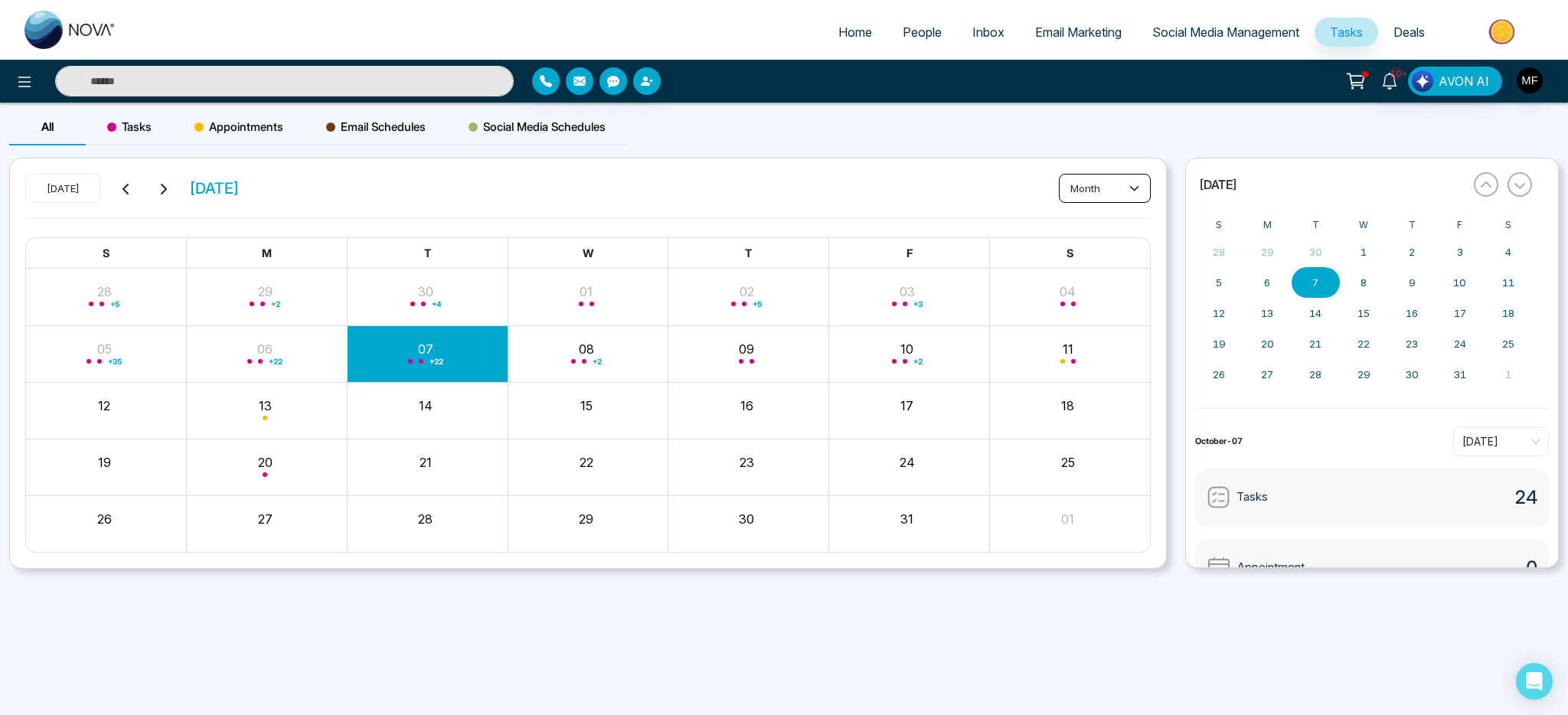
click at [1075, 194] on button "month" at bounding box center [1105, 188] width 92 height 29
click at [1074, 218] on span "day" at bounding box center [1105, 222] width 72 height 17
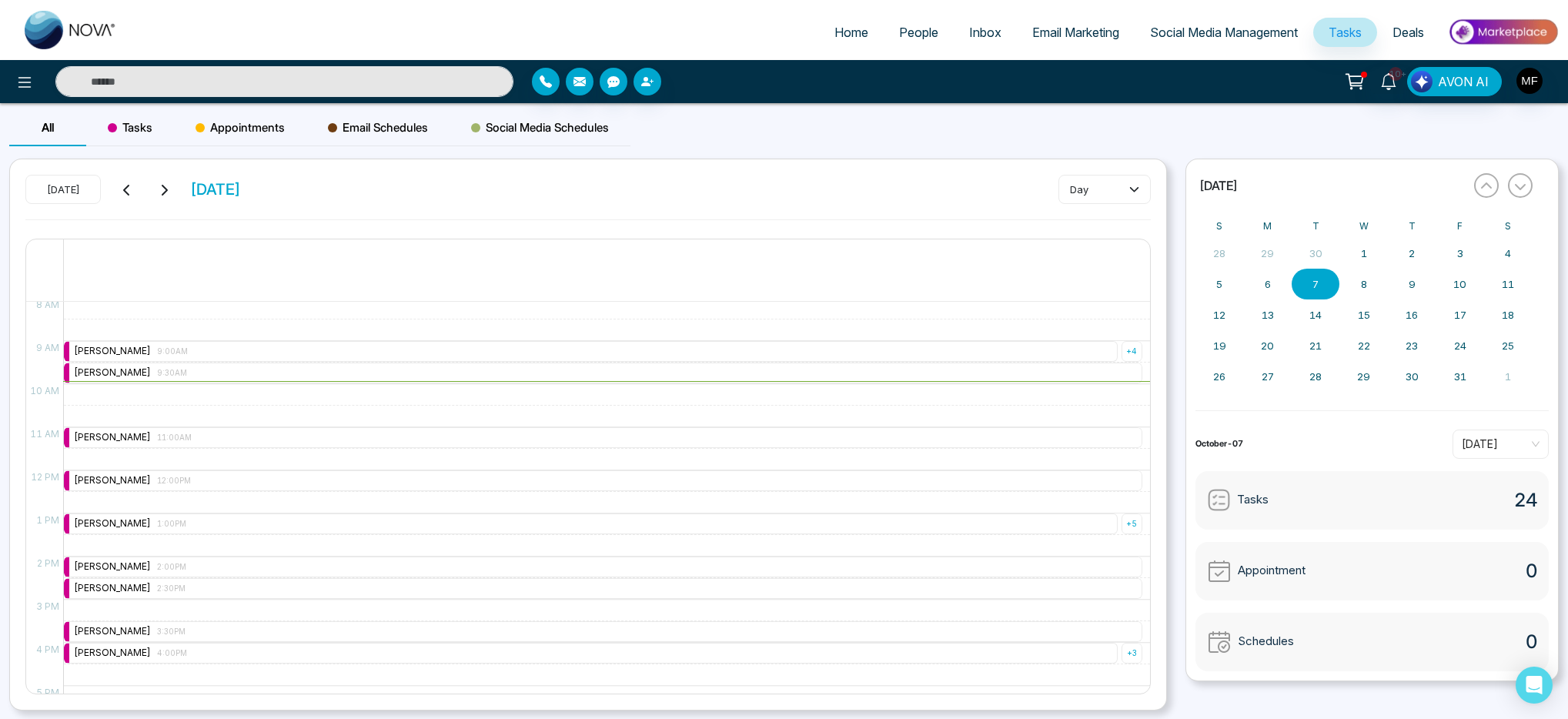
scroll to position [348, 0]
click at [1123, 351] on div "+ 4" at bounding box center [1132, 352] width 21 height 21
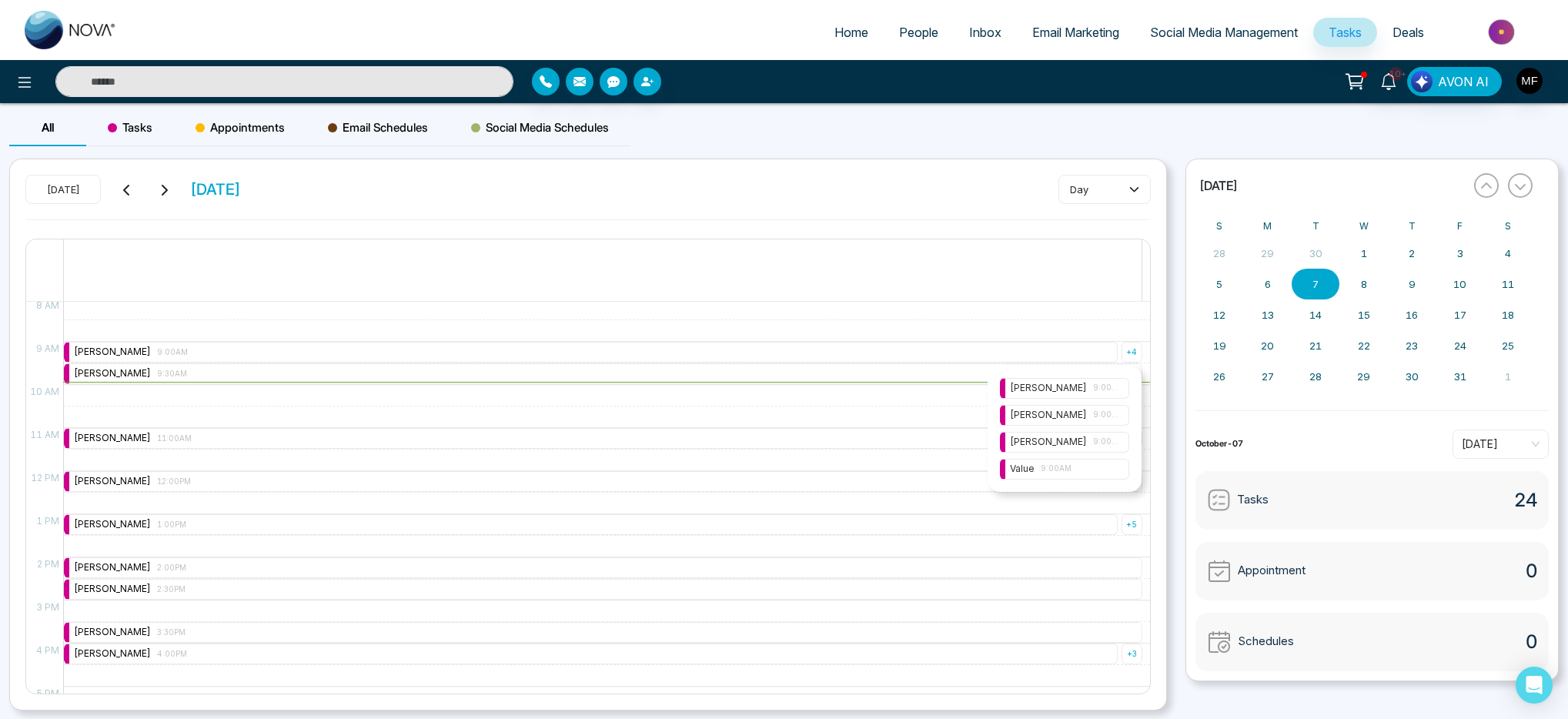
click at [754, 284] on div at bounding box center [603, 285] width 1078 height 31
click at [295, 349] on div "Marwen Ferchichi 9:00AM" at bounding box center [591, 352] width 1054 height 21
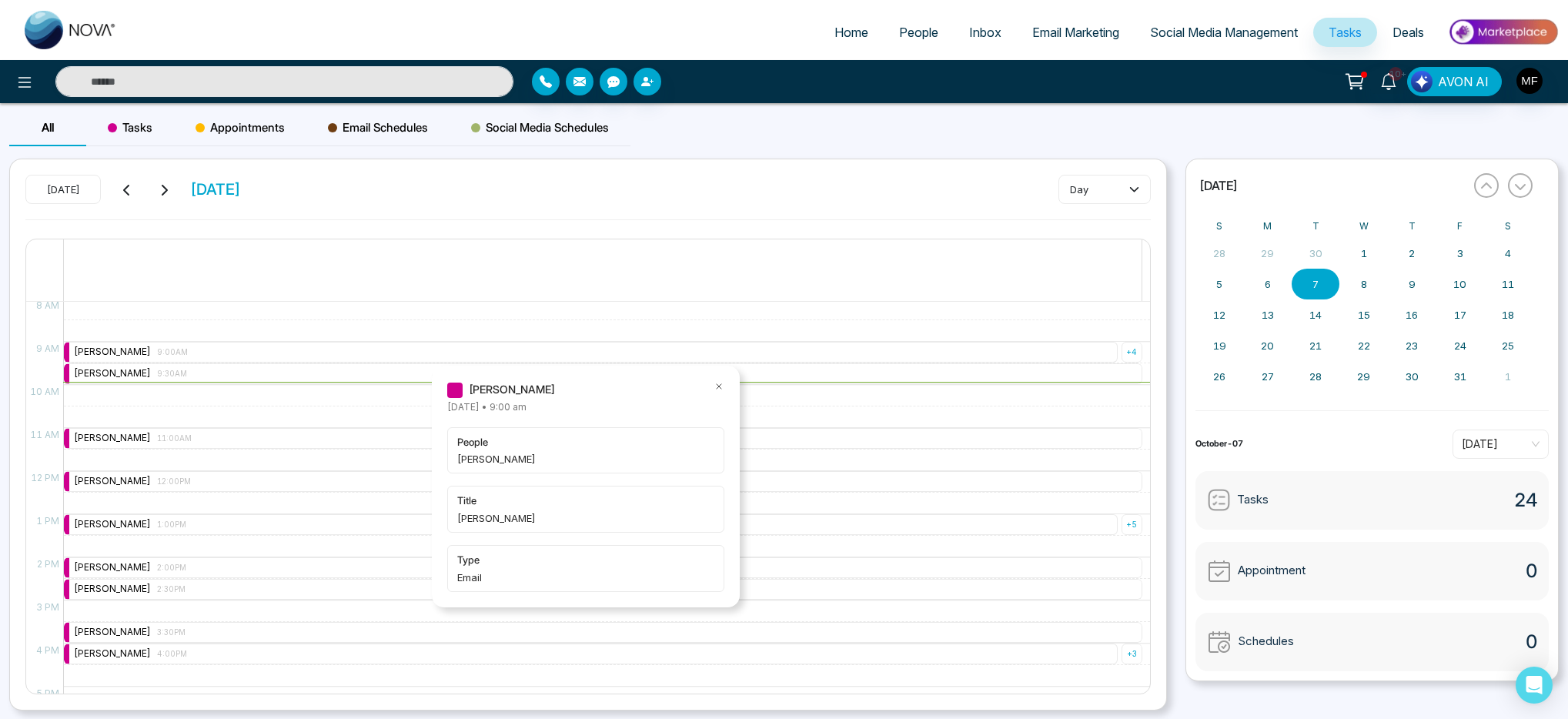
click at [719, 389] on icon at bounding box center [718, 386] width 11 height 11
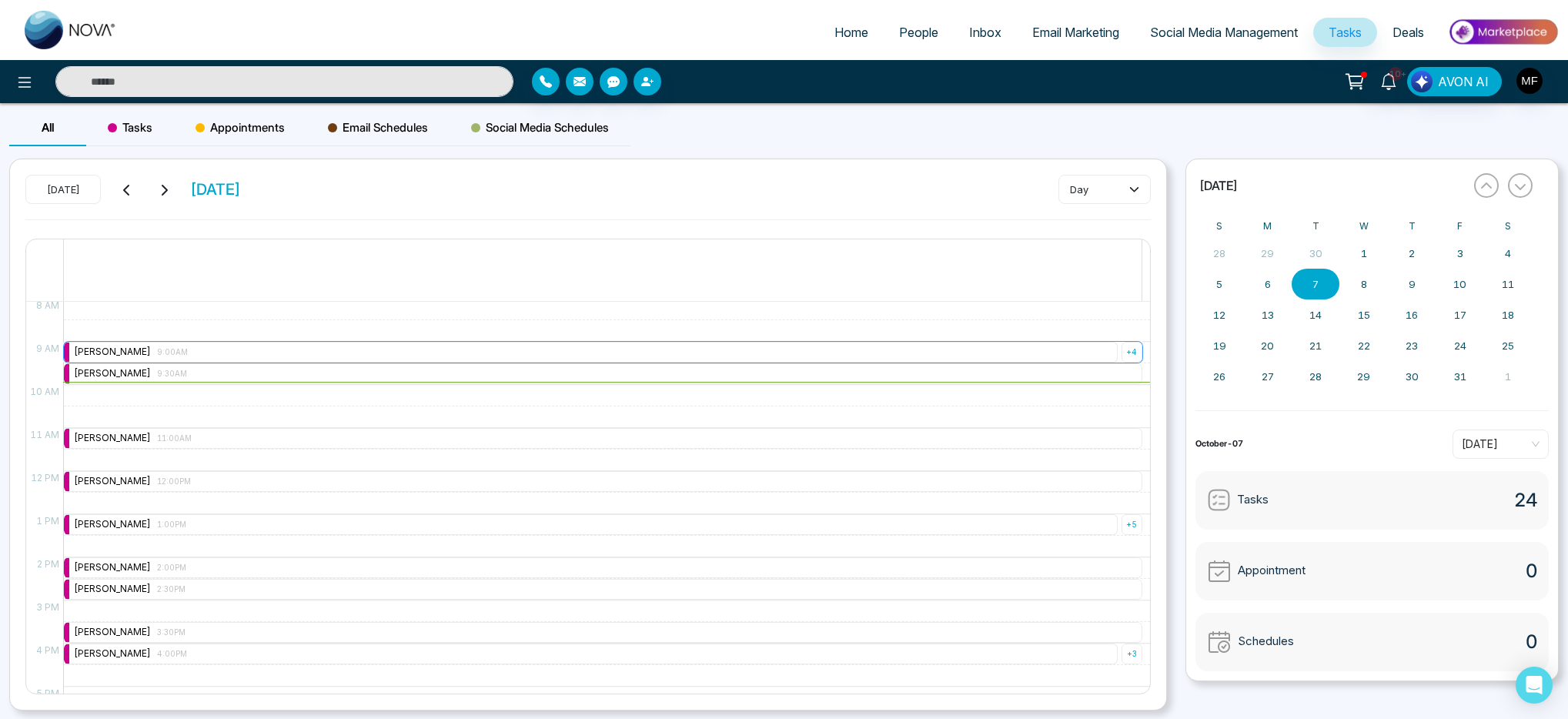
click at [1121, 351] on div "+ 4" at bounding box center [1132, 352] width 21 height 21
click at [1087, 388] on div "Marwen Ferchichi 9:00AM" at bounding box center [1065, 388] width 110 height 15
click at [671, 372] on div "Marwen Ferchichi 9:30AM" at bounding box center [604, 374] width 1078 height 21
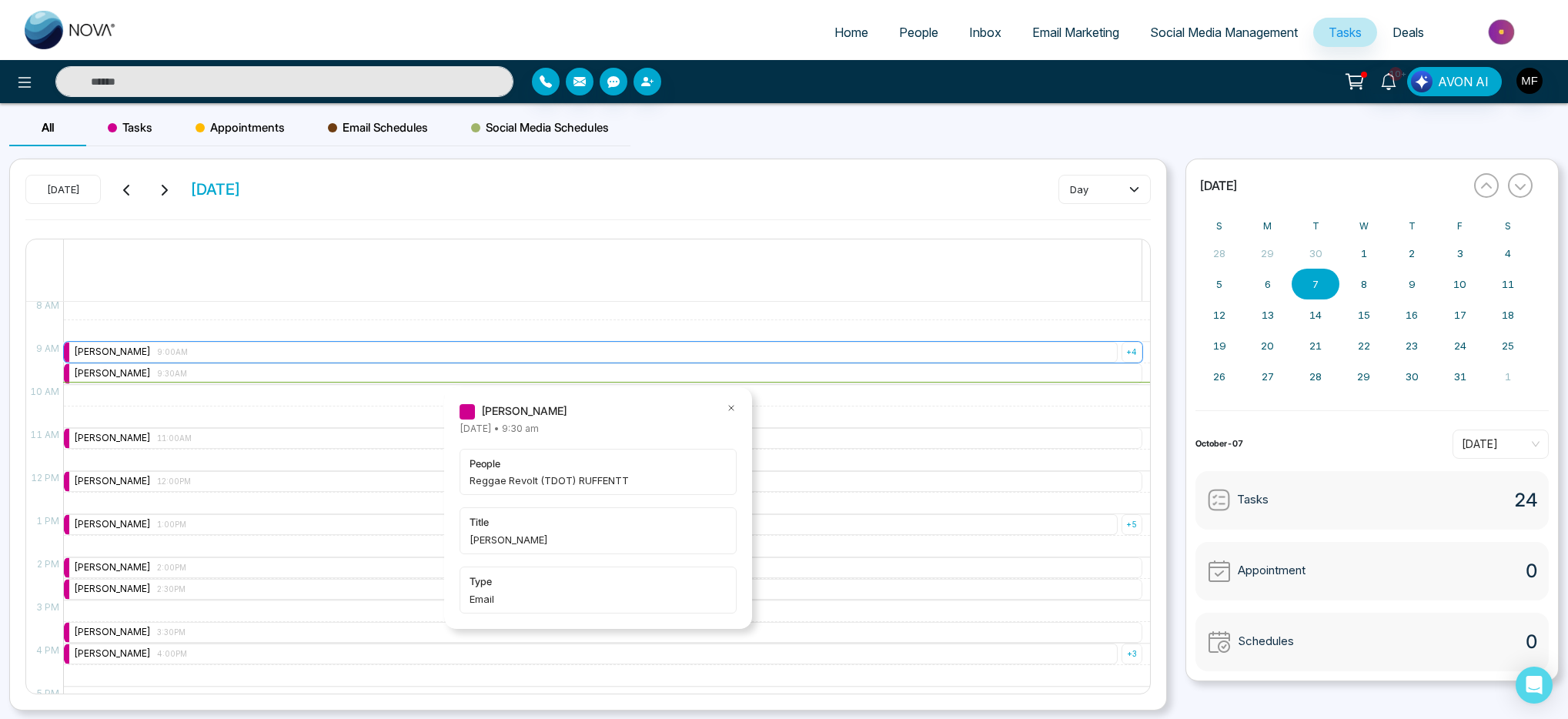
click at [677, 354] on div "Marwen Ferchichi 9:00AM" at bounding box center [591, 352] width 1054 height 21
click at [610, 247] on div at bounding box center [603, 255] width 1078 height 31
click at [1122, 351] on div "+ 4" at bounding box center [1132, 352] width 21 height 21
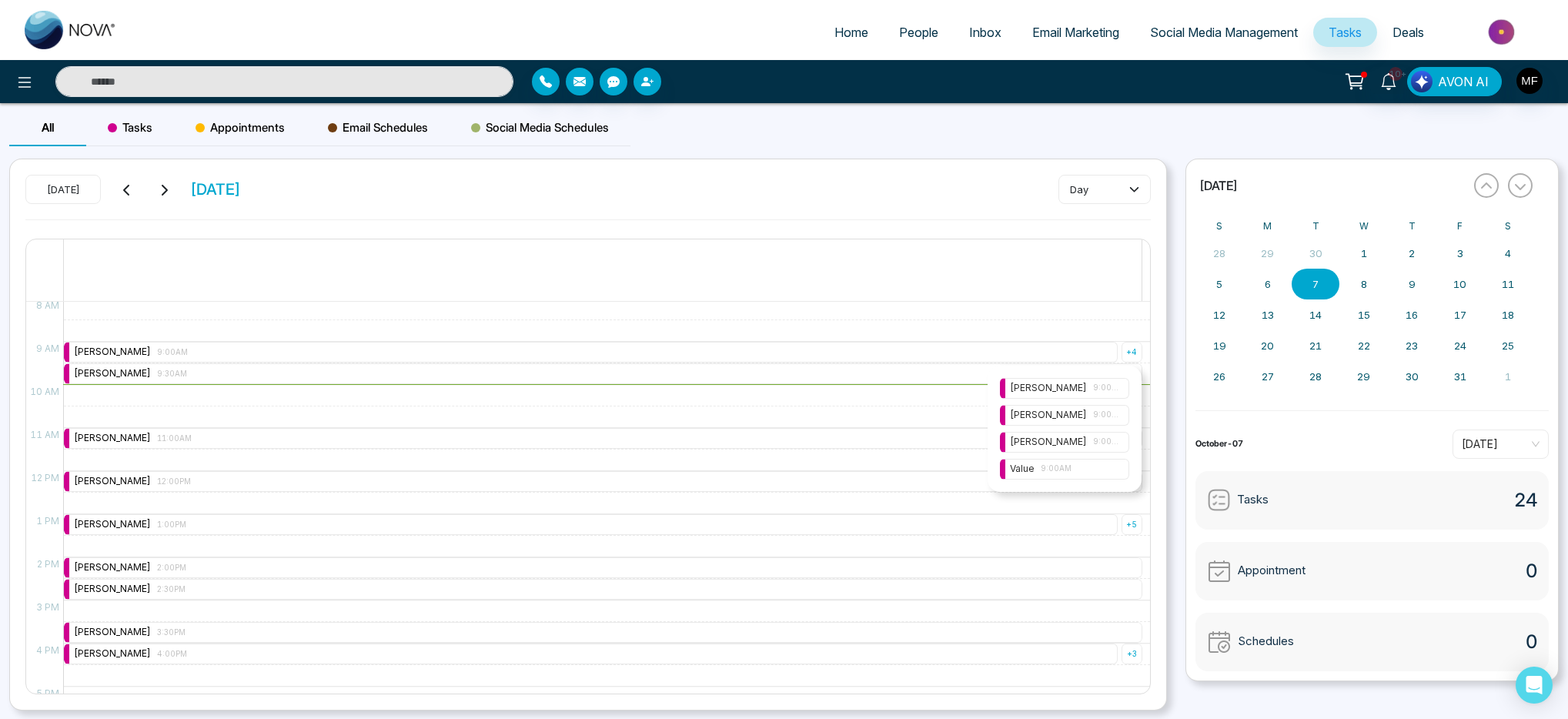
click at [1118, 383] on span "9:00AM" at bounding box center [1106, 387] width 27 height 12
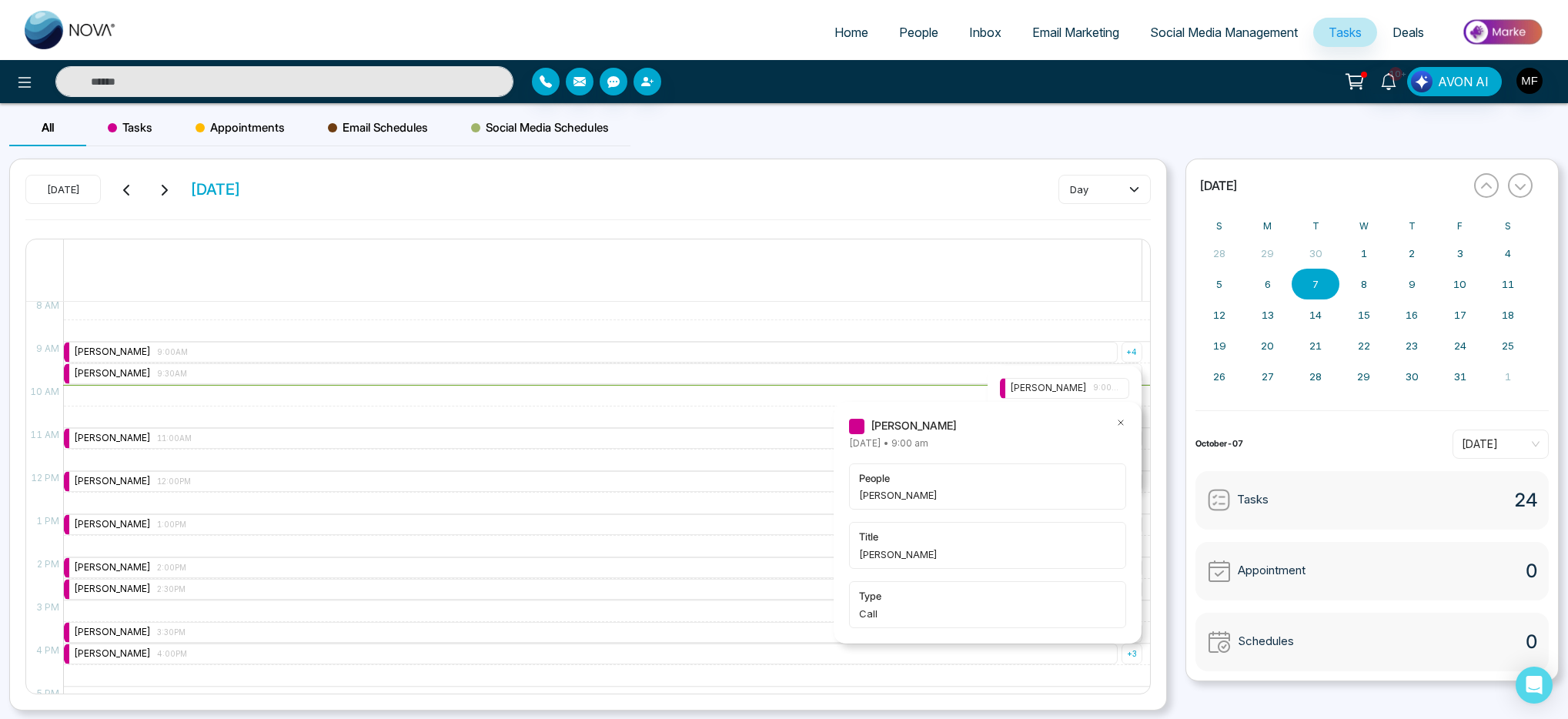
click at [1128, 415] on div "Marwen Ferchichi Tuesday October-07-2025 • 9:00 am people Chrisoula Kiriakou ti…" at bounding box center [988, 523] width 308 height 243
click at [1121, 424] on icon at bounding box center [1120, 422] width 11 height 11
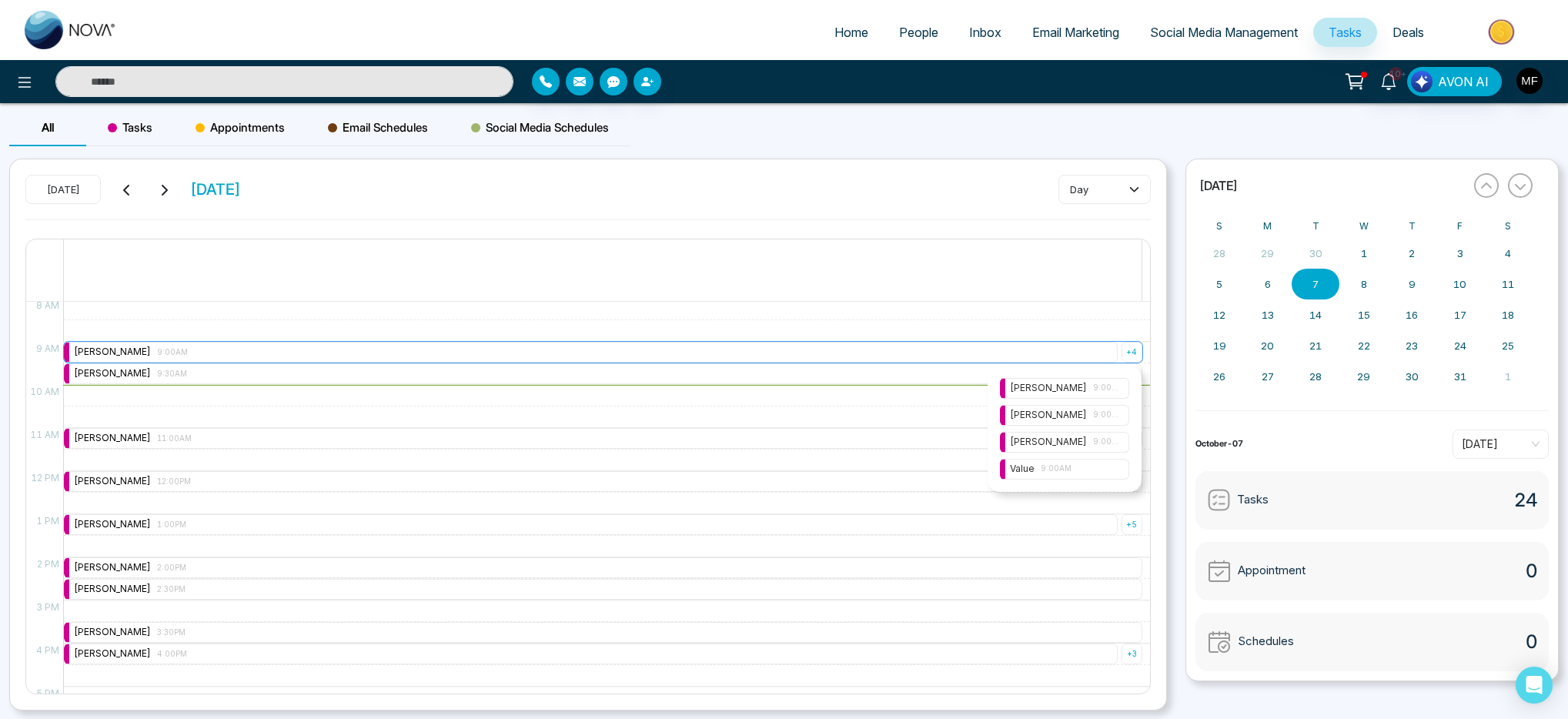
click at [393, 355] on div "Marwen Ferchichi 9:00AM" at bounding box center [591, 352] width 1054 height 21
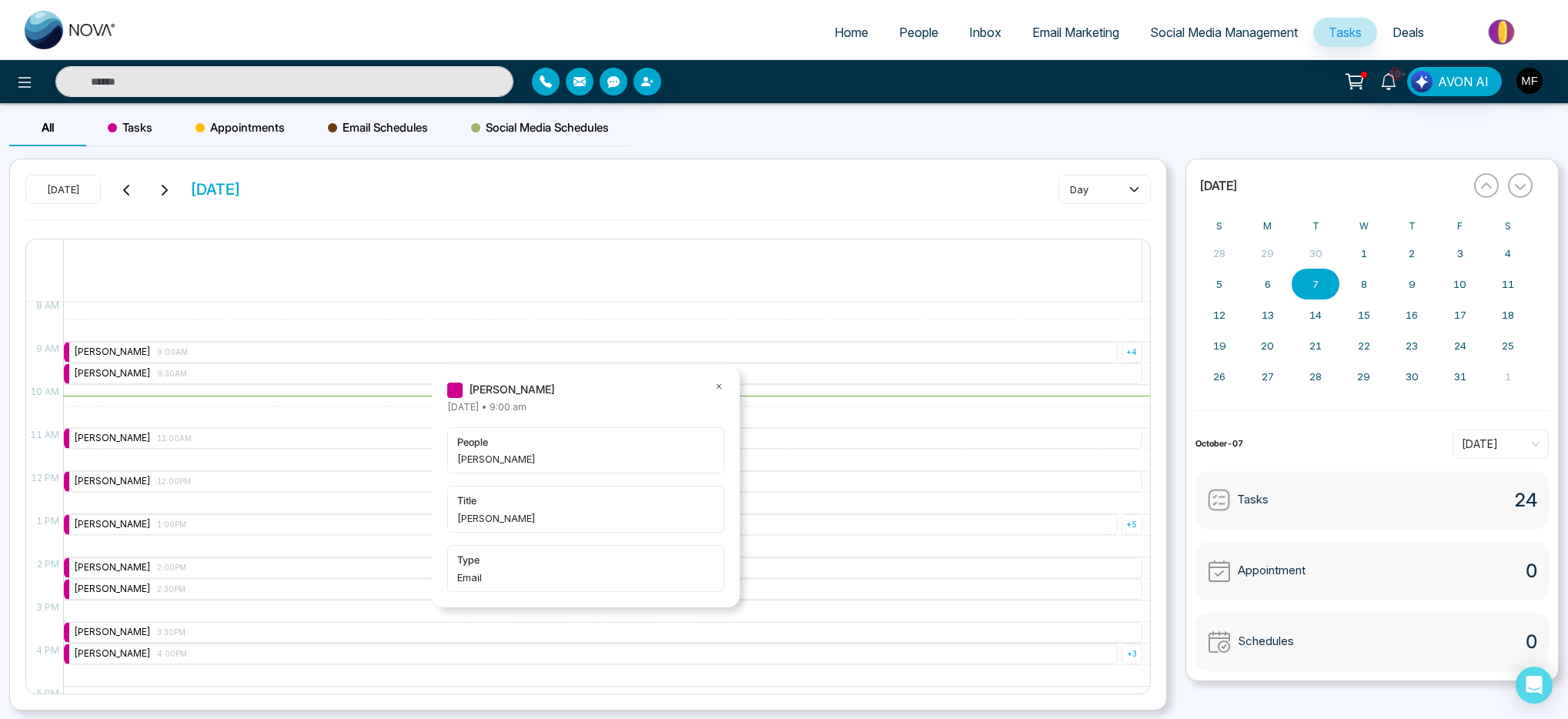
click at [550, 295] on div at bounding box center [603, 285] width 1078 height 31
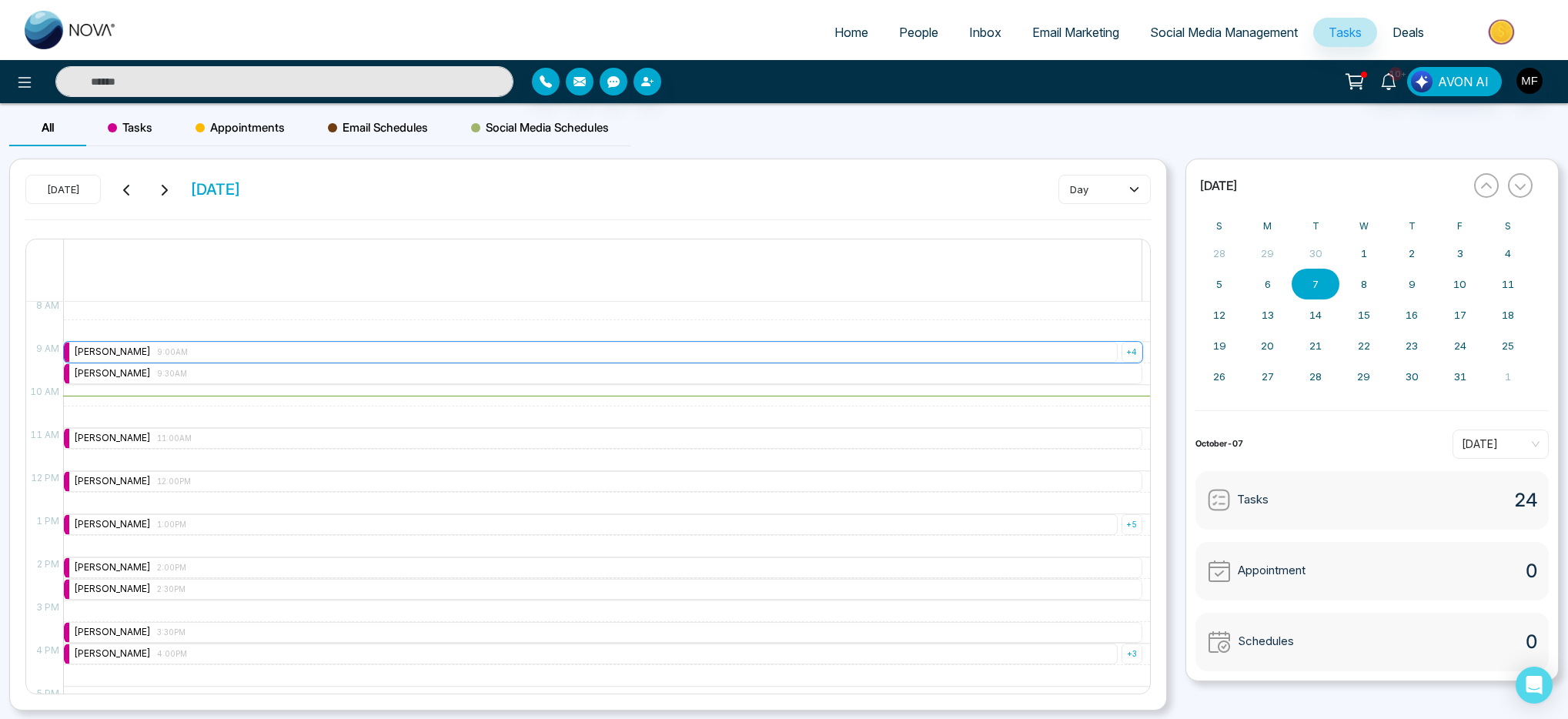
click at [820, 357] on div "Marwen Ferchichi 9:00AM" at bounding box center [591, 352] width 1054 height 21
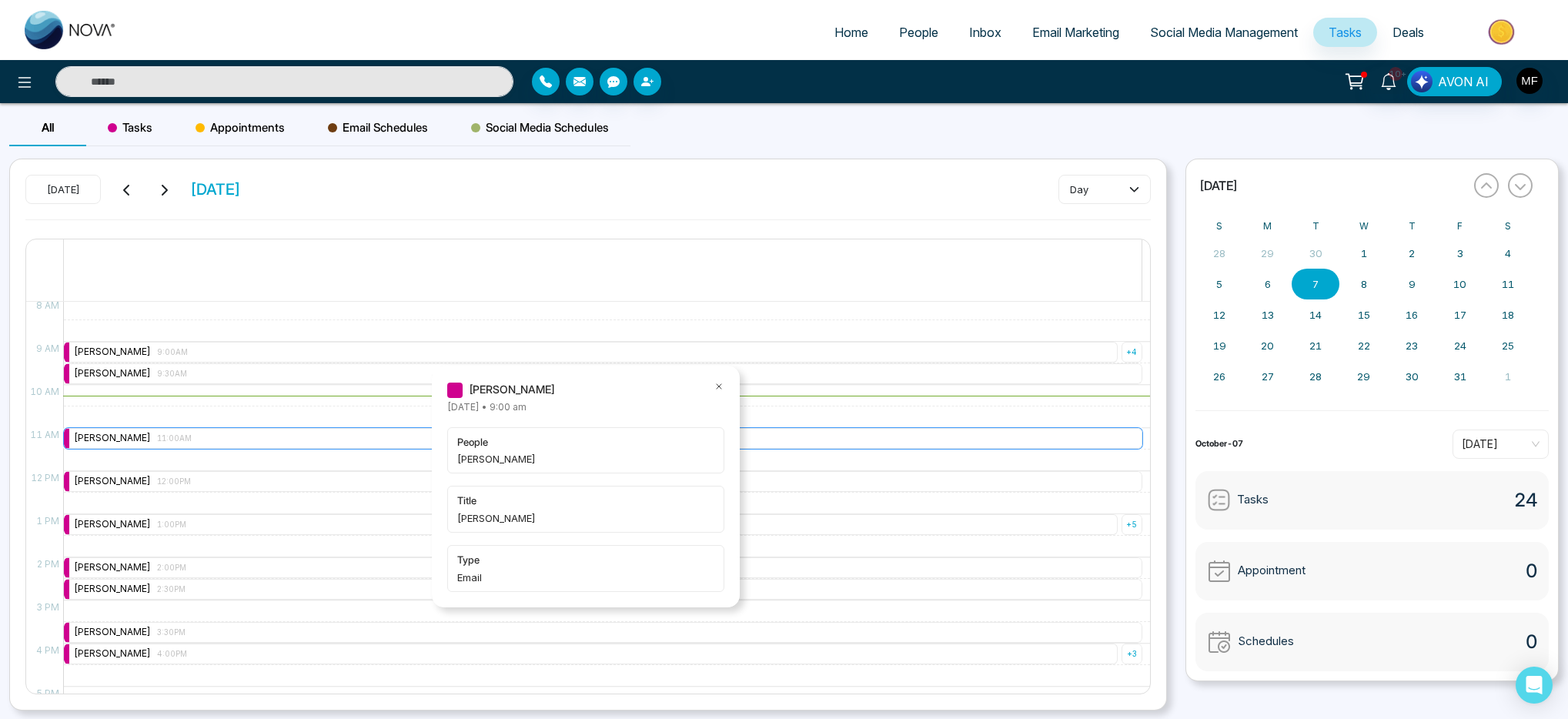
click at [836, 433] on div "Marwen Ferchichi 11:00AM" at bounding box center [604, 438] width 1078 height 21
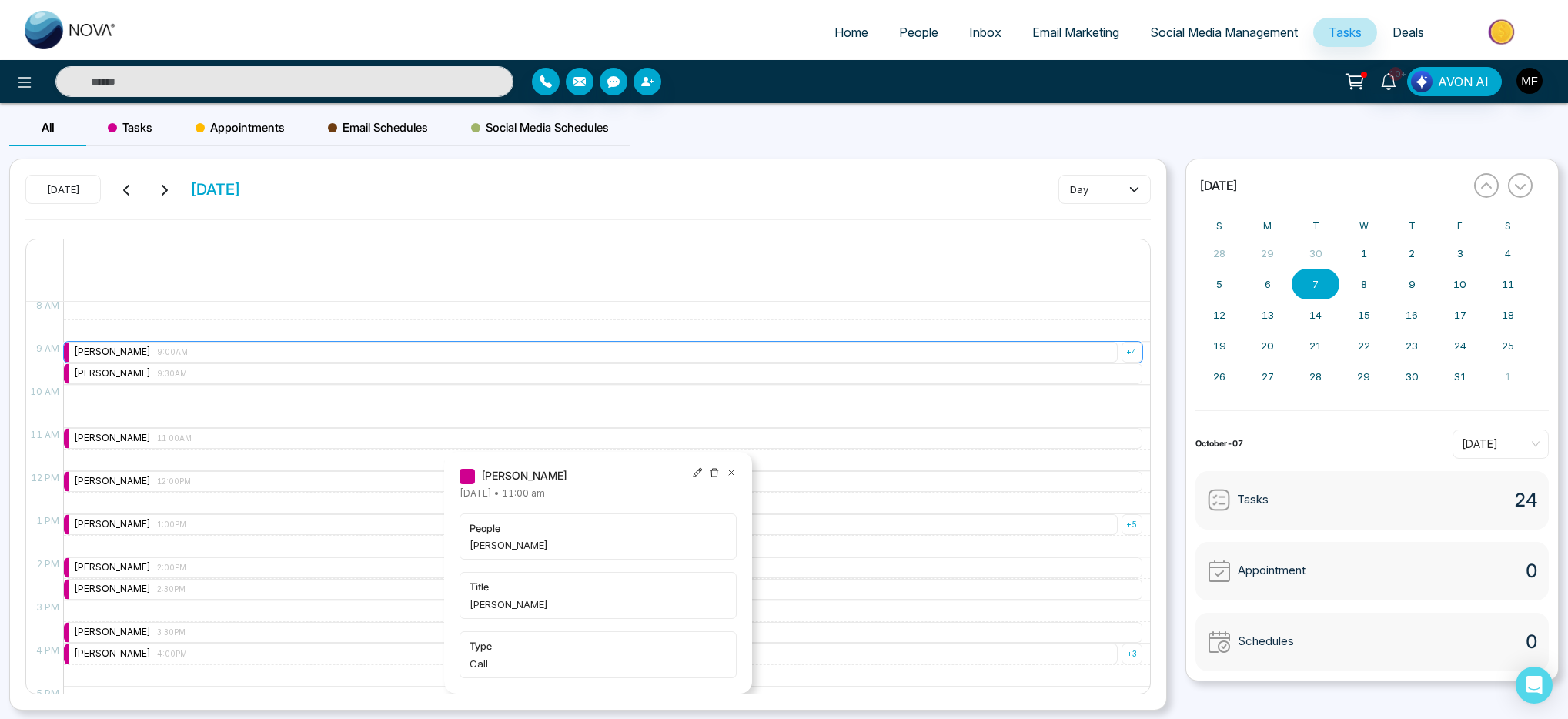
click at [1121, 351] on div "+ 4" at bounding box center [1132, 352] width 21 height 21
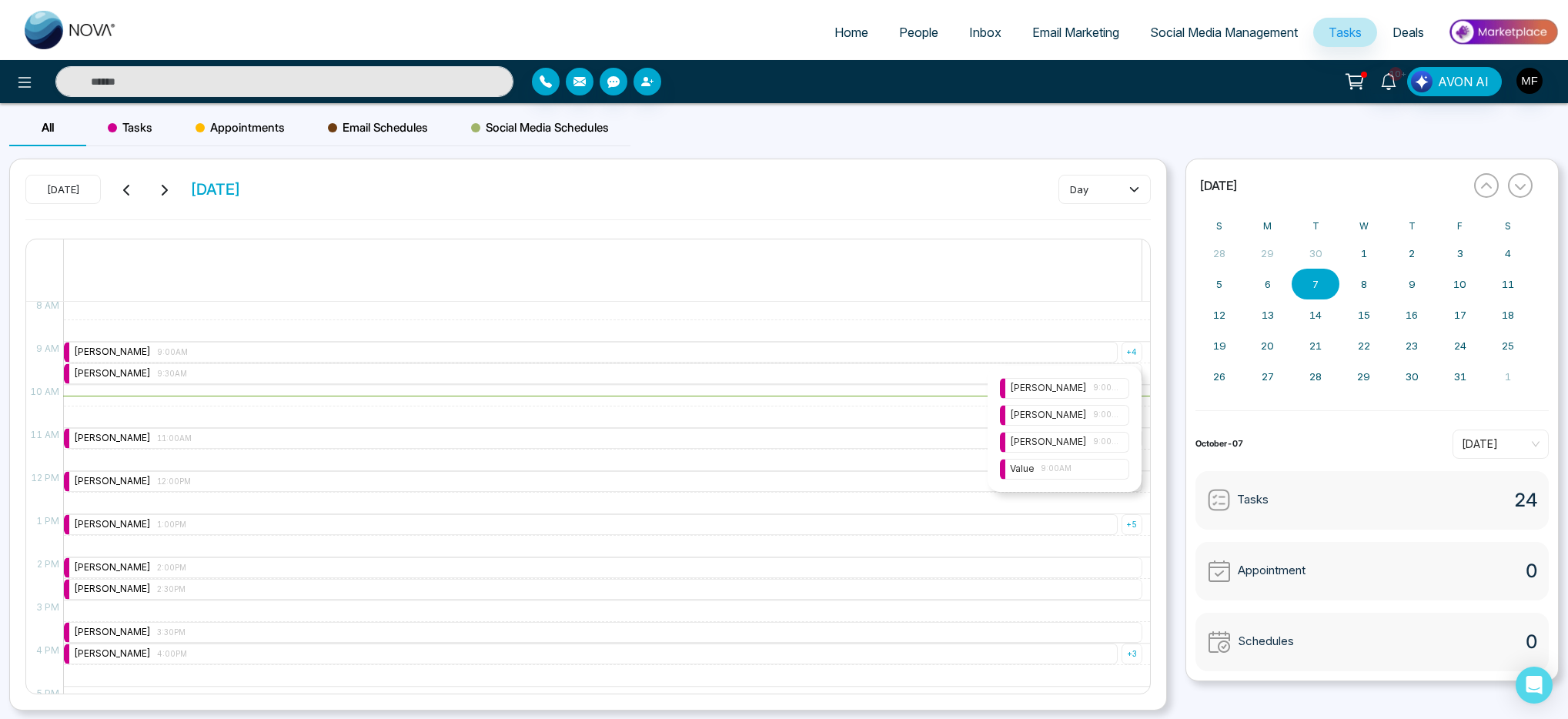
click at [1078, 413] on div "Marwen Ferchichi 9:00AM" at bounding box center [1065, 415] width 110 height 15
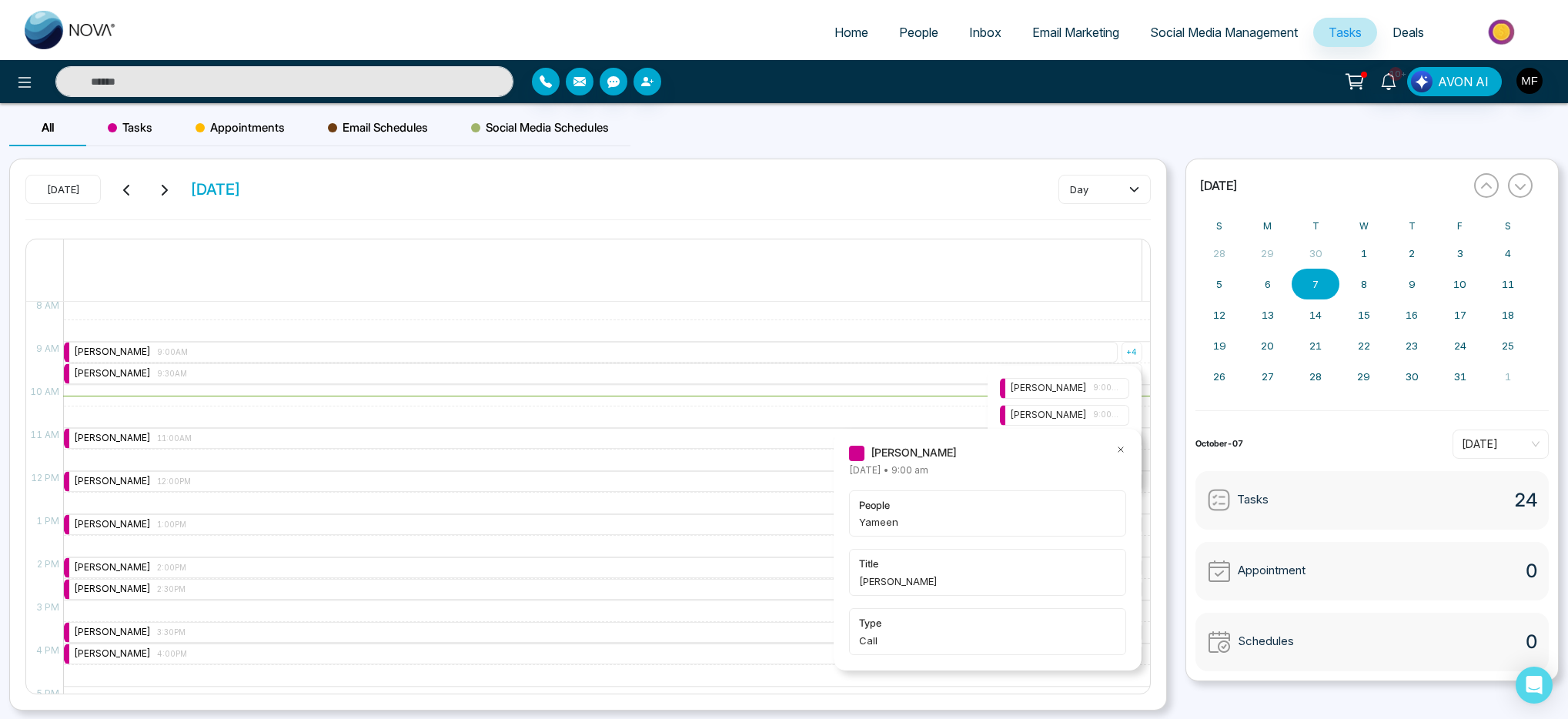
click at [975, 274] on div at bounding box center [603, 285] width 1078 height 31
click at [1121, 354] on div "+ 4" at bounding box center [1132, 352] width 21 height 21
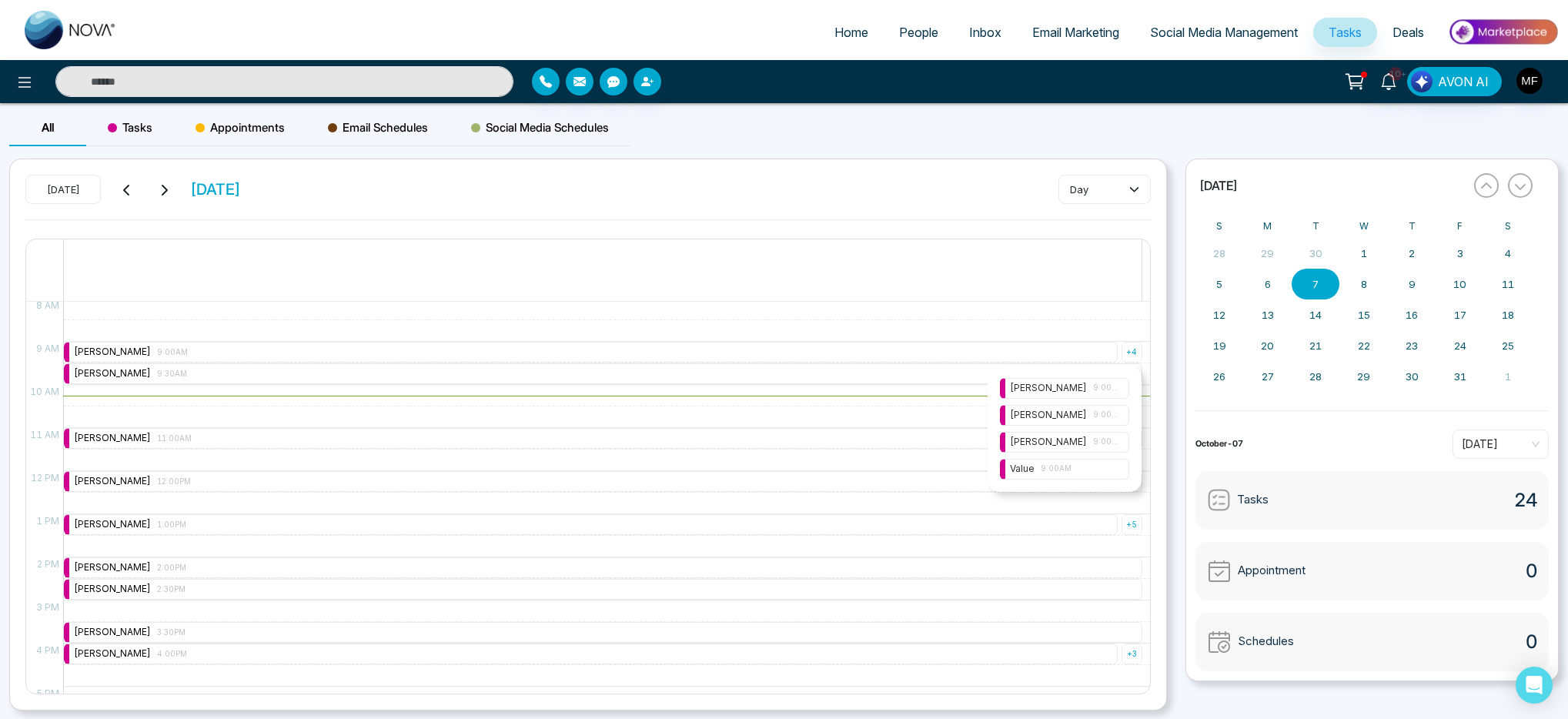
click at [1114, 387] on span "9:00AM" at bounding box center [1106, 387] width 27 height 12
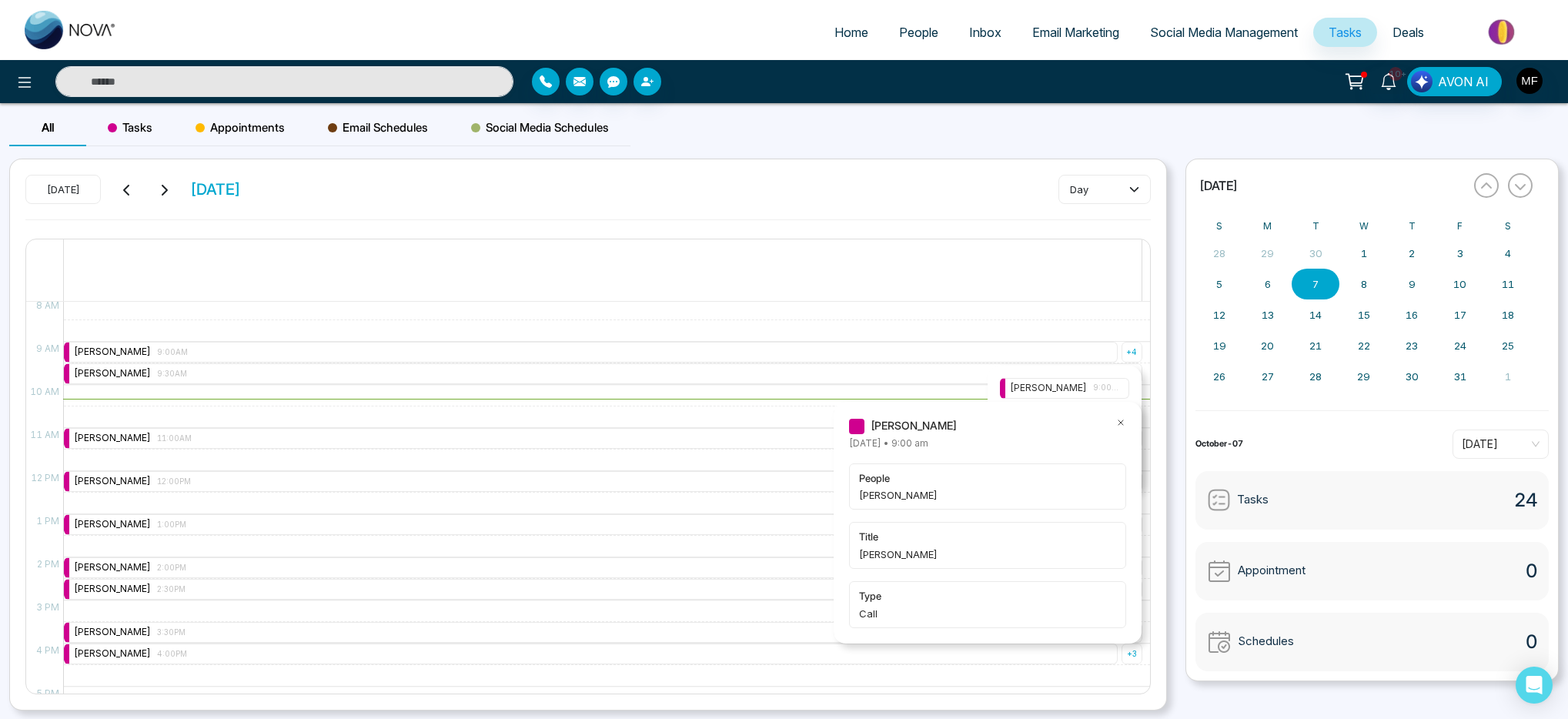
click at [1121, 420] on icon at bounding box center [1120, 422] width 11 height 11
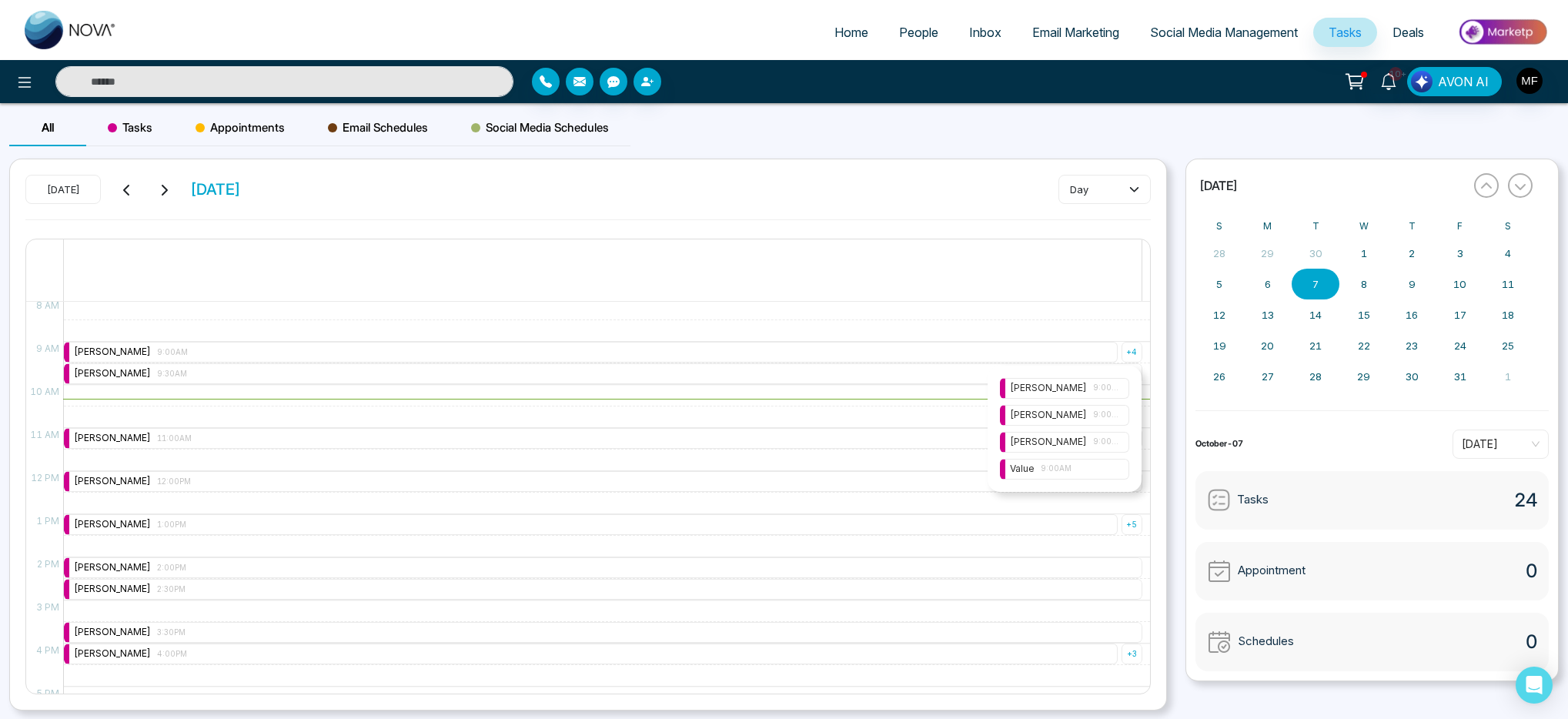
click at [1107, 414] on span "9:00AM" at bounding box center [1106, 415] width 27 height 12
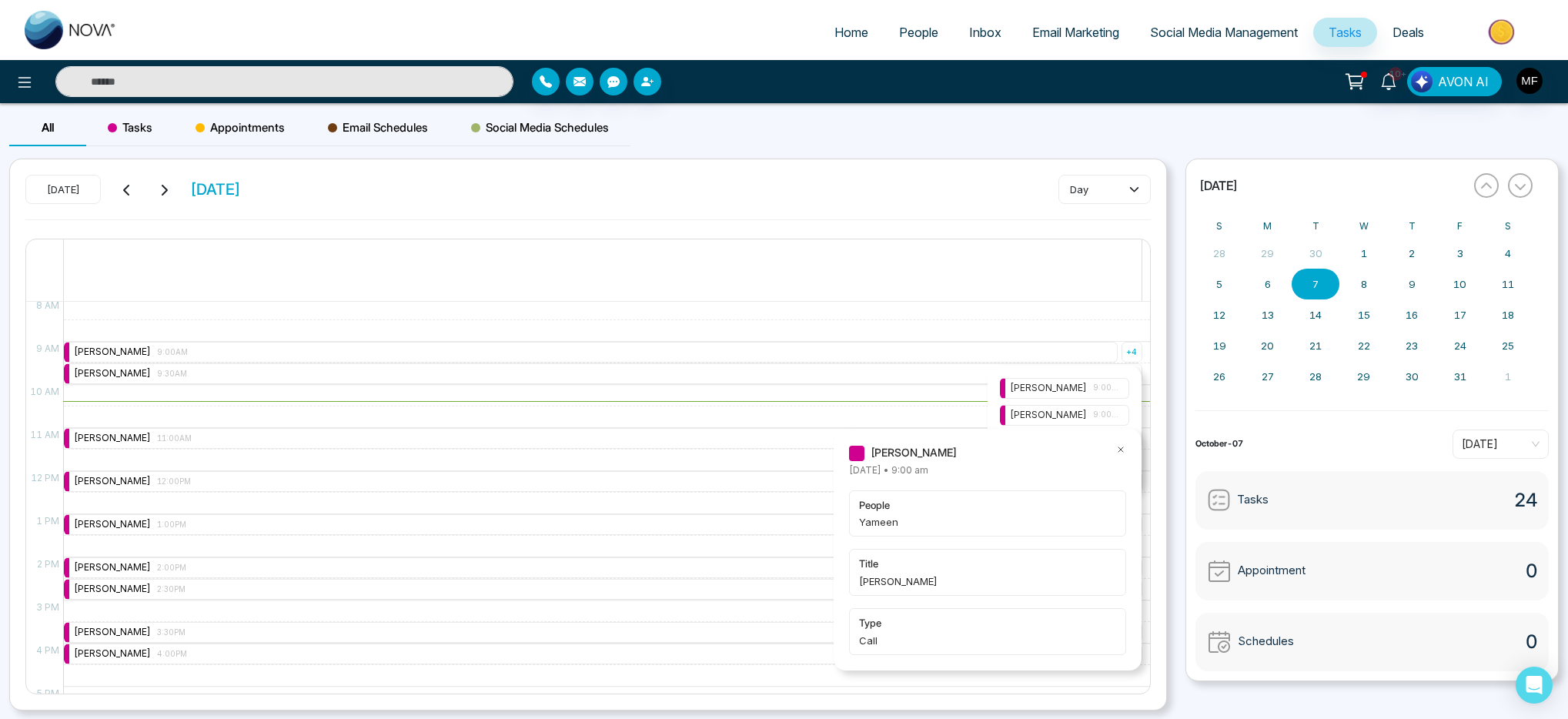
scroll to position [370, 0]
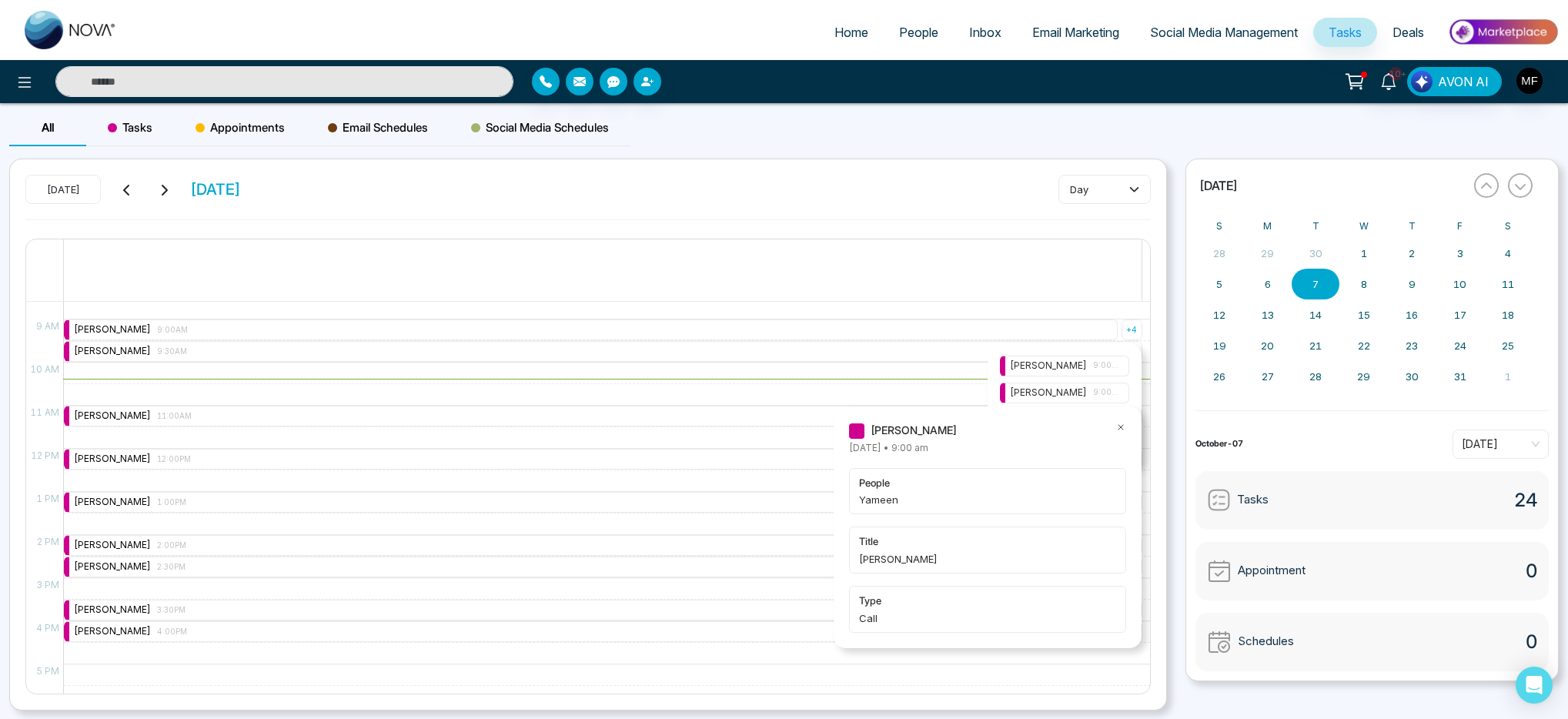
click at [1121, 434] on div at bounding box center [1120, 430] width 11 height 17
click at [1126, 427] on icon at bounding box center [1120, 427] width 11 height 11
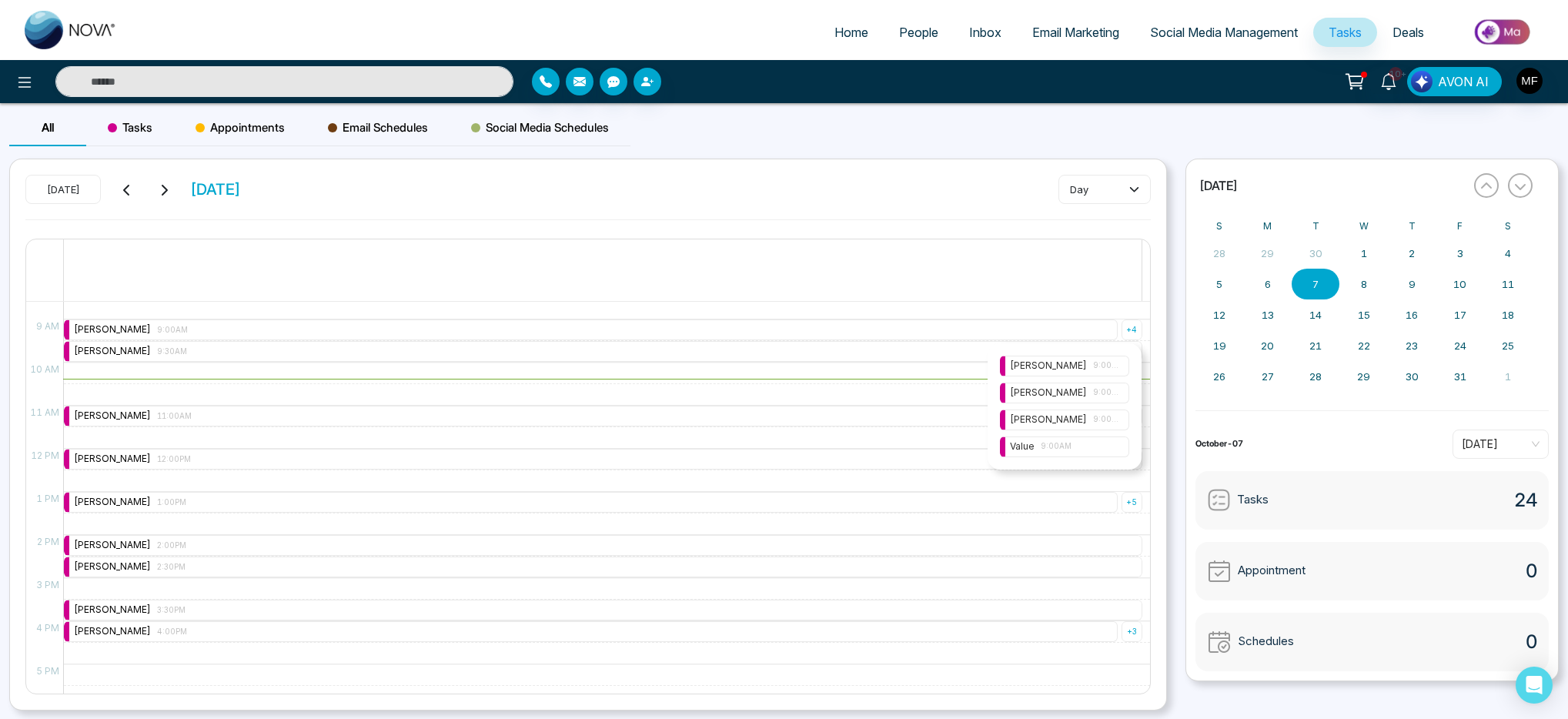
click at [1106, 419] on span "9:00AM" at bounding box center [1106, 419] width 27 height 12
click at [1120, 455] on icon at bounding box center [1120, 454] width 11 height 11
click at [1108, 396] on span "9:00AM" at bounding box center [1106, 392] width 27 height 12
click at [1123, 428] on icon at bounding box center [1120, 427] width 11 height 11
click at [1104, 419] on span "9:00AM" at bounding box center [1106, 419] width 27 height 12
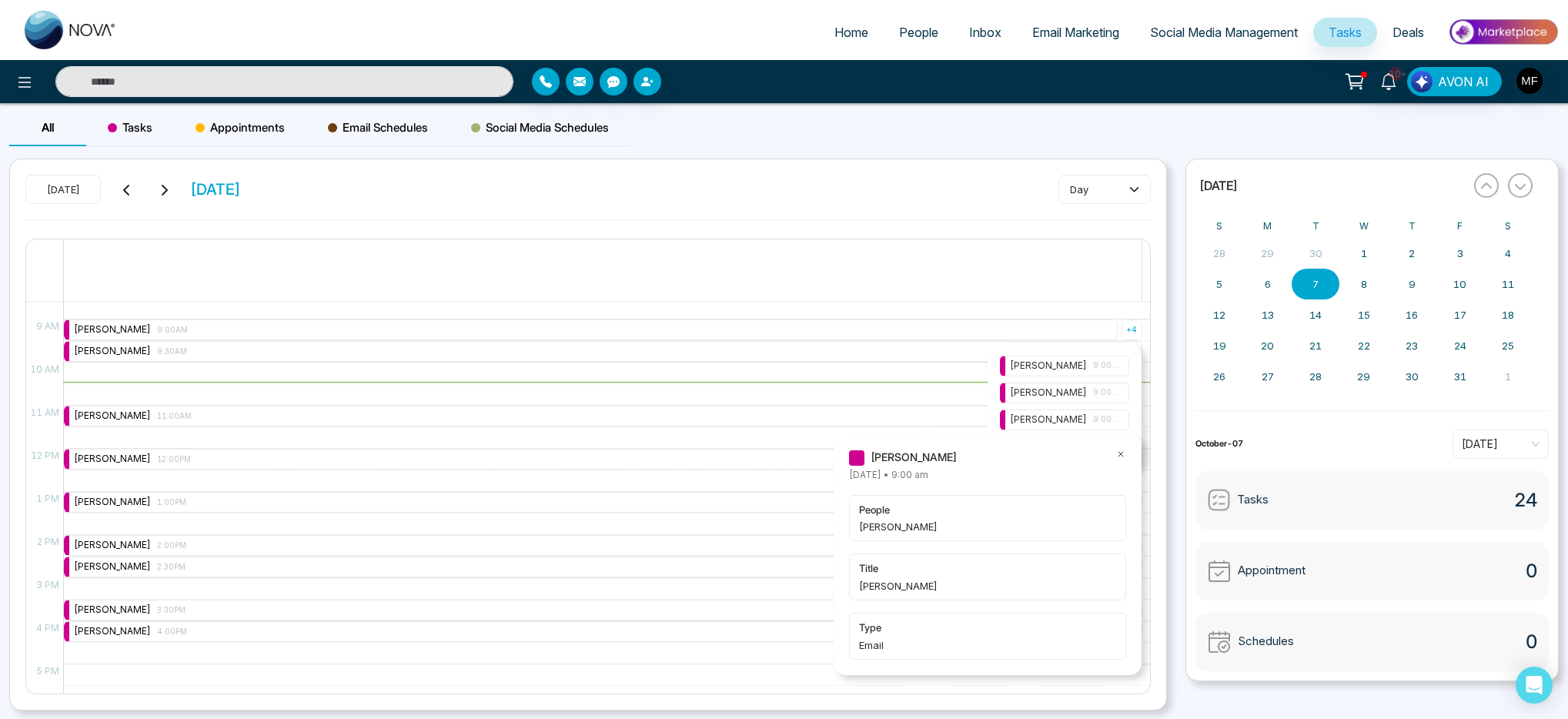
click at [1120, 454] on icon at bounding box center [1120, 453] width 4 height 4
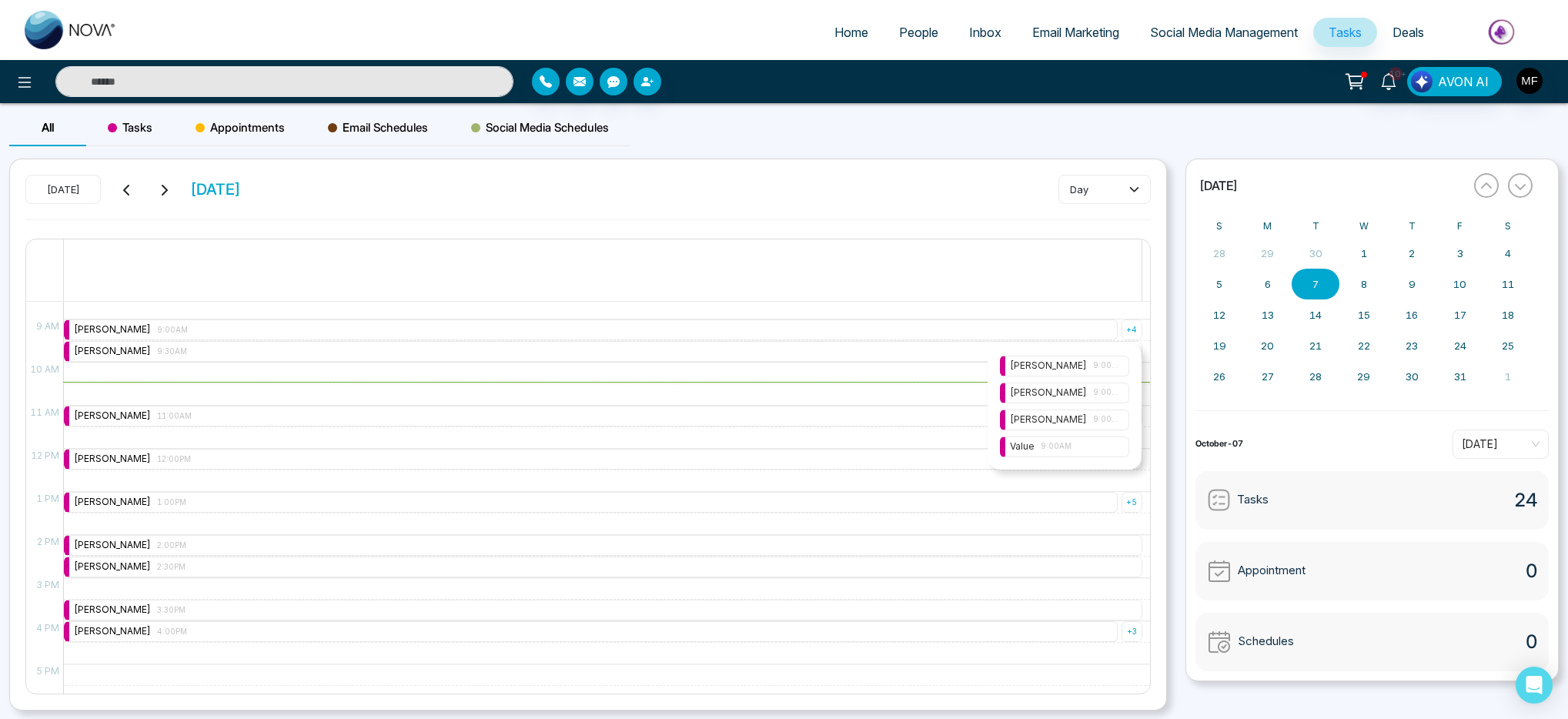
click at [1060, 422] on div "Marwen Ferchichi 9:00AM" at bounding box center [1065, 419] width 110 height 15
click at [1121, 453] on icon at bounding box center [1120, 454] width 11 height 11
click at [1062, 441] on span "9:00AM" at bounding box center [1056, 446] width 31 height 12
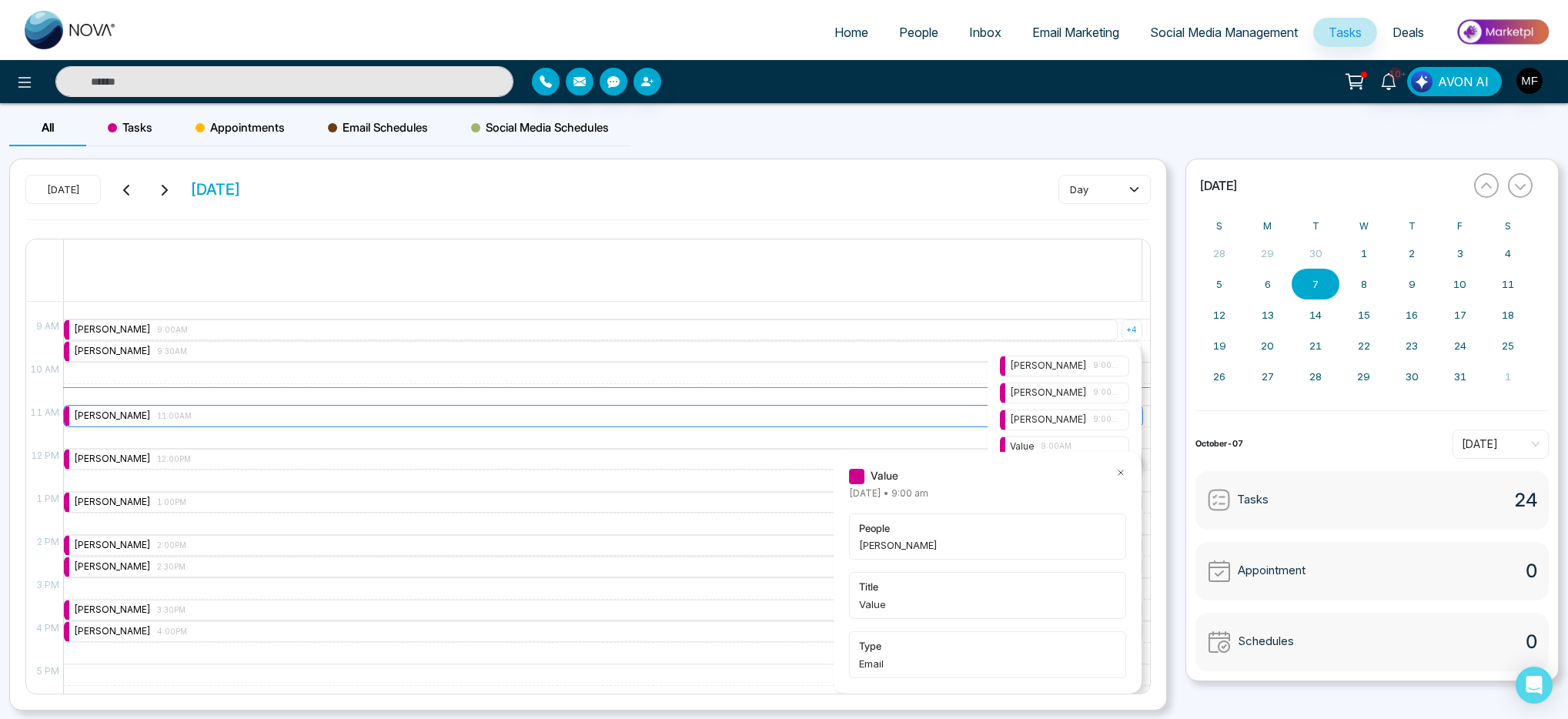
click at [861, 419] on div "Marwen Ferchichi 11:00AM" at bounding box center [604, 416] width 1078 height 21
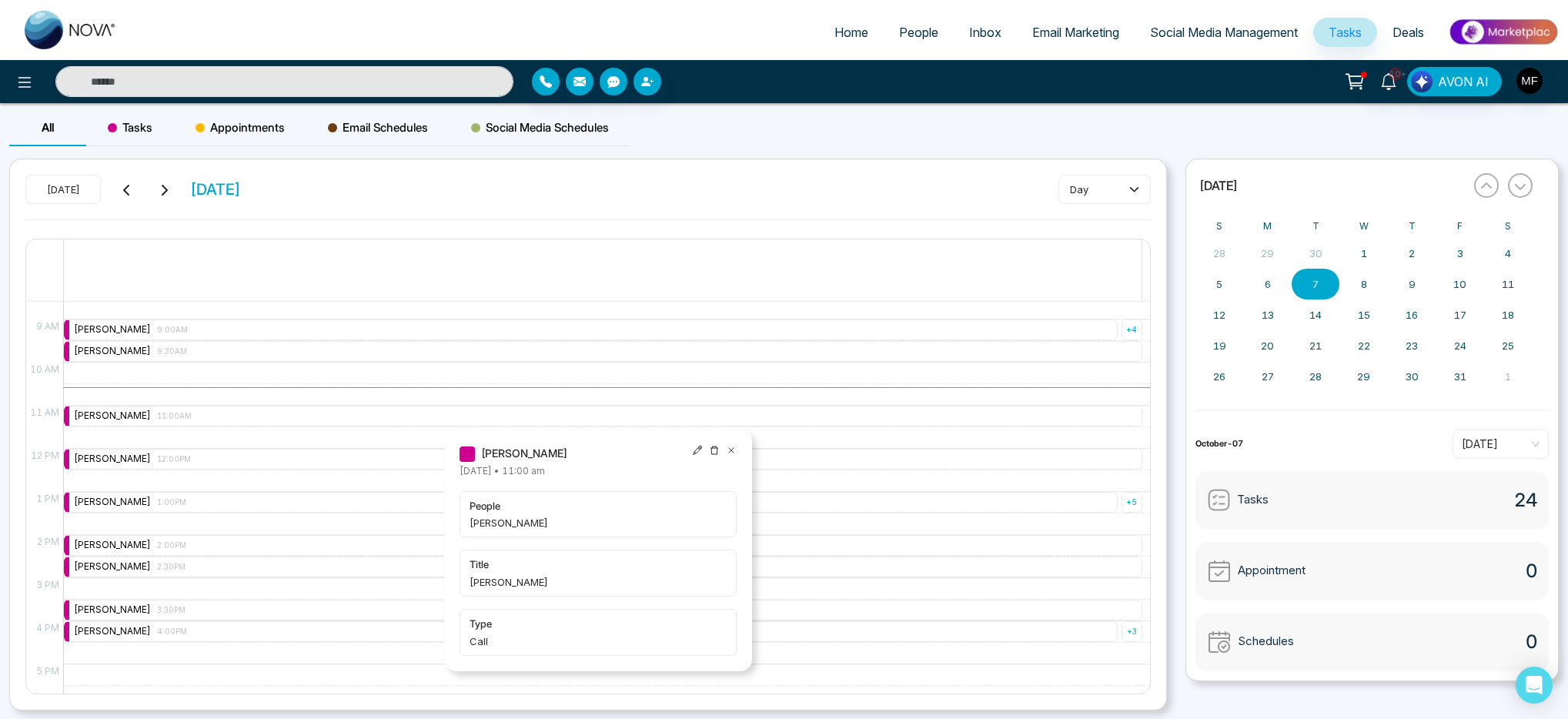
click at [382, 389] on div "9:00 AM – 9:00 AM Marwen Ferchichi 9:00AM + 4 9:30 AM – 9:30 AM Marwen Ferchich…" at bounding box center [603, 448] width 1079 height 1034
click at [394, 416] on div "Marwen Ferchichi 11:00AM" at bounding box center [604, 416] width 1078 height 21
click at [731, 452] on icon at bounding box center [731, 450] width 11 height 11
click at [124, 192] on icon at bounding box center [126, 190] width 6 height 11
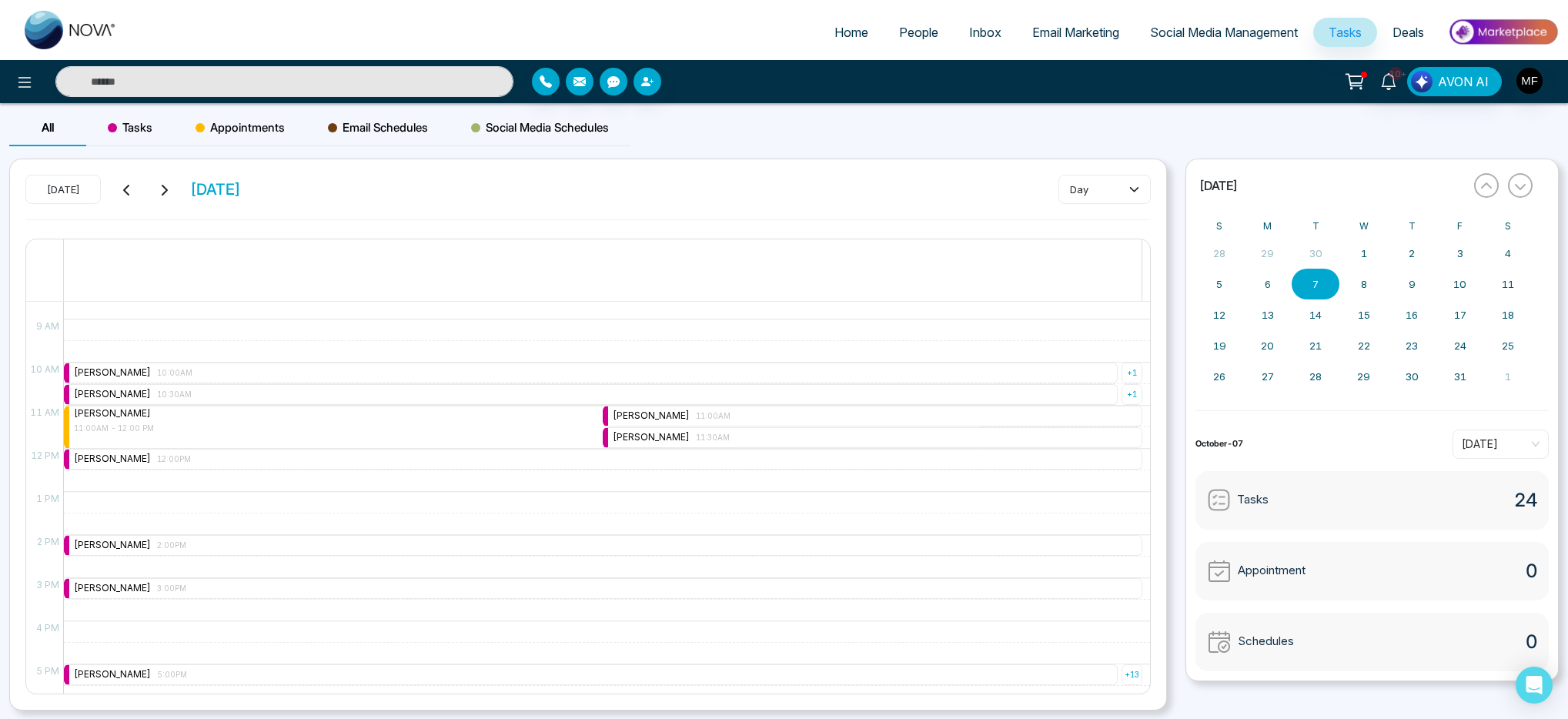
click at [124, 192] on icon at bounding box center [126, 190] width 6 height 11
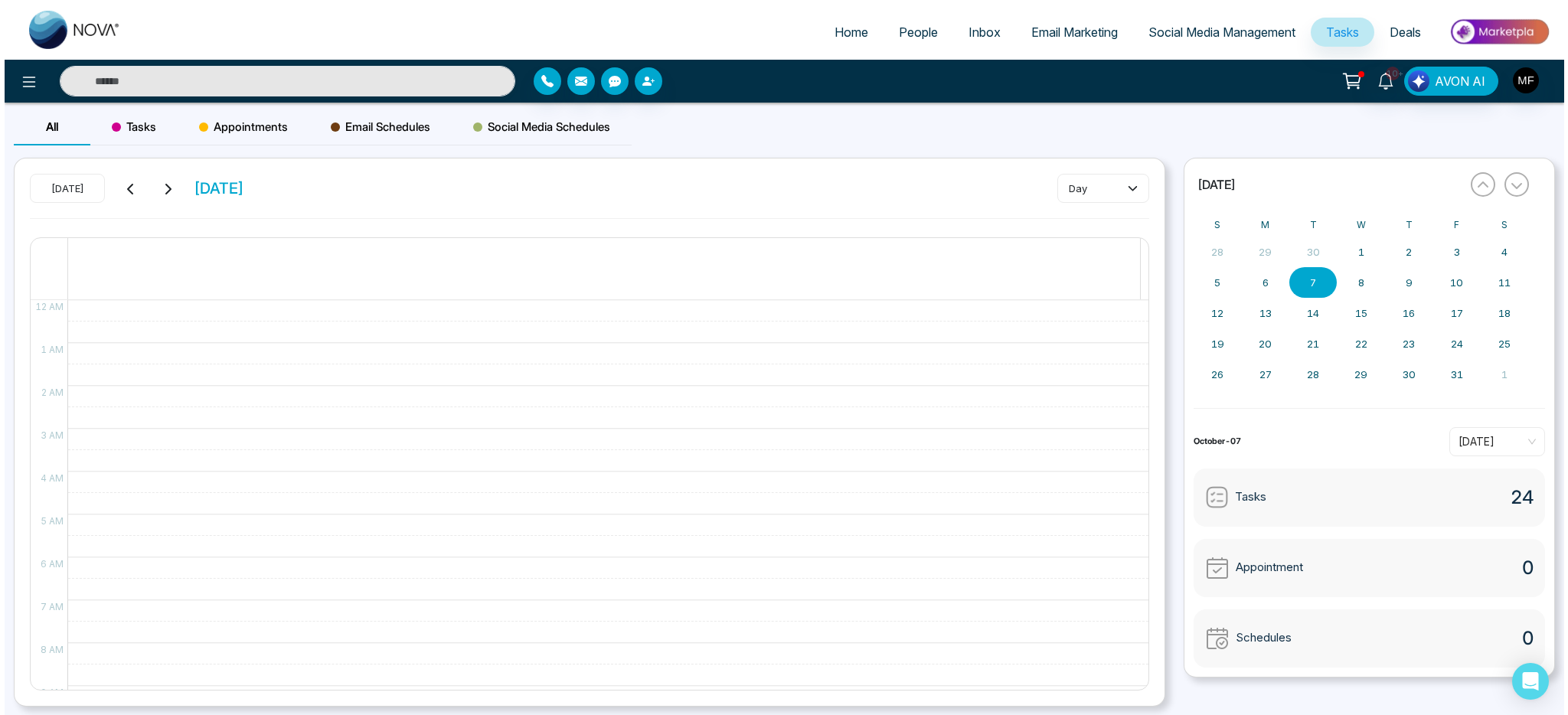
scroll to position [368, 0]
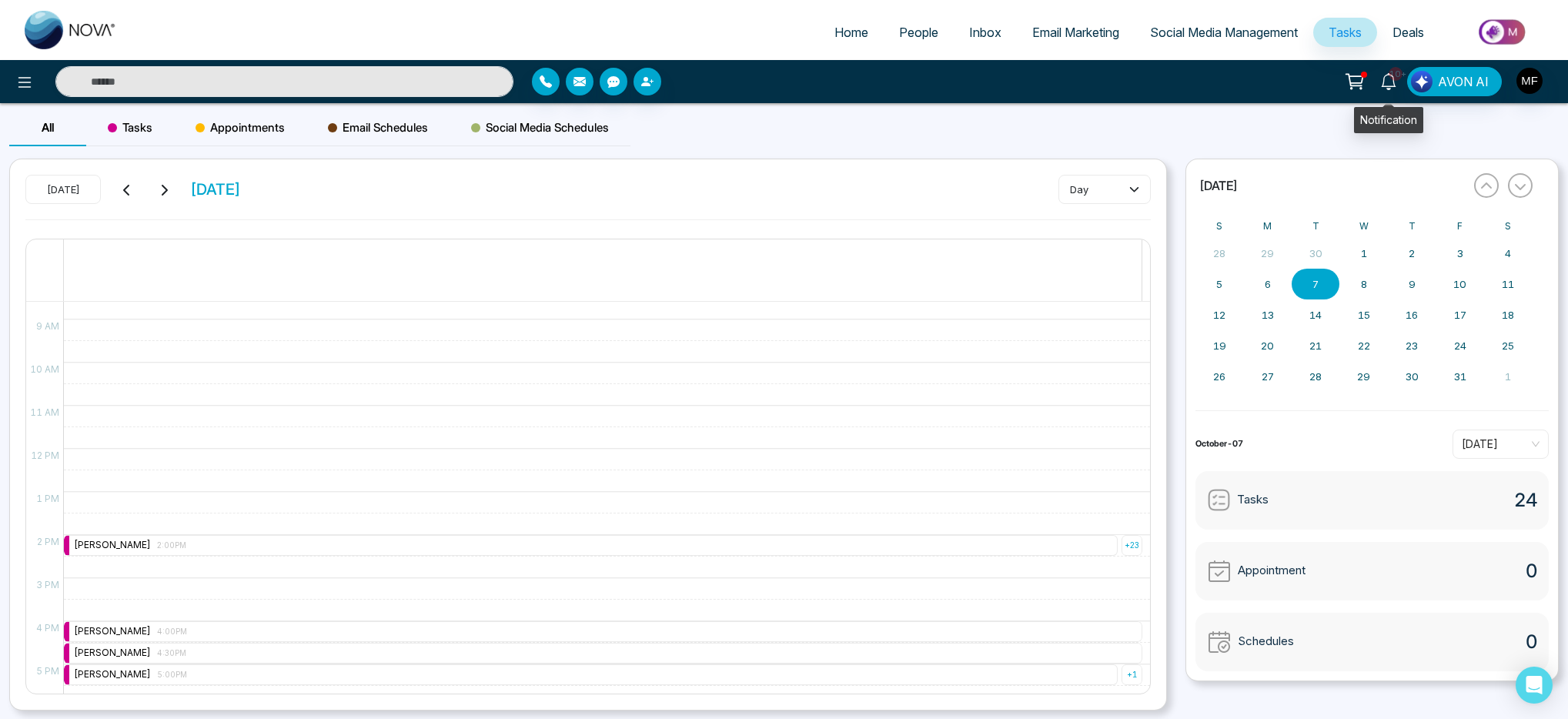
click at [1387, 83] on icon at bounding box center [1389, 81] width 17 height 17
click at [344, 74] on input "text" at bounding box center [285, 81] width 458 height 31
click at [922, 35] on span "People" at bounding box center [919, 33] width 39 height 15
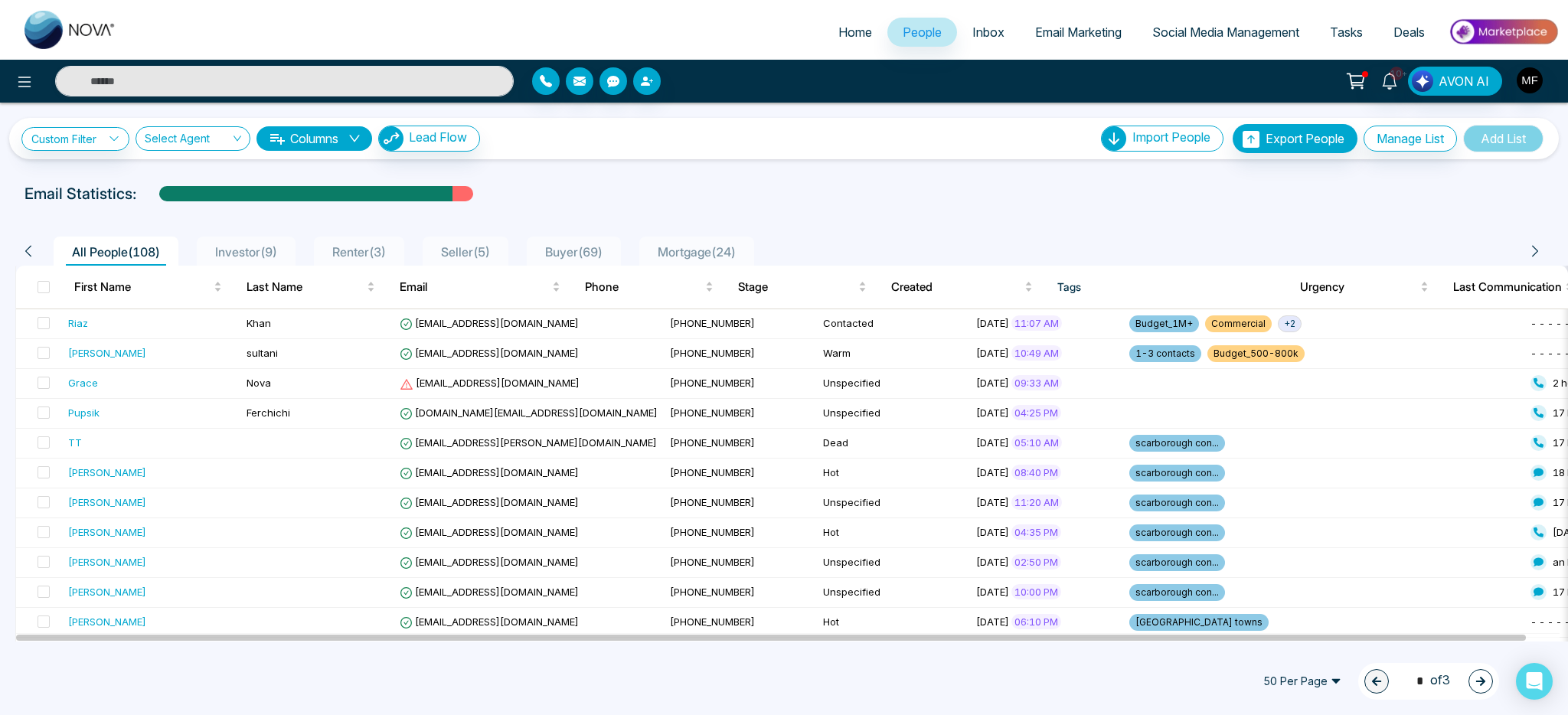
click at [877, 198] on div "Email Statistics:" at bounding box center [528, 193] width 1007 height 23
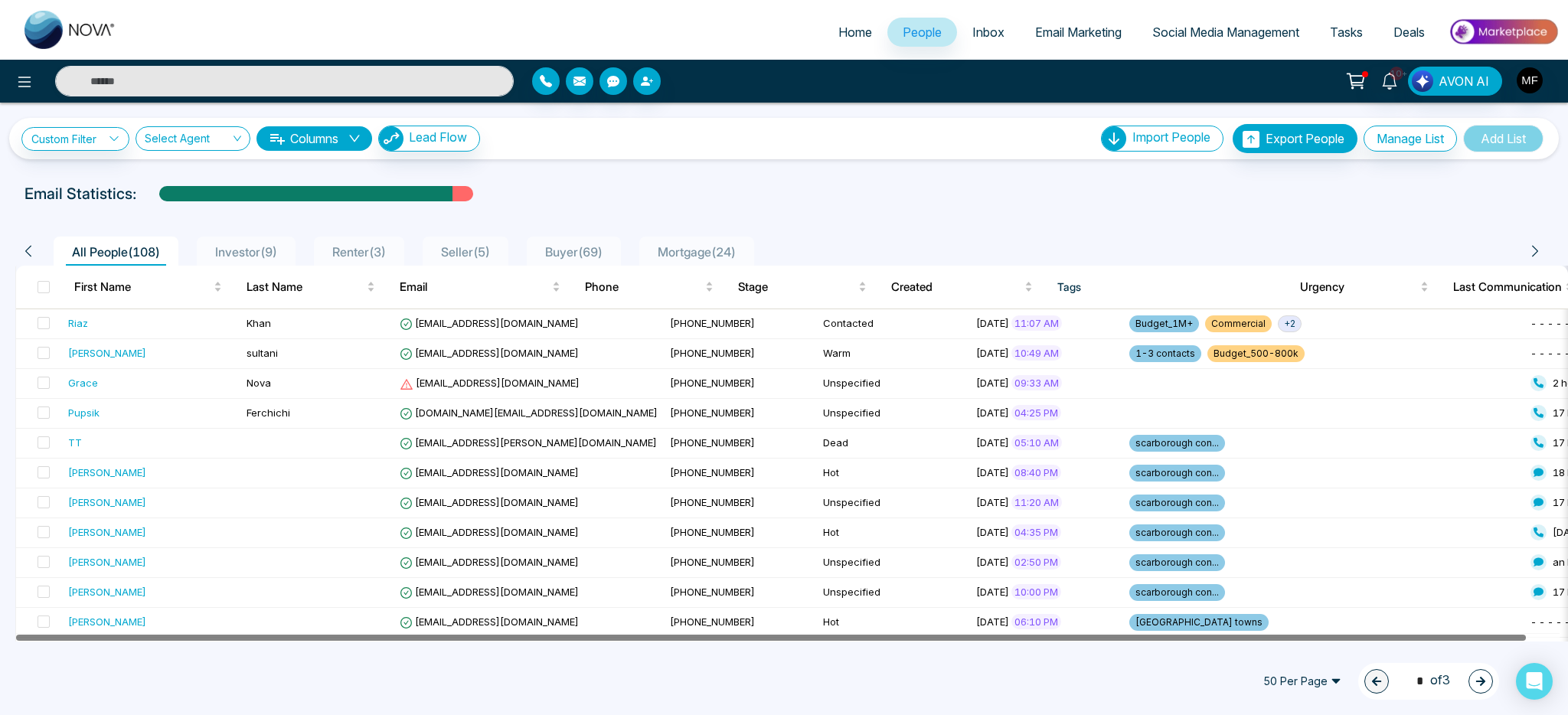
scroll to position [0, 34]
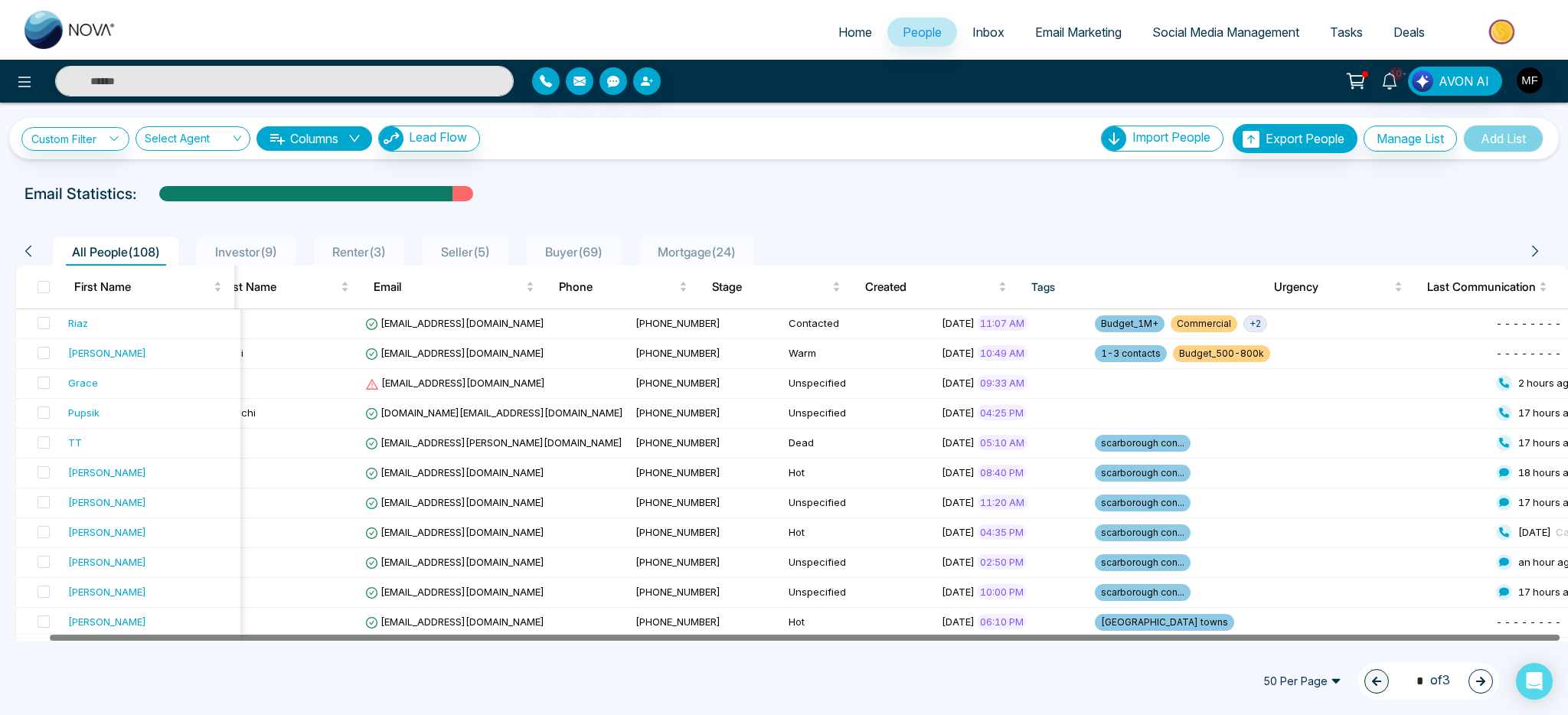
drag, startPoint x: 937, startPoint y: 637, endPoint x: 943, endPoint y: 646, distance: 10.8
click at [952, 644] on div "Home People Inbox Email Marketing Social Media Management Tasks Deals 10+ AVON …" at bounding box center [784, 357] width 1568 height 715
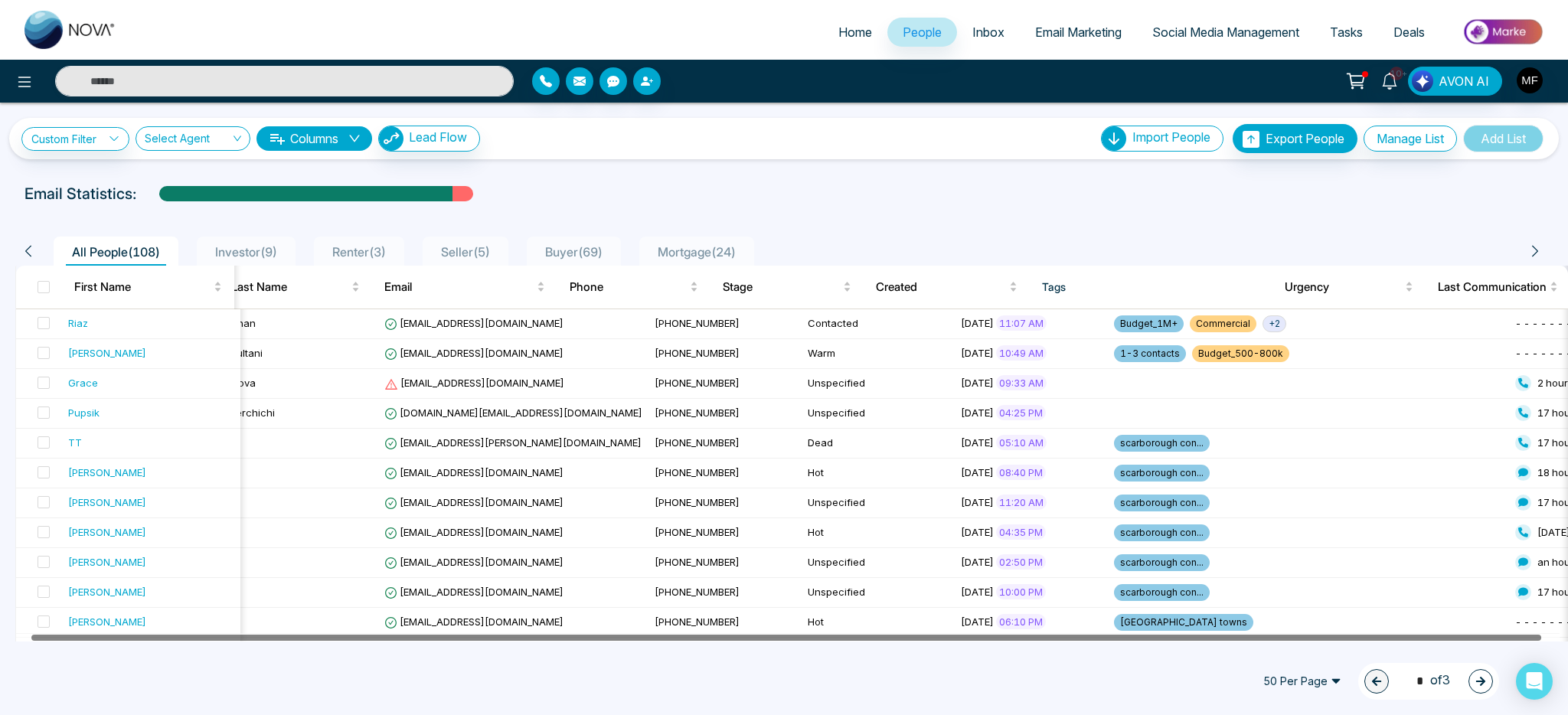
drag, startPoint x: 940, startPoint y: 647, endPoint x: 816, endPoint y: 638, distance: 124.3
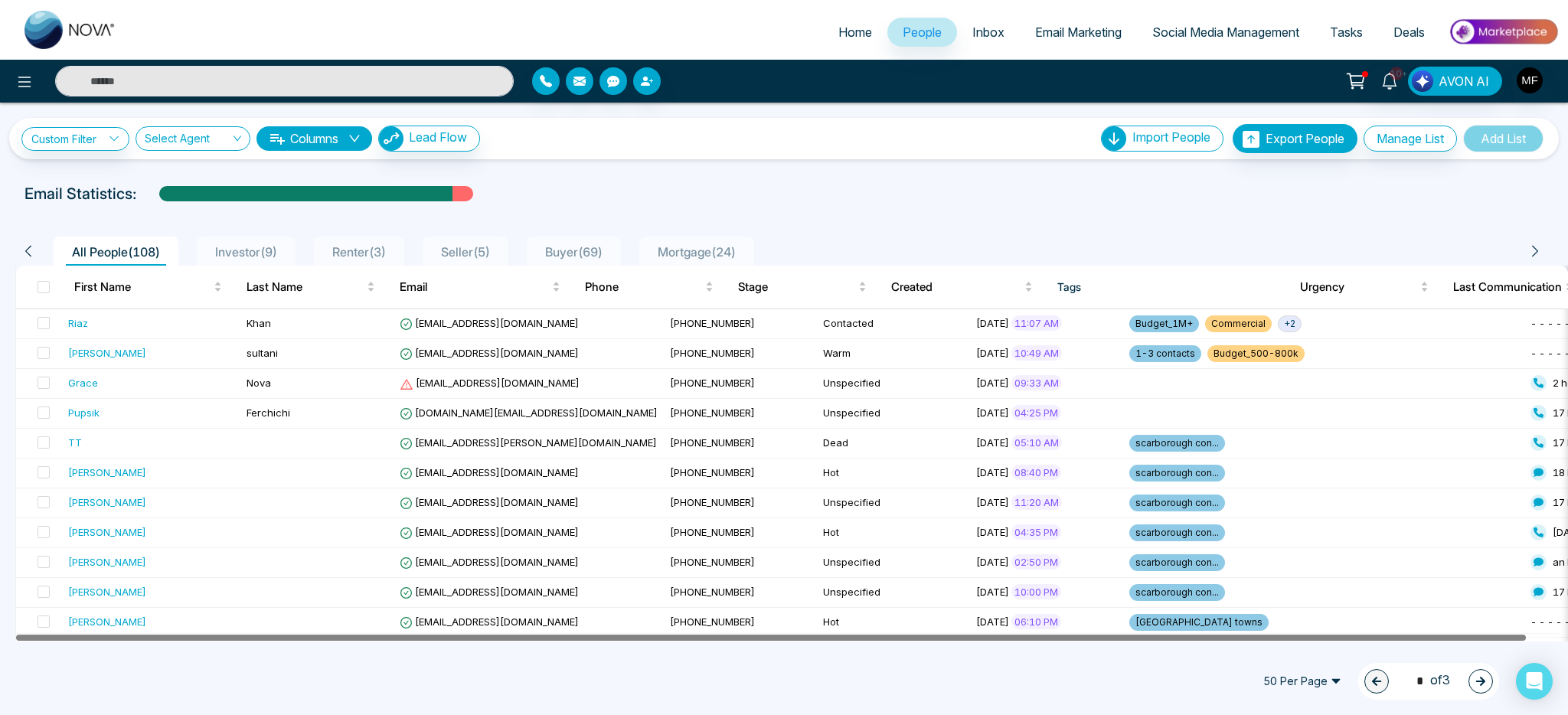
drag, startPoint x: 816, startPoint y: 638, endPoint x: 663, endPoint y: 638, distance: 153.0
click at [669, 638] on div at bounding box center [771, 637] width 1510 height 6
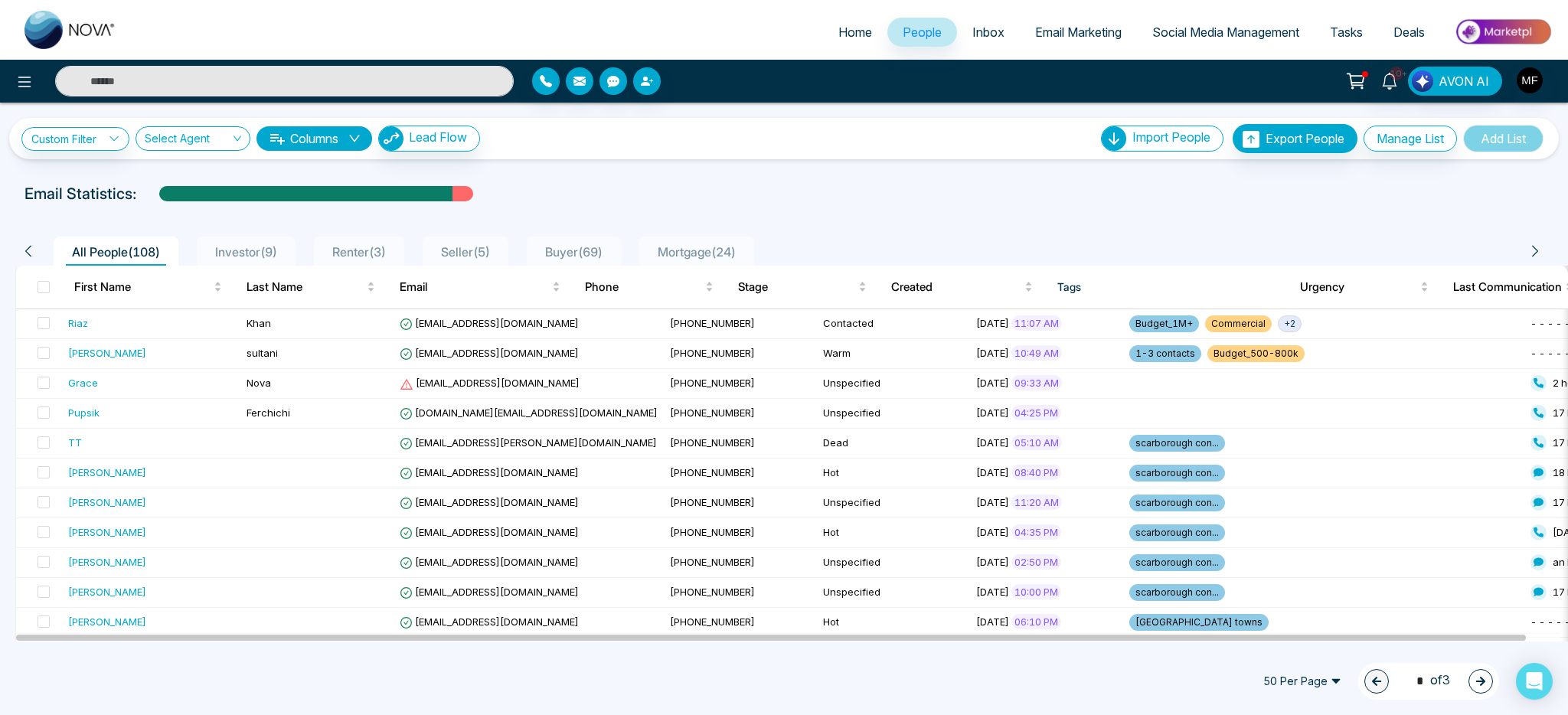
click at [248, 244] on span "Investor ( 9 )" at bounding box center [246, 251] width 74 height 15
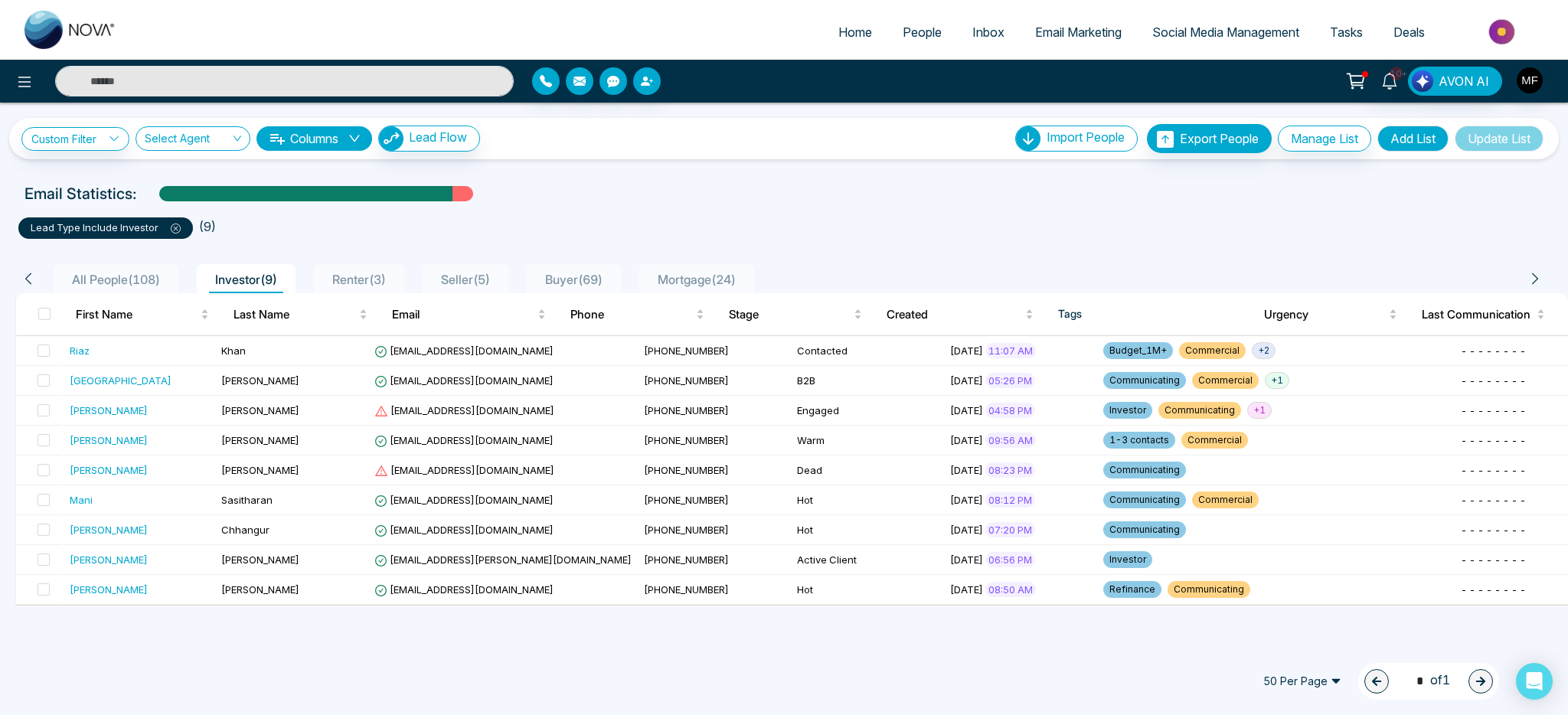
click at [390, 281] on span "Renter ( 3 )" at bounding box center [359, 280] width 66 height 15
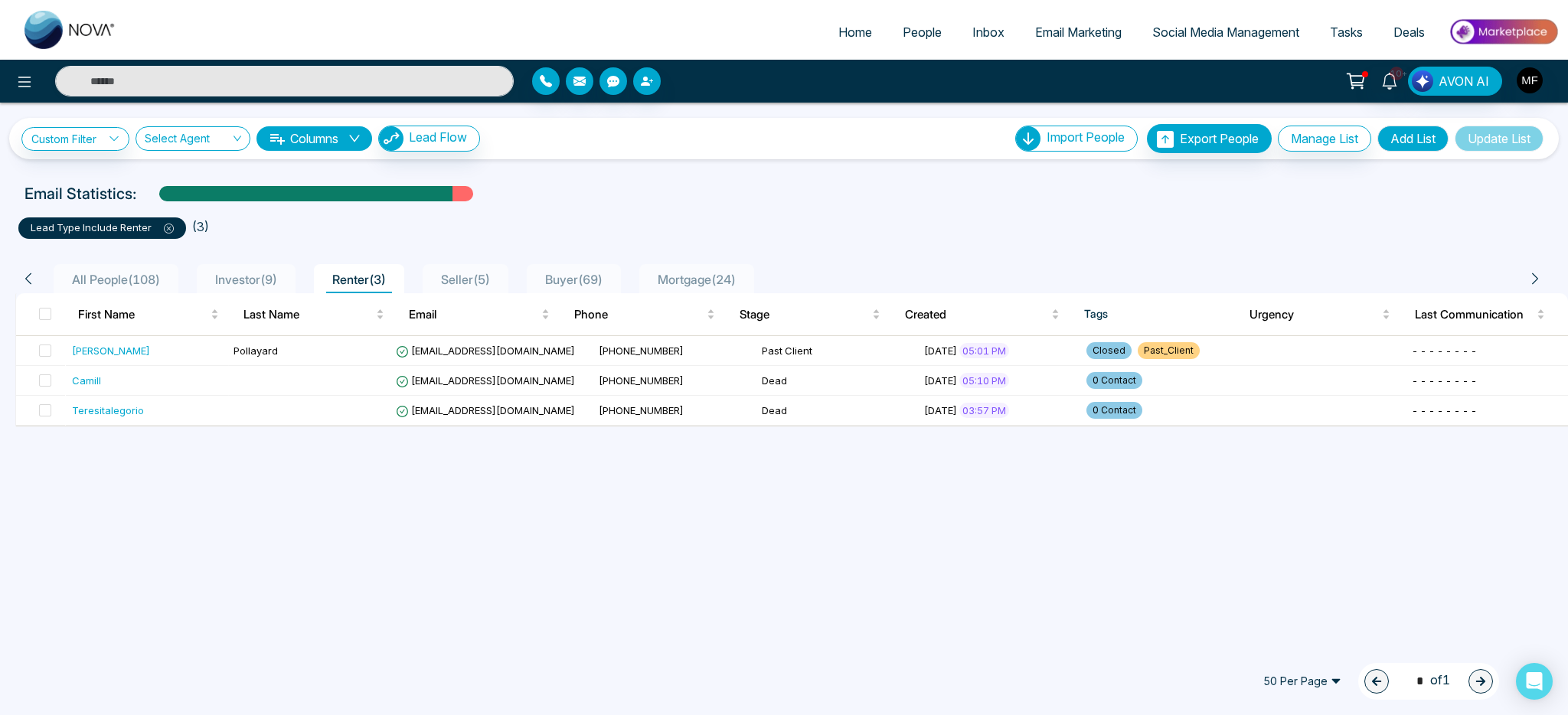
click at [488, 280] on span "Seller ( 5 )" at bounding box center [466, 280] width 61 height 15
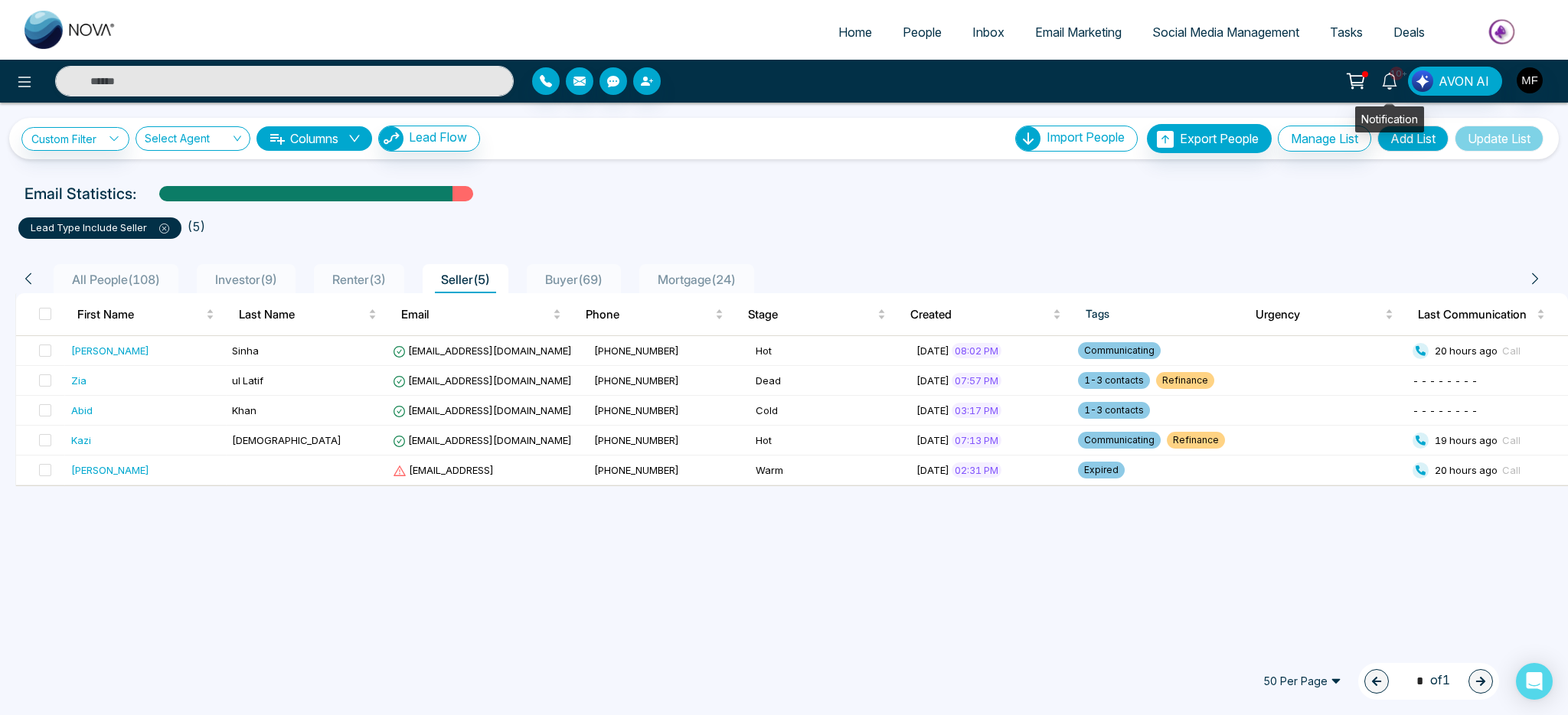
click at [1400, 82] on link "10+" at bounding box center [1389, 79] width 37 height 26
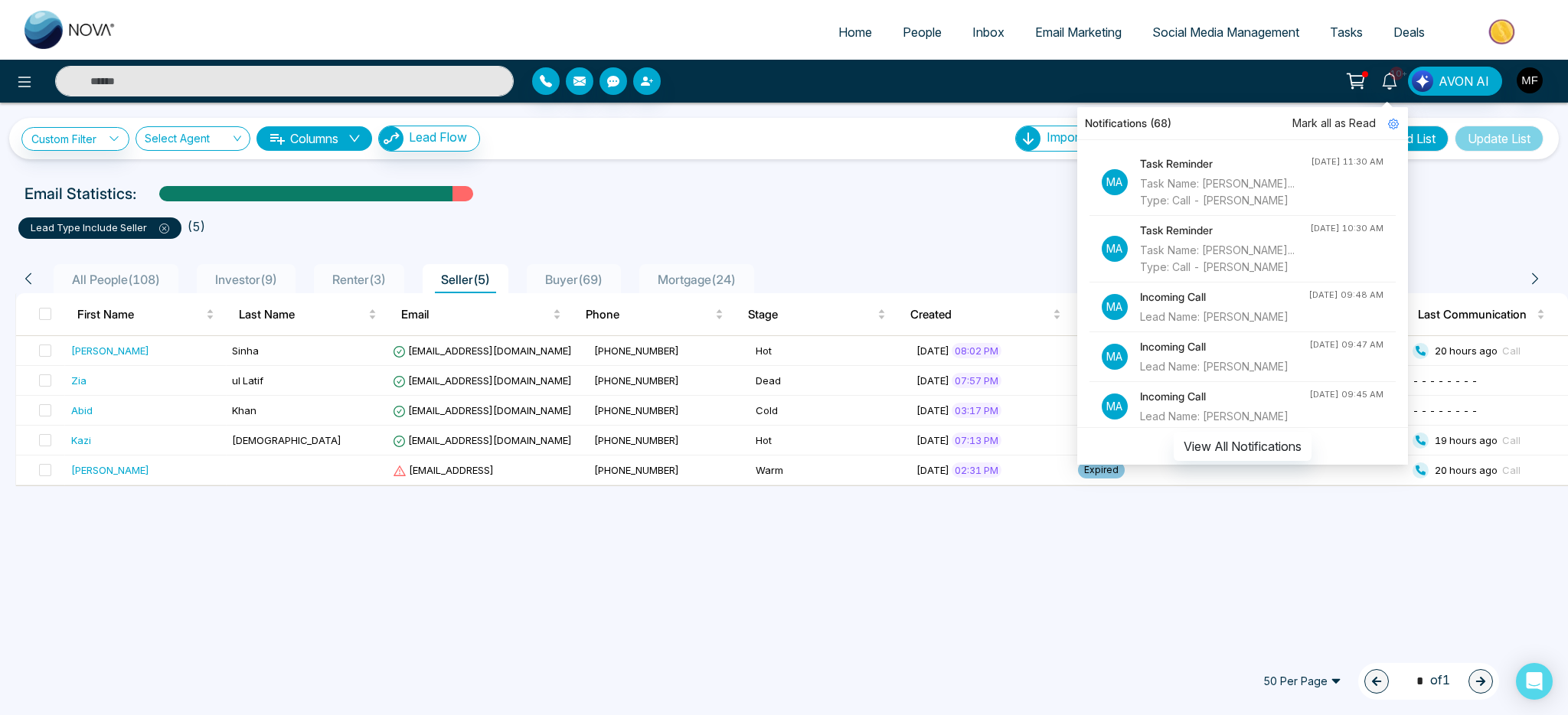
click at [391, 72] on input "text" at bounding box center [285, 81] width 459 height 31
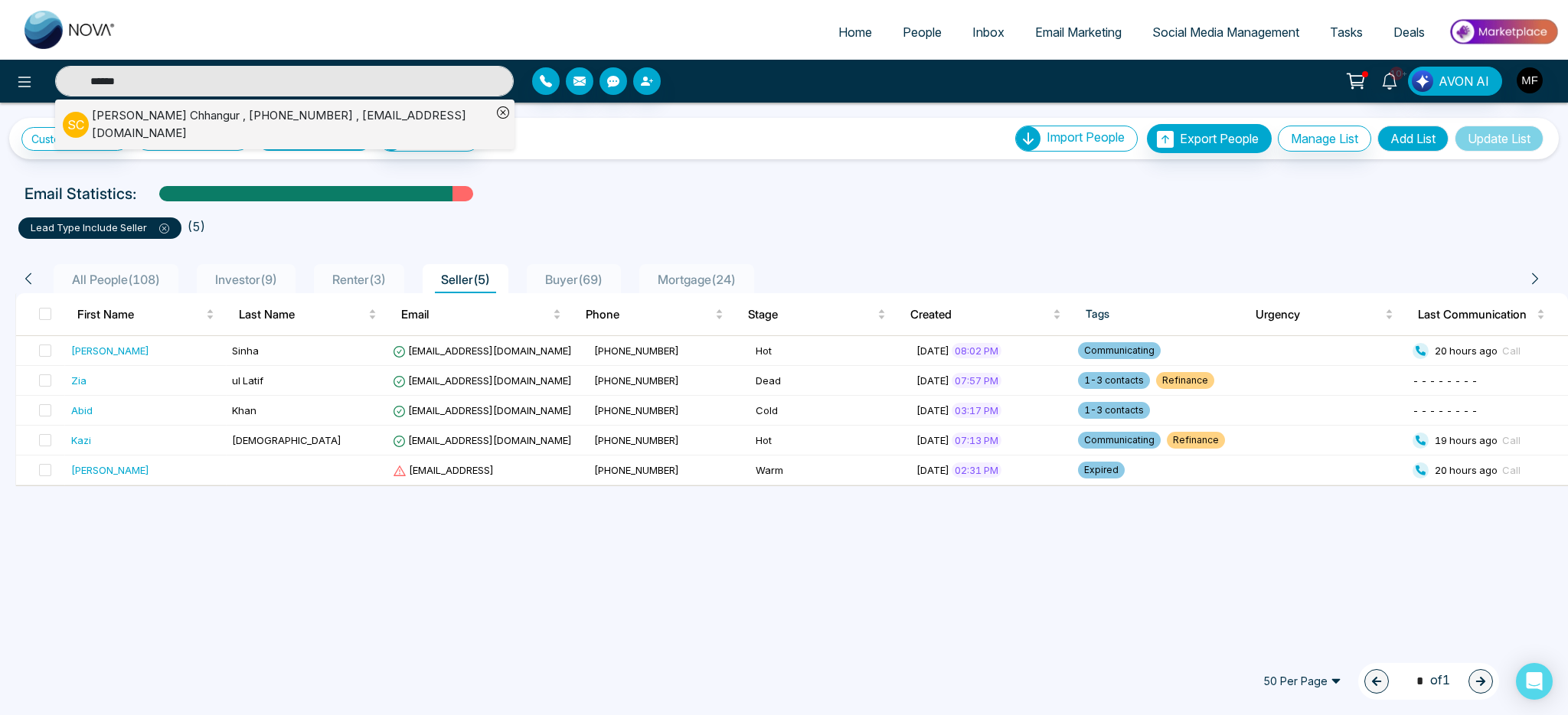
type input "******"
click at [238, 106] on li "S C [PERSON_NAME] , [PHONE_NUMBER] , [EMAIL_ADDRESS][DOMAIN_NAME]" at bounding box center [277, 124] width 429 height 49
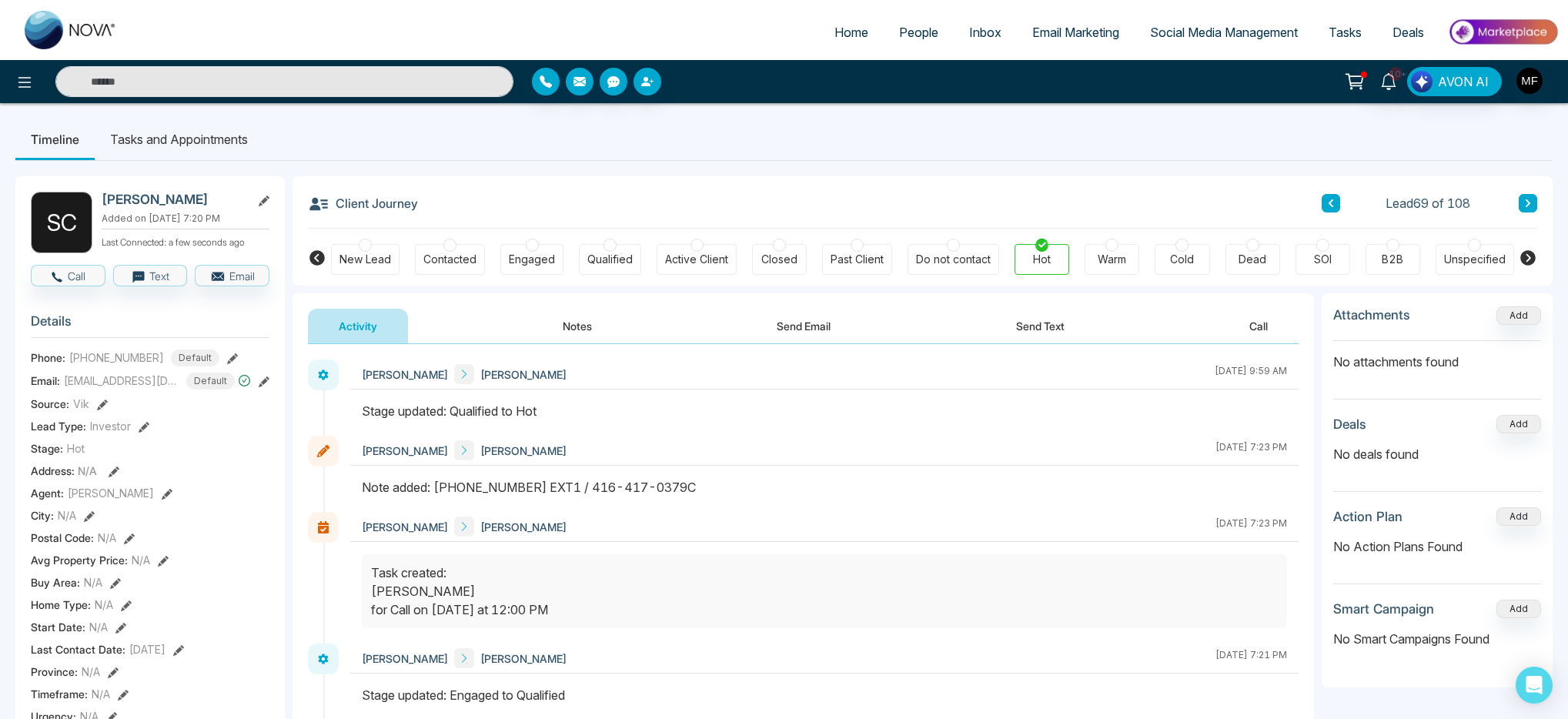
click at [216, 140] on li "Tasks and Appointments" at bounding box center [178, 139] width 169 height 41
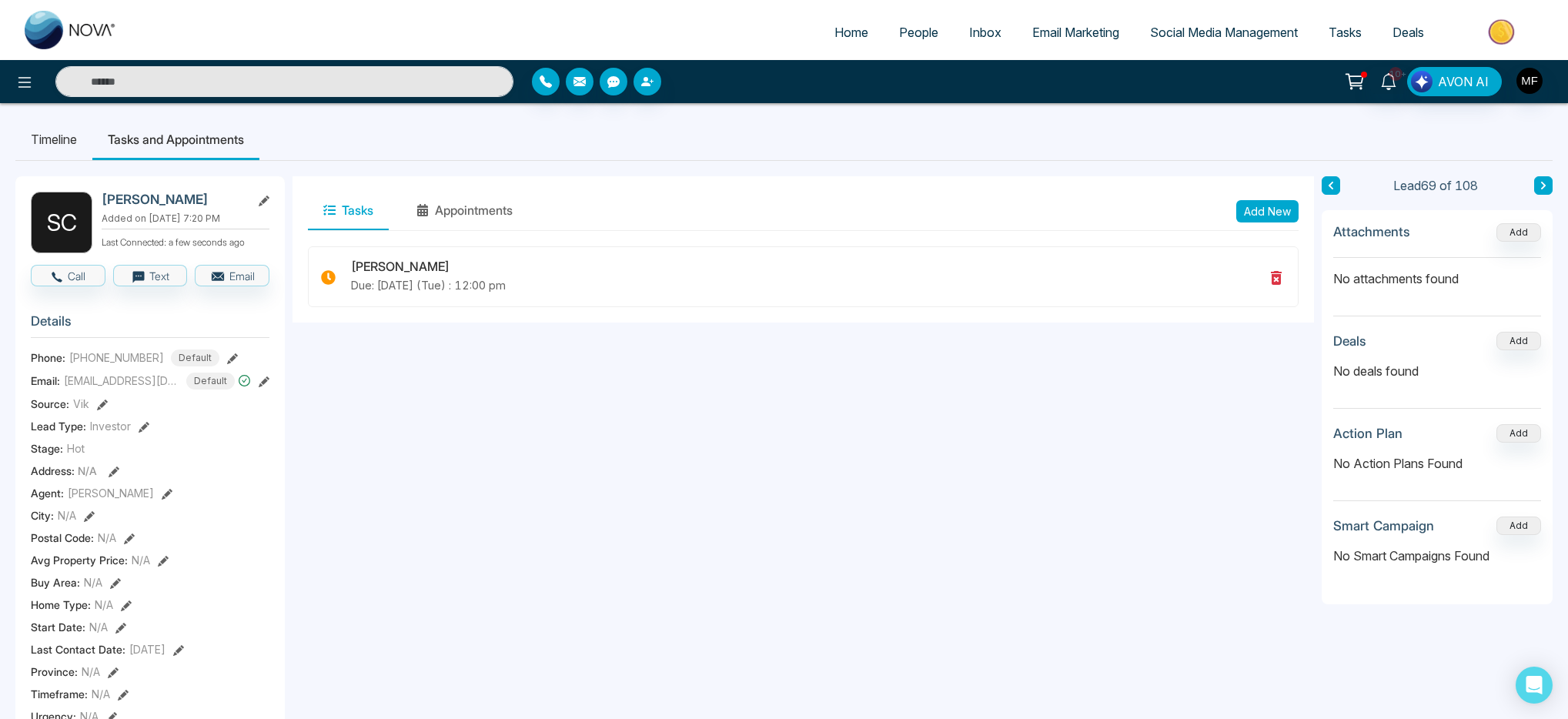
click at [62, 138] on li "Timeline" at bounding box center [54, 139] width 77 height 41
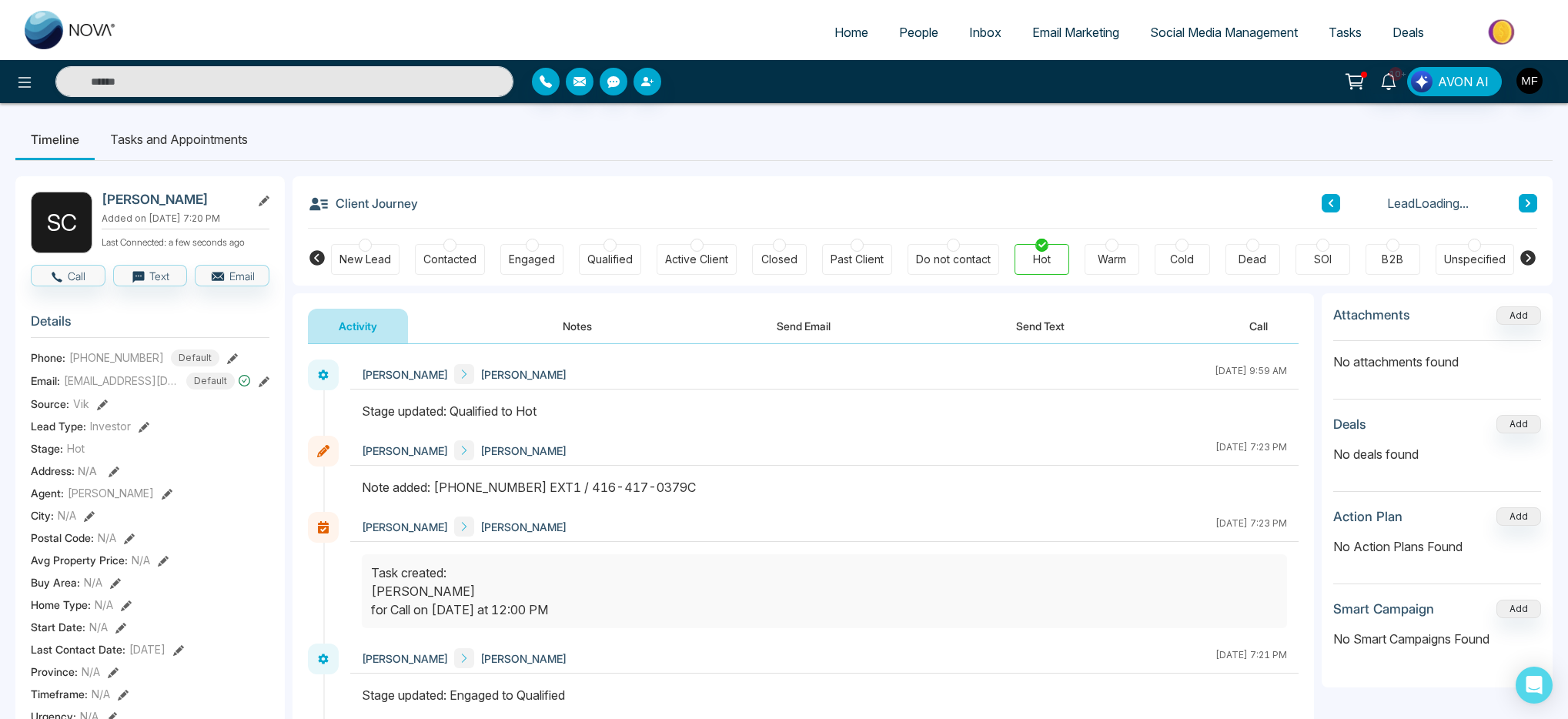
click at [550, 311] on button "Notes" at bounding box center [578, 326] width 91 height 34
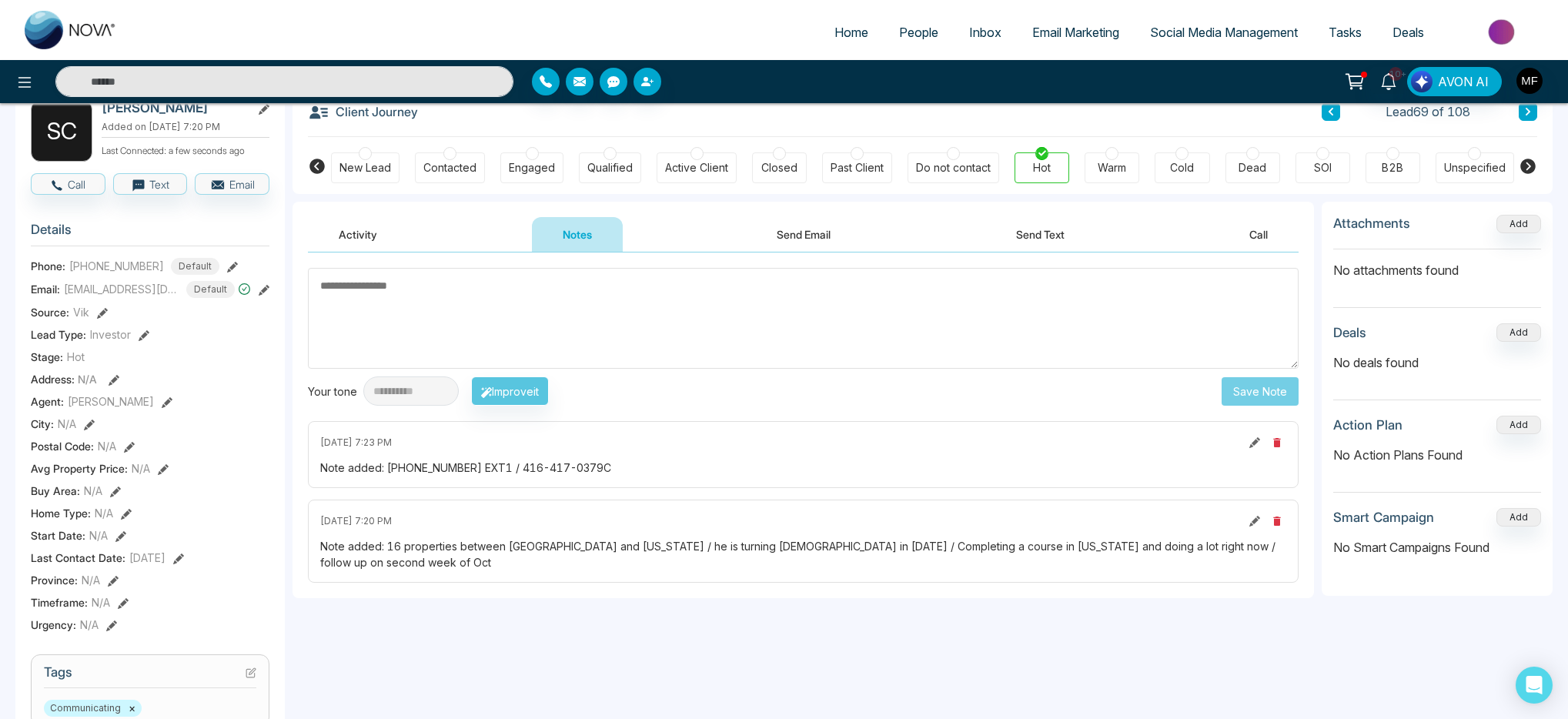
scroll to position [3, 0]
